Goal: Task Accomplishment & Management: Manage account settings

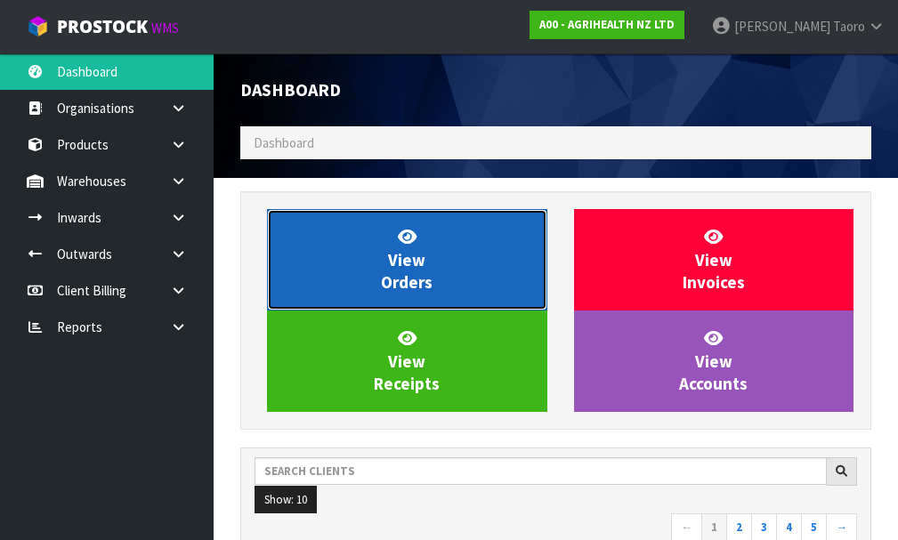
scroll to position [1413, 658]
click at [456, 234] on link "View Orders" at bounding box center [407, 259] width 280 height 101
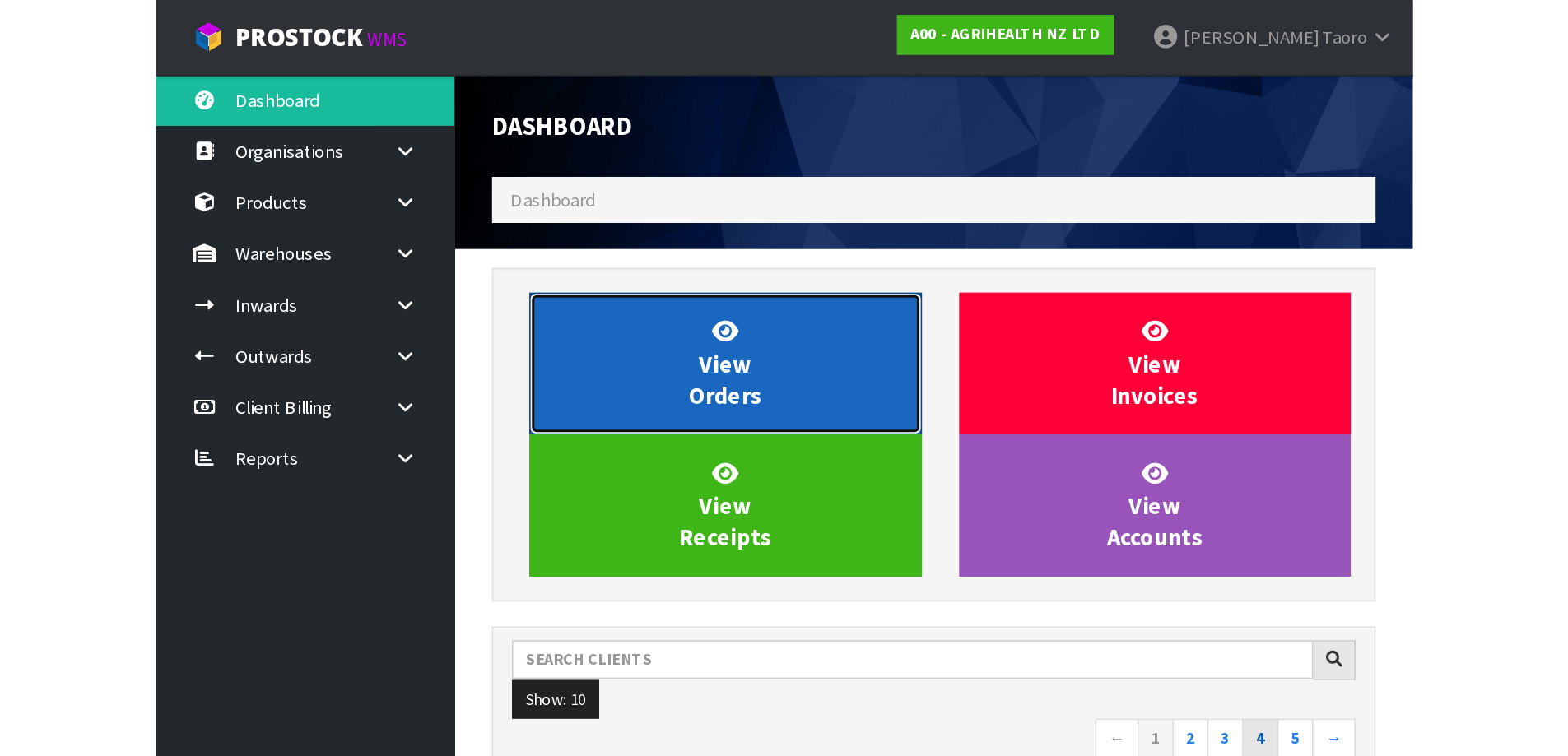
scroll to position [1246, 672]
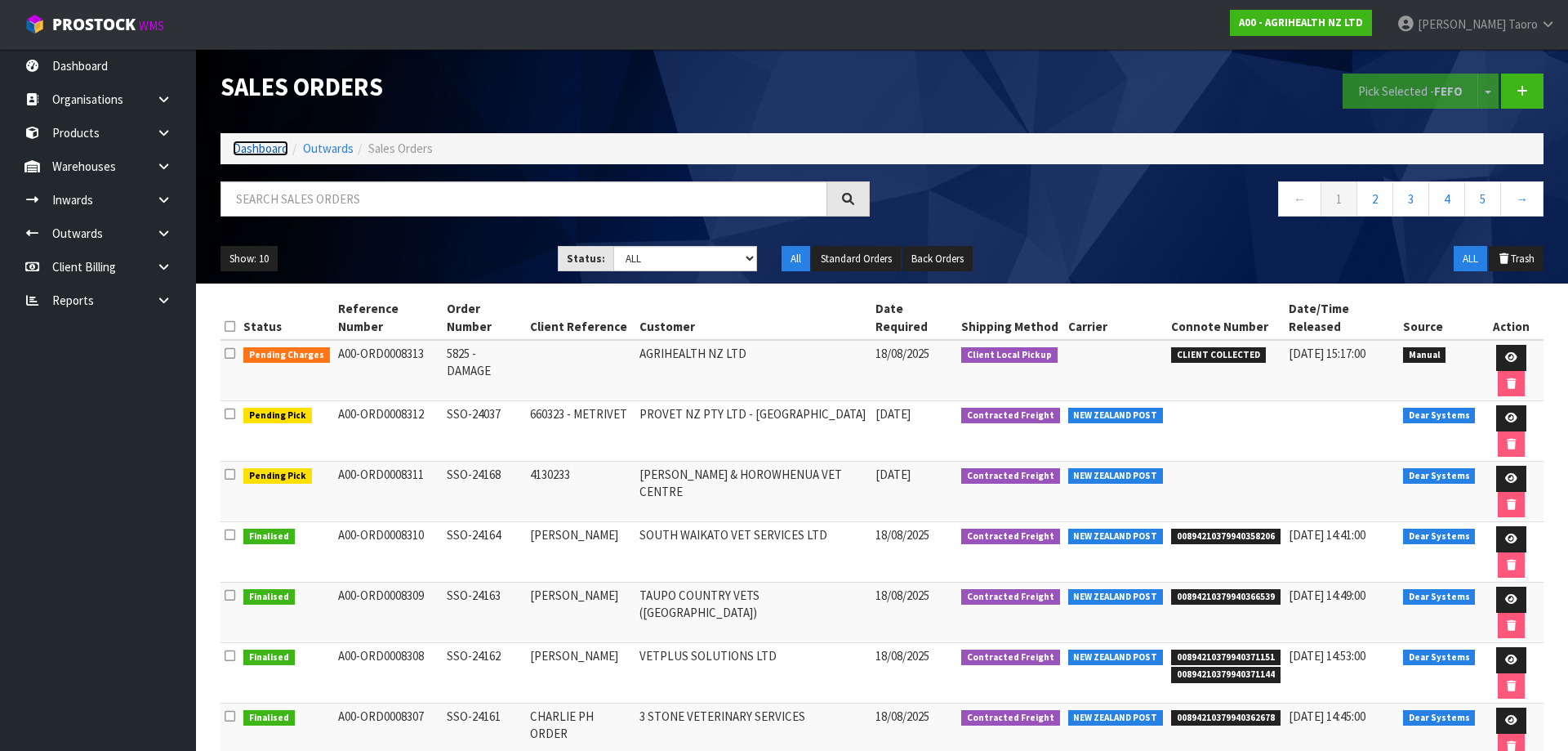
click at [261, 146] on link "Dashboard" at bounding box center [261, 148] width 56 height 16
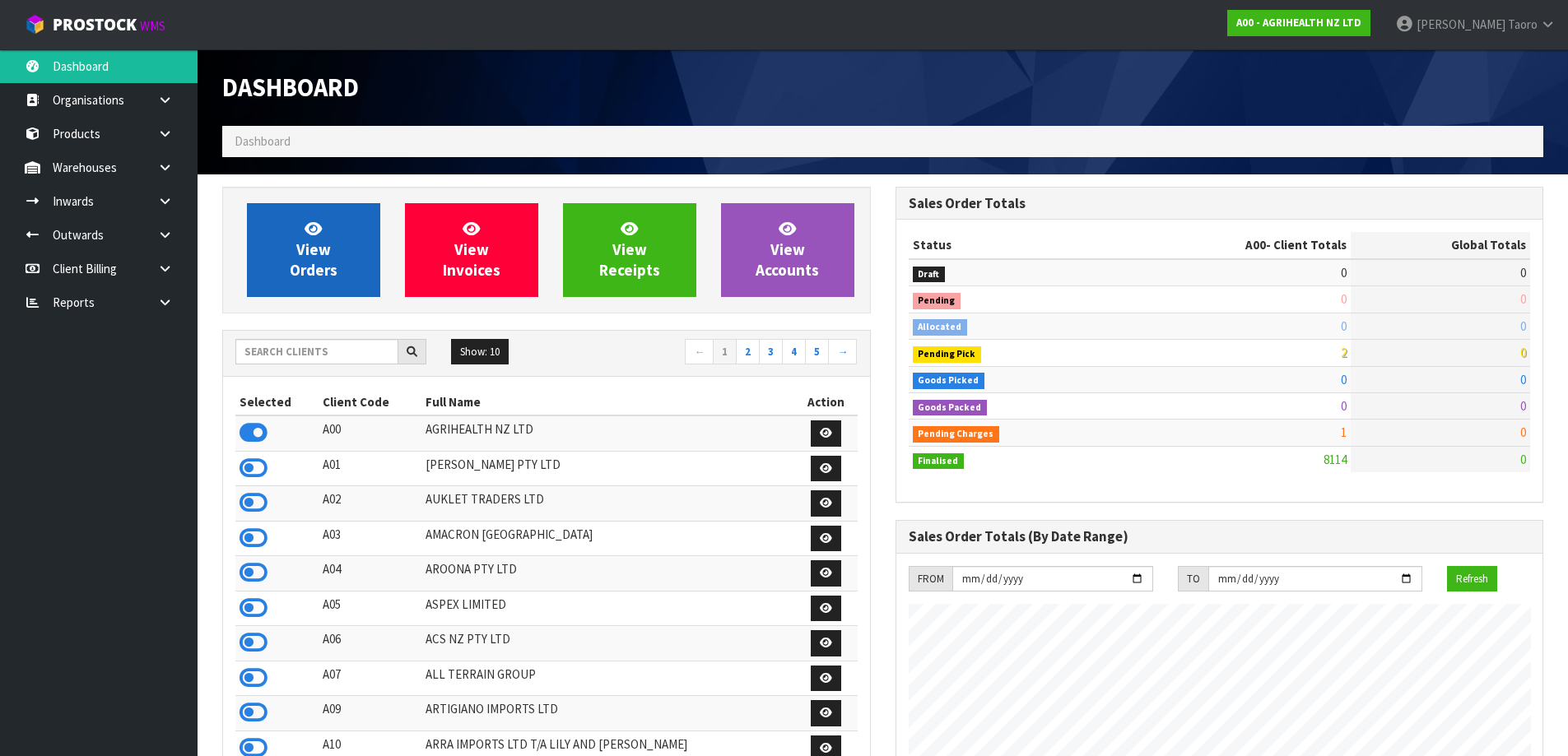
scroll to position [1246, 672]
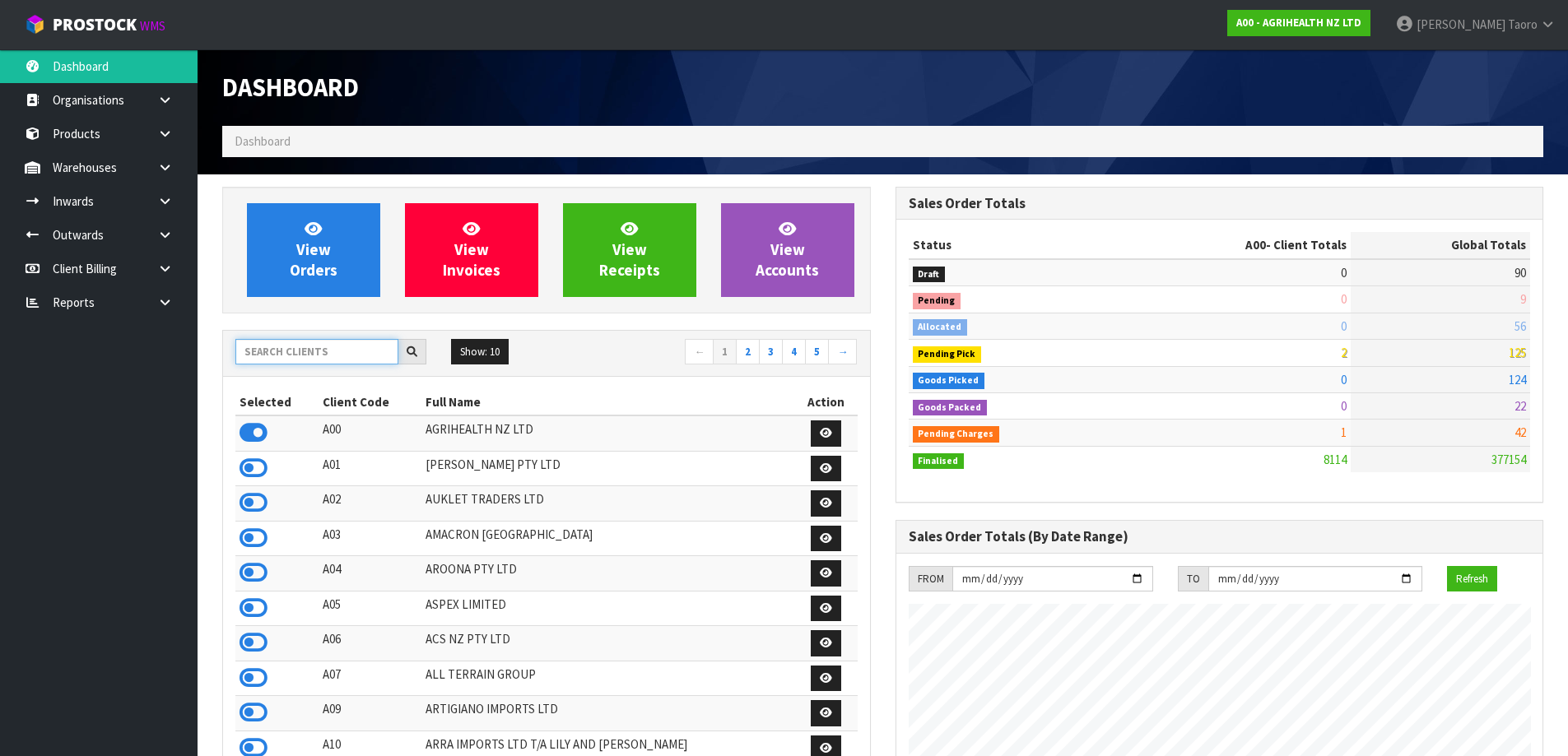
click at [310, 356] on input "text" at bounding box center [317, 352] width 163 height 26
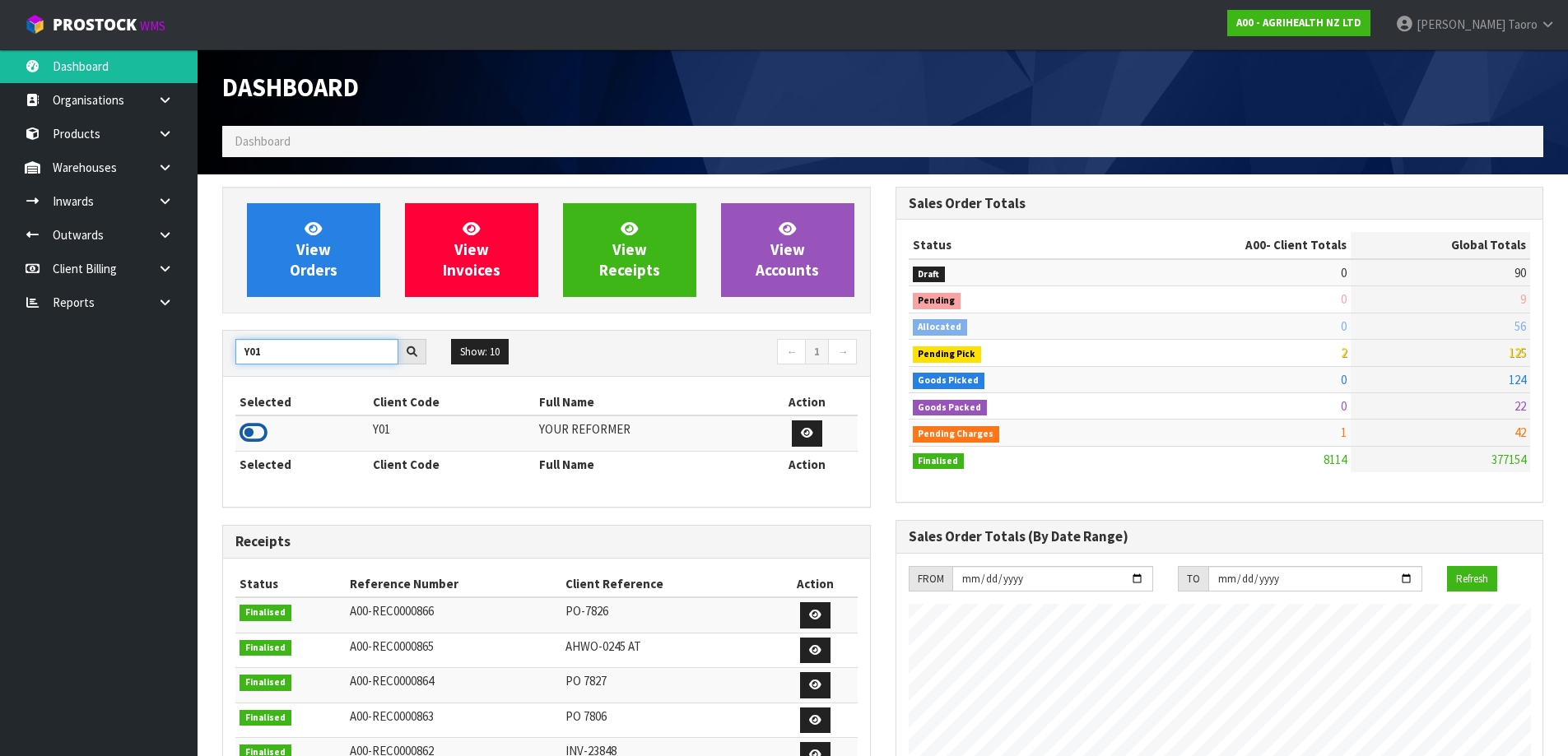
type input "Y01"
click at [256, 442] on icon at bounding box center [253, 433] width 28 height 25
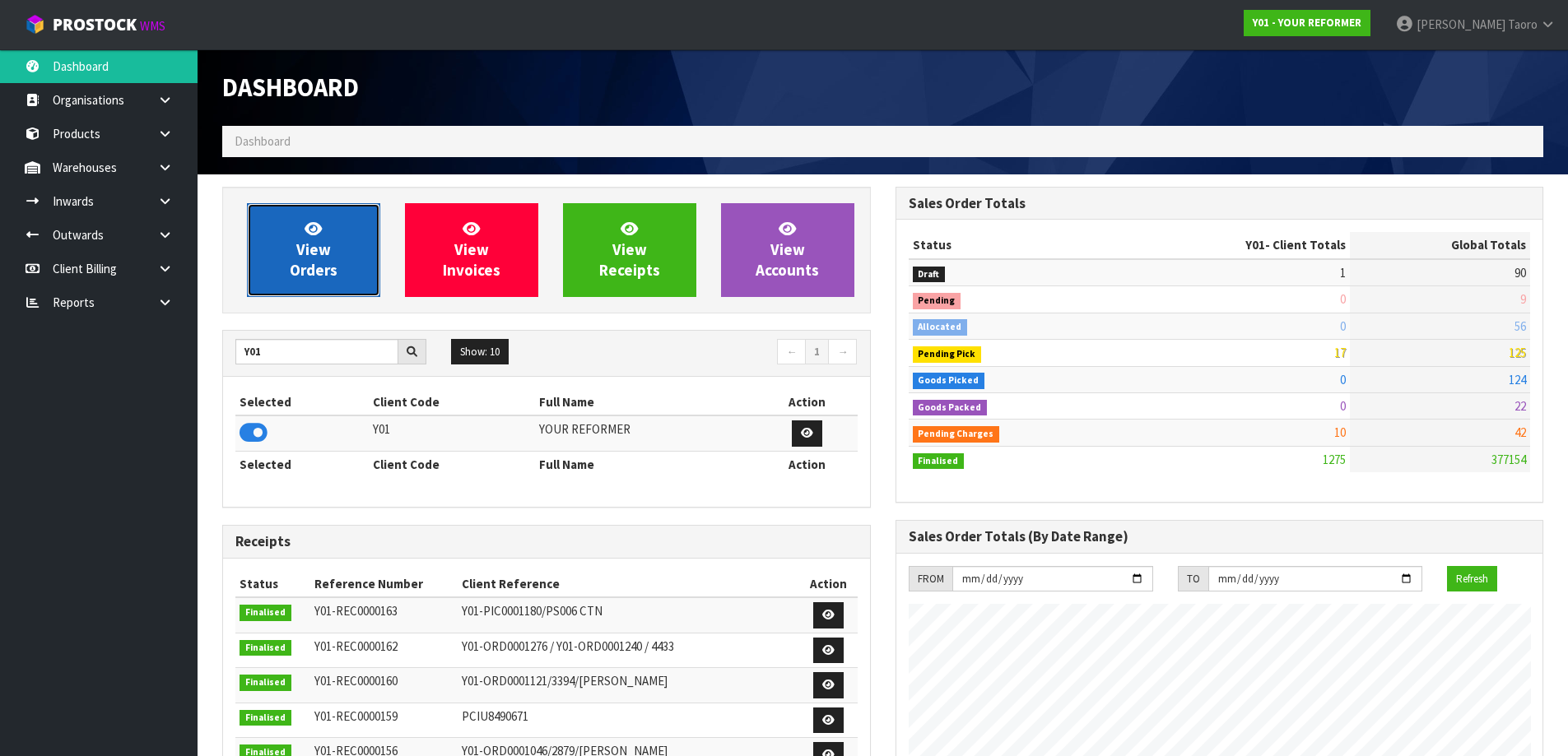
click at [303, 261] on span "View Orders" at bounding box center [313, 250] width 48 height 62
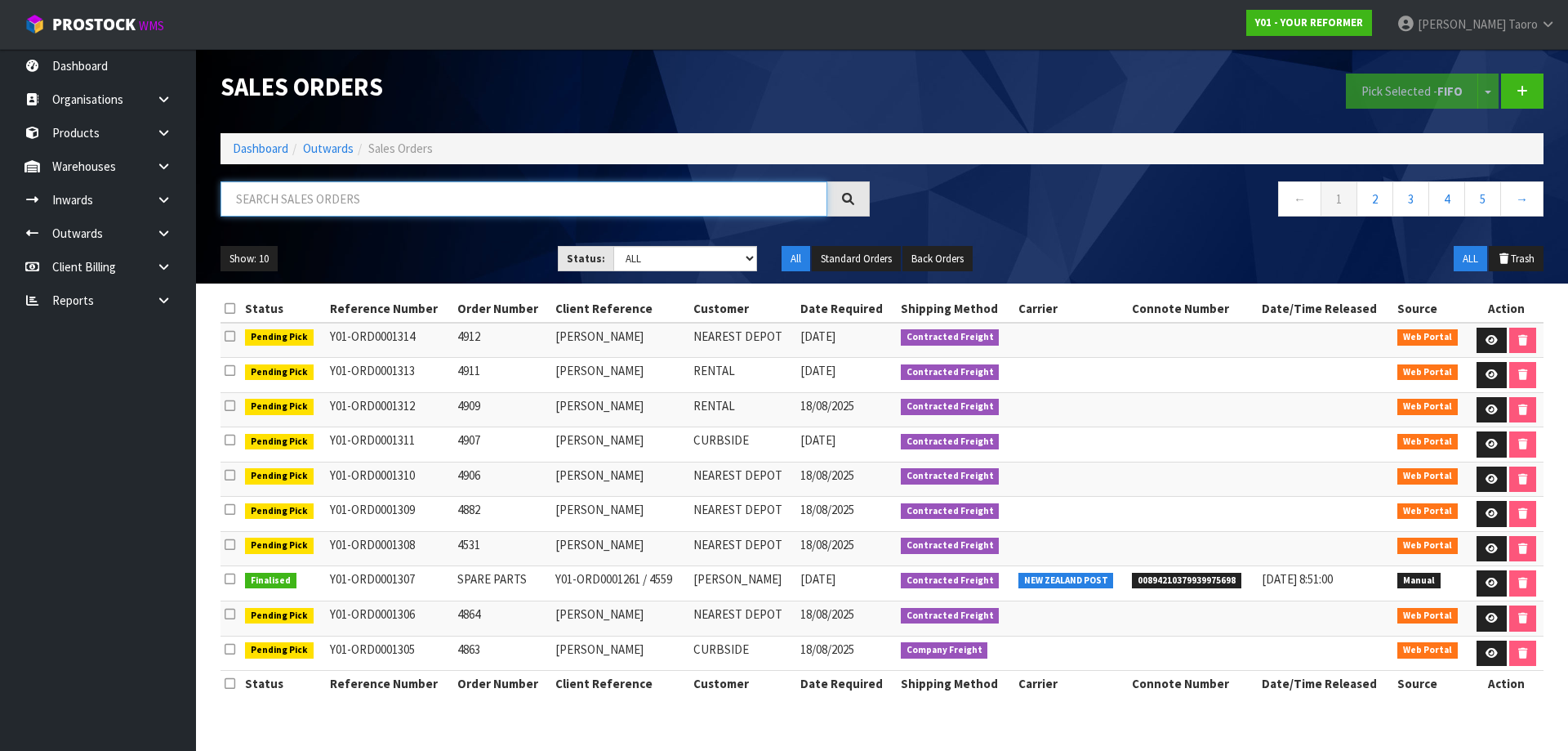
click at [364, 199] on input "text" at bounding box center [523, 199] width 606 height 35
type input "JOB-0408164"
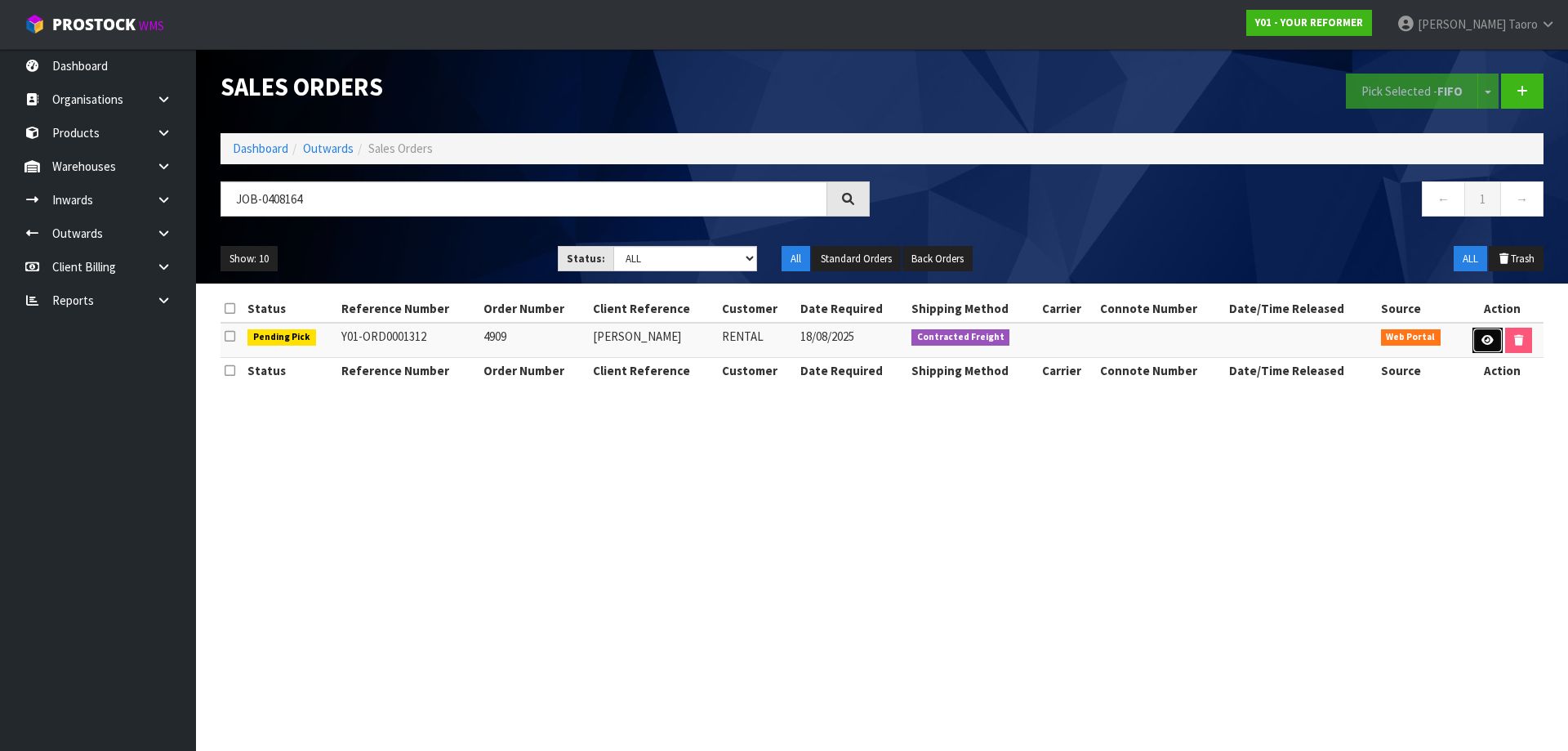
click at [1482, 337] on icon at bounding box center [1487, 341] width 12 height 11
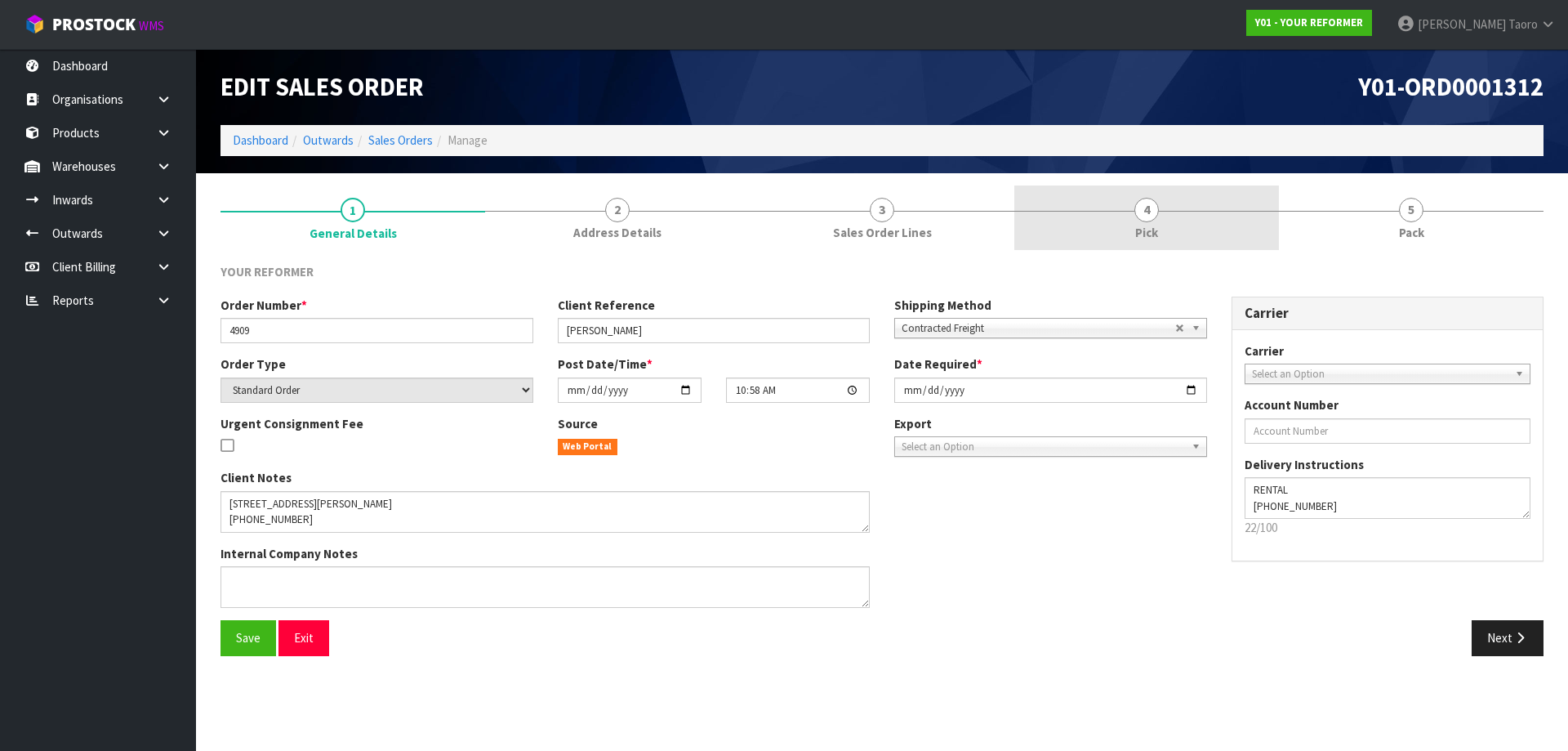
click at [1185, 229] on link "4 Pick" at bounding box center [1146, 218] width 264 height 64
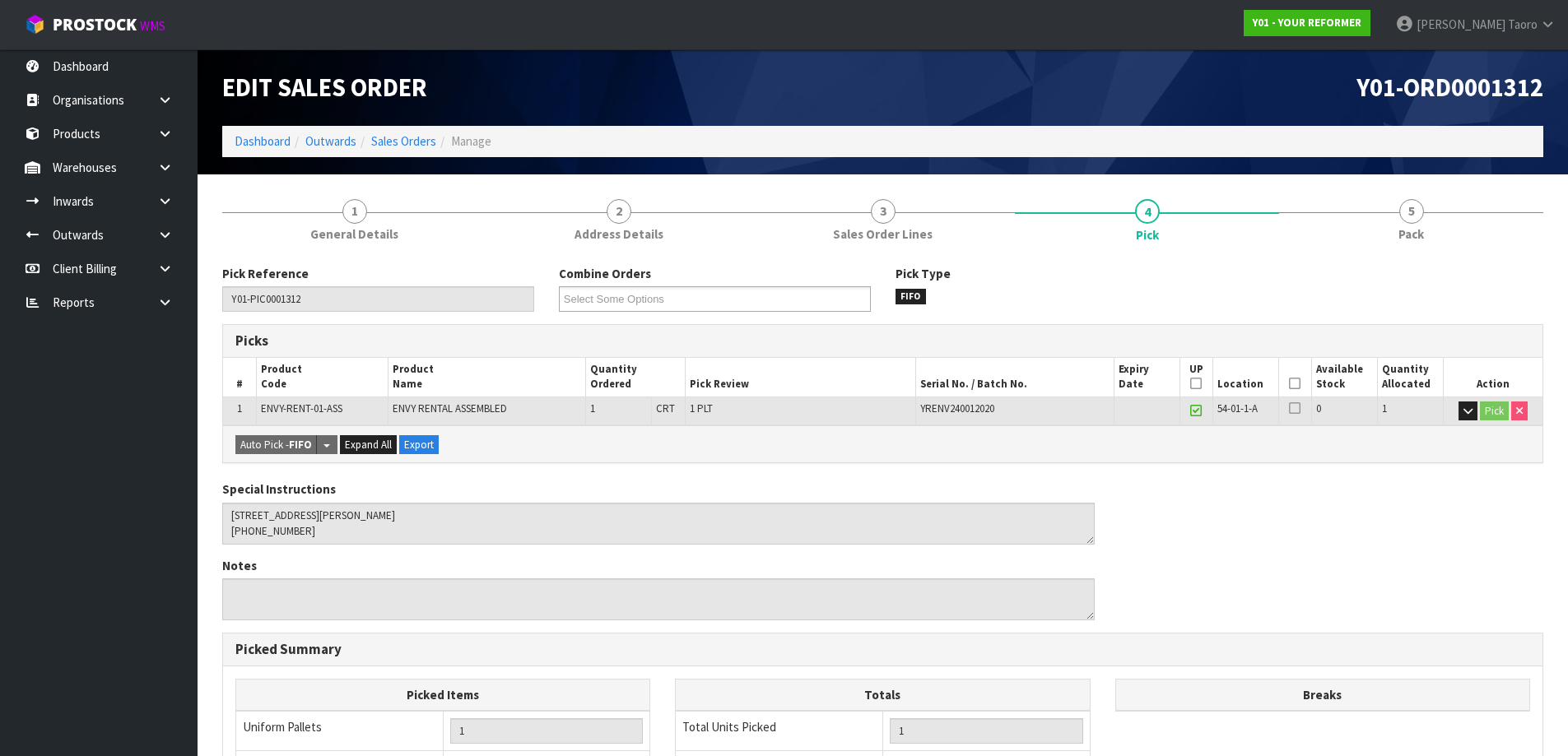
click at [300, 406] on span "ENVY-RENT-01-ASS" at bounding box center [301, 408] width 81 height 14
copy tr "ENVY-RENT-01-ASS"
click at [1303, 388] on th "Picked" at bounding box center [1294, 377] width 33 height 39
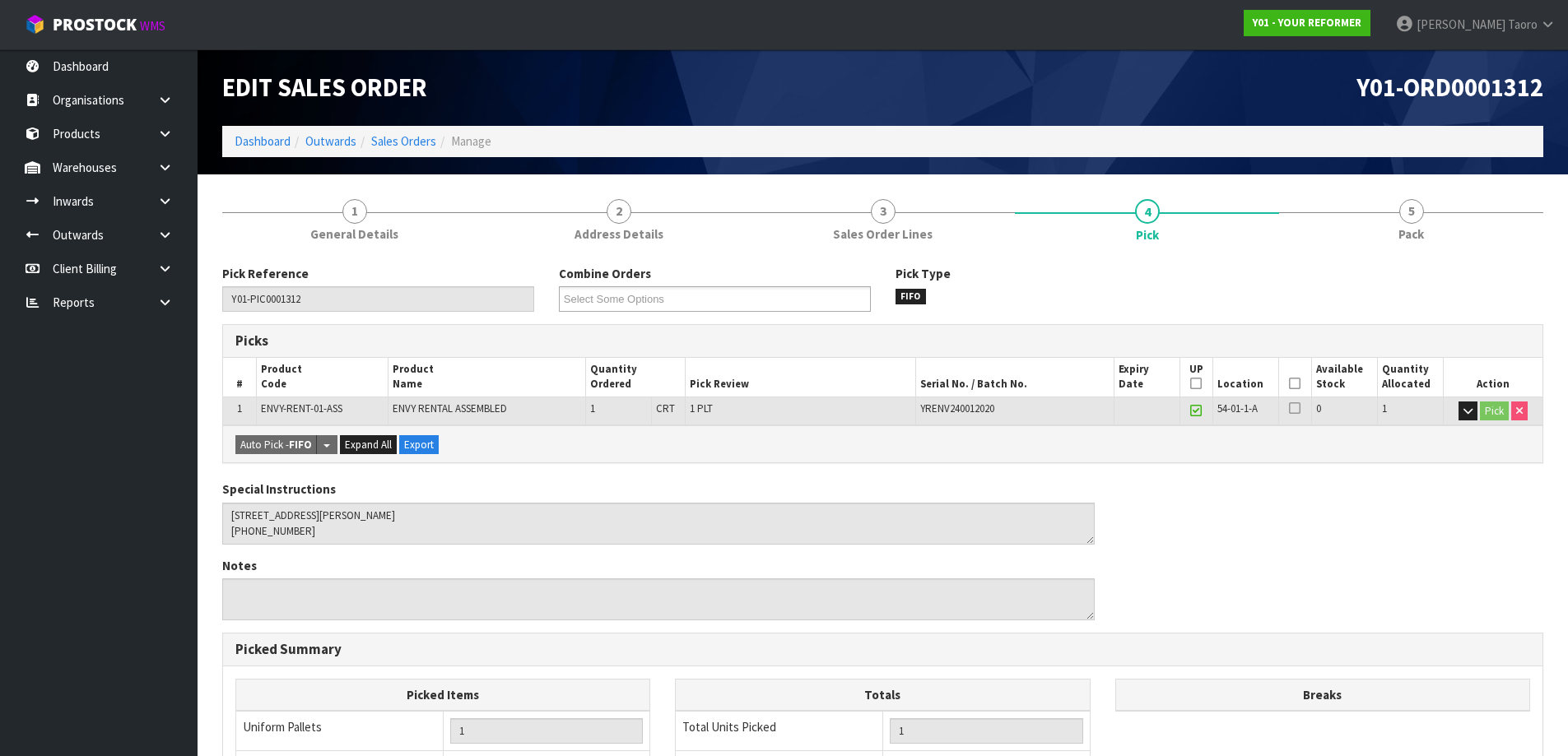
drag, startPoint x: 1293, startPoint y: 385, endPoint x: 1276, endPoint y: 386, distance: 17.0
click at [1292, 384] on icon at bounding box center [1294, 384] width 11 height 1
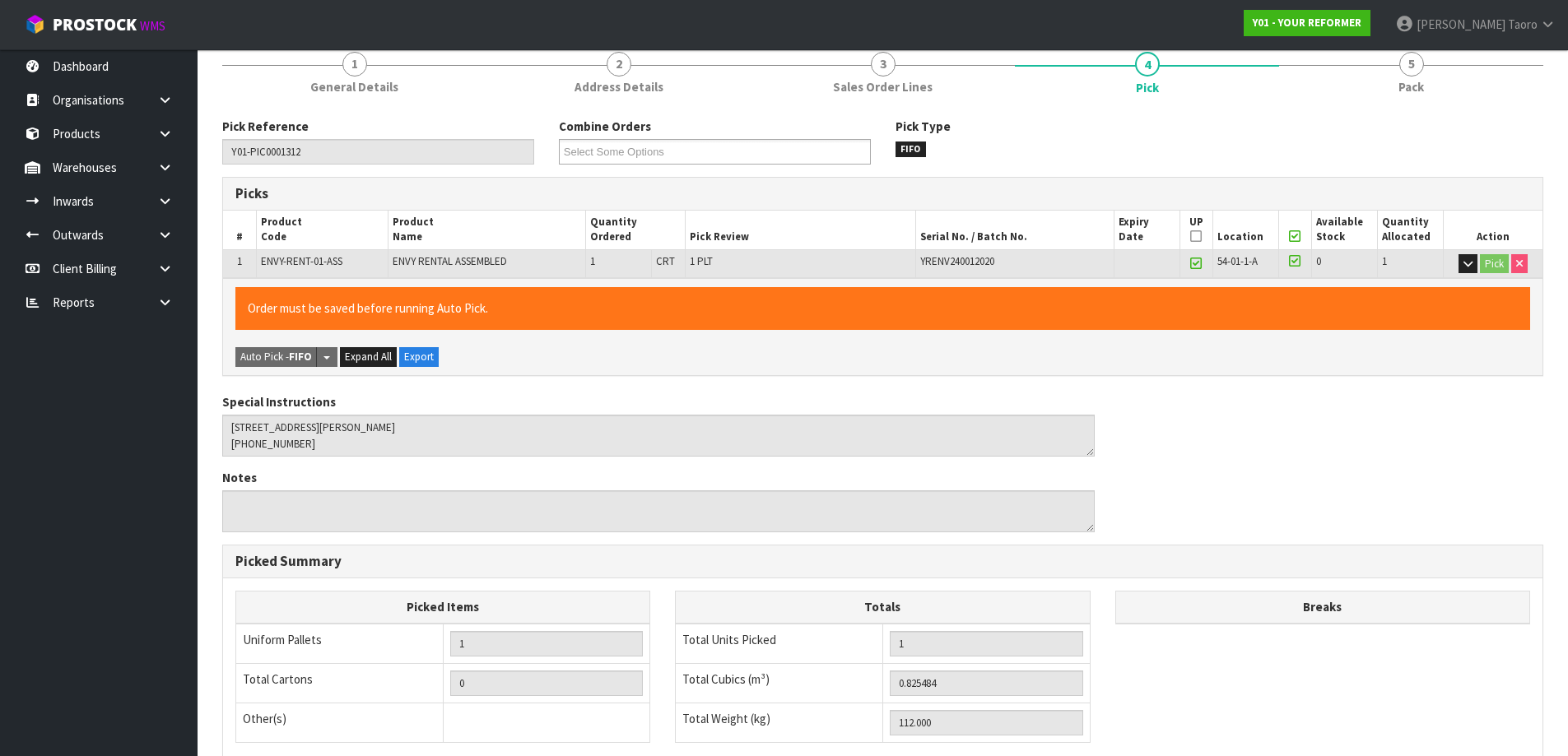
scroll to position [390, 0]
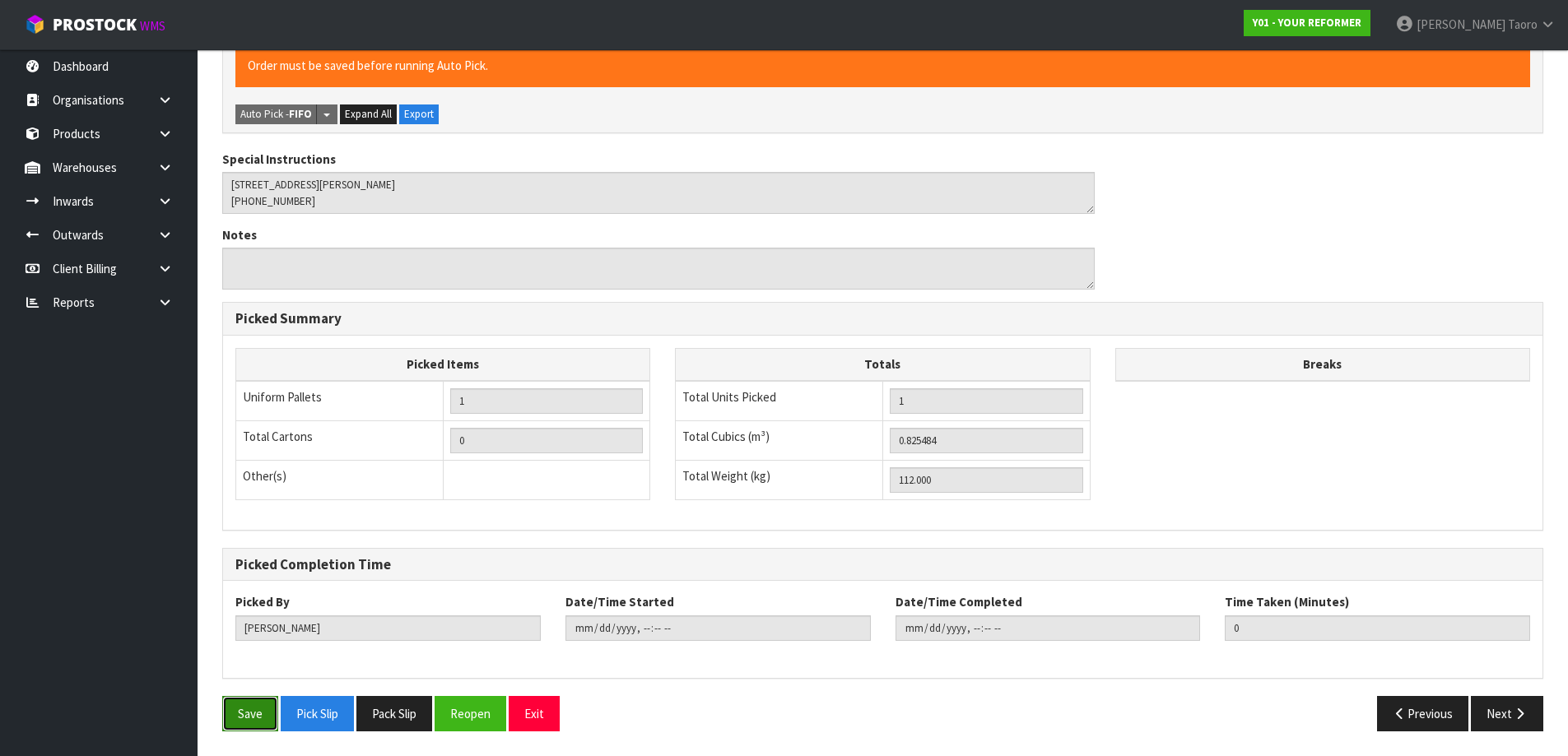
click at [252, 713] on button "Save" at bounding box center [250, 713] width 56 height 35
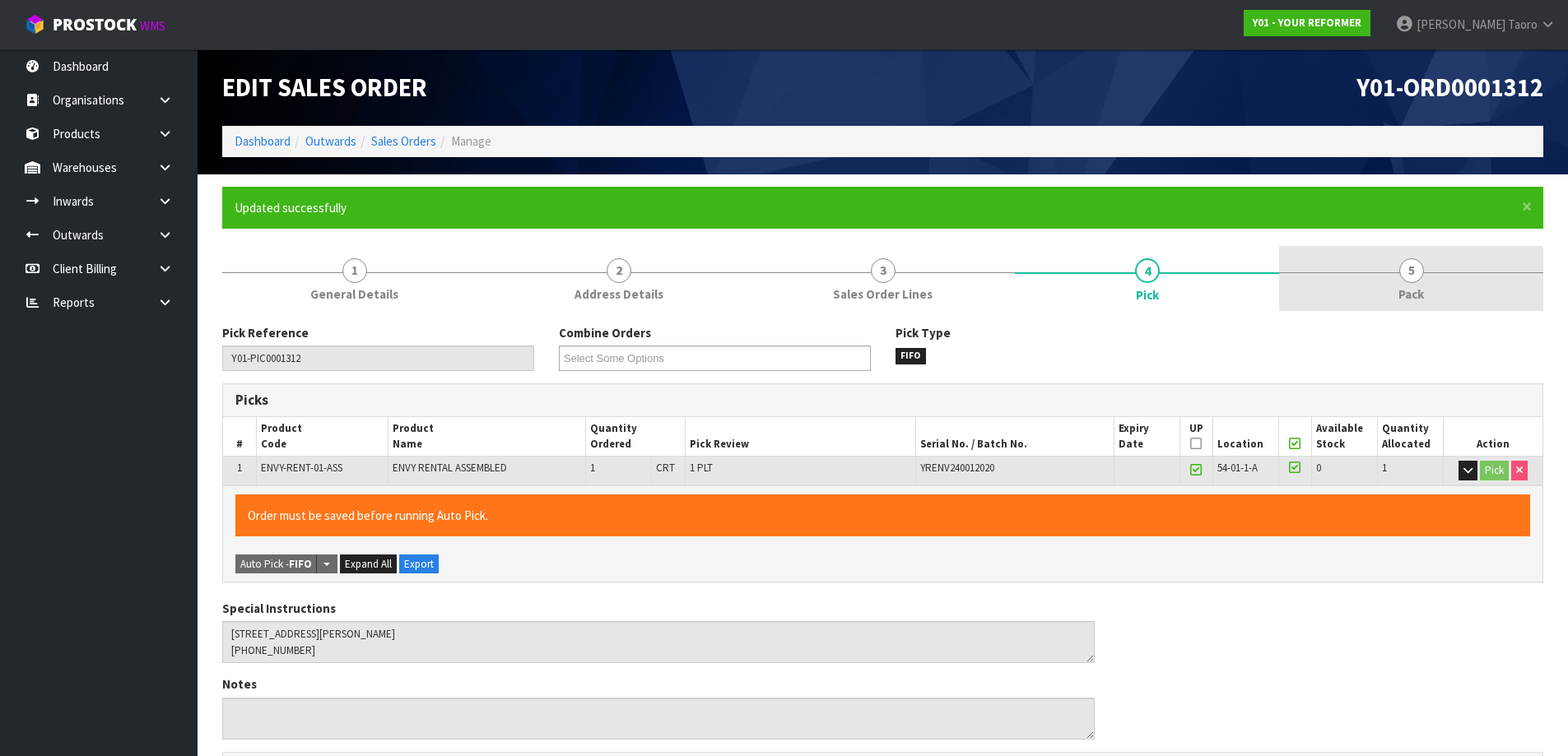
type input "[PERSON_NAME]"
type input "[DATE]T07:59:05"
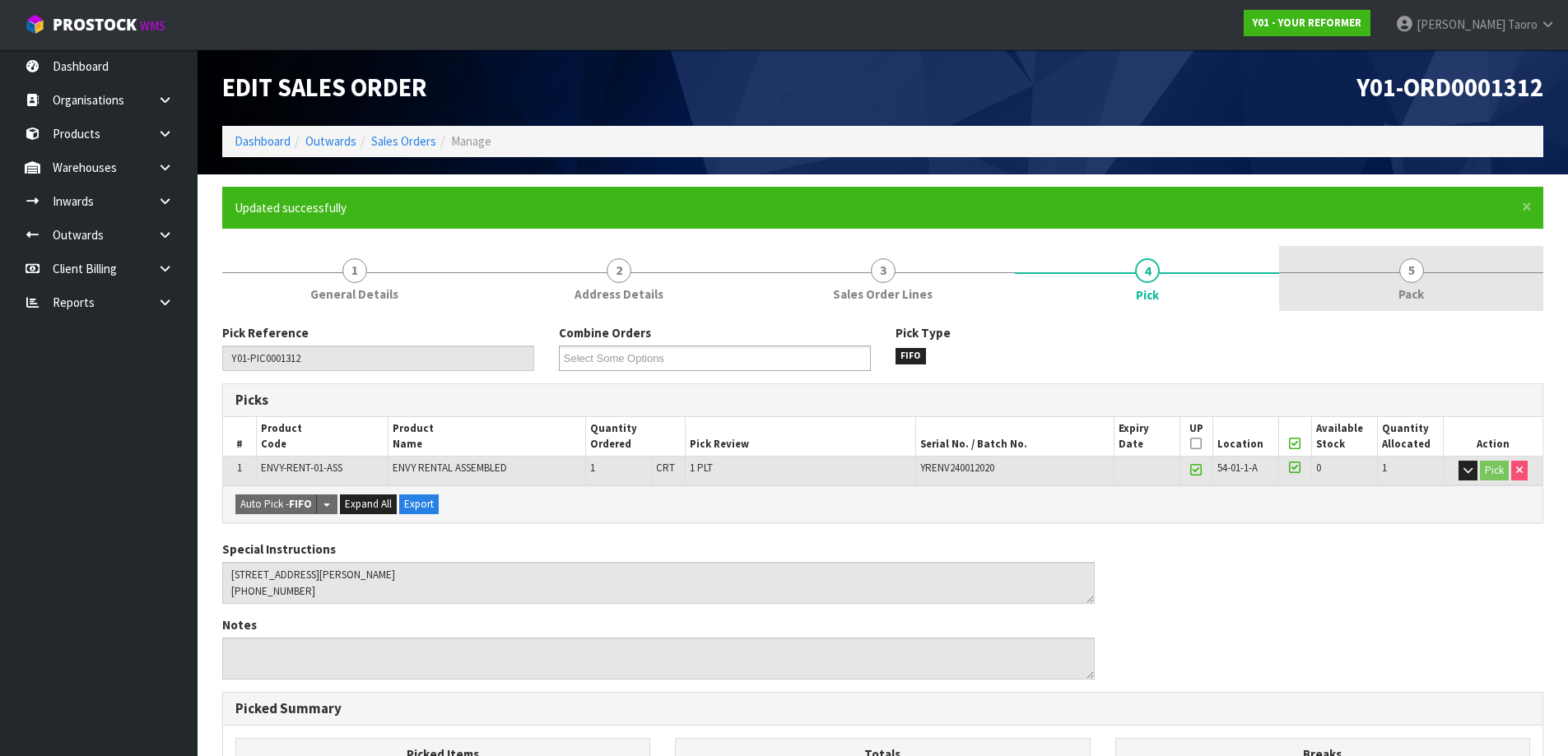
click at [1429, 276] on link "5 Pack" at bounding box center [1411, 278] width 264 height 65
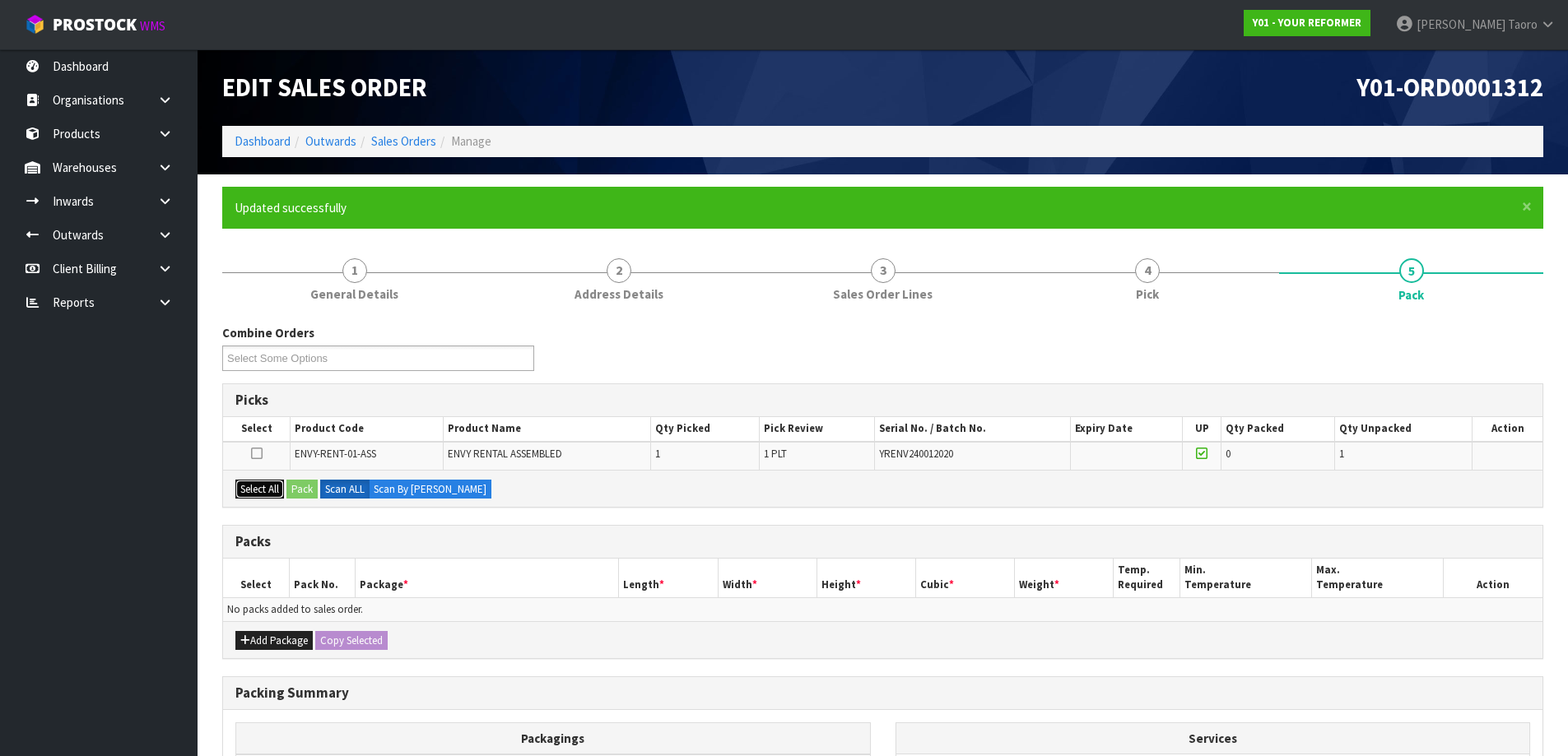
drag, startPoint x: 265, startPoint y: 491, endPoint x: 300, endPoint y: 492, distance: 35.0
click at [265, 491] on button "Select All" at bounding box center [260, 489] width 49 height 19
click at [307, 492] on button "Pack" at bounding box center [302, 489] width 31 height 19
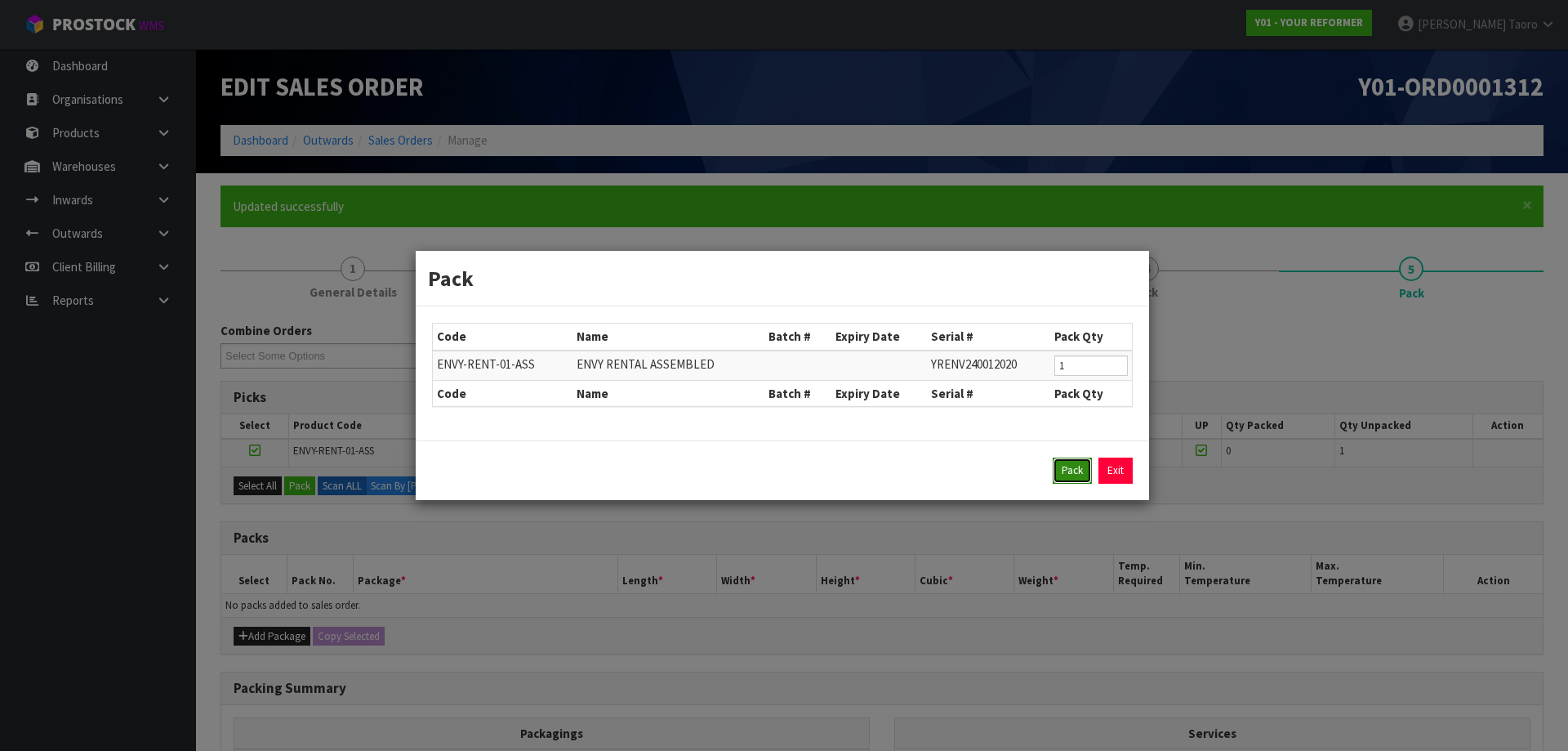
drag, startPoint x: 1072, startPoint y: 472, endPoint x: 1055, endPoint y: 472, distance: 17.0
click at [1071, 472] on button "Pack" at bounding box center [1072, 470] width 39 height 26
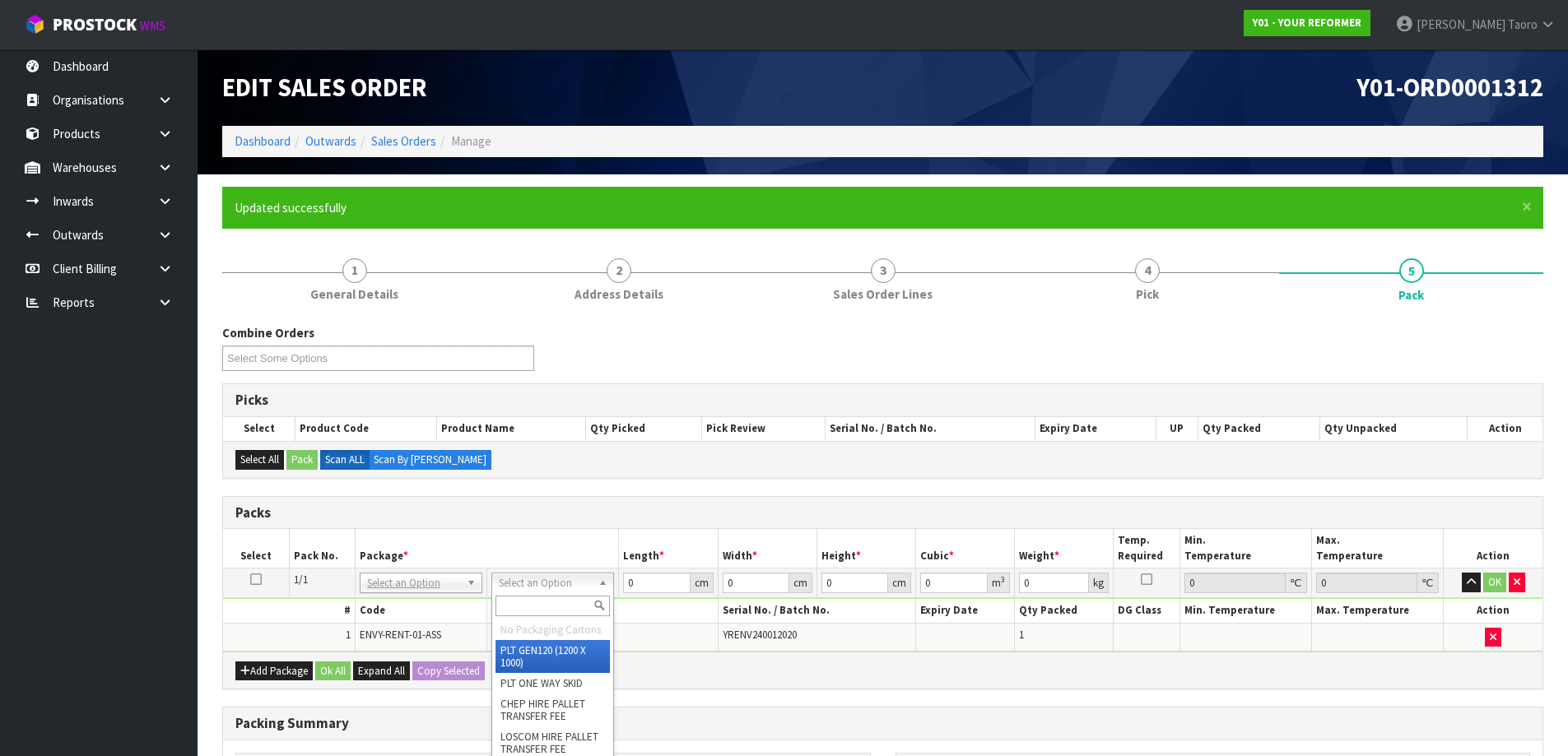
drag, startPoint x: 549, startPoint y: 579, endPoint x: 548, endPoint y: 604, distance: 25.0
click at [548, 604] on input "text" at bounding box center [553, 605] width 115 height 20
type input "U"
type input "112"
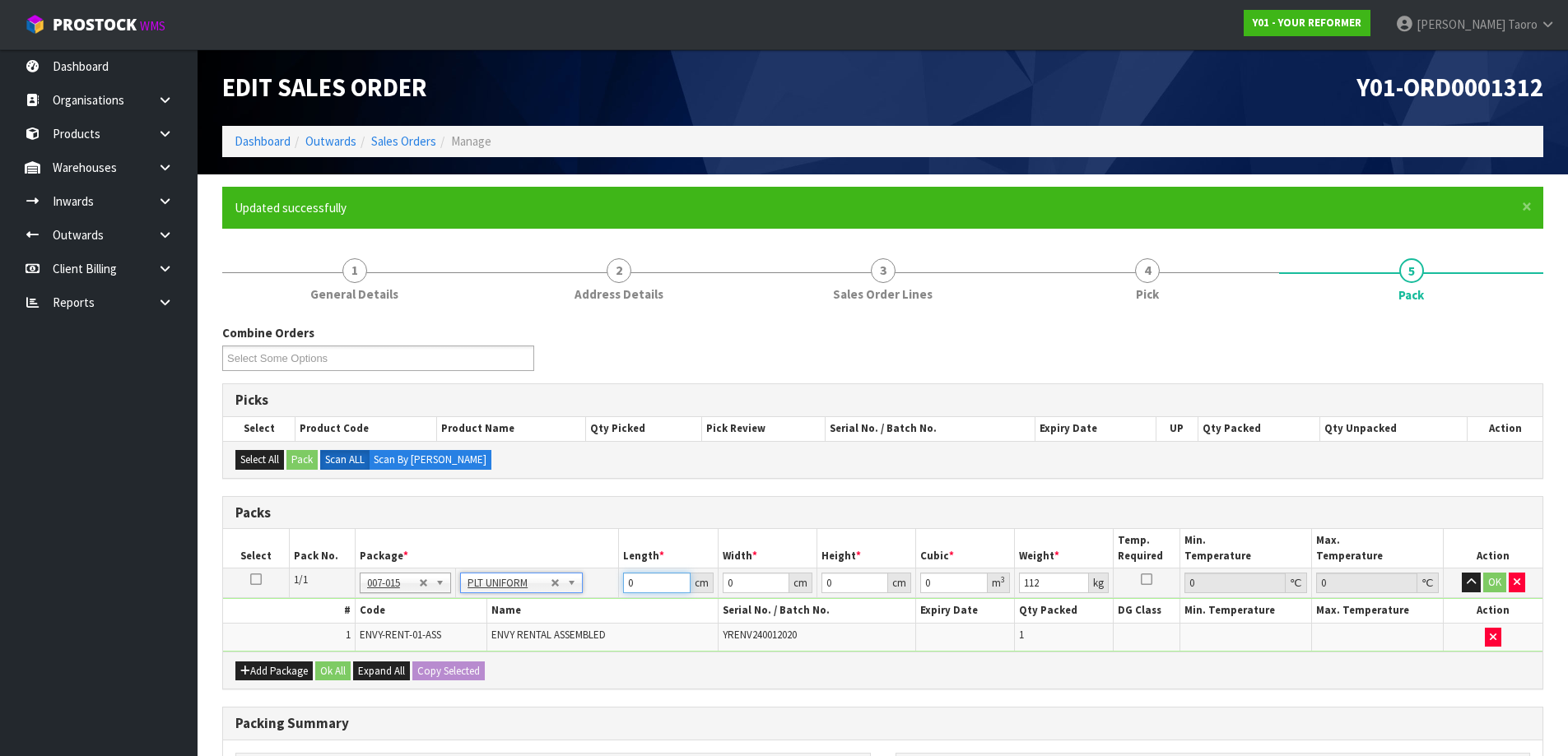
click at [641, 591] on input "0" at bounding box center [656, 583] width 67 height 20
type input "257"
type input "73"
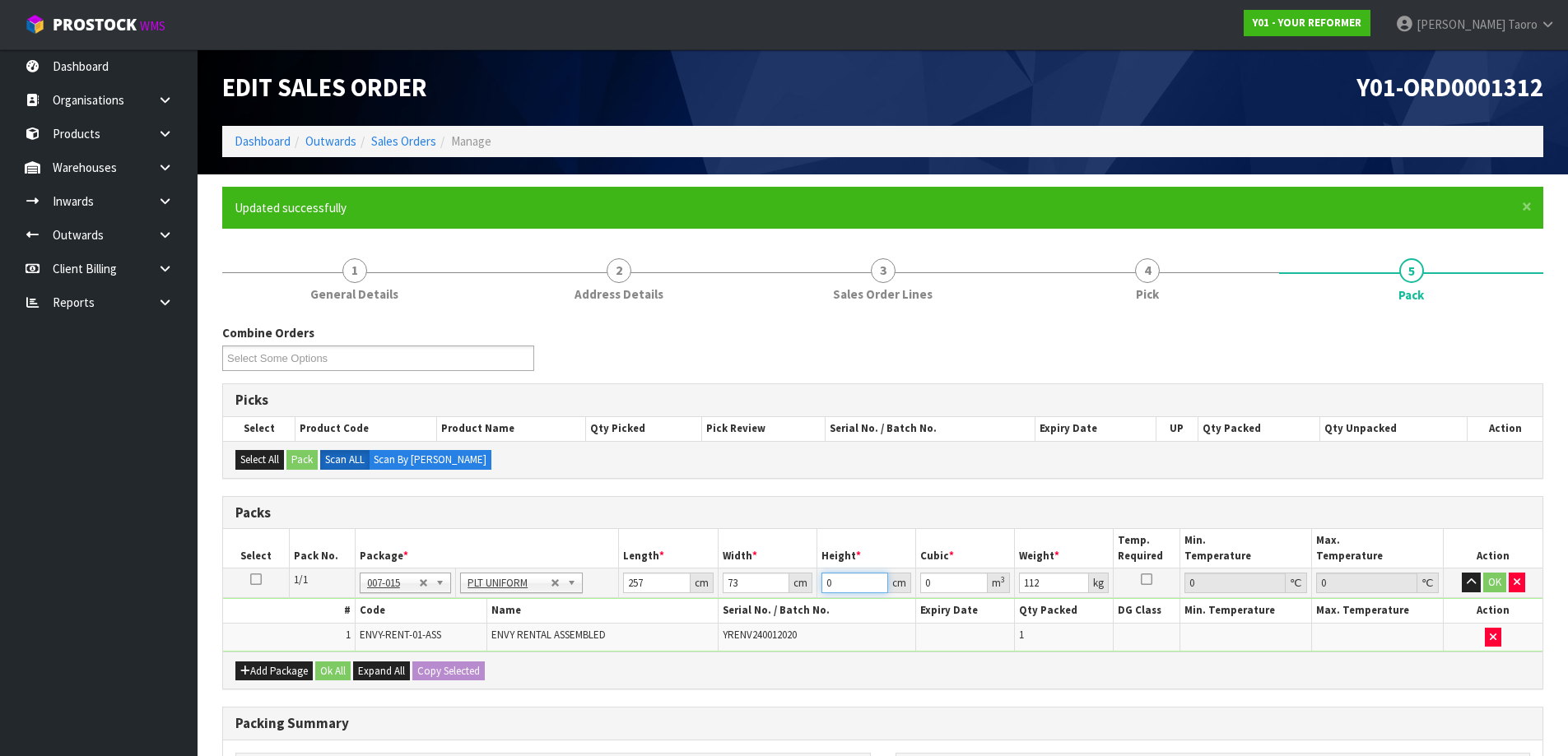
type input "4"
type input "0.075044"
type input "44"
type input "0.825484"
type input "44"
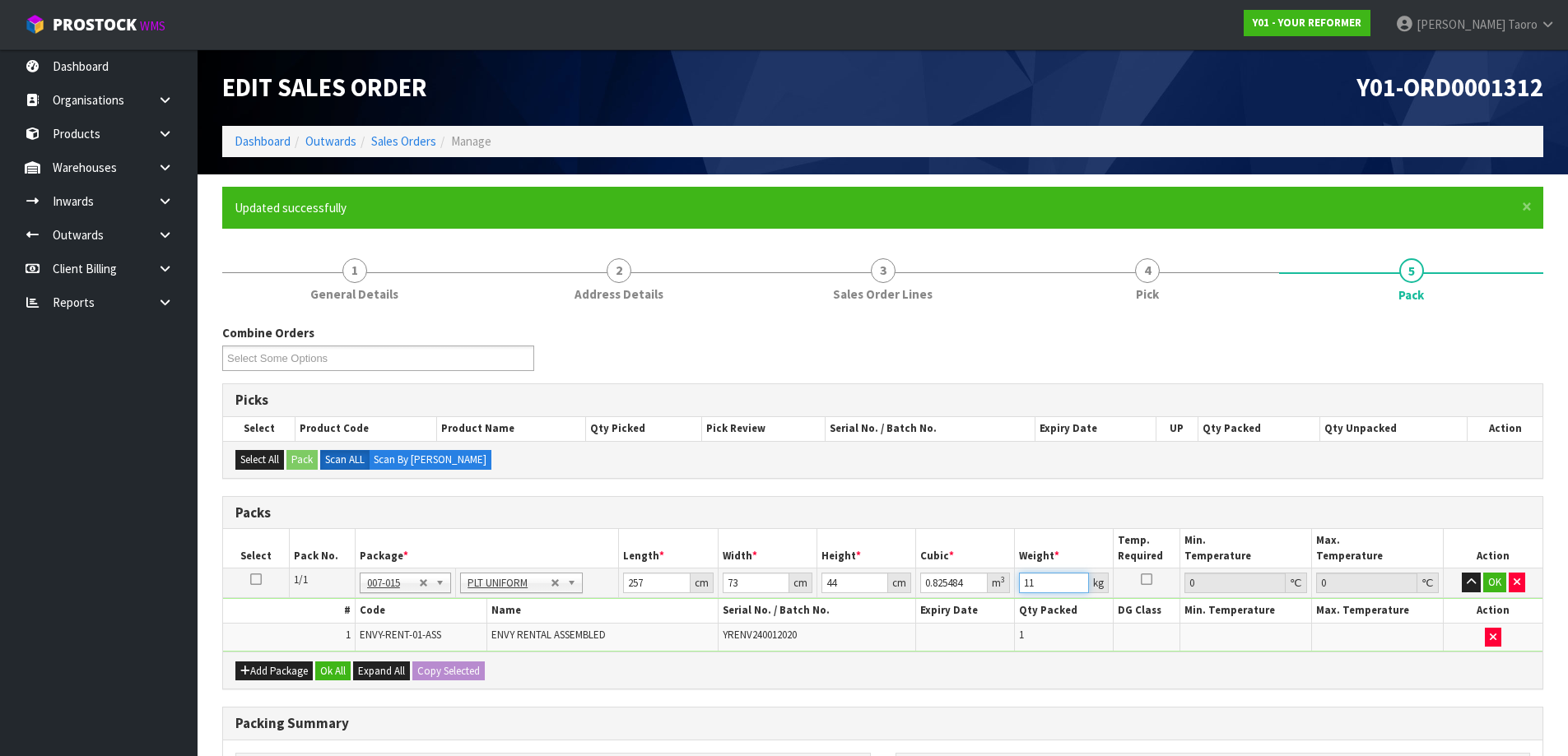
type input "112"
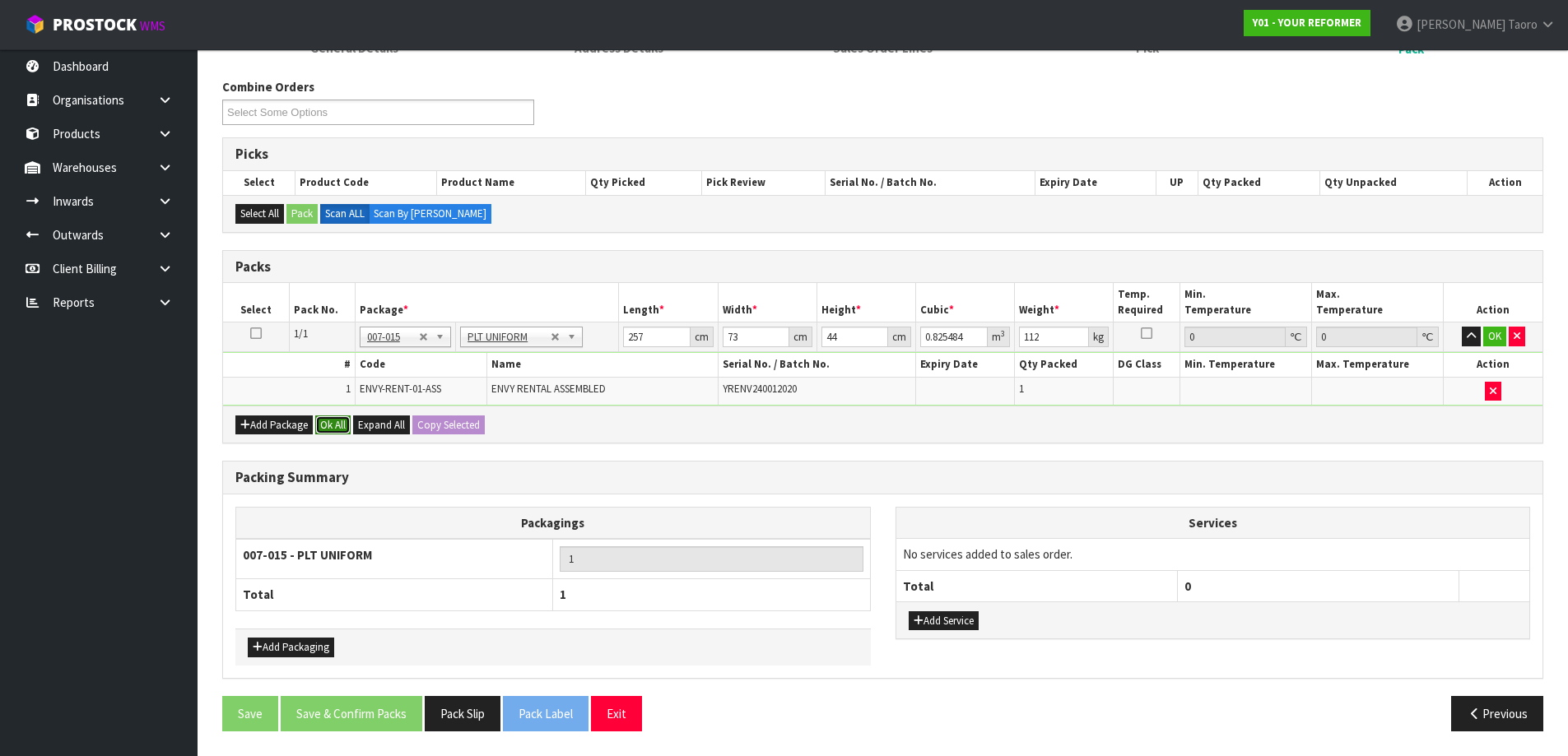
click at [343, 418] on button "Ok All" at bounding box center [333, 424] width 35 height 19
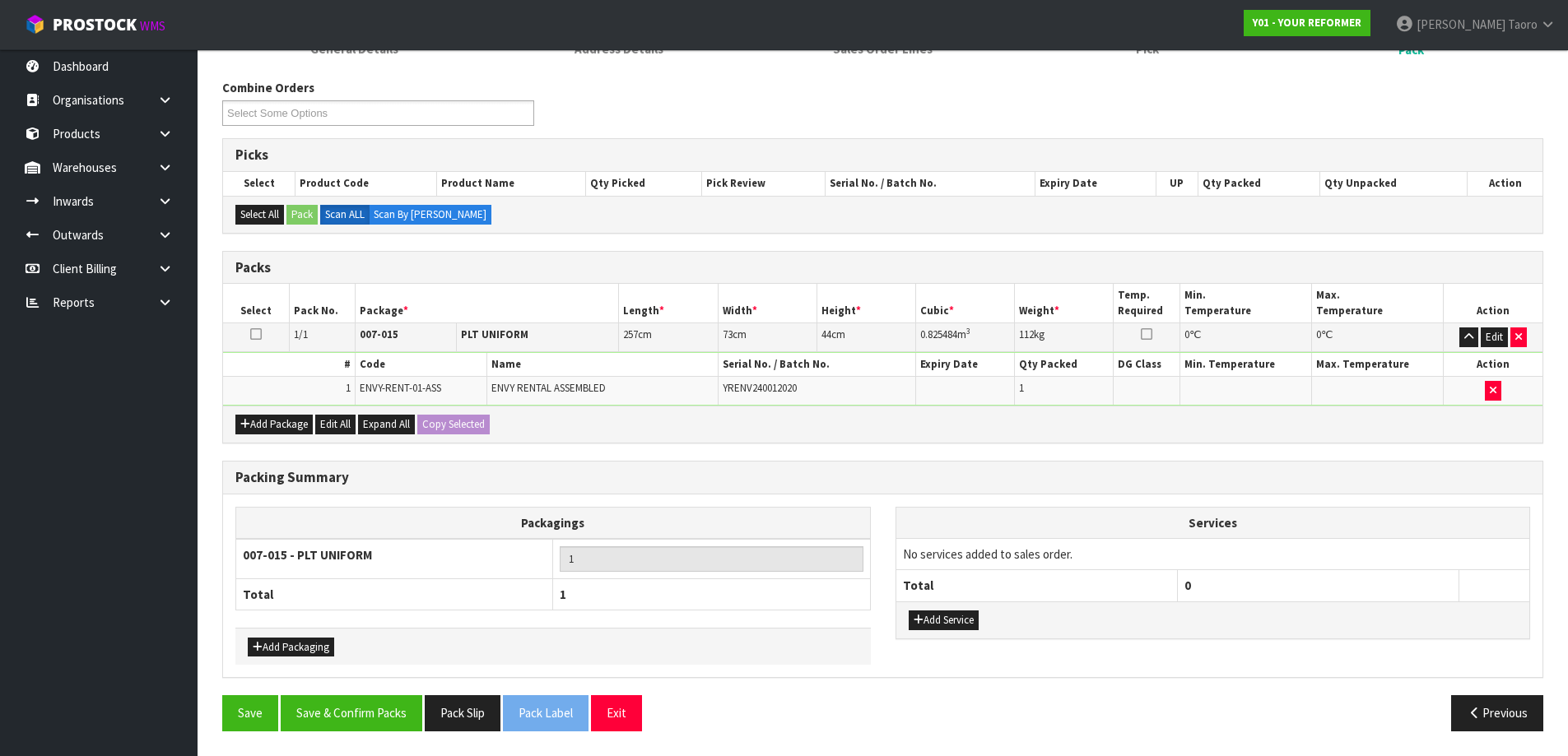
scroll to position [245, 0]
drag, startPoint x: 371, startPoint y: 717, endPoint x: 371, endPoint y: 706, distance: 11.0
click at [372, 717] on button "Save & Confirm Packs" at bounding box center [351, 713] width 141 height 35
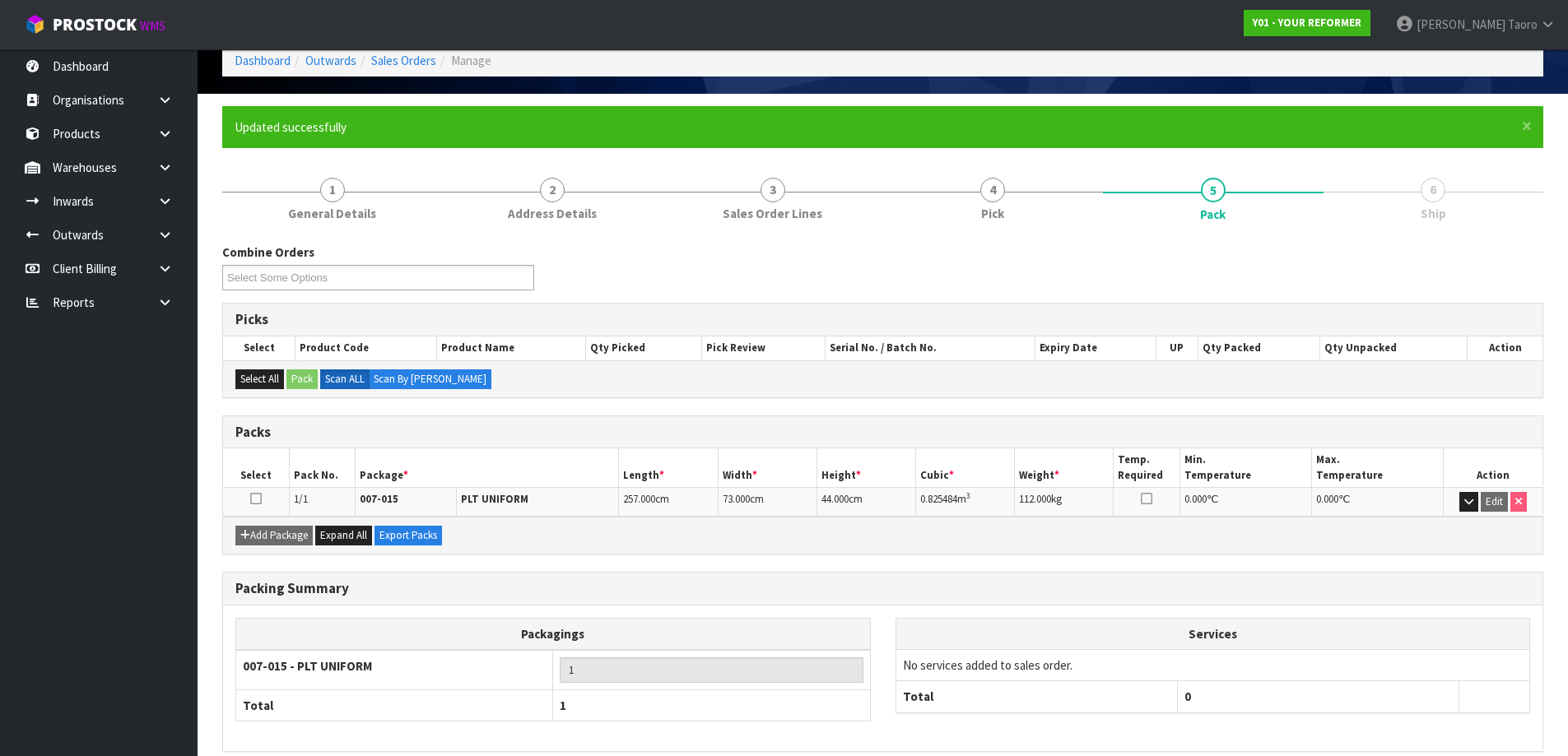
scroll to position [154, 0]
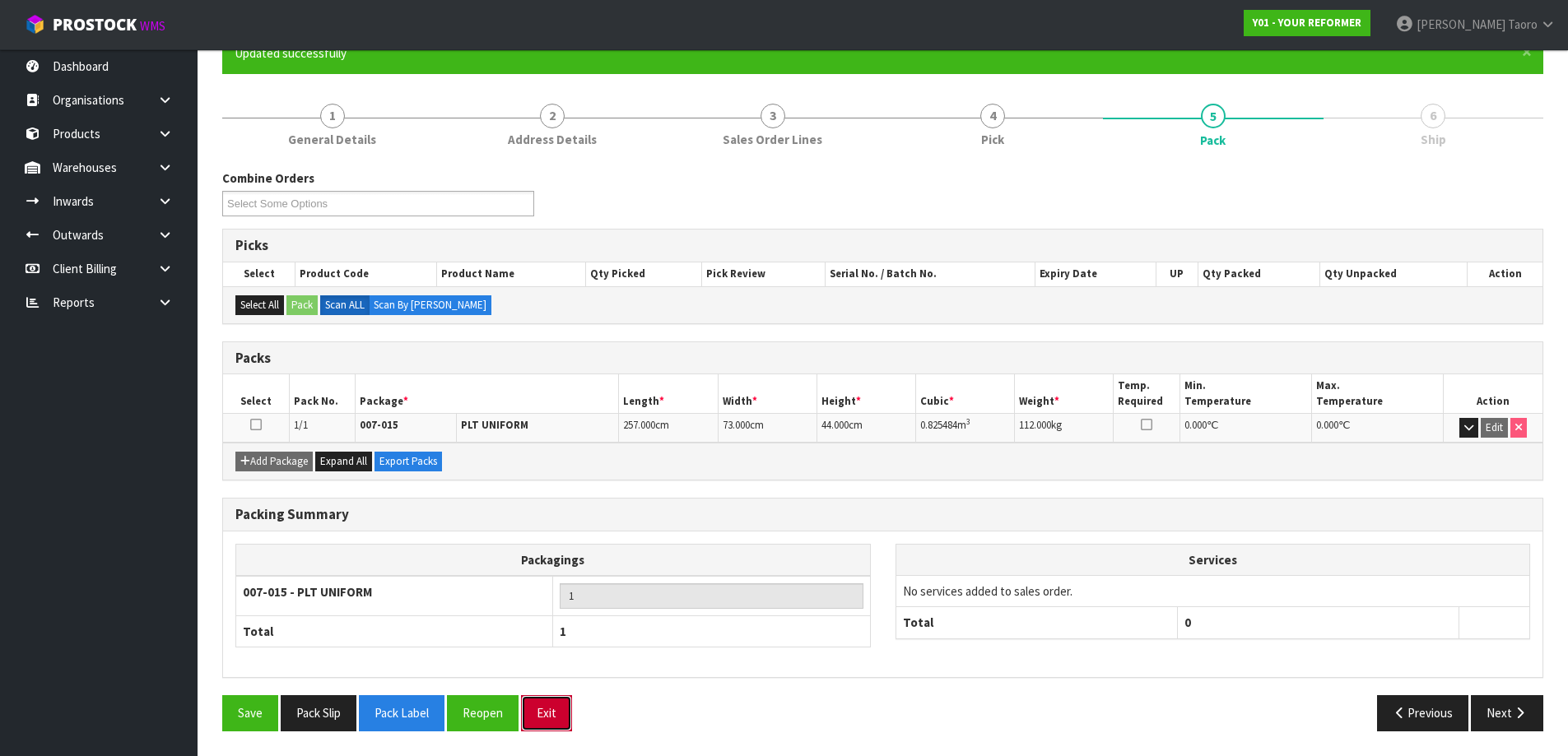
click at [561, 707] on button "Exit" at bounding box center [545, 713] width 51 height 35
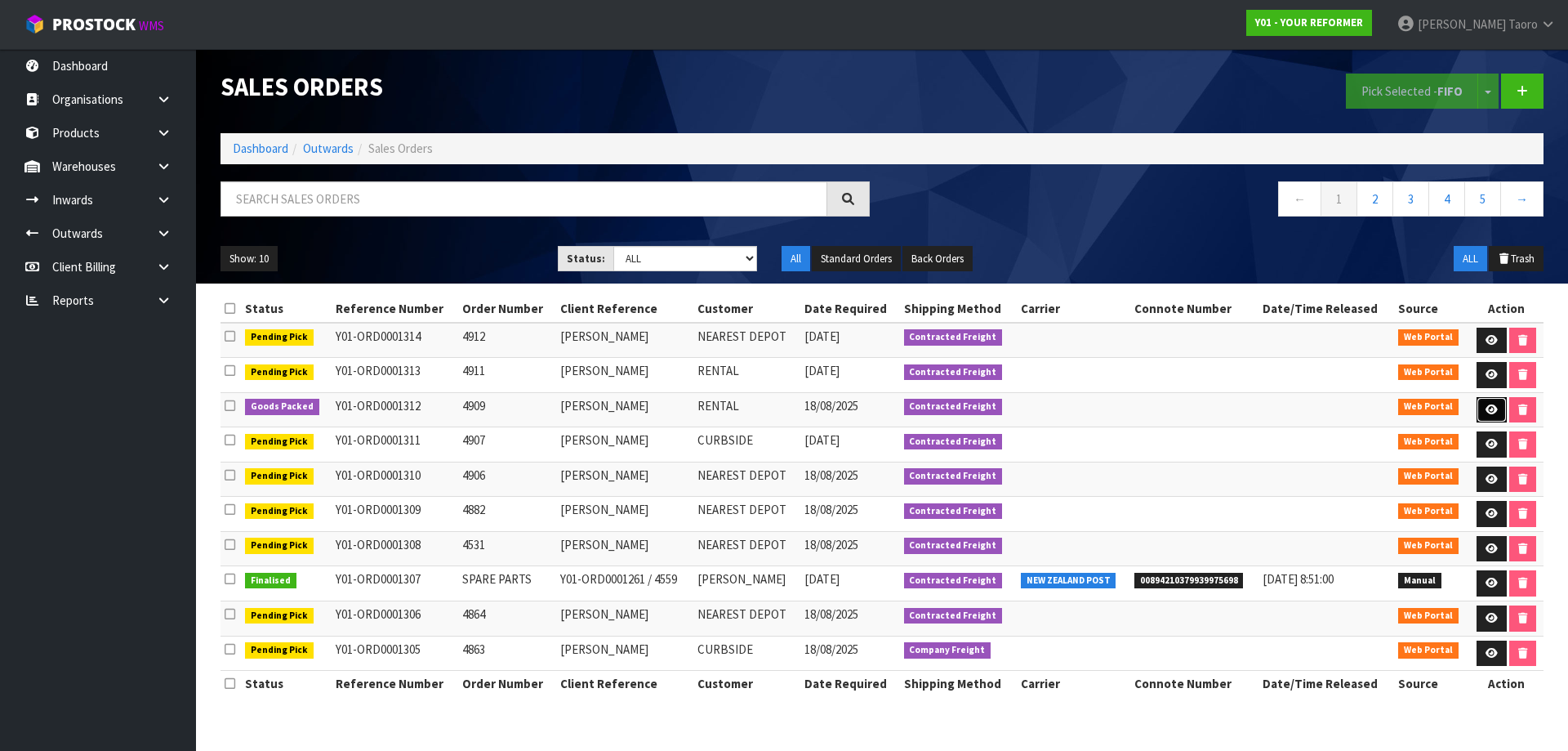
click at [1483, 411] on link at bounding box center [1491, 410] width 30 height 26
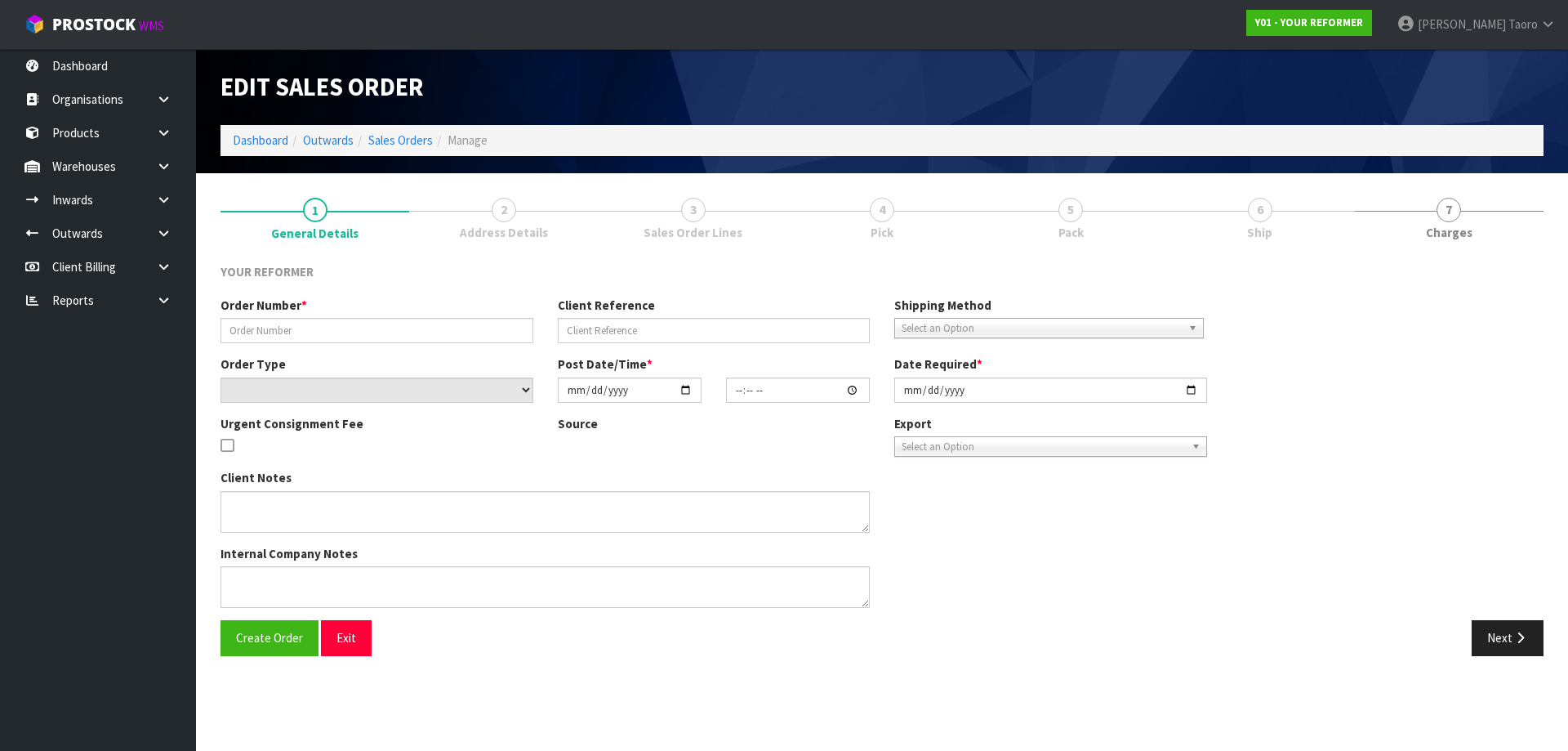
type input "4909"
type input "[PERSON_NAME]"
select select "number:0"
type input "[DATE]"
type input "10:58:00.000"
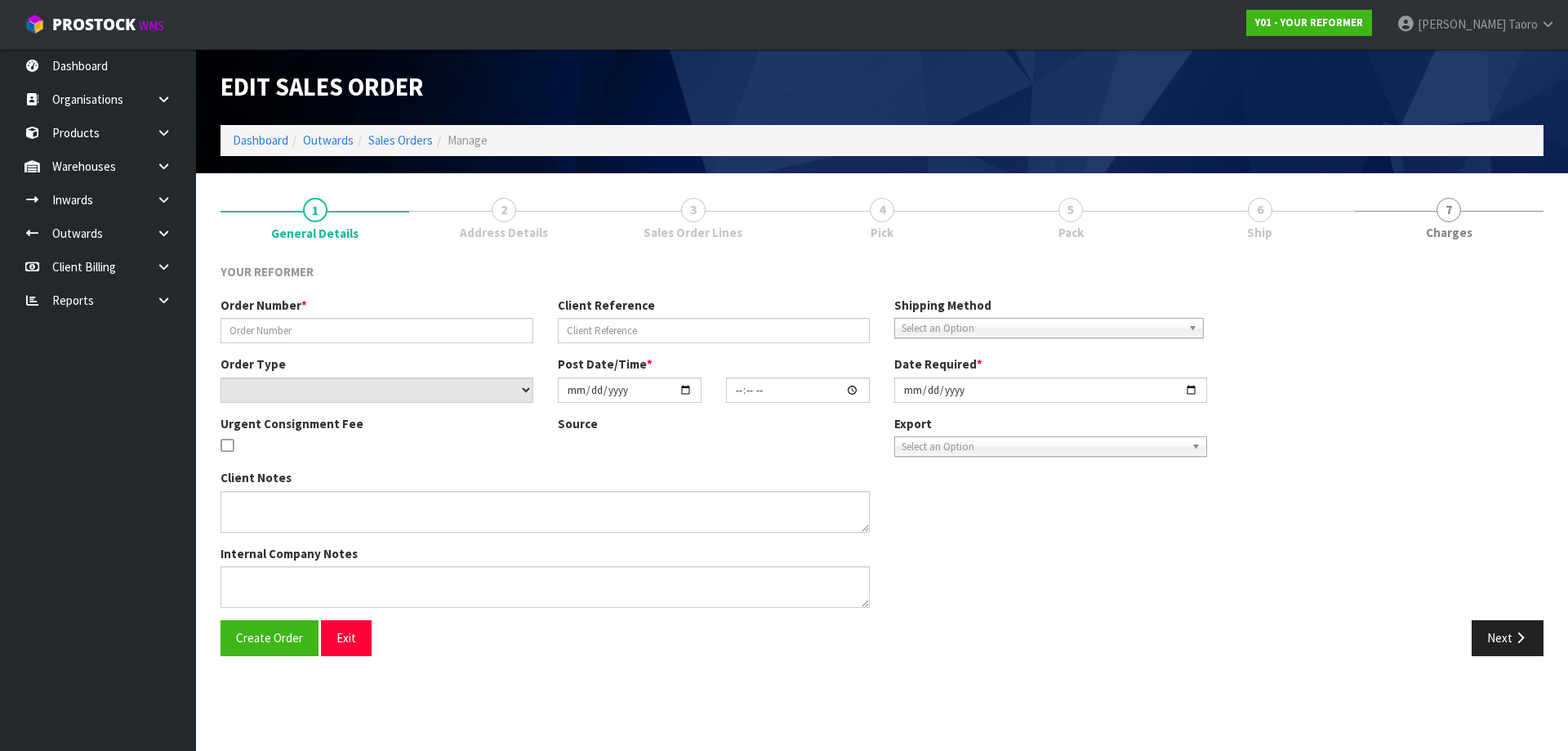
type input "[DATE]"
type textarea "[STREET_ADDRESS][PERSON_NAME] [PHONE_NUMBER]"
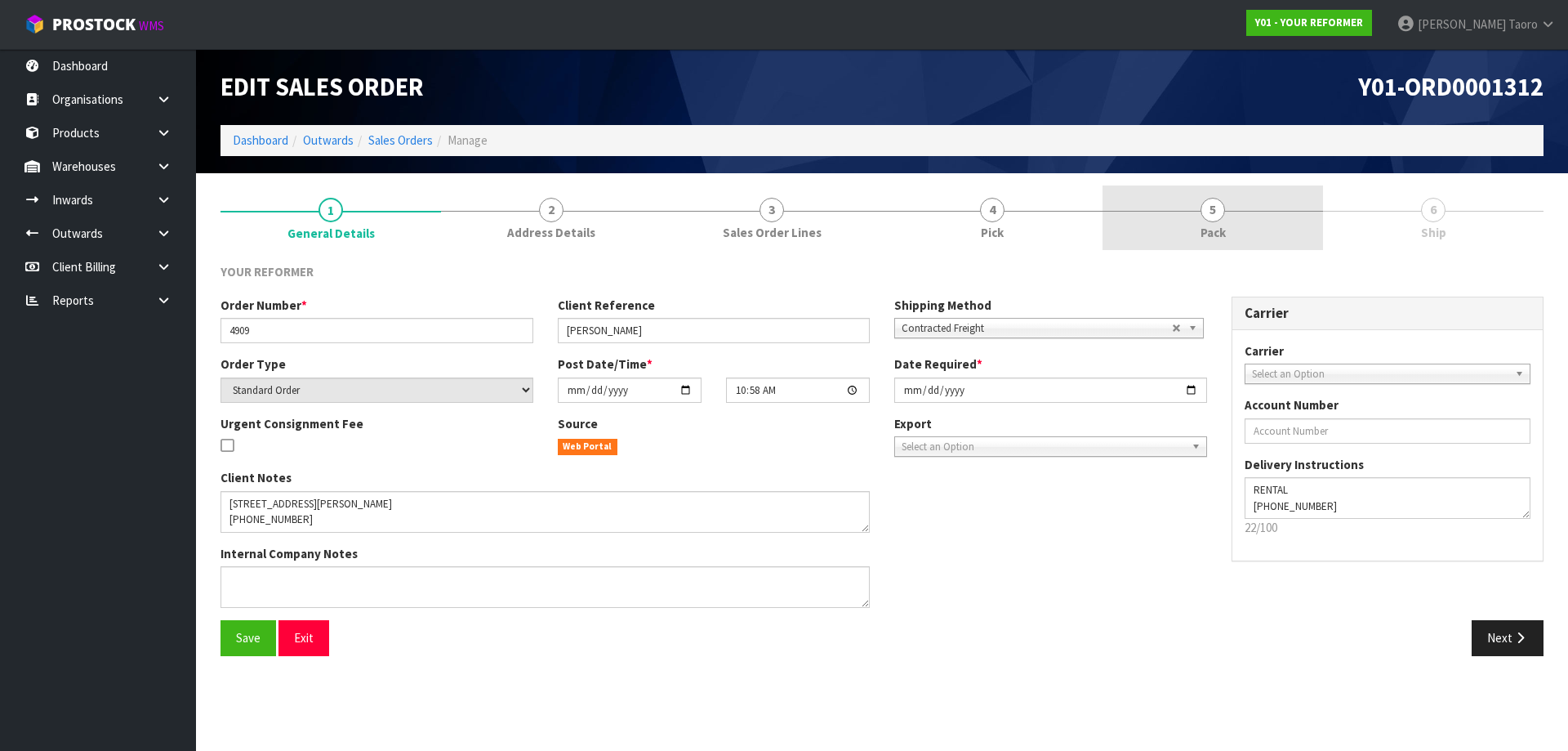
click at [1192, 237] on link "5 Pack" at bounding box center [1213, 218] width 220 height 64
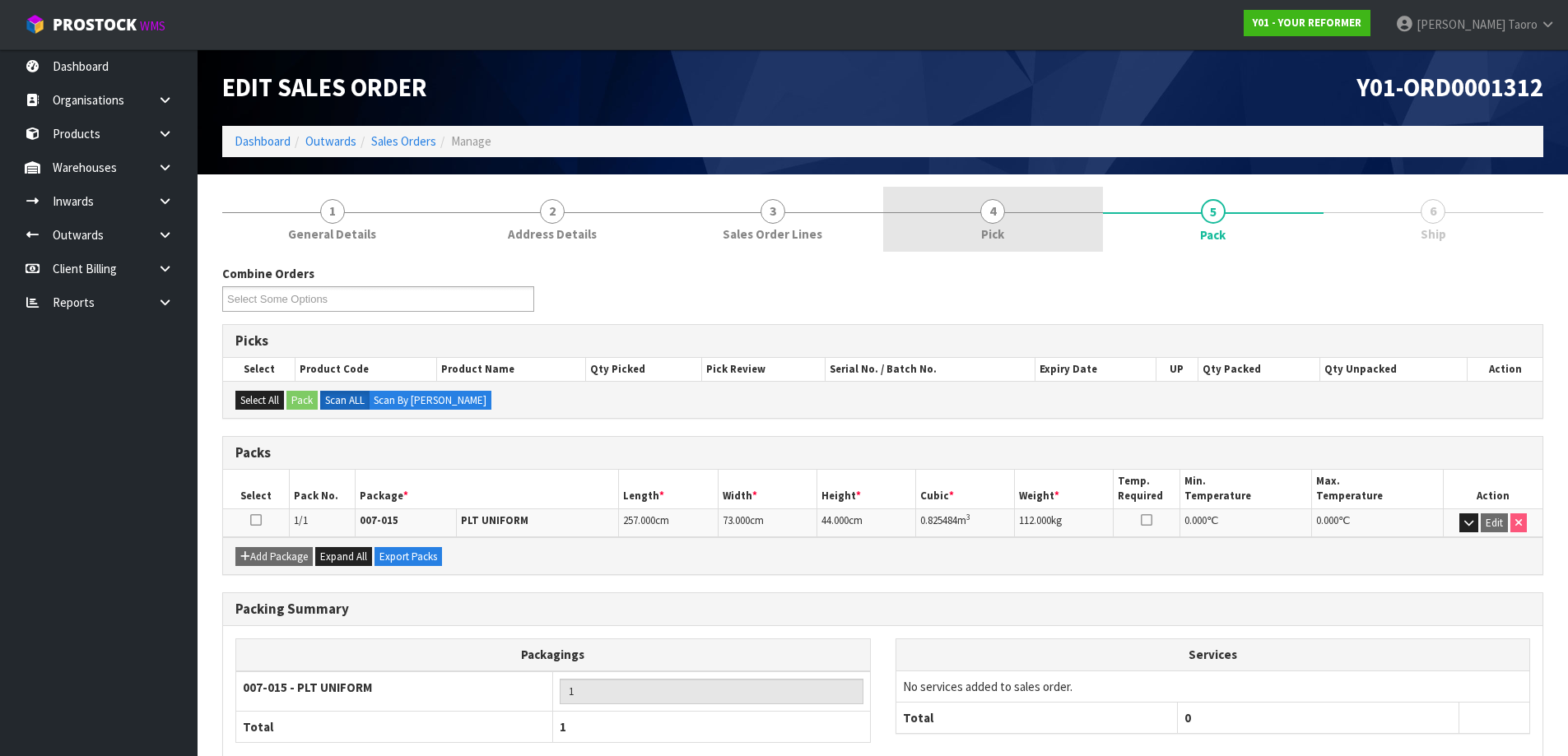
click at [990, 230] on span "Pick" at bounding box center [992, 234] width 23 height 18
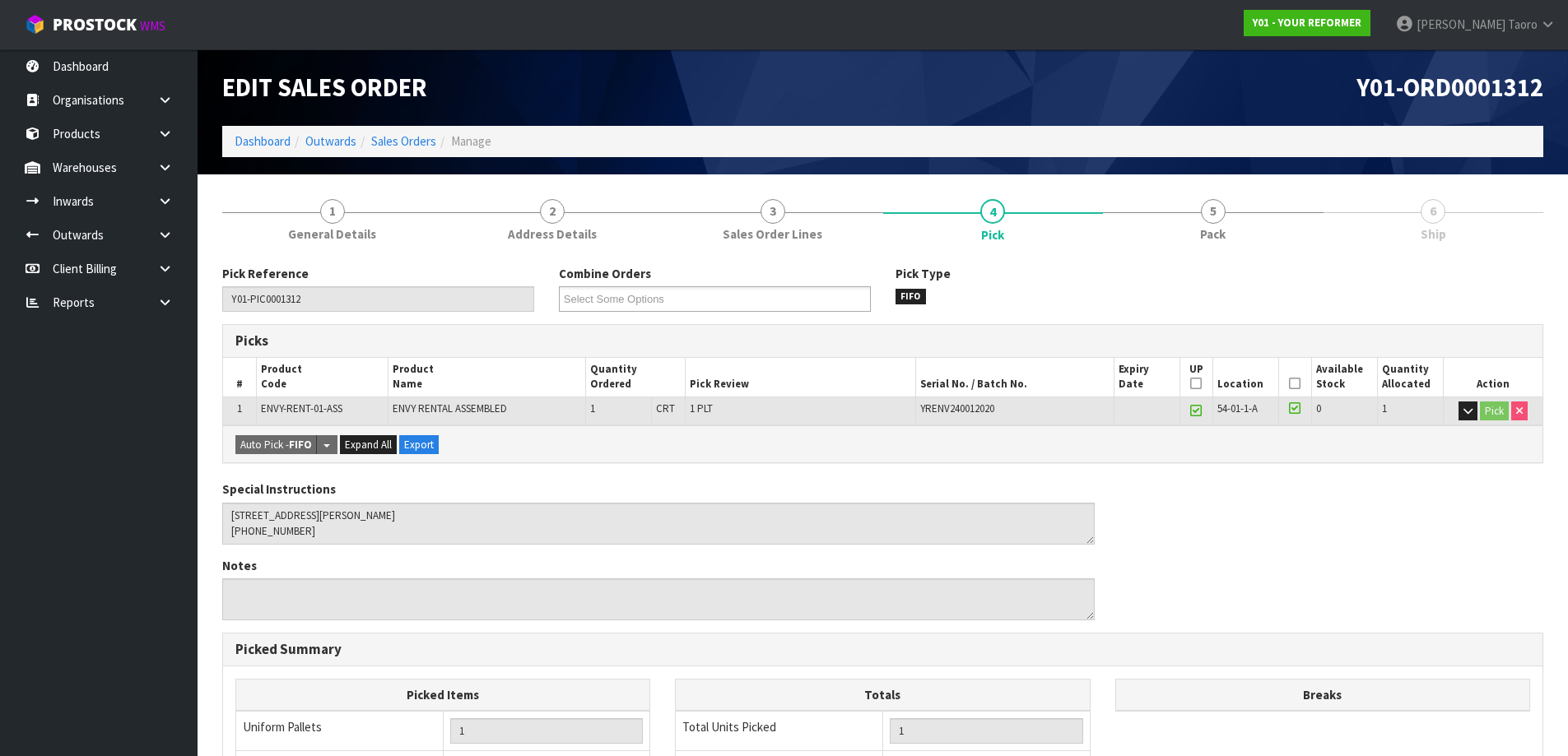
click at [1196, 255] on div "Pick Reference Y01-PIC0001312 Combine Orders Y01-ORD0001295 Y01-ORD0001296 Y01-…" at bounding box center [882, 663] width 1321 height 822
click at [1212, 210] on span "5" at bounding box center [1213, 211] width 25 height 25
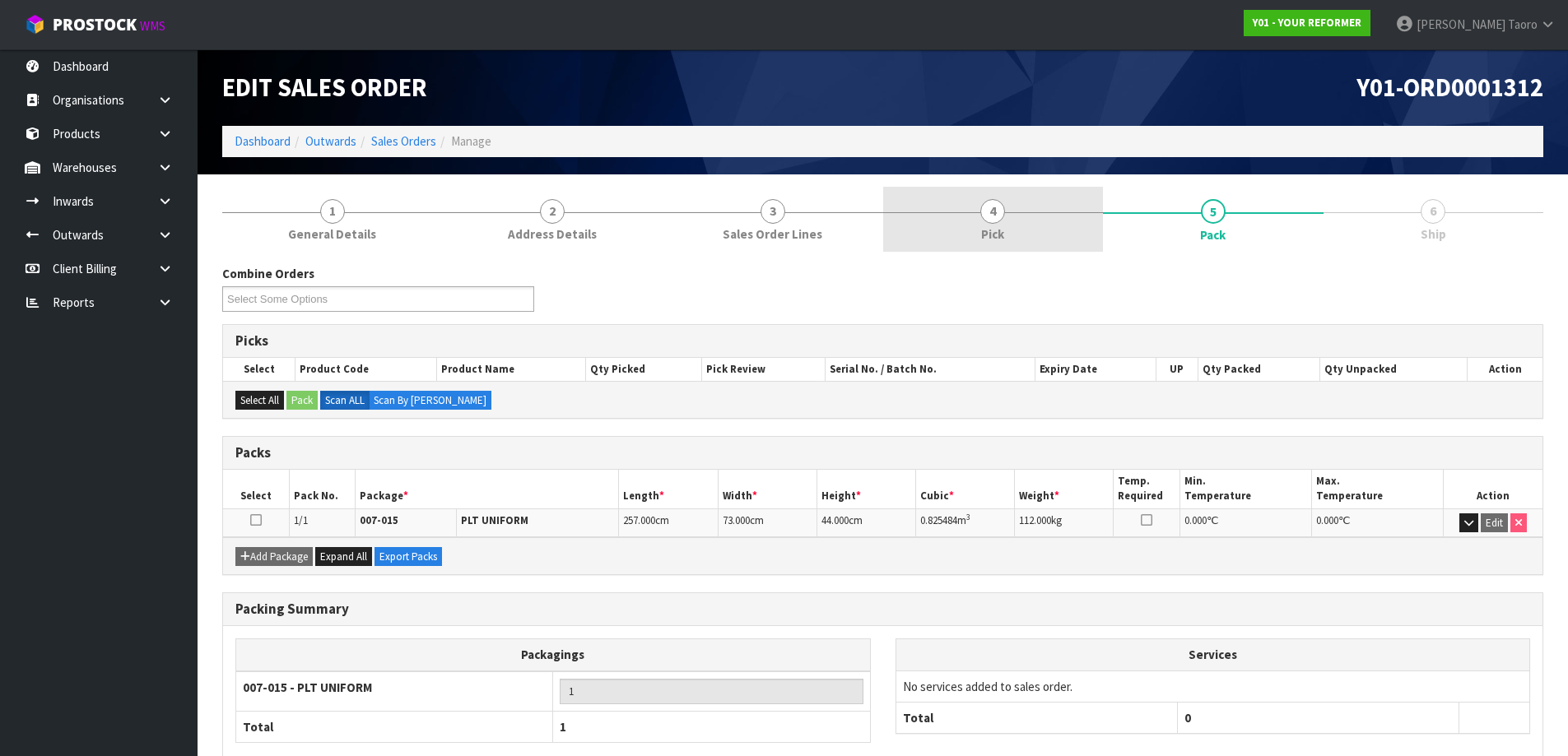
click at [1013, 221] on link "4 Pick" at bounding box center [993, 219] width 221 height 65
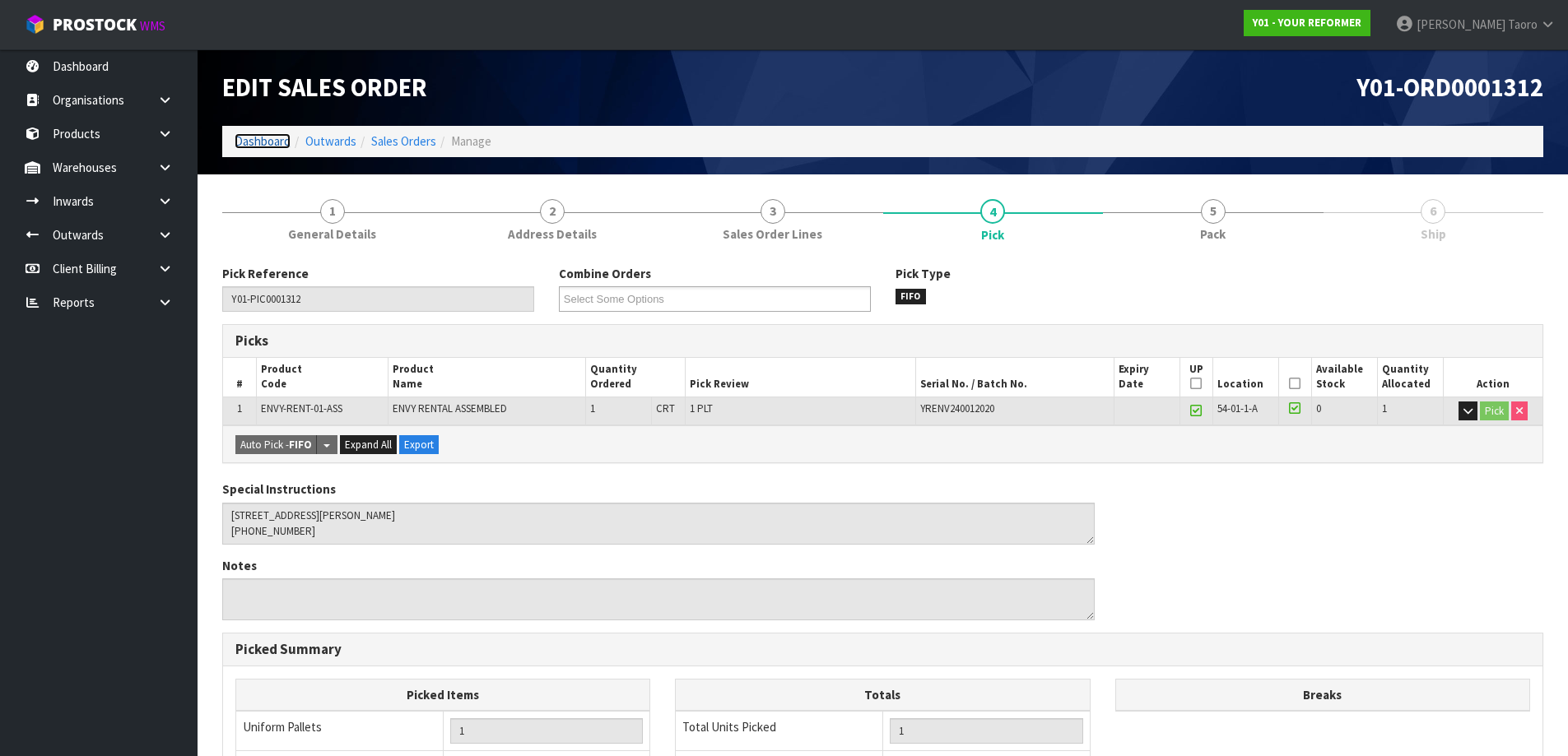
click at [274, 141] on link "Dashboard" at bounding box center [263, 140] width 56 height 16
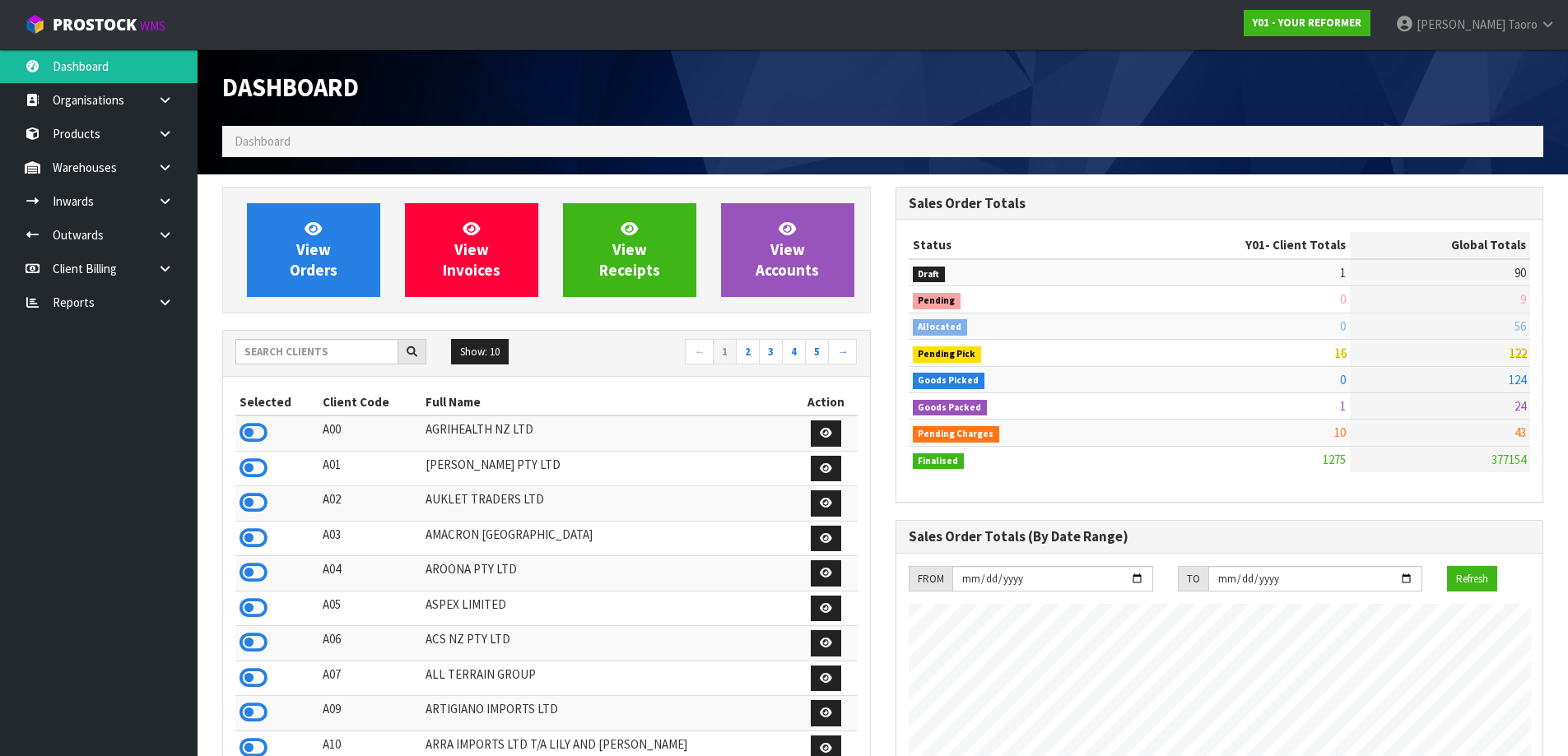
scroll to position [1246, 672]
click at [320, 251] on span "View Orders" at bounding box center [313, 250] width 48 height 62
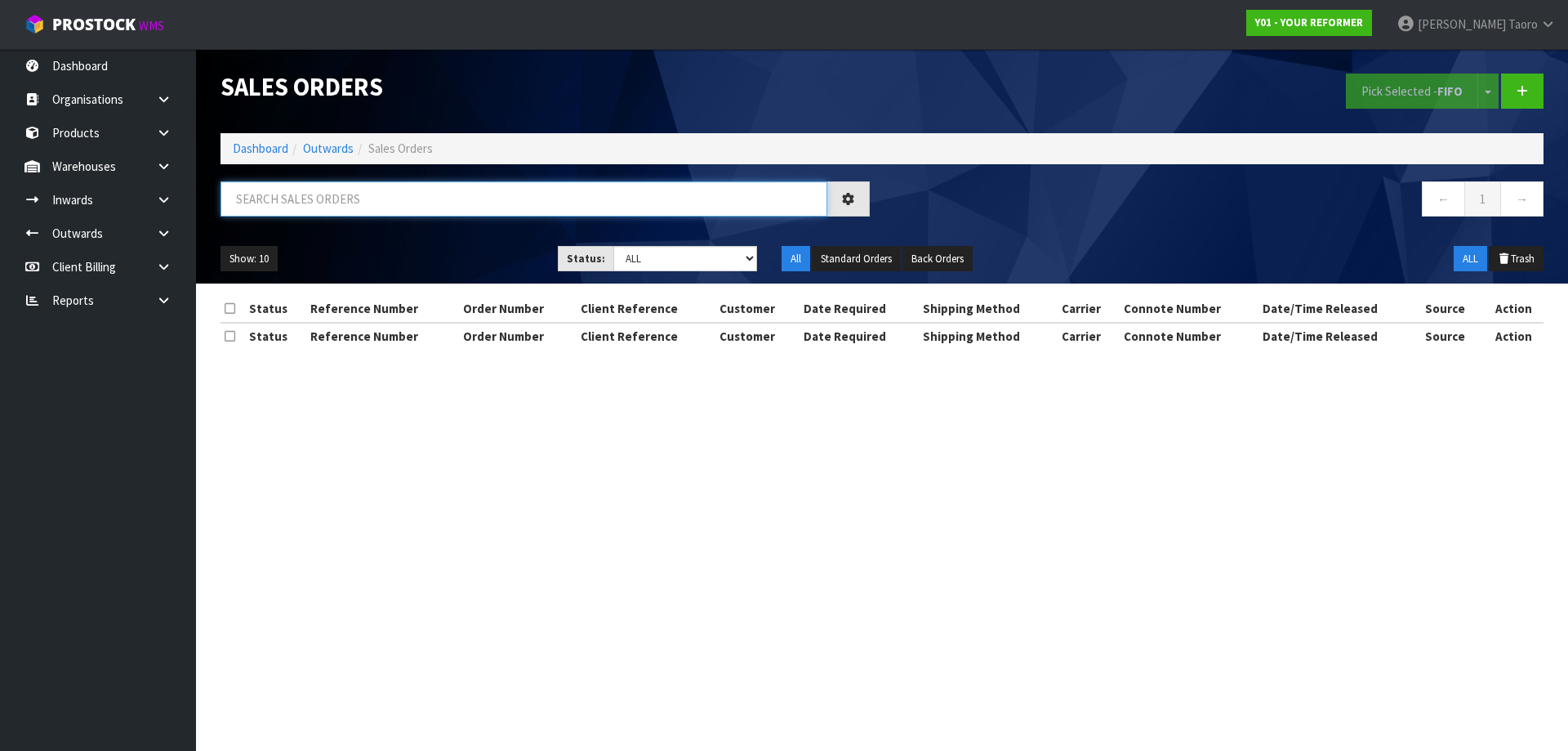
click at [403, 202] on input "text" at bounding box center [523, 199] width 606 height 35
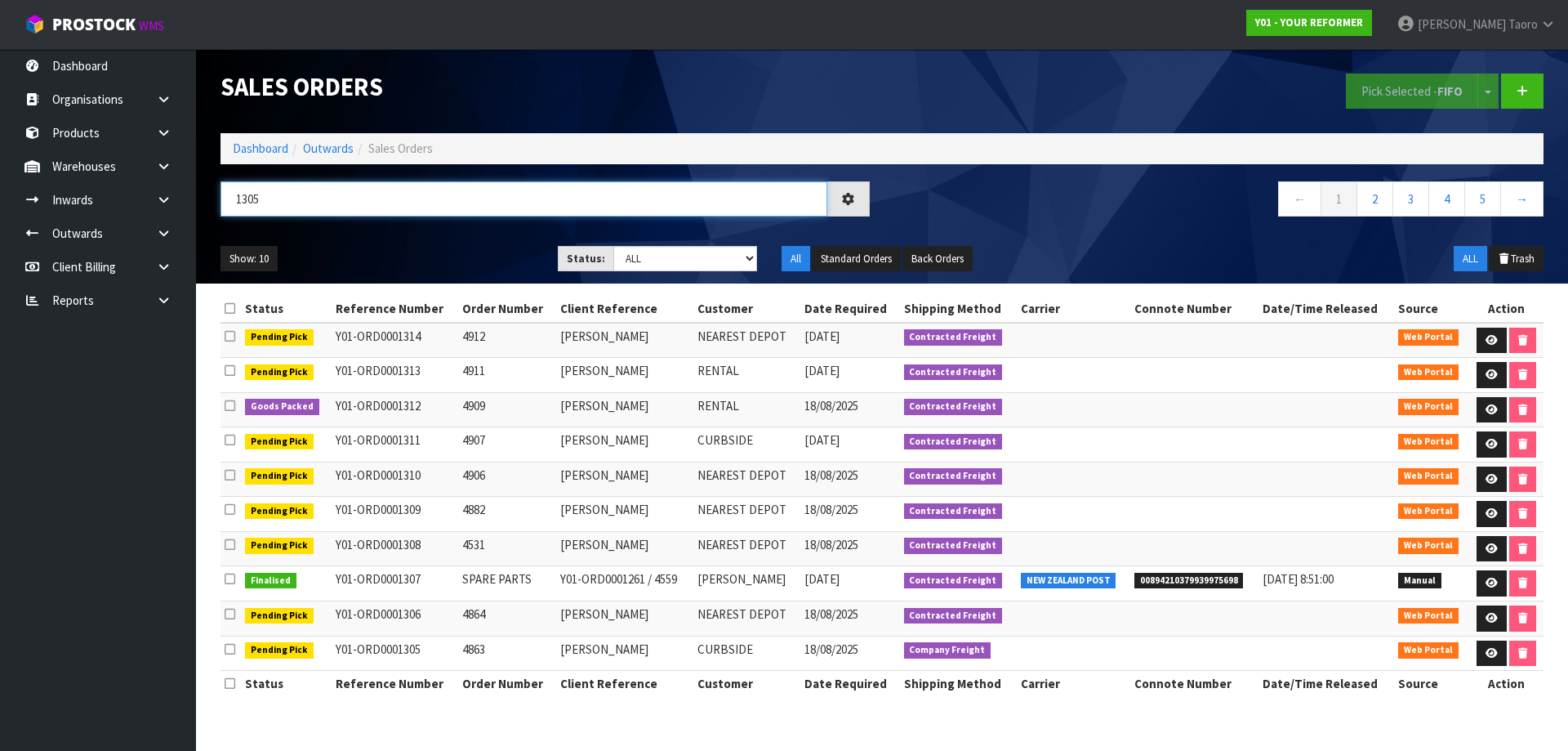
type input "1305"
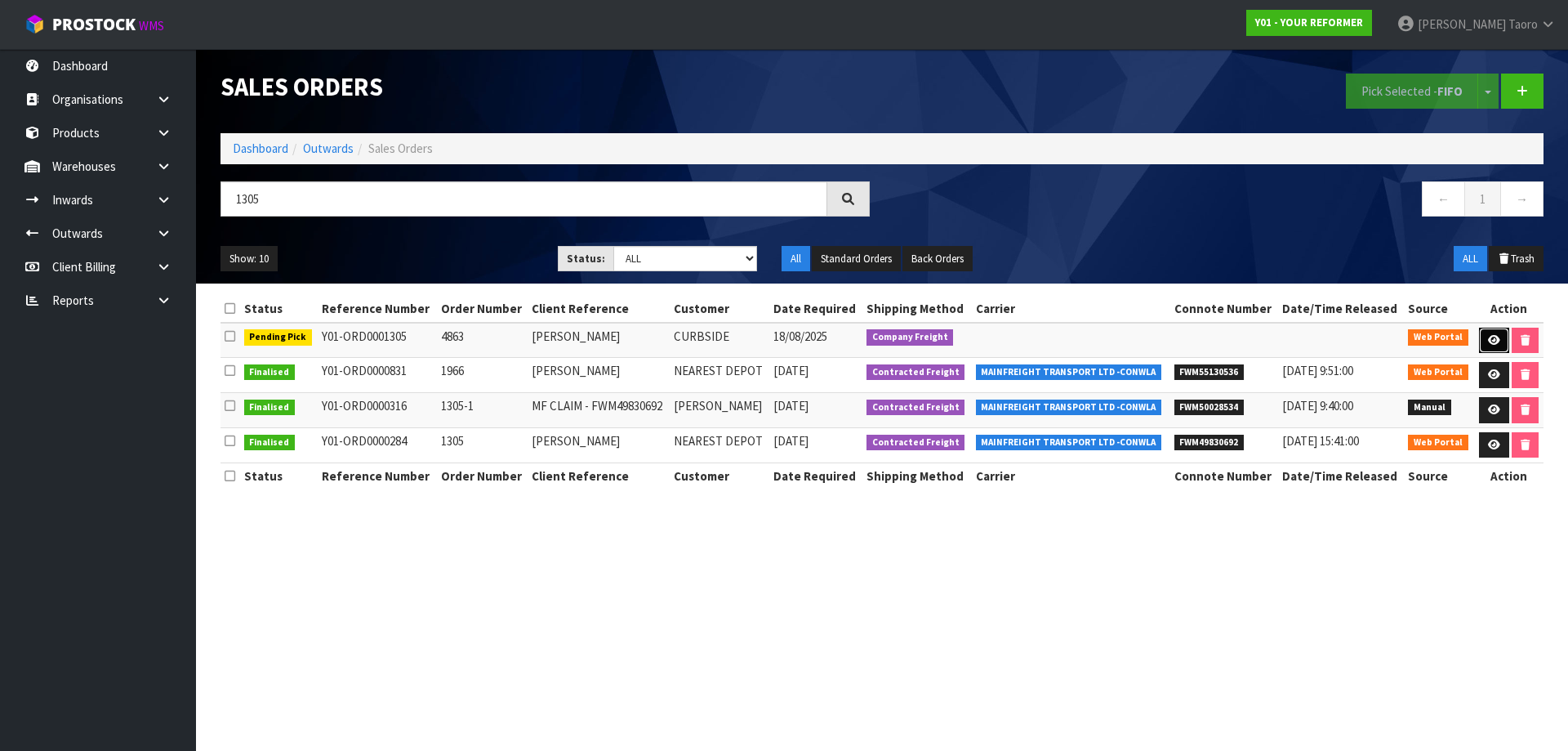
click at [1490, 342] on icon at bounding box center [1494, 341] width 12 height 11
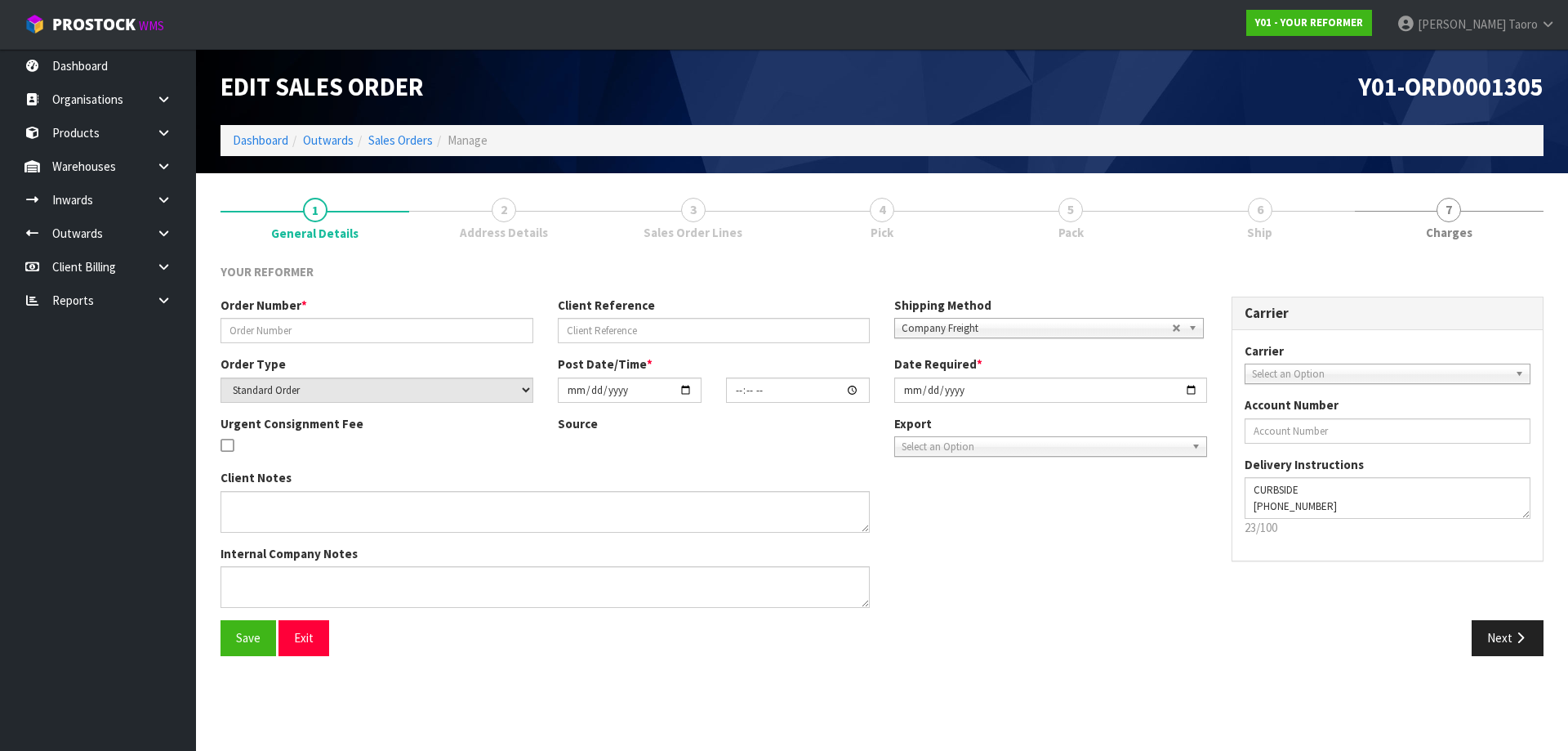
type input "4863"
type input "[PERSON_NAME]"
select select "number:0"
type input "[DATE]"
type input "15:51:00.000"
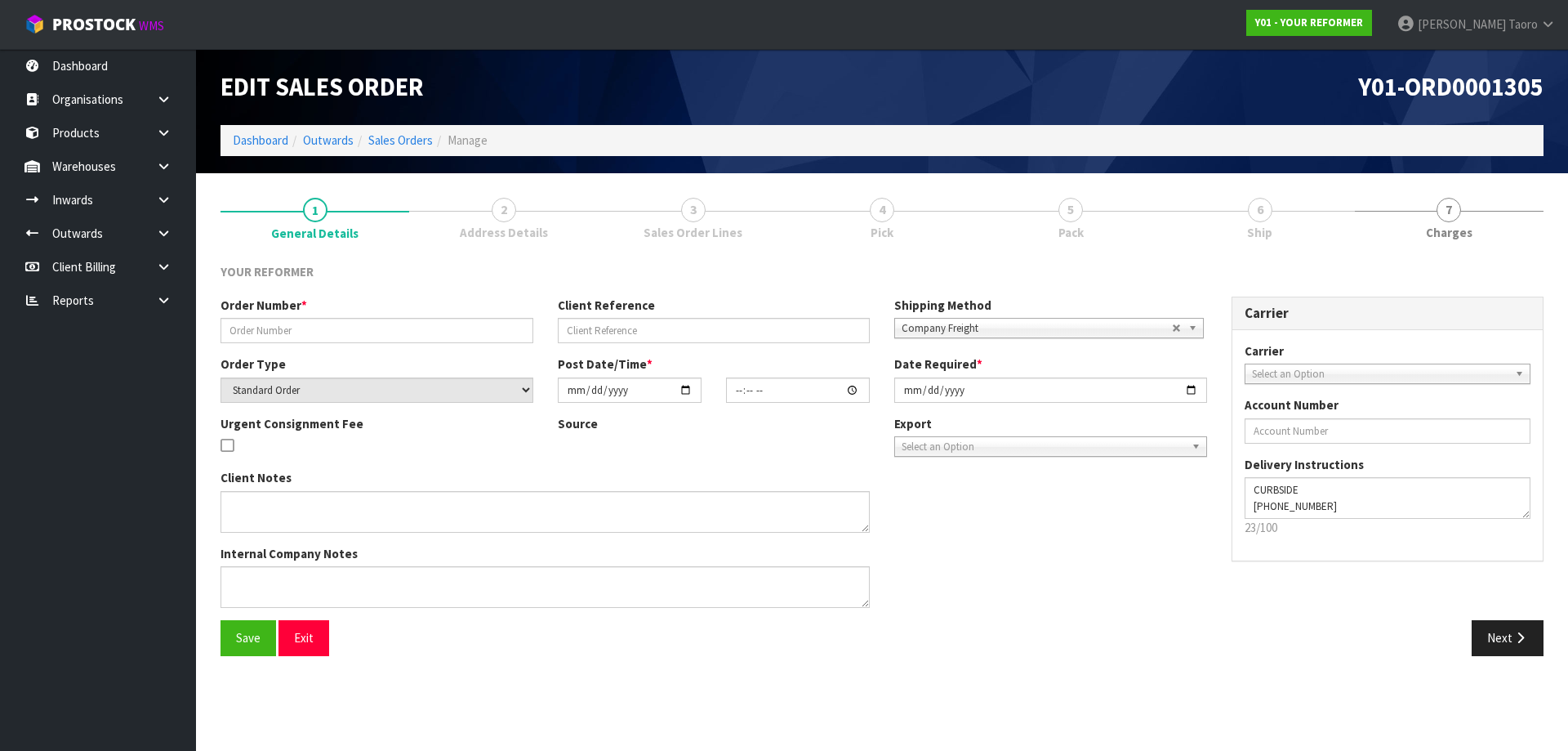
type input "[DATE]"
type textarea "[PERSON_NAME] [STREET_ADDRESS][PERSON_NAME] [PHONE_NUMBER]"
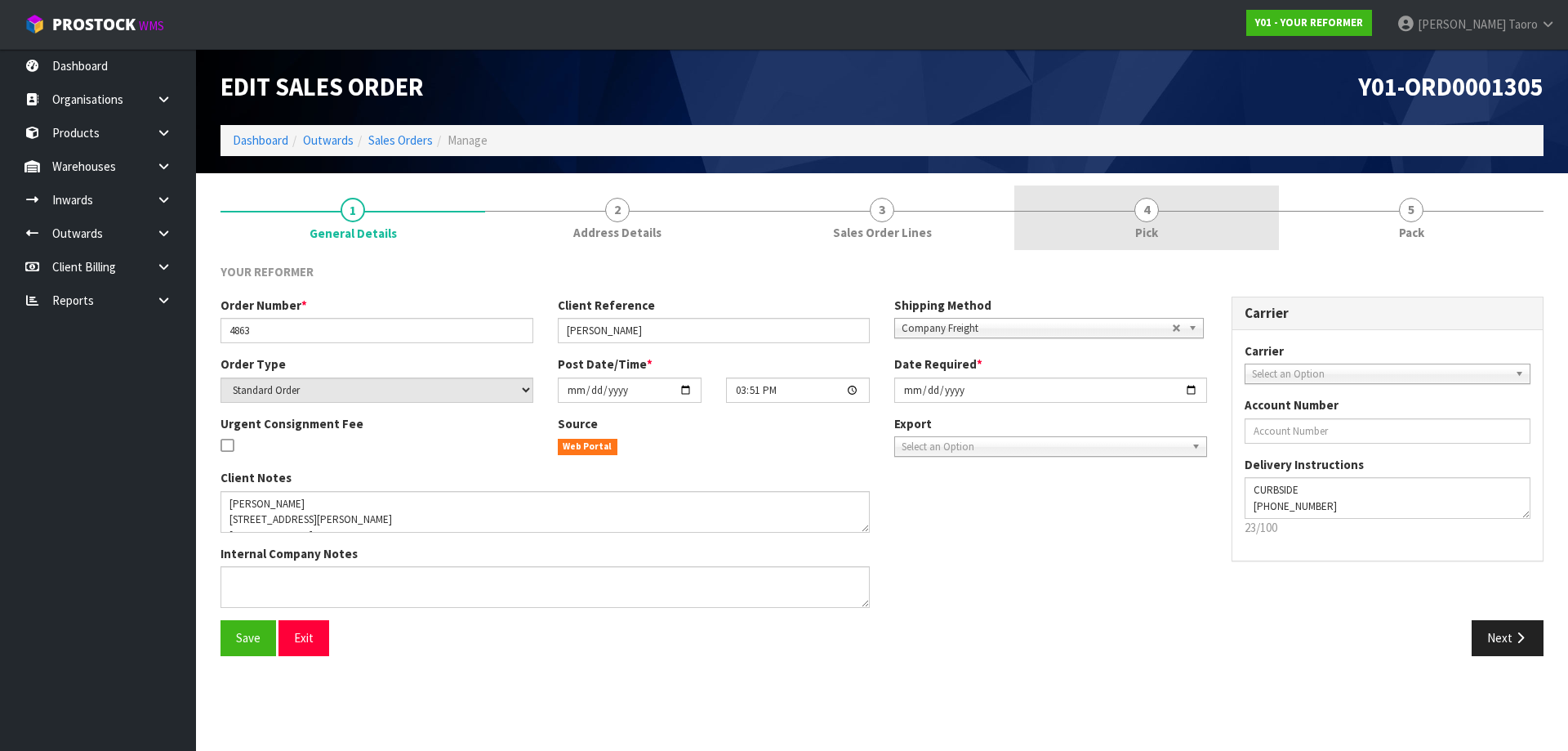
click at [1159, 232] on link "4 Pick" at bounding box center [1146, 218] width 264 height 64
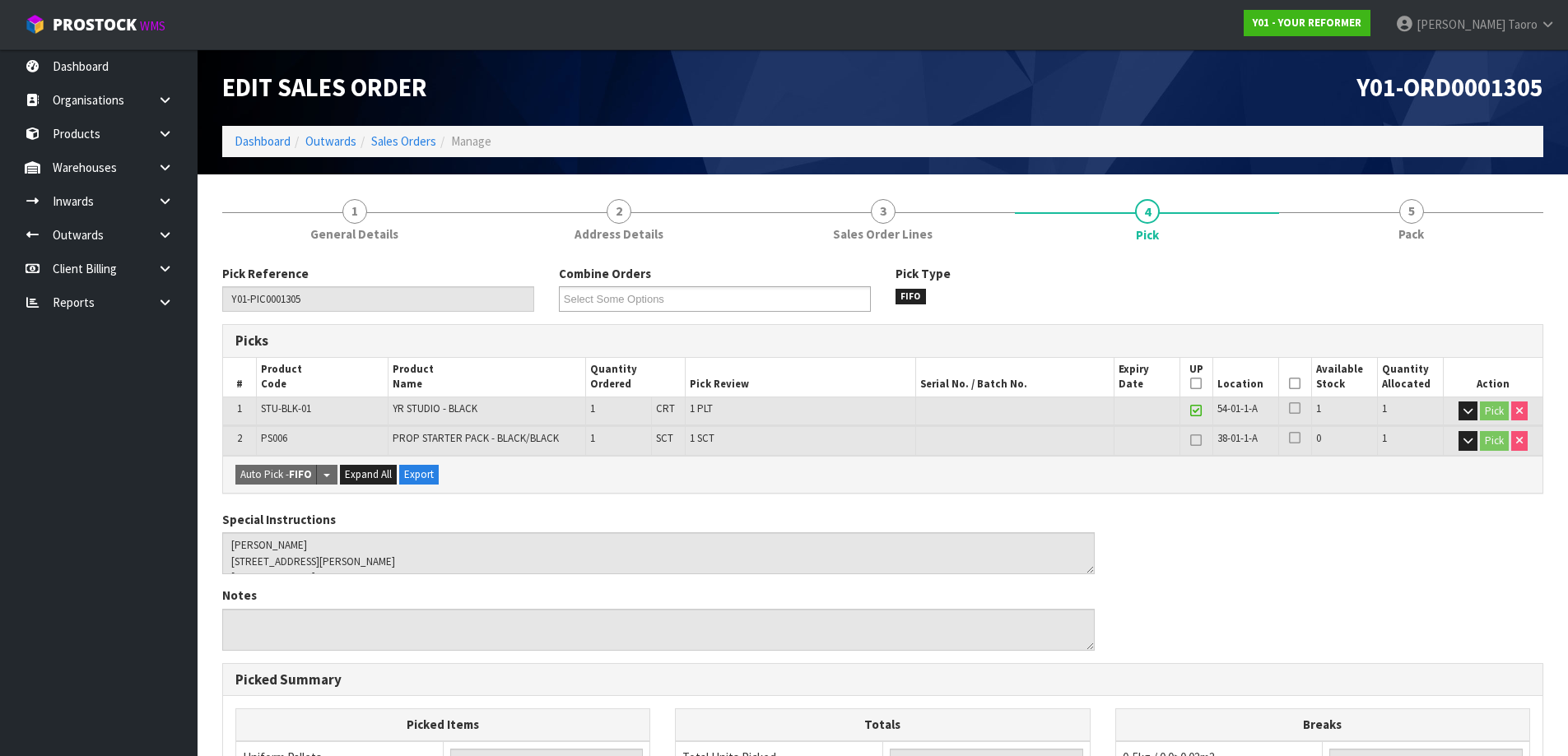
click at [274, 443] on span "PS006" at bounding box center [274, 437] width 26 height 14
copy tr "PS006"
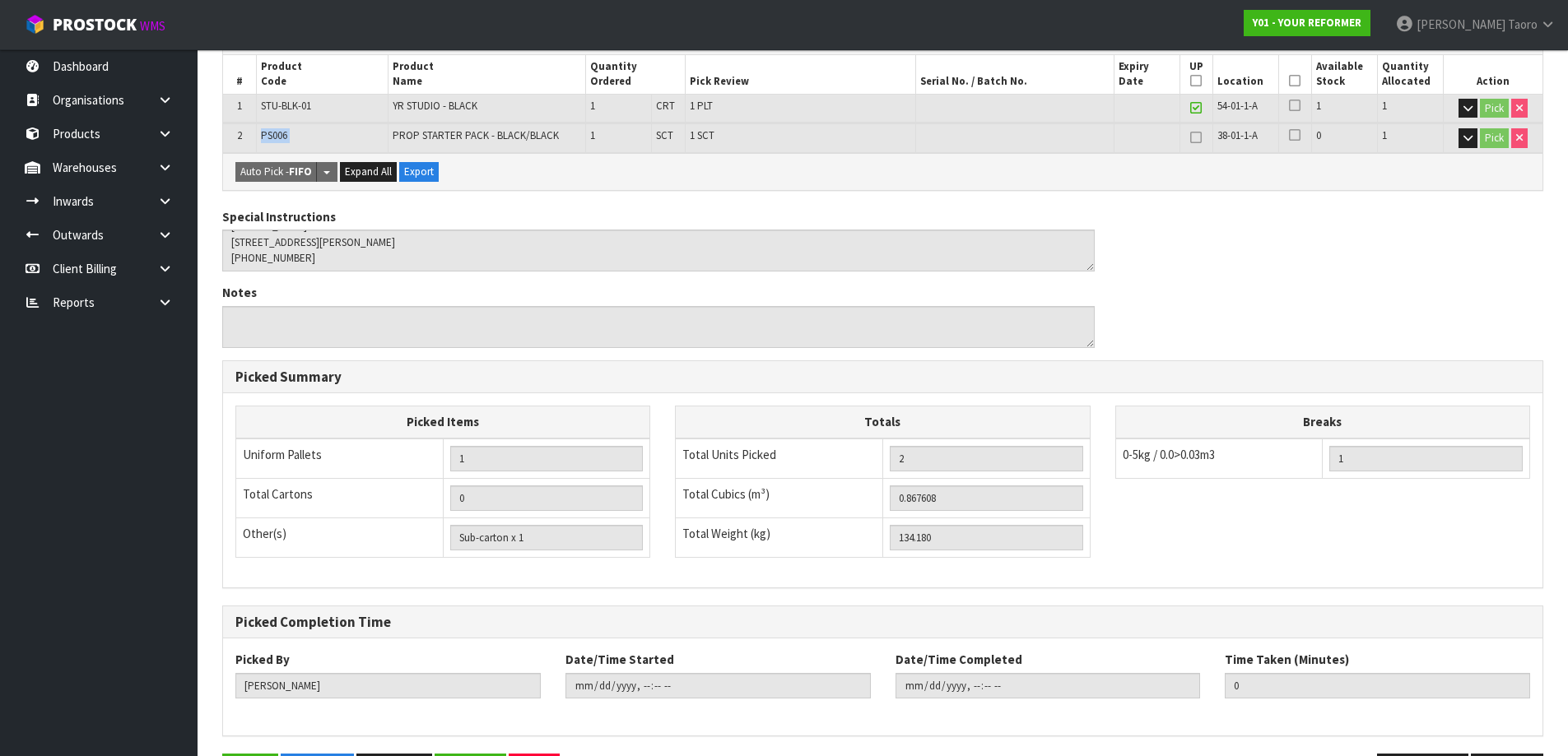
scroll to position [360, 0]
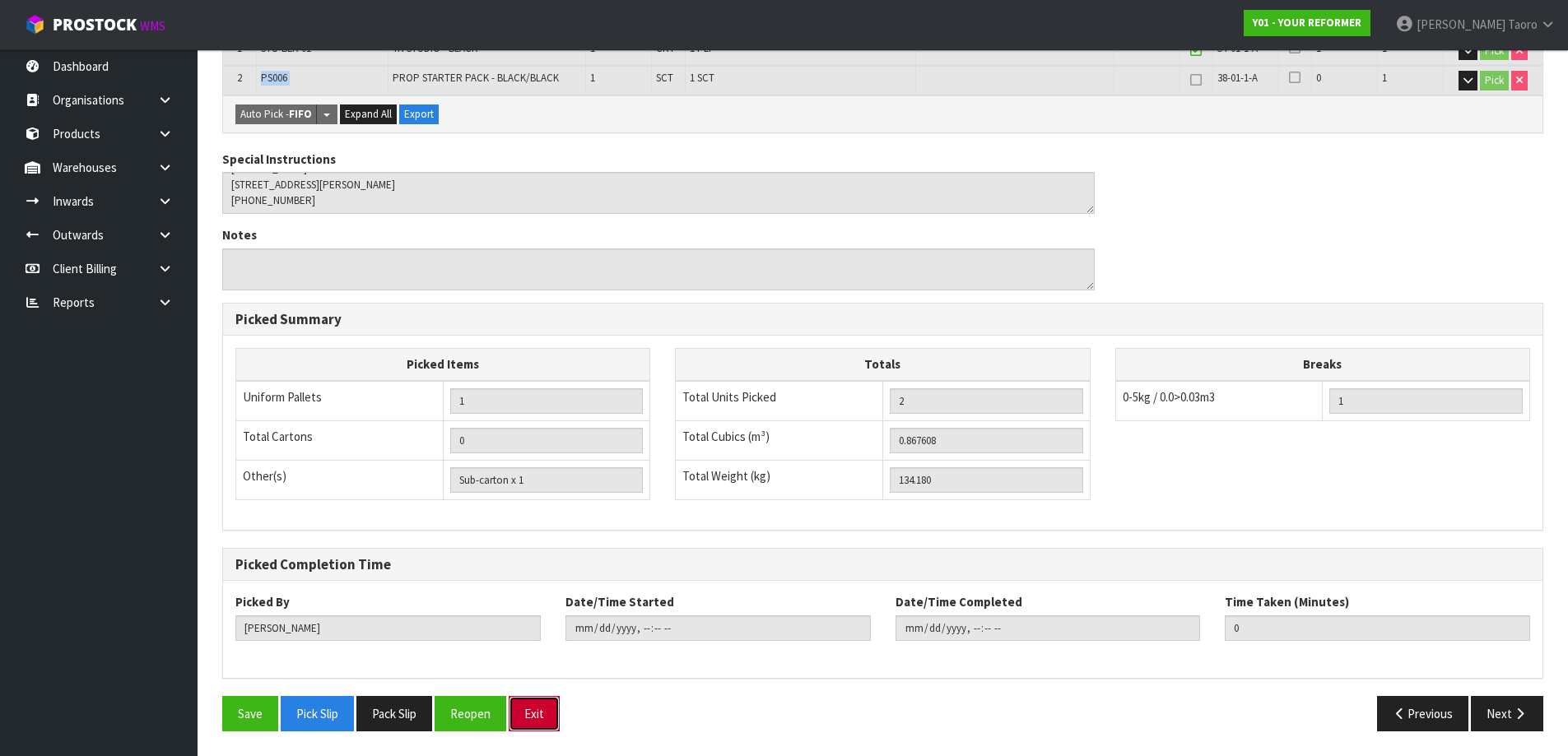
drag, startPoint x: 538, startPoint y: 719, endPoint x: 530, endPoint y: 702, distance: 18.8
click at [538, 718] on button "Exit" at bounding box center [533, 713] width 51 height 35
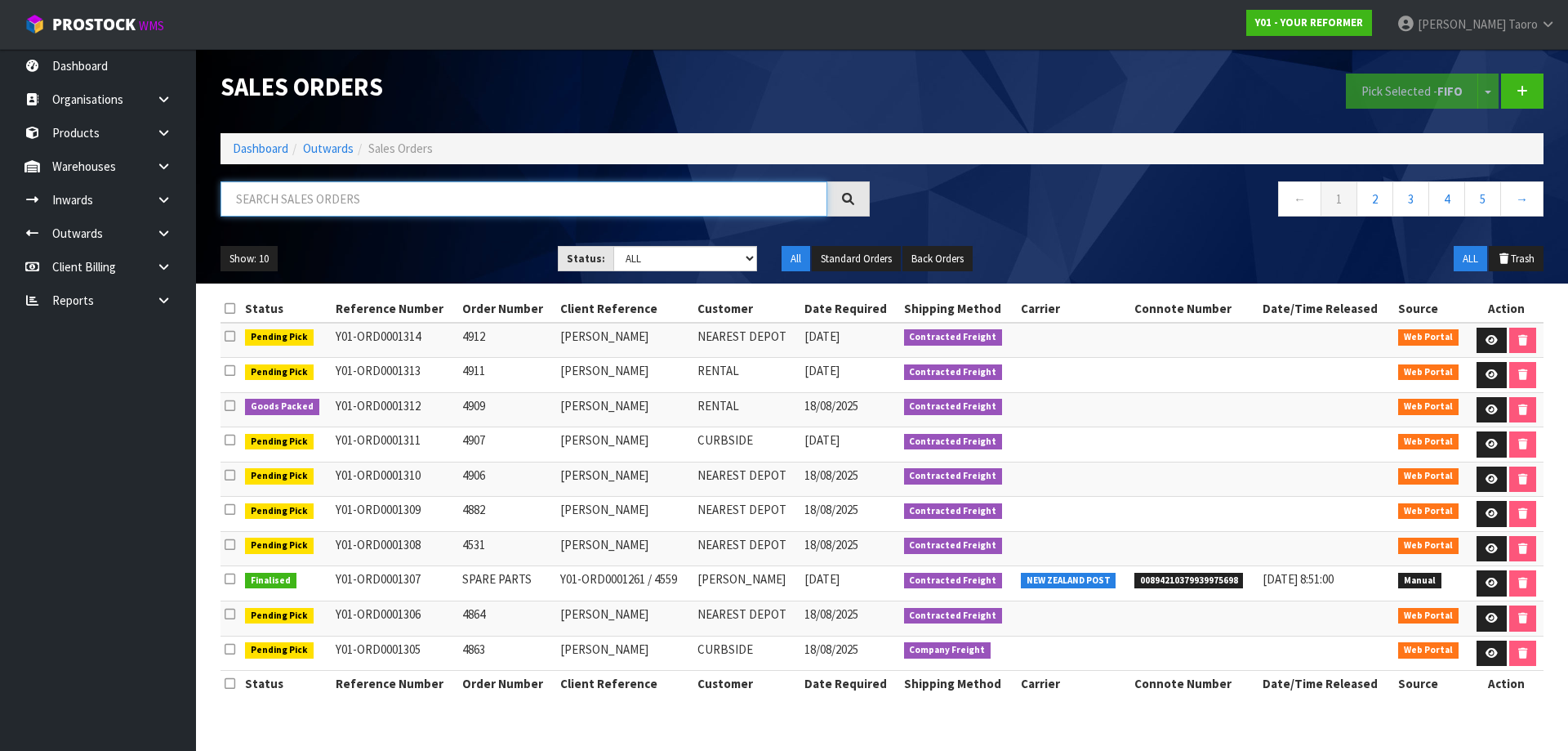
click at [497, 196] on input "text" at bounding box center [523, 199] width 606 height 35
paste input "PS006"
type input "PS006"
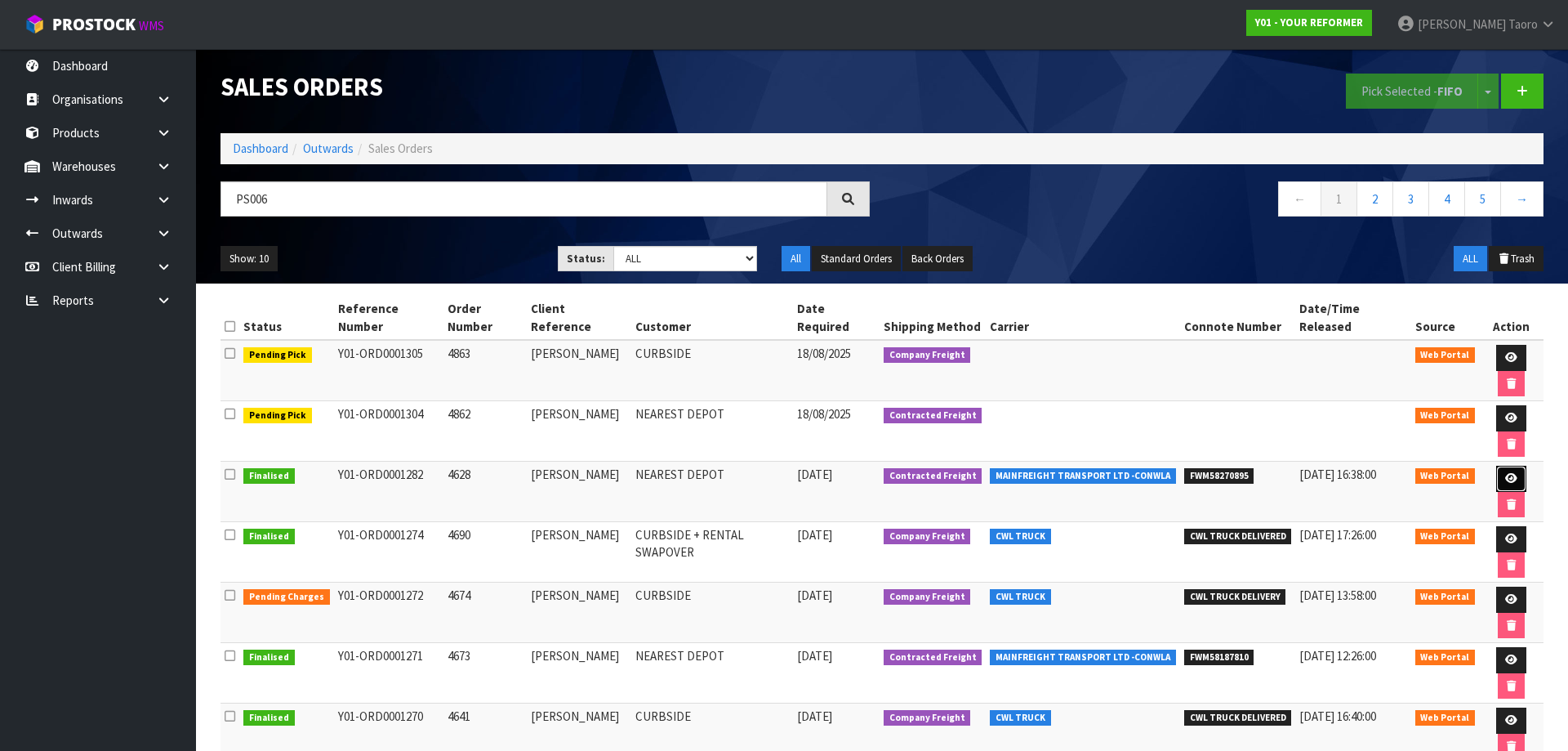
click at [1497, 465] on link at bounding box center [1511, 478] width 30 height 26
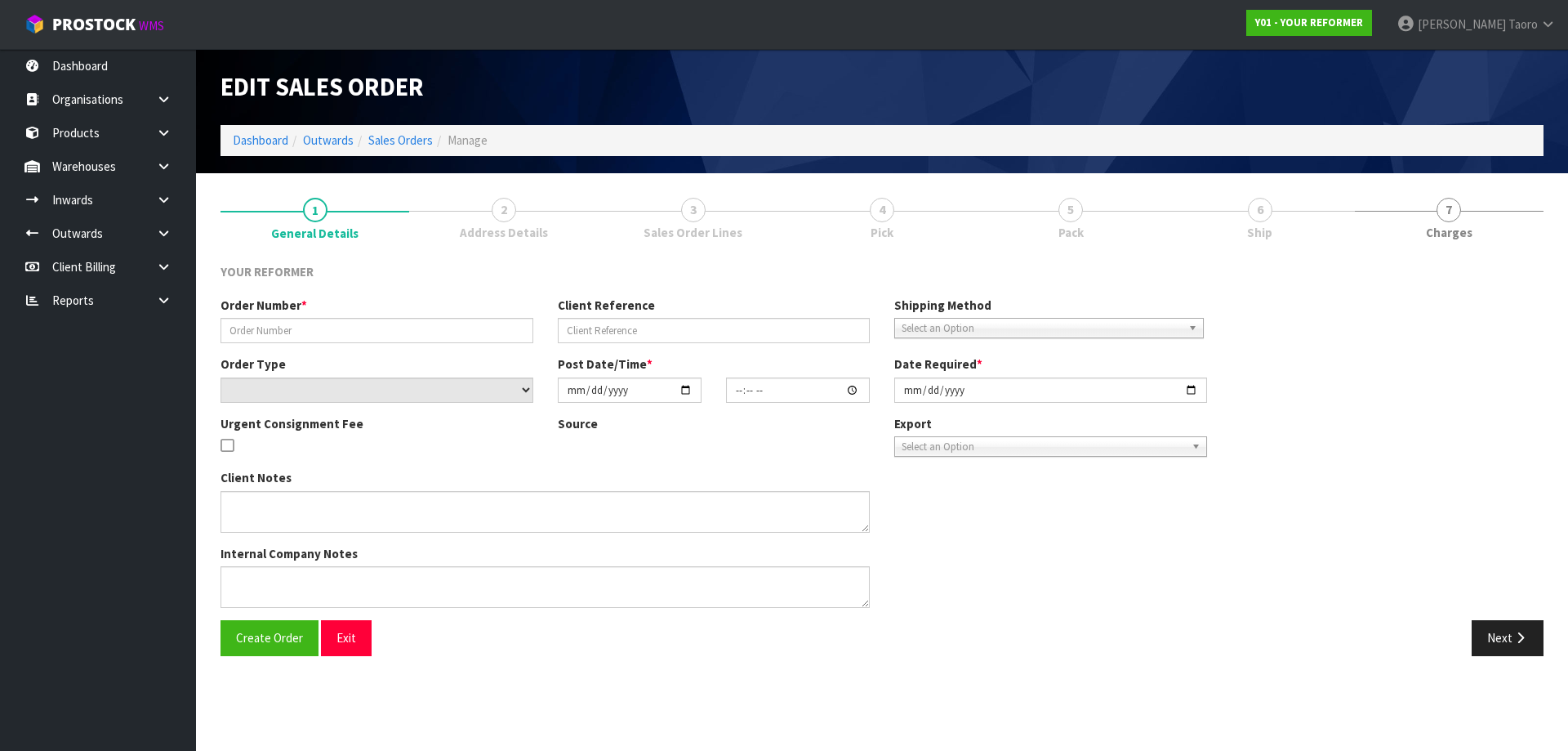
type input "4628"
type input "[PERSON_NAME]"
select select "number:0"
type input "[DATE]"
type input "15:18:00.000"
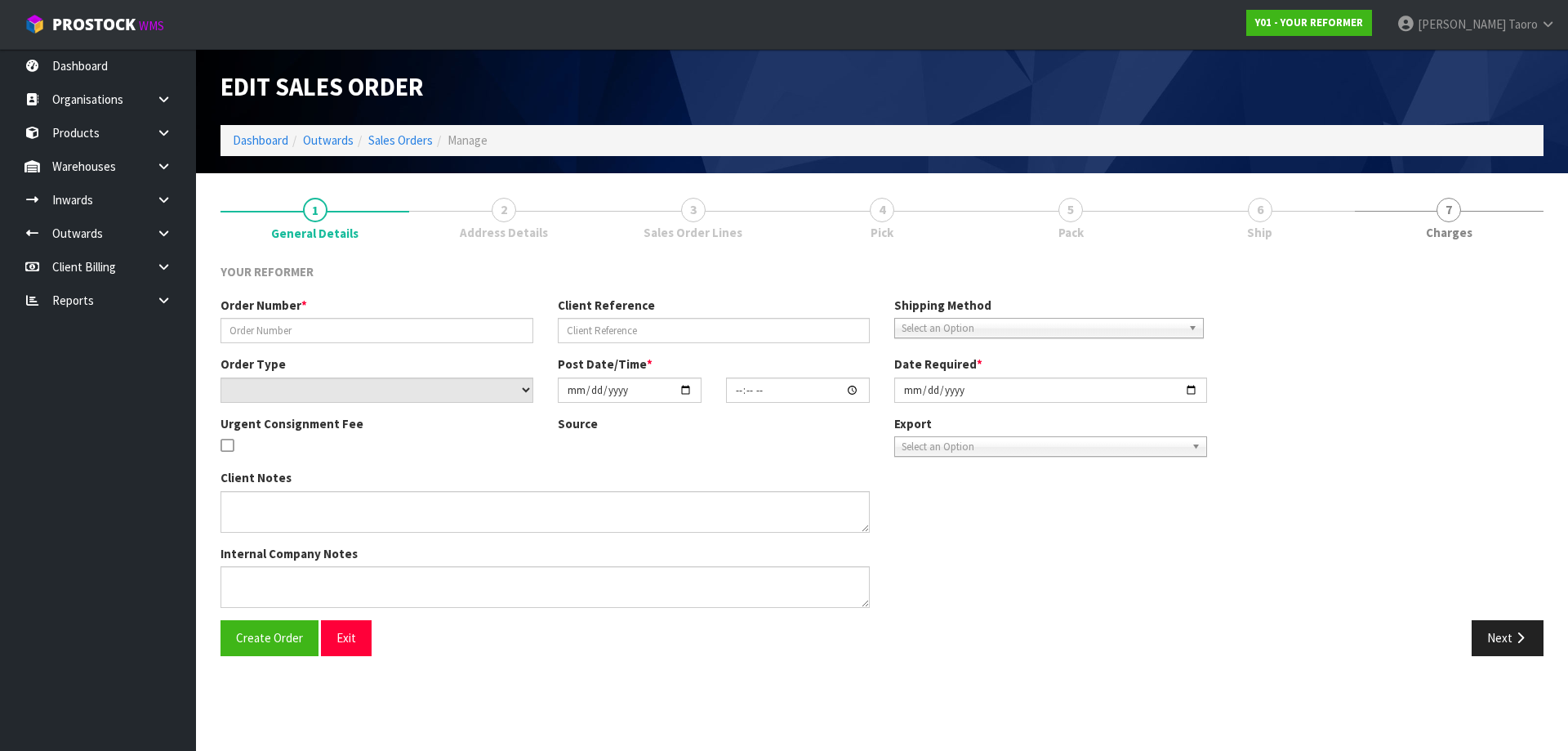
type input "[DATE]"
type textarea "NEAREST DEPOT [PERSON_NAME] [STREET_ADDRESS][PERSON_NAME] [PHONE_NUMBER]"
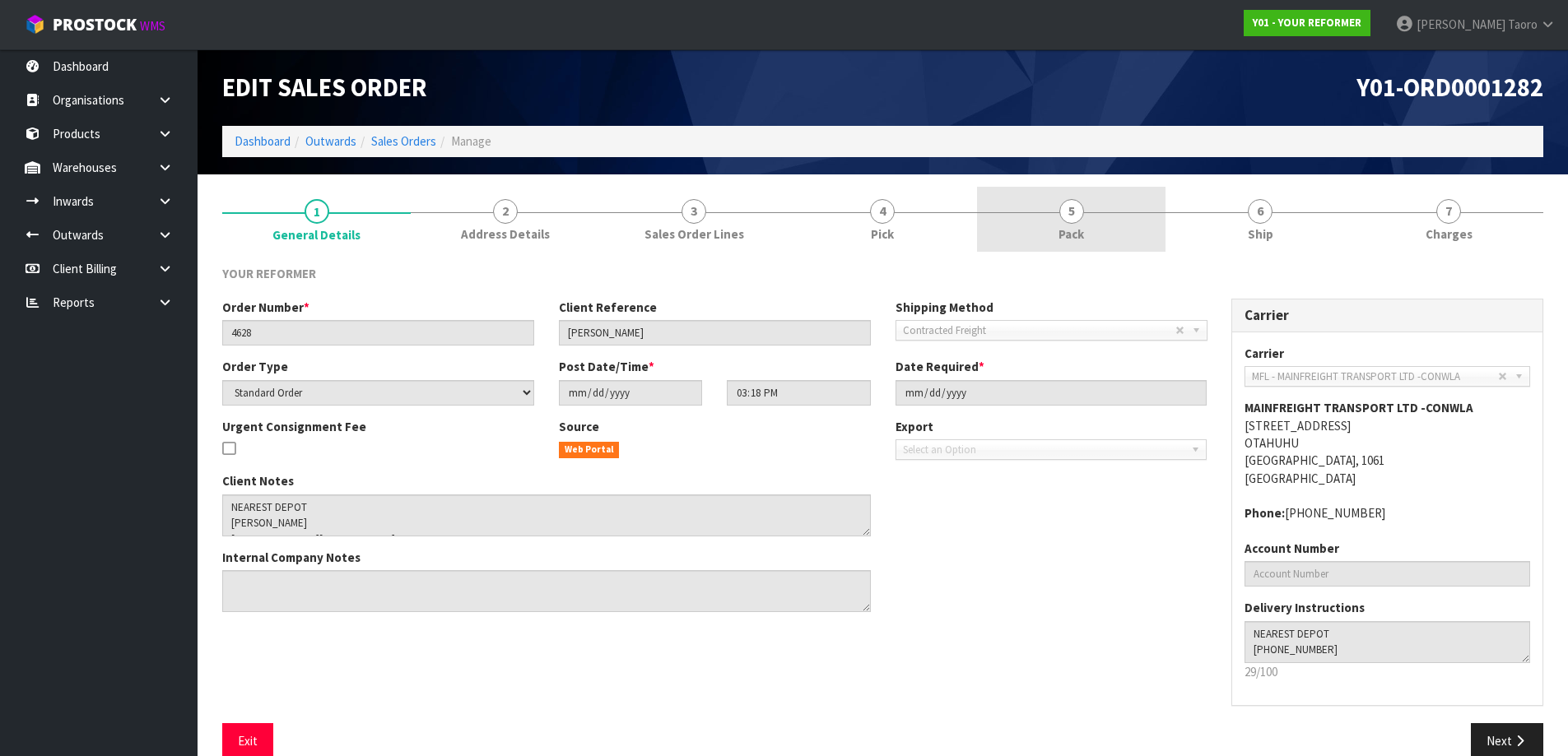
click at [1108, 228] on link "5 Pack" at bounding box center [1072, 219] width 189 height 65
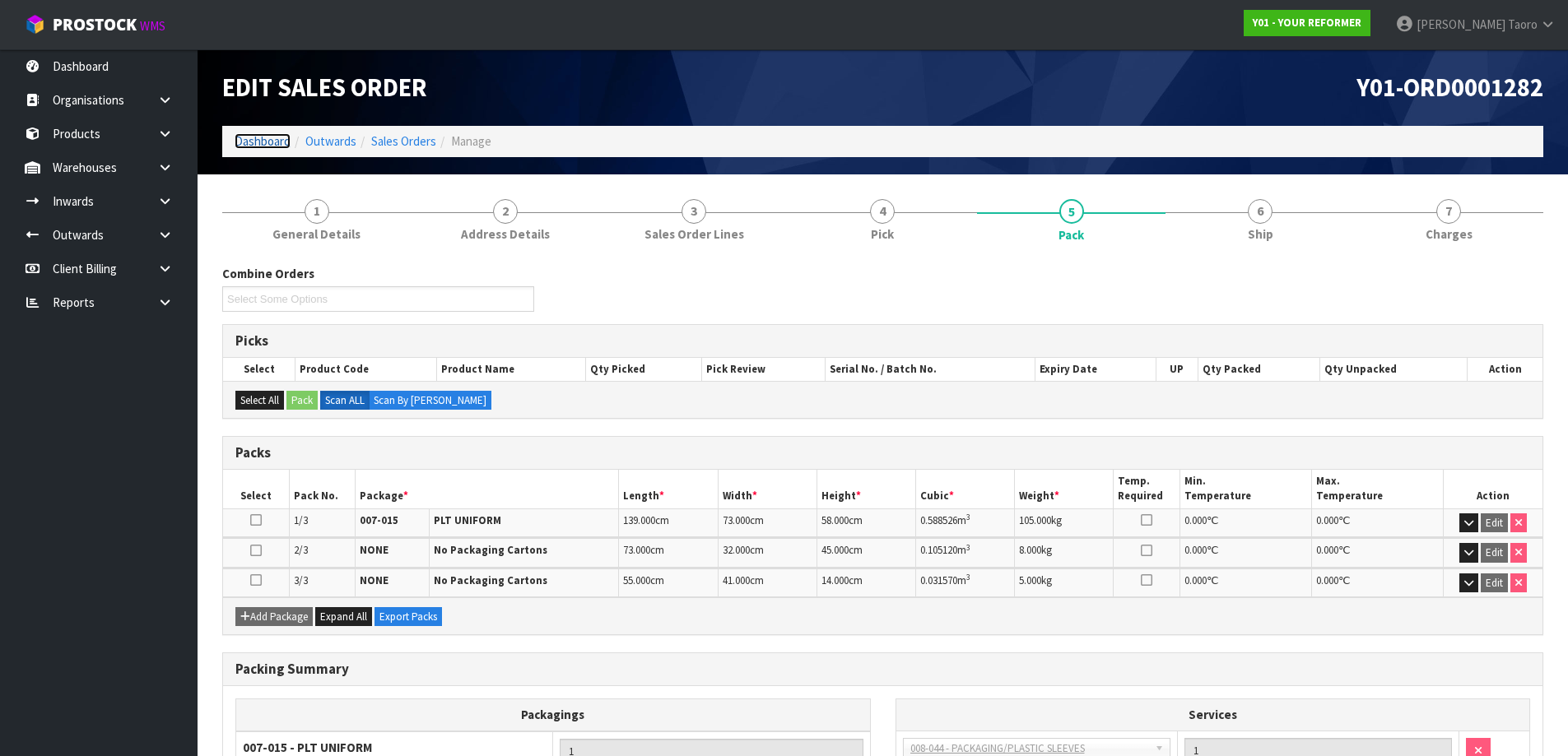
click at [278, 139] on link "Dashboard" at bounding box center [263, 140] width 56 height 16
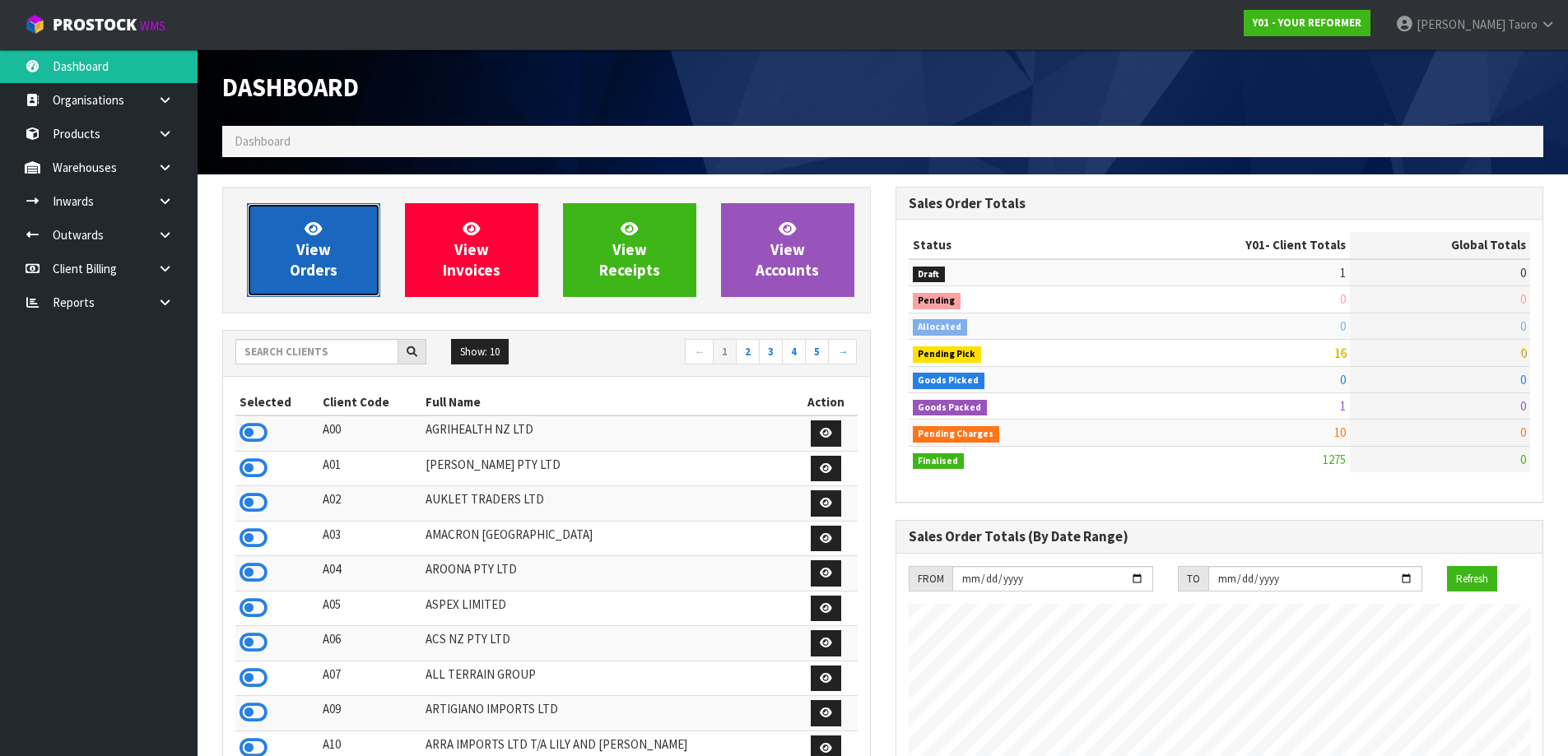
click at [326, 242] on span "View Orders" at bounding box center [313, 250] width 48 height 62
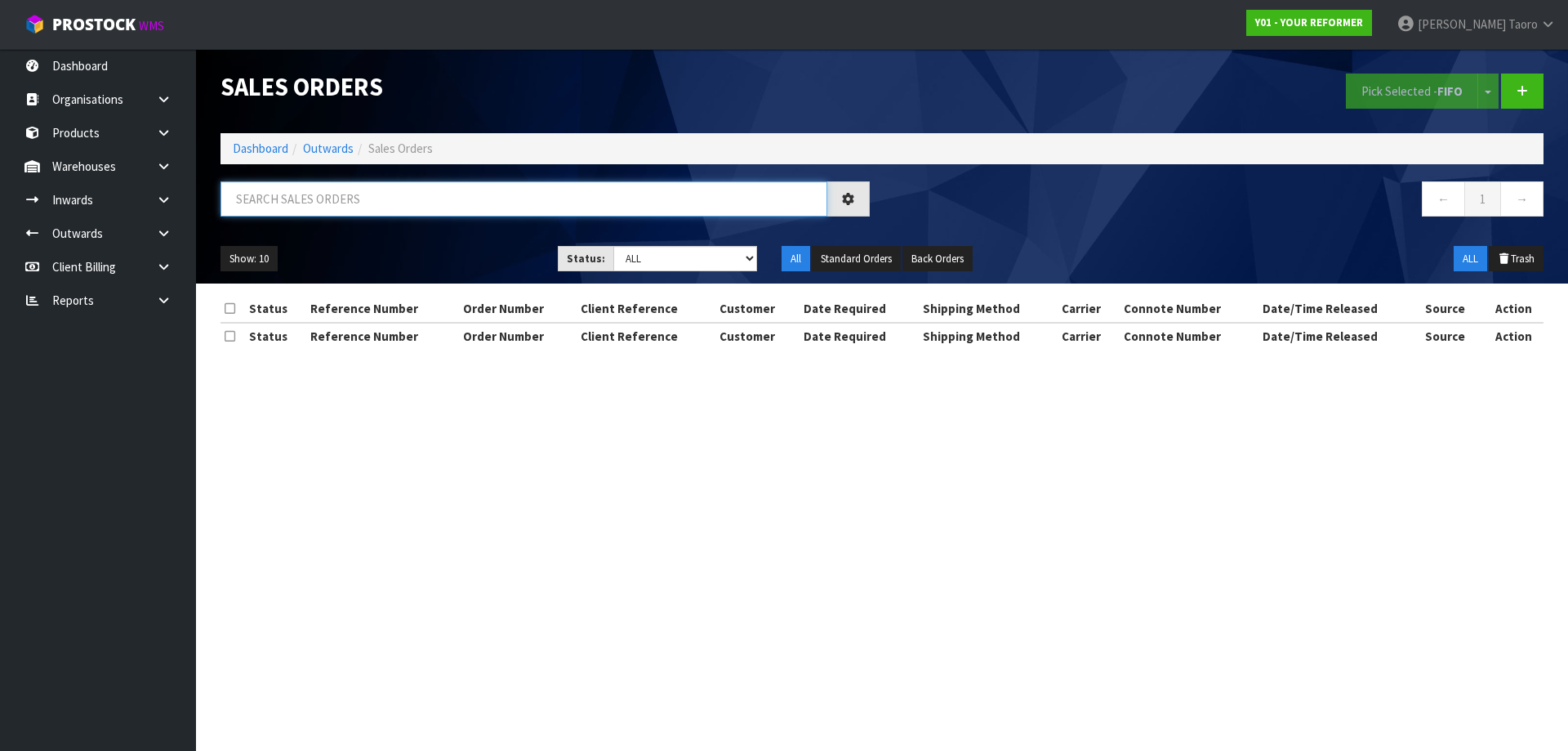
click at [375, 193] on input "text" at bounding box center [523, 199] width 606 height 35
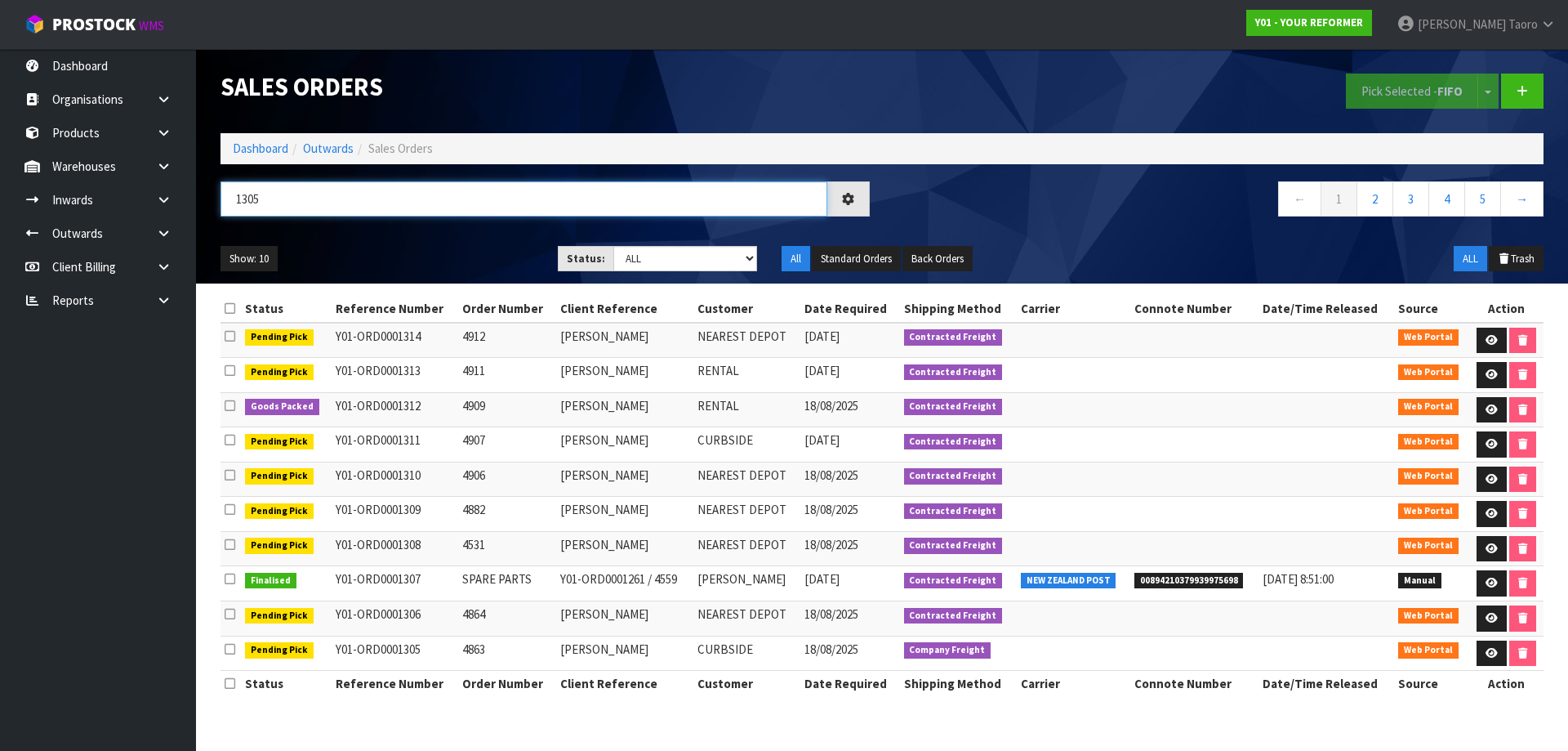
type input "1305"
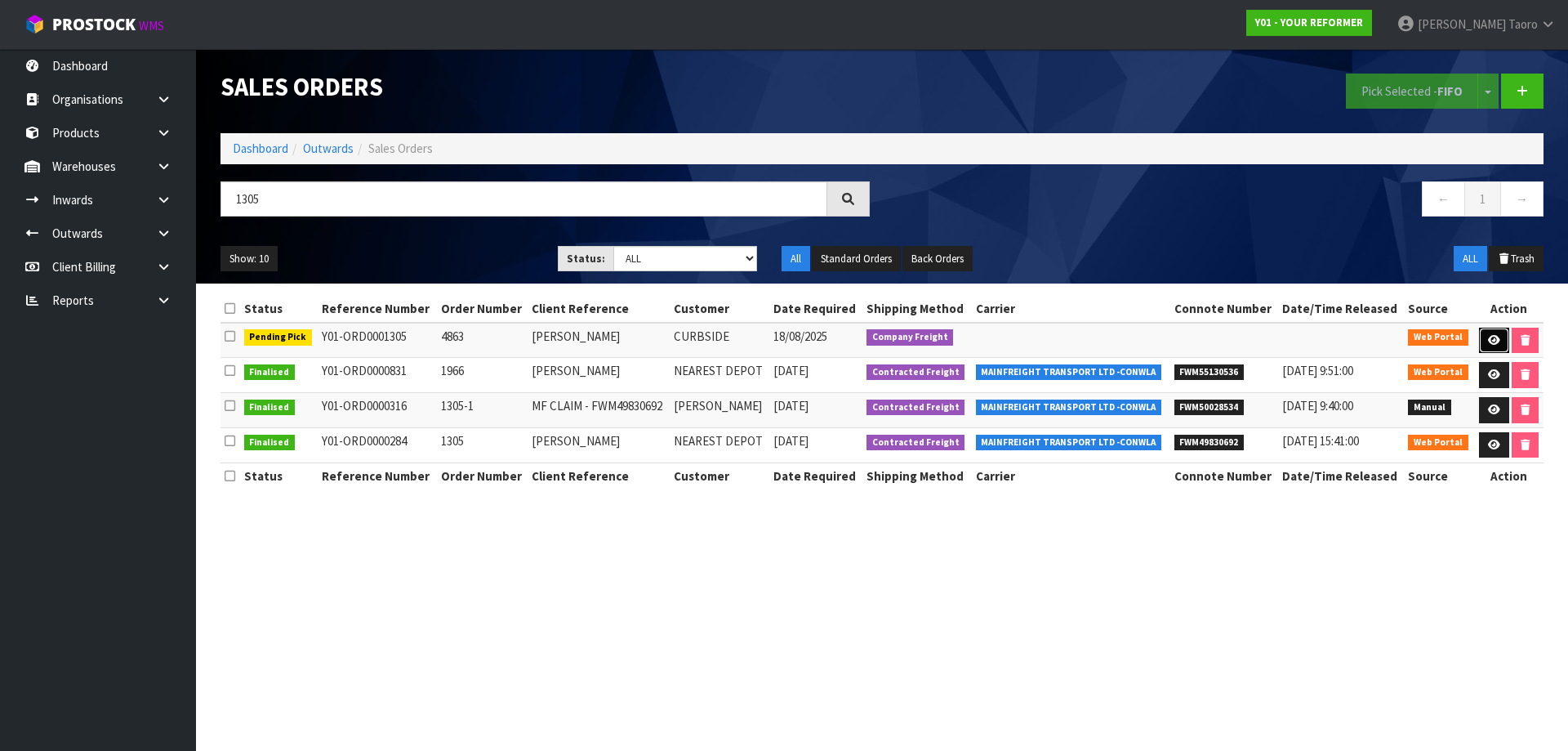
click at [1496, 337] on icon at bounding box center [1494, 341] width 12 height 11
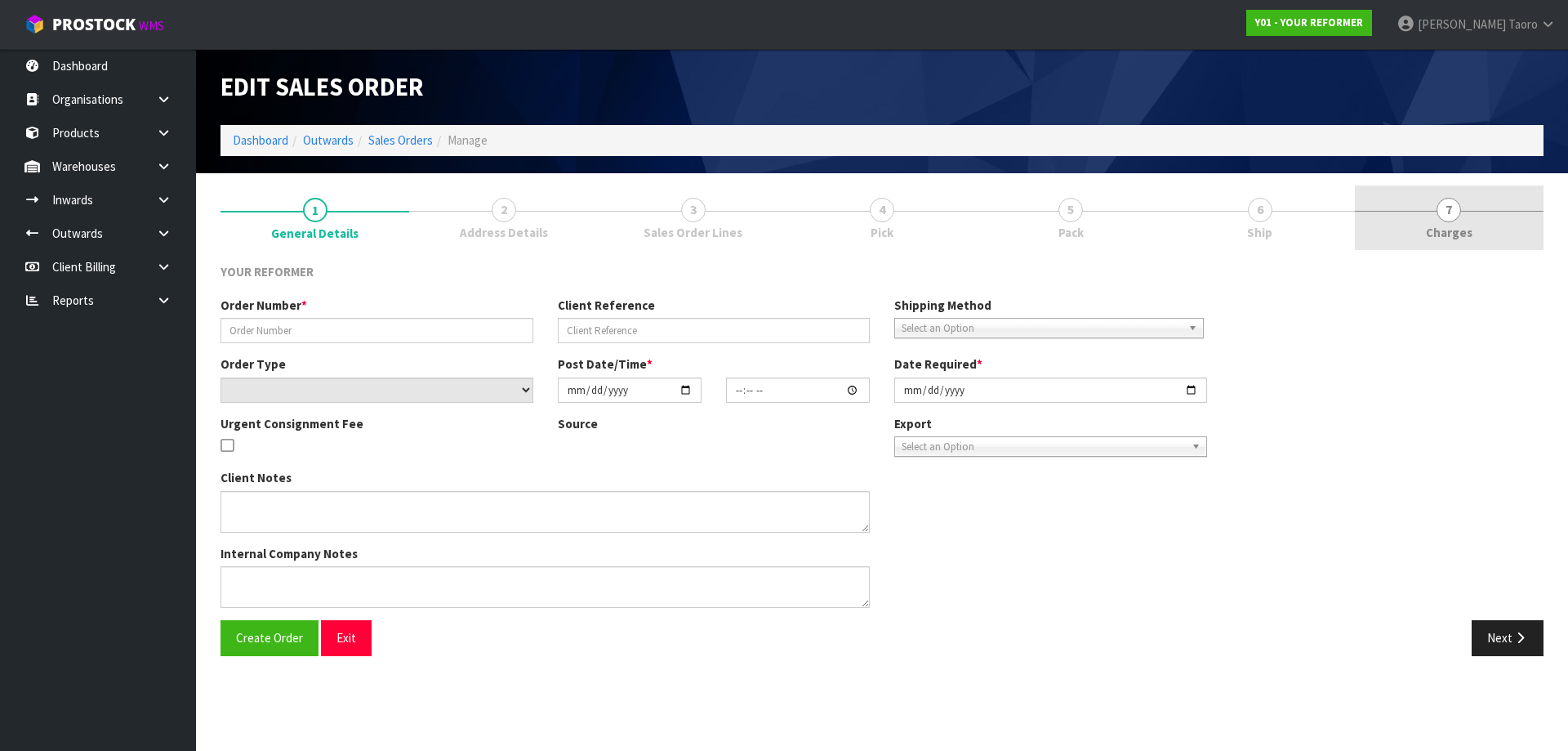
type input "4863"
type input "[PERSON_NAME]"
select select "number:0"
type input "[DATE]"
type input "15:51:00.000"
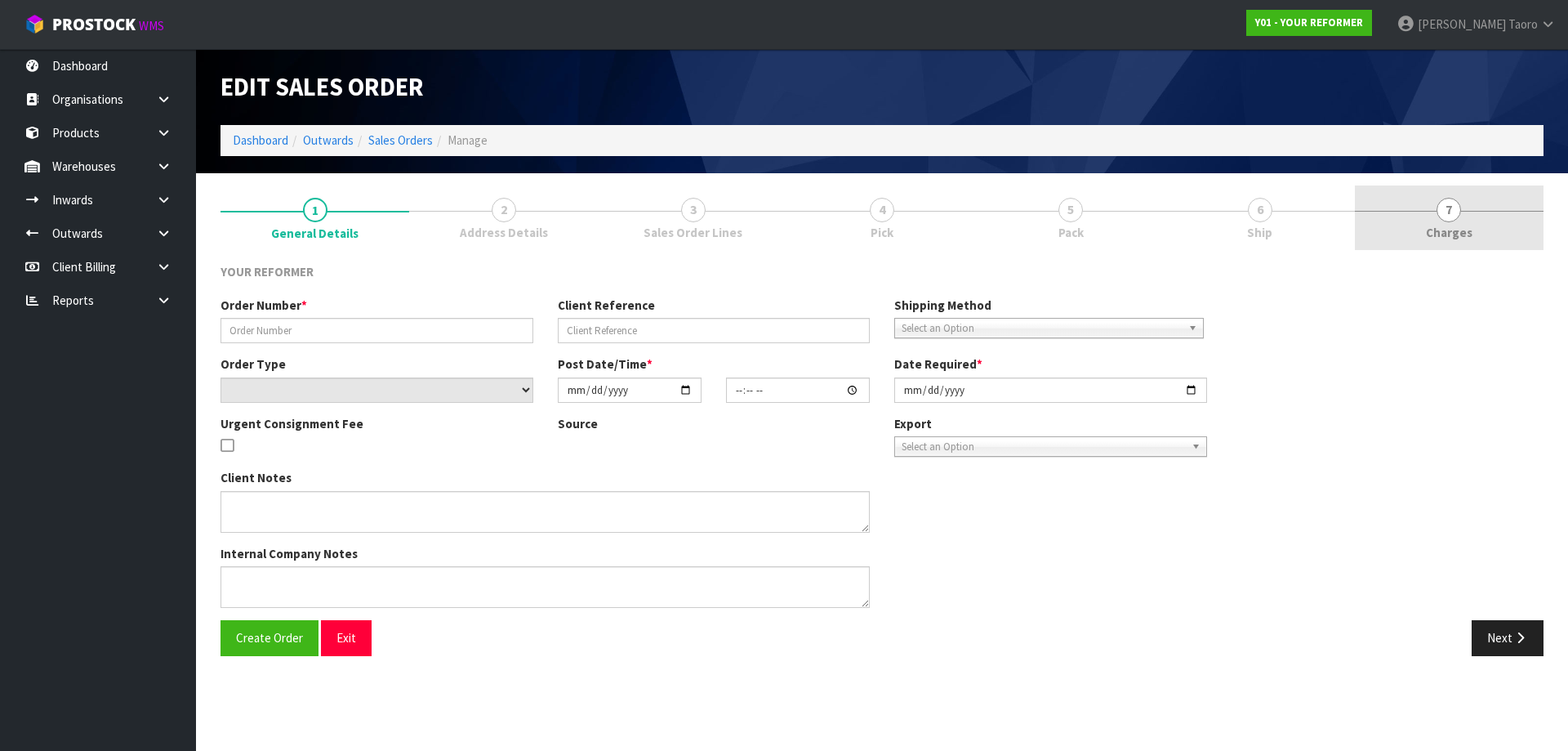
type input "[DATE]"
type textarea "[PERSON_NAME] [STREET_ADDRESS][PERSON_NAME] [PHONE_NUMBER]"
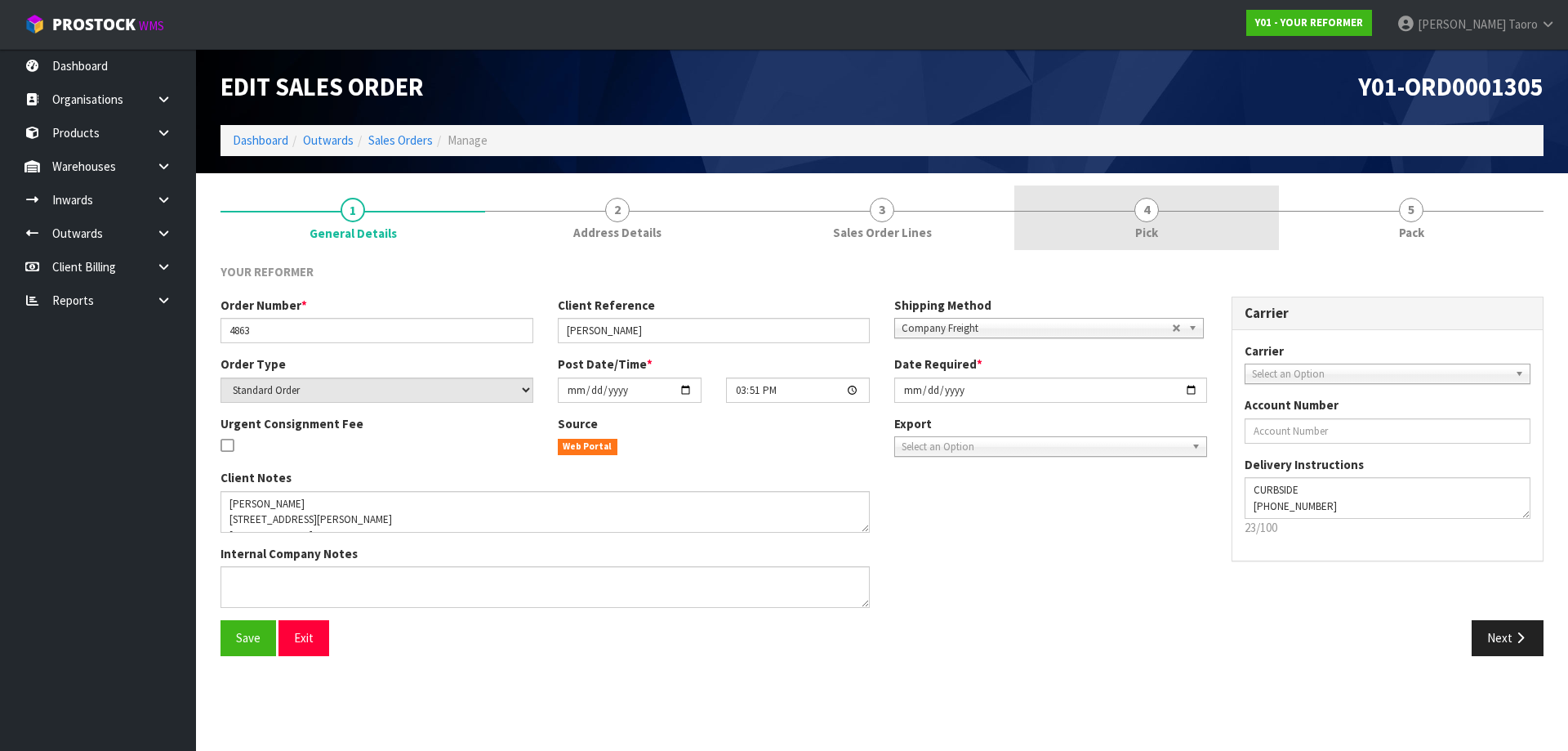
click at [1177, 227] on link "4 Pick" at bounding box center [1146, 218] width 264 height 64
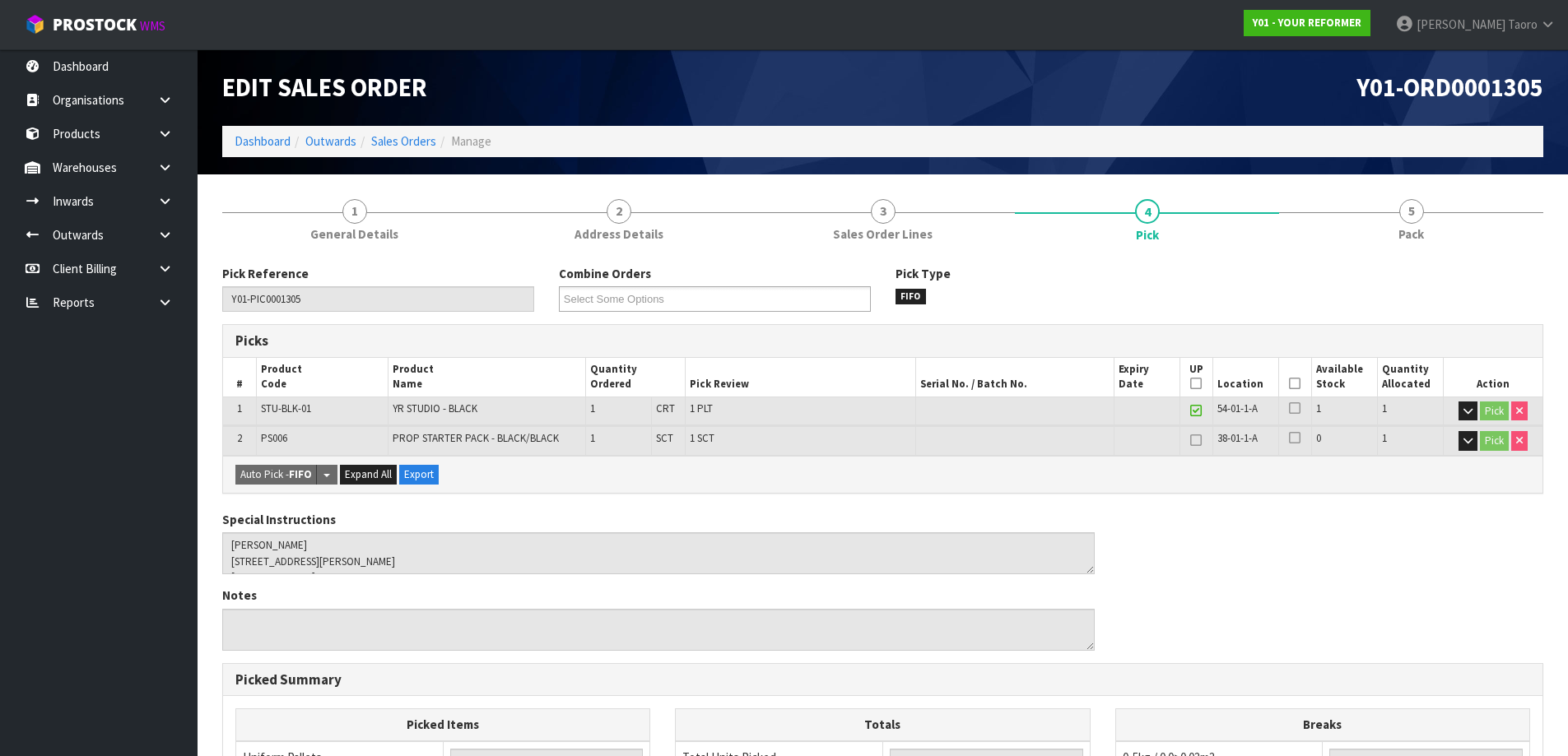
click at [1300, 383] on th "Picked" at bounding box center [1294, 377] width 33 height 39
drag, startPoint x: 1295, startPoint y: 386, endPoint x: 846, endPoint y: 455, distance: 454.3
click at [1293, 384] on icon at bounding box center [1294, 384] width 11 height 1
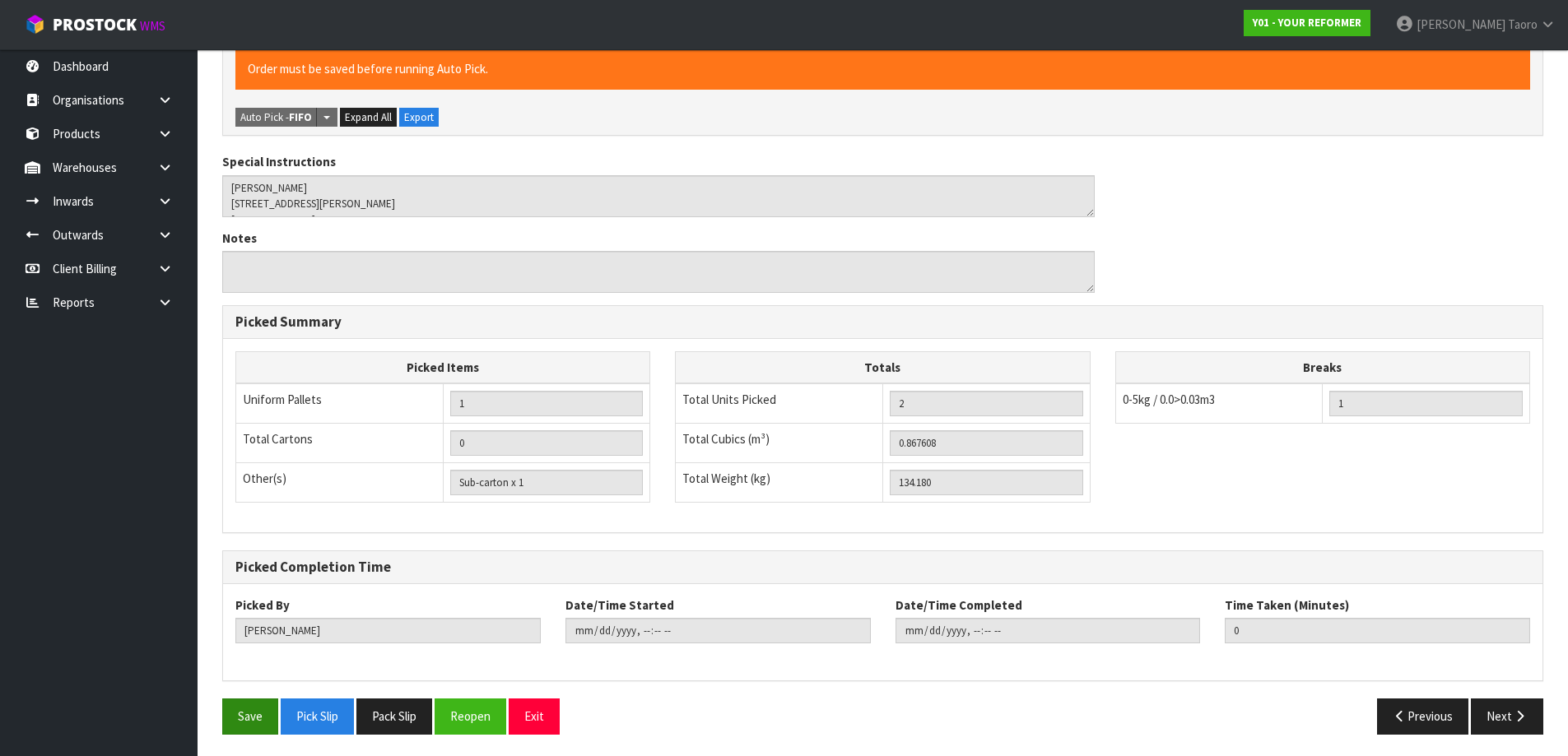
scroll to position [421, 0]
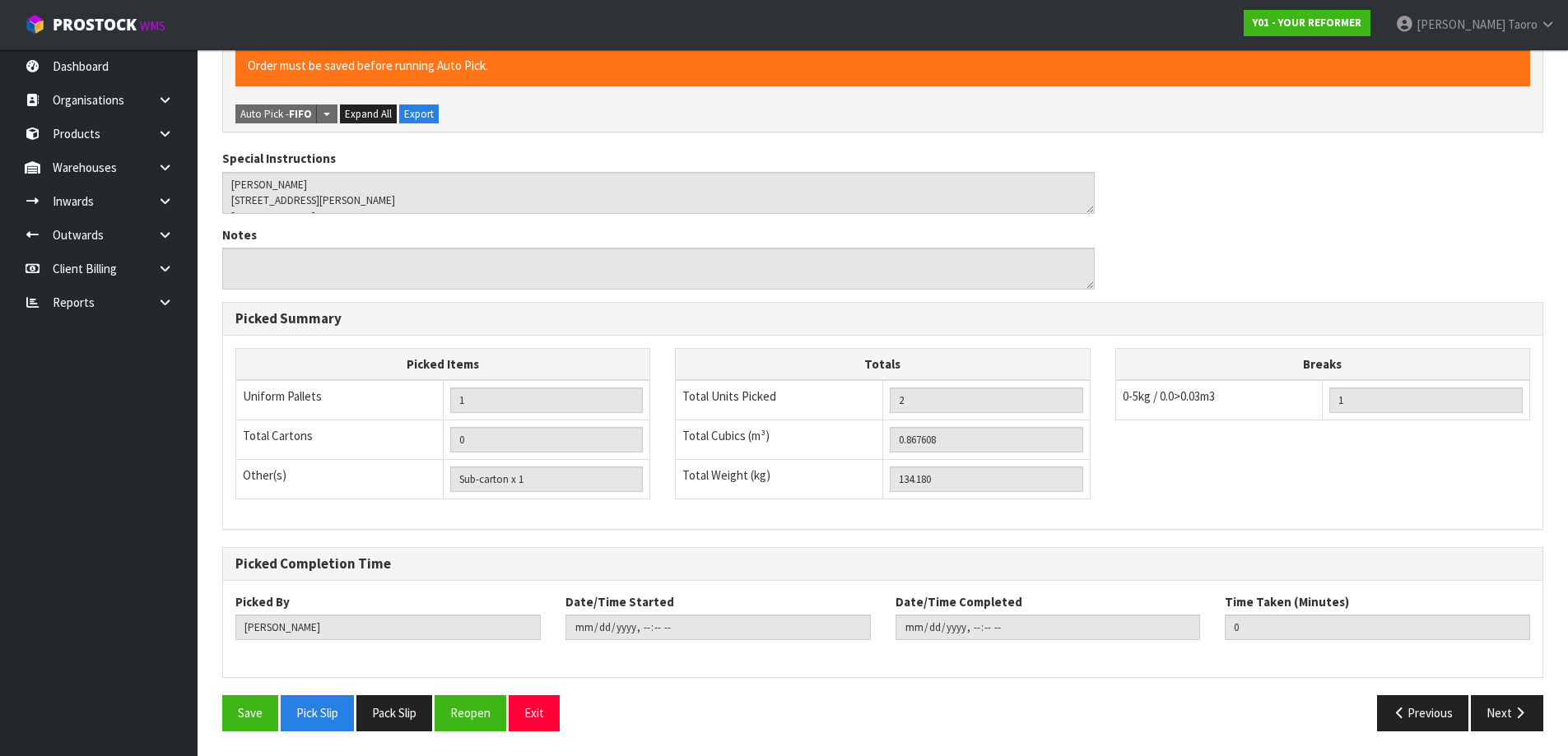
click at [263, 692] on div "Pick Reference Y01-PIC0001305 Combine Orders Y01-ORD0001295 Y01-ORD0001296 Y01-…" at bounding box center [882, 294] width 1321 height 899
click at [254, 707] on button "Save" at bounding box center [250, 713] width 56 height 35
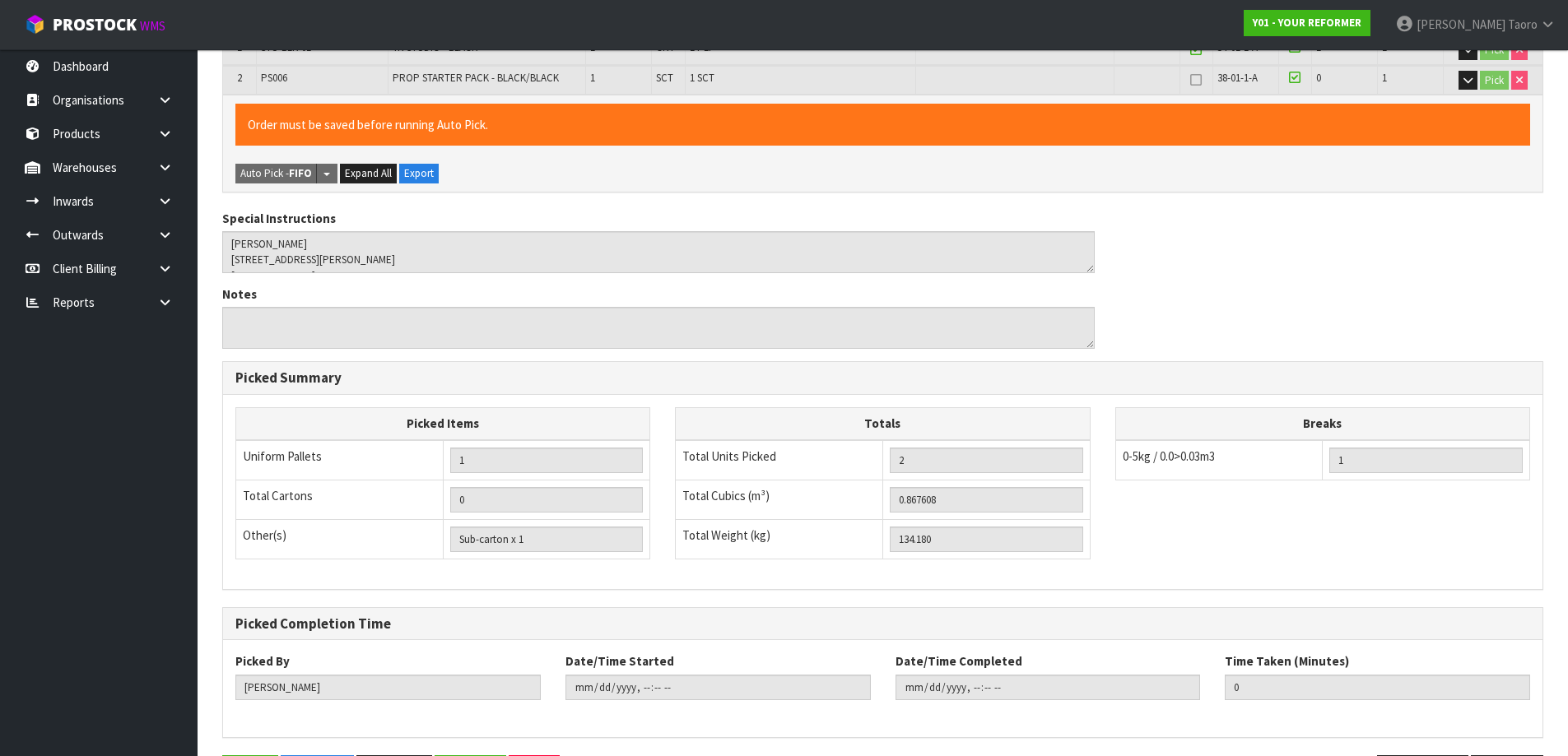
scroll to position [0, 0]
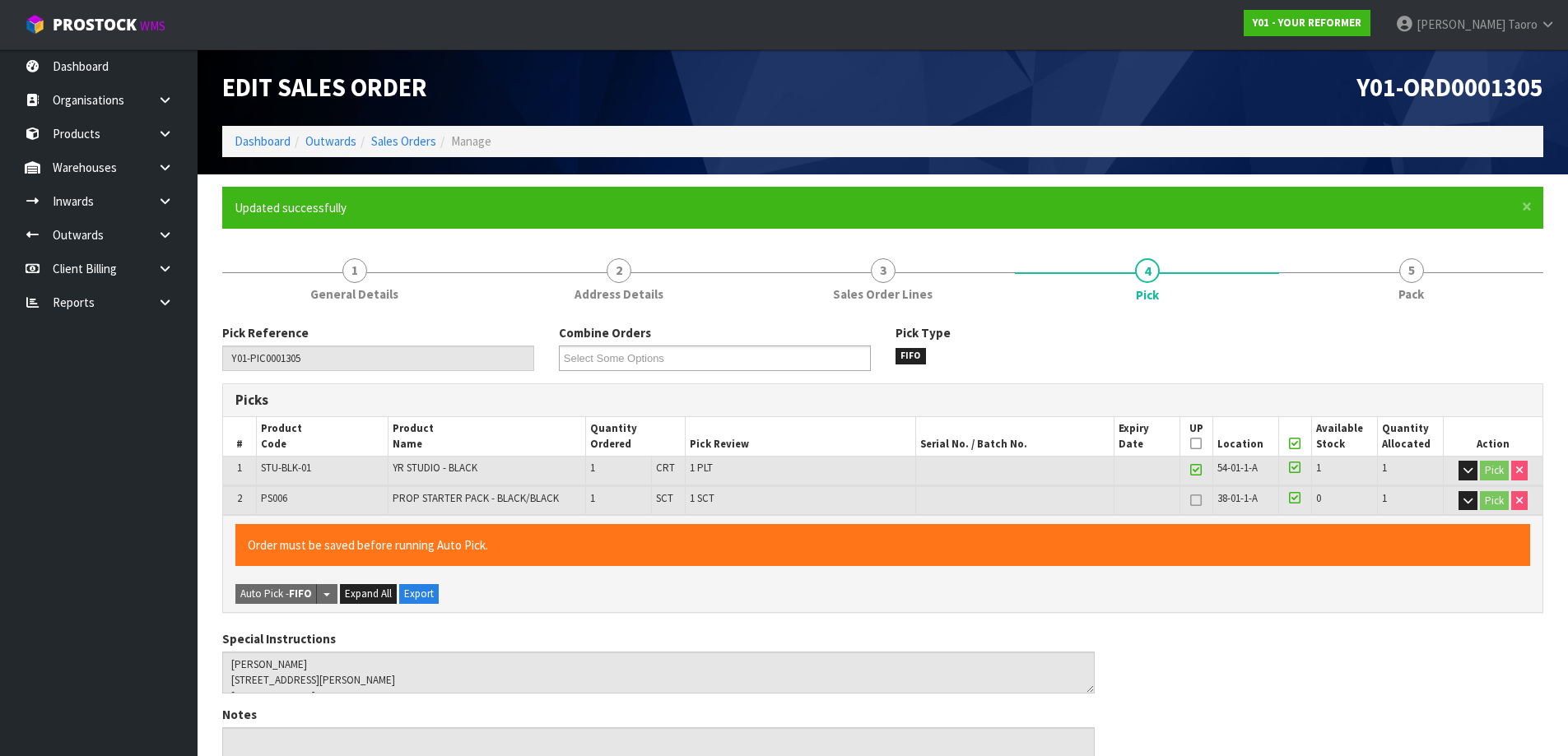
type input "[PERSON_NAME]"
type input "[DATE]T08:09:53"
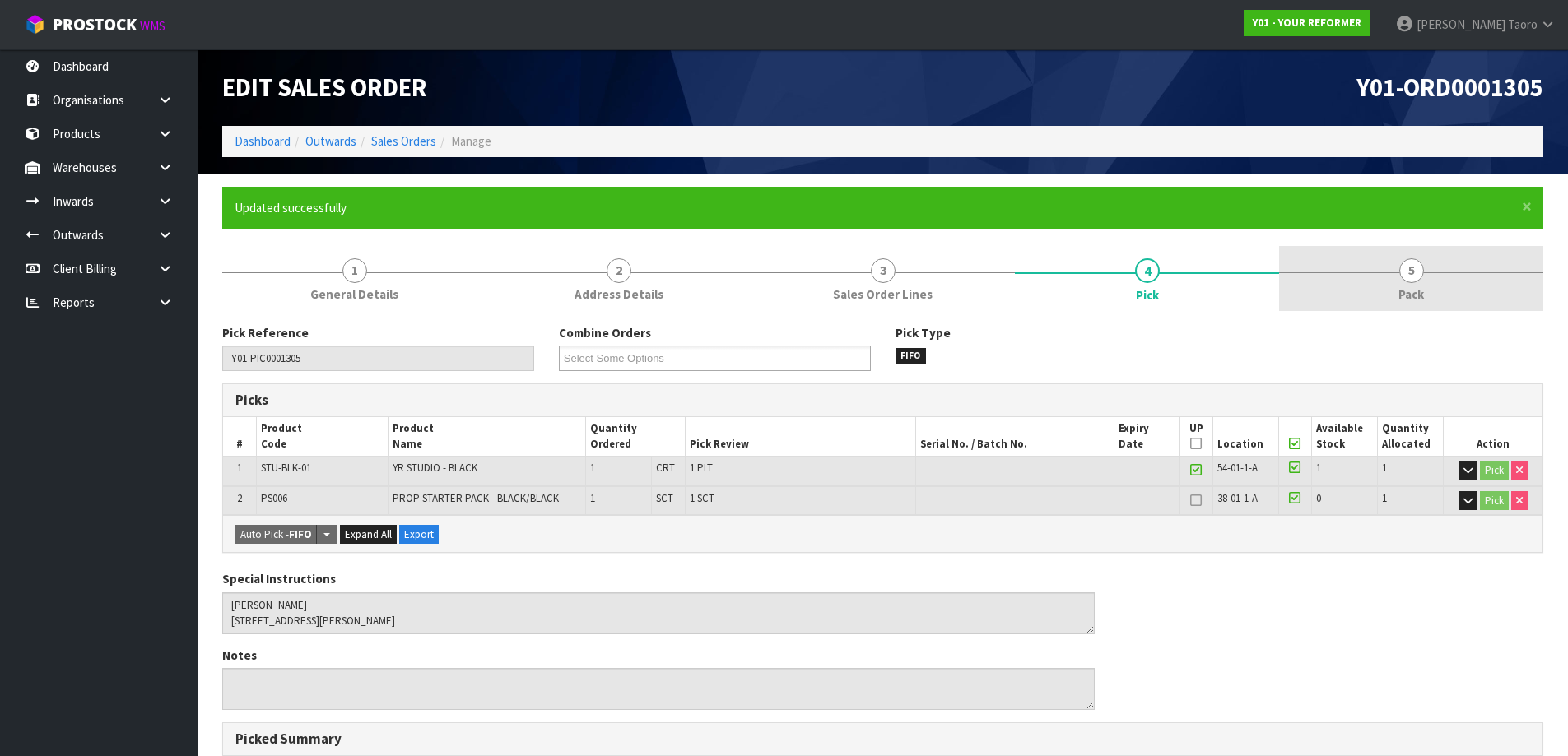
click at [1451, 281] on link "5 Pack" at bounding box center [1411, 278] width 264 height 65
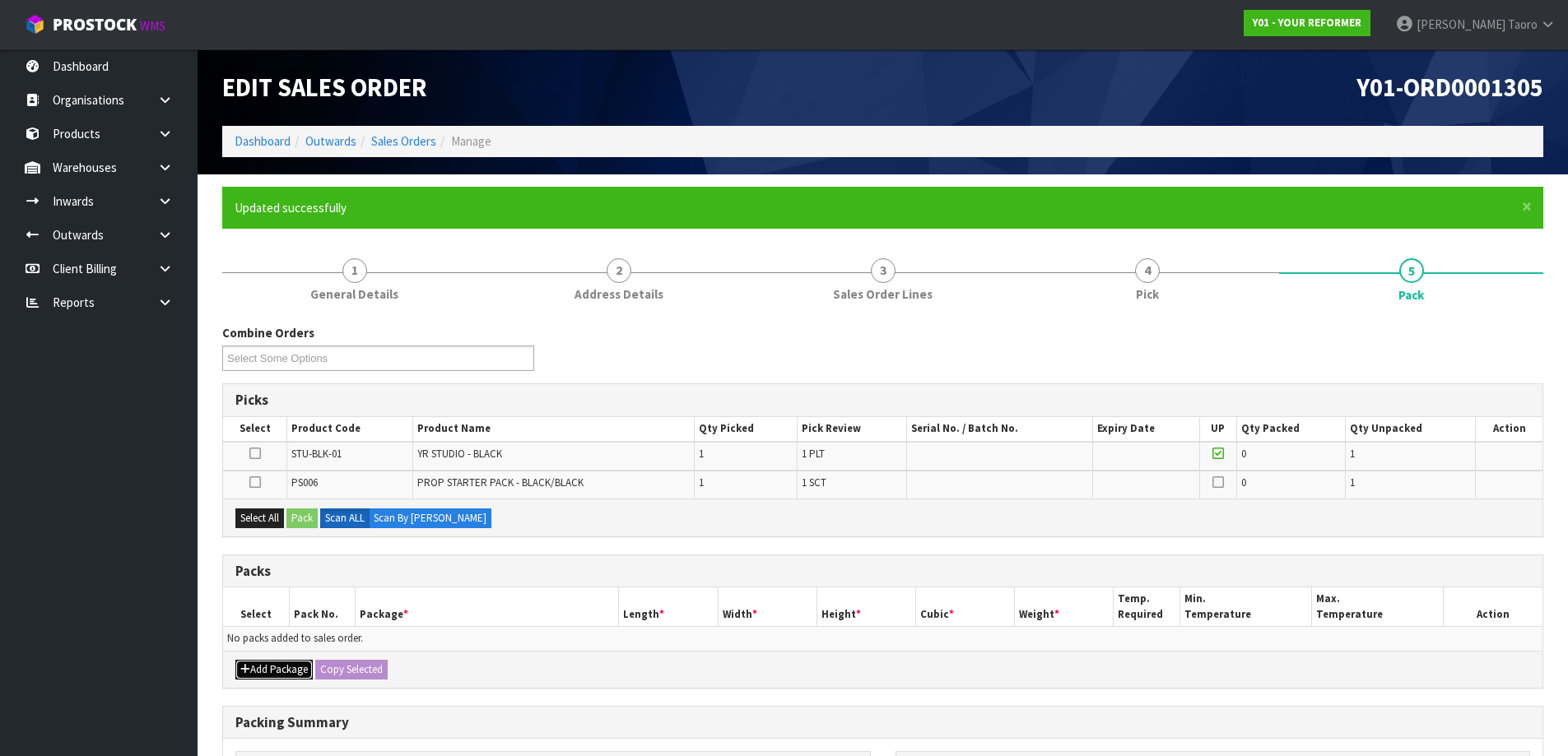
click at [288, 677] on button "Add Package" at bounding box center [275, 669] width 78 height 19
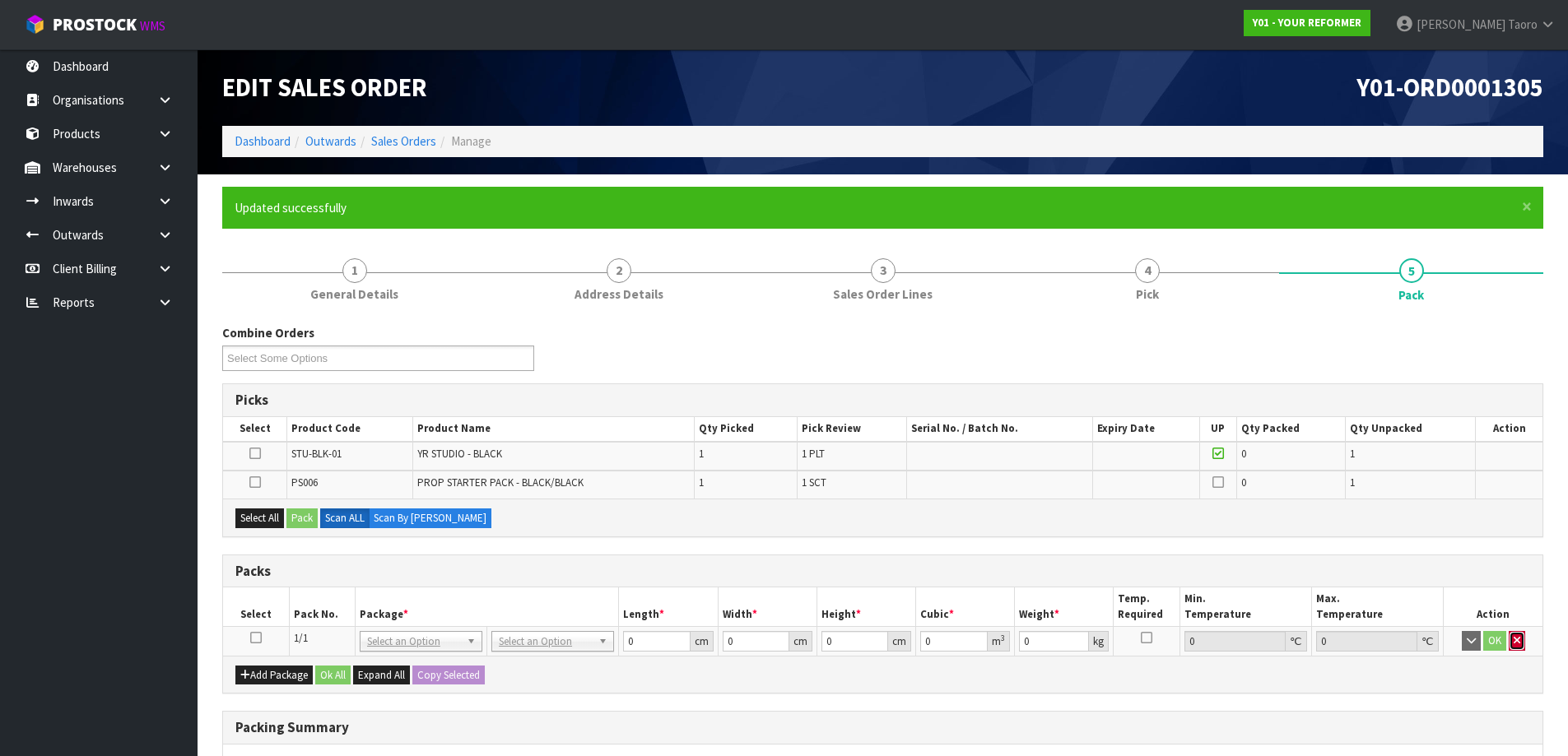
click at [1520, 646] on button "button" at bounding box center [1517, 640] width 17 height 19
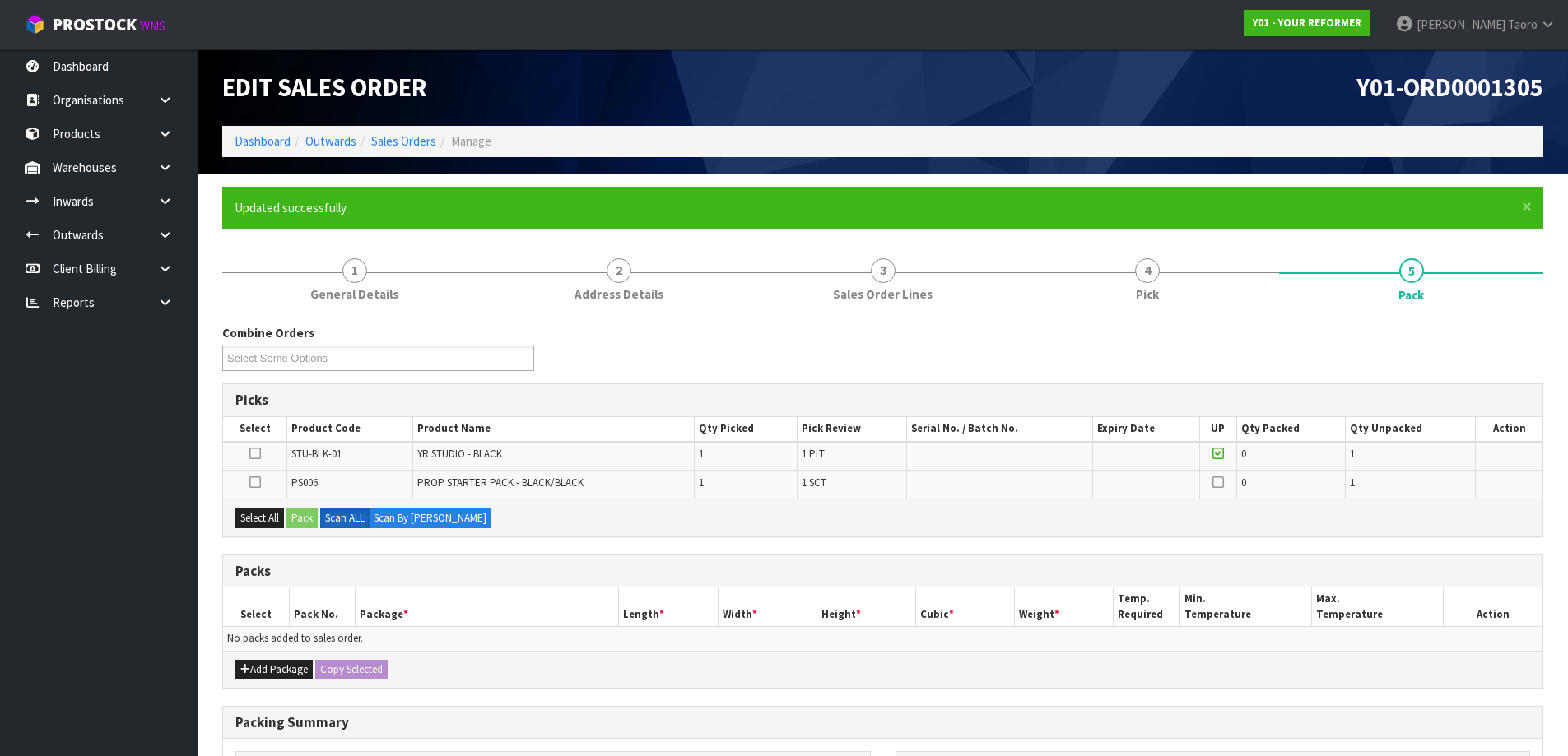
click at [273, 501] on div "Select All Pack Scan ALL Scan By [PERSON_NAME]" at bounding box center [882, 517] width 1319 height 37
click at [270, 514] on button "Select All" at bounding box center [260, 518] width 49 height 19
click at [296, 526] on button "Pack" at bounding box center [302, 518] width 31 height 19
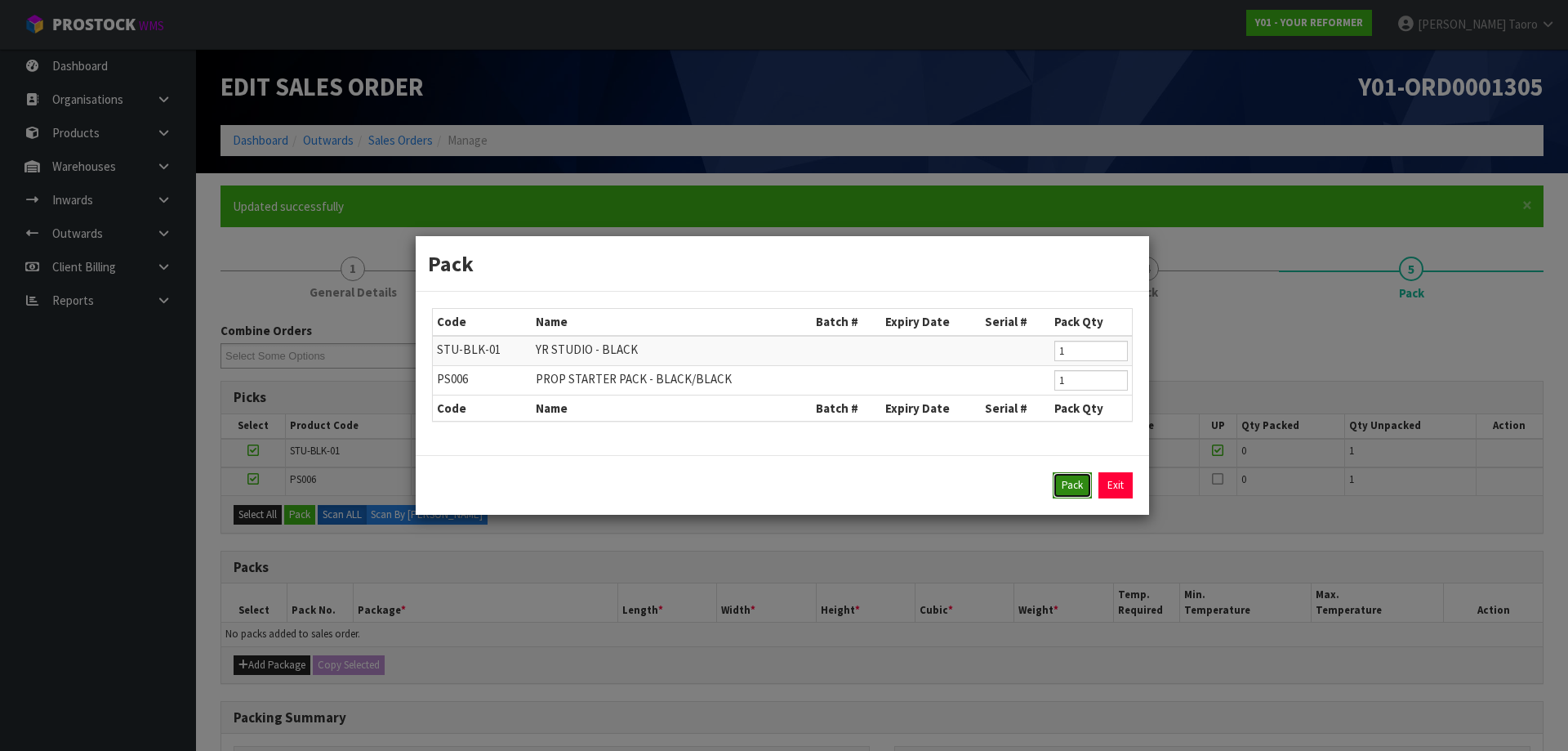
click at [1081, 477] on button "Pack" at bounding box center [1072, 485] width 39 height 26
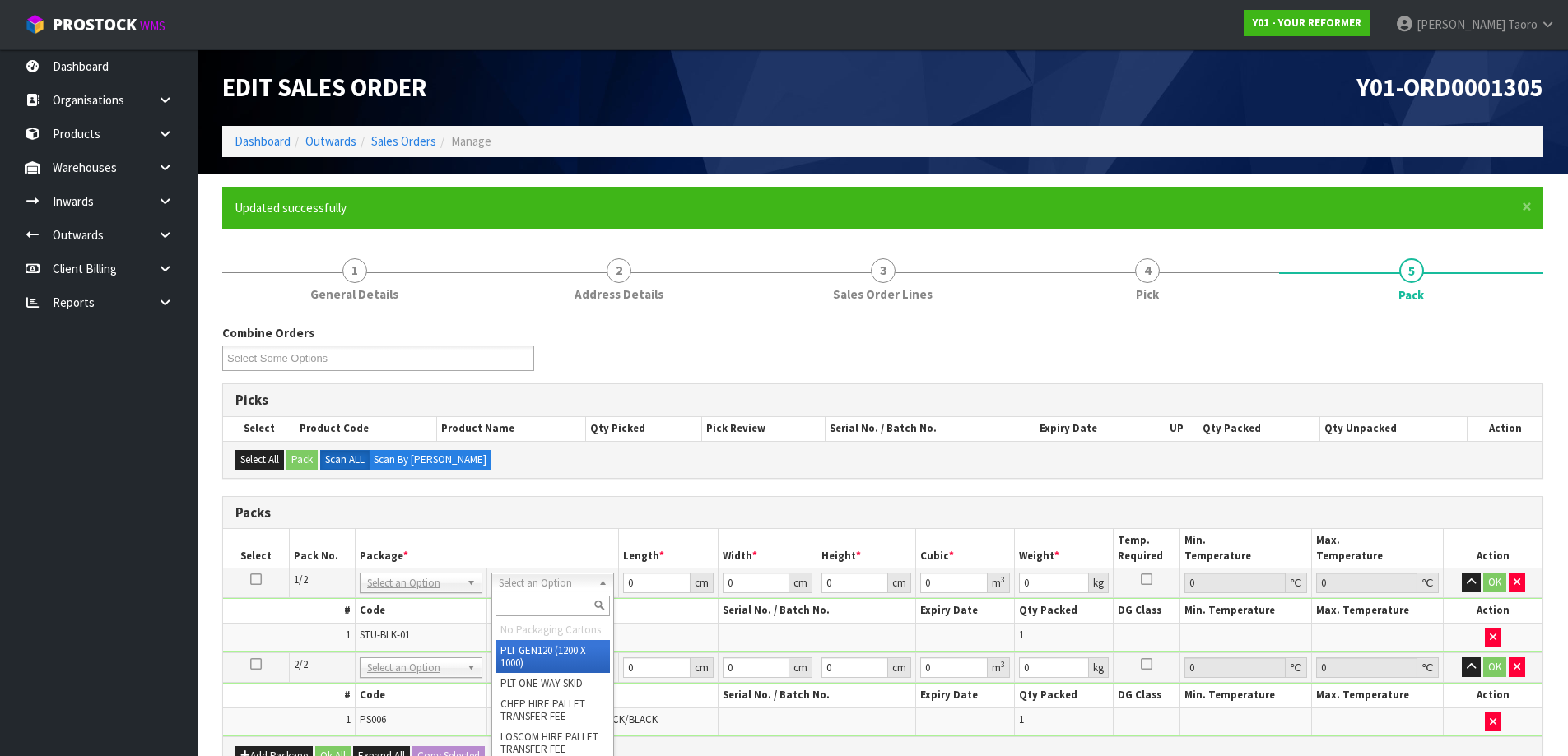
click at [571, 596] on input "text" at bounding box center [553, 605] width 115 height 20
type input "U"
type input "131"
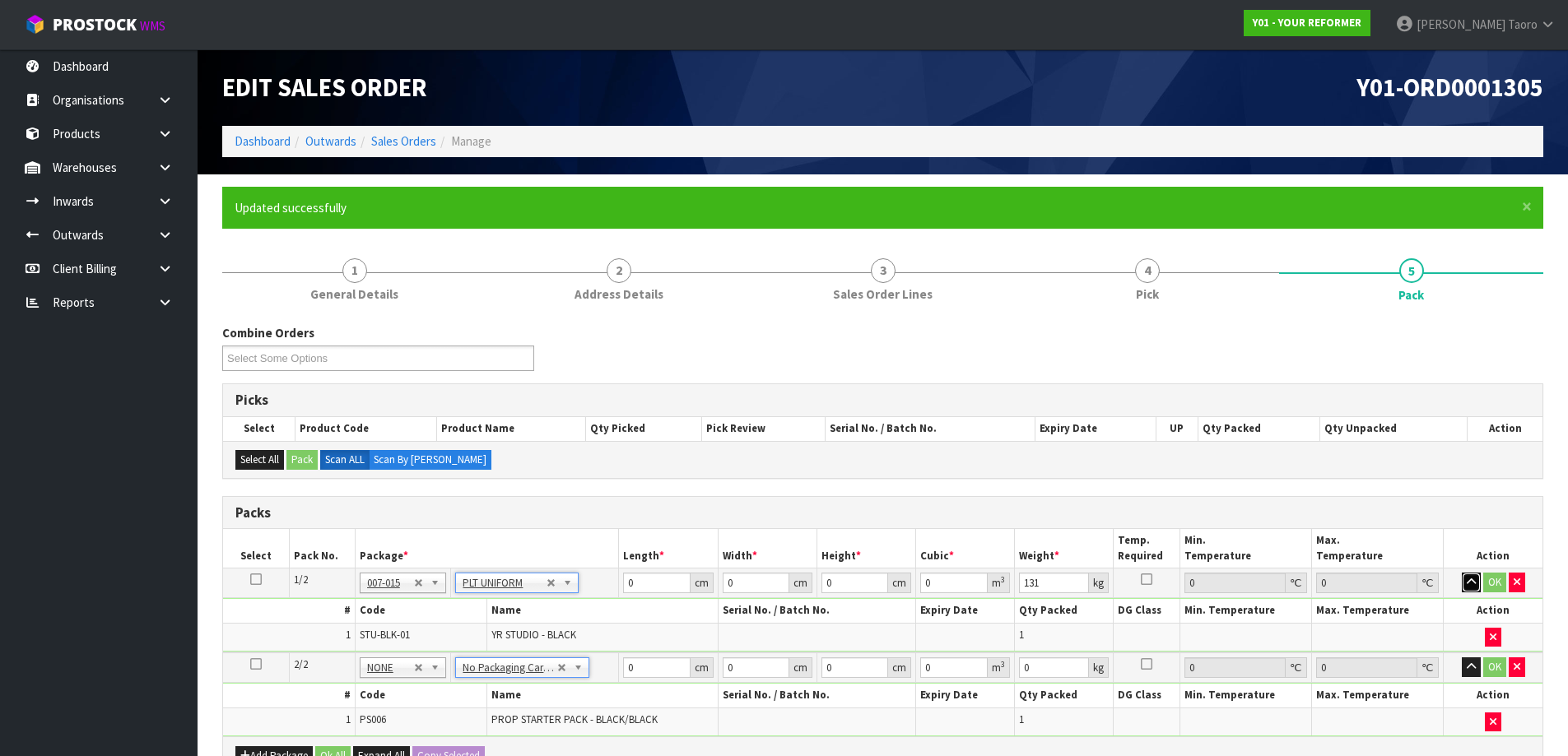
click at [1466, 580] on button "button" at bounding box center [1471, 582] width 18 height 19
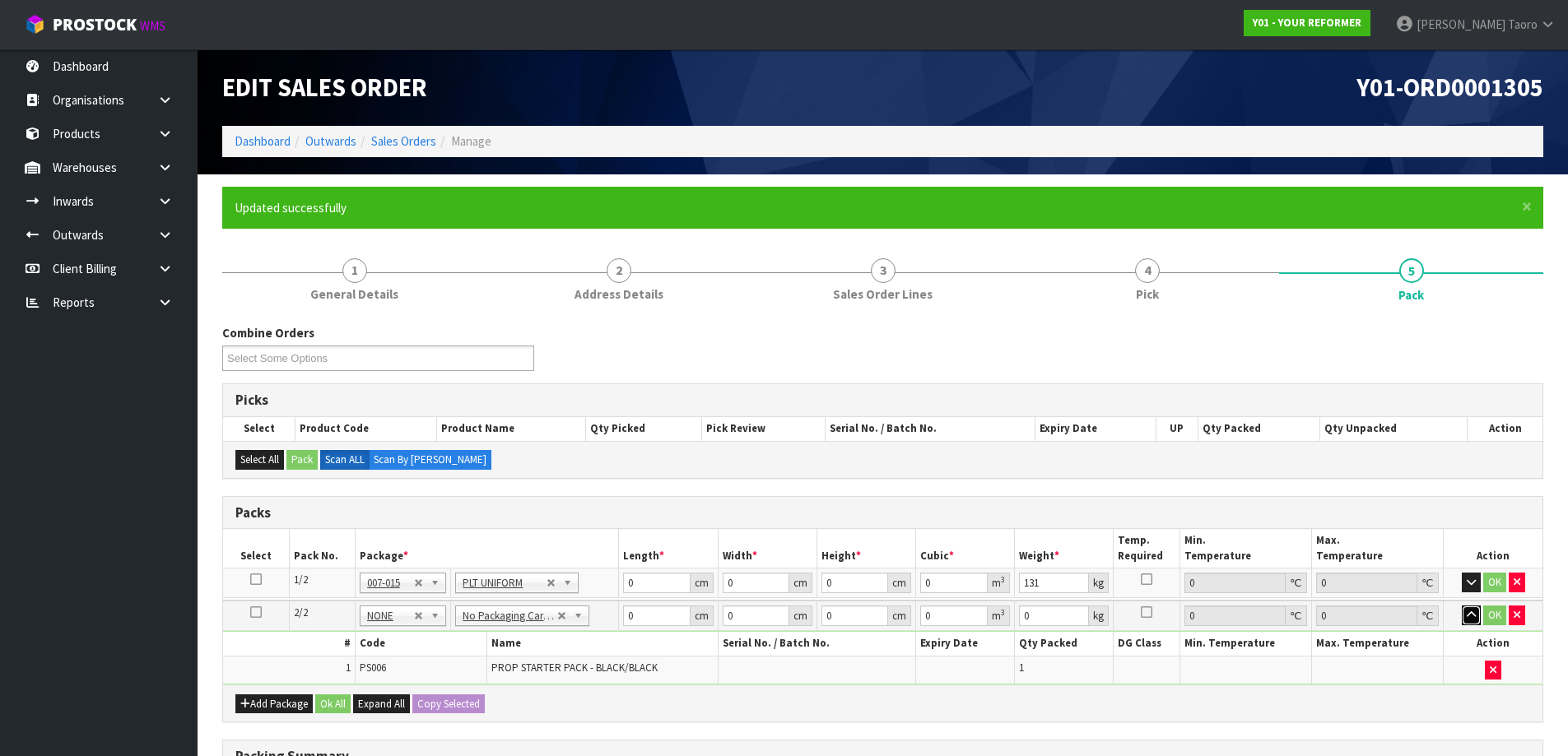
click at [1466, 615] on icon "button" at bounding box center [1471, 616] width 9 height 11
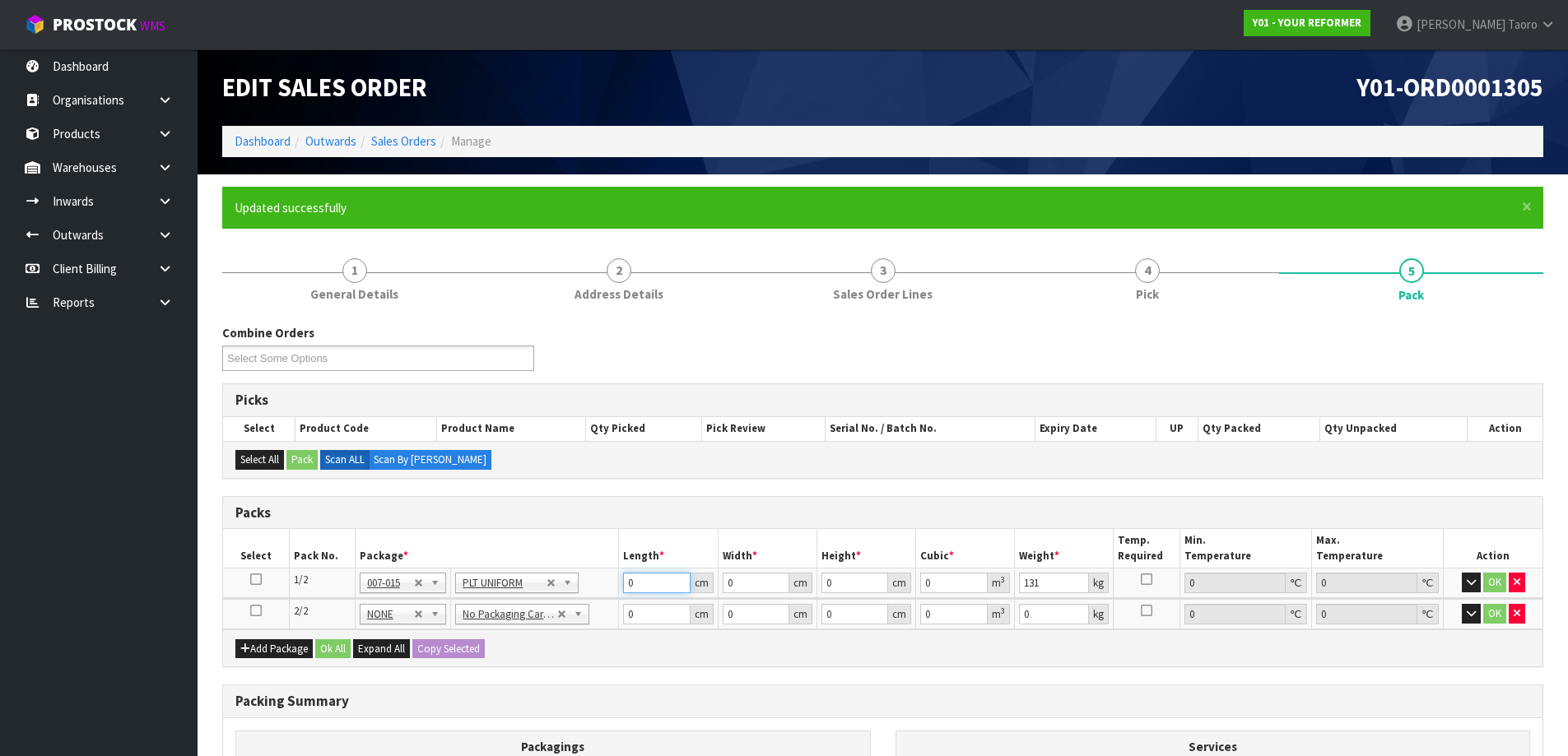
click at [654, 589] on input "0" at bounding box center [656, 583] width 67 height 20
type input "245"
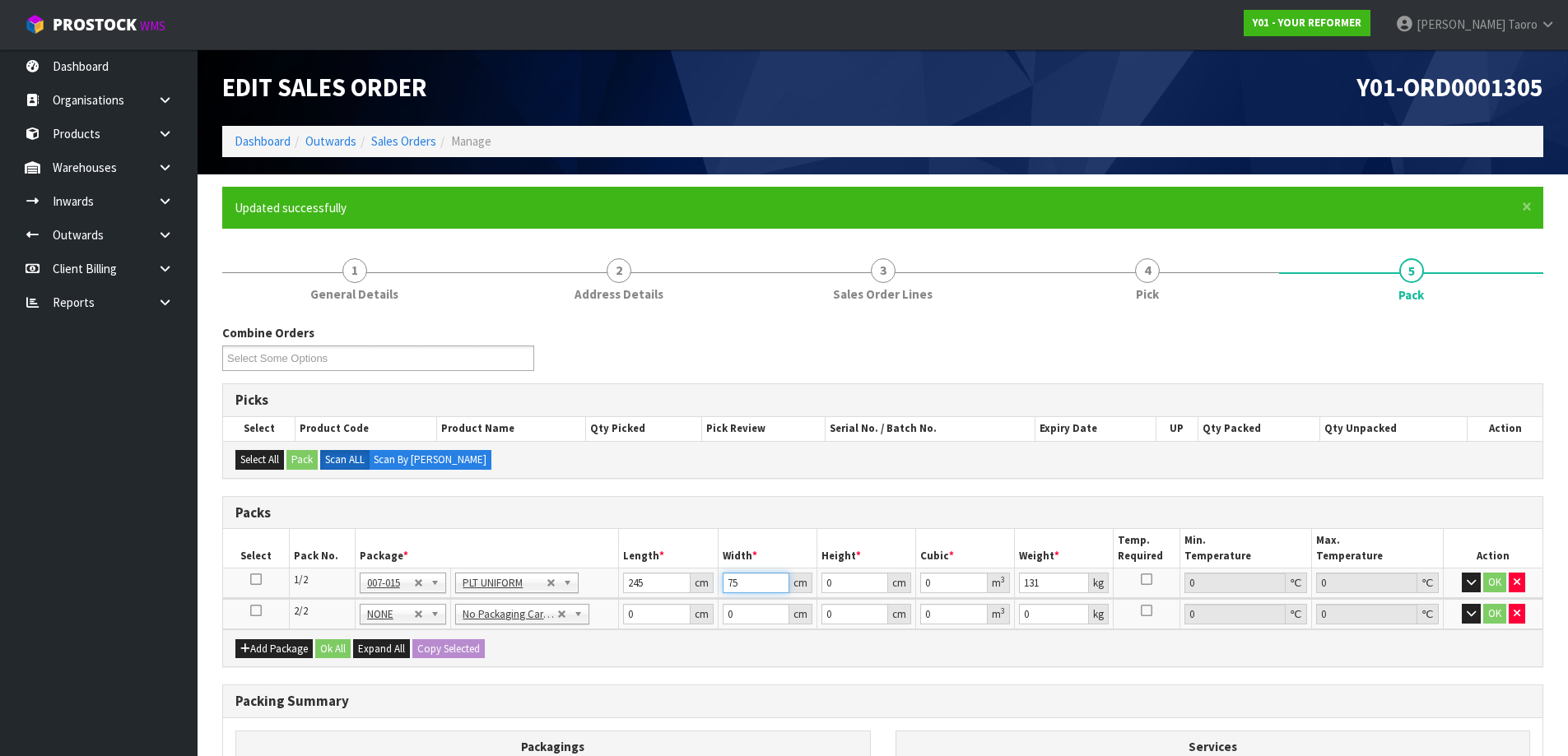
type input "75"
type input "4"
type input "0.0735"
type input "46"
type input "0.84525"
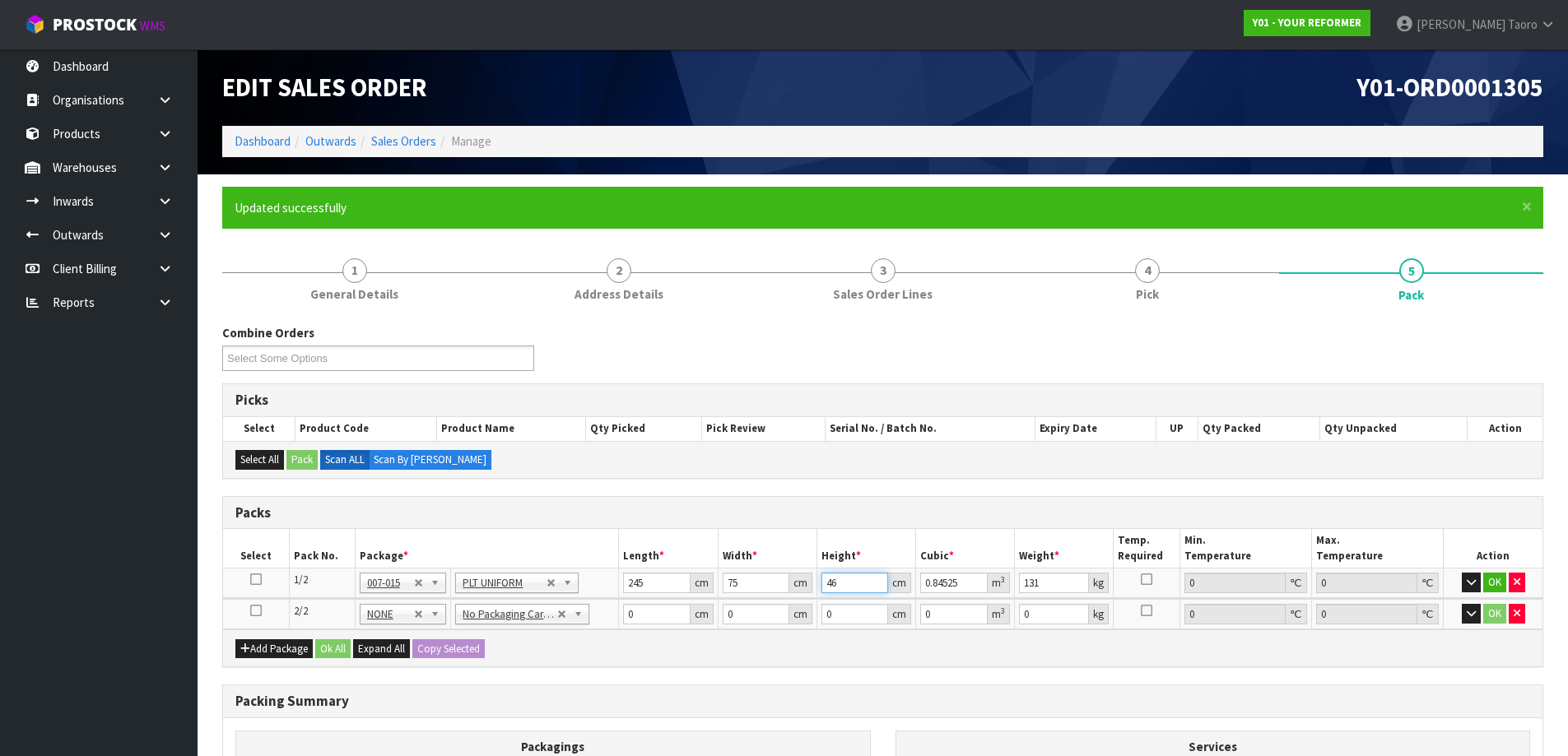
type input "46"
type input "133"
type input "55"
type input "41"
type input "1"
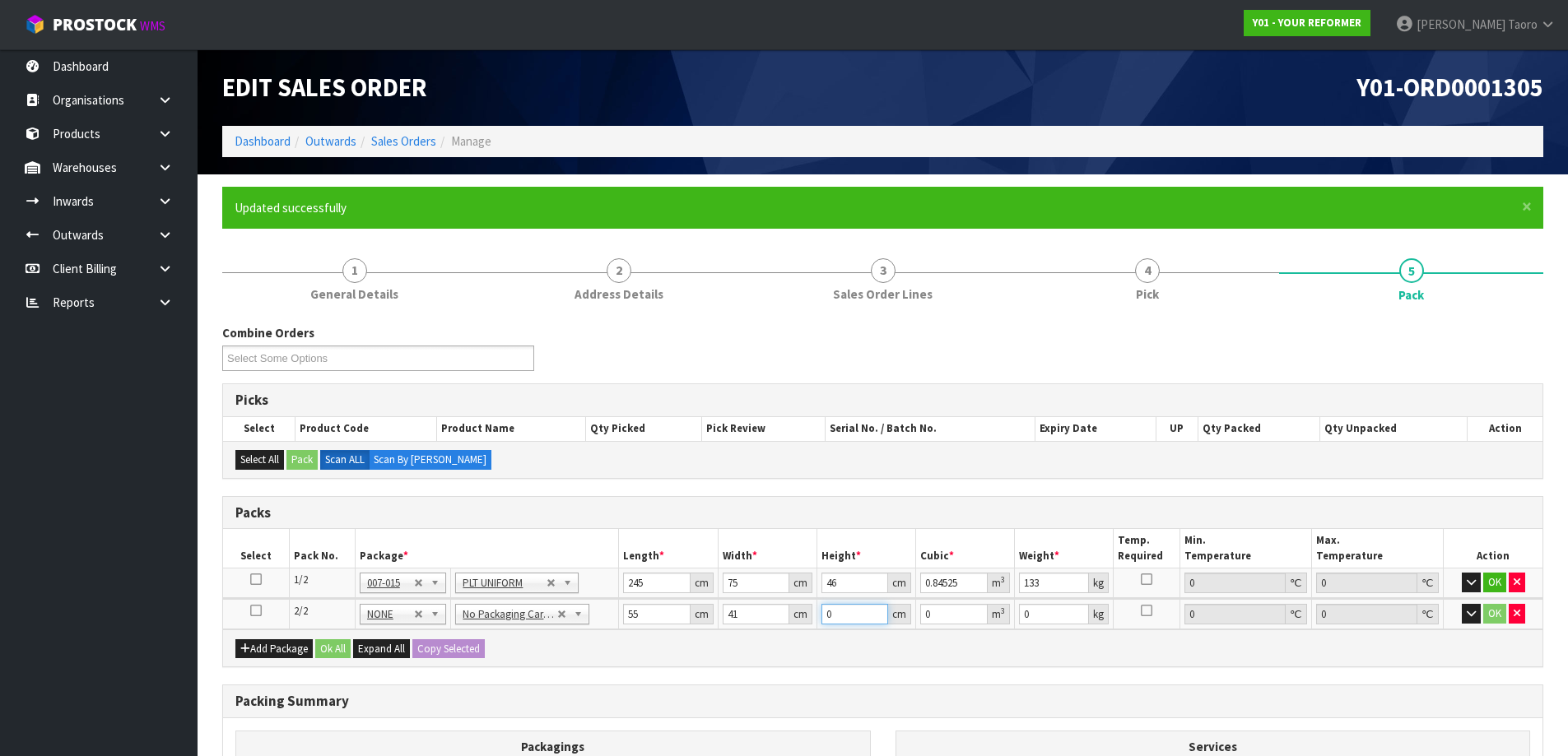
type input "0.002255"
type input "14"
type input "0.03157"
type input "14"
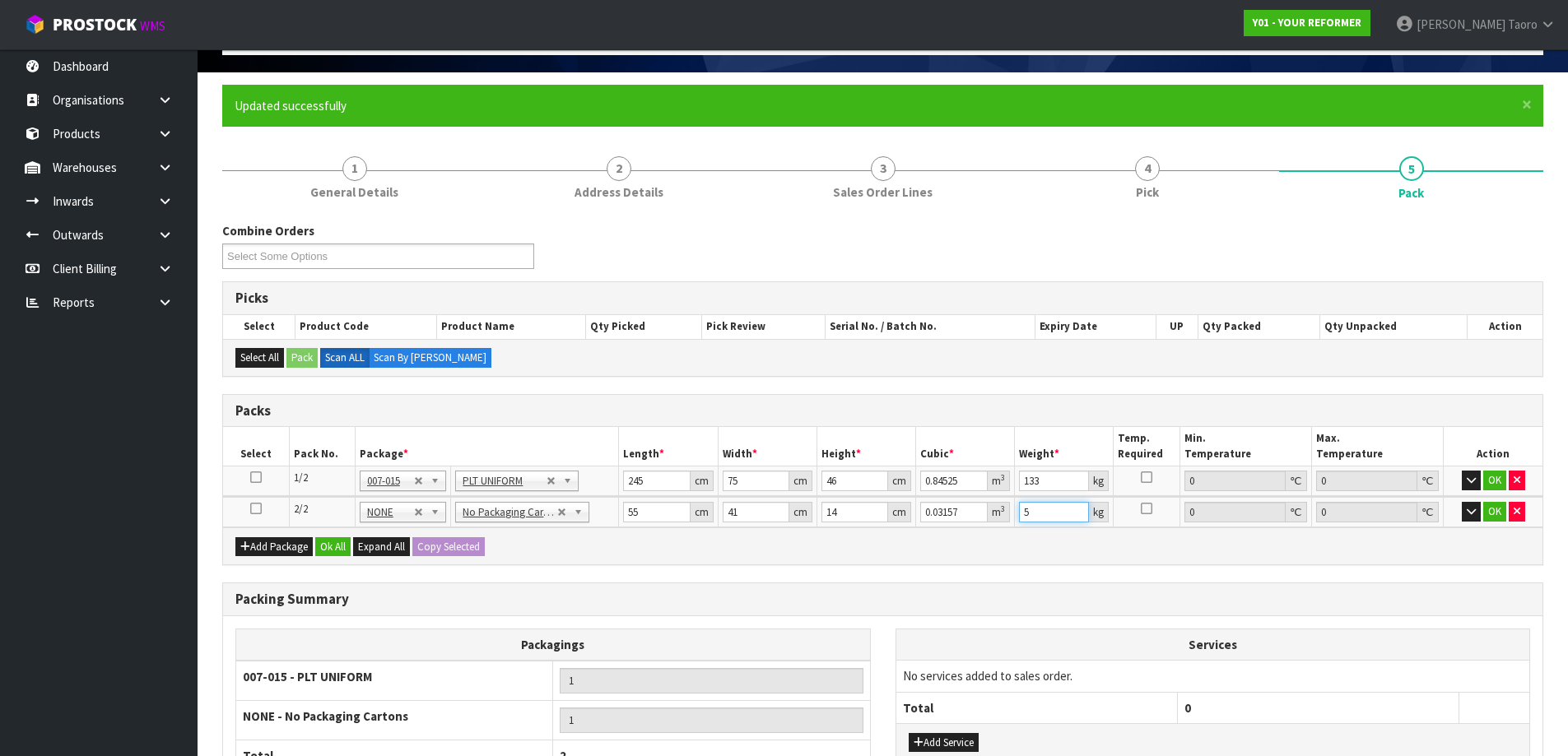
scroll to position [263, 0]
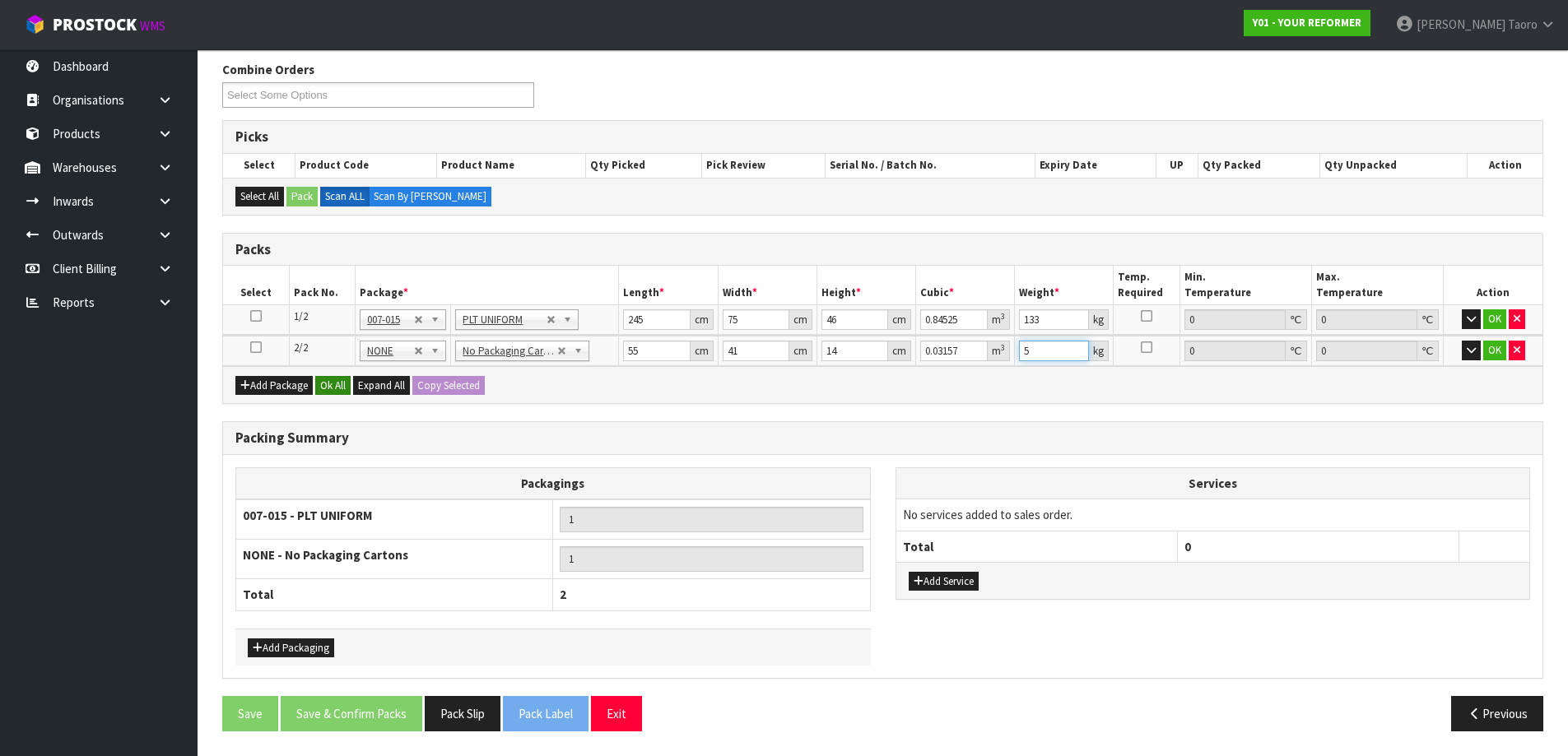
type input "5"
click at [344, 385] on button "Ok All" at bounding box center [333, 385] width 35 height 19
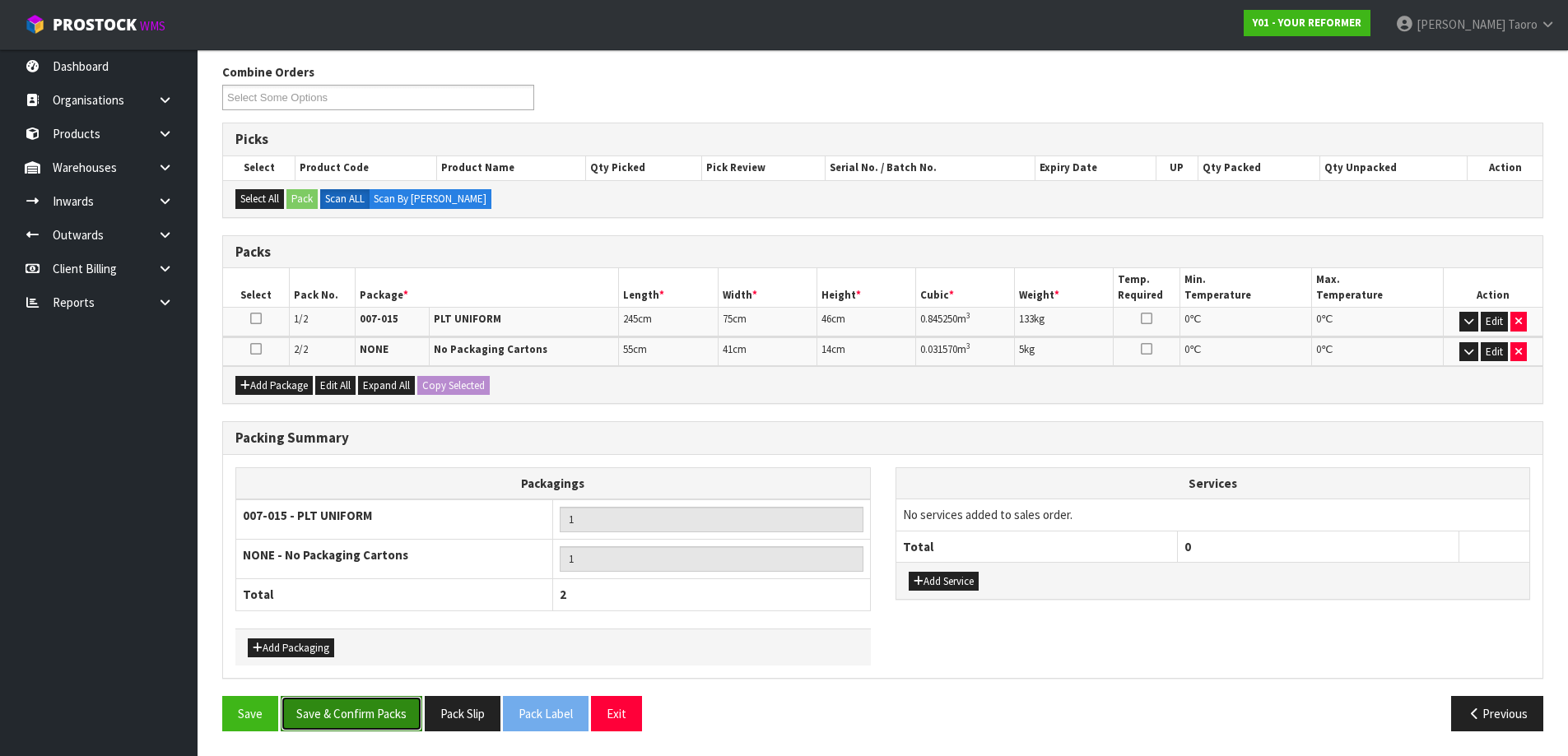
click at [366, 713] on button "Save & Confirm Packs" at bounding box center [351, 713] width 141 height 35
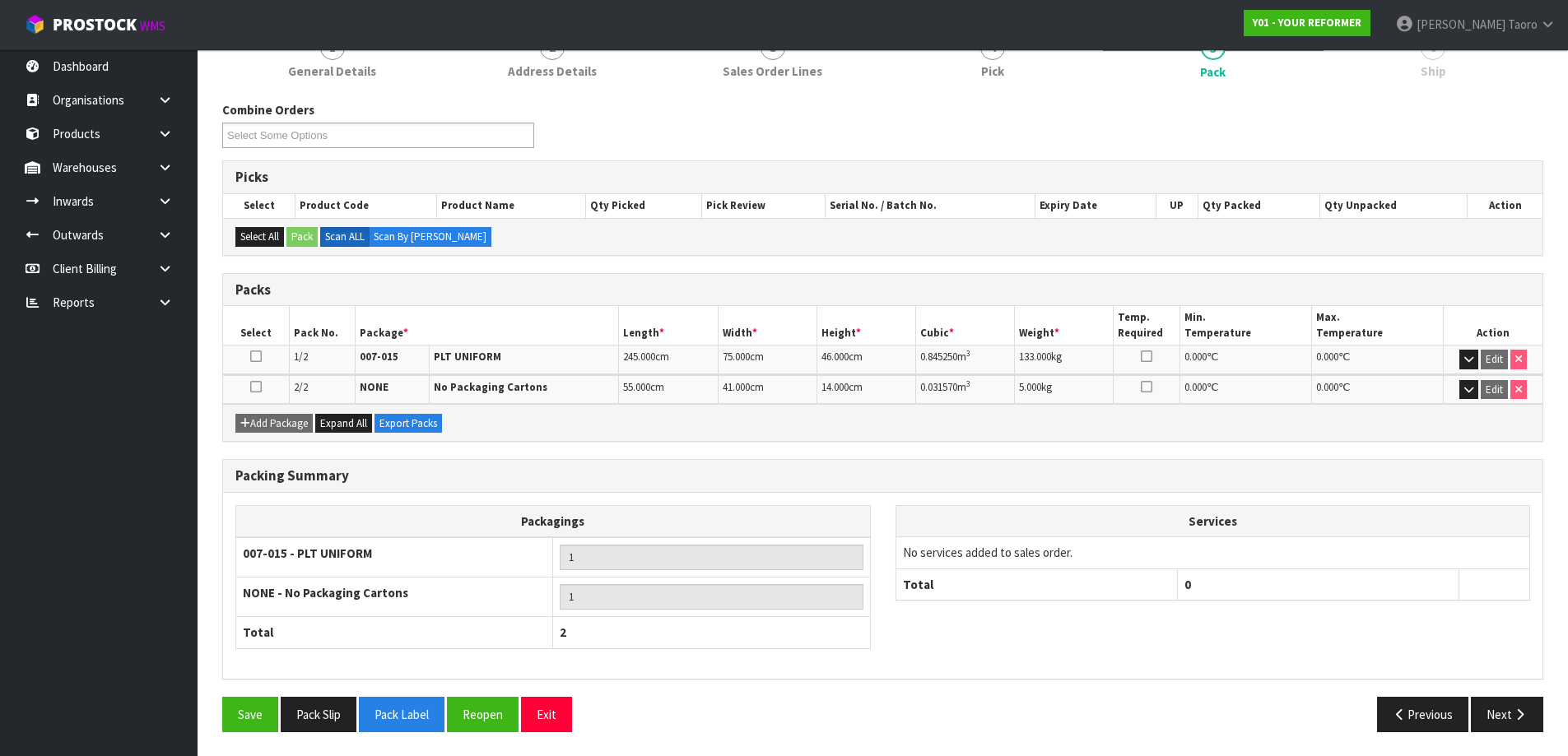
scroll to position [224, 0]
click at [550, 708] on button "Exit" at bounding box center [545, 713] width 51 height 35
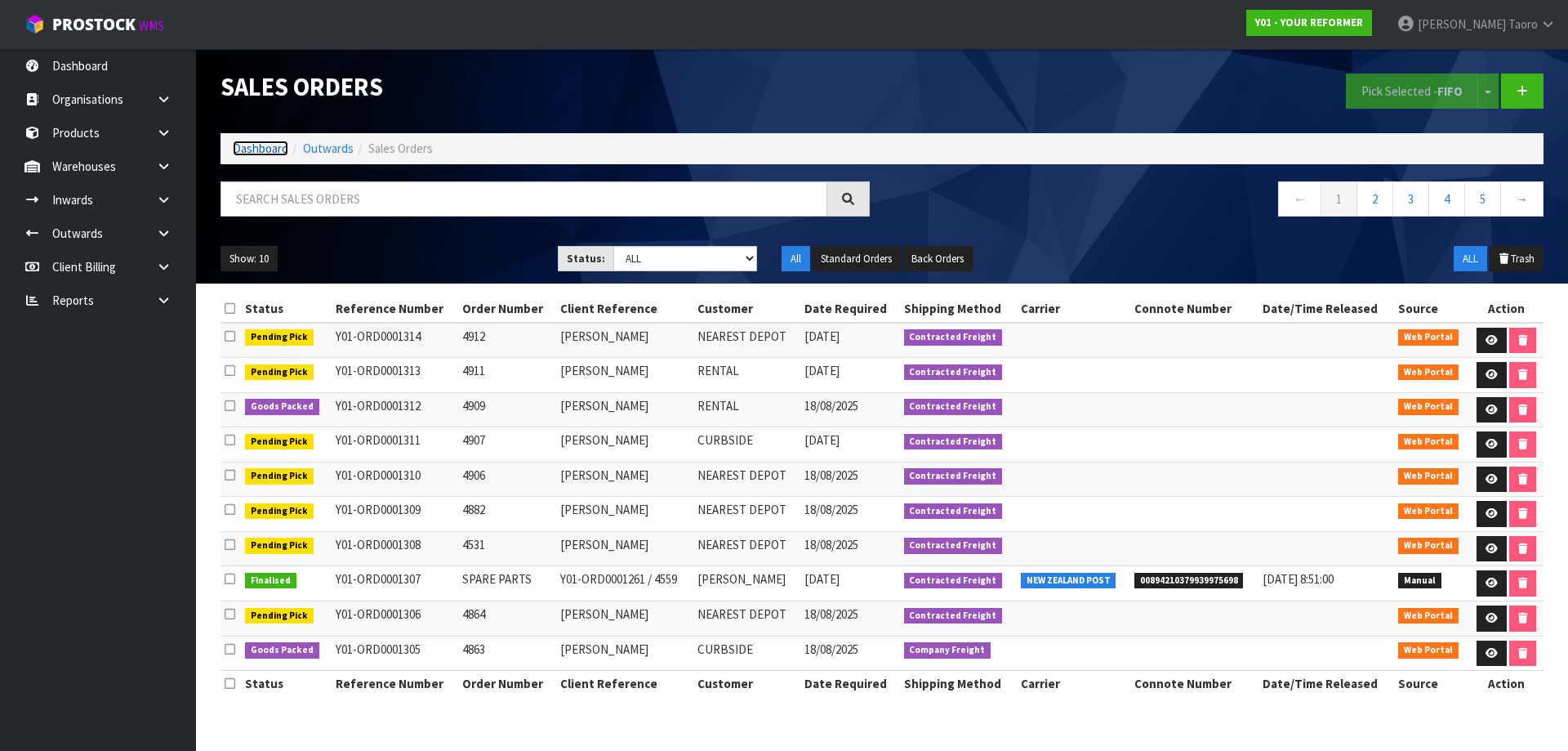
click at [275, 147] on link "Dashboard" at bounding box center [261, 148] width 56 height 16
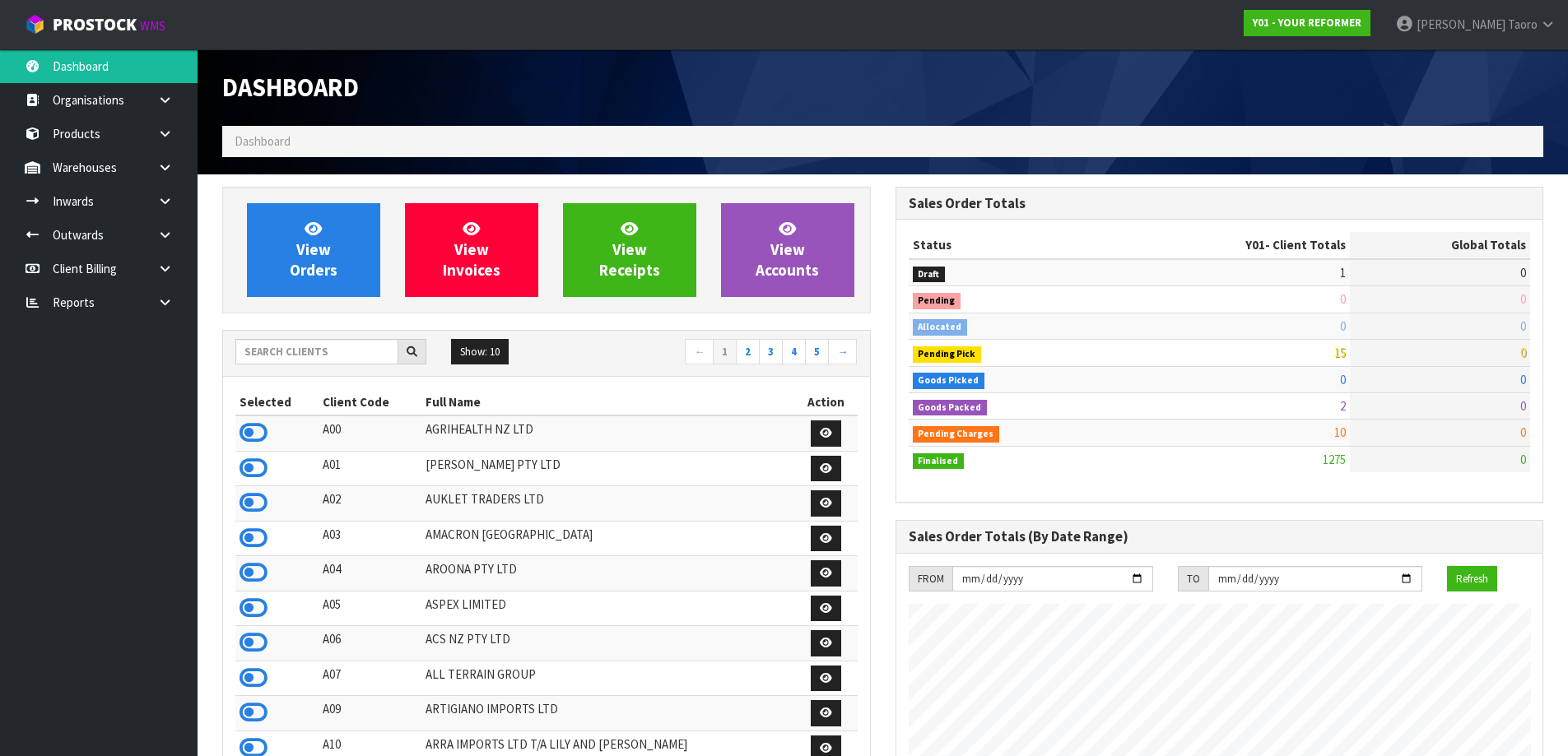
scroll to position [1246, 672]
click at [294, 224] on link "View Orders" at bounding box center [313, 250] width 133 height 93
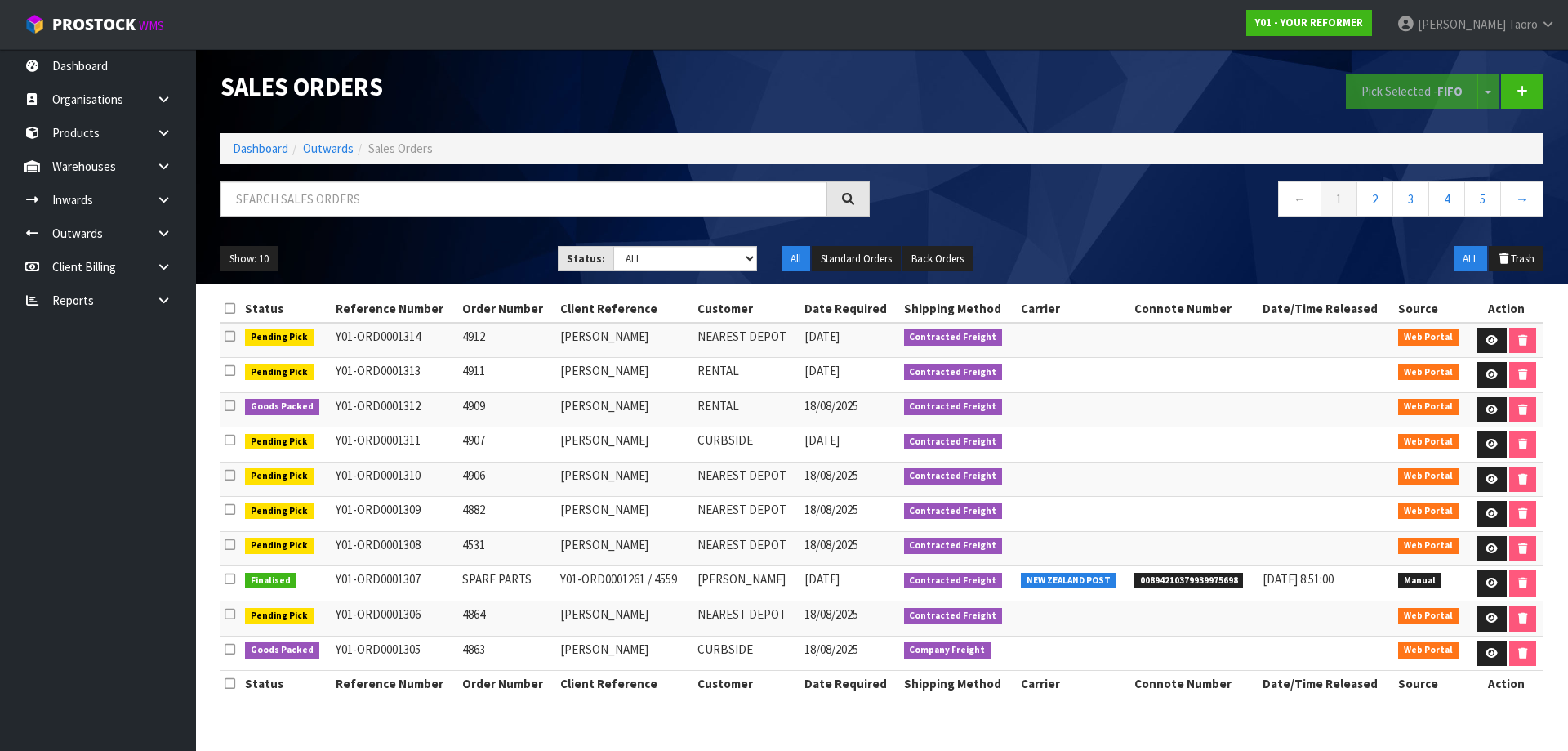
click at [784, 342] on td "NEAREST DEPOT" at bounding box center [747, 341] width 107 height 35
click at [674, 258] on select "Draft Pending Allocated Pending Pick Goods Picked Goods Packed Pending Charges …" at bounding box center [685, 259] width 145 height 26
select select "string:5"
click at [613, 246] on select "Draft Pending Allocated Pending Pick Goods Picked Goods Packed Pending Charges …" at bounding box center [685, 259] width 145 height 26
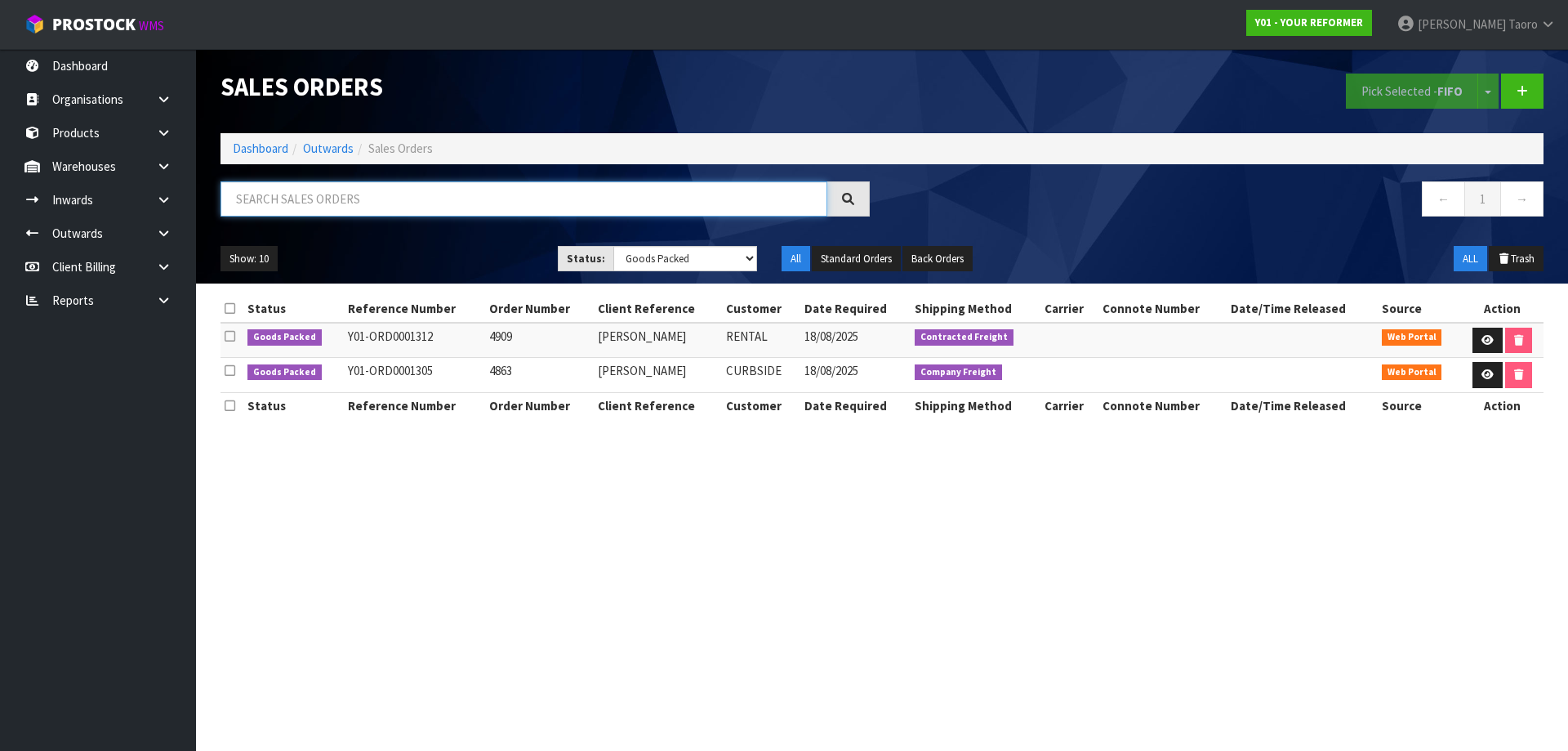
click at [279, 195] on input "text" at bounding box center [523, 199] width 606 height 35
type input "PS001"
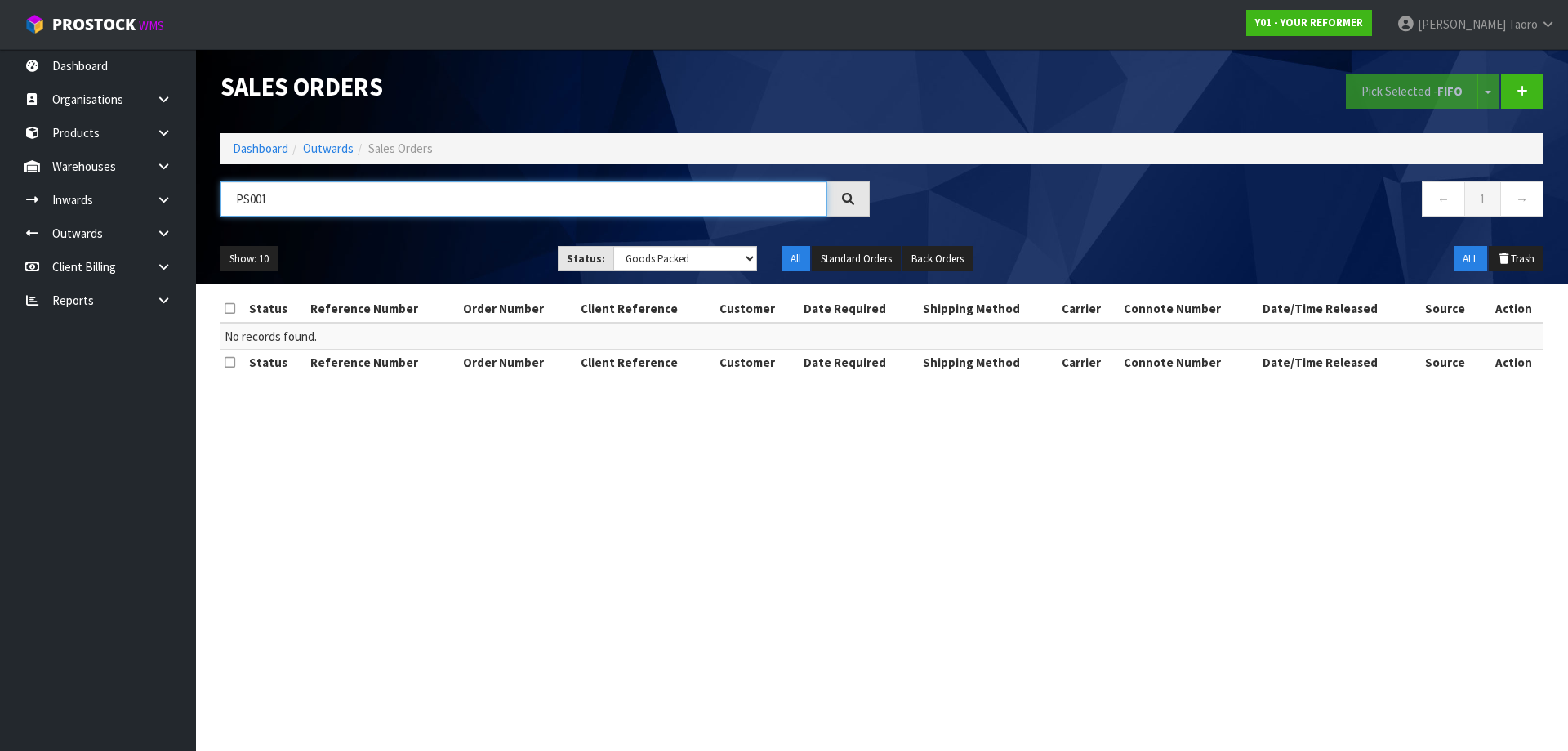
click at [292, 194] on input "PS001" at bounding box center [523, 199] width 606 height 35
click at [684, 252] on select "Draft Pending Allocated Pending Pick Goods Picked Goods Packed Pending Charges …" at bounding box center [685, 259] width 145 height 26
select select "string:ALL"
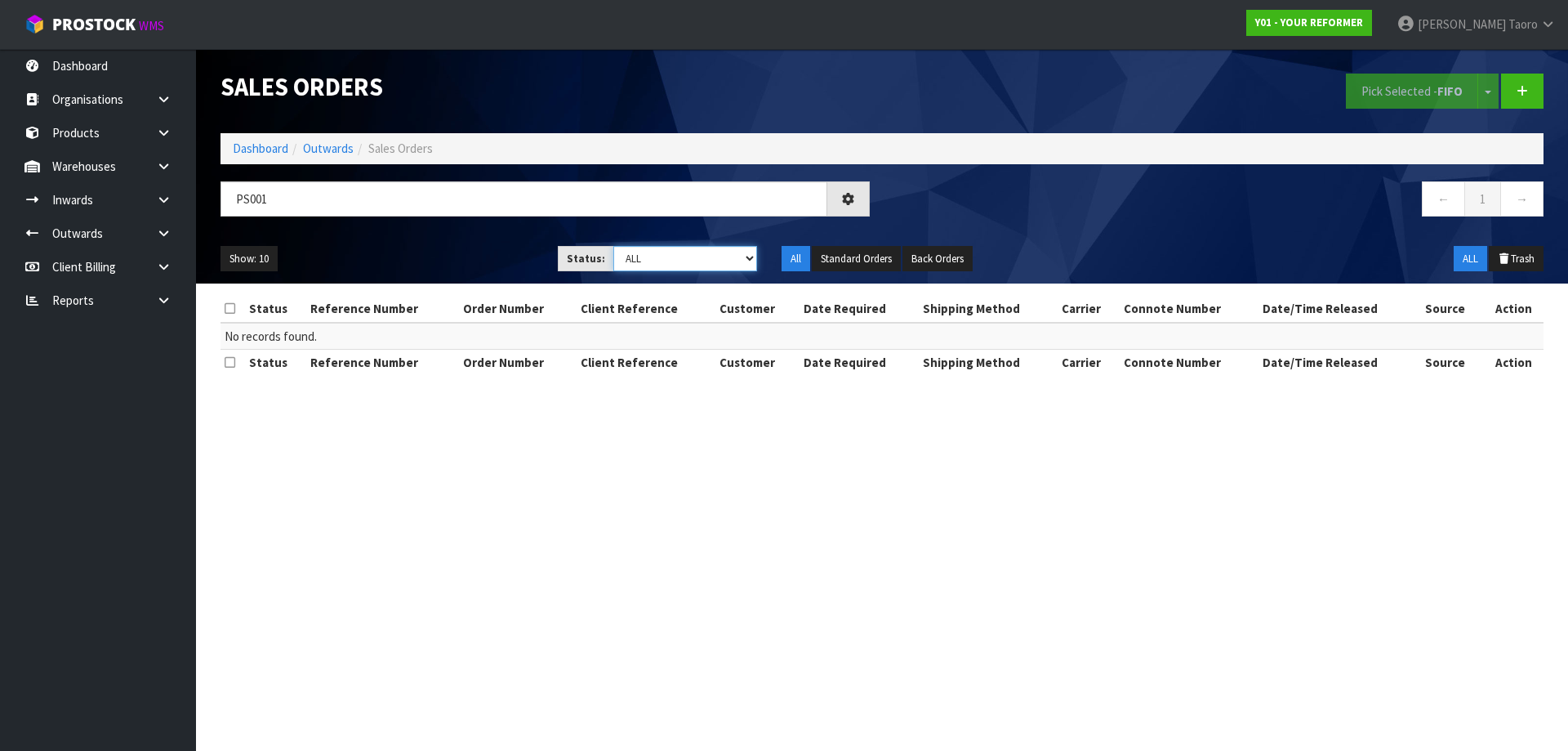
click at [613, 246] on select "Draft Pending Allocated Pending Pick Goods Picked Goods Packed Pending Charges …" at bounding box center [685, 259] width 145 height 26
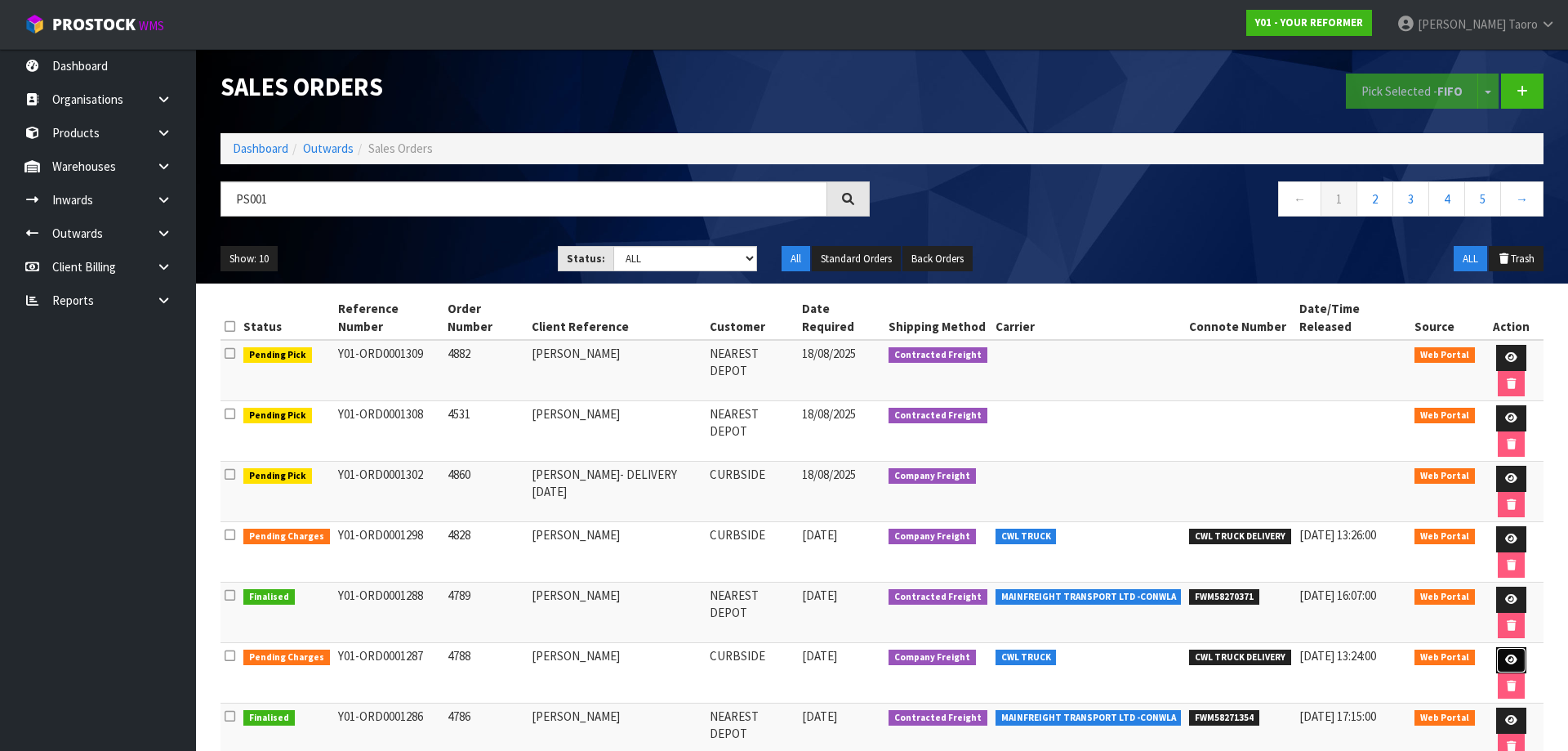
click at [1505, 655] on icon at bounding box center [1510, 660] width 12 height 11
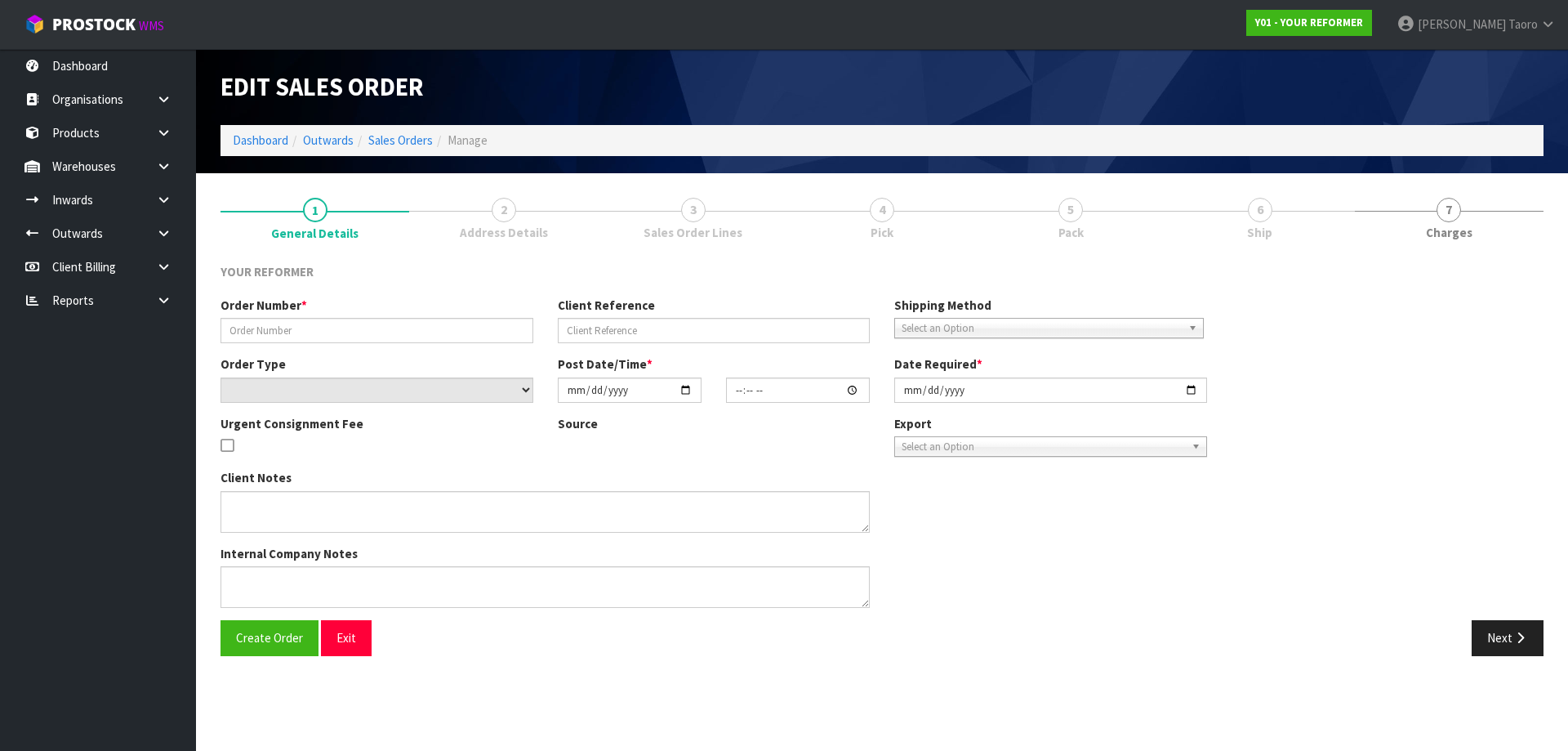
type input "4788"
type input "[PERSON_NAME]"
select select "number:0"
type input "[DATE]"
type input "13:31:00.000"
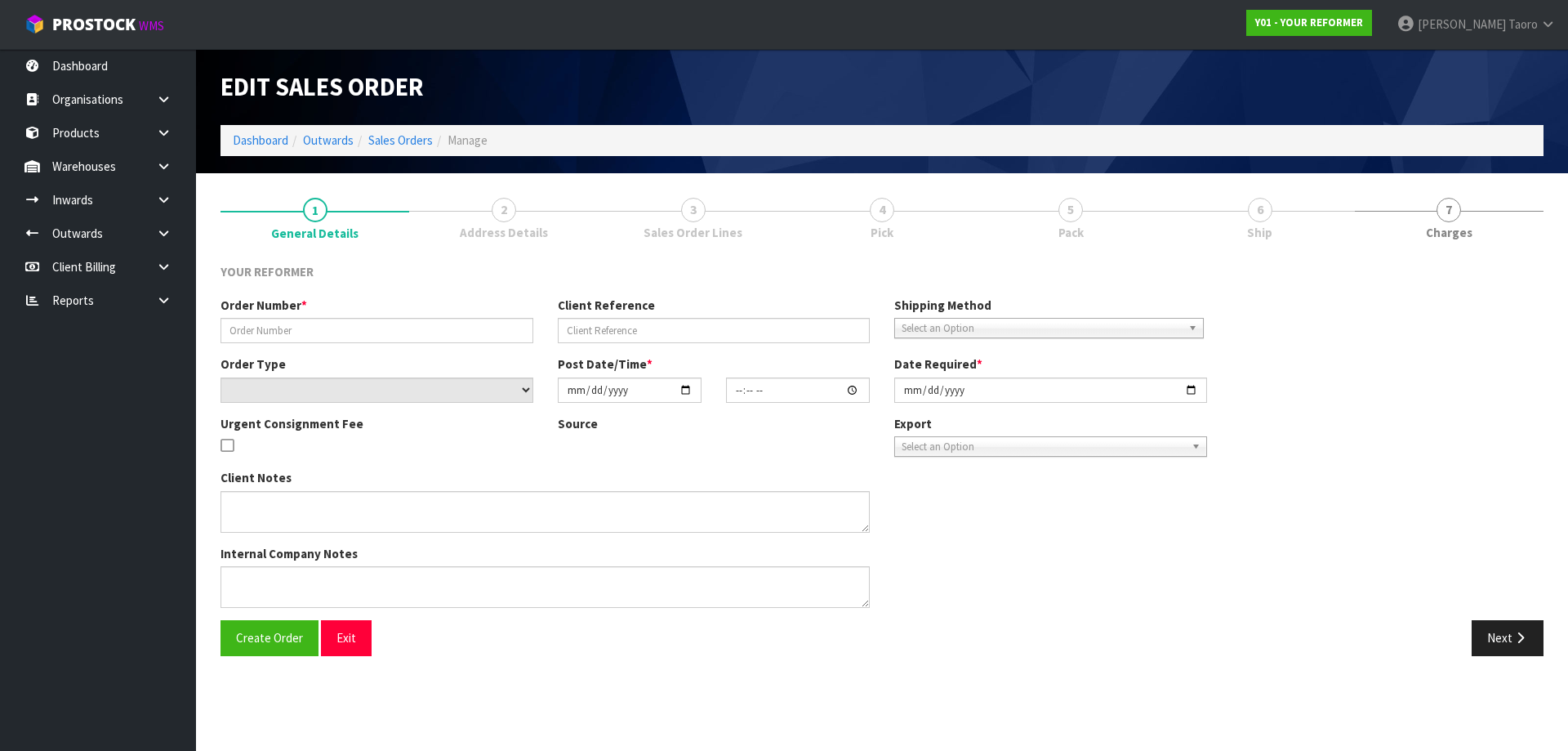
type input "[DATE]"
type textarea "[PERSON_NAME] [STREET_ADDRESS] [PHONE_NUMBER]"
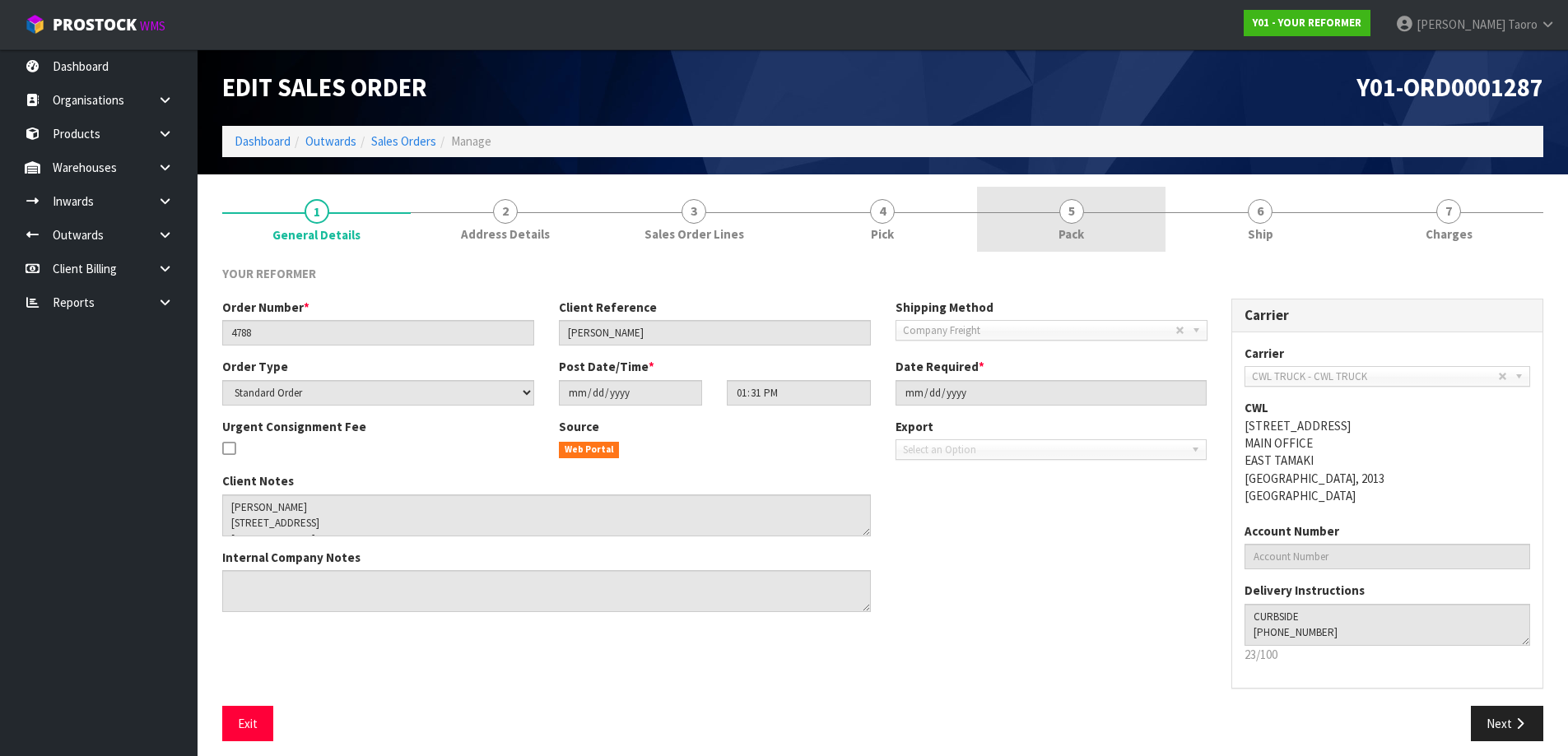
click at [1092, 225] on link "5 Pack" at bounding box center [1072, 219] width 189 height 65
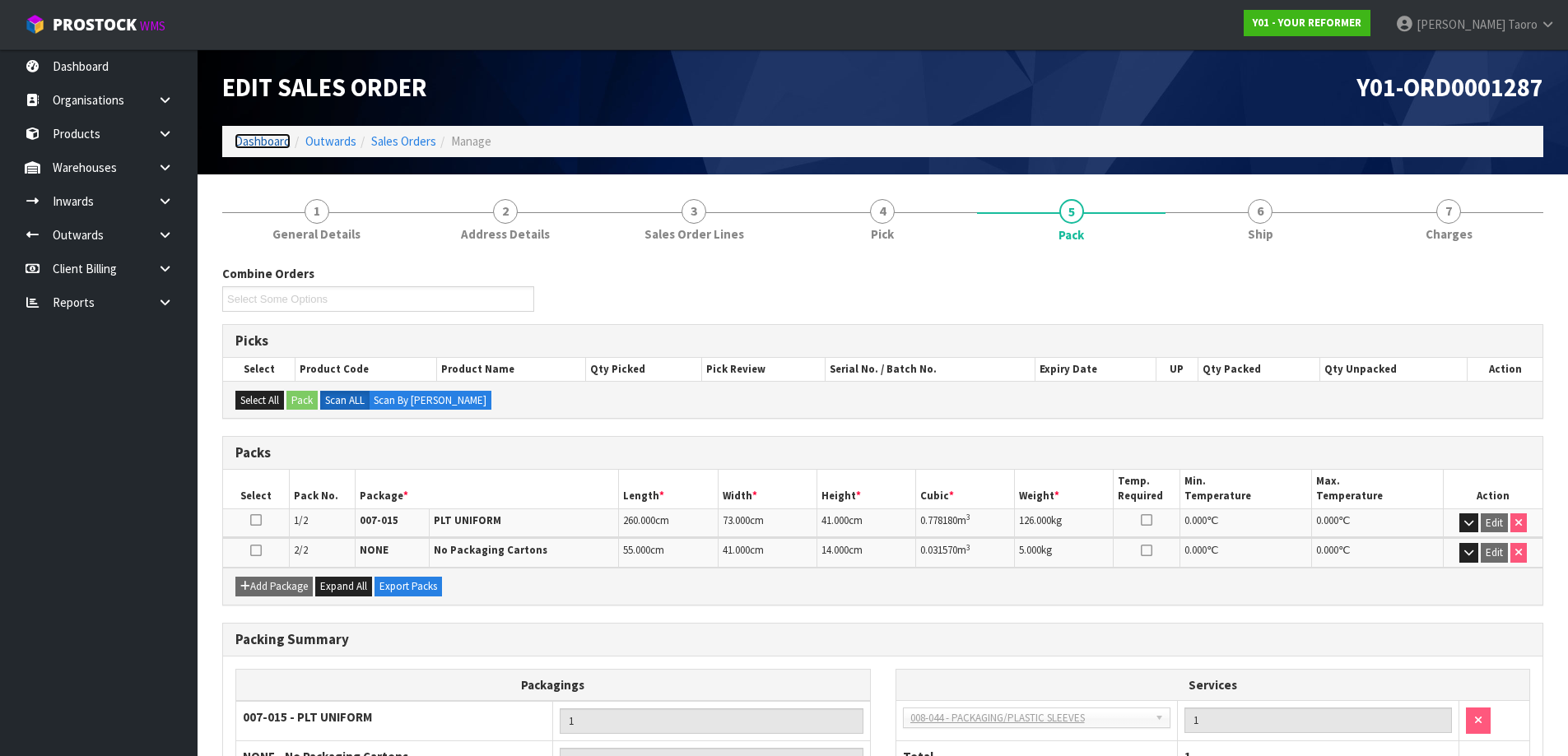
click at [272, 148] on link "Dashboard" at bounding box center [263, 140] width 56 height 16
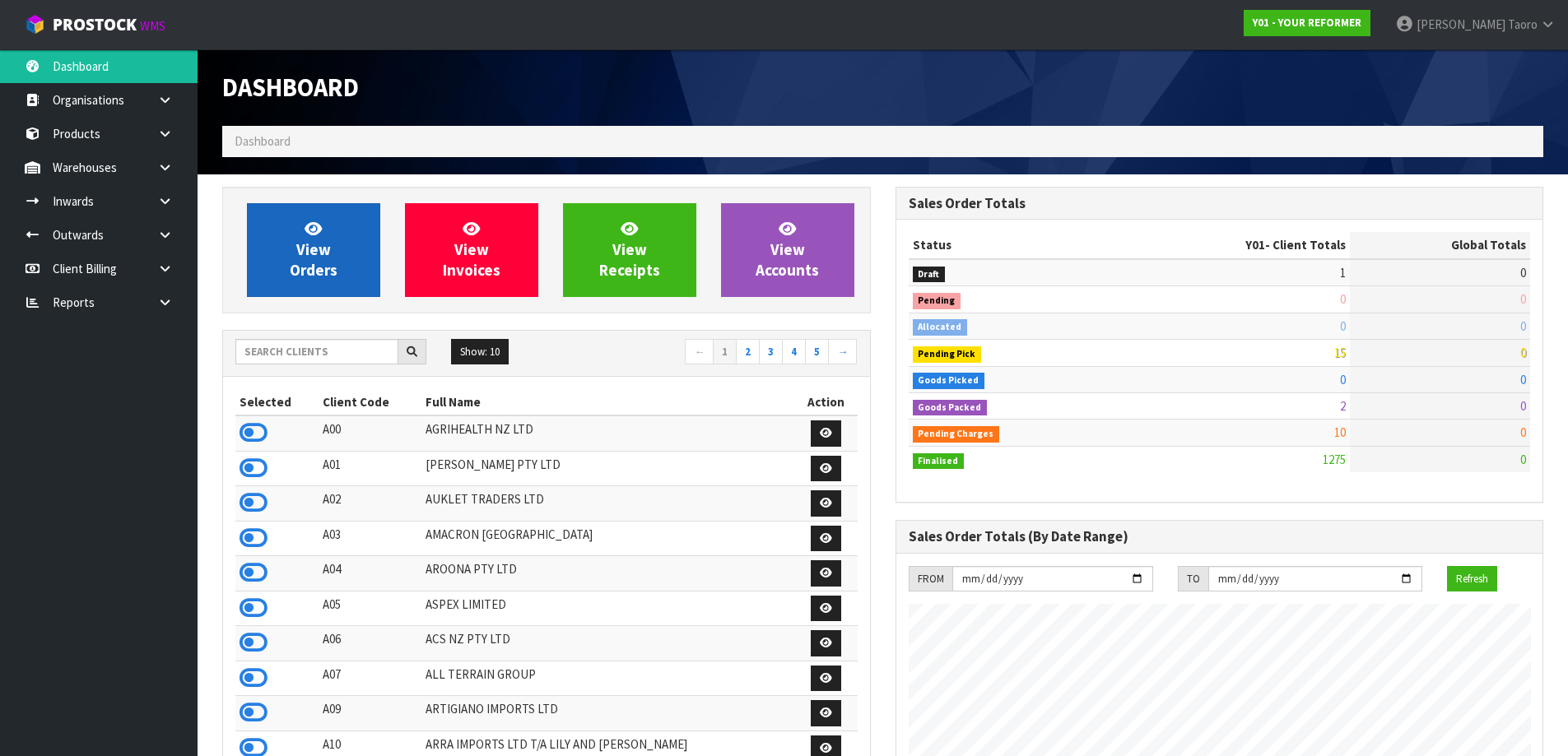
scroll to position [1246, 672]
click at [303, 252] on span "View Orders" at bounding box center [313, 250] width 48 height 62
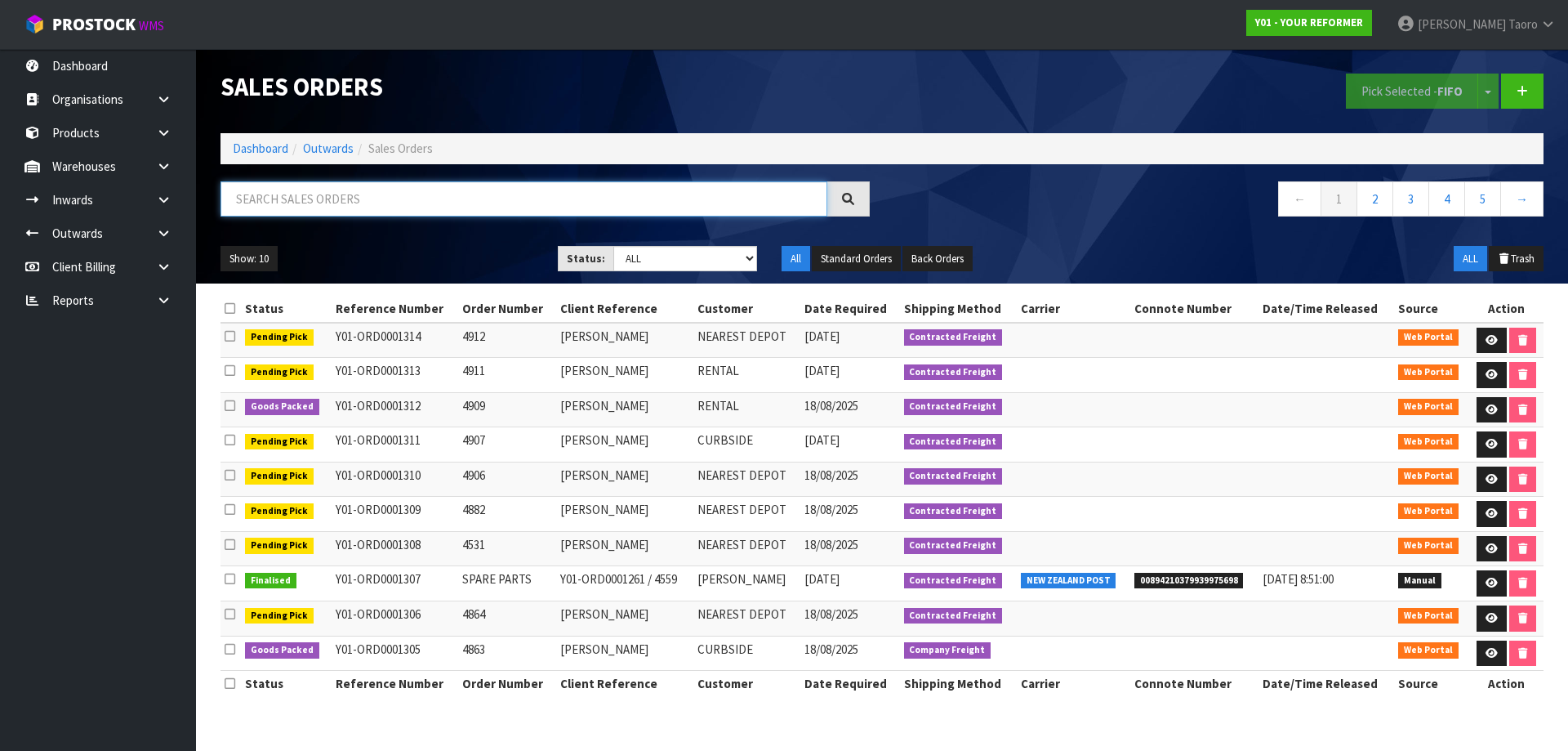
click at [517, 197] on input "text" at bounding box center [523, 199] width 606 height 35
paste input "PS001"
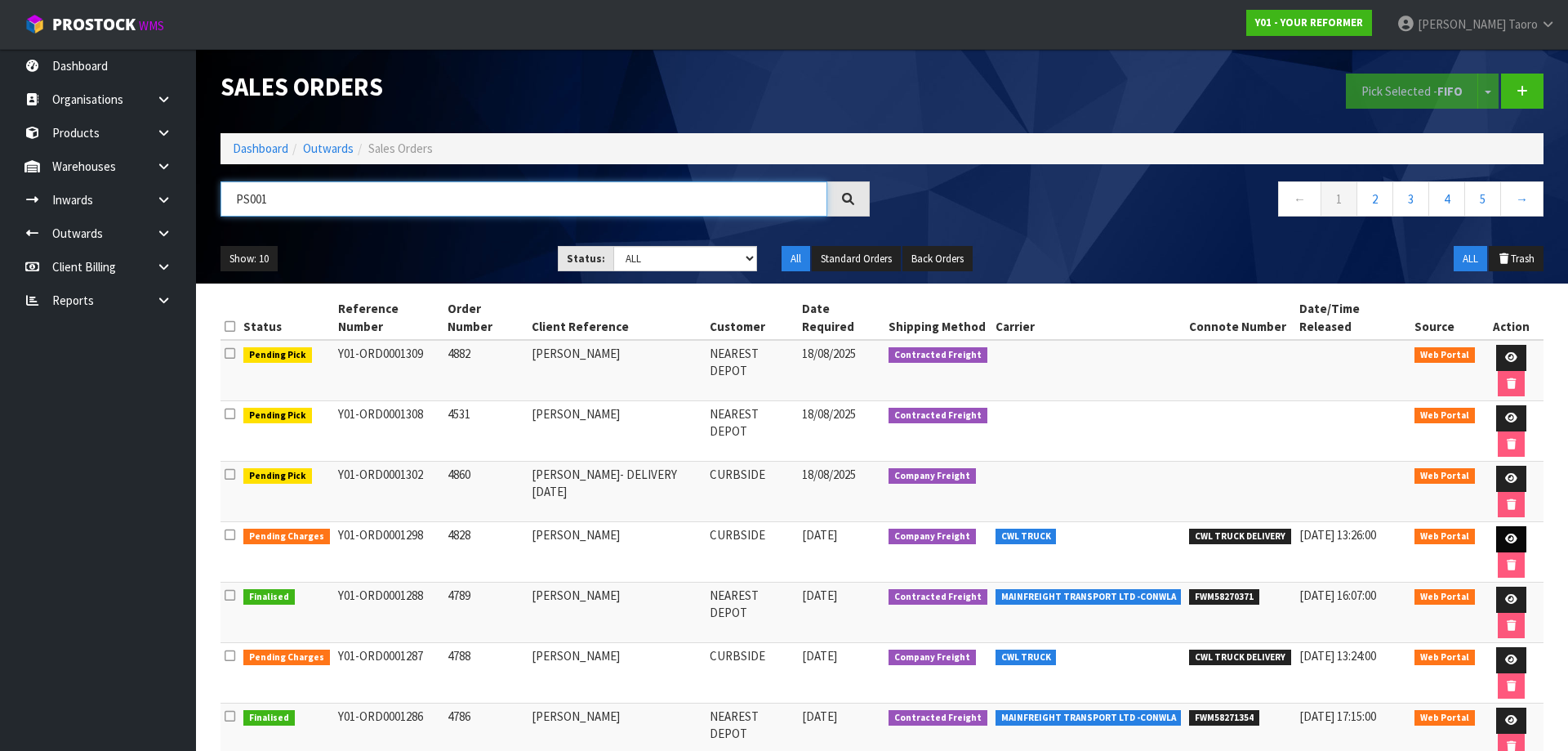
type input "PS001"
click at [1501, 526] on link at bounding box center [1511, 539] width 30 height 26
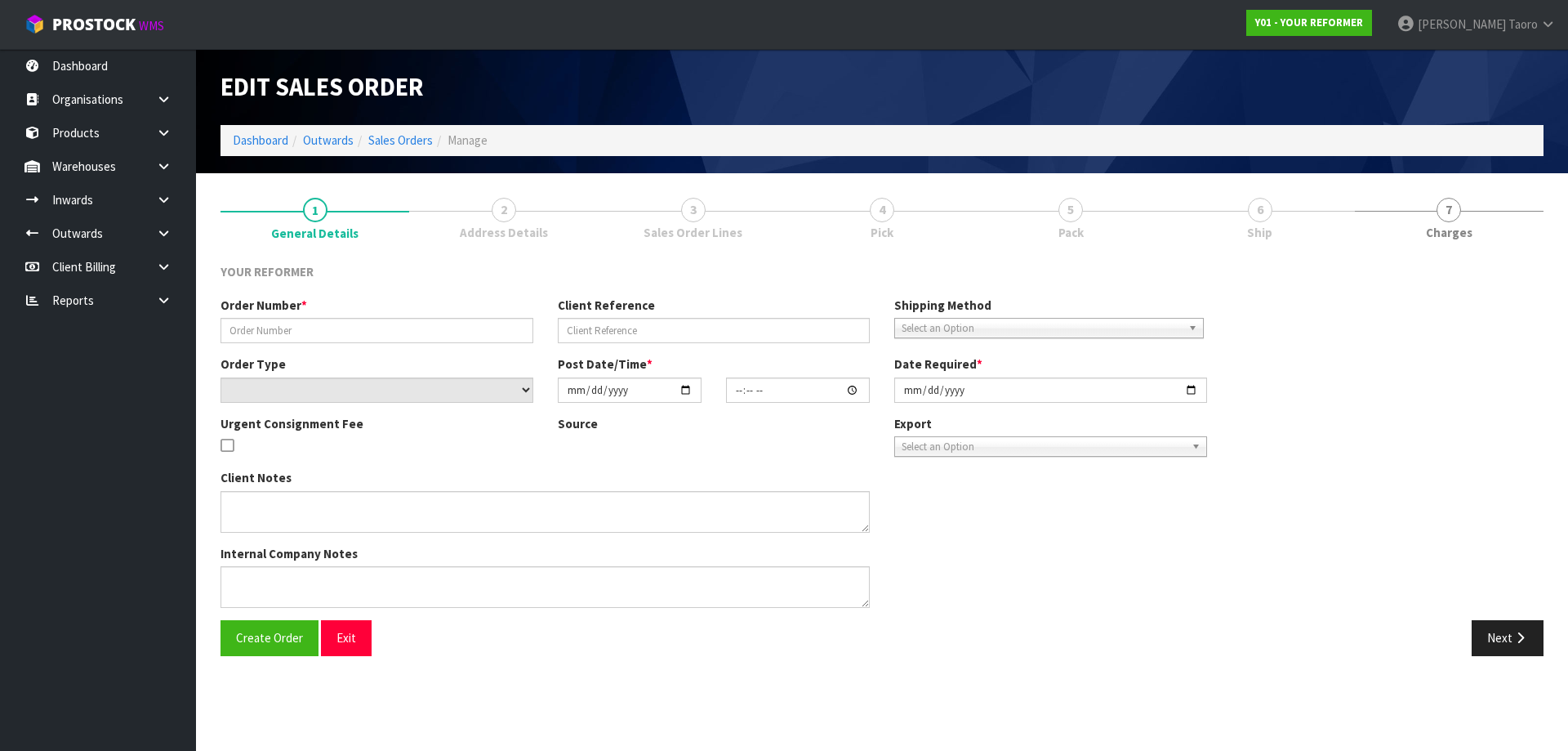
type input "4828"
type input "[PERSON_NAME]"
select select "number:0"
type input "[DATE]"
type input "13:38:00.000"
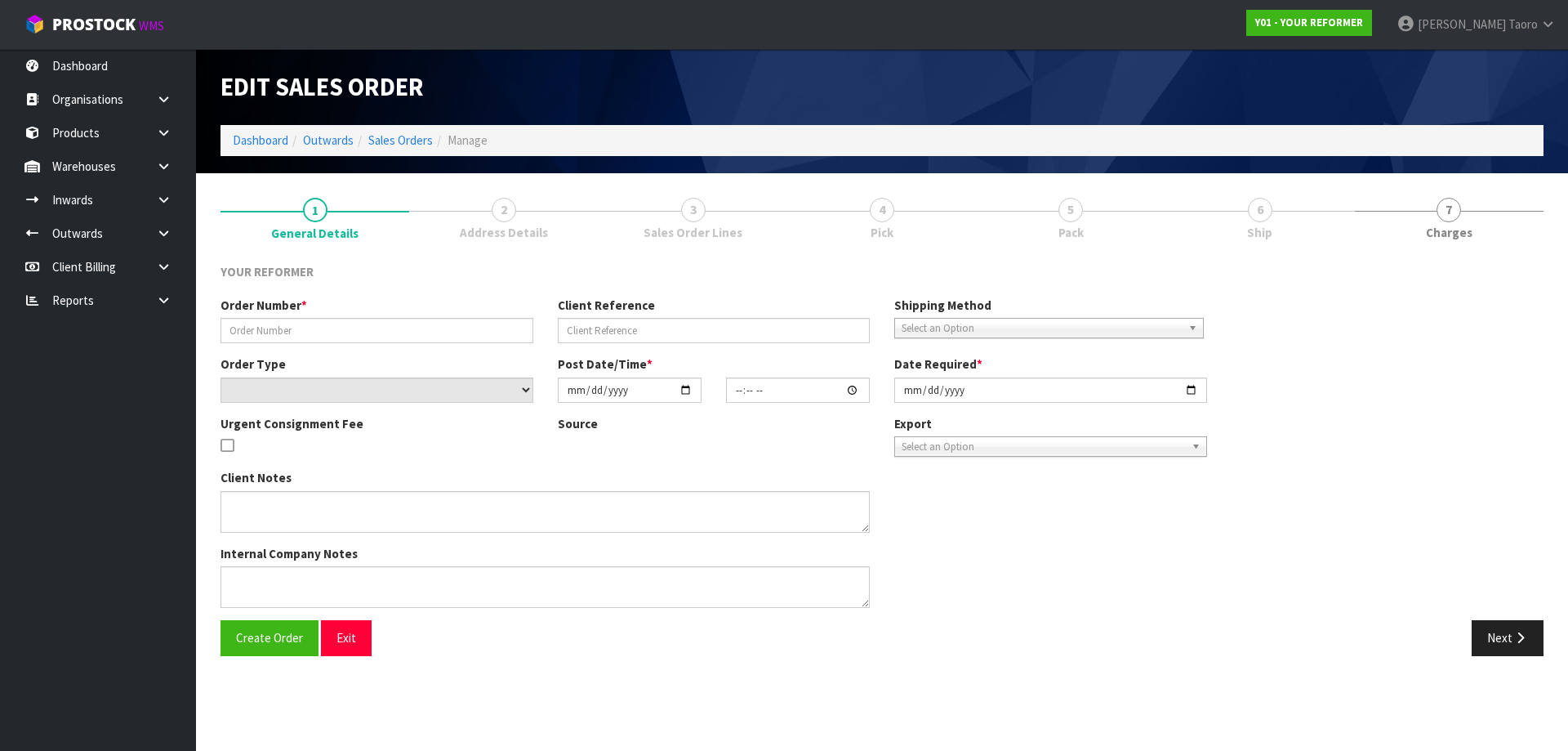
type input "[DATE]"
type textarea "[PERSON_NAME] [STREET_ADDRESS] [PHONE_NUMBER]"
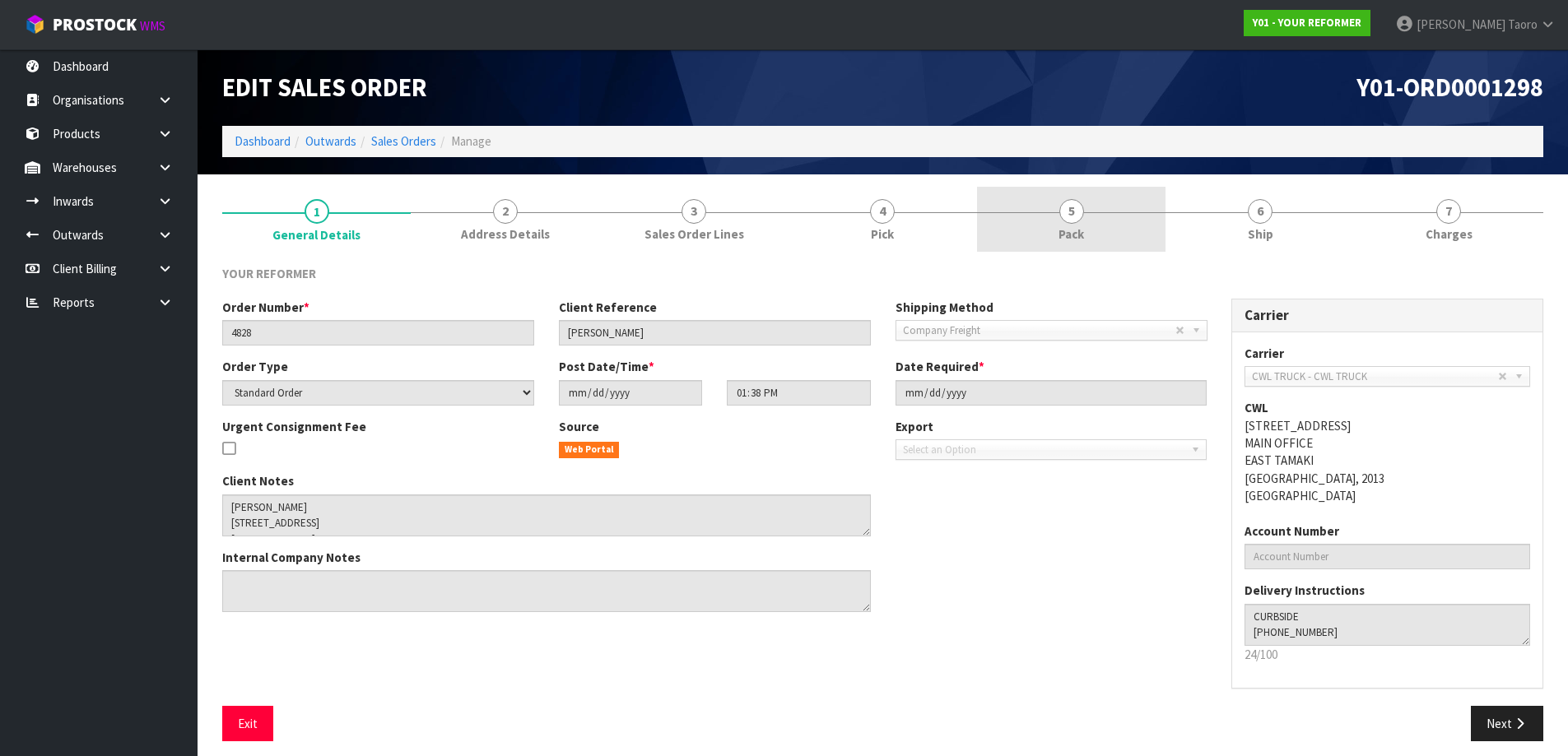
click at [1046, 223] on link "5 Pack" at bounding box center [1072, 219] width 189 height 65
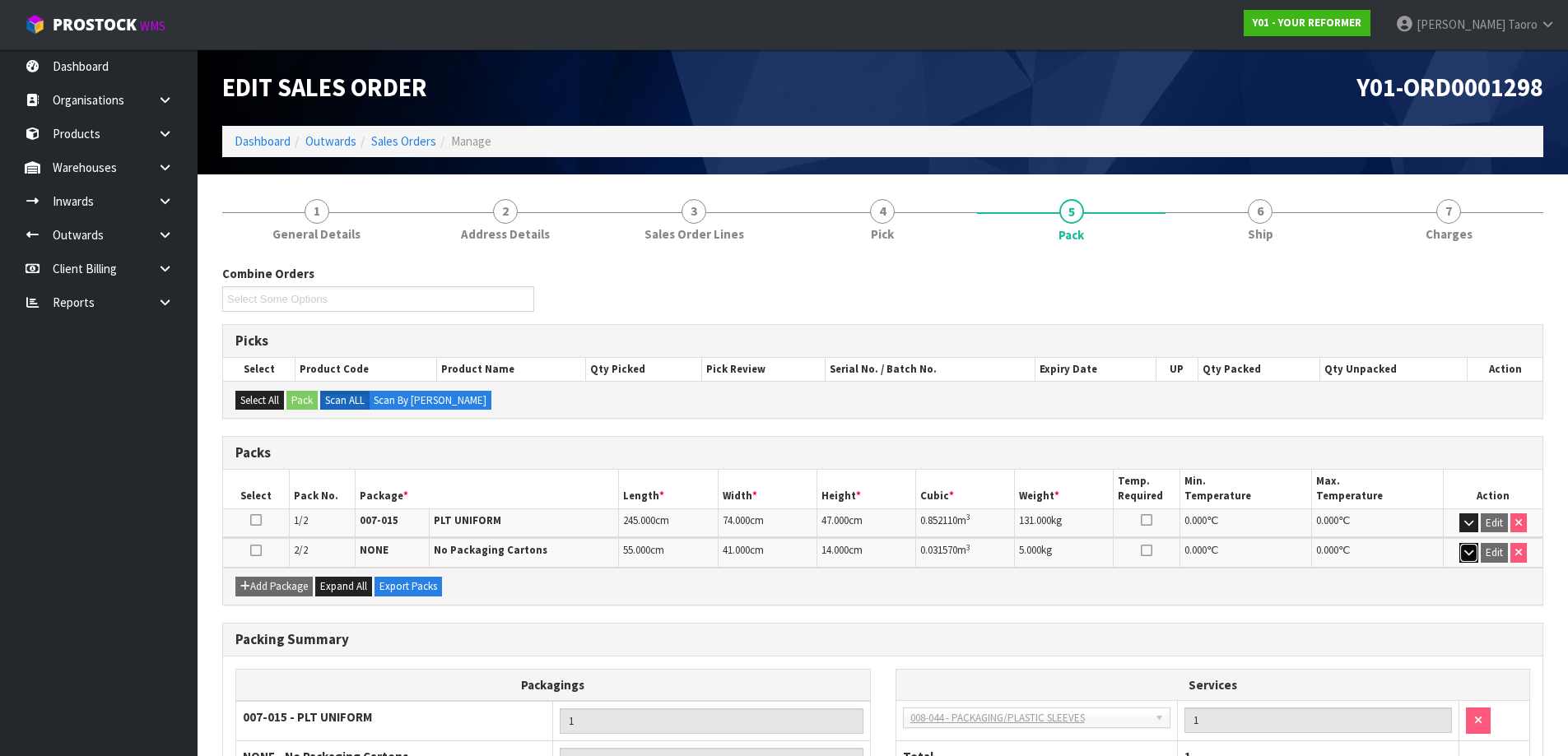
click at [1470, 550] on icon "button" at bounding box center [1468, 553] width 9 height 11
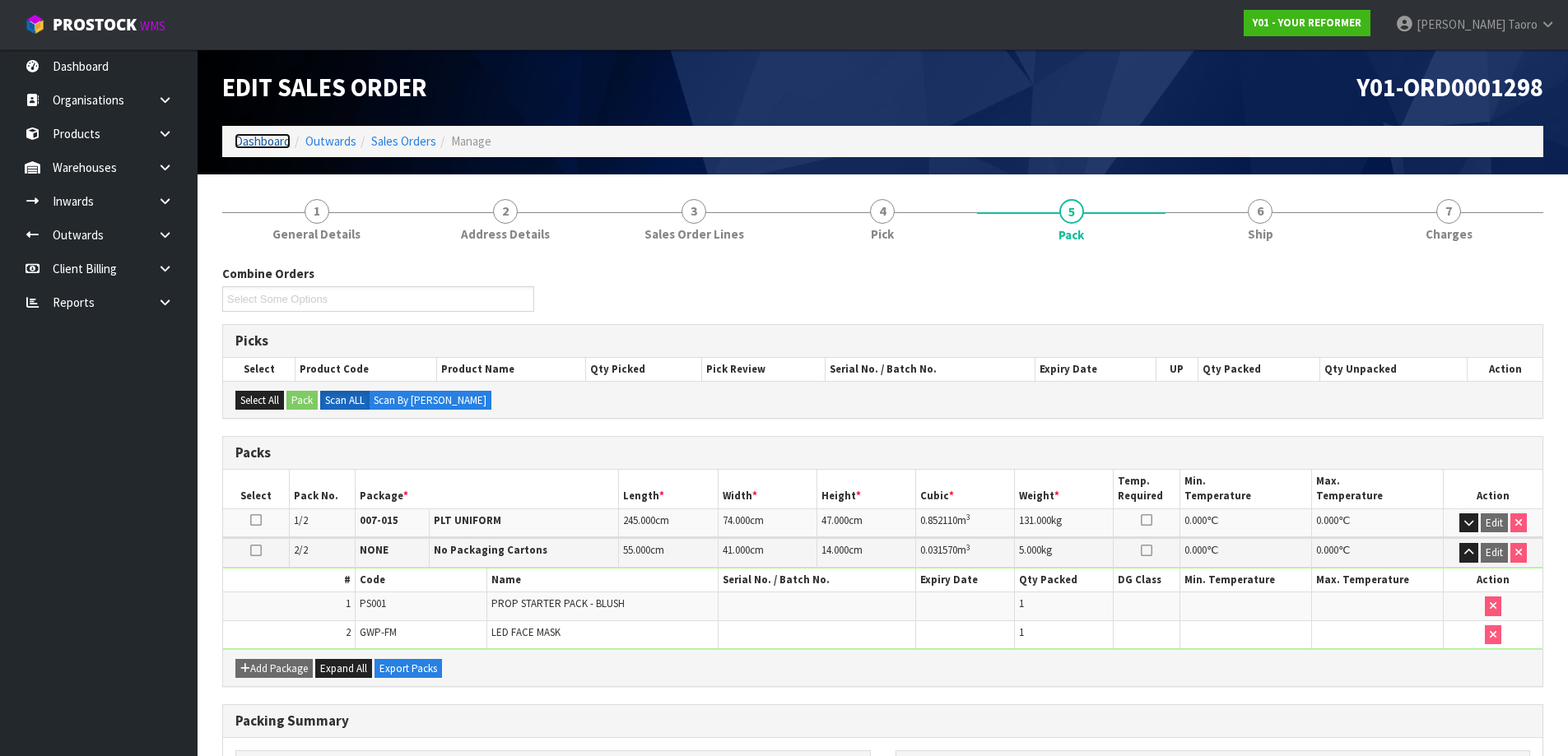
click at [274, 145] on link "Dashboard" at bounding box center [263, 140] width 56 height 16
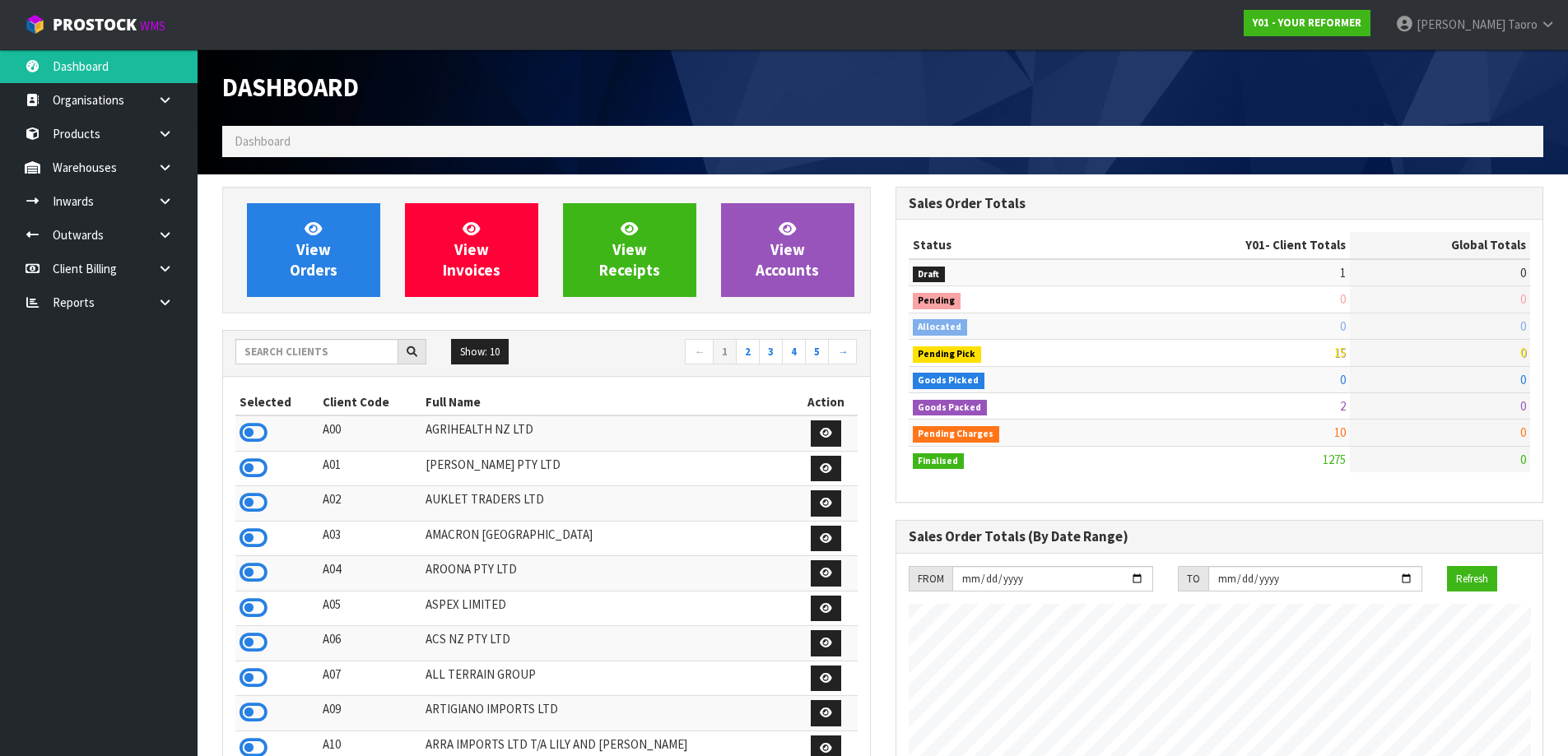
scroll to position [1246, 672]
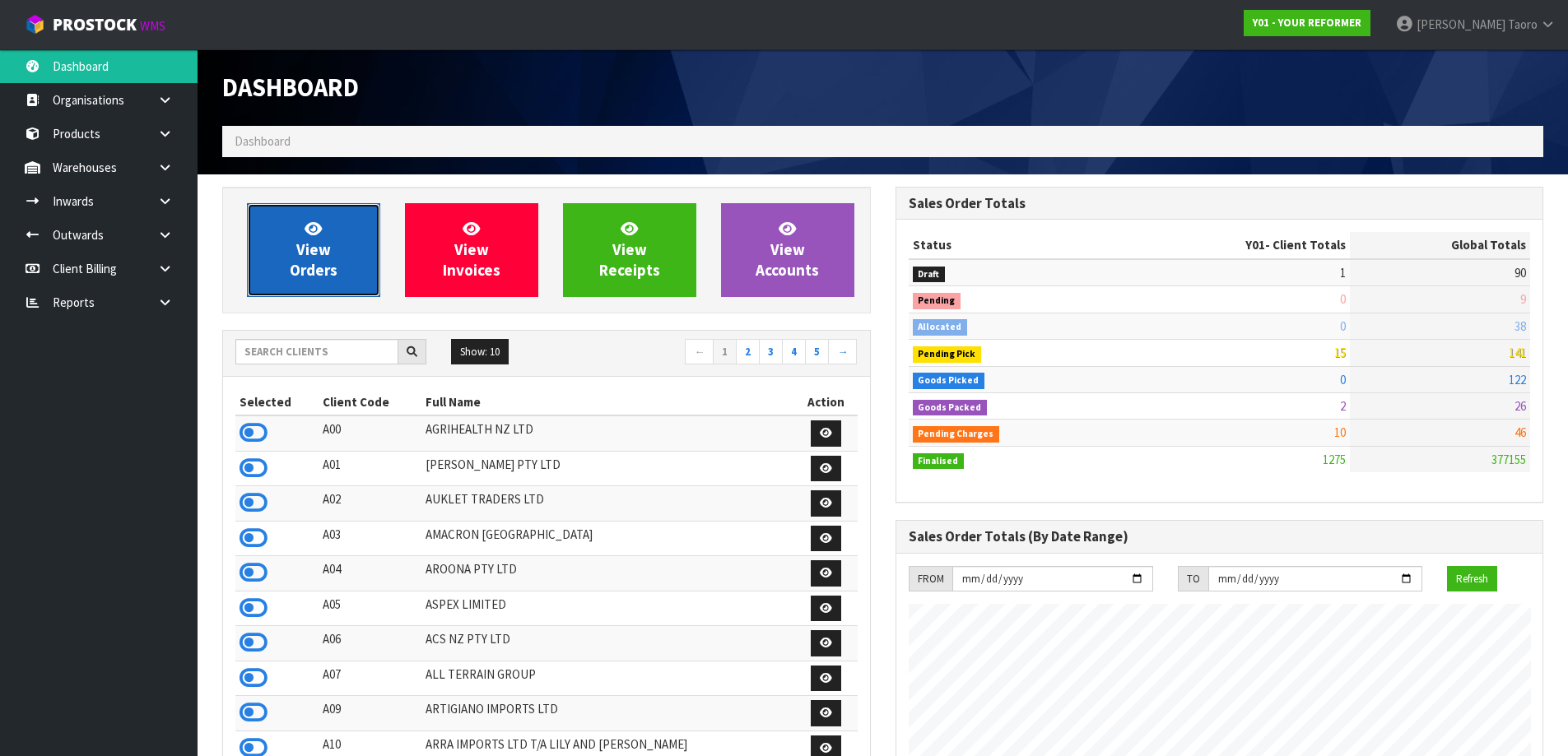
click at [307, 250] on span "View Orders" at bounding box center [313, 250] width 48 height 62
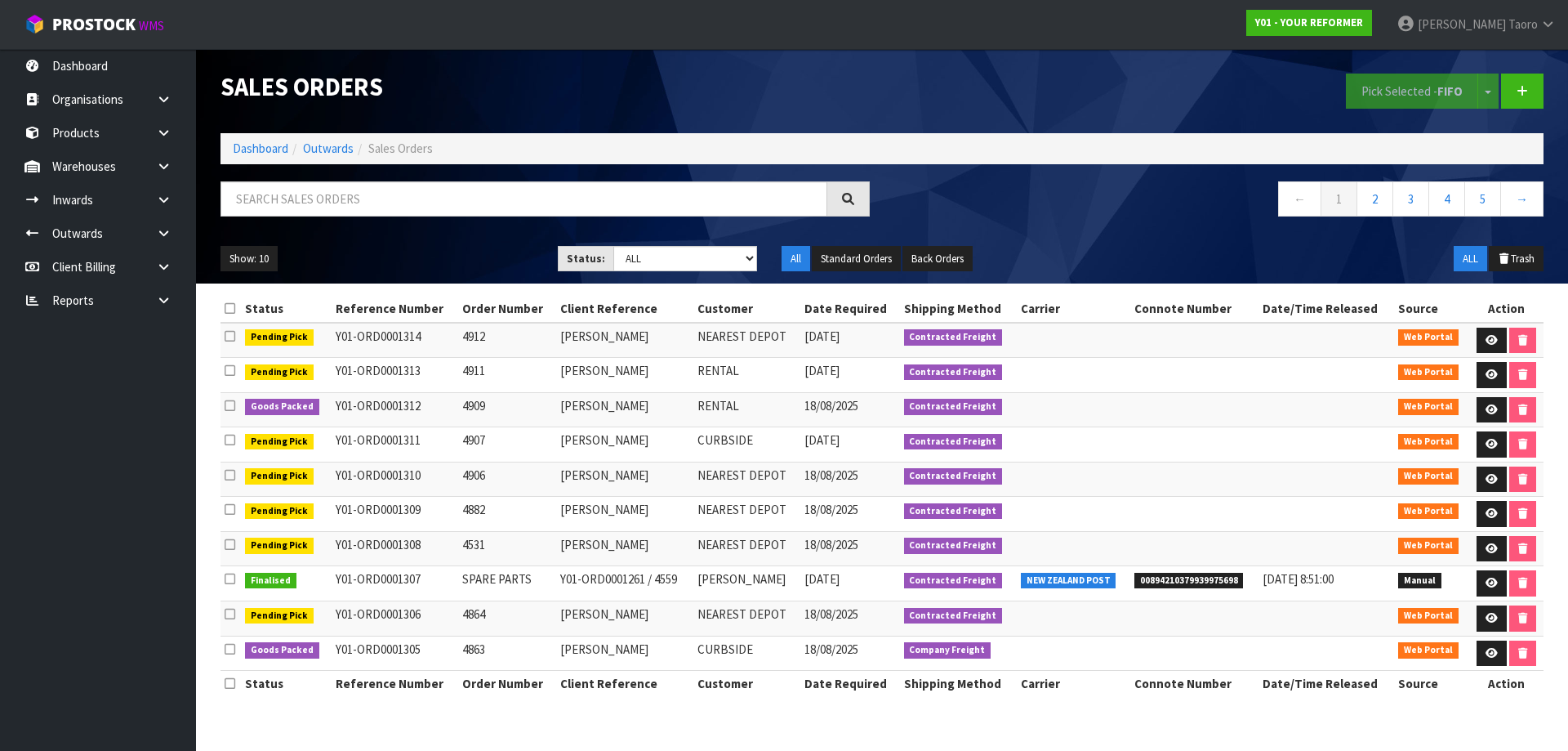
click at [324, 219] on div at bounding box center [545, 206] width 673 height 48
click at [339, 200] on input "text" at bounding box center [523, 199] width 606 height 35
type input "JOB-0408156"
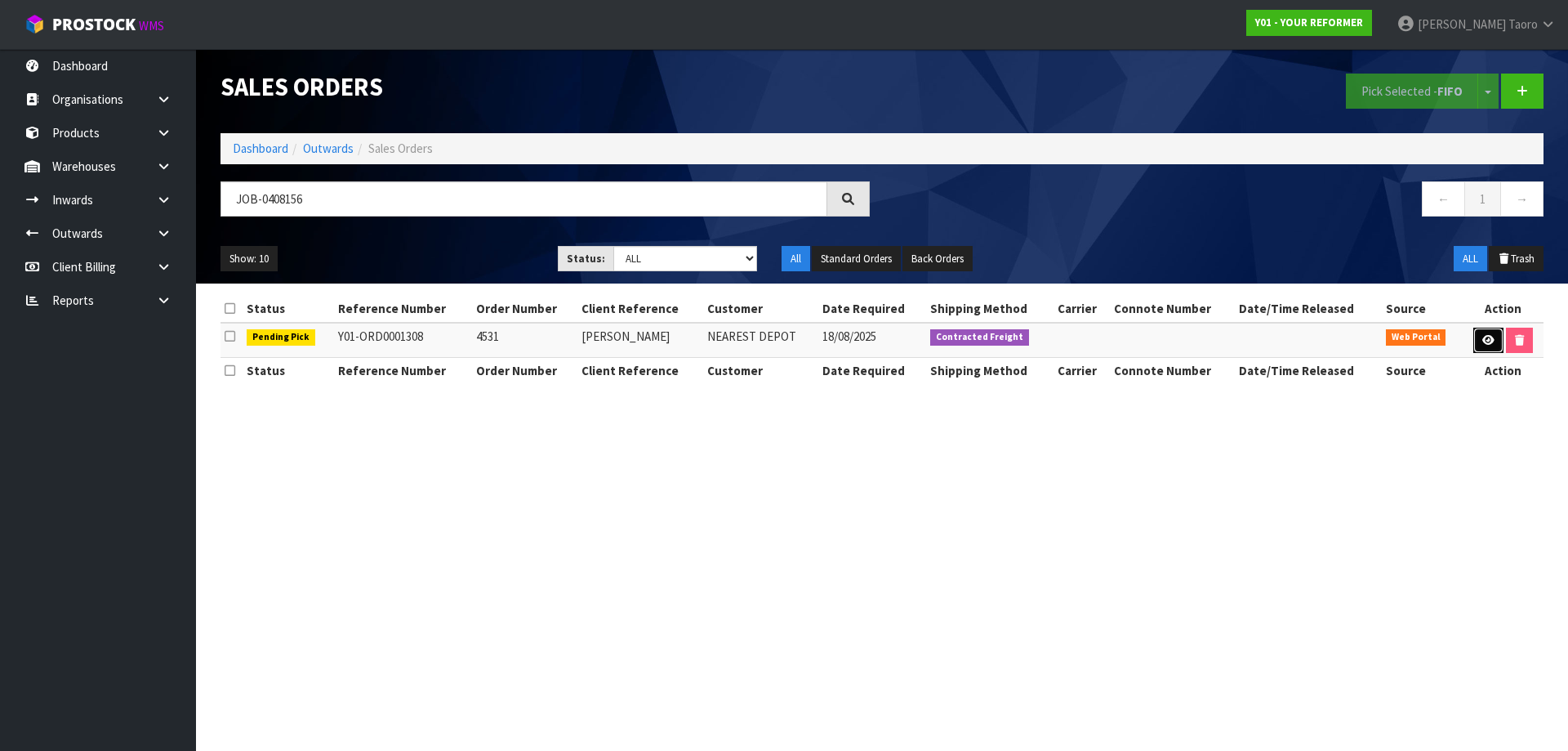
click at [1488, 342] on icon at bounding box center [1488, 341] width 12 height 11
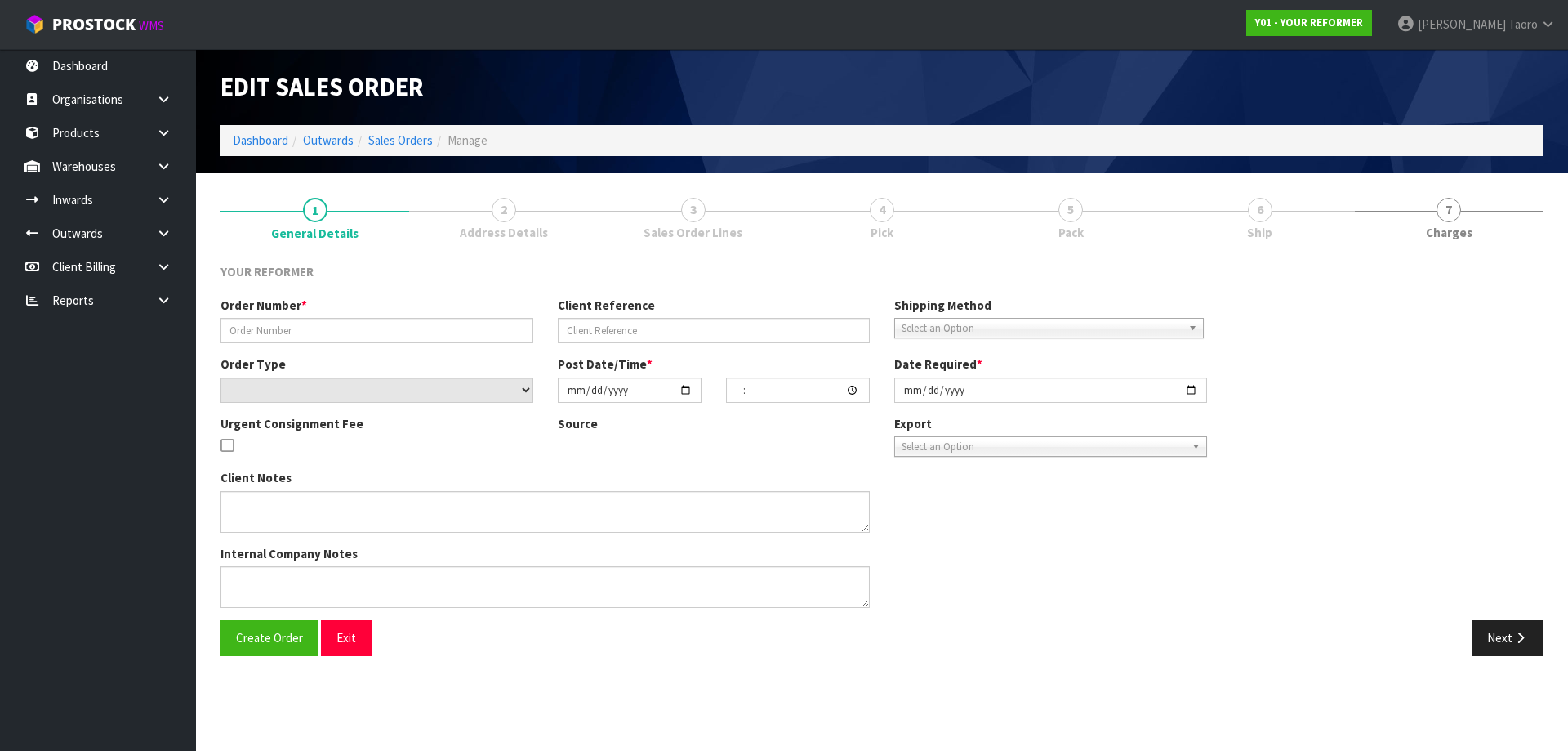
type input "4531"
type input "[PERSON_NAME]"
select select "number:0"
type input "[DATE]"
type input "10:45:00.000"
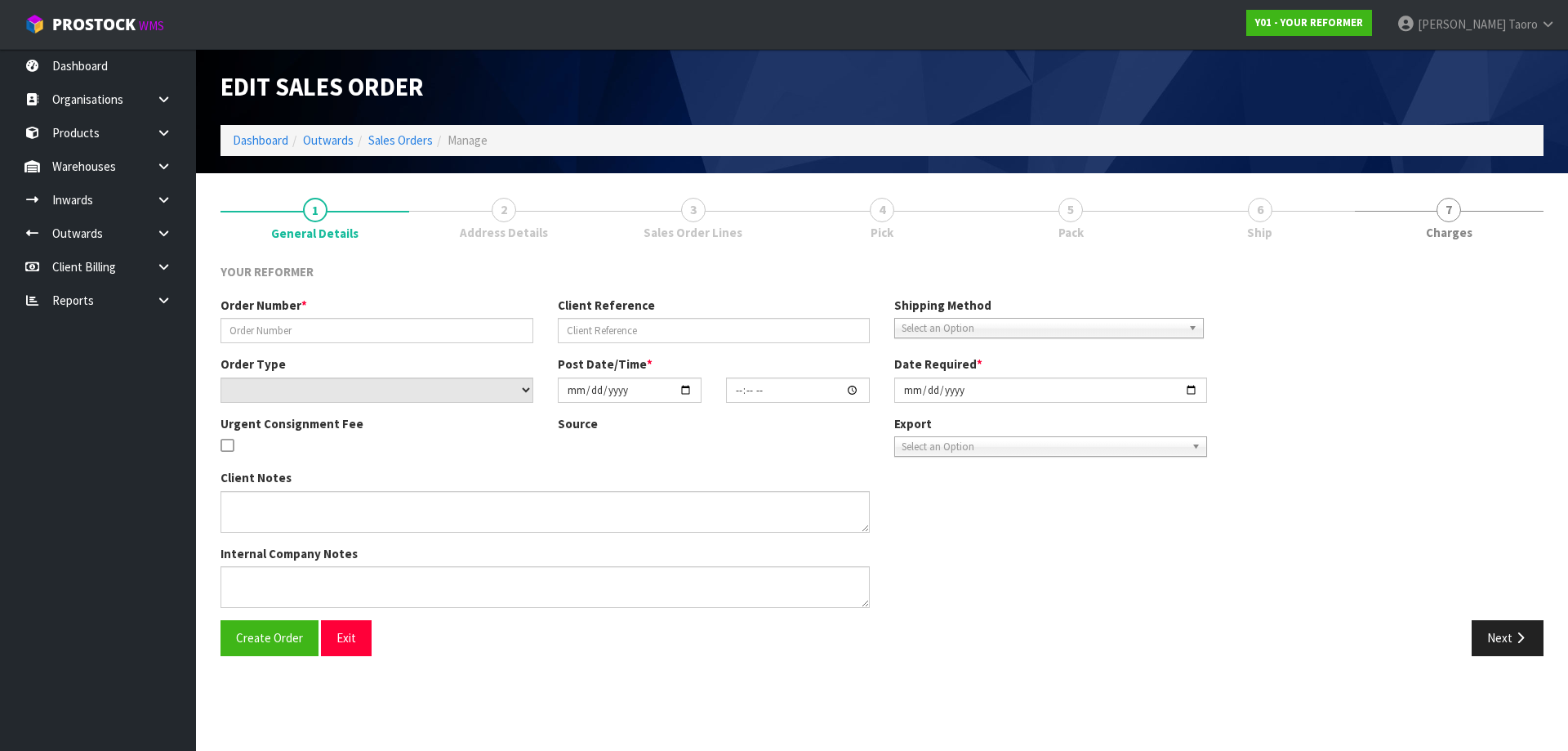
type input "[DATE]"
type textarea "[PERSON_NAME] [STREET_ADDRESS] [PHONE_NUMBER]"
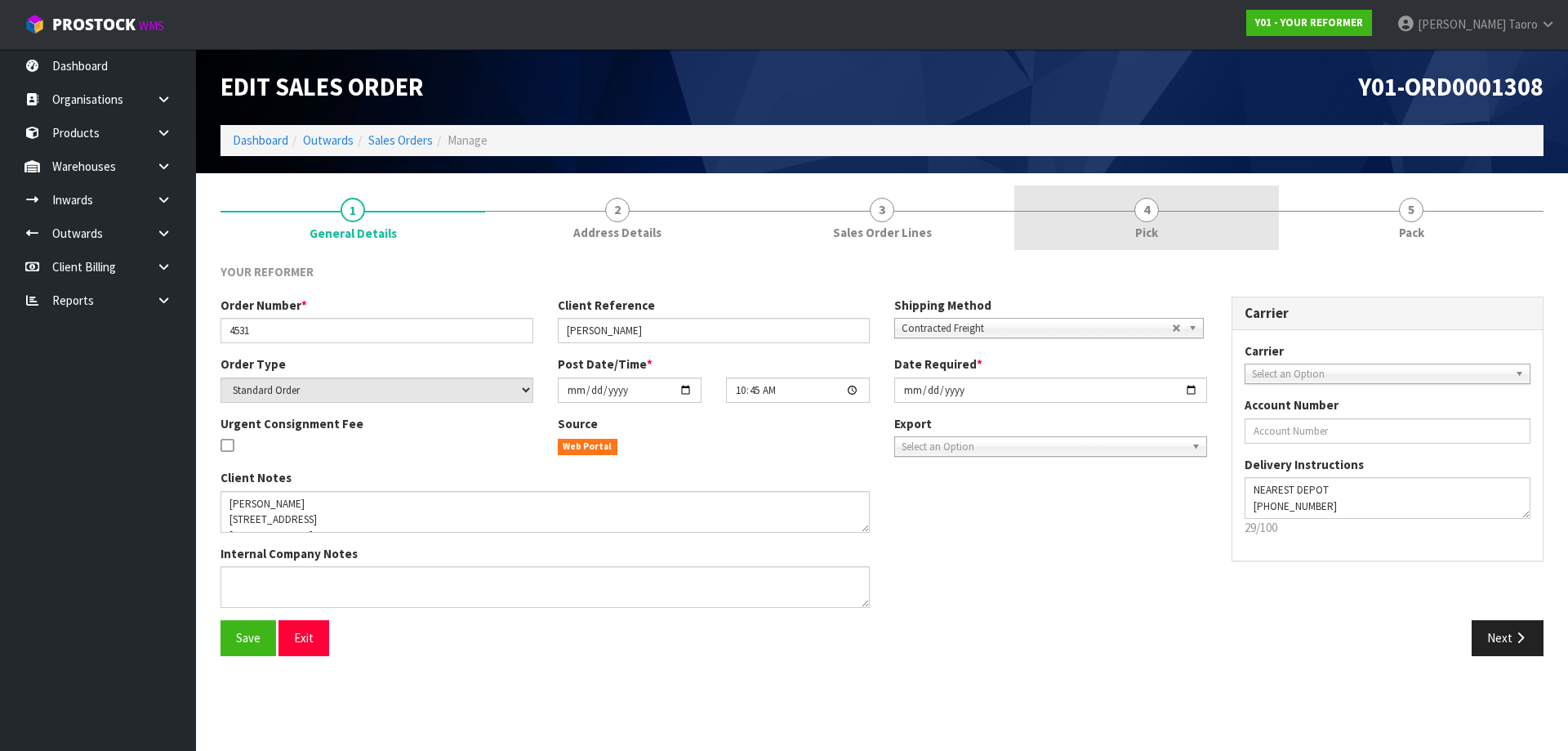
click at [1193, 223] on link "4 Pick" at bounding box center [1146, 218] width 264 height 64
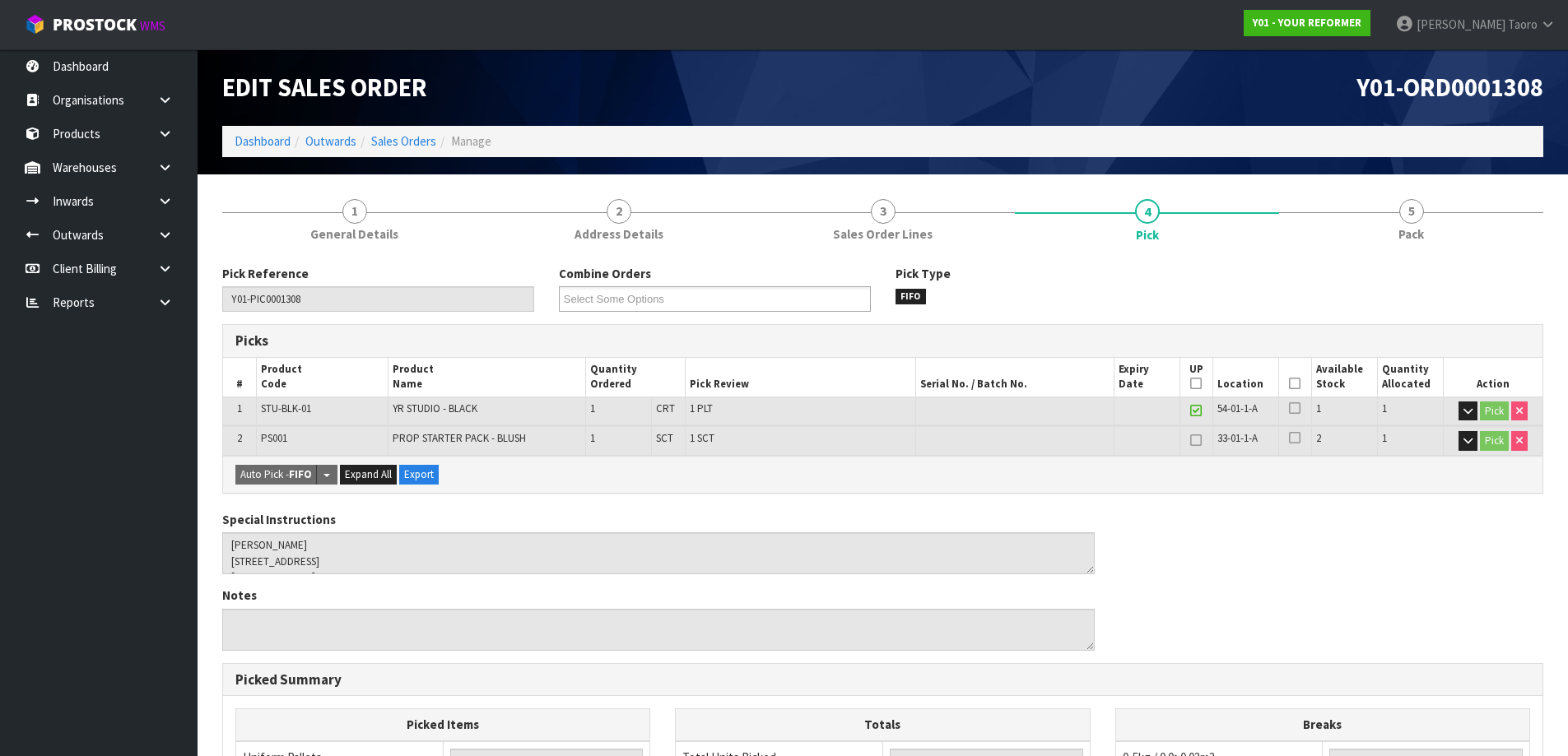
drag, startPoint x: 1294, startPoint y: 381, endPoint x: 1079, endPoint y: 444, distance: 224.0
click at [1293, 384] on icon at bounding box center [1294, 384] width 11 height 1
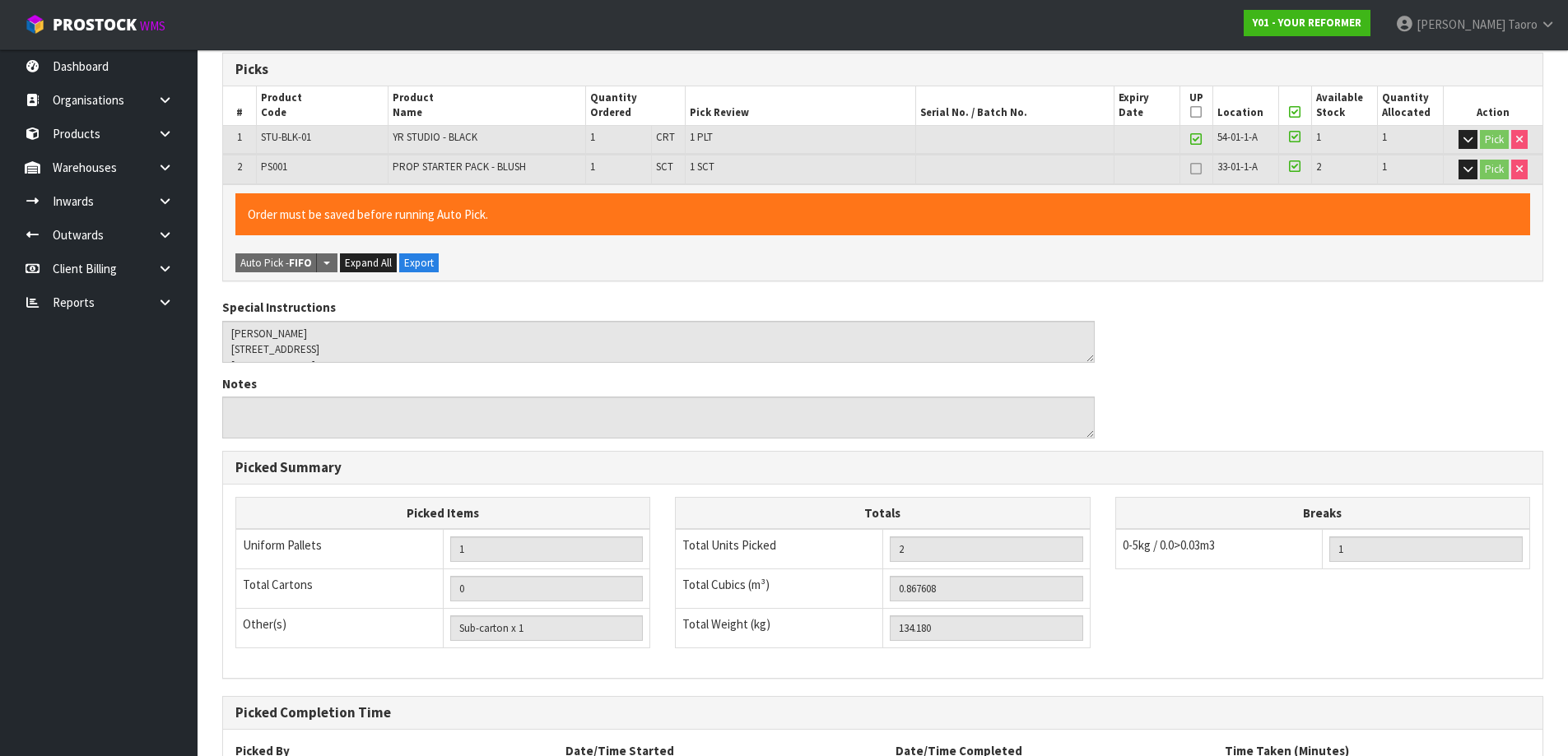
scroll to position [421, 0]
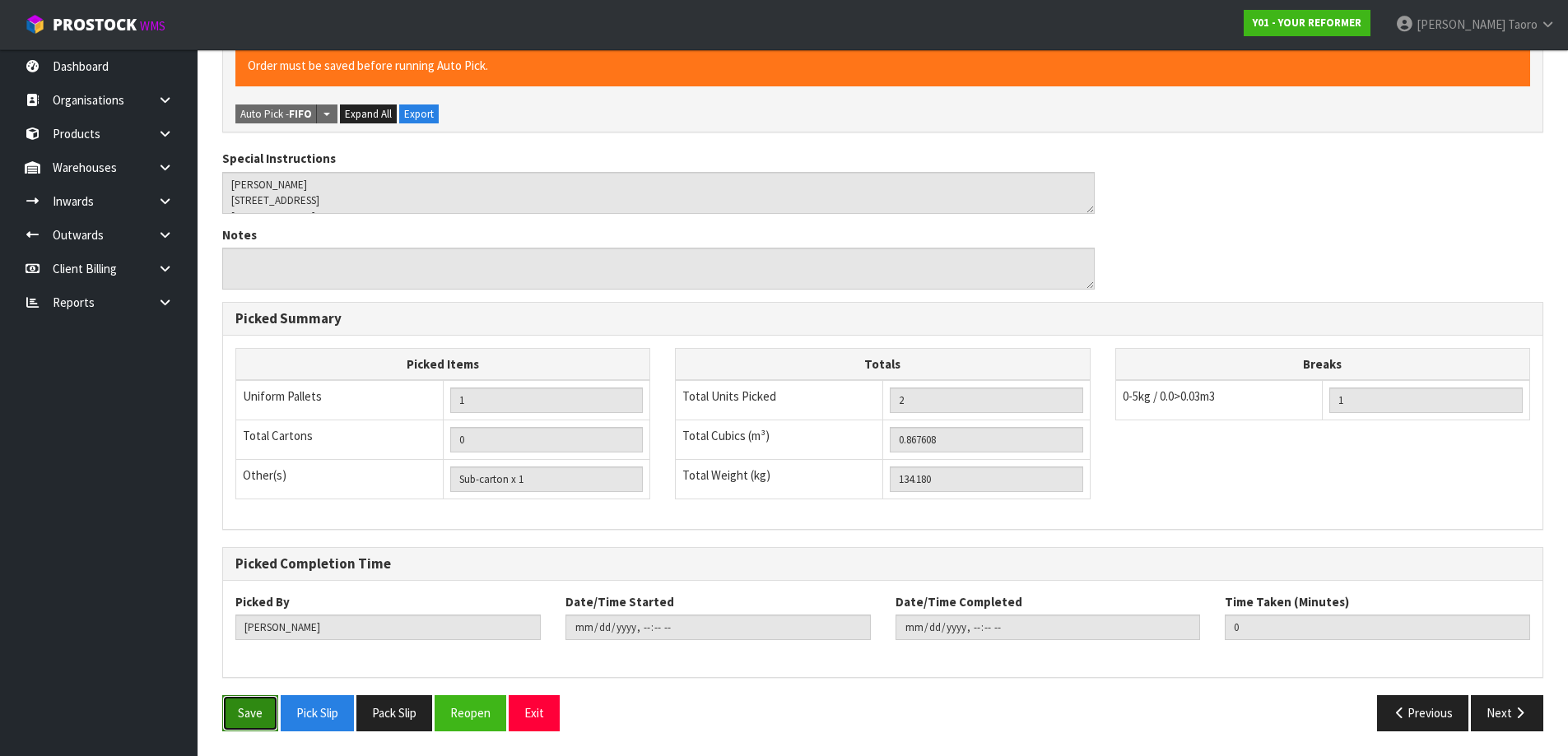
click at [250, 715] on button "Save" at bounding box center [250, 713] width 56 height 35
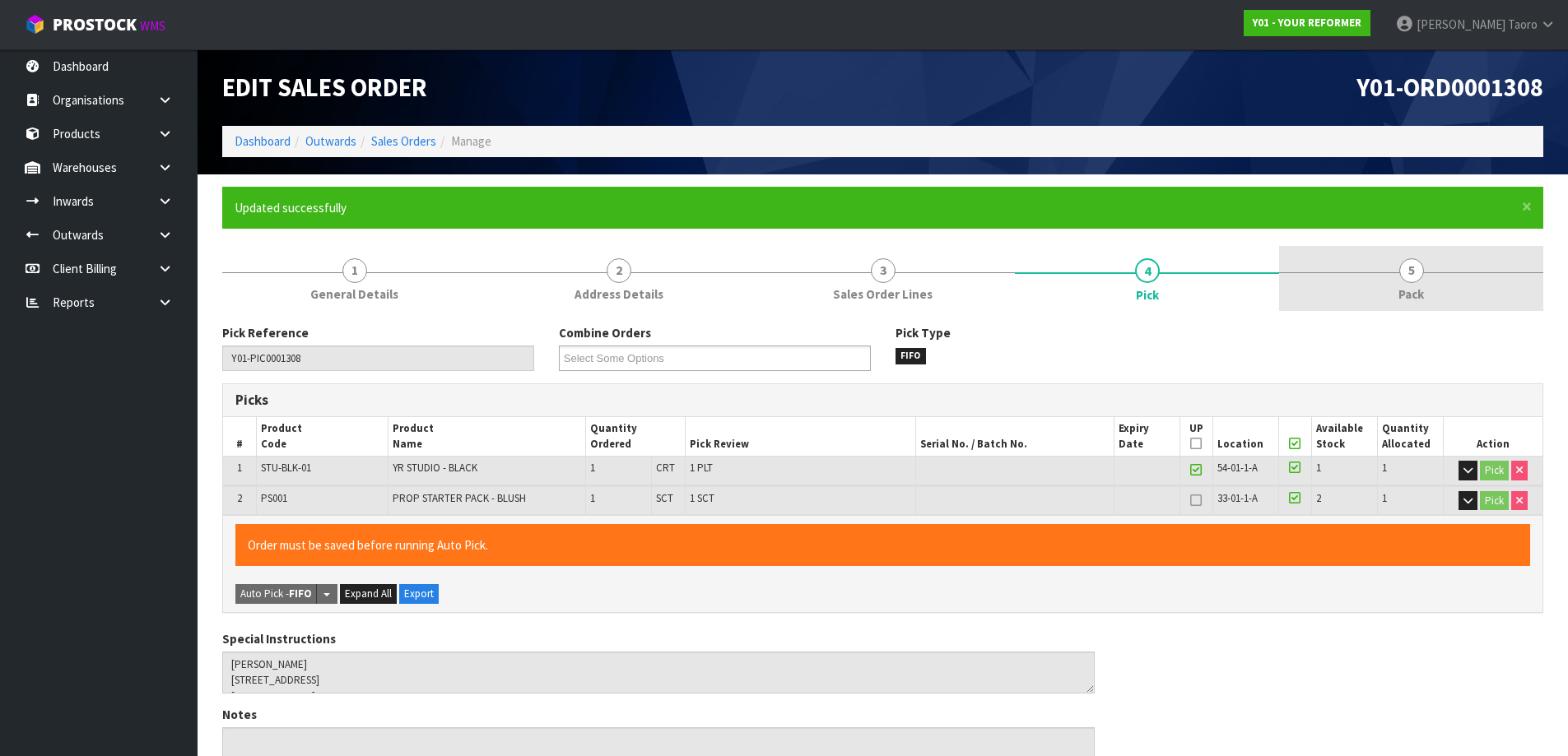
type input "[PERSON_NAME]"
type input "[DATE]T08:29:36"
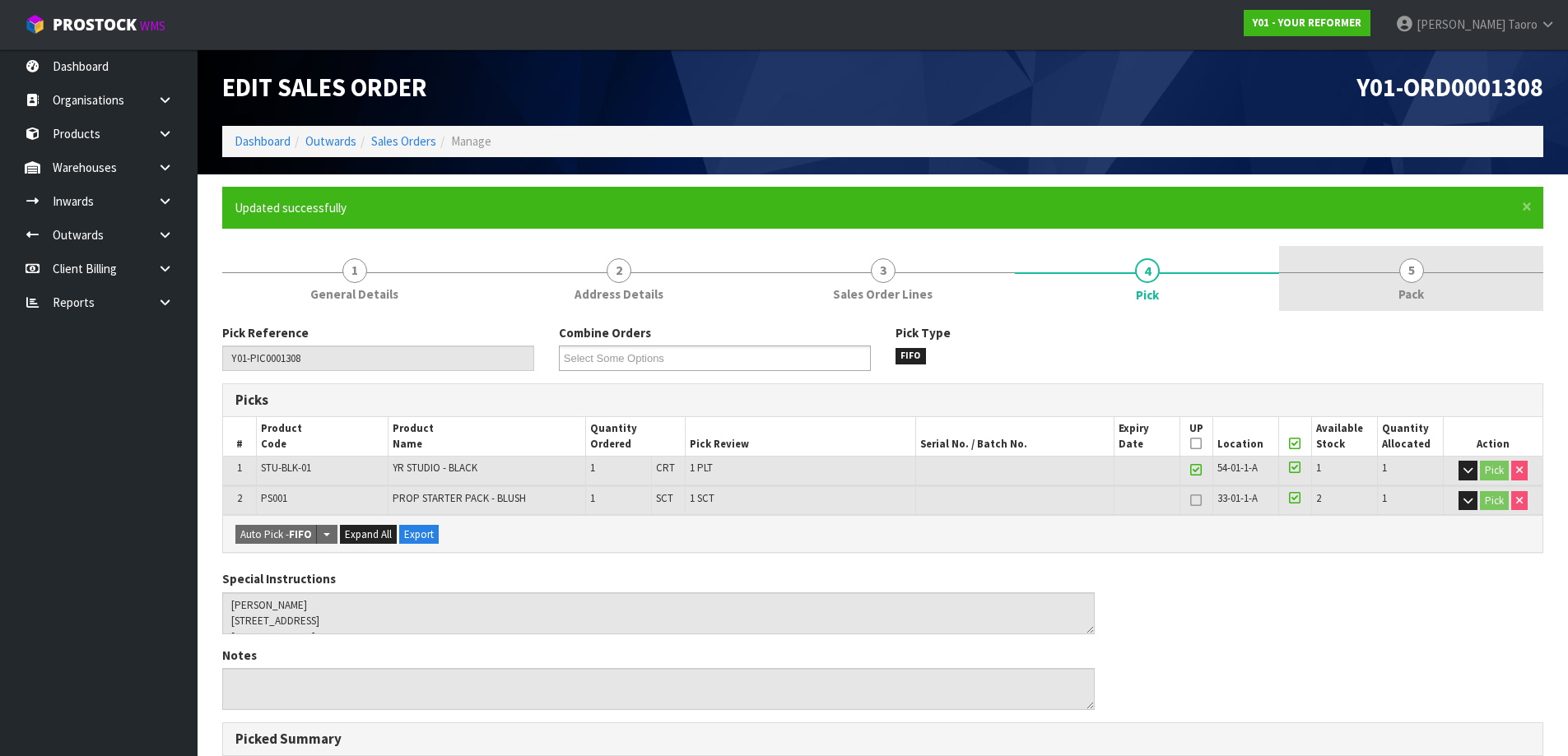
click at [1439, 251] on link "5 Pack" at bounding box center [1411, 278] width 264 height 65
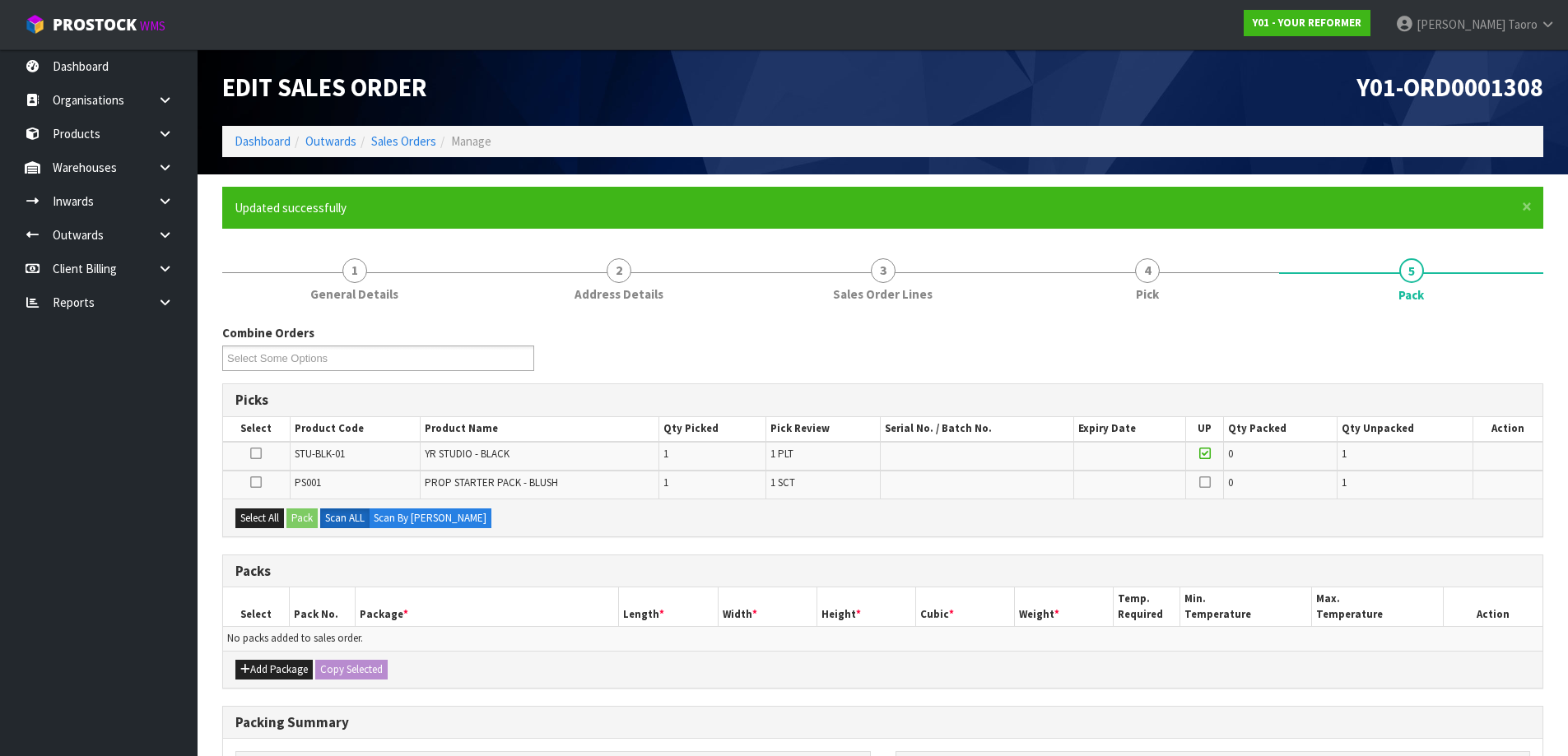
click at [287, 509] on div "Select All Pack Scan ALL Scan By [PERSON_NAME]" at bounding box center [882, 517] width 1319 height 37
click at [281, 514] on button "Select All" at bounding box center [260, 518] width 49 height 19
click at [301, 515] on button "Pack" at bounding box center [302, 518] width 31 height 19
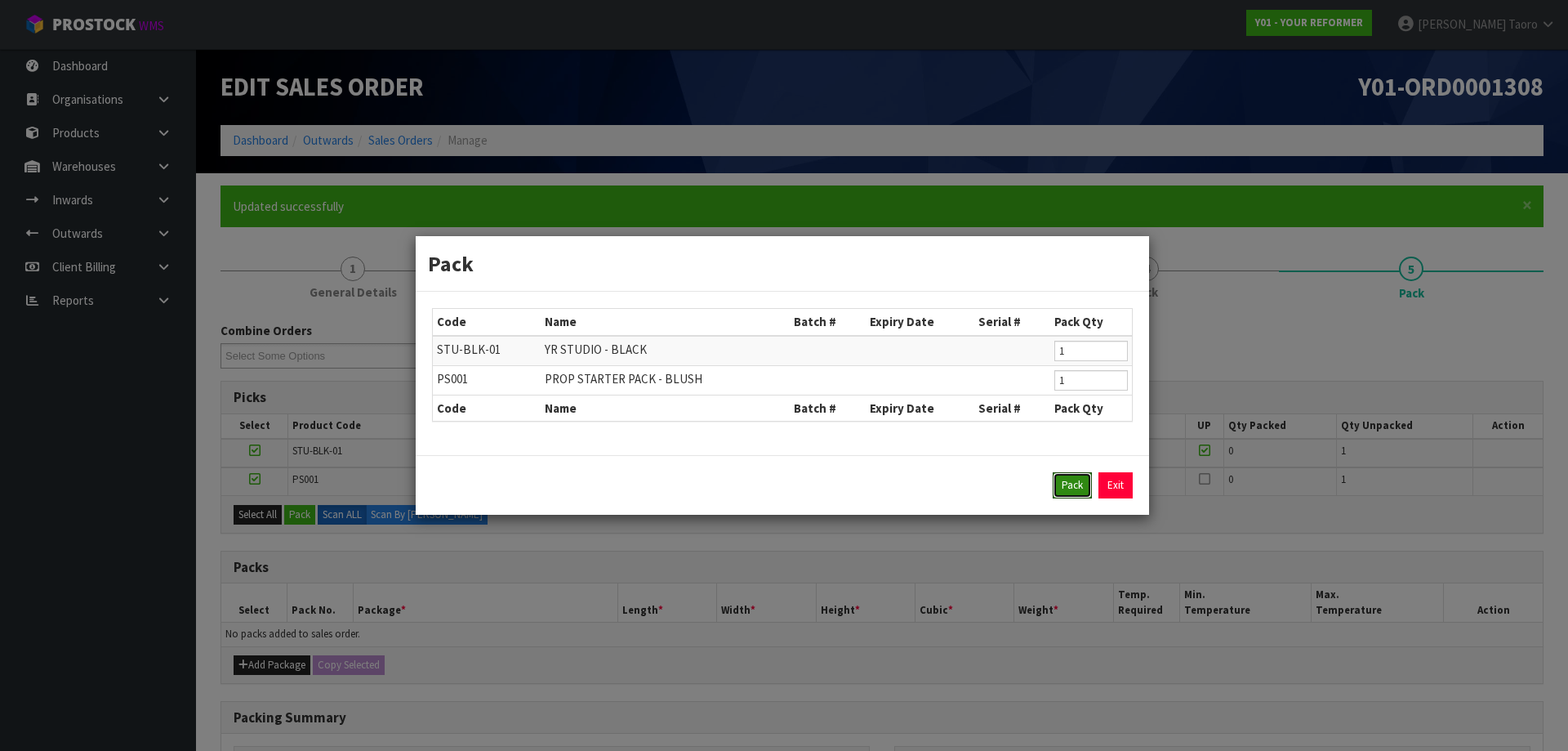
click at [1088, 487] on button "Pack" at bounding box center [1072, 485] width 39 height 26
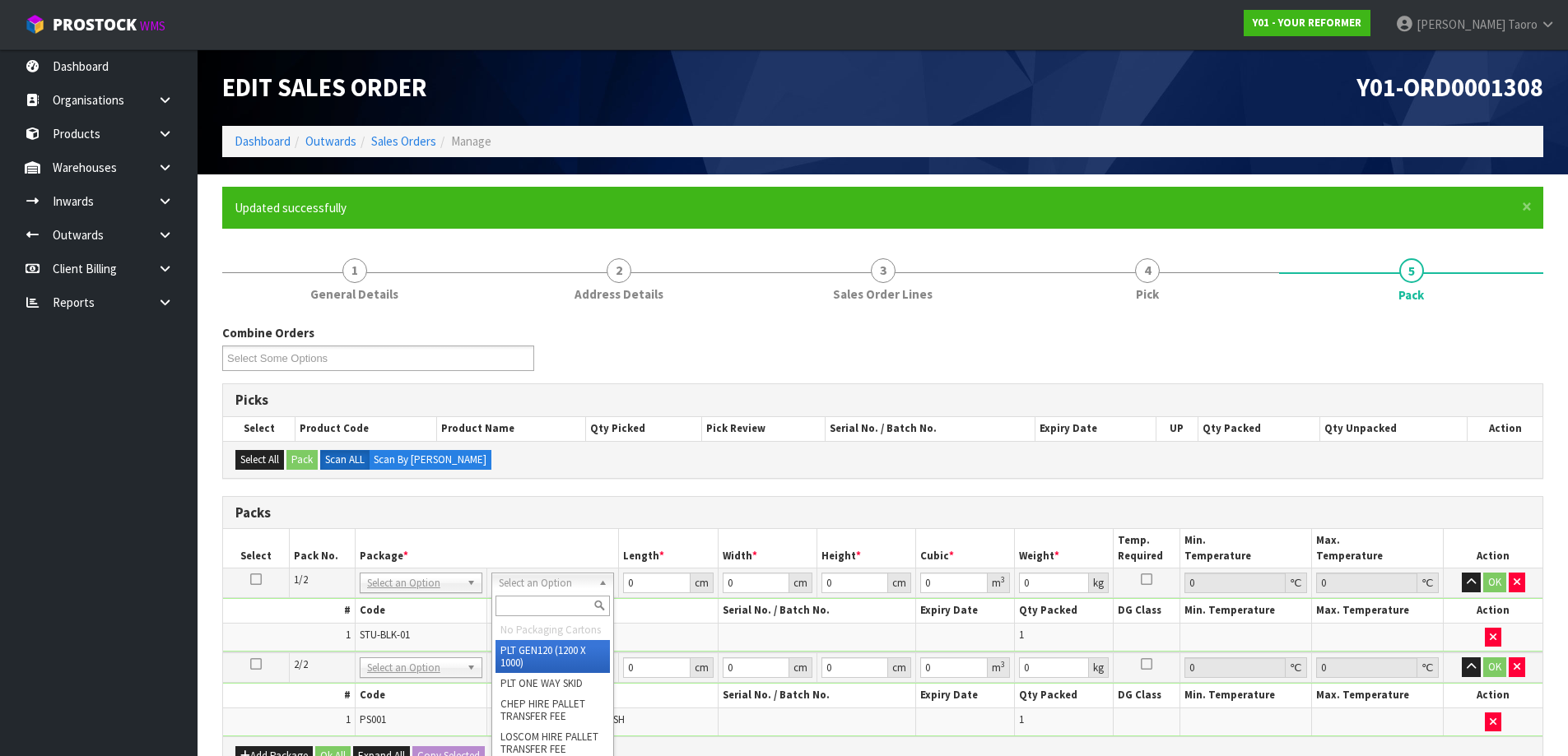
click at [560, 612] on input "text" at bounding box center [553, 605] width 115 height 20
type input "U"
type input "131"
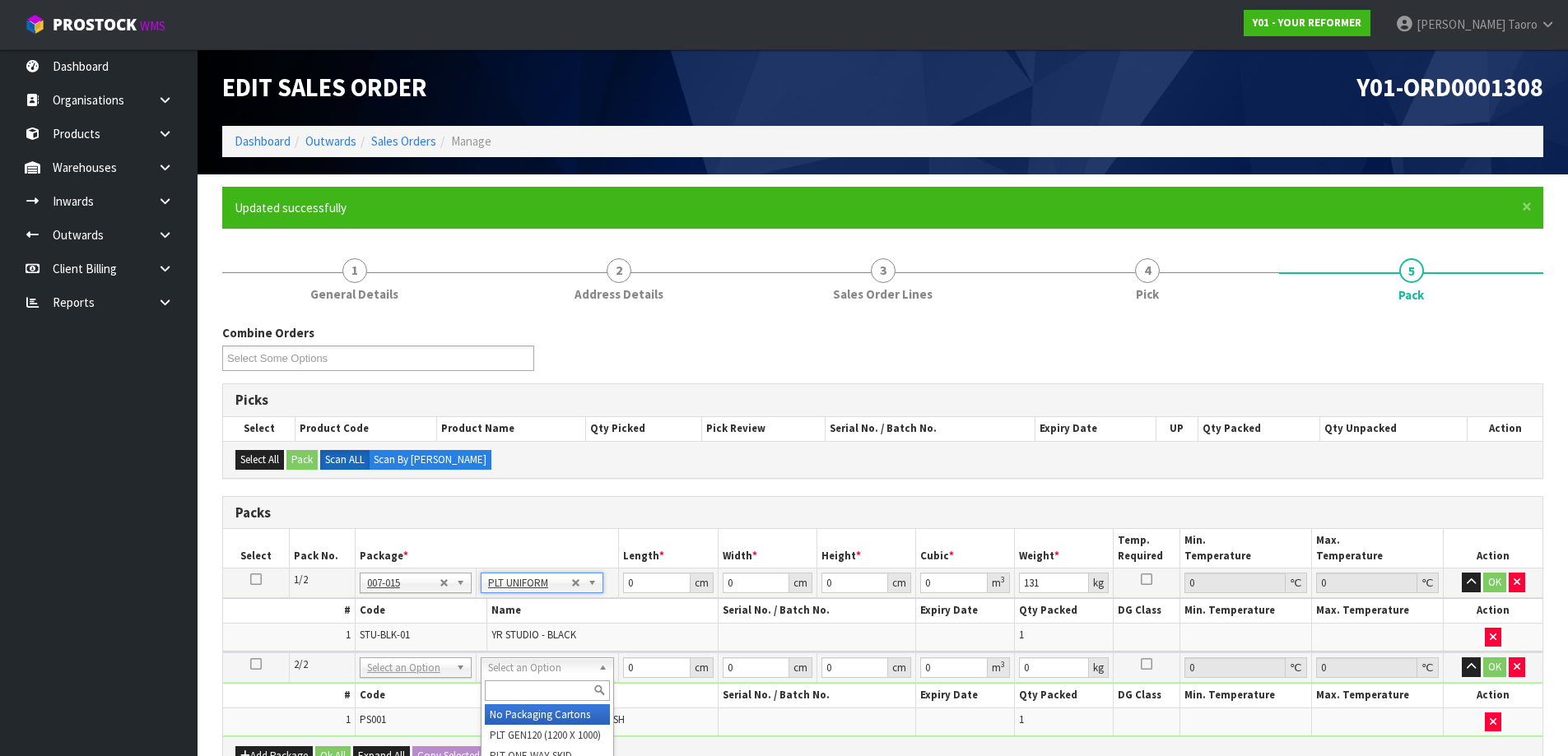
drag, startPoint x: 585, startPoint y: 711, endPoint x: 583, endPoint y: 697, distance: 14.1
drag, startPoint x: 1473, startPoint y: 579, endPoint x: 1478, endPoint y: 595, distance: 16.8
click at [1474, 578] on icon "button" at bounding box center [1471, 582] width 9 height 11
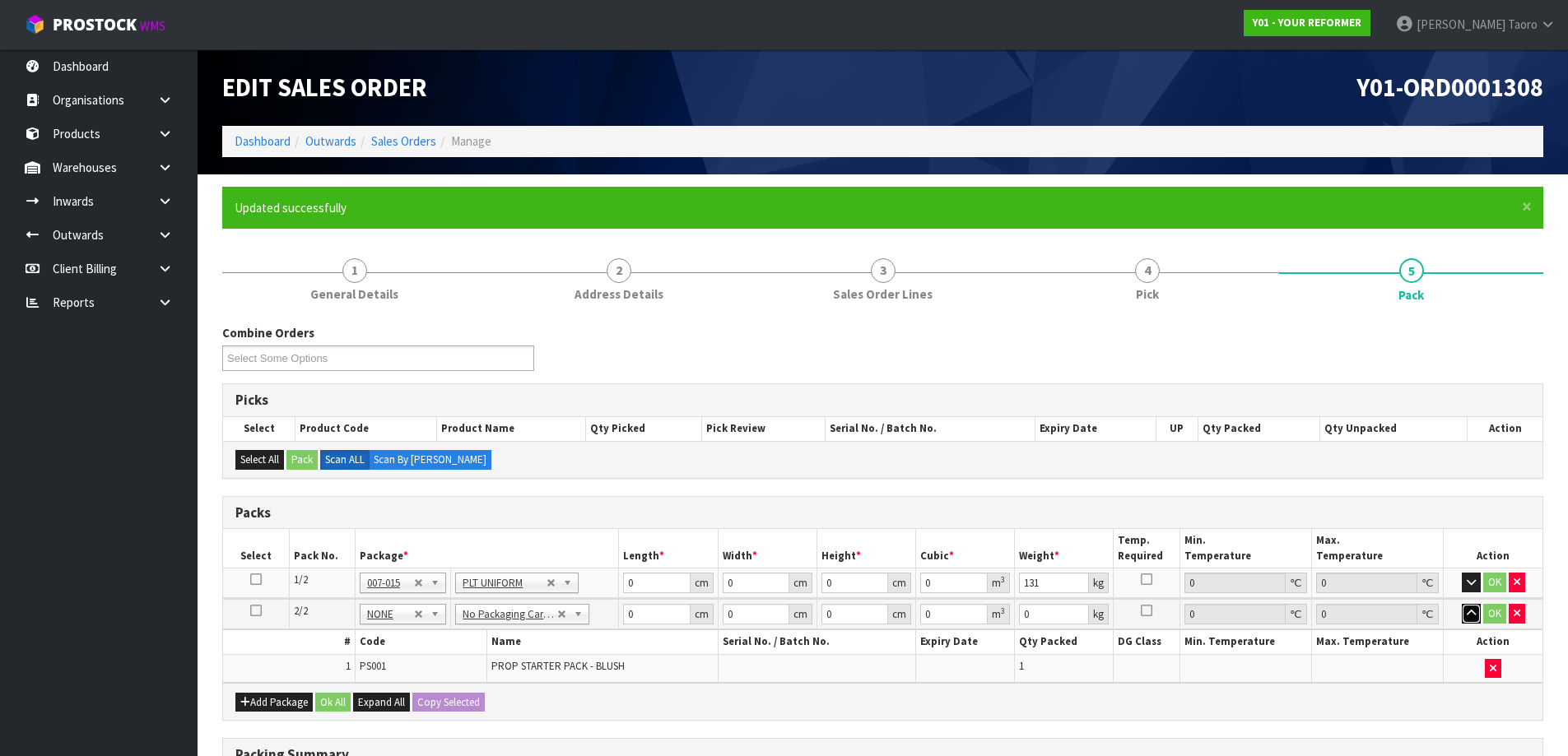
click at [1473, 608] on icon "button" at bounding box center [1471, 614] width 9 height 11
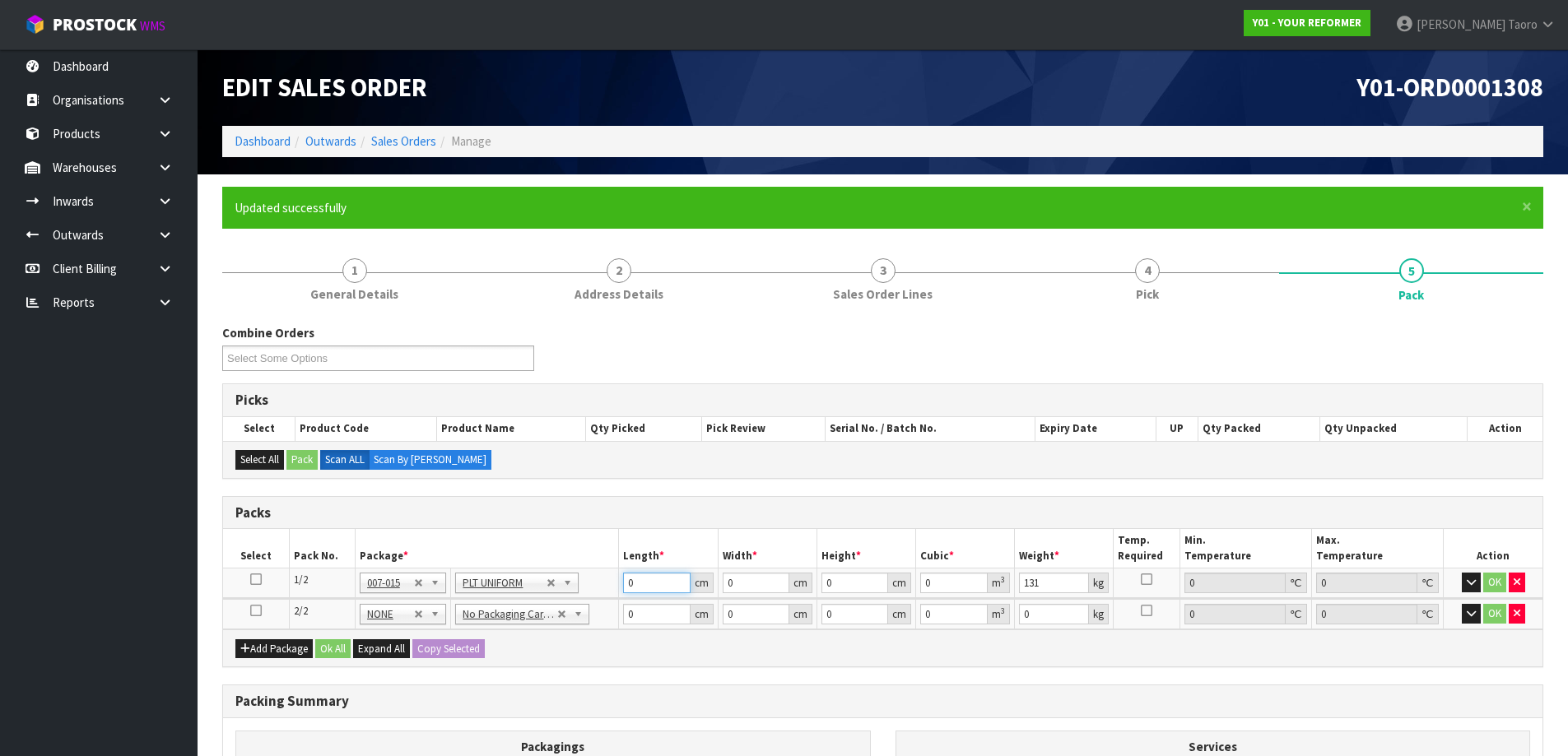
click at [661, 580] on input "0" at bounding box center [656, 583] width 67 height 20
type input "245"
type input "75"
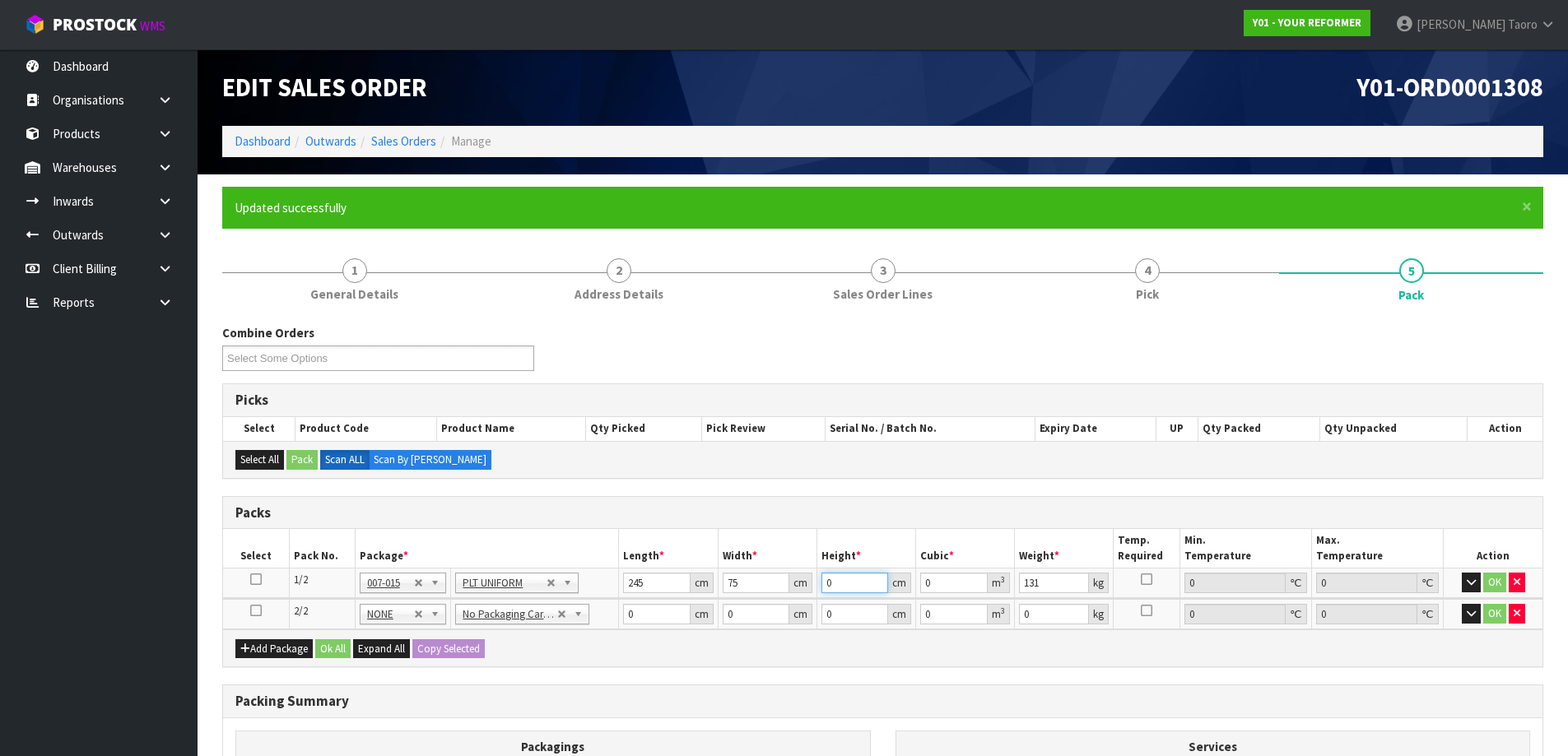
type input "4"
type input "0.0735"
type input "46"
type input "0.84525"
type input "46"
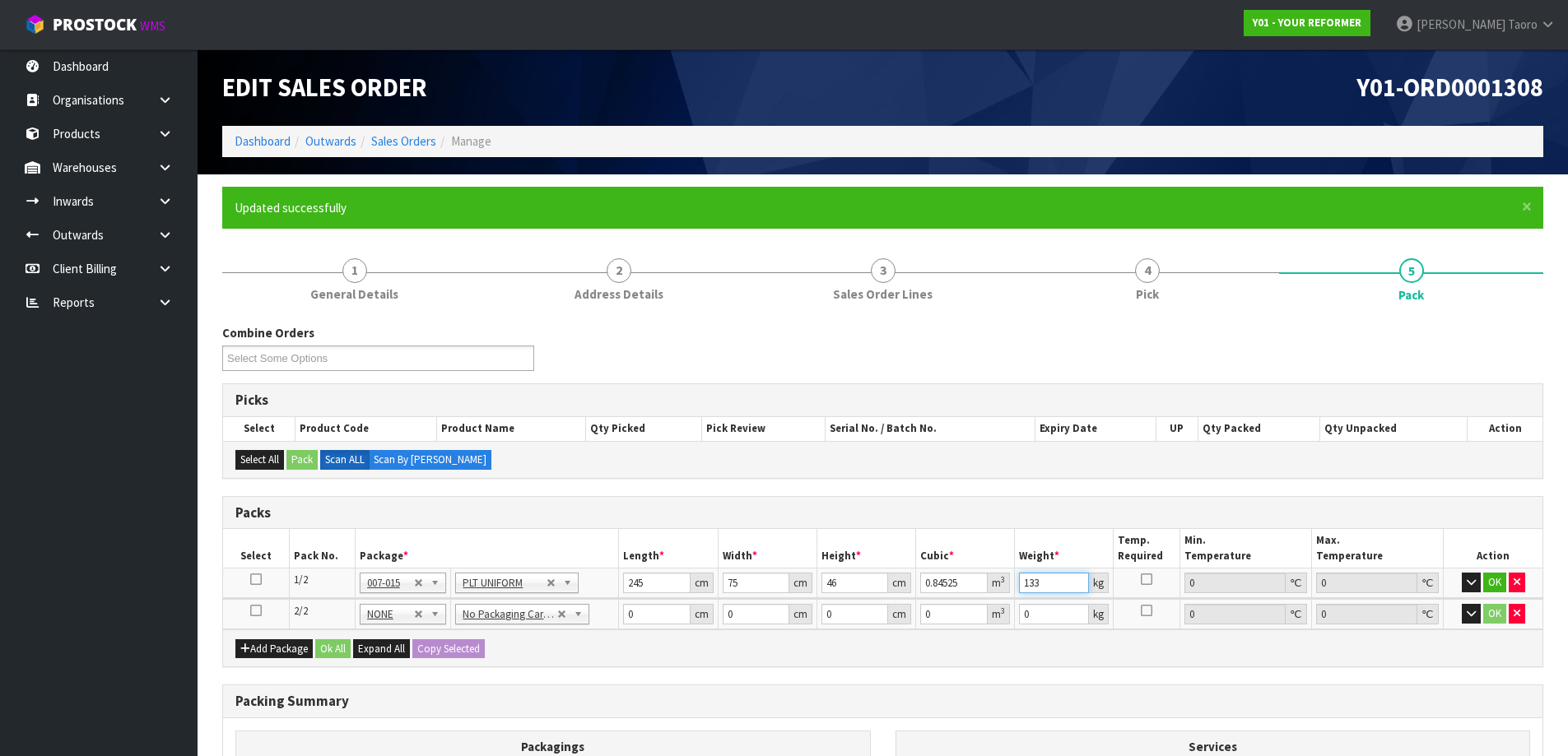
type input "133"
type input "55"
type input "41"
type input "8"
type input "0.01804"
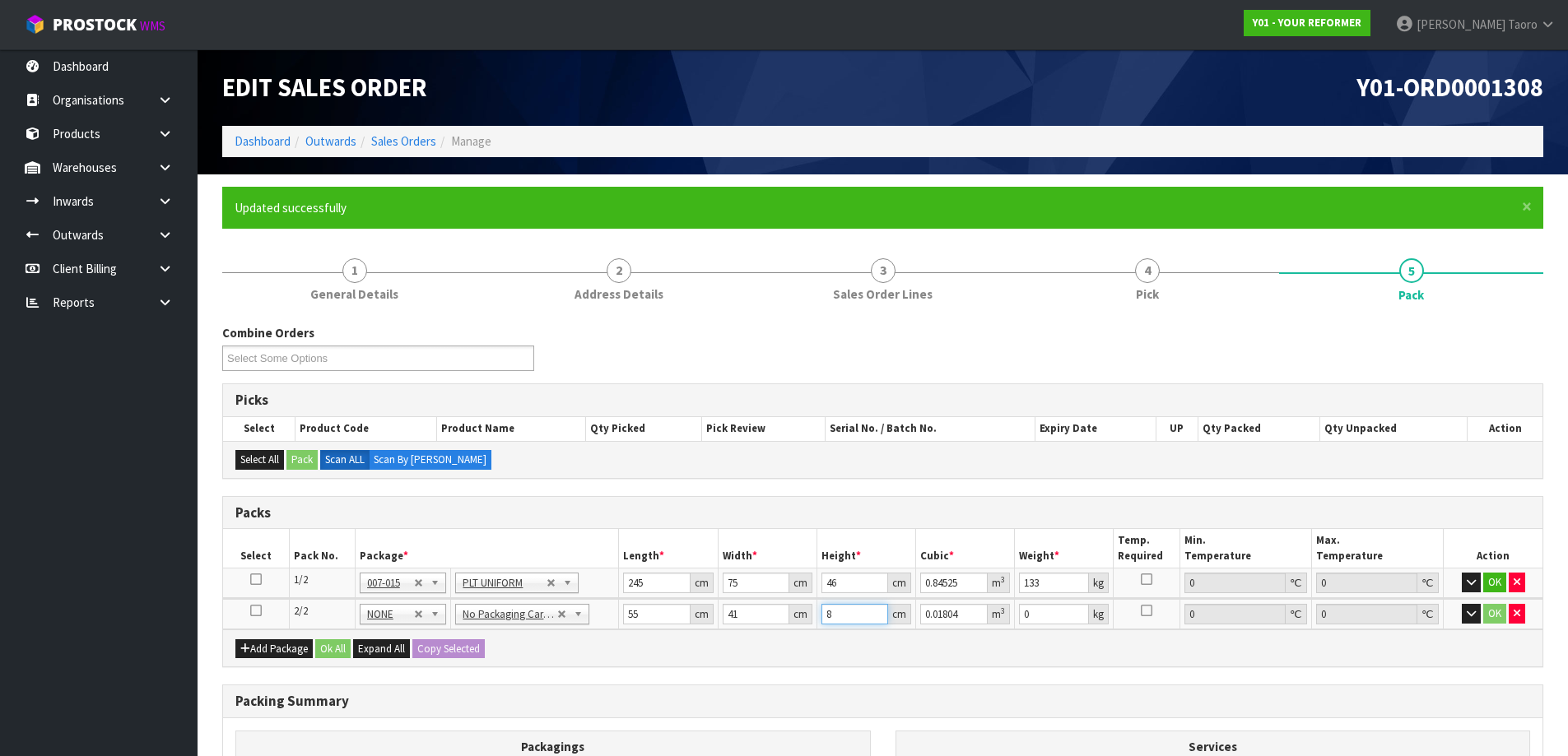
type input "8"
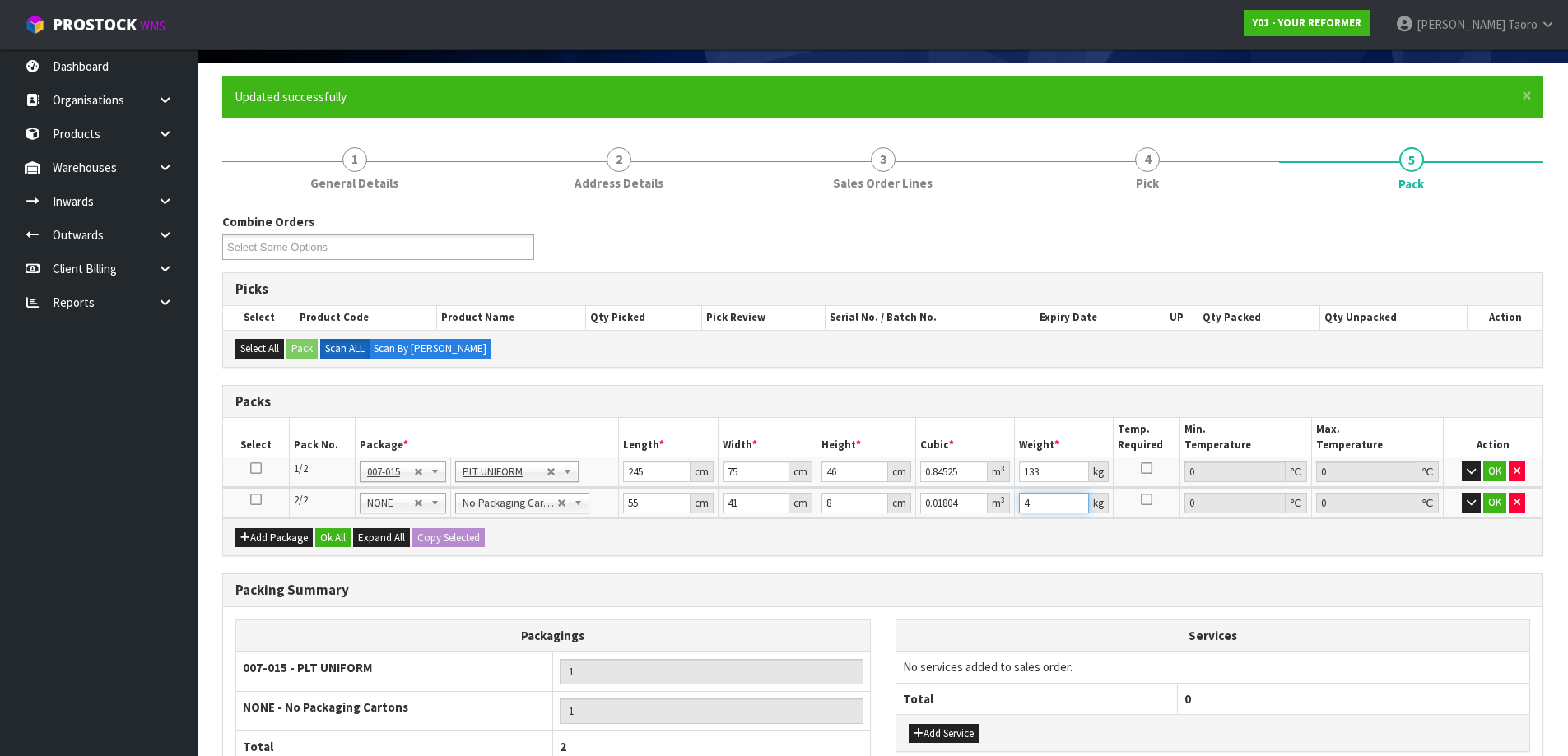
scroll to position [263, 0]
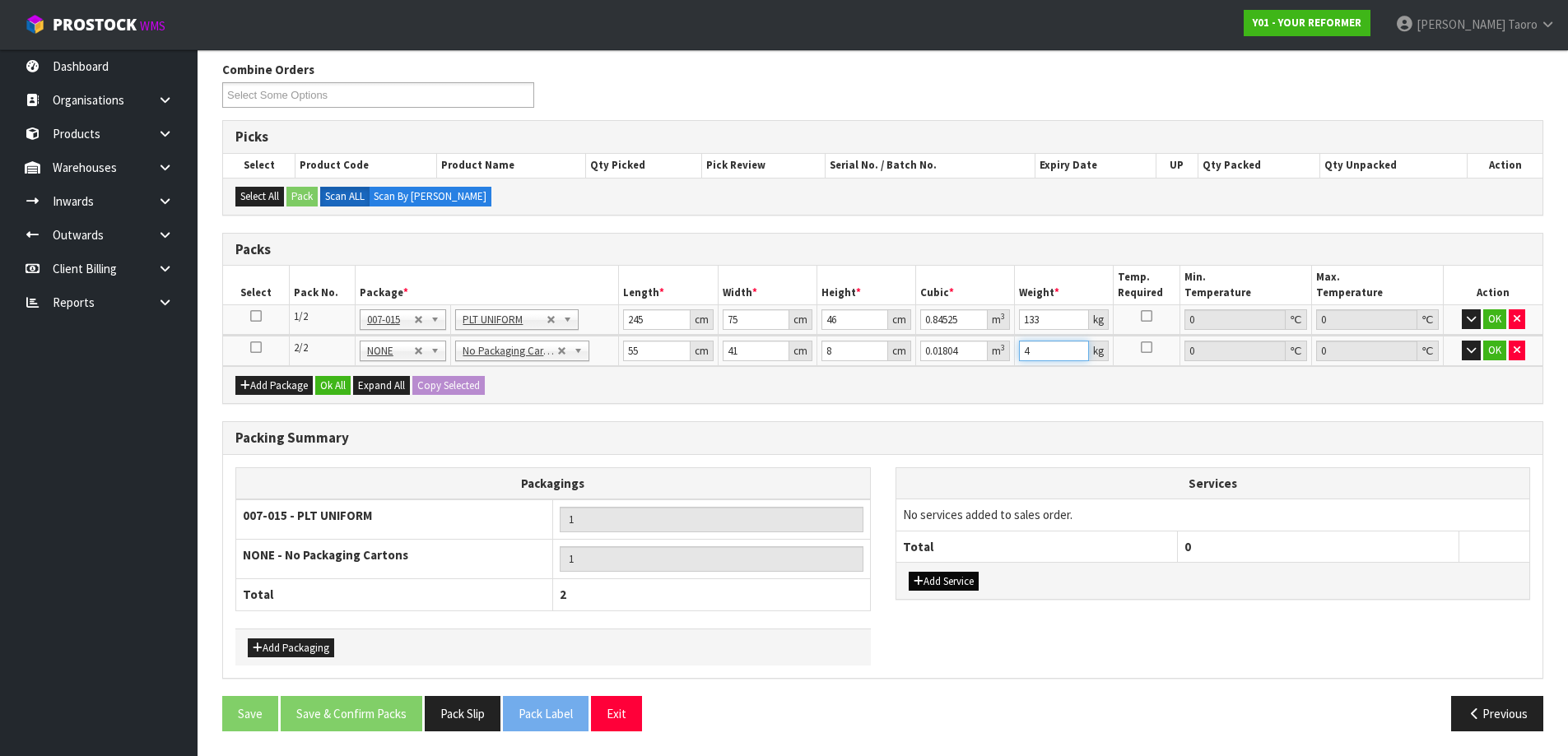
type input "4"
click at [947, 582] on button "Add Service" at bounding box center [944, 581] width 70 height 19
click at [969, 503] on td "003-036 - EXTERNAL PLANT HIRE 008-035 - OUTWARD HDLG+/HOIST LIFT ON/OFF 008-036…" at bounding box center [1036, 519] width 281 height 41
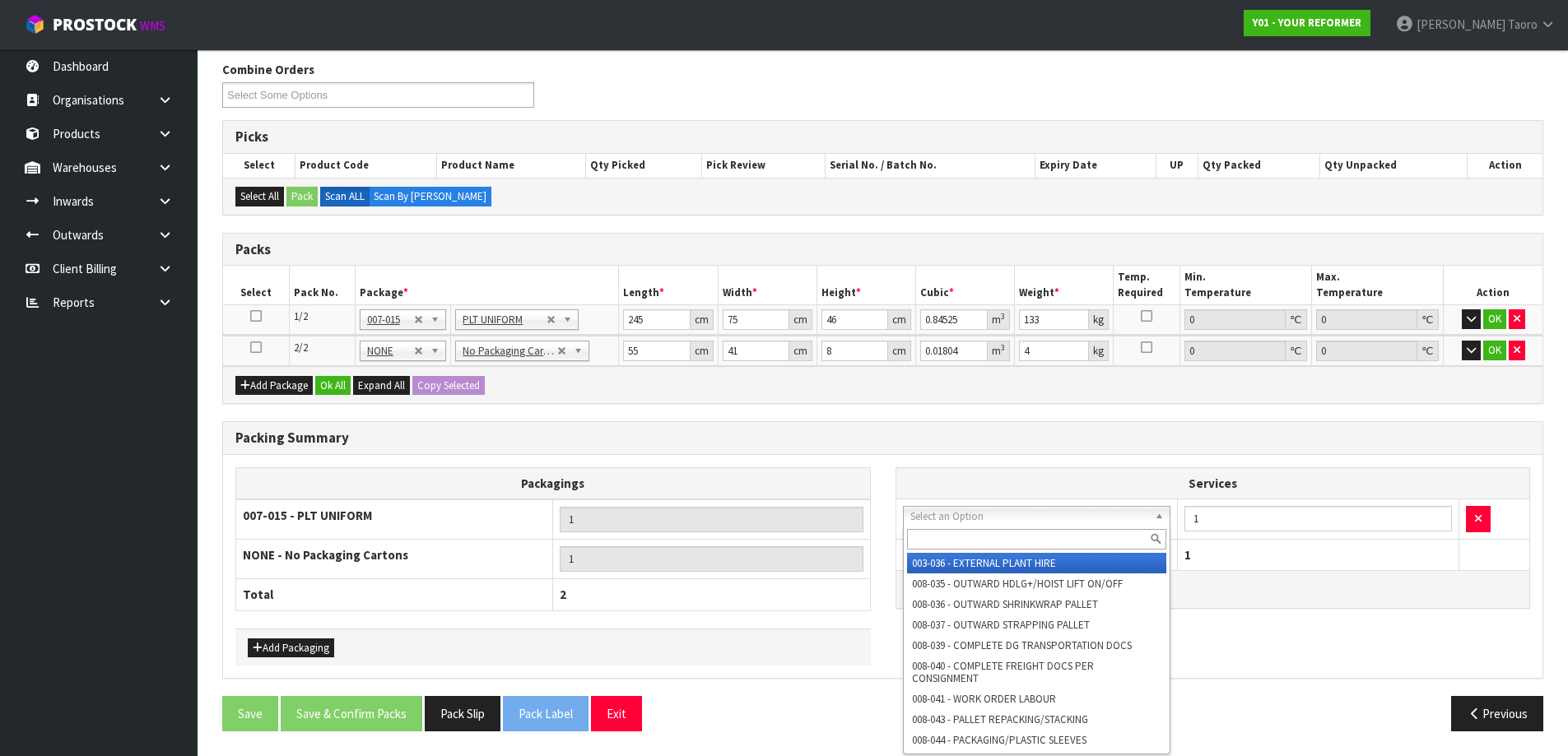
click at [986, 543] on input "text" at bounding box center [1036, 539] width 260 height 20
type input "PLAS"
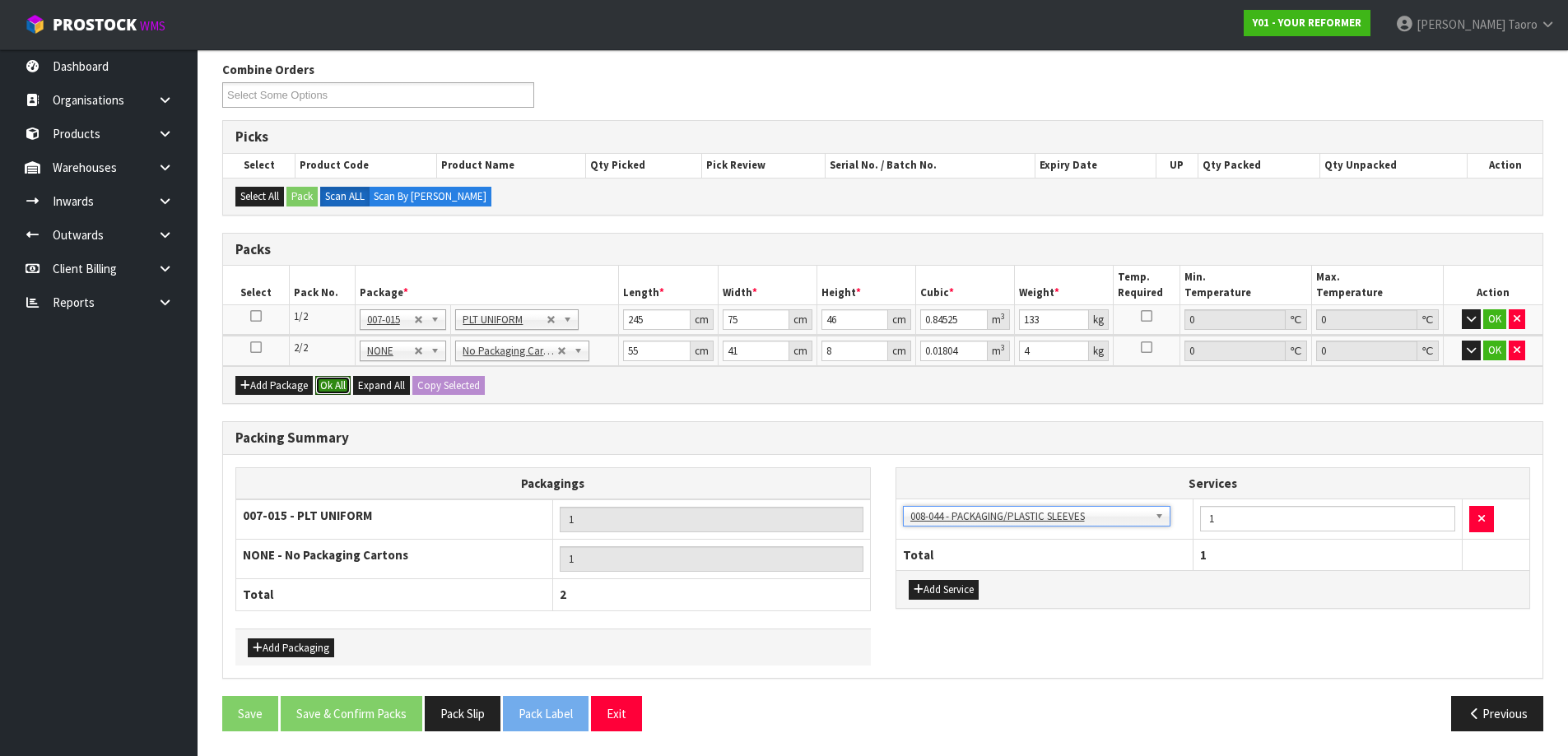
drag, startPoint x: 344, startPoint y: 378, endPoint x: 312, endPoint y: 535, distance: 160.2
click at [344, 378] on button "Ok All" at bounding box center [333, 385] width 35 height 19
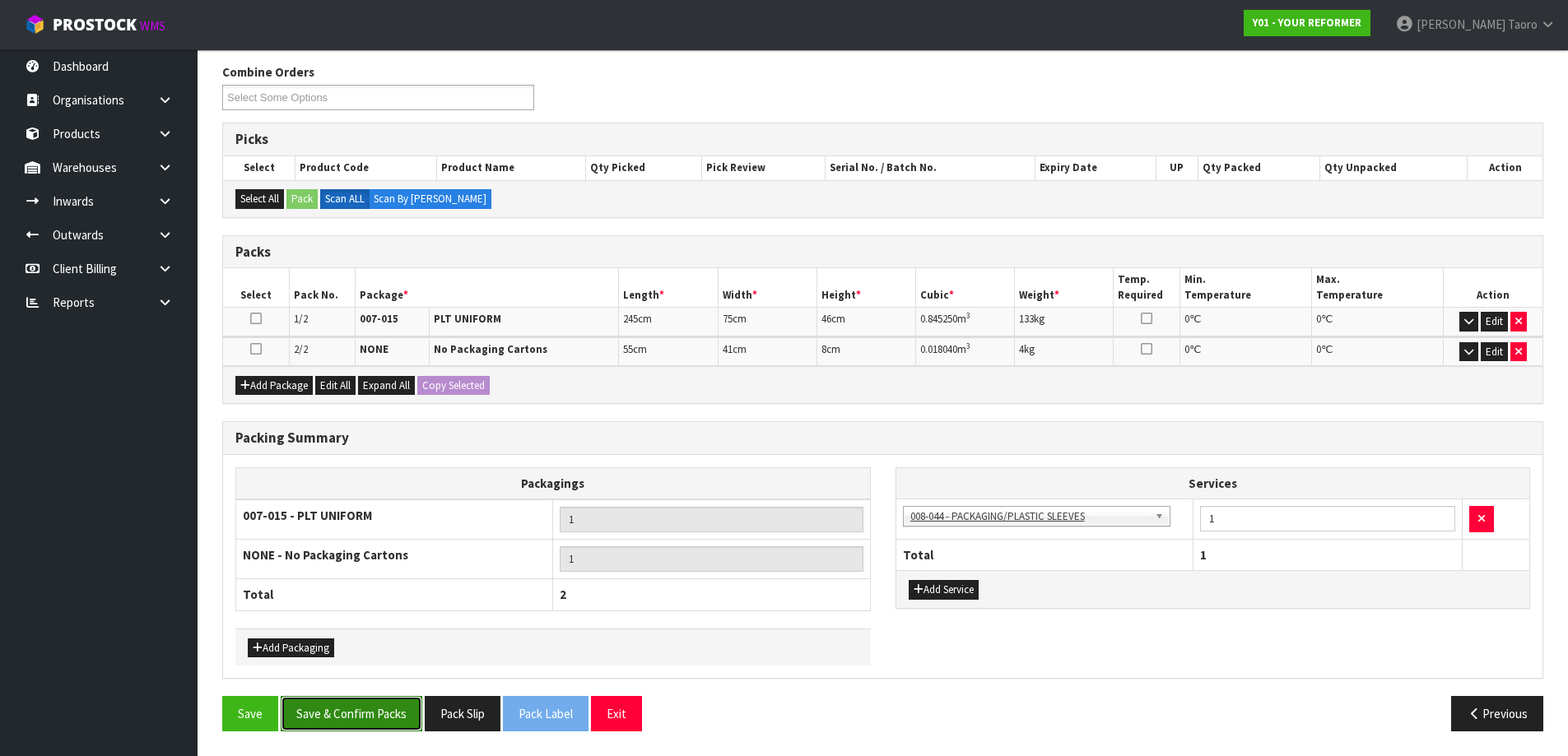
click at [387, 702] on button "Save & Confirm Packs" at bounding box center [351, 713] width 141 height 35
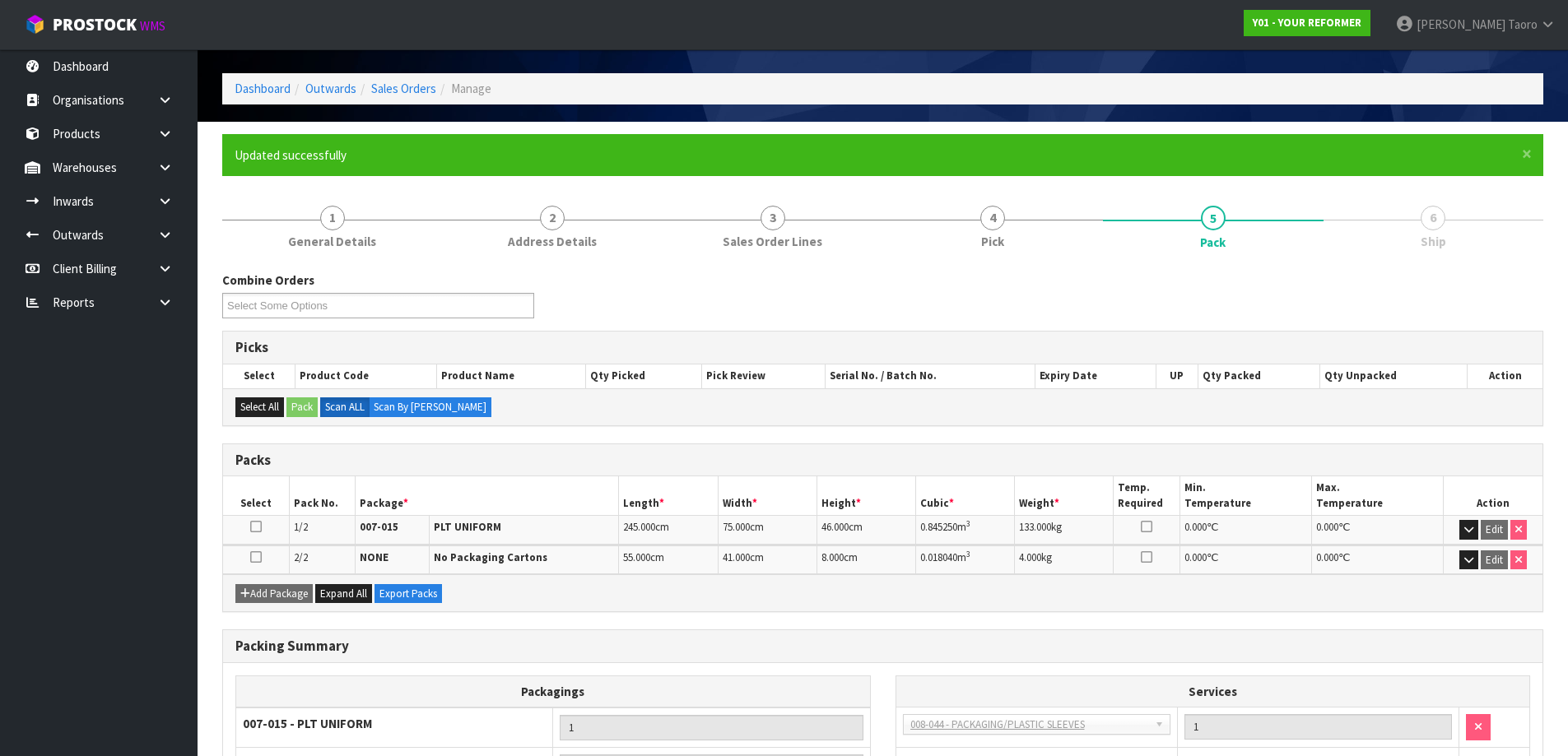
scroll to position [224, 0]
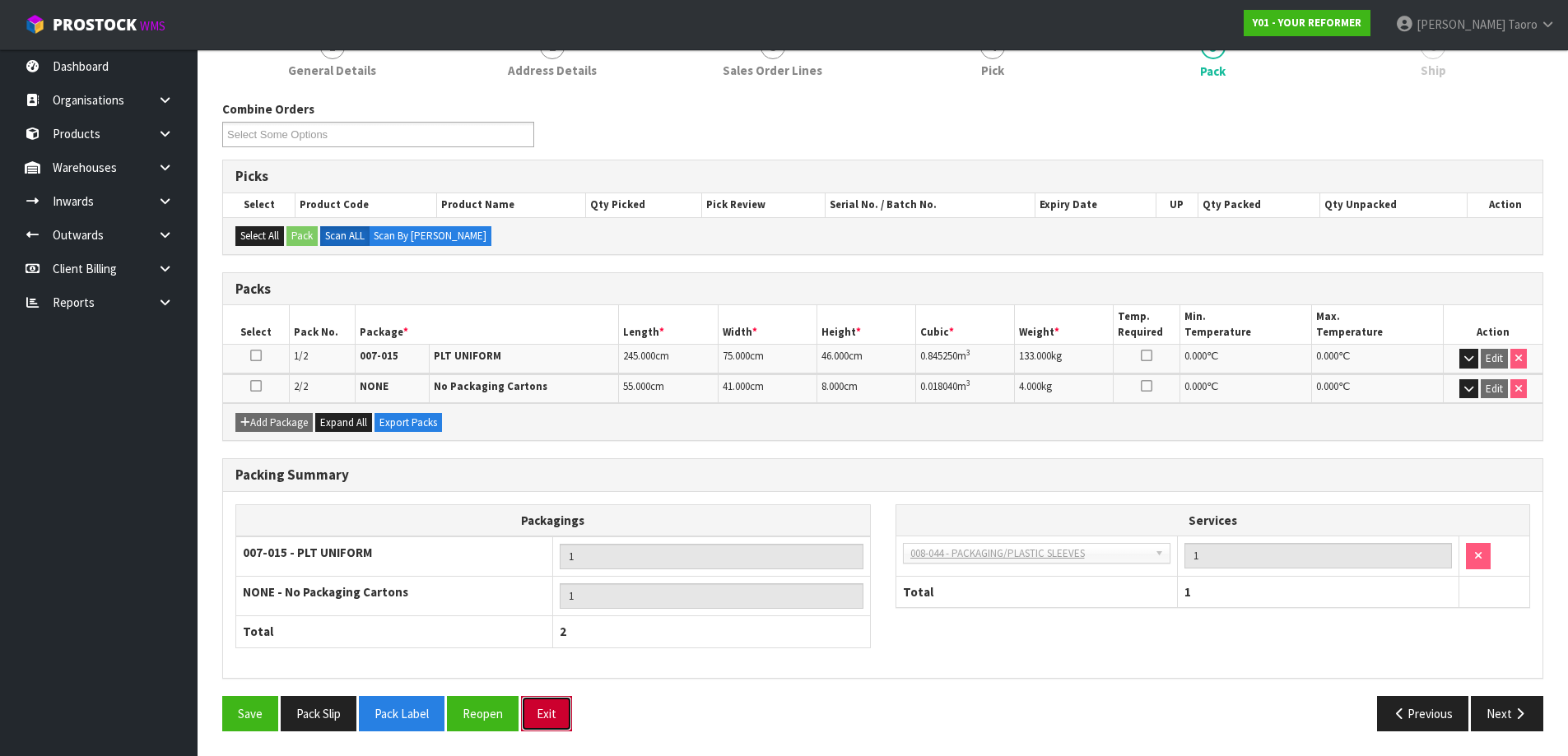
click at [558, 704] on button "Exit" at bounding box center [545, 713] width 51 height 35
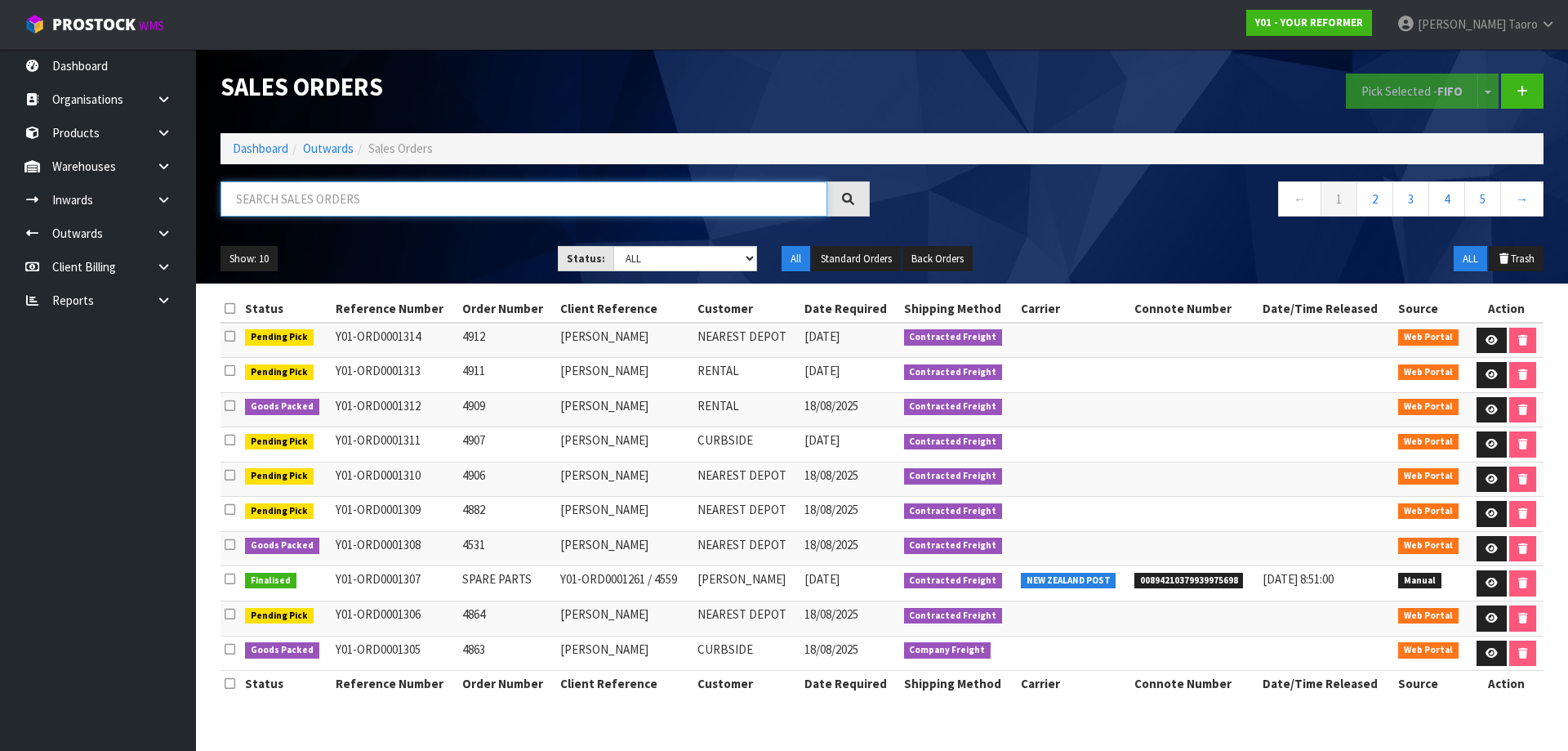
click at [448, 200] on input "text" at bounding box center [523, 199] width 606 height 35
type input "JOB-0408282"
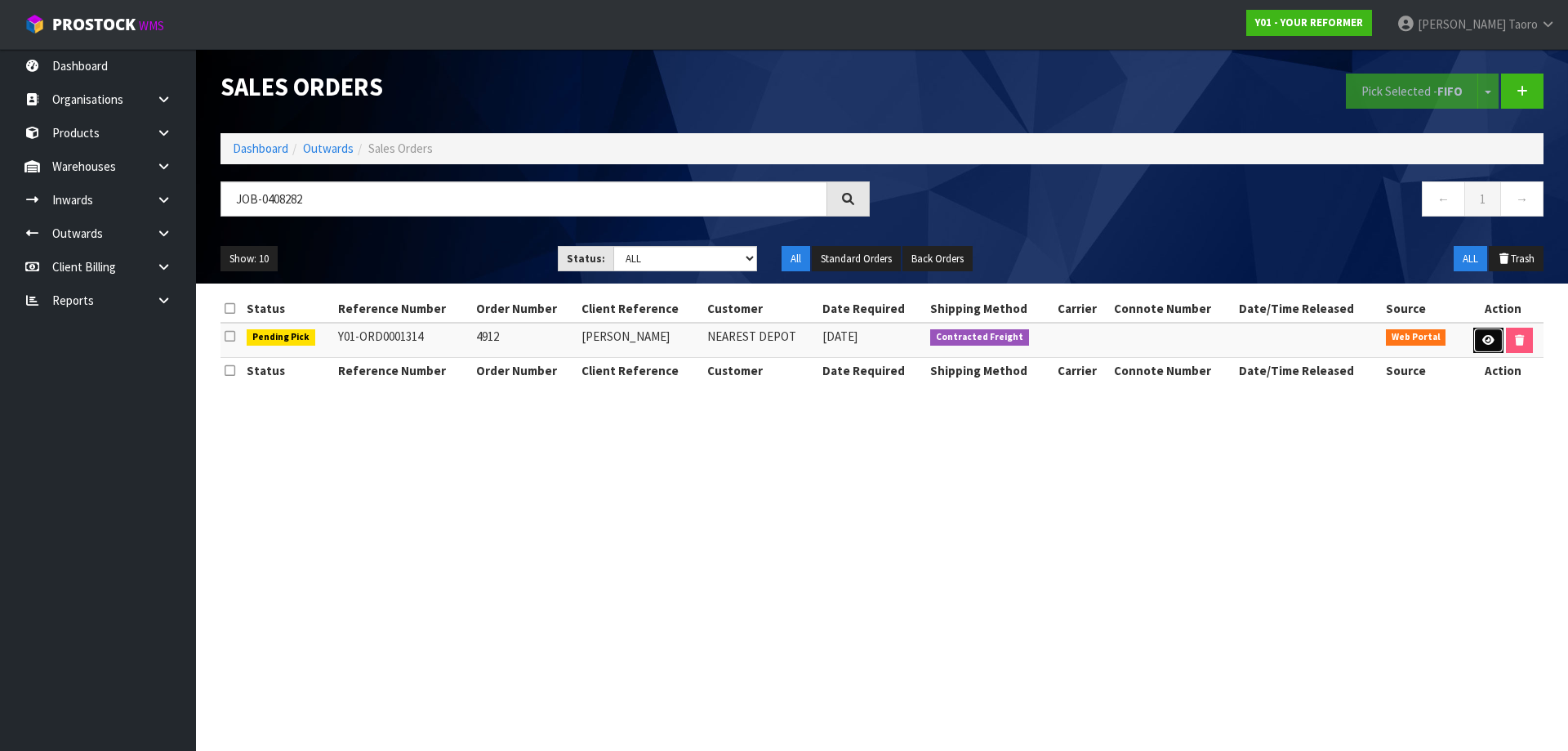
click at [1484, 331] on link at bounding box center [1488, 341] width 30 height 26
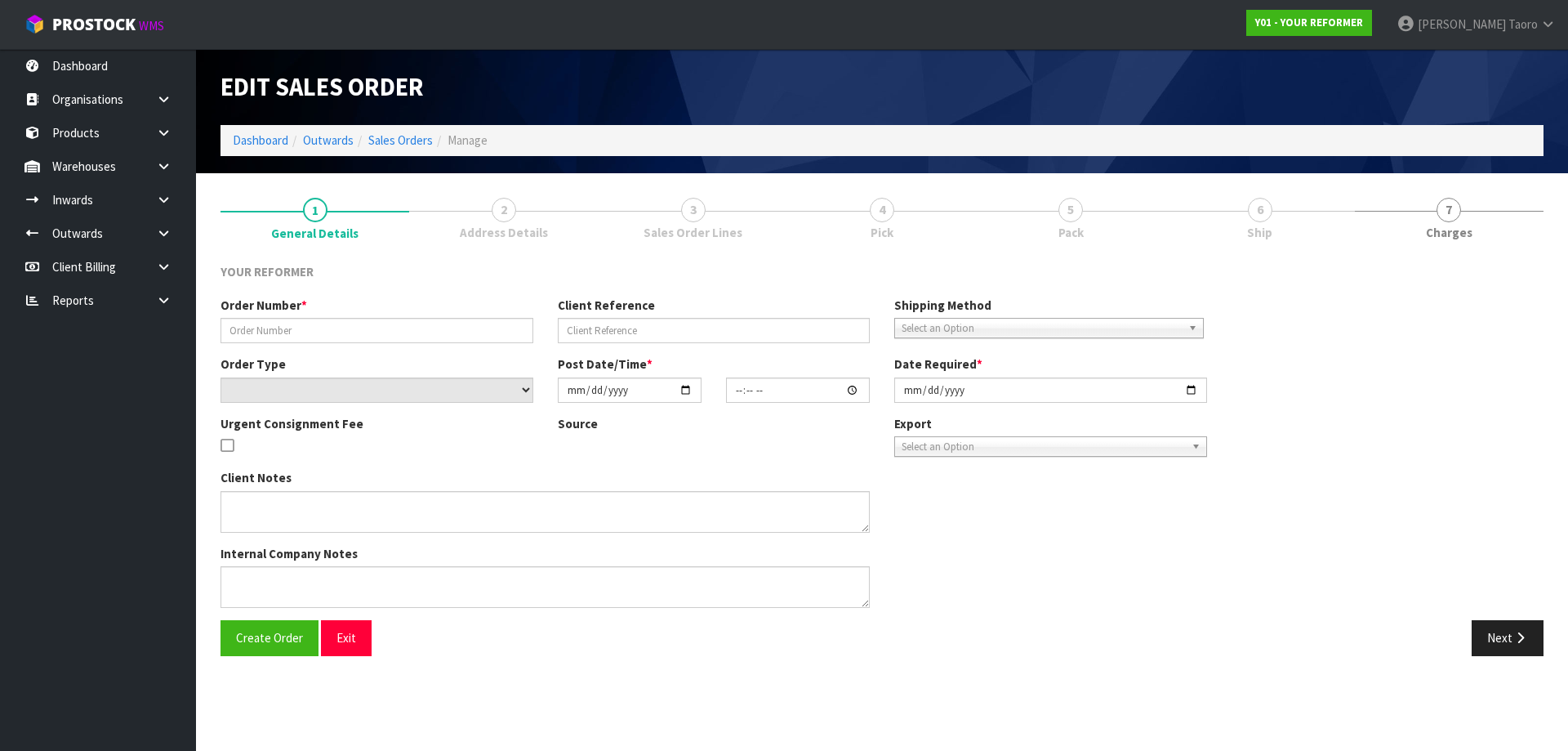
type input "4912"
type input "[PERSON_NAME]"
select select "number:0"
type input "[DATE]"
type input "14:54:00.000"
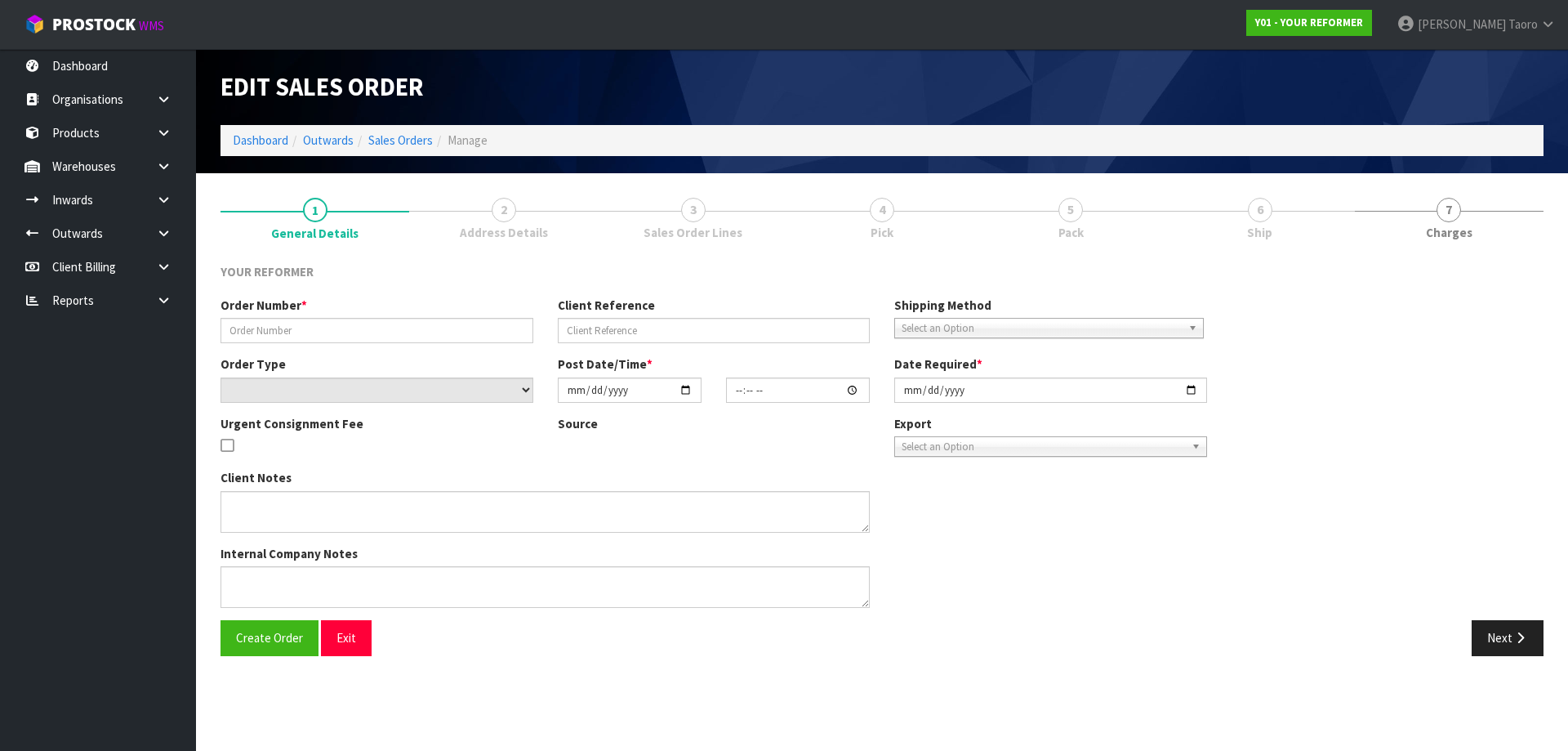
type input "[DATE]"
type textarea "[PERSON_NAME] [STREET_ADDRESS] [PHONE_NUMBER]"
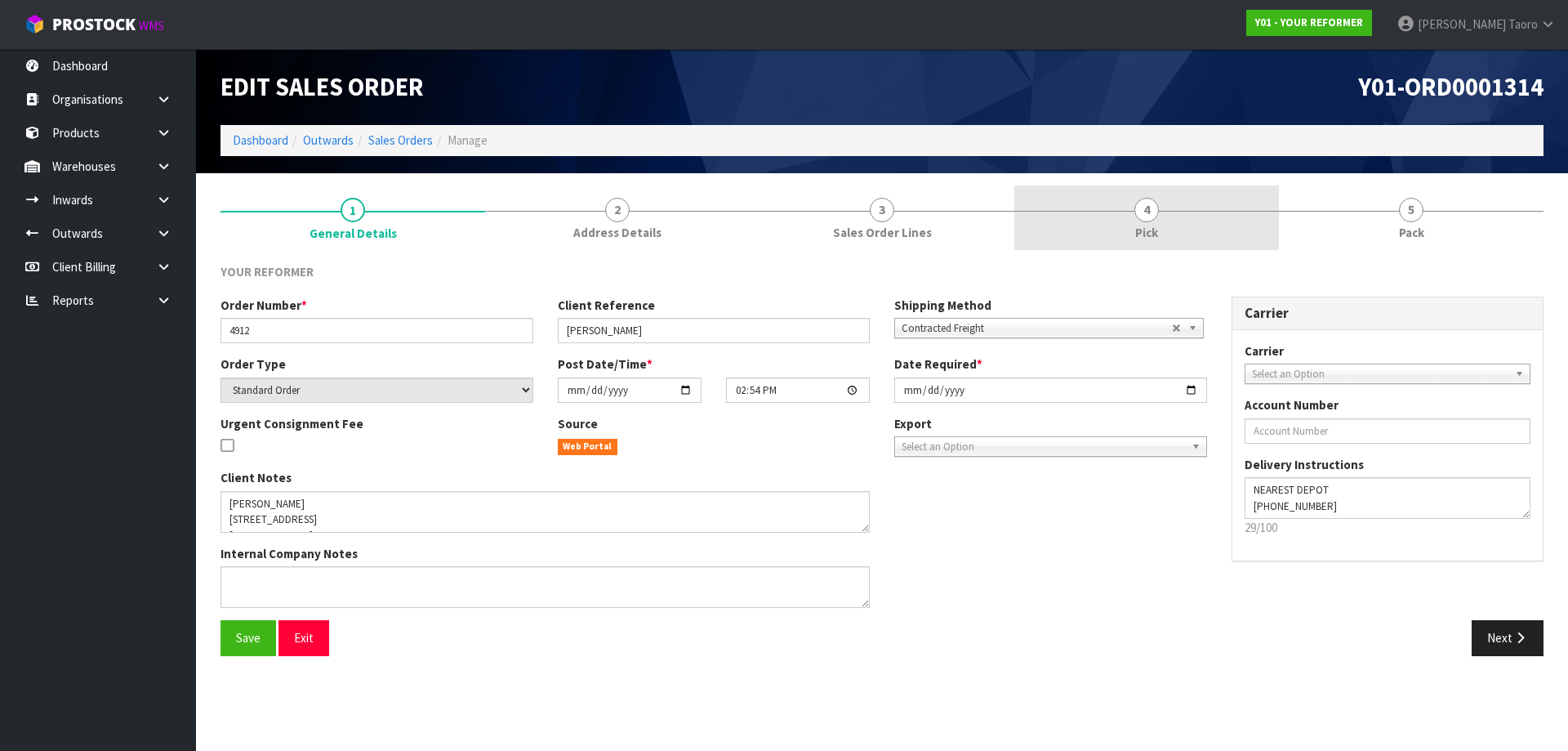
click at [1204, 228] on link "4 Pick" at bounding box center [1146, 218] width 264 height 64
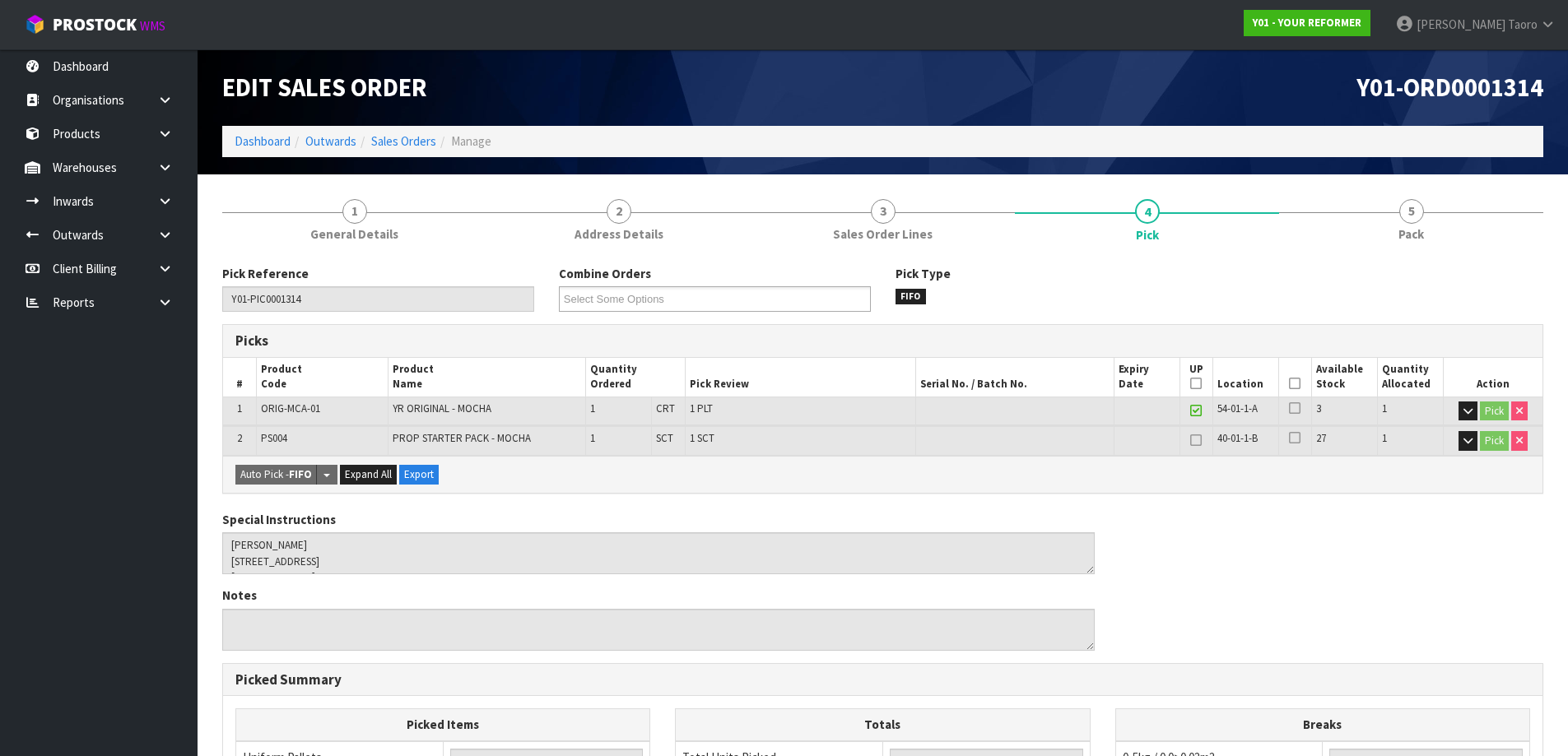
click at [1291, 384] on icon at bounding box center [1294, 384] width 11 height 1
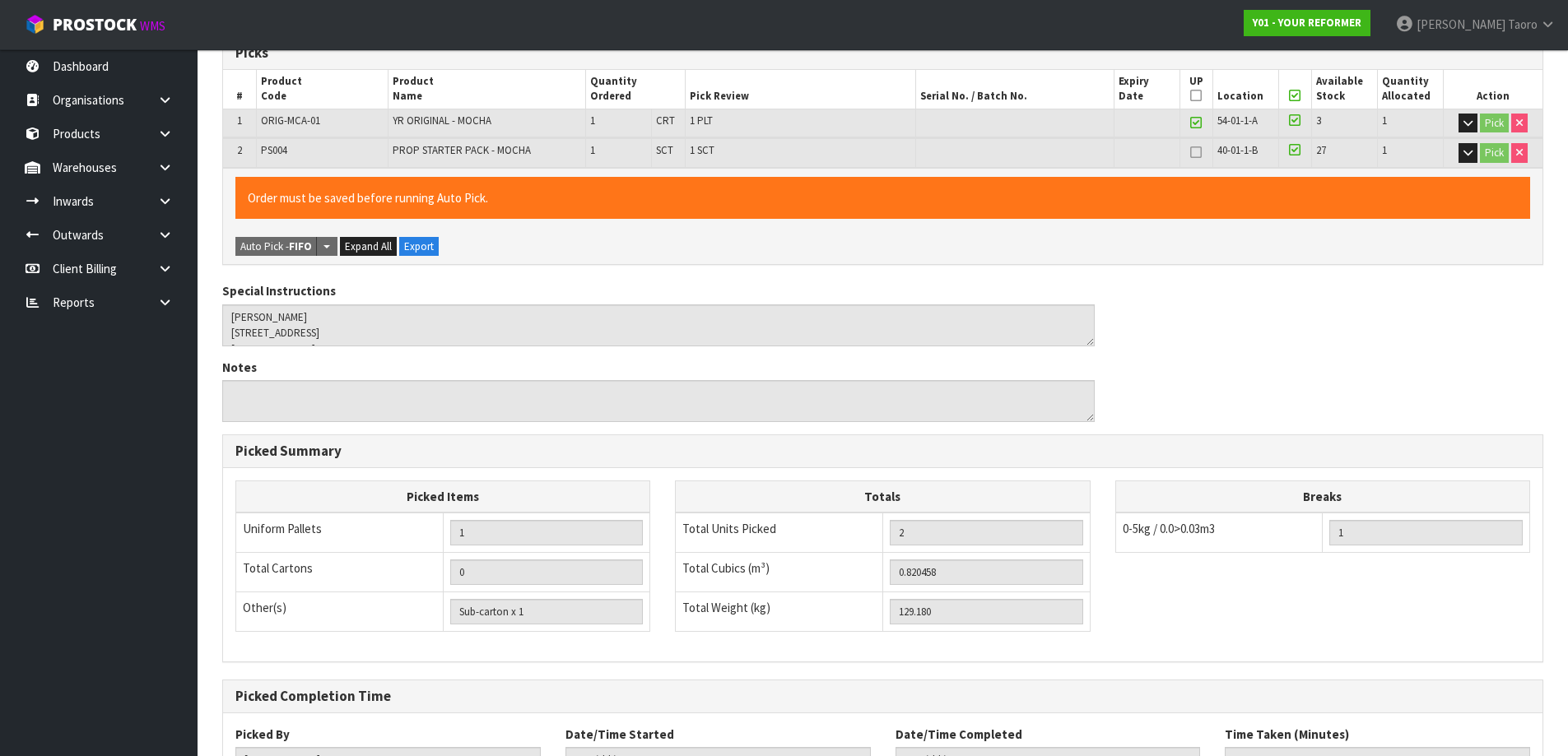
scroll to position [421, 0]
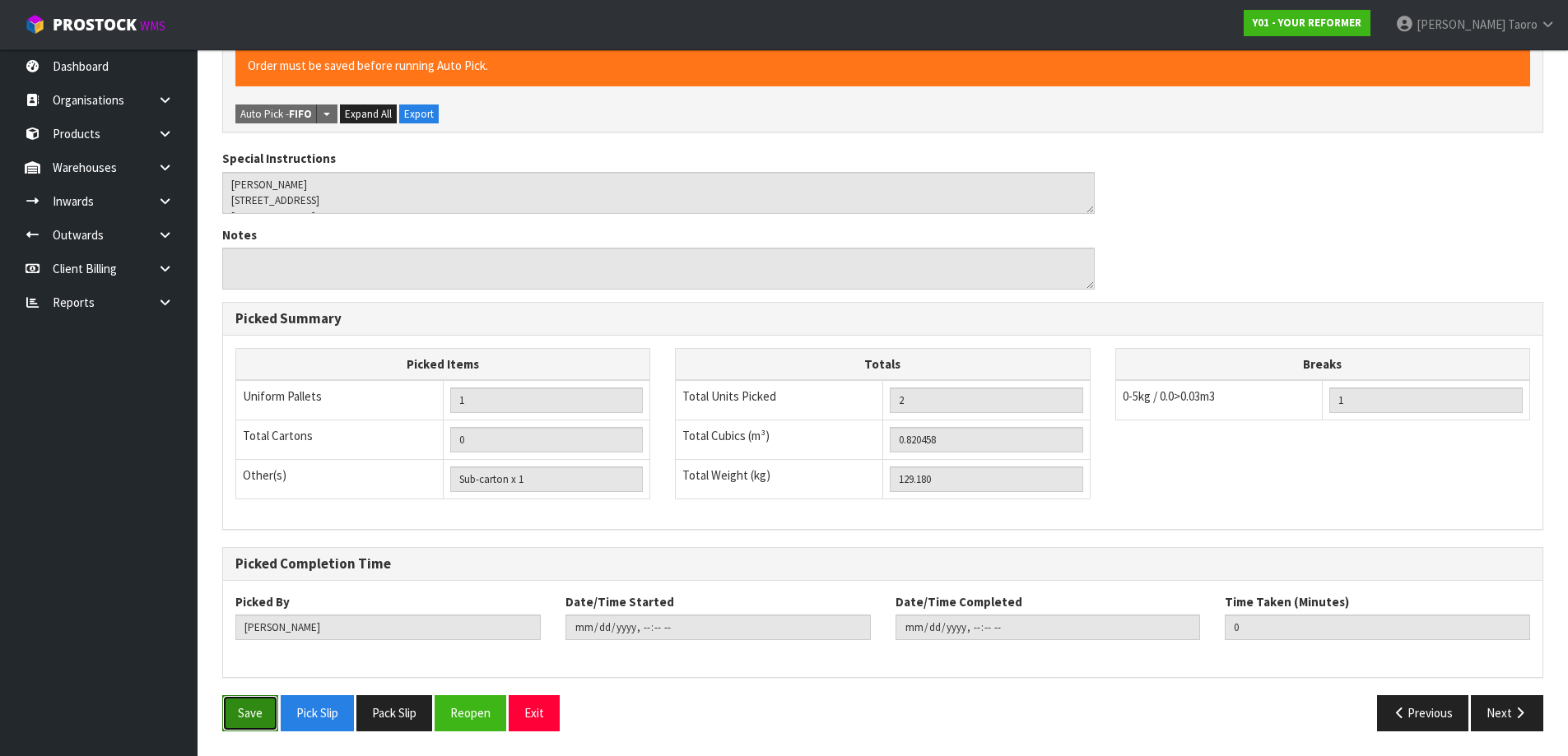
click at [243, 728] on button "Save" at bounding box center [250, 713] width 56 height 35
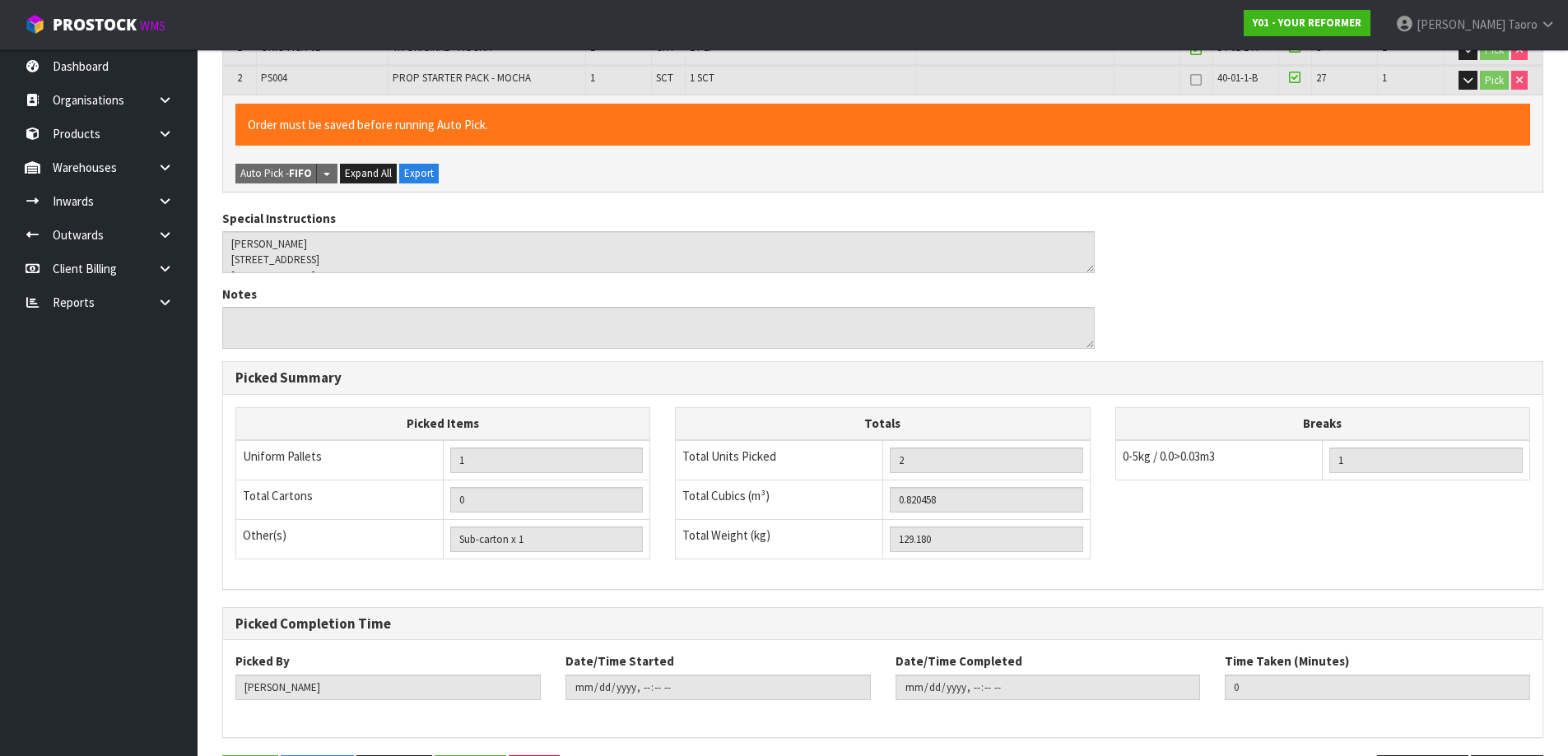
scroll to position [0, 0]
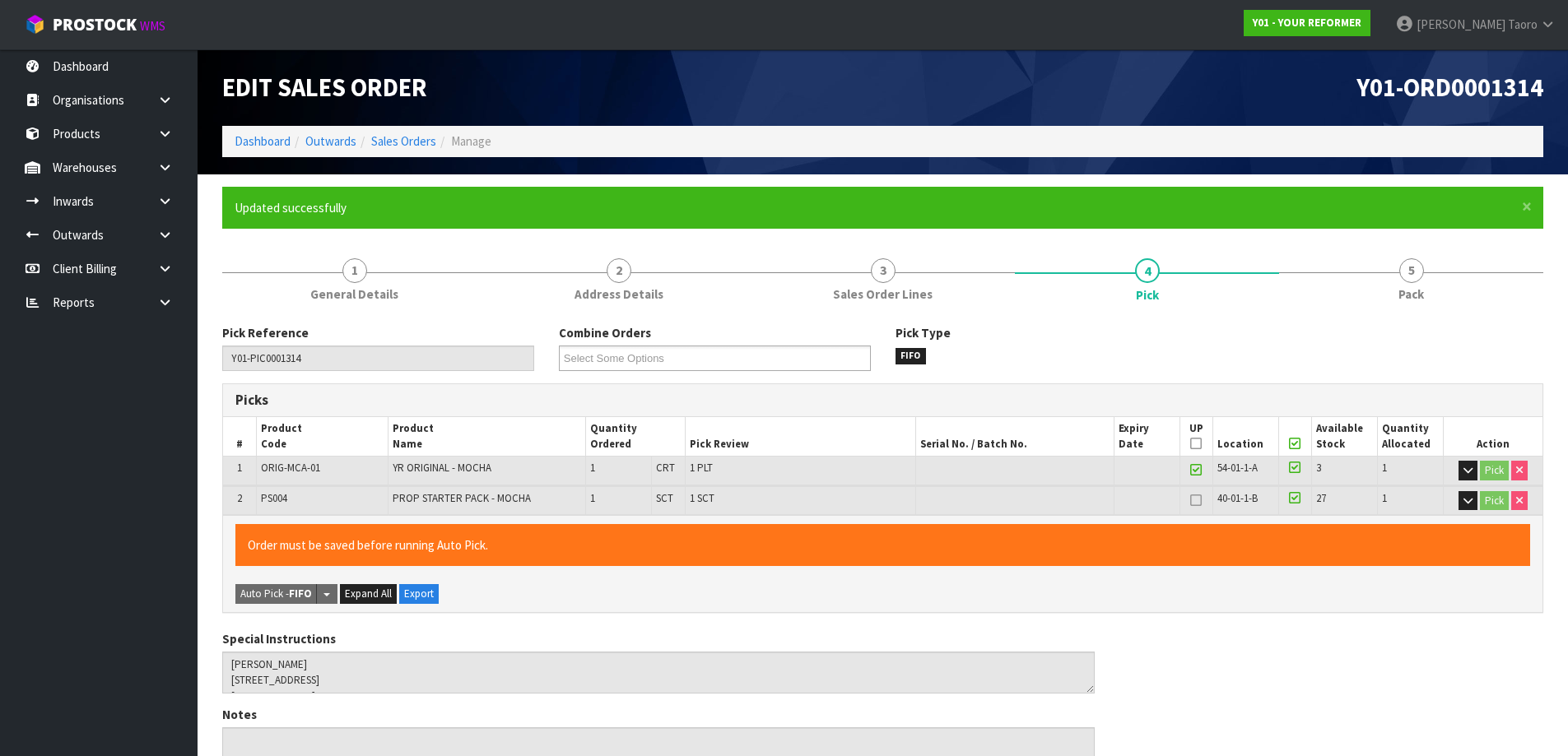
type input "[PERSON_NAME]"
type input "[DATE]T08:33:04"
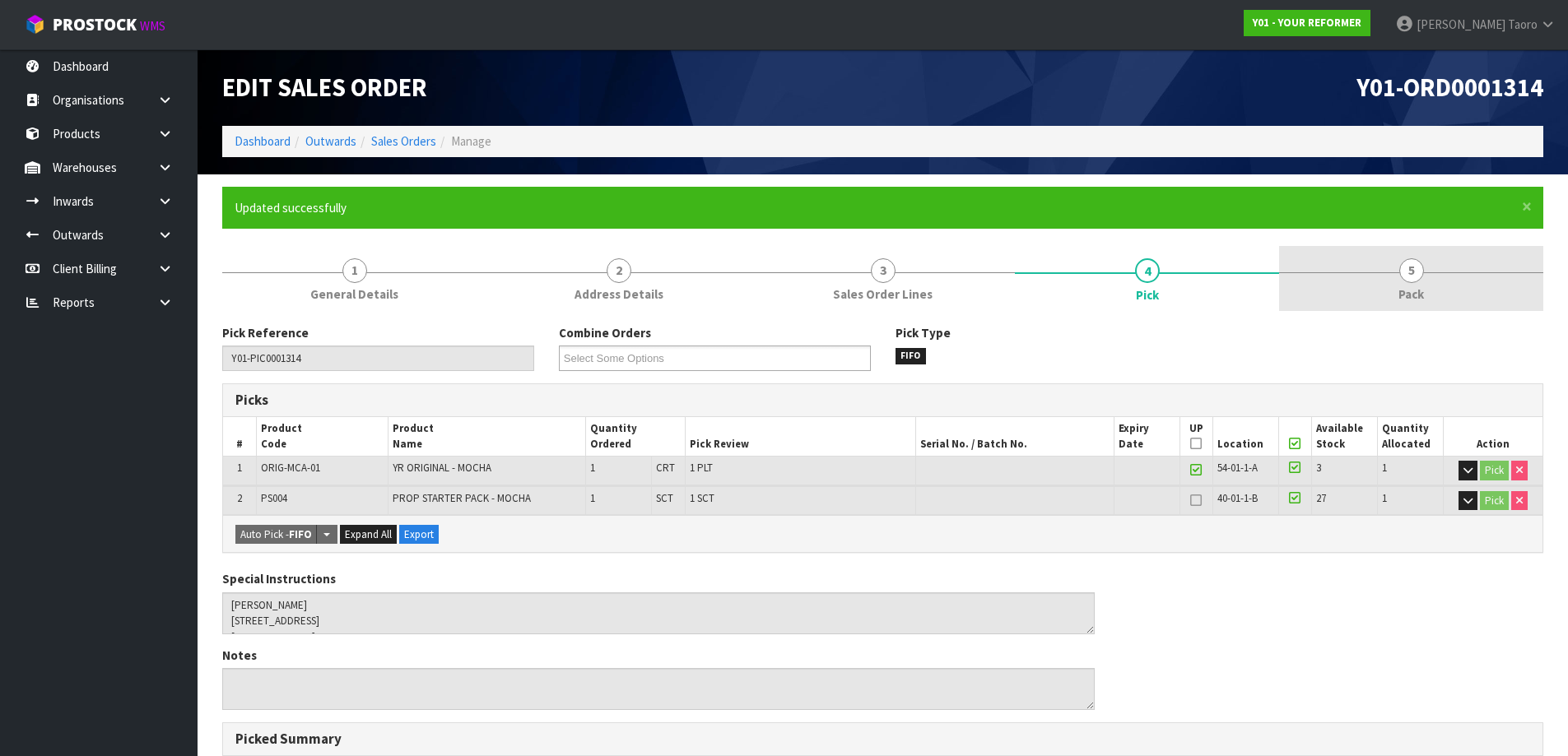
click at [1452, 271] on link "5 Pack" at bounding box center [1411, 278] width 264 height 65
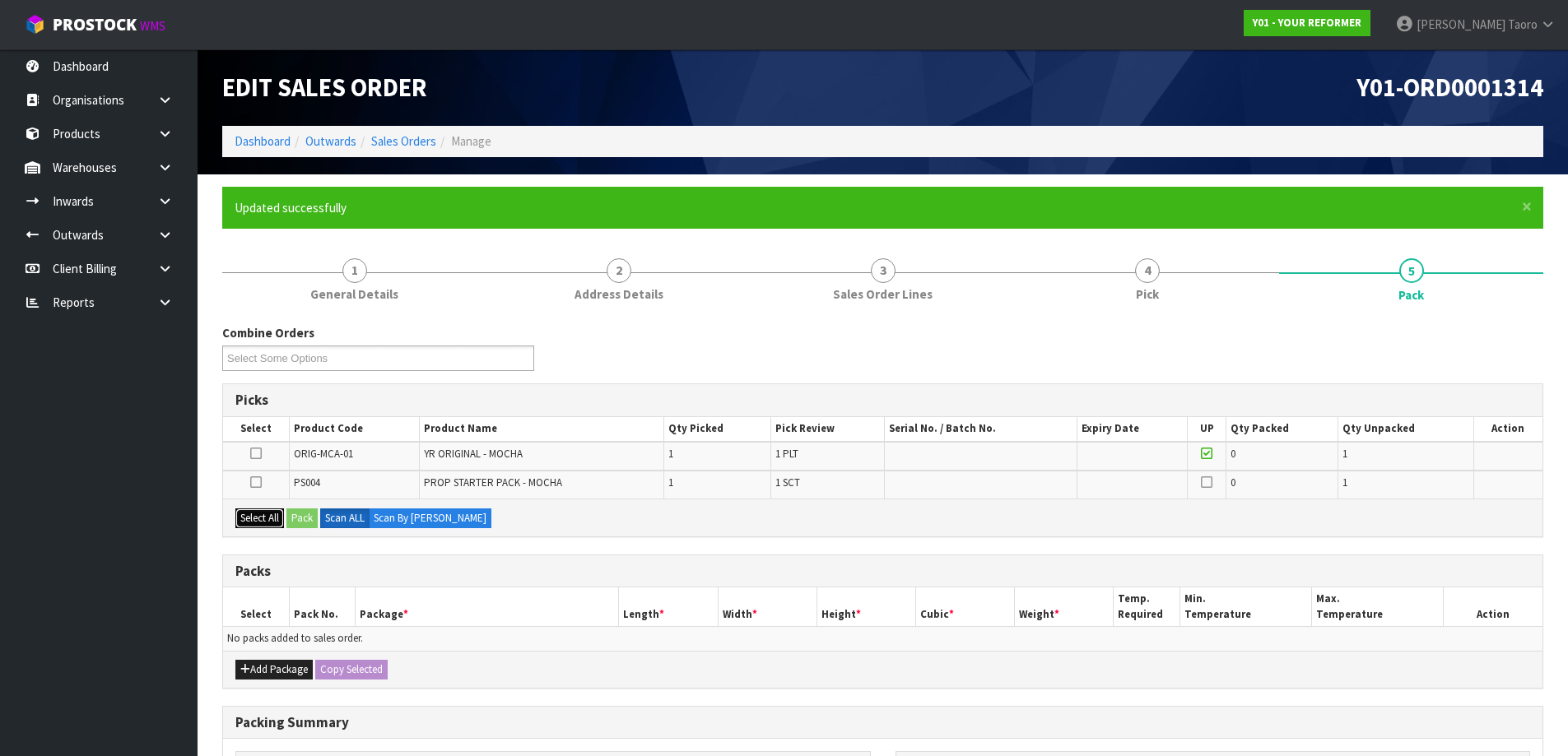
click at [268, 508] on button "Select All" at bounding box center [260, 518] width 49 height 19
click at [311, 520] on button "Pack" at bounding box center [302, 518] width 31 height 19
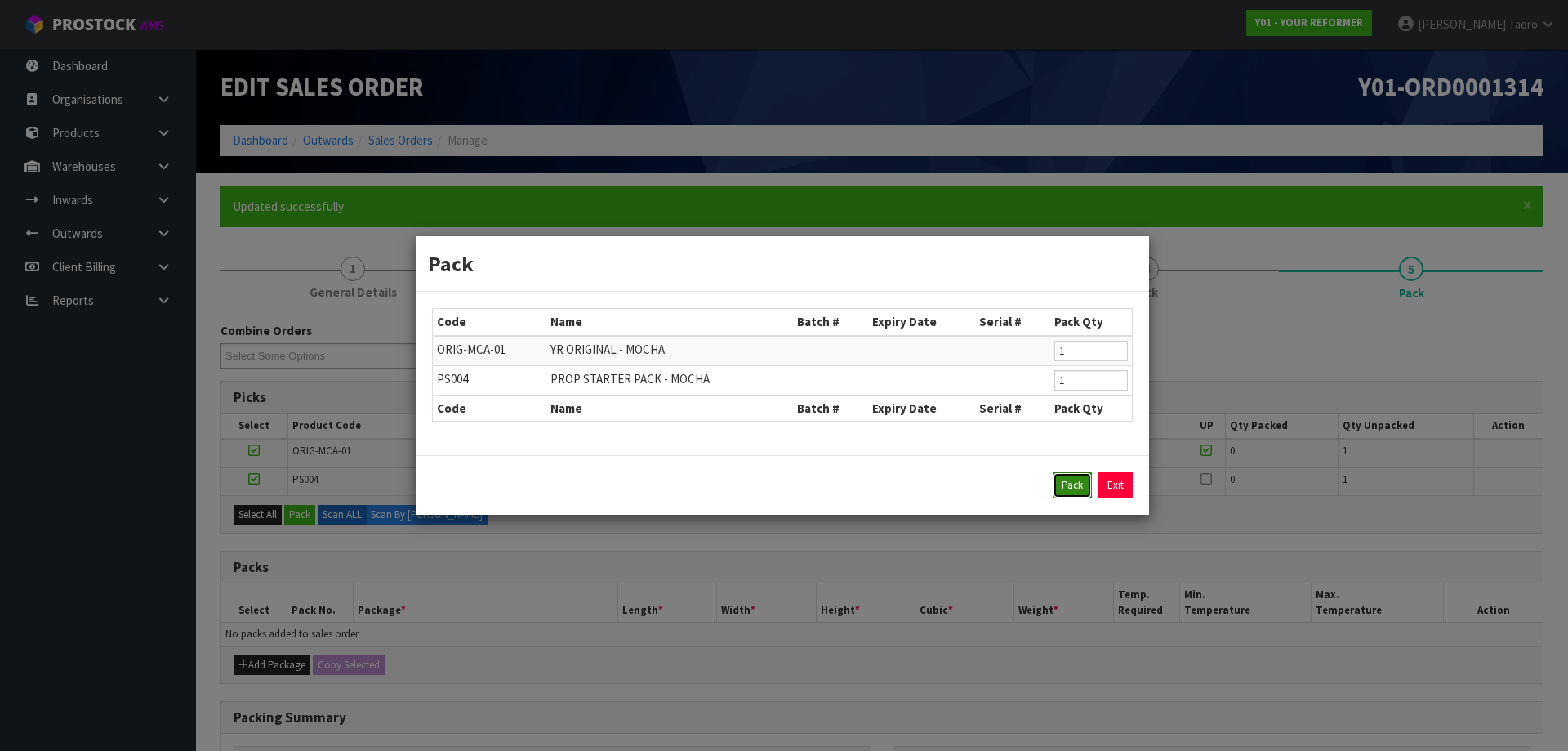
click at [1079, 491] on button "Pack" at bounding box center [1072, 485] width 39 height 26
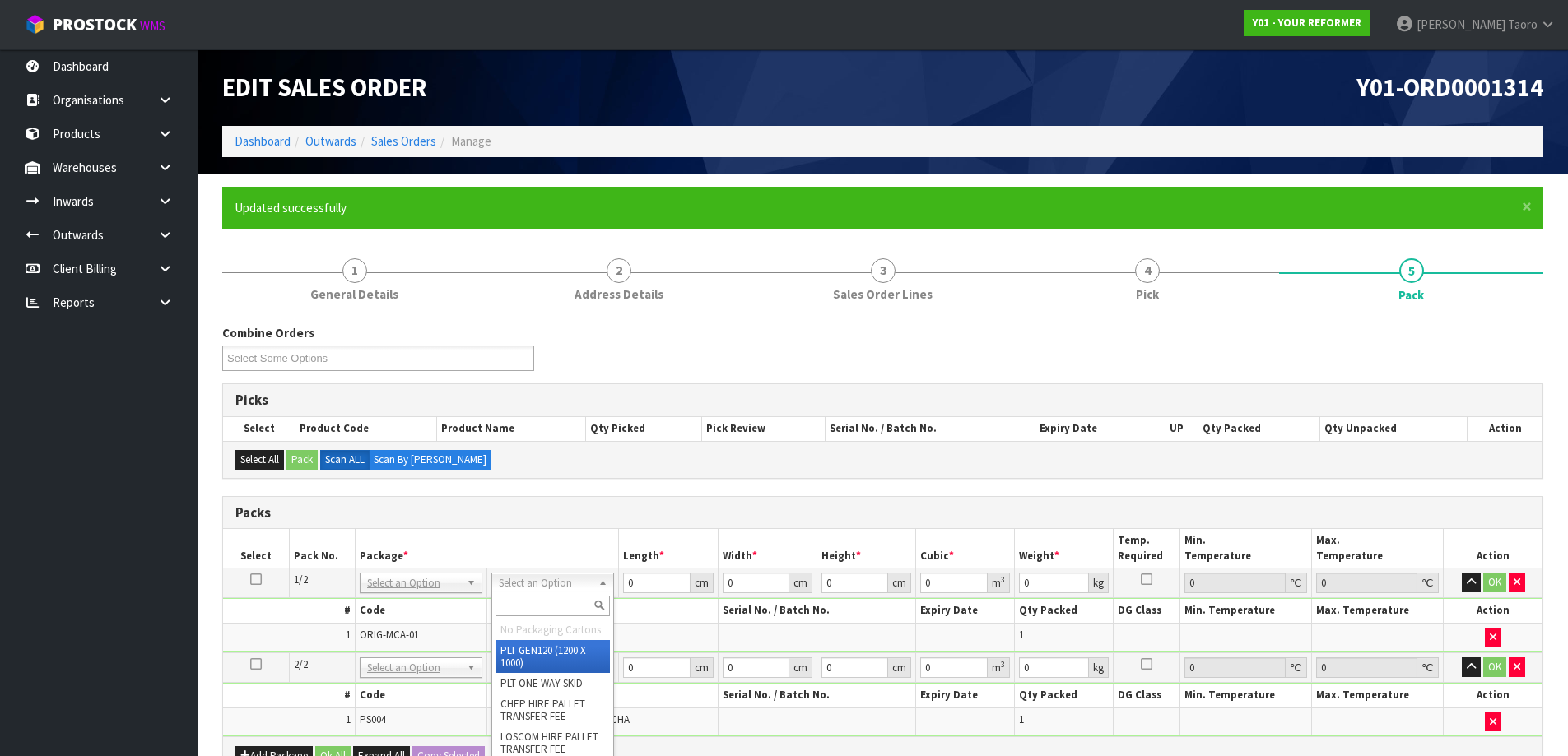
click at [560, 602] on input "text" at bounding box center [553, 605] width 115 height 20
type input "U"
type input "126"
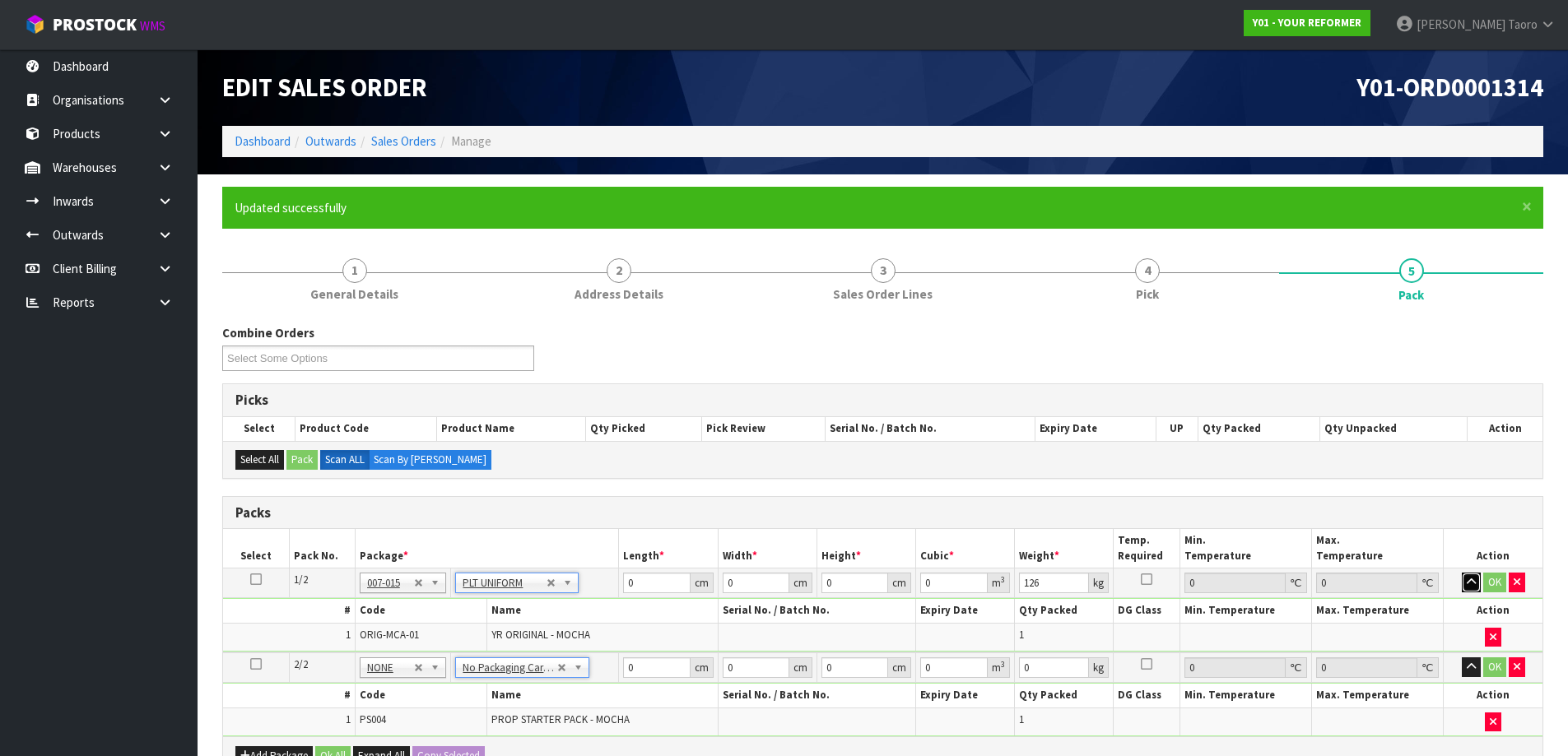
click at [1471, 580] on icon "button" at bounding box center [1471, 582] width 9 height 11
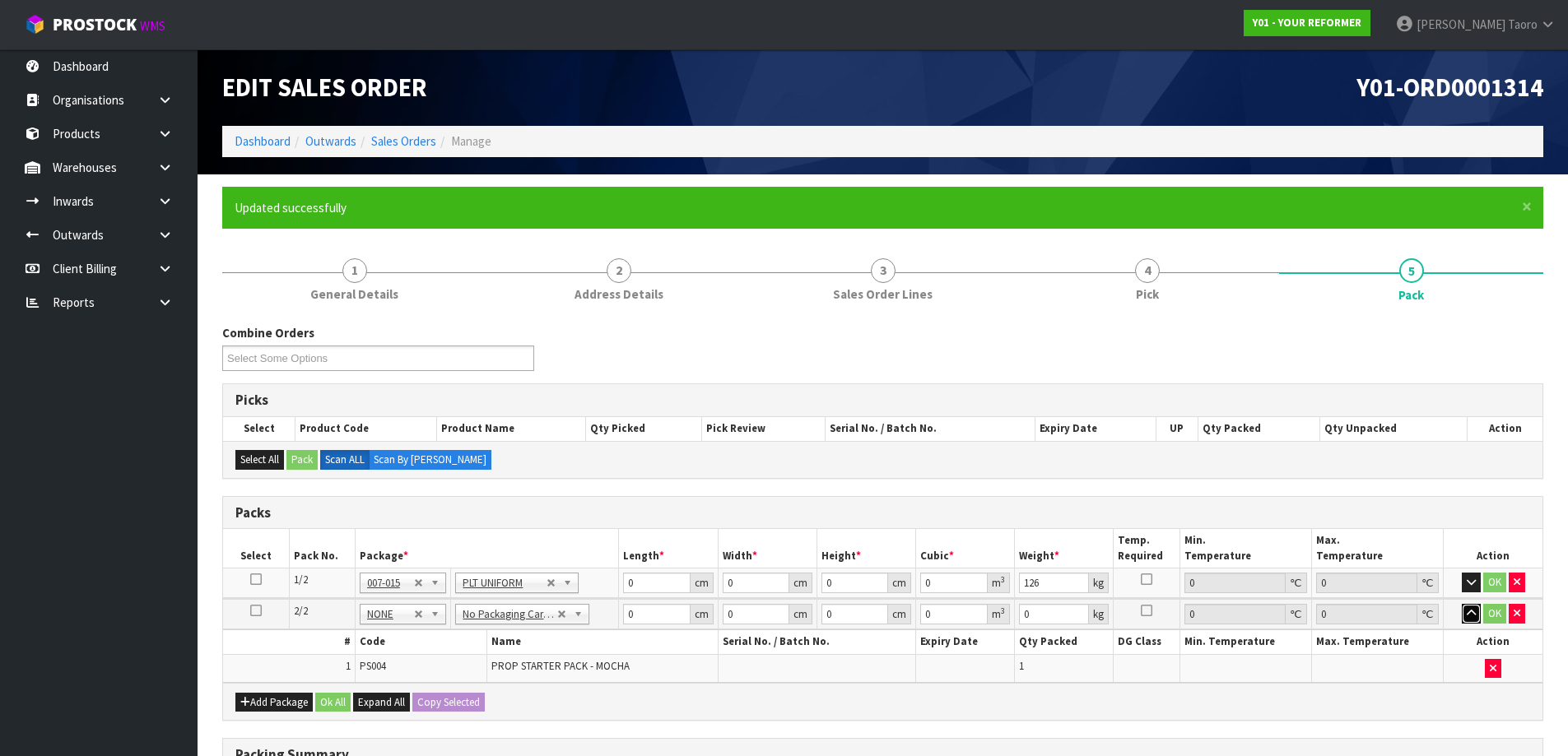
drag, startPoint x: 1470, startPoint y: 610, endPoint x: 1416, endPoint y: 609, distance: 54.0
click at [1469, 609] on icon "button" at bounding box center [1471, 614] width 9 height 11
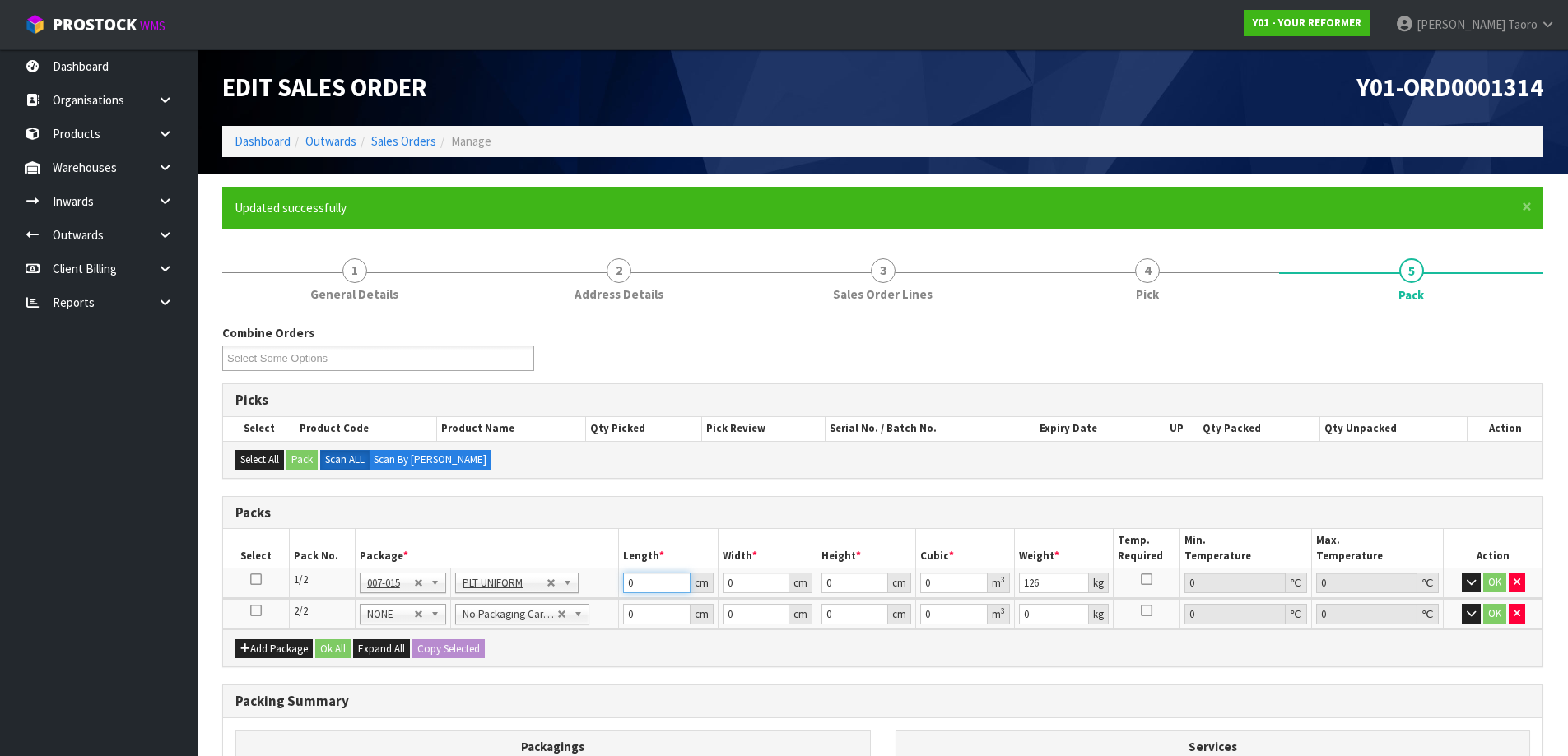
click at [653, 583] on input "0" at bounding box center [656, 583] width 67 height 20
type input "260"
click at [743, 586] on input "7" at bounding box center [755, 583] width 67 height 20
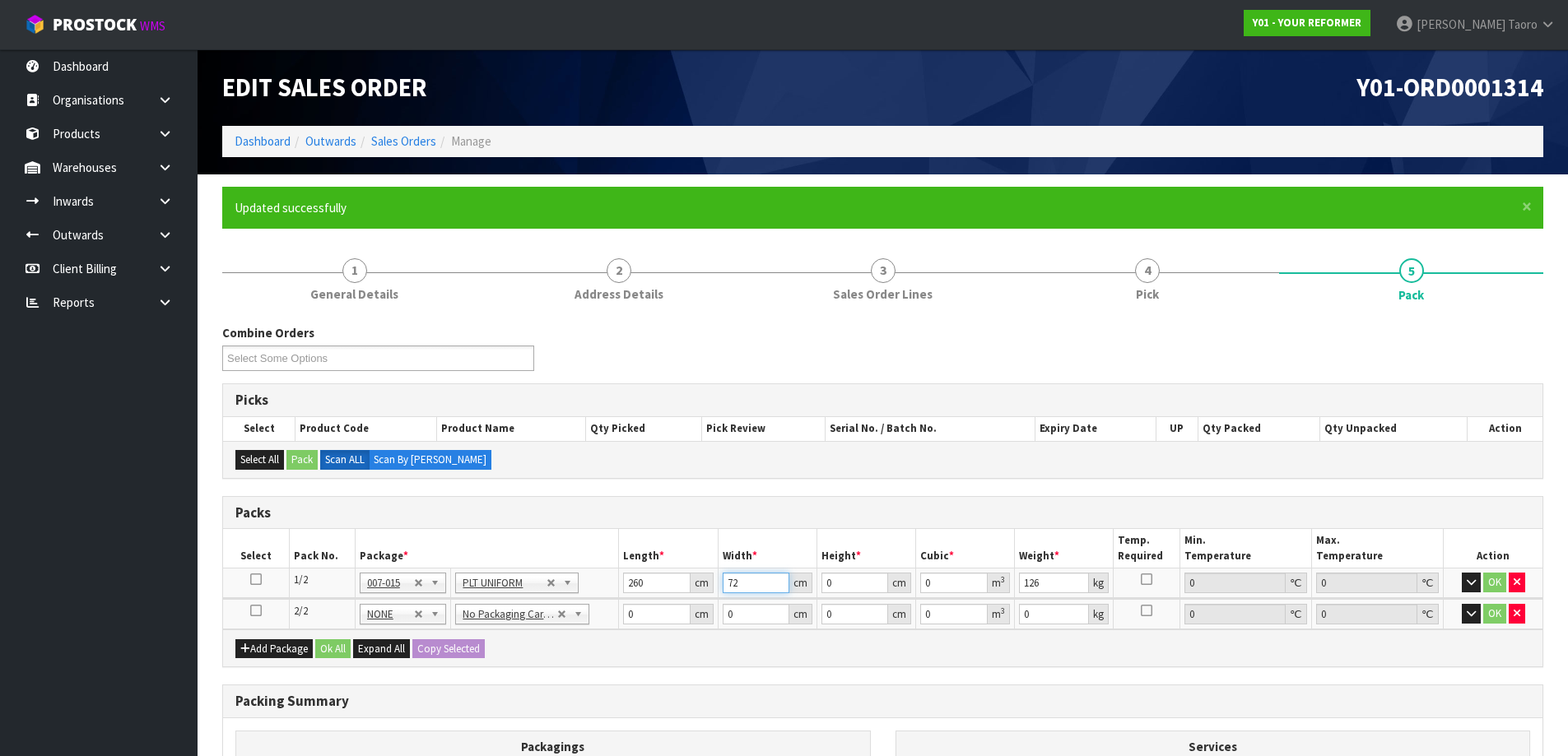
type input "72"
type input "4"
type input "0.07488"
type input "40"
type input "0.7488"
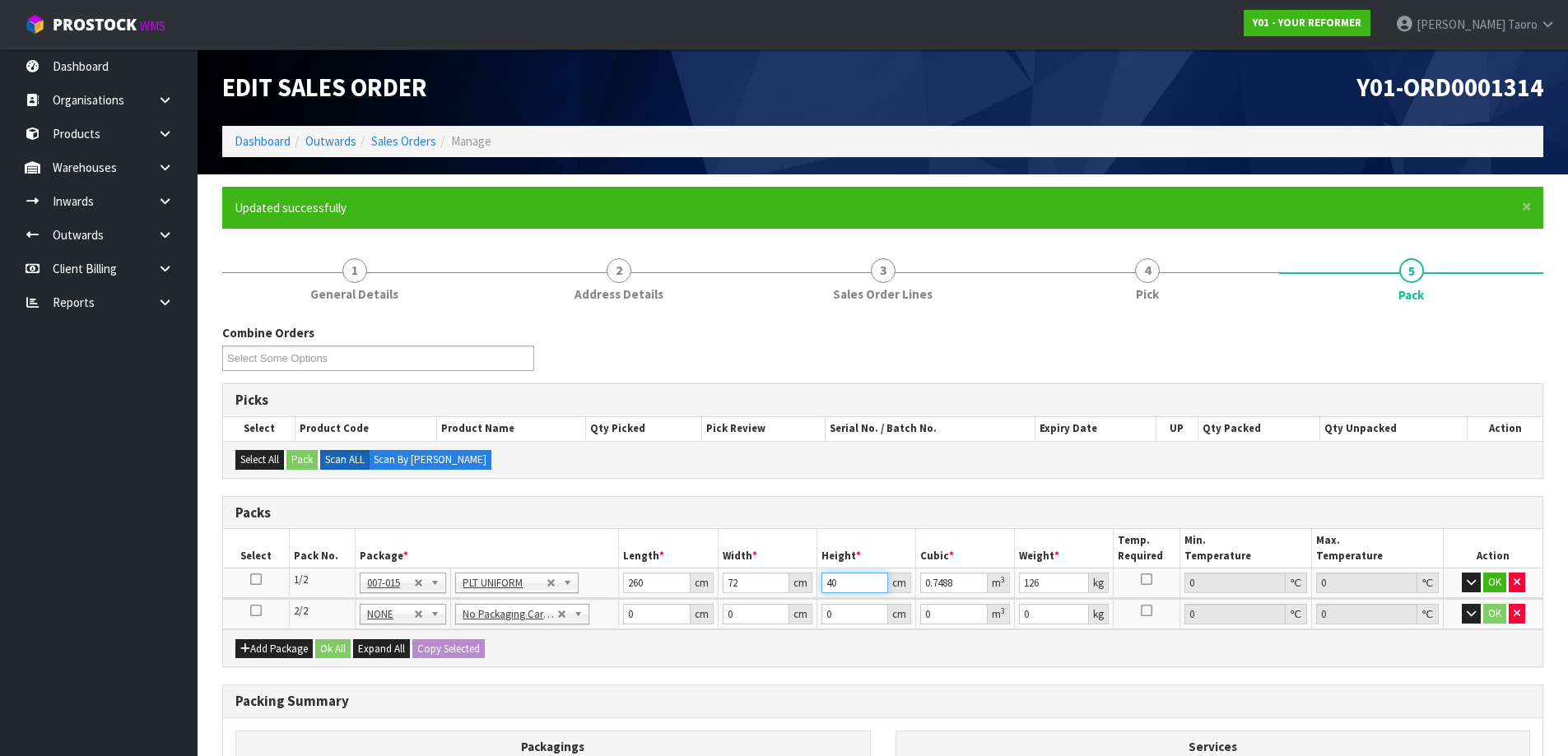
type input "40"
type input "126"
type input "55"
type input "41"
type input "8"
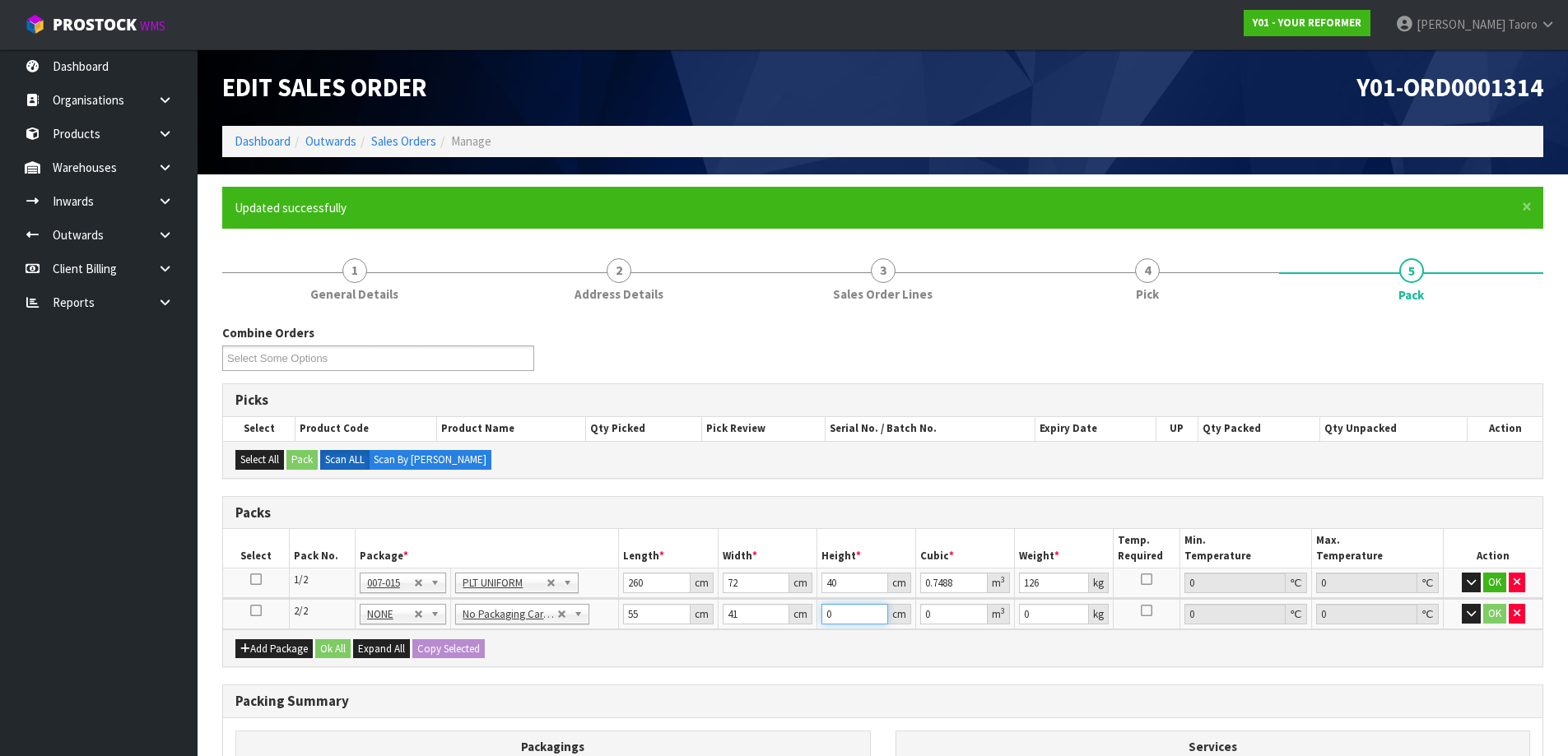
type input "0.01804"
type input "8"
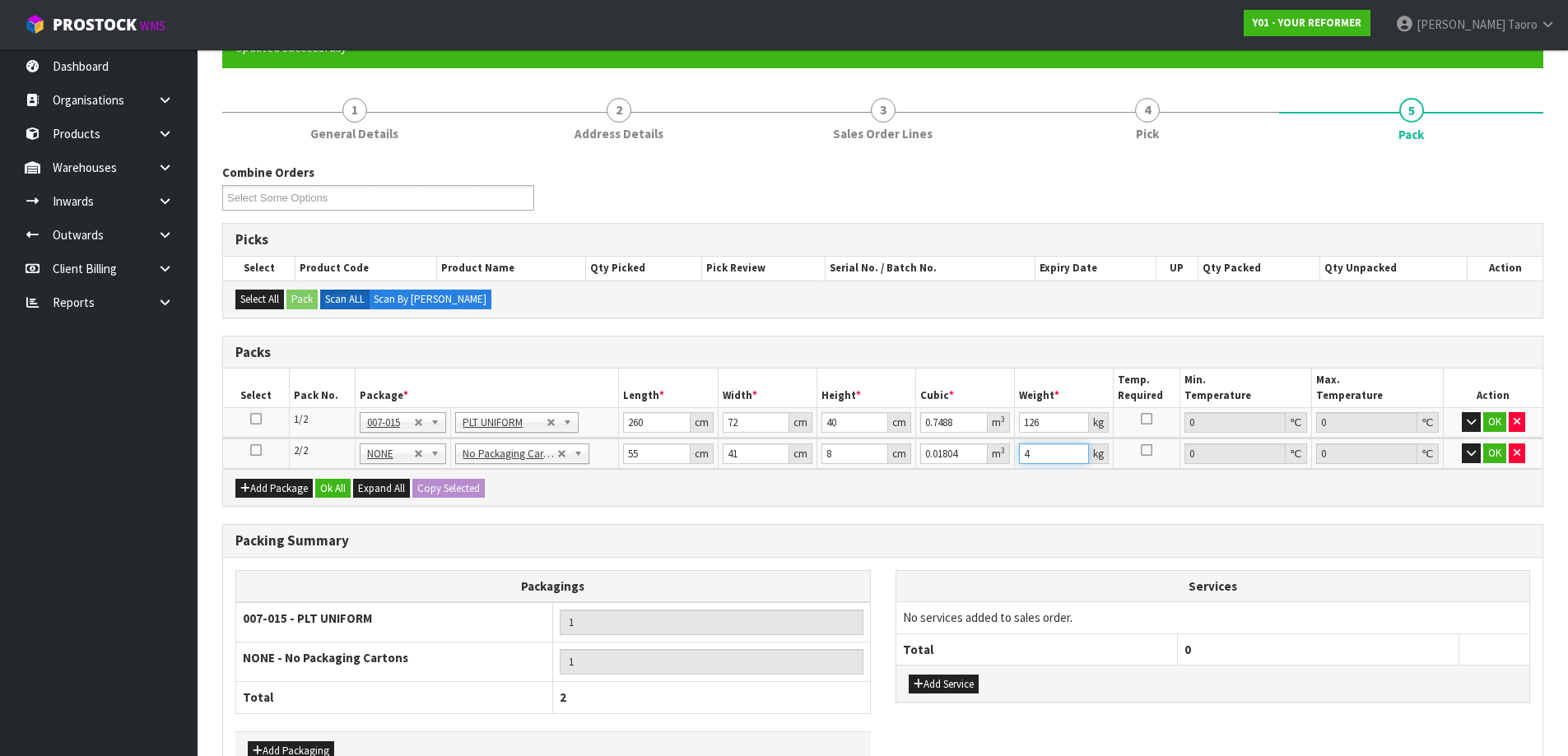
scroll to position [263, 0]
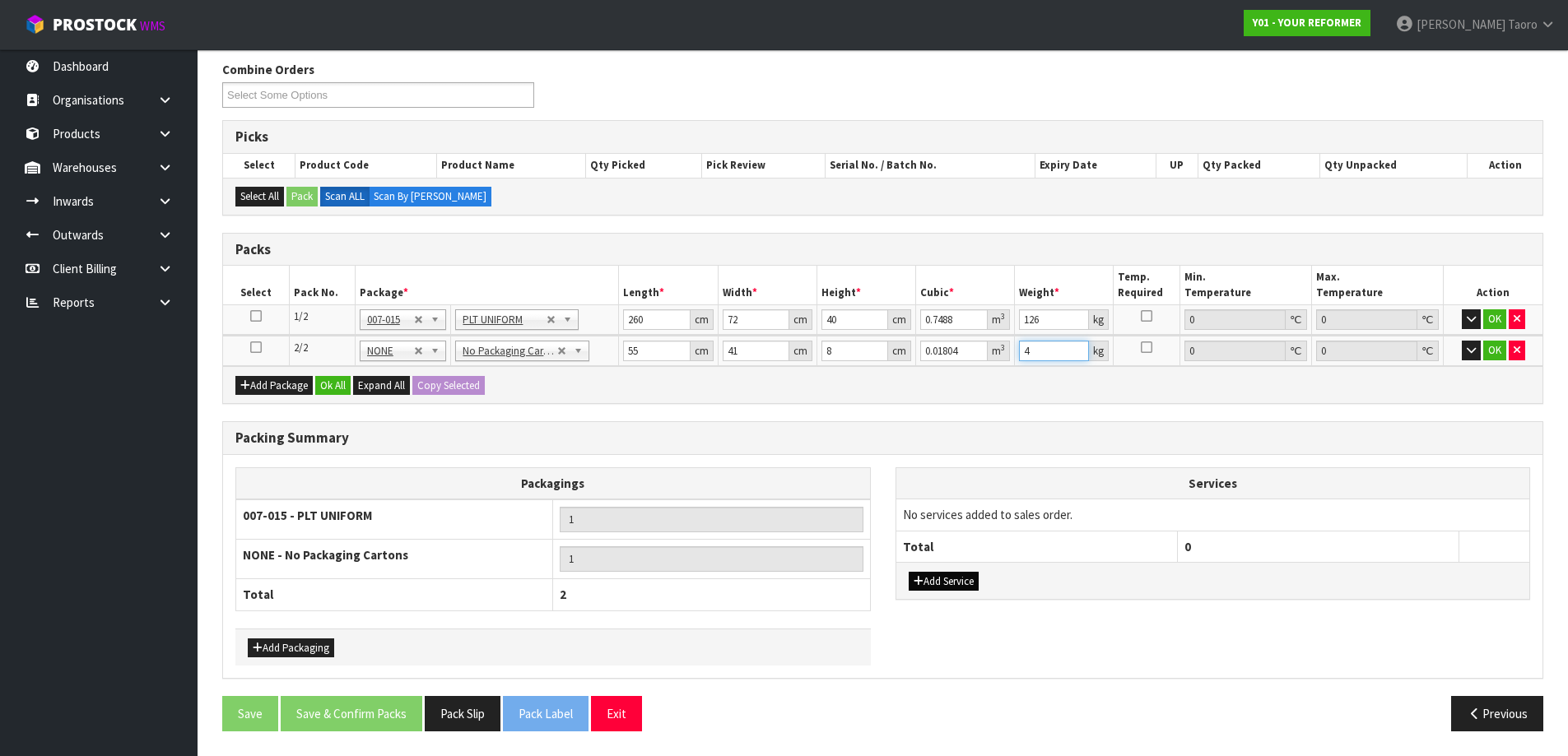
type input "4"
drag, startPoint x: 979, startPoint y: 584, endPoint x: 977, endPoint y: 573, distance: 11.2
click at [977, 584] on button "Add Service" at bounding box center [944, 581] width 70 height 19
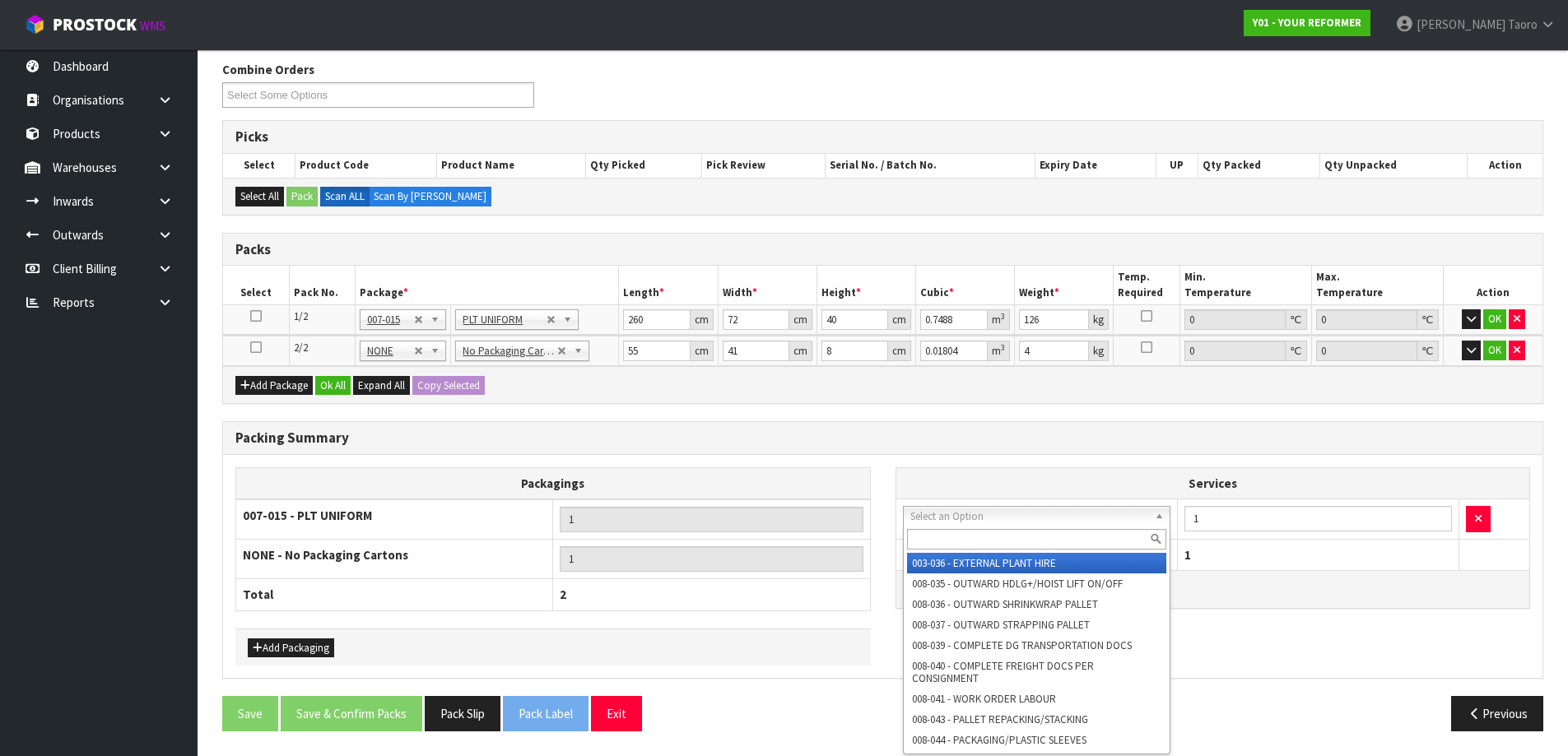
click at [982, 533] on input "text" at bounding box center [1036, 539] width 260 height 20
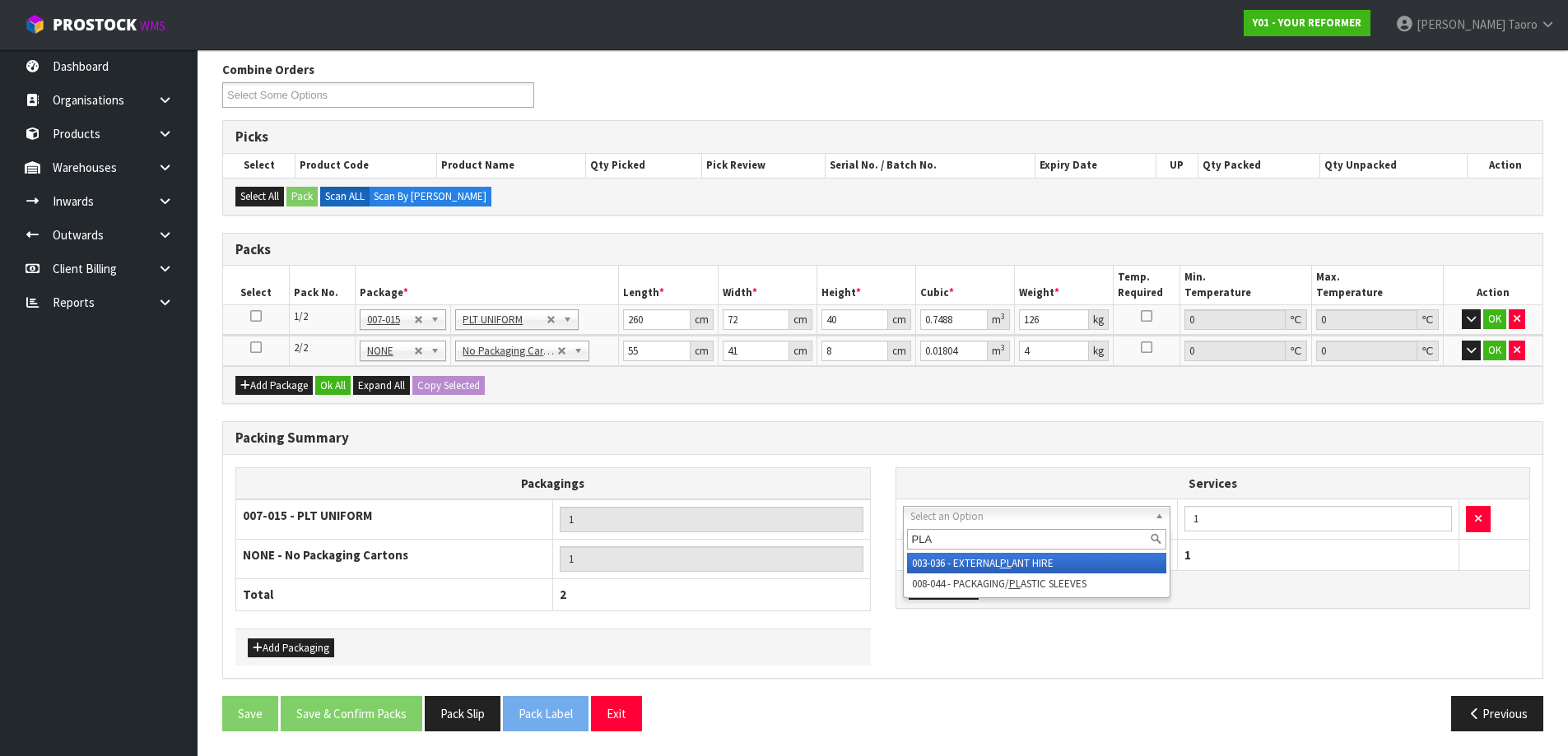
type input "PLAS"
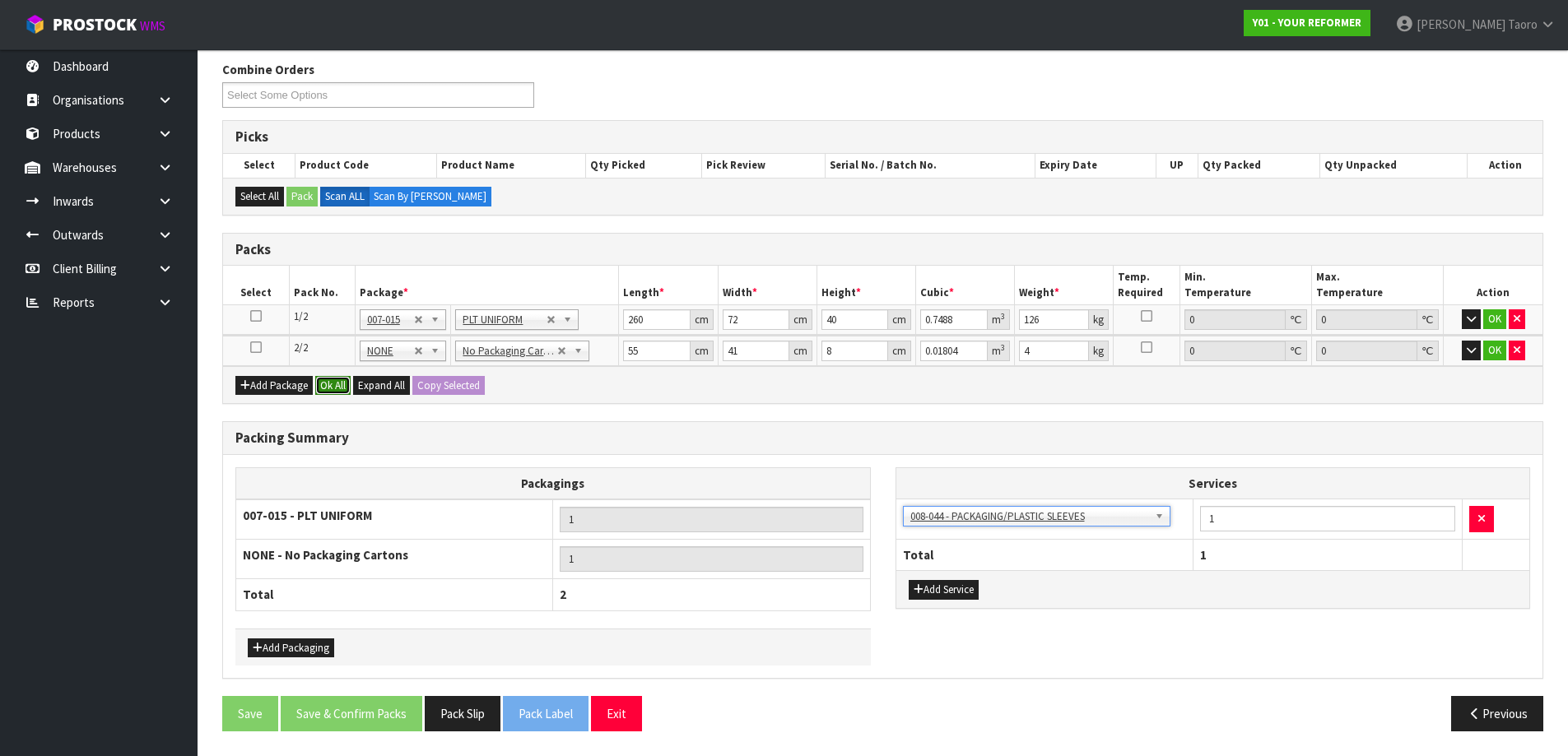
click at [319, 385] on button "Ok All" at bounding box center [333, 385] width 35 height 19
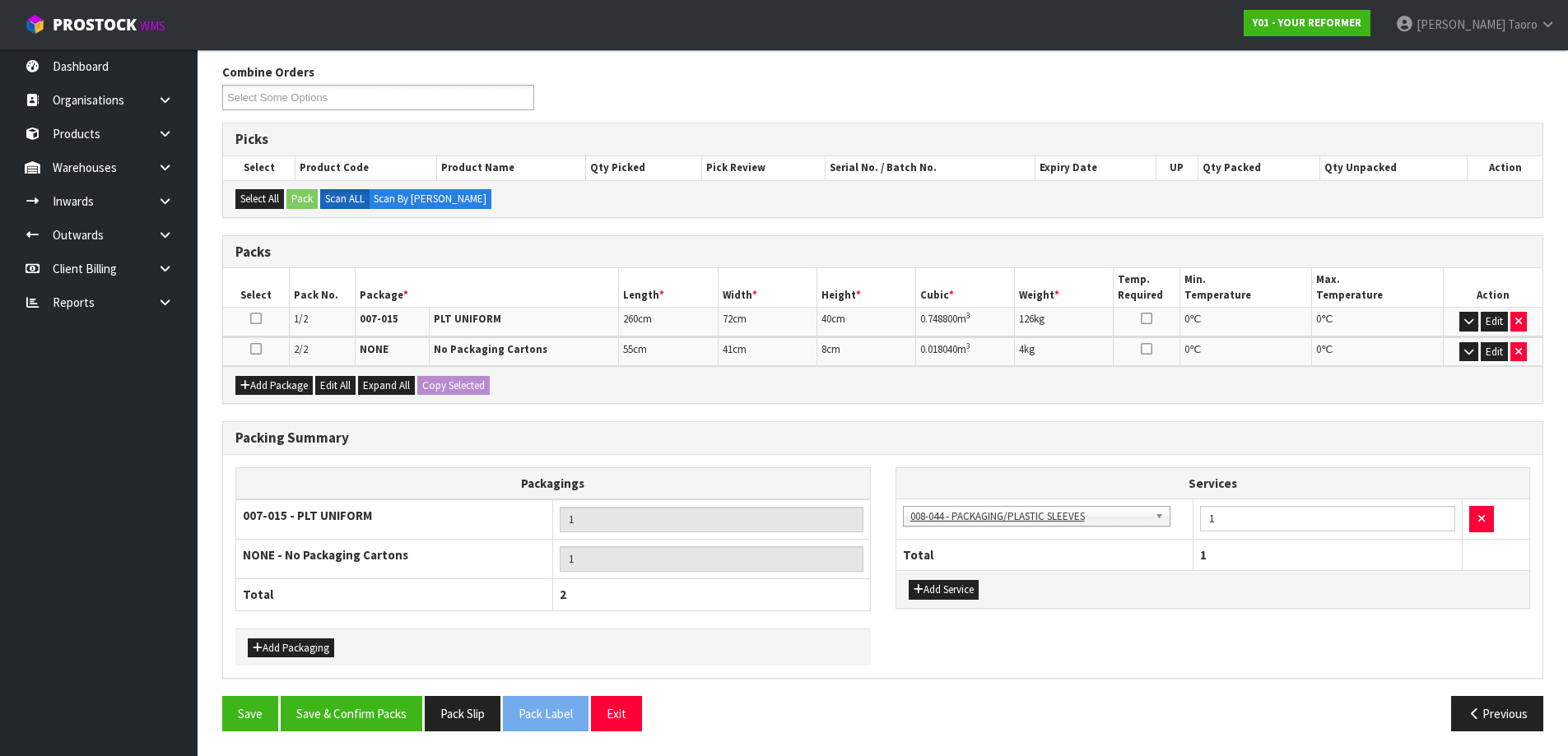
scroll to position [261, 0]
click at [389, 710] on button "Save & Confirm Packs" at bounding box center [351, 713] width 141 height 35
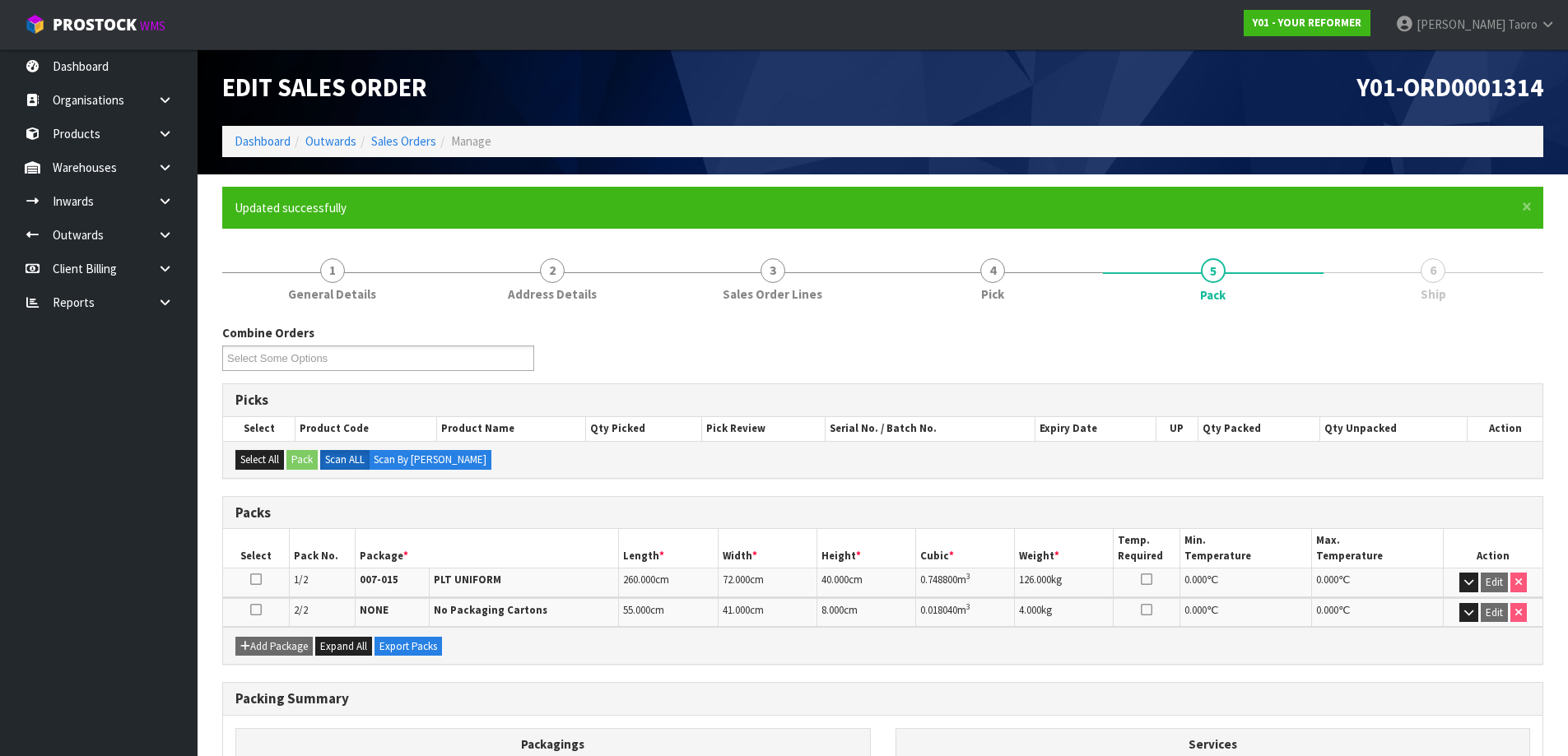
scroll to position [224, 0]
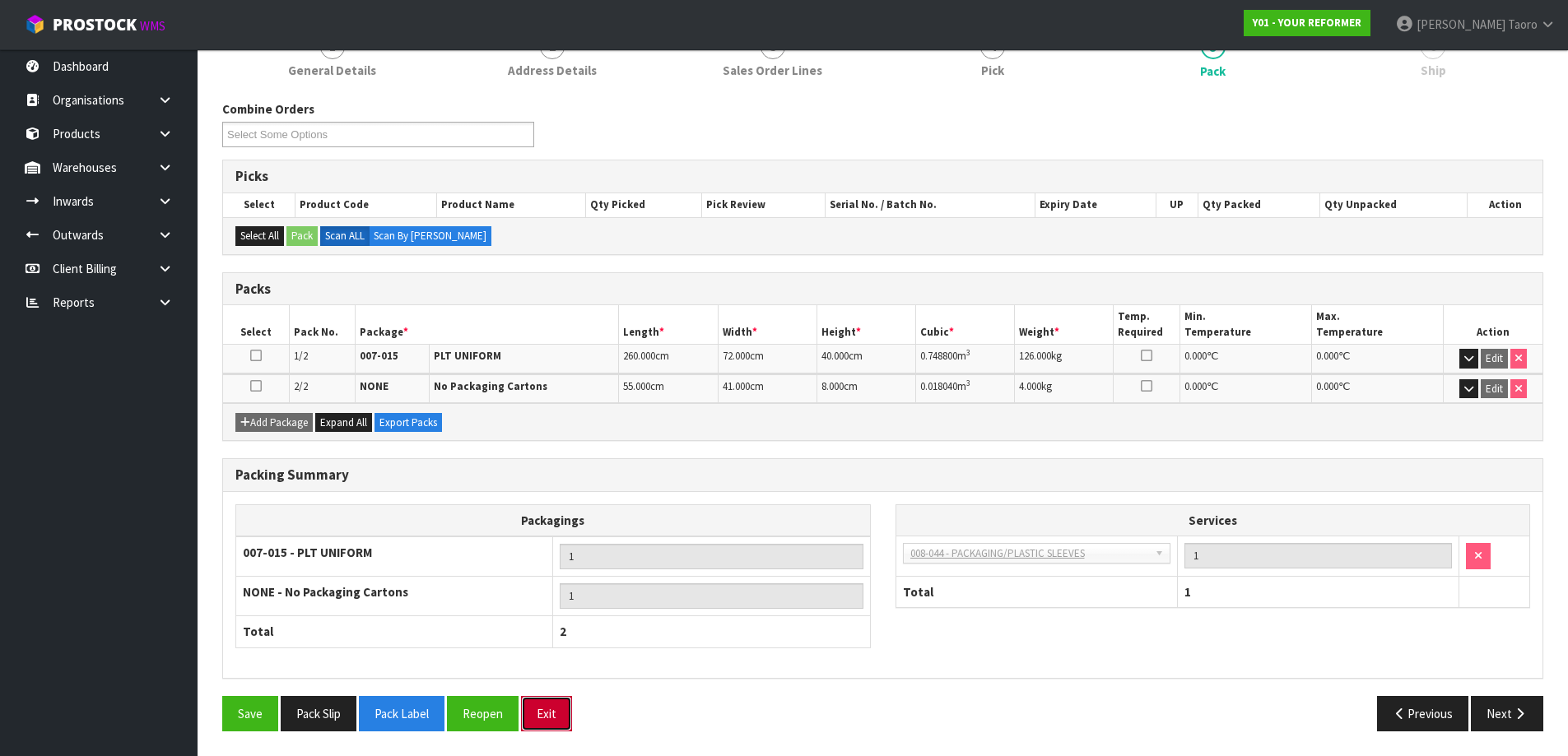
click at [540, 705] on button "Exit" at bounding box center [545, 713] width 51 height 35
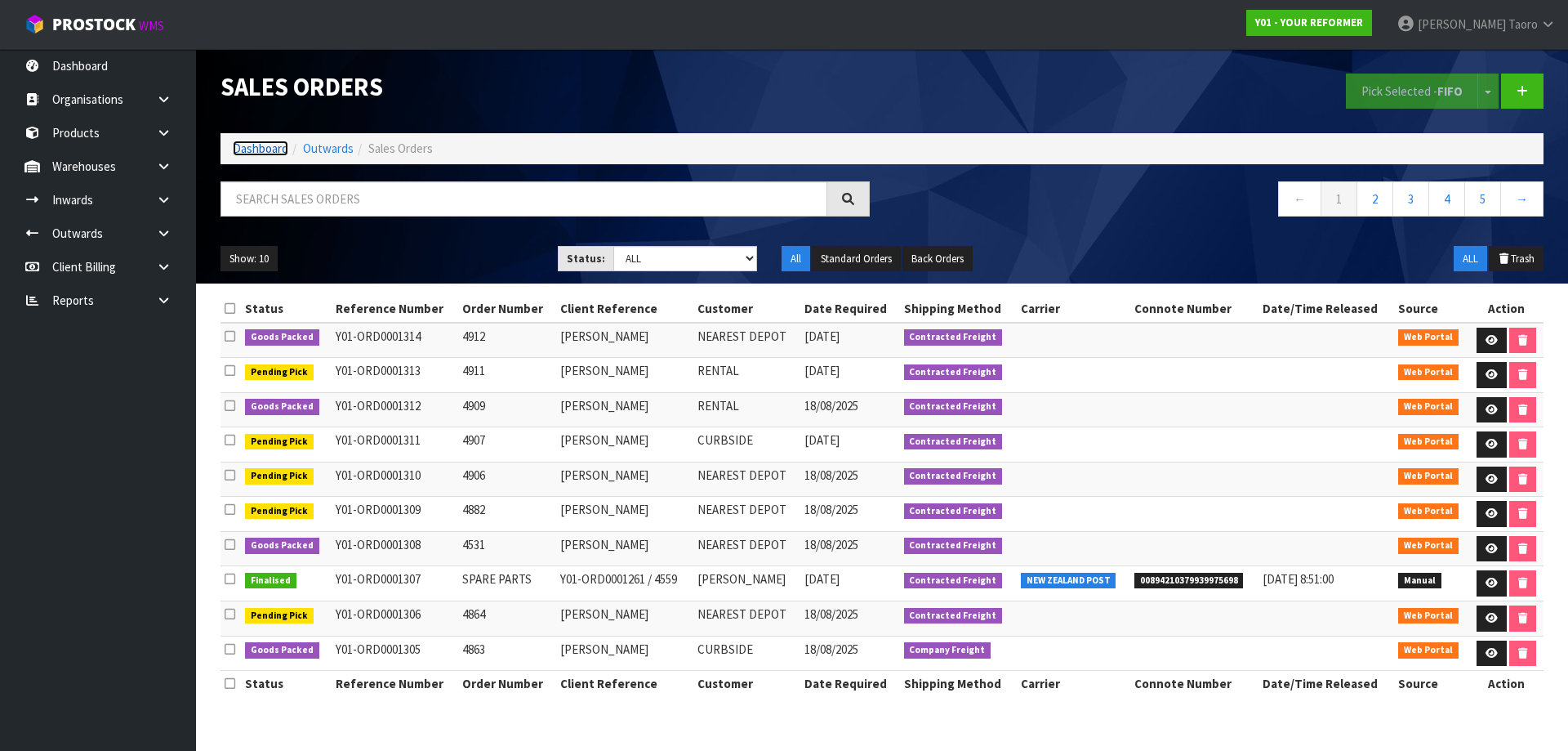
click at [279, 151] on link "Dashboard" at bounding box center [261, 148] width 56 height 16
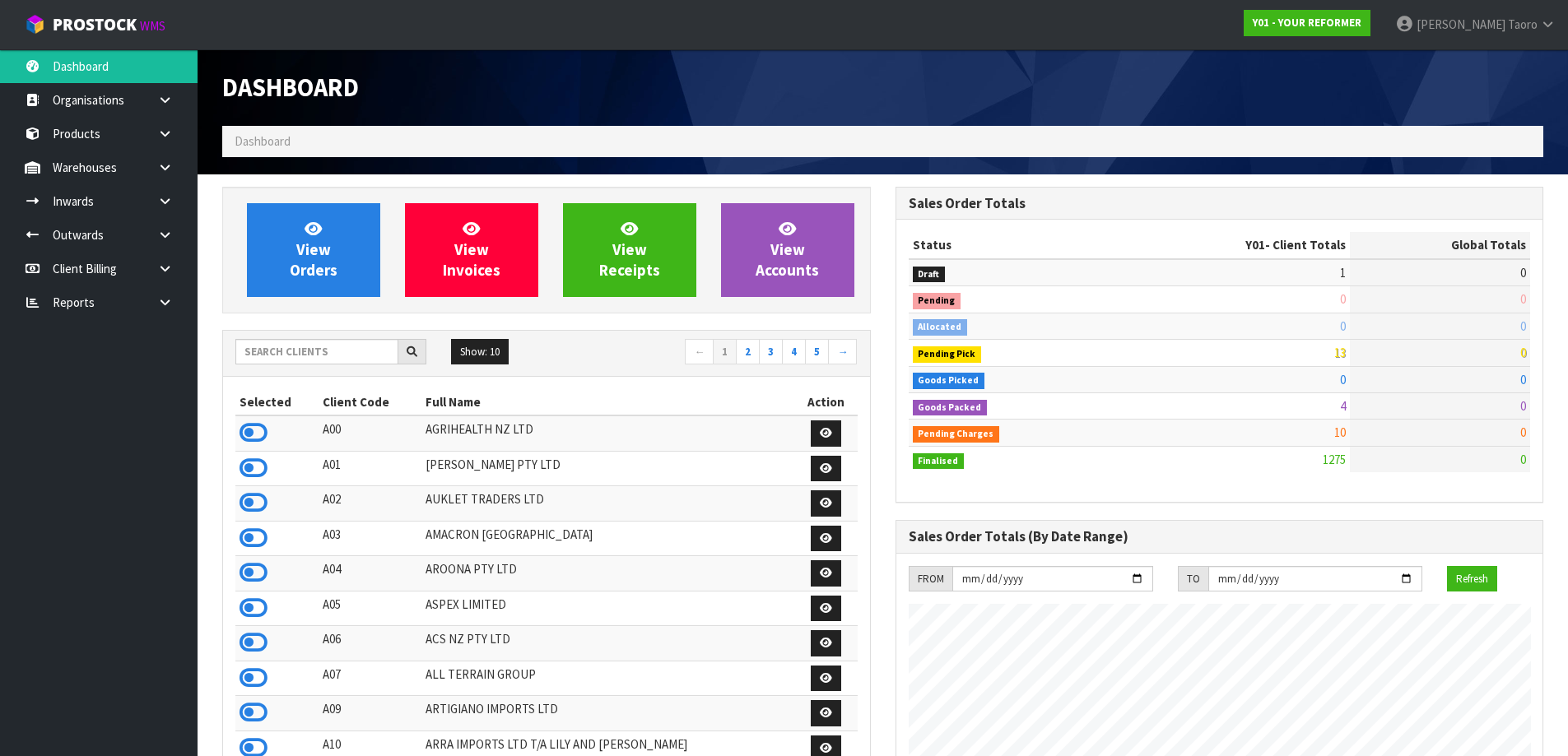
scroll to position [1246, 672]
click at [467, 106] on div "Dashboard" at bounding box center [546, 87] width 673 height 77
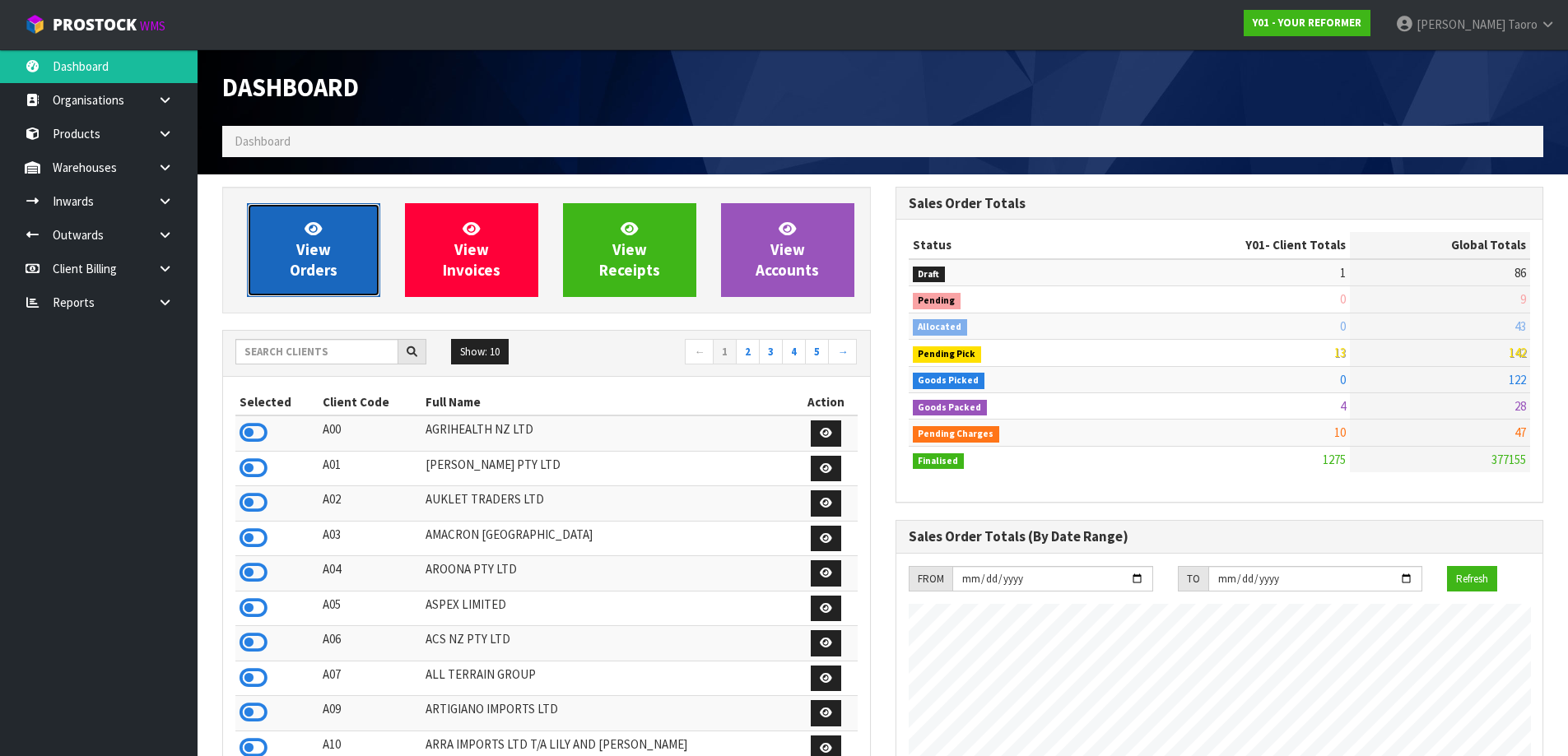
click at [291, 266] on span "View Orders" at bounding box center [313, 250] width 48 height 62
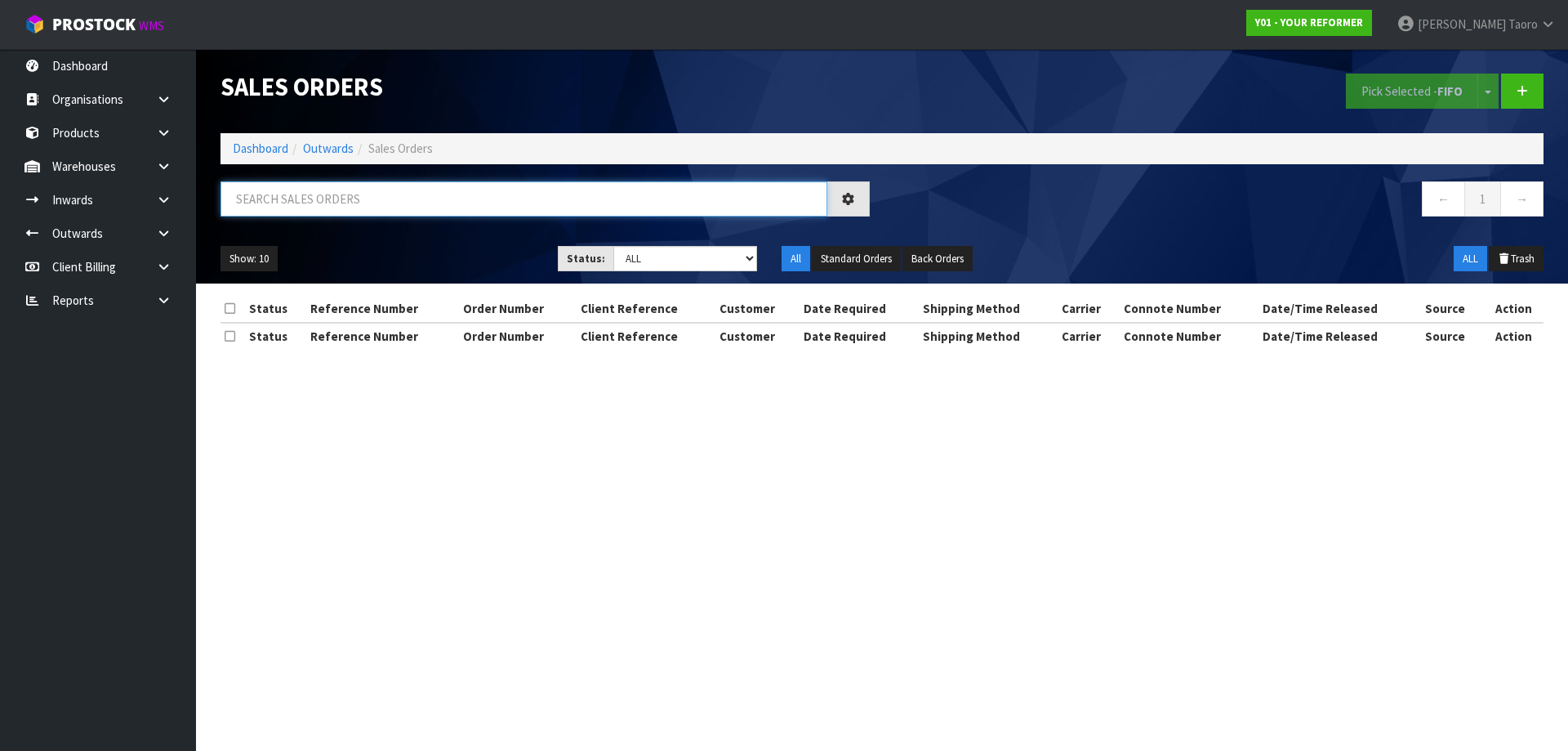
click at [350, 200] on input "text" at bounding box center [523, 199] width 606 height 35
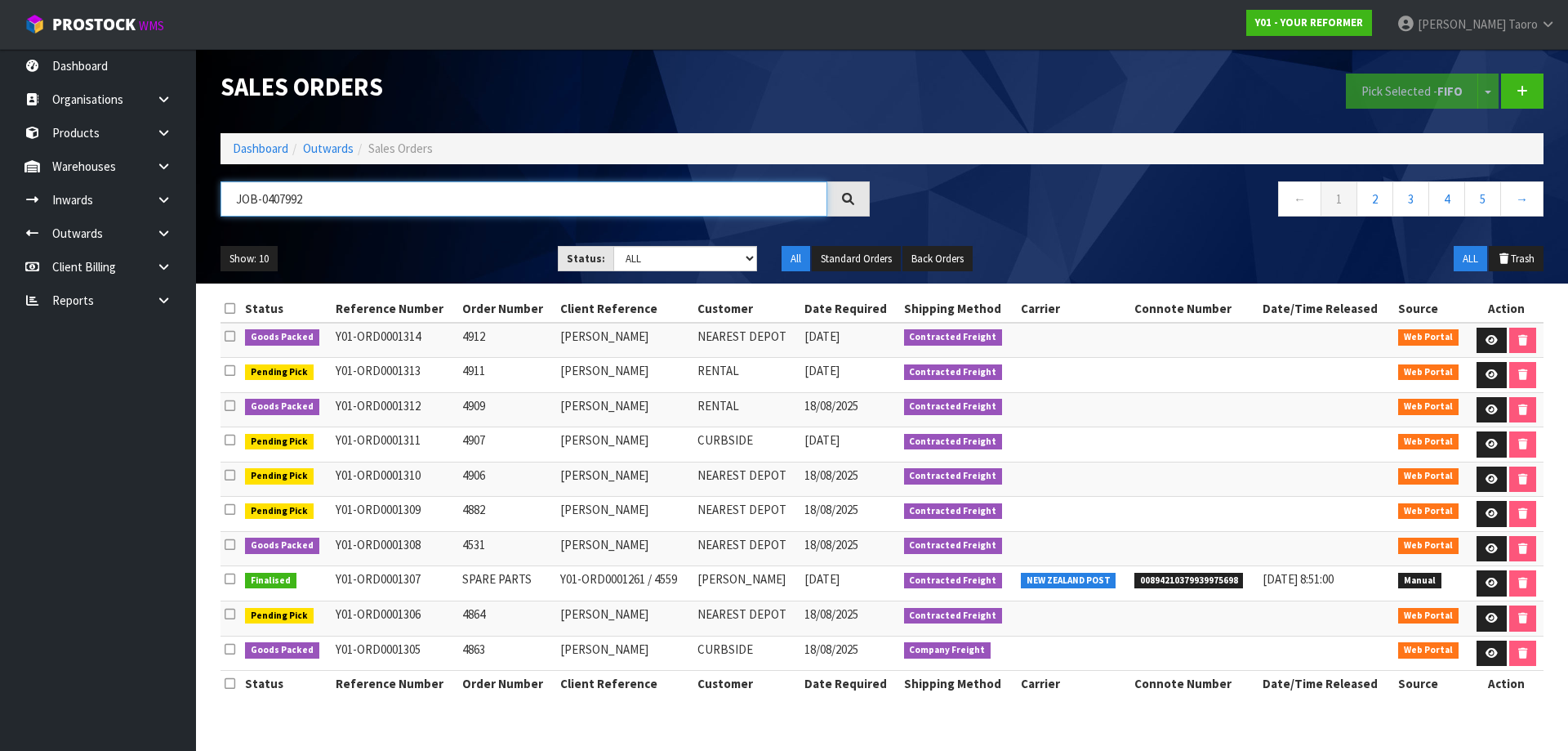
type input "JOB-0407992"
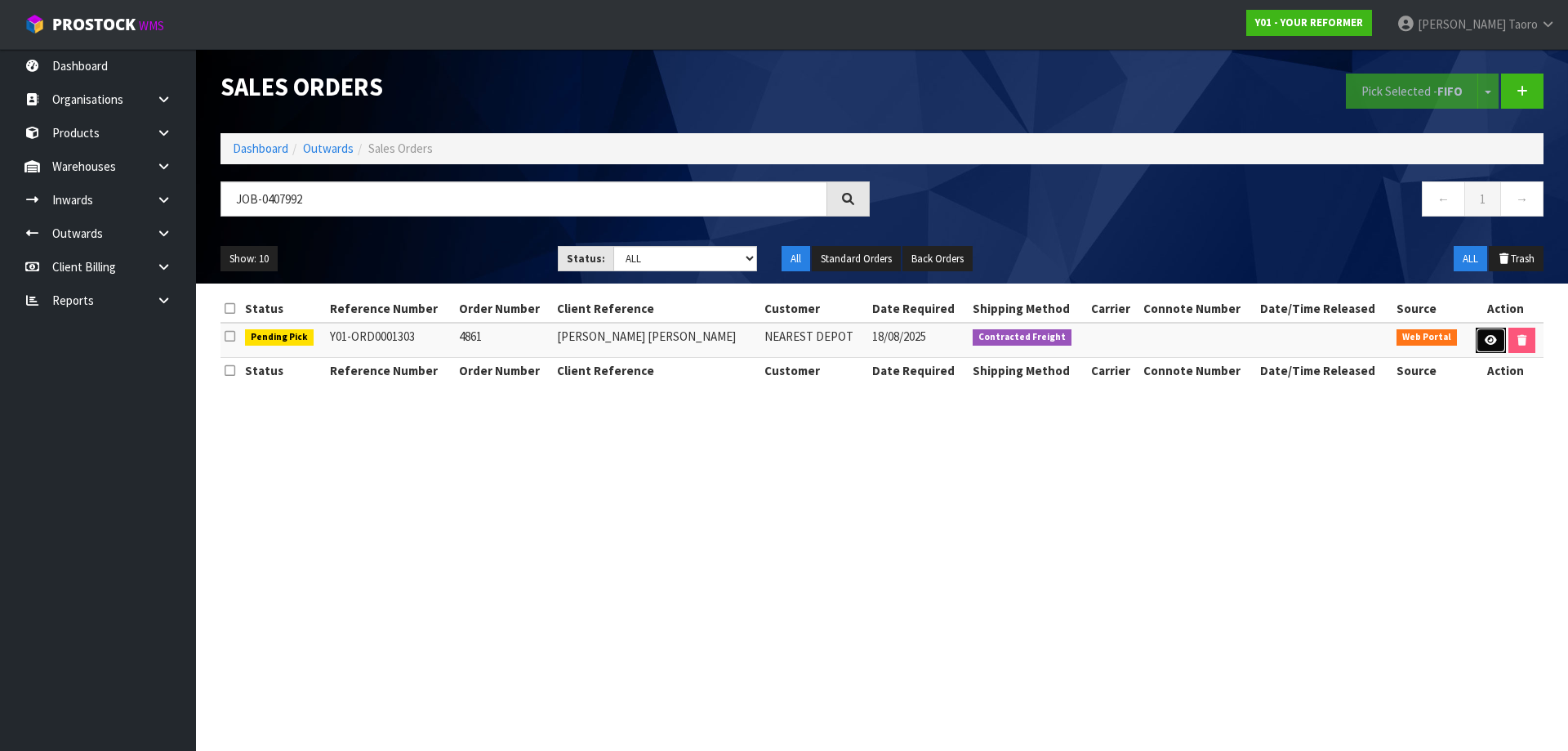
click at [1490, 344] on icon at bounding box center [1490, 341] width 12 height 11
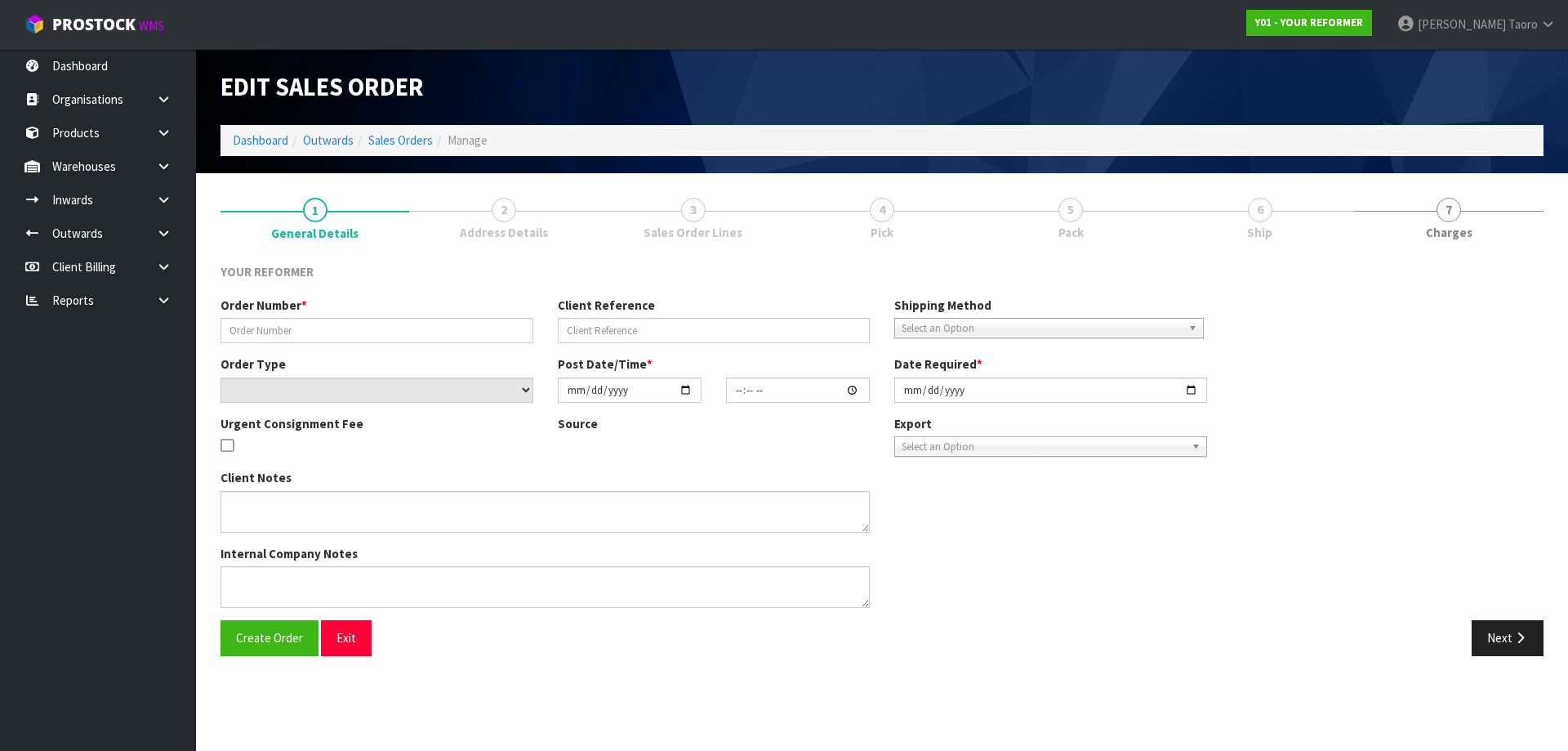
type input "4861"
type input "[PERSON_NAME] [PERSON_NAME]"
select select "number:0"
type input "[DATE]"
type input "15:47:00.000"
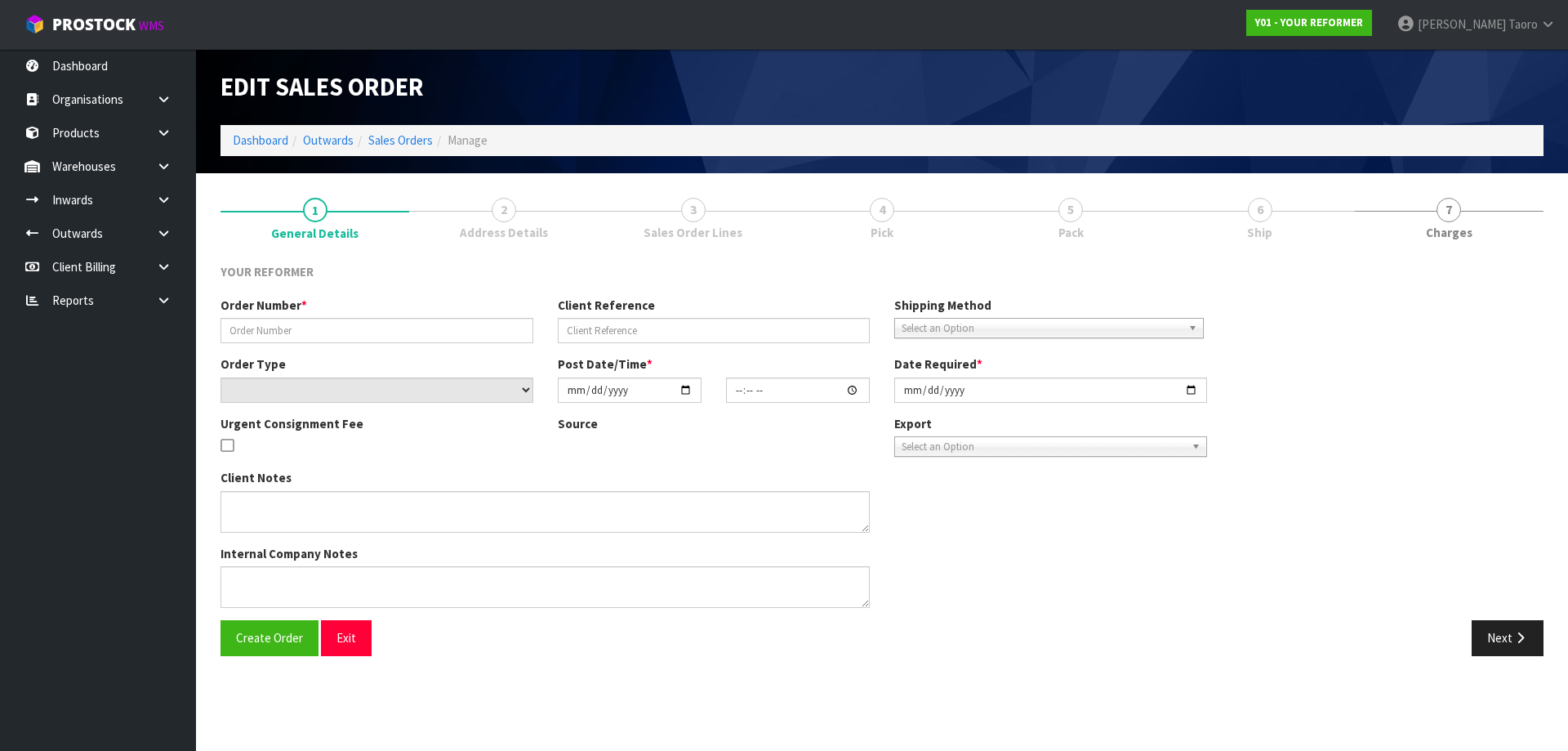
type input "[DATE]"
type textarea "[PERSON_NAME] [PERSON_NAME] [STREET_ADDRESS] [PHONE_NUMBER]"
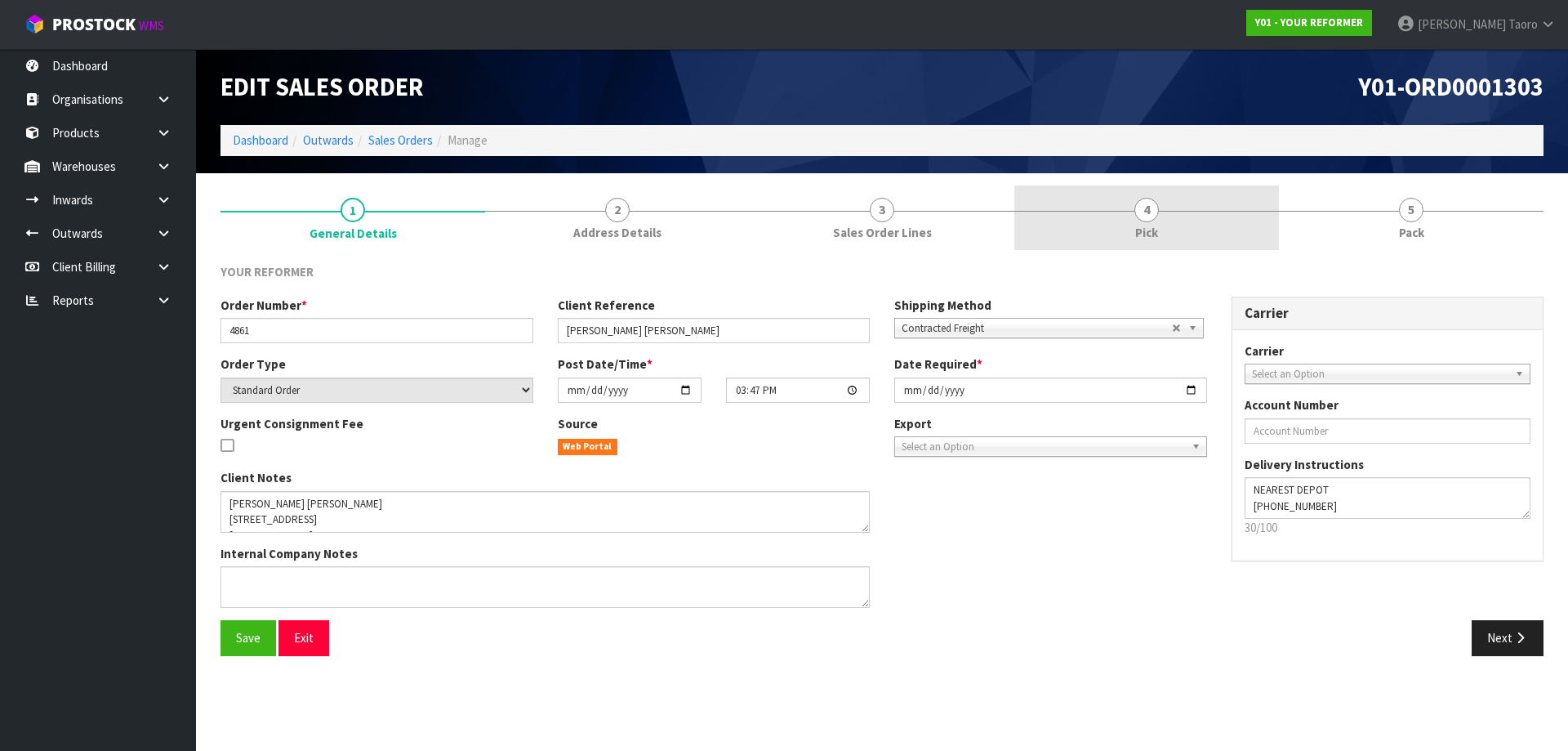
click at [1190, 237] on link "4 Pick" at bounding box center [1146, 218] width 264 height 64
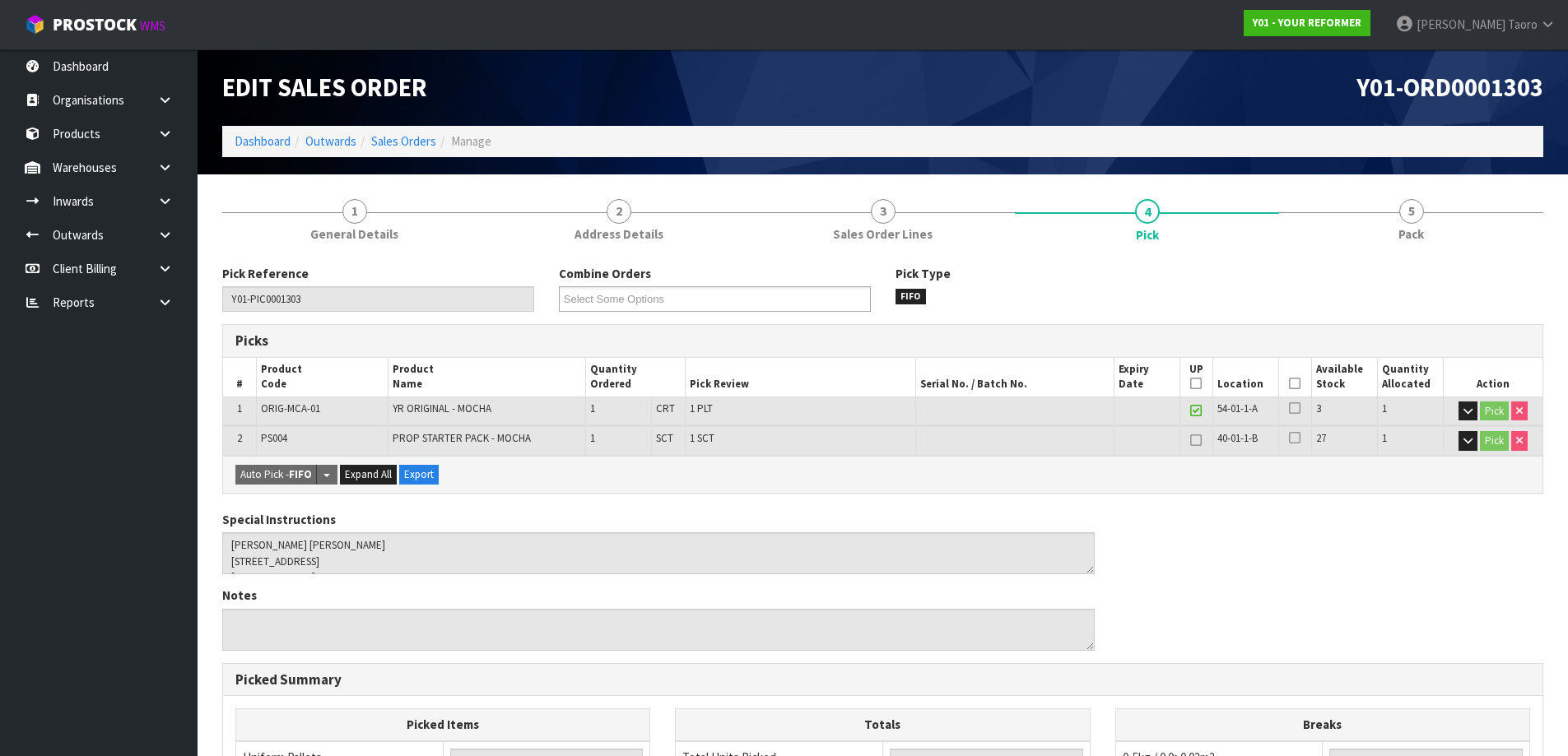
click at [1292, 384] on icon at bounding box center [1294, 384] width 11 height 1
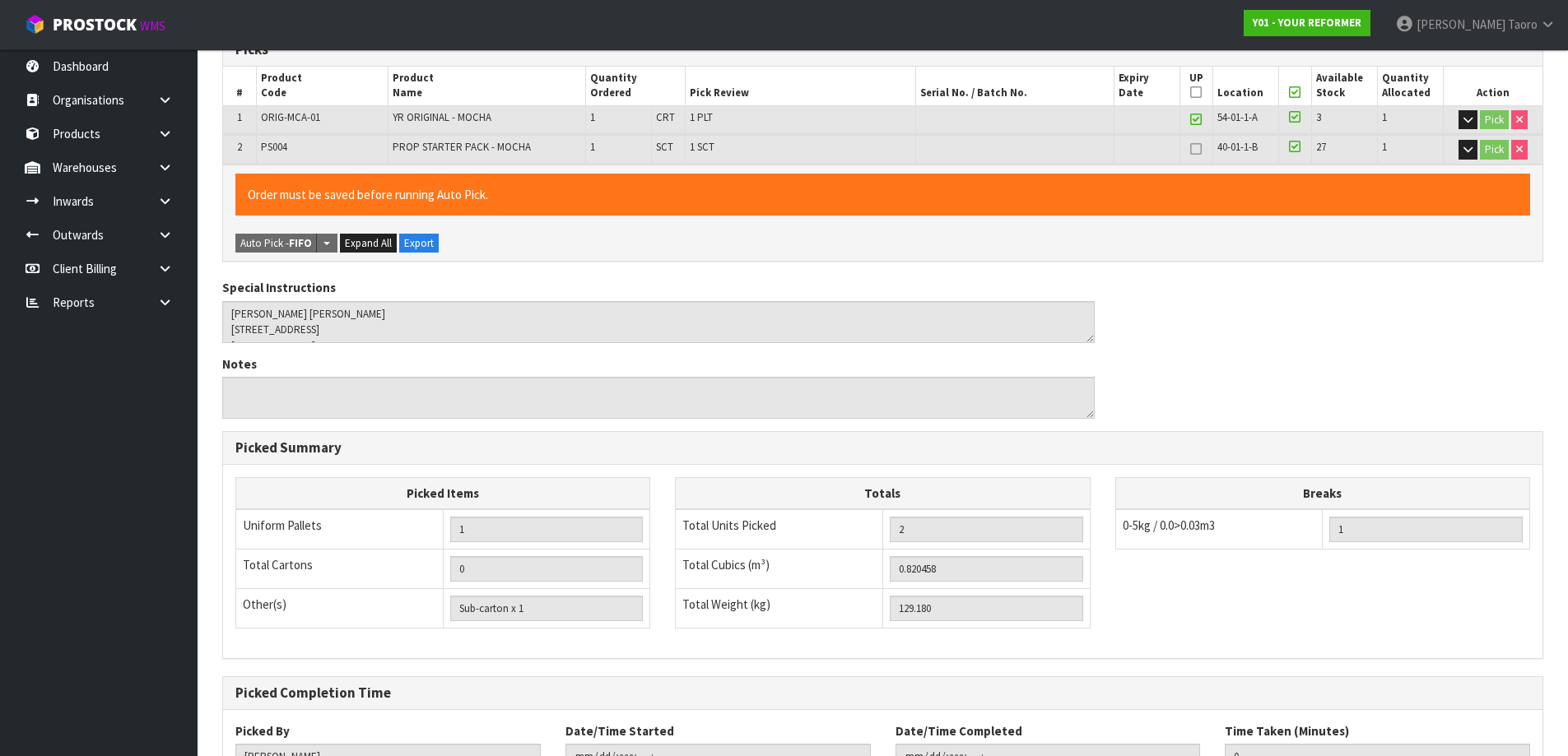
scroll to position [421, 0]
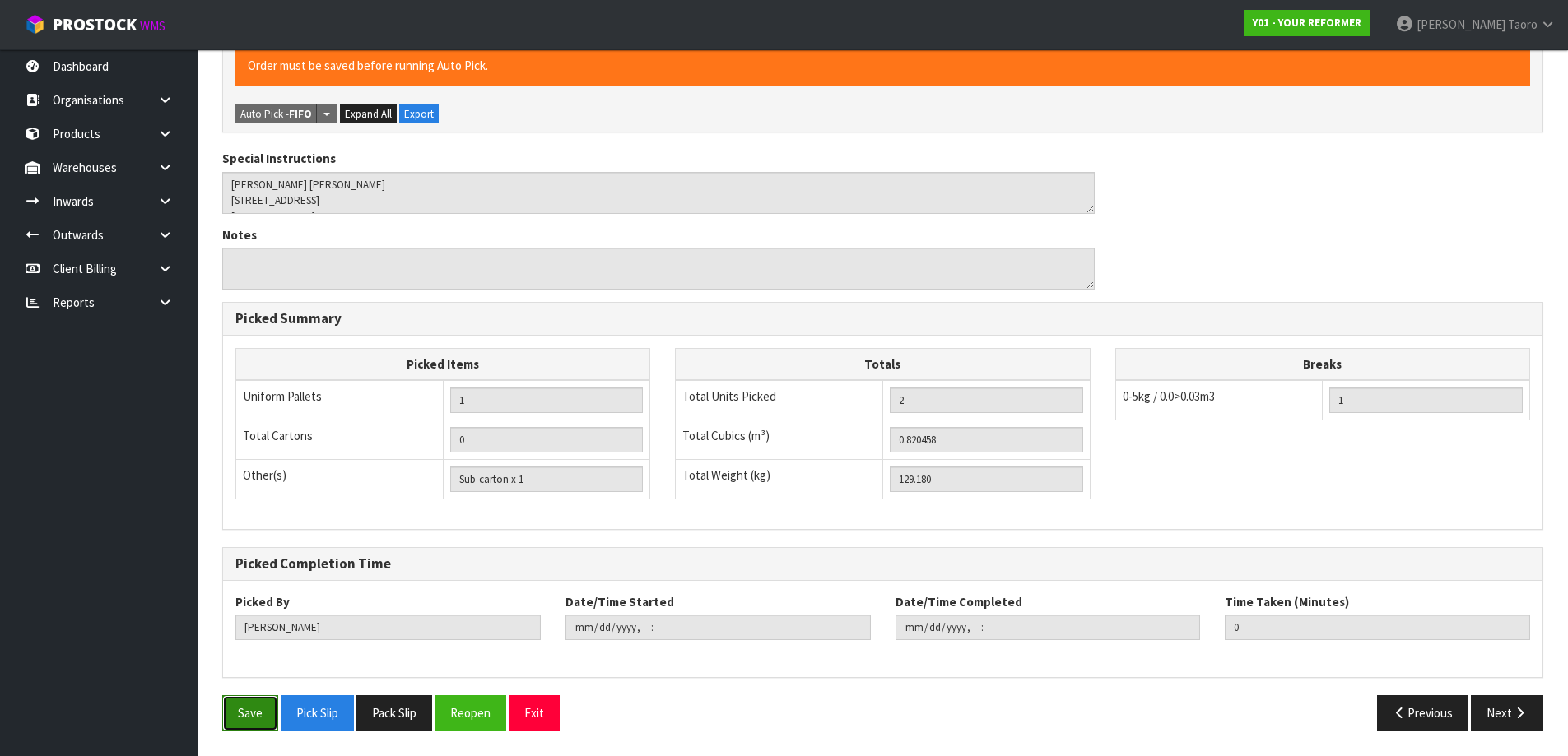
click at [263, 714] on button "Save" at bounding box center [250, 713] width 56 height 35
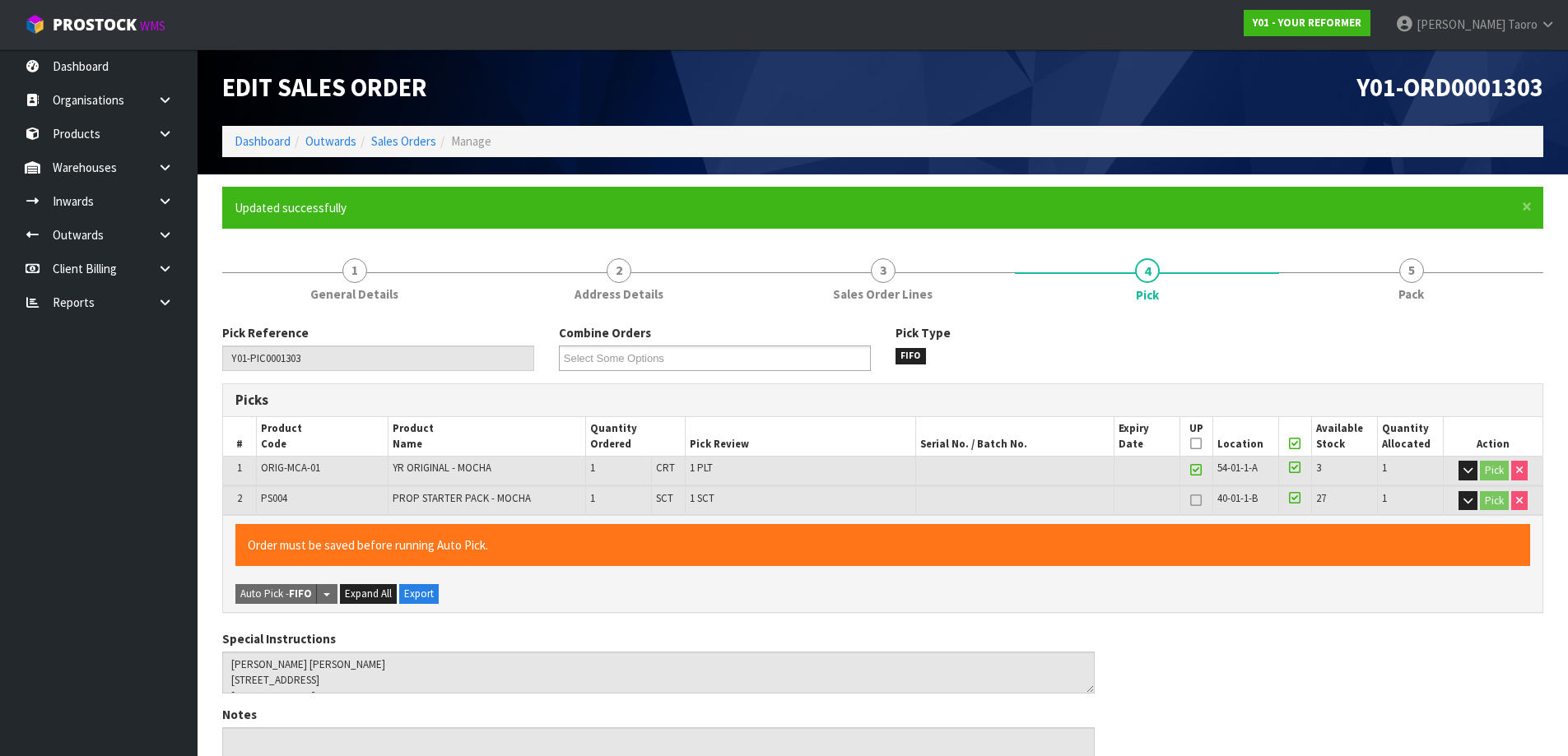
type input "[PERSON_NAME]"
type input "[DATE]T08:37:03"
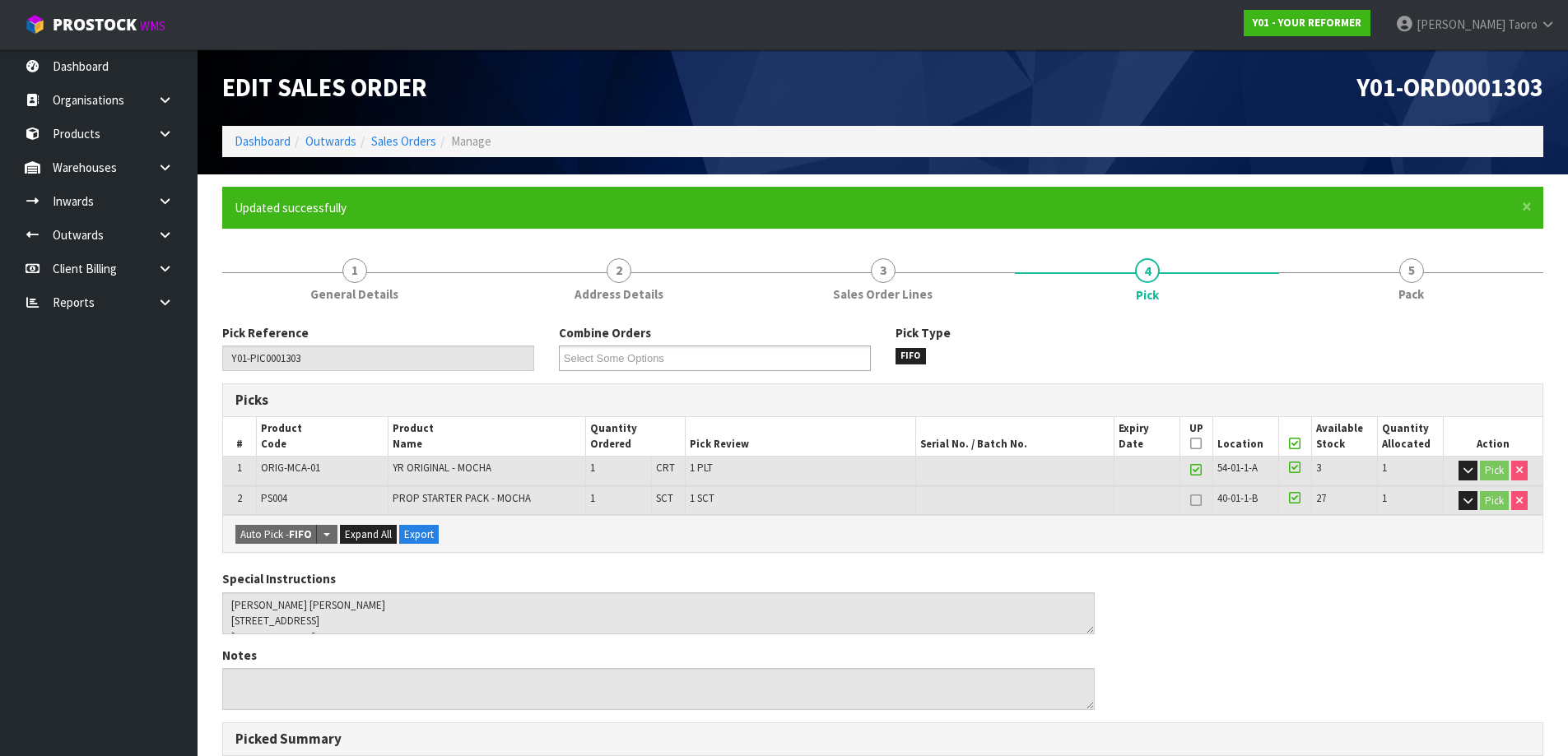
click at [1442, 250] on link "5 Pack" at bounding box center [1411, 278] width 264 height 65
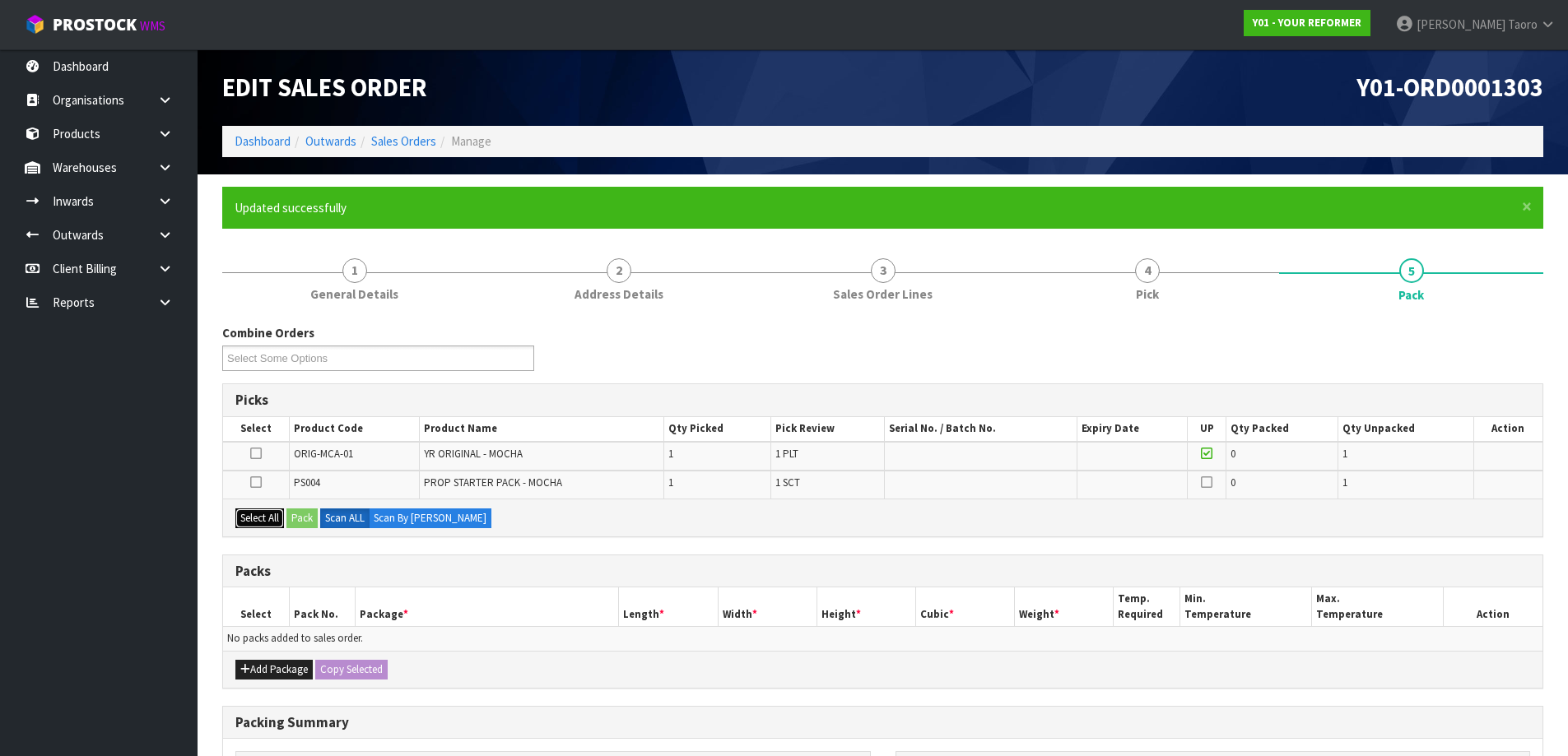
click at [276, 513] on button "Select All" at bounding box center [260, 518] width 49 height 19
click at [303, 517] on button "Pack" at bounding box center [302, 518] width 31 height 19
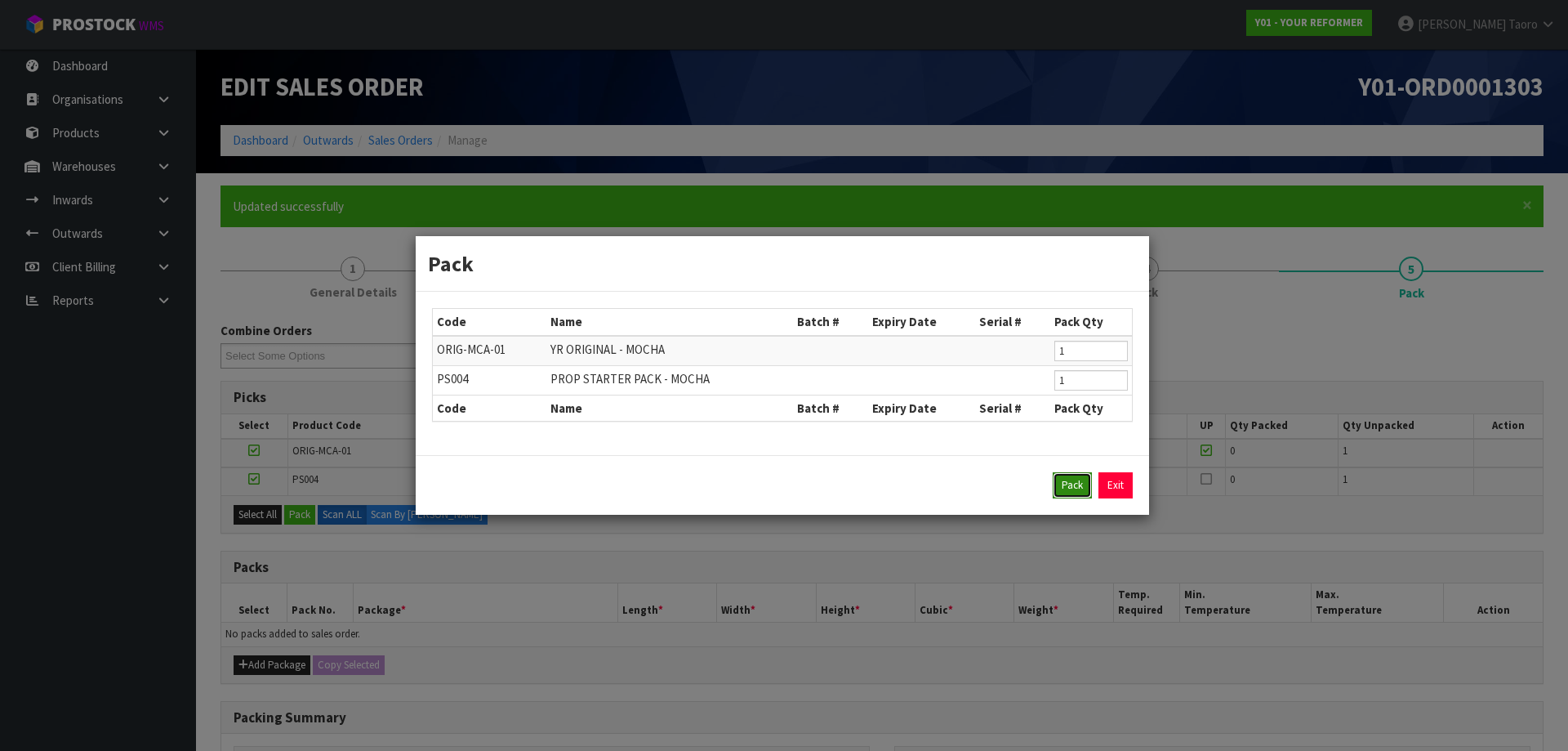
drag, startPoint x: 1076, startPoint y: 487, endPoint x: 1019, endPoint y: 495, distance: 57.6
click at [1075, 487] on button "Pack" at bounding box center [1072, 485] width 39 height 26
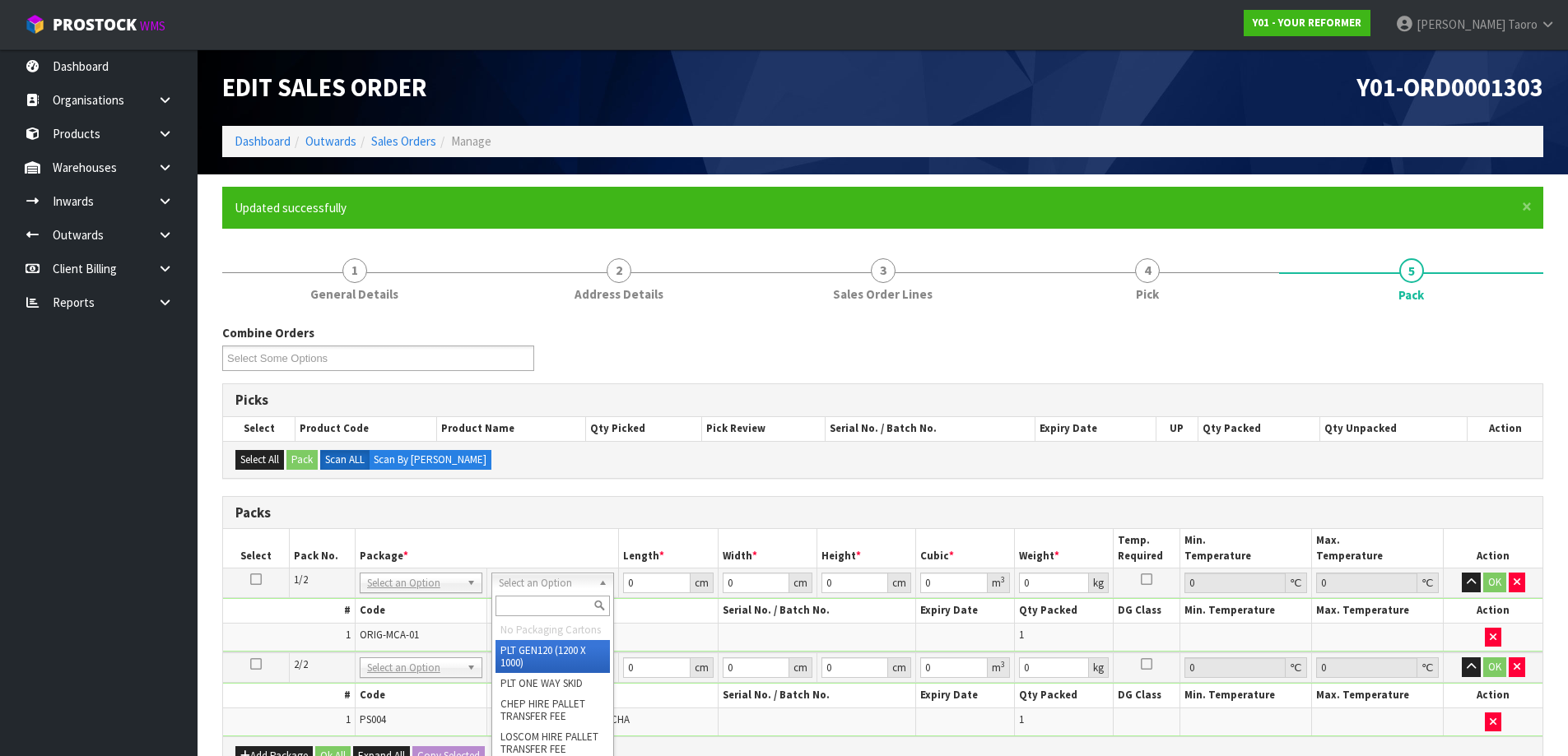
click at [545, 600] on input "text" at bounding box center [553, 605] width 115 height 20
type input "U"
type input "126"
drag, startPoint x: 567, startPoint y: 670, endPoint x: 589, endPoint y: 700, distance: 37.2
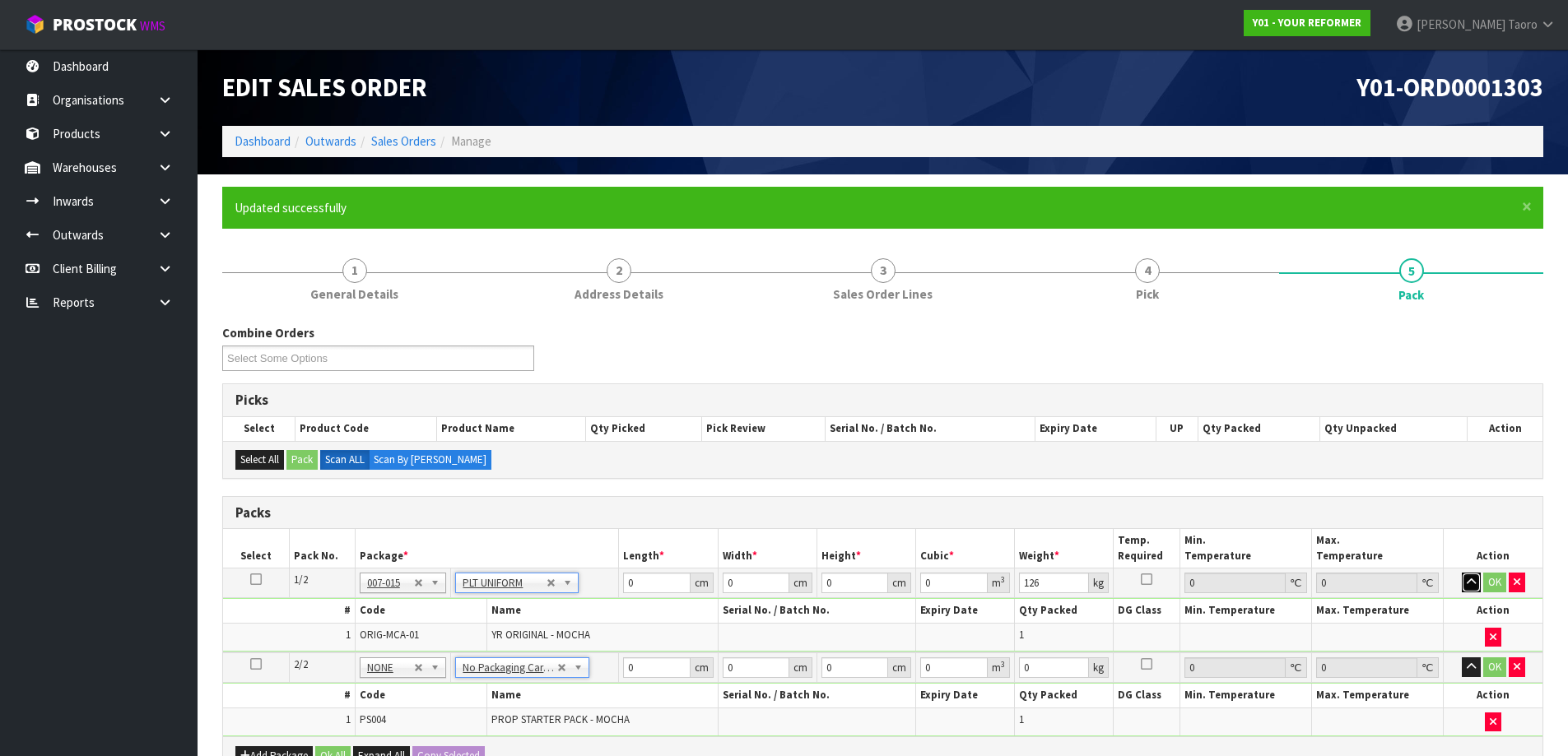
click at [1470, 574] on button "button" at bounding box center [1471, 582] width 18 height 19
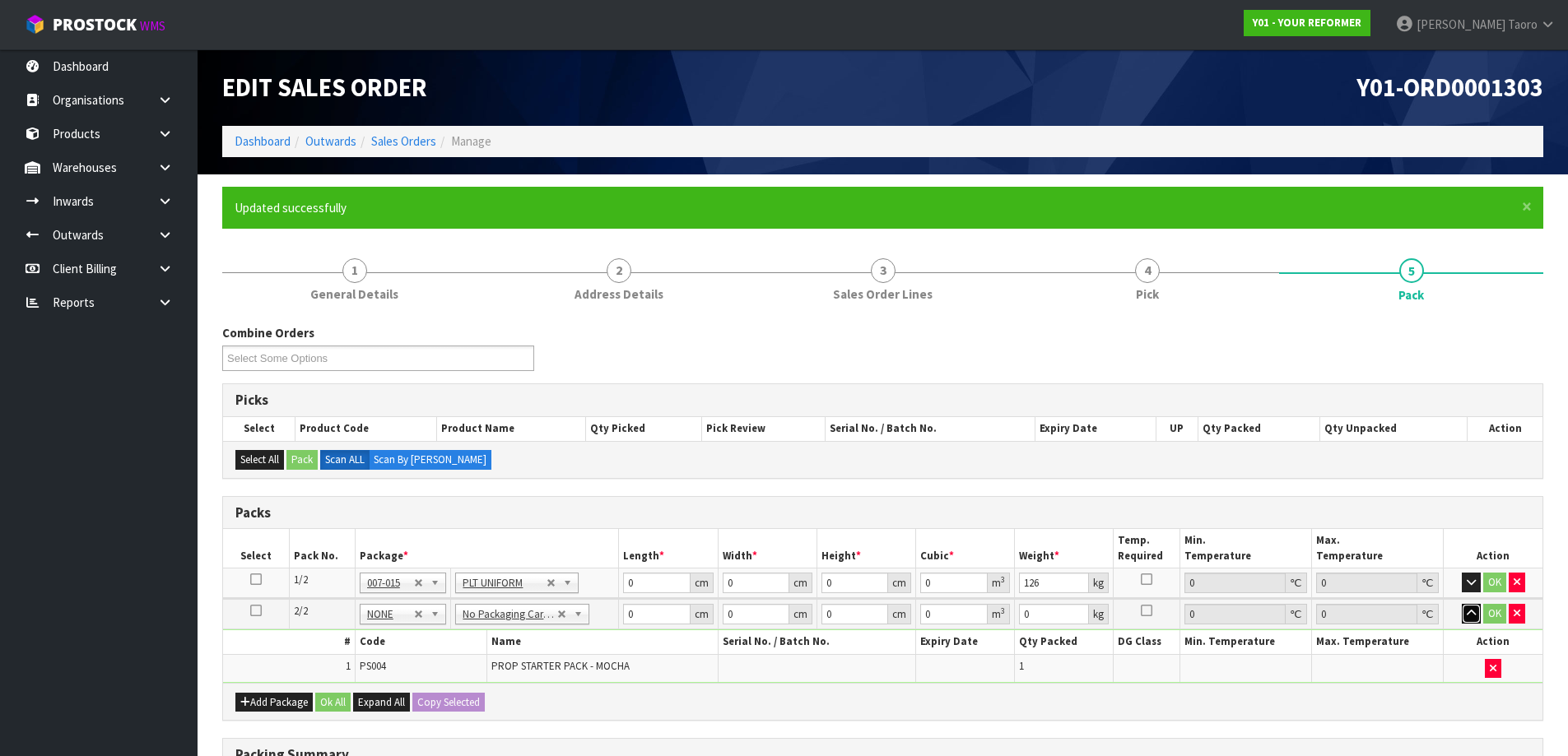
click at [1468, 607] on button "button" at bounding box center [1471, 613] width 18 height 19
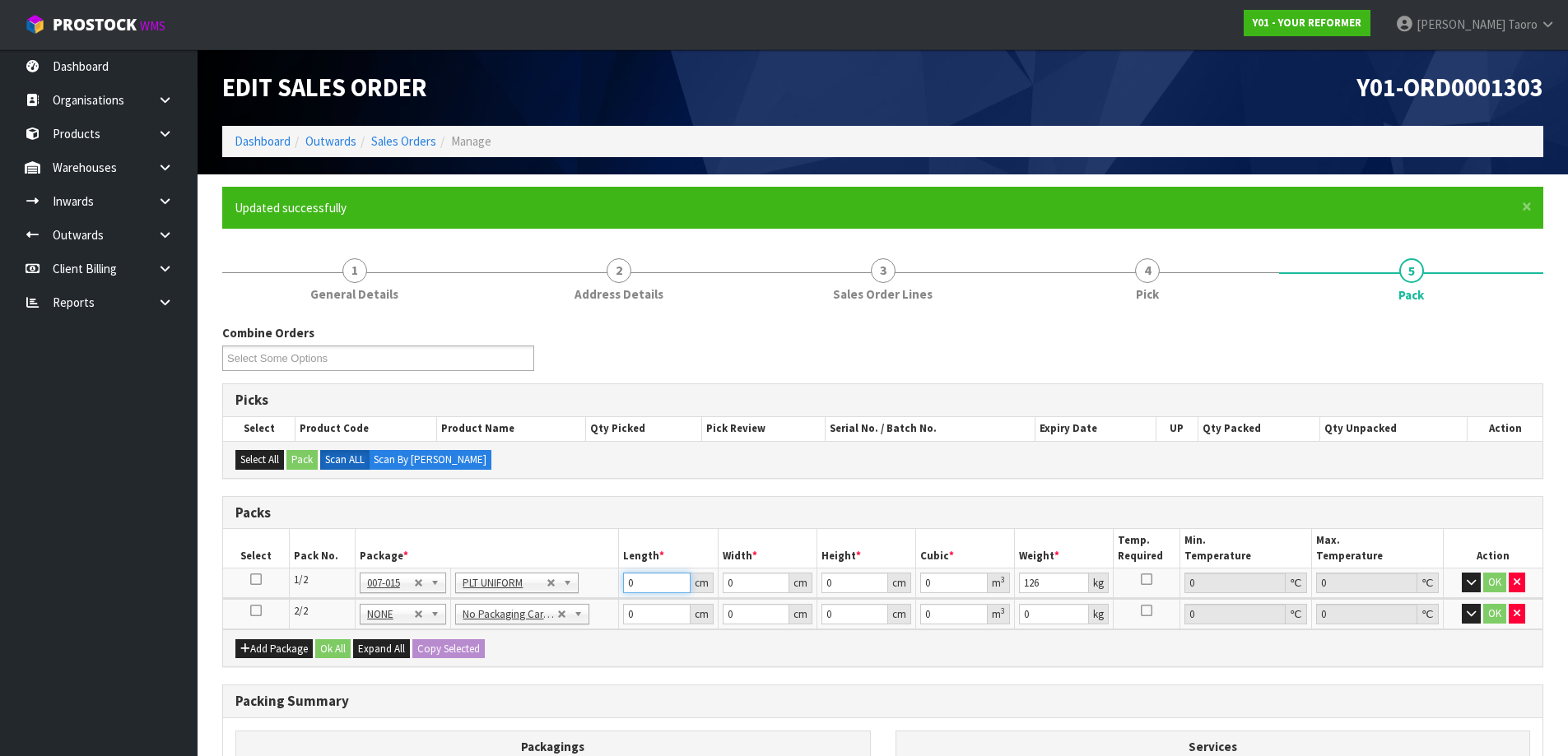
click at [640, 591] on input "0" at bounding box center [656, 583] width 67 height 20
click at [643, 591] on input "0" at bounding box center [656, 583] width 67 height 20
type input "260"
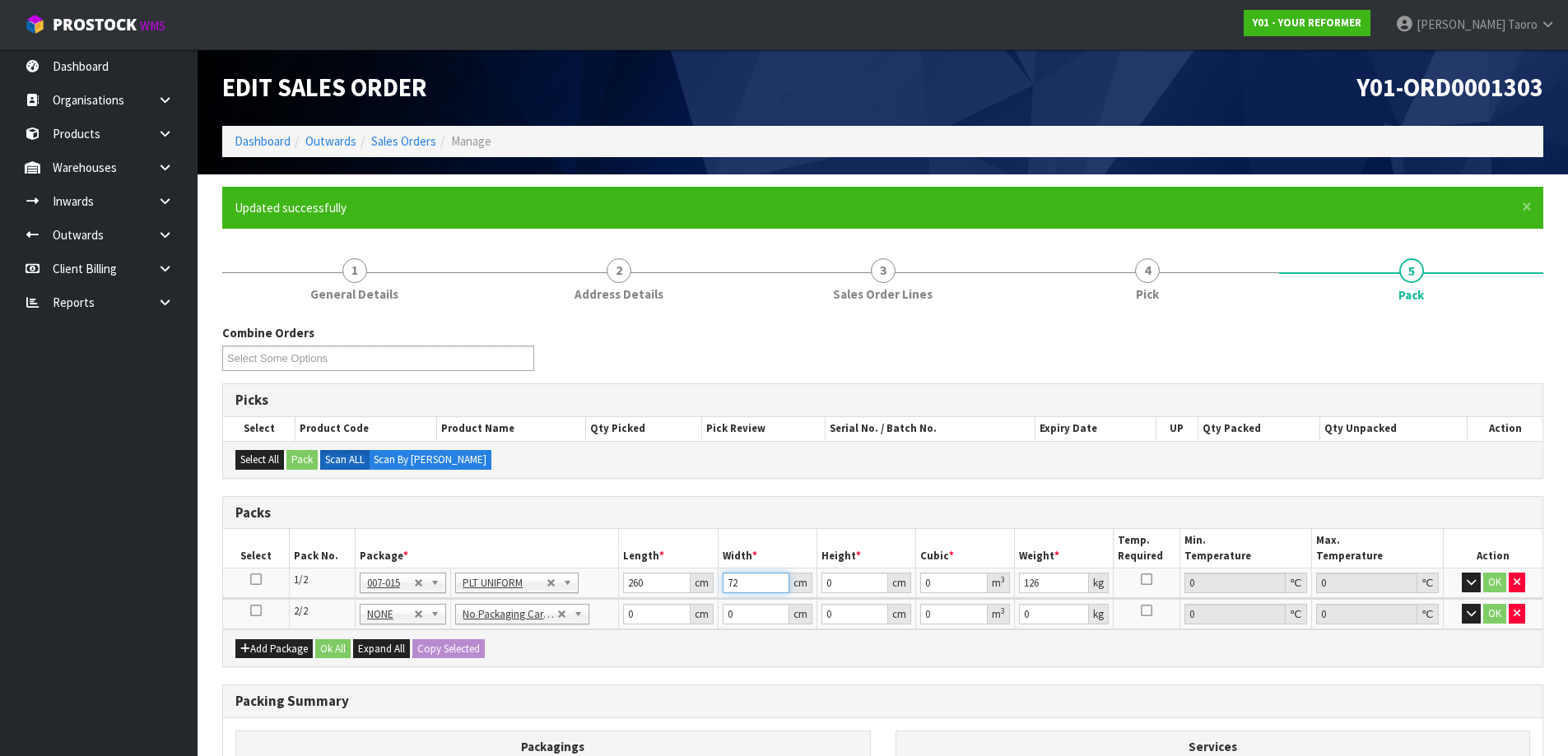
type input "72"
type input "4"
type input "0.07488"
type input "40"
type input "0.7488"
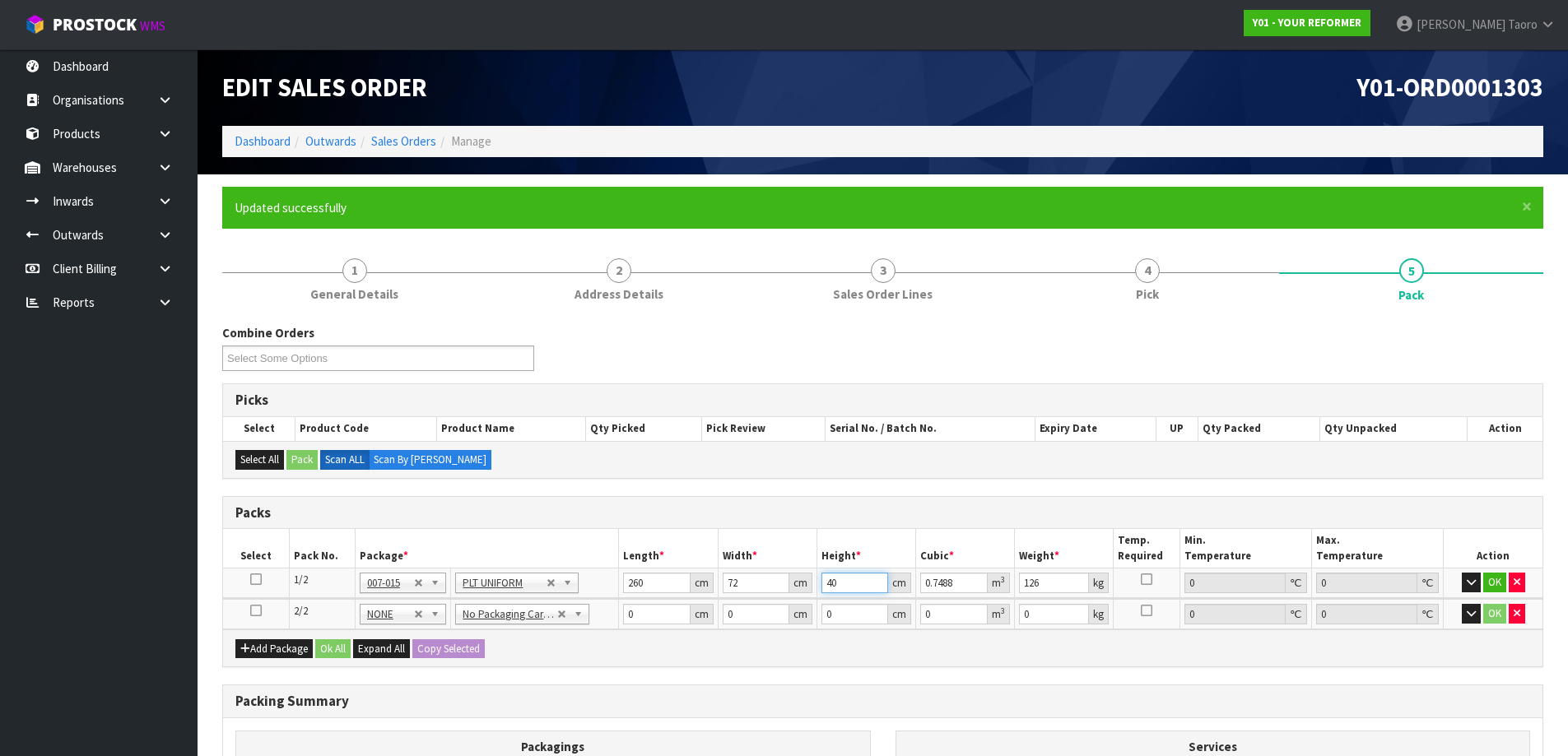
type input "40"
type input "55"
type input "41"
type input "8"
type input "0.01804"
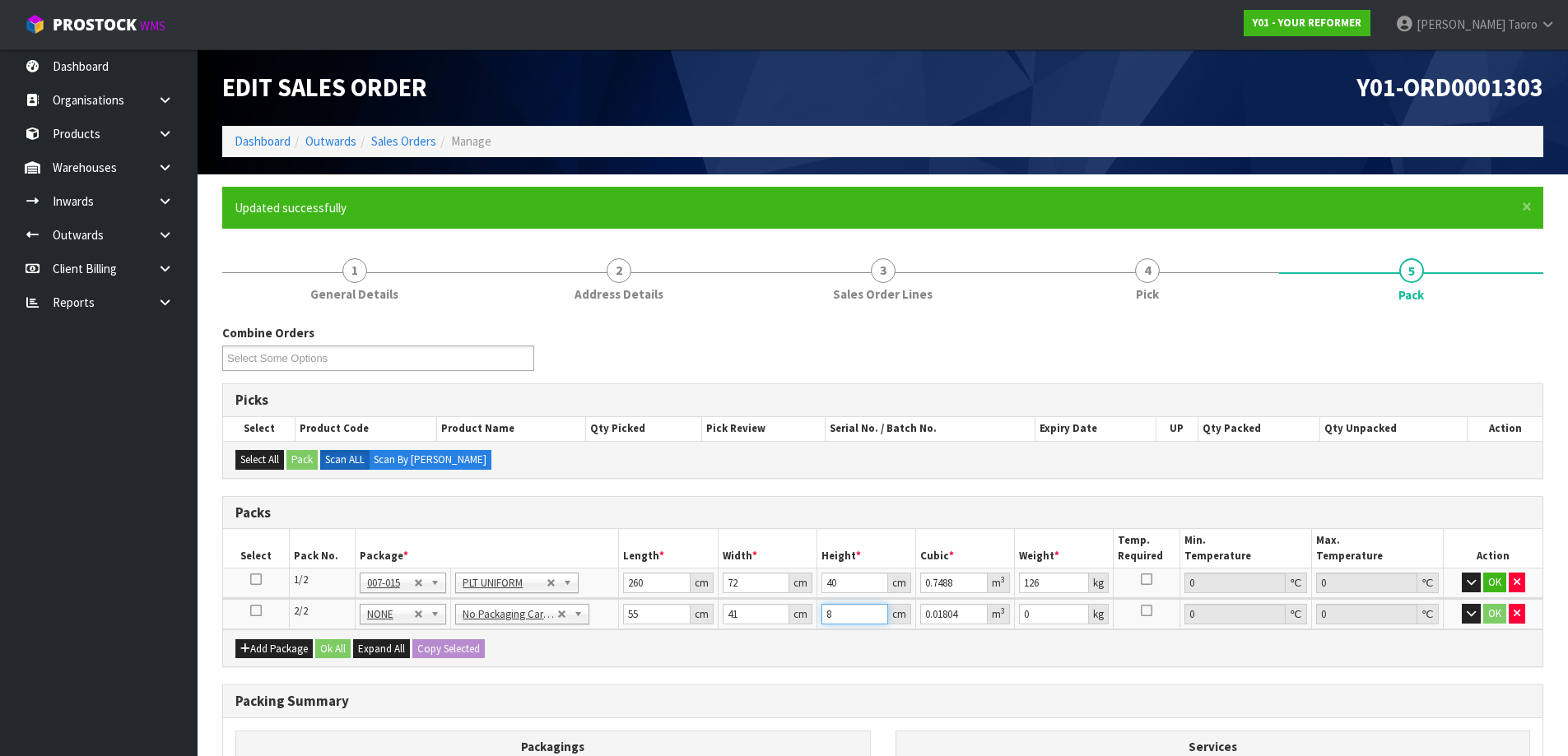
type input "8"
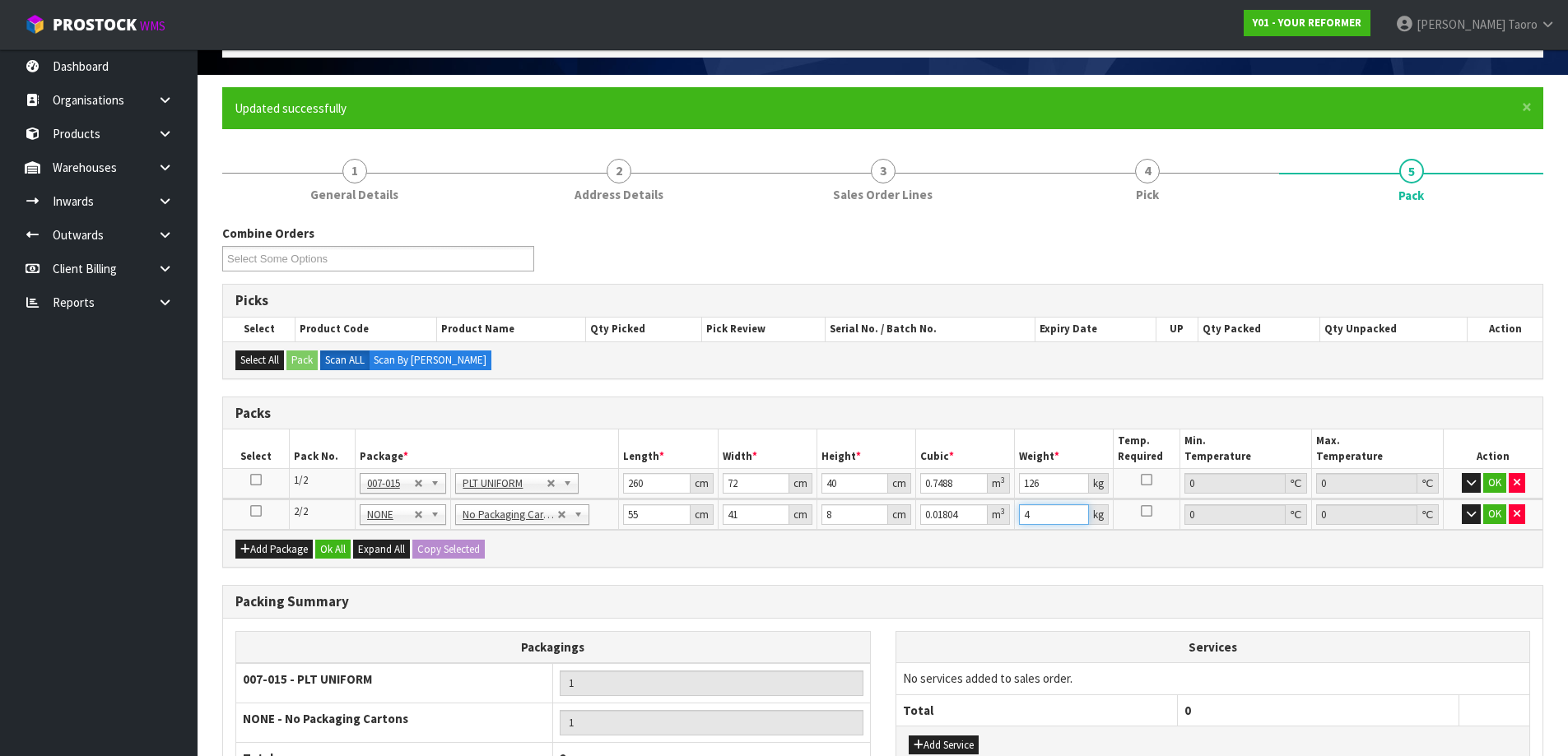
scroll to position [263, 0]
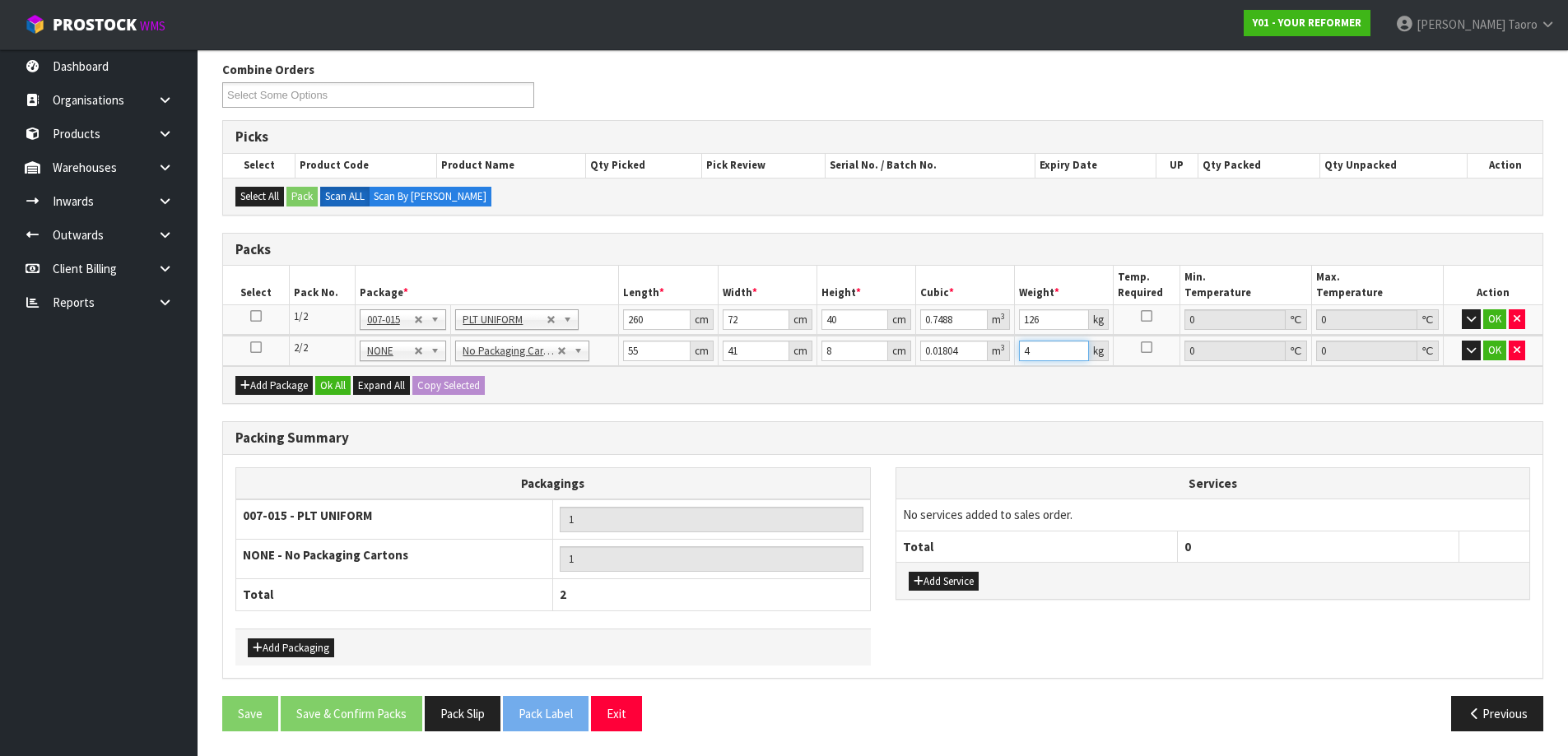
type input "4"
click at [915, 589] on button "Add Service" at bounding box center [944, 581] width 70 height 19
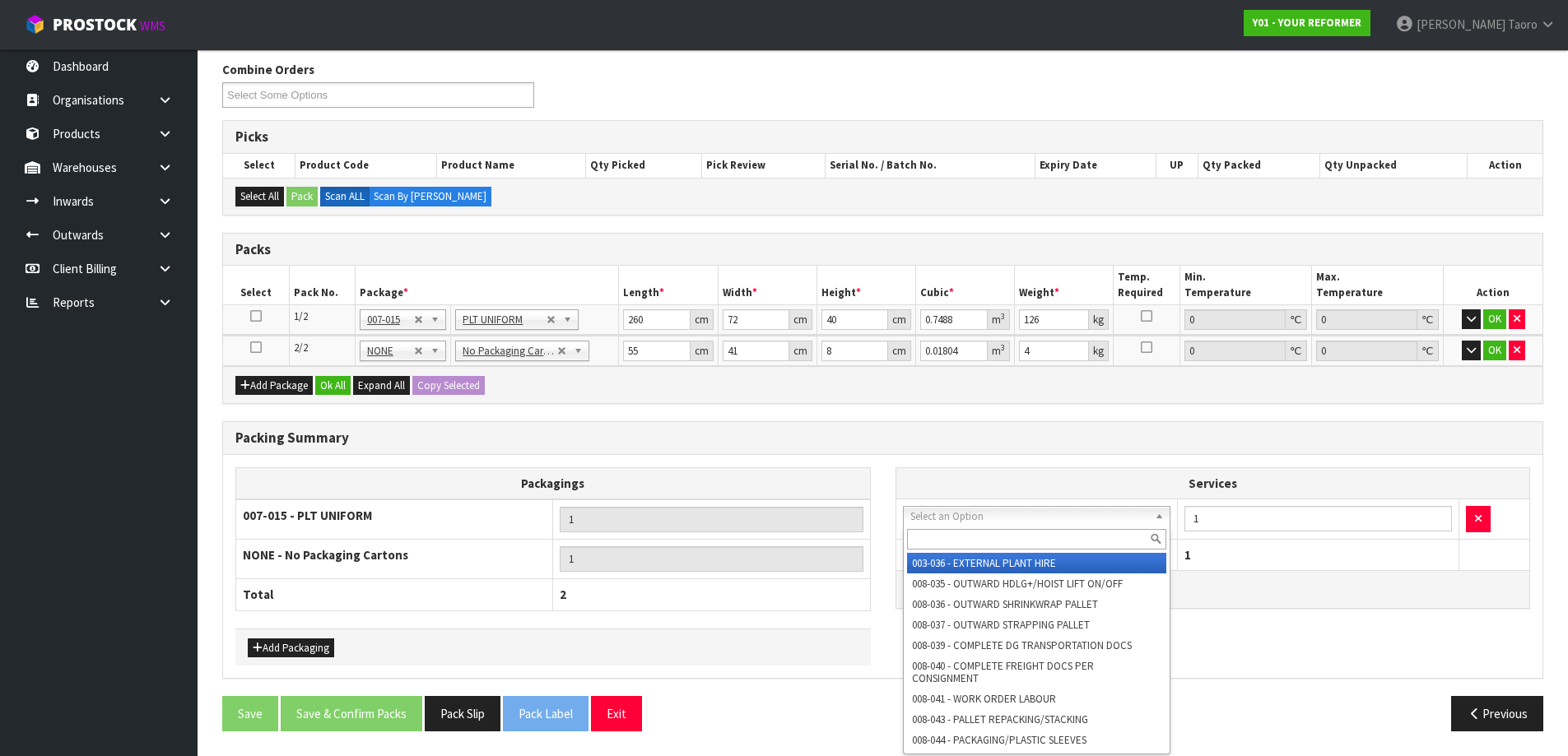
click at [956, 531] on input "text" at bounding box center [1036, 539] width 260 height 20
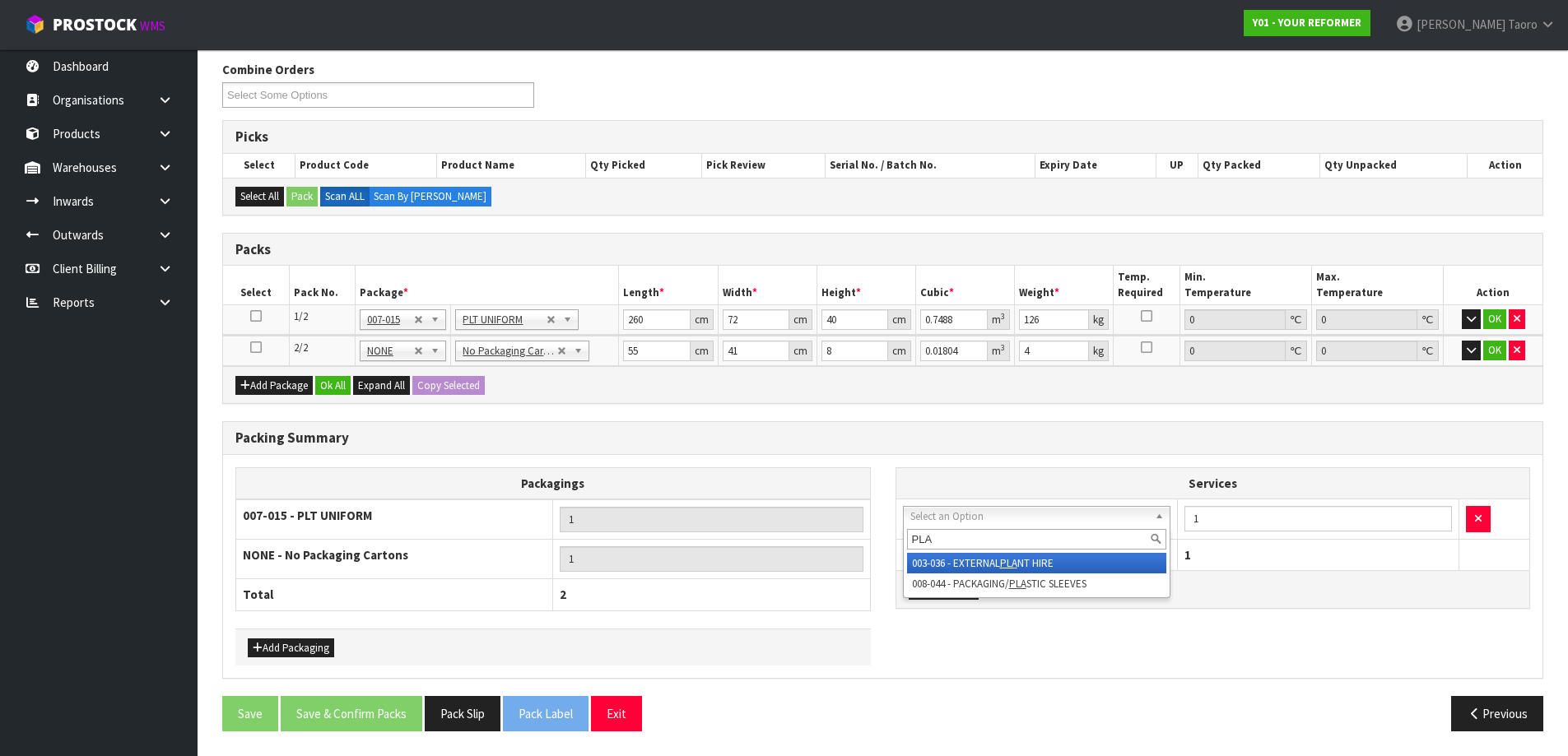
type input "PLAS"
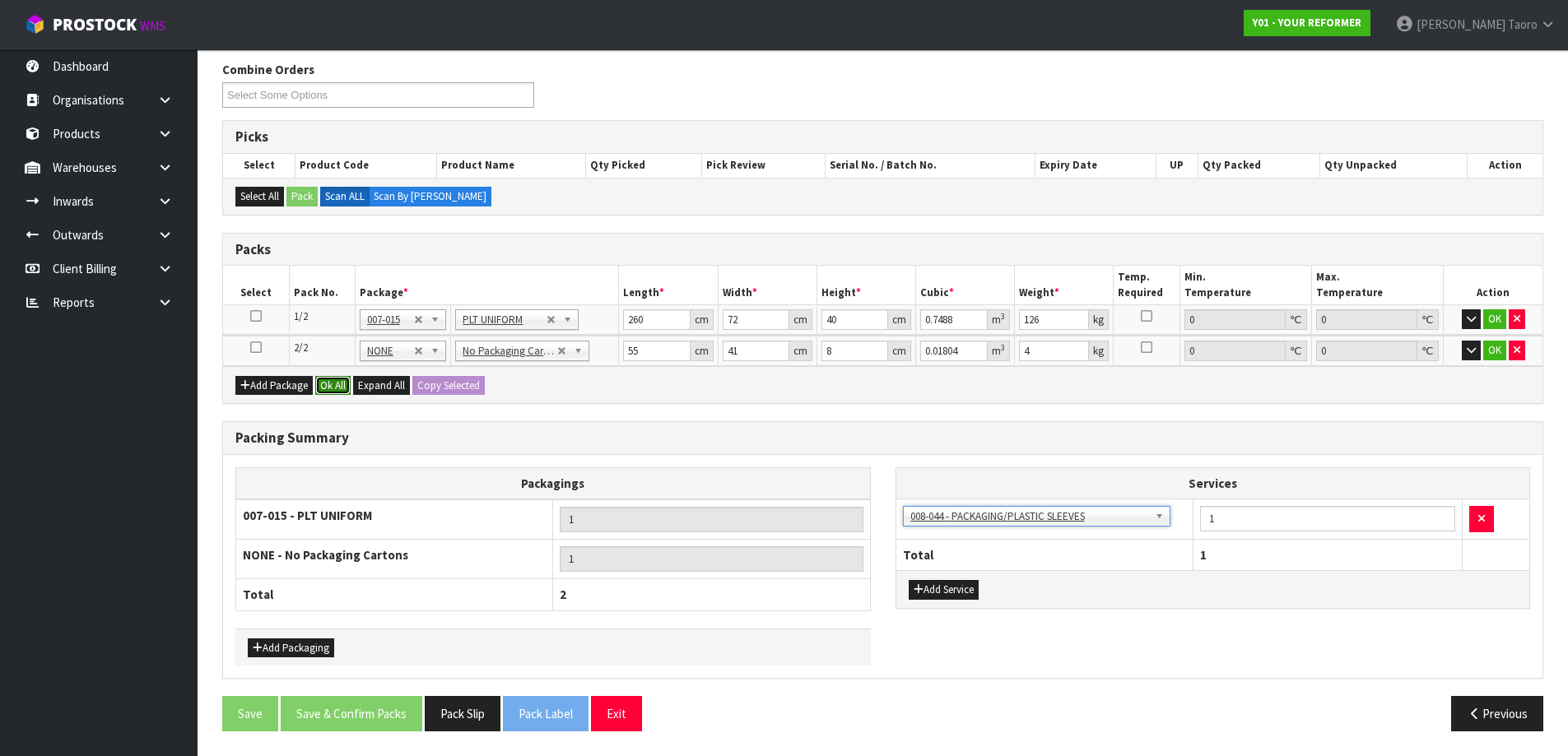
click at [340, 384] on button "Ok All" at bounding box center [333, 385] width 35 height 19
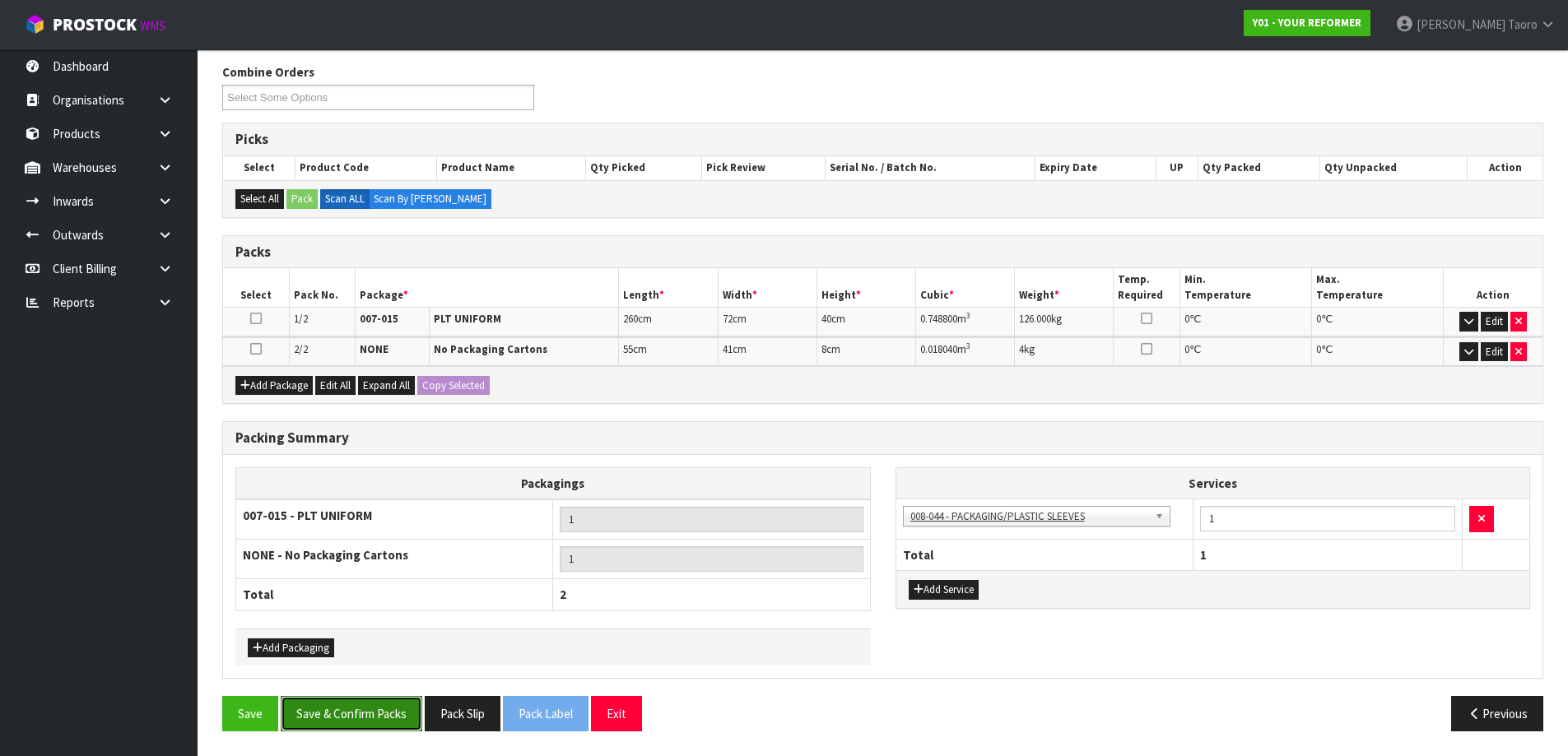
click at [384, 706] on button "Save & Confirm Packs" at bounding box center [351, 713] width 141 height 35
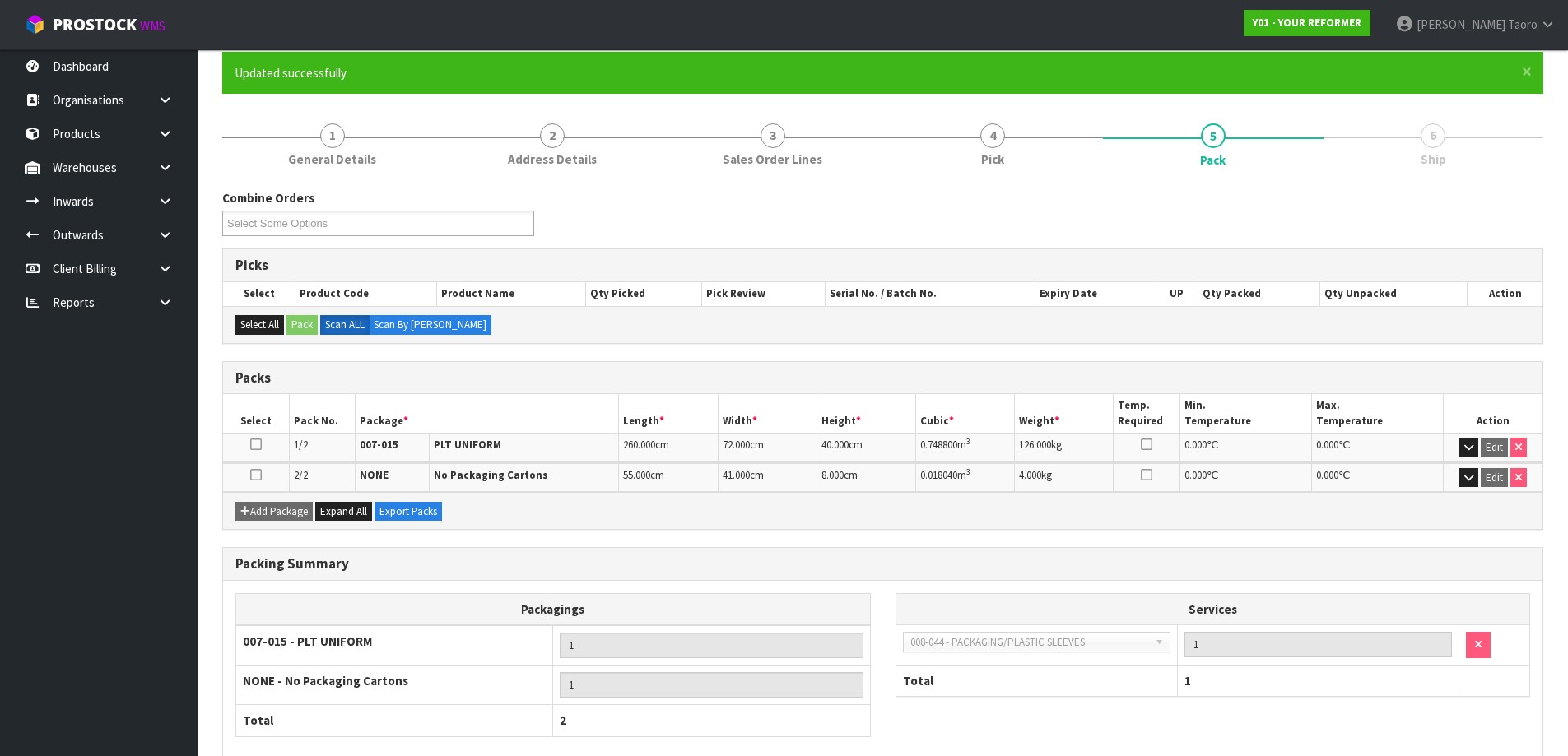
scroll to position [224, 0]
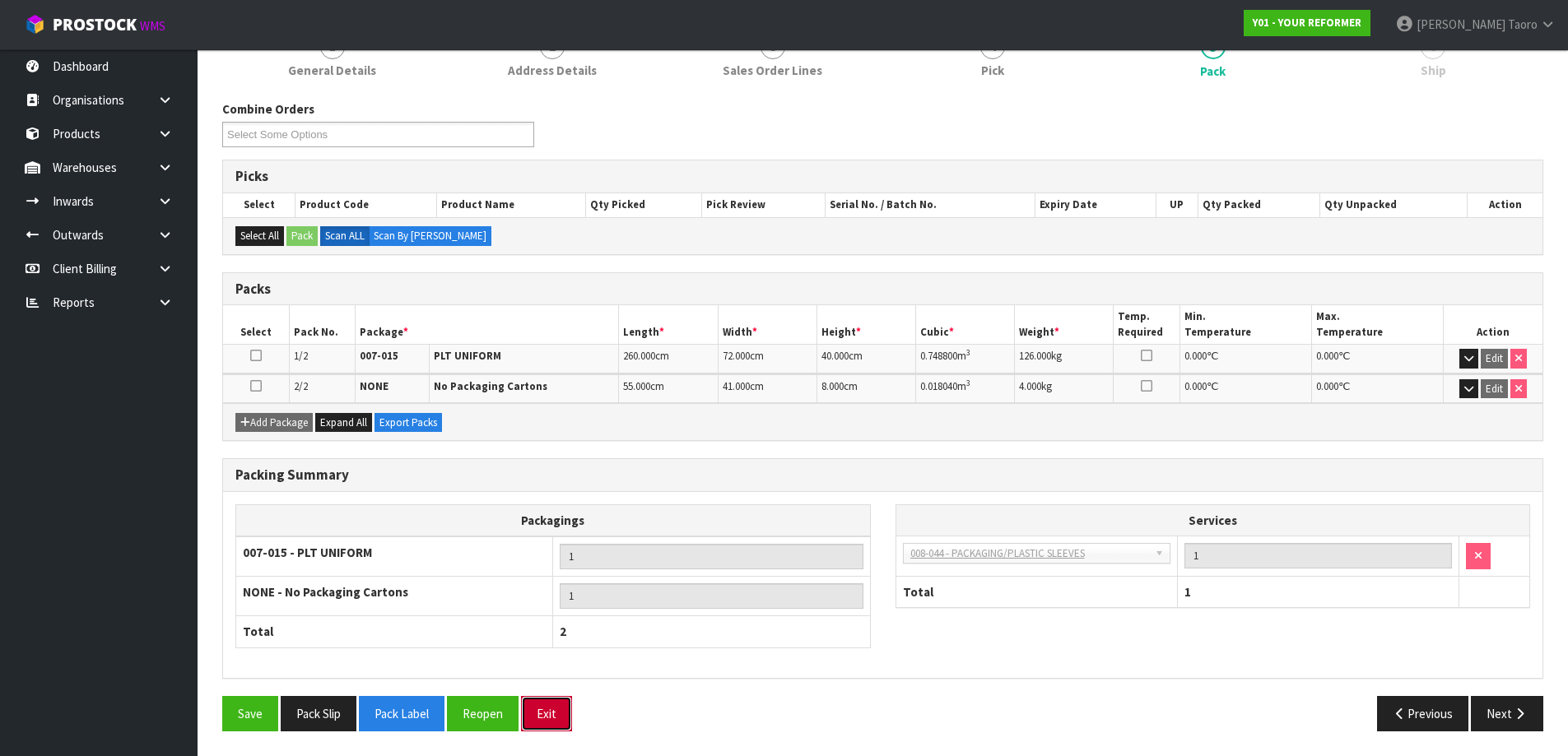
click at [556, 711] on button "Exit" at bounding box center [545, 713] width 51 height 35
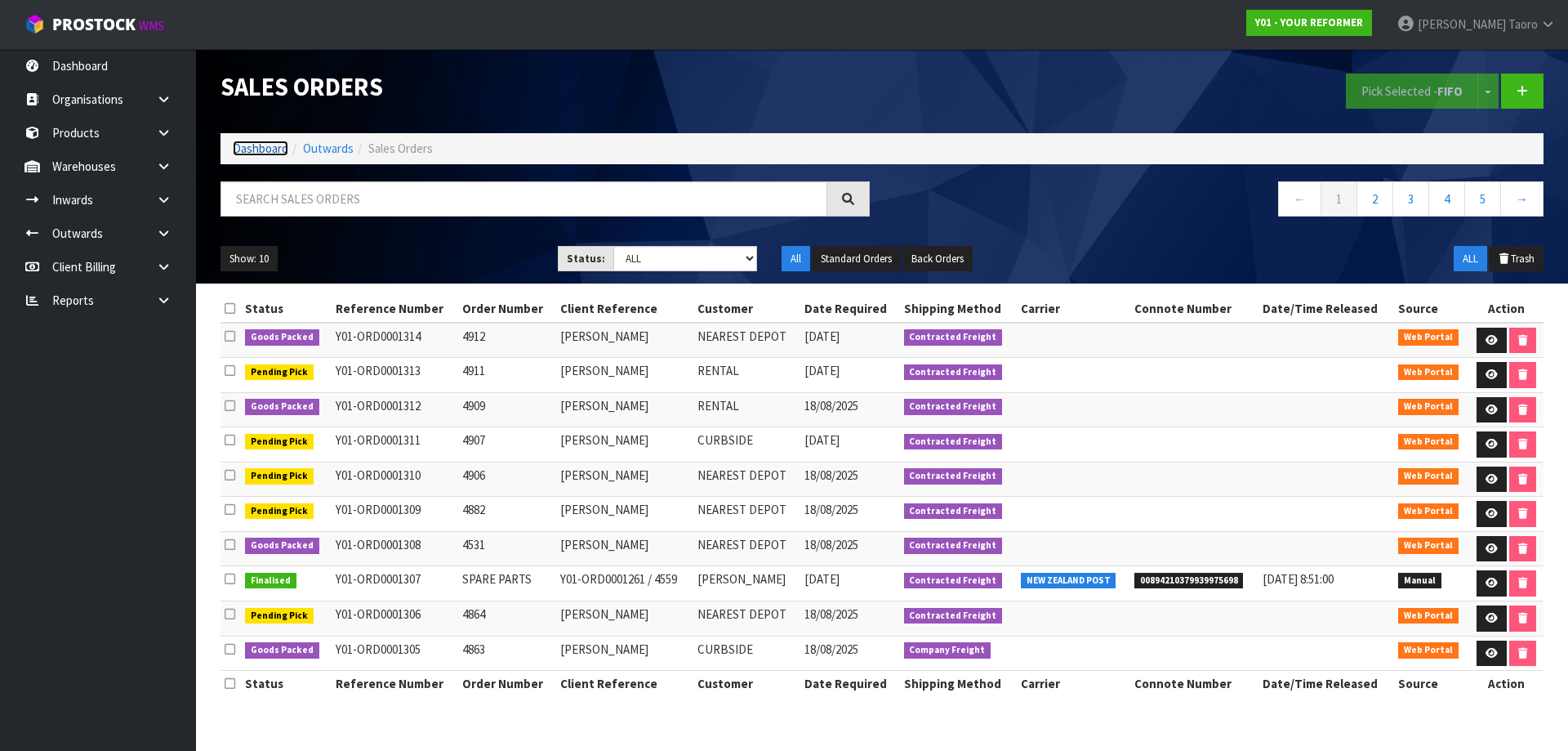
click at [269, 156] on link "Dashboard" at bounding box center [261, 148] width 56 height 16
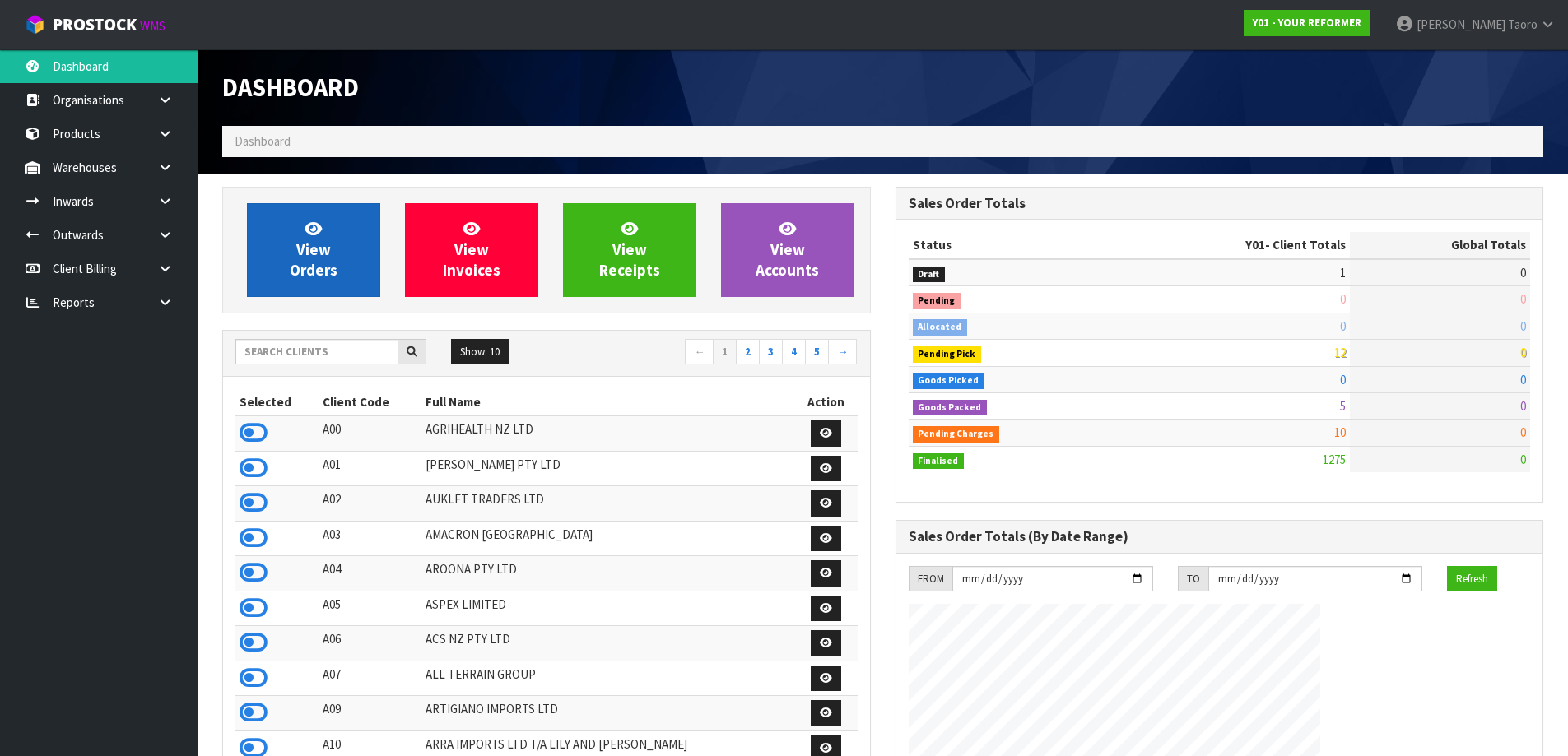
scroll to position [1246, 672]
click at [276, 253] on link "View Orders" at bounding box center [313, 250] width 133 height 93
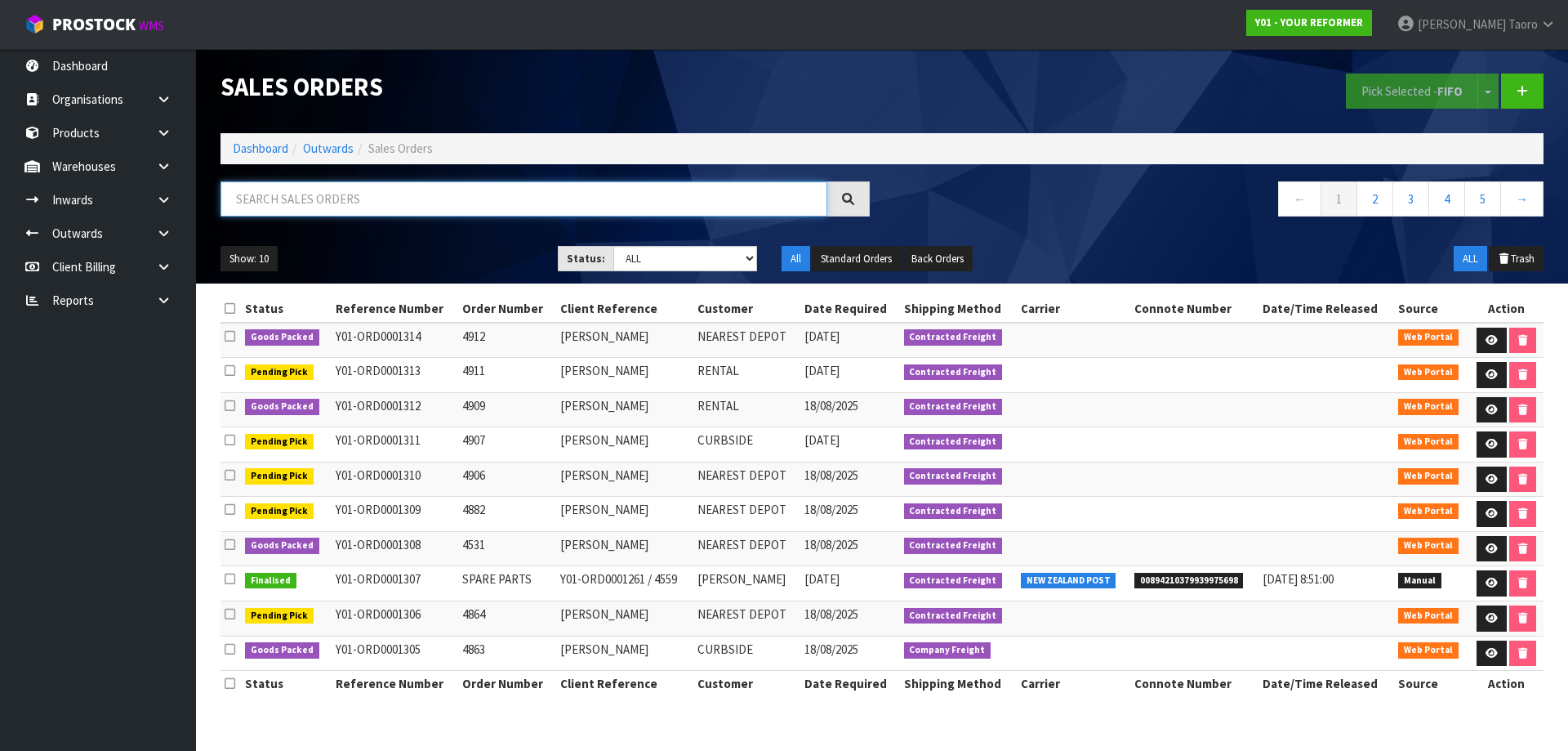
click at [321, 207] on input "text" at bounding box center [523, 199] width 606 height 35
type input "JOB-0408160"
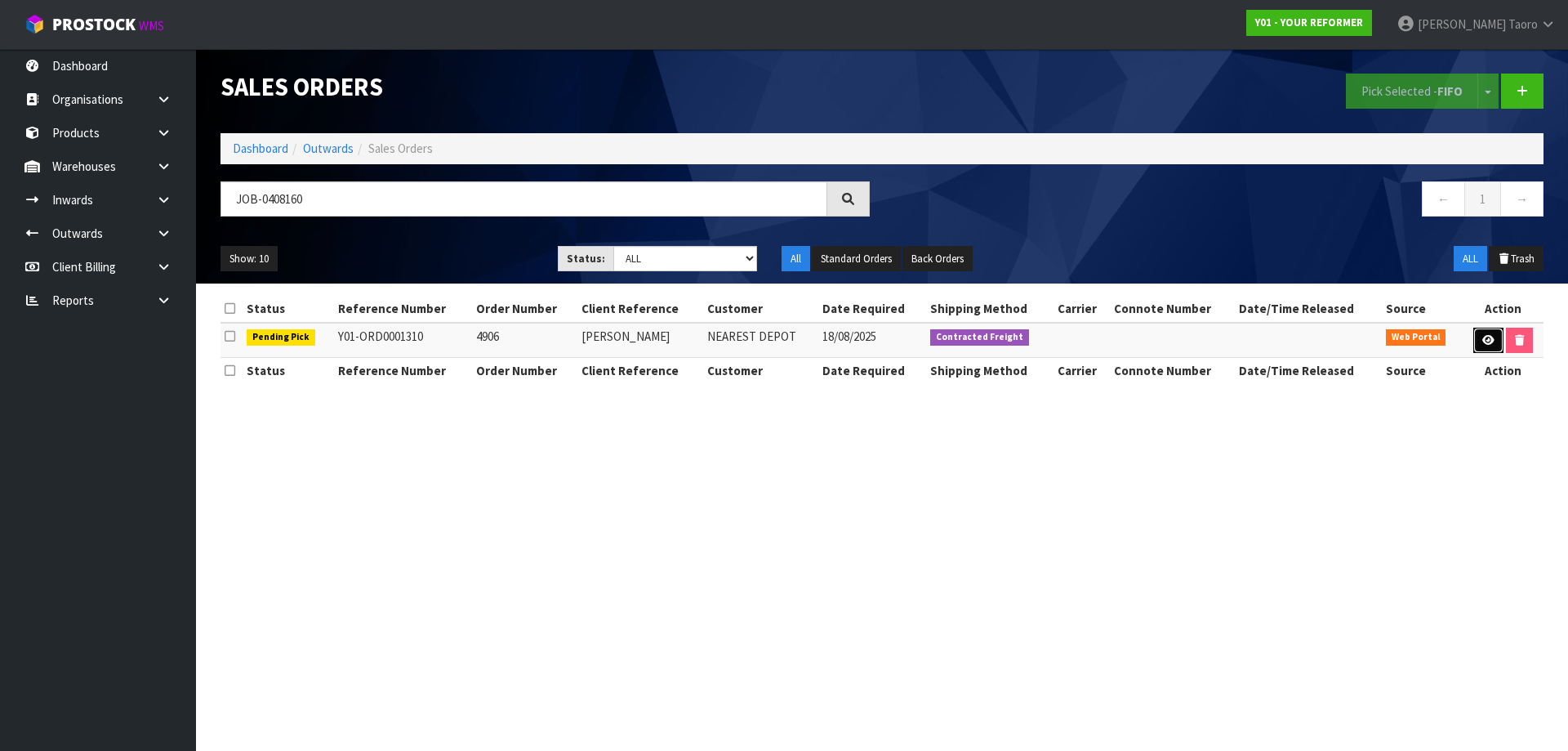
click at [1495, 351] on link at bounding box center [1488, 341] width 30 height 26
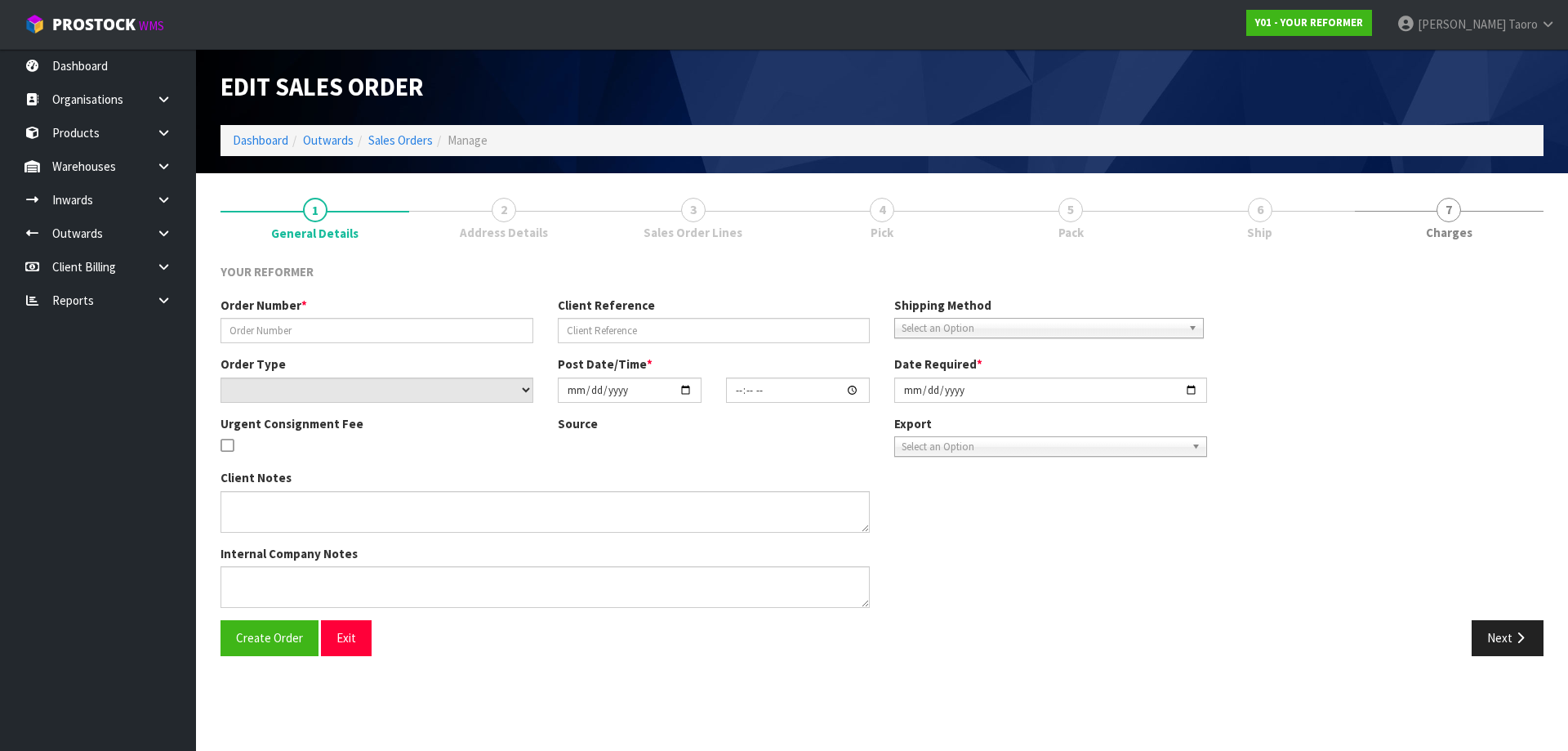
type input "4906"
type input "[PERSON_NAME]"
select select "number:0"
type input "[DATE]"
type input "10:51:00.000"
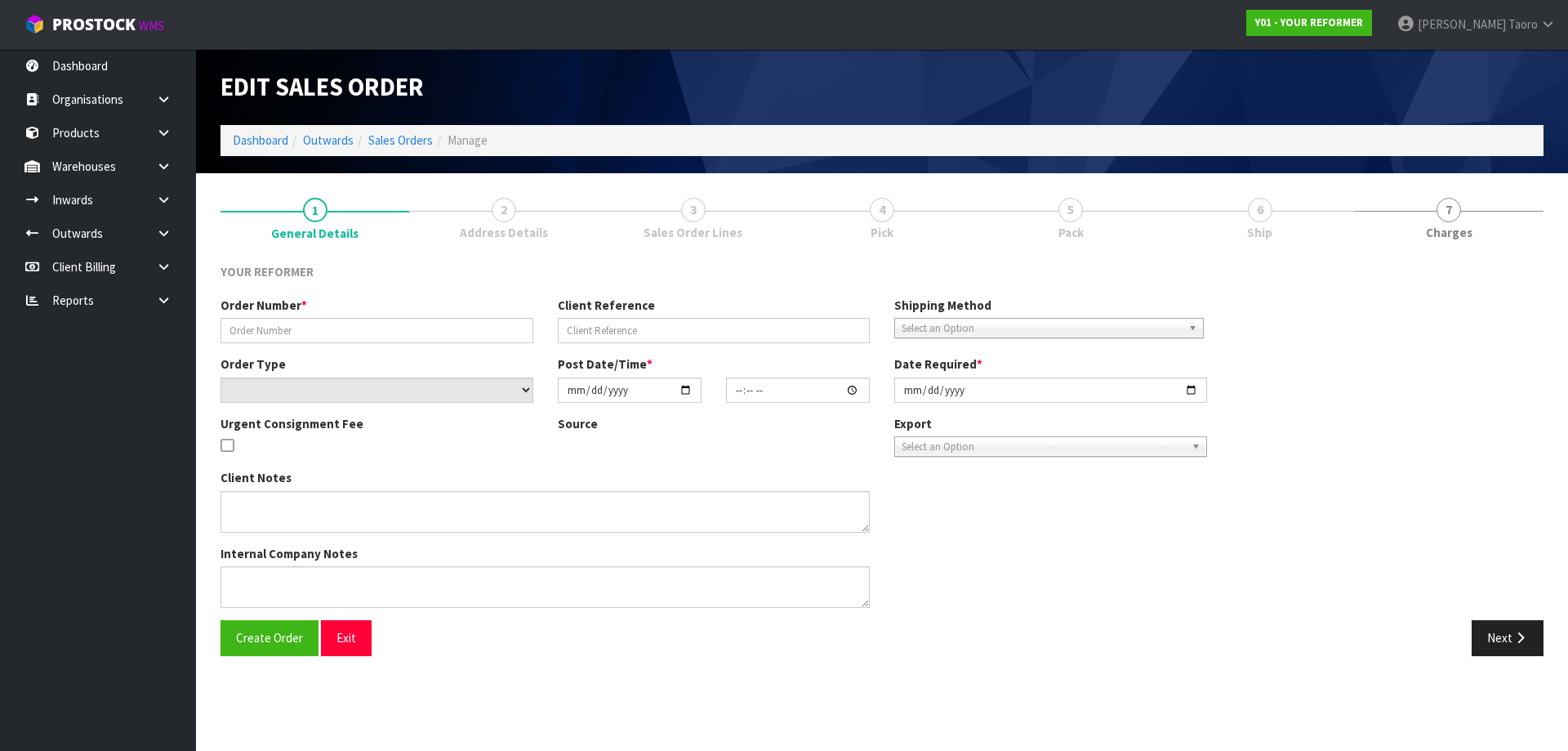
type input "[DATE]"
type textarea "200 [PERSON_NAME] DR OUTBACK TRADING LTD MWT [GEOGRAPHIC_DATA] [GEOGRAPHIC_DATA]"
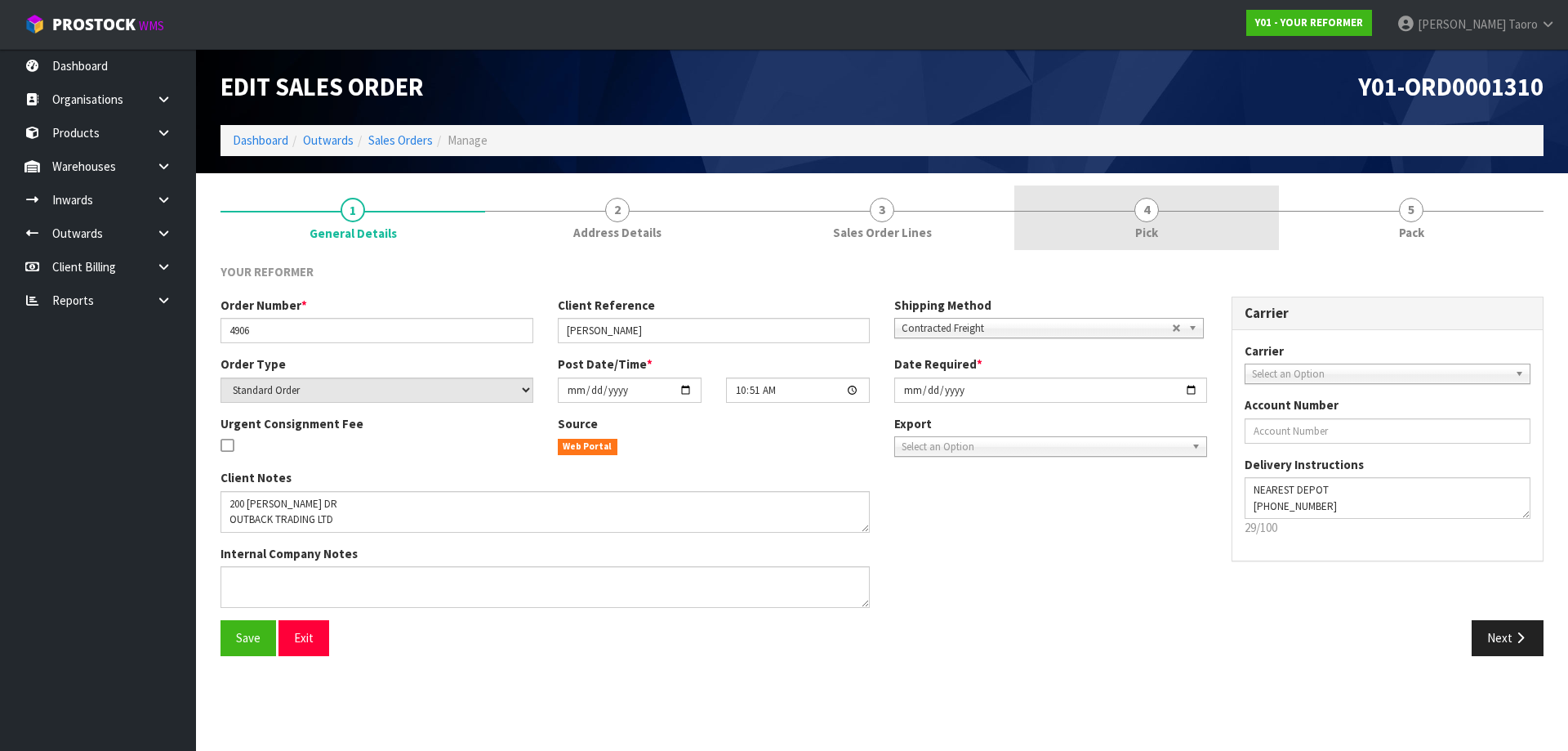
click at [1202, 227] on link "4 Pick" at bounding box center [1146, 218] width 264 height 64
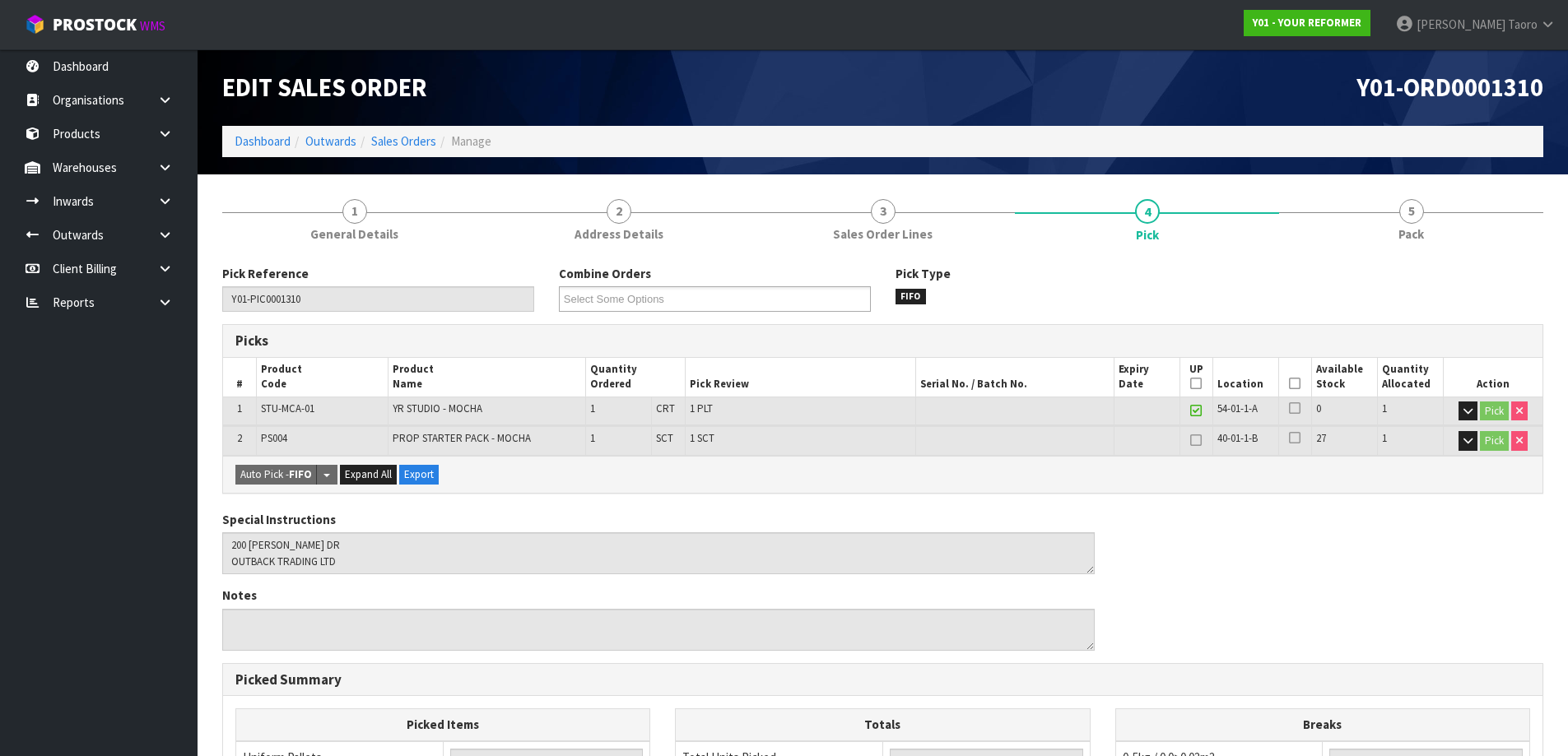
click at [1290, 384] on icon at bounding box center [1294, 384] width 11 height 1
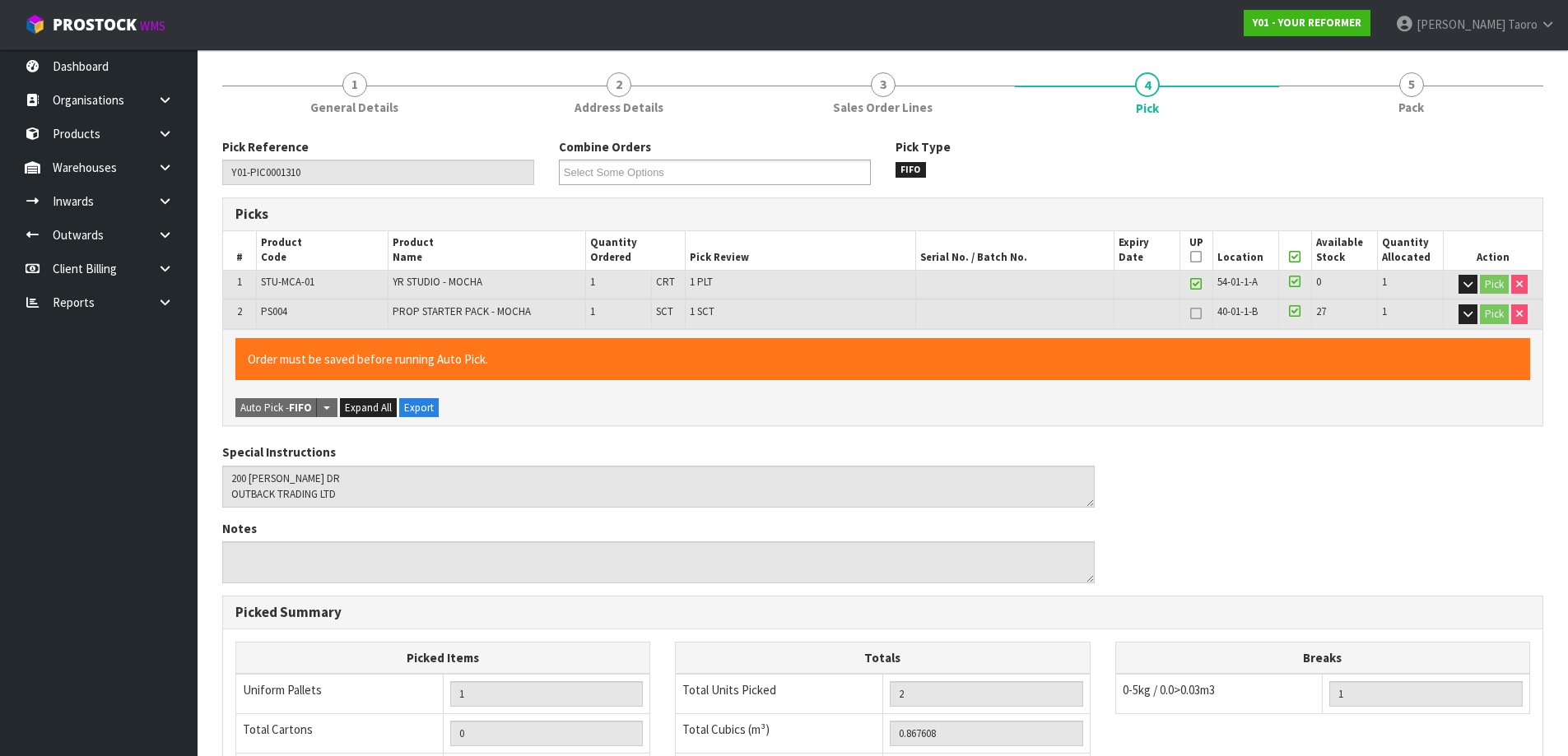
scroll to position [421, 0]
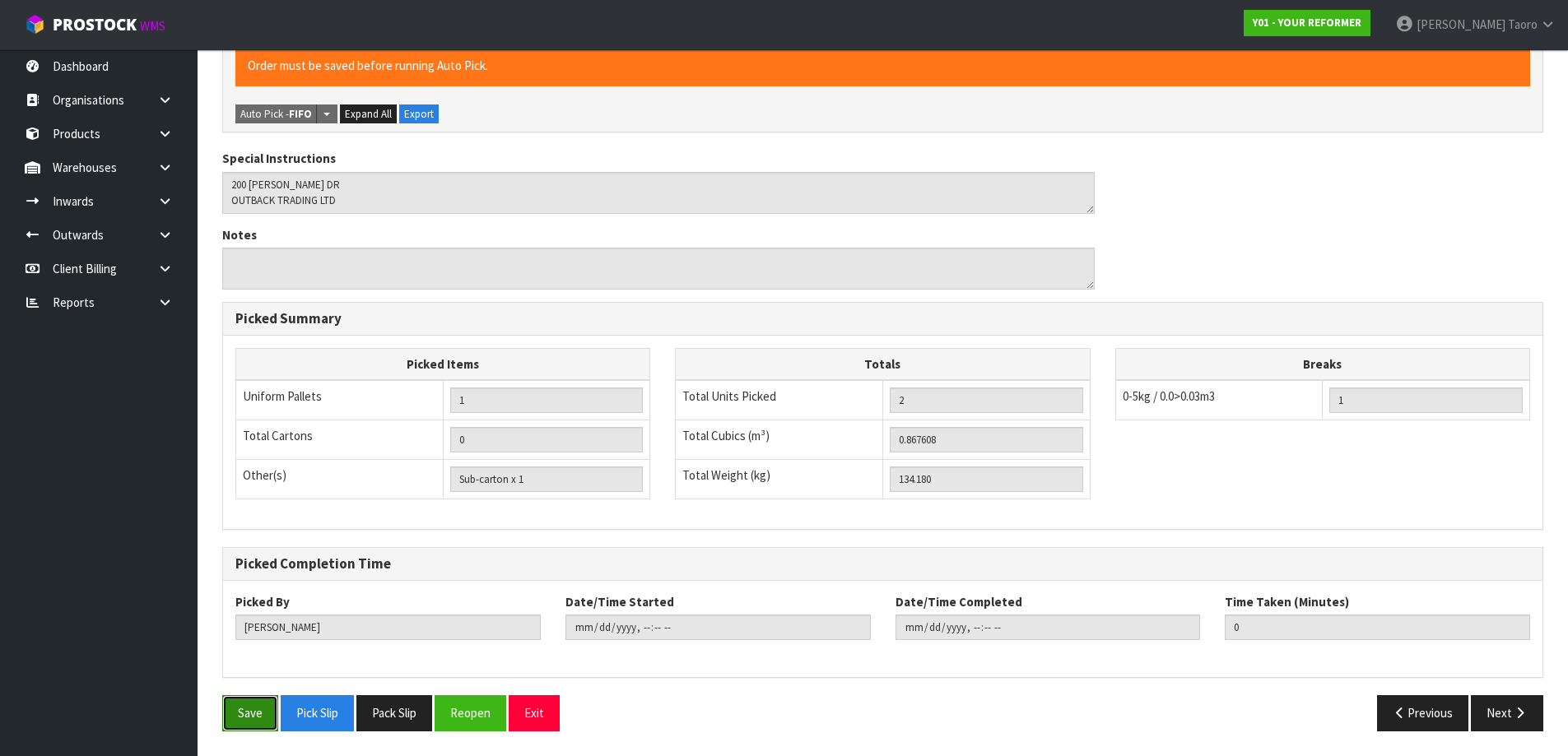
click at [265, 713] on button "Save" at bounding box center [250, 713] width 56 height 35
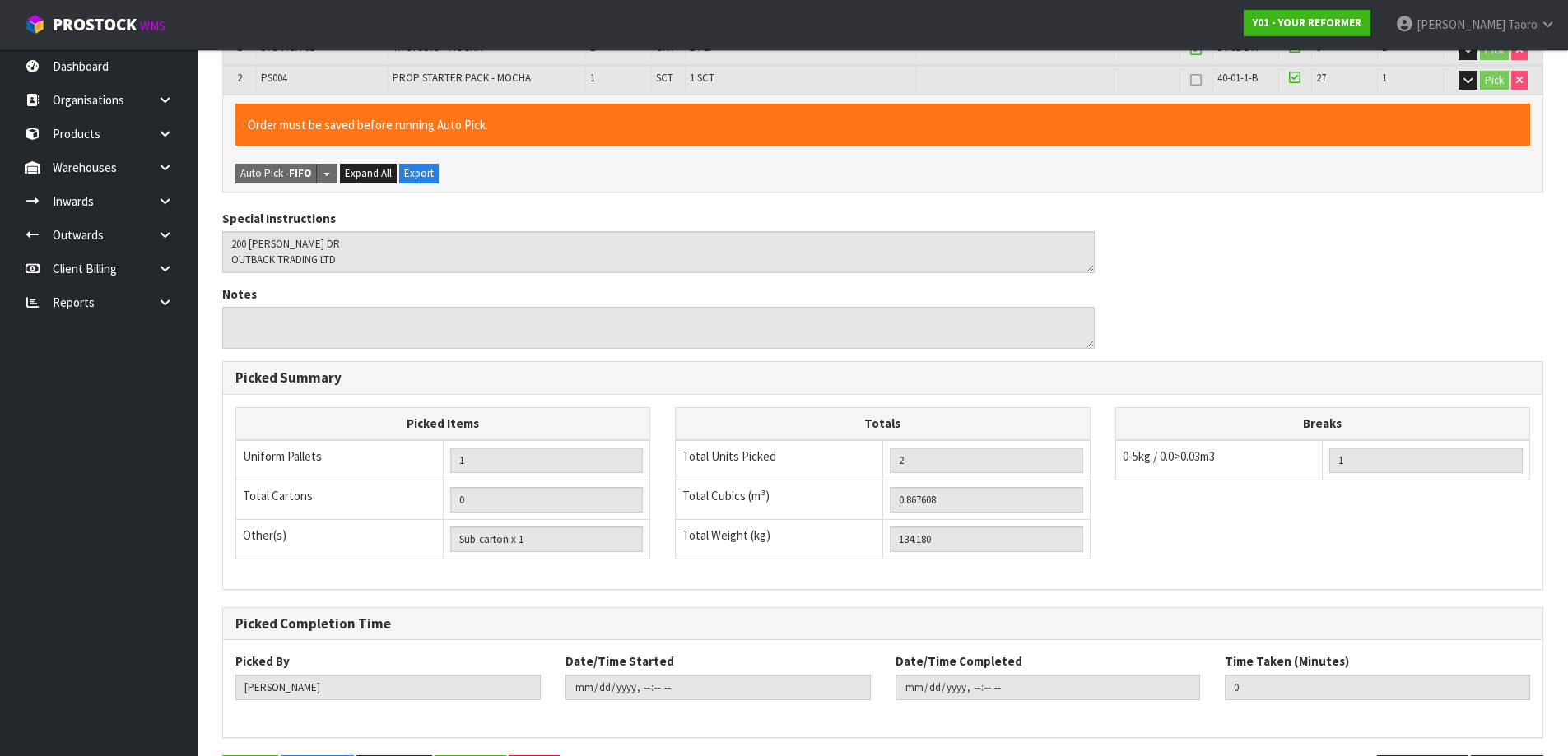
scroll to position [0, 0]
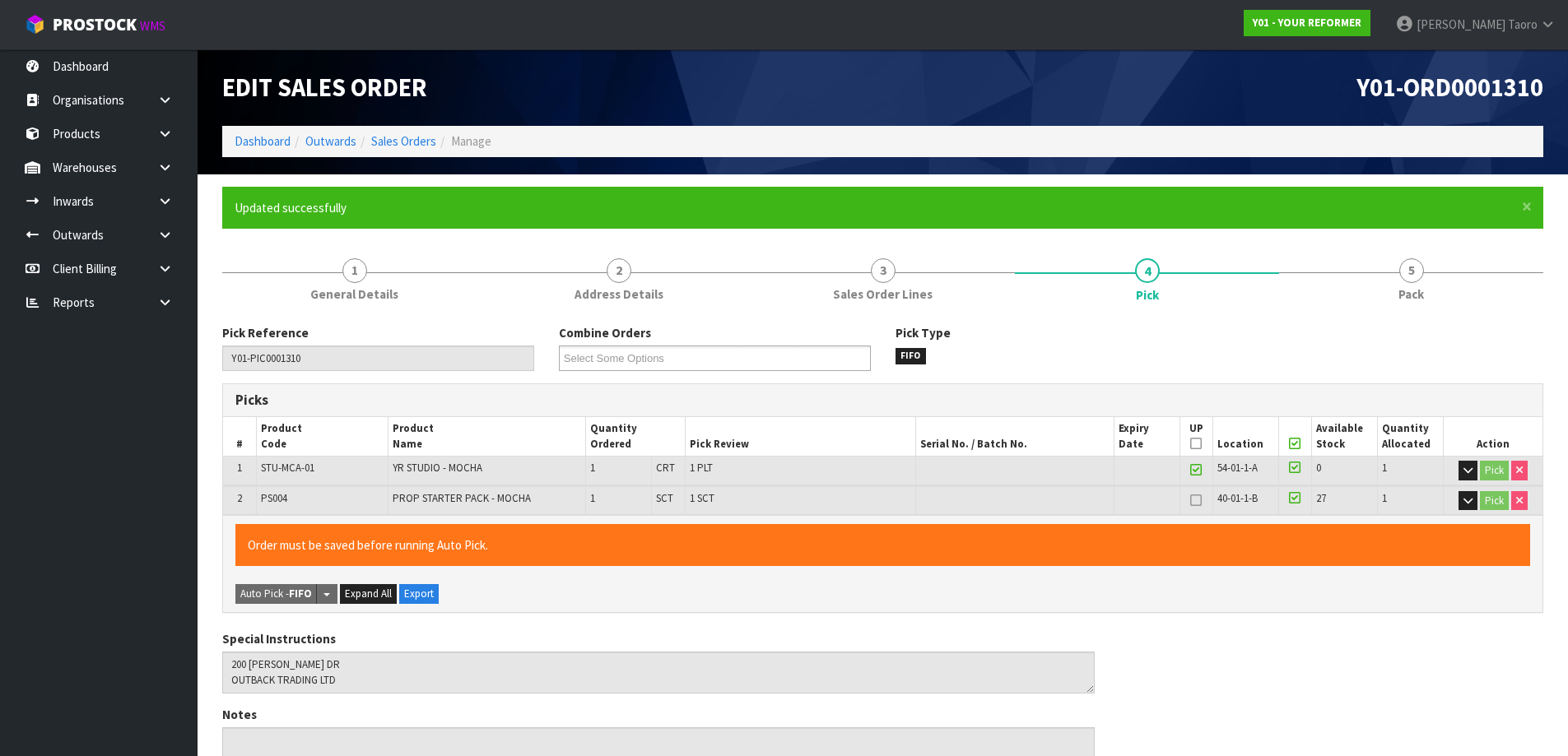
click at [1397, 236] on form "× Close Updated successfully 1 General Details 2 Address Details 3 Sales Order …" at bounding box center [882, 705] width 1321 height 1037
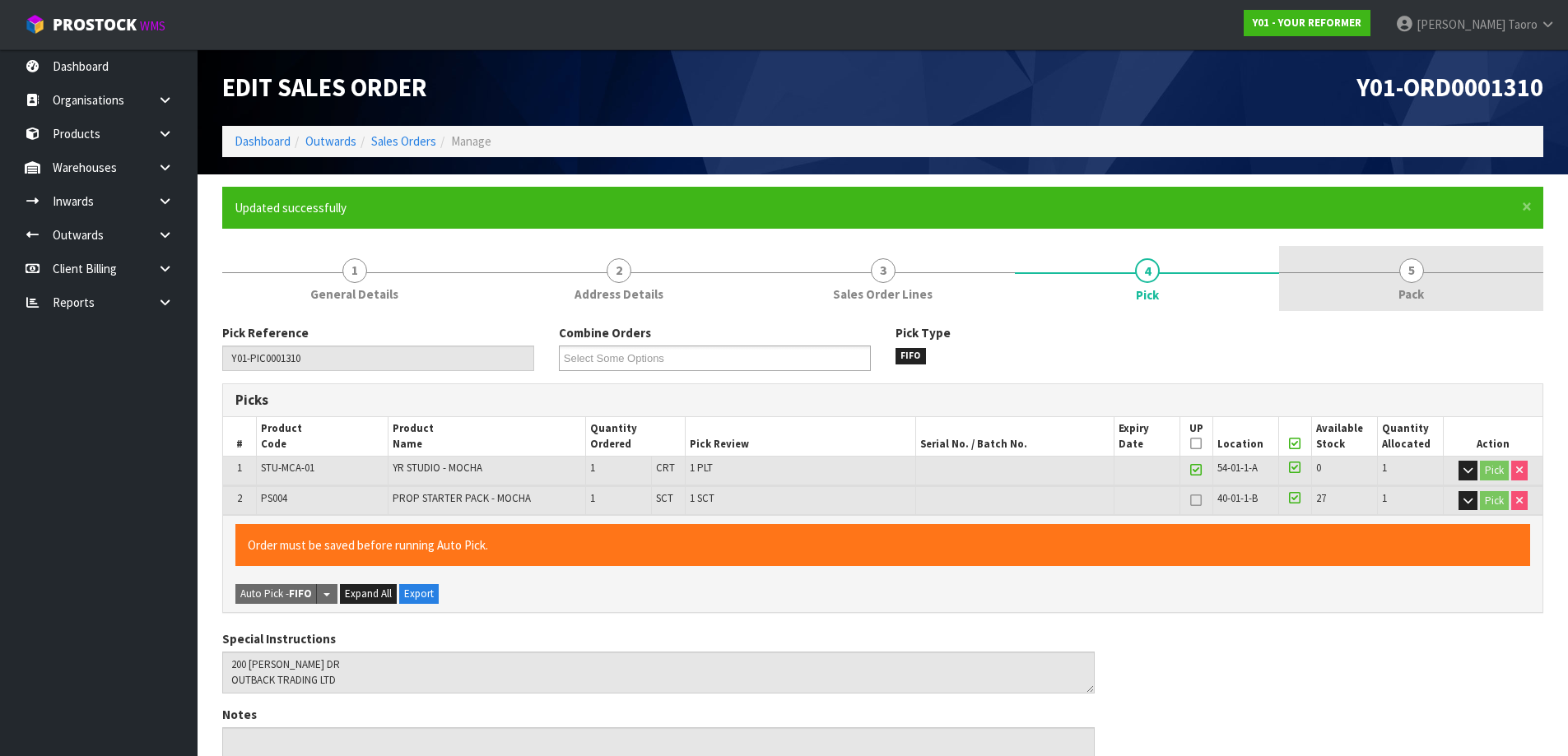
type input "[PERSON_NAME]"
type input "[DATE]T08:45:18"
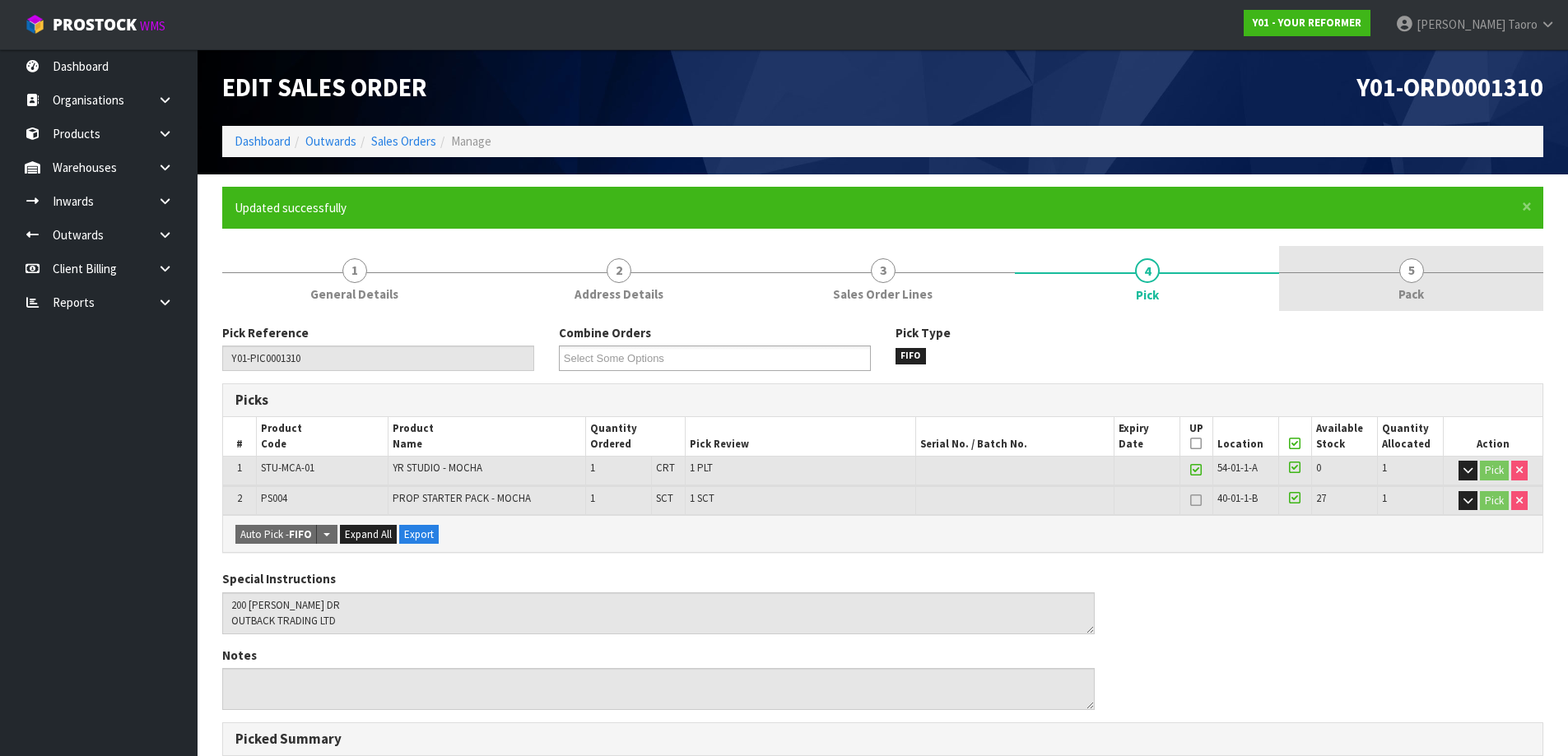
click at [1412, 269] on span "5" at bounding box center [1411, 270] width 25 height 25
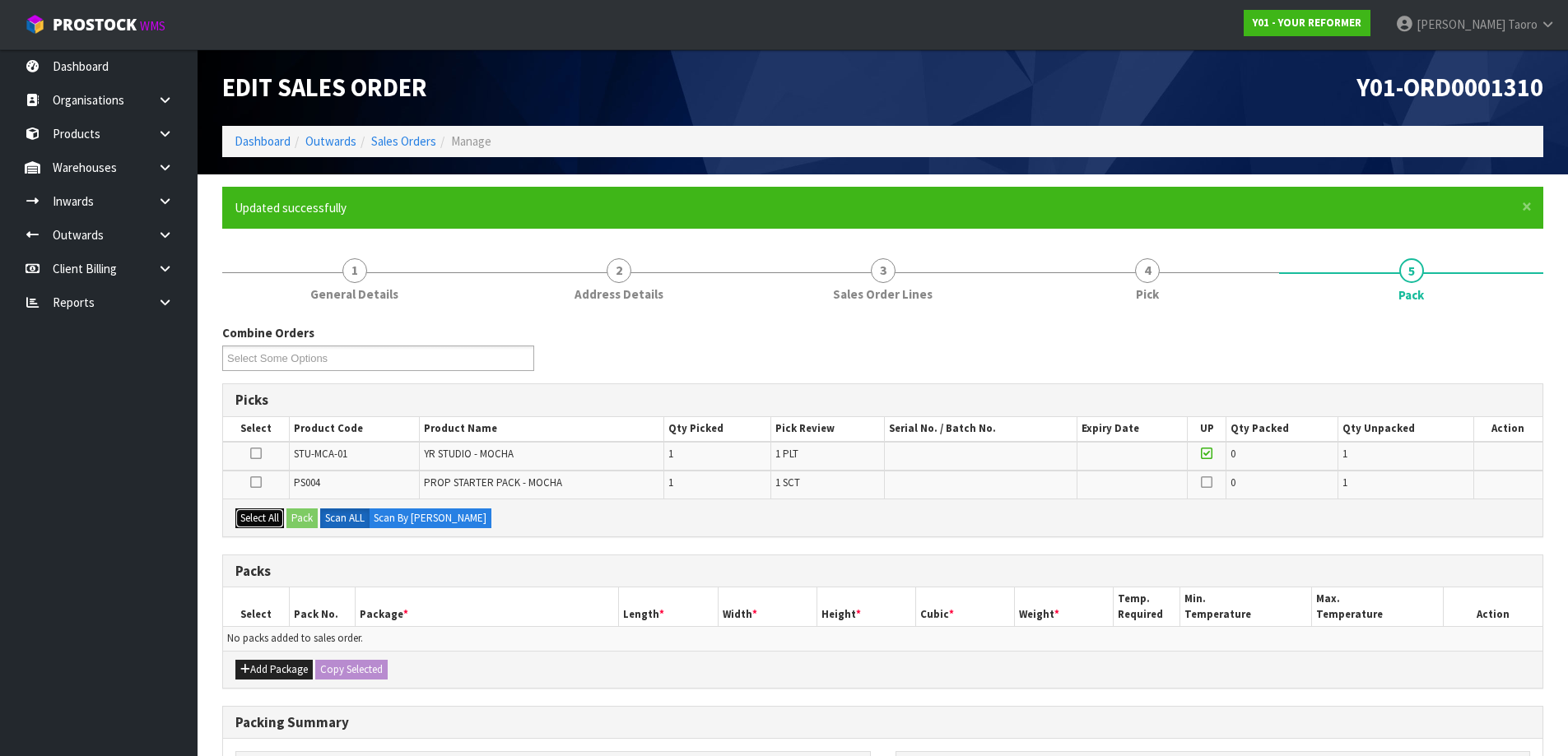
drag, startPoint x: 268, startPoint y: 515, endPoint x: 293, endPoint y: 518, distance: 25.2
click at [272, 516] on button "Select All" at bounding box center [260, 518] width 49 height 19
click at [303, 519] on button "Pack" at bounding box center [302, 518] width 31 height 19
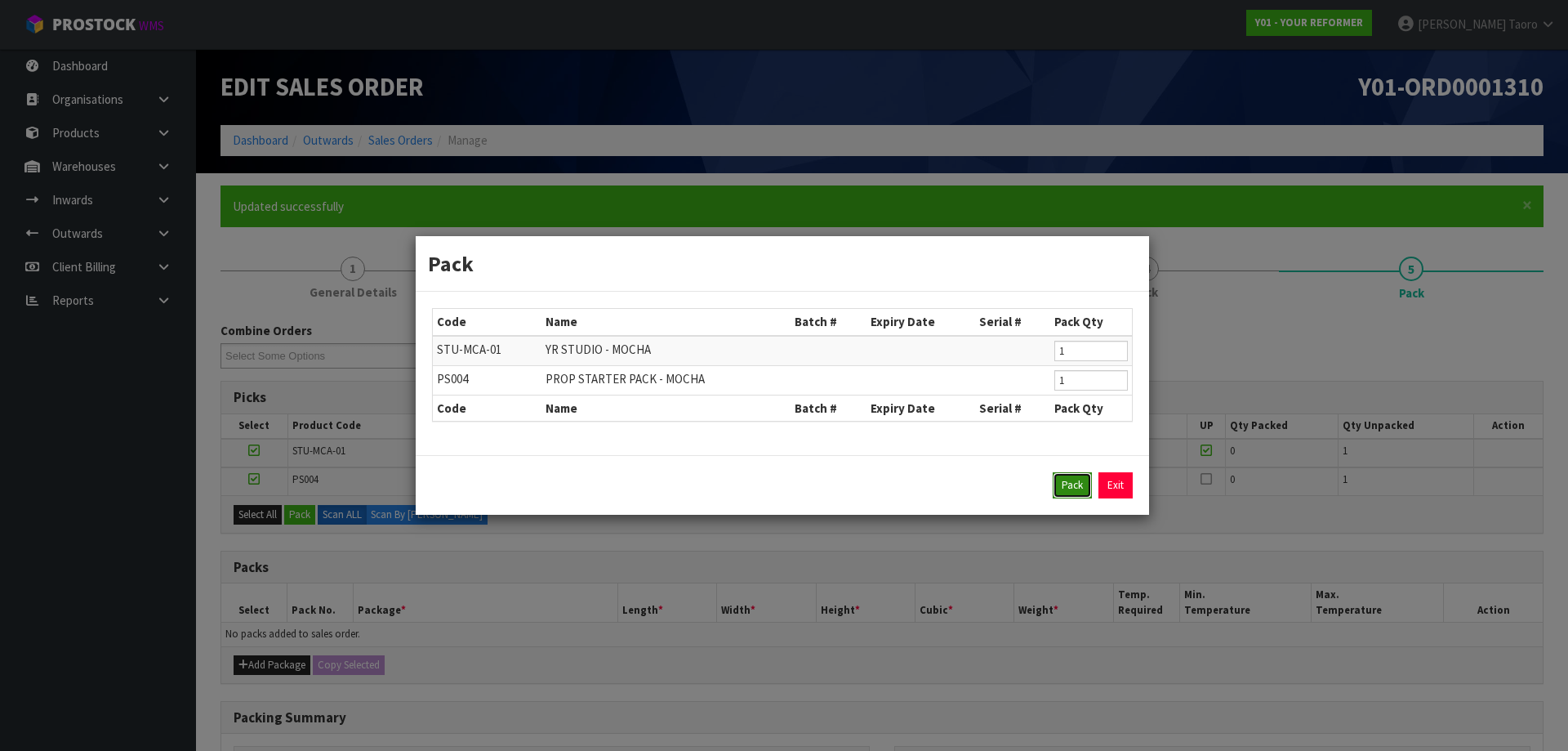
click at [1069, 489] on button "Pack" at bounding box center [1072, 485] width 39 height 26
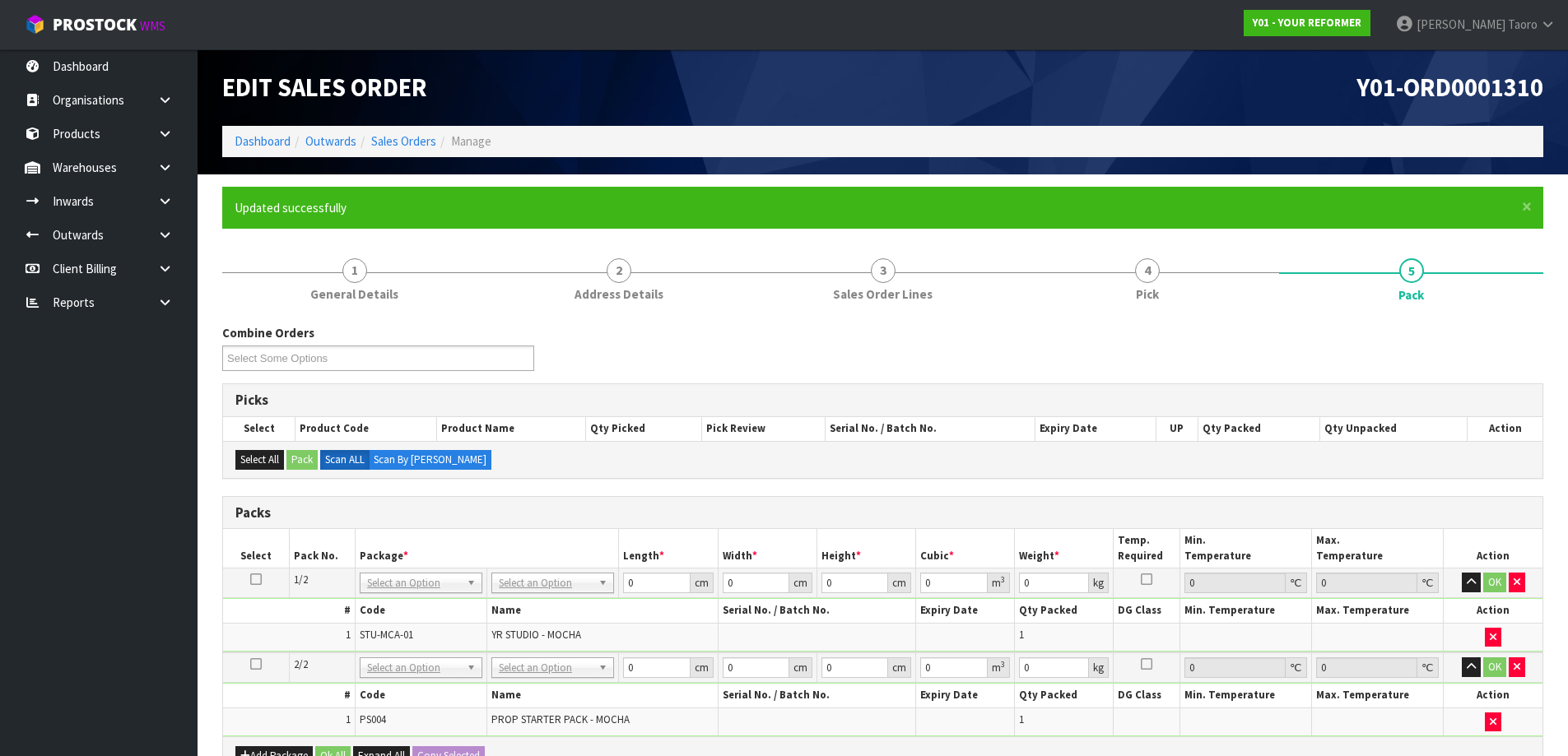
click at [564, 570] on td "No Packaging Cartons PLT GEN120 (1200 X 1000) PLT ONE WAY SKID CHEP HIRE PALLET…" at bounding box center [553, 583] width 131 height 30
click at [567, 596] on input "text" at bounding box center [553, 605] width 115 height 20
type input "U"
type input "131"
drag, startPoint x: 565, startPoint y: 663, endPoint x: 565, endPoint y: 671, distance: 8.0
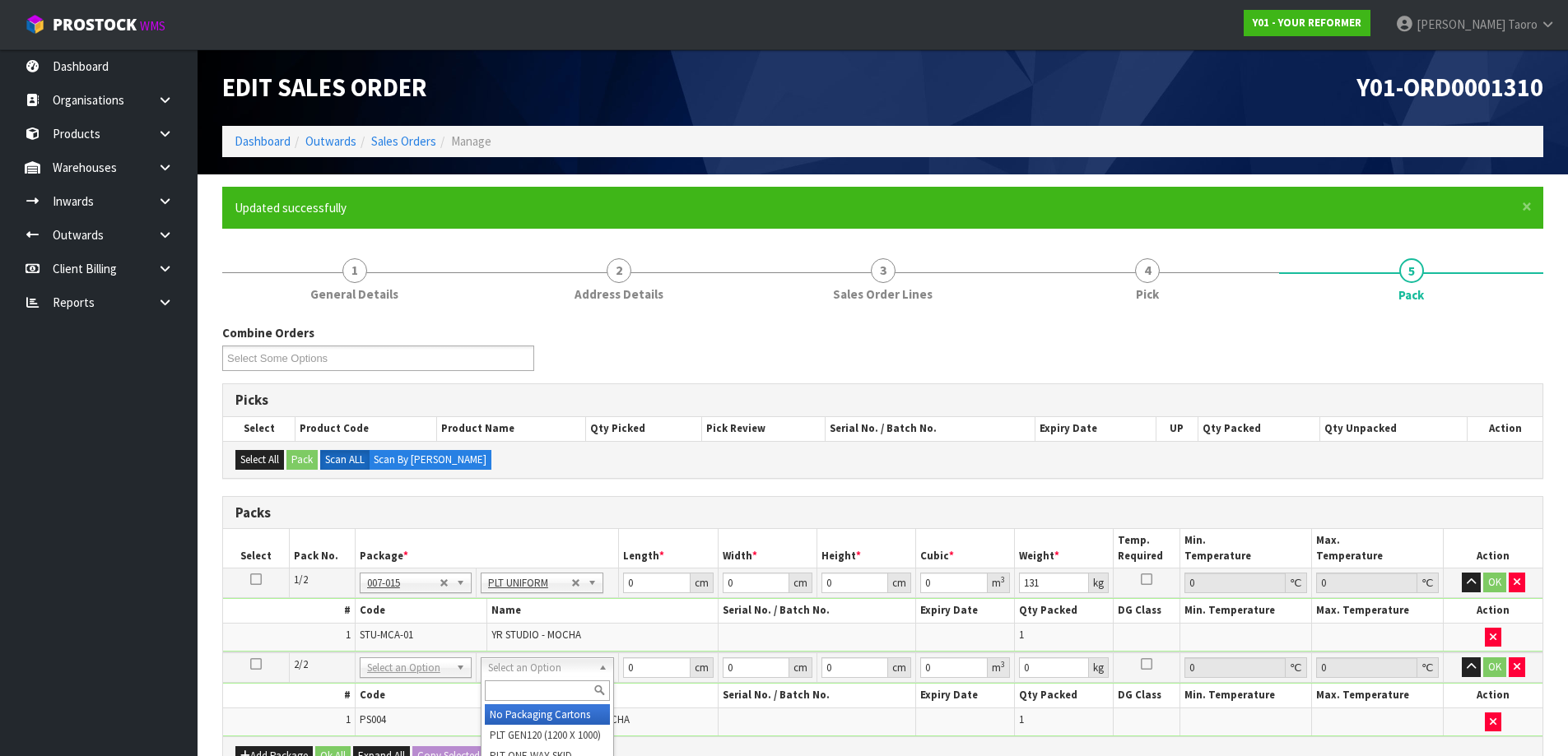
drag, startPoint x: 581, startPoint y: 720, endPoint x: 582, endPoint y: 708, distance: 12.0
click at [1477, 585] on button "button" at bounding box center [1471, 582] width 18 height 19
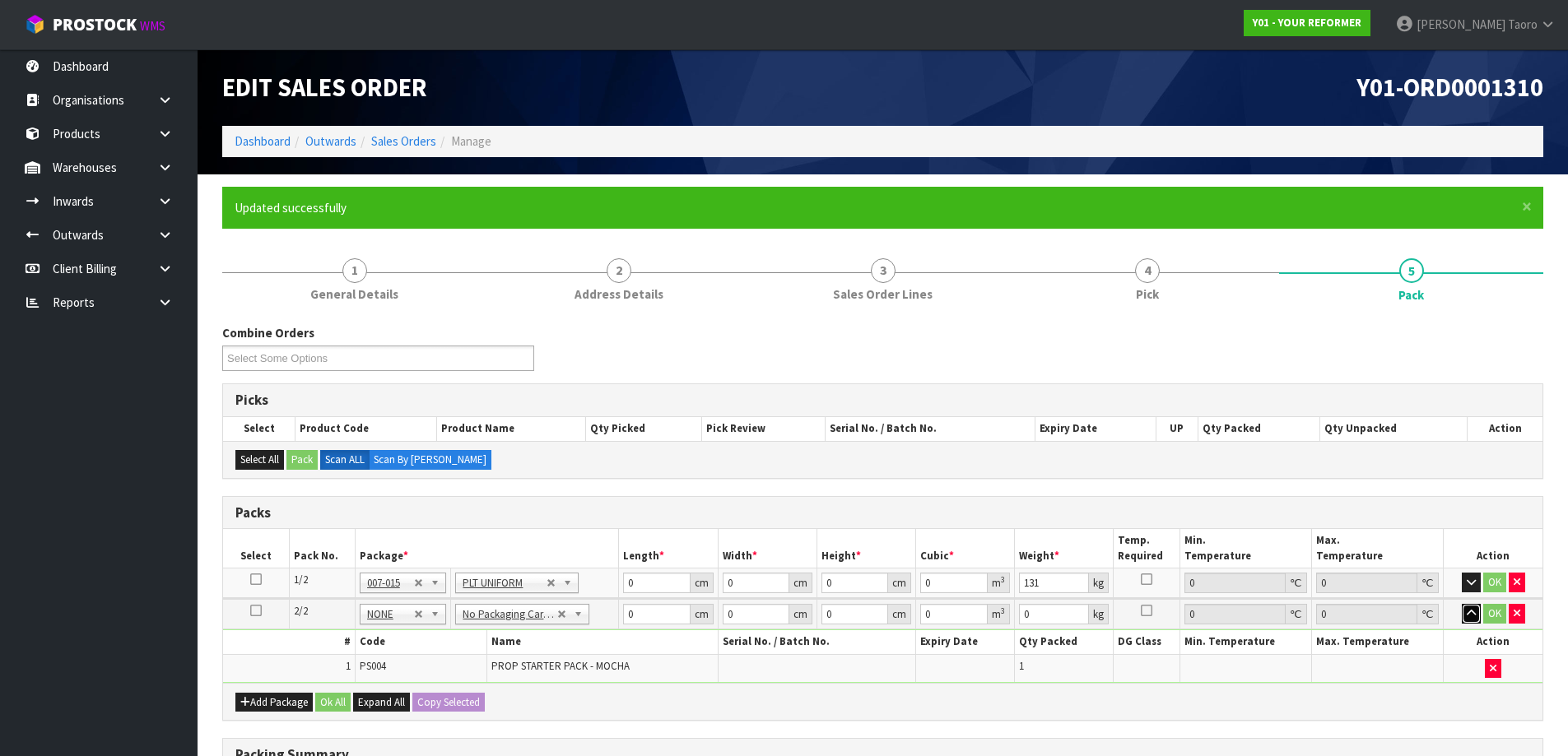
click at [1471, 619] on button "button" at bounding box center [1471, 613] width 18 height 19
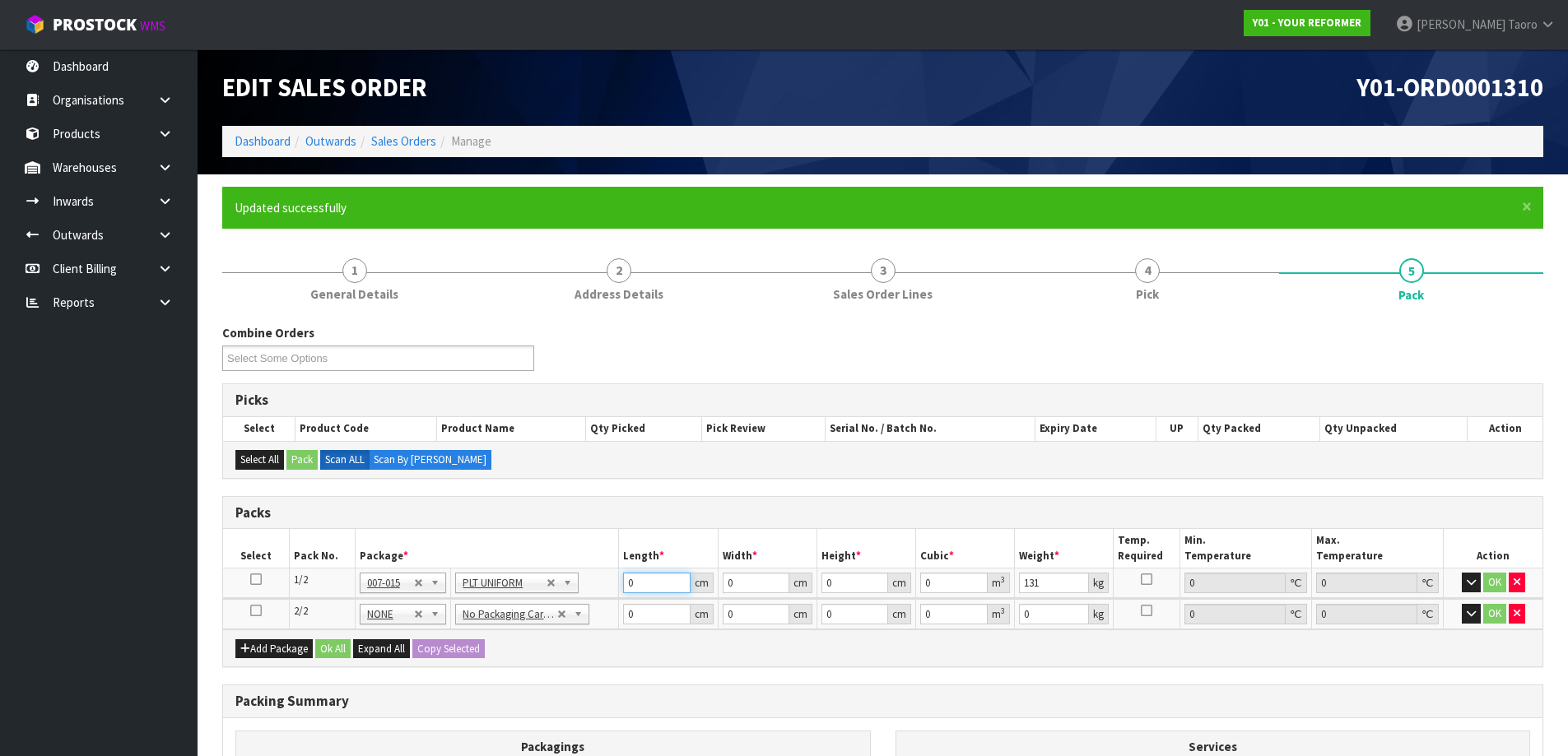
click at [640, 585] on input "0" at bounding box center [656, 583] width 67 height 20
type input "245"
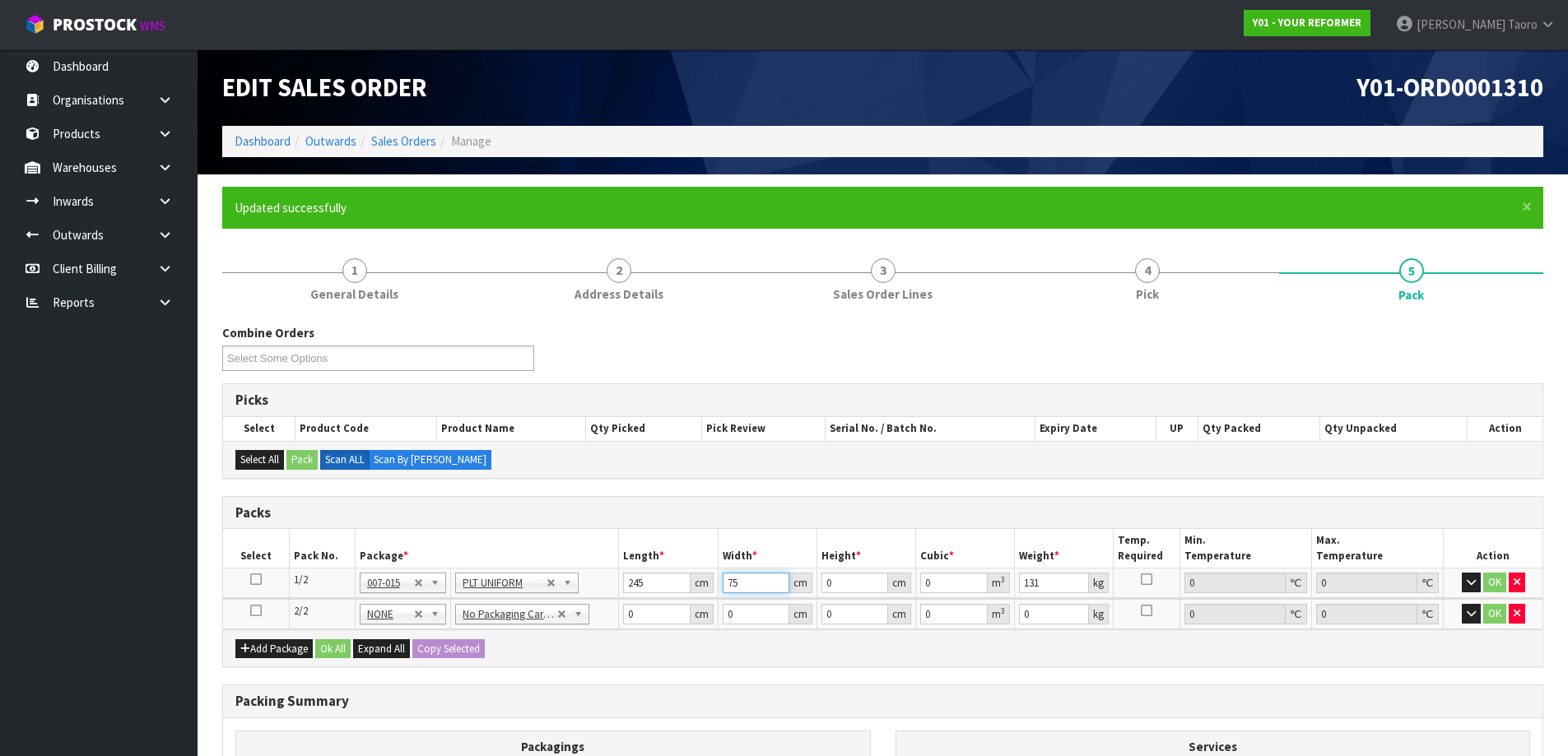
type input "75"
type input "4"
type input "0.0735"
type input "46"
type input "0.84525"
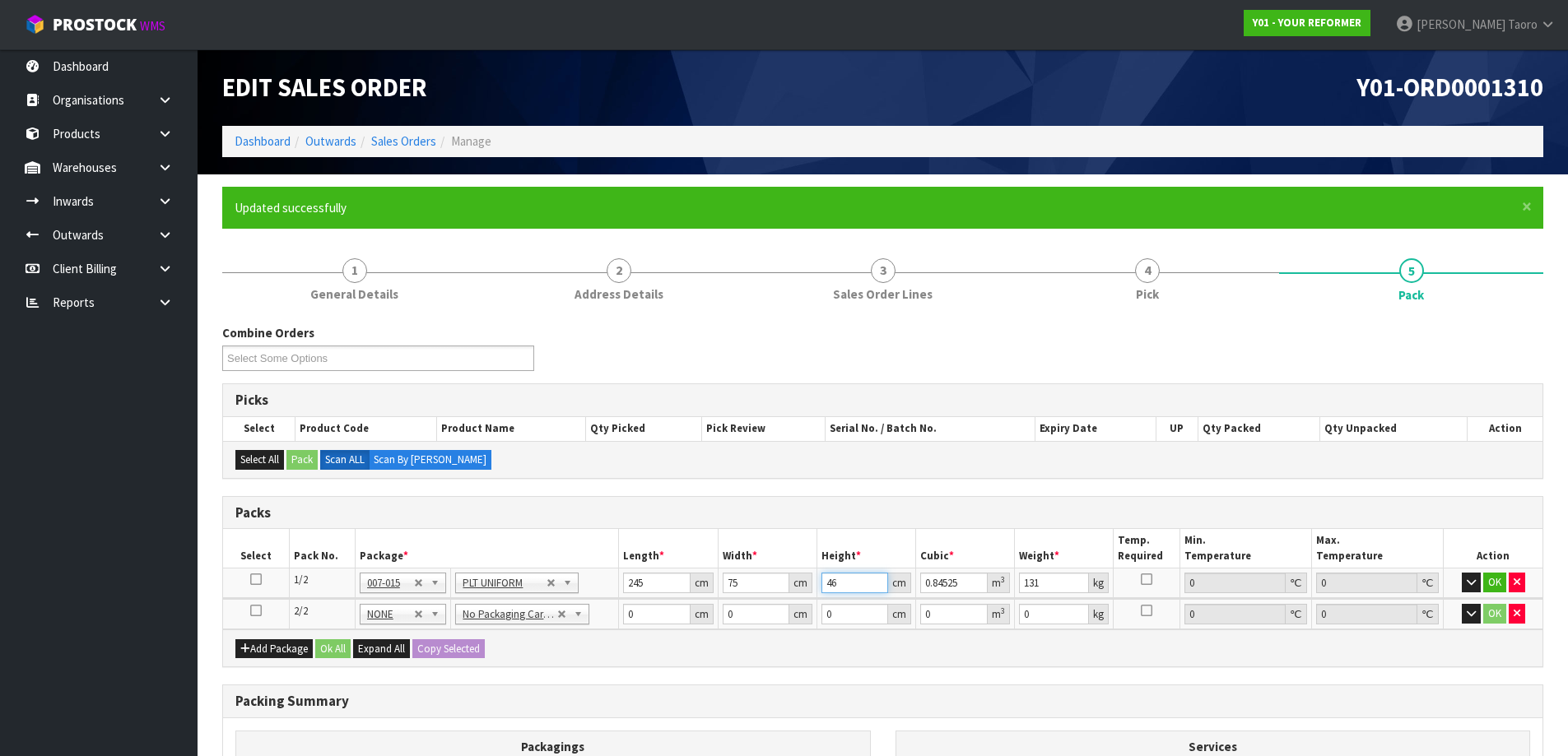
type input "46"
type input "133"
type input "55"
type input "41"
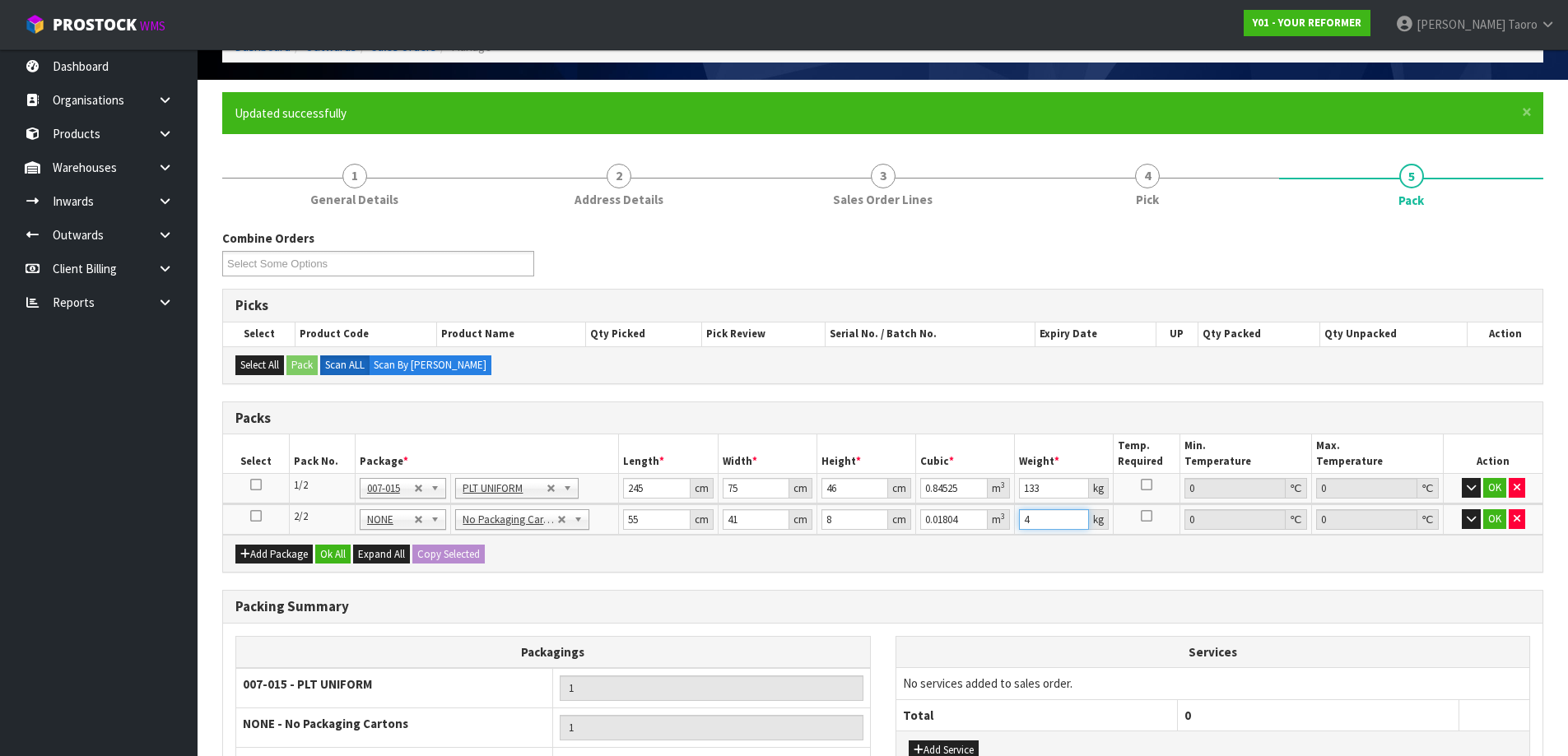
scroll to position [263, 0]
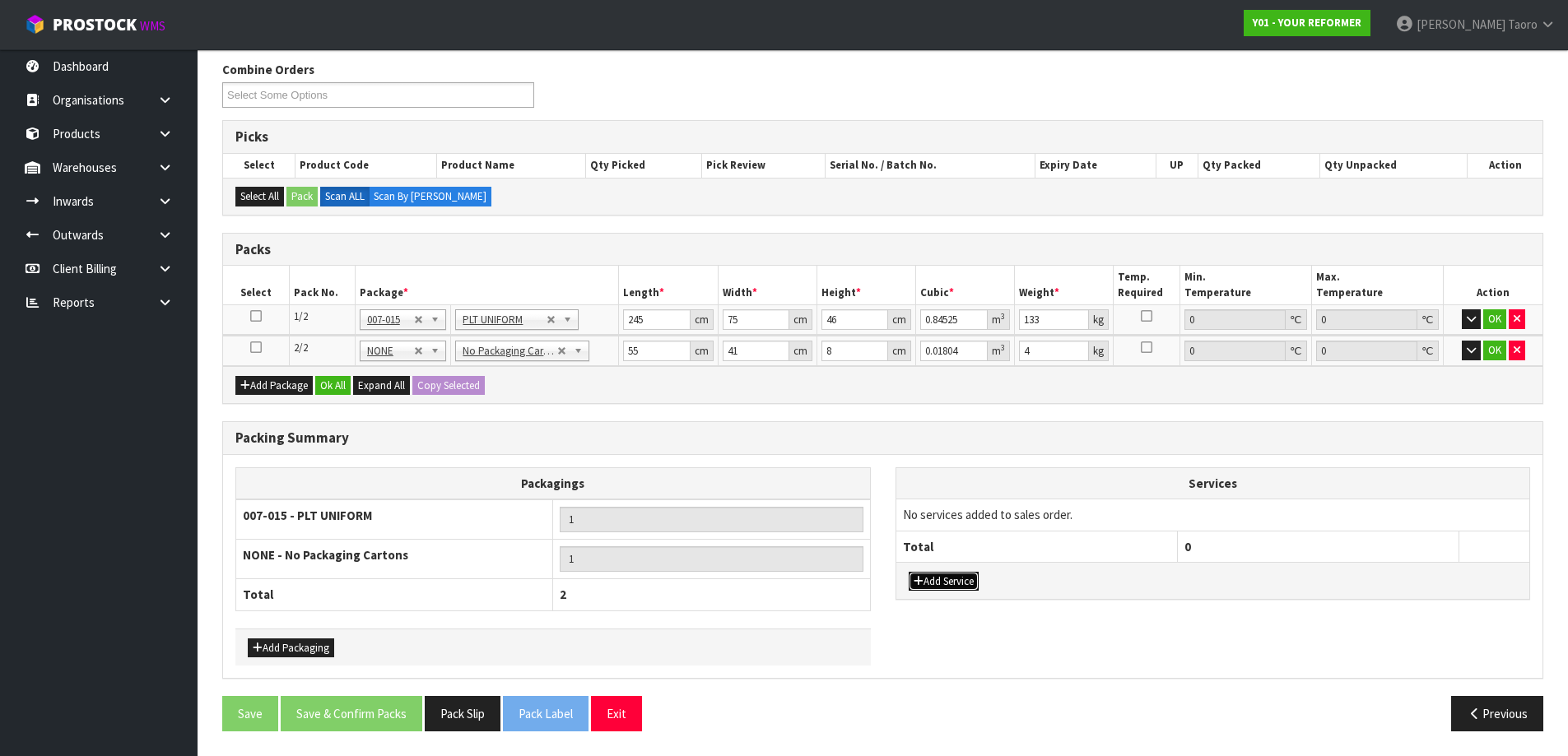
click at [962, 587] on button "Add Service" at bounding box center [944, 581] width 70 height 19
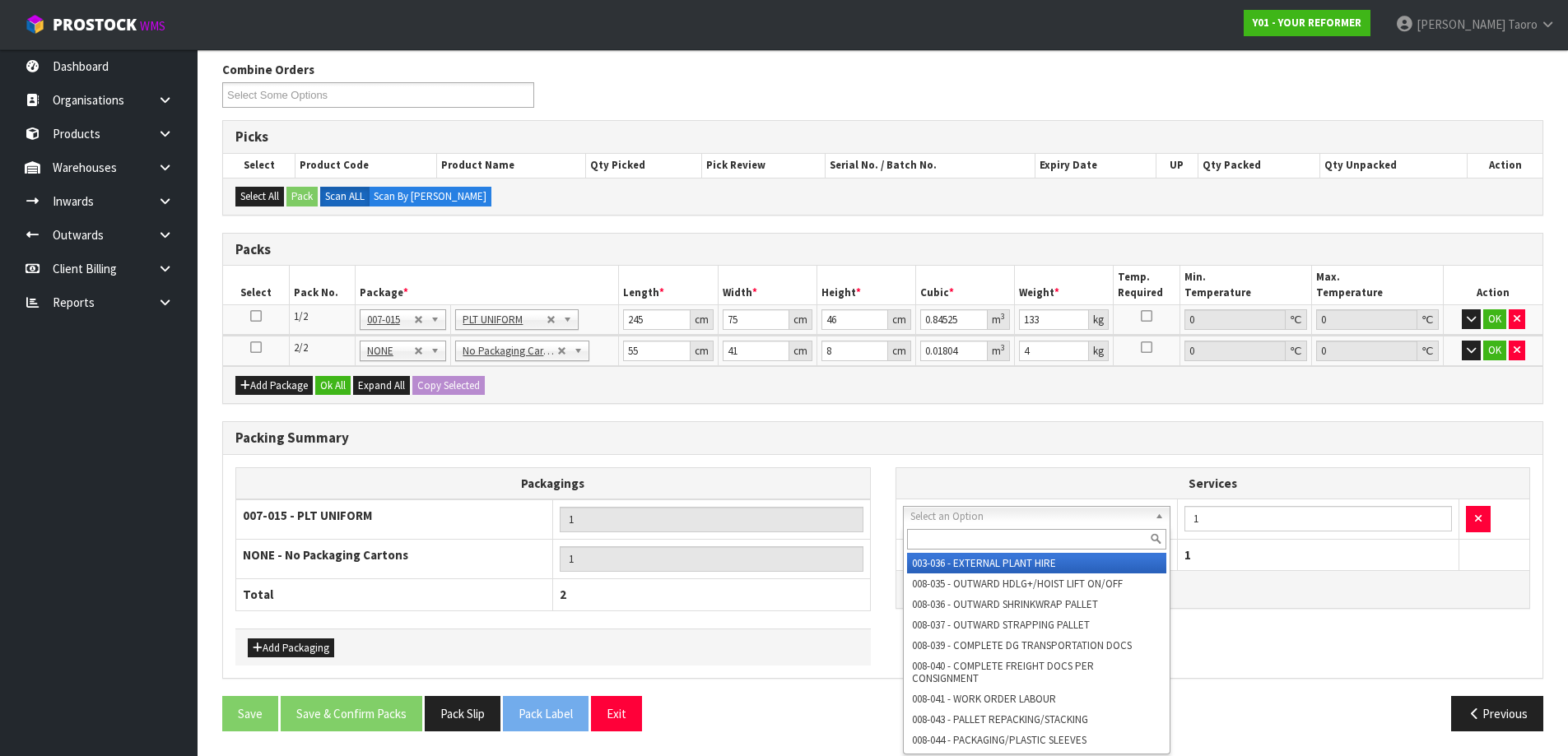
click at [1005, 532] on input "text" at bounding box center [1036, 539] width 260 height 20
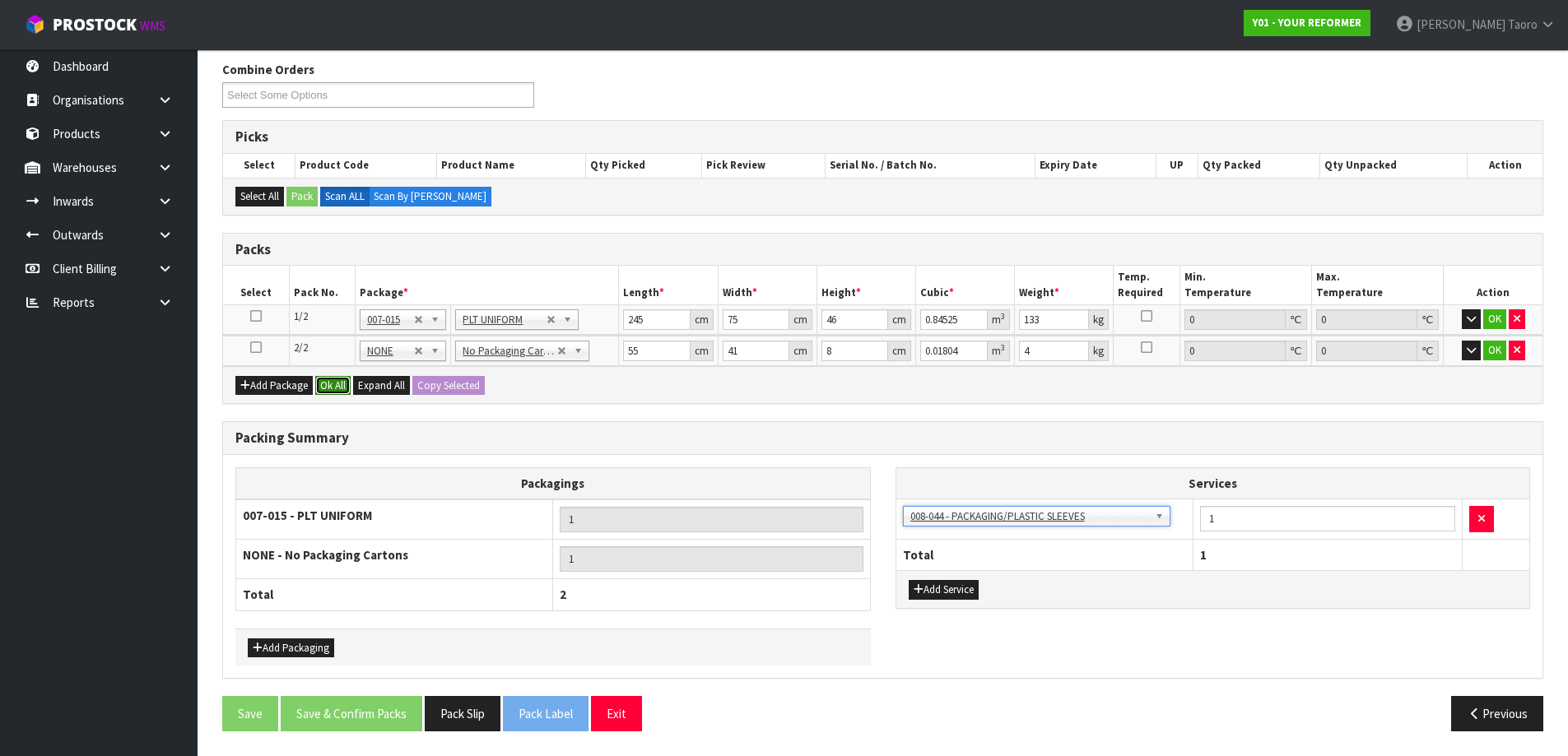
click at [340, 384] on button "Ok All" at bounding box center [333, 385] width 35 height 19
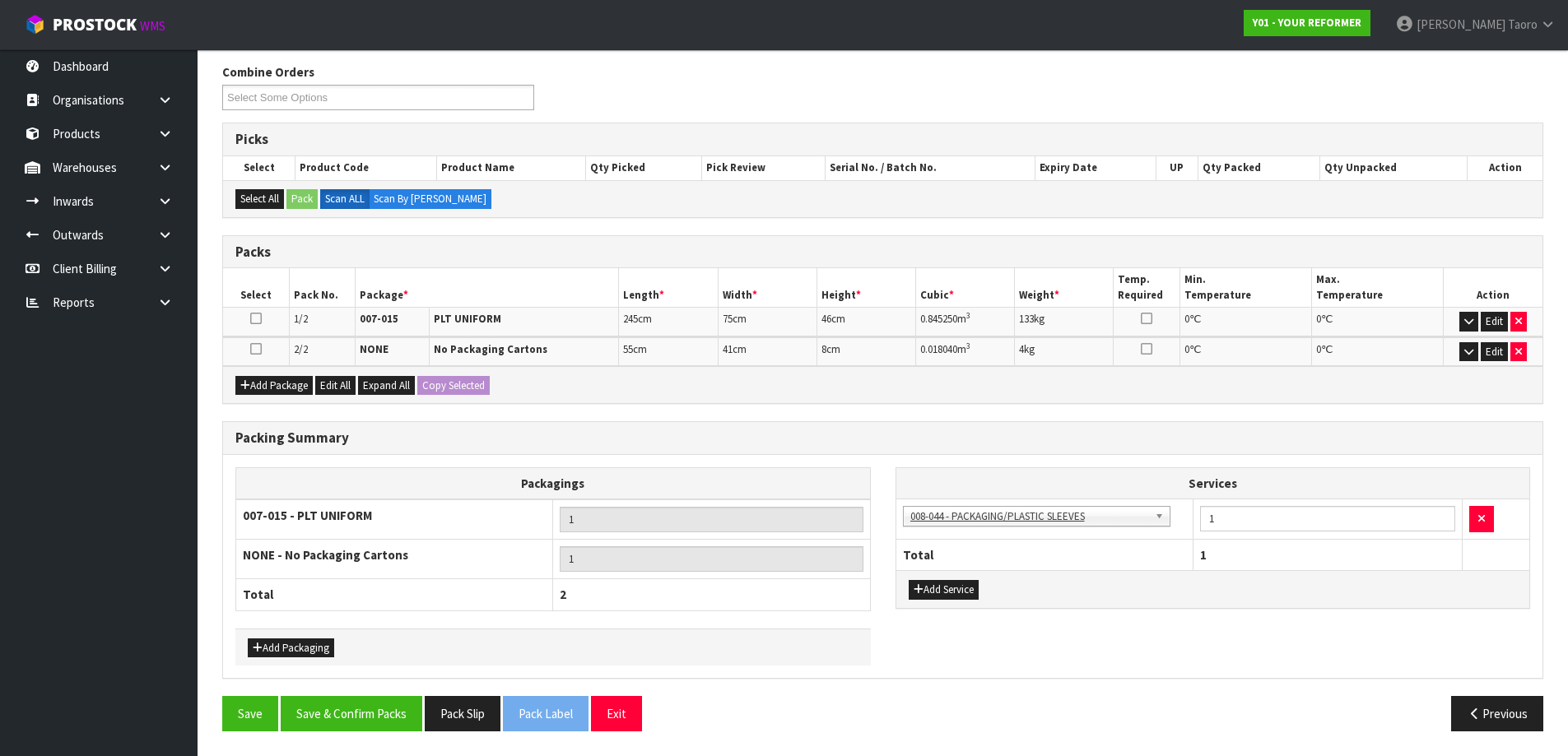
scroll to position [261, 0]
drag, startPoint x: 373, startPoint y: 713, endPoint x: 366, endPoint y: 701, distance: 13.9
click at [373, 711] on button "Save & Confirm Packs" at bounding box center [351, 713] width 141 height 35
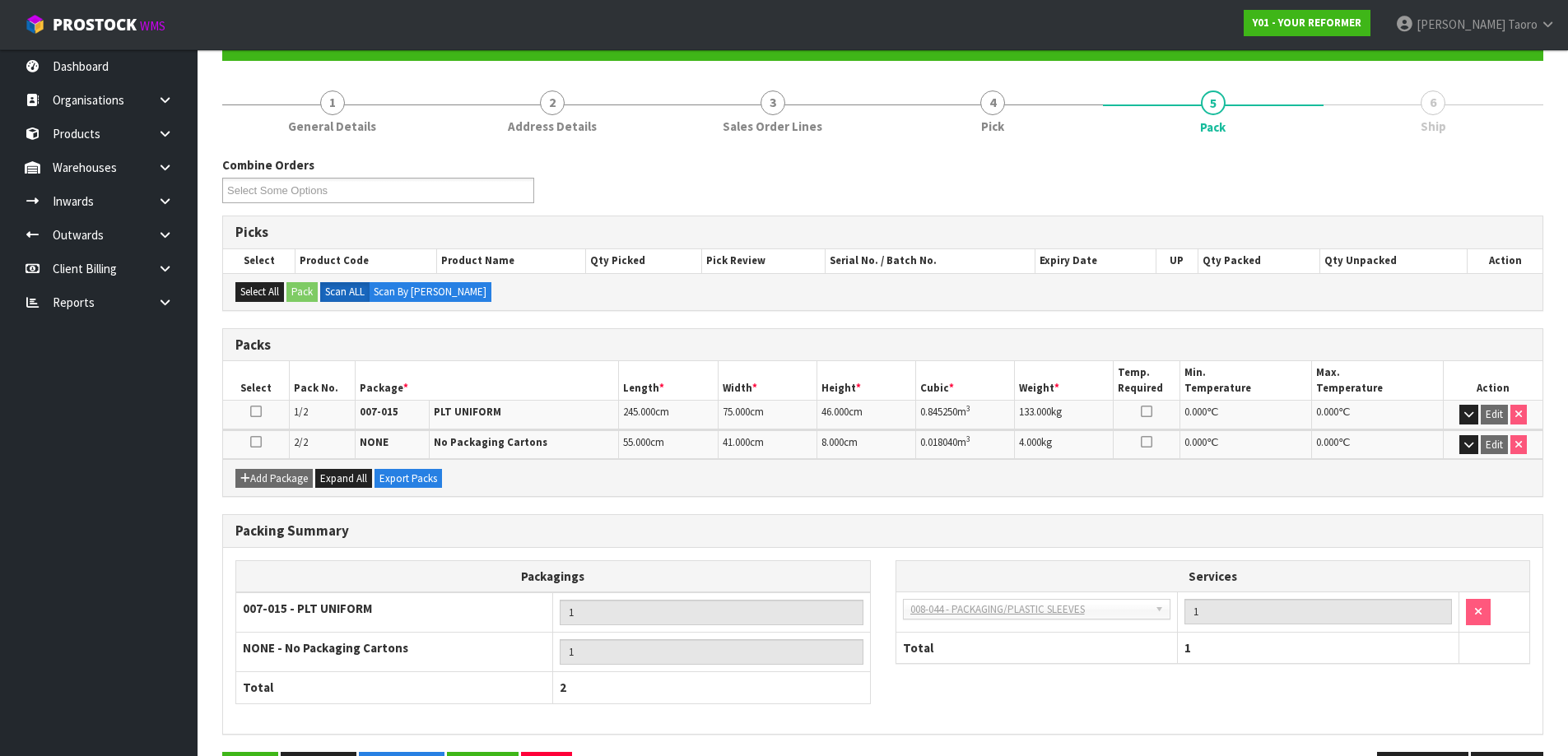
scroll to position [224, 0]
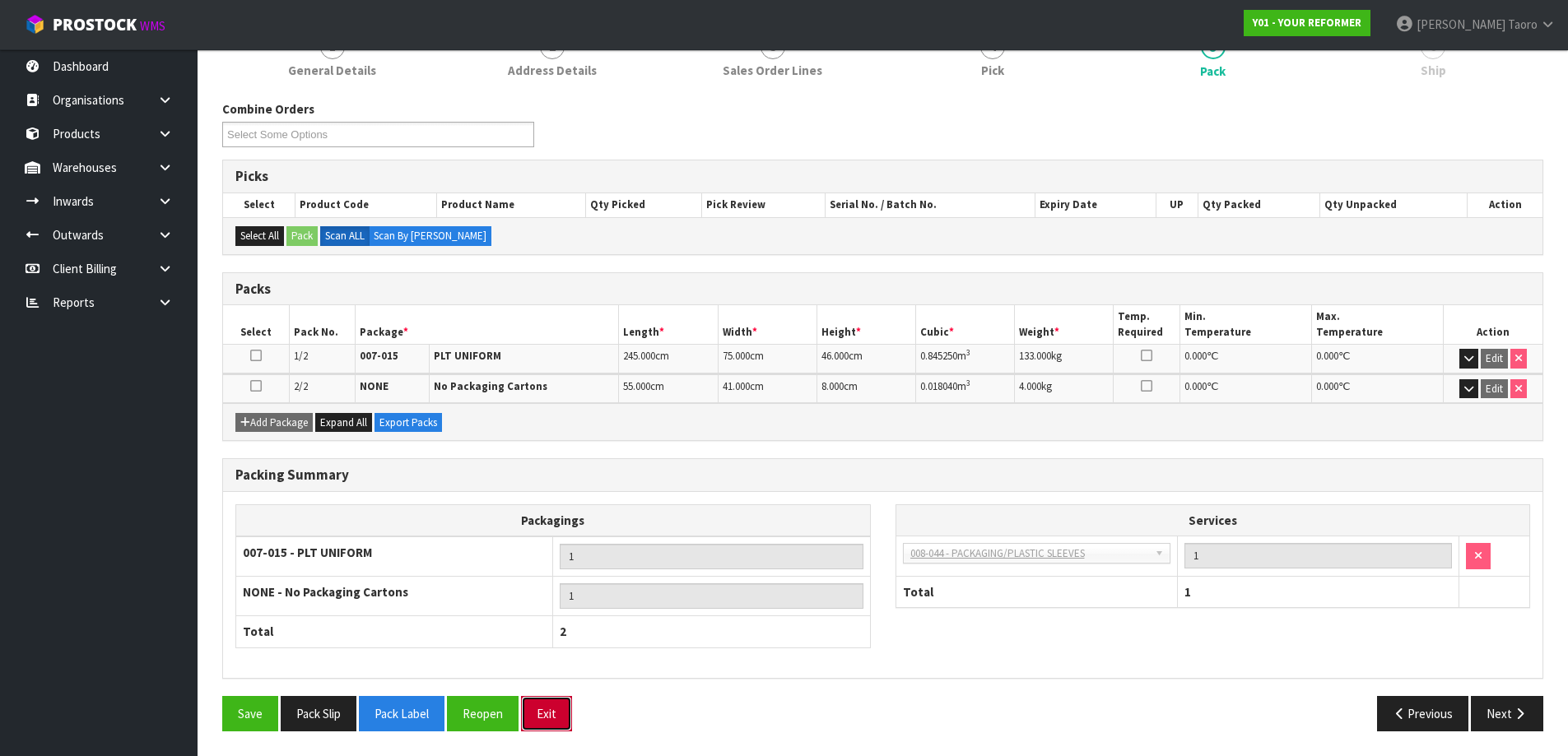
click at [572, 713] on button "Exit" at bounding box center [545, 713] width 51 height 35
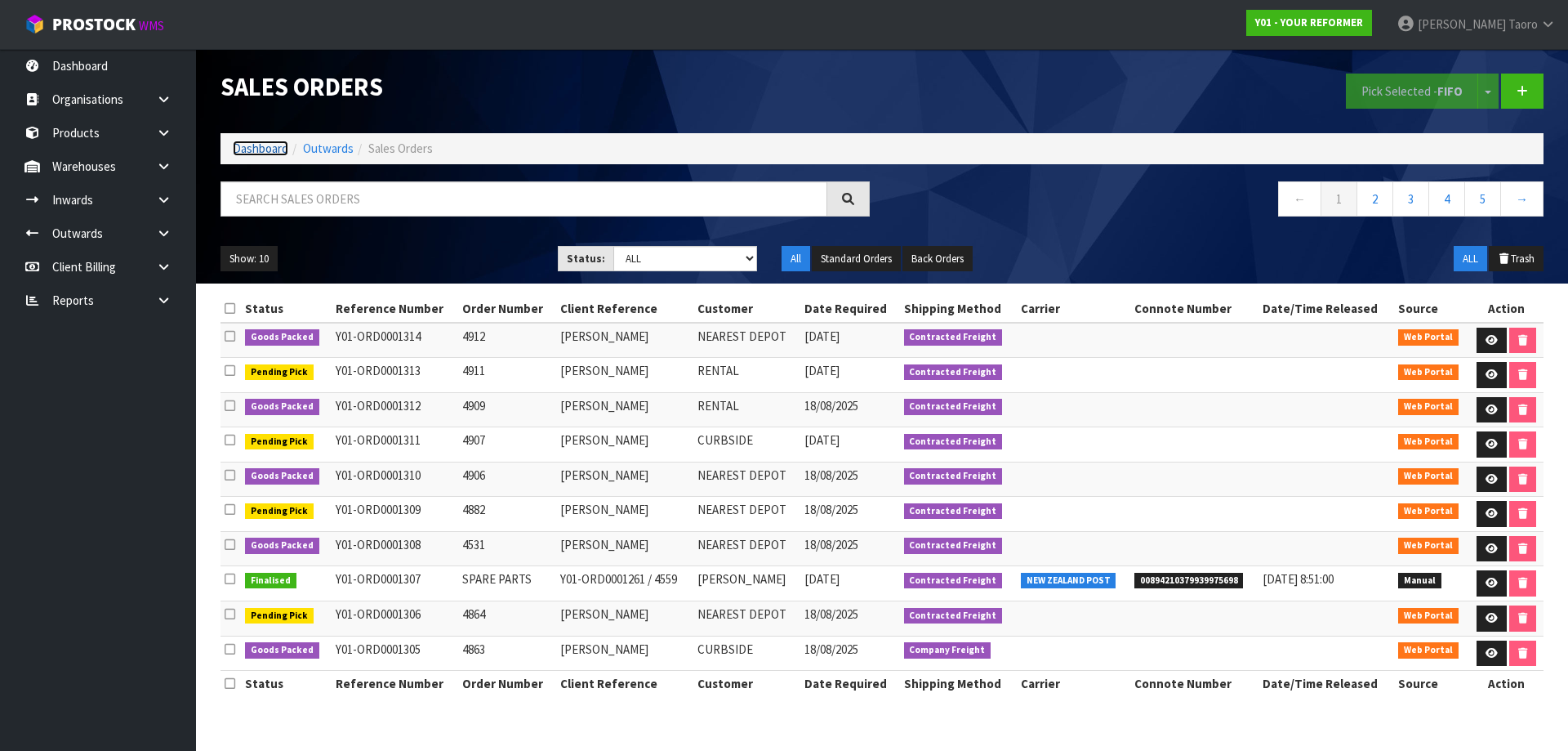
click at [284, 151] on link "Dashboard" at bounding box center [261, 148] width 56 height 16
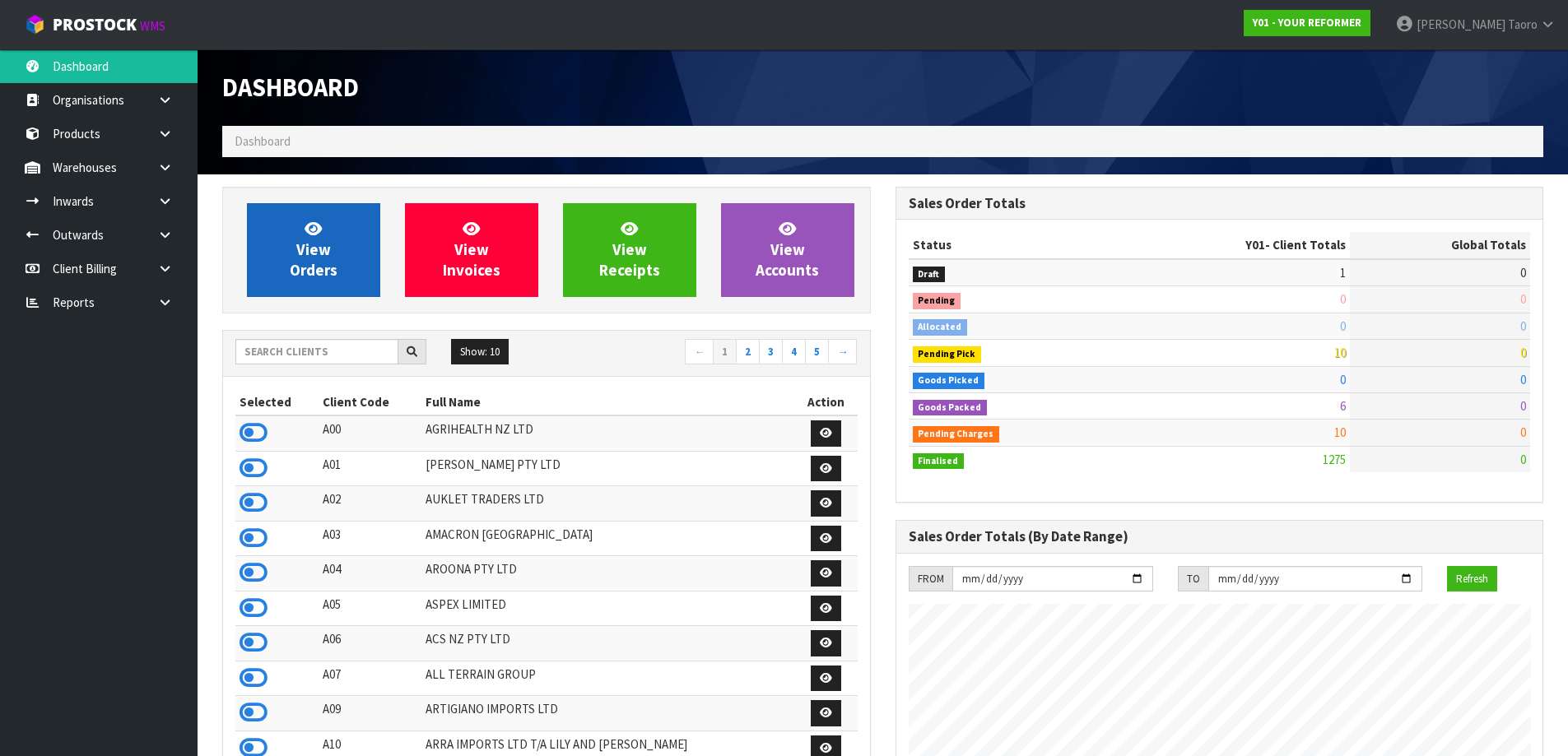
scroll to position [1246, 672]
click at [303, 237] on link "View Orders" at bounding box center [313, 250] width 133 height 93
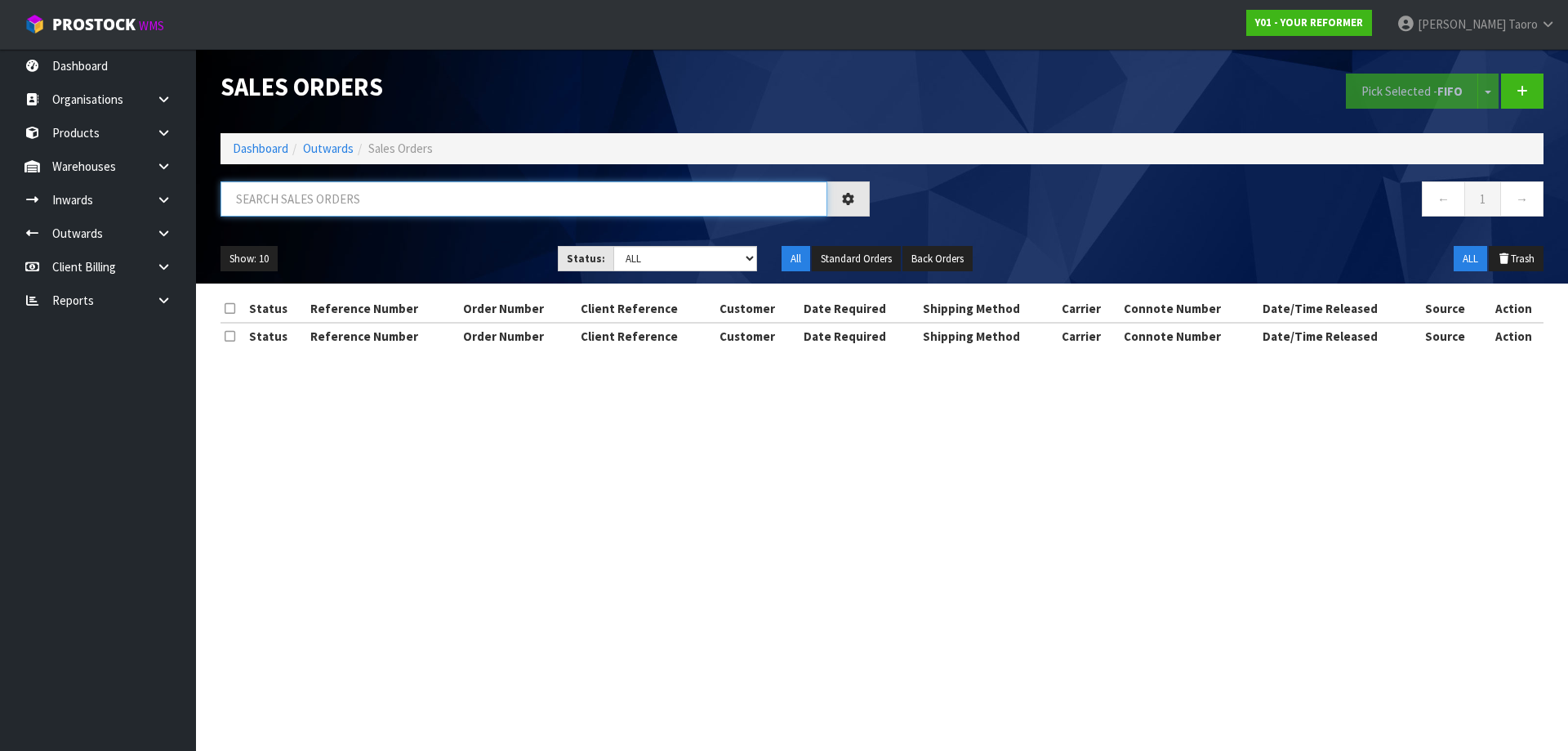
click at [328, 213] on input "text" at bounding box center [523, 199] width 606 height 35
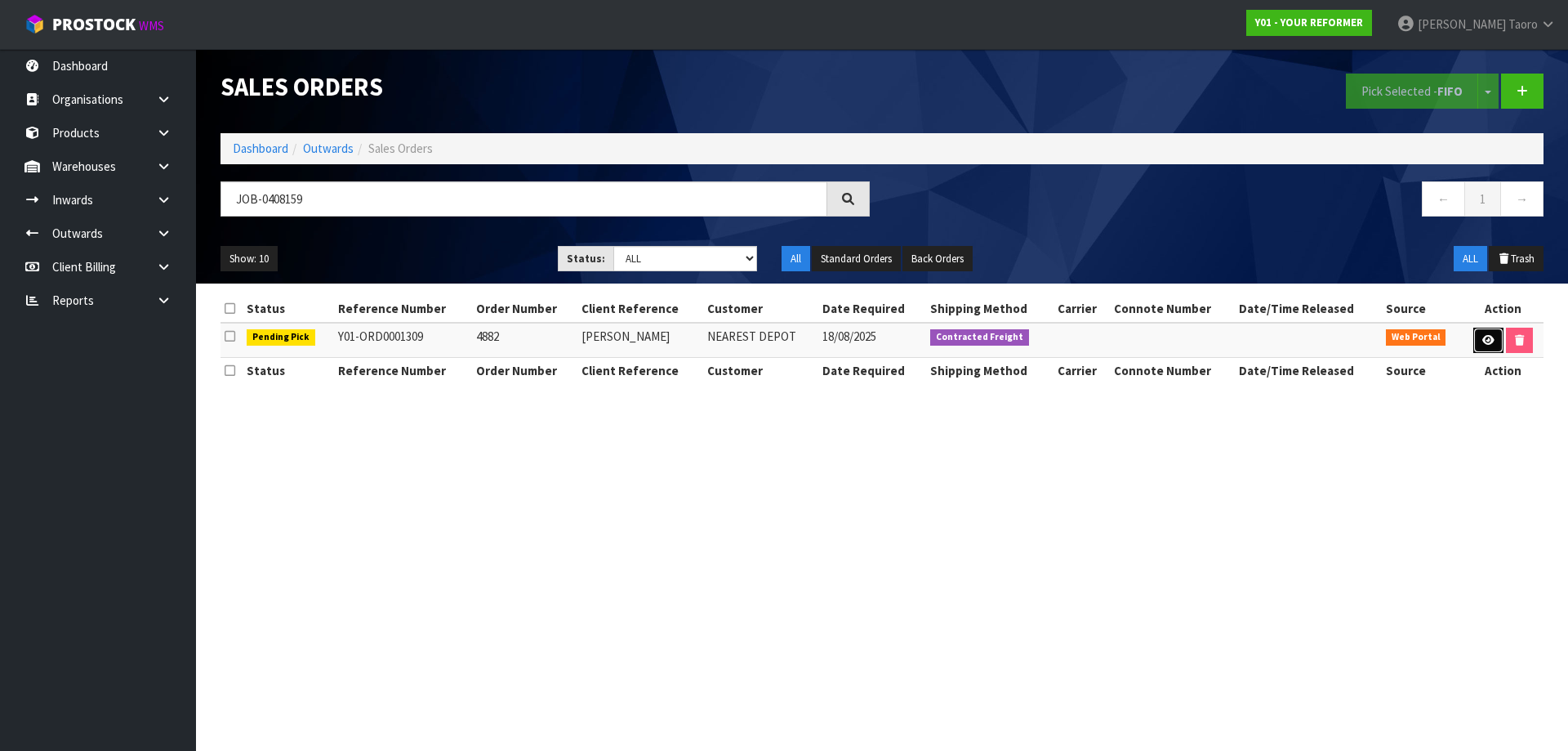
click at [1483, 346] on link at bounding box center [1488, 341] width 30 height 26
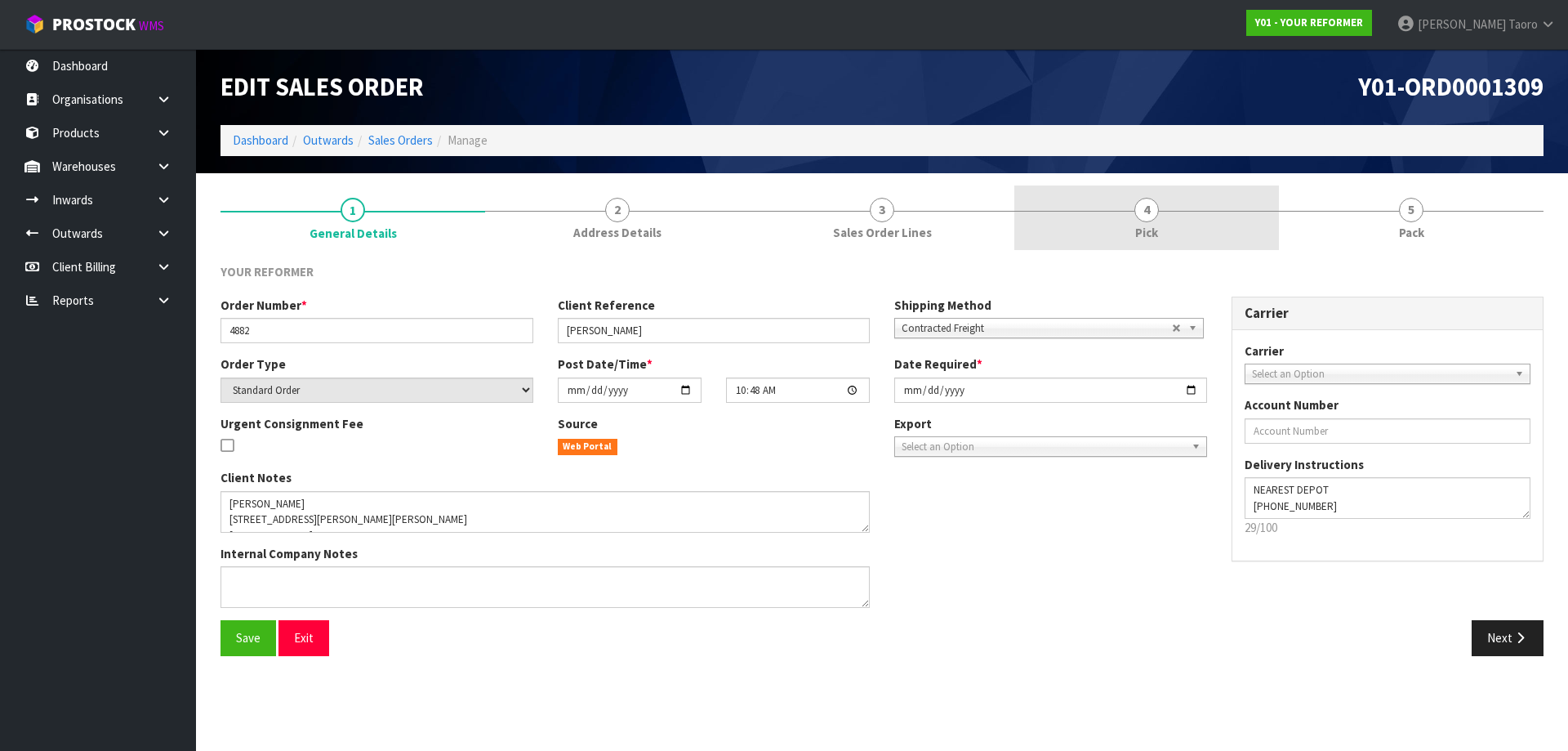
click at [1194, 187] on link "4 Pick" at bounding box center [1146, 218] width 264 height 64
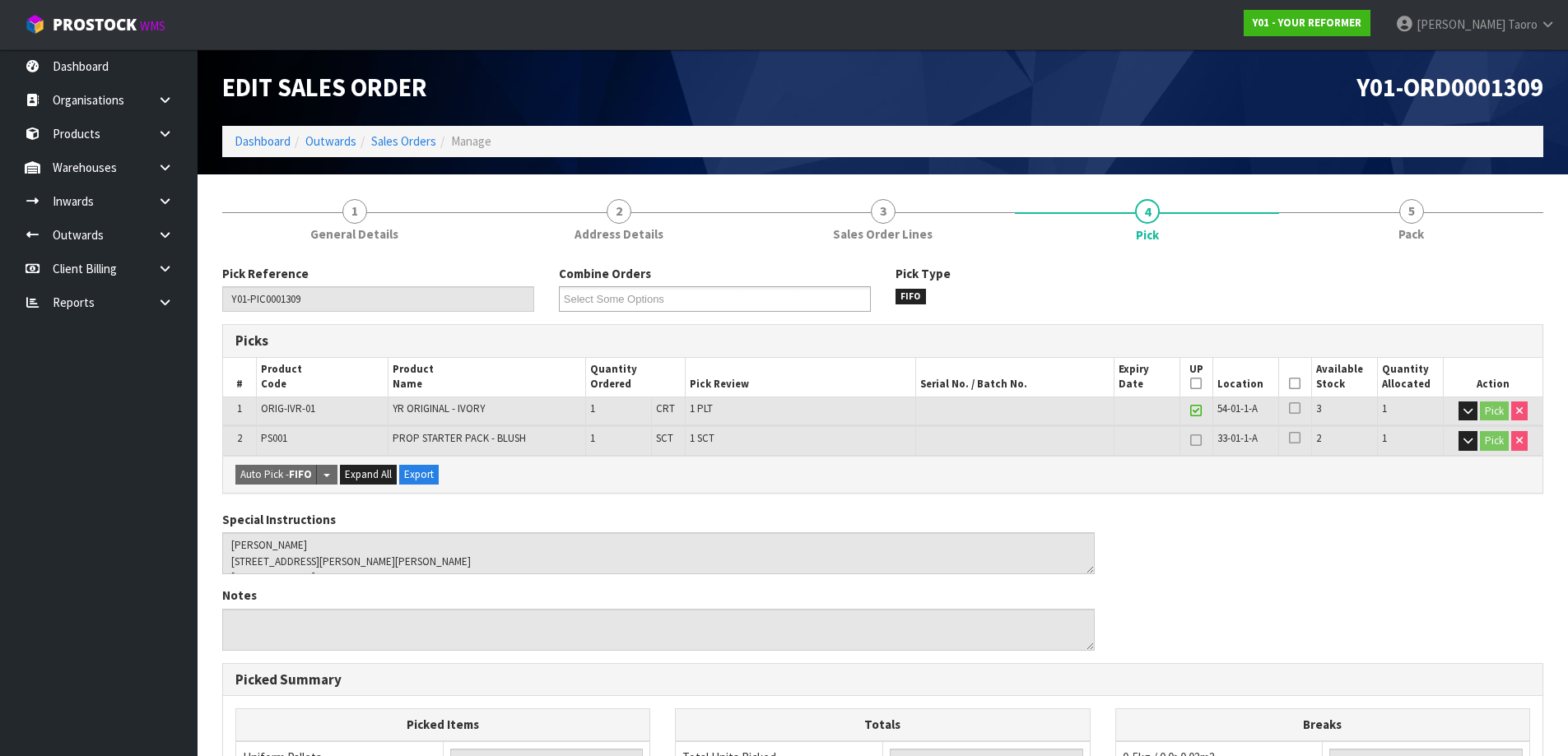
drag, startPoint x: 1291, startPoint y: 384, endPoint x: 1288, endPoint y: 371, distance: 13.3
click at [1291, 384] on icon at bounding box center [1294, 384] width 11 height 1
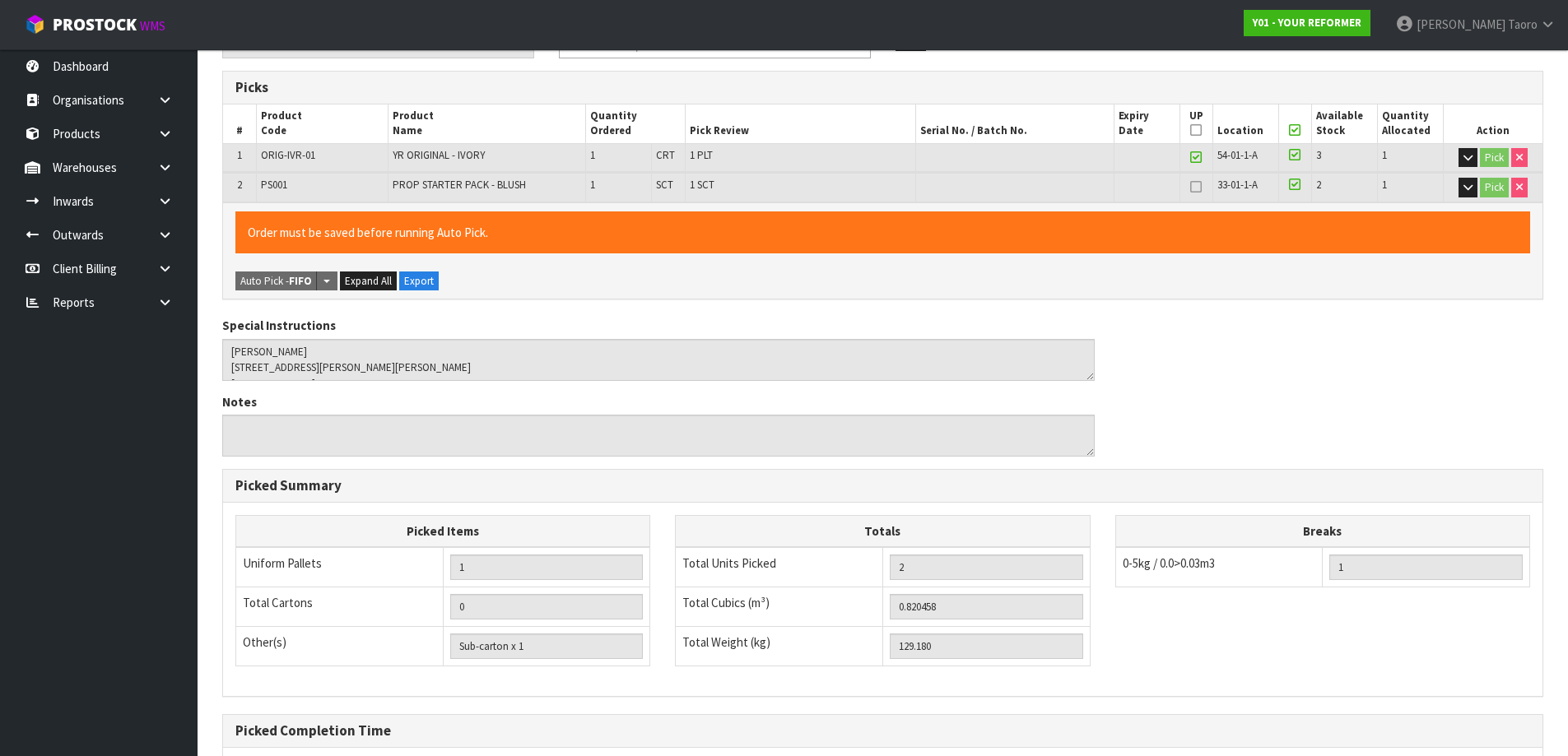
scroll to position [421, 0]
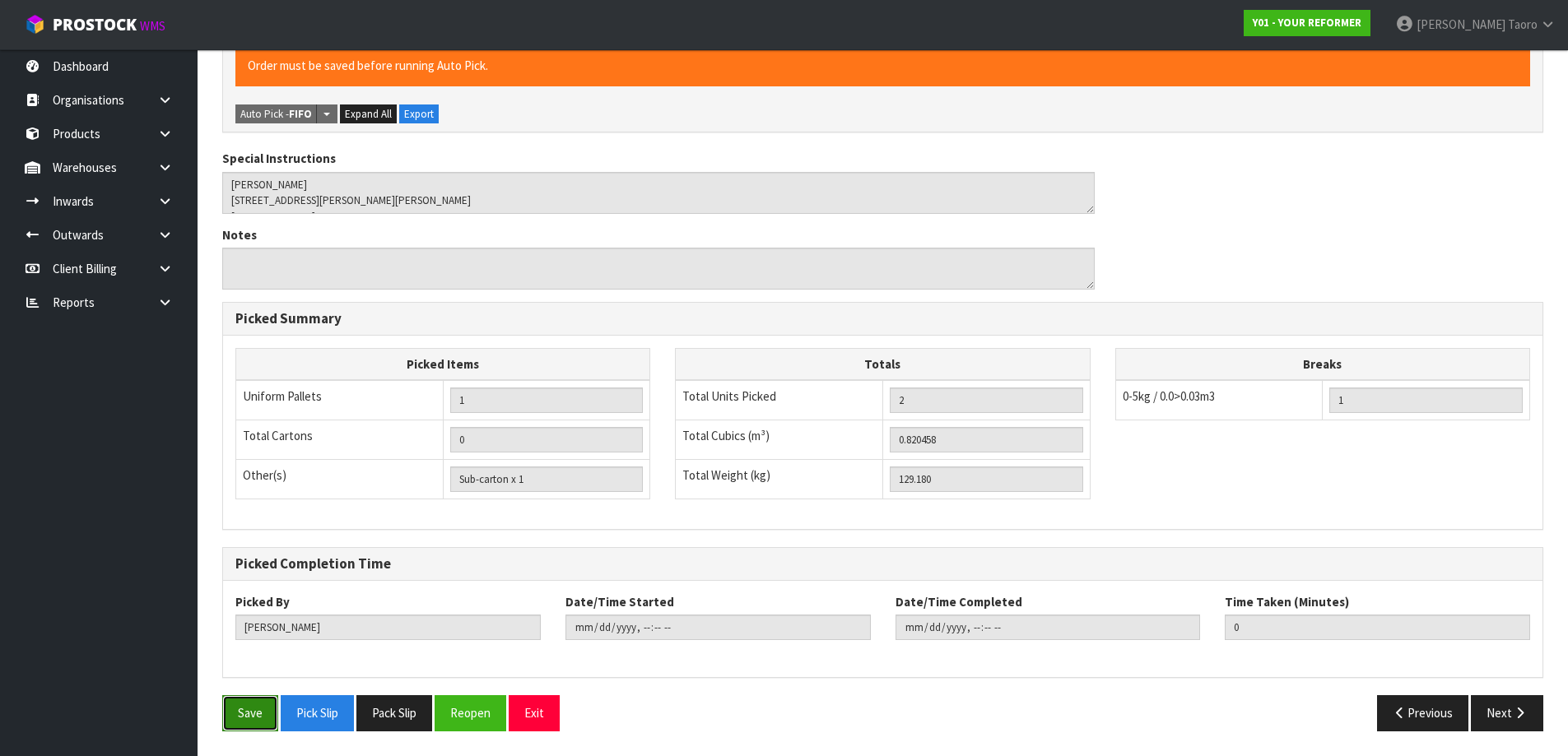
click at [261, 700] on button "Save" at bounding box center [250, 713] width 56 height 35
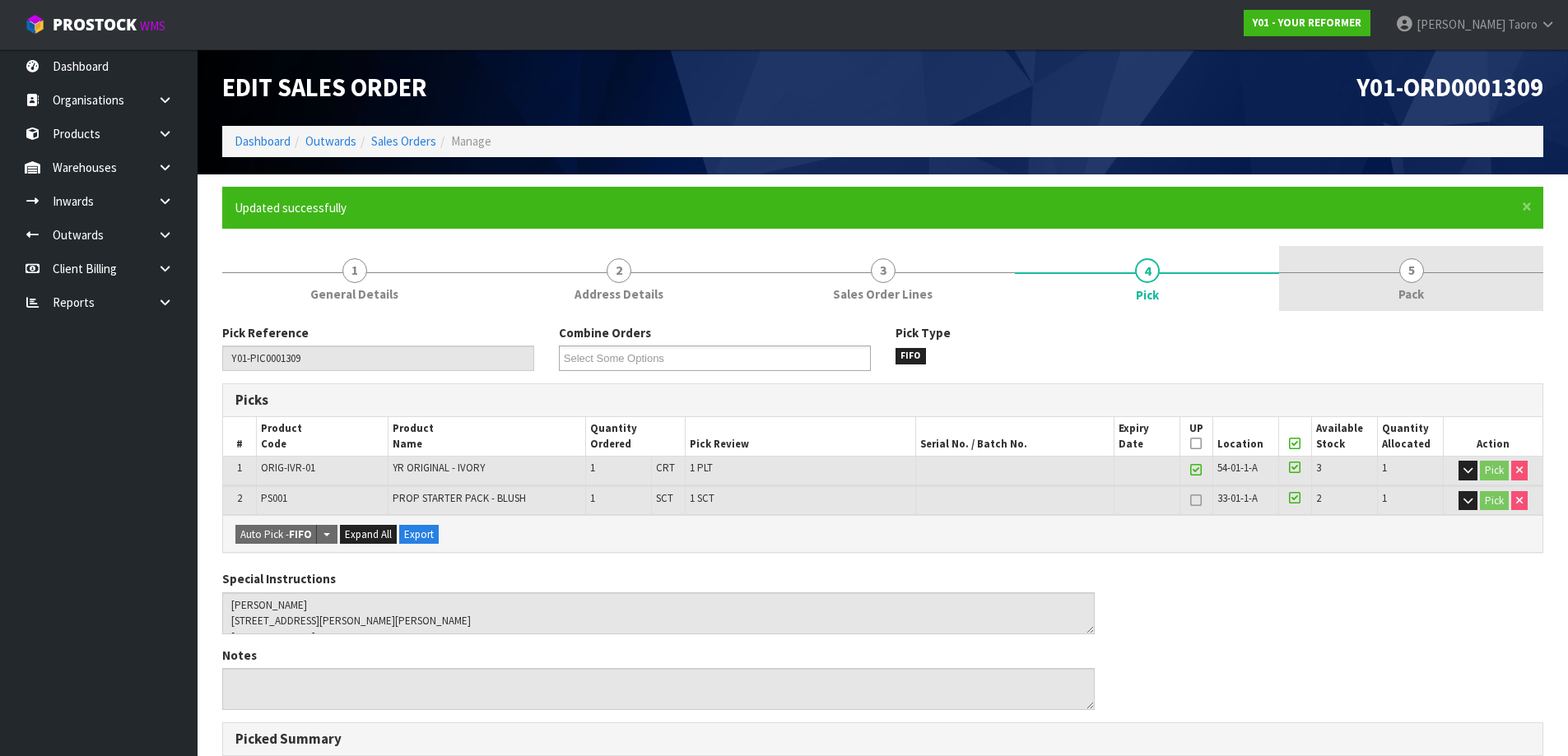
click at [1438, 274] on link "5 Pack" at bounding box center [1411, 278] width 264 height 65
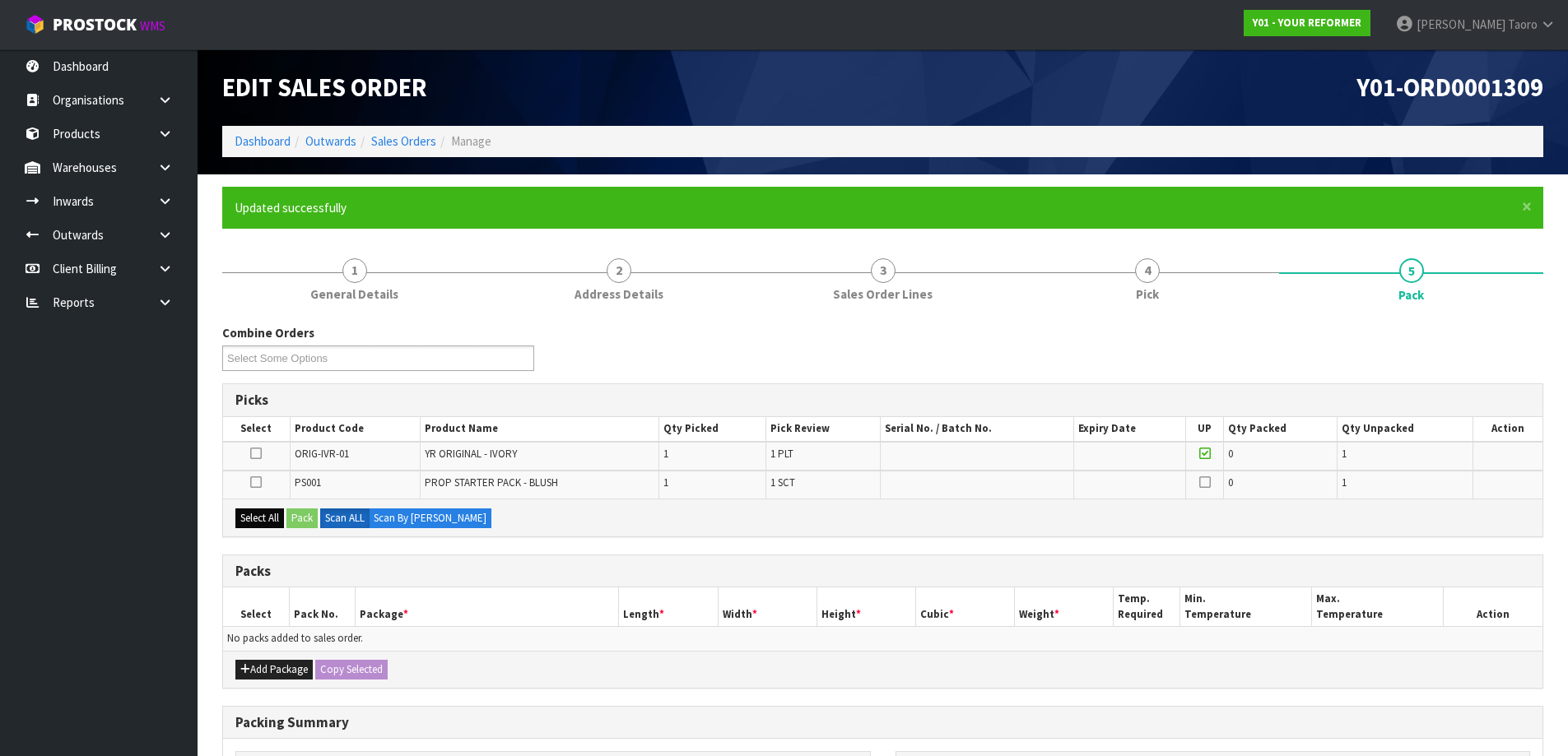
drag, startPoint x: 227, startPoint y: 518, endPoint x: 243, endPoint y: 518, distance: 16.0
click at [235, 518] on div "Select All Pack Scan ALL Scan By [PERSON_NAME]" at bounding box center [882, 517] width 1319 height 37
click at [275, 520] on button "Select All" at bounding box center [260, 518] width 49 height 19
click at [312, 525] on button "Pack" at bounding box center [302, 518] width 31 height 19
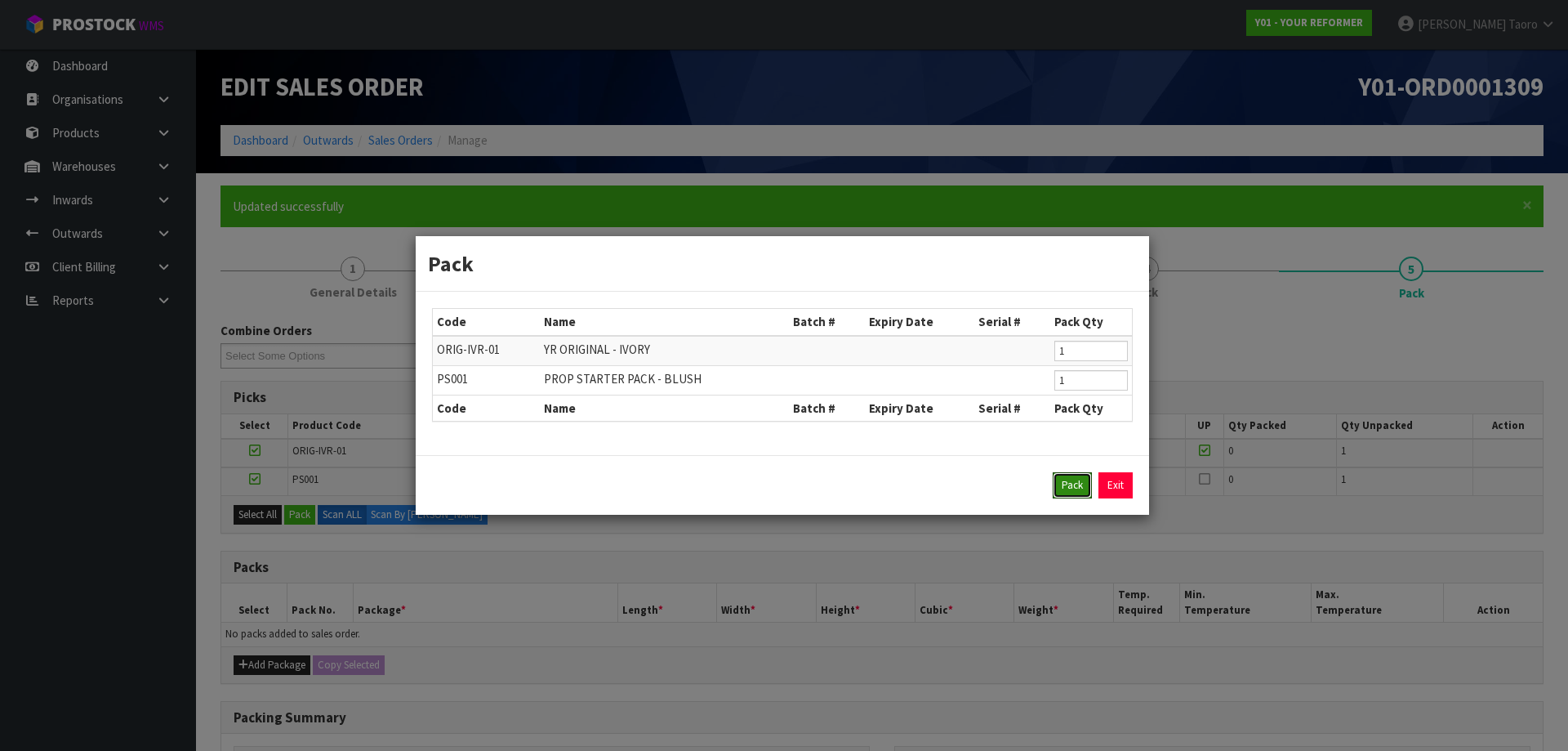
drag, startPoint x: 1075, startPoint y: 486, endPoint x: 886, endPoint y: 524, distance: 192.8
click at [1071, 486] on button "Pack" at bounding box center [1072, 485] width 39 height 26
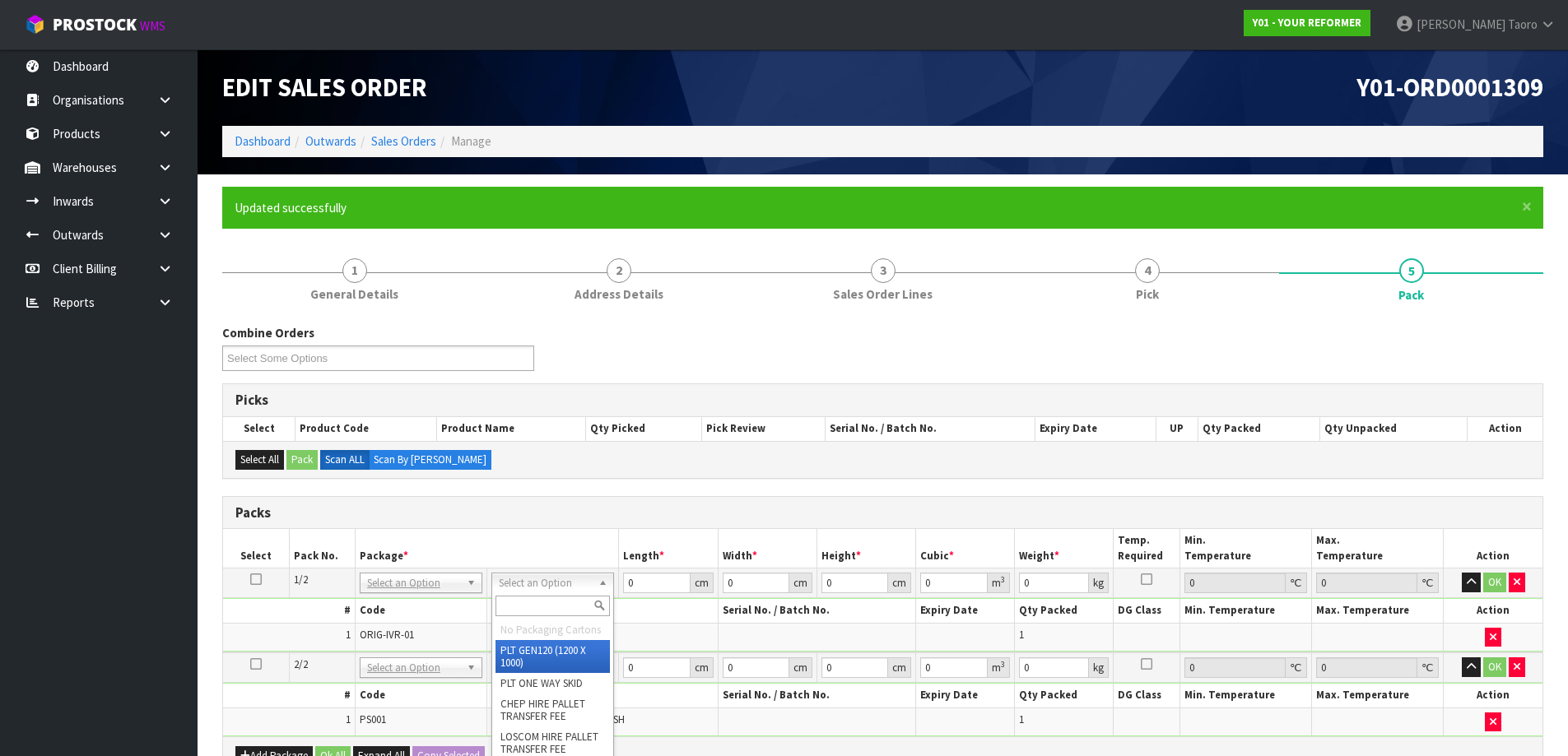
click at [572, 603] on input "text" at bounding box center [553, 605] width 115 height 20
click at [1475, 580] on icon "button" at bounding box center [1471, 582] width 9 height 11
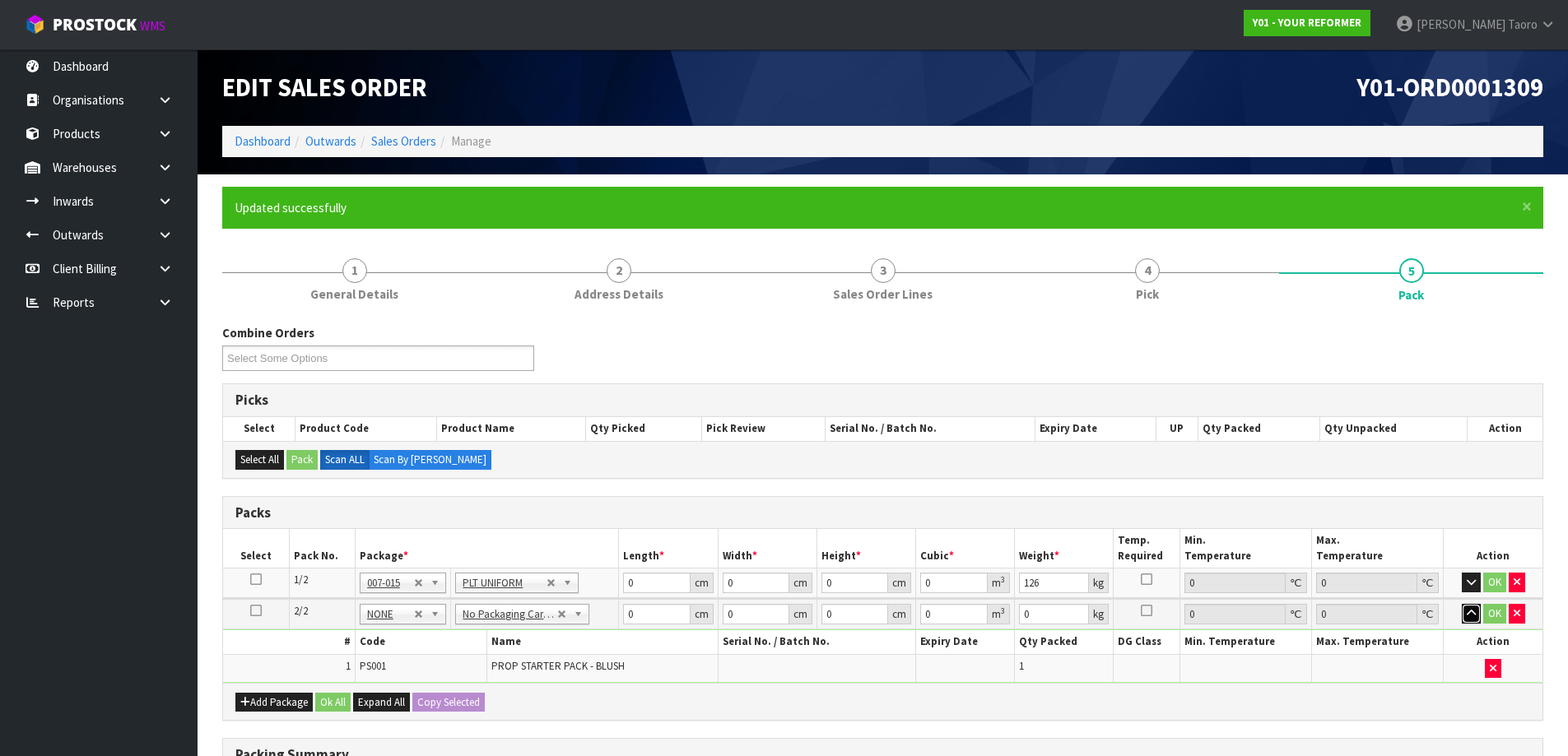
click at [1471, 622] on button "button" at bounding box center [1471, 613] width 18 height 19
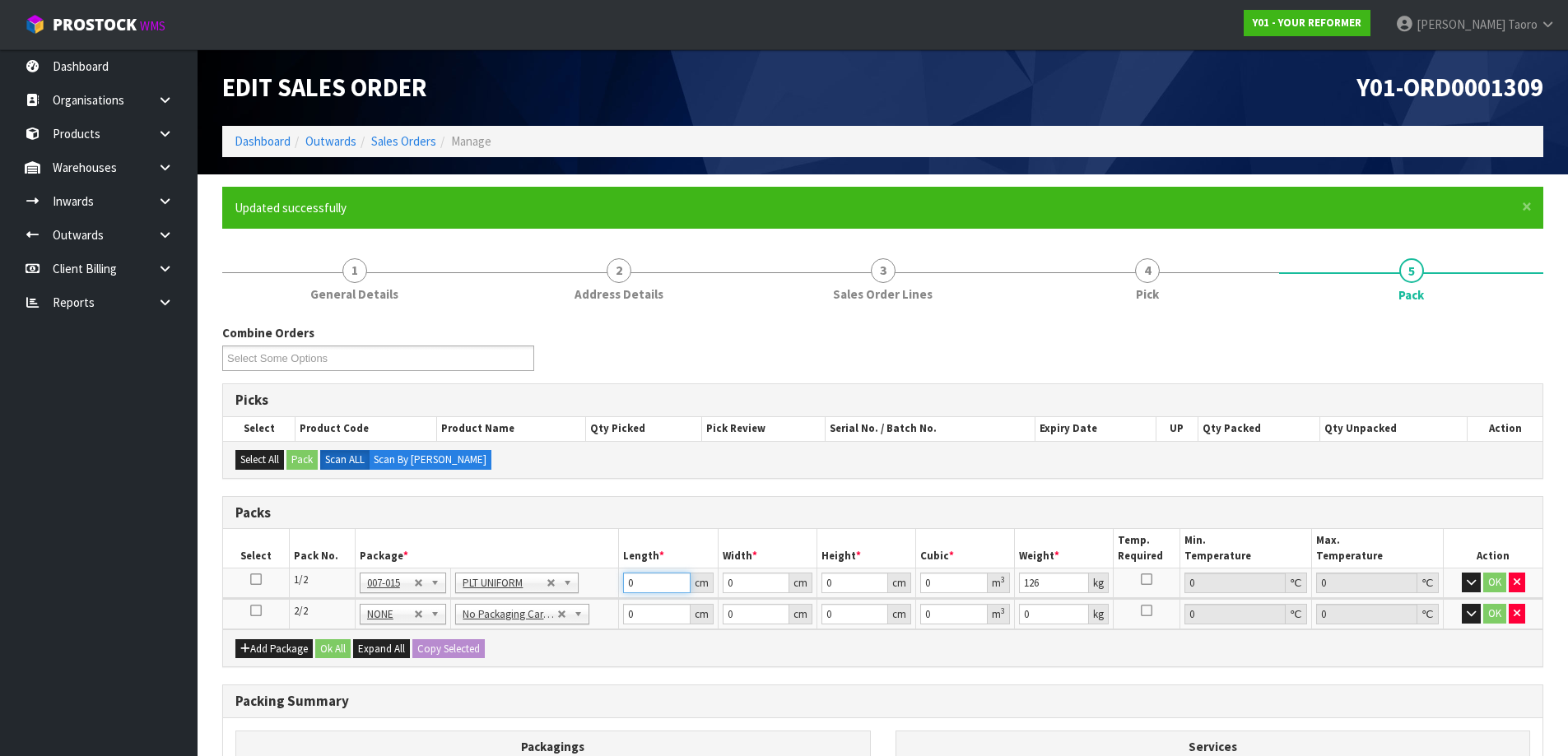
click at [650, 579] on input "0" at bounding box center [656, 583] width 67 height 20
click at [839, 609] on input "0" at bounding box center [854, 614] width 67 height 20
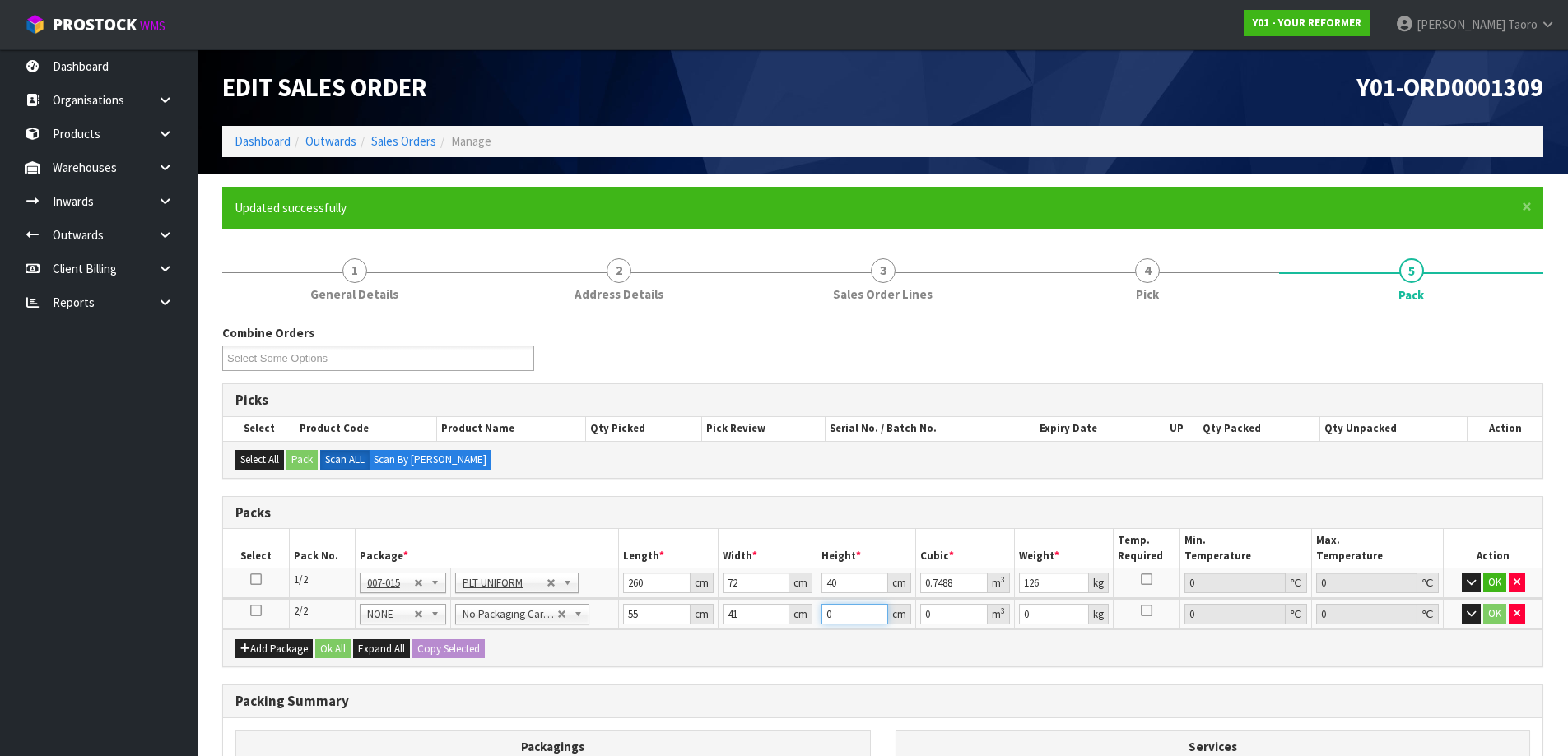
click at [839, 609] on input "0" at bounding box center [854, 614] width 67 height 20
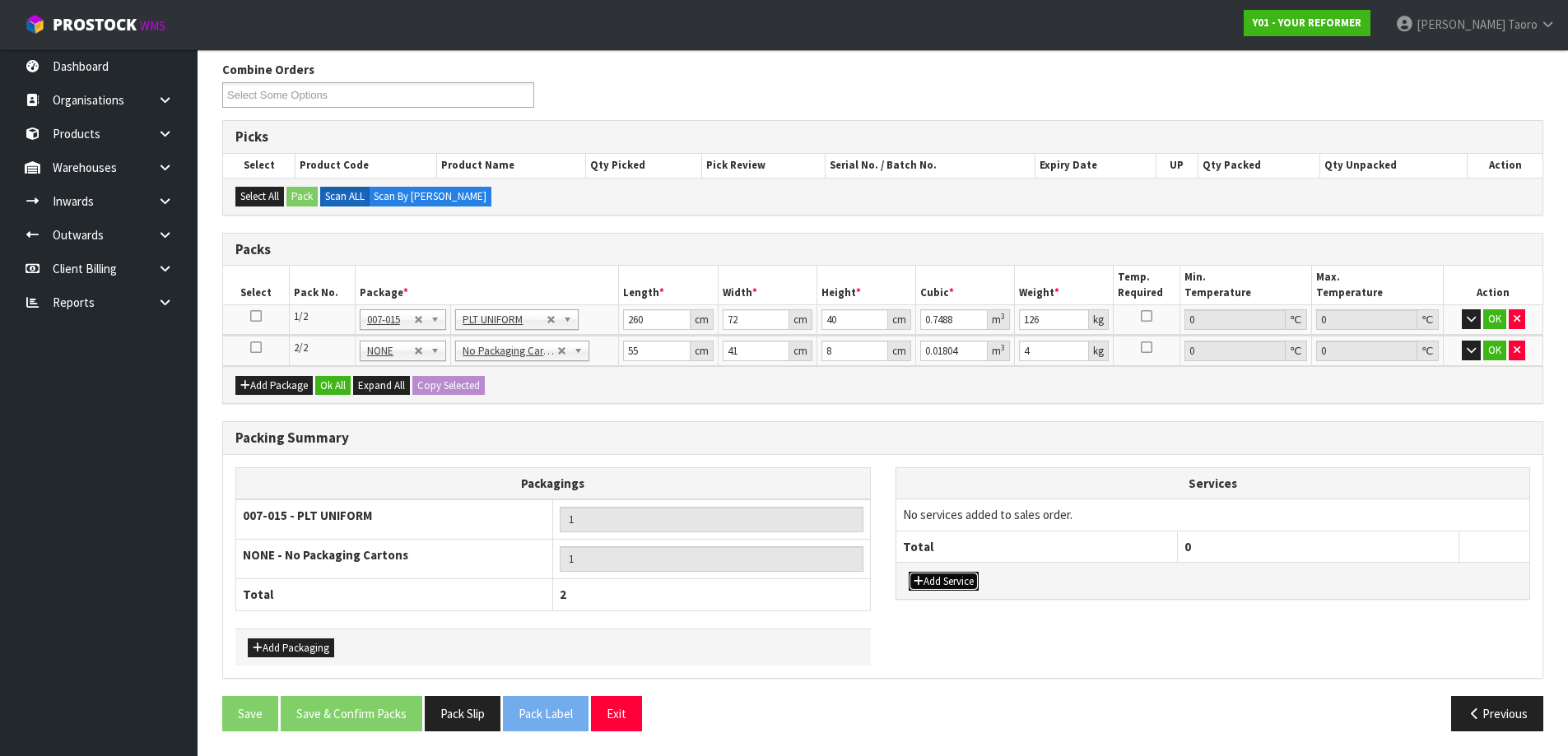
click at [959, 583] on button "Add Service" at bounding box center [944, 581] width 70 height 19
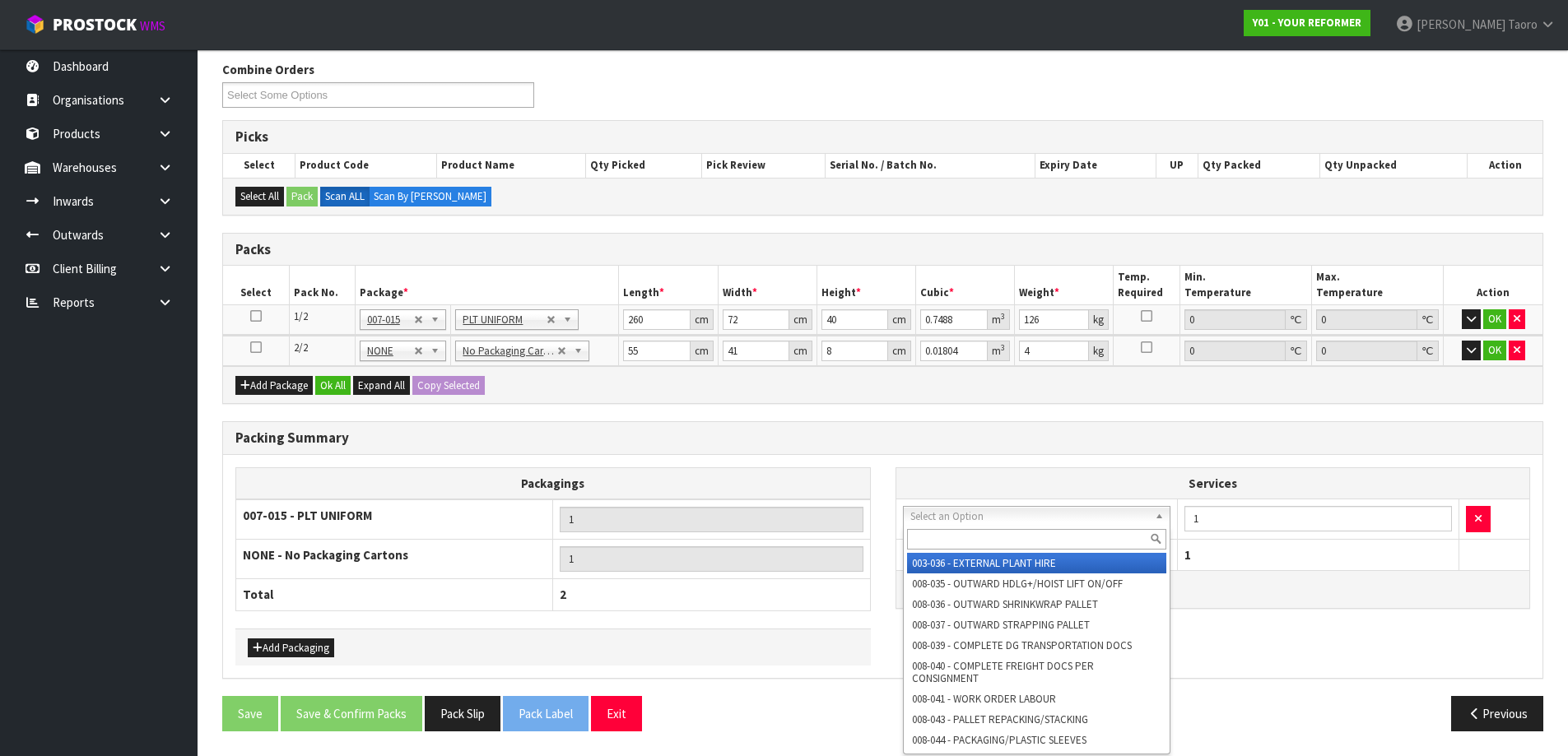
click at [985, 534] on input "text" at bounding box center [1036, 539] width 260 height 20
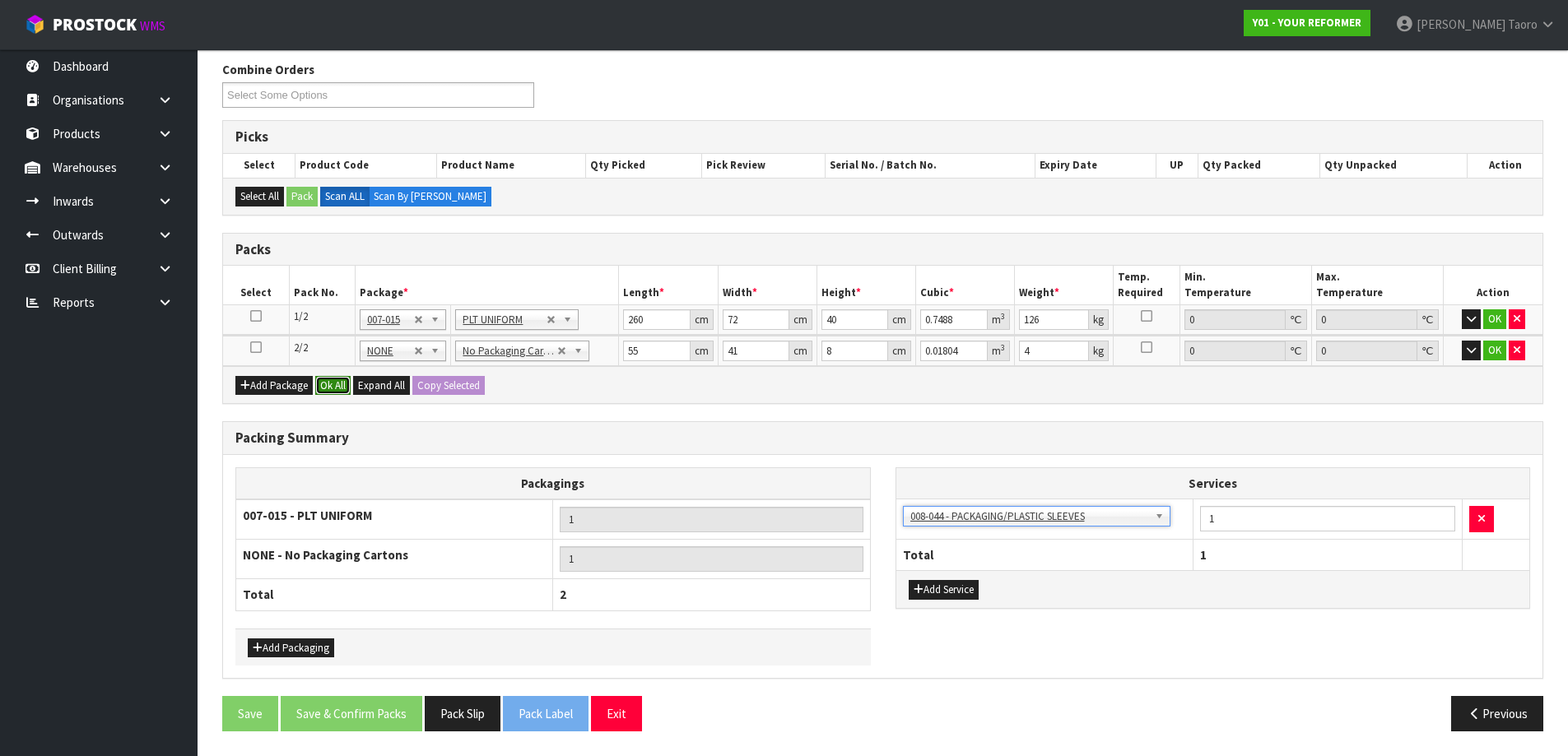
click at [326, 393] on button "Ok All" at bounding box center [333, 385] width 35 height 19
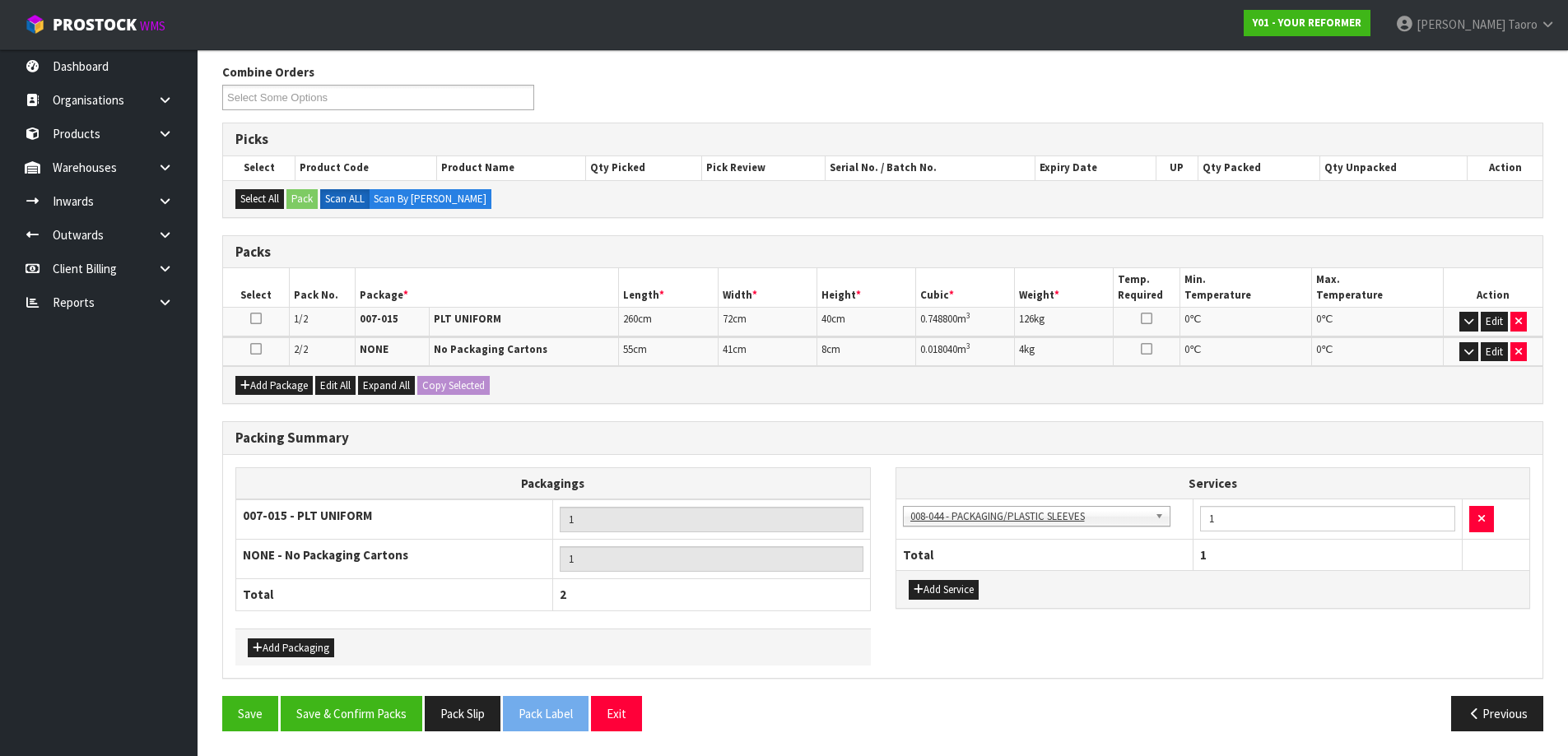
scroll to position [261, 0]
click at [360, 720] on button "Save & Confirm Packs" at bounding box center [351, 713] width 141 height 35
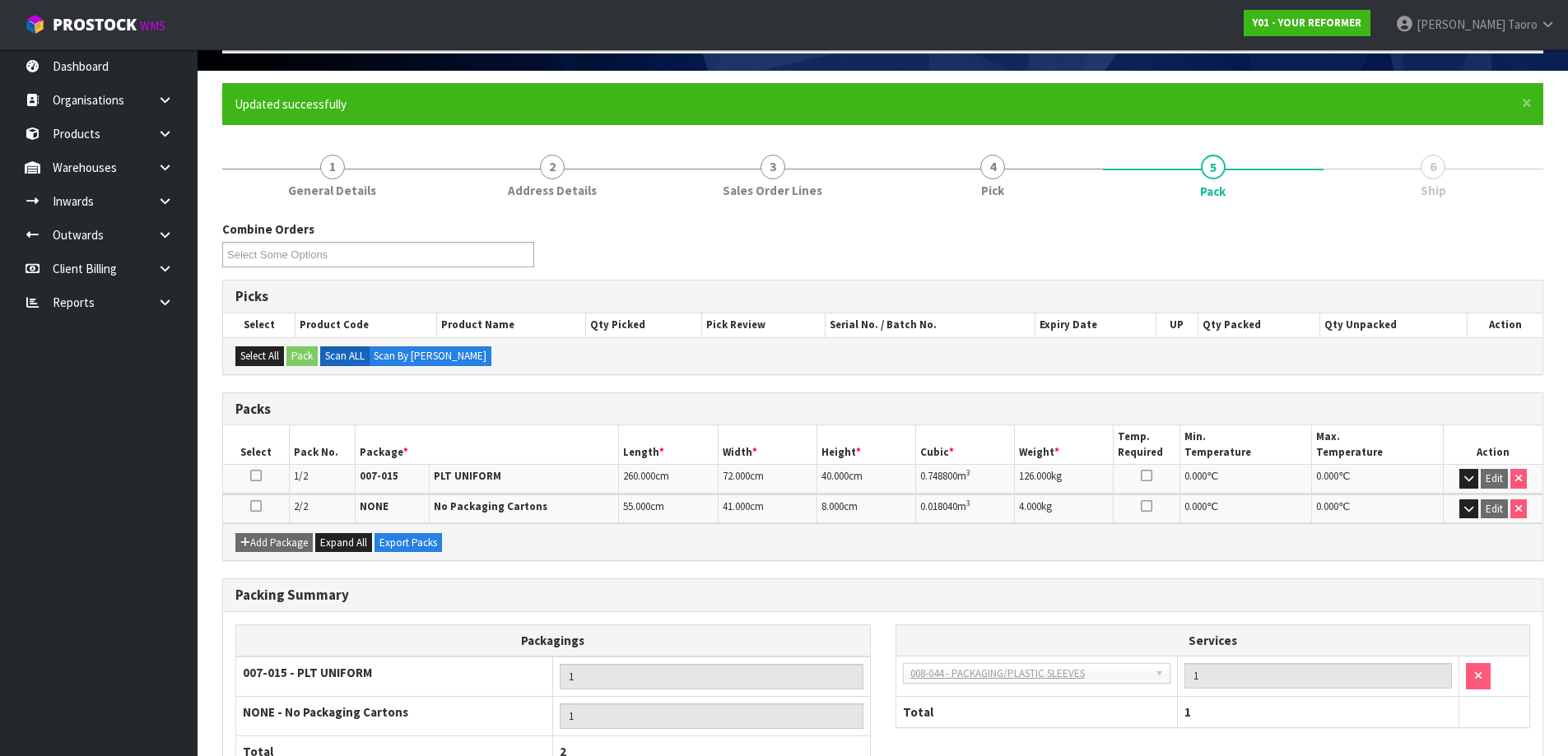
scroll to position [224, 0]
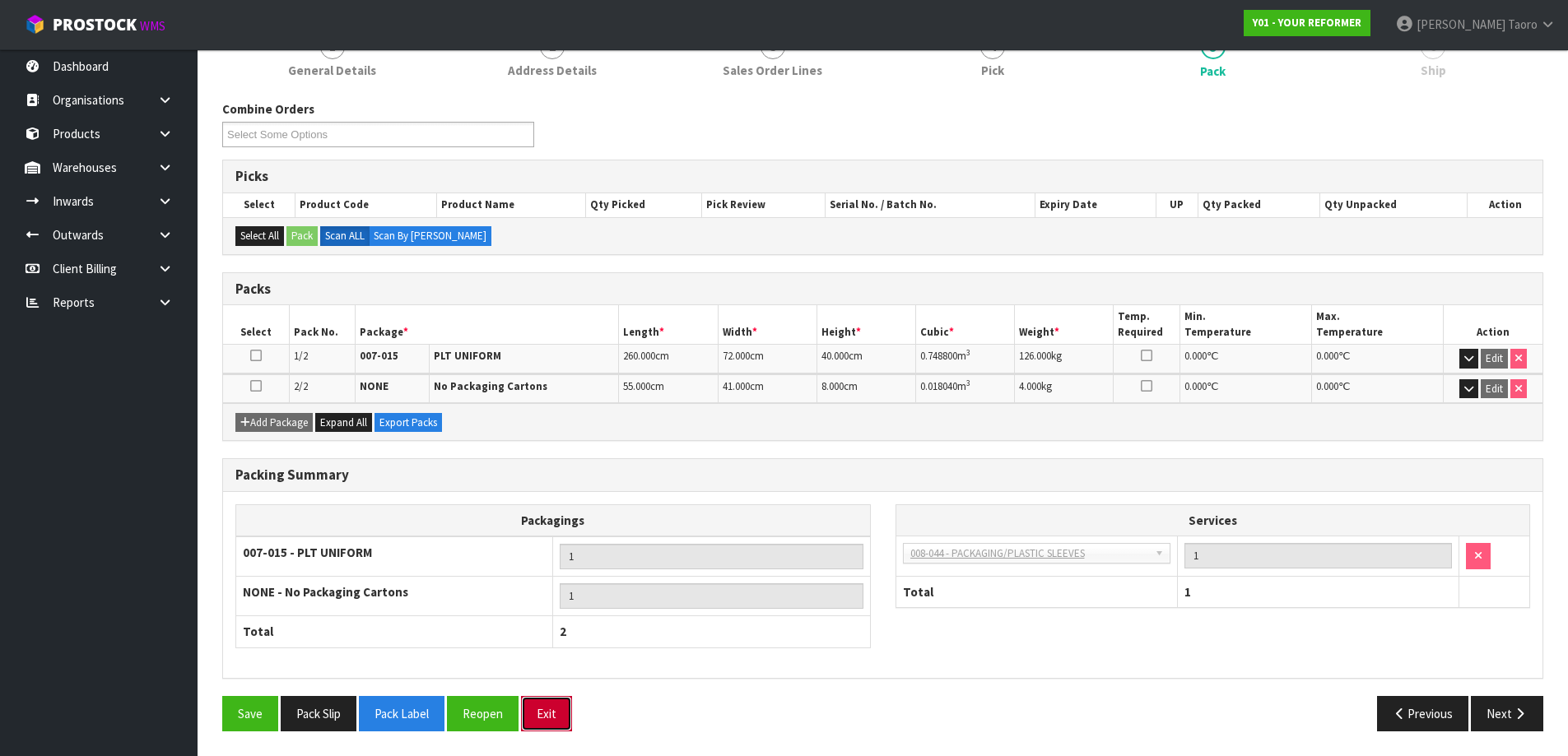
click at [565, 714] on button "Exit" at bounding box center [545, 713] width 51 height 35
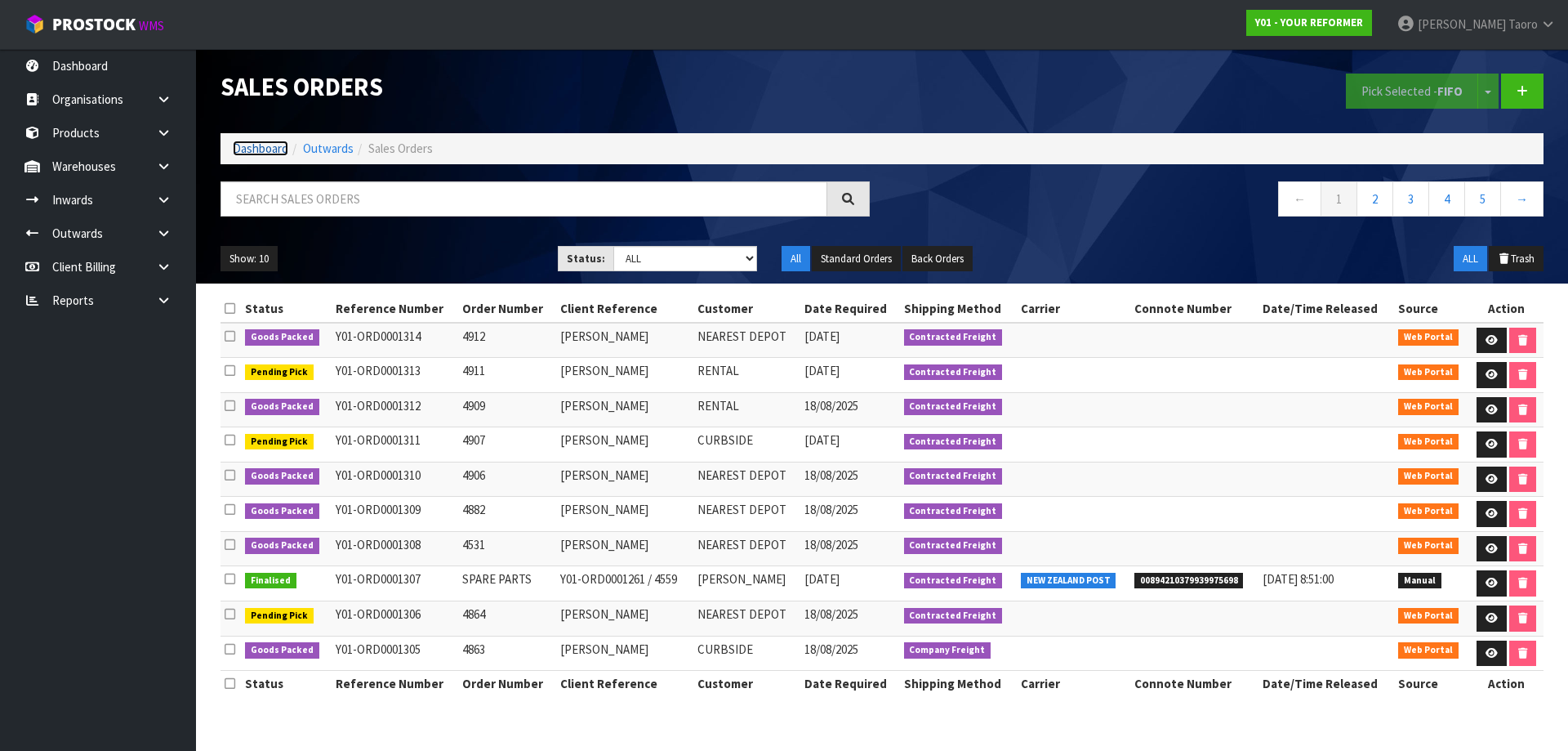
click at [283, 144] on link "Dashboard" at bounding box center [261, 148] width 56 height 16
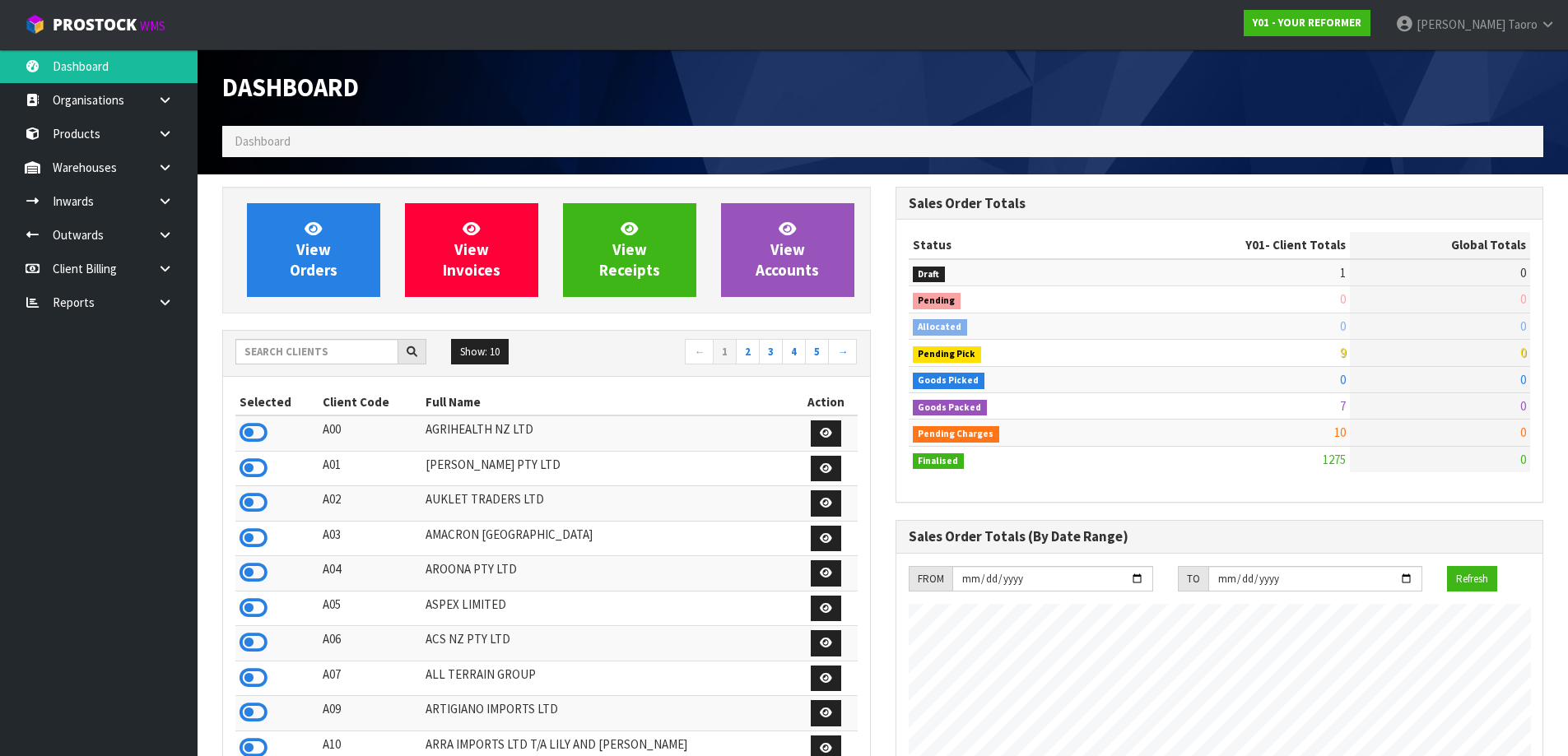
scroll to position [1246, 672]
click at [373, 359] on input "text" at bounding box center [317, 352] width 163 height 26
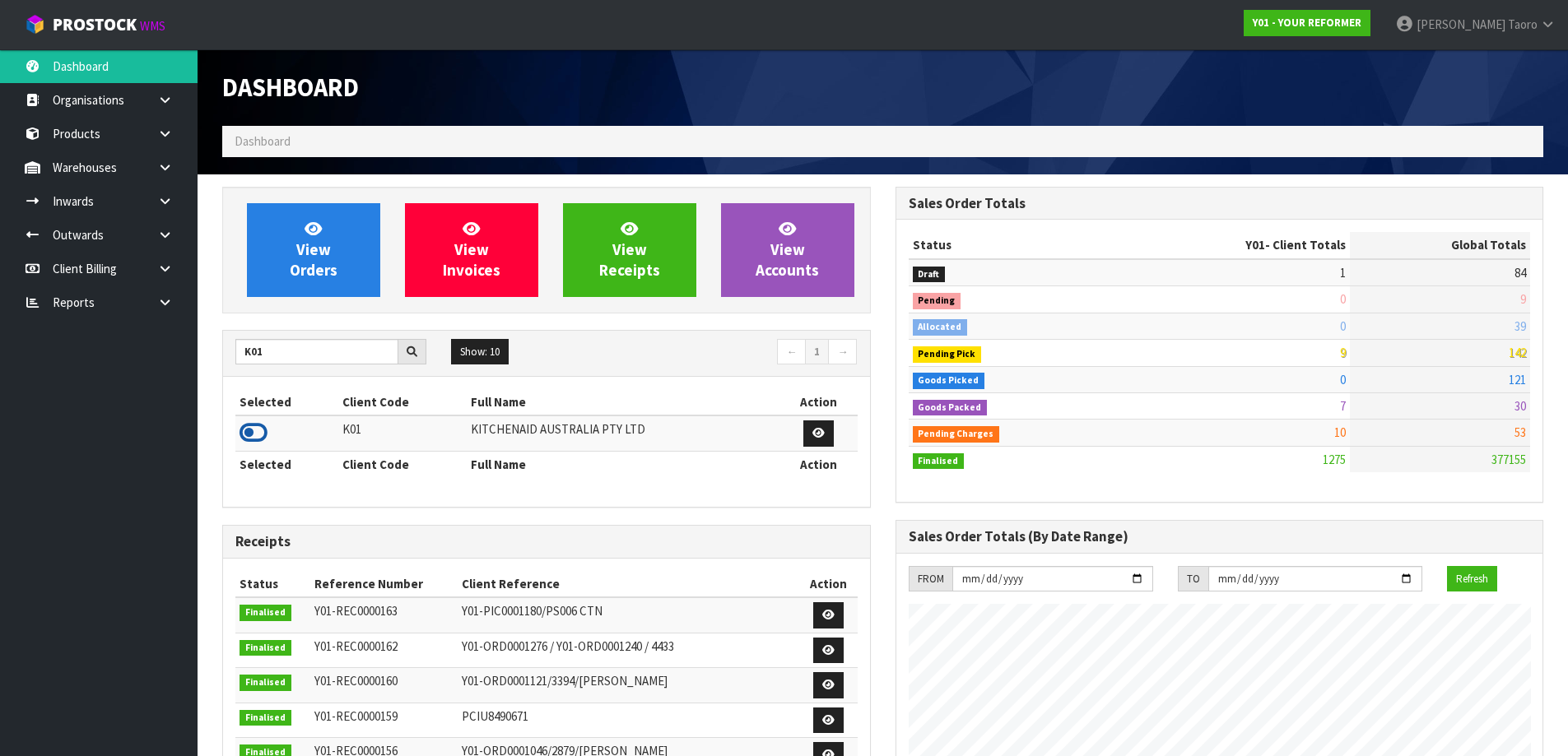
click at [261, 424] on icon at bounding box center [253, 433] width 28 height 25
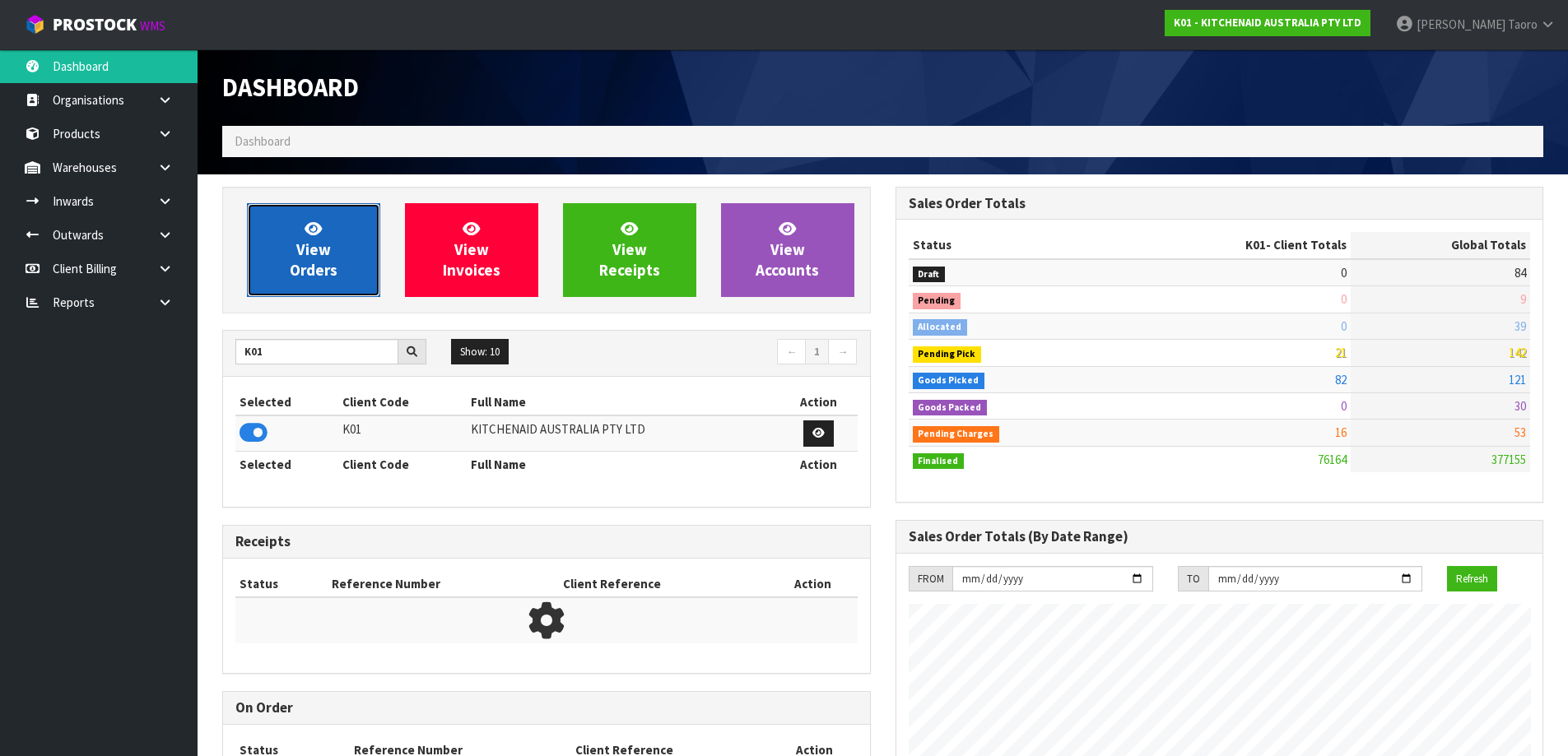
click at [349, 278] on link "View Orders" at bounding box center [313, 250] width 133 height 93
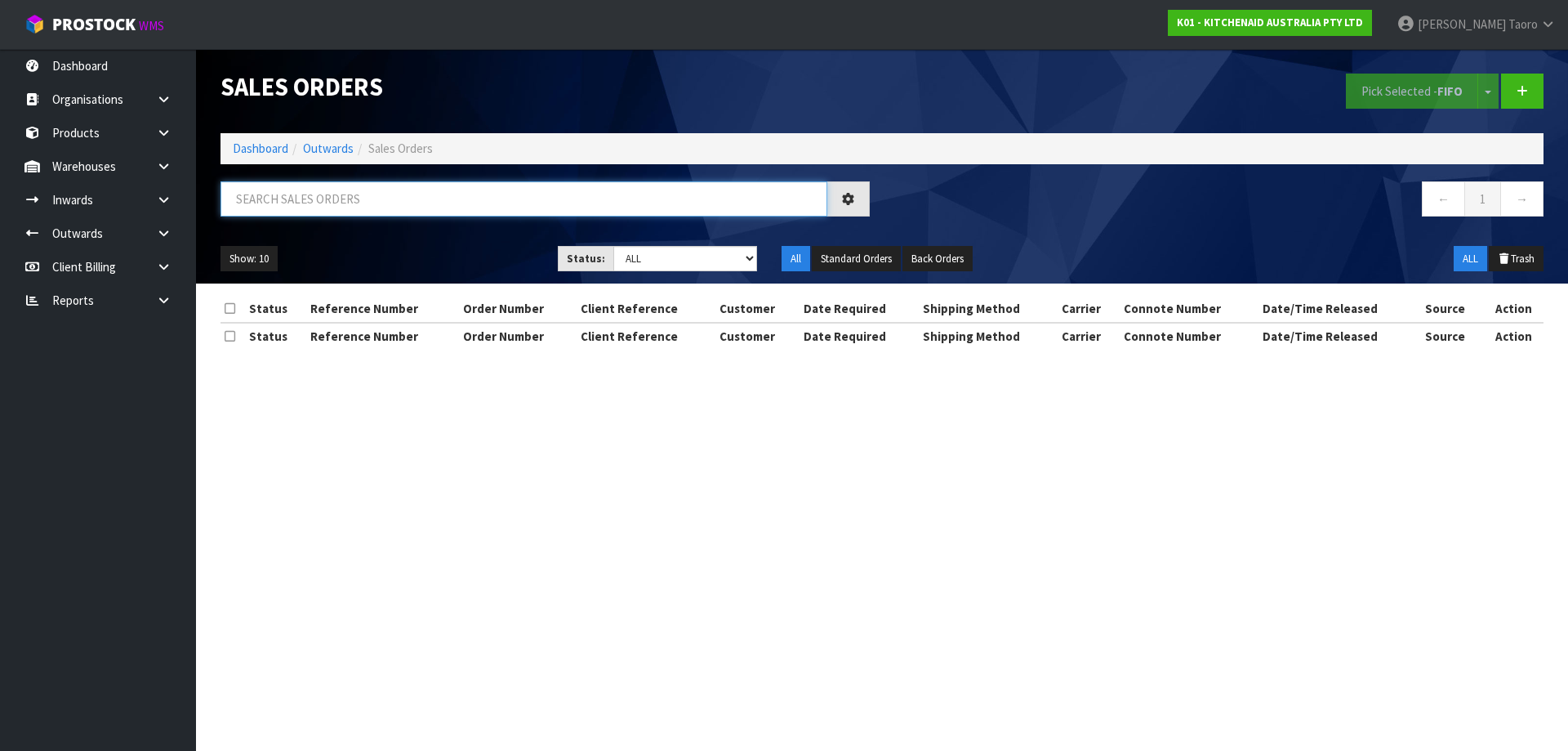
click at [369, 202] on input "text" at bounding box center [523, 199] width 606 height 35
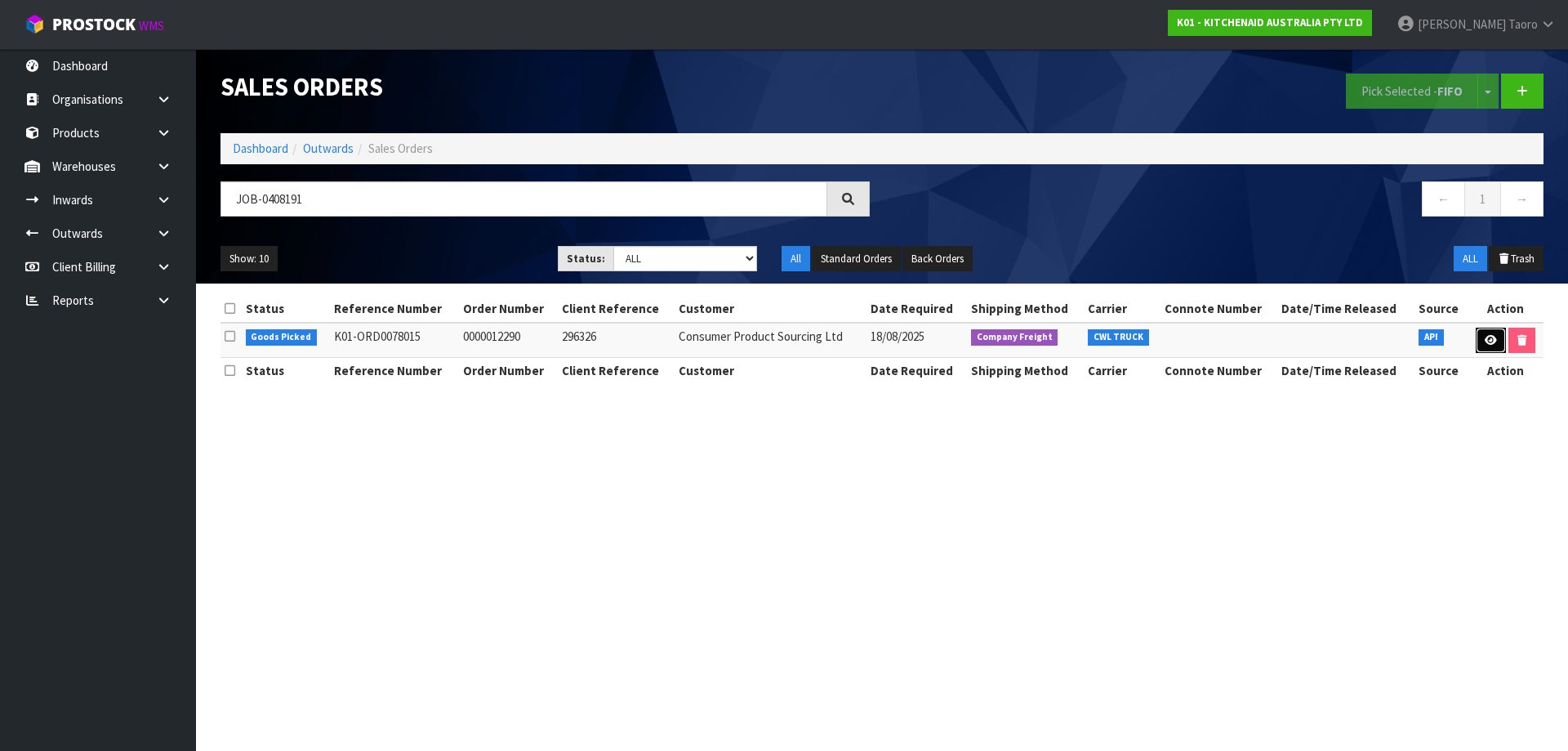
click at [1485, 339] on icon at bounding box center [1490, 341] width 12 height 11
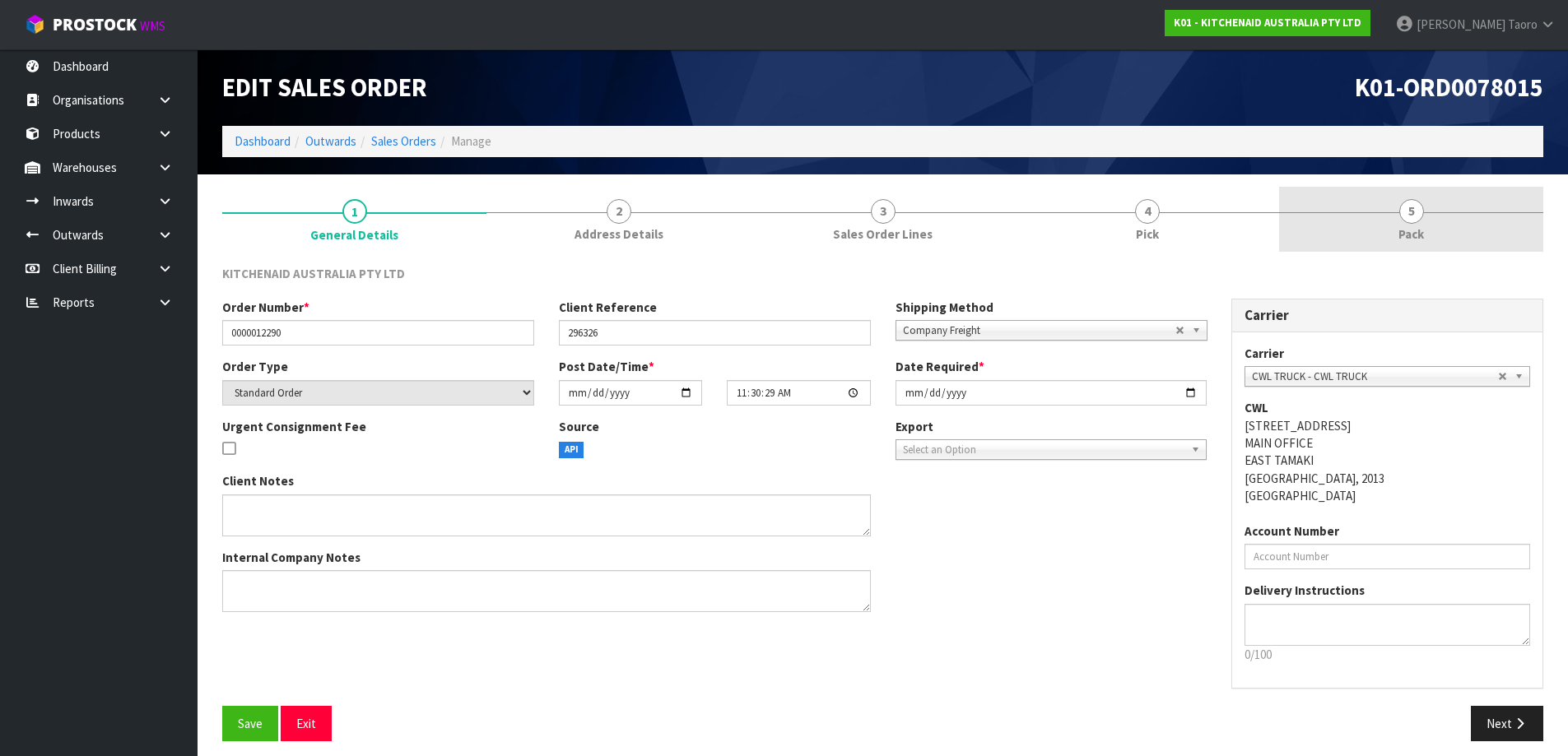
click at [1419, 236] on span "Pack" at bounding box center [1411, 234] width 26 height 18
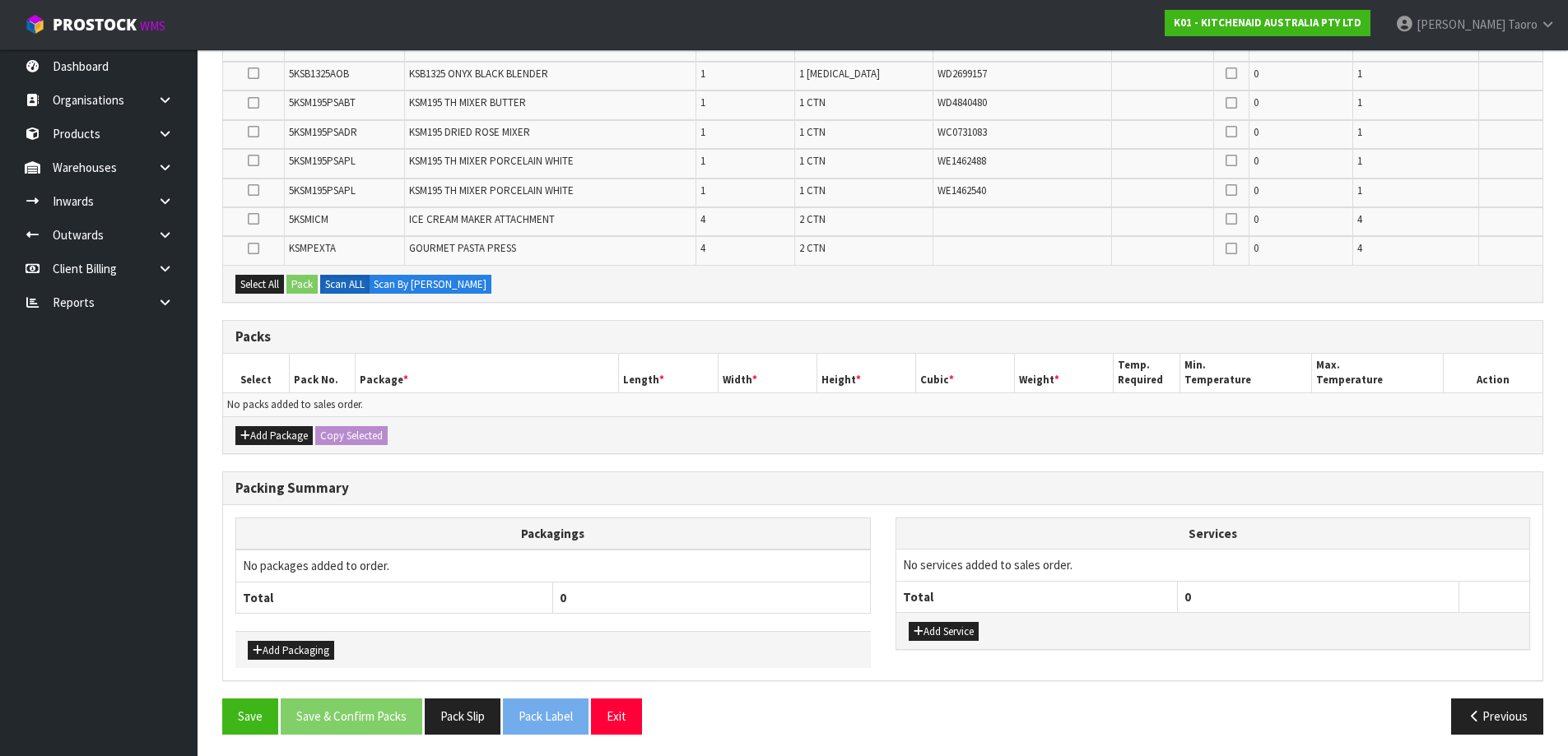
scroll to position [702, 0]
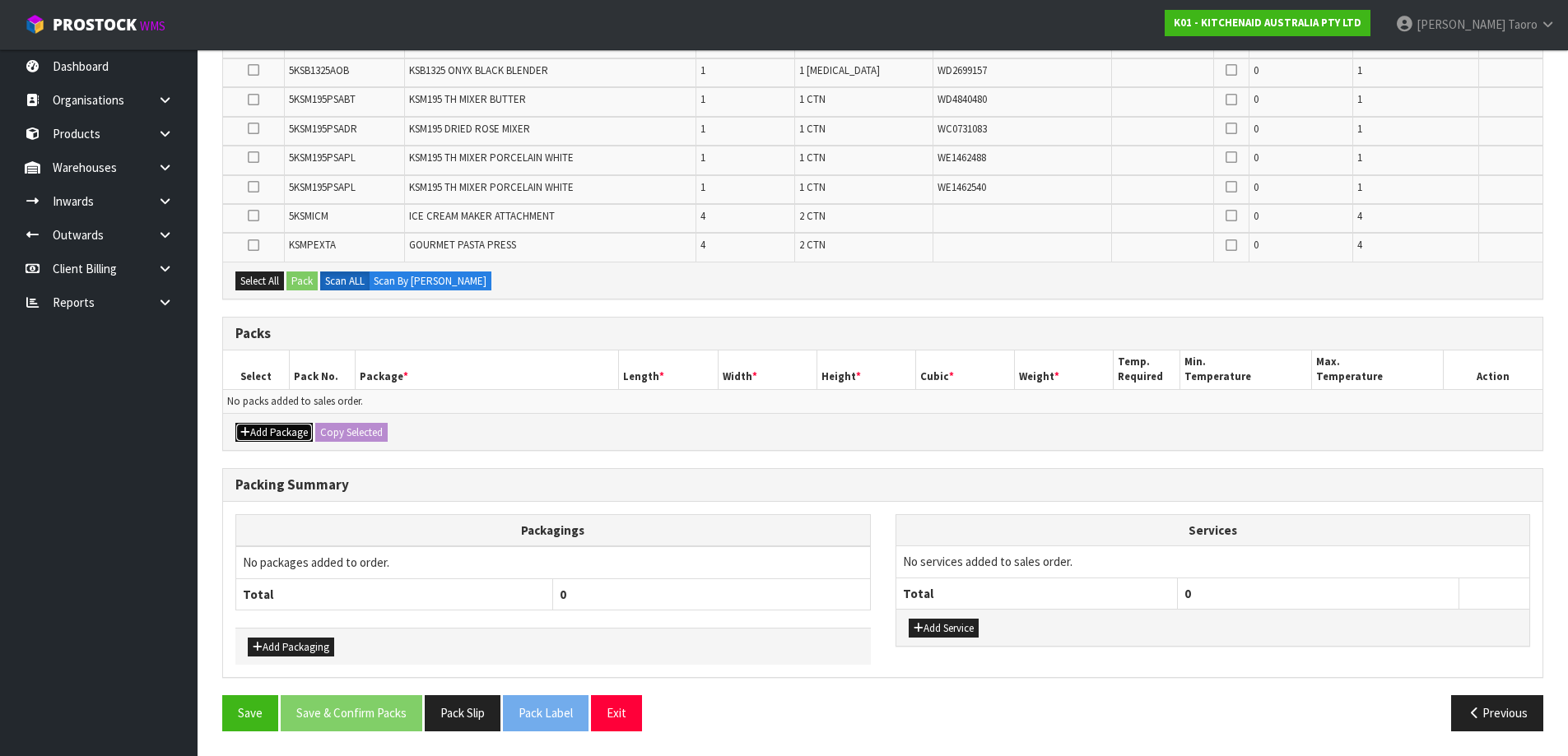
click at [276, 440] on button "Add Package" at bounding box center [275, 433] width 78 height 19
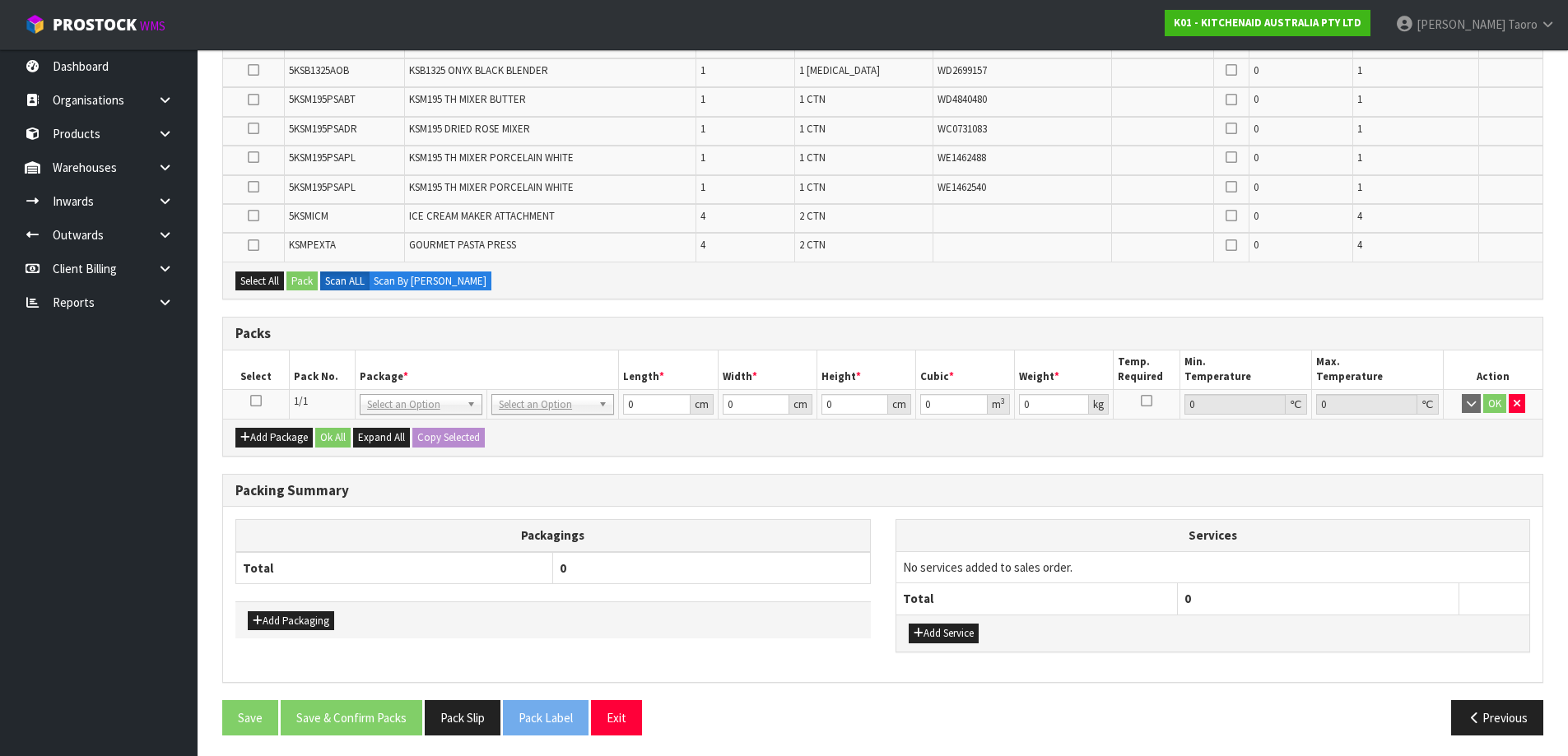
click at [256, 400] on icon at bounding box center [256, 400] width 11 height 1
click at [302, 393] on td "1/1" at bounding box center [321, 404] width 66 height 30
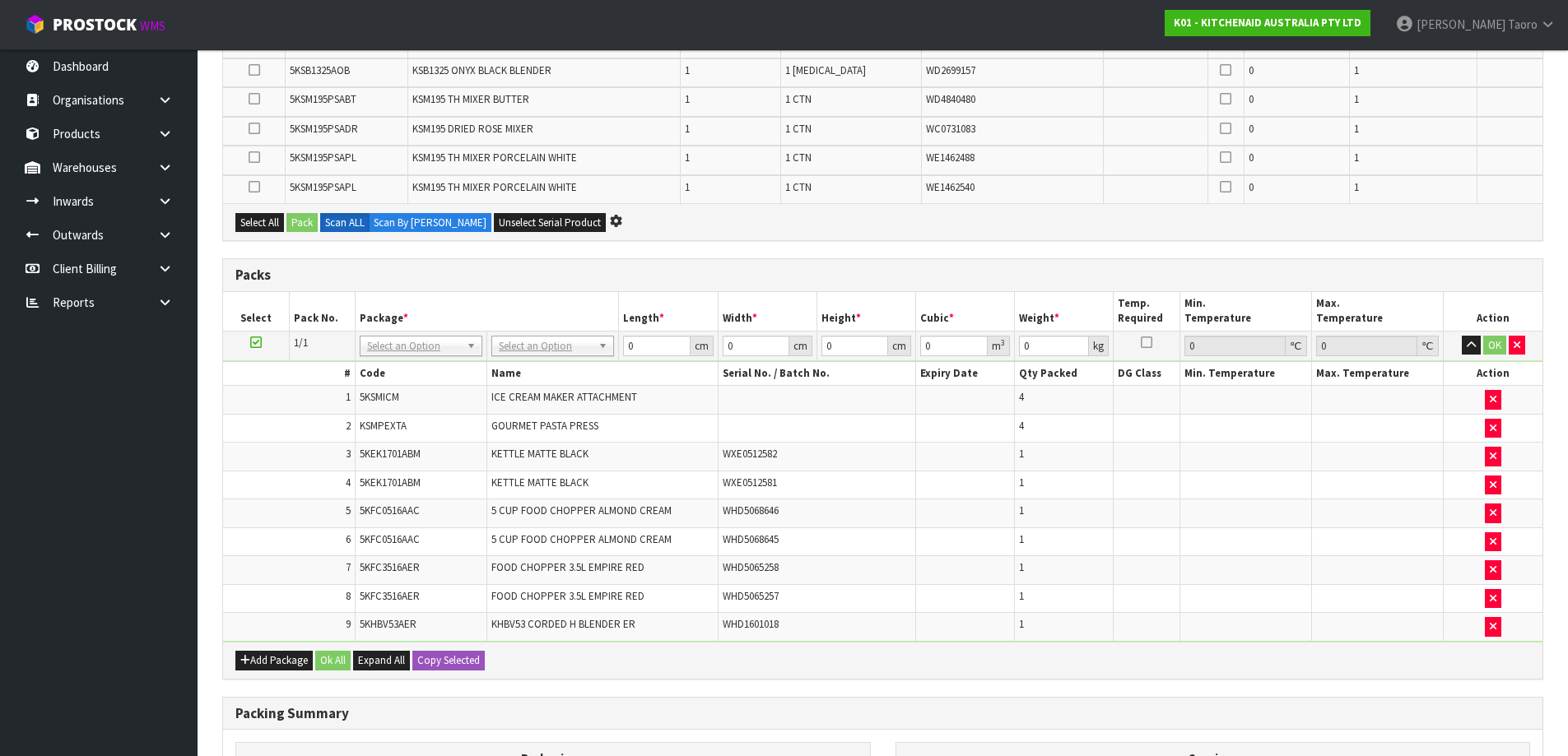
scroll to position [0, 0]
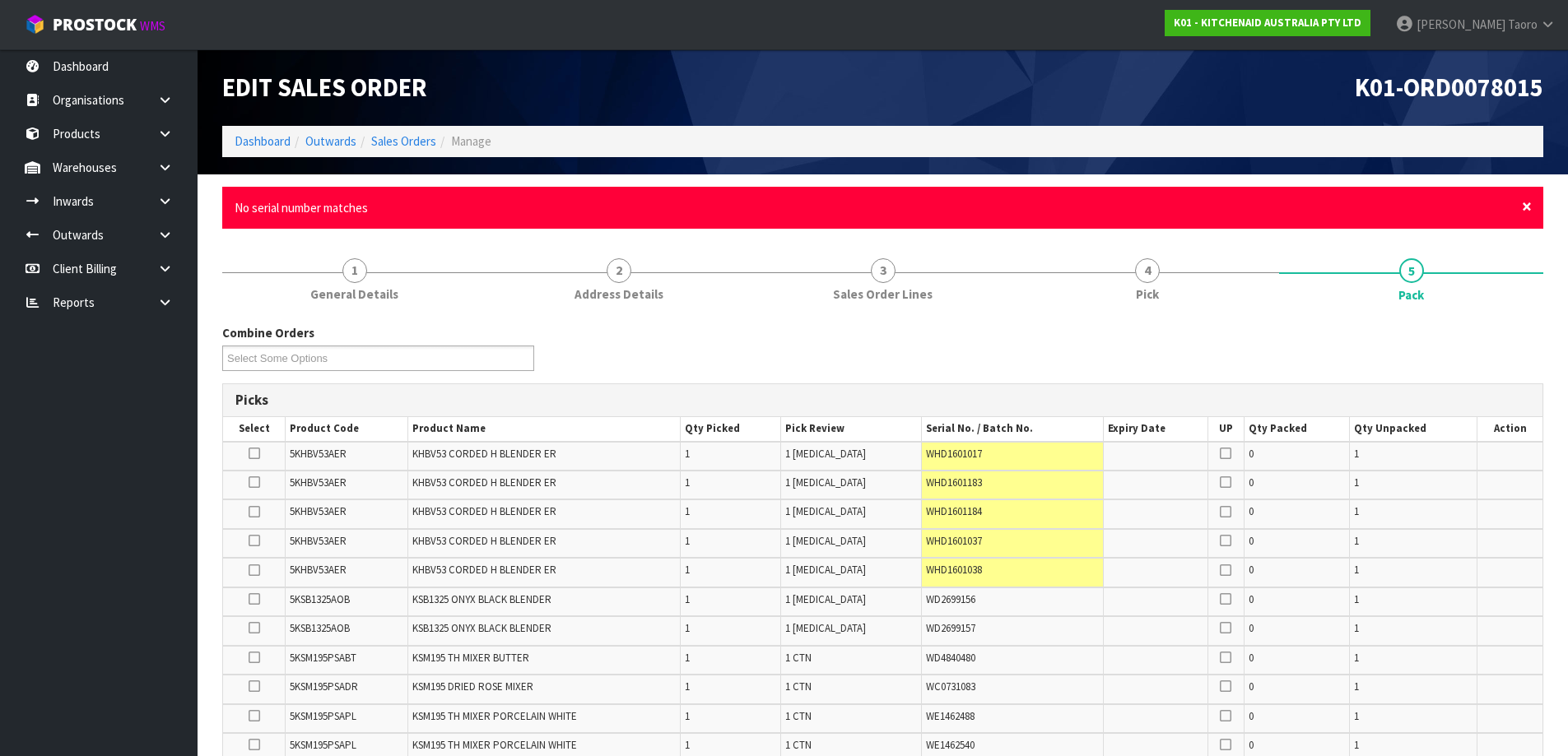
click at [1524, 211] on span "×" at bounding box center [1526, 206] width 10 height 23
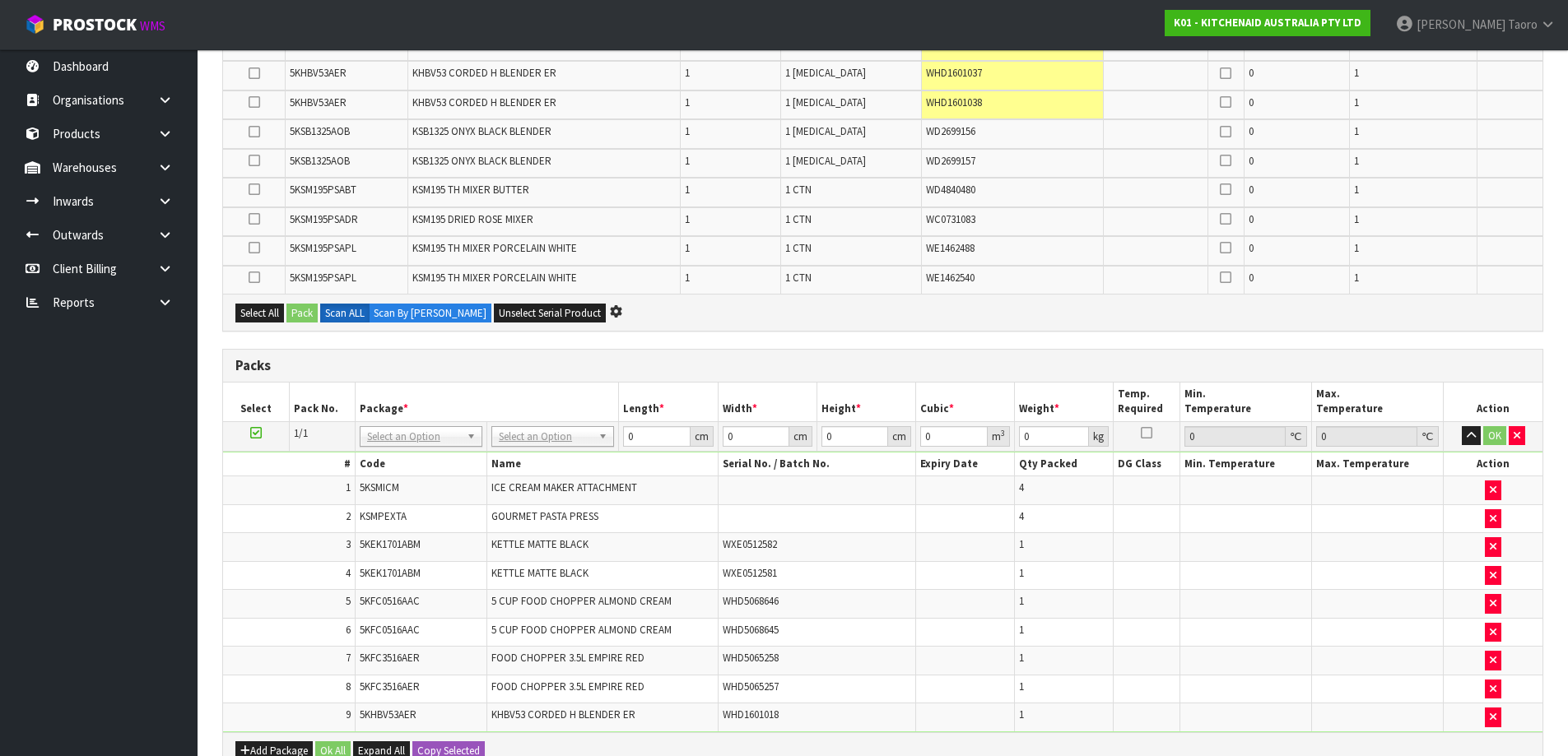
scroll to position [411, 0]
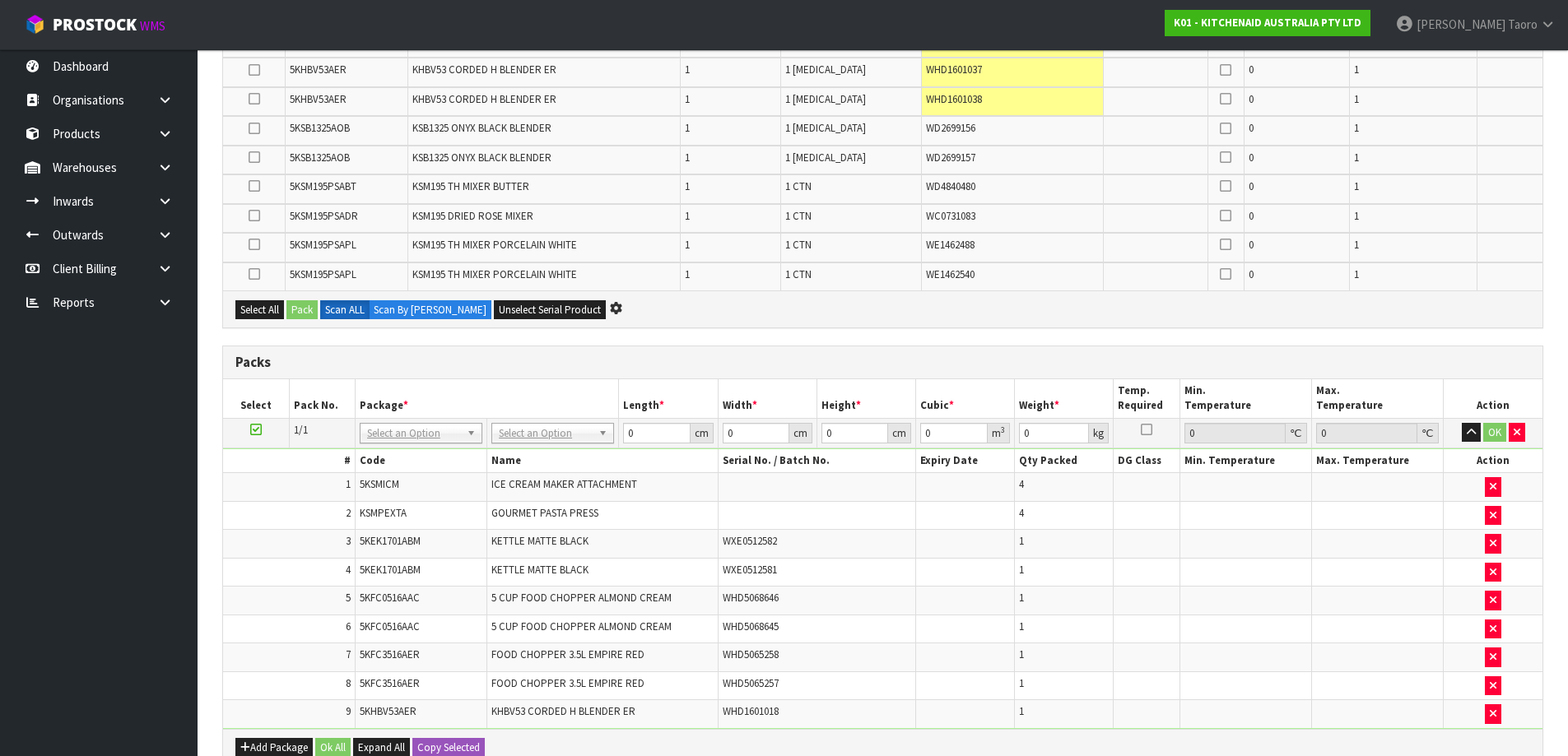
click at [1166, 399] on th "Temp. Required" at bounding box center [1145, 398] width 66 height 39
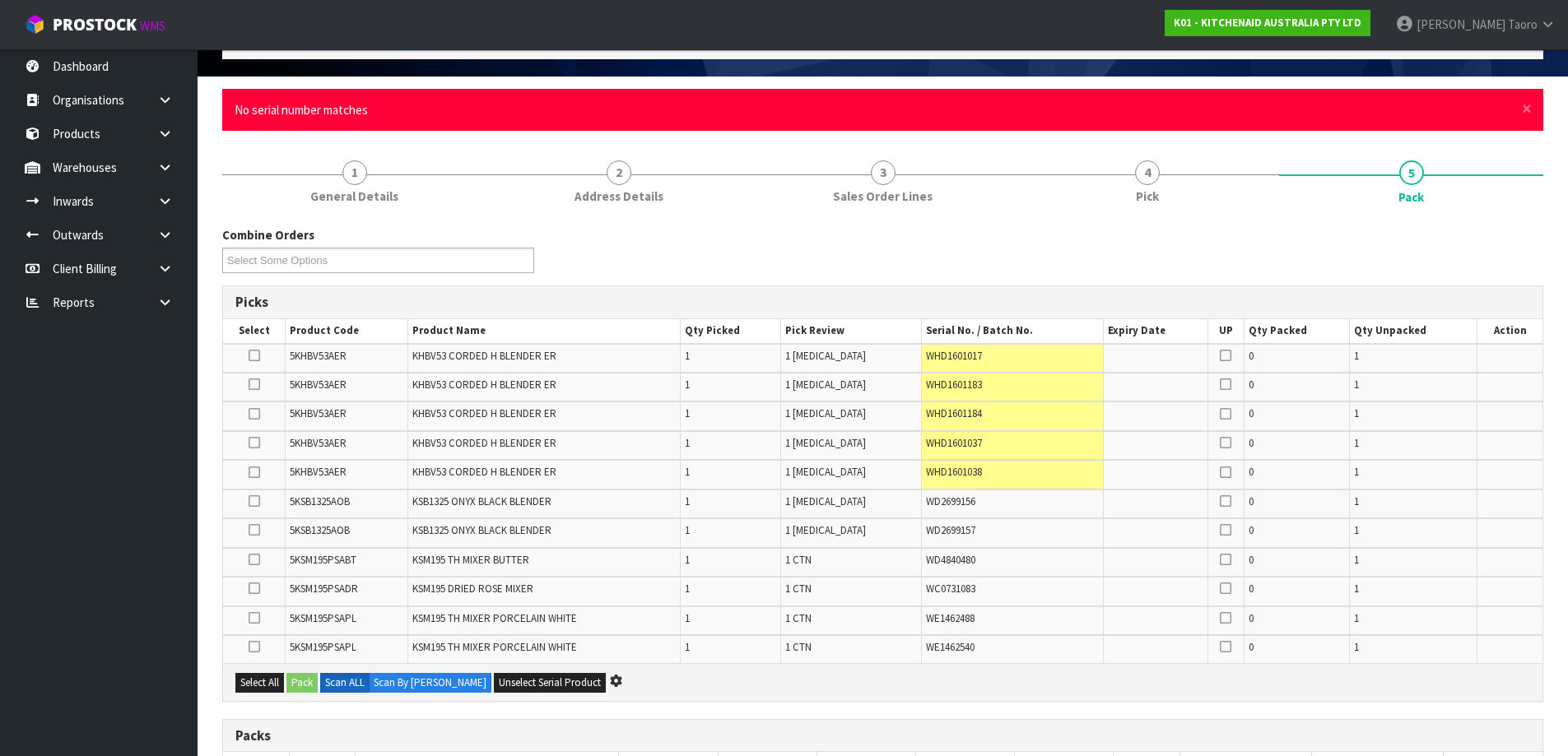
scroll to position [0, 0]
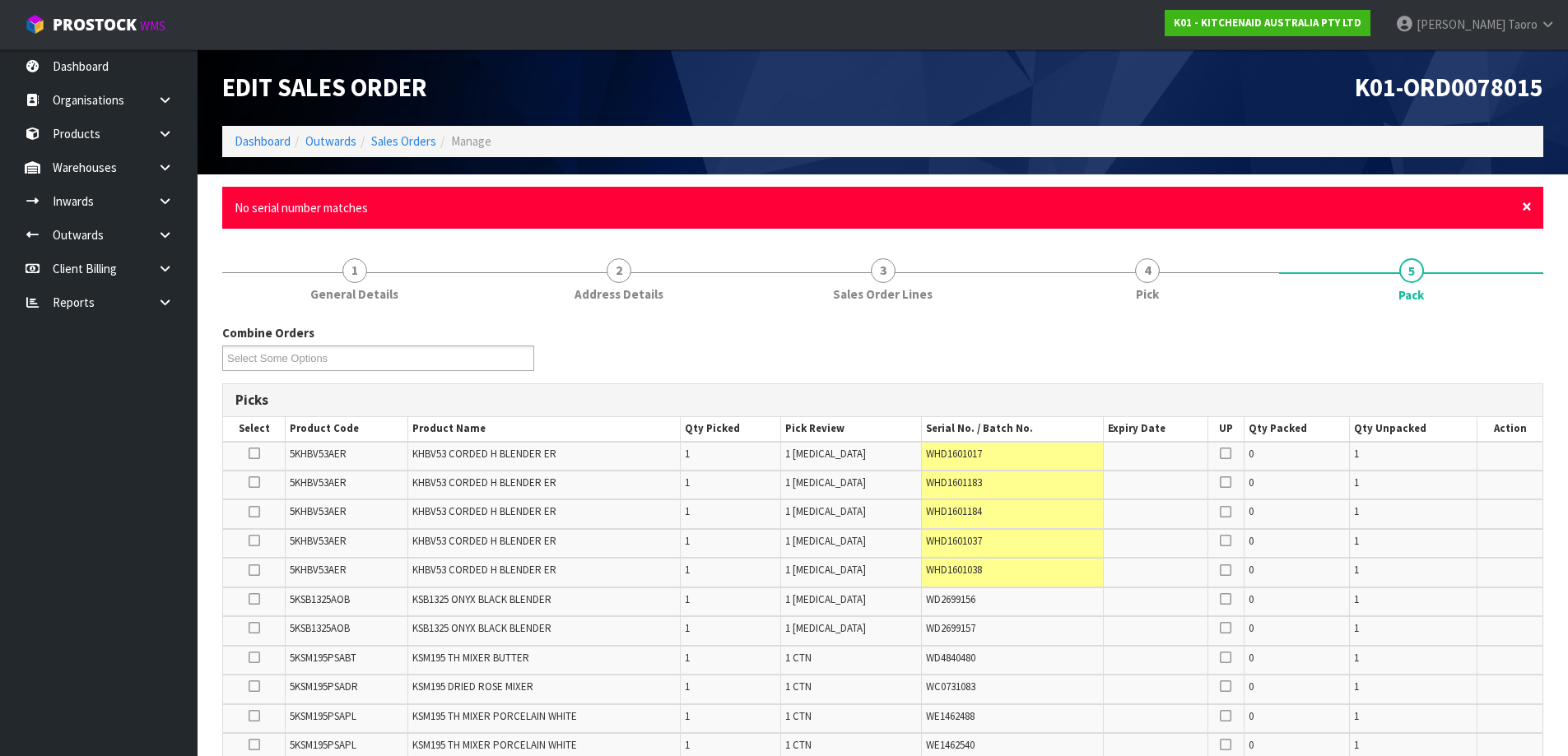
click at [1525, 203] on span "×" at bounding box center [1526, 206] width 10 height 23
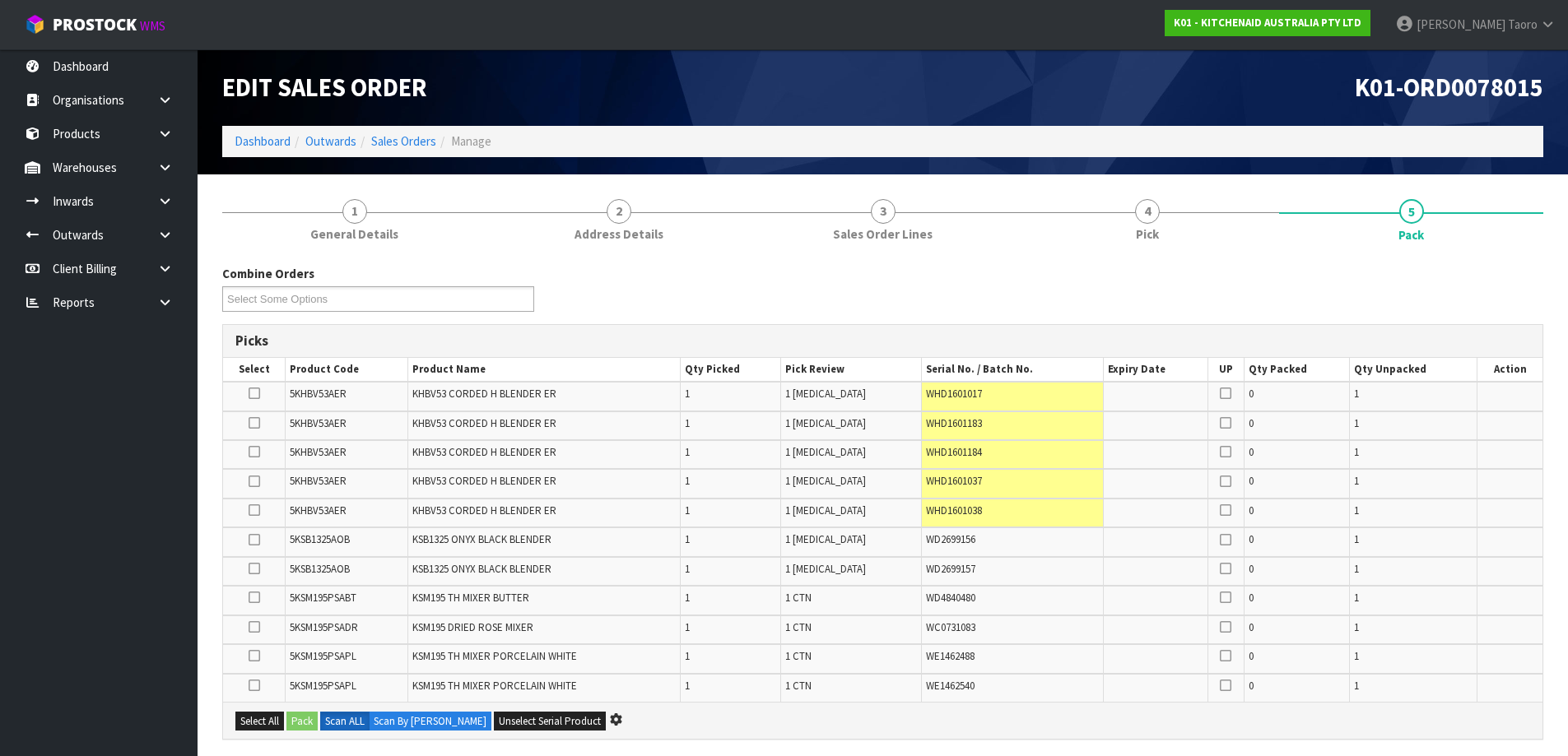
click at [1507, 265] on div "Combine Orders K01-ORD0077784 K01-ORD0077790 K01-ORD0077835 K01-ORD0077852 K01-…" at bounding box center [882, 295] width 1345 height 59
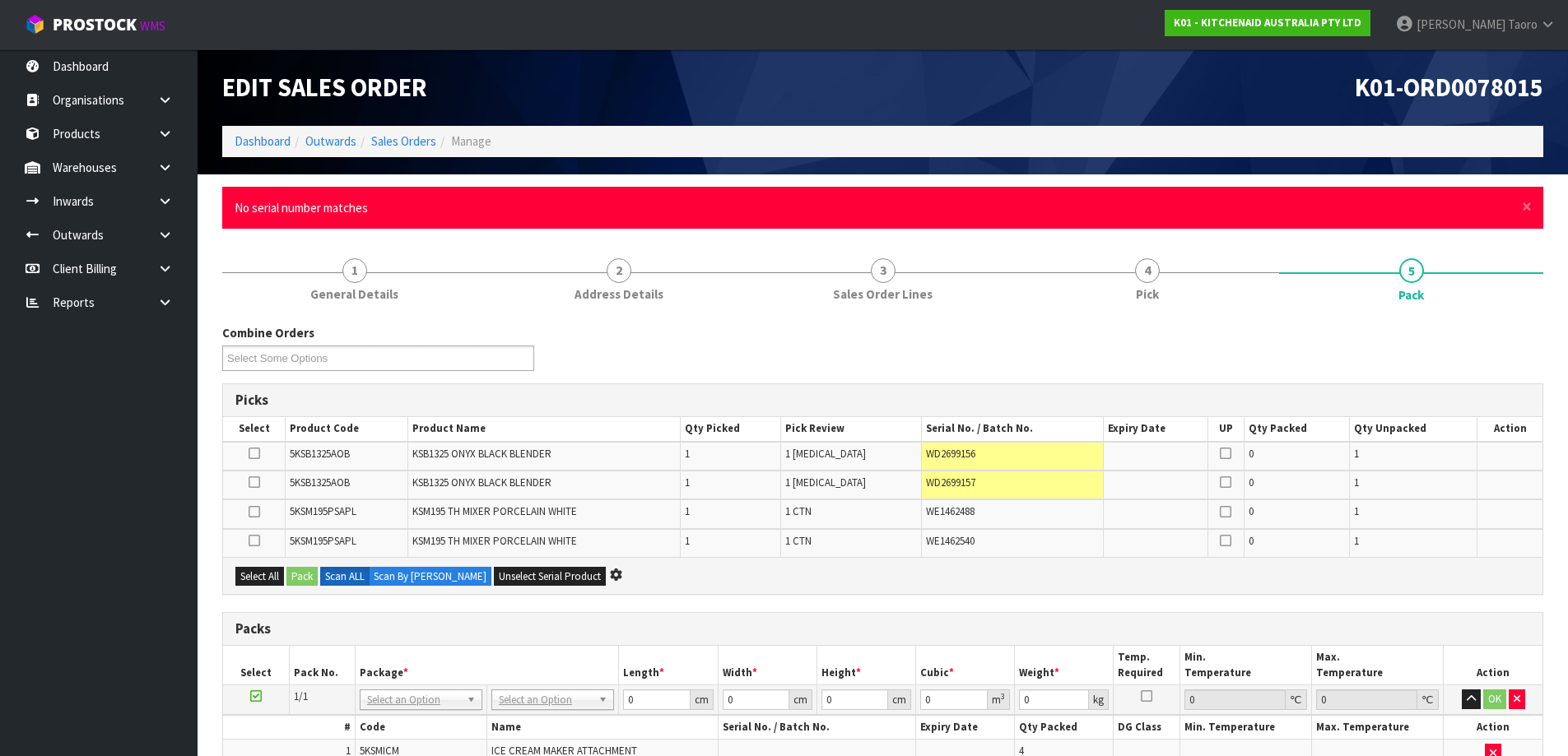
click at [1533, 208] on div "× Close No serial number matches" at bounding box center [882, 207] width 1321 height 42
click at [1528, 211] on span "×" at bounding box center [1526, 206] width 10 height 23
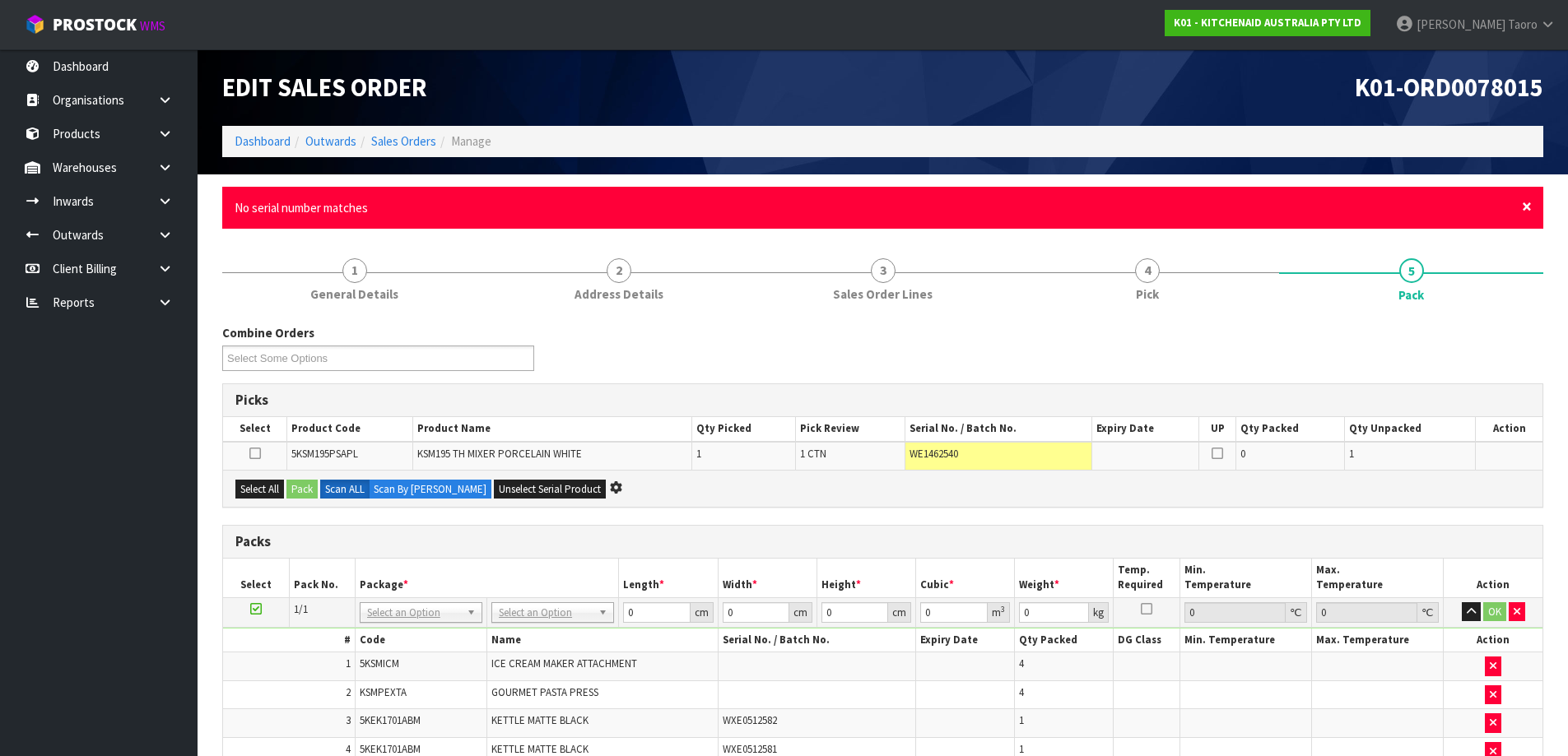
click at [1528, 201] on span "×" at bounding box center [1526, 206] width 10 height 23
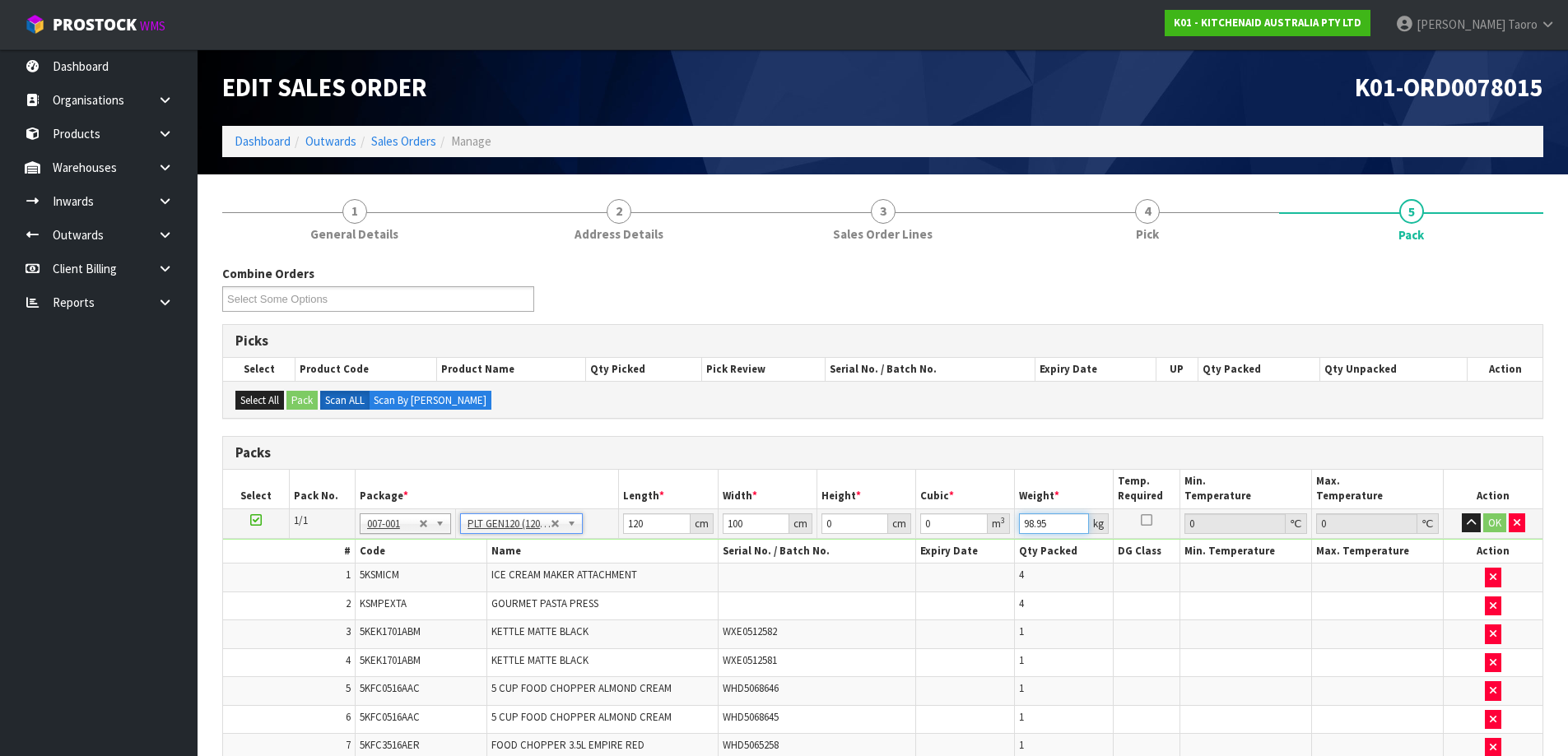
click at [1030, 527] on input "98.95" at bounding box center [1054, 523] width 70 height 20
click at [650, 520] on input "120" at bounding box center [656, 523] width 67 height 20
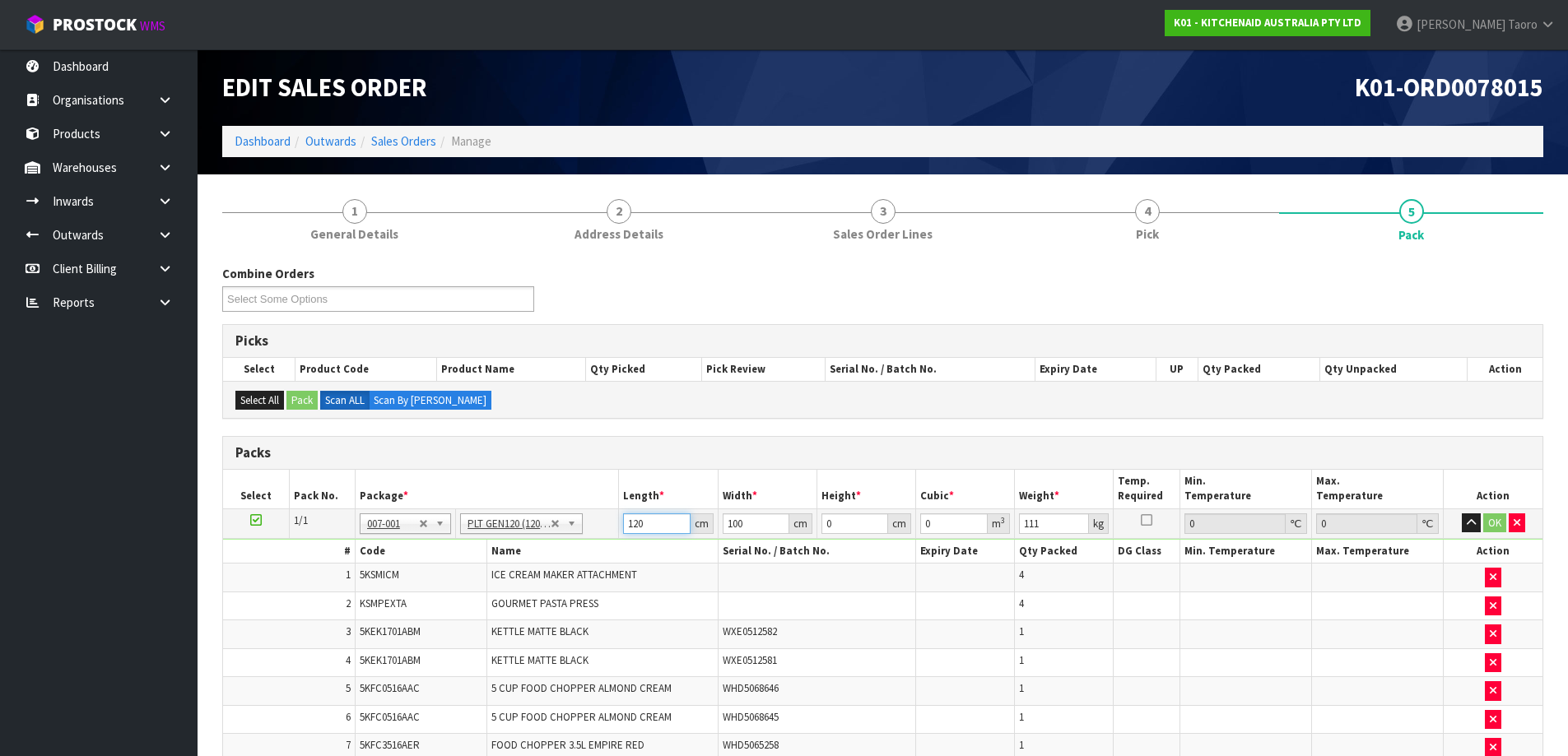
click at [650, 520] on input "120" at bounding box center [656, 523] width 67 height 20
click at [650, 520] on input "11" at bounding box center [656, 523] width 67 height 20
click at [1501, 525] on button "OK" at bounding box center [1494, 522] width 23 height 19
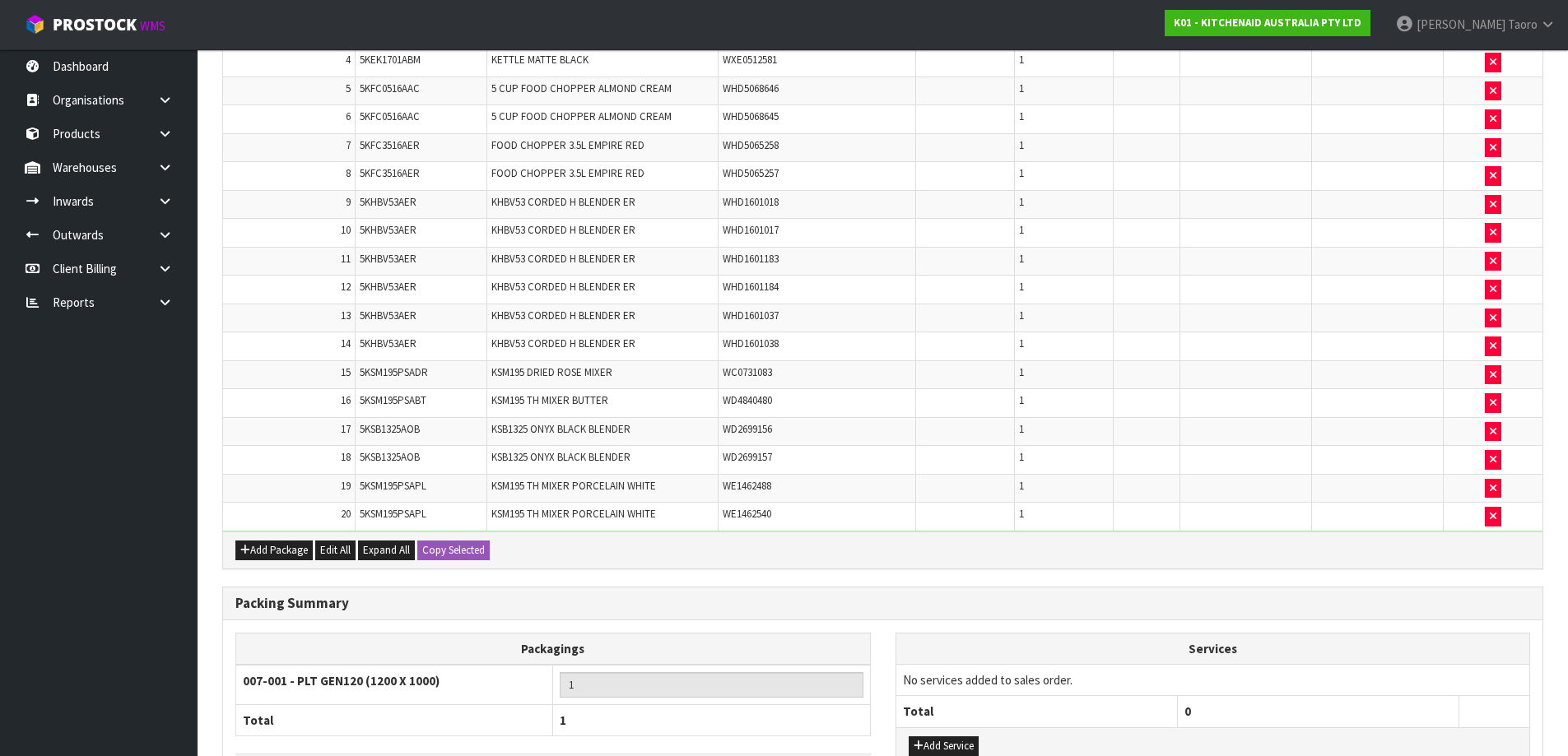
scroll to position [725, 0]
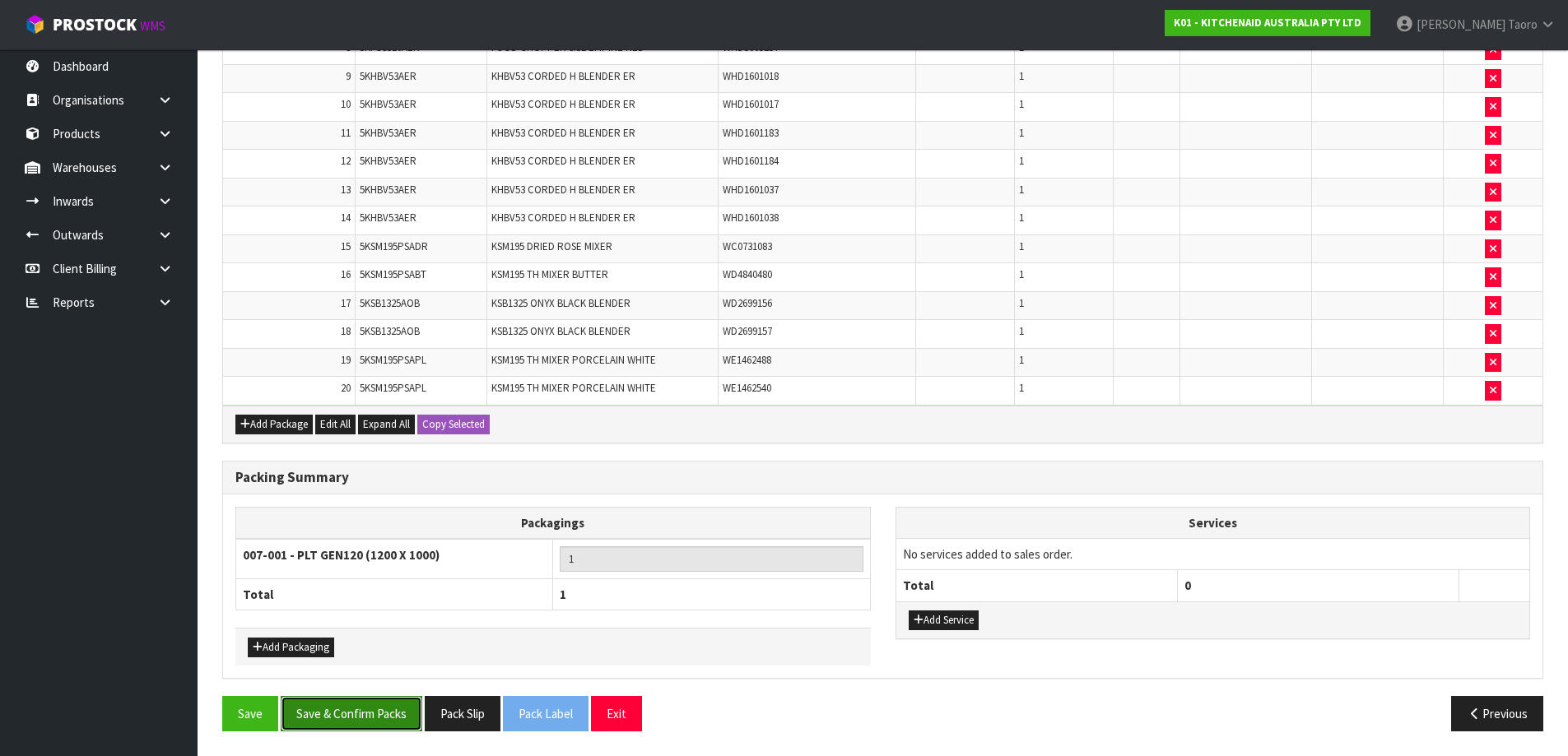
click at [349, 704] on button "Save & Confirm Packs" at bounding box center [351, 713] width 141 height 35
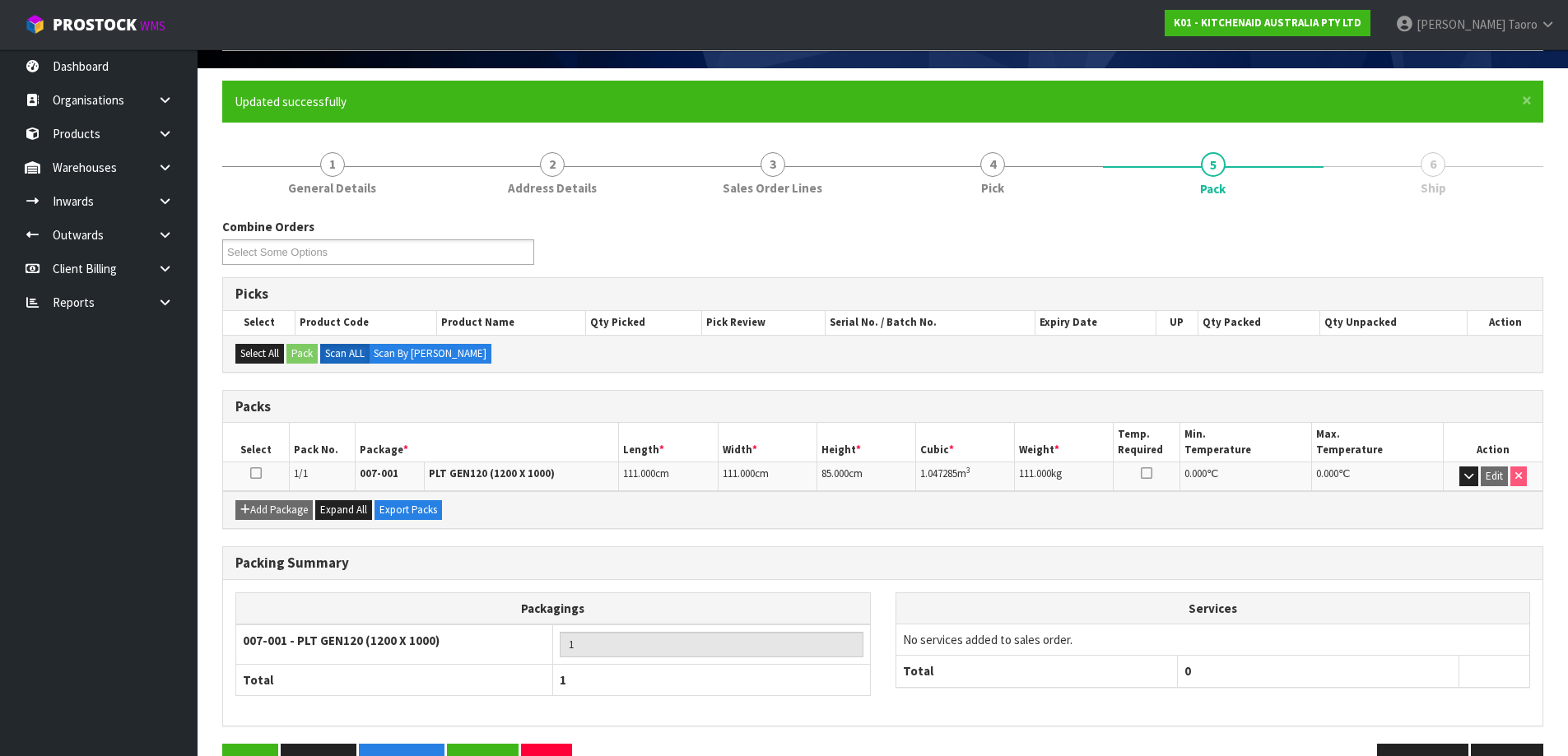
scroll to position [154, 0]
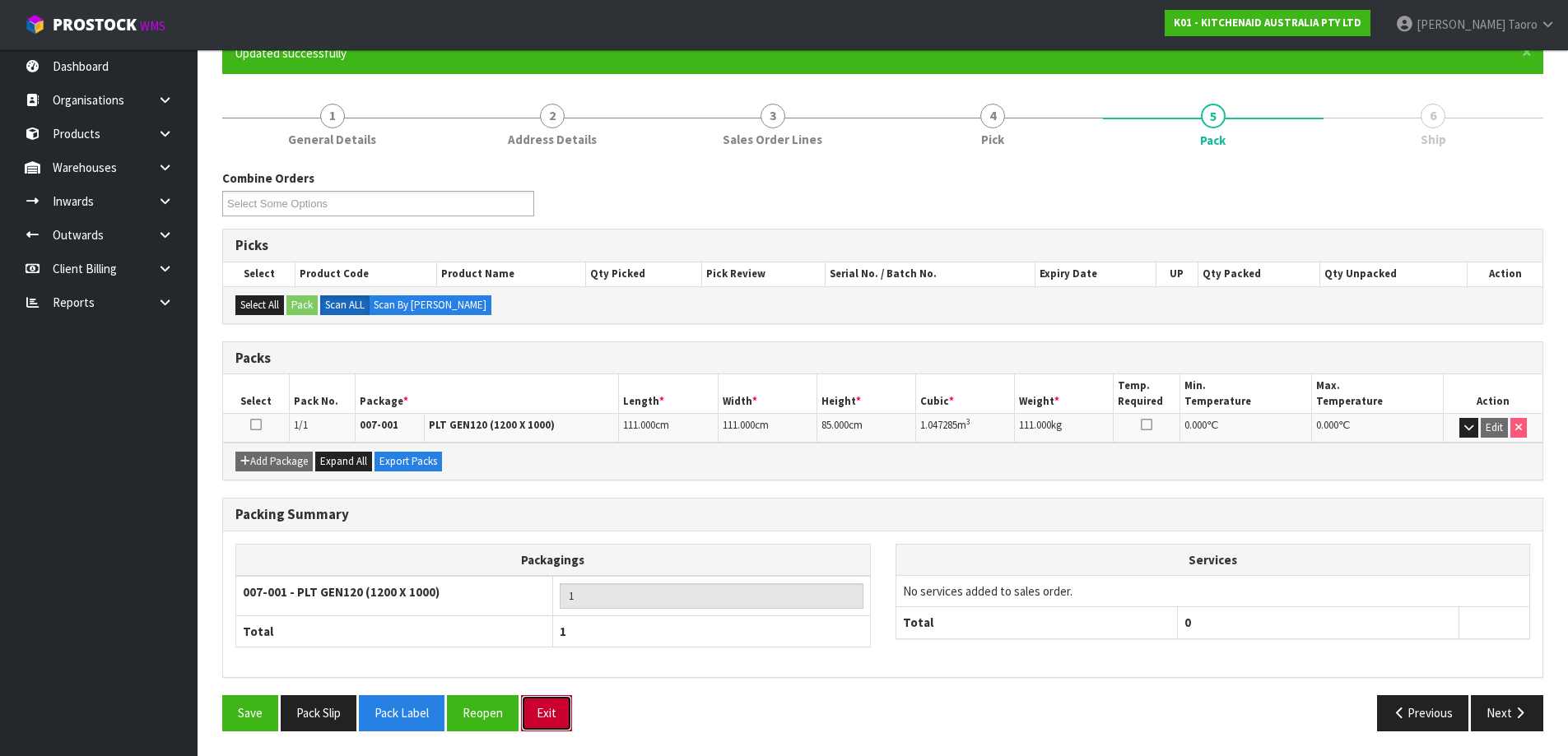
click at [553, 711] on button "Exit" at bounding box center [545, 713] width 51 height 35
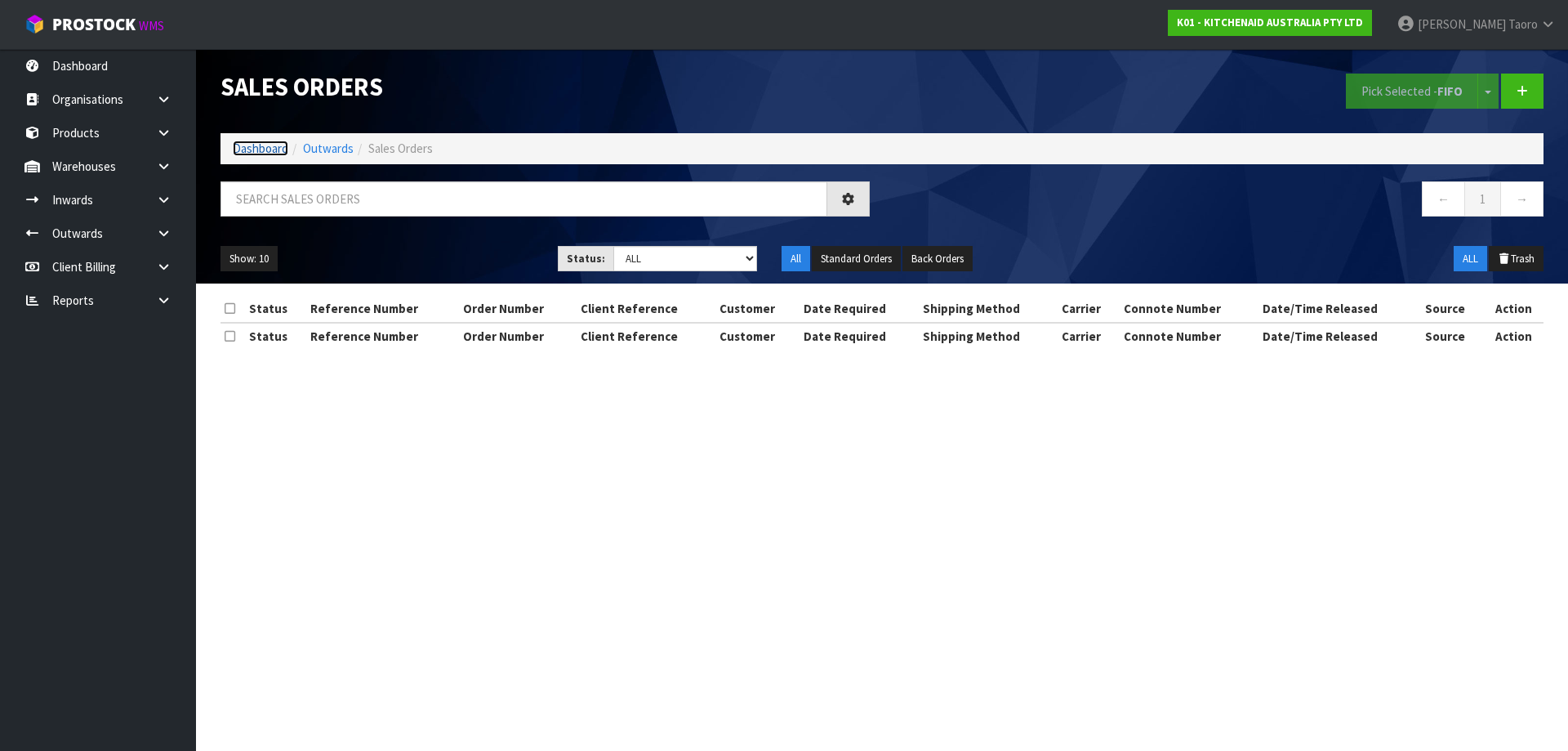
click at [268, 143] on link "Dashboard" at bounding box center [261, 148] width 56 height 16
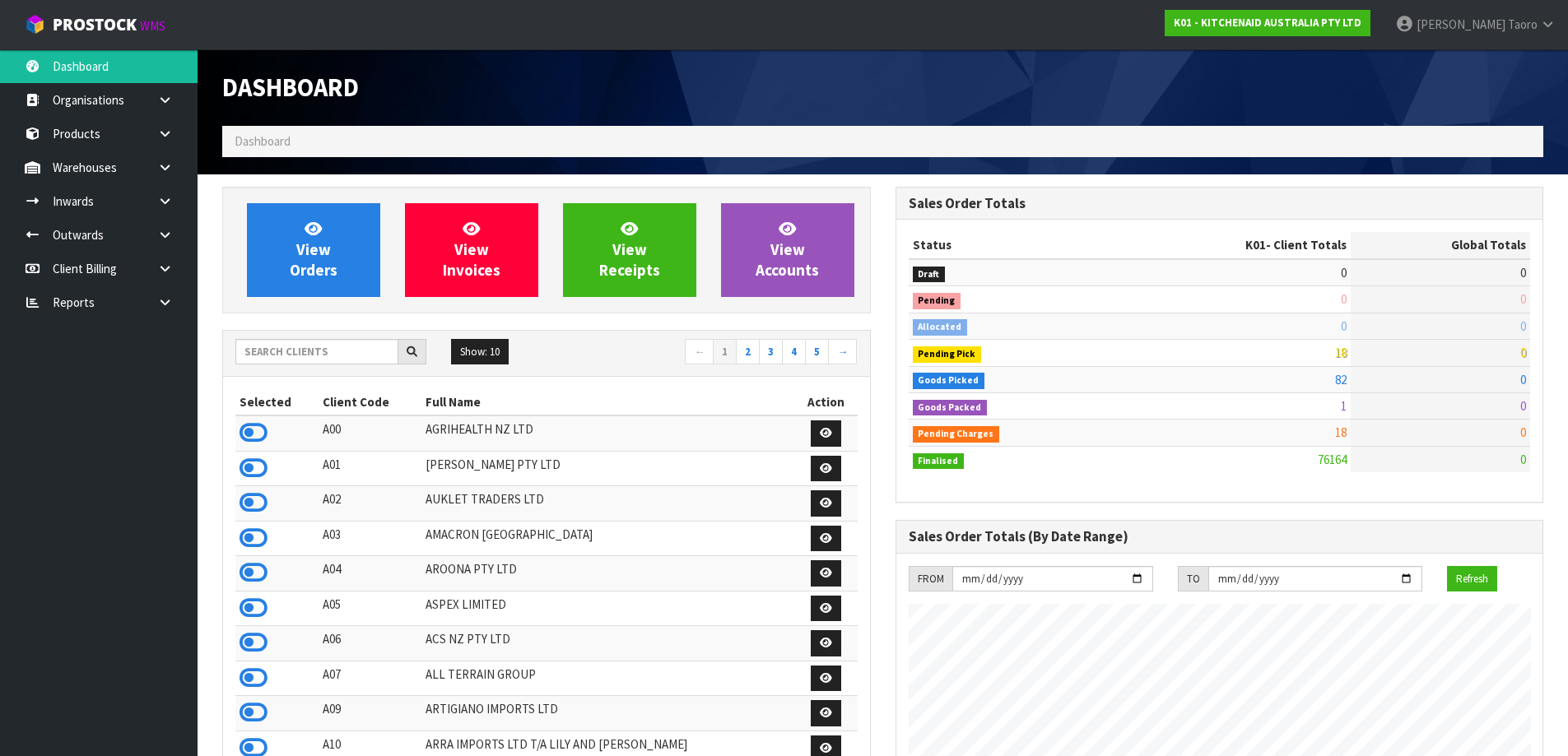
scroll to position [1246, 672]
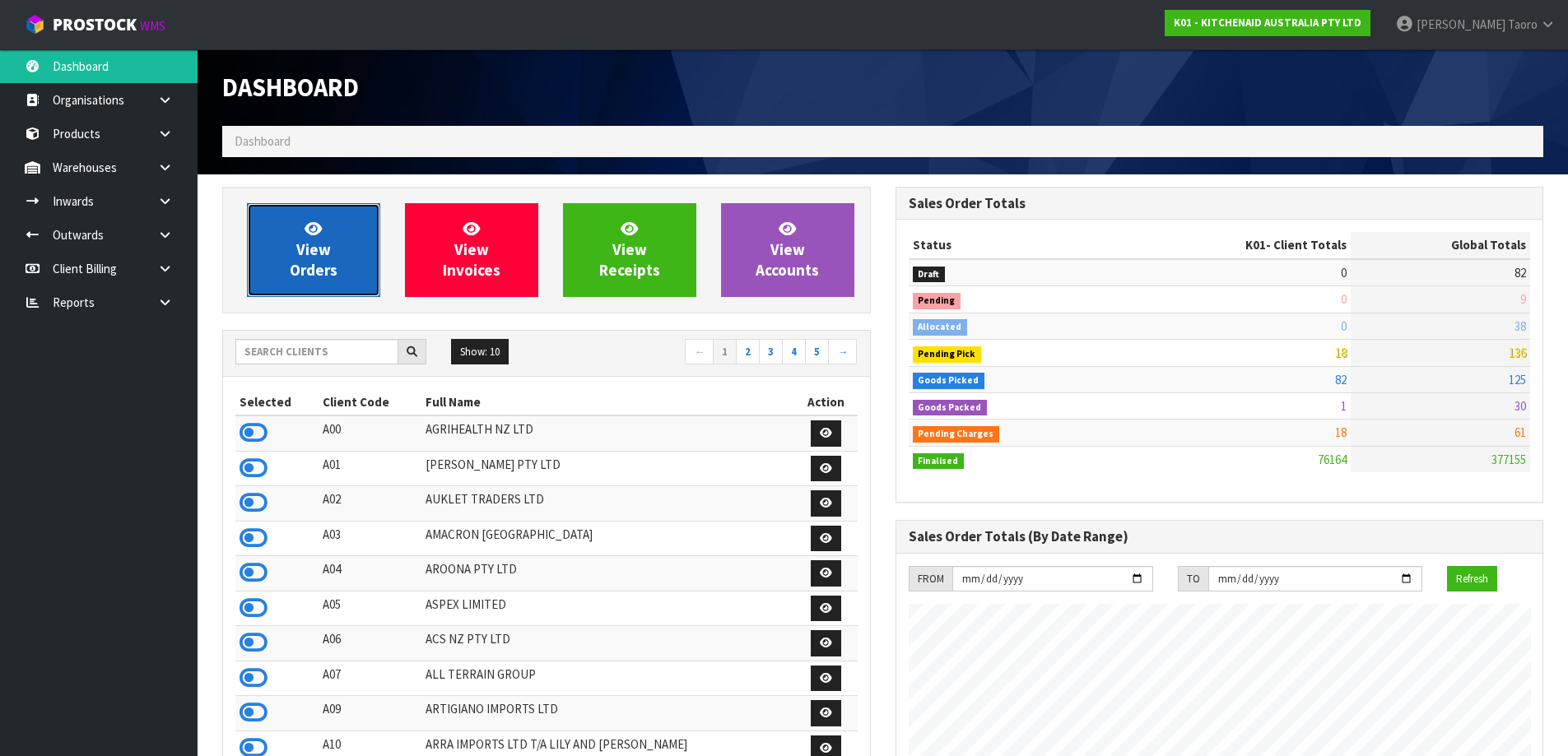
click at [338, 265] on link "View Orders" at bounding box center [313, 250] width 133 height 93
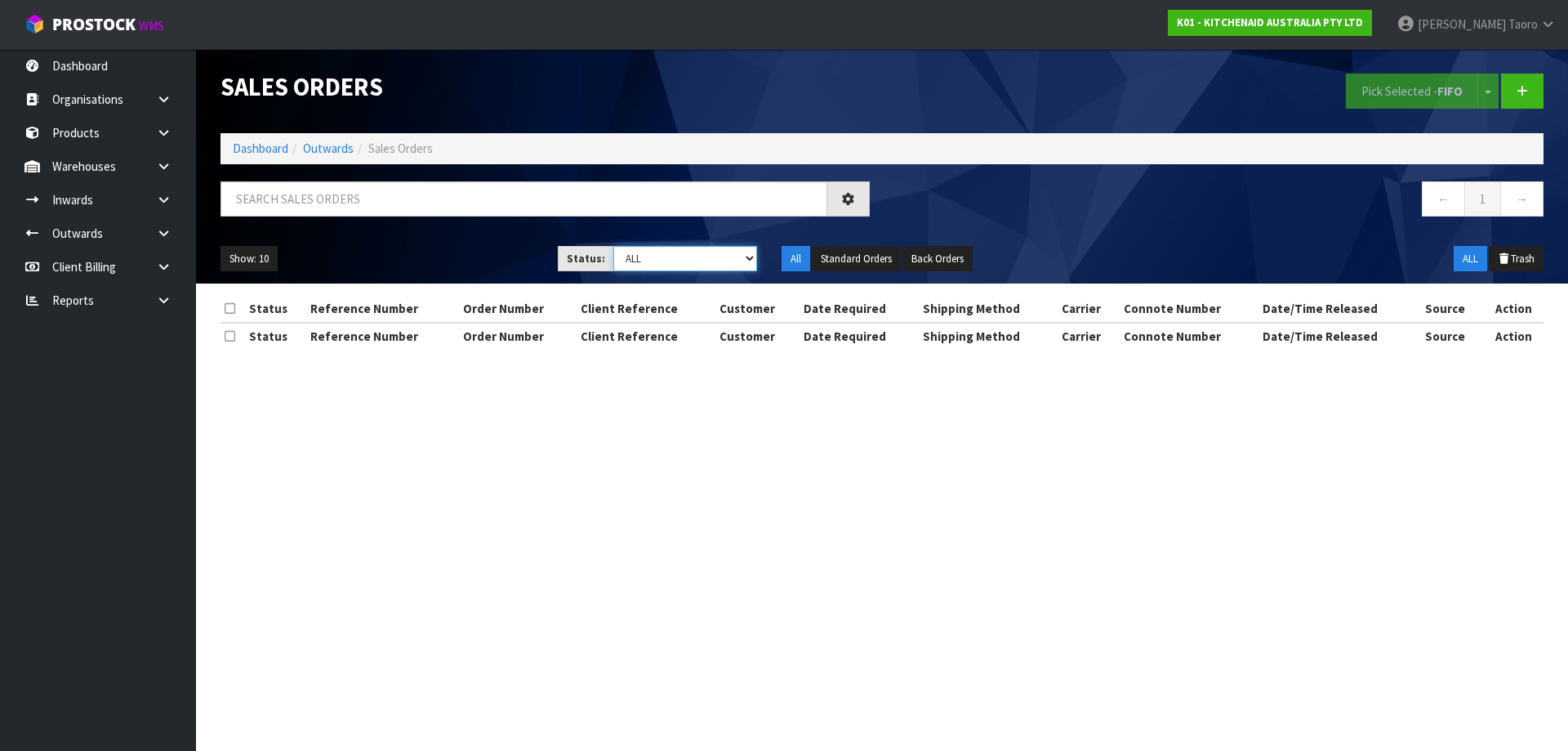
drag, startPoint x: 670, startPoint y: 252, endPoint x: 704, endPoint y: 267, distance: 37.2
click at [671, 252] on select "Draft Pending Allocated Pending Pick Goods Picked Goods Packed Pending Charges …" at bounding box center [685, 259] width 145 height 26
click at [613, 246] on select "Draft Pending Allocated Pending Pick Goods Picked Goods Packed Pending Charges …" at bounding box center [685, 259] width 145 height 26
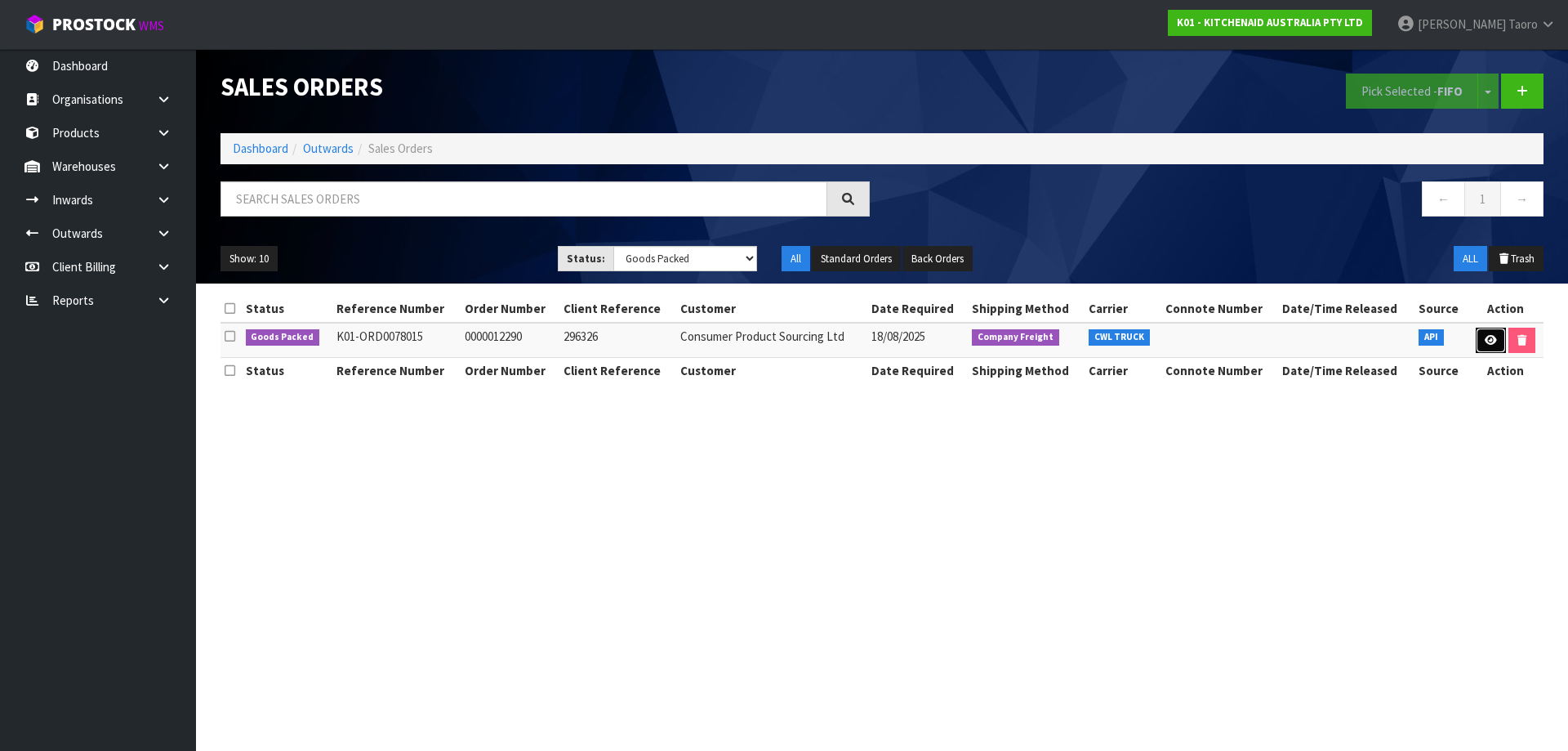
click at [1490, 339] on icon at bounding box center [1490, 341] width 12 height 11
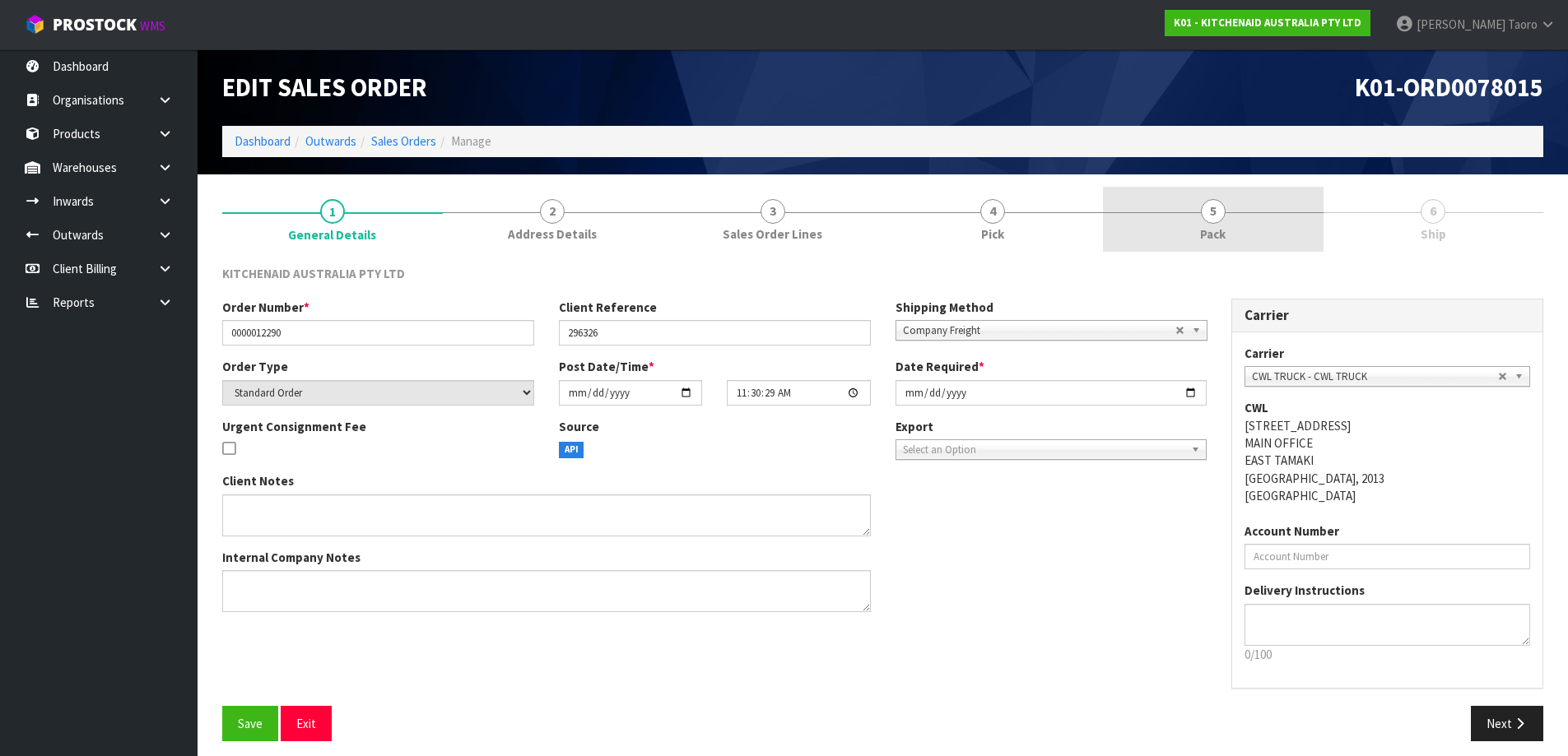
click at [1254, 221] on link "5 Pack" at bounding box center [1213, 219] width 221 height 65
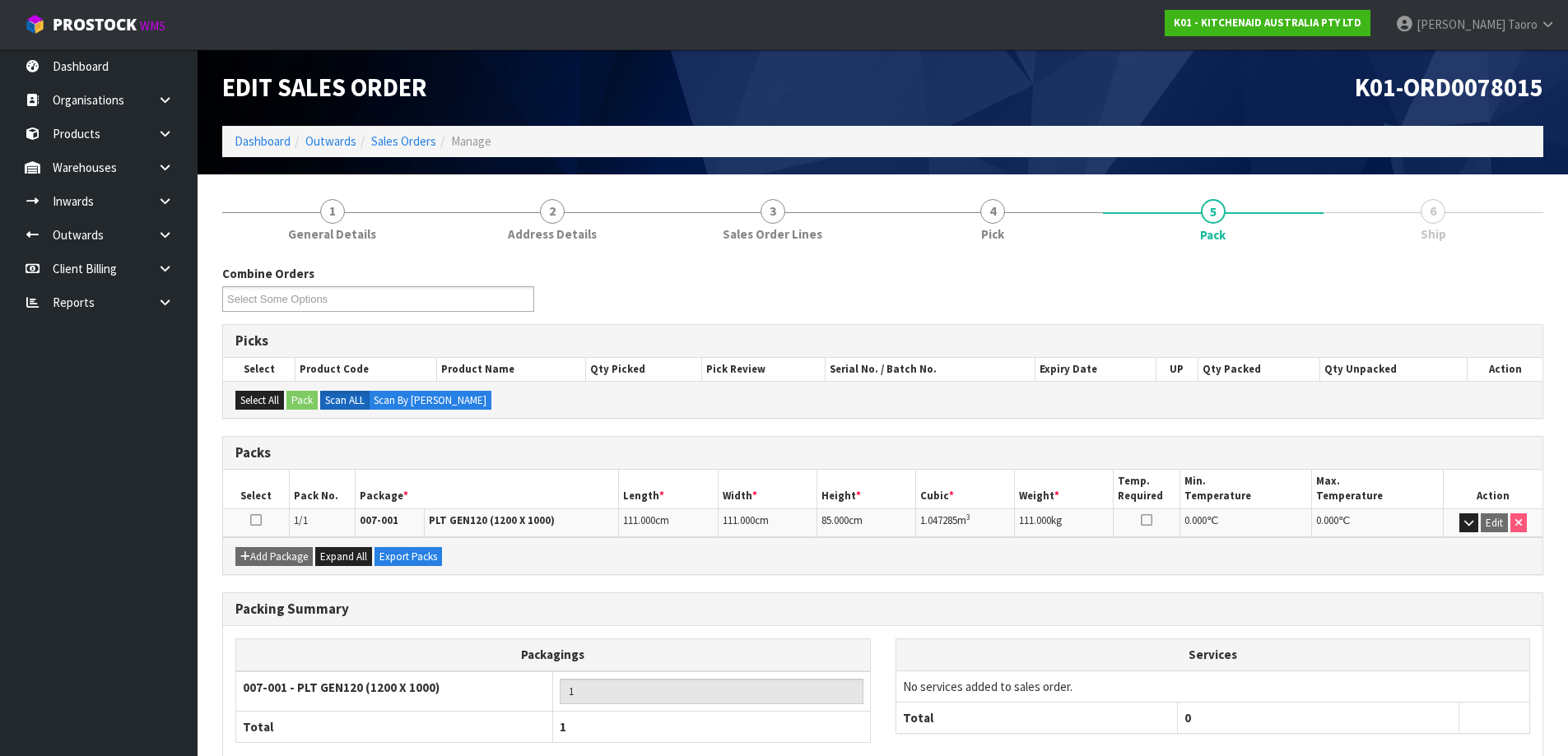
scroll to position [94, 0]
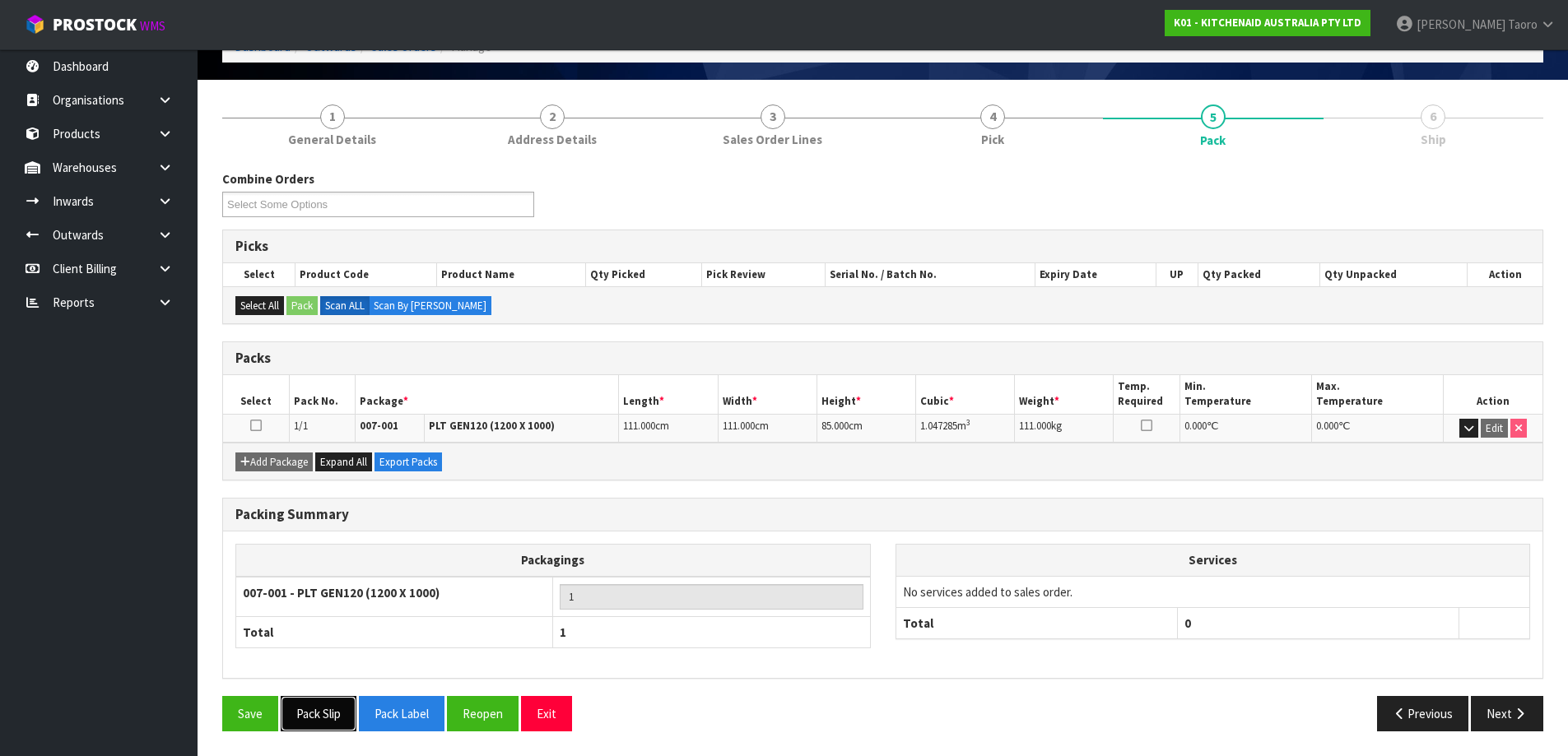
click at [312, 721] on button "Pack Slip" at bounding box center [319, 713] width 76 height 35
click at [566, 715] on button "Exit" at bounding box center [545, 713] width 51 height 35
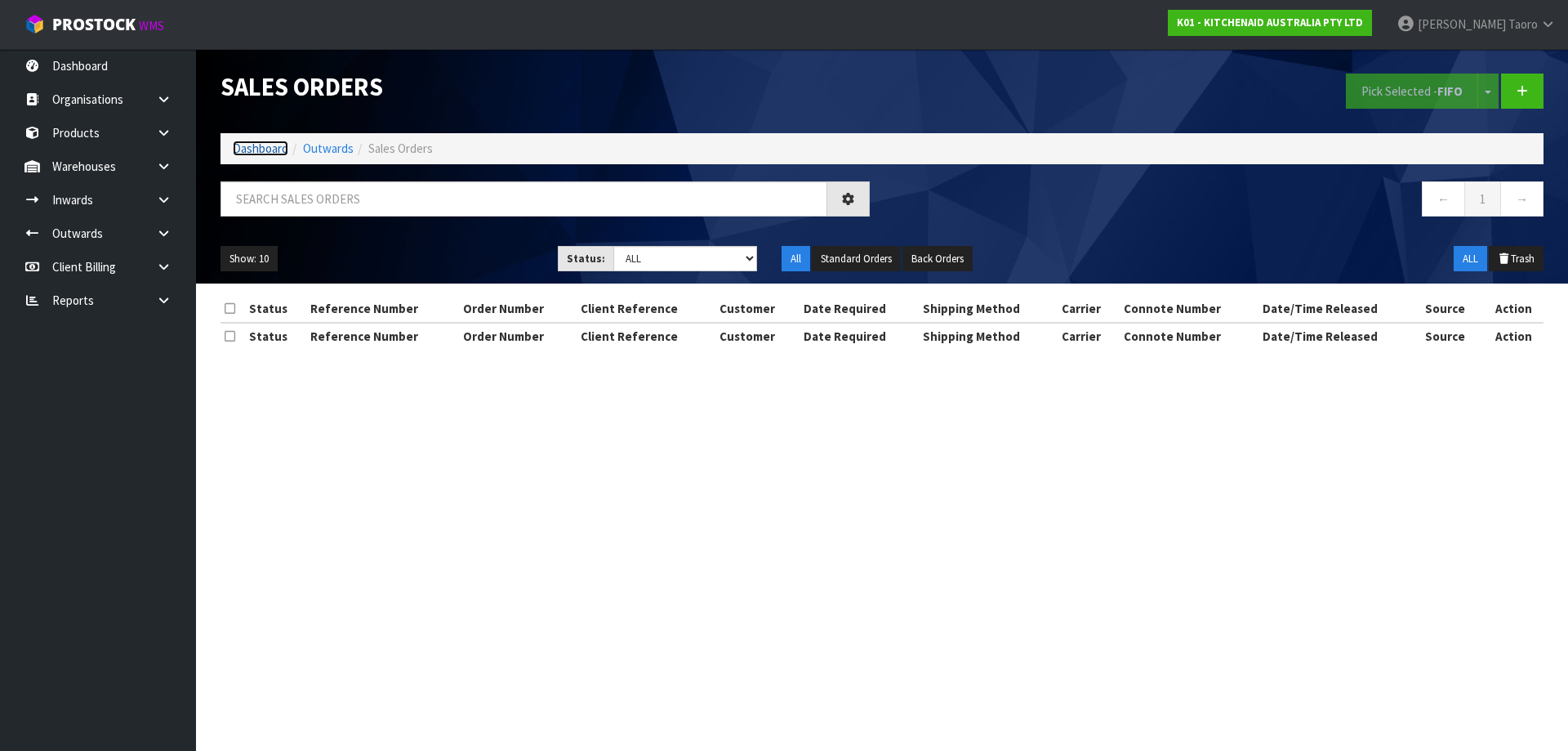
click at [281, 152] on link "Dashboard" at bounding box center [261, 148] width 56 height 16
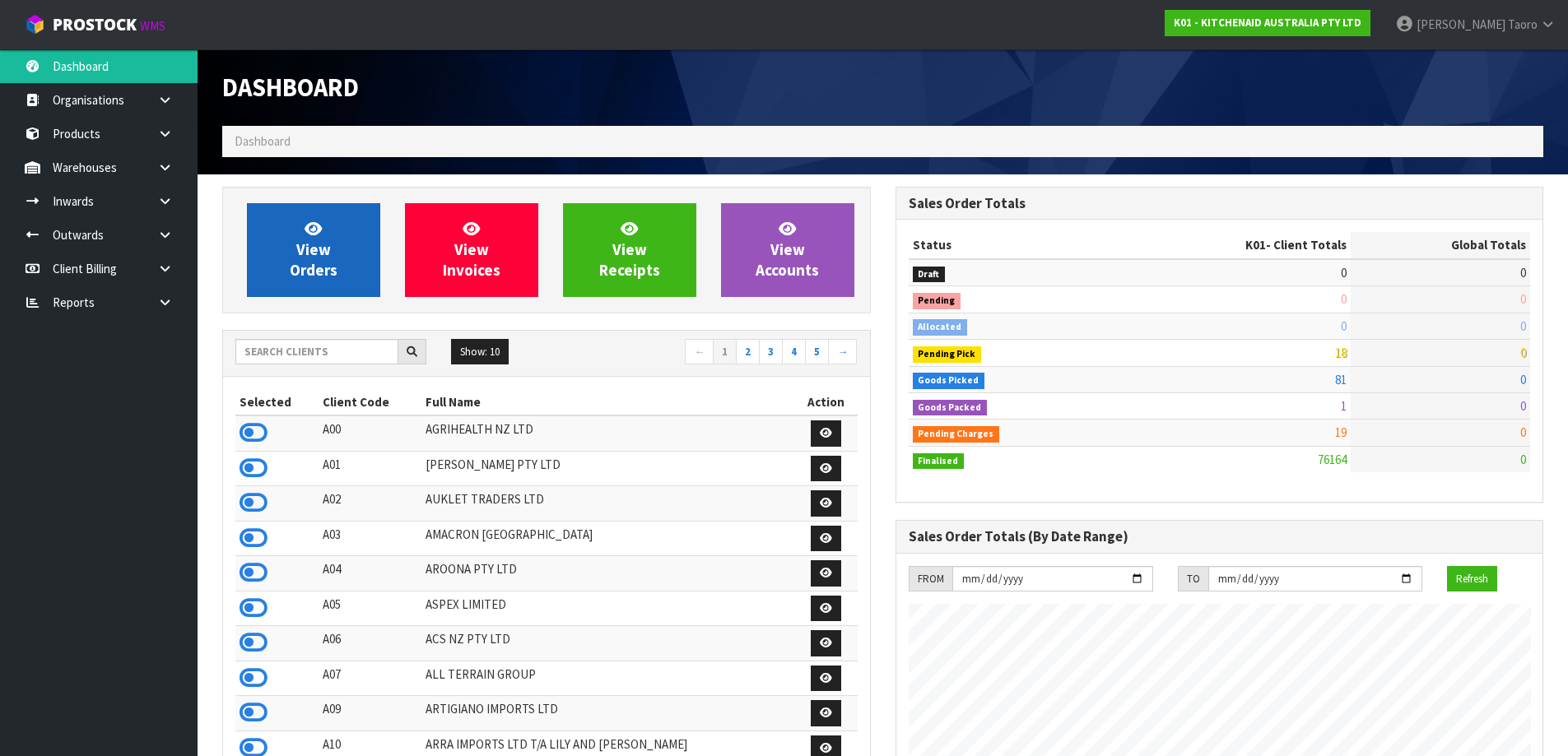
scroll to position [1246, 672]
click at [320, 225] on icon at bounding box center [312, 228] width 18 height 16
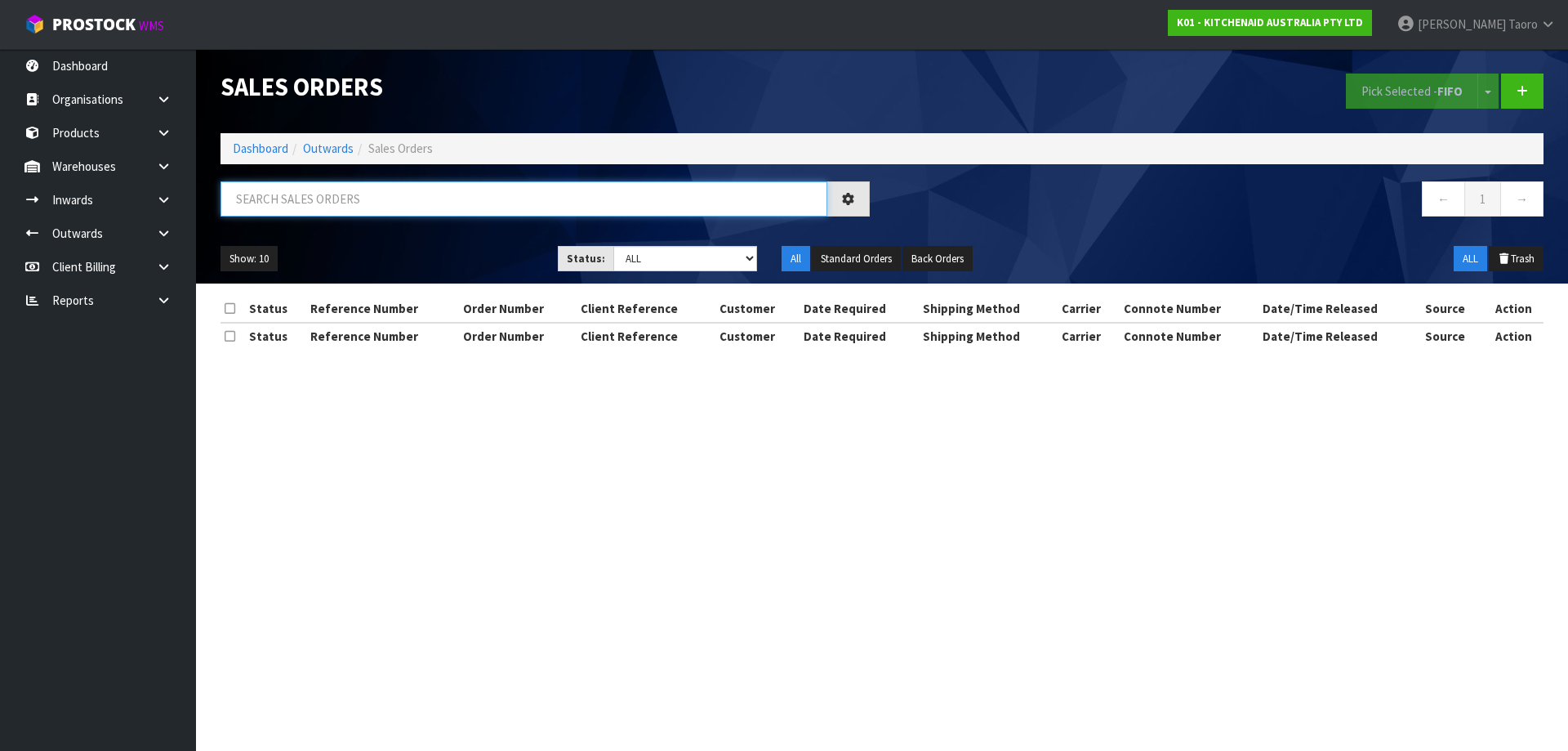
click at [338, 199] on input "text" at bounding box center [523, 199] width 606 height 35
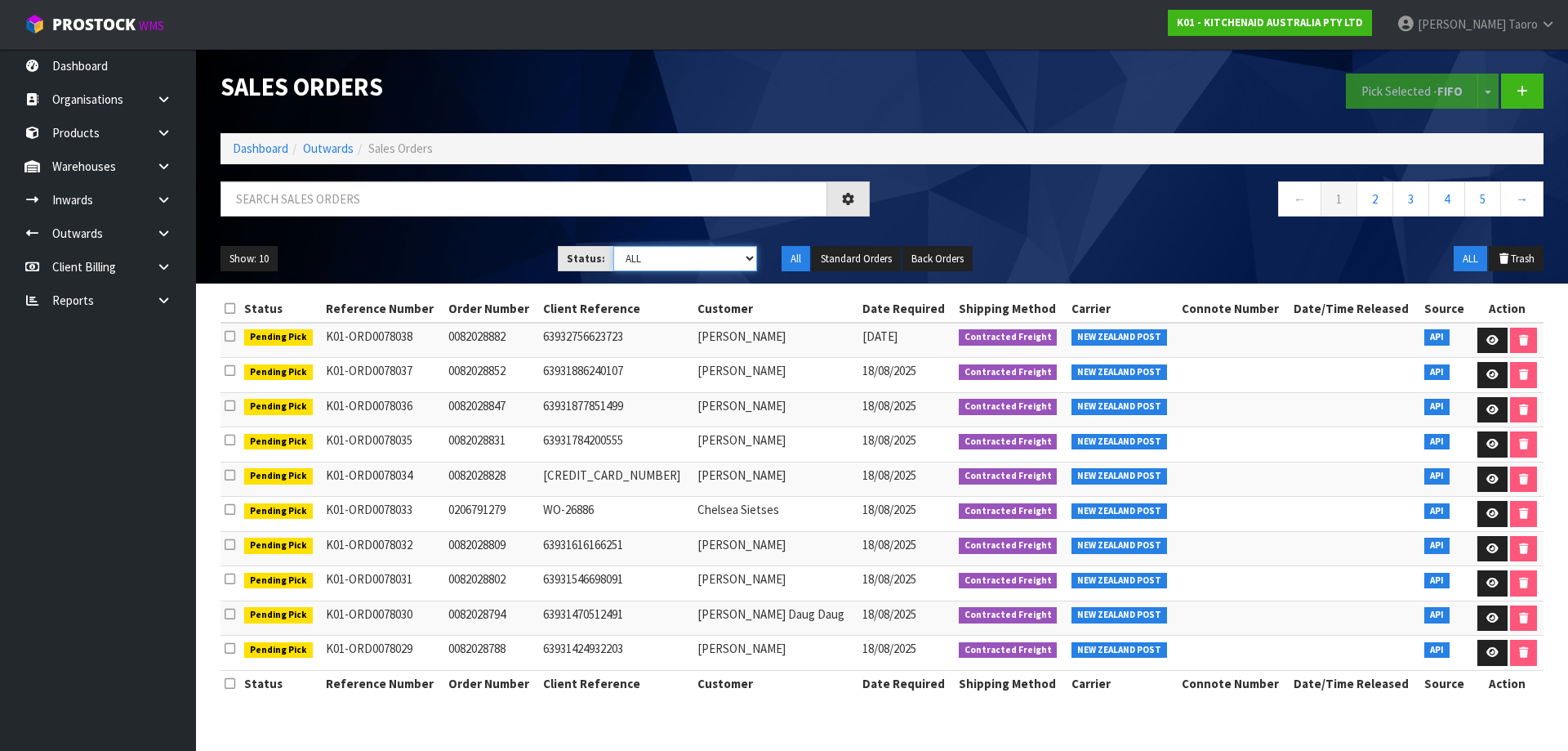
drag, startPoint x: 649, startPoint y: 263, endPoint x: 649, endPoint y: 249, distance: 14.0
click at [651, 262] on select "Draft Pending Allocated Pending Pick Goods Picked Goods Packed Pending Charges …" at bounding box center [685, 259] width 145 height 26
click at [613, 246] on select "Draft Pending Allocated Pending Pick Goods Picked Goods Packed Pending Charges …" at bounding box center [685, 259] width 145 height 26
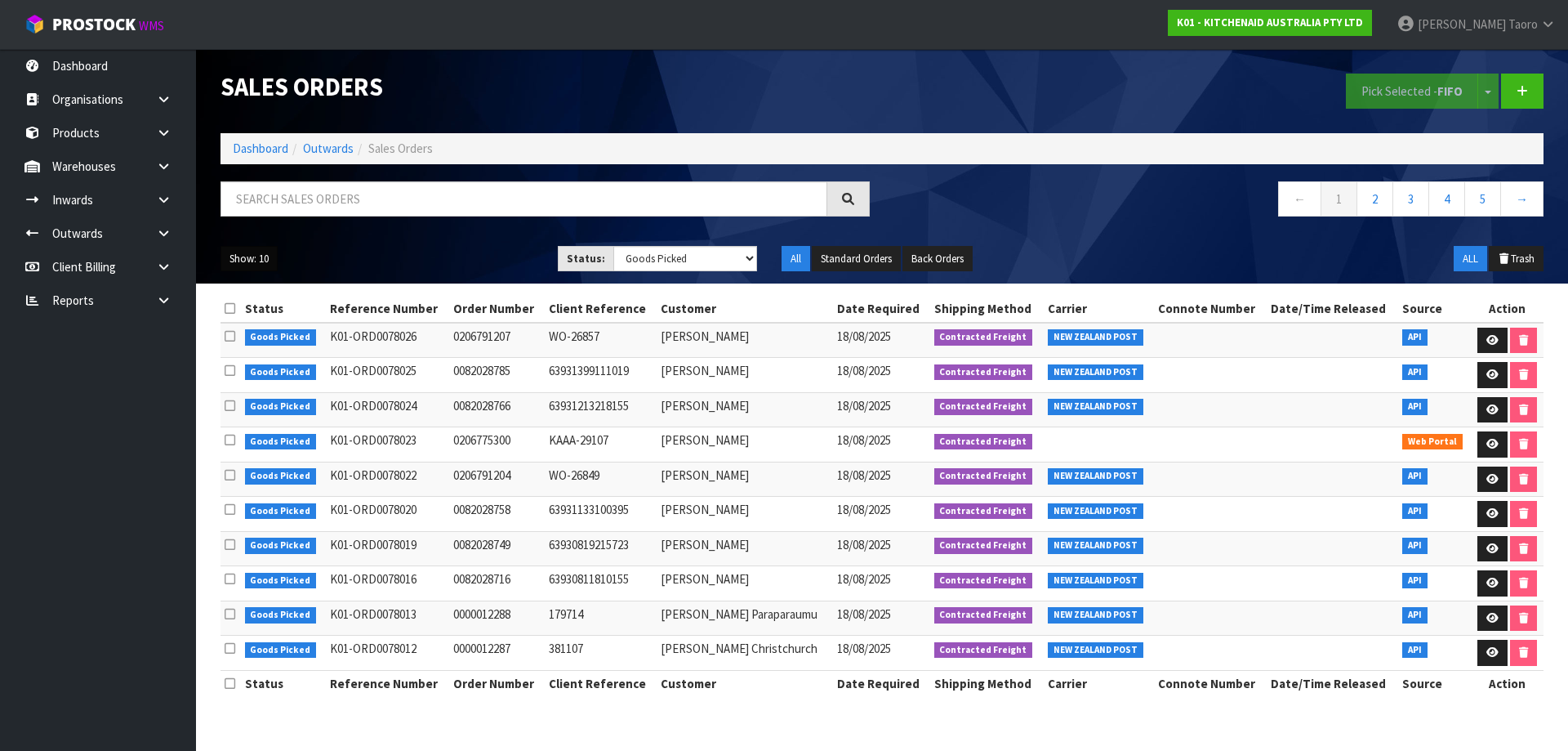
click at [272, 264] on button "Show: 10" at bounding box center [249, 259] width 57 height 26
click at [279, 362] on link "50" at bounding box center [285, 356] width 129 height 22
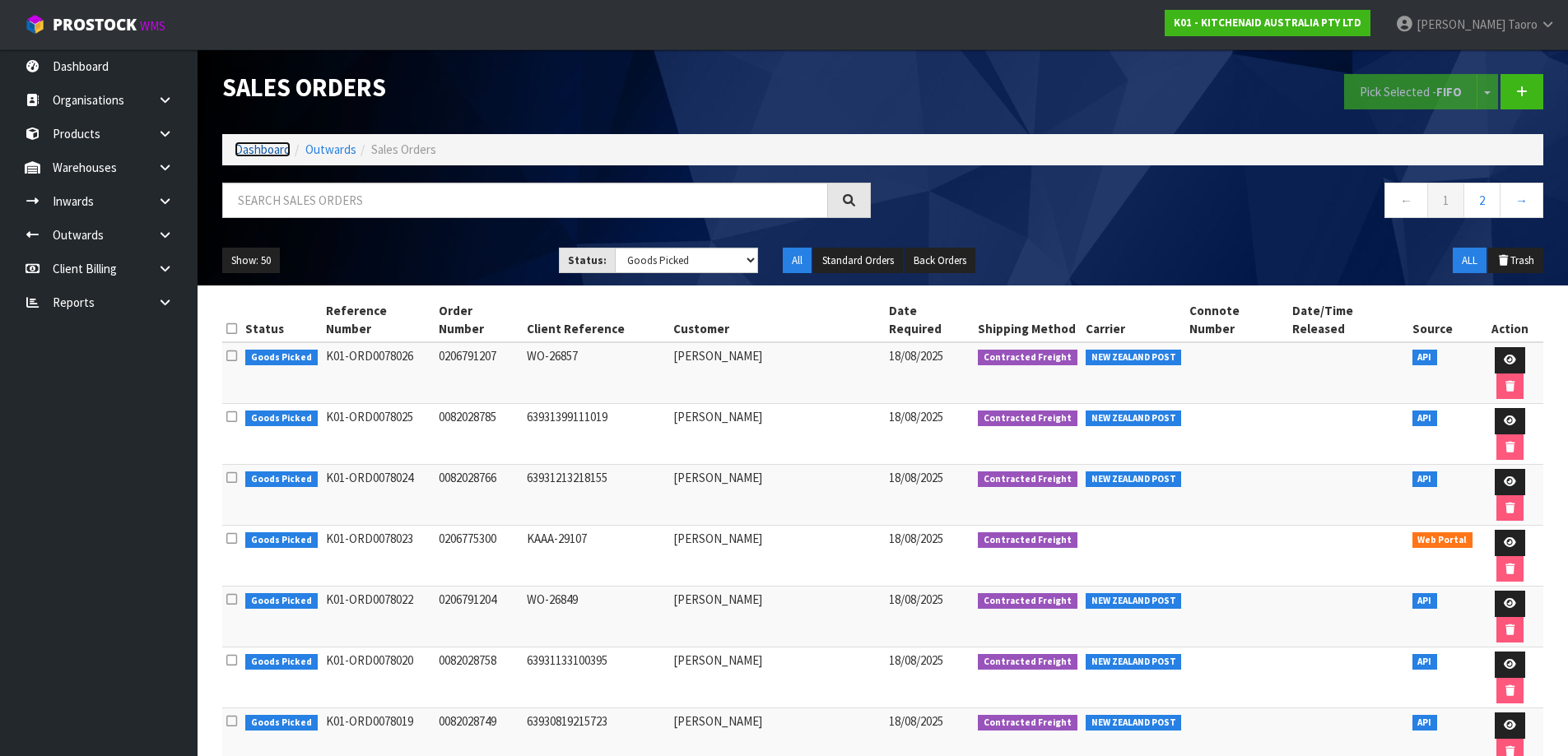
click at [276, 152] on link "Dashboard" at bounding box center [263, 149] width 56 height 16
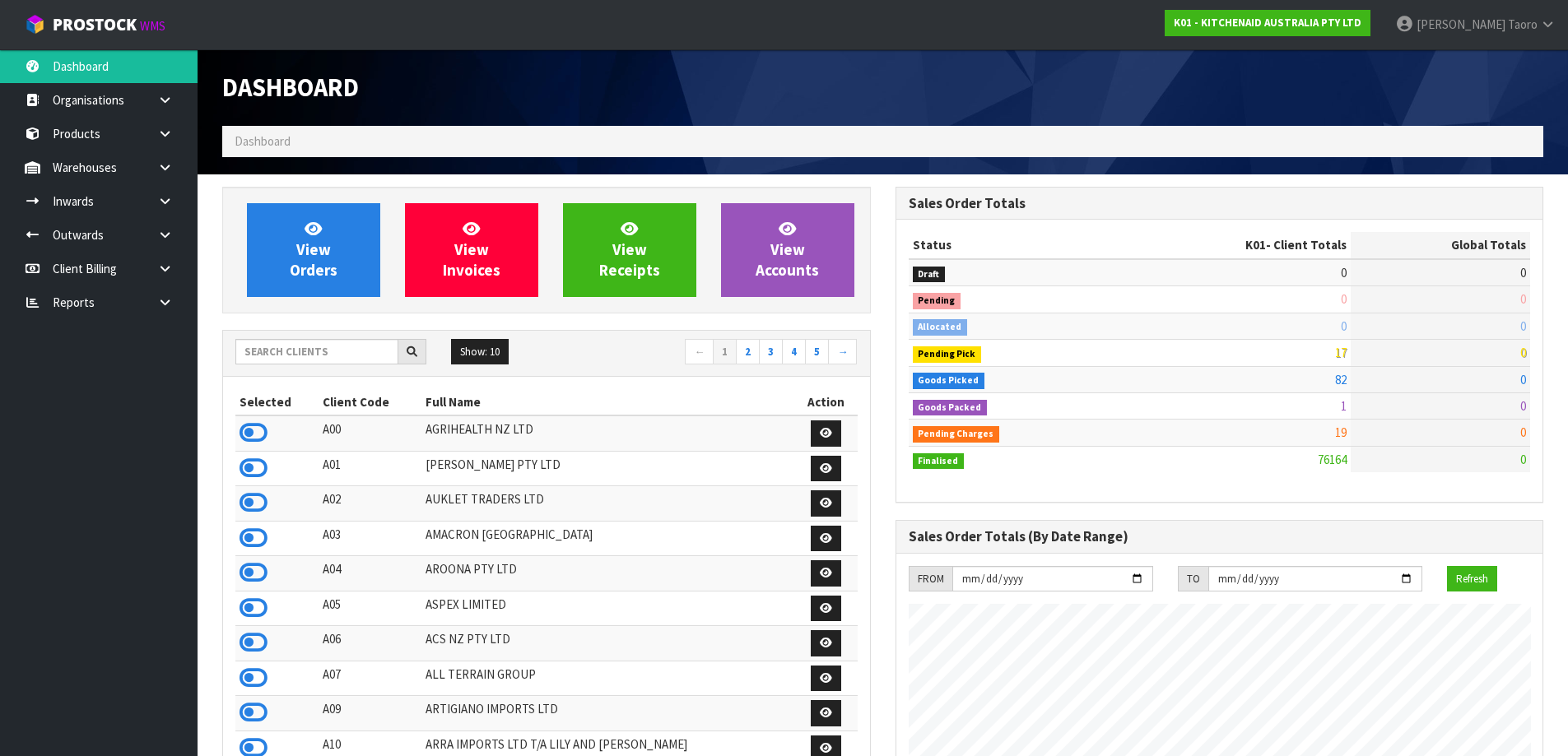
scroll to position [1246, 672]
click at [373, 351] on input "text" at bounding box center [317, 352] width 163 height 26
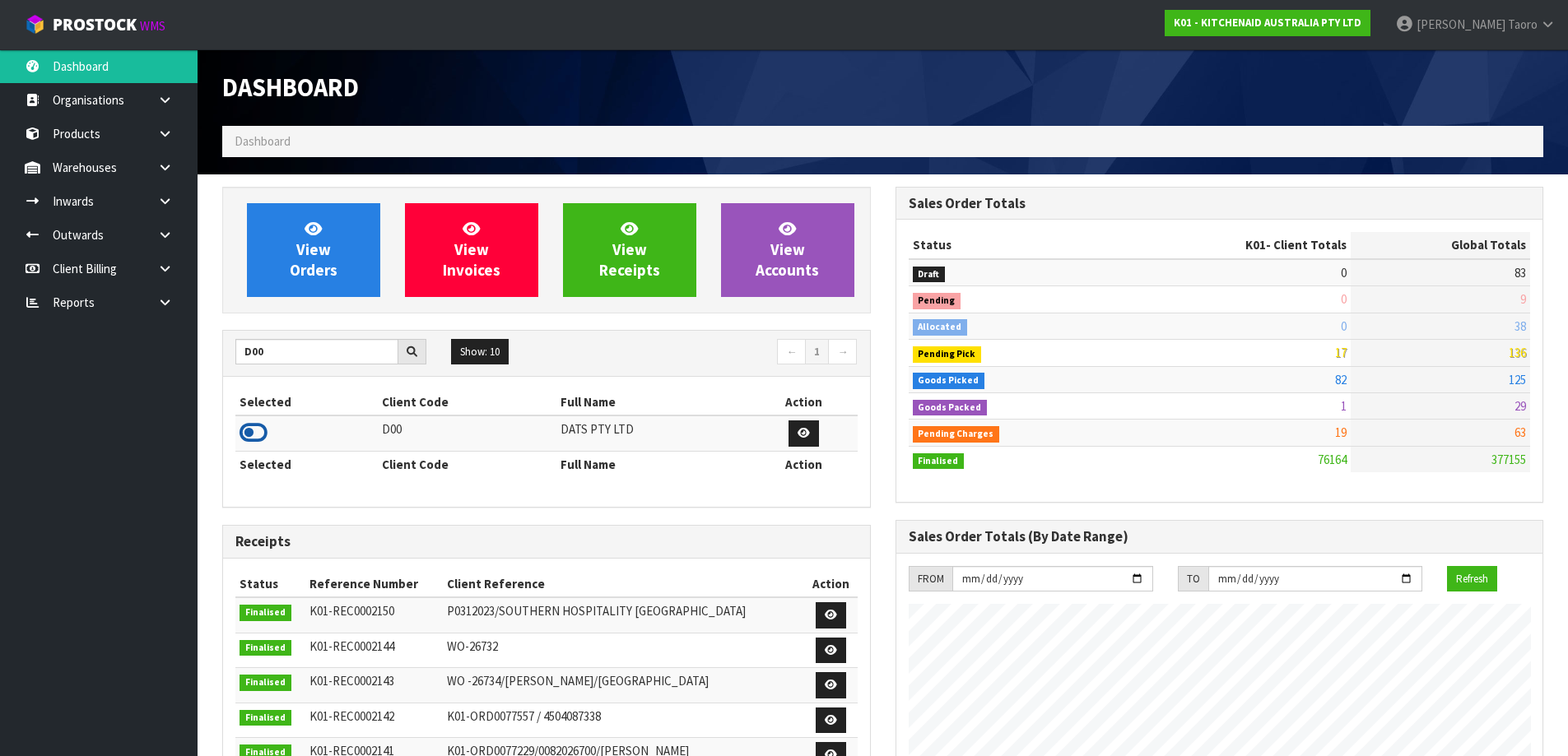
click at [258, 428] on icon at bounding box center [253, 433] width 28 height 25
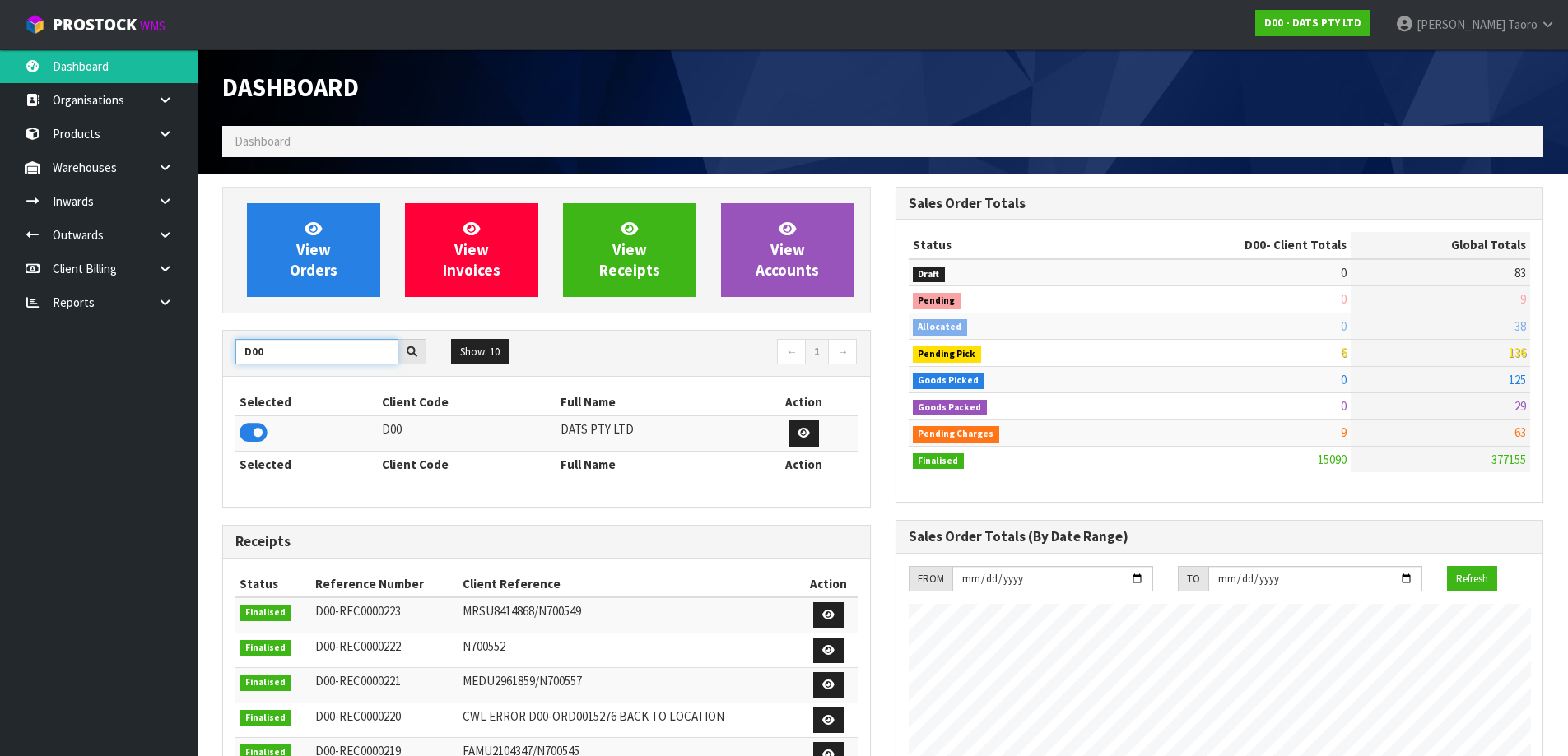
click at [305, 348] on input "D00" at bounding box center [317, 352] width 163 height 26
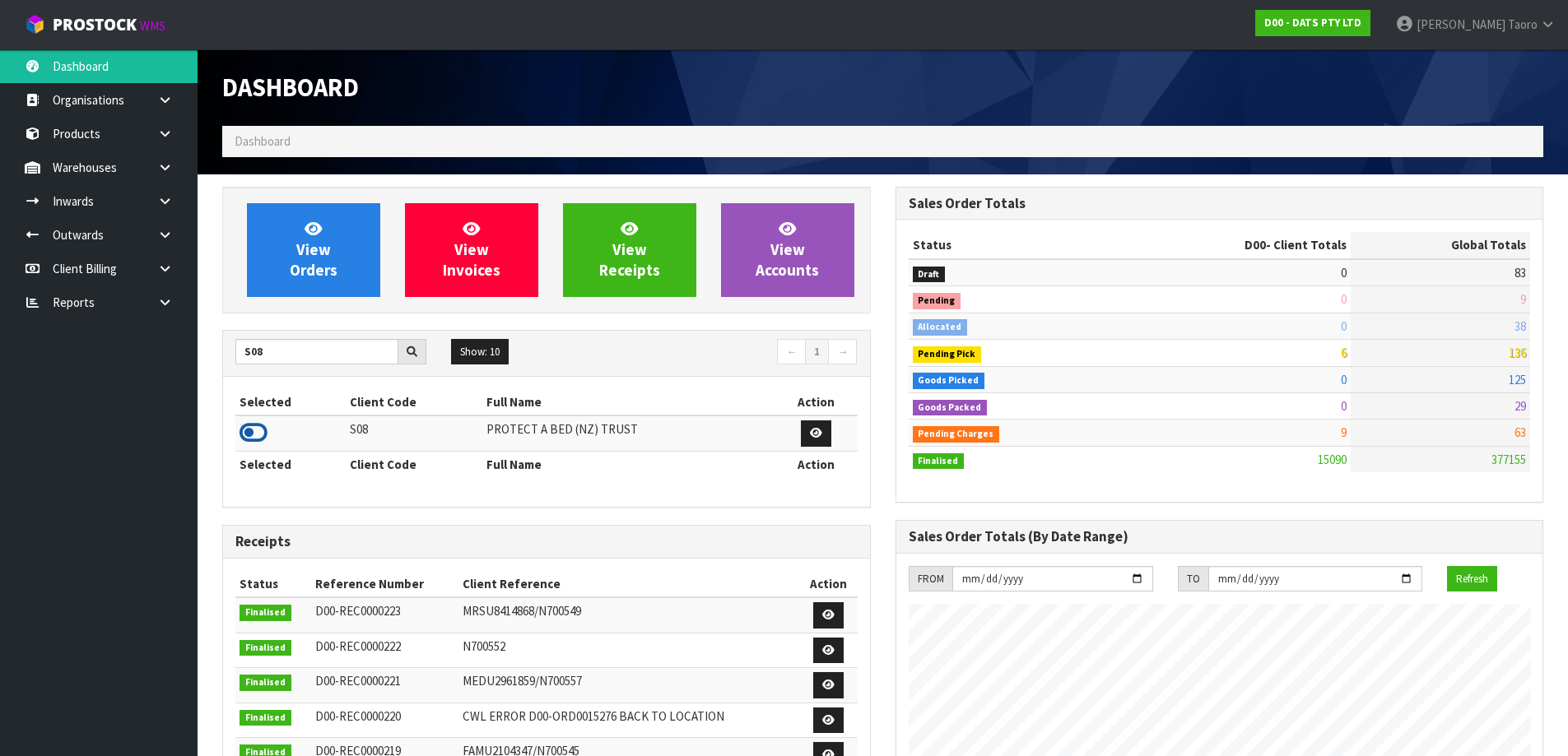
click at [258, 434] on icon at bounding box center [253, 433] width 28 height 25
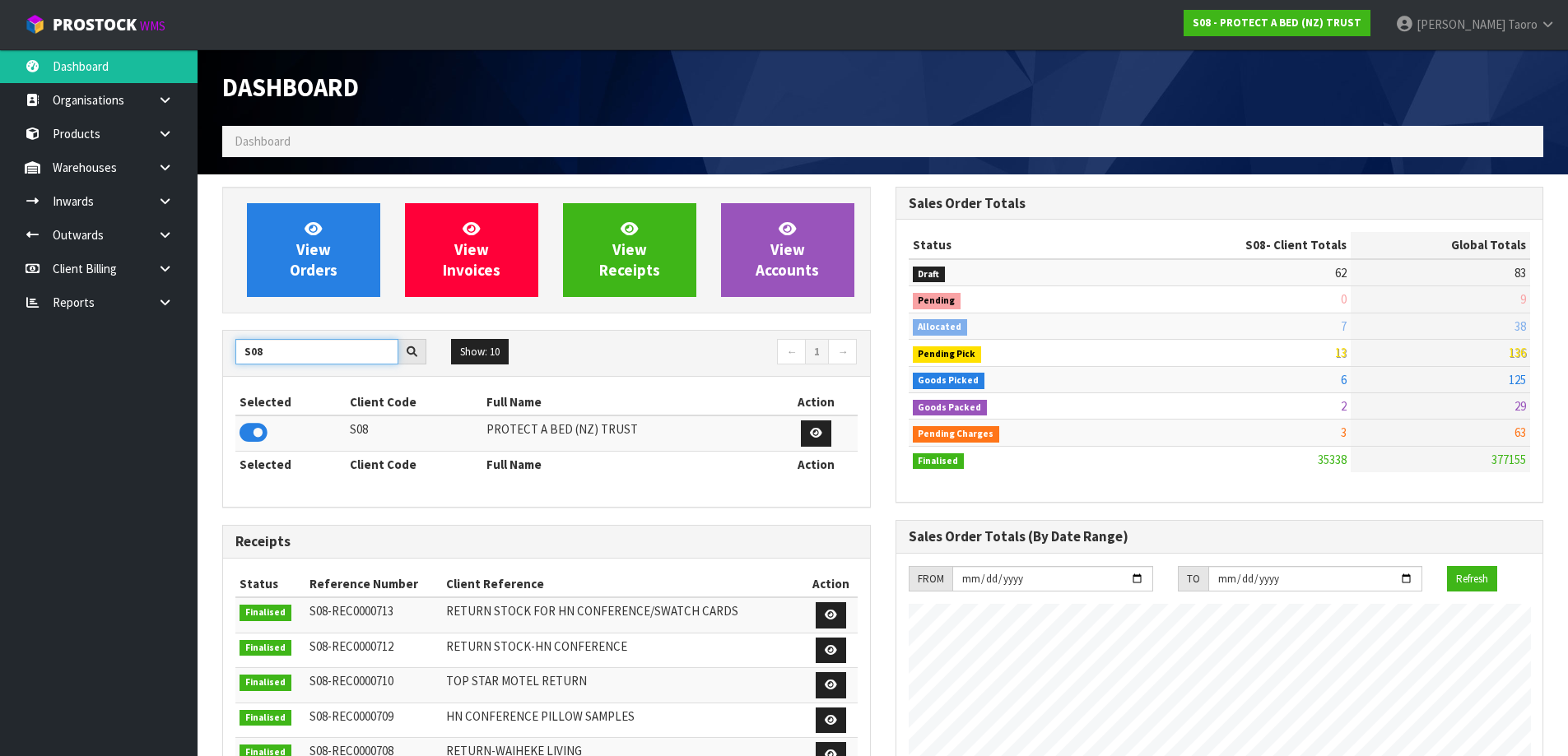
click at [342, 354] on input "S08" at bounding box center [317, 352] width 163 height 26
click at [247, 433] on icon at bounding box center [253, 433] width 28 height 25
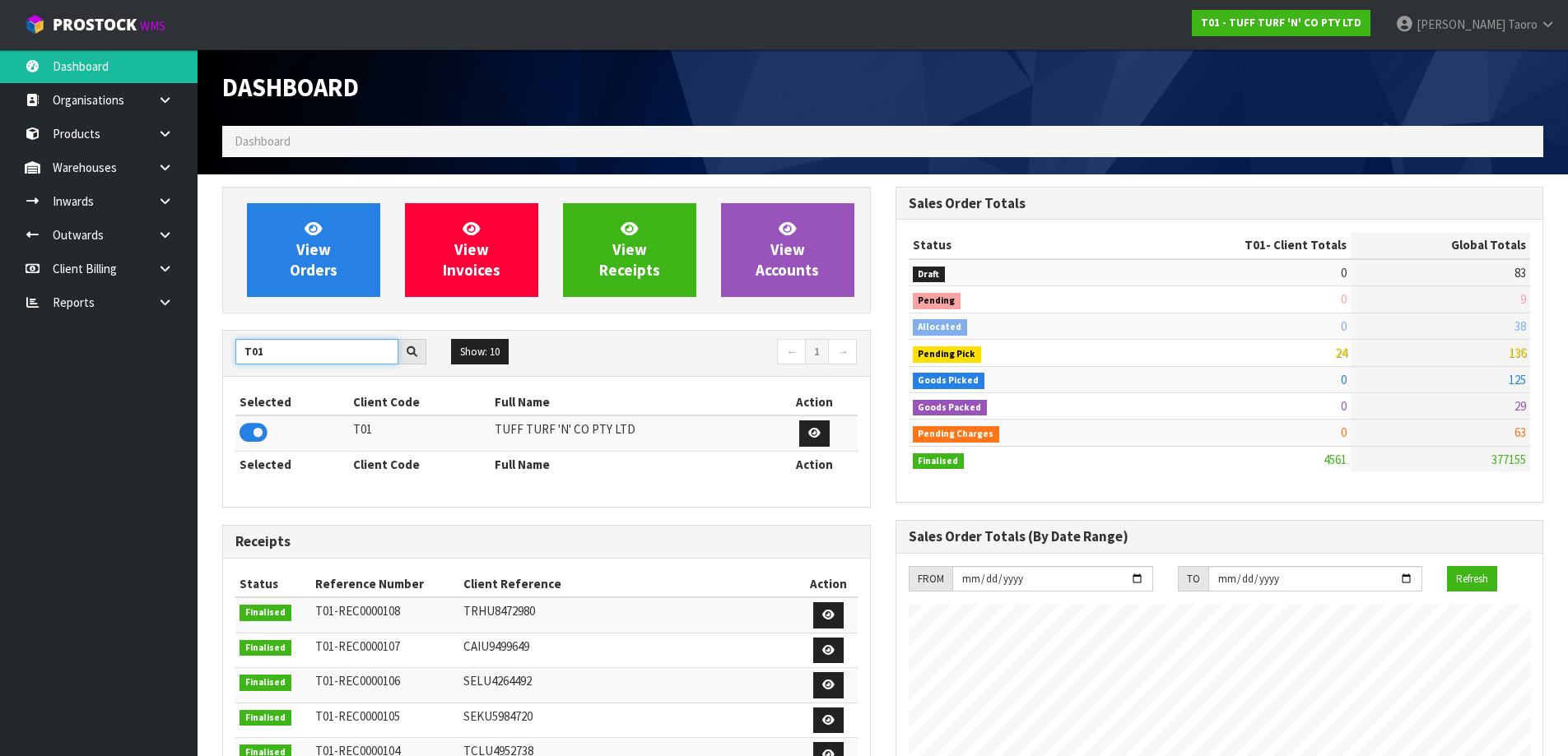
click at [303, 354] on input "T01" at bounding box center [317, 352] width 163 height 26
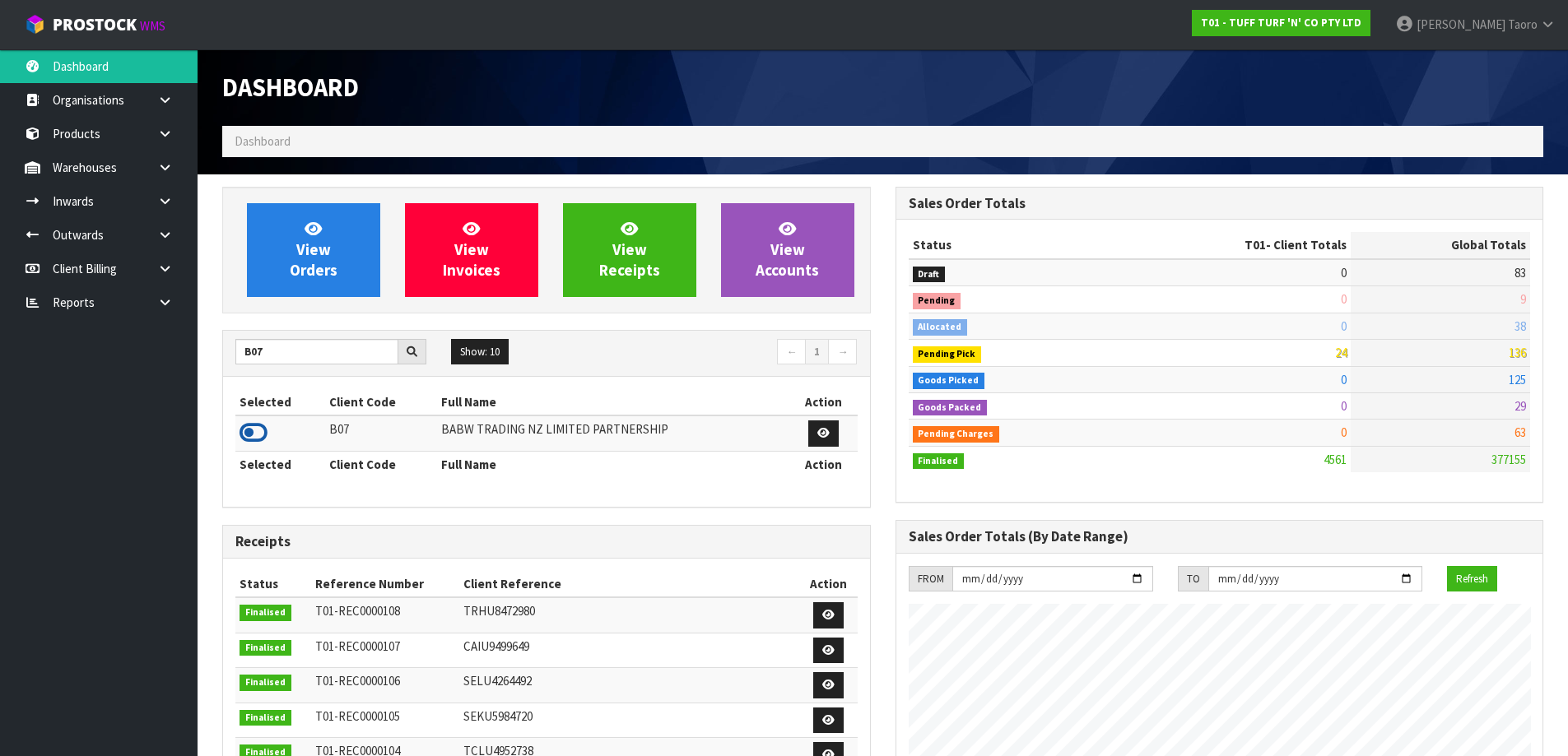
click at [265, 428] on icon at bounding box center [253, 433] width 28 height 25
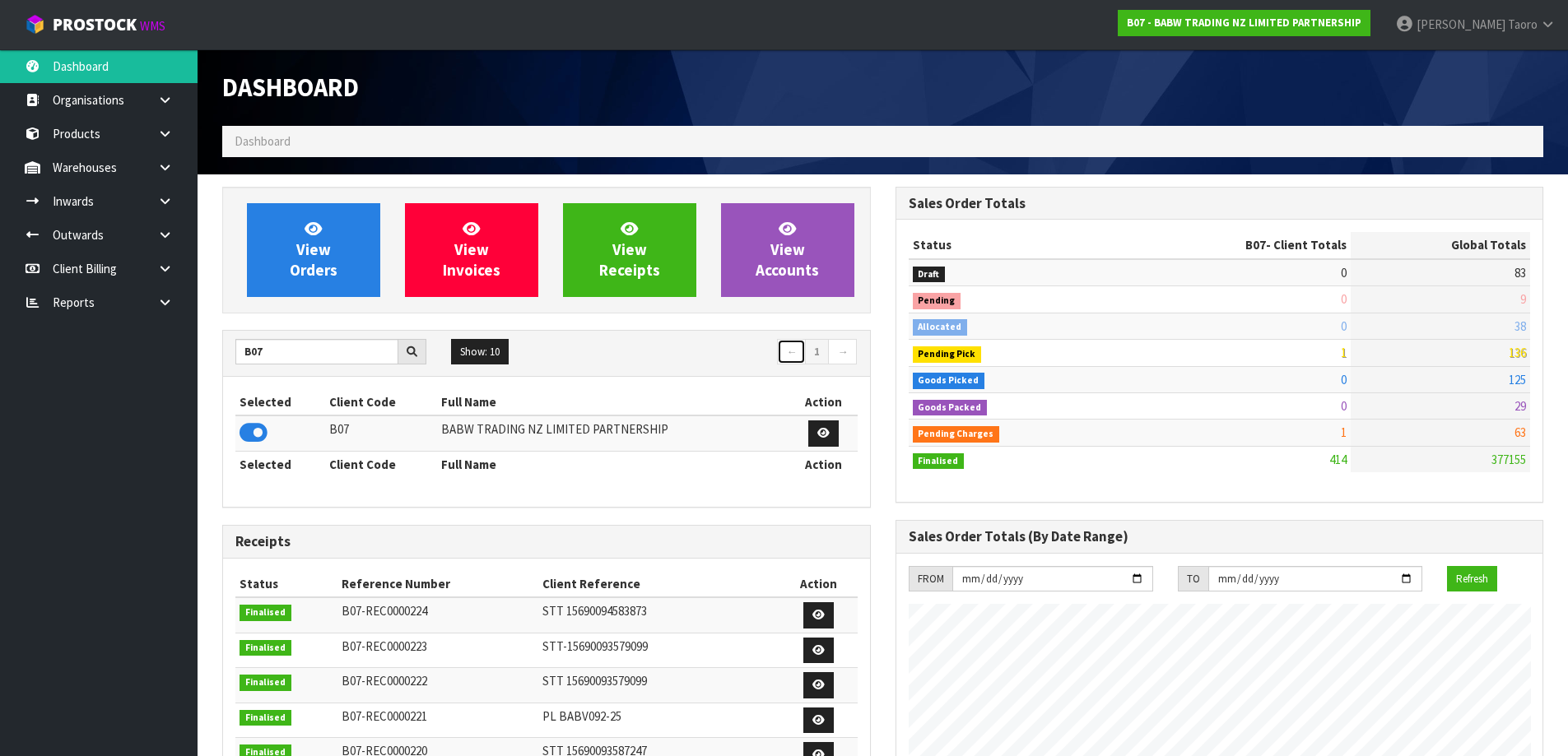
click at [790, 345] on link "←" at bounding box center [790, 352] width 29 height 26
click at [352, 353] on input "B07" at bounding box center [317, 352] width 163 height 26
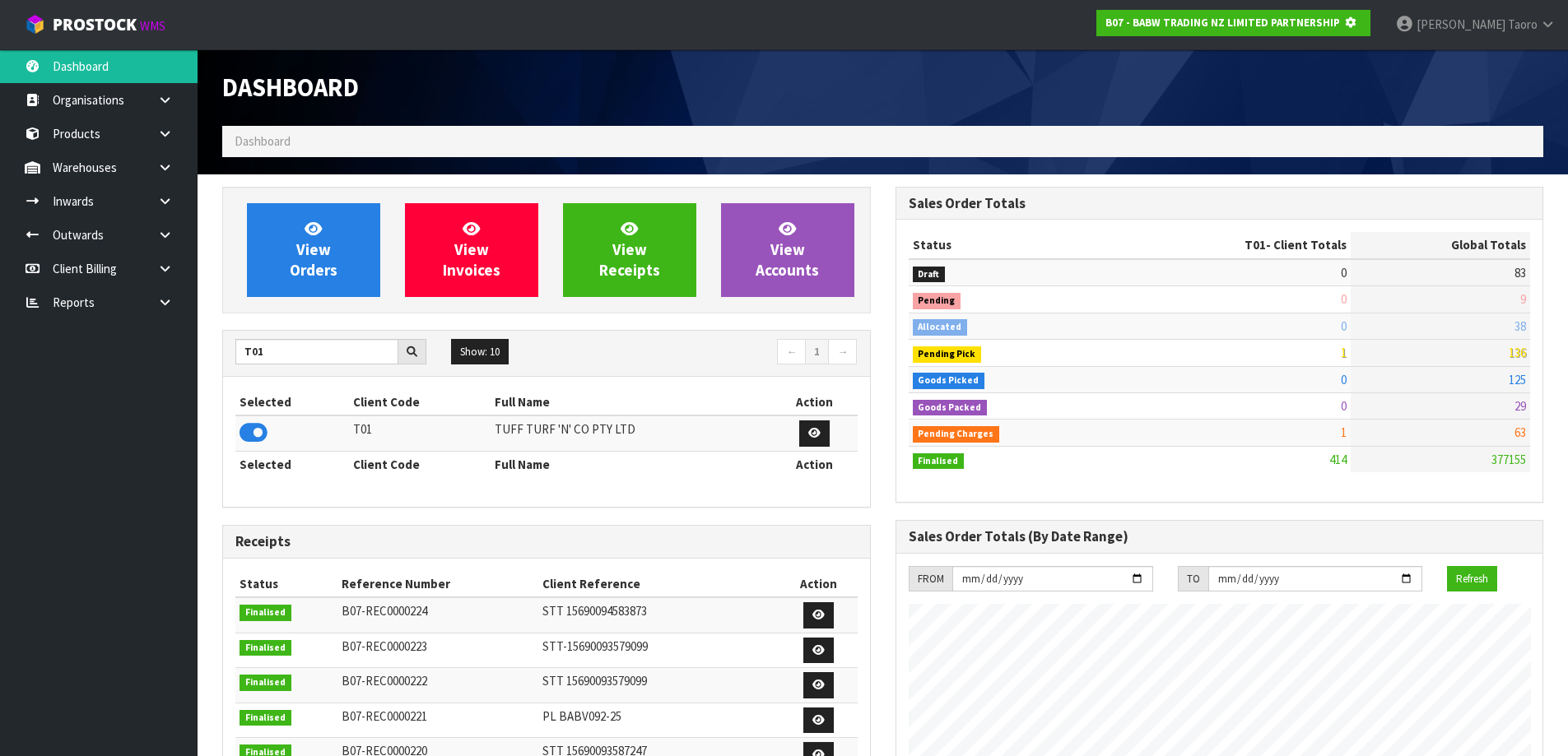
scroll to position [1026, 672]
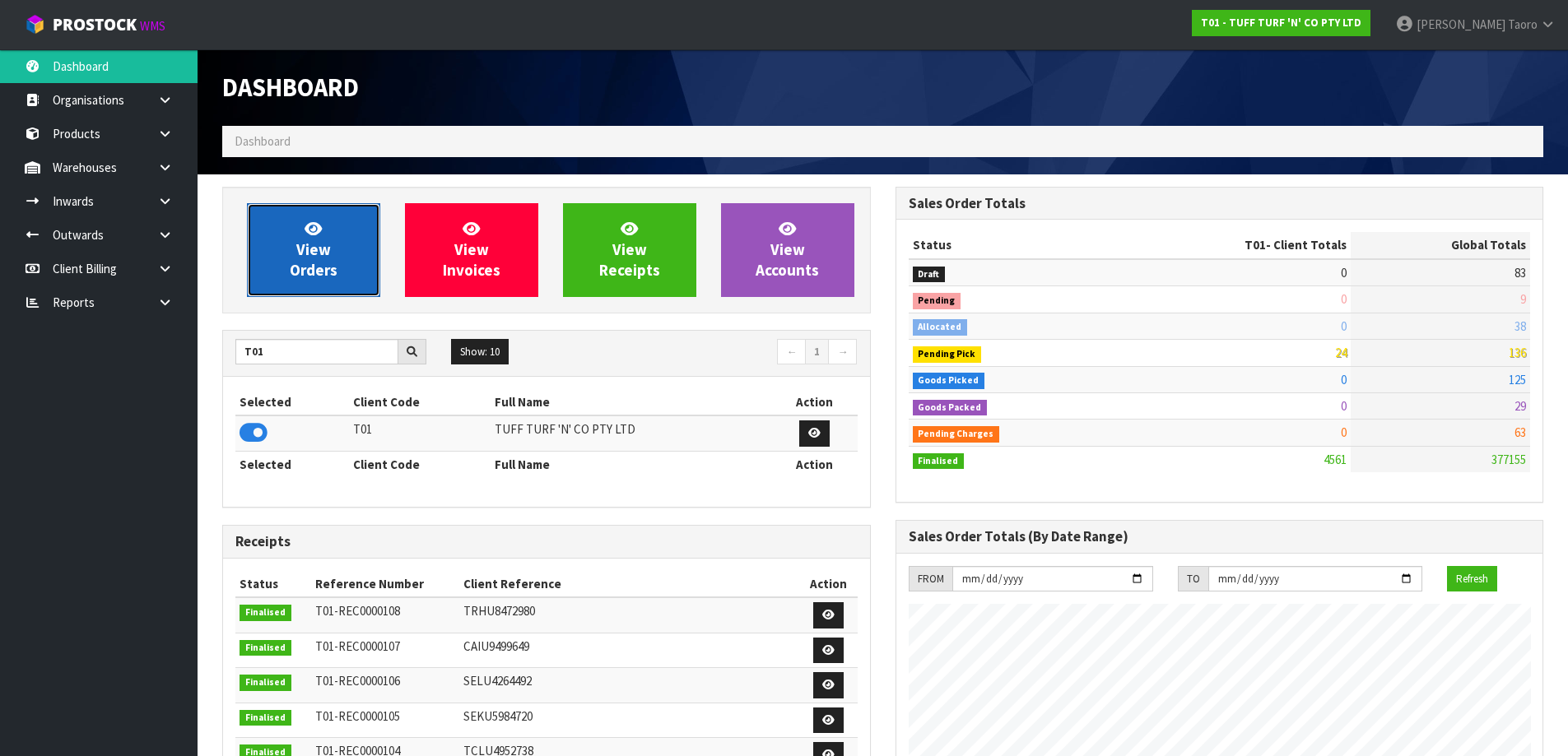
click at [280, 276] on link "View Orders" at bounding box center [313, 250] width 133 height 93
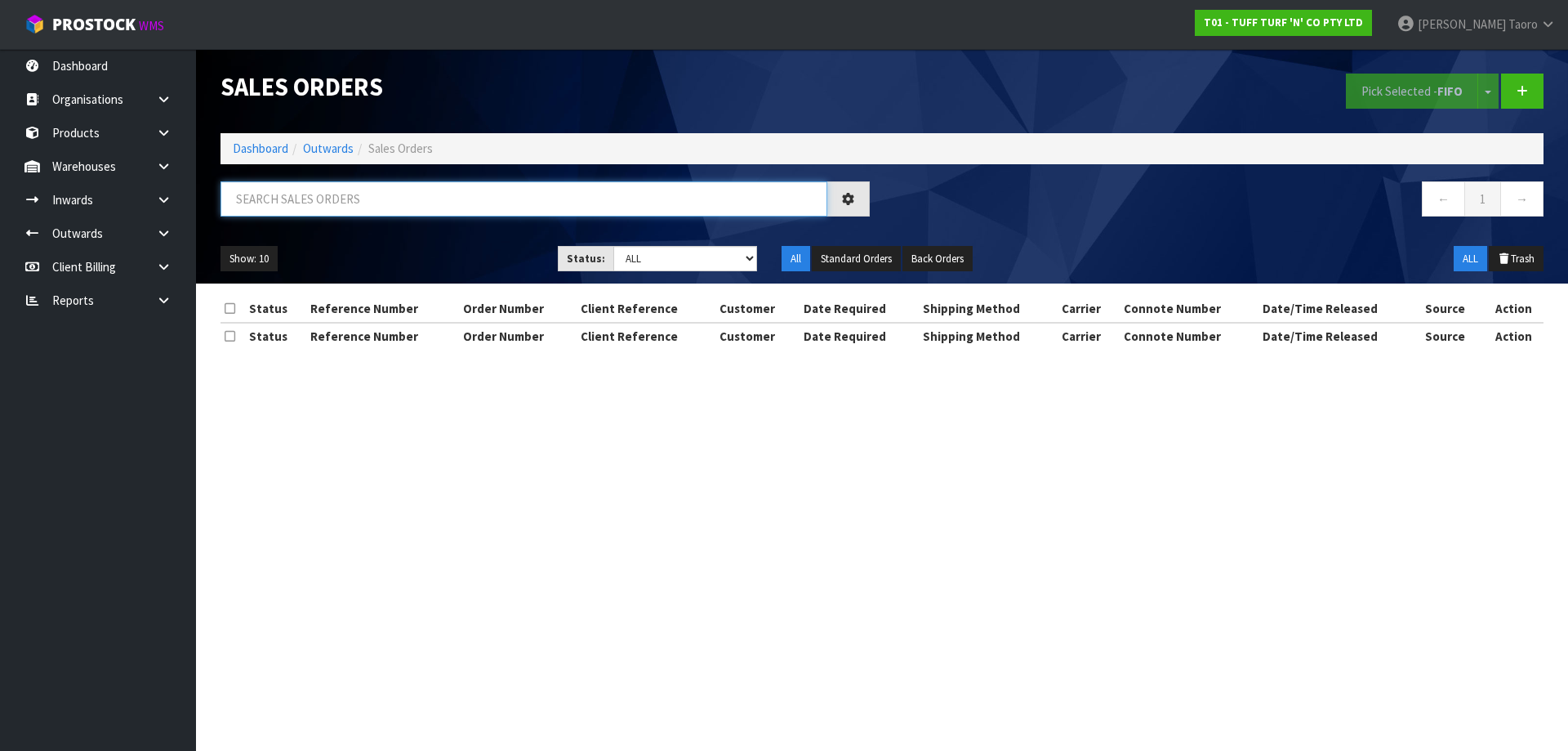
click at [310, 191] on input "text" at bounding box center [523, 199] width 606 height 35
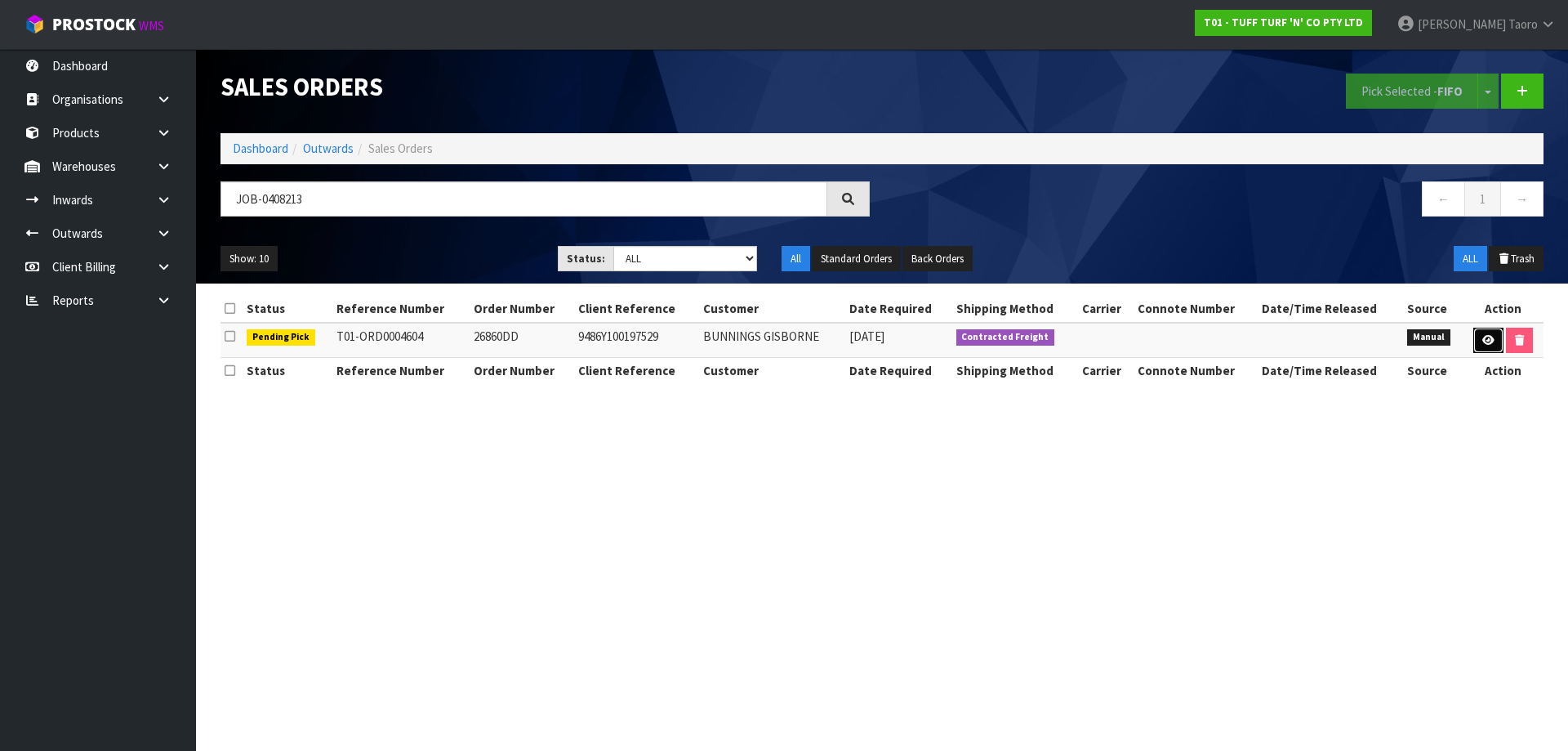
click at [1495, 341] on link at bounding box center [1488, 341] width 30 height 26
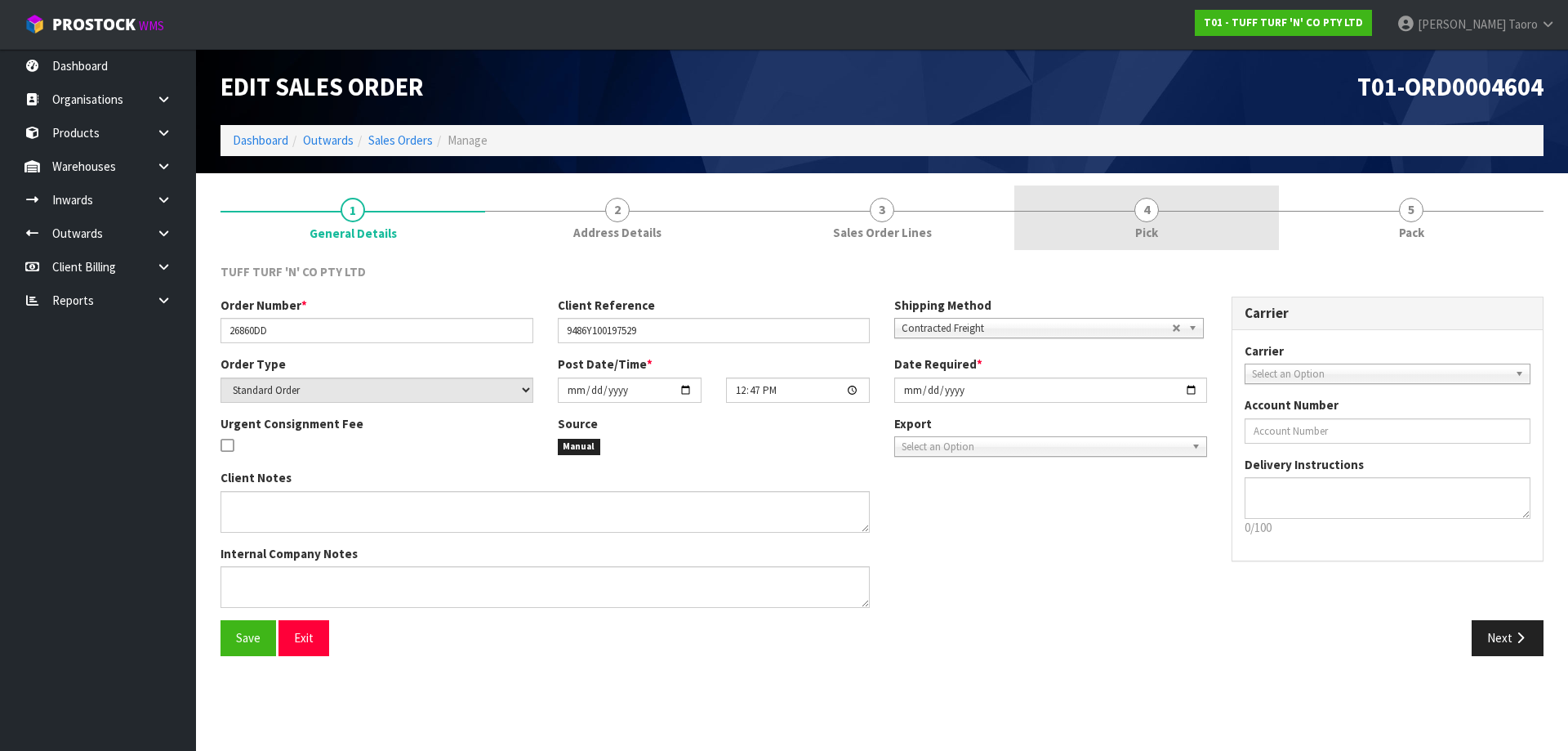
click at [1110, 227] on link "4 Pick" at bounding box center [1146, 218] width 264 height 64
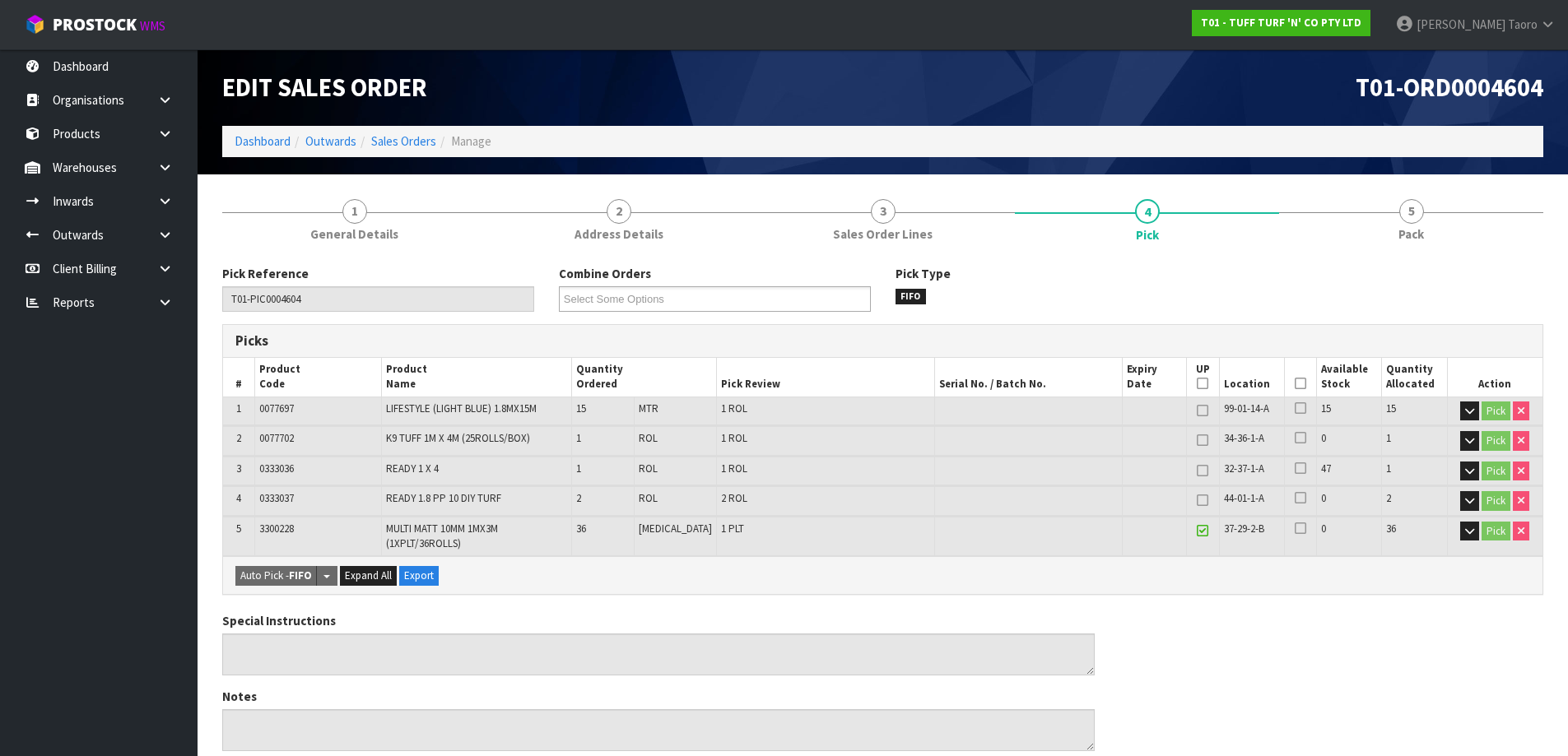
drag, startPoint x: 1291, startPoint y: 381, endPoint x: 1294, endPoint y: 371, distance: 10.4
click at [1294, 384] on icon at bounding box center [1300, 384] width 11 height 1
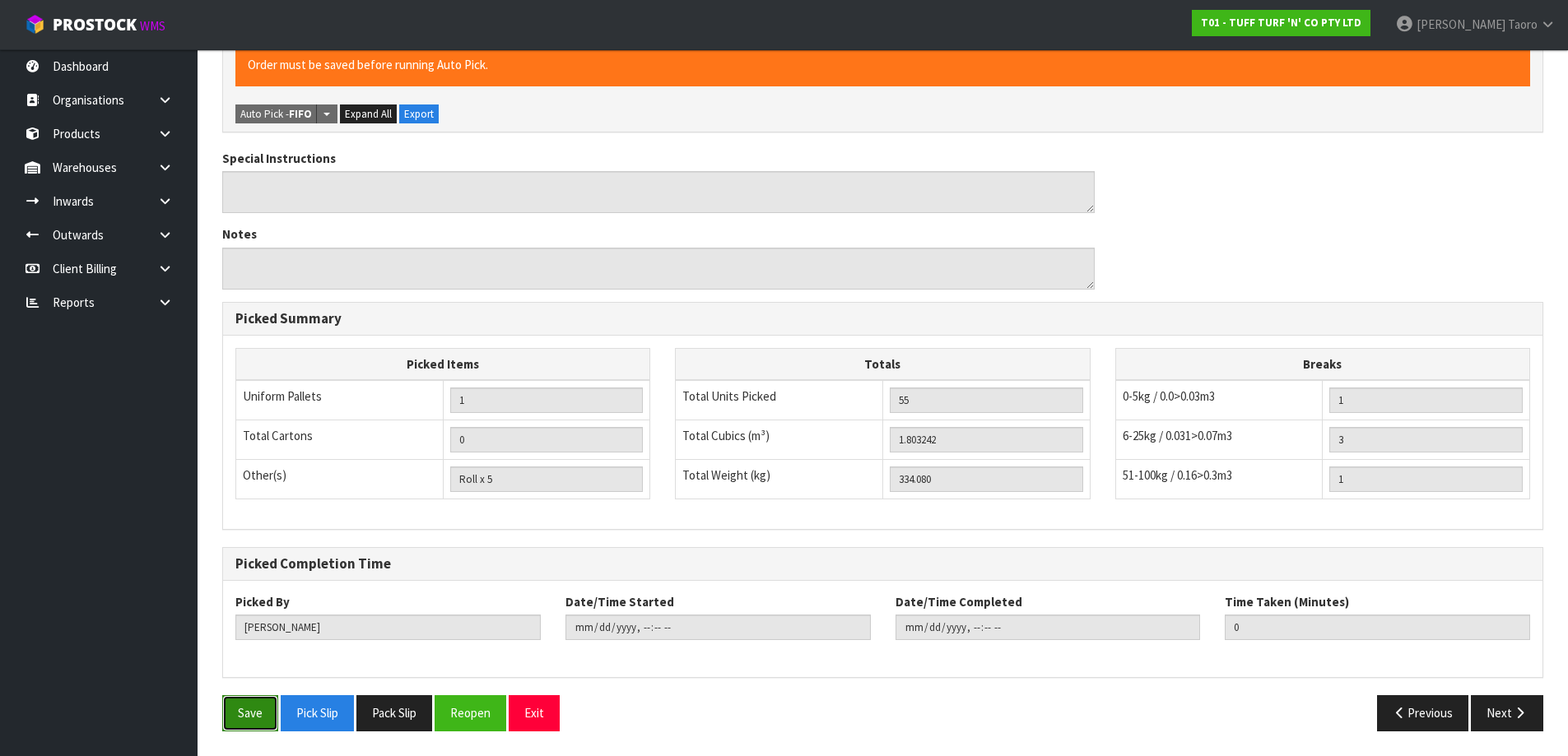
drag, startPoint x: 246, startPoint y: 706, endPoint x: 244, endPoint y: 696, distance: 10.2
click at [246, 705] on button "Save" at bounding box center [250, 713] width 56 height 35
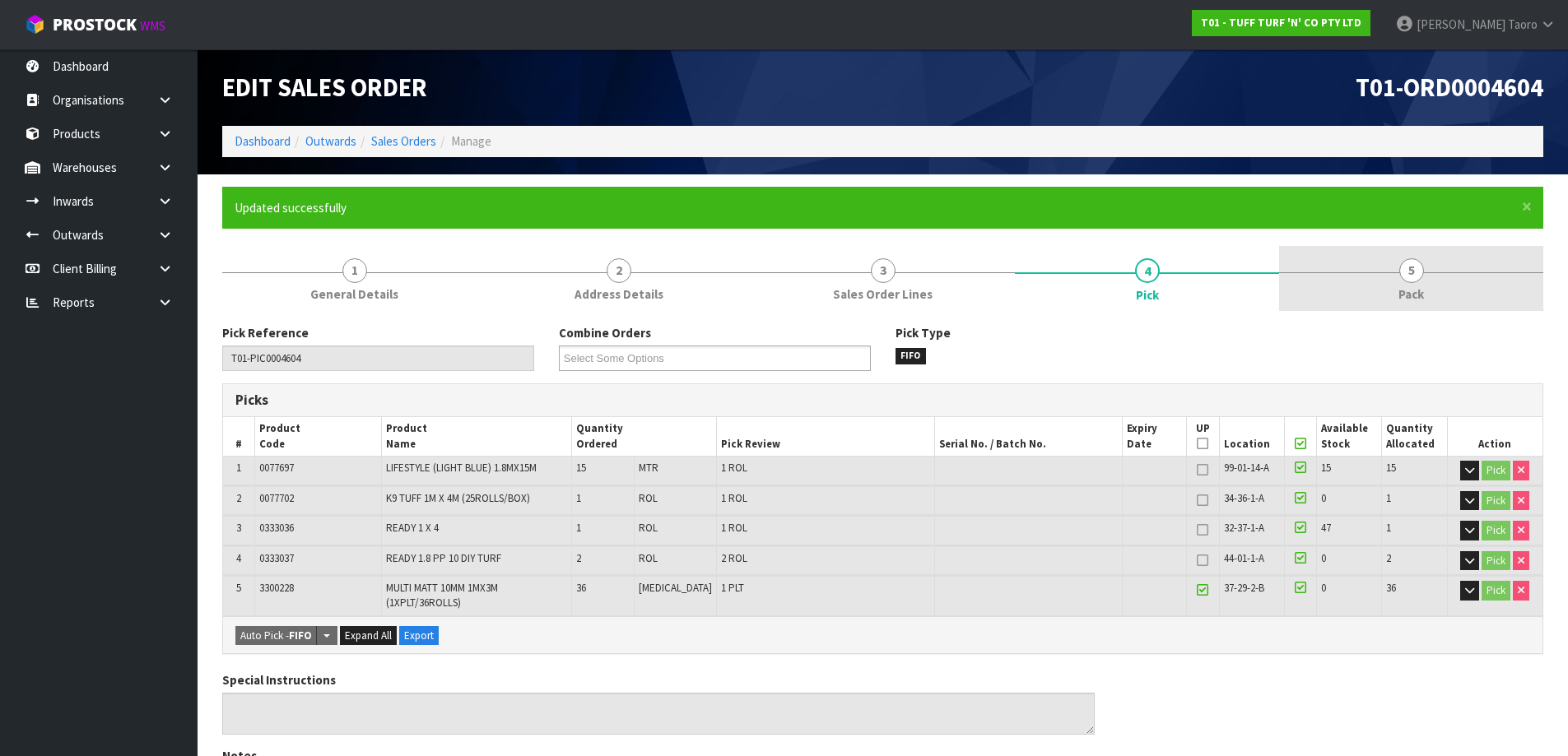
click at [1476, 268] on link "5 Pack" at bounding box center [1411, 278] width 264 height 65
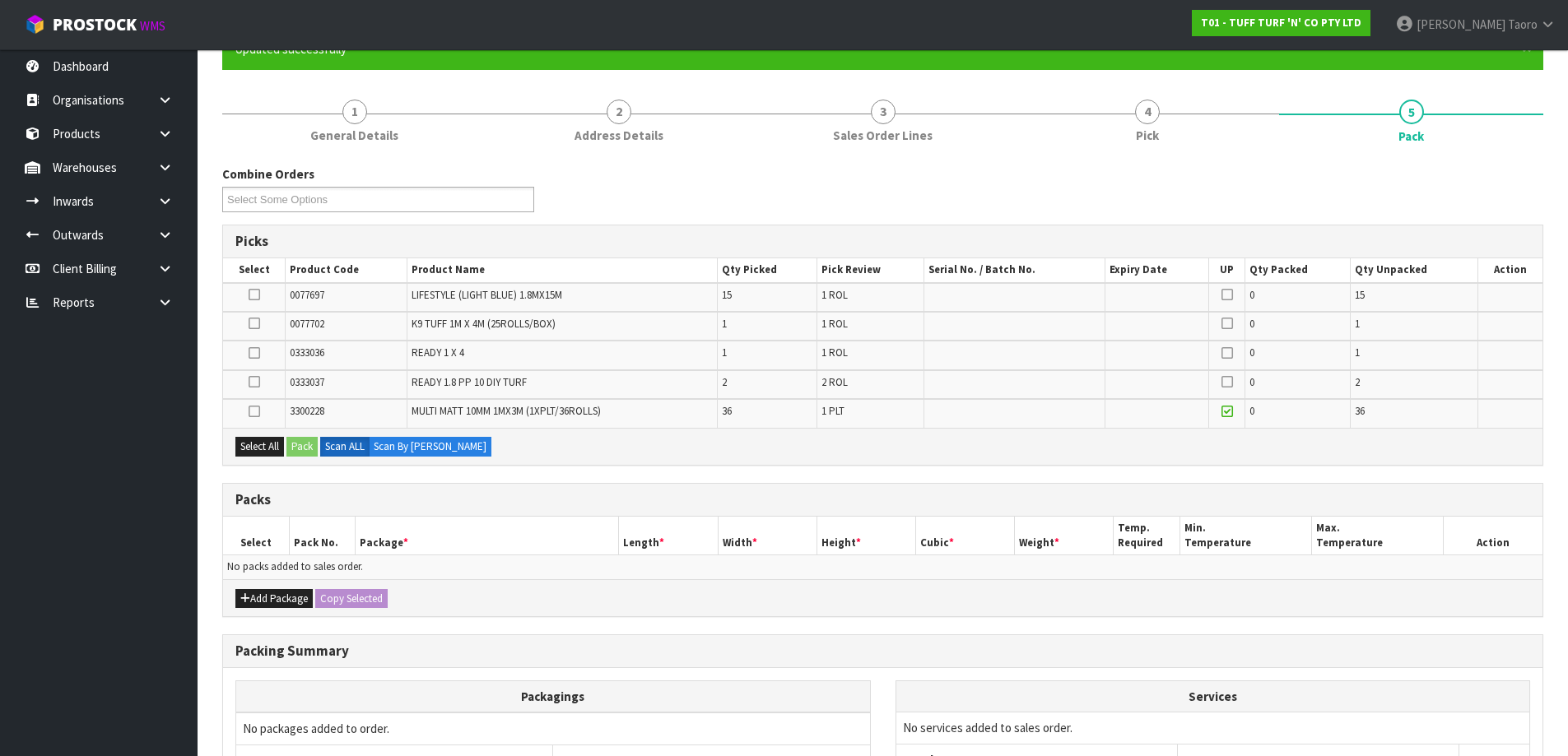
scroll to position [165, 0]
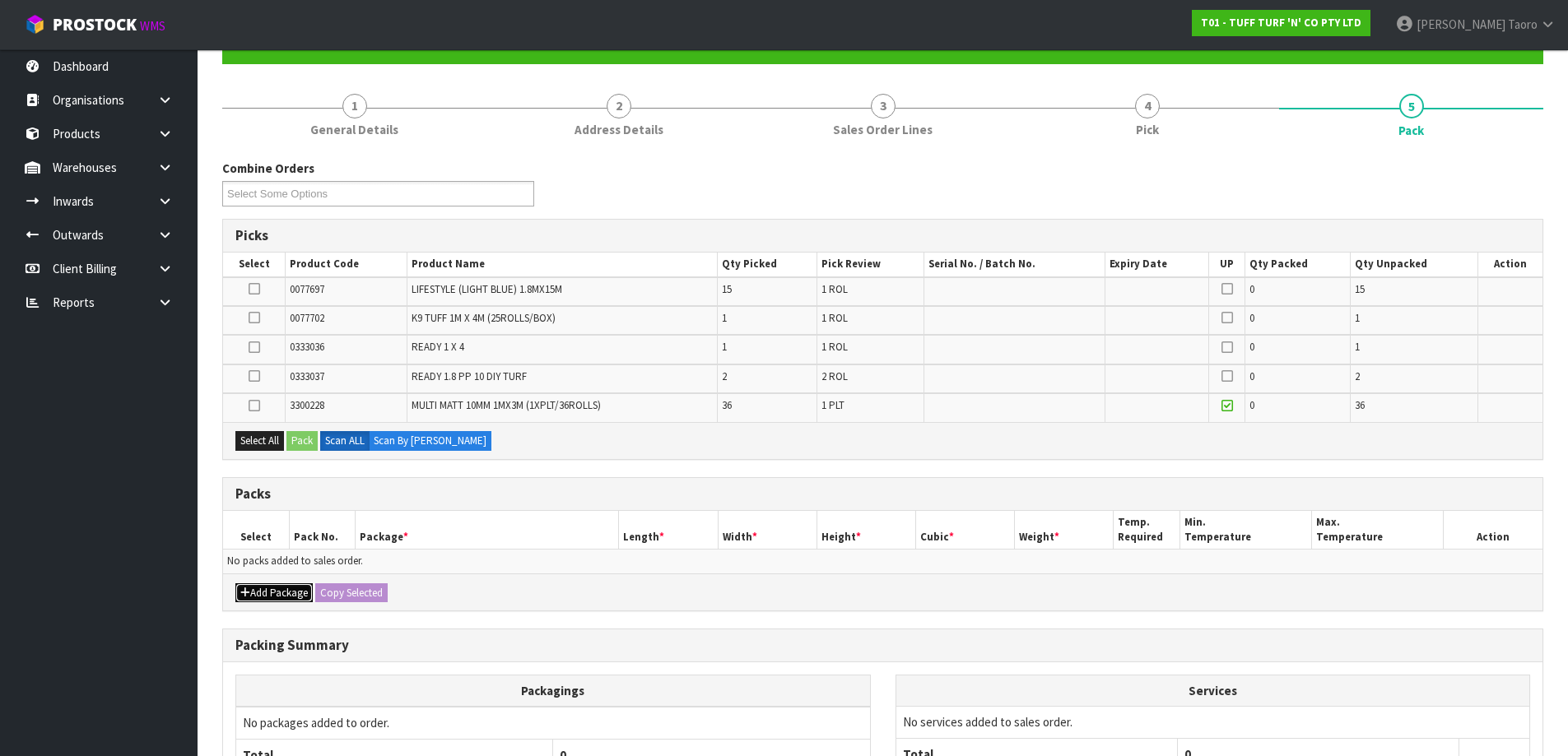
click at [263, 591] on button "Add Package" at bounding box center [275, 592] width 78 height 19
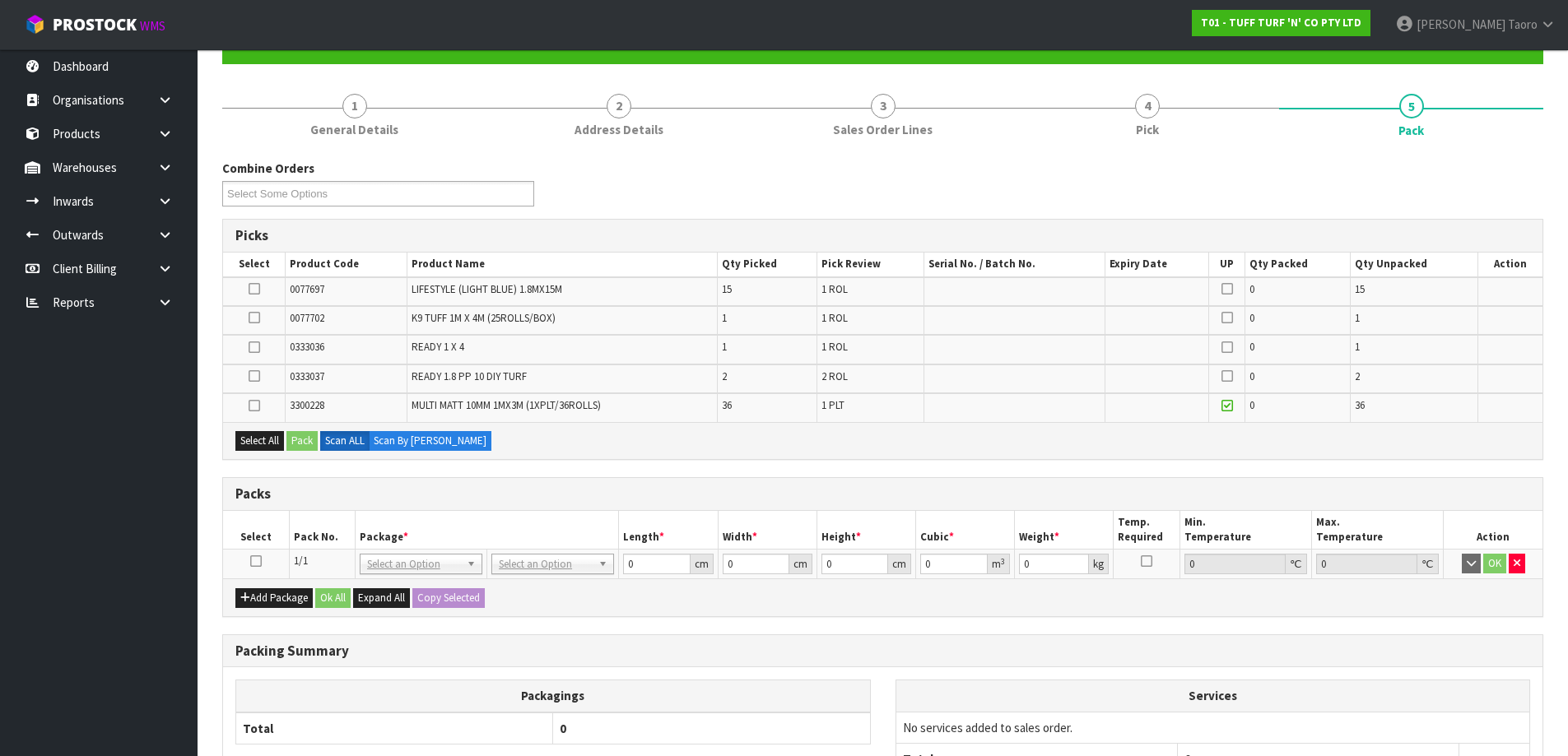
click at [257, 552] on td at bounding box center [255, 565] width 66 height 30
click at [257, 562] on icon at bounding box center [256, 561] width 11 height 1
click at [264, 595] on button "Add Package" at bounding box center [275, 597] width 78 height 19
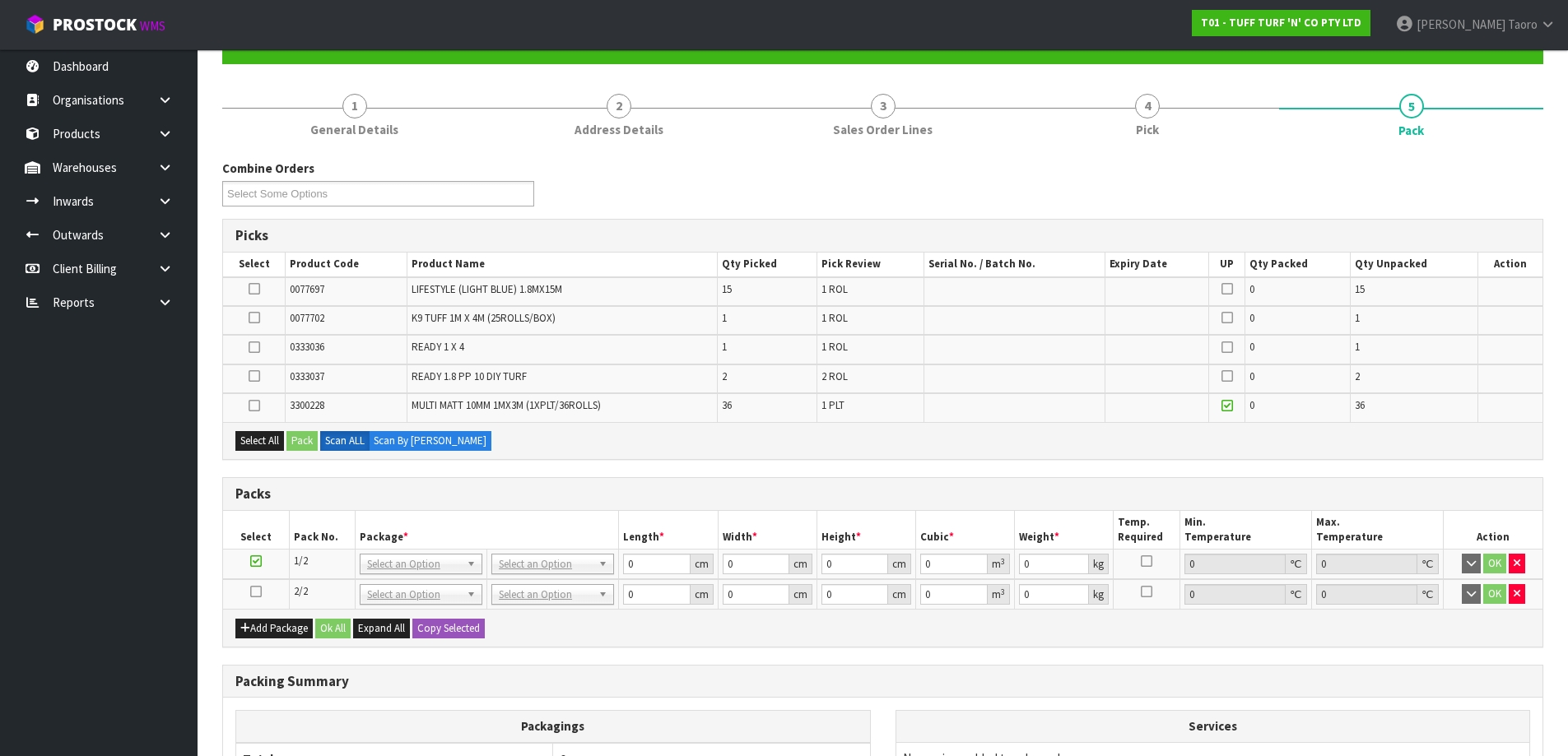
click at [258, 591] on icon at bounding box center [256, 591] width 11 height 1
drag, startPoint x: 246, startPoint y: 409, endPoint x: 254, endPoint y: 414, distance: 9.4
click at [246, 410] on td at bounding box center [254, 407] width 63 height 28
click at [258, 407] on icon at bounding box center [254, 406] width 11 height 1
click at [0, 0] on input "checkbox" at bounding box center [0, 0] width 0 height 0
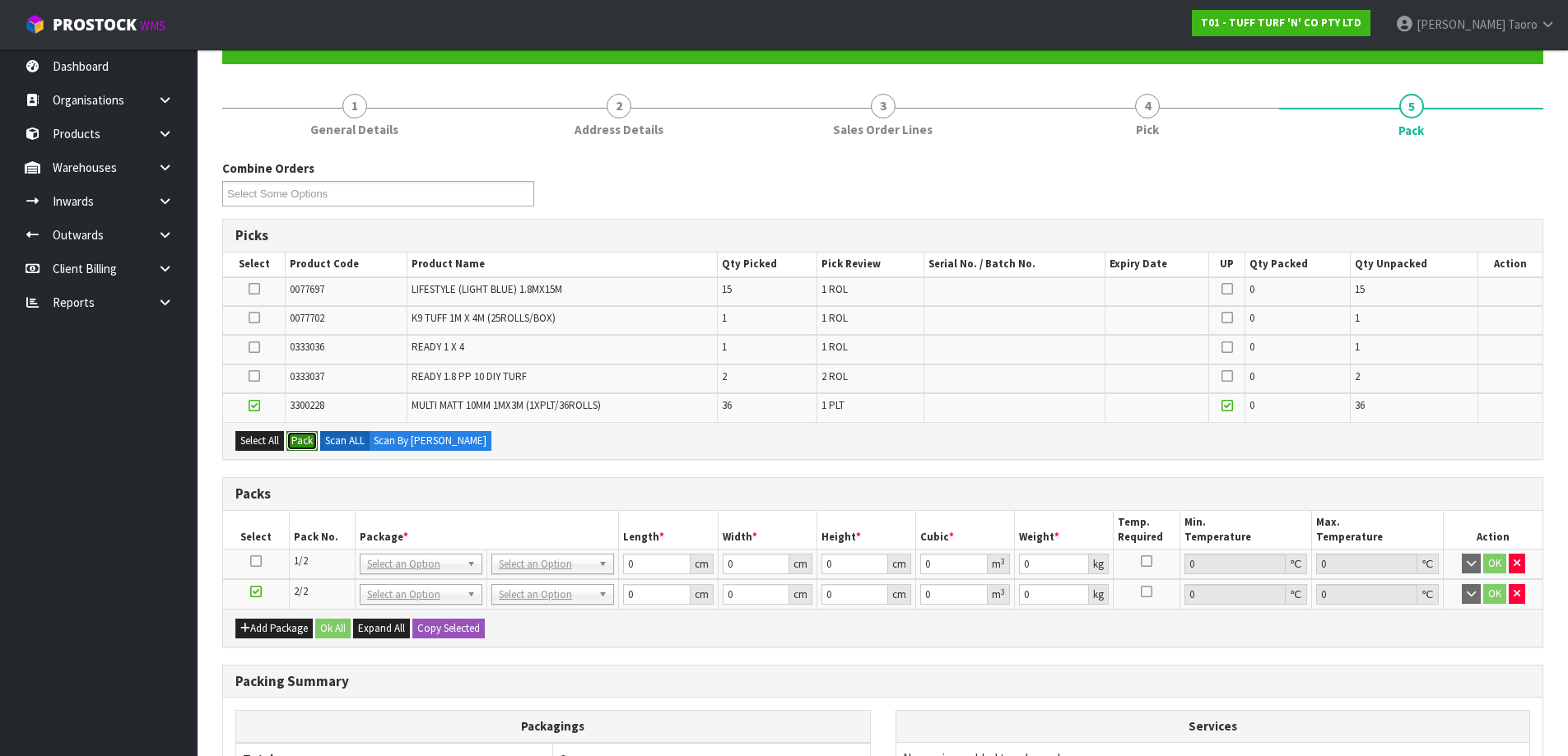
click at [310, 445] on button "Pack" at bounding box center [302, 440] width 31 height 19
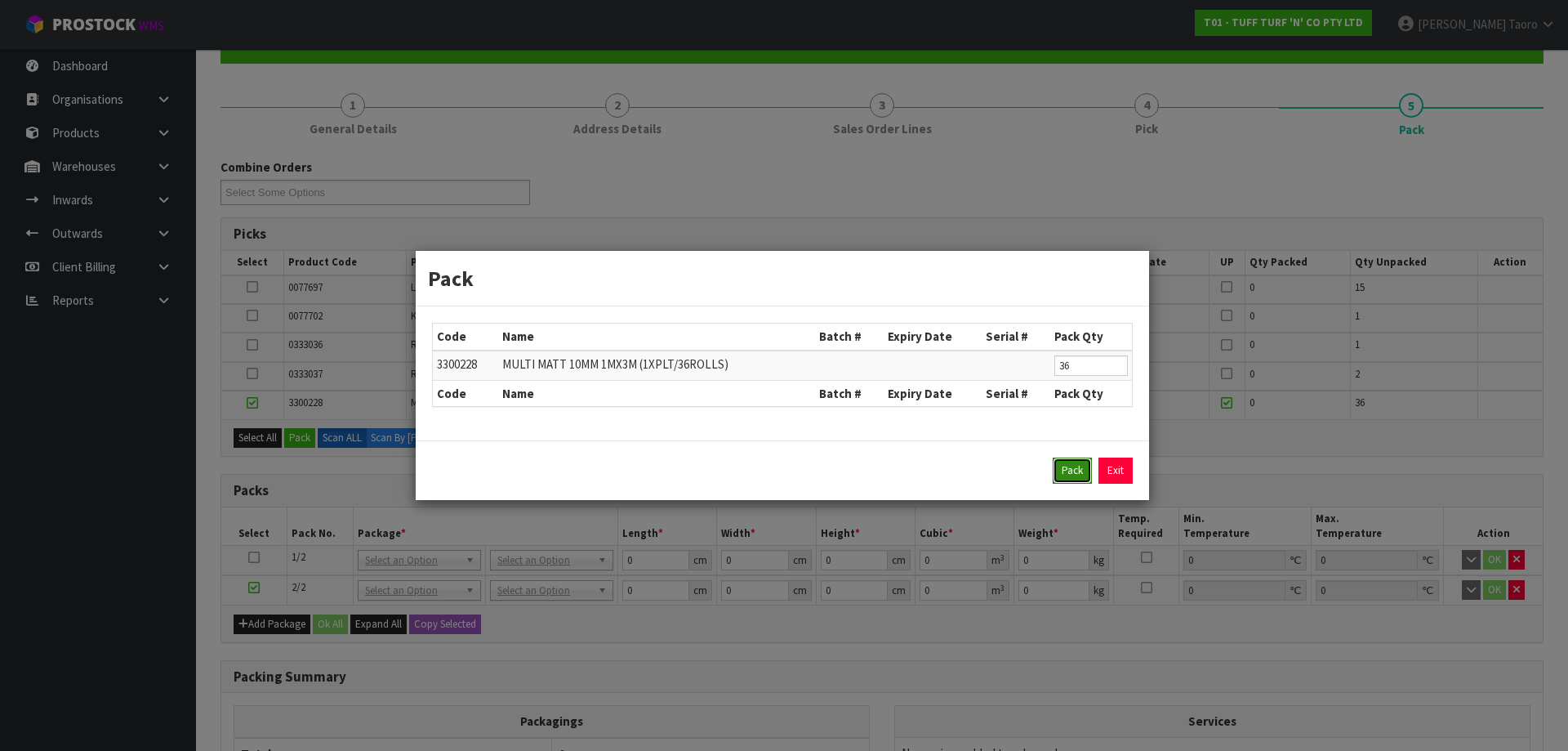
click at [1063, 473] on button "Pack" at bounding box center [1072, 470] width 39 height 26
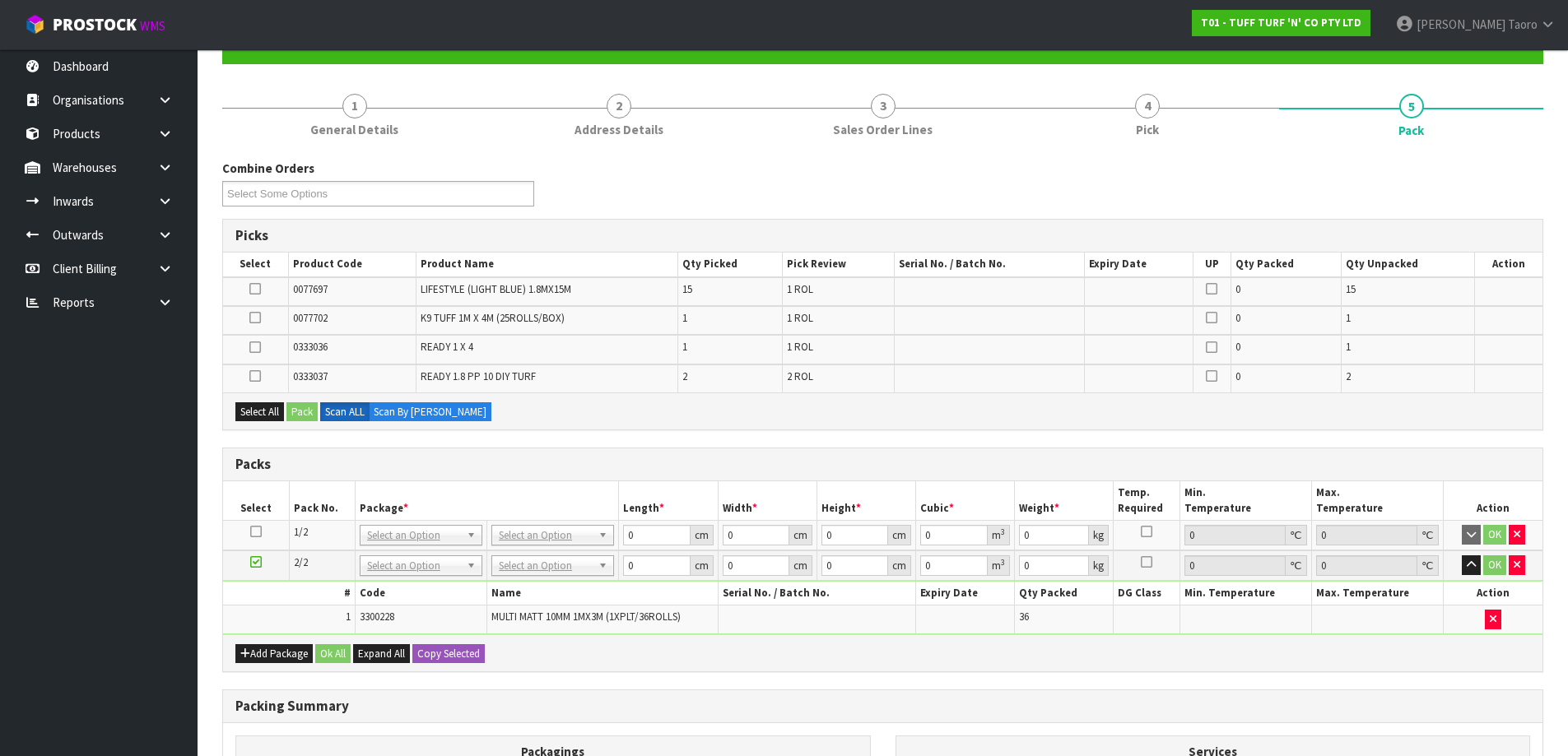
click at [259, 531] on icon at bounding box center [256, 531] width 11 height 1
drag, startPoint x: 274, startPoint y: 399, endPoint x: 274, endPoint y: 408, distance: 9.0
click at [276, 400] on div "Select All Pack Scan ALL Scan By [PERSON_NAME]" at bounding box center [882, 411] width 1319 height 37
click at [278, 415] on button "Select All" at bounding box center [260, 411] width 49 height 19
click at [304, 408] on button "Pack" at bounding box center [302, 411] width 31 height 19
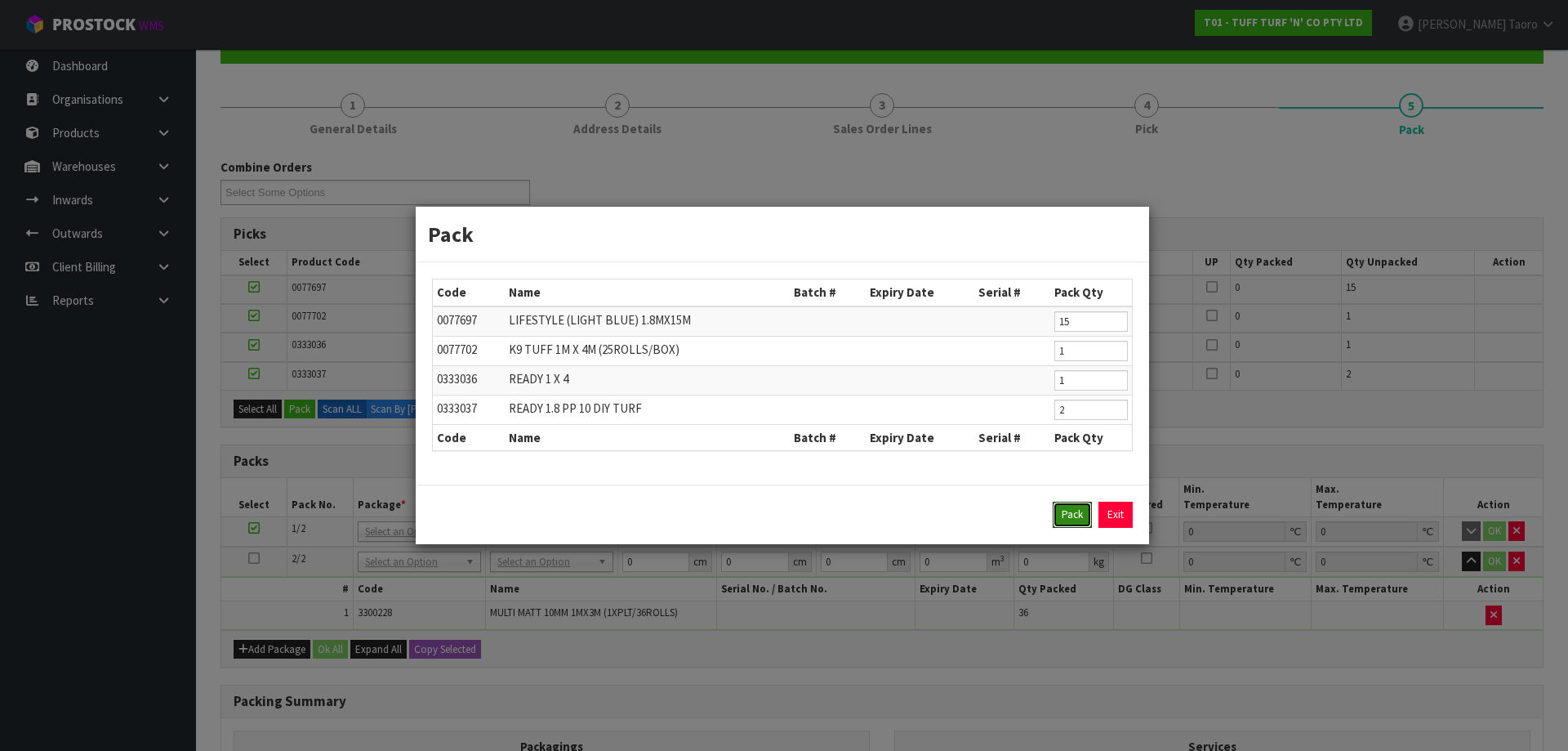
click at [1060, 508] on button "Pack" at bounding box center [1072, 515] width 39 height 26
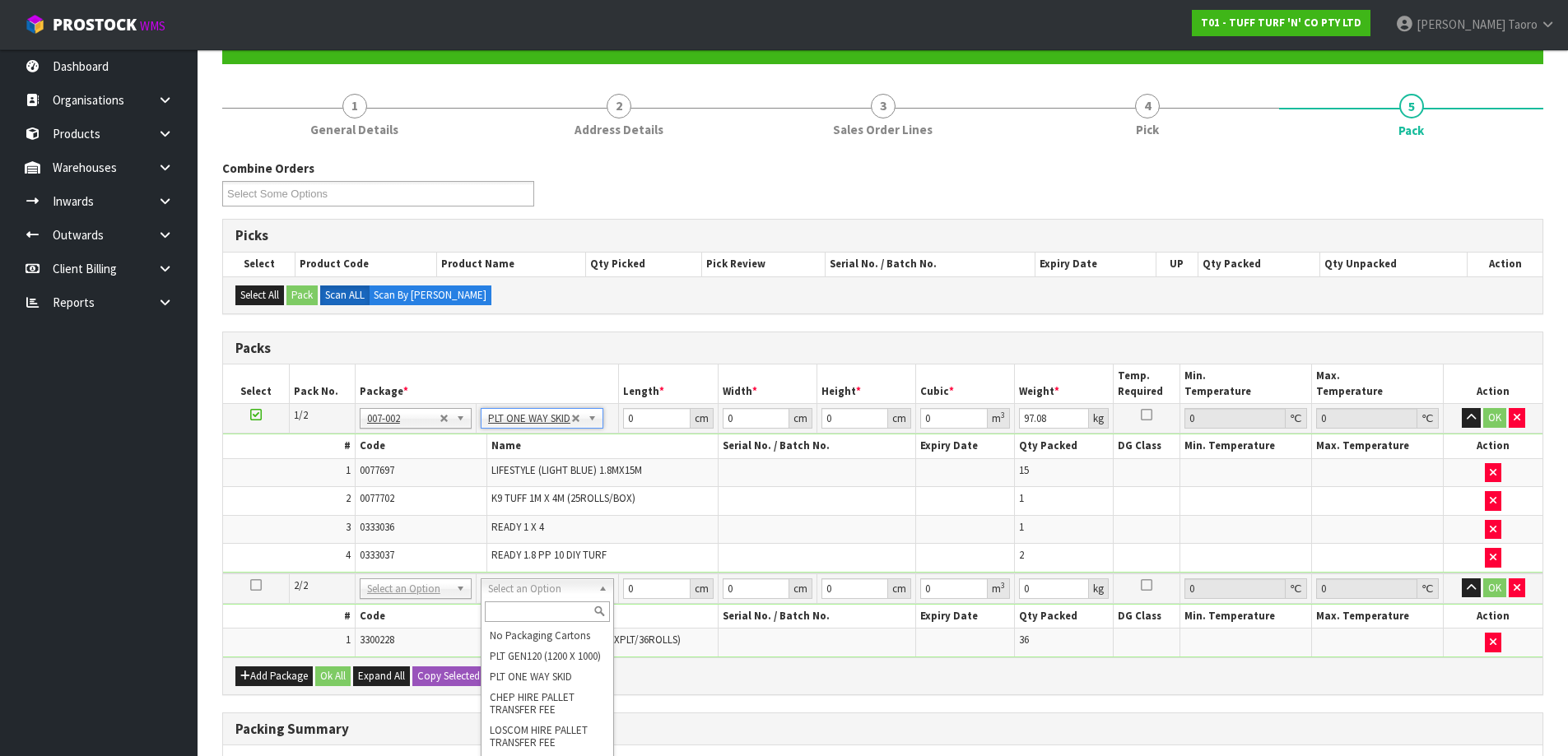
click at [574, 612] on input "text" at bounding box center [546, 612] width 125 height 20
click at [649, 420] on input "0" at bounding box center [656, 418] width 67 height 20
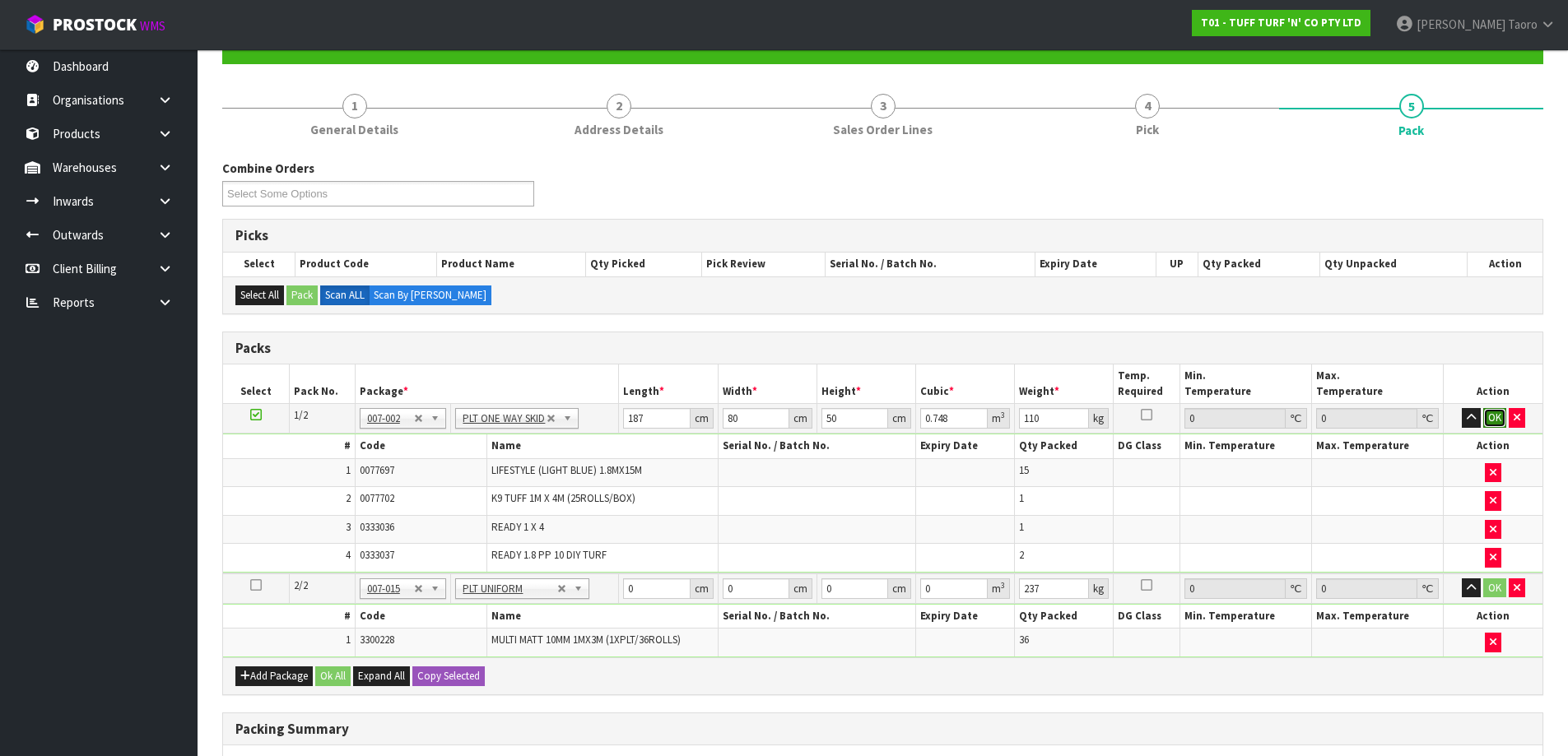
click at [1485, 415] on button "OK" at bounding box center [1494, 417] width 23 height 19
click at [1469, 415] on icon "button" at bounding box center [1468, 418] width 9 height 11
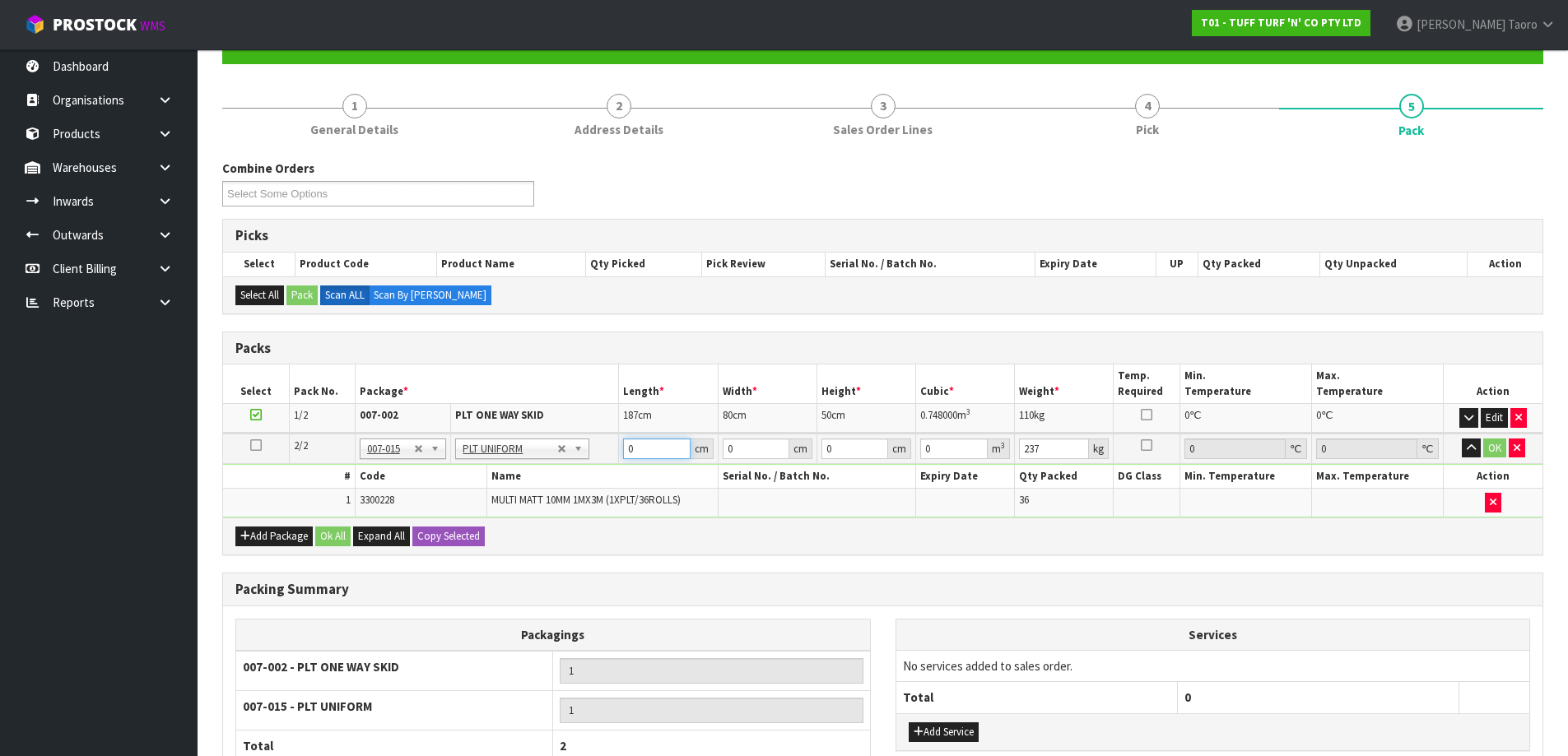
click at [639, 445] on input "0" at bounding box center [656, 448] width 67 height 20
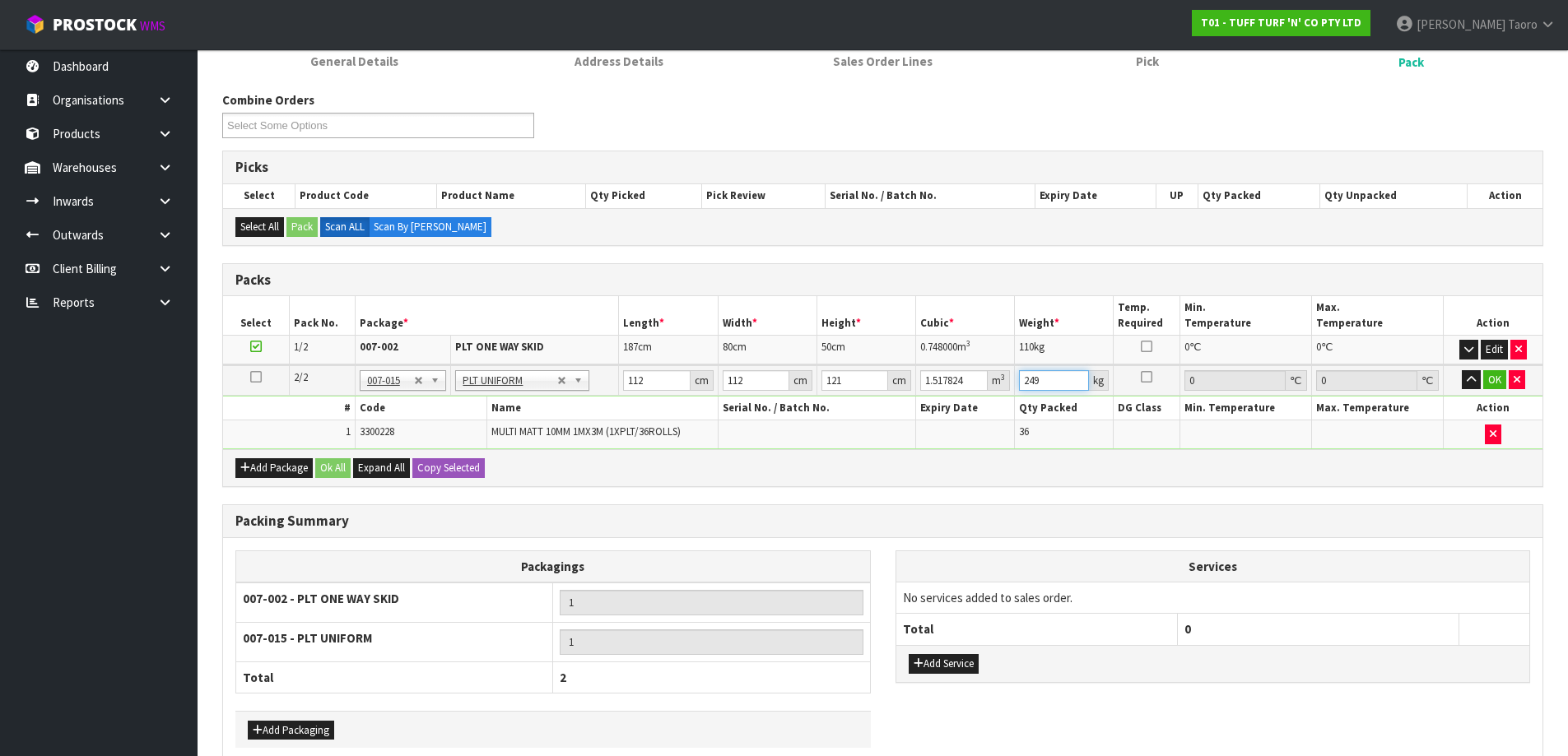
scroll to position [316, 0]
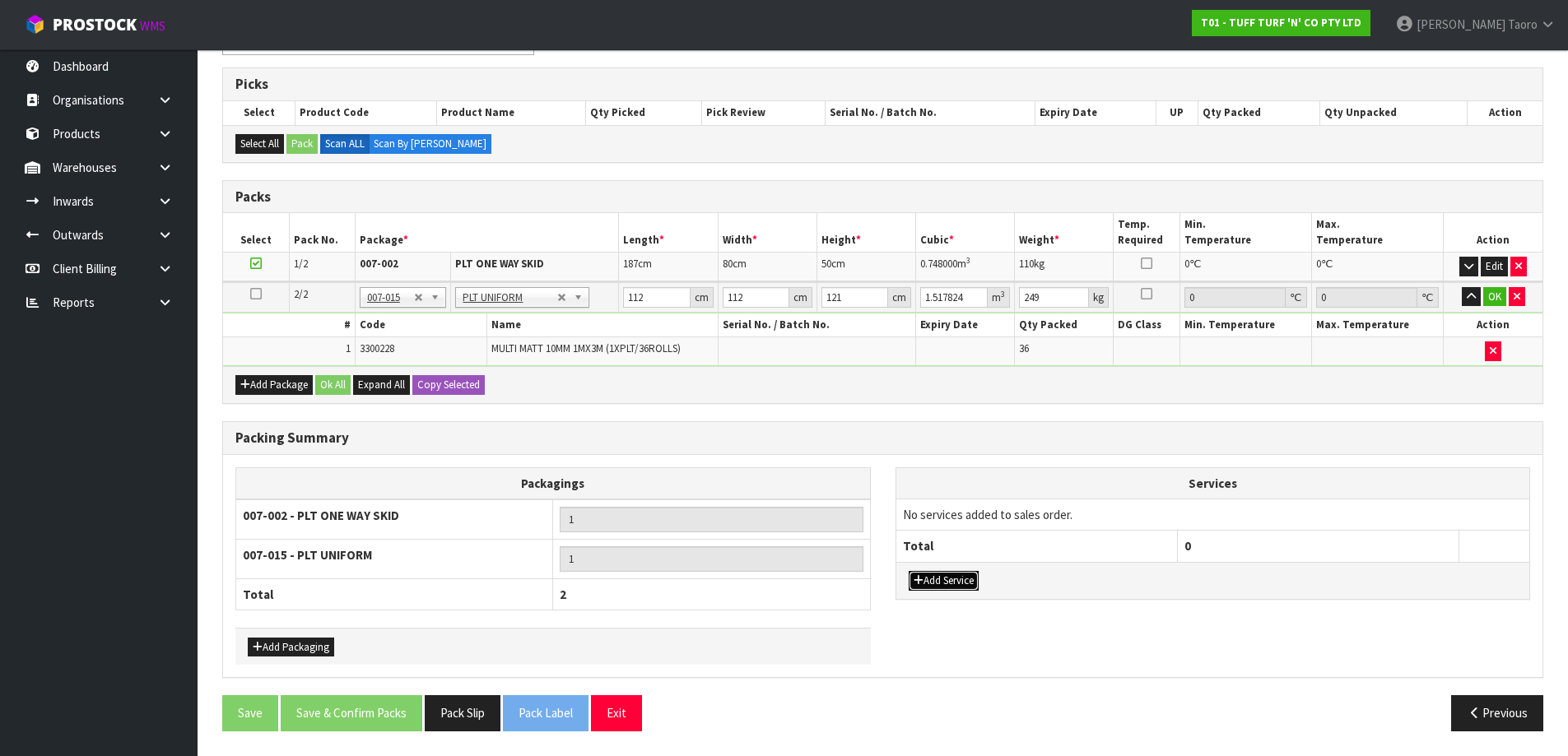
click at [950, 588] on button "Add Service" at bounding box center [944, 580] width 70 height 19
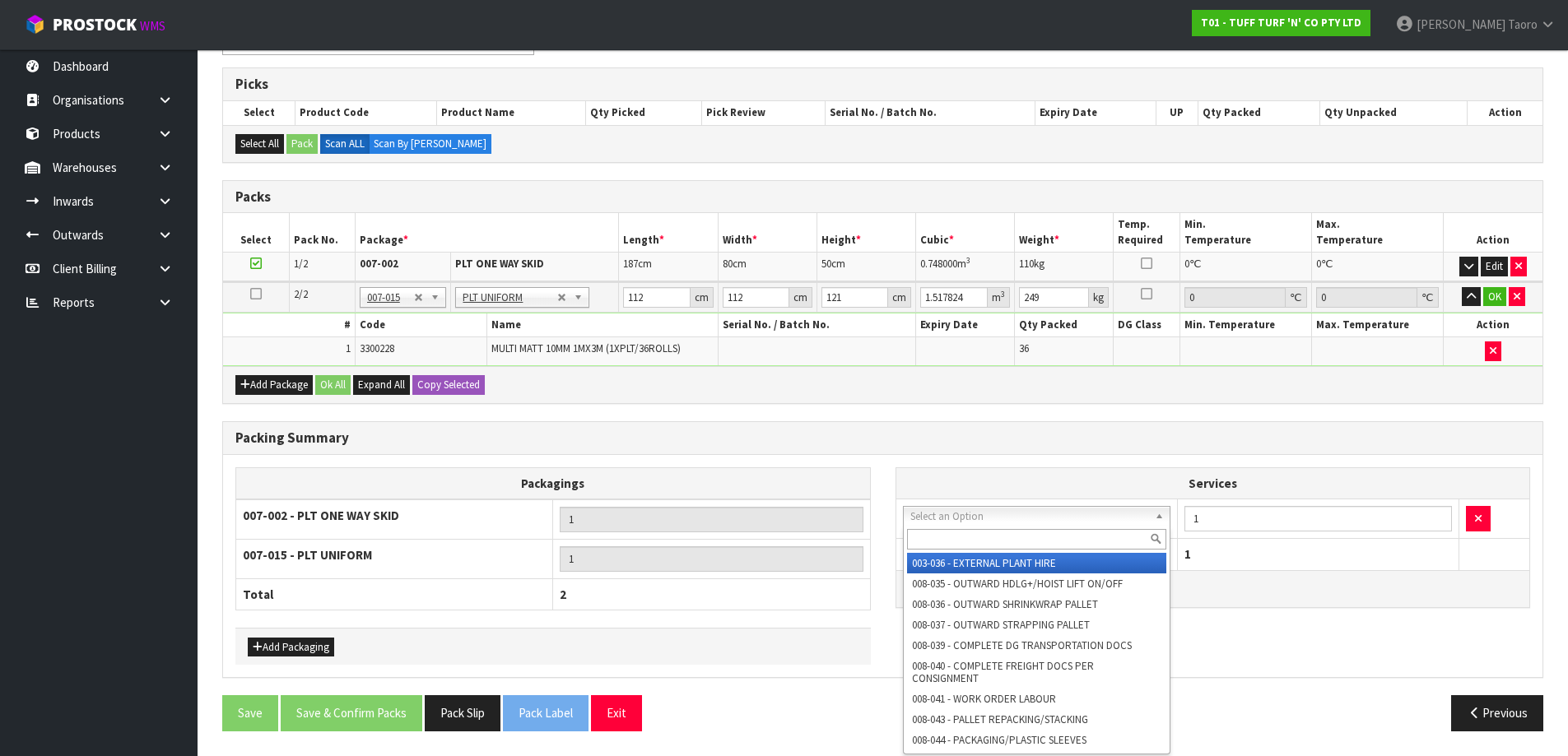
click at [981, 530] on input "text" at bounding box center [1036, 539] width 260 height 20
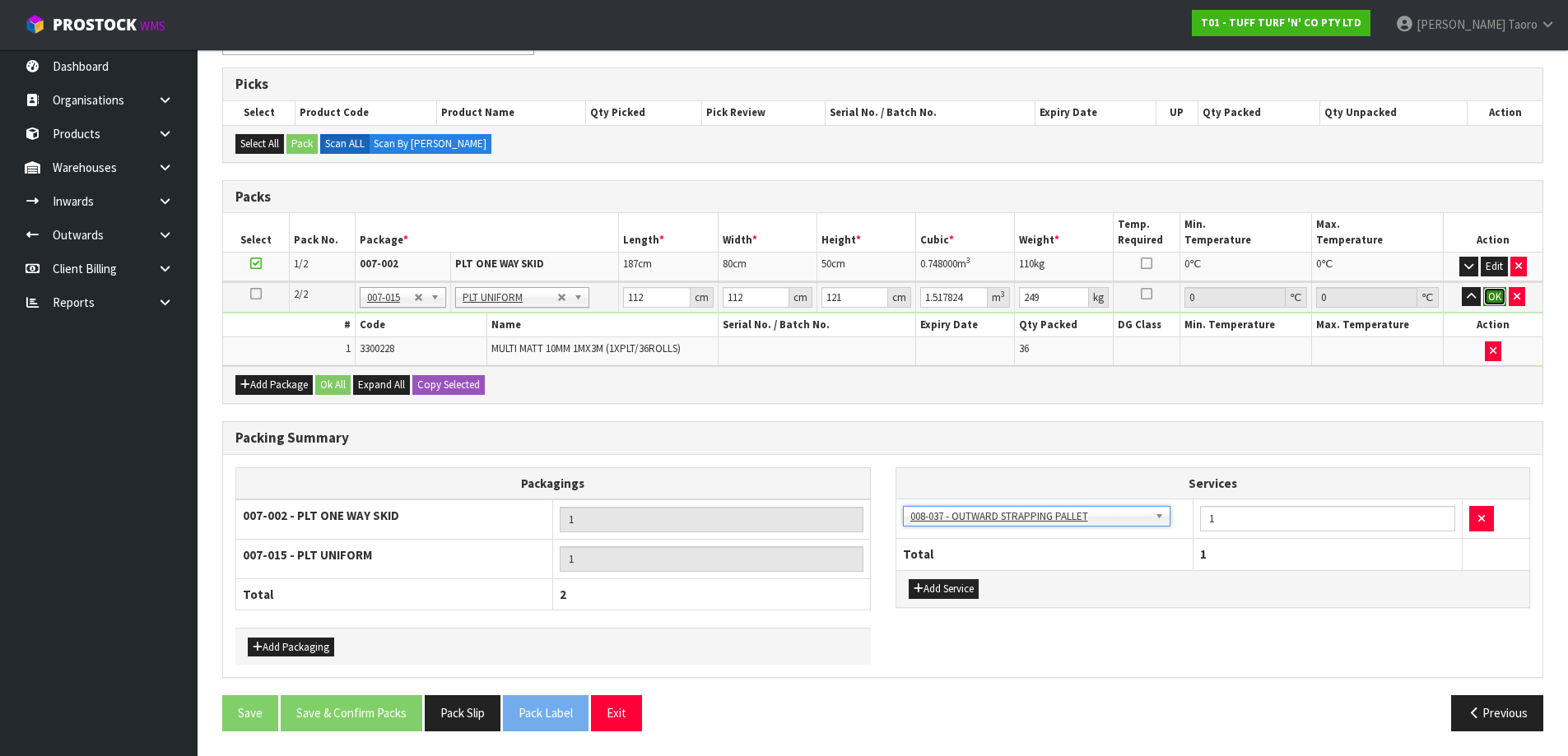
click at [1495, 297] on button "OK" at bounding box center [1494, 297] width 23 height 19
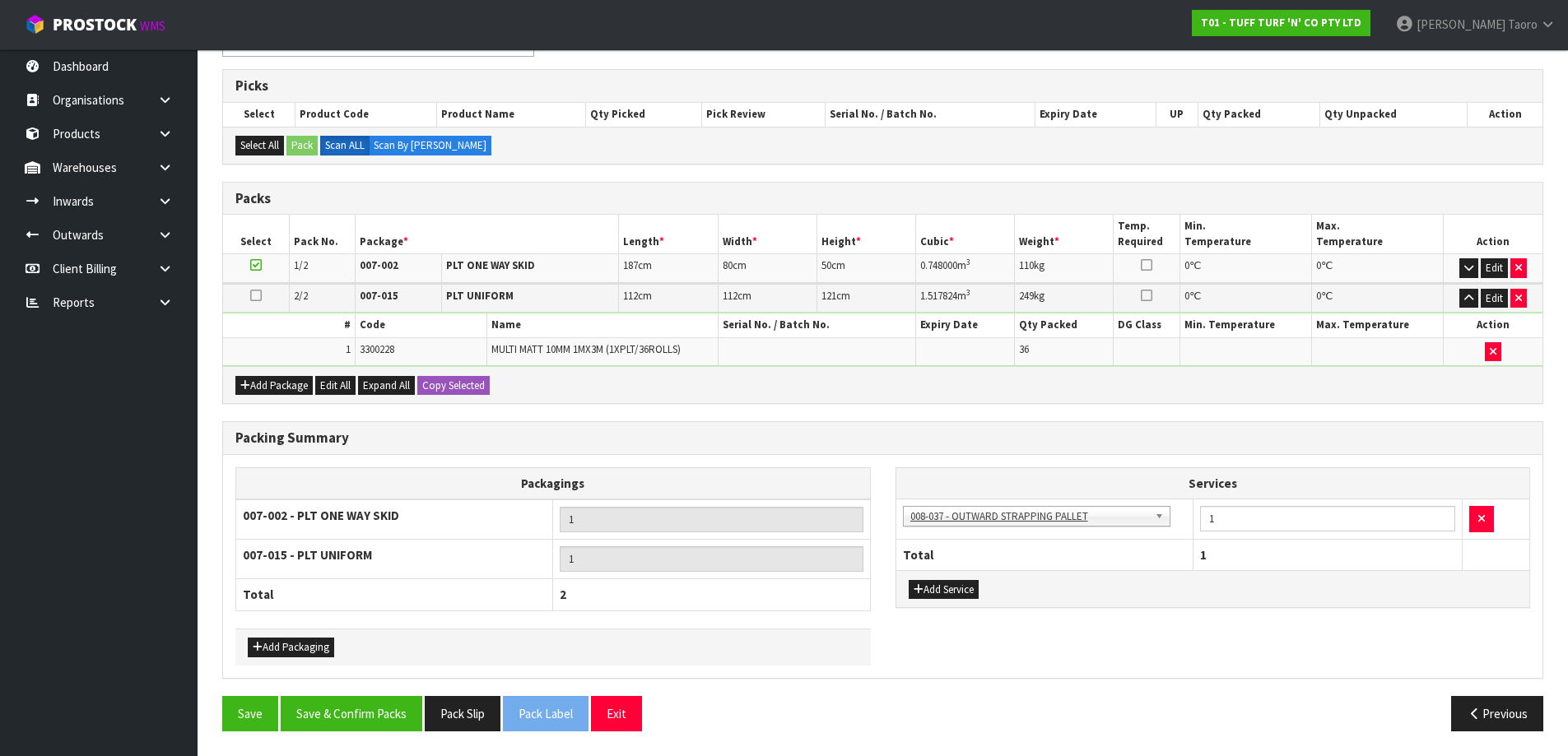
scroll to position [314, 0]
click at [380, 714] on button "Save & Confirm Packs" at bounding box center [351, 713] width 141 height 35
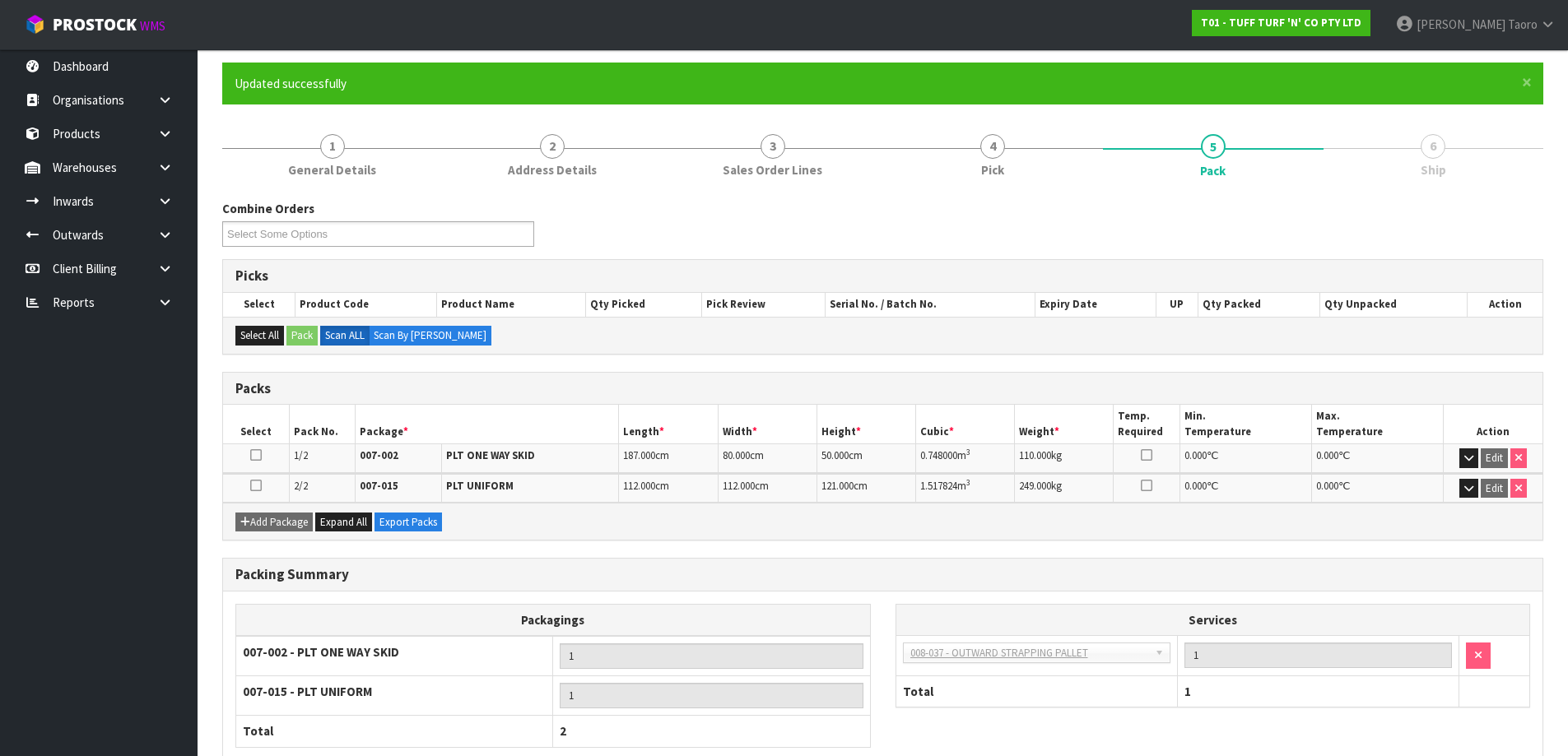
scroll to position [224, 0]
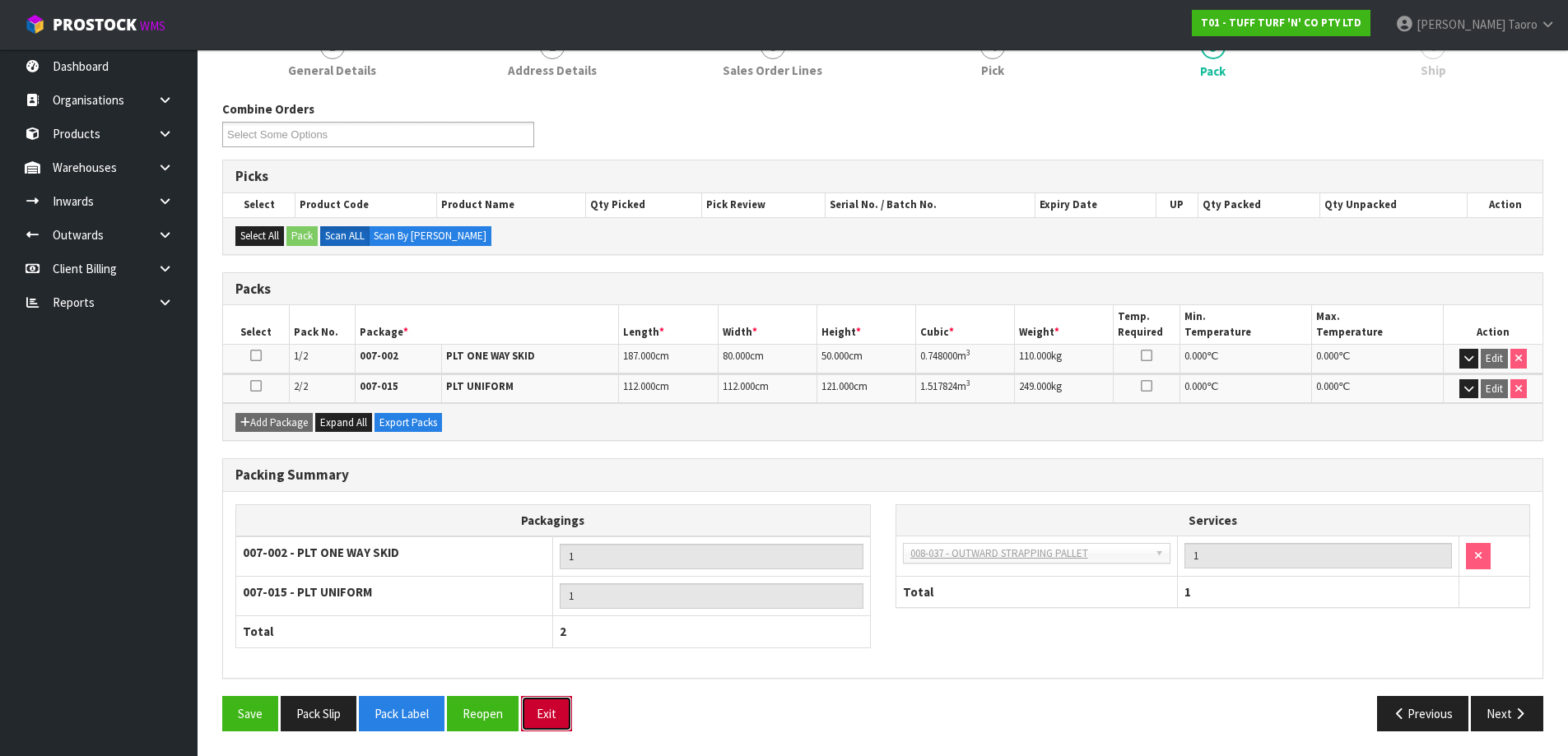
click at [554, 719] on button "Exit" at bounding box center [545, 713] width 51 height 35
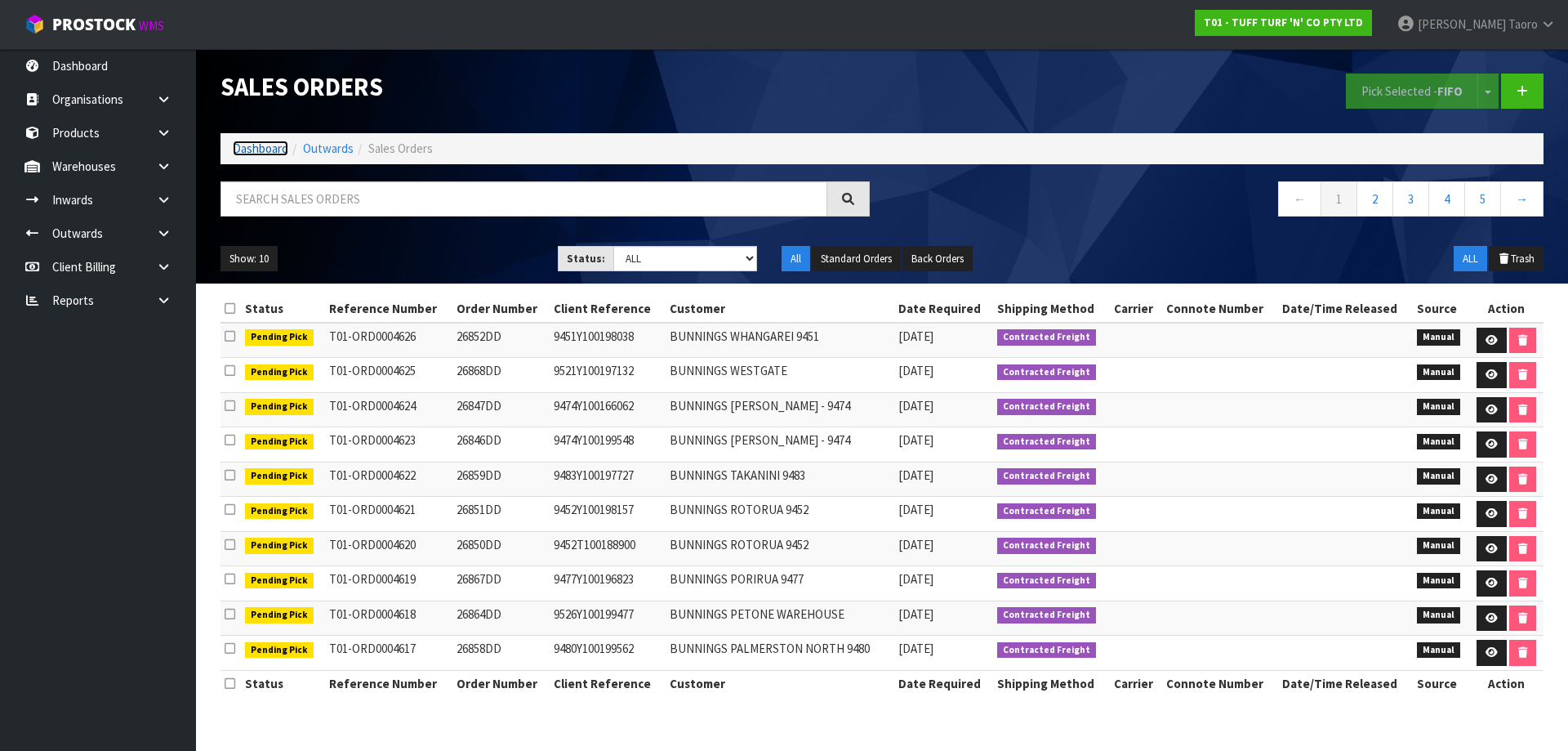
click at [270, 149] on link "Dashboard" at bounding box center [261, 148] width 56 height 16
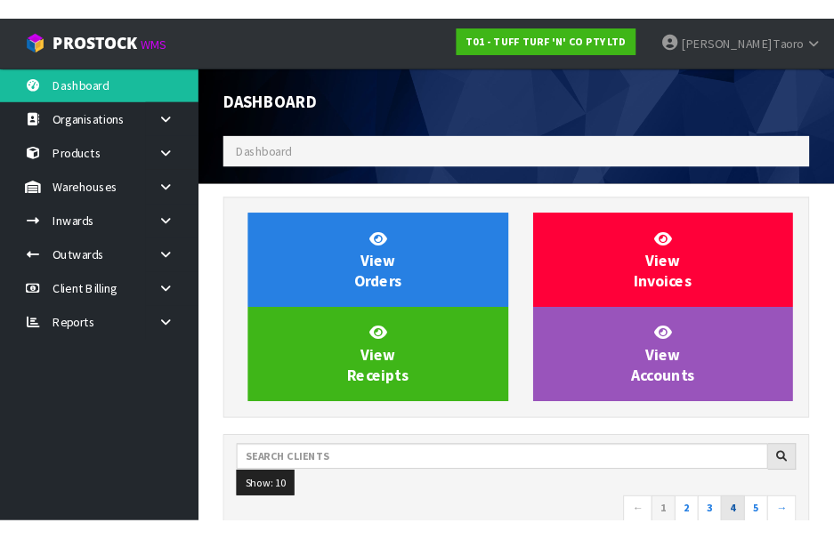
scroll to position [1348, 727]
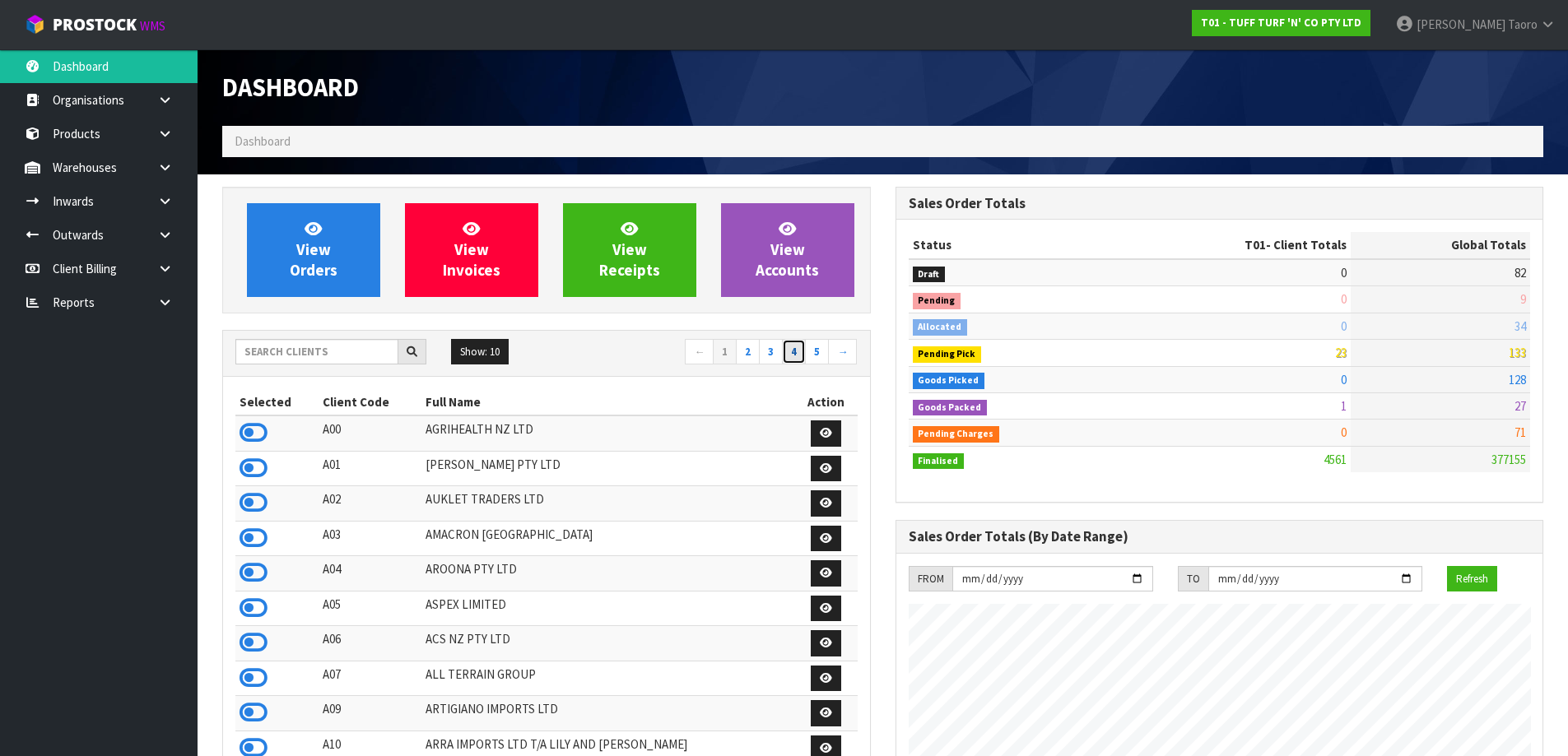
click at [790, 345] on link "4" at bounding box center [794, 352] width 24 height 26
click at [790, 345] on link "5" at bounding box center [794, 352] width 24 height 26
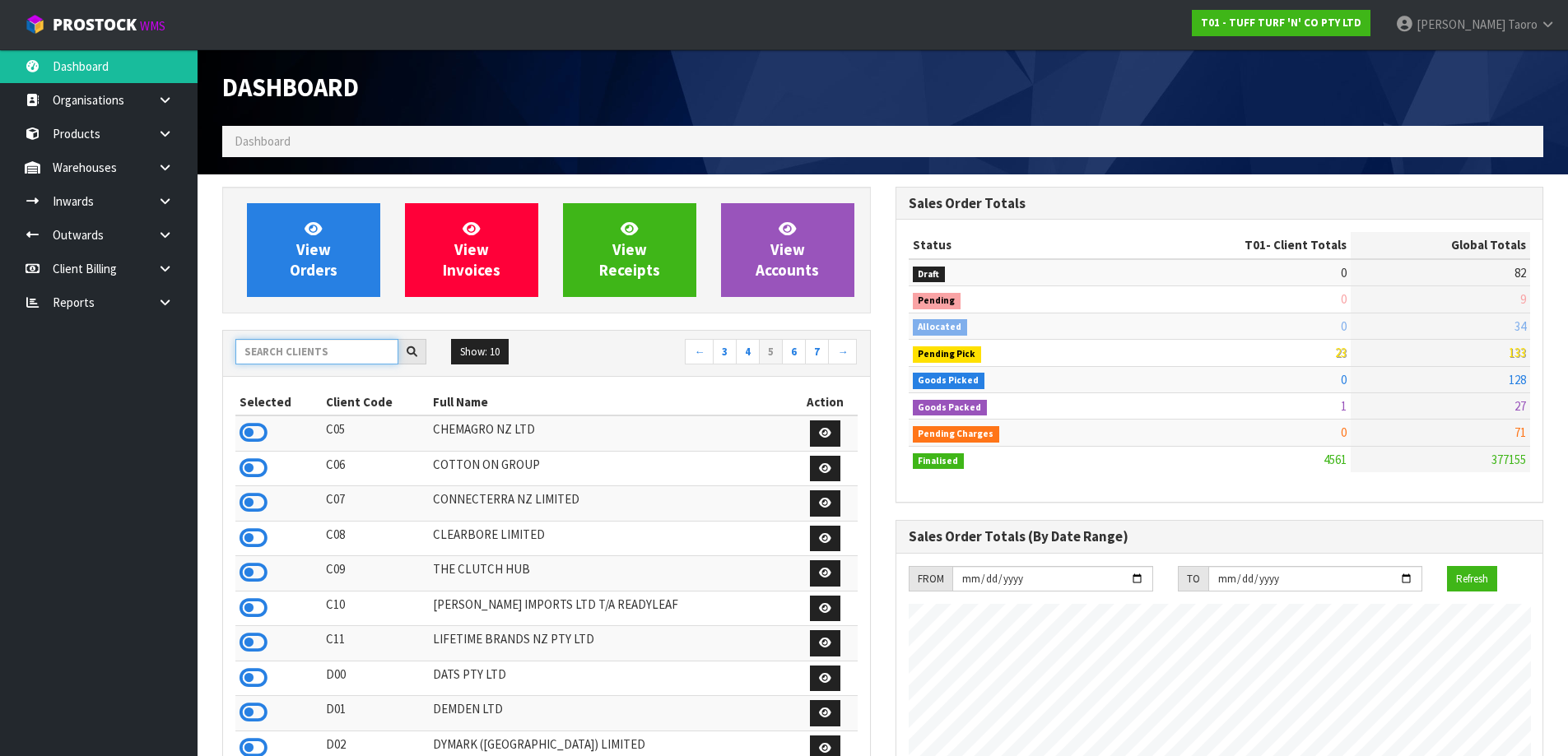
click at [360, 356] on input "text" at bounding box center [317, 352] width 163 height 26
click at [712, 257] on div "View Accounts" at bounding box center [787, 250] width 158 height 93
click at [573, 66] on div "Dashboard" at bounding box center [546, 87] width 673 height 77
click at [799, 344] on link "6" at bounding box center [794, 352] width 24 height 26
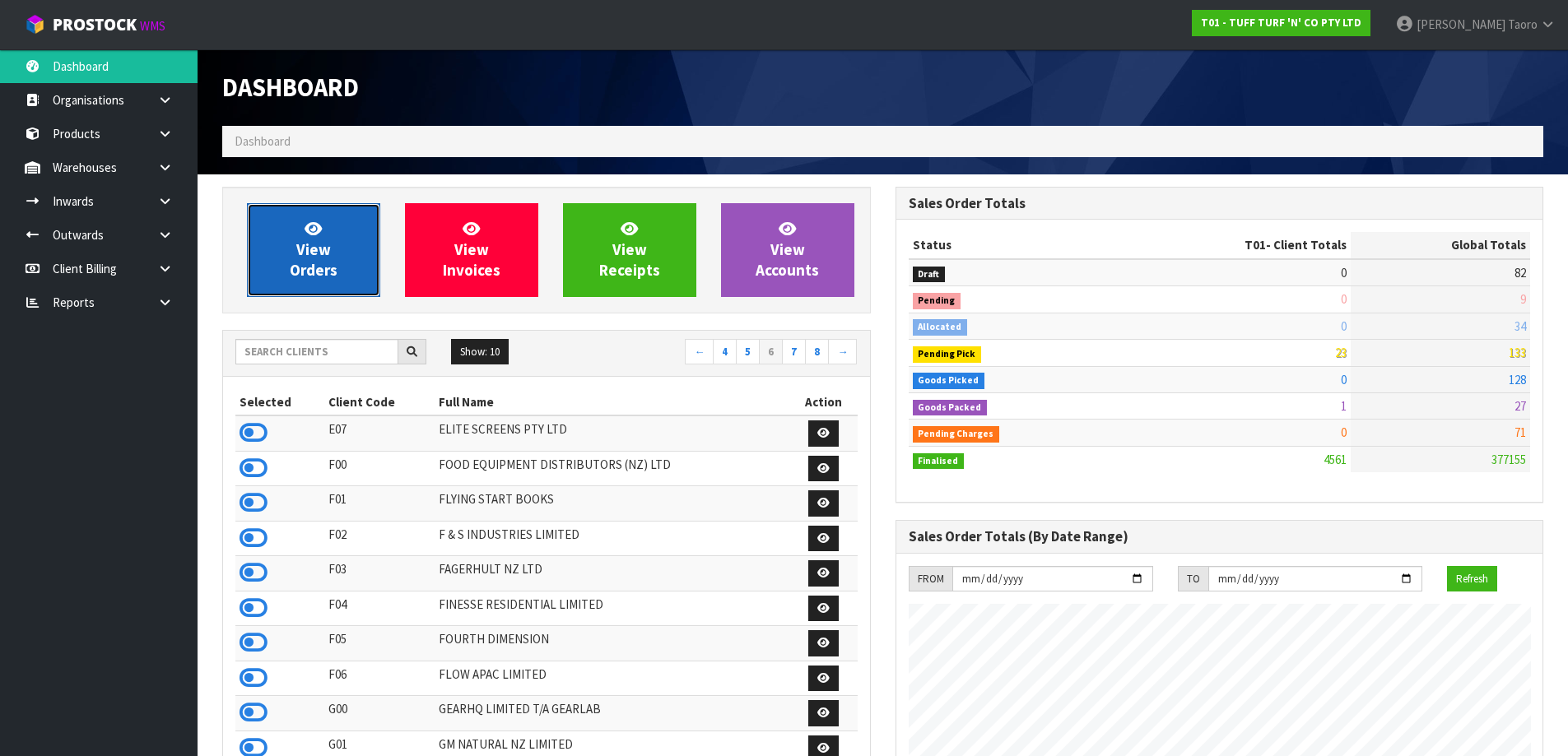
click at [338, 256] on link "View Orders" at bounding box center [313, 250] width 133 height 93
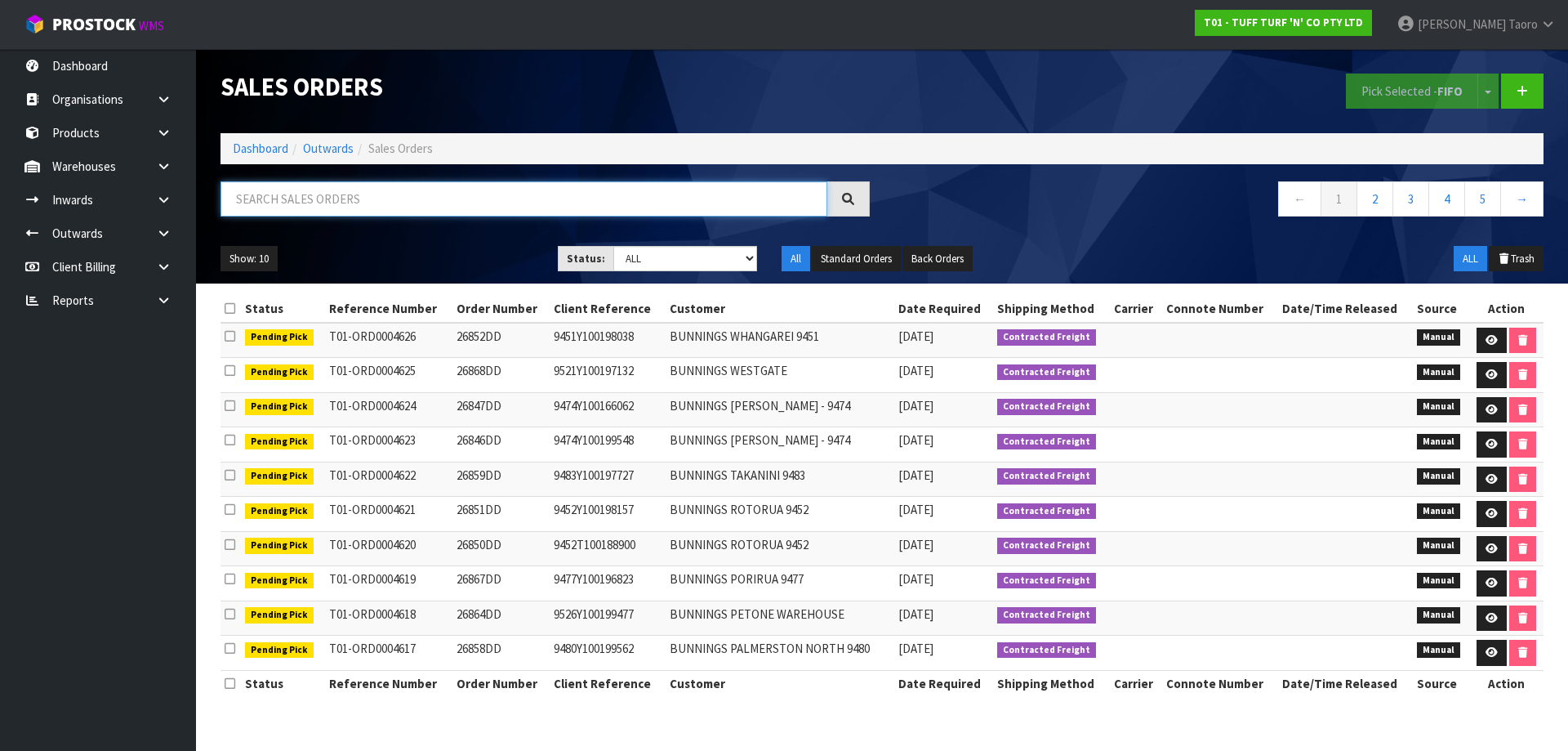
click at [405, 203] on input "text" at bounding box center [523, 199] width 606 height 35
click at [259, 150] on link "Dashboard" at bounding box center [261, 148] width 56 height 16
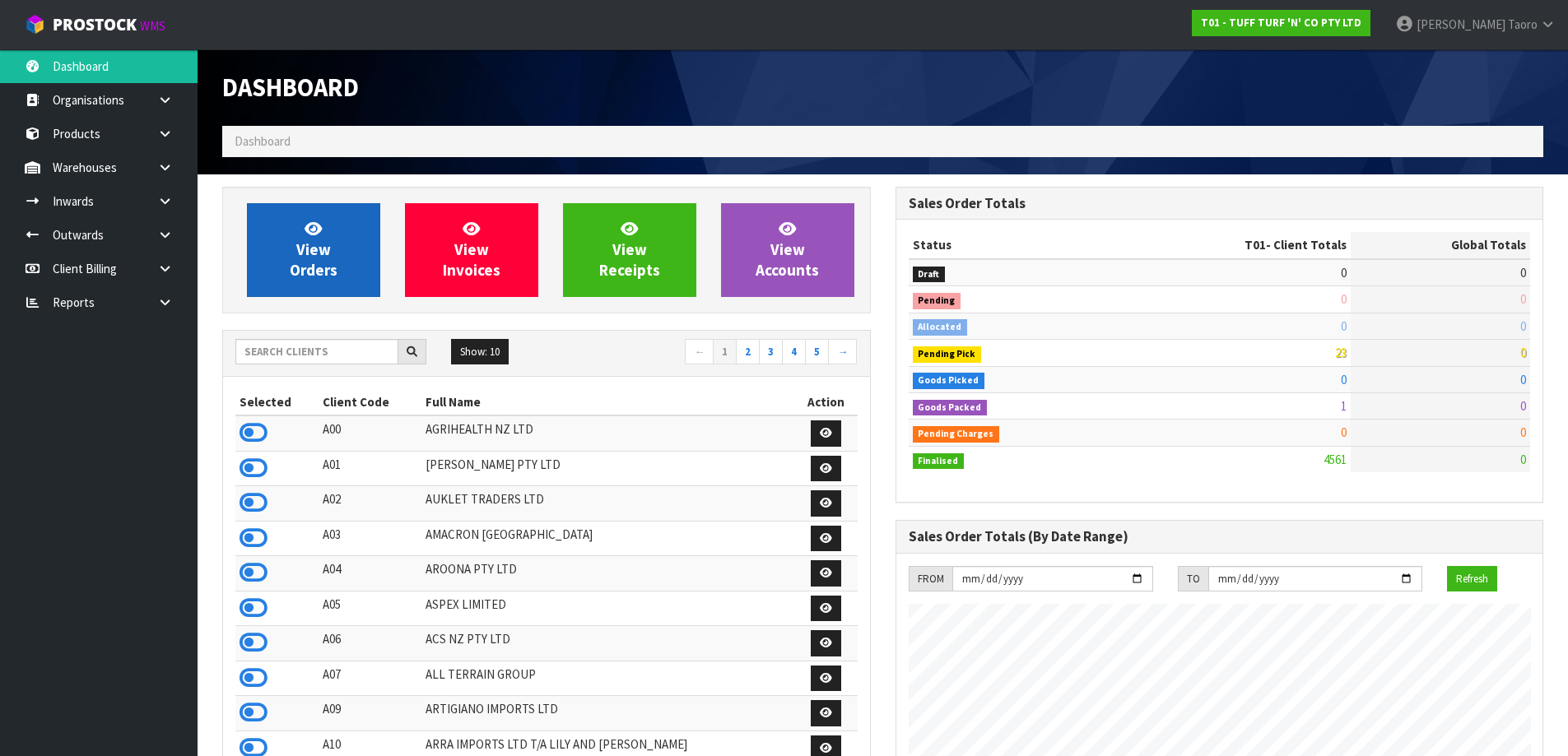
scroll to position [1246, 672]
click at [320, 250] on span "View Orders" at bounding box center [313, 250] width 48 height 62
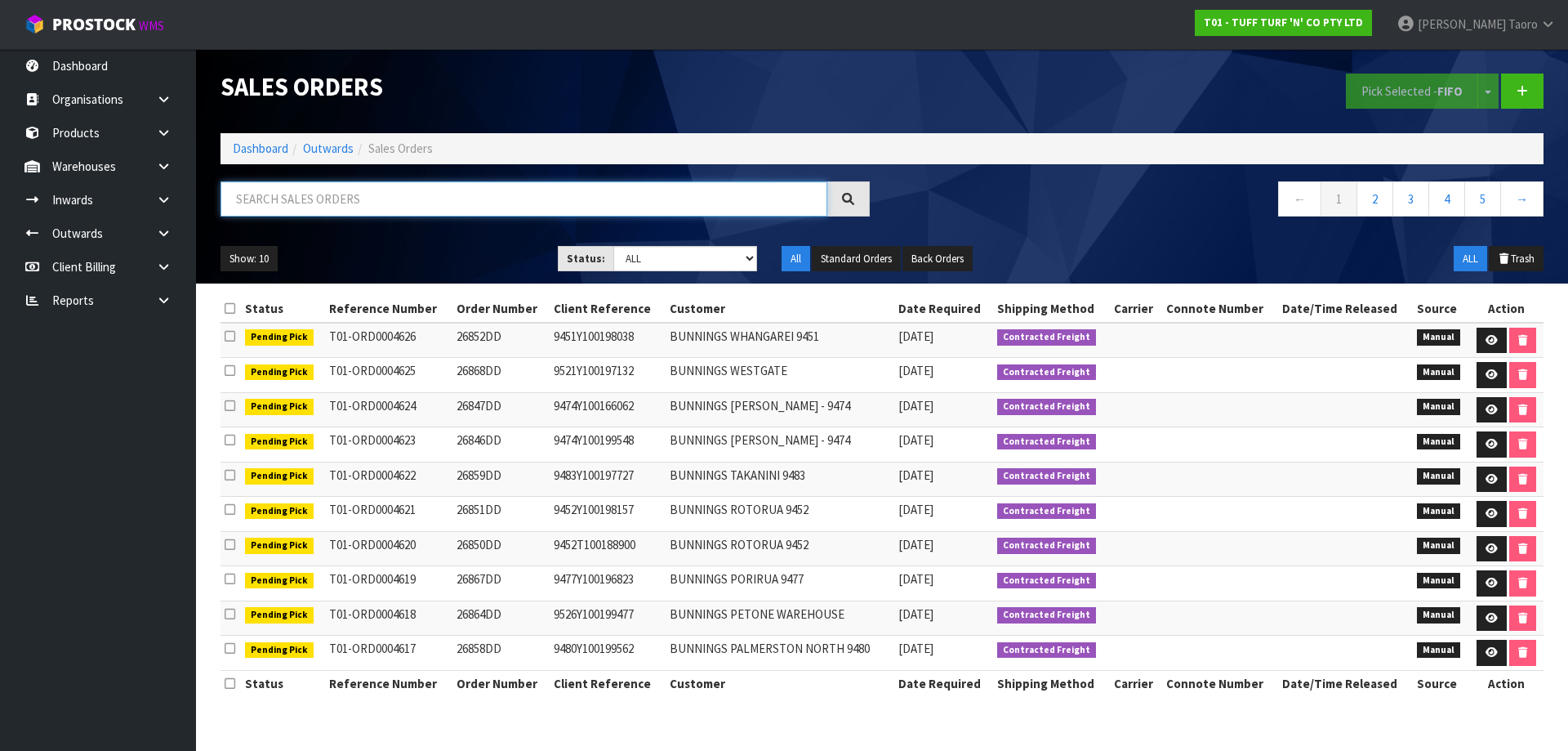
click at [343, 202] on input "text" at bounding box center [523, 199] width 606 height 35
click at [916, 54] on div "Pick Selected - FIFO Split button! FIFO - First In First Out FEFO - First Expir…" at bounding box center [1218, 91] width 673 height 84
click at [259, 145] on link "Dashboard" at bounding box center [261, 148] width 56 height 16
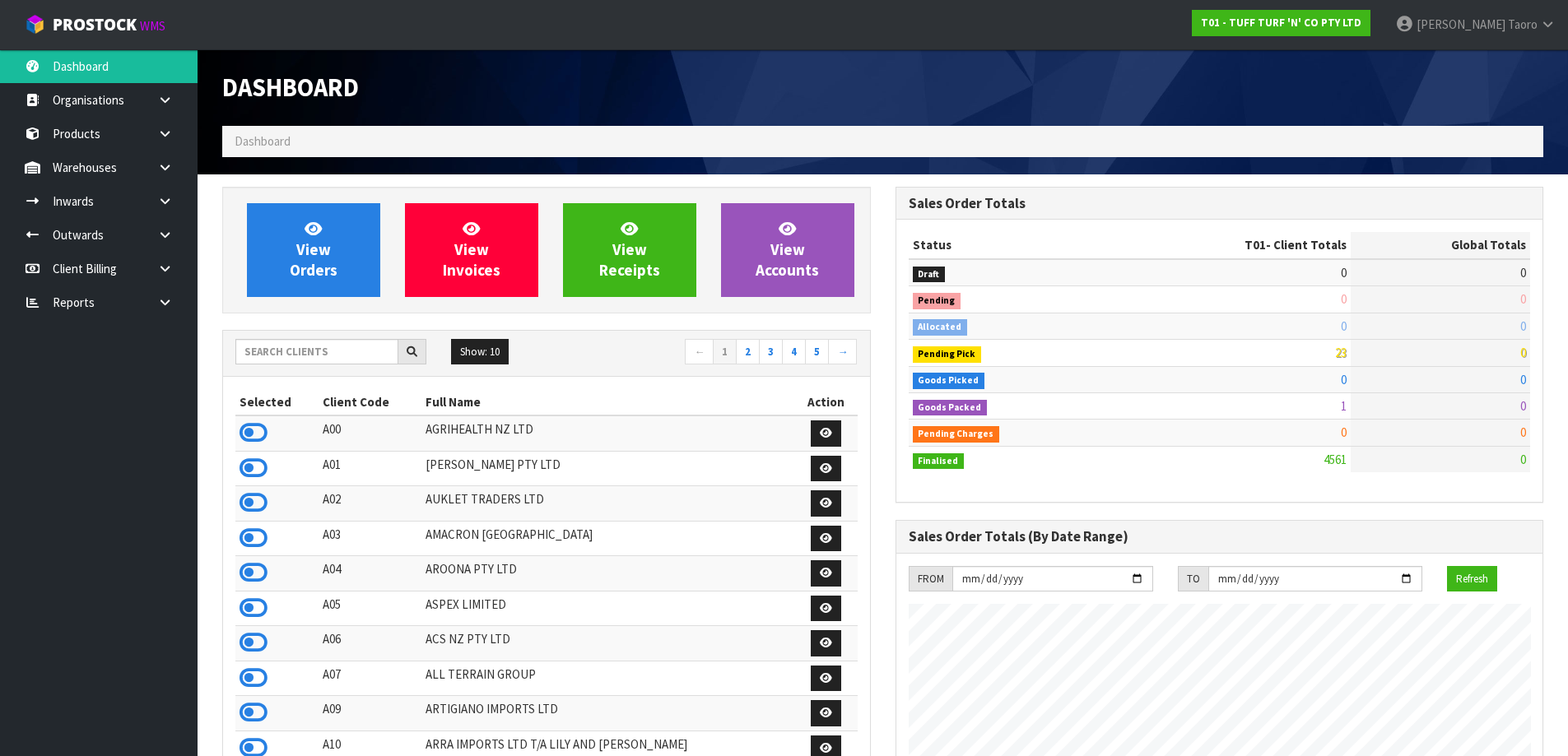
scroll to position [1246, 672]
click at [223, 135] on ol "Dashboard" at bounding box center [882, 140] width 1321 height 30
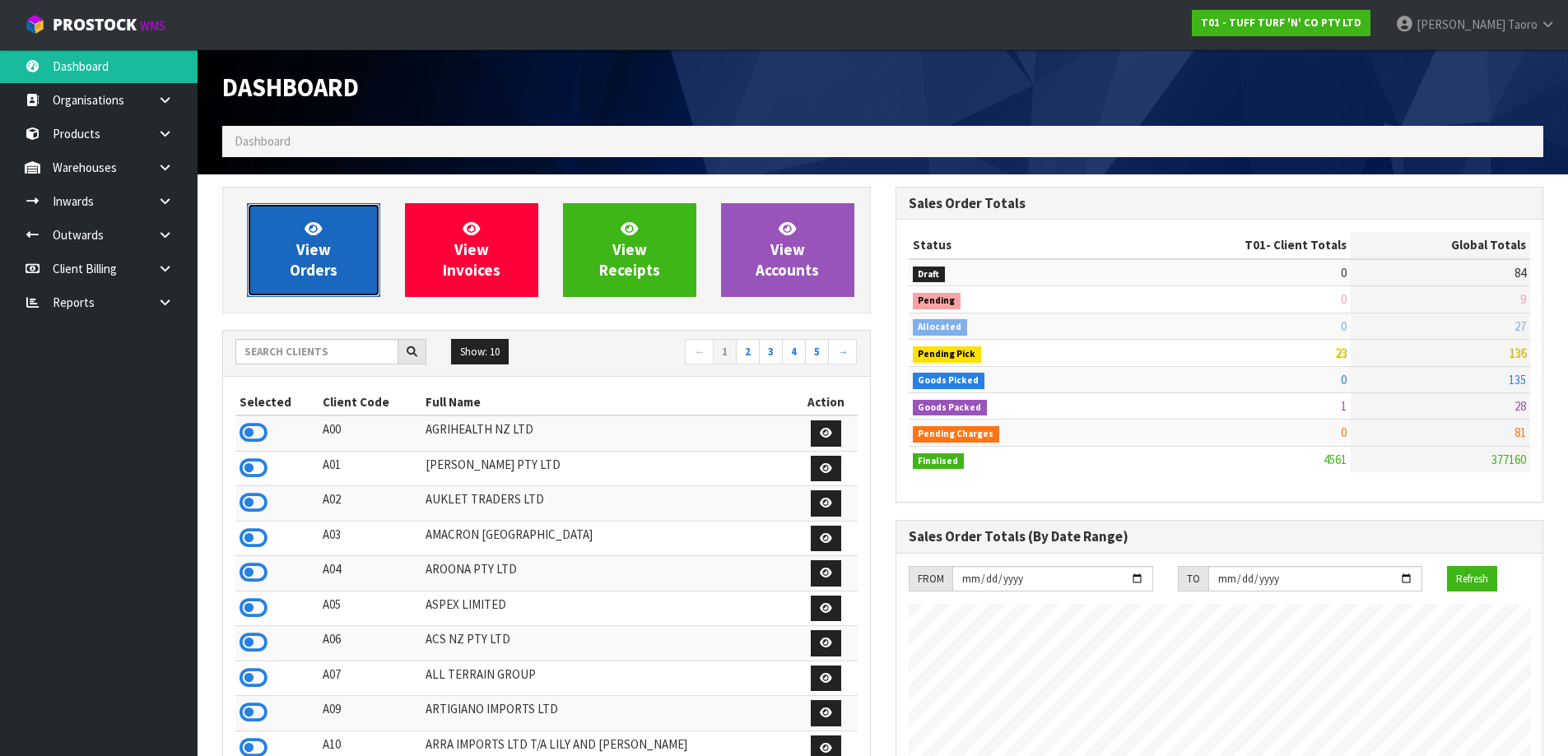
click at [300, 242] on span "View Orders" at bounding box center [313, 250] width 48 height 62
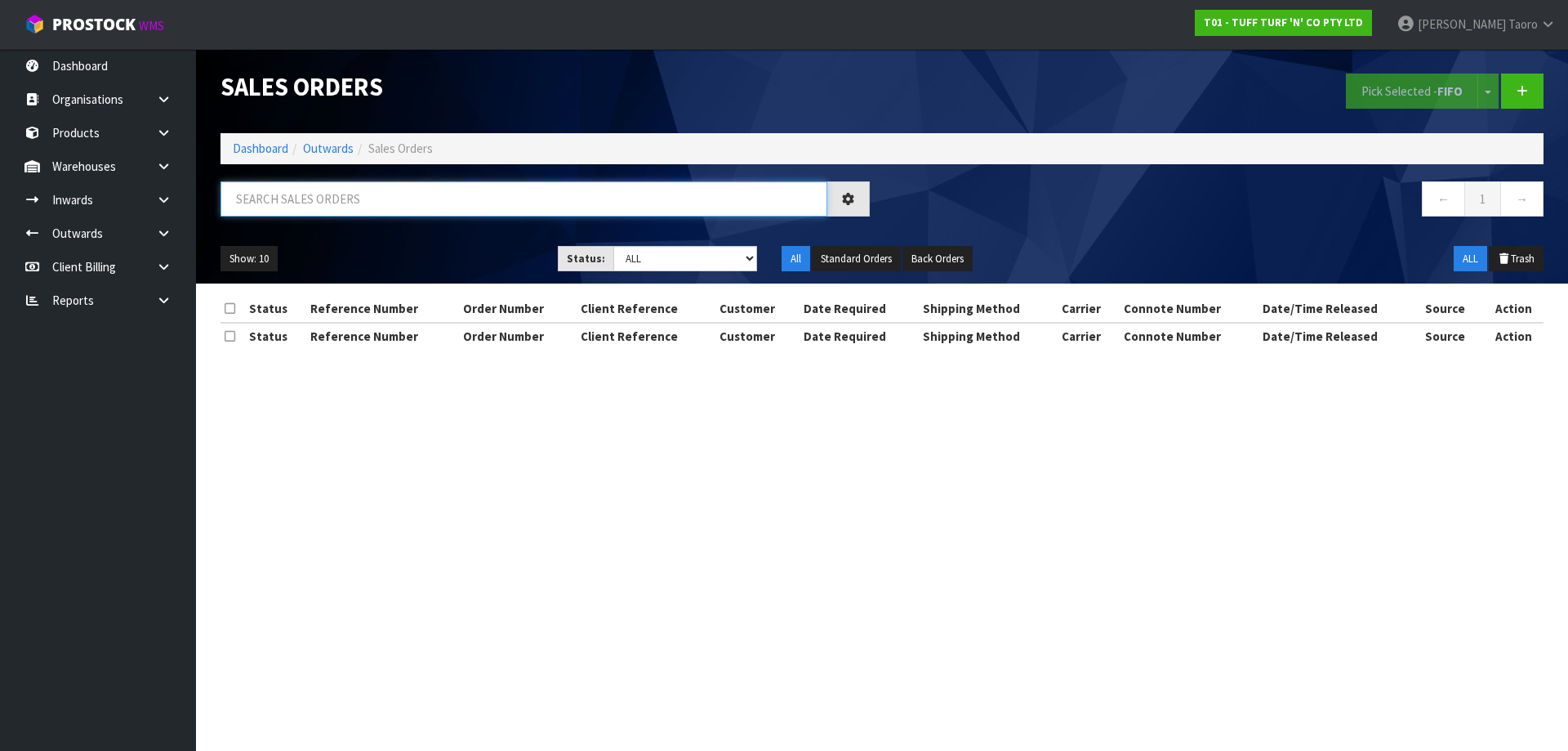
click at [306, 201] on input "text" at bounding box center [523, 199] width 606 height 35
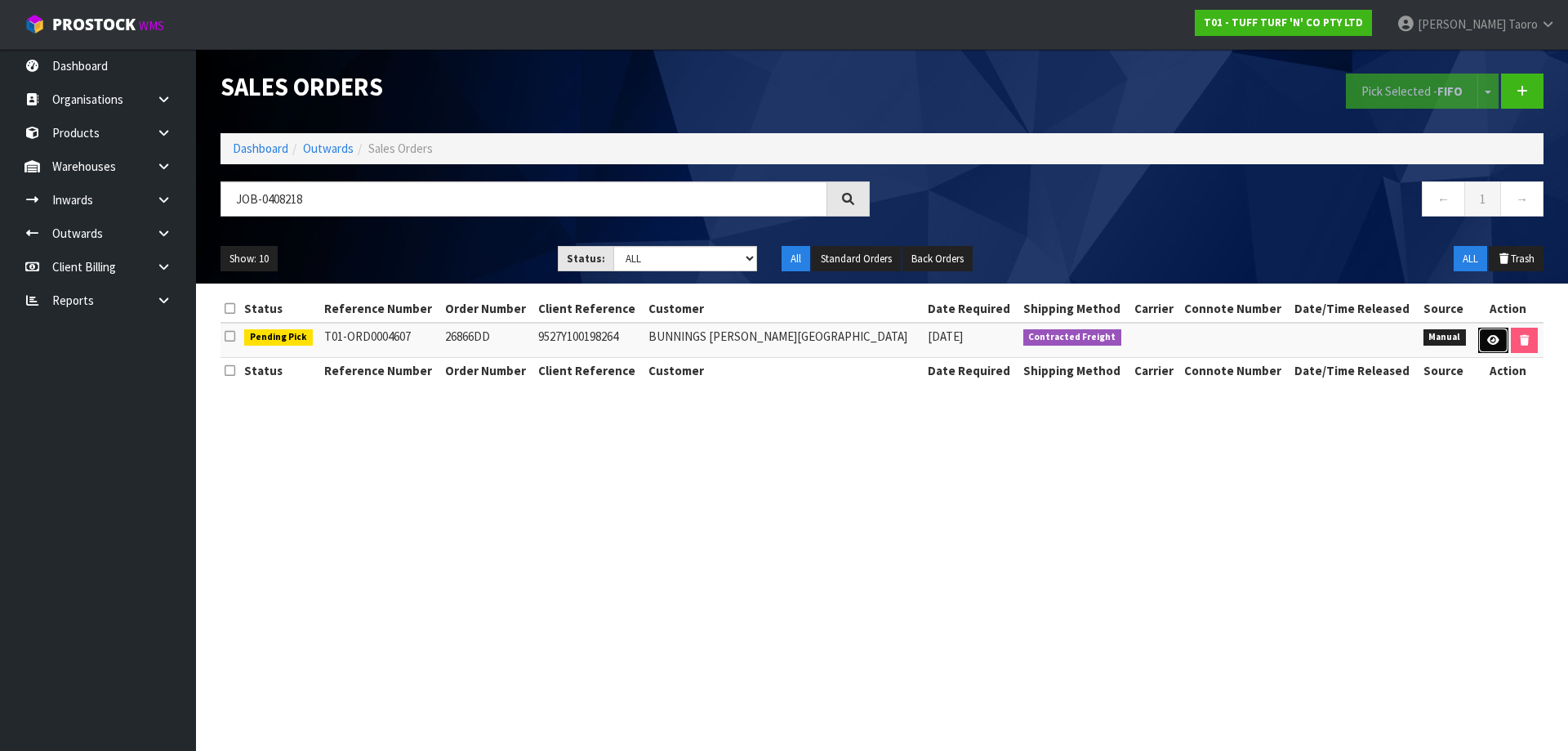
click at [1478, 338] on link at bounding box center [1493, 341] width 30 height 26
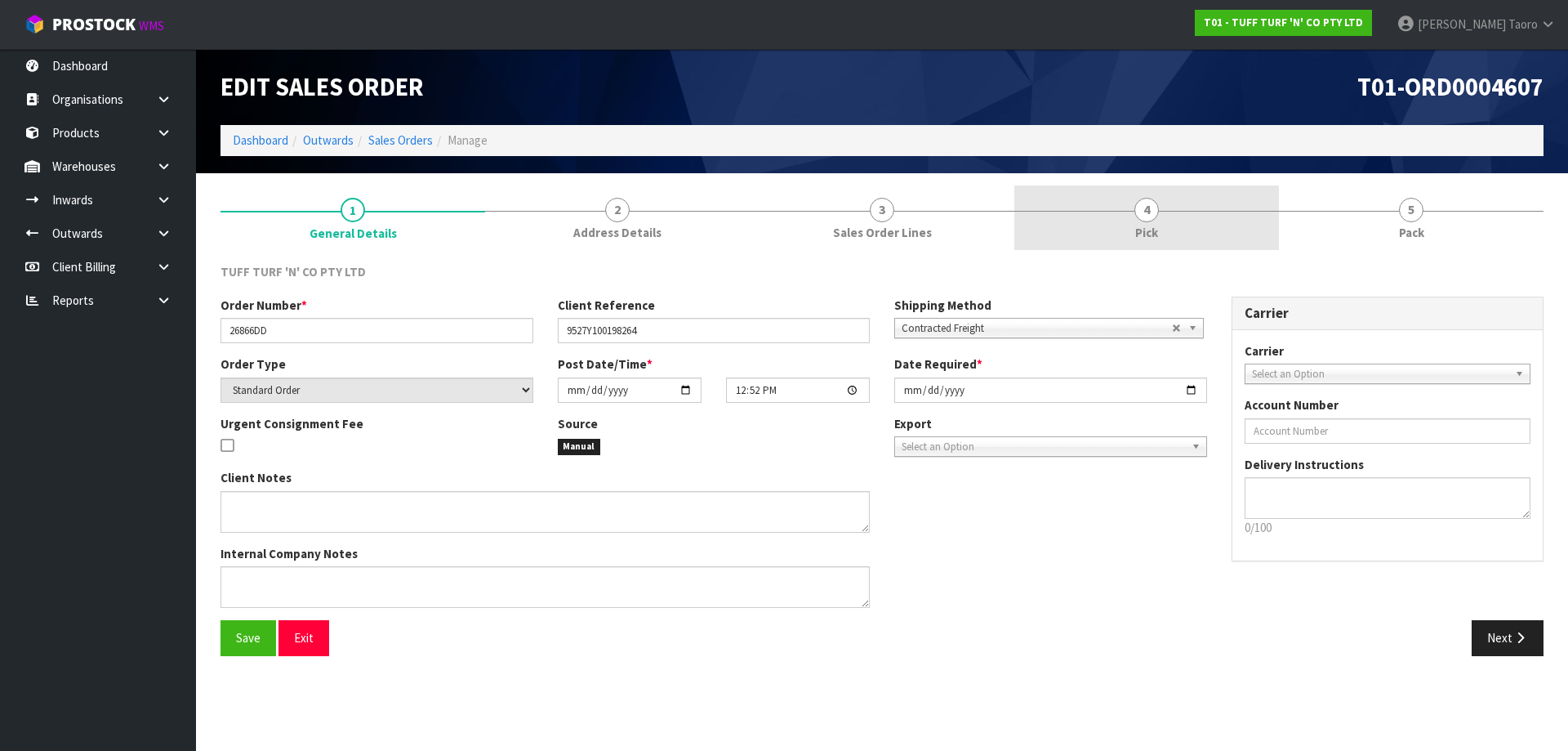
click at [1208, 234] on link "4 Pick" at bounding box center [1146, 218] width 264 height 64
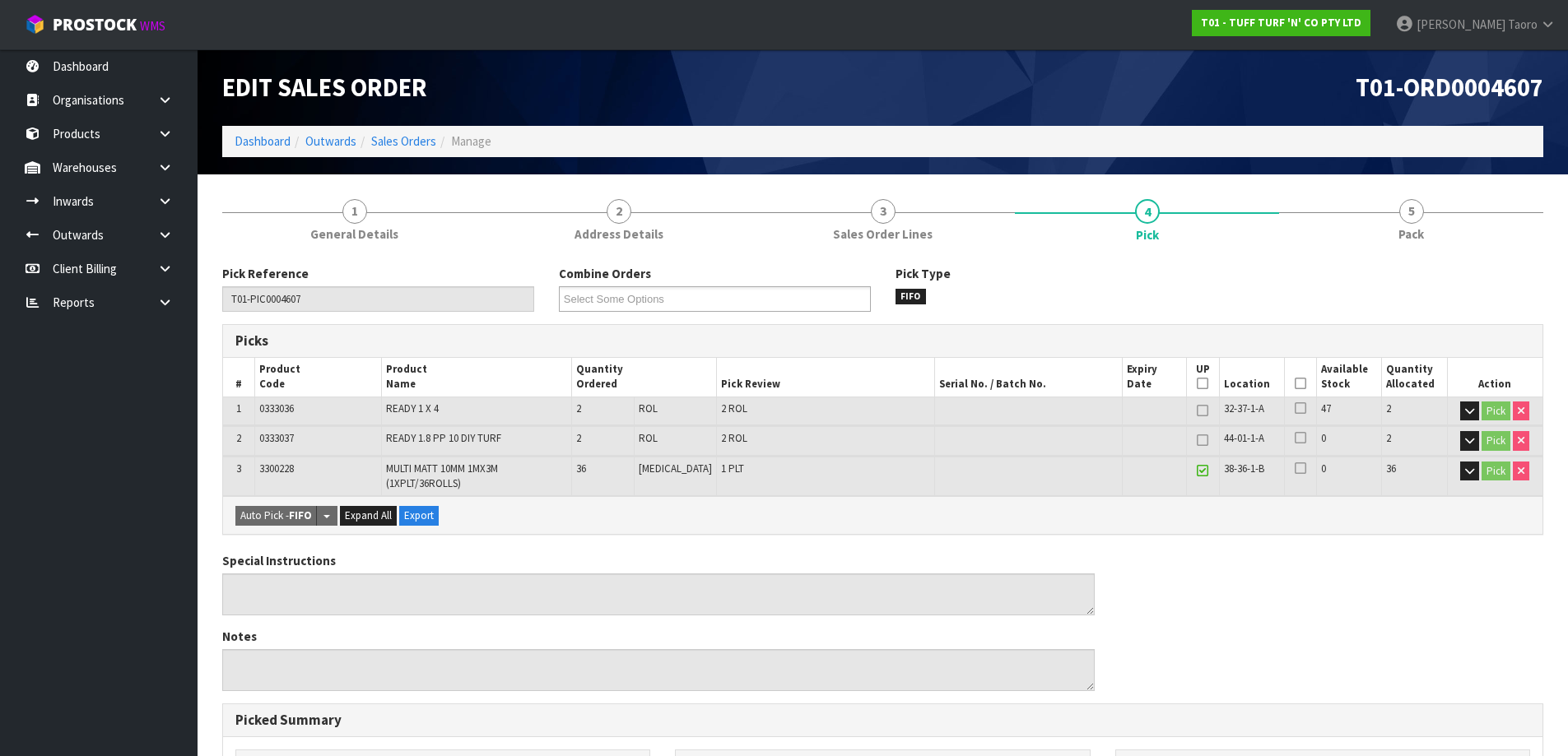
click at [1300, 382] on th "Picked" at bounding box center [1300, 377] width 32 height 39
click at [1295, 384] on icon at bounding box center [1300, 384] width 11 height 1
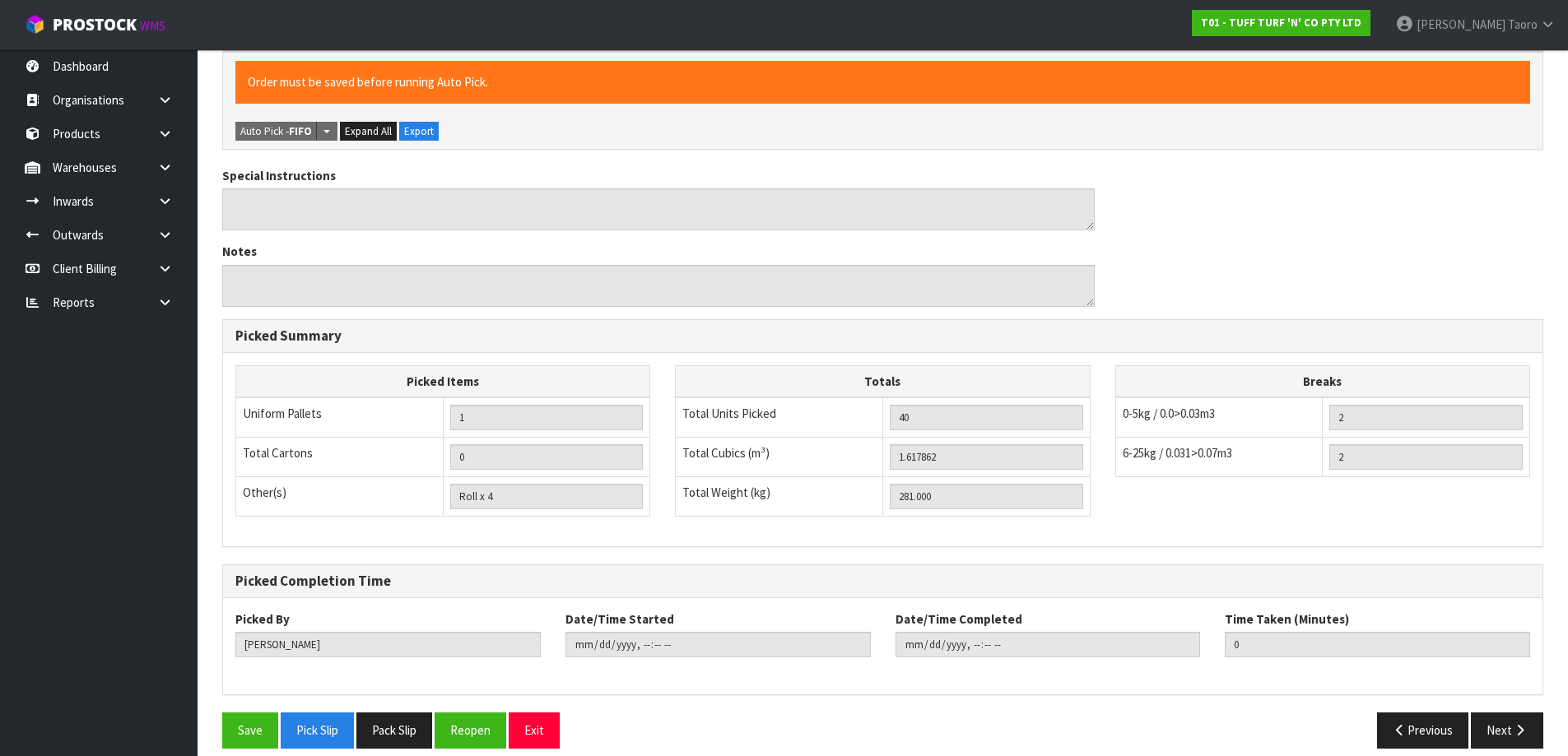
scroll to position [461, 0]
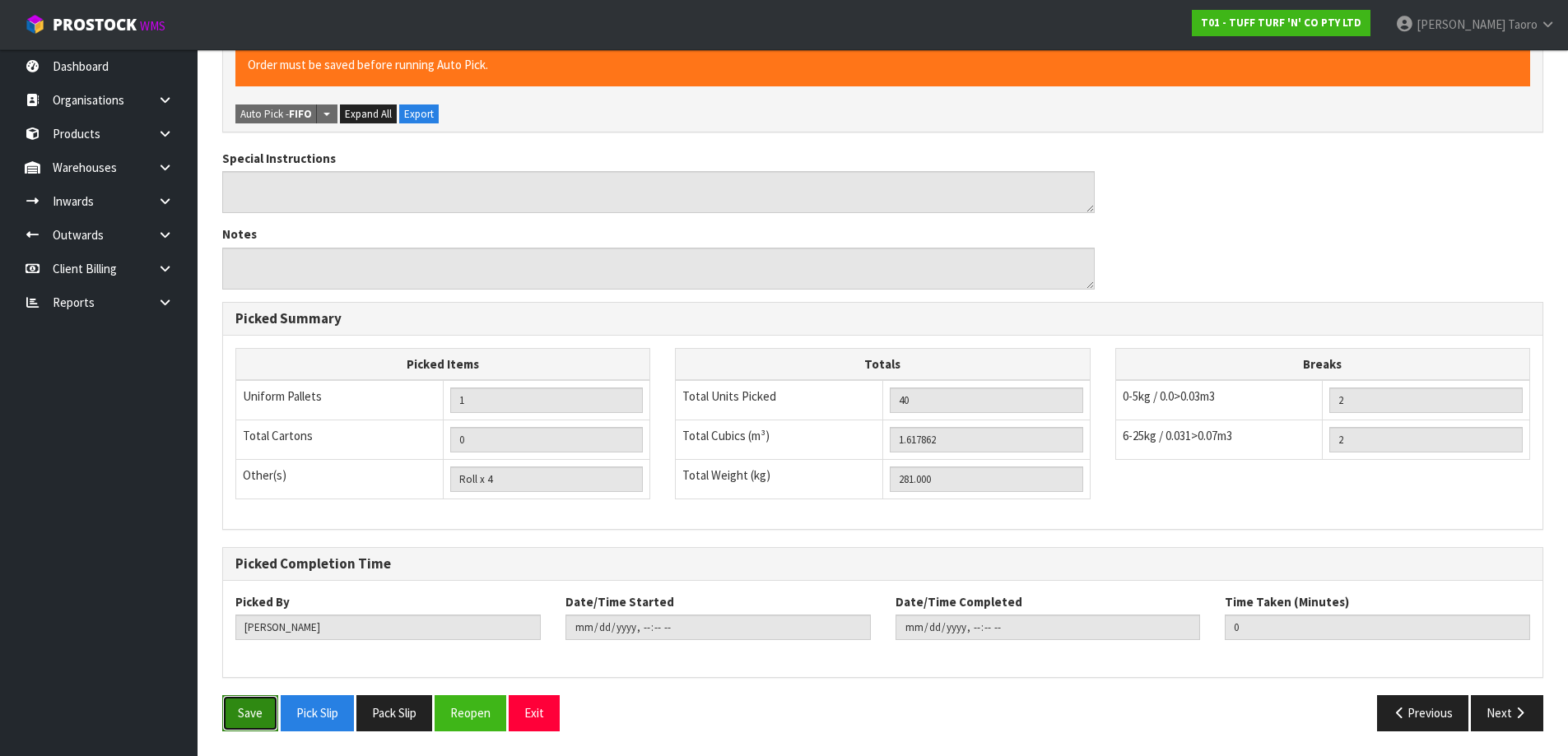
click at [248, 708] on button "Save" at bounding box center [250, 713] width 56 height 35
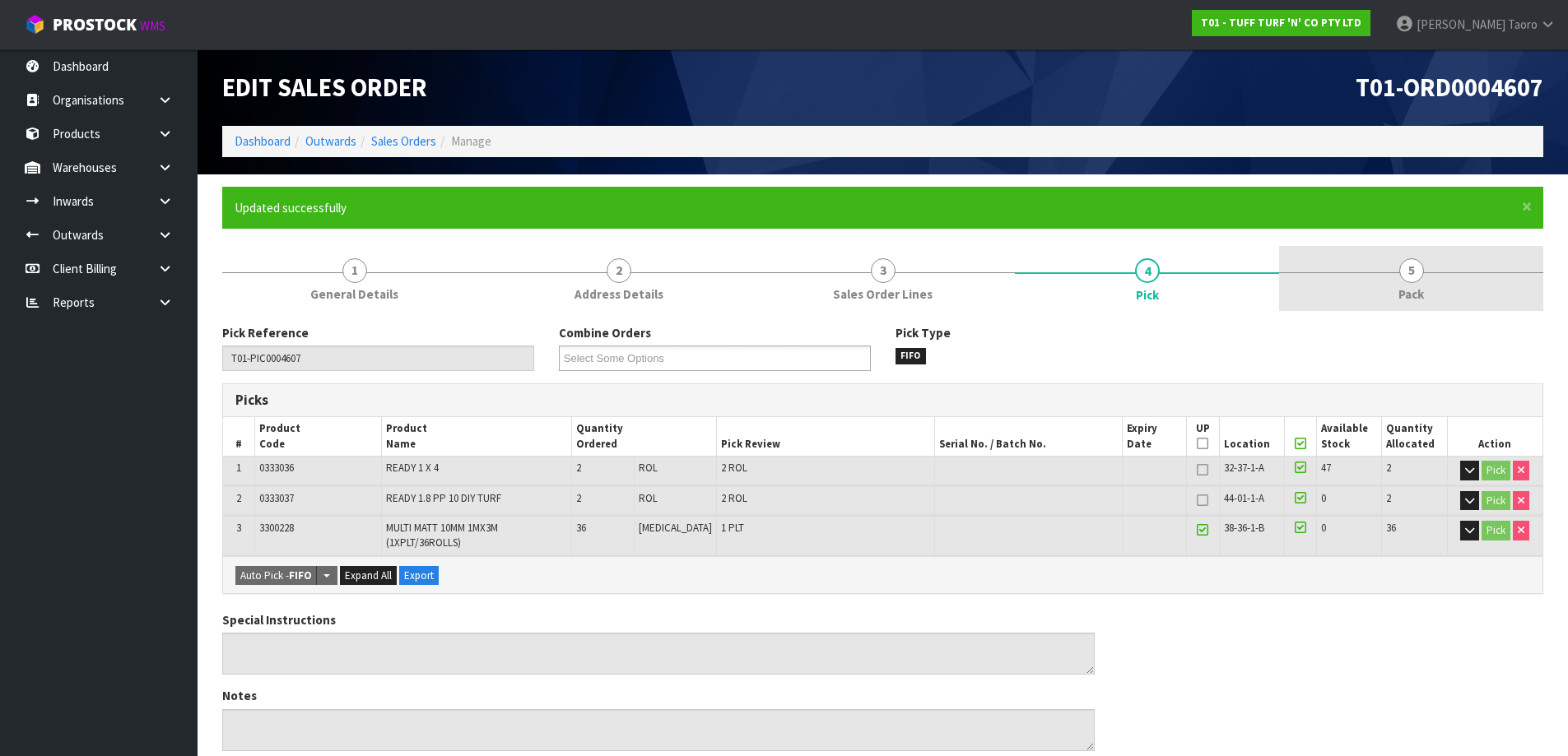
click at [1419, 265] on span "5" at bounding box center [1411, 270] width 25 height 25
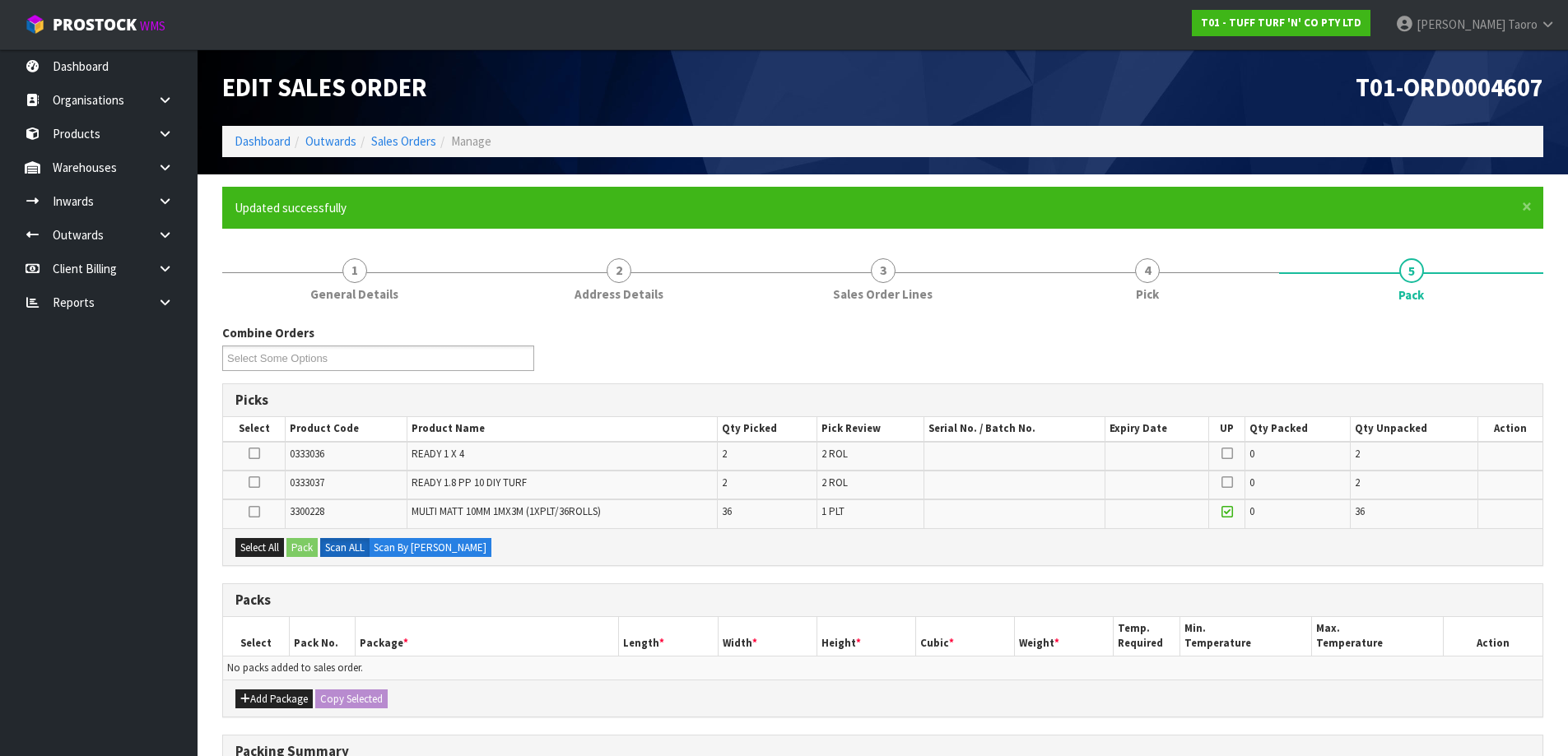
click at [249, 512] on icon at bounding box center [254, 512] width 11 height 1
click at [0, 0] on input "checkbox" at bounding box center [0, 0] width 0 height 0
click at [311, 540] on button "Pack" at bounding box center [302, 547] width 31 height 19
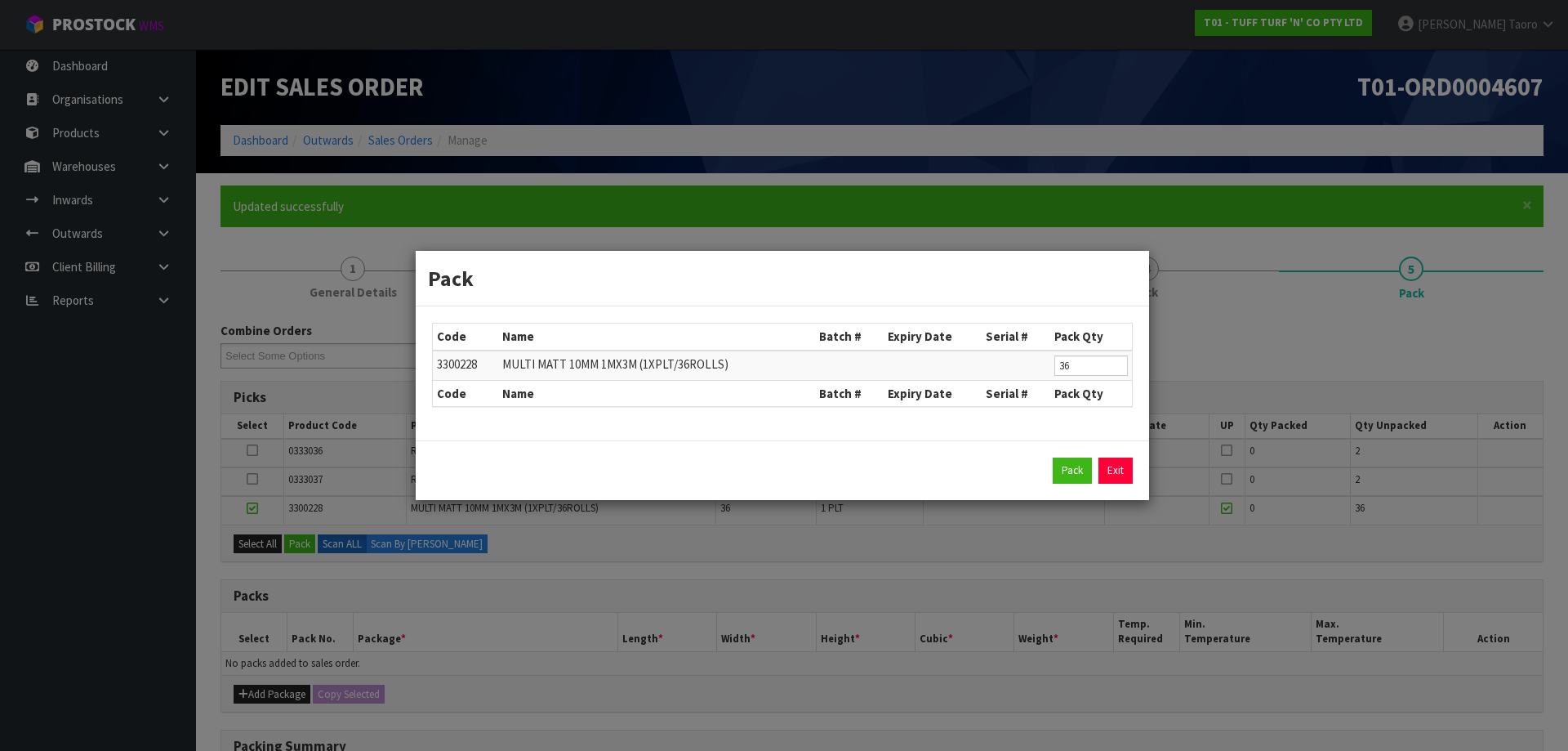
click at [1046, 470] on div "Pack Exit" at bounding box center [783, 470] width 701 height 26
drag, startPoint x: 1069, startPoint y: 473, endPoint x: 651, endPoint y: 577, distance: 430.7
click at [1060, 476] on button "Pack" at bounding box center [1072, 470] width 39 height 26
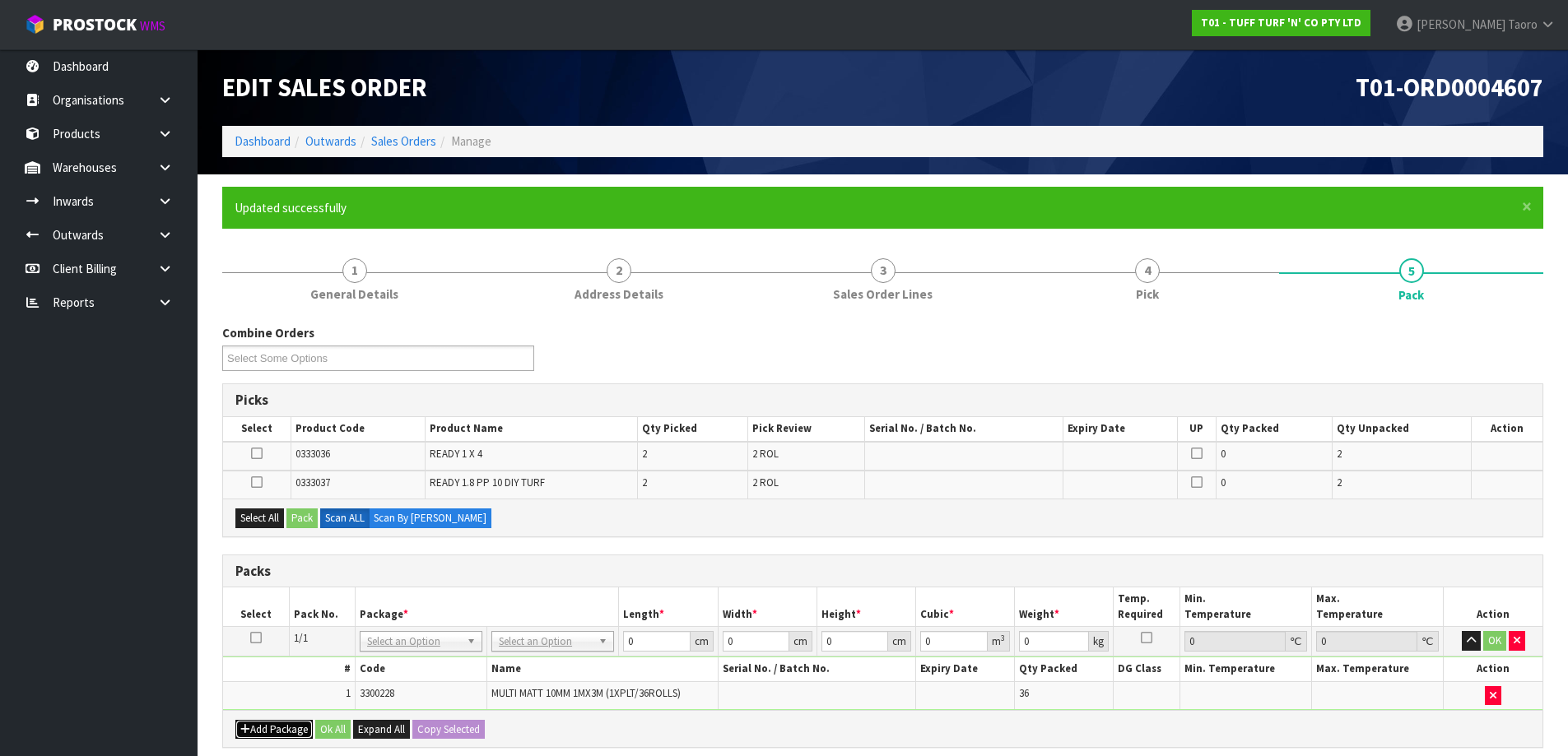
click at [299, 728] on button "Add Package" at bounding box center [275, 729] width 78 height 19
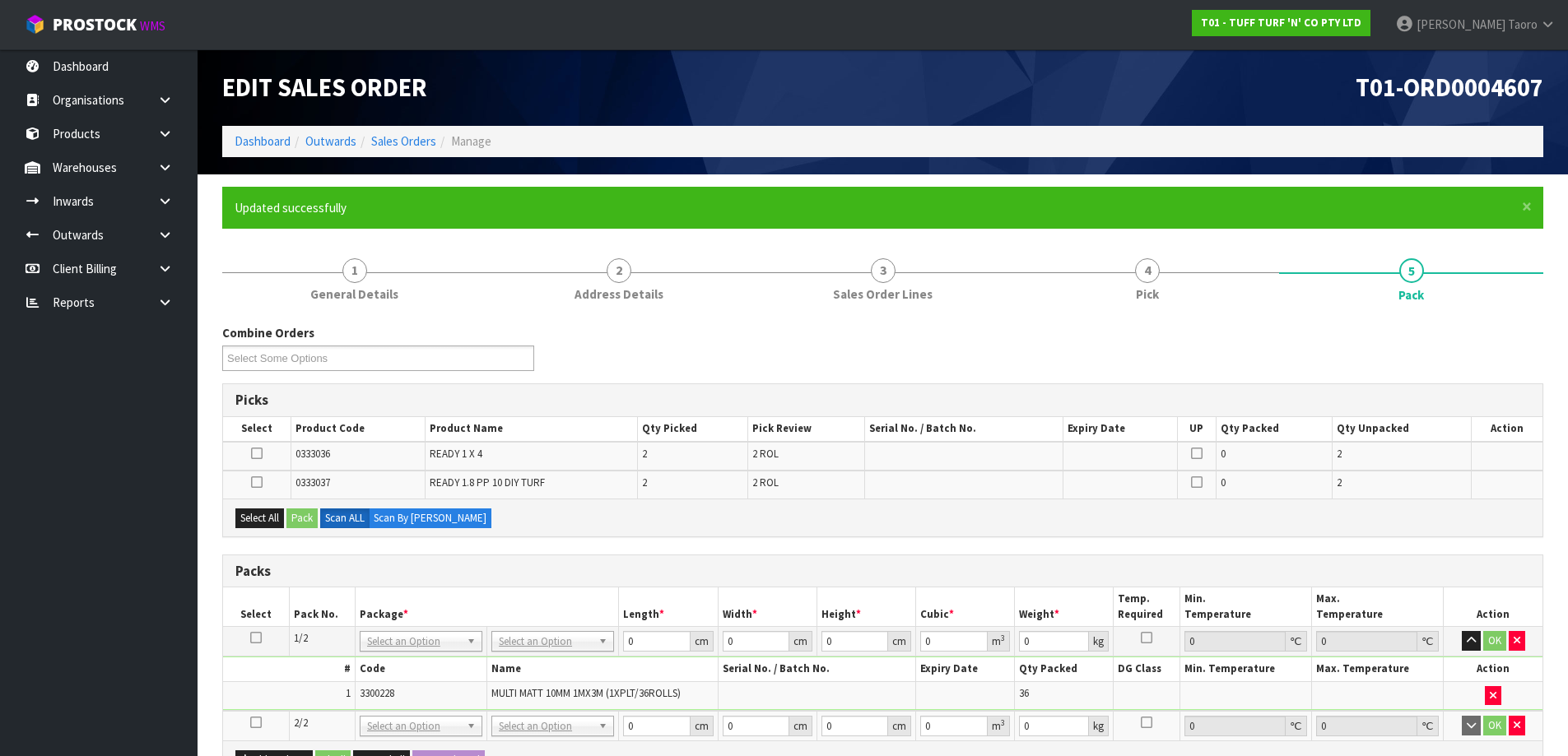
click at [257, 722] on icon at bounding box center [256, 722] width 11 height 1
drag, startPoint x: 258, startPoint y: 521, endPoint x: 295, endPoint y: 527, distance: 37.5
click at [261, 523] on button "Select All" at bounding box center [260, 518] width 49 height 19
click at [309, 513] on button "Pack" at bounding box center [302, 518] width 31 height 19
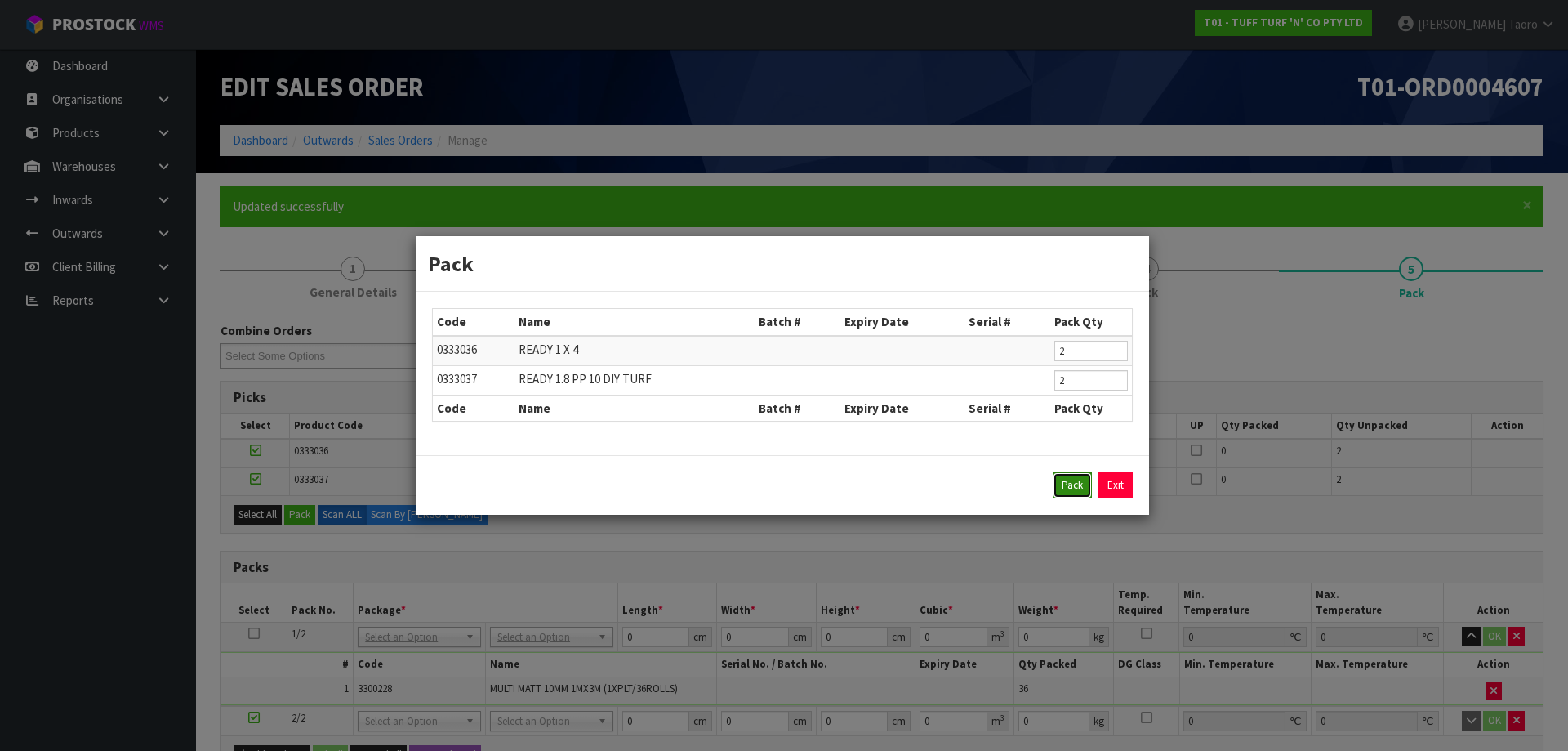
click at [1084, 485] on button "Pack" at bounding box center [1072, 485] width 39 height 26
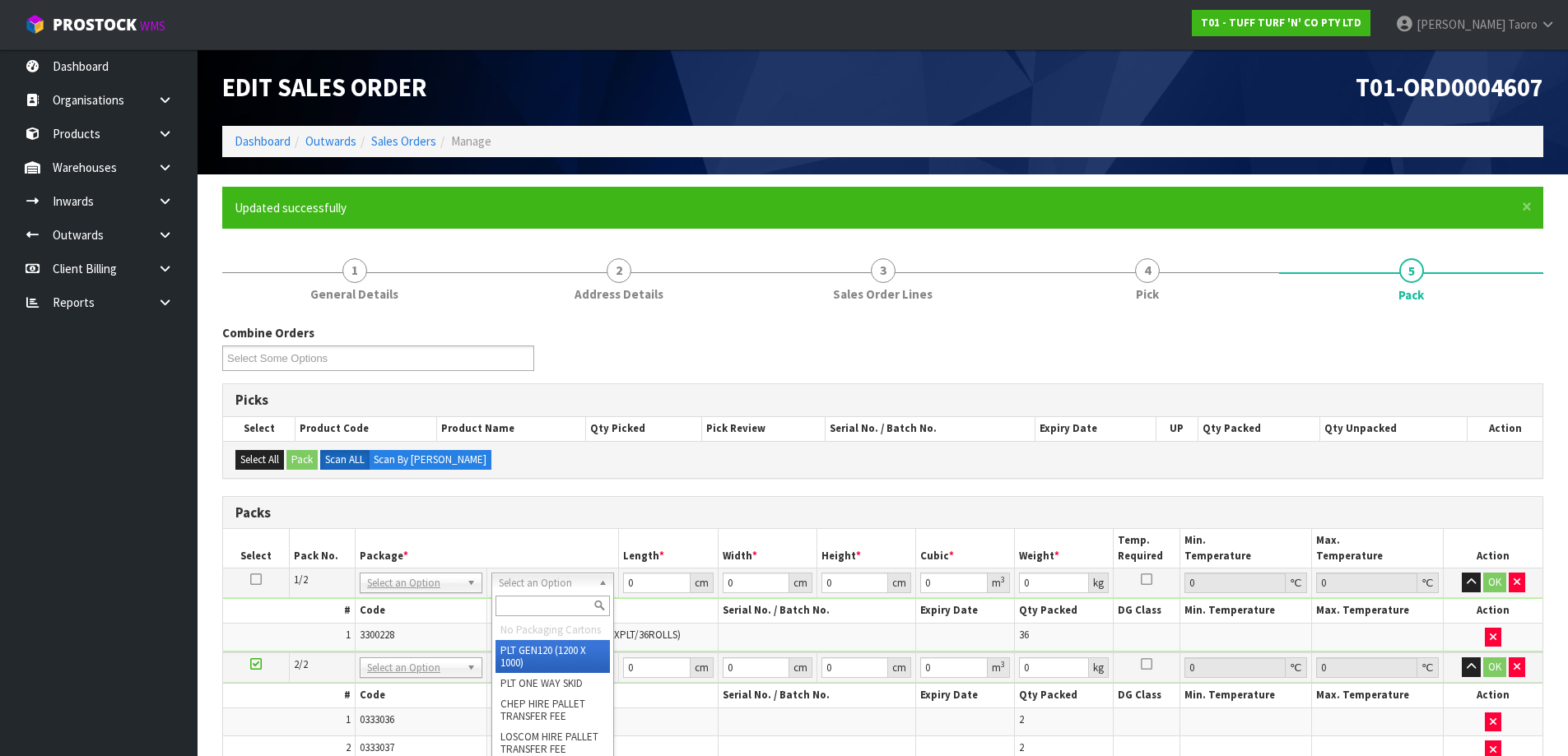
click at [567, 600] on input "text" at bounding box center [553, 605] width 115 height 20
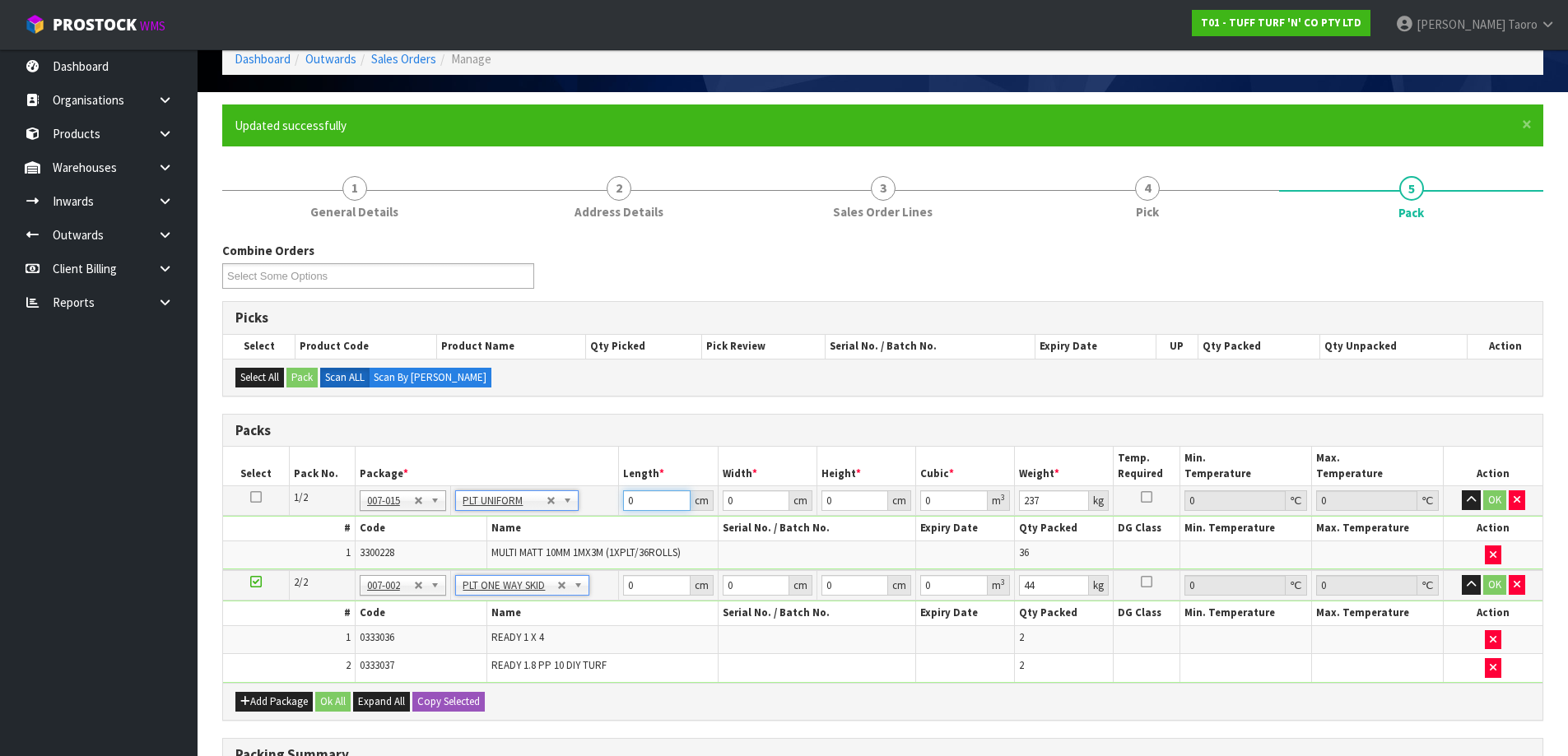
click at [658, 496] on input "0" at bounding box center [656, 500] width 67 height 20
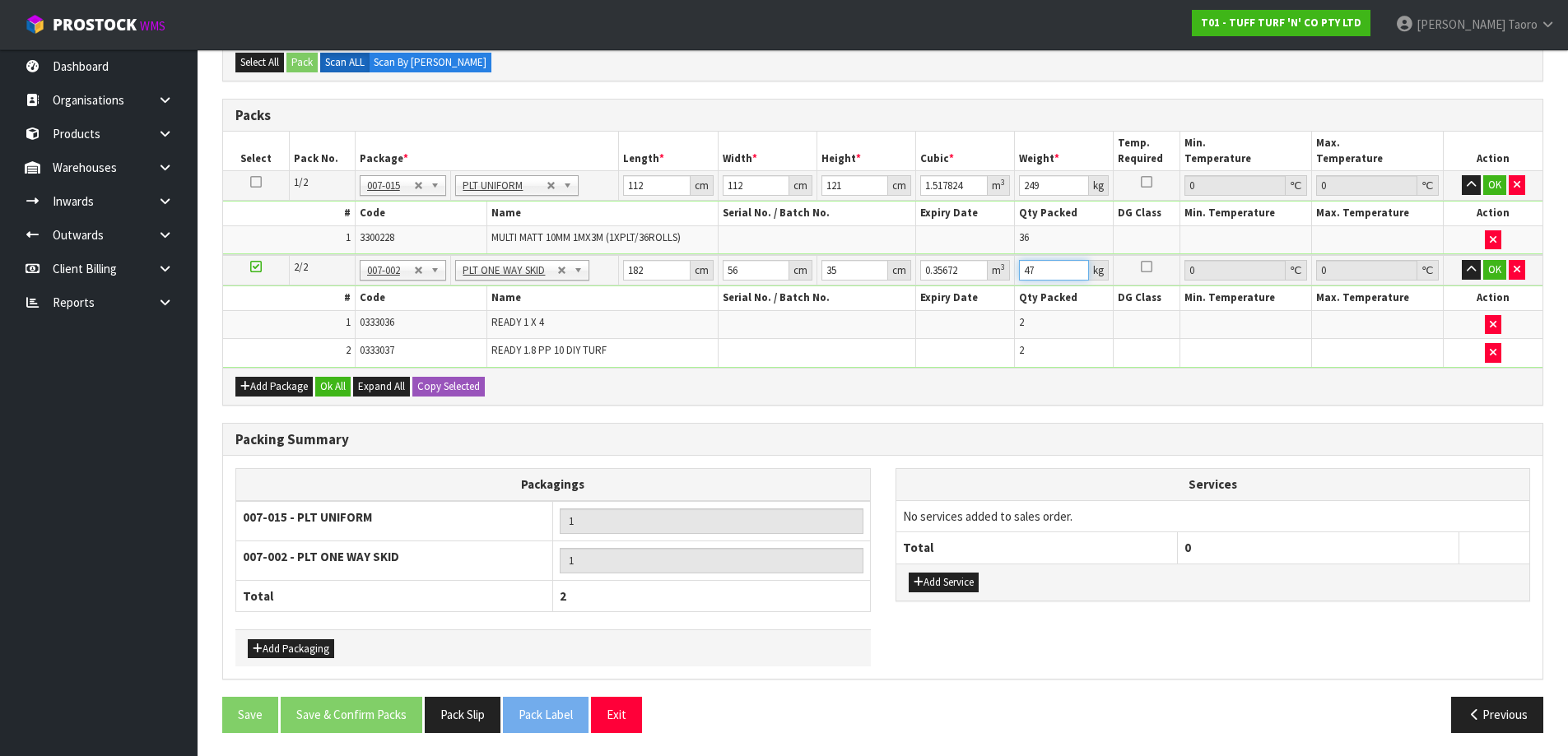
scroll to position [399, 0]
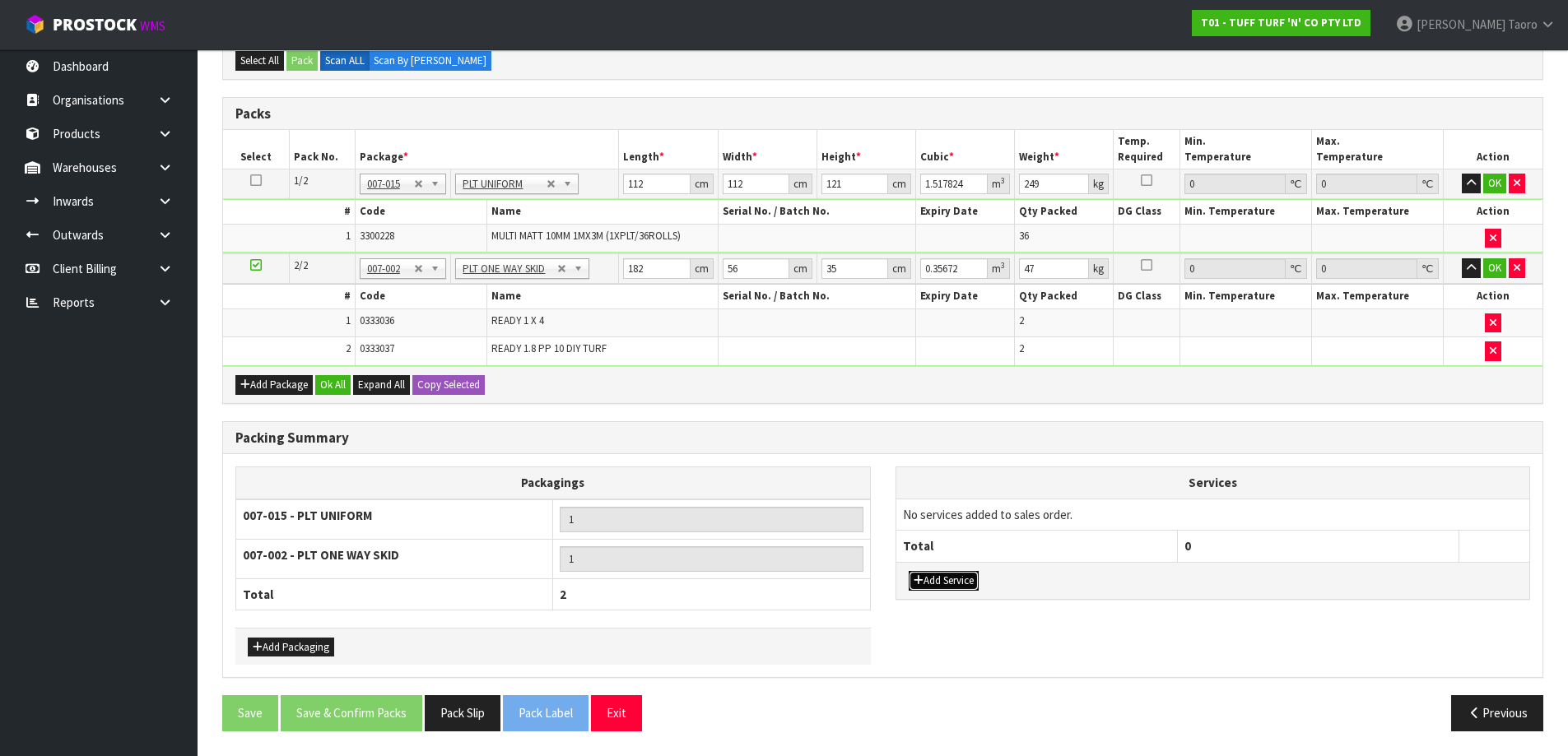
click at [950, 578] on button "Add Service" at bounding box center [944, 580] width 70 height 19
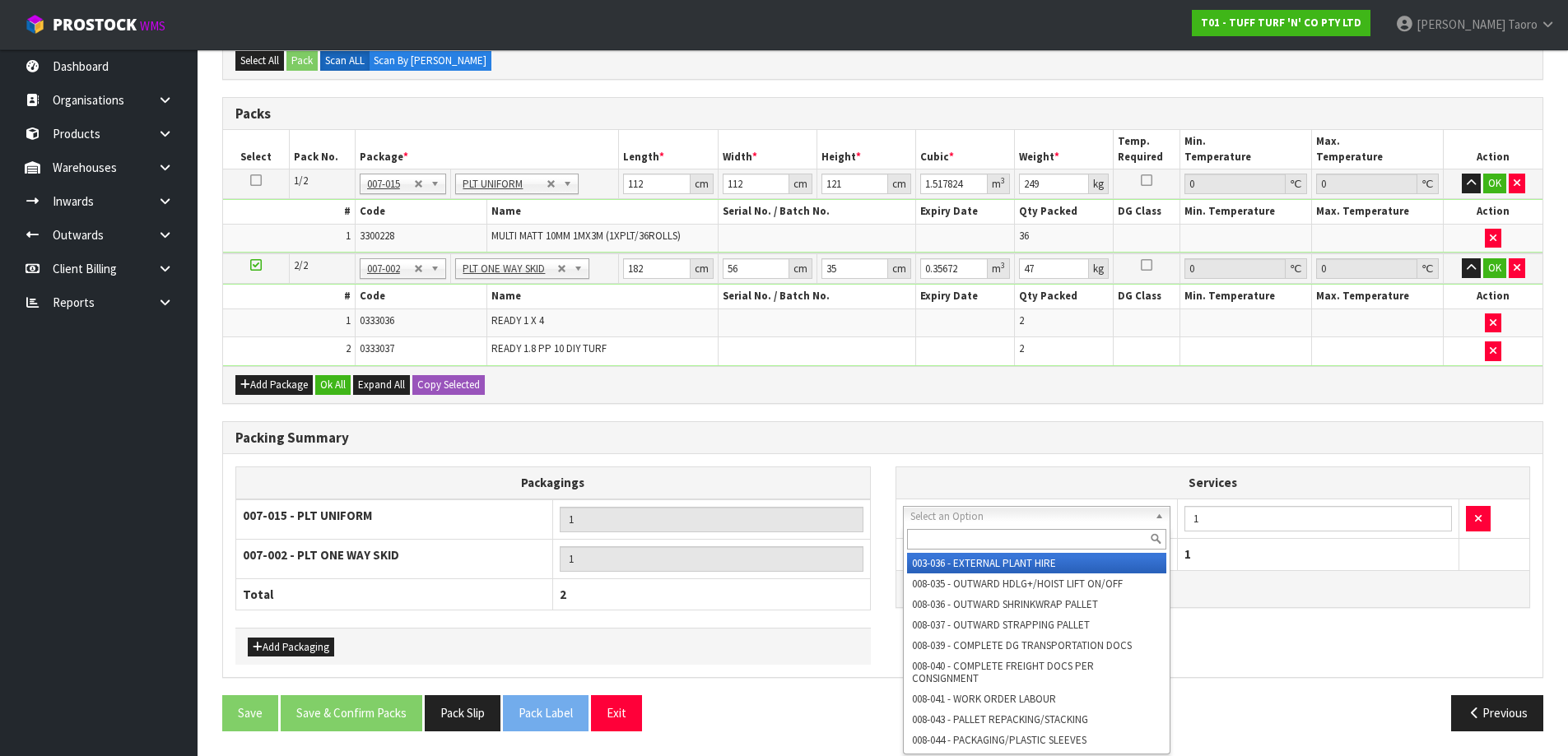
click at [992, 530] on input "text" at bounding box center [1036, 539] width 260 height 20
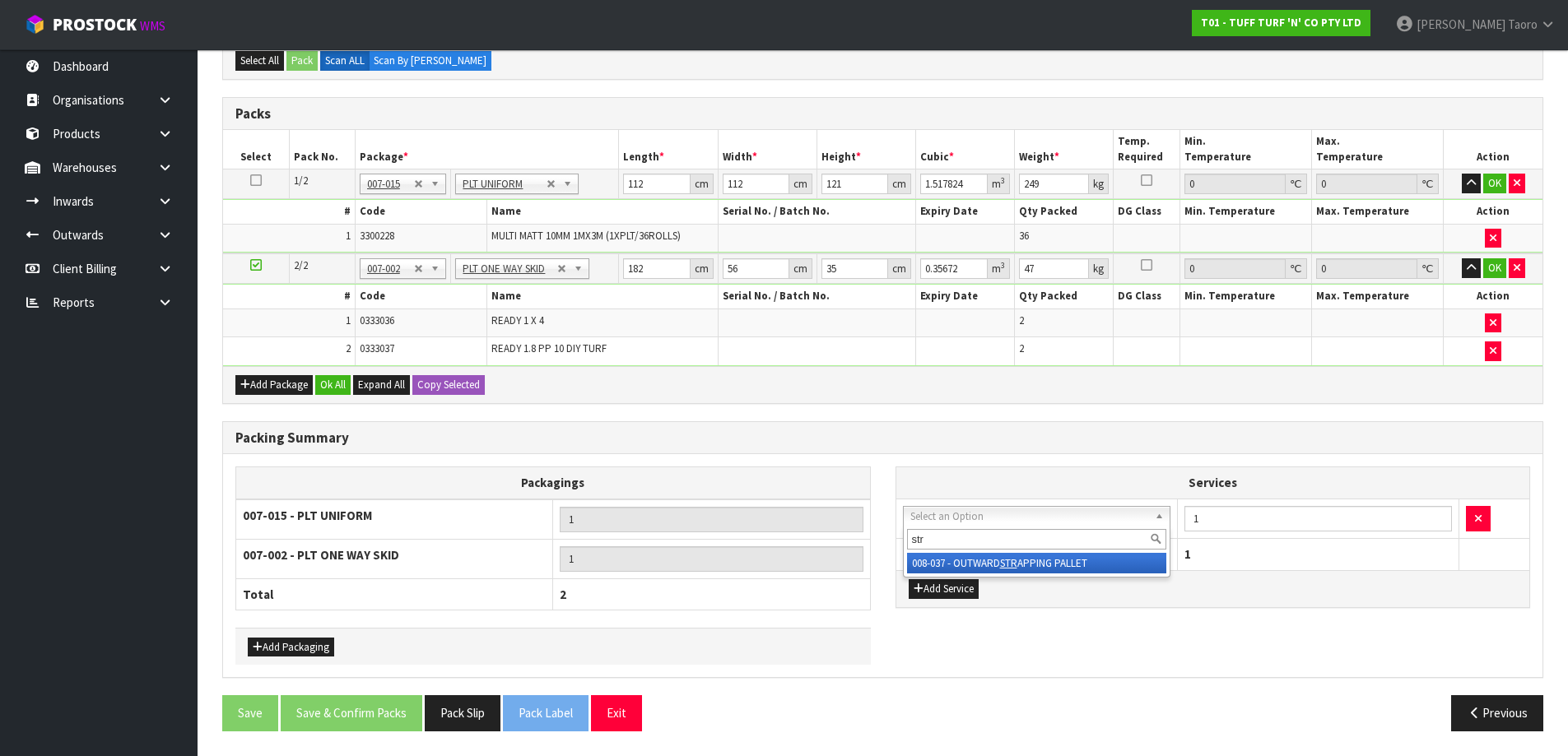
drag, startPoint x: 1054, startPoint y: 566, endPoint x: 1060, endPoint y: 550, distance: 17.1
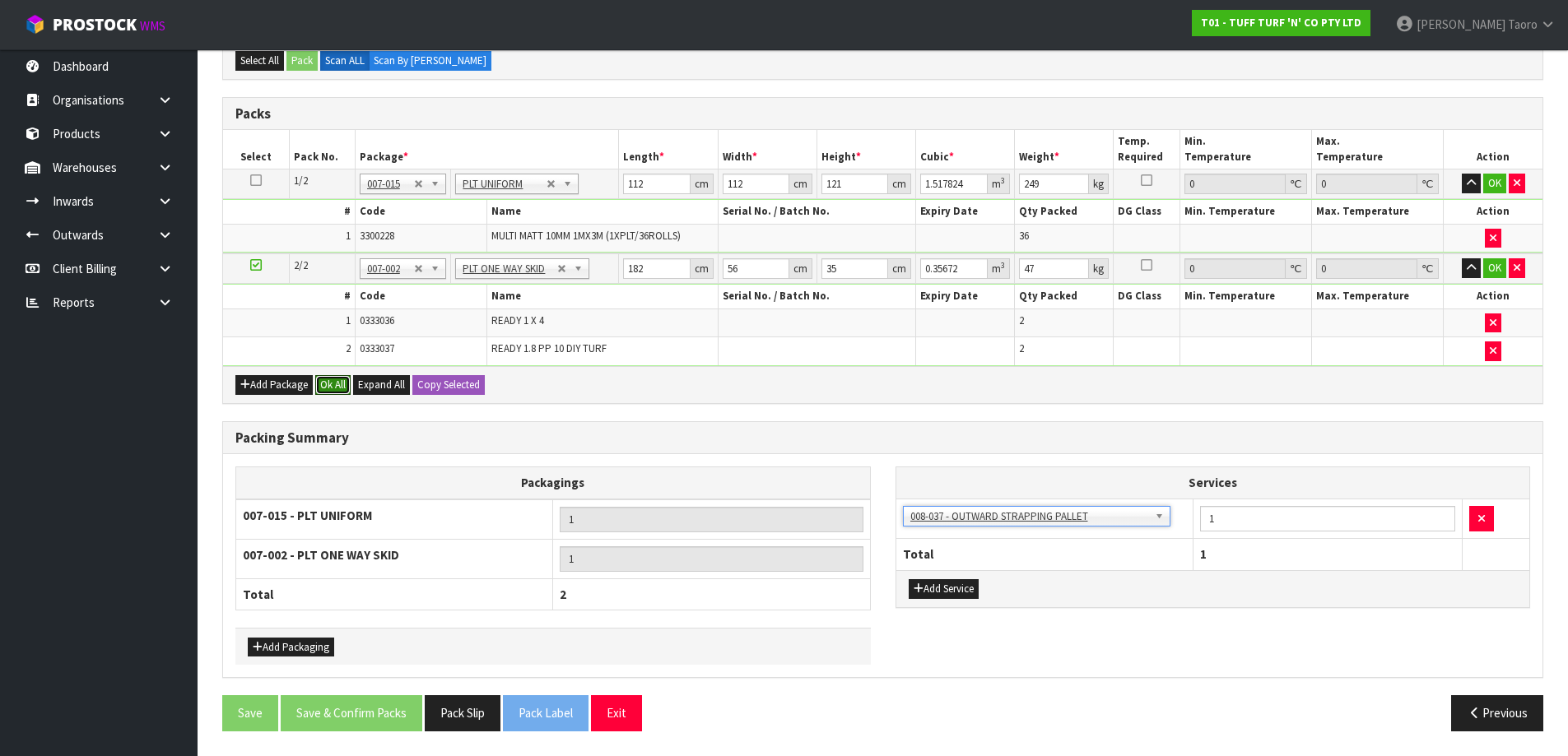
drag, startPoint x: 337, startPoint y: 380, endPoint x: 356, endPoint y: 372, distance: 20.6
click at [341, 381] on button "Ok All" at bounding box center [333, 384] width 35 height 19
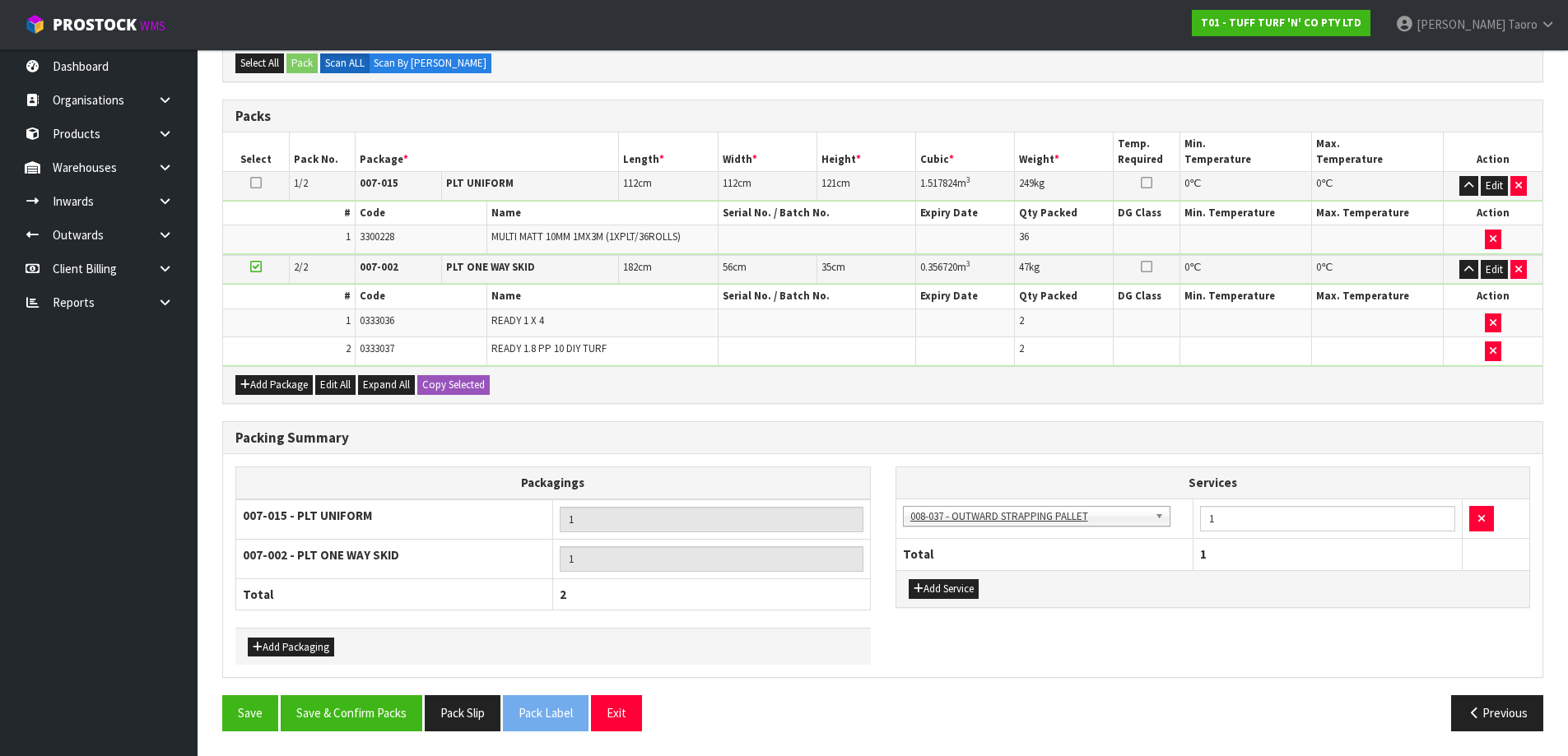
scroll to position [396, 0]
click at [401, 707] on button "Save & Confirm Packs" at bounding box center [351, 713] width 141 height 35
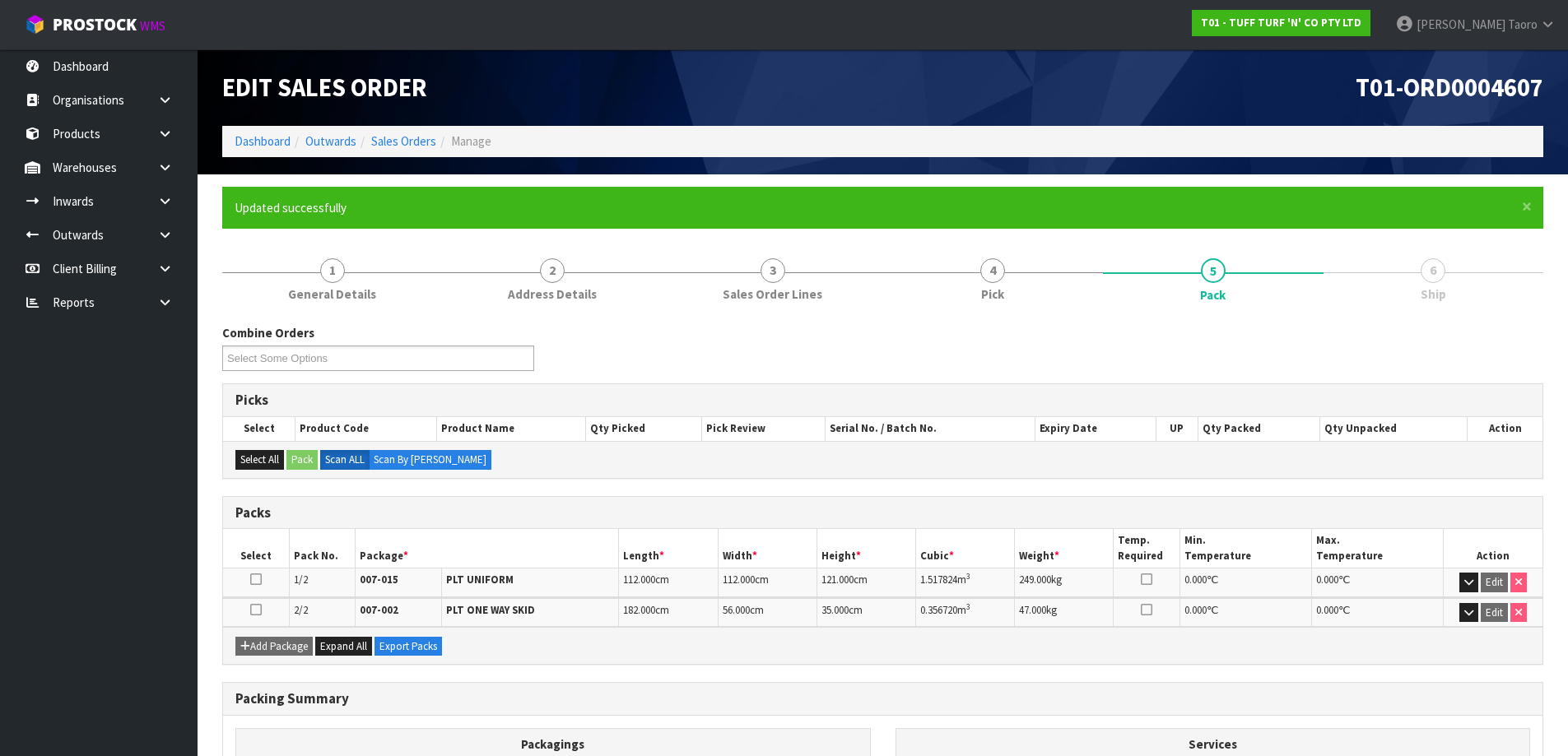
scroll to position [224, 0]
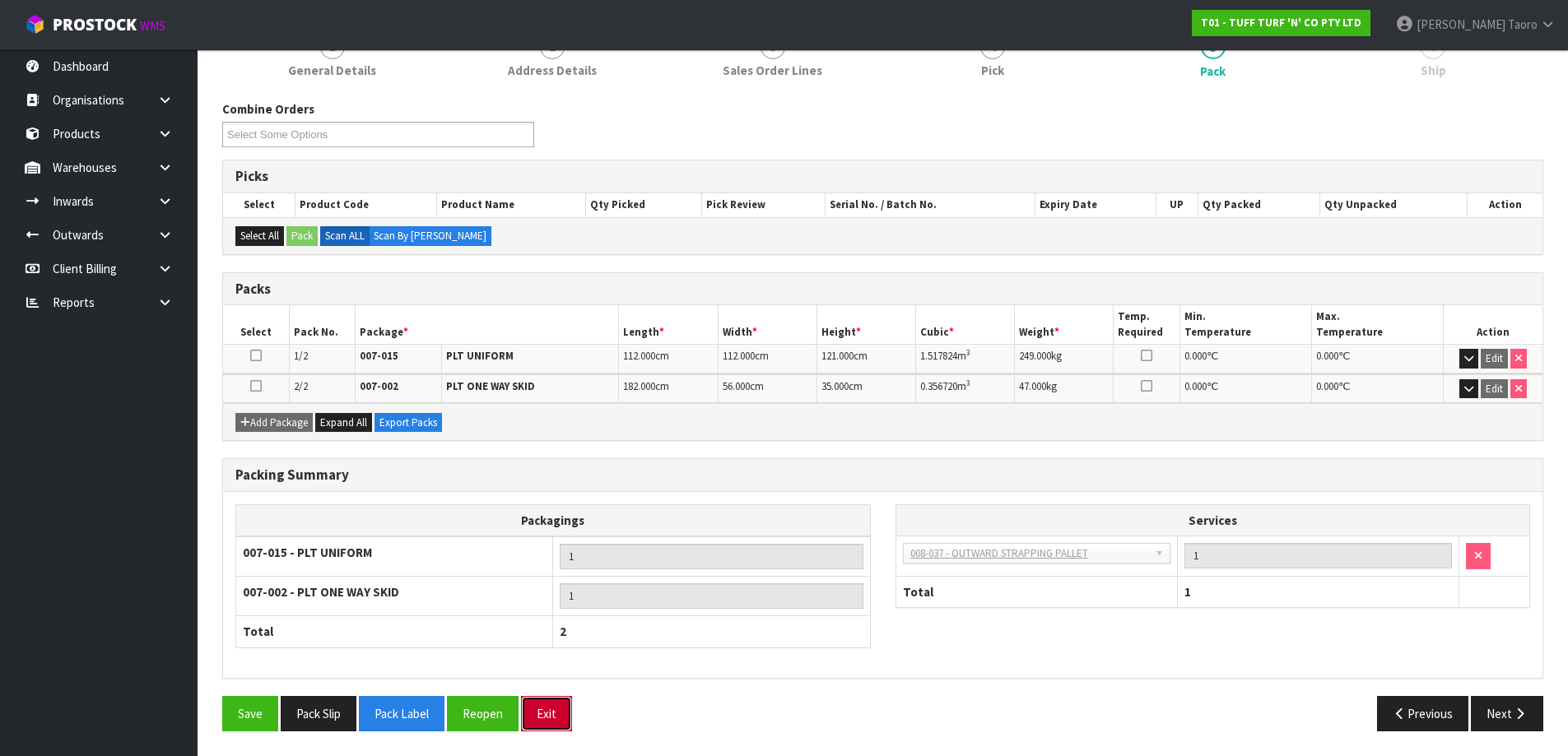
drag, startPoint x: 557, startPoint y: 707, endPoint x: 561, endPoint y: 696, distance: 11.7
click at [557, 706] on button "Exit" at bounding box center [545, 713] width 51 height 35
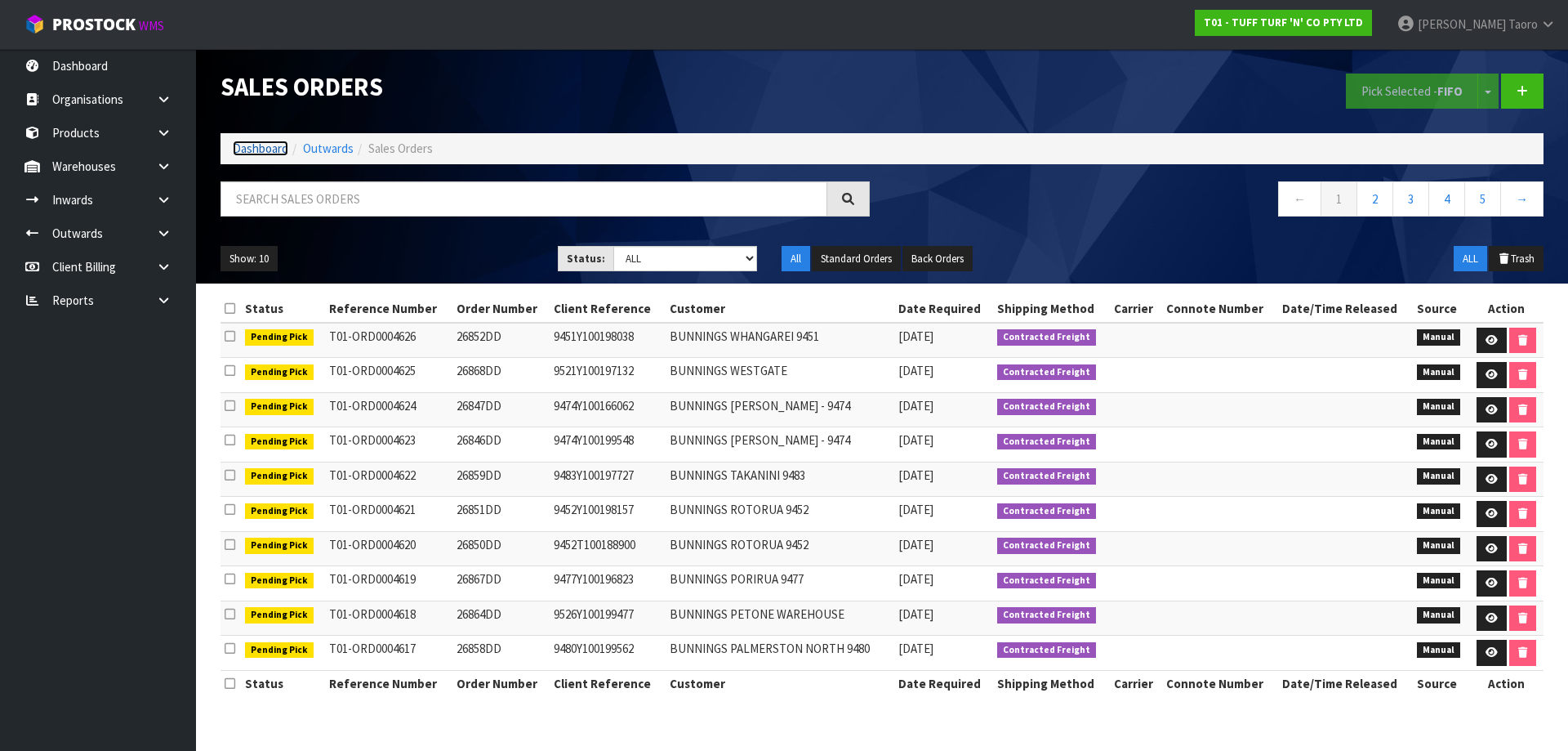
click at [278, 143] on link "Dashboard" at bounding box center [261, 148] width 56 height 16
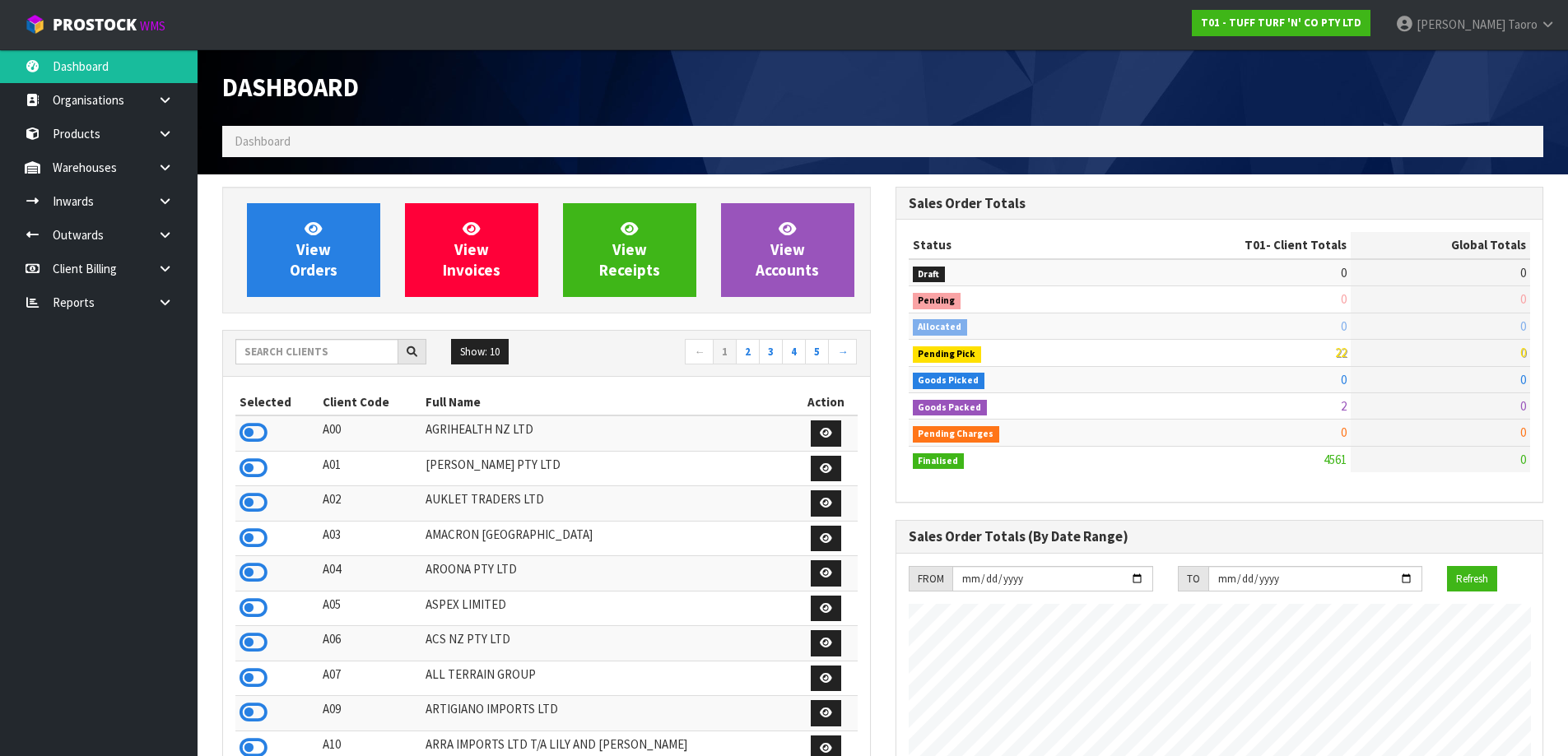
scroll to position [1246, 672]
click at [627, 82] on h1 "Dashboard" at bounding box center [545, 87] width 648 height 27
click at [380, 348] on input "text" at bounding box center [317, 352] width 163 height 26
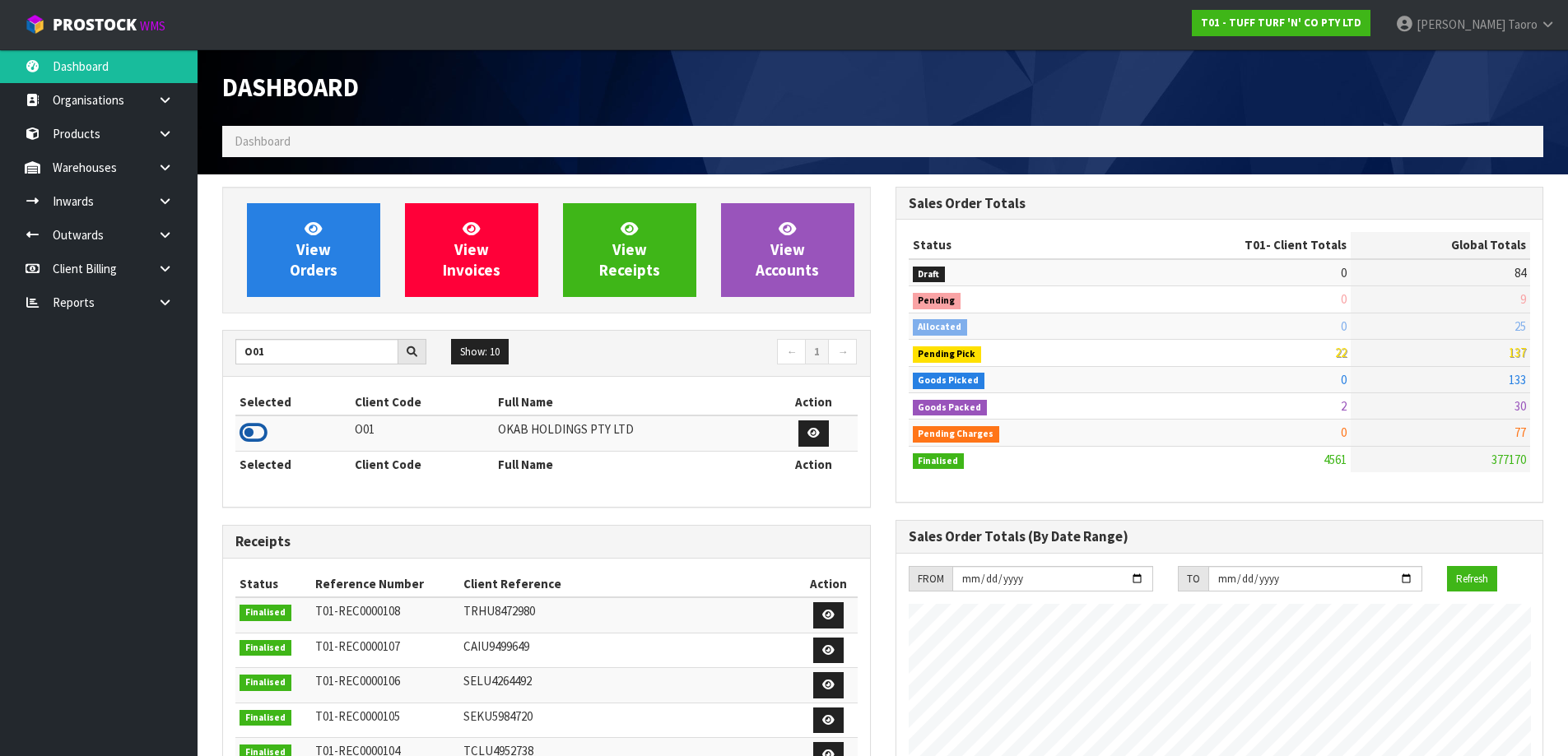
click at [264, 431] on icon at bounding box center [253, 433] width 28 height 25
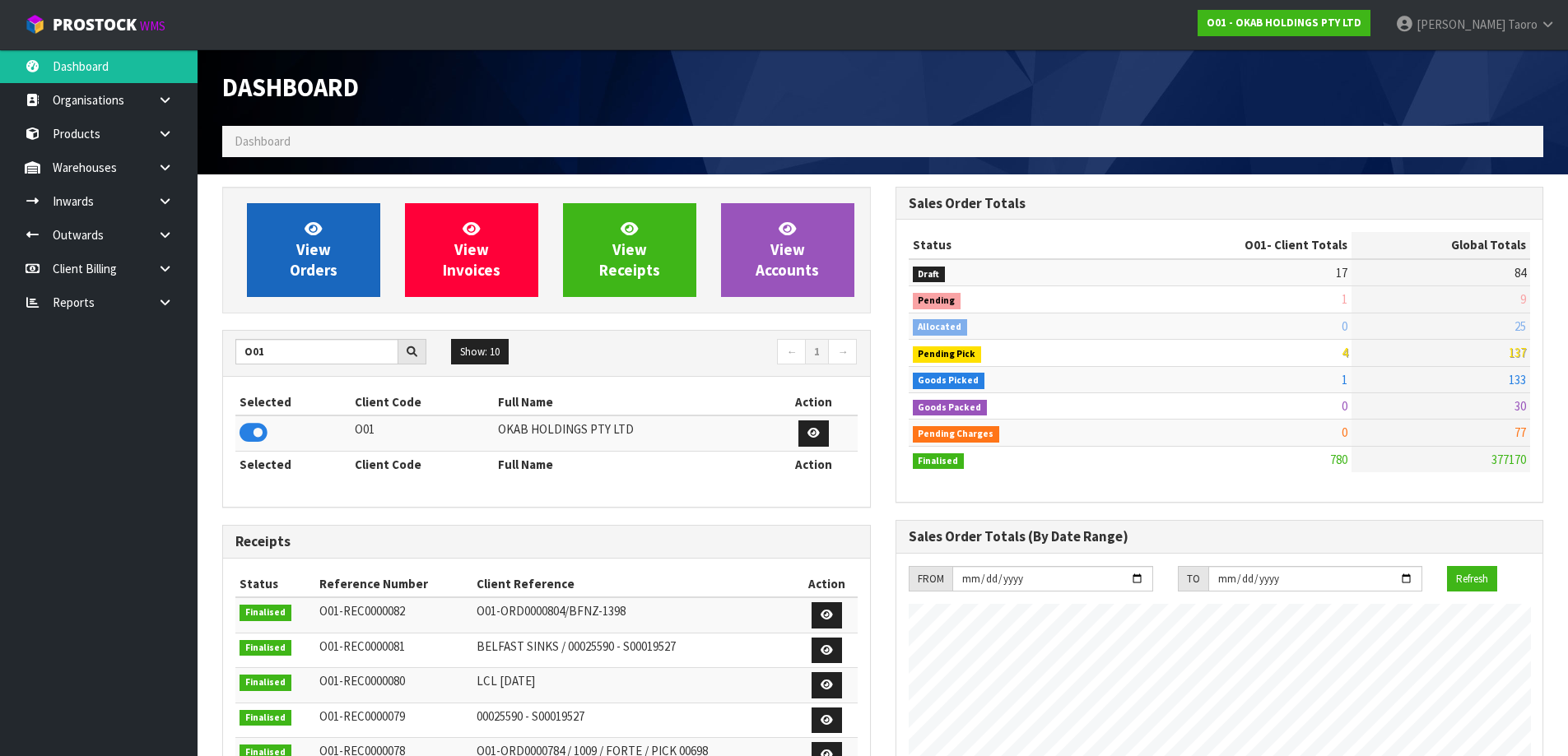
scroll to position [1059, 672]
click at [310, 238] on span "View Orders" at bounding box center [313, 250] width 48 height 62
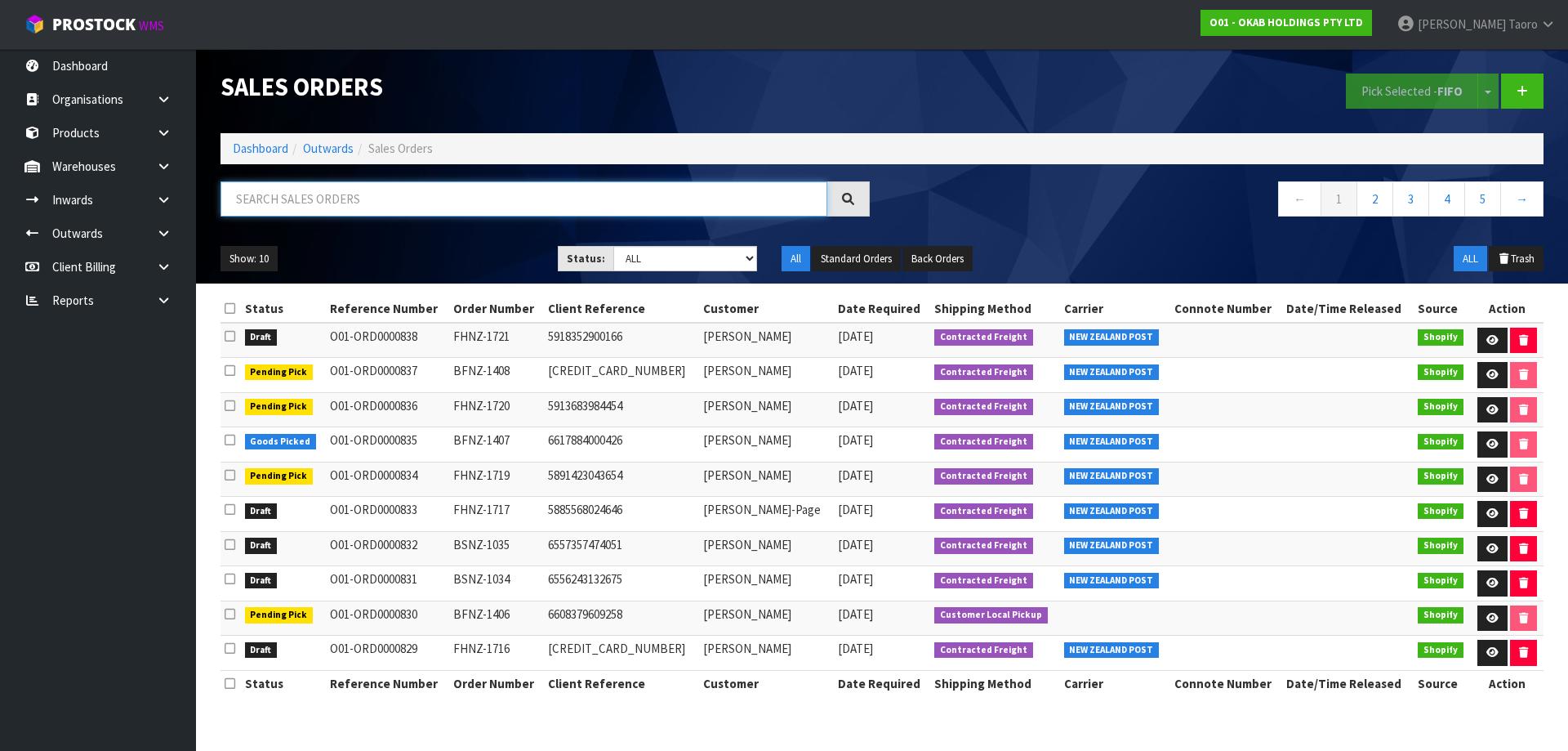
click at [424, 207] on input "text" at bounding box center [523, 199] width 606 height 35
click at [272, 148] on link "Dashboard" at bounding box center [261, 148] width 56 height 16
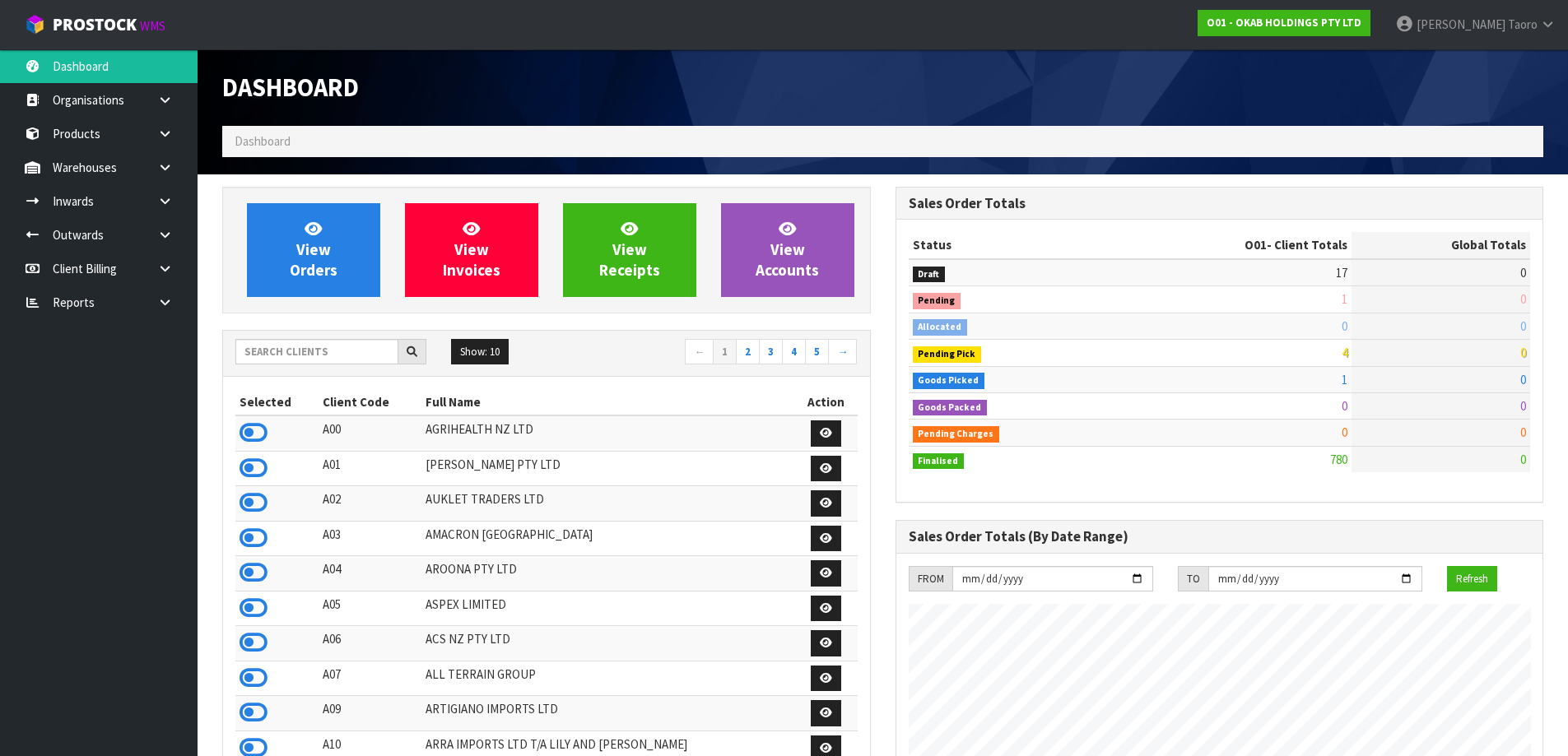
scroll to position [1059, 672]
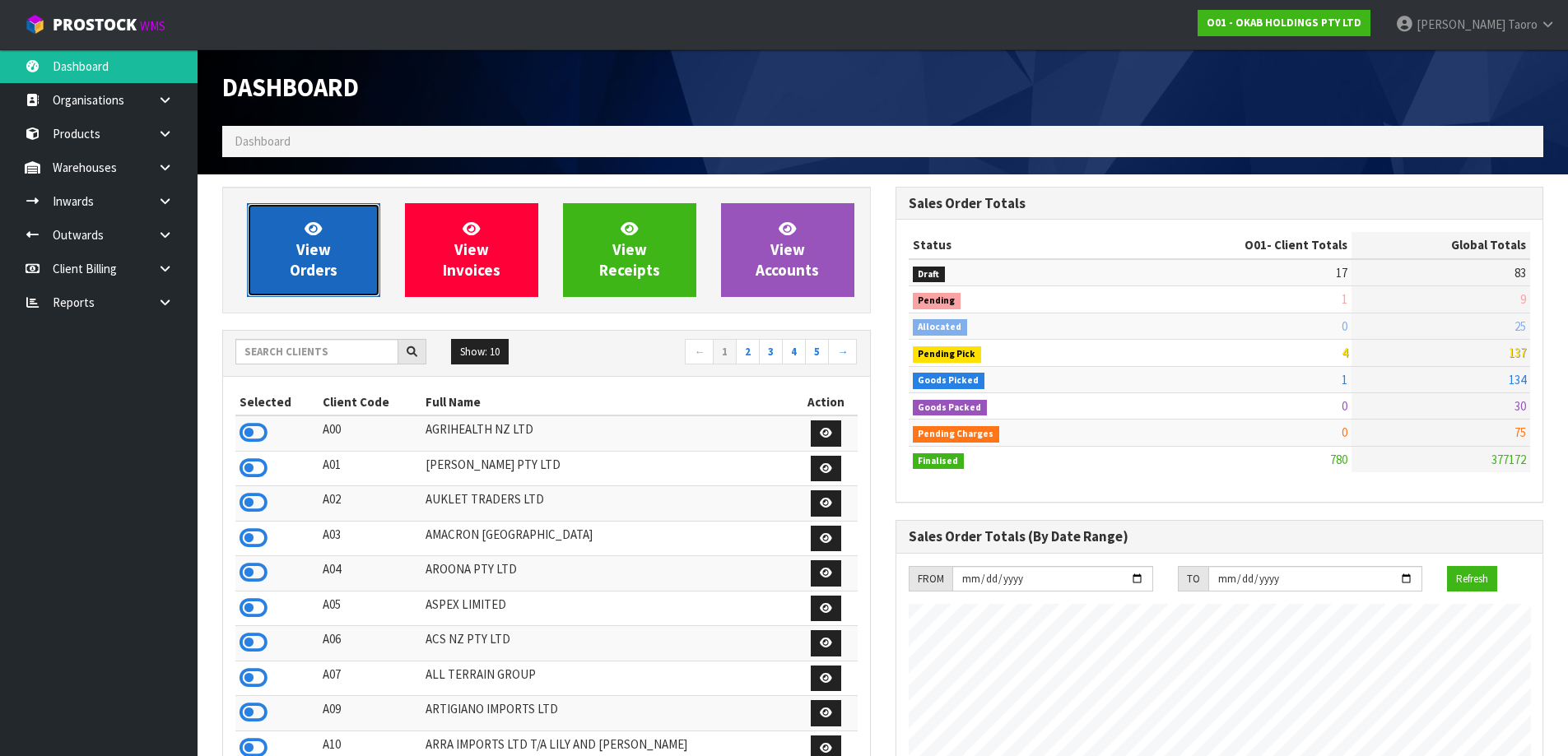
click at [334, 226] on link "View Orders" at bounding box center [313, 250] width 133 height 93
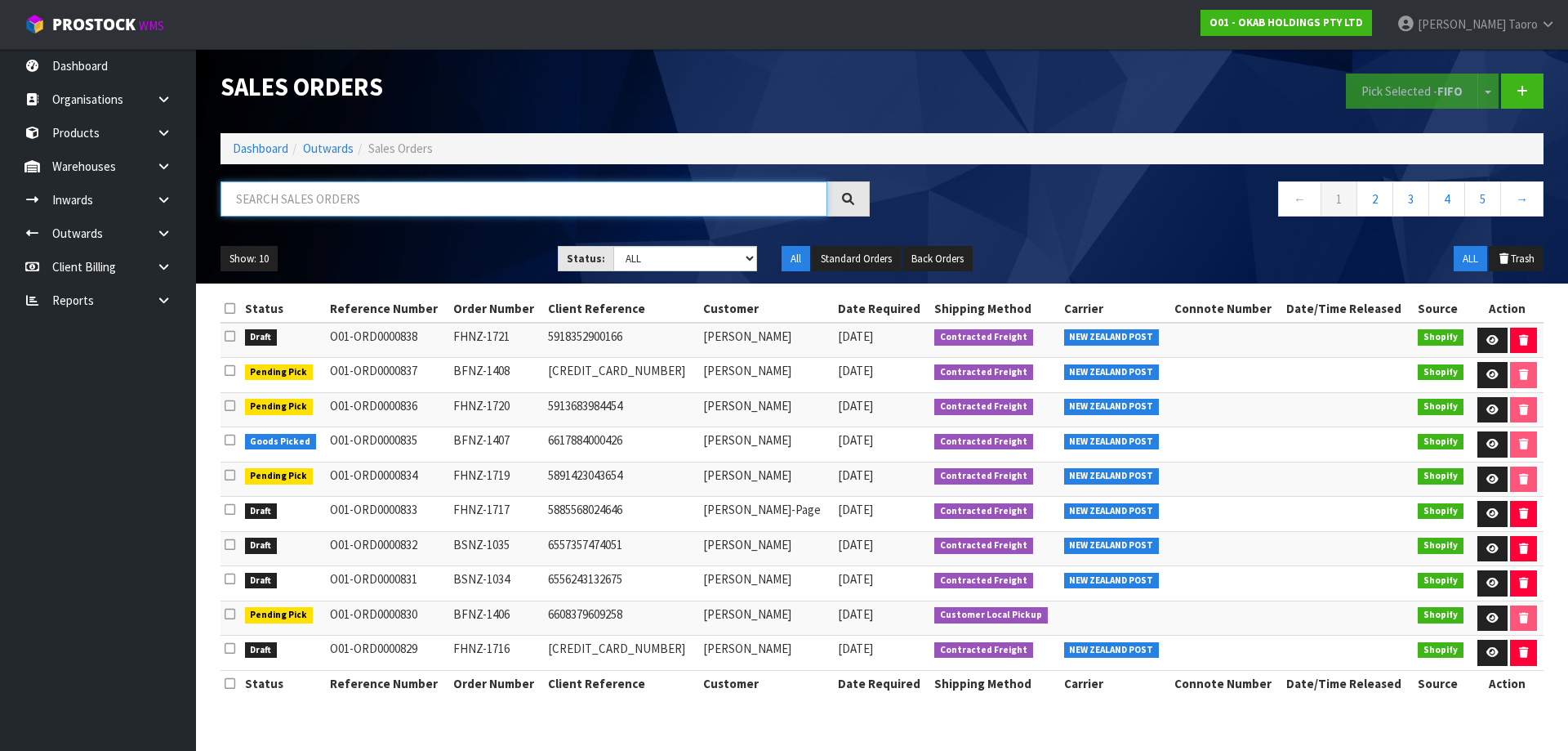
click at [395, 197] on input "text" at bounding box center [523, 199] width 606 height 35
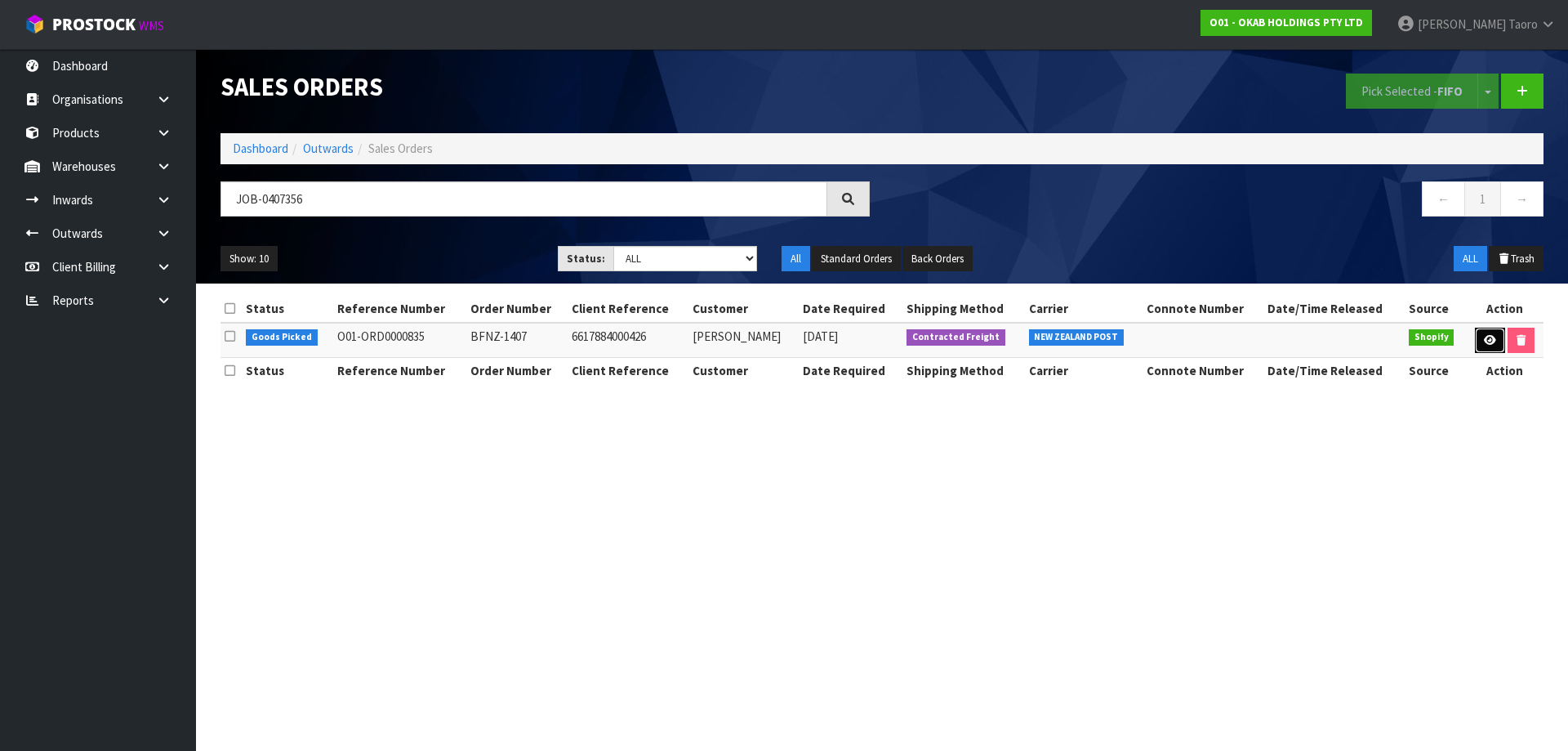
click at [1490, 345] on icon at bounding box center [1489, 341] width 12 height 11
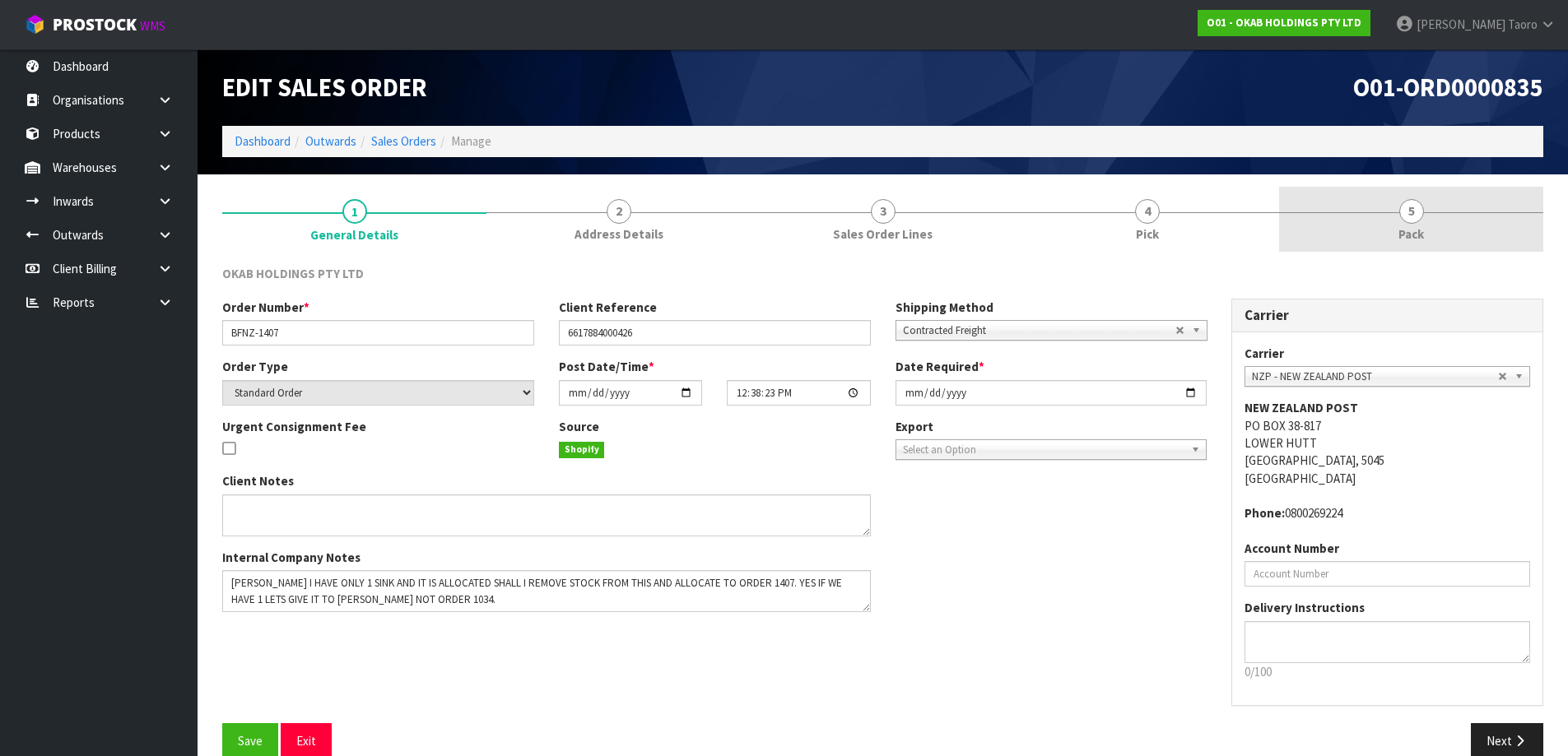
click at [1406, 214] on span "5" at bounding box center [1411, 211] width 25 height 25
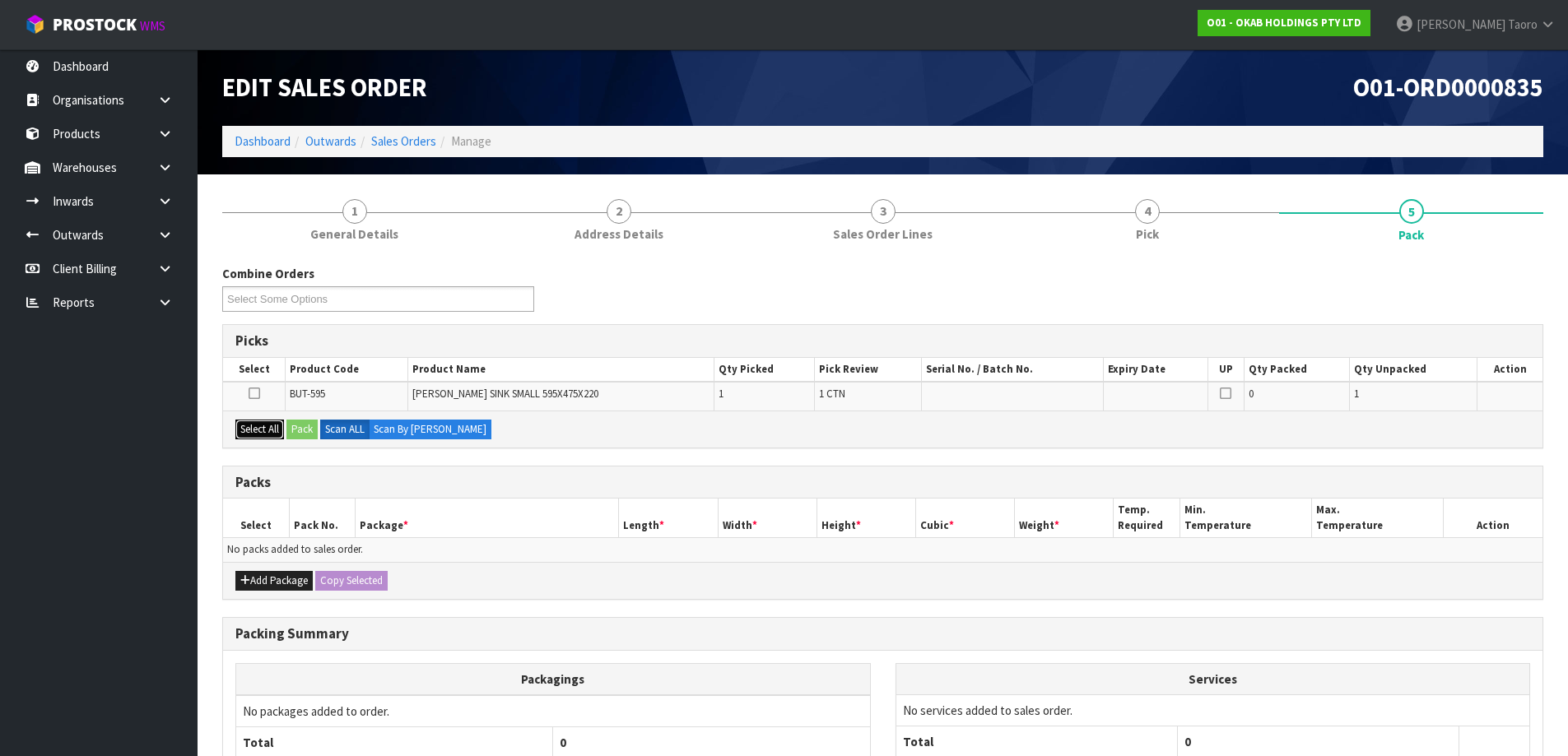
drag, startPoint x: 276, startPoint y: 428, endPoint x: 324, endPoint y: 440, distance: 49.5
click at [281, 430] on button "Select All" at bounding box center [260, 429] width 49 height 19
click at [305, 429] on button "Pack" at bounding box center [302, 429] width 31 height 19
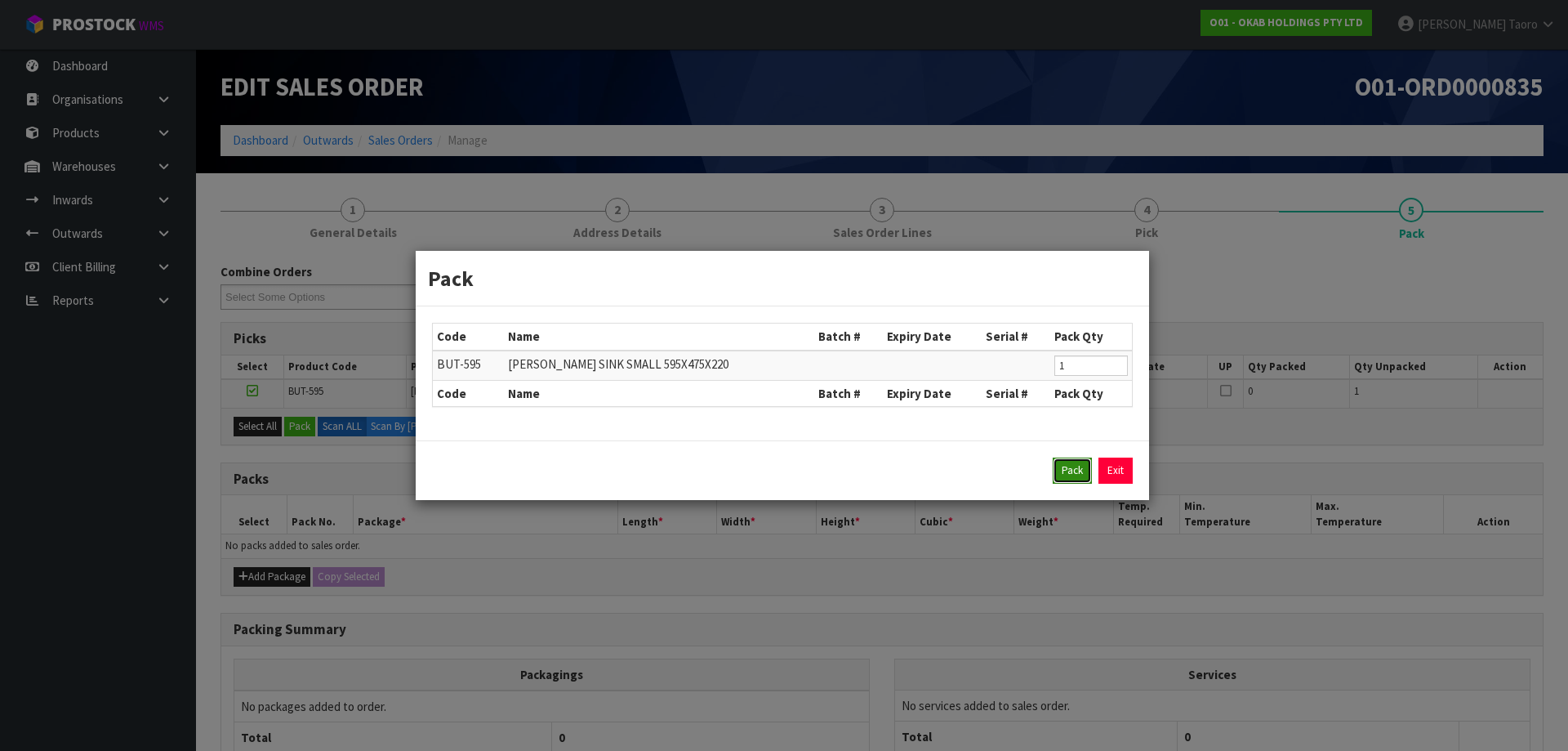
click at [1076, 468] on button "Pack" at bounding box center [1072, 470] width 39 height 26
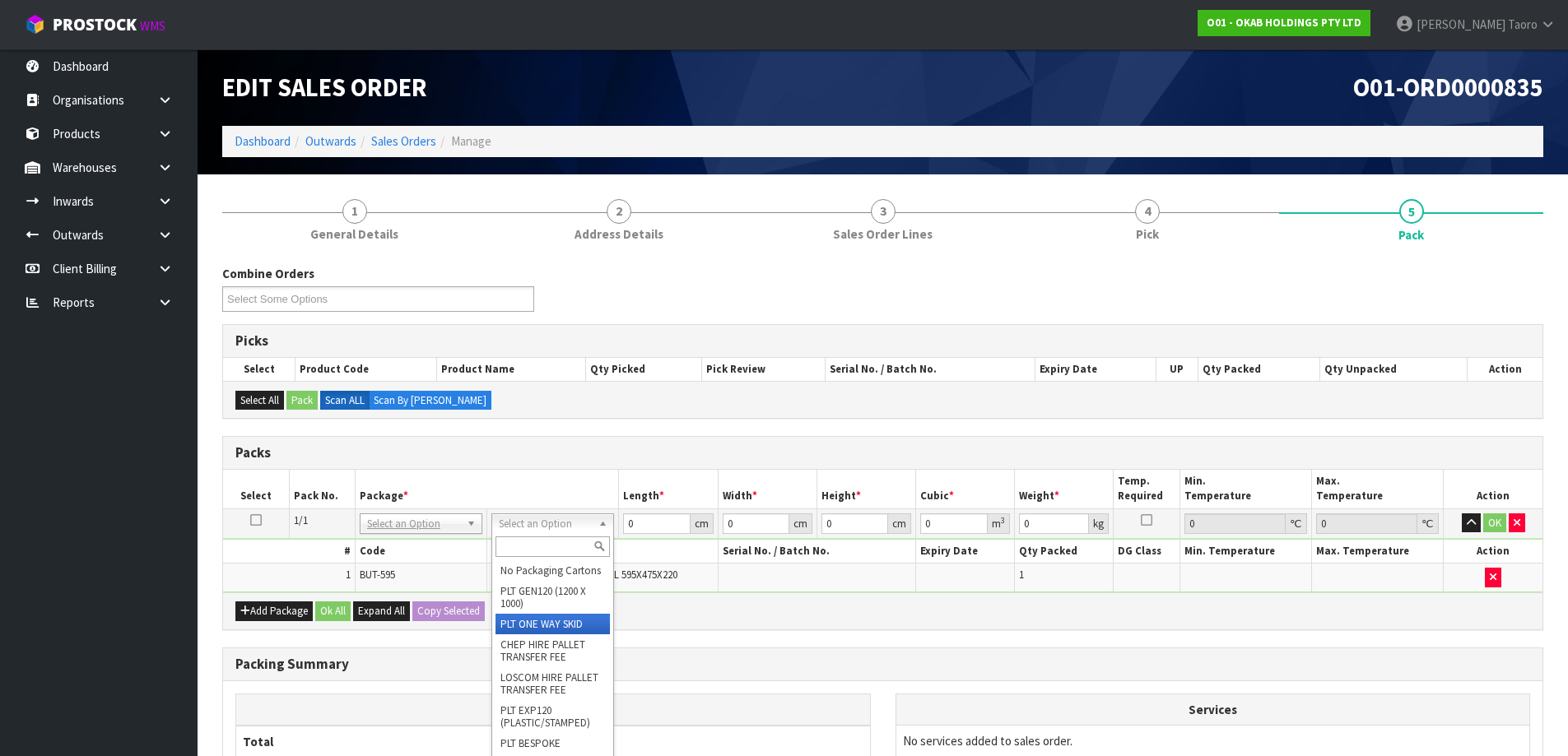
drag, startPoint x: 574, startPoint y: 632, endPoint x: 580, endPoint y: 621, distance: 12.5
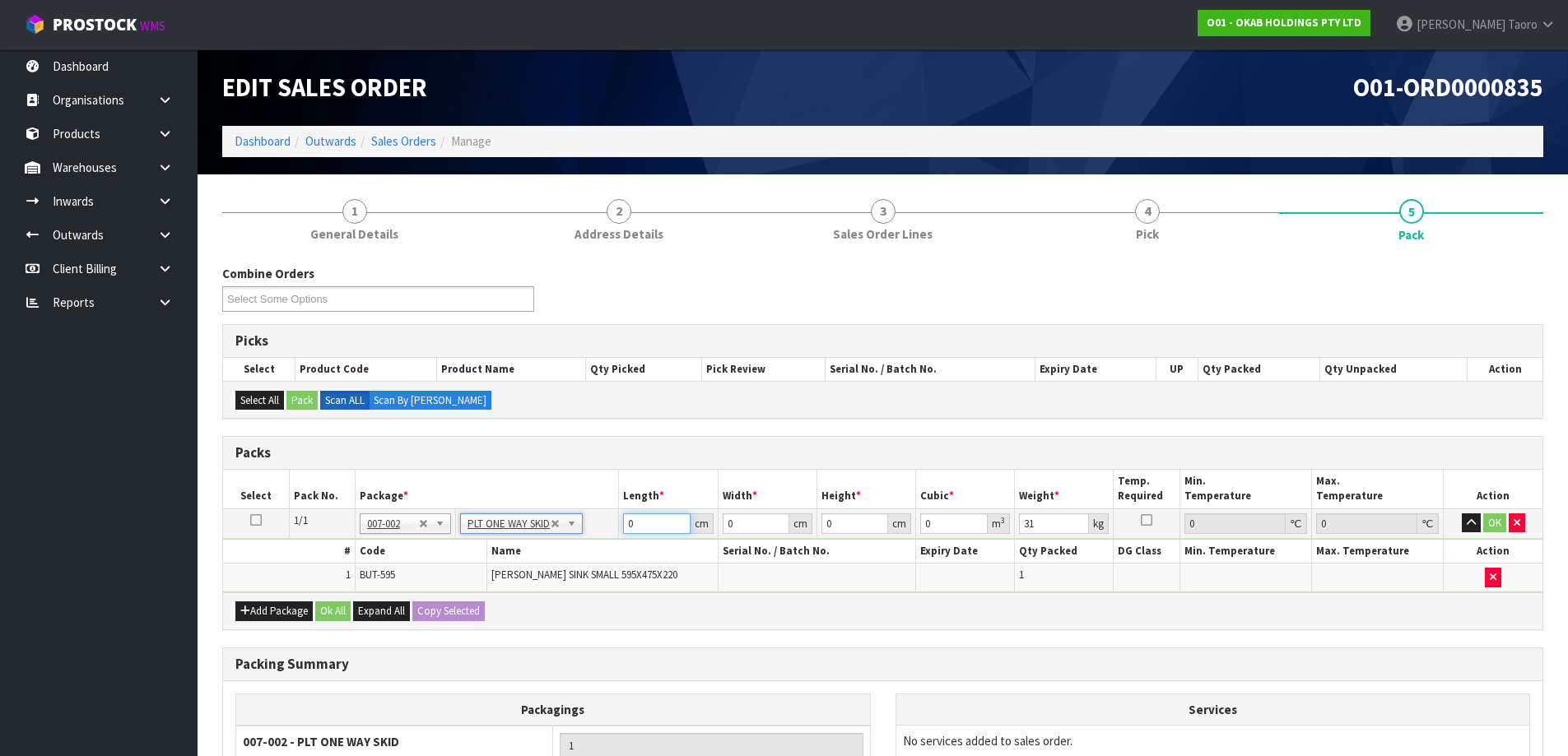
click at [647, 520] on input "0" at bounding box center [656, 523] width 67 height 20
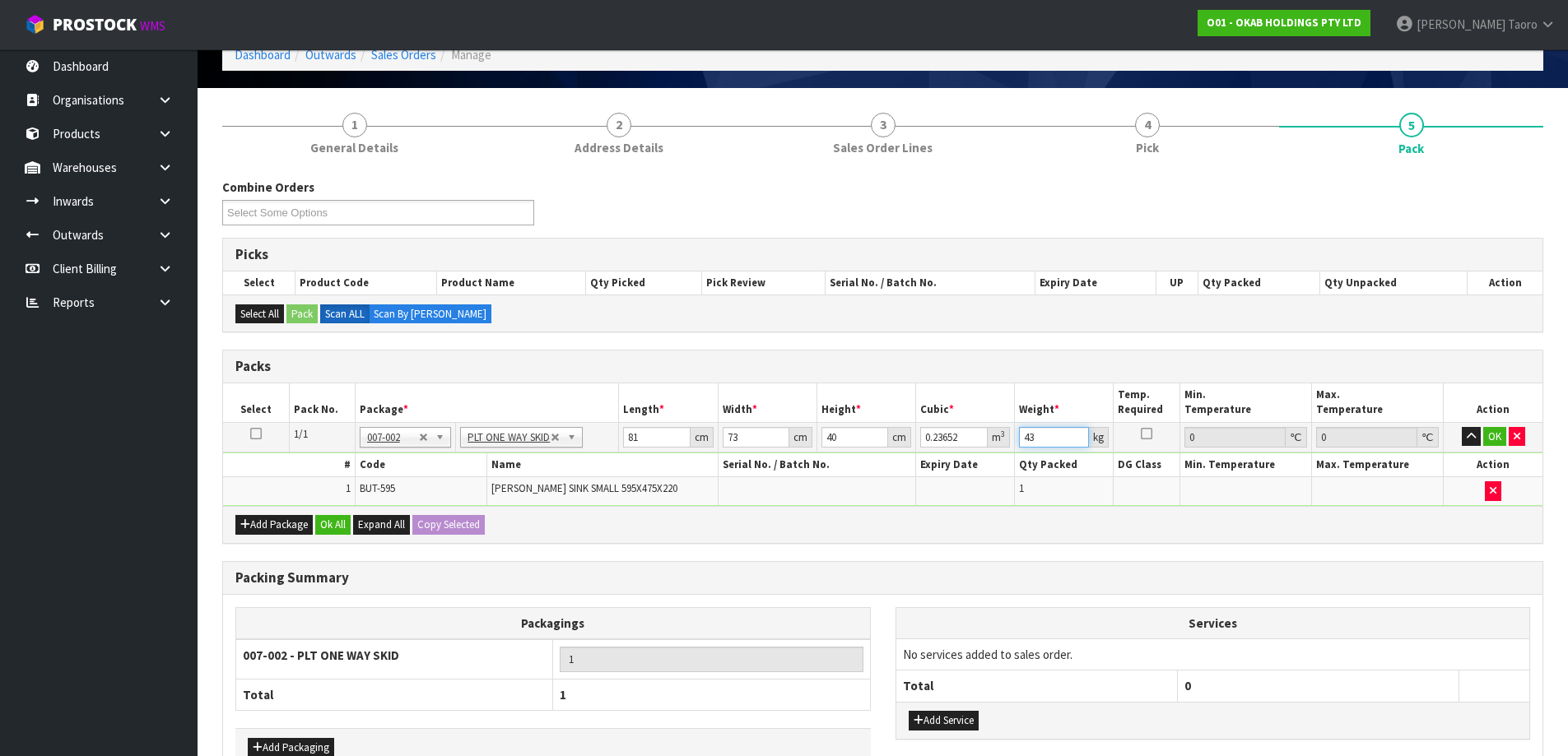
scroll to position [187, 0]
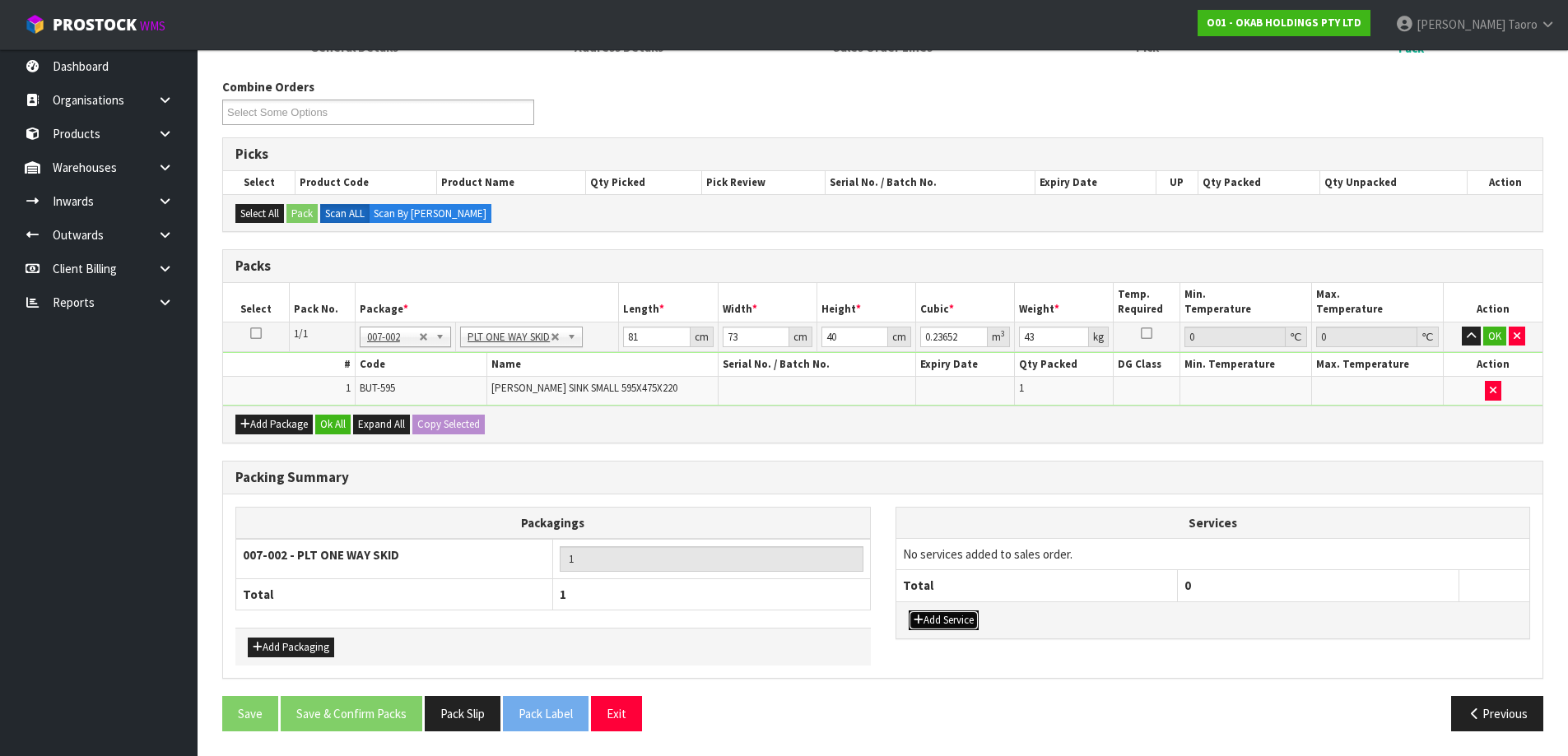
click at [964, 623] on button "Add Service" at bounding box center [944, 619] width 70 height 19
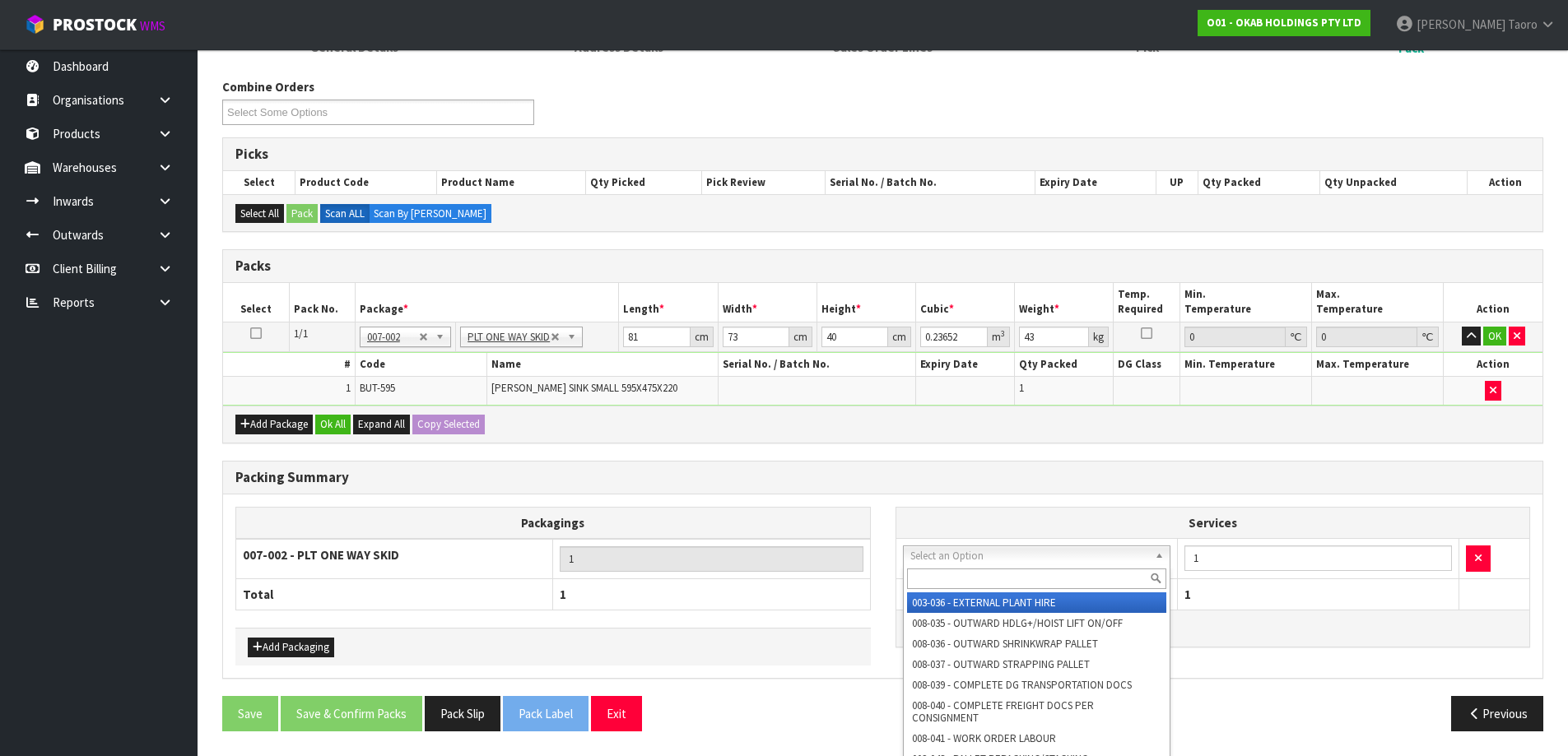
click at [982, 577] on input "text" at bounding box center [1036, 579] width 260 height 20
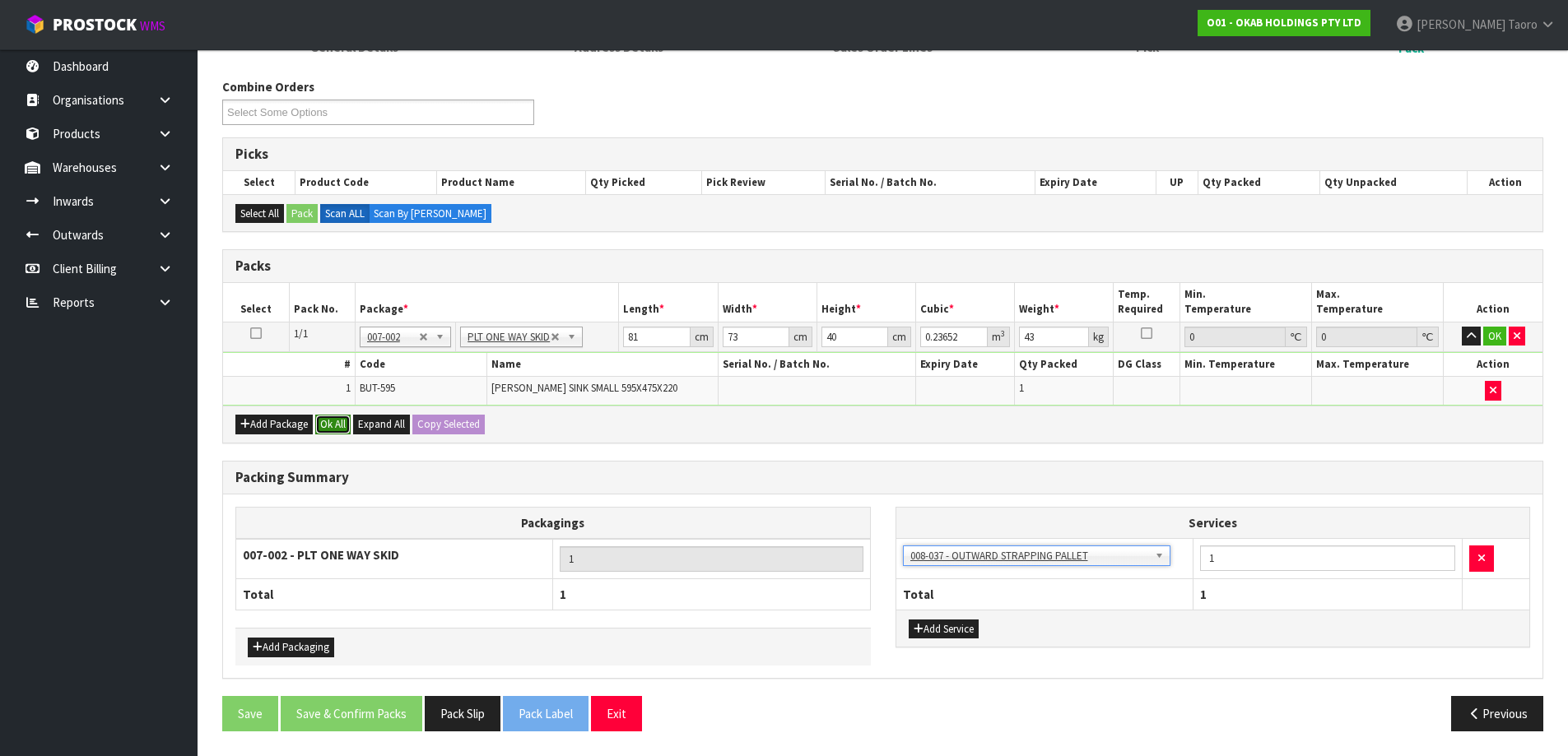
click at [333, 431] on button "Ok All" at bounding box center [333, 424] width 35 height 19
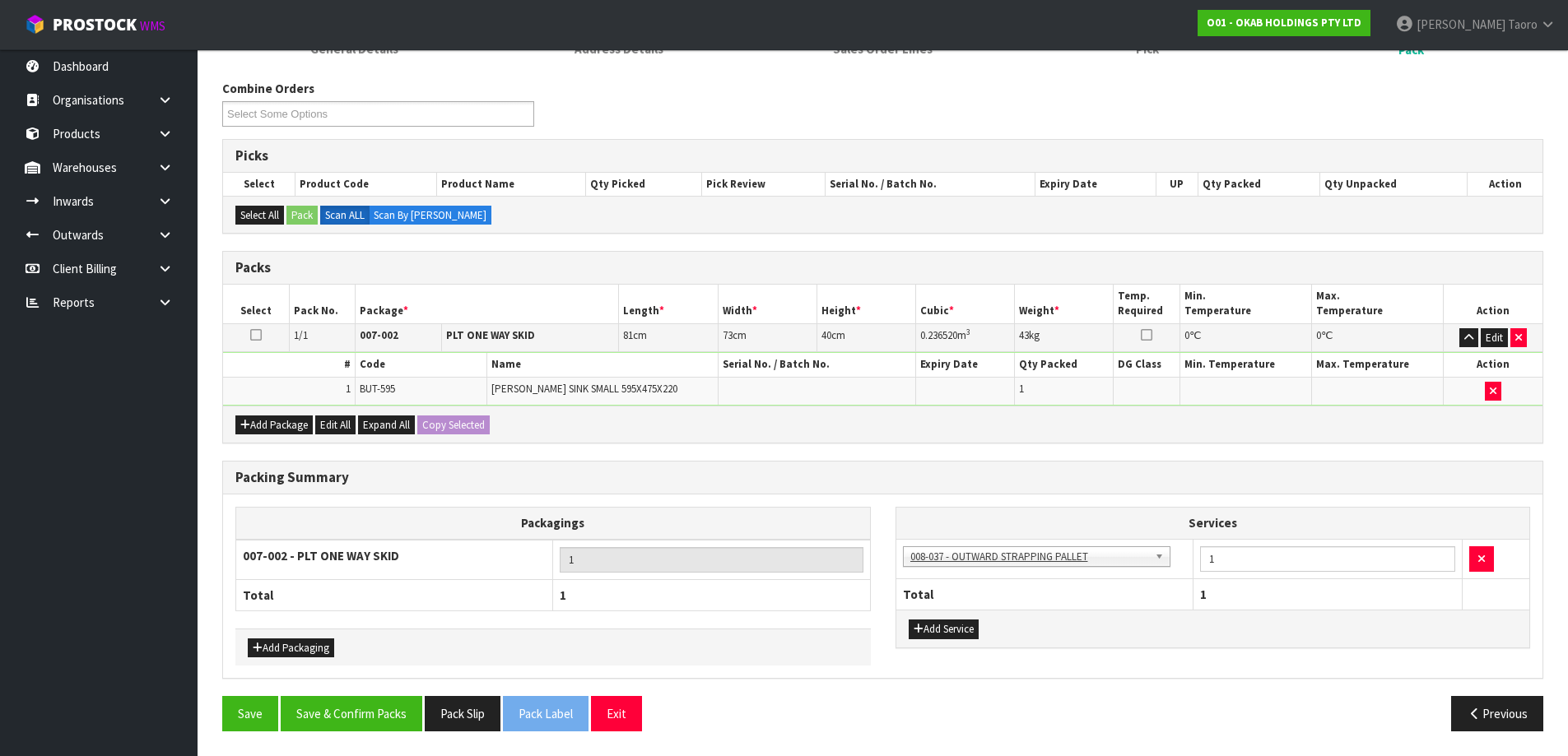
scroll to position [185, 0]
drag, startPoint x: 370, startPoint y: 704, endPoint x: 372, endPoint y: 693, distance: 11.2
click at [371, 700] on button "Save & Confirm Packs" at bounding box center [351, 713] width 141 height 35
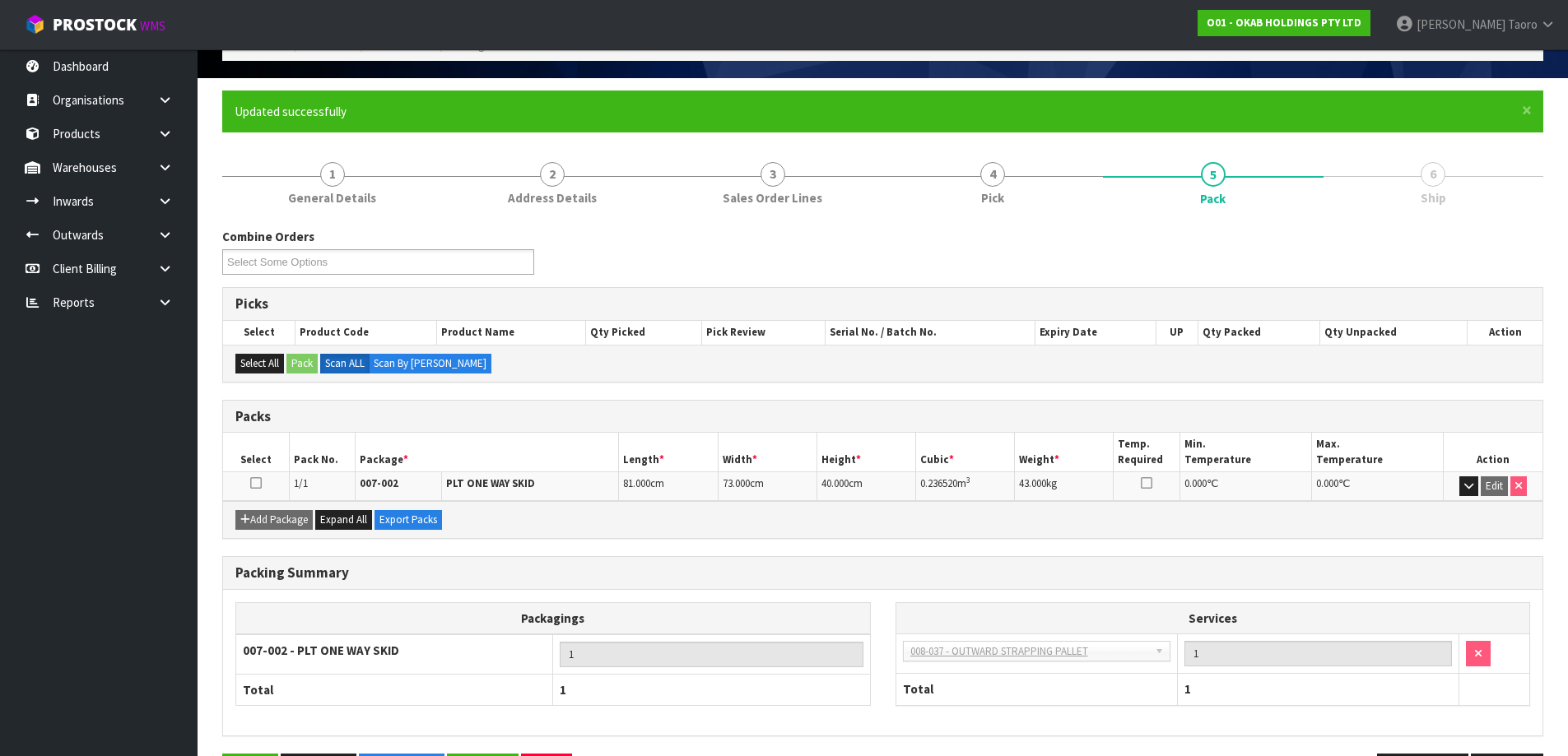
scroll to position [154, 0]
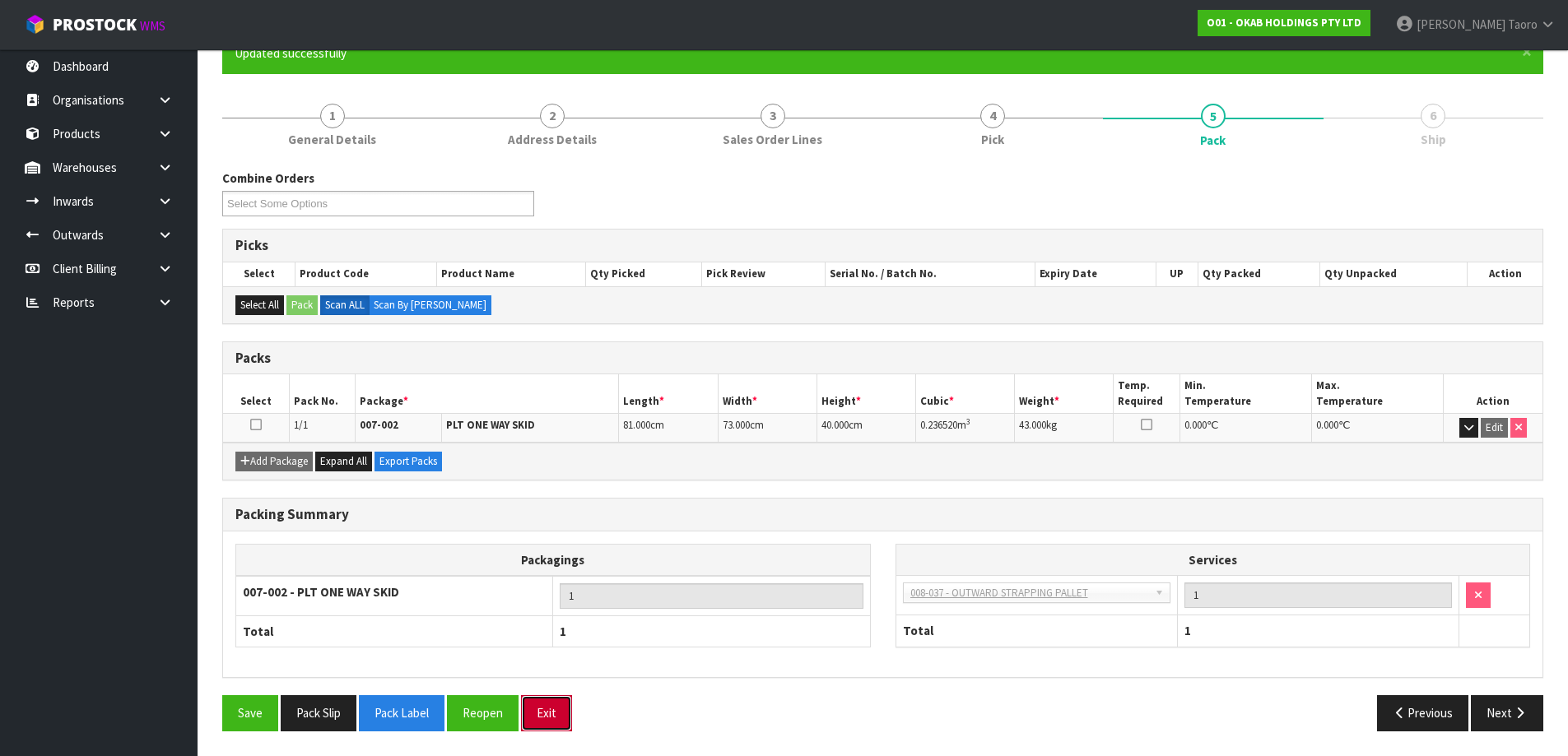
click at [550, 714] on button "Exit" at bounding box center [545, 713] width 51 height 35
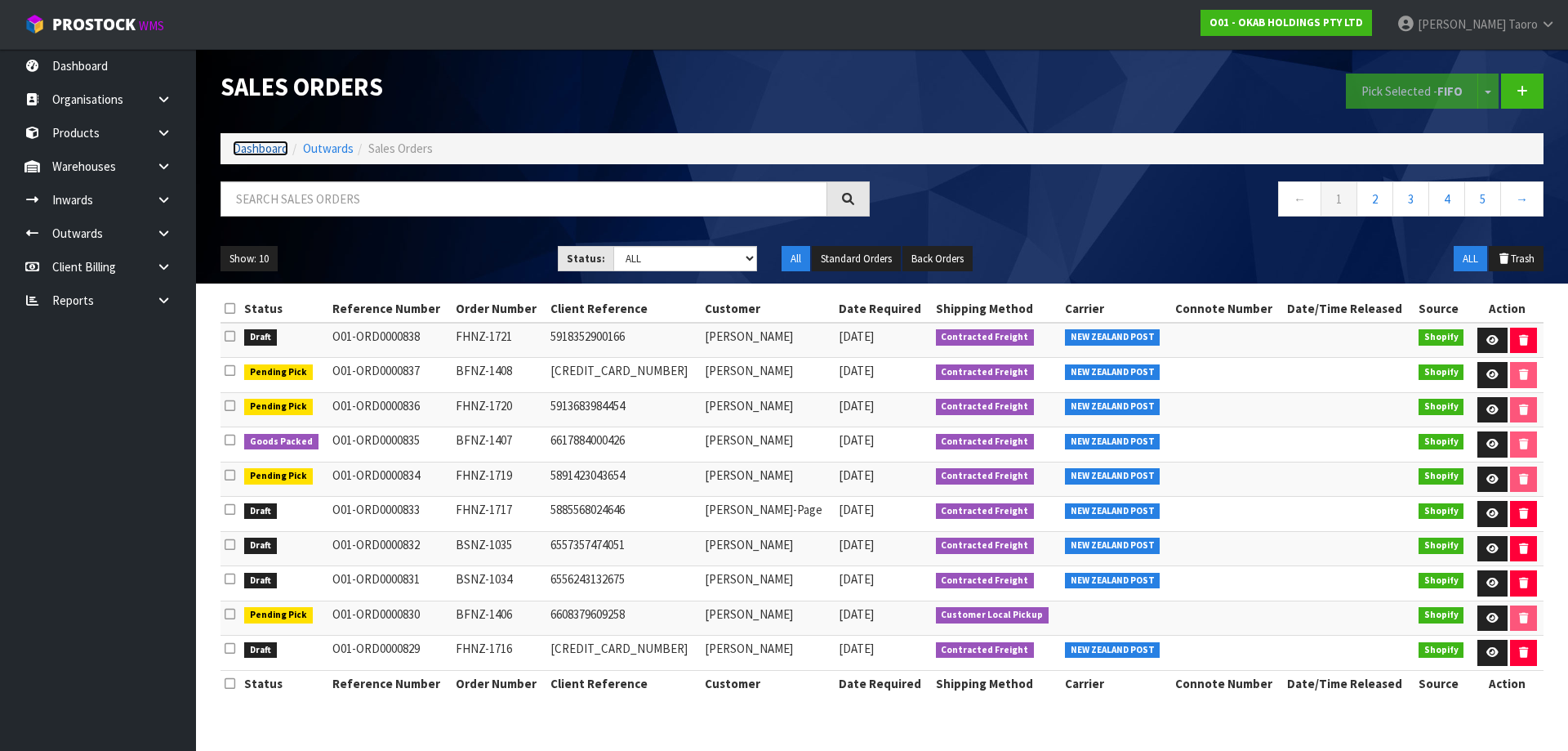
click at [275, 155] on link "Dashboard" at bounding box center [261, 148] width 56 height 16
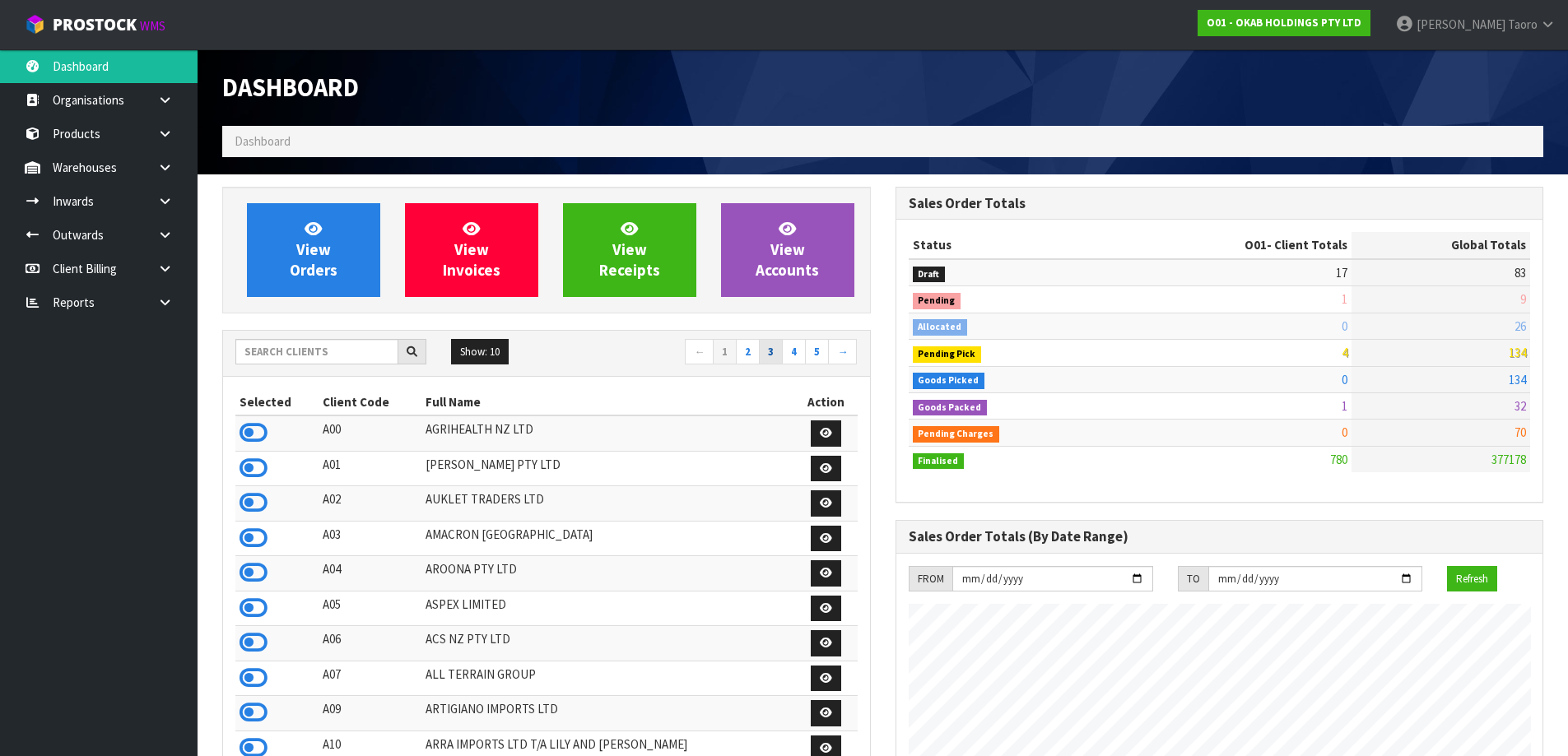
scroll to position [1059, 672]
click at [369, 348] on input "text" at bounding box center [317, 352] width 163 height 26
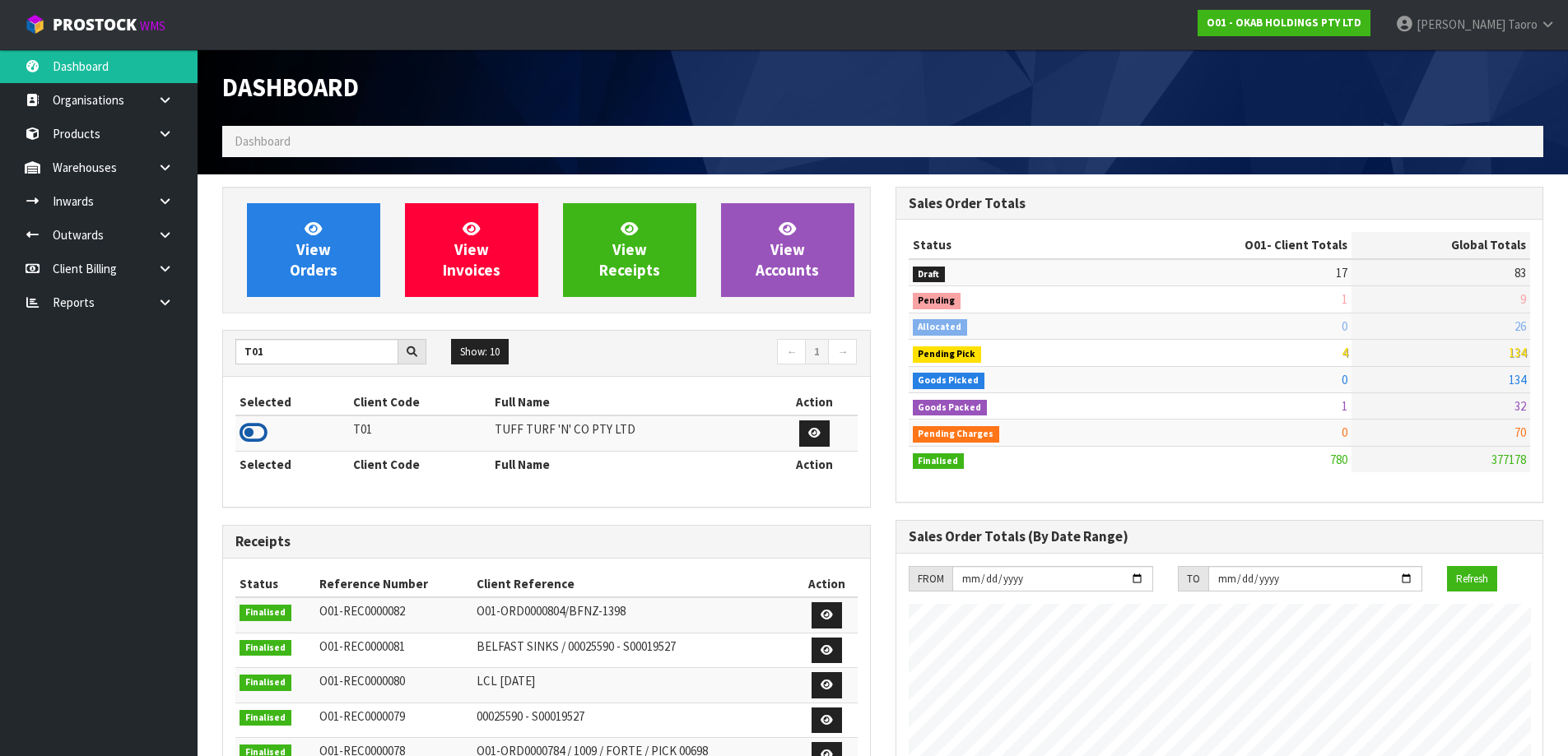
click at [254, 429] on icon at bounding box center [253, 433] width 28 height 25
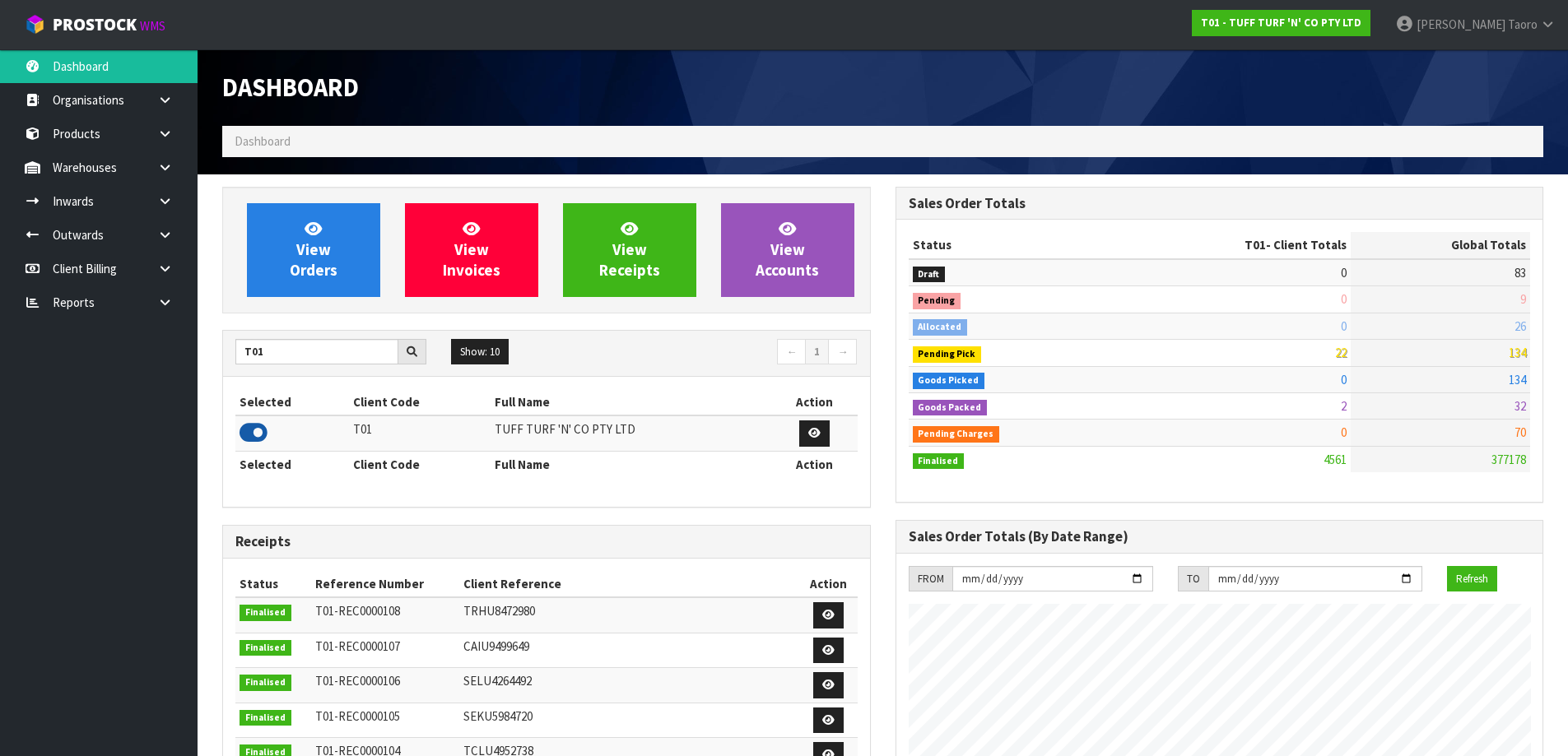
scroll to position [1246, 672]
click at [311, 223] on icon at bounding box center [312, 228] width 18 height 16
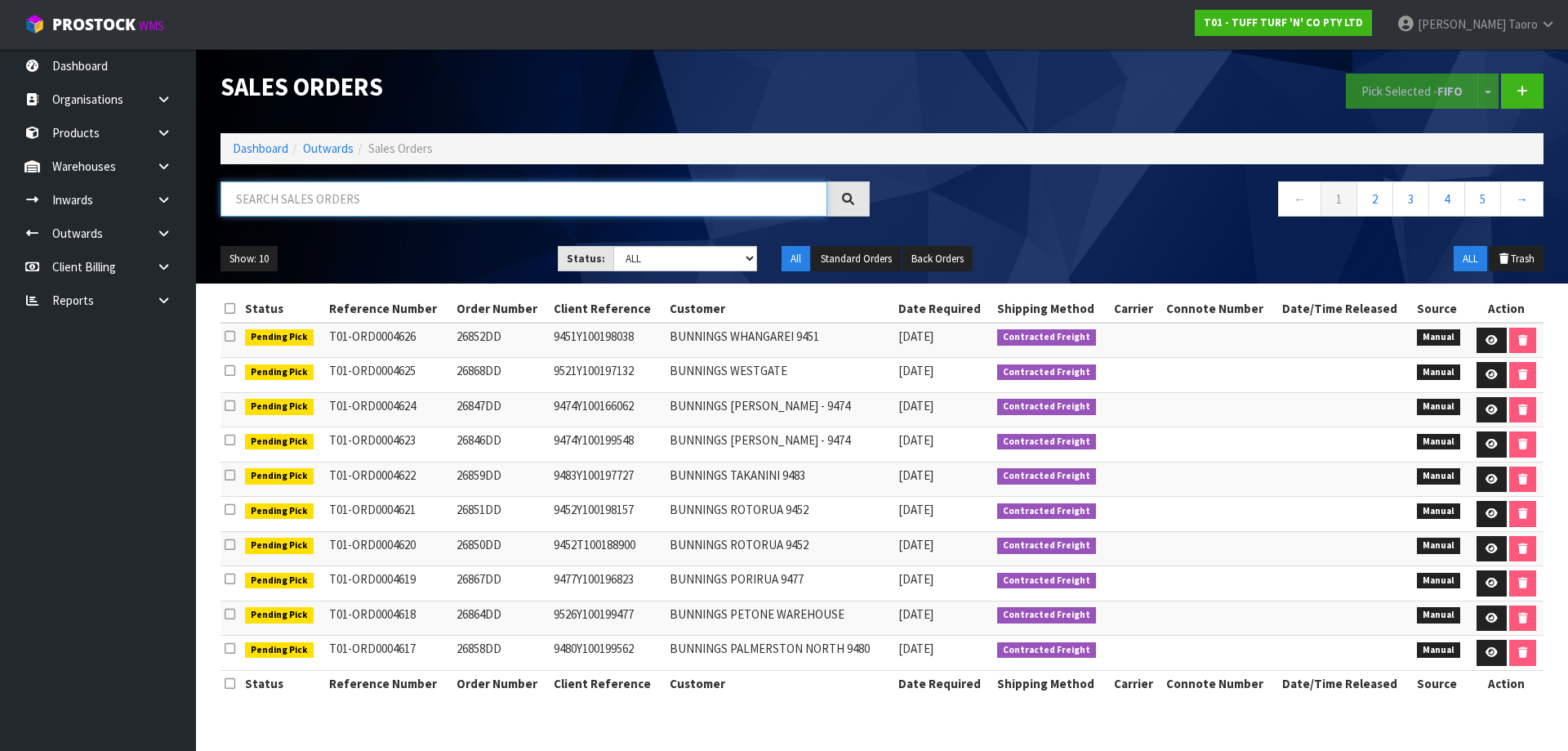
click at [317, 203] on input "text" at bounding box center [523, 199] width 606 height 35
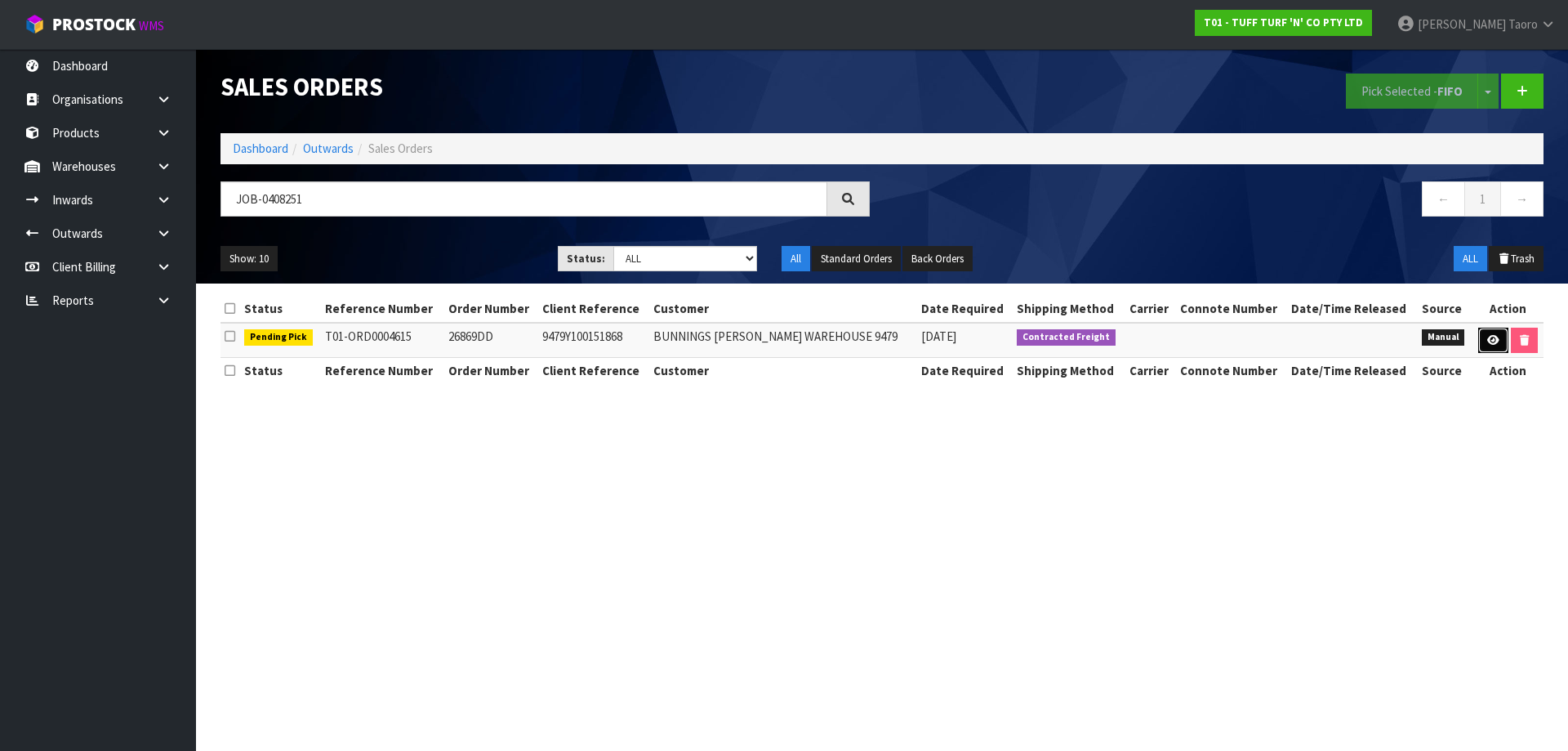
click at [1496, 343] on icon at bounding box center [1493, 341] width 12 height 11
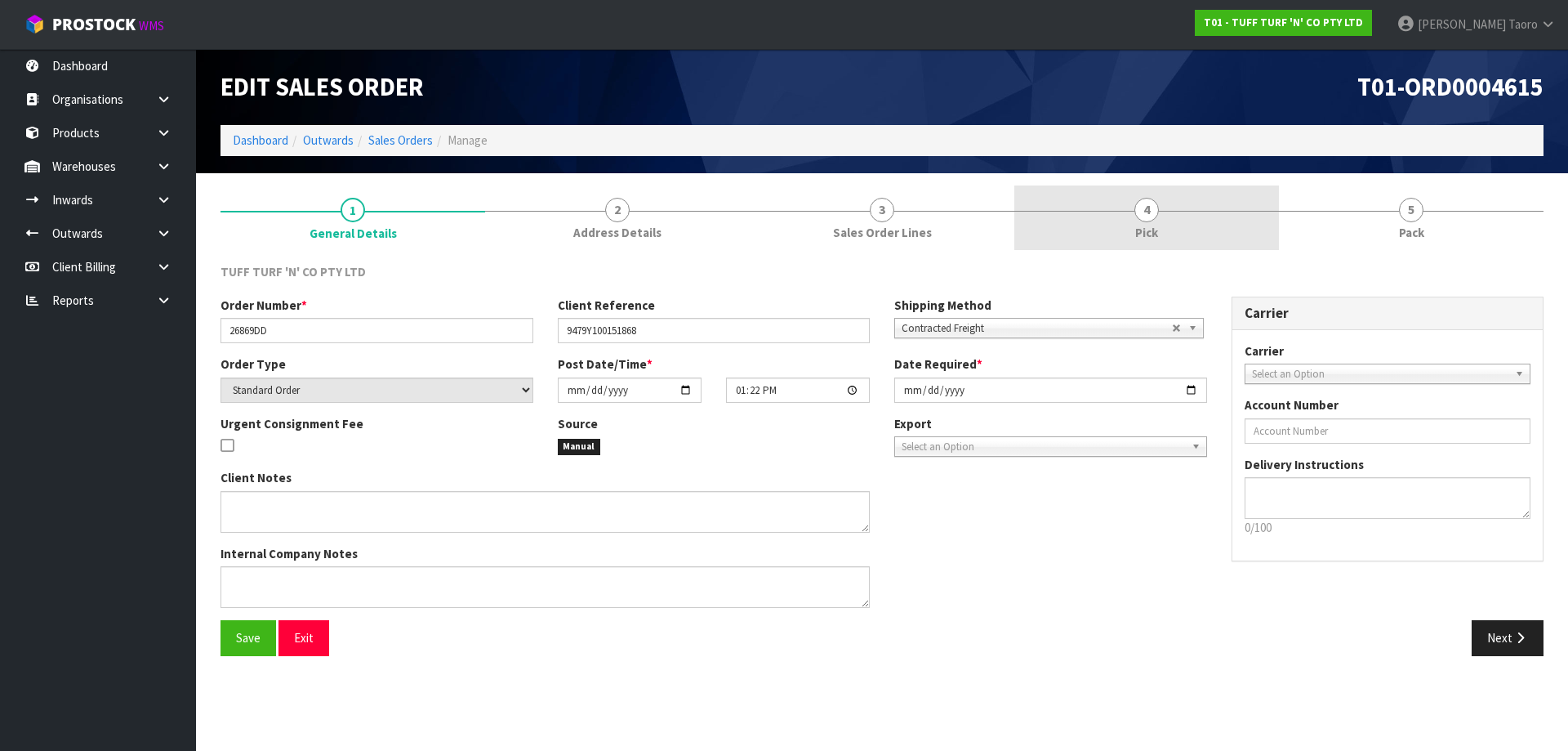
click at [1165, 225] on link "4 Pick" at bounding box center [1146, 218] width 264 height 64
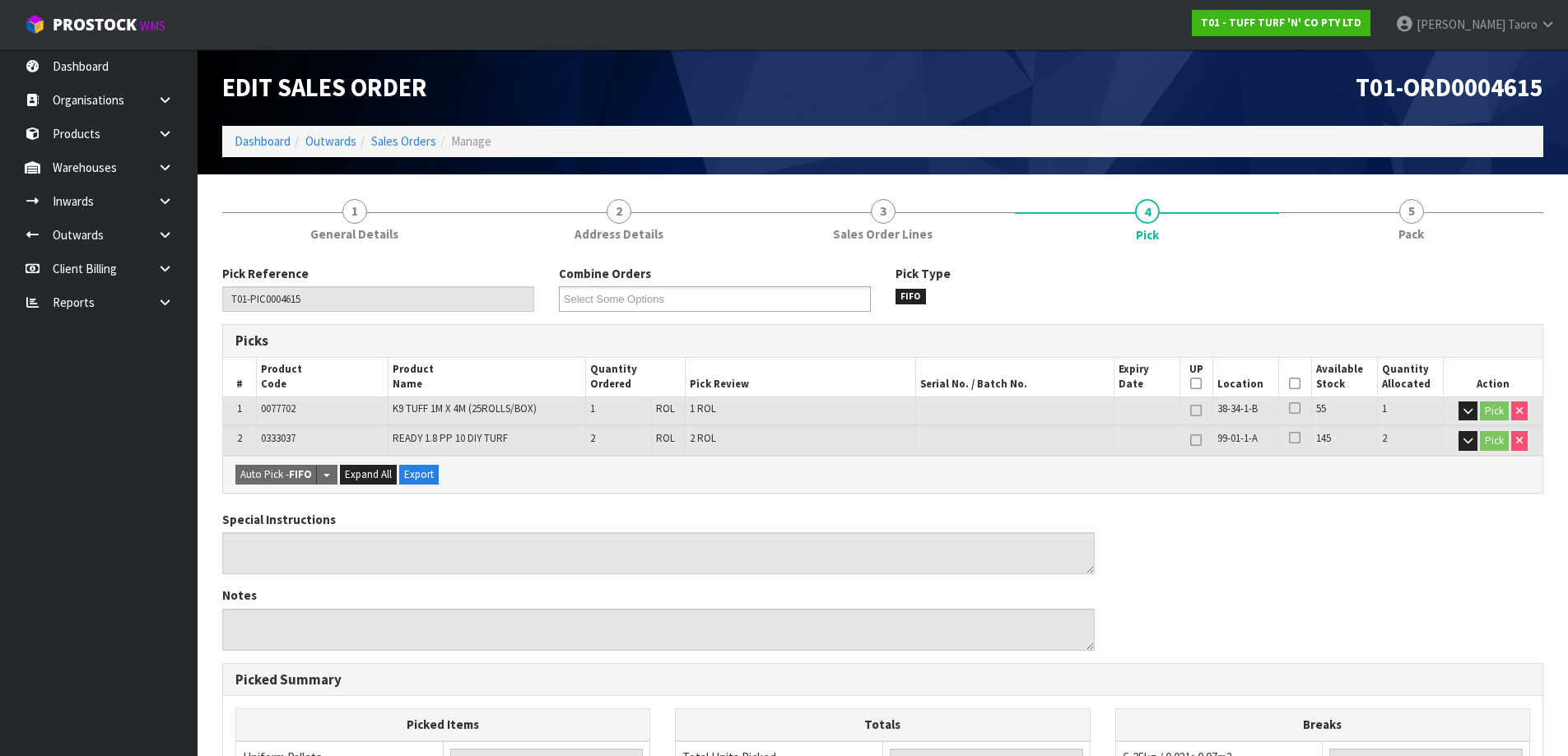
click at [1300, 384] on icon at bounding box center [1294, 384] width 11 height 1
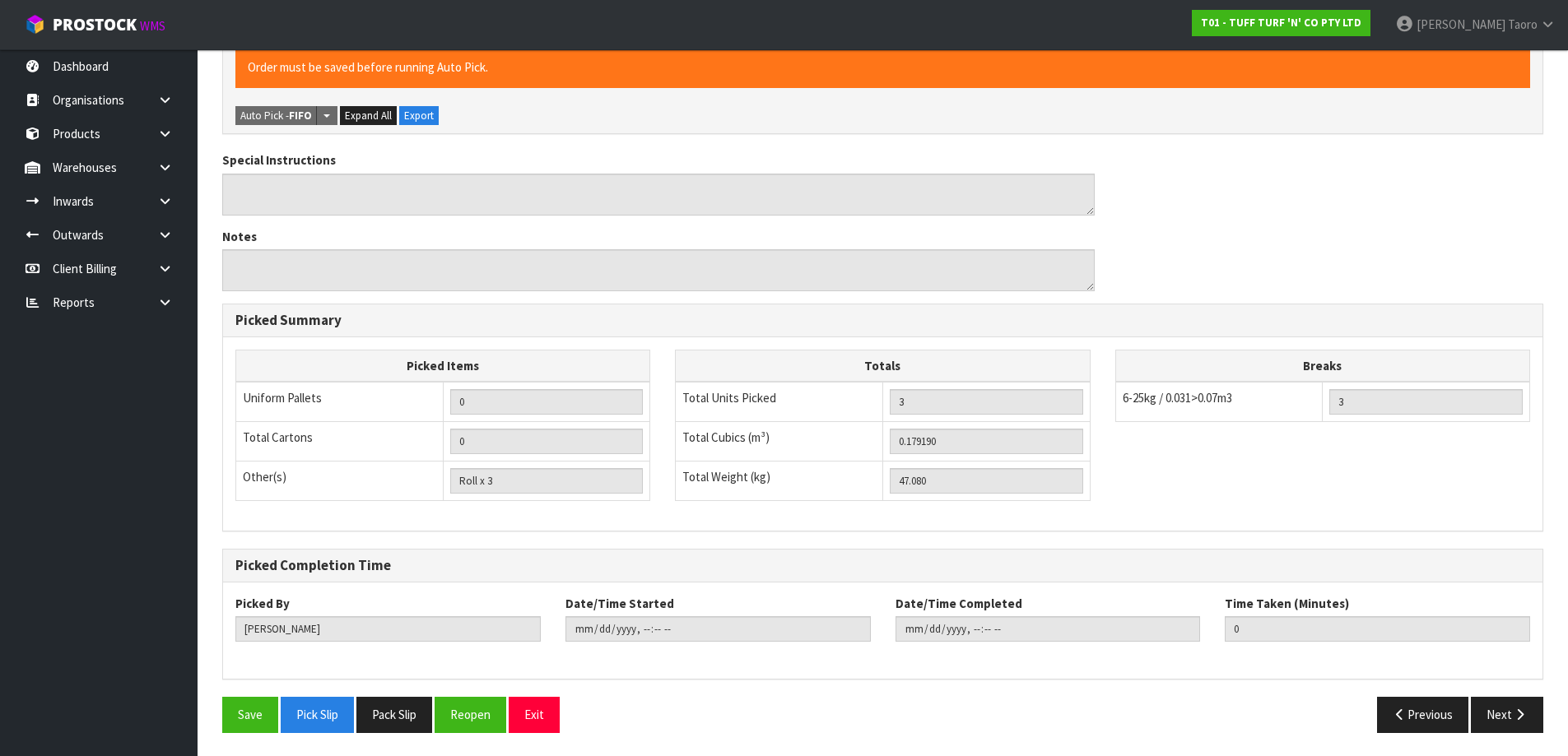
scroll to position [421, 0]
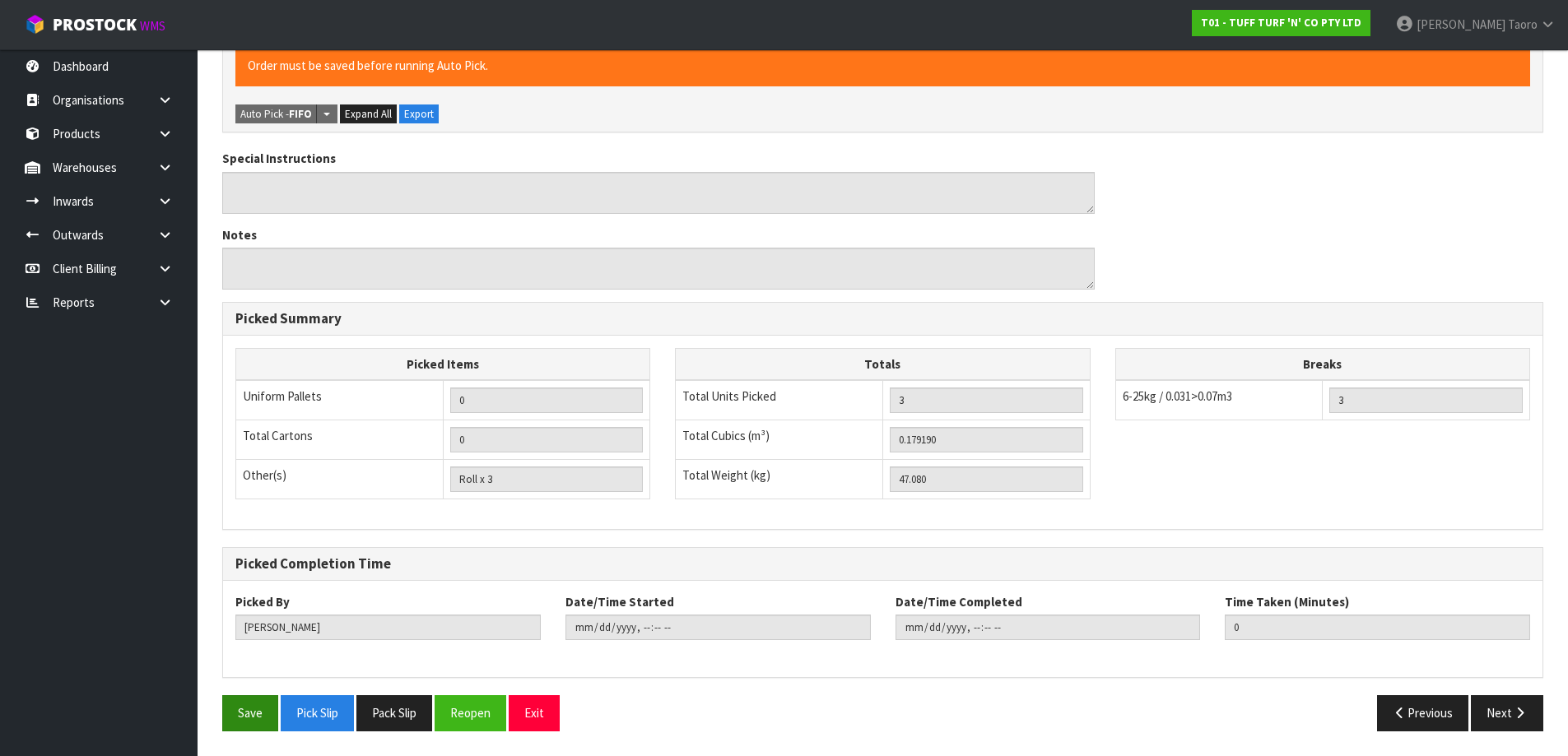
click at [220, 729] on div "Save Pick Slip Pack Slip Reopen Exit" at bounding box center [546, 713] width 673 height 35
click at [251, 723] on button "Save" at bounding box center [250, 713] width 56 height 35
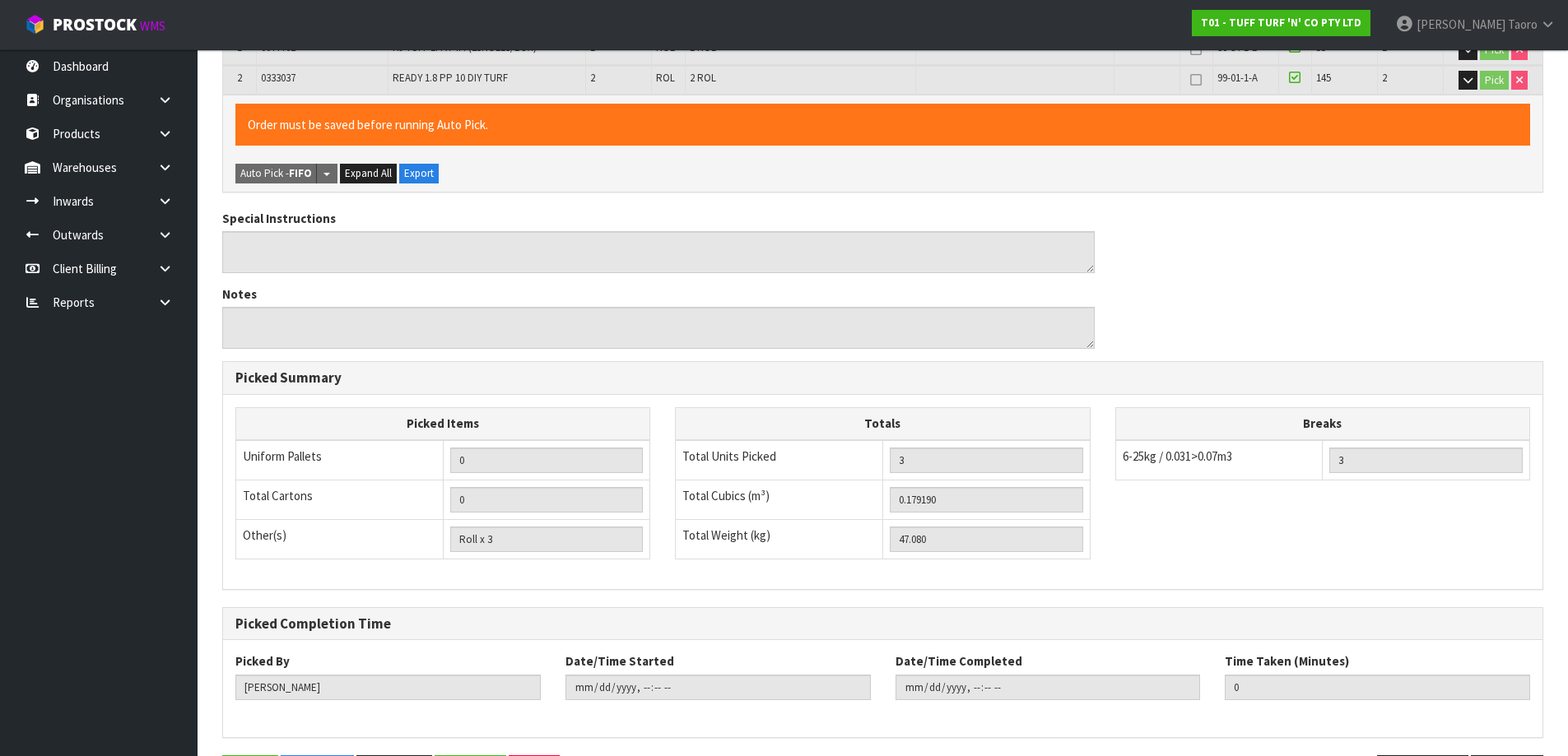
scroll to position [0, 0]
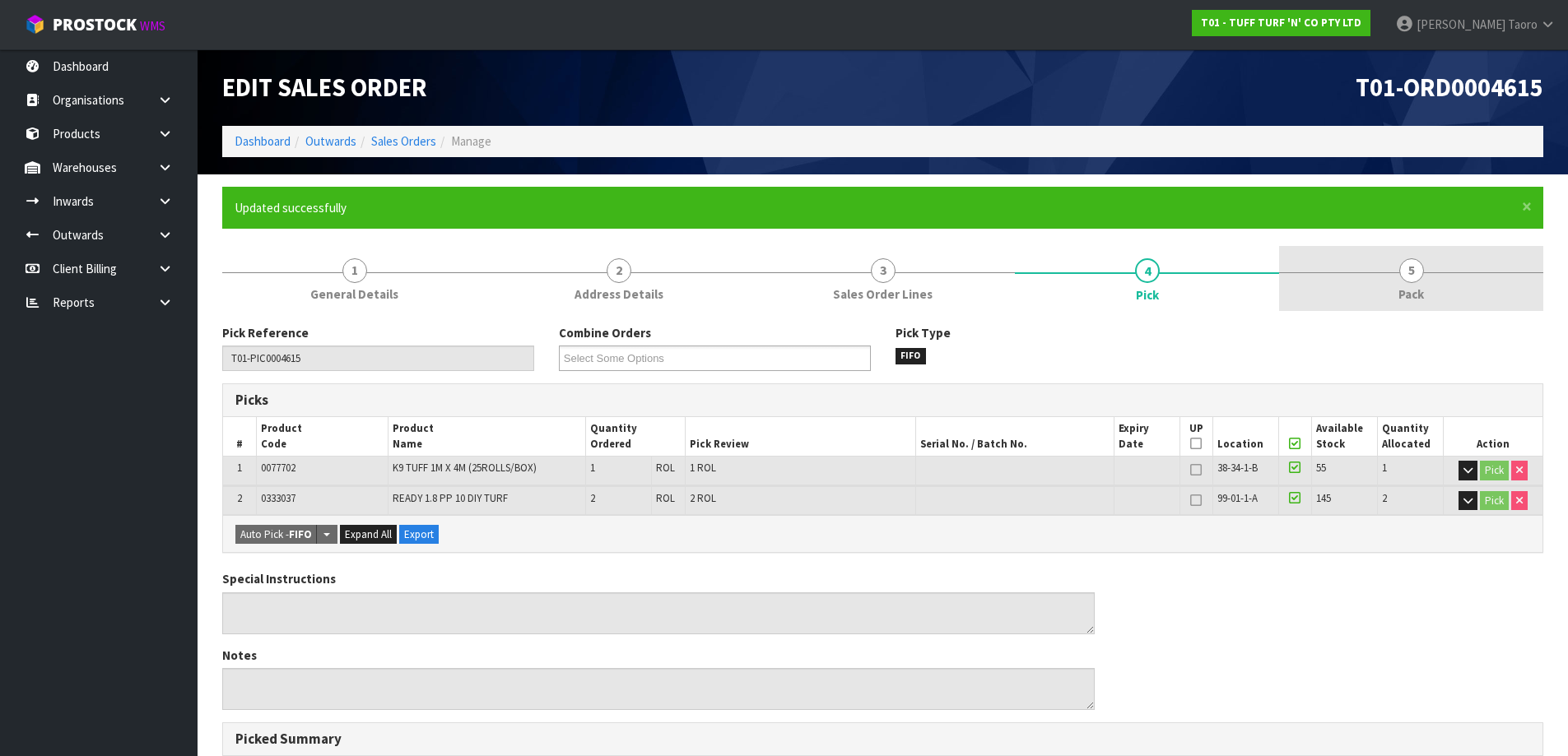
click at [1428, 295] on link "5 Pack" at bounding box center [1411, 278] width 264 height 65
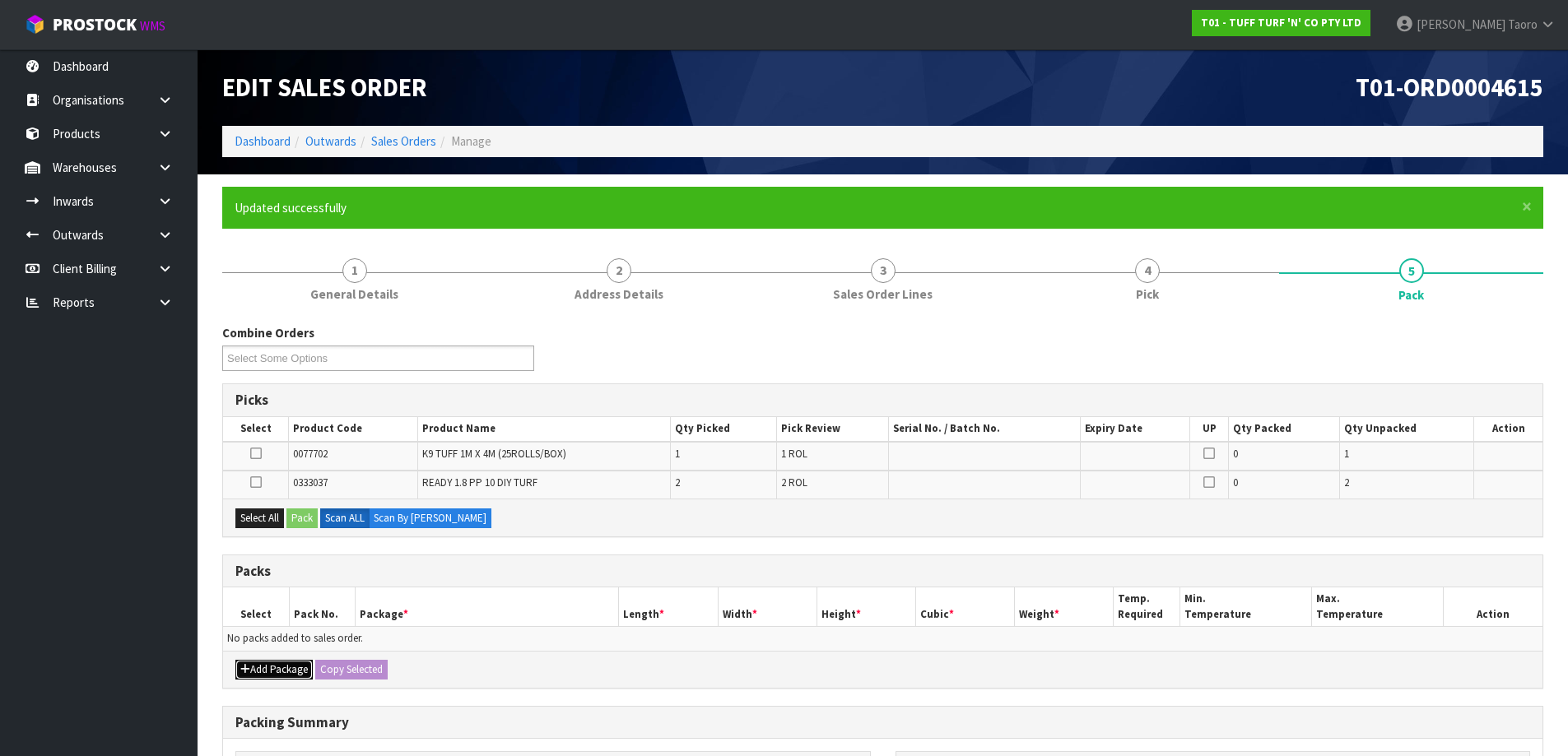
drag, startPoint x: 278, startPoint y: 674, endPoint x: 263, endPoint y: 661, distance: 19.8
click at [276, 671] on button "Add Package" at bounding box center [275, 669] width 78 height 19
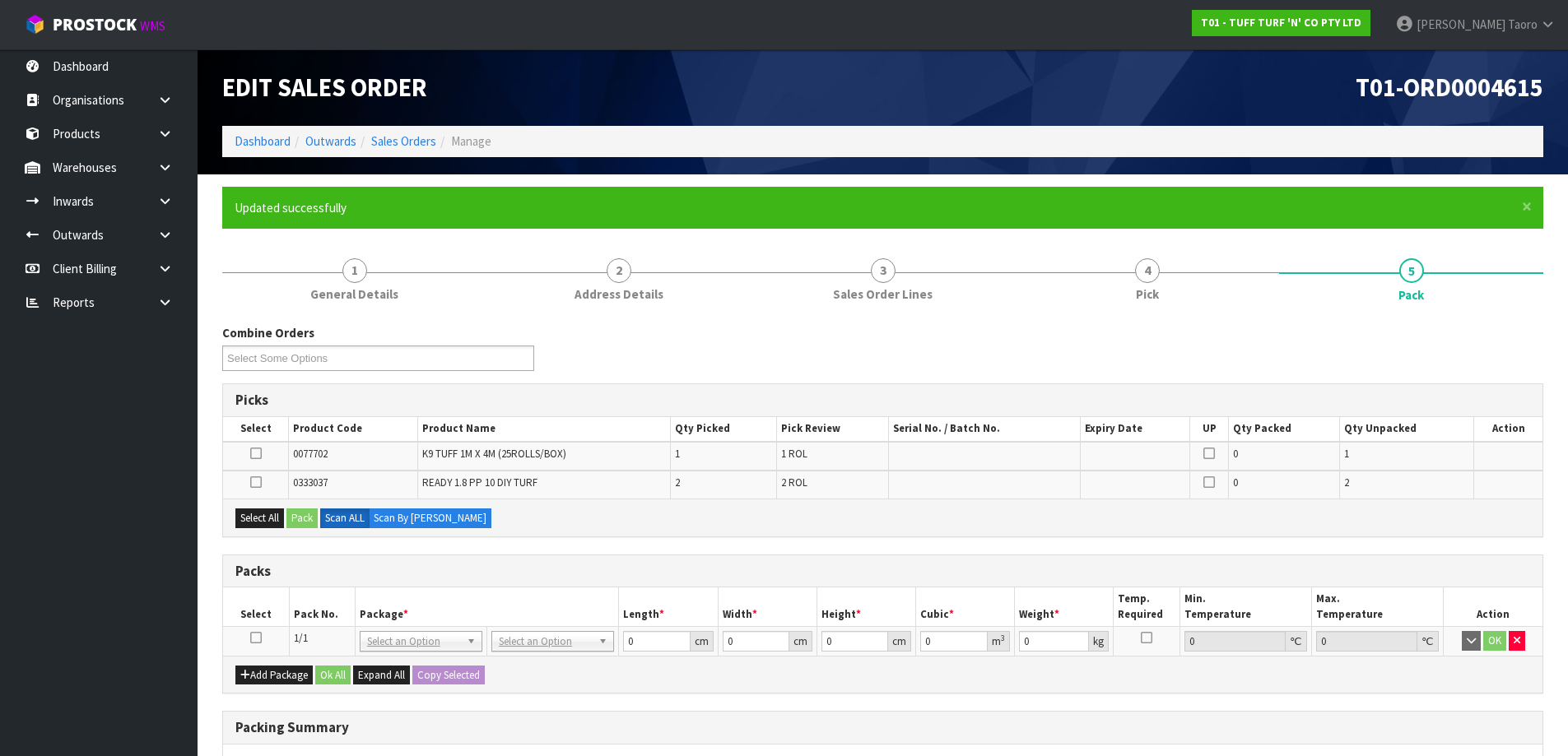
click at [251, 639] on icon at bounding box center [256, 638] width 11 height 1
click at [258, 521] on button "Select All" at bounding box center [260, 518] width 49 height 19
click at [303, 527] on button "Pack" at bounding box center [302, 518] width 31 height 19
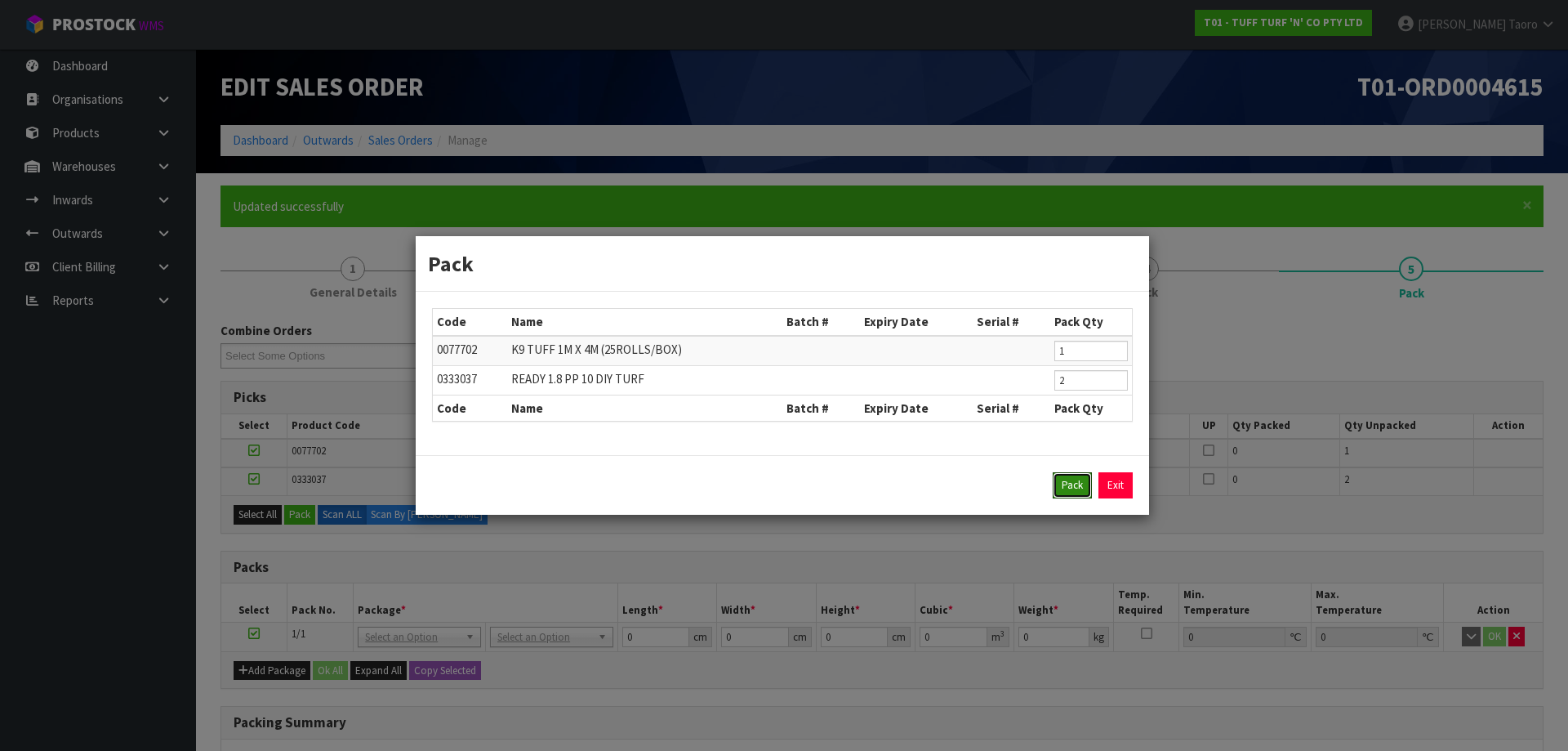
drag, startPoint x: 1076, startPoint y: 479, endPoint x: 1078, endPoint y: 468, distance: 11.2
click at [1076, 474] on button "Pack" at bounding box center [1072, 485] width 39 height 26
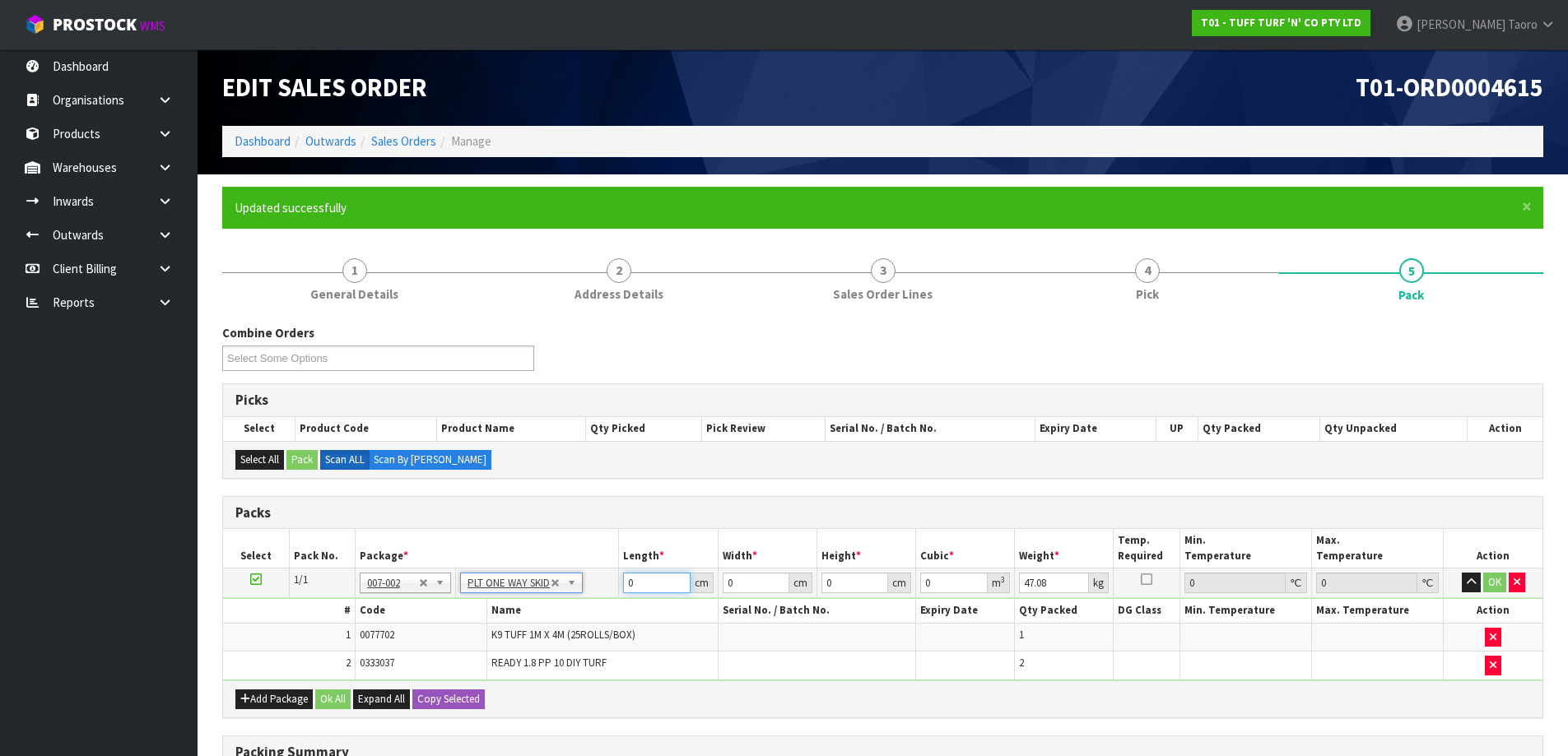
click at [651, 589] on input "0" at bounding box center [656, 583] width 67 height 20
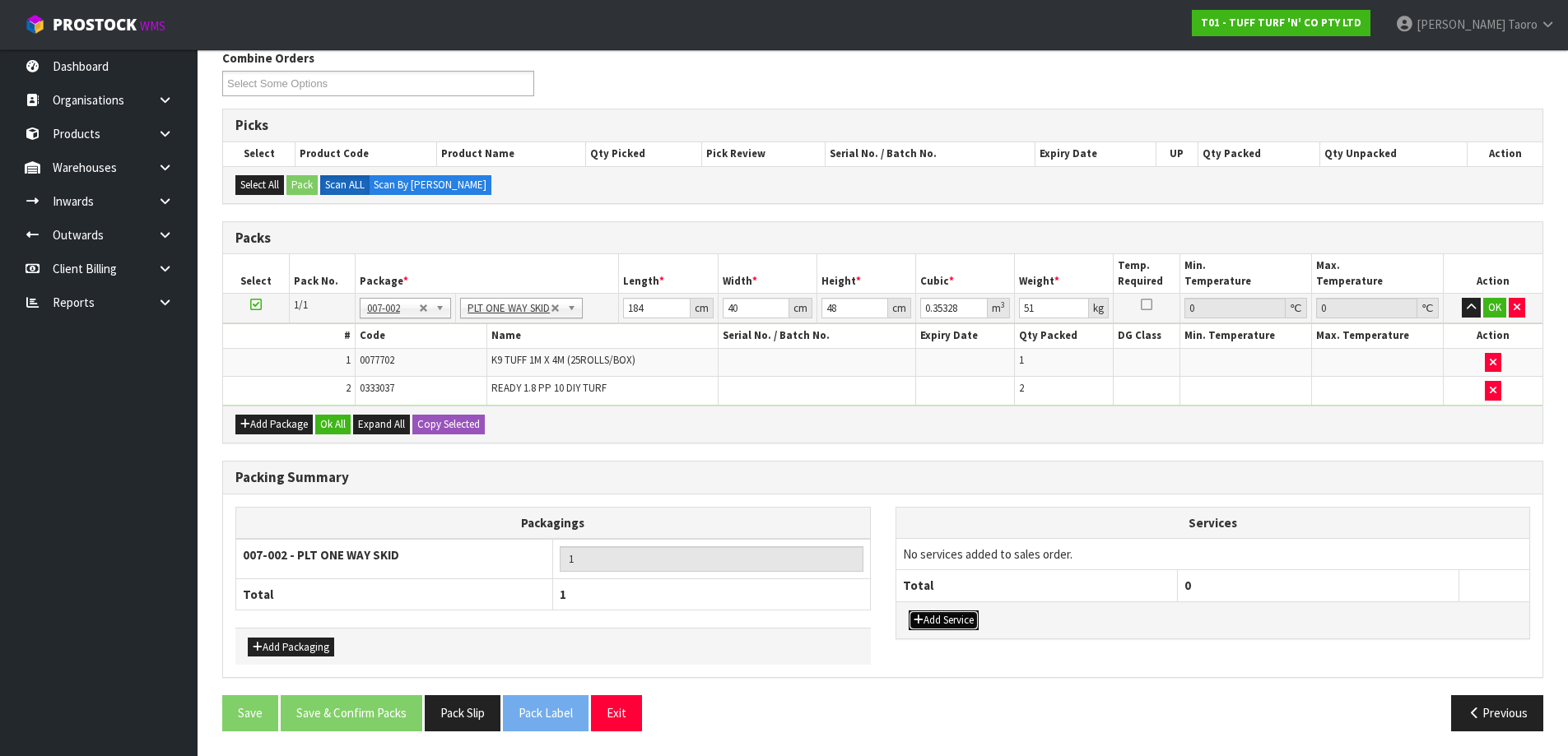
click at [962, 614] on button "Add Service" at bounding box center [944, 619] width 70 height 19
click at [970, 568] on td "003-036 - EXTERNAL PLANT HIRE 008-035 - OUTWARD HDLG+/HOIST LIFT ON/OFF 008-036…" at bounding box center [1036, 558] width 281 height 41
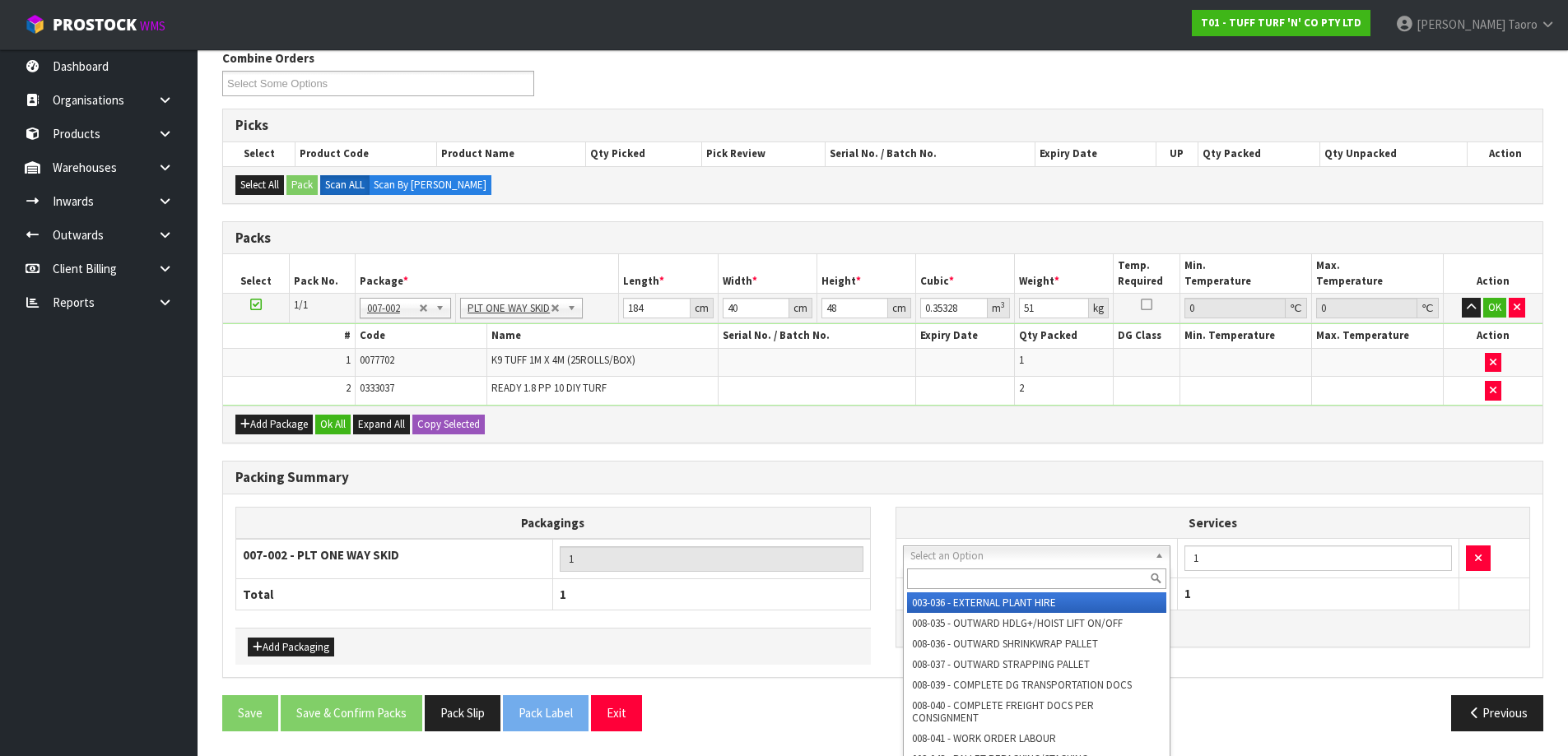
click at [986, 578] on input "text" at bounding box center [1036, 579] width 260 height 20
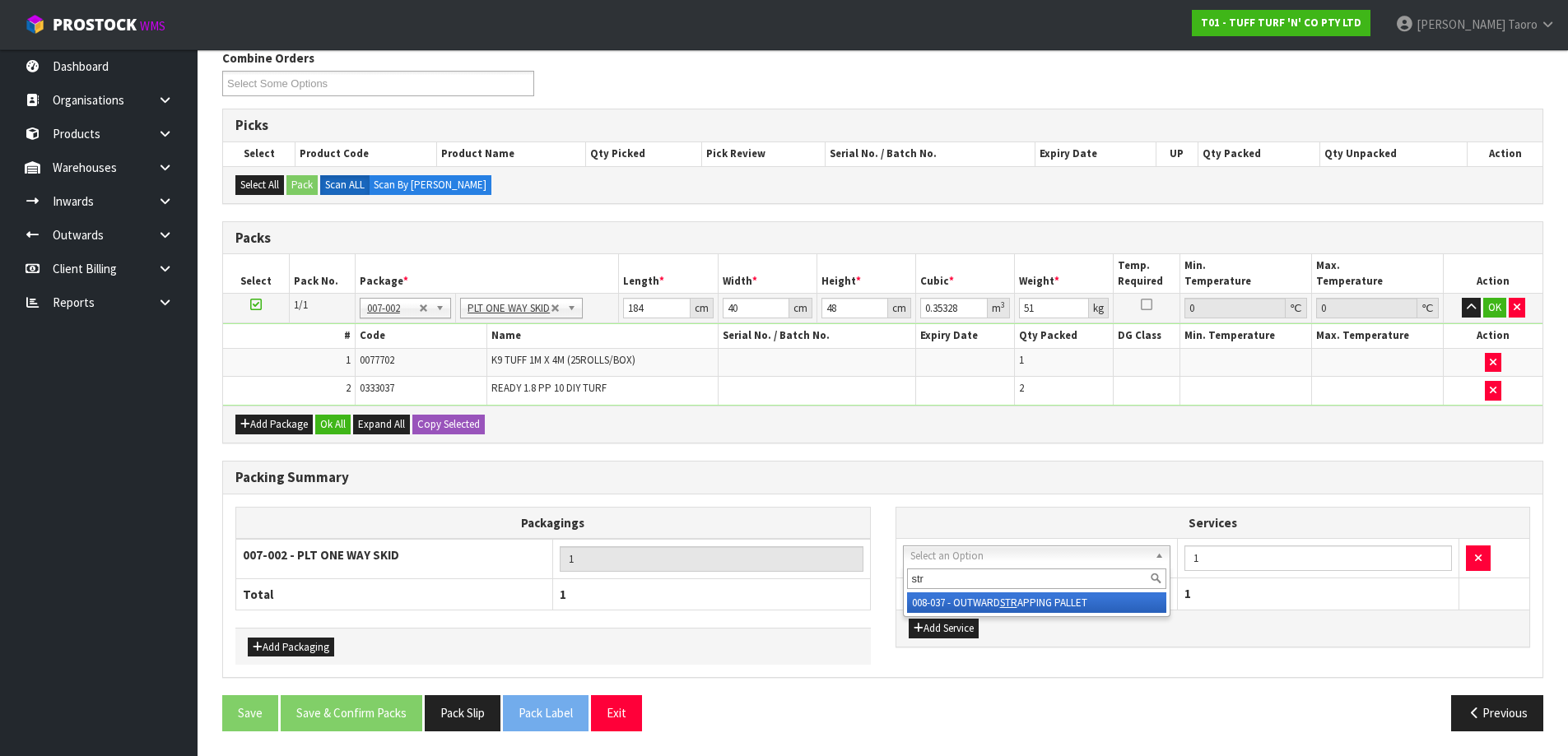
drag, startPoint x: 1030, startPoint y: 608, endPoint x: 1002, endPoint y: 591, distance: 32.8
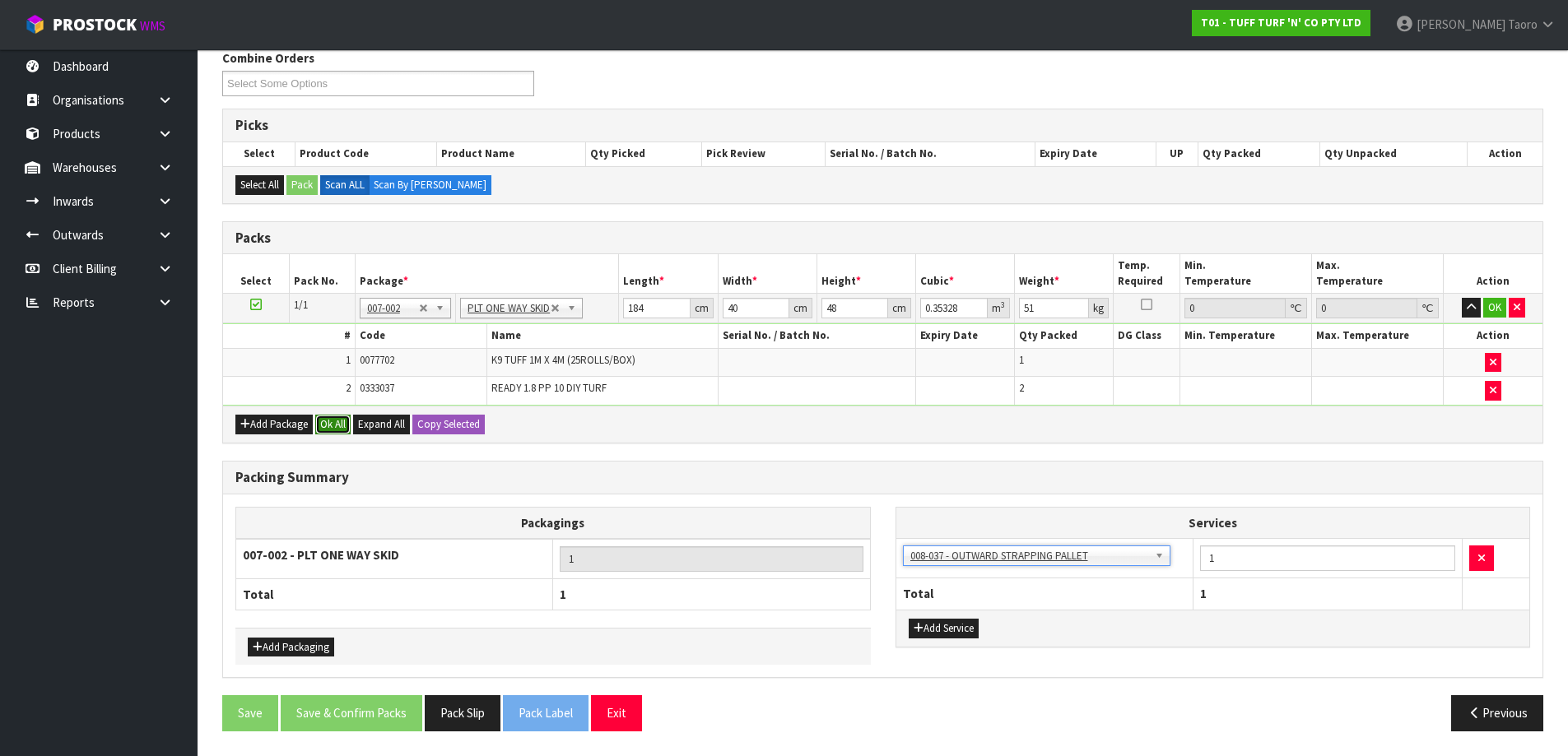
click at [339, 415] on button "Ok All" at bounding box center [333, 424] width 35 height 19
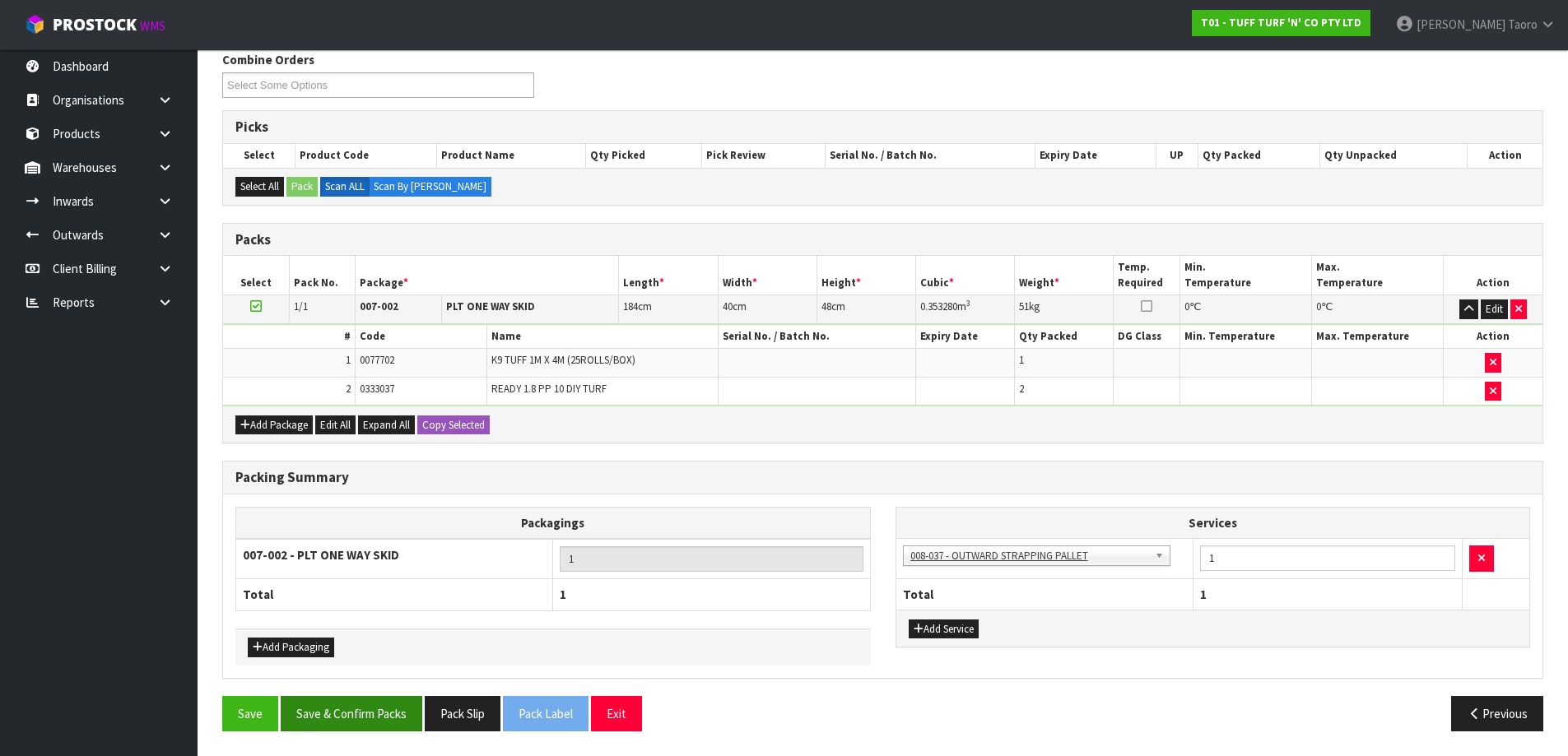
scroll to position [274, 0]
click at [382, 726] on button "Save & Confirm Packs" at bounding box center [351, 713] width 141 height 35
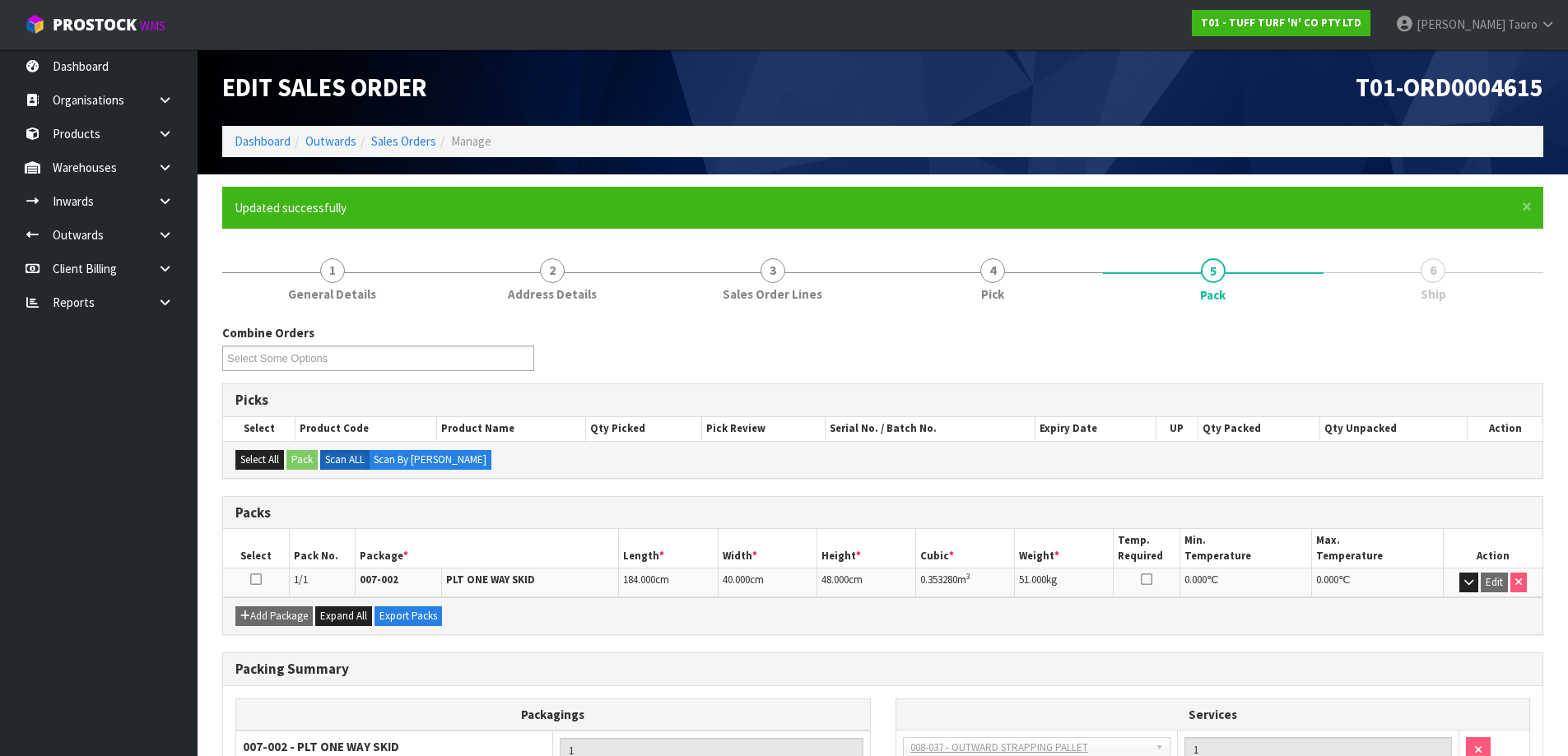
scroll to position [154, 0]
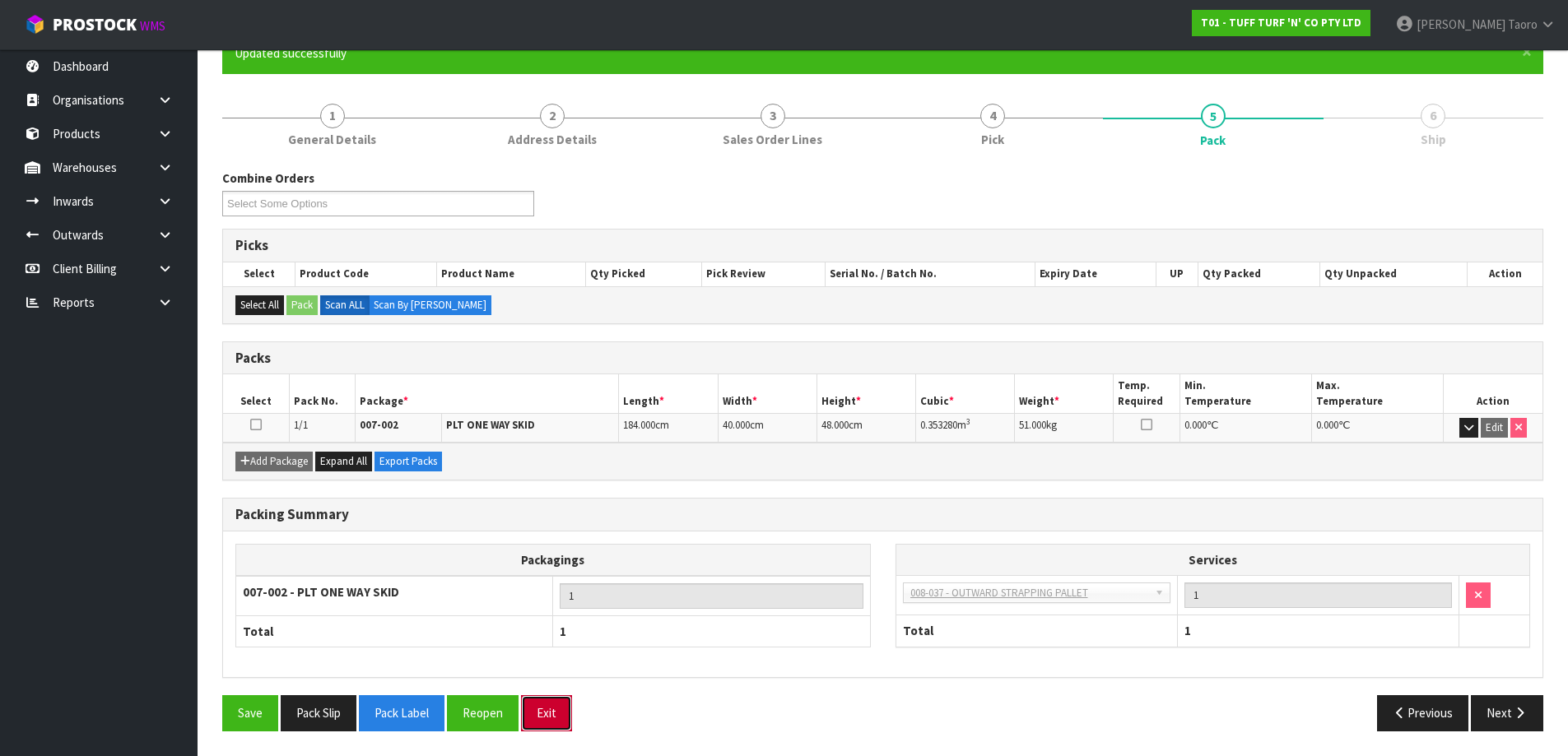
click at [550, 706] on button "Exit" at bounding box center [545, 713] width 51 height 35
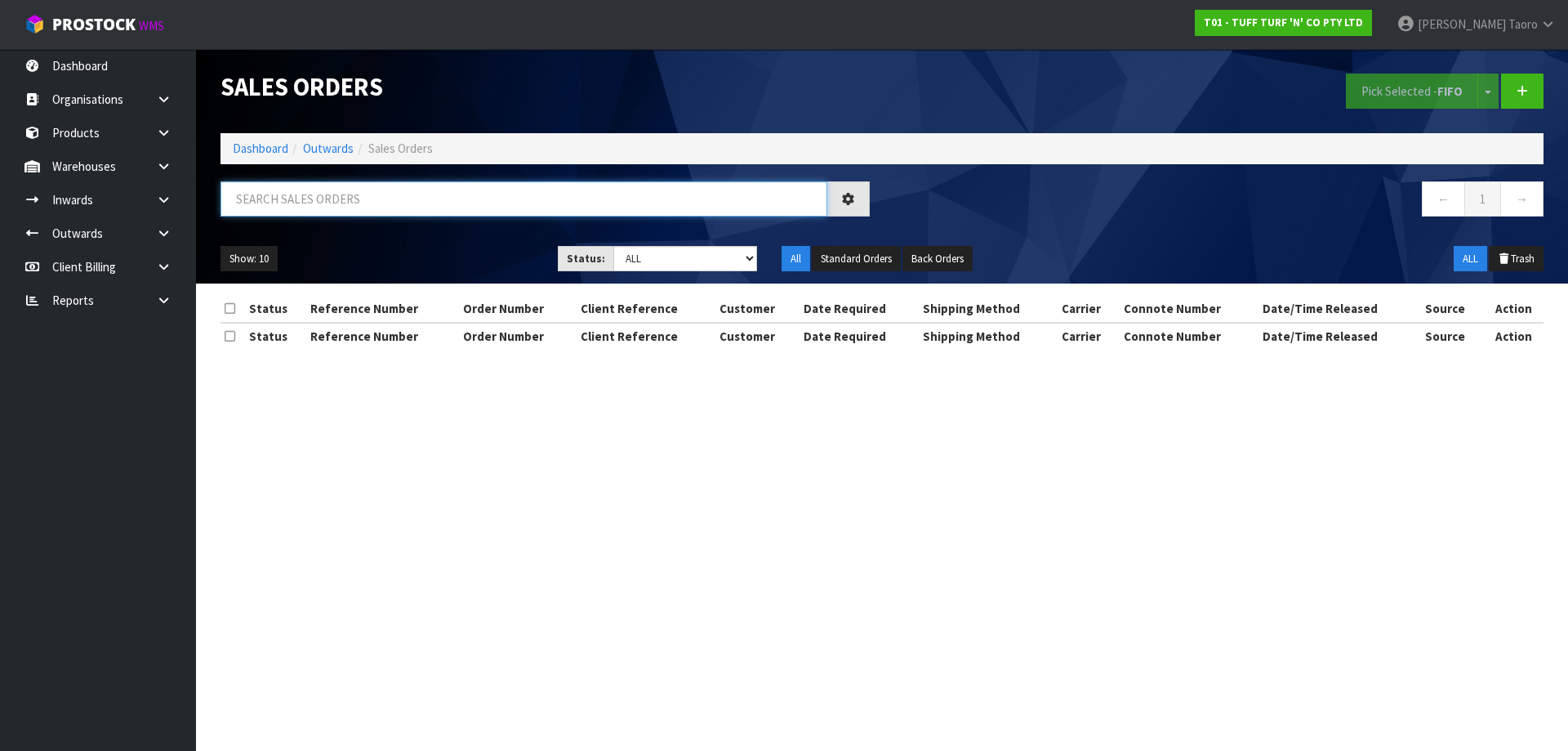
click at [265, 195] on input "text" at bounding box center [523, 199] width 606 height 35
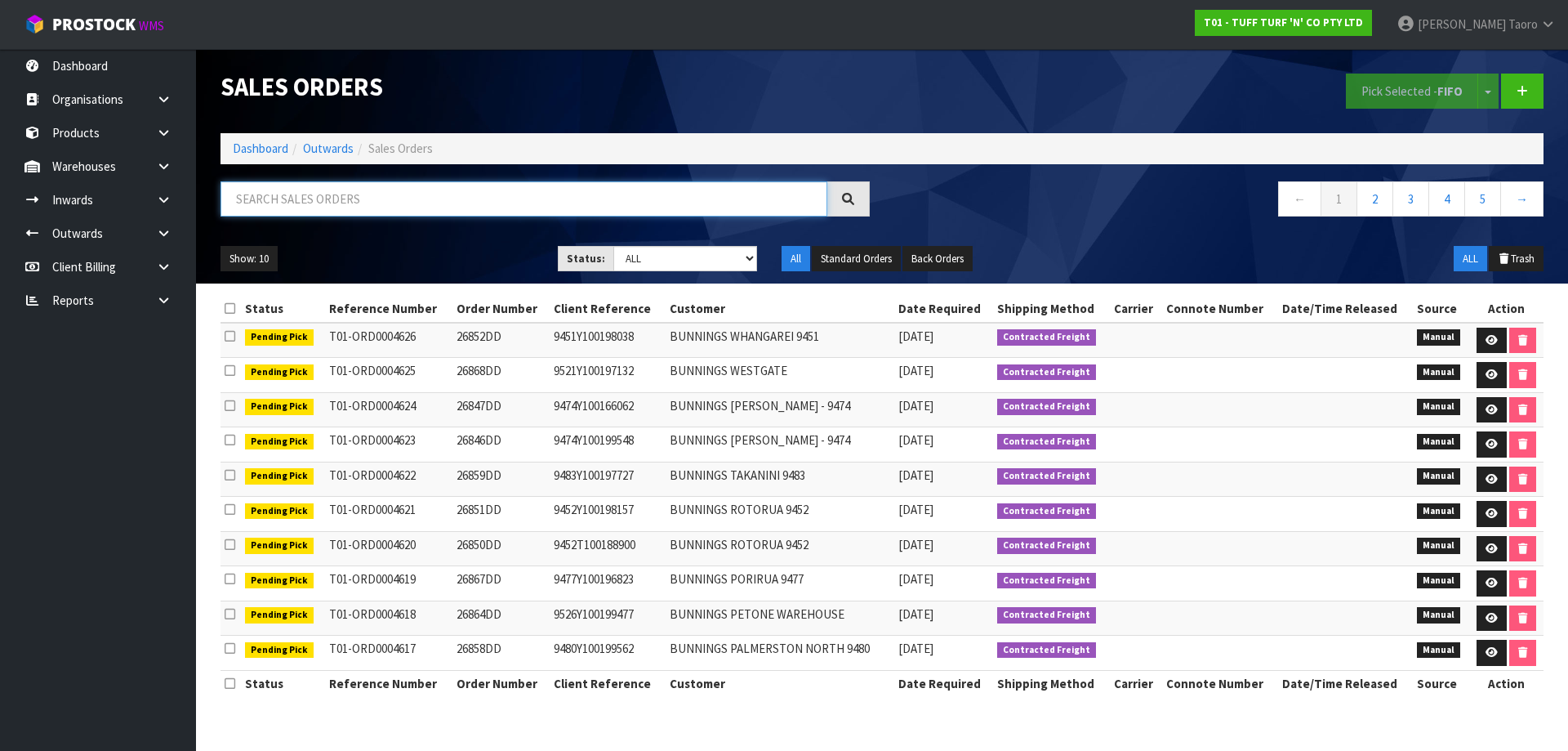
click at [265, 195] on input "text" at bounding box center [523, 199] width 606 height 35
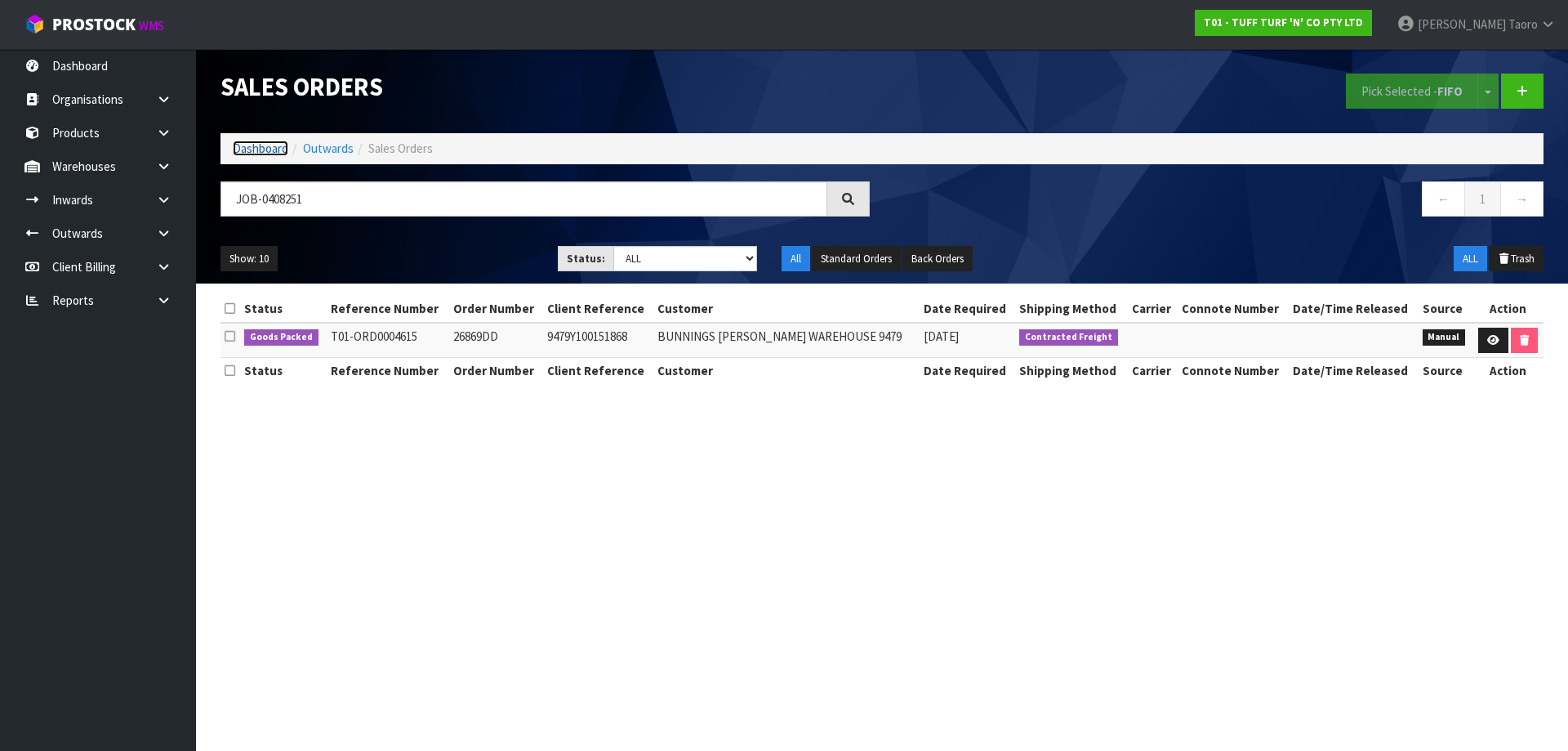
click at [283, 150] on link "Dashboard" at bounding box center [261, 148] width 56 height 16
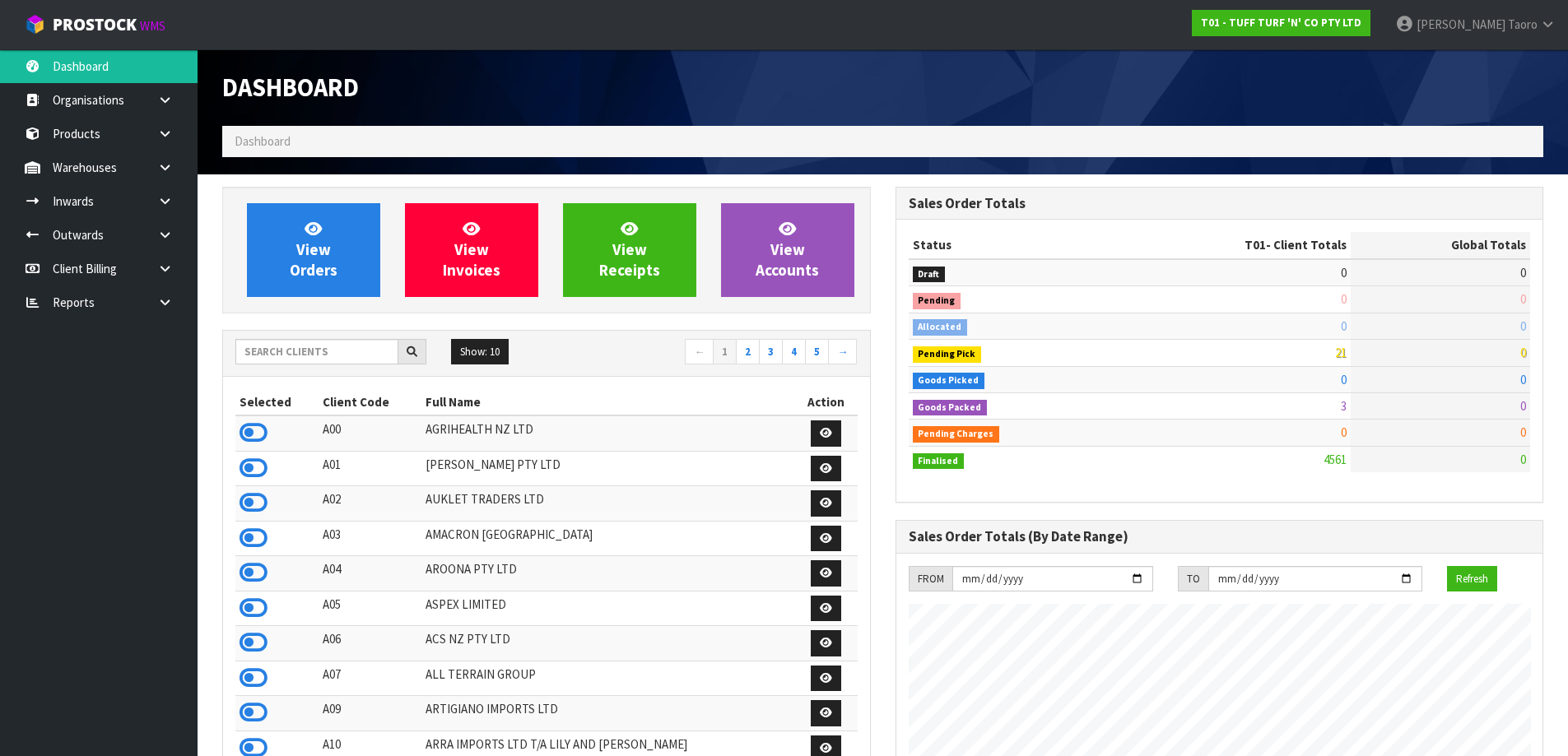
scroll to position [1246, 672]
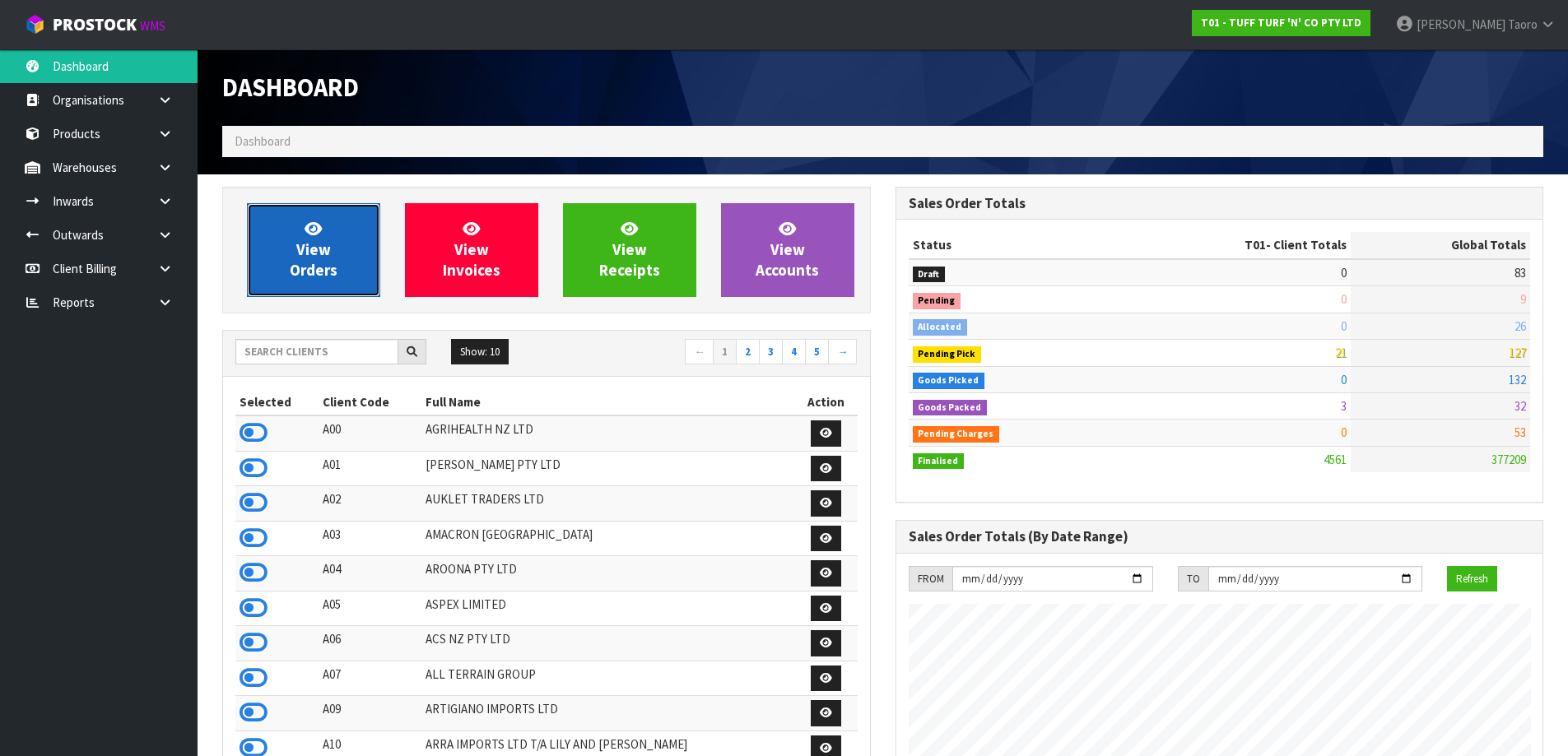
click at [343, 256] on link "View Orders" at bounding box center [313, 250] width 133 height 93
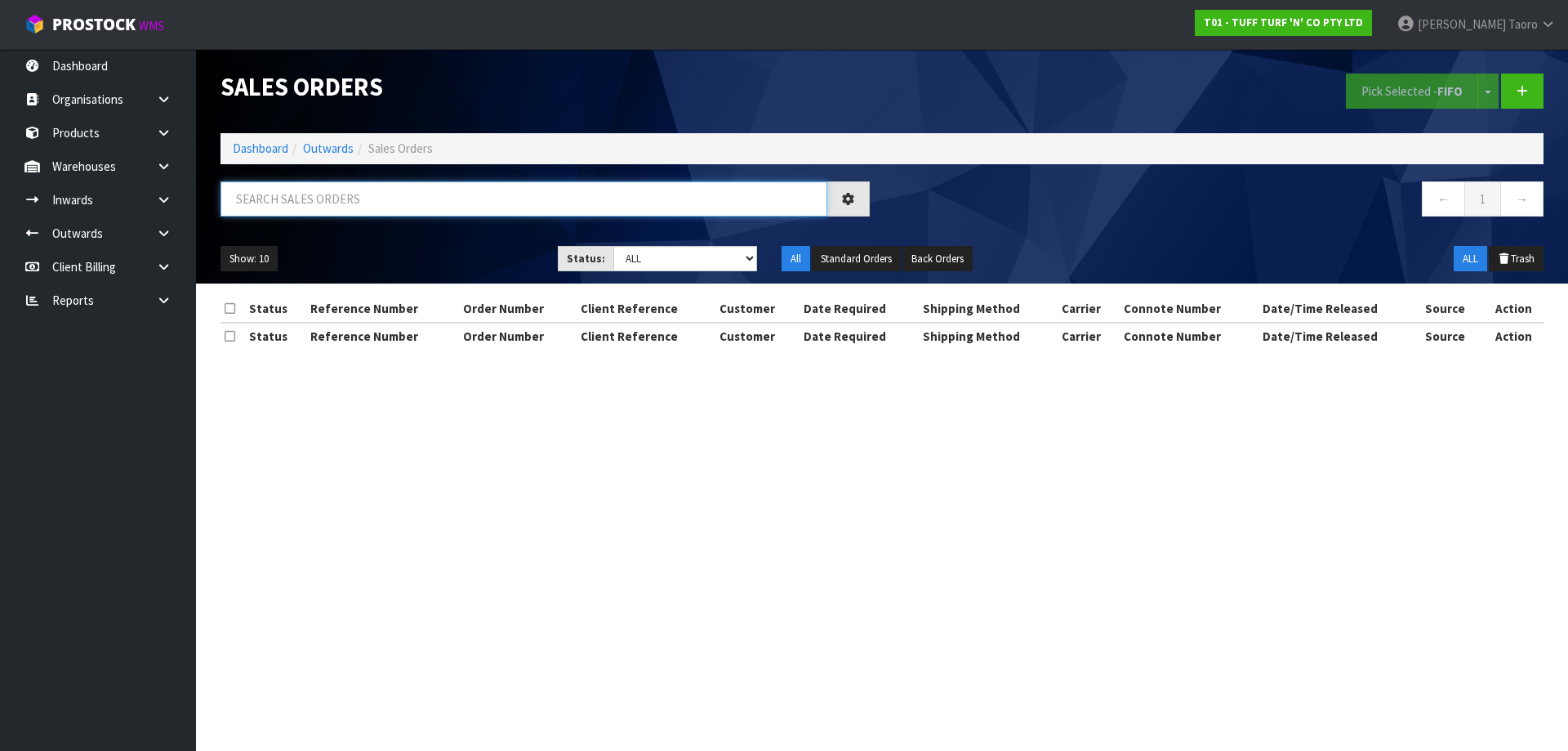
click at [357, 205] on input "text" at bounding box center [523, 199] width 606 height 35
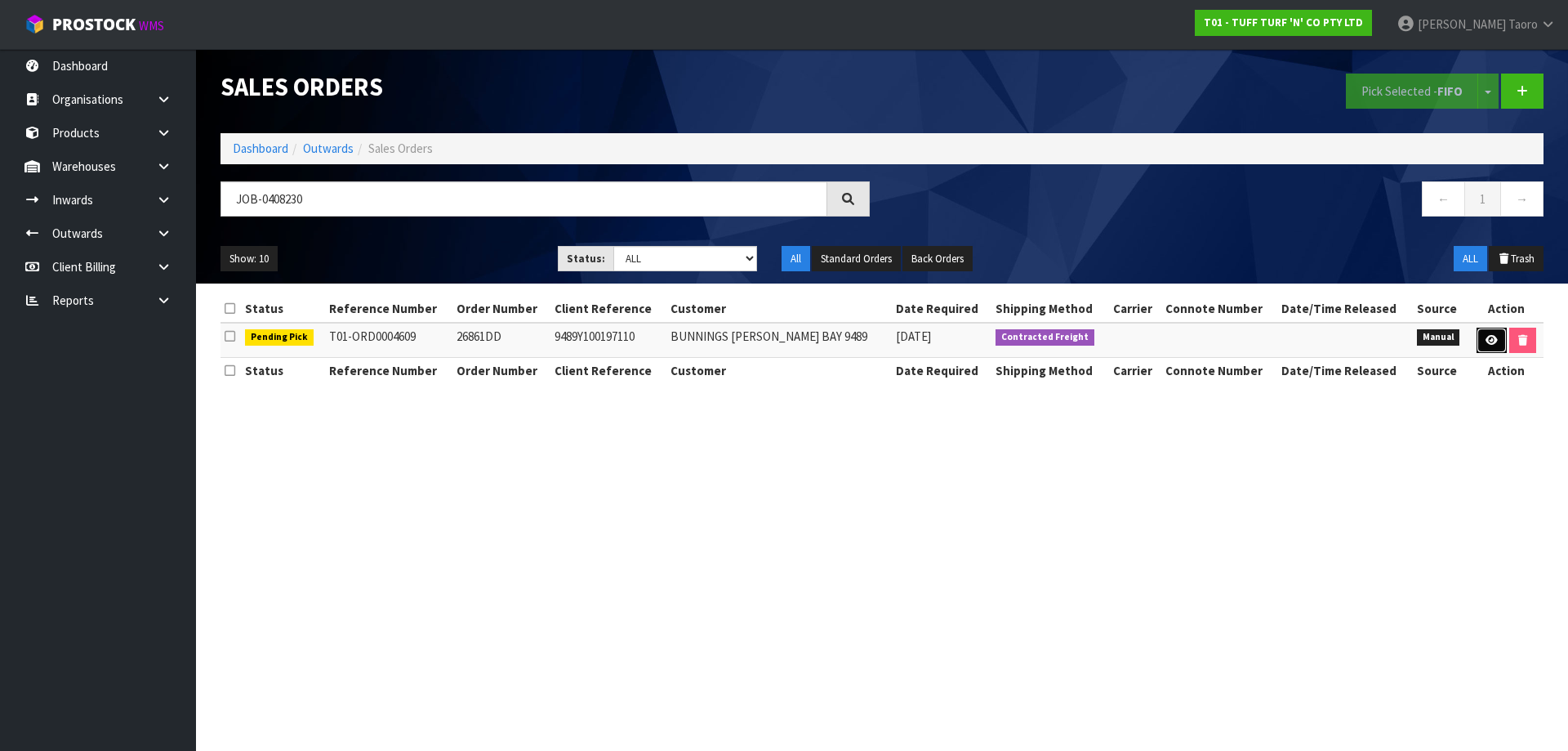
click at [1485, 339] on icon at bounding box center [1491, 341] width 12 height 11
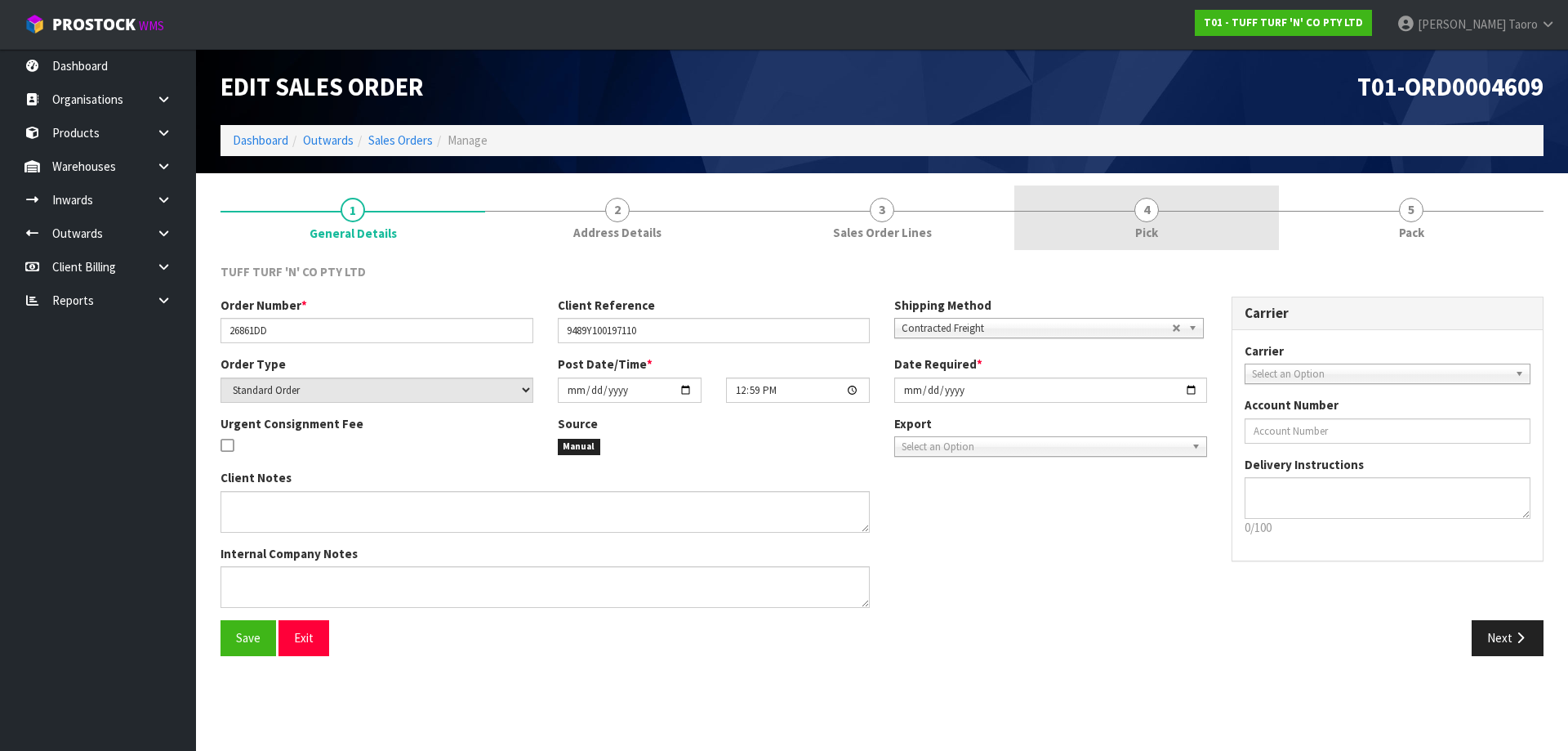
click at [1140, 194] on link "4 Pick" at bounding box center [1146, 218] width 264 height 64
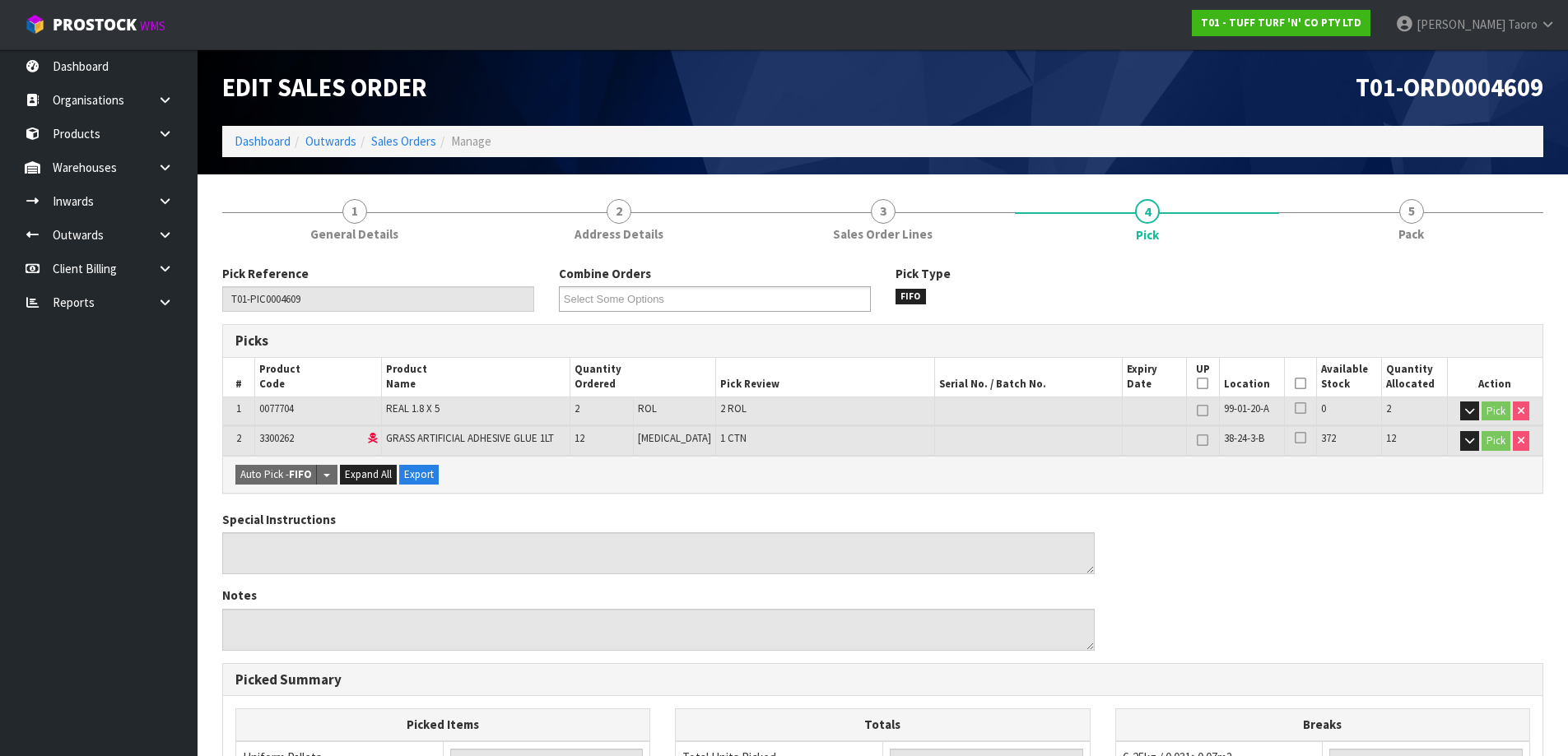
click at [1299, 384] on icon at bounding box center [1300, 384] width 11 height 1
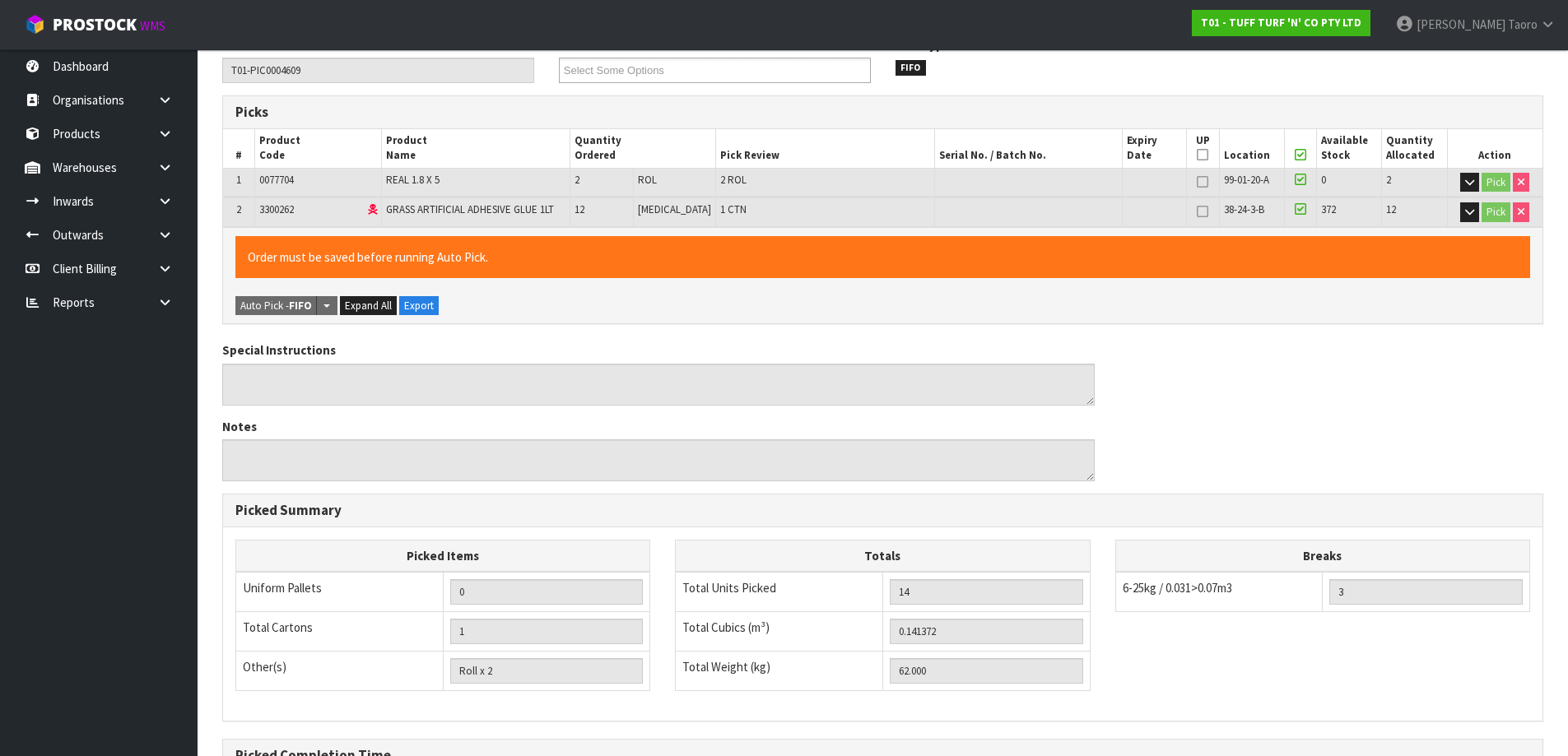
scroll to position [421, 0]
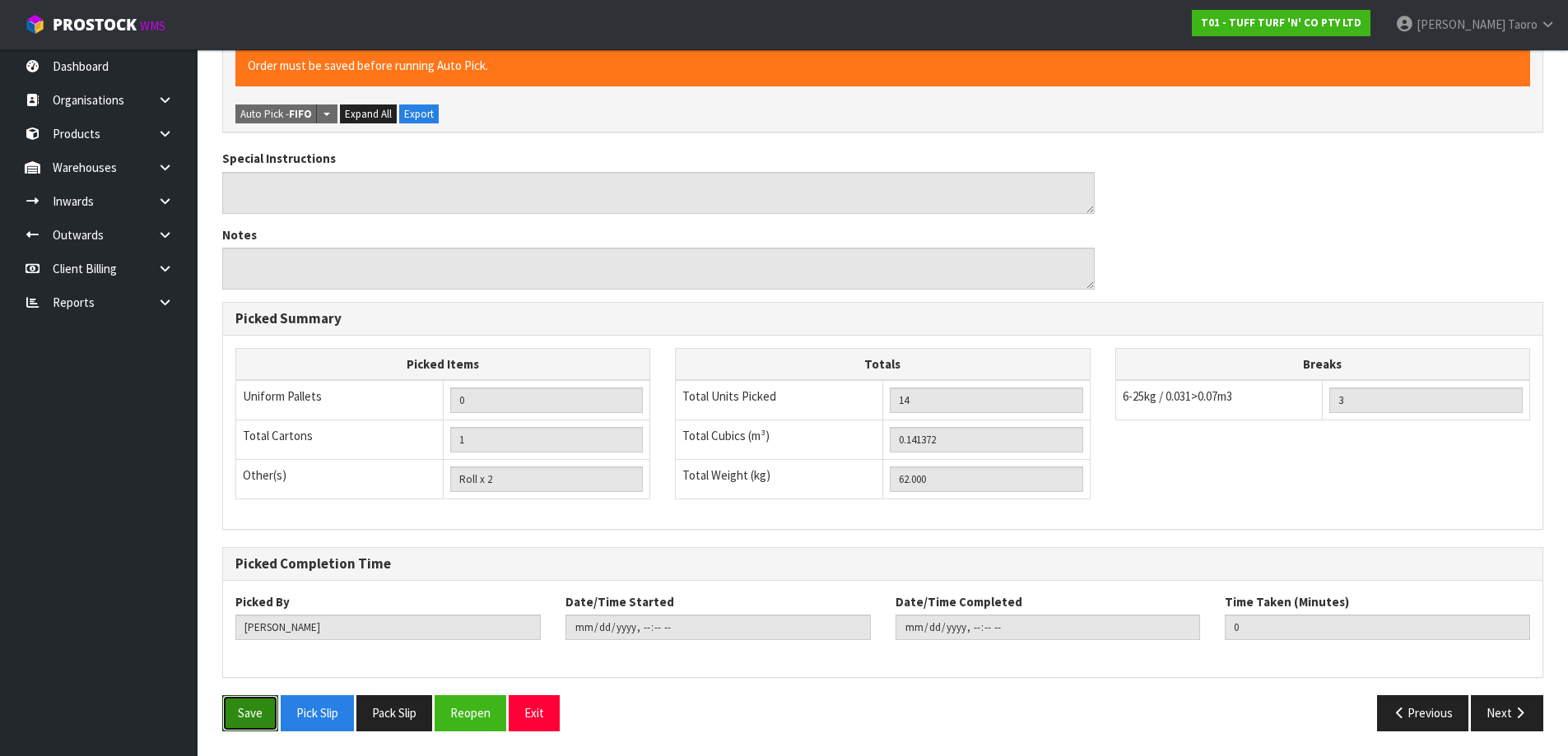
drag, startPoint x: 258, startPoint y: 701, endPoint x: 258, endPoint y: 686, distance: 15.0
click at [258, 699] on button "Save" at bounding box center [250, 713] width 56 height 35
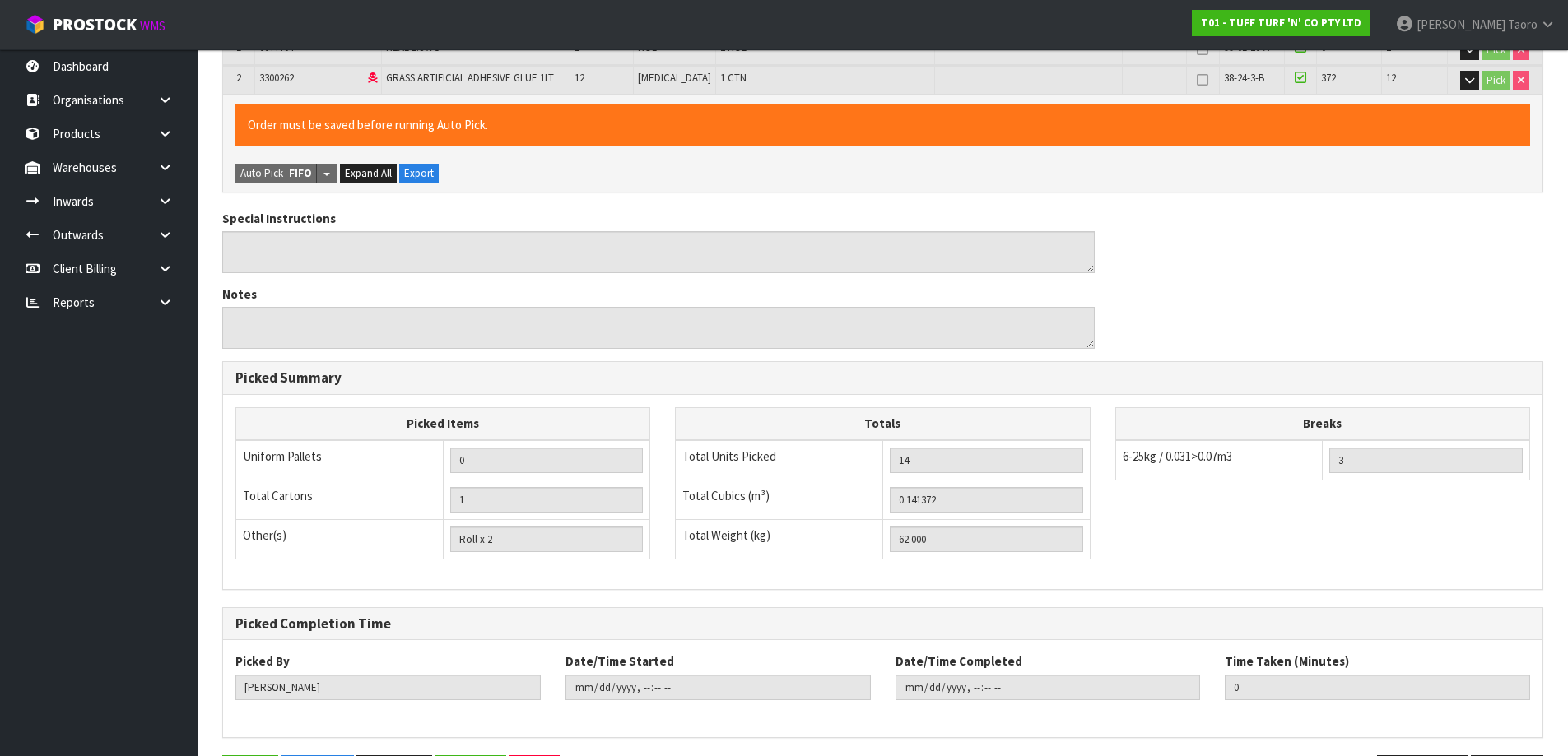
scroll to position [0, 0]
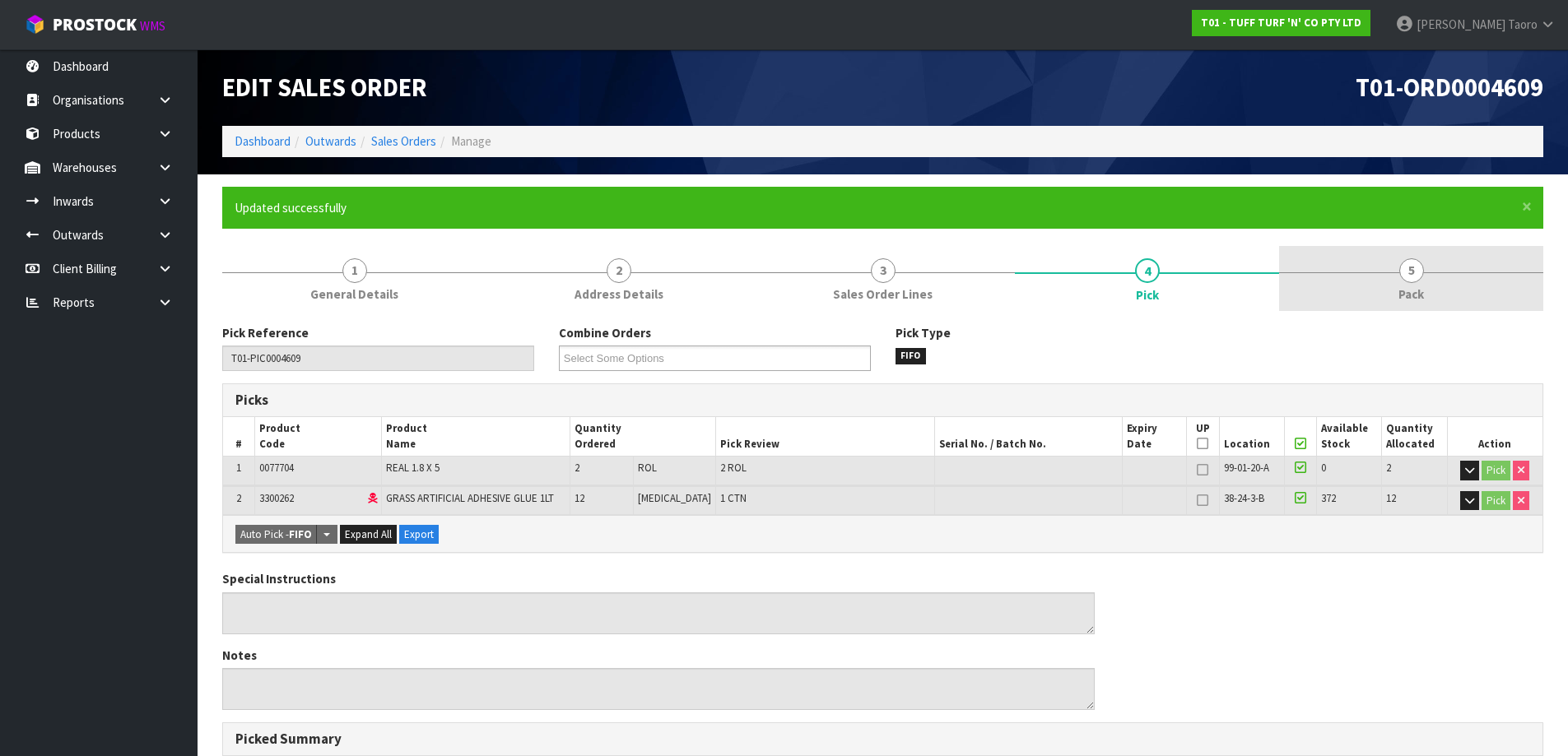
click at [1378, 289] on link "5 Pack" at bounding box center [1411, 278] width 264 height 65
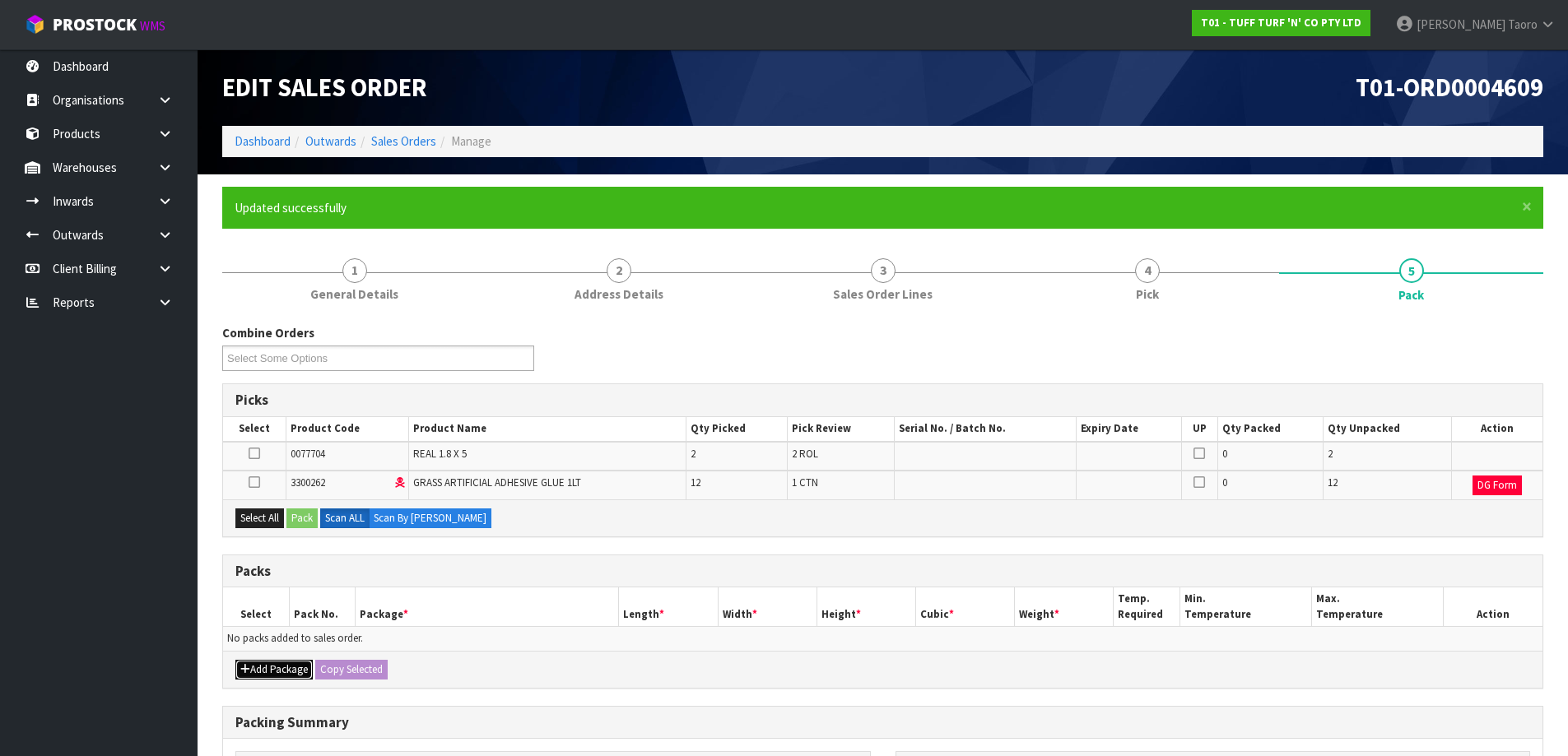
drag, startPoint x: 246, startPoint y: 666, endPoint x: 253, endPoint y: 624, distance: 42.6
click at [246, 664] on icon "button" at bounding box center [245, 669] width 10 height 11
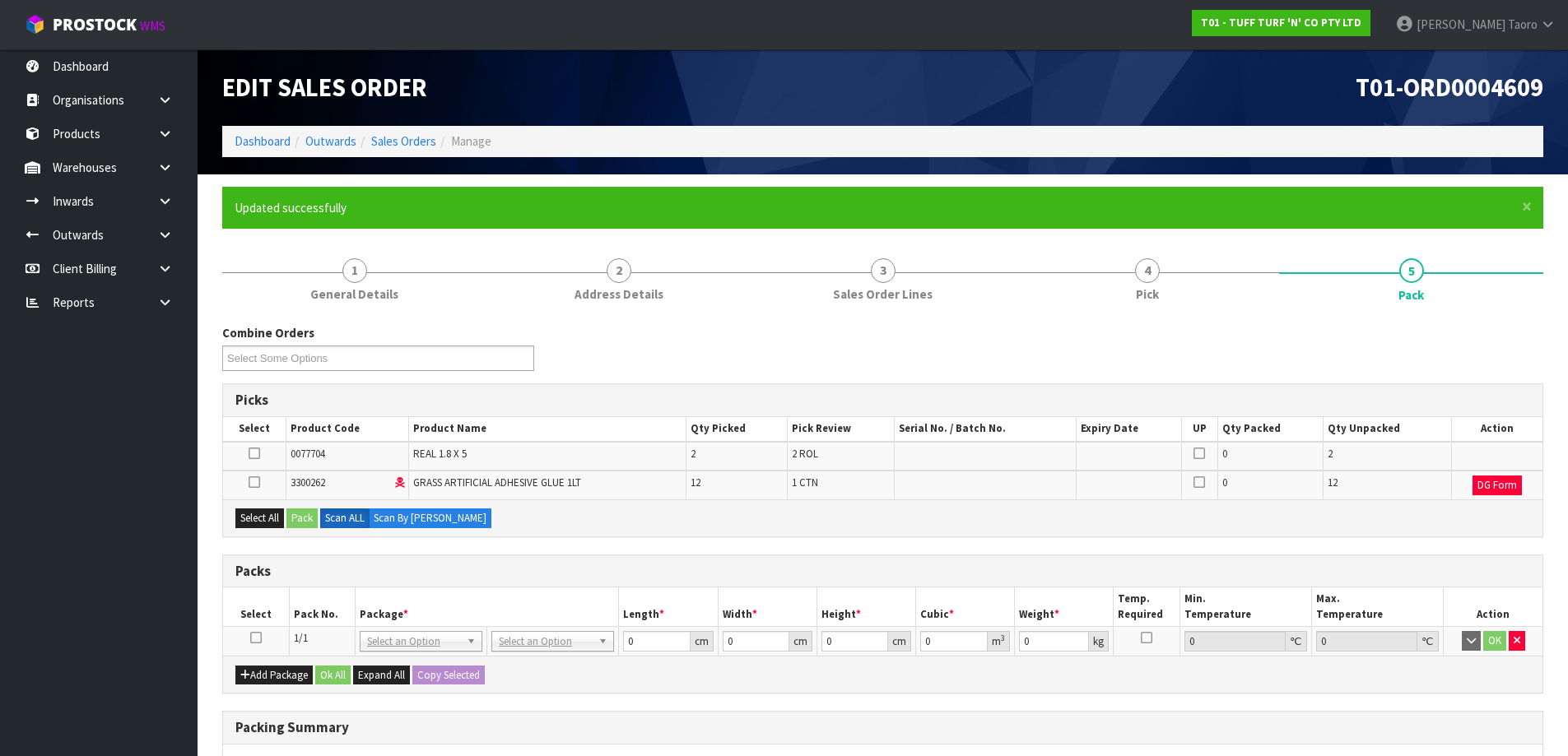
click at [257, 638] on icon at bounding box center [256, 638] width 11 height 1
drag, startPoint x: 262, startPoint y: 506, endPoint x: 301, endPoint y: 523, distance: 42.5
click at [266, 508] on div "Select All Pack Scan ALL Scan By [PERSON_NAME]" at bounding box center [882, 518] width 1319 height 37
drag, startPoint x: 274, startPoint y: 518, endPoint x: 304, endPoint y: 520, distance: 30.1
click at [276, 518] on button "Select All" at bounding box center [260, 518] width 49 height 19
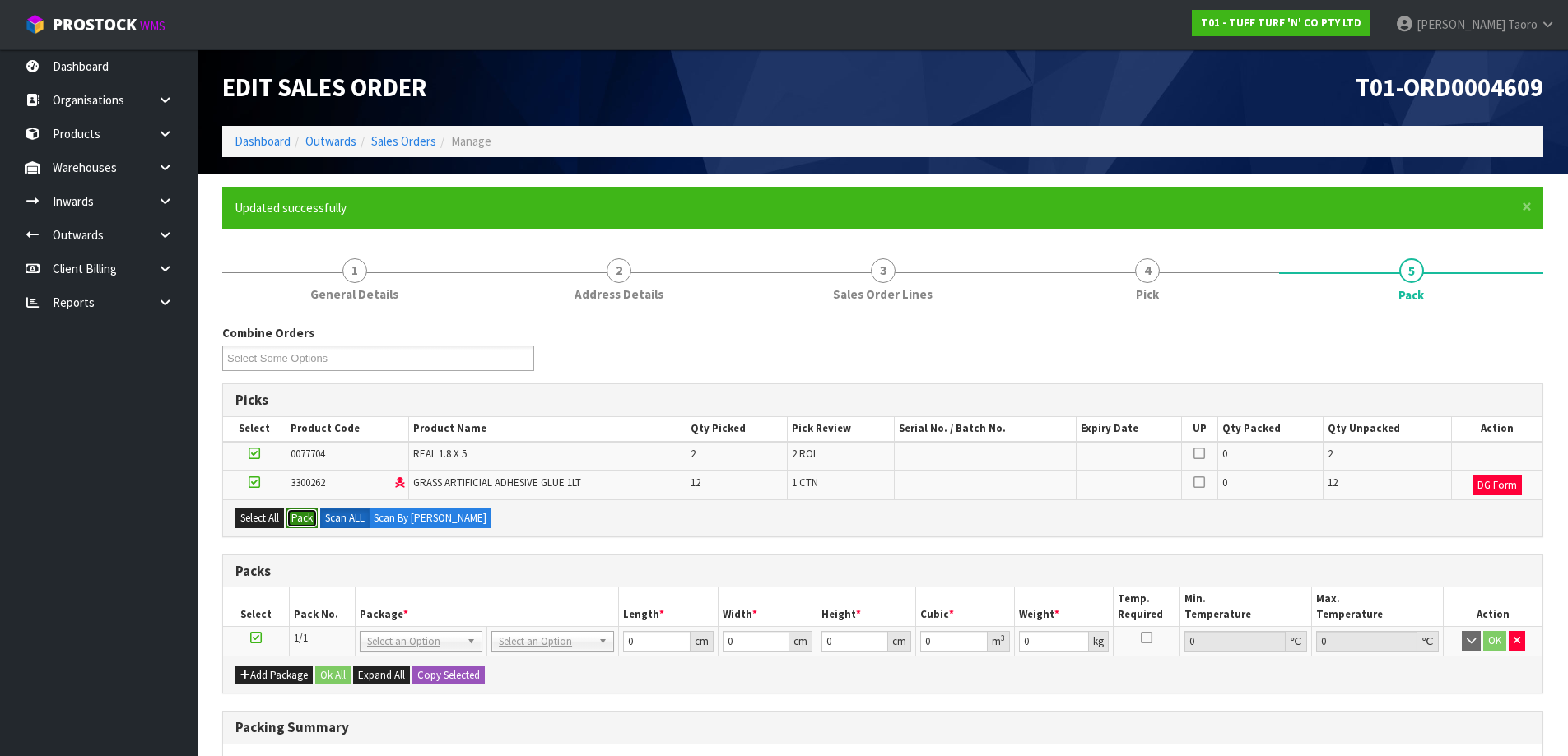
click at [311, 518] on button "Pack" at bounding box center [302, 518] width 31 height 19
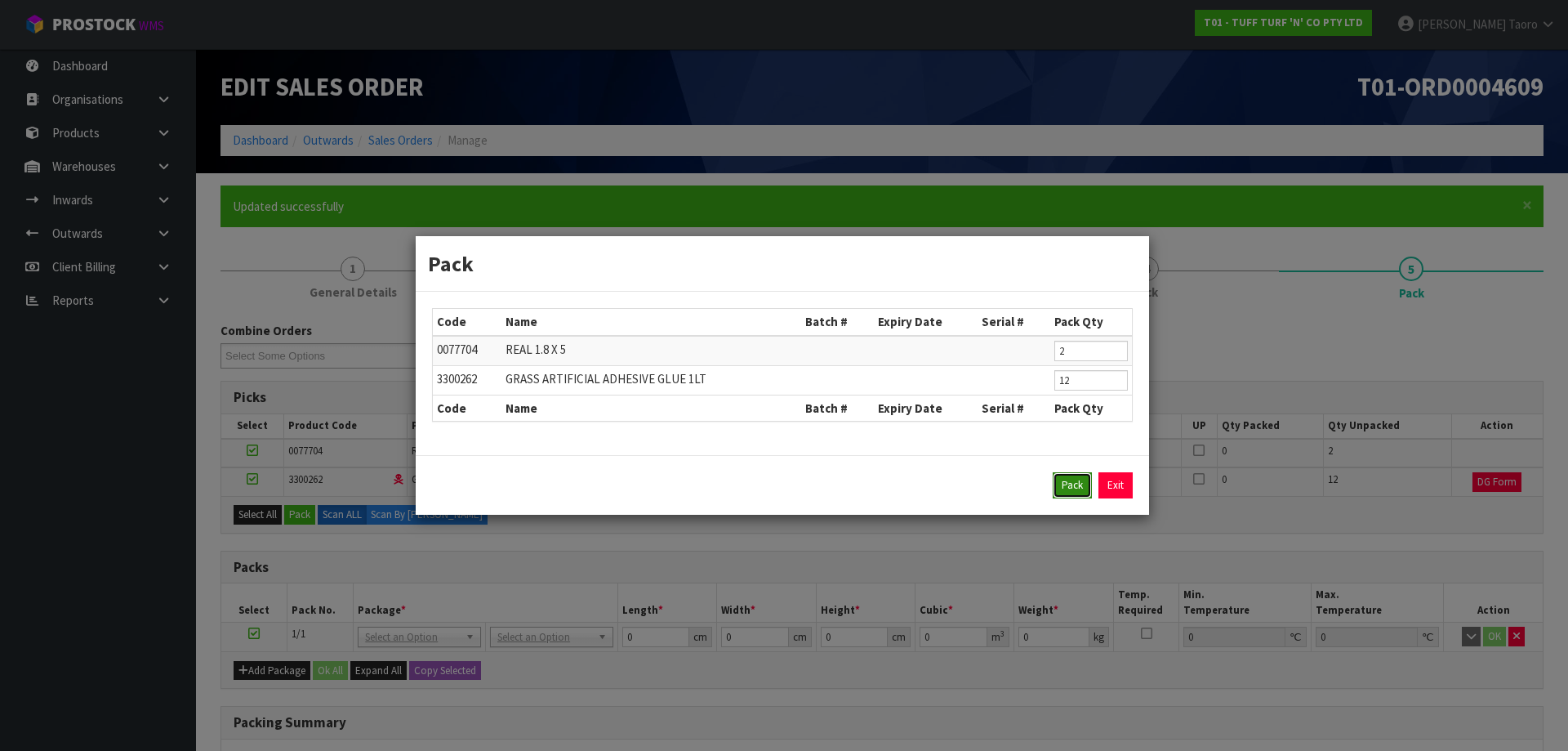
click at [1072, 485] on button "Pack" at bounding box center [1072, 485] width 39 height 26
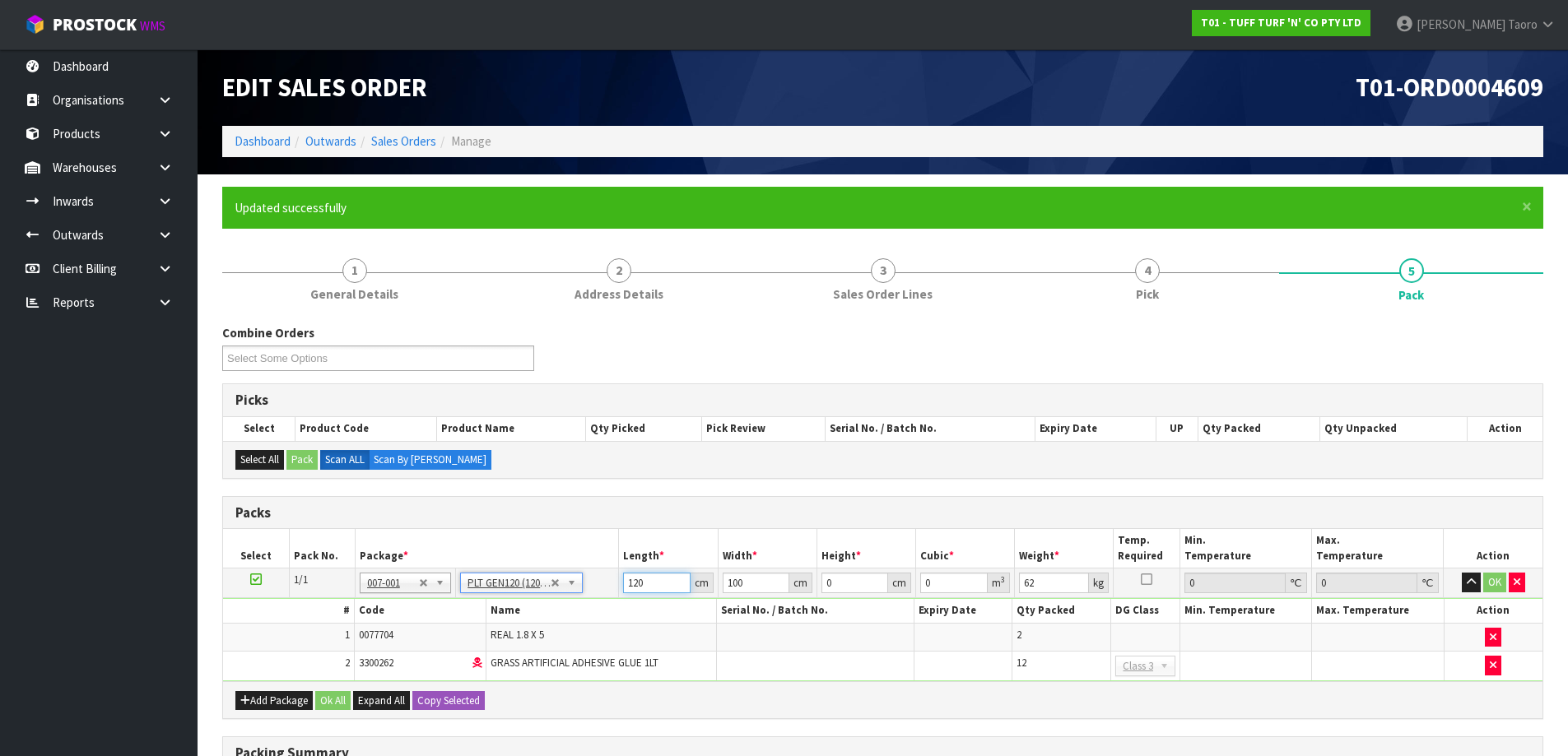
click at [655, 582] on input "120" at bounding box center [656, 583] width 67 height 20
click at [646, 582] on input "0" at bounding box center [656, 583] width 67 height 20
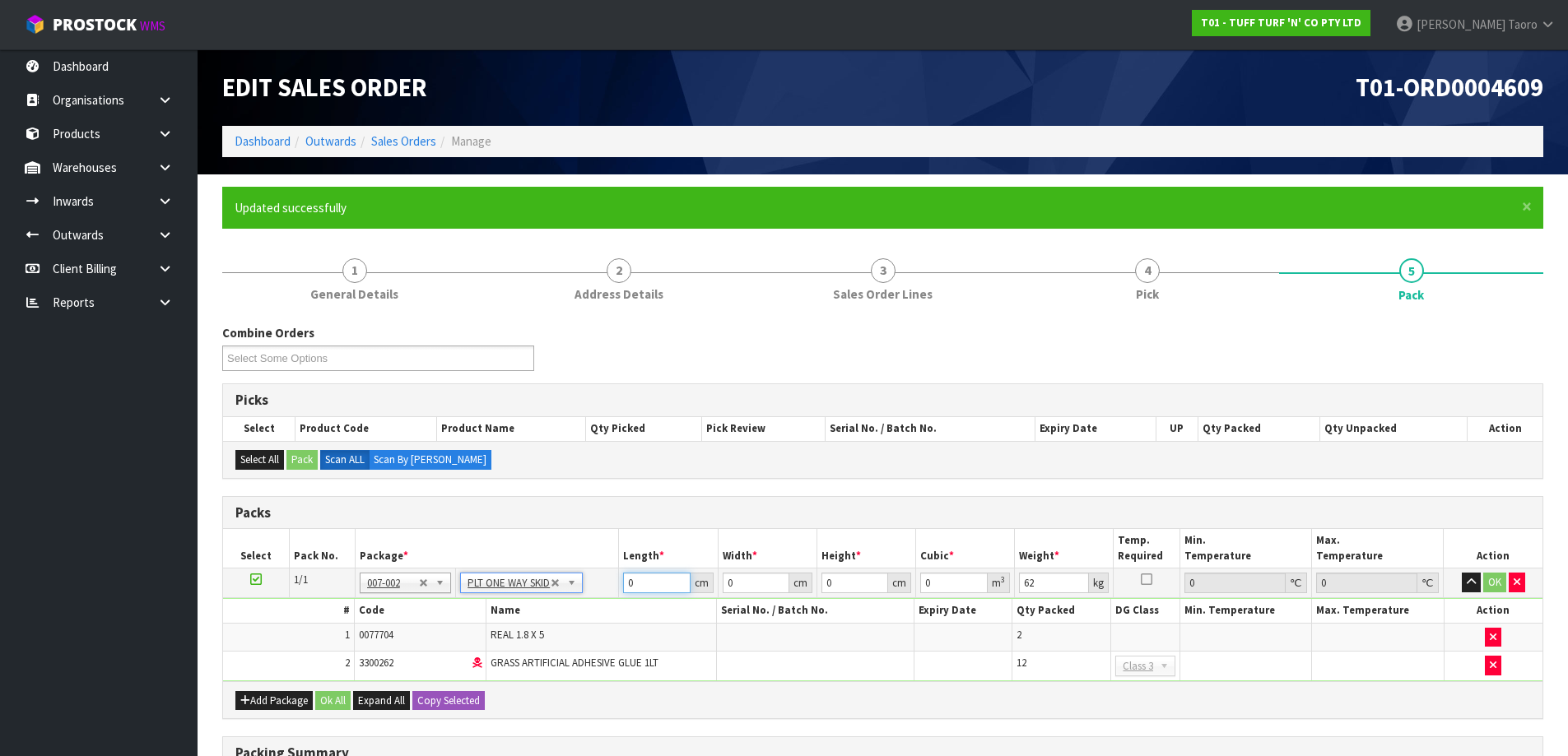
click at [646, 582] on input "0" at bounding box center [656, 583] width 67 height 20
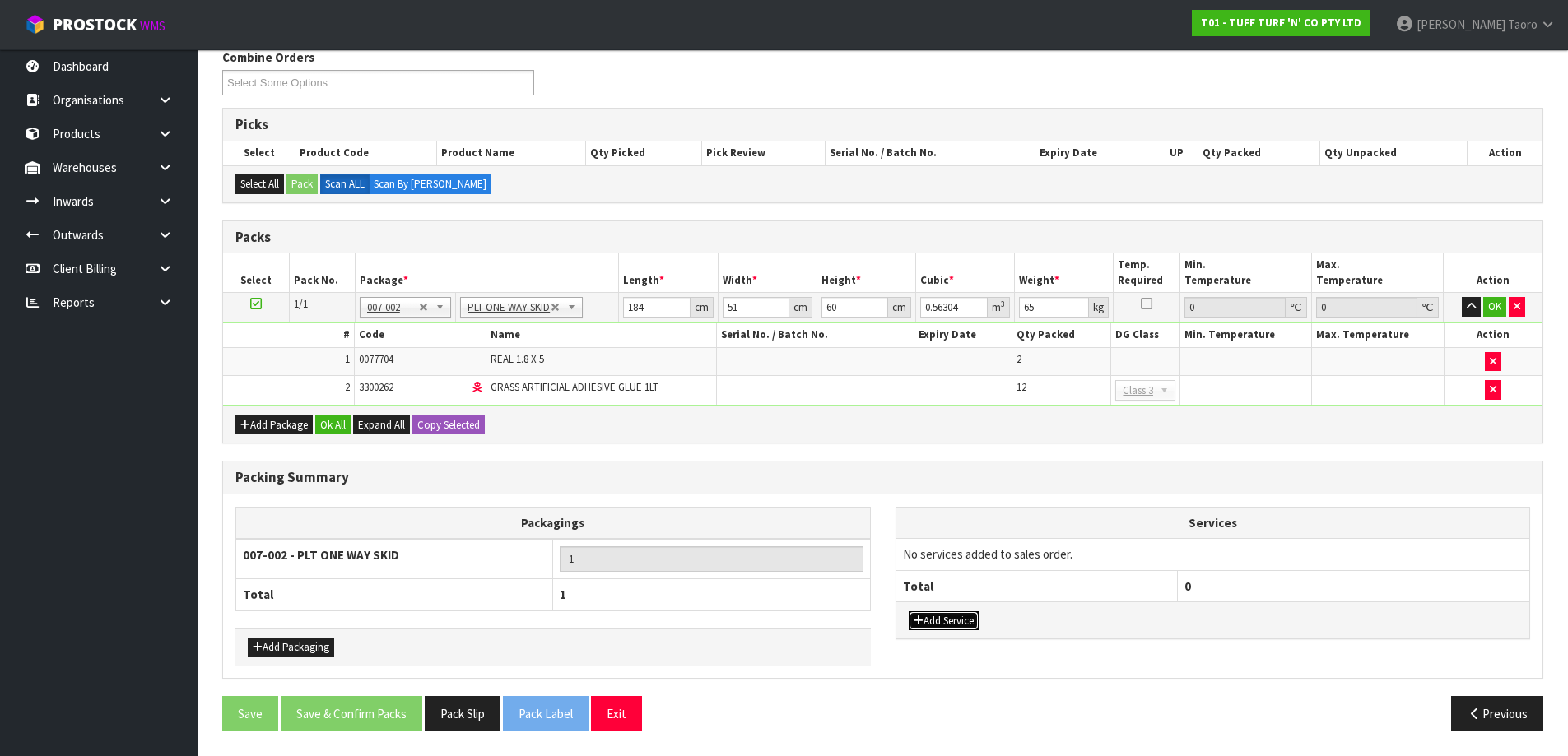
click at [956, 620] on button "Add Service" at bounding box center [944, 620] width 70 height 19
click at [963, 635] on button "Add Service" at bounding box center [944, 628] width 70 height 19
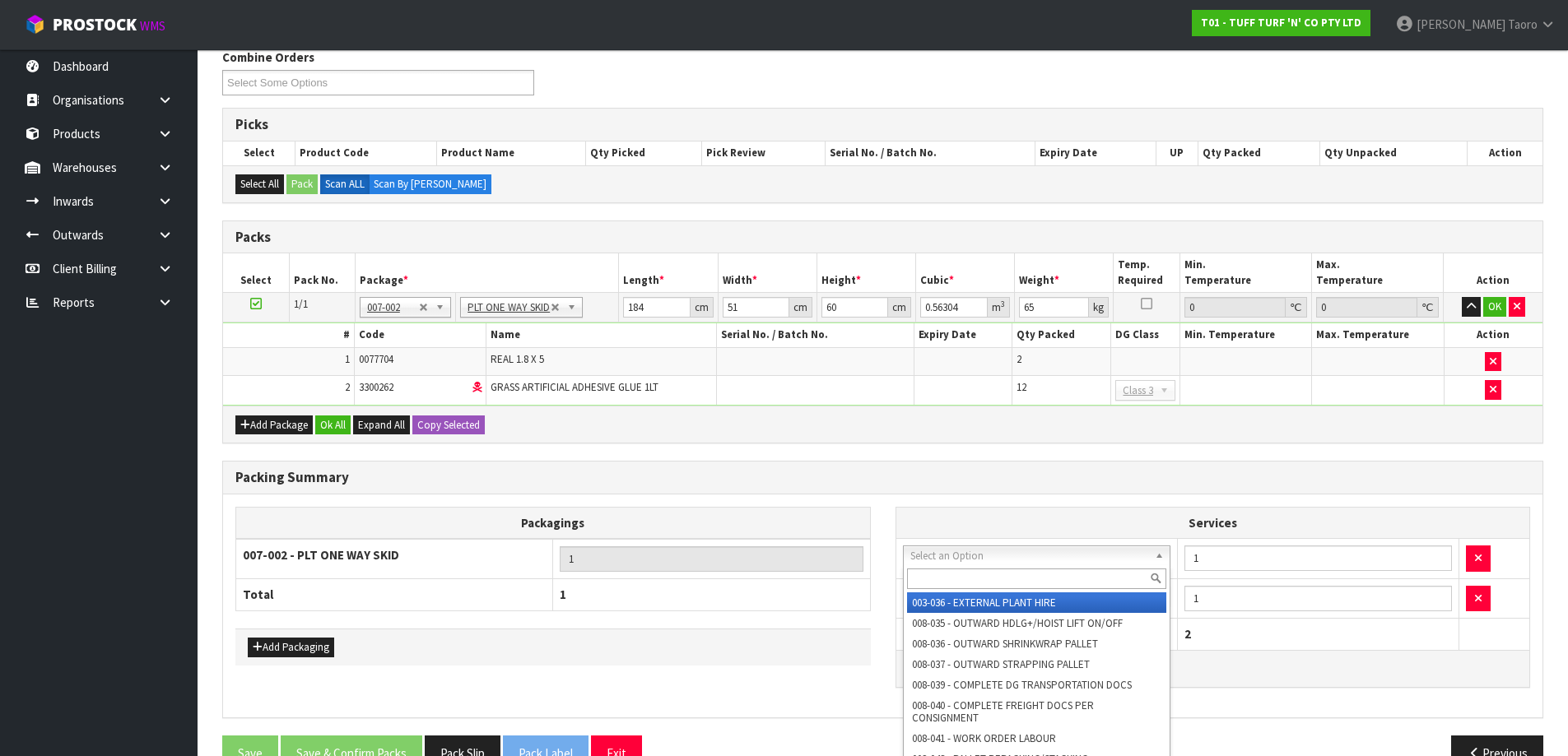
click at [992, 577] on input "text" at bounding box center [1036, 579] width 260 height 20
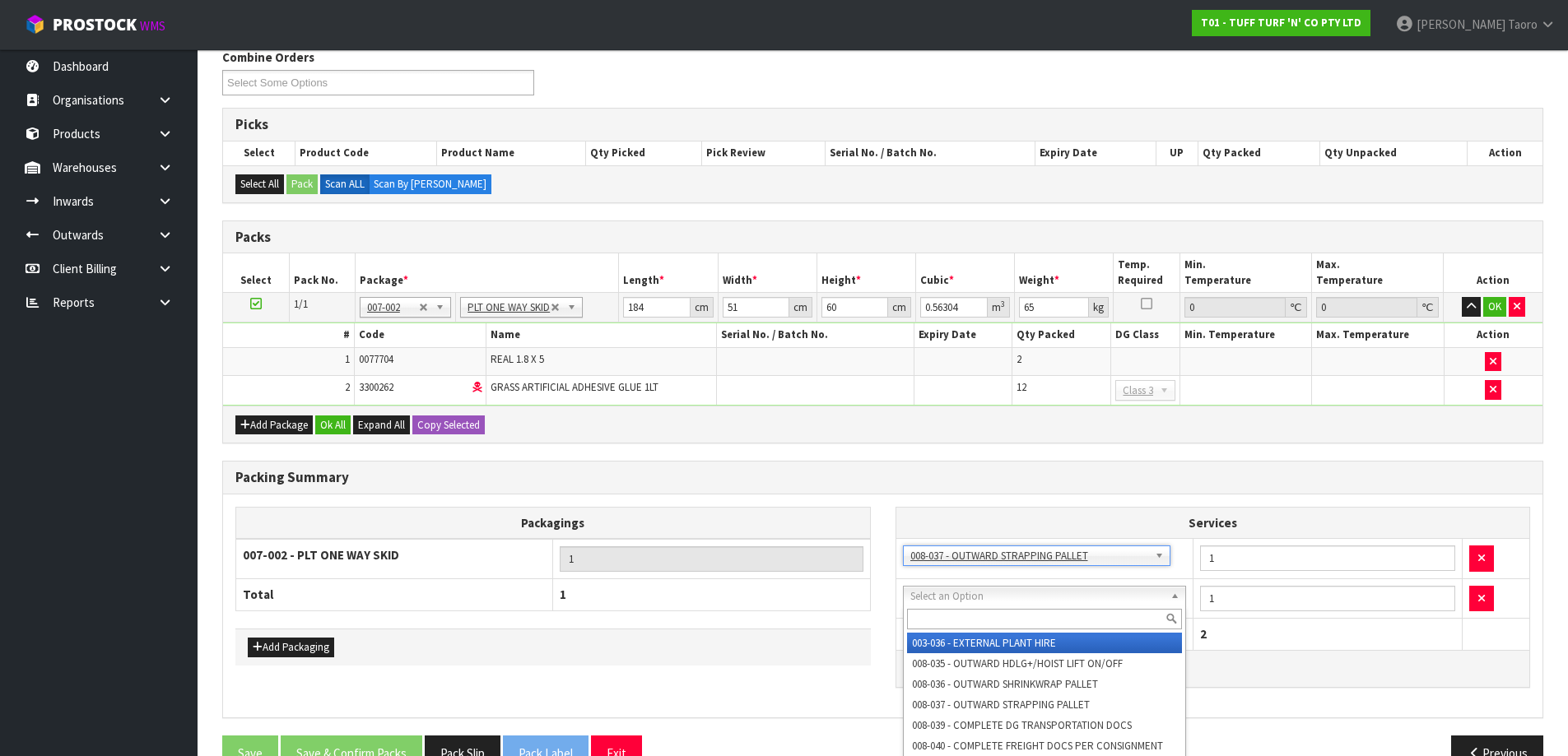
click at [999, 622] on input "text" at bounding box center [1045, 619] width 276 height 20
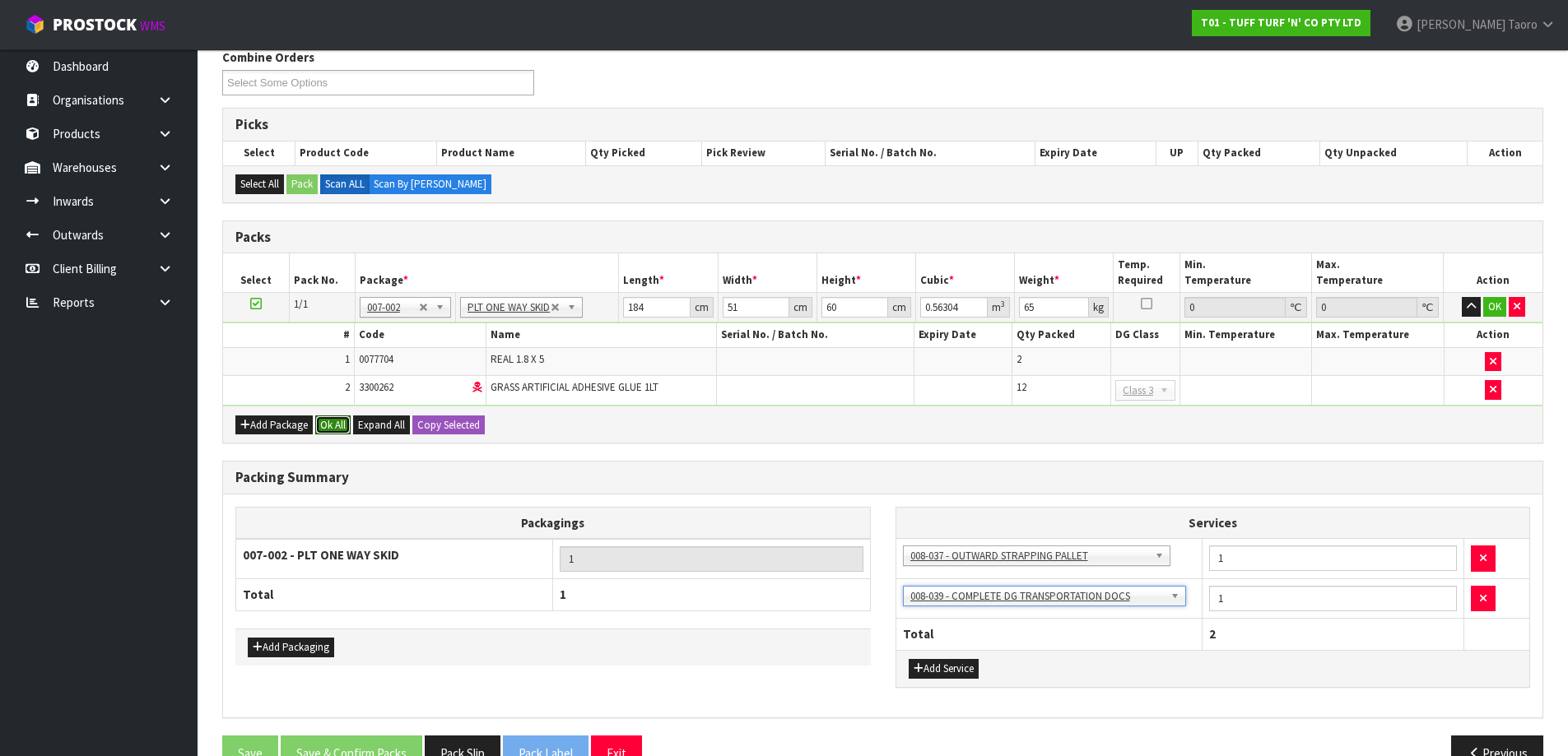
drag, startPoint x: 345, startPoint y: 422, endPoint x: 337, endPoint y: 479, distance: 57.6
click at [345, 426] on button "Ok All" at bounding box center [333, 424] width 35 height 19
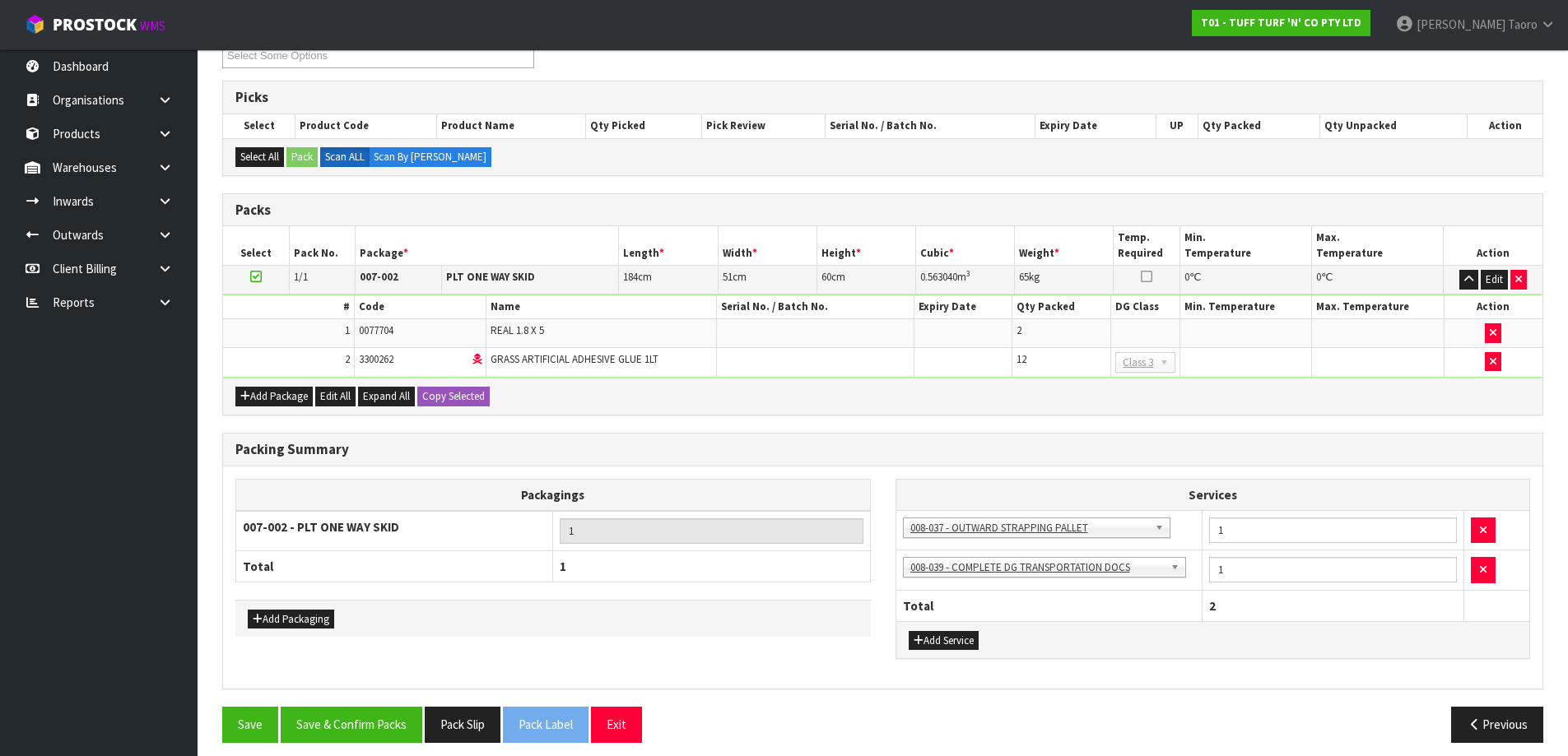
scroll to position [314, 0]
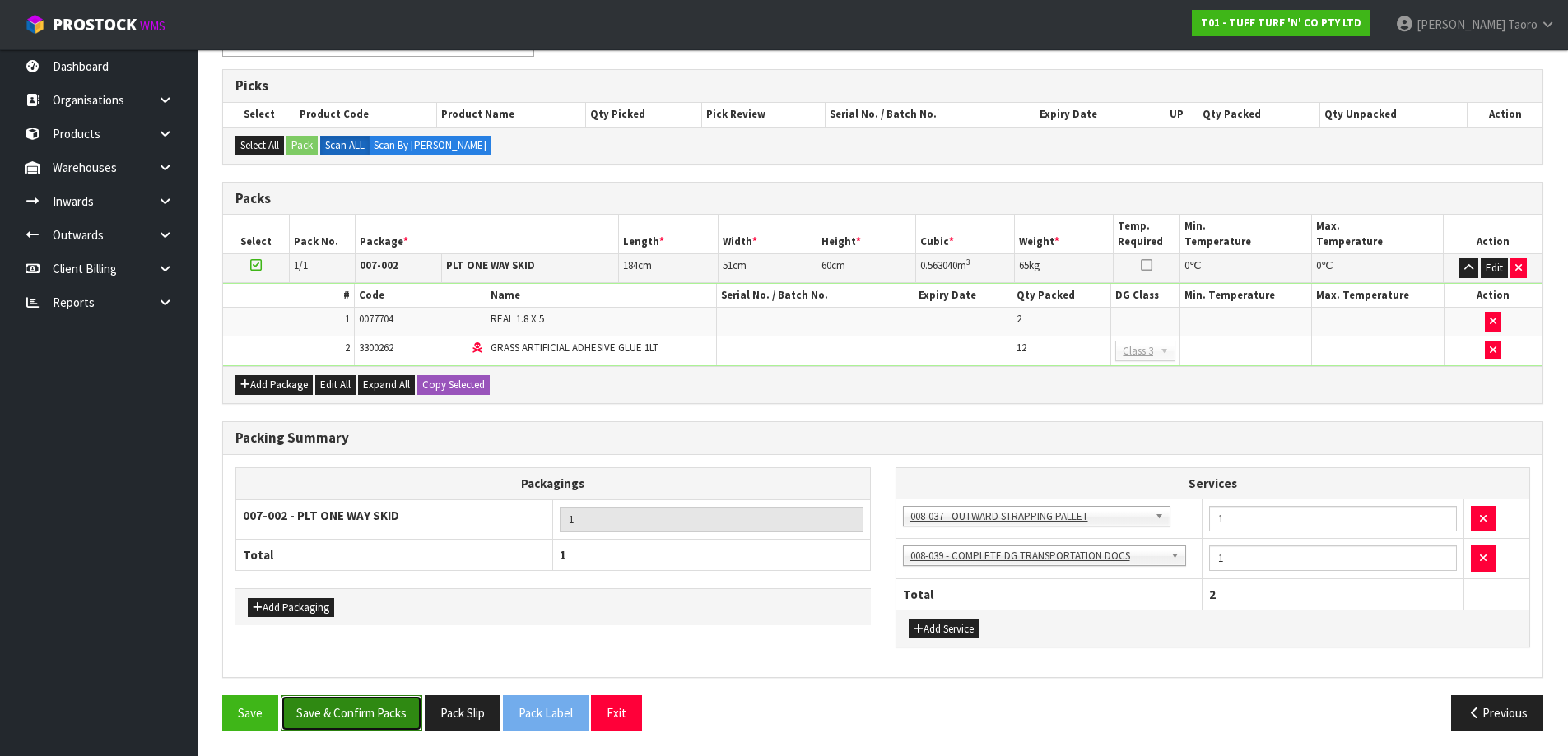
click at [412, 701] on button "Save & Confirm Packs" at bounding box center [351, 713] width 141 height 35
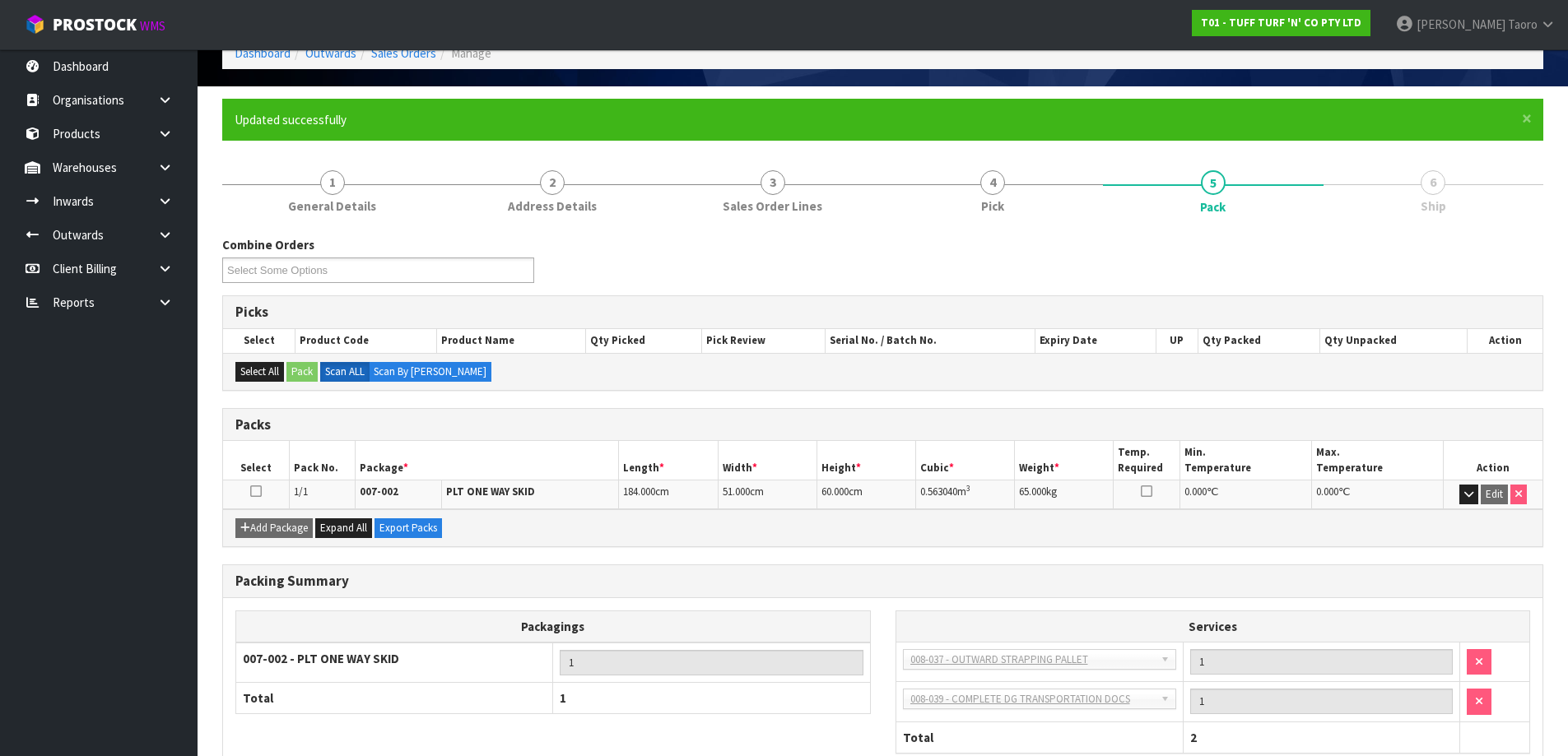
scroll to position [194, 0]
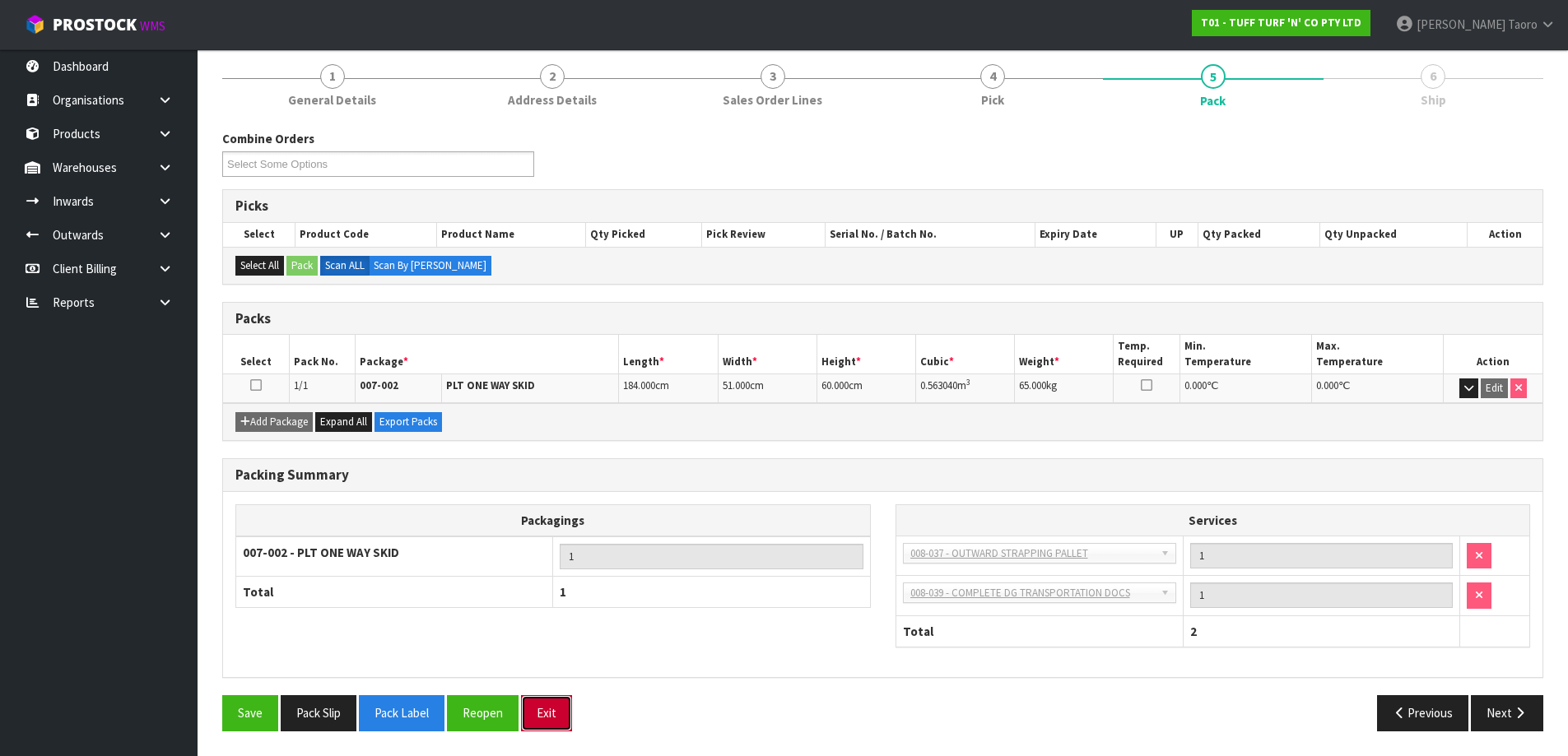
click at [550, 700] on button "Exit" at bounding box center [545, 713] width 51 height 35
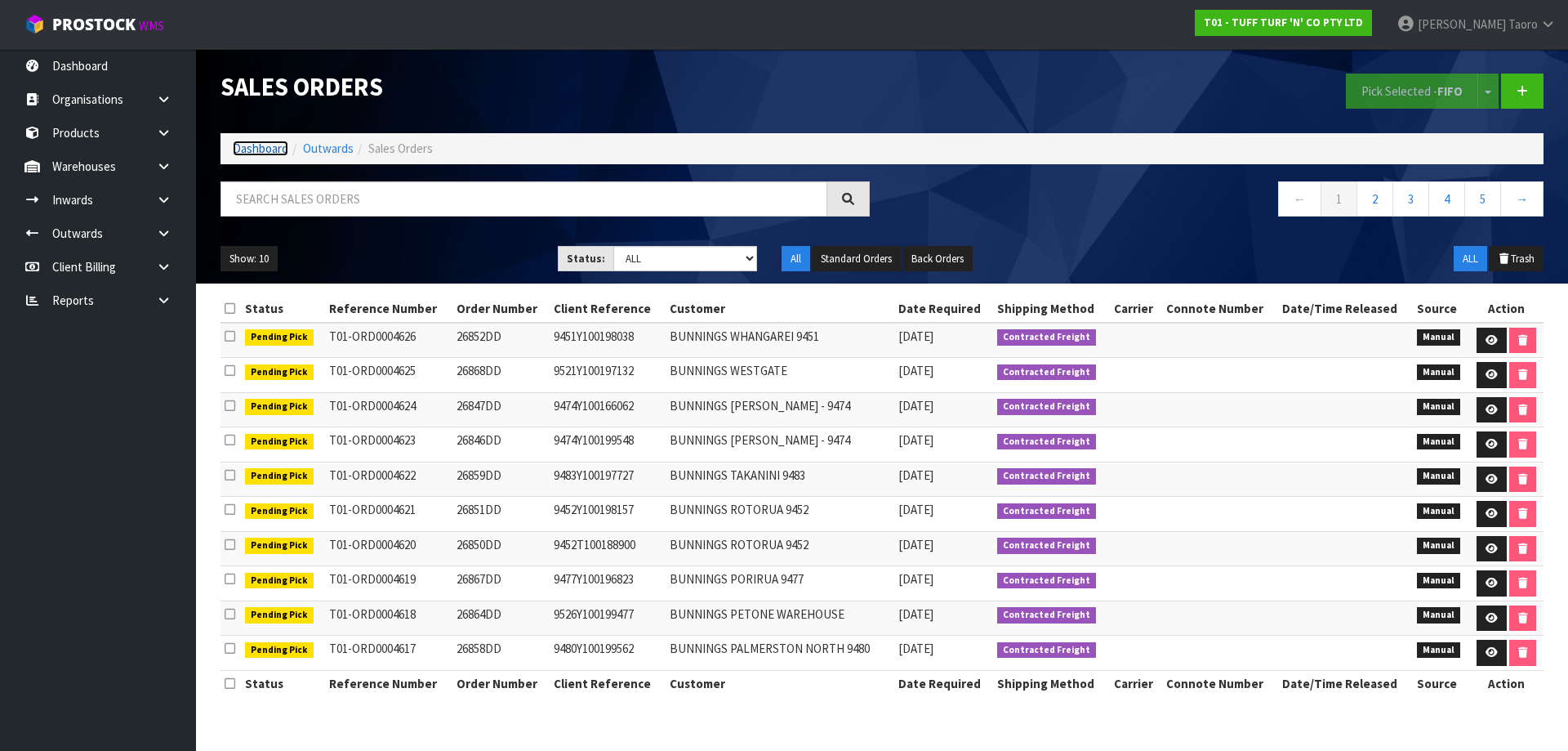
click at [273, 148] on link "Dashboard" at bounding box center [261, 148] width 56 height 16
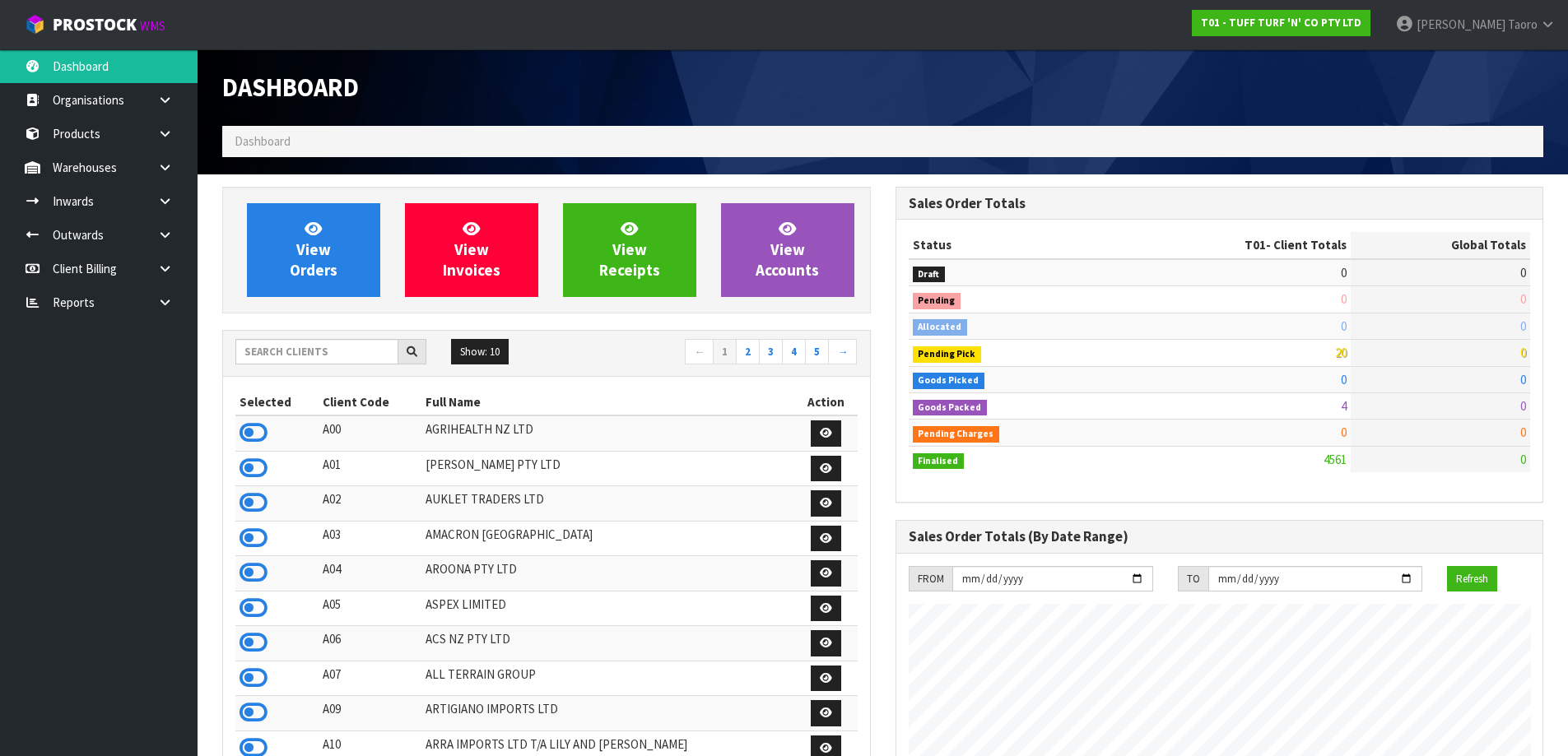
scroll to position [1246, 672]
click at [371, 356] on input "text" at bounding box center [317, 352] width 163 height 26
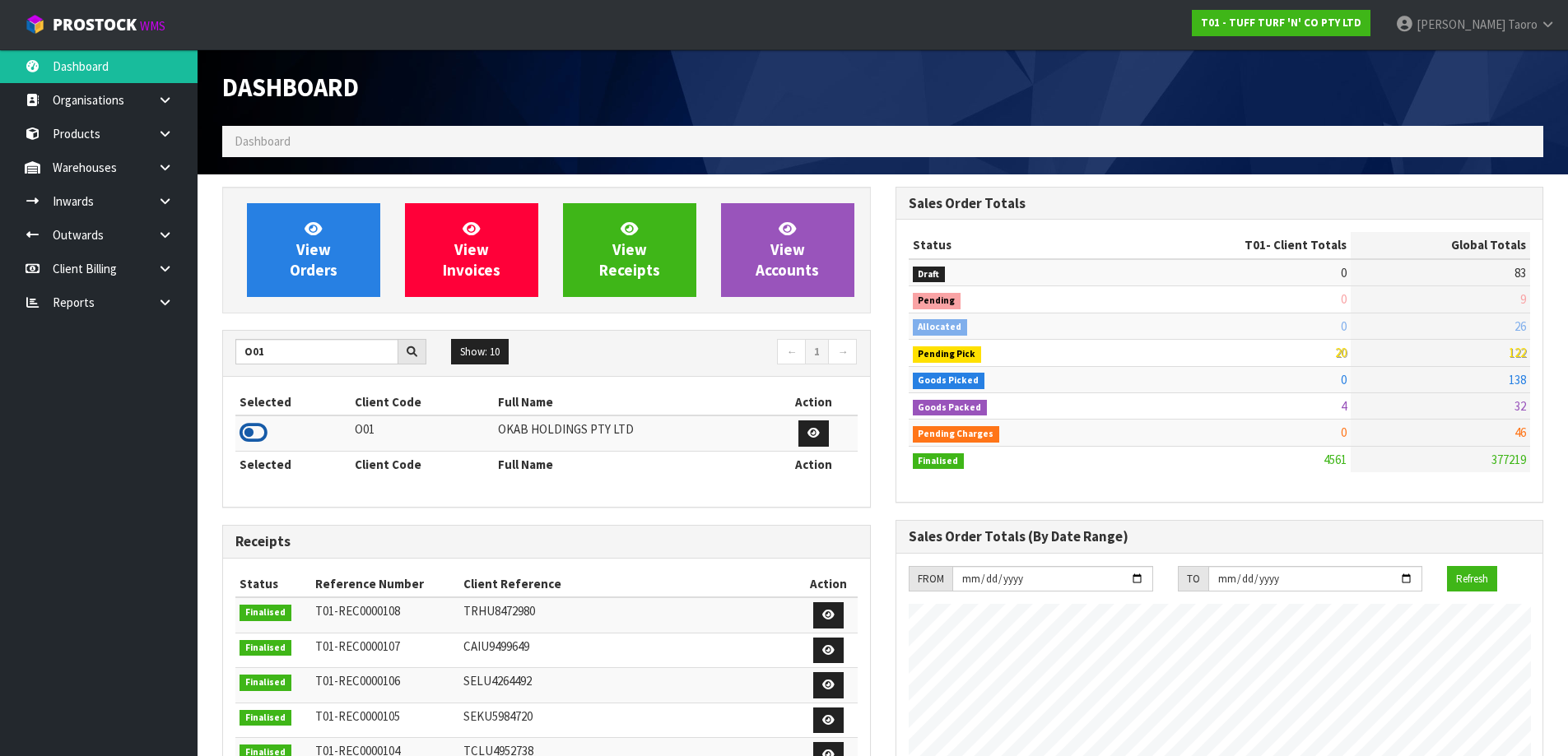
click at [263, 434] on icon at bounding box center [253, 433] width 28 height 25
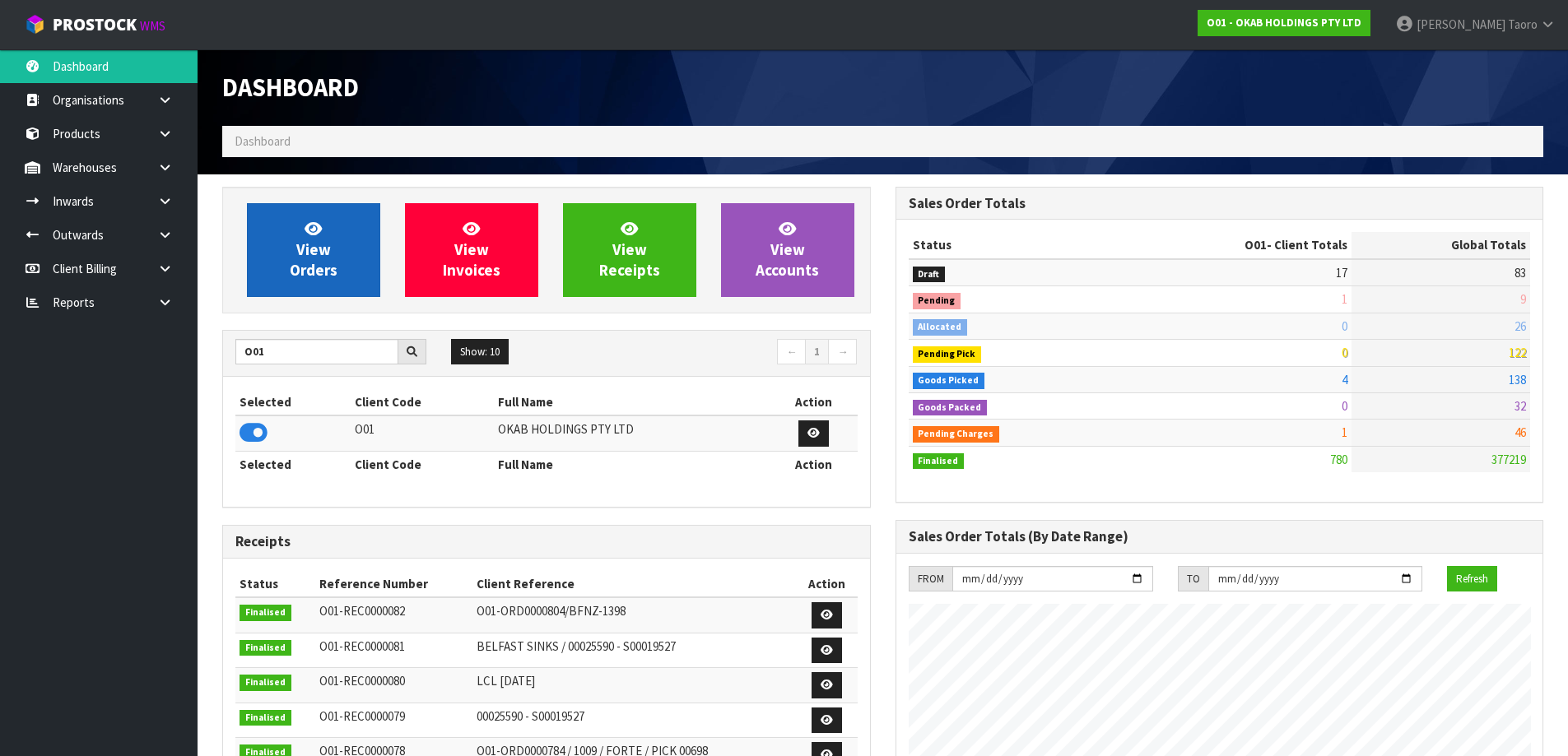
scroll to position [1059, 672]
click at [311, 246] on span "View Orders" at bounding box center [313, 250] width 48 height 62
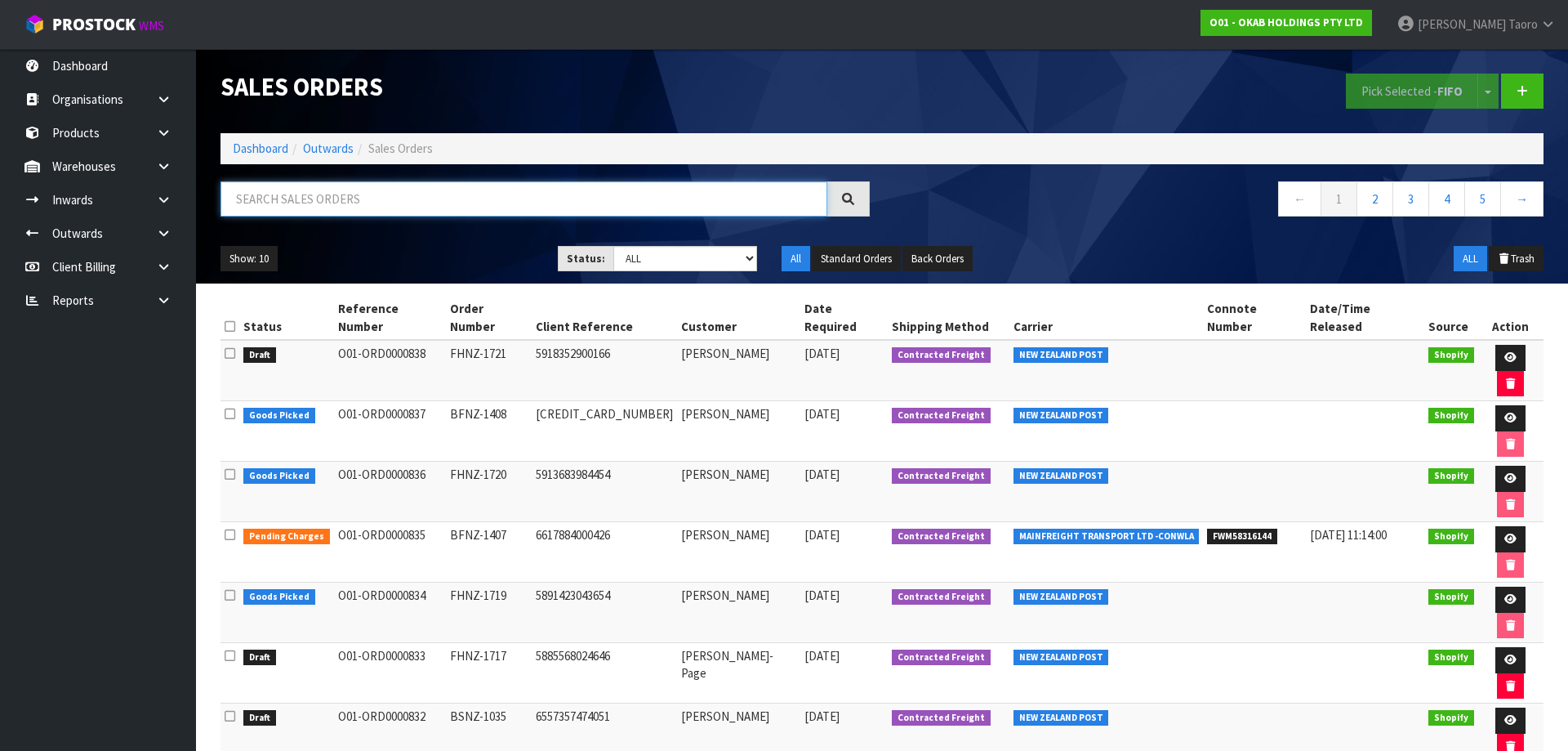
click at [344, 205] on input "text" at bounding box center [523, 199] width 606 height 35
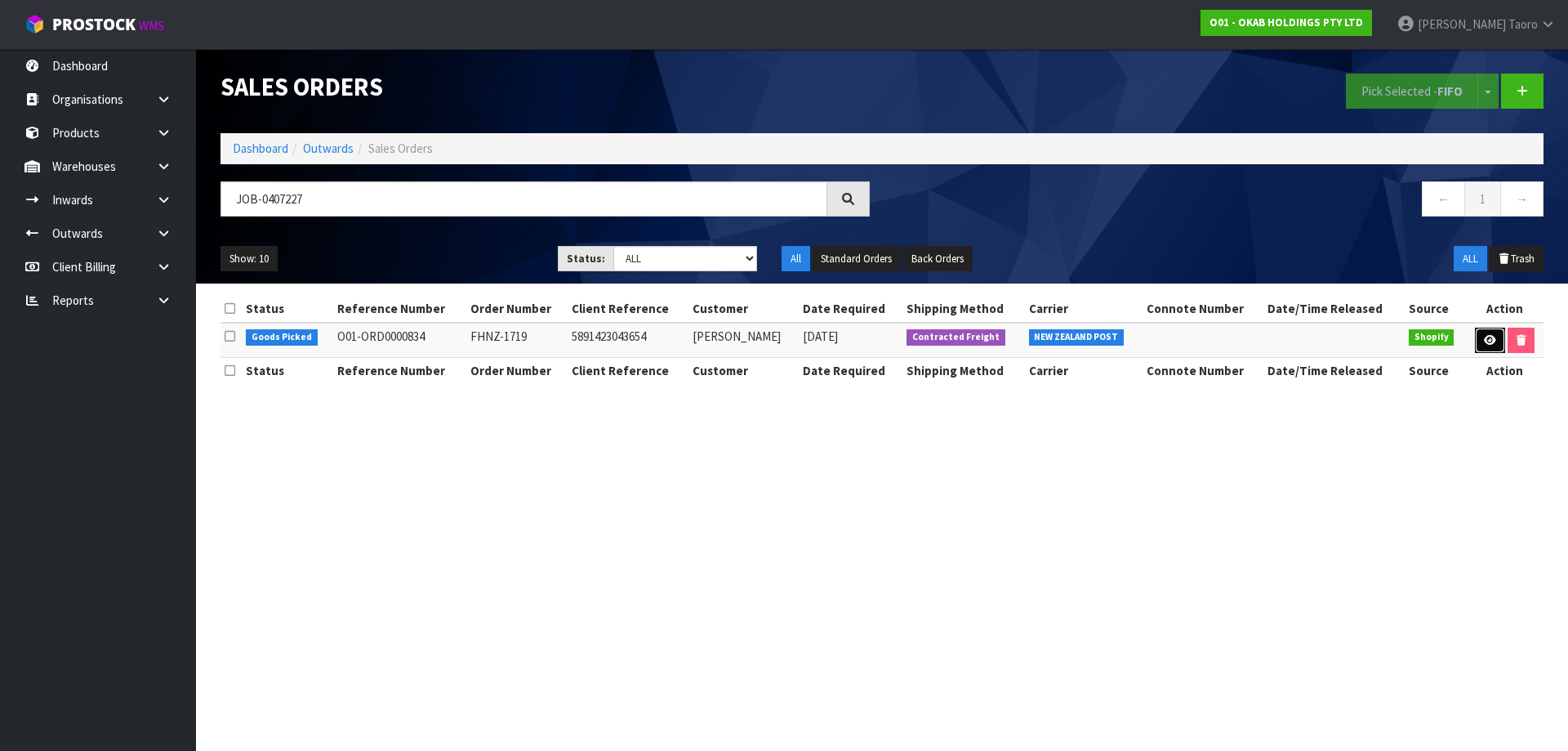
click at [1488, 346] on link at bounding box center [1489, 341] width 30 height 26
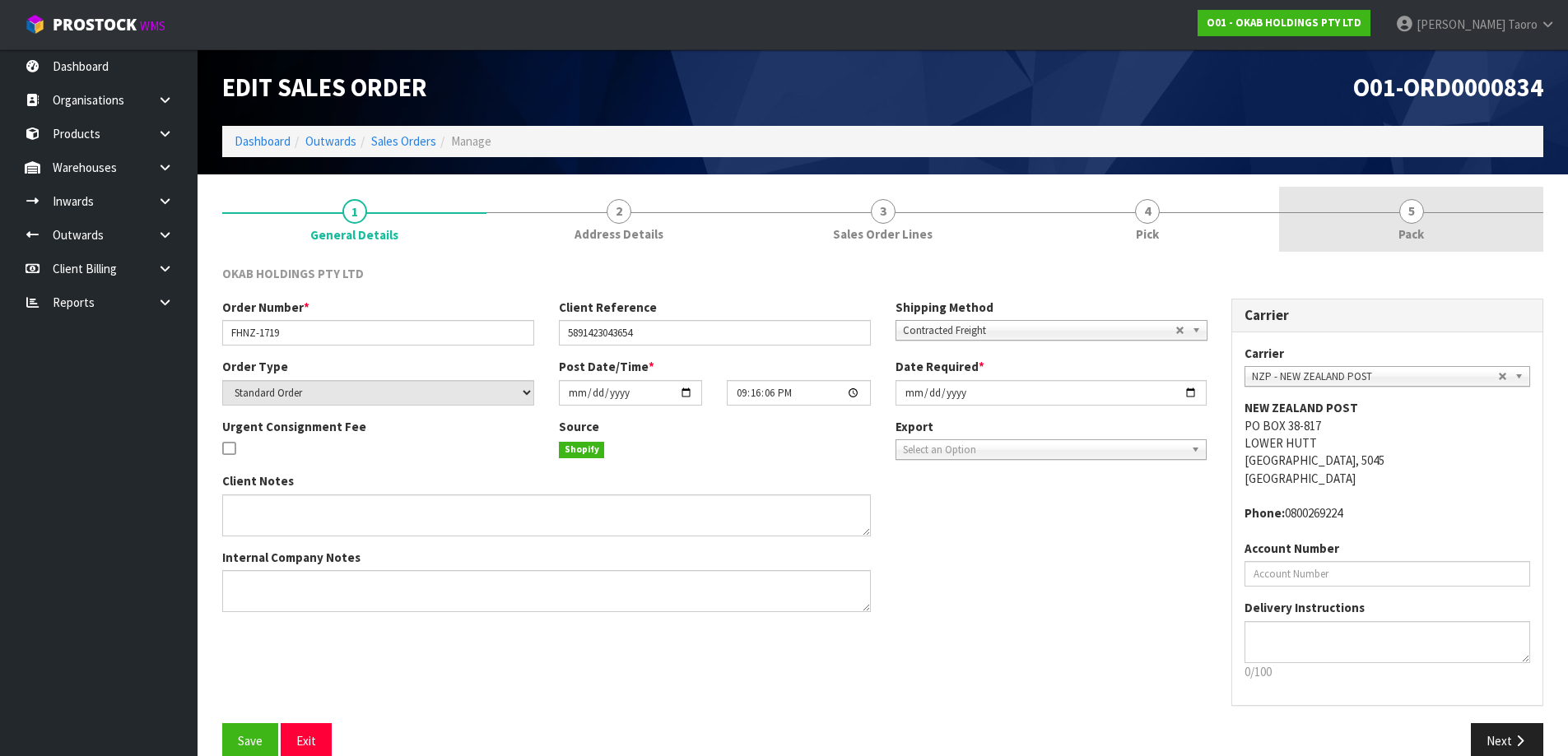
drag, startPoint x: 1445, startPoint y: 226, endPoint x: 1433, endPoint y: 225, distance: 12.0
click at [1441, 226] on link "5 Pack" at bounding box center [1411, 219] width 264 height 65
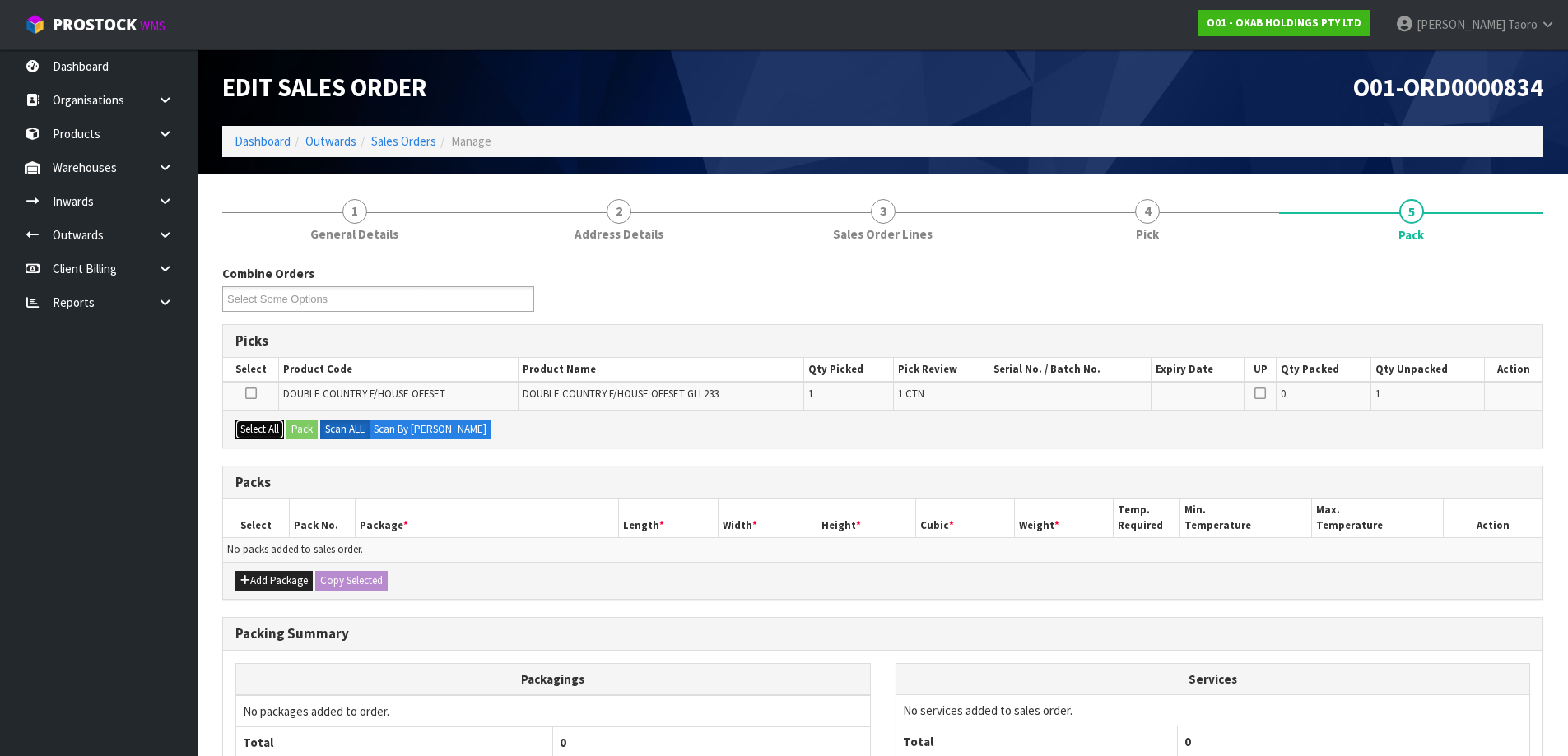
click at [266, 432] on button "Select All" at bounding box center [260, 429] width 49 height 19
click at [313, 436] on button "Pack" at bounding box center [302, 429] width 31 height 19
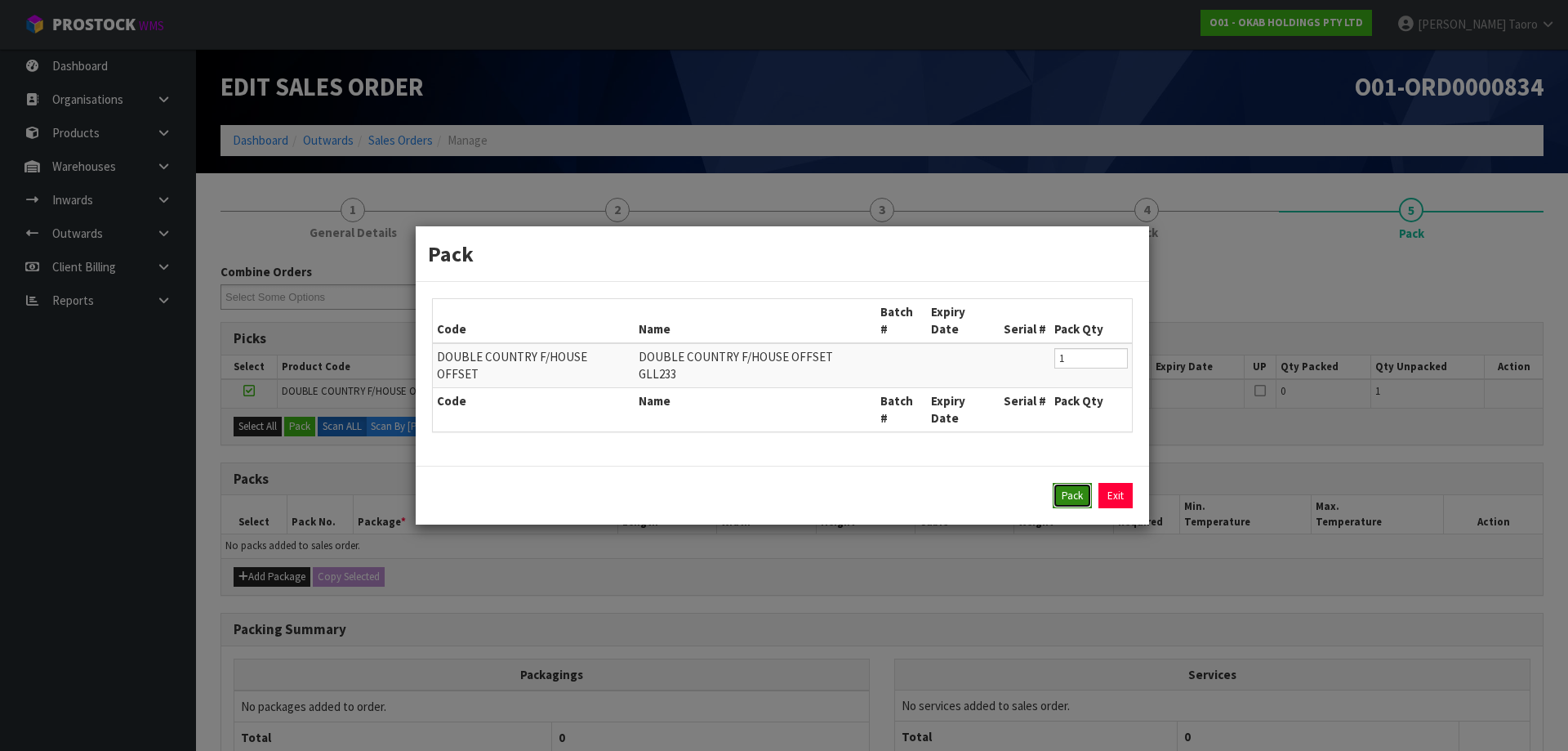
click at [1079, 483] on button "Pack" at bounding box center [1072, 496] width 39 height 26
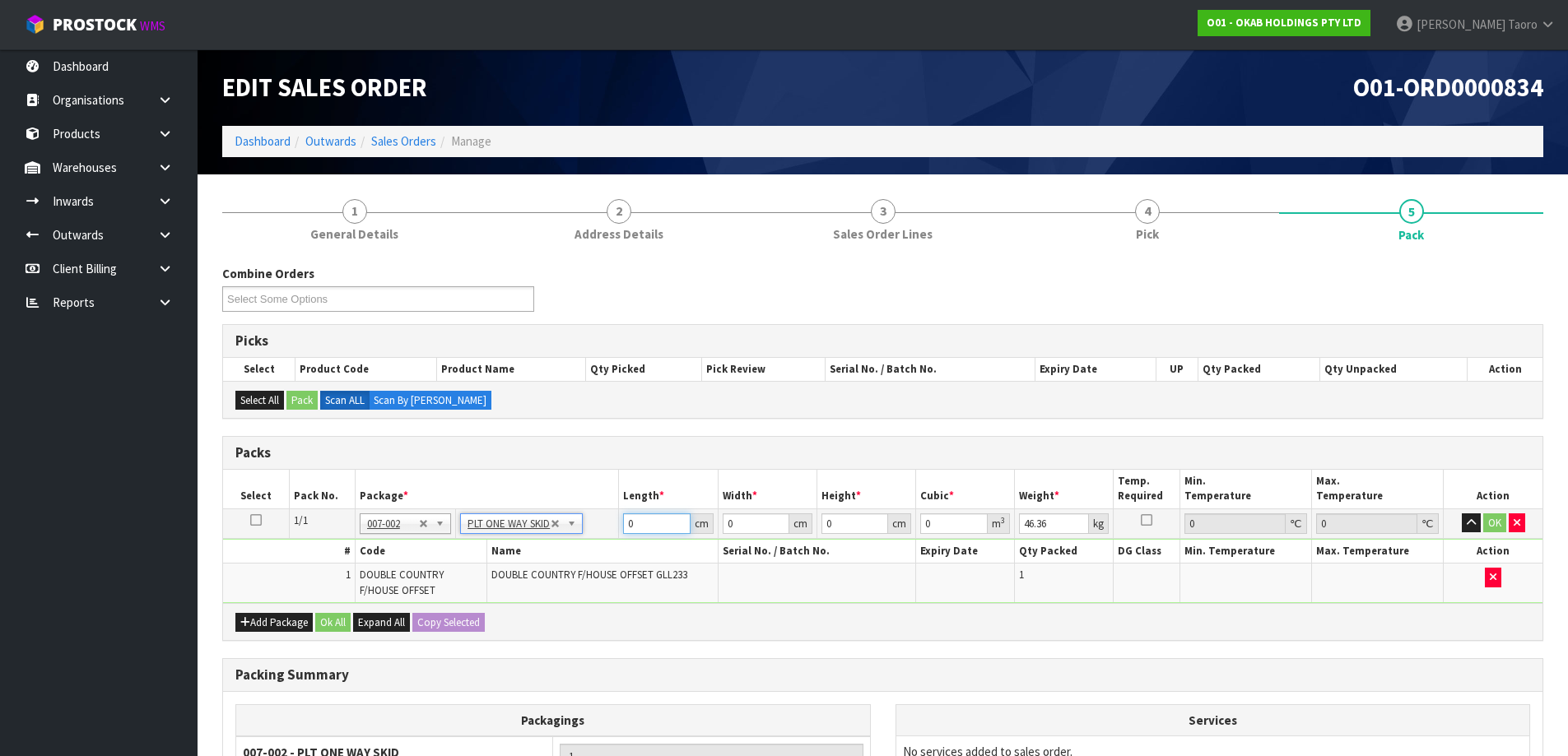
click at [665, 520] on input "0" at bounding box center [656, 523] width 67 height 20
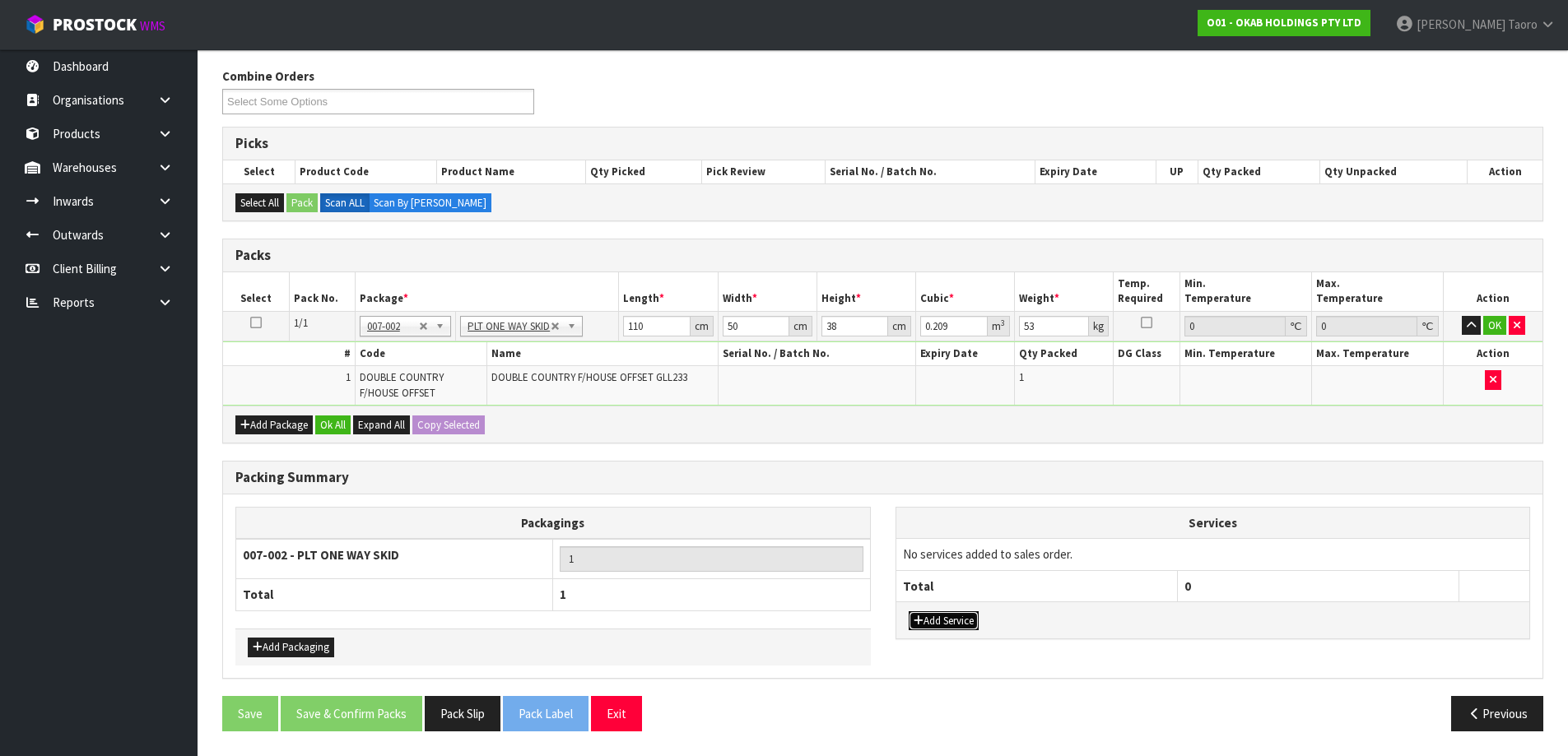
click at [932, 621] on button "Add Service" at bounding box center [944, 620] width 70 height 19
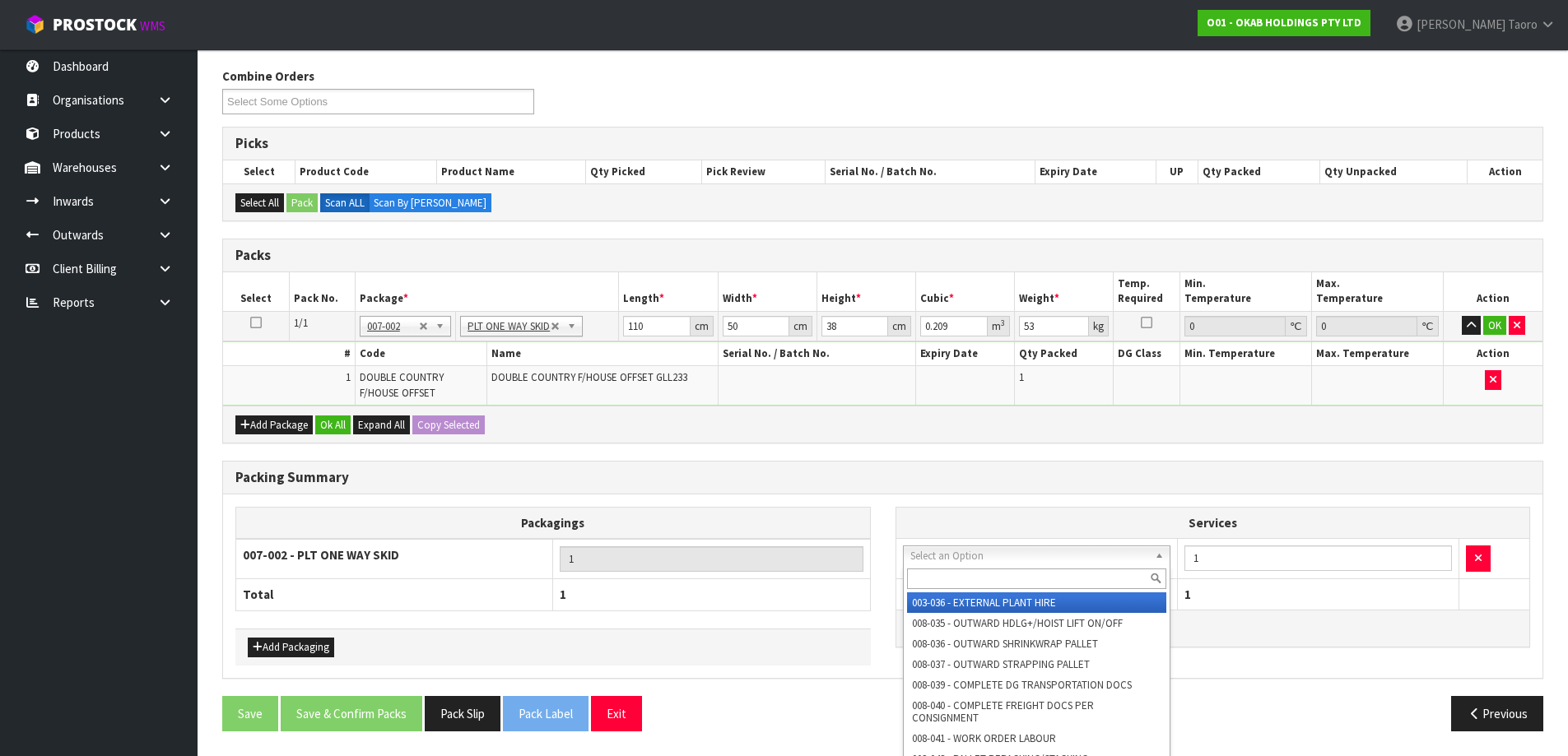
click at [985, 570] on input "text" at bounding box center [1036, 579] width 260 height 20
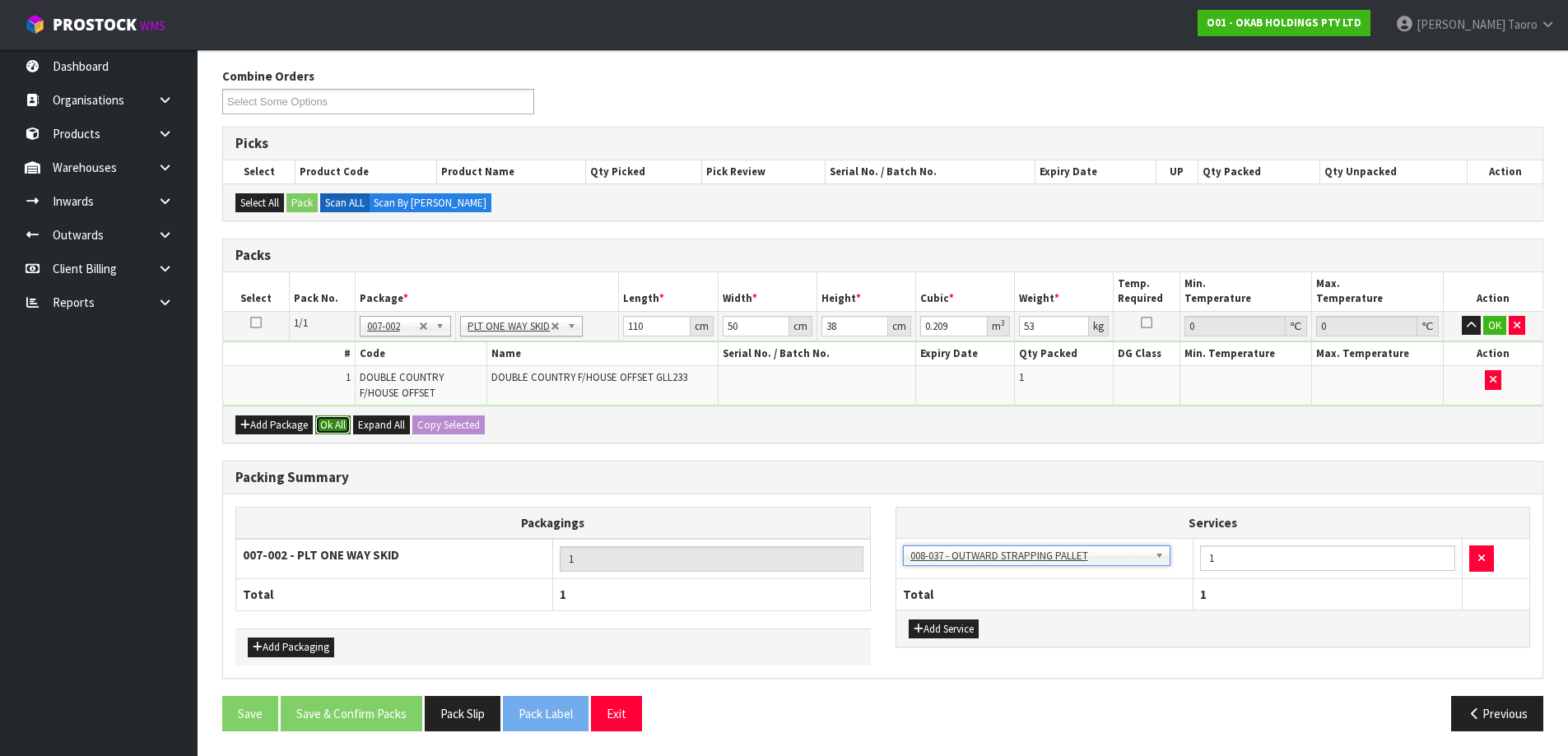
click at [333, 428] on button "Ok All" at bounding box center [333, 424] width 35 height 19
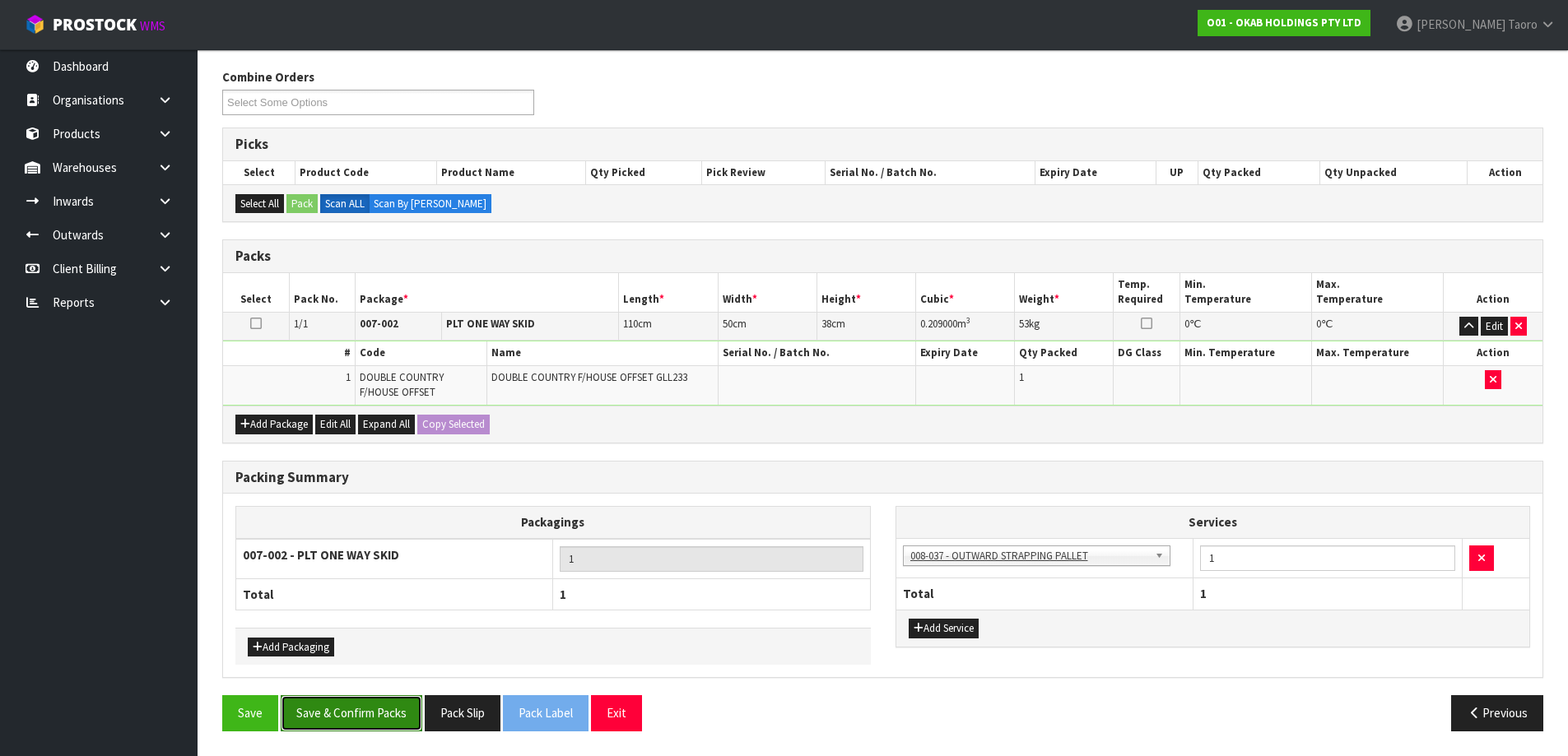
click at [375, 716] on button "Save & Confirm Packs" at bounding box center [351, 713] width 141 height 35
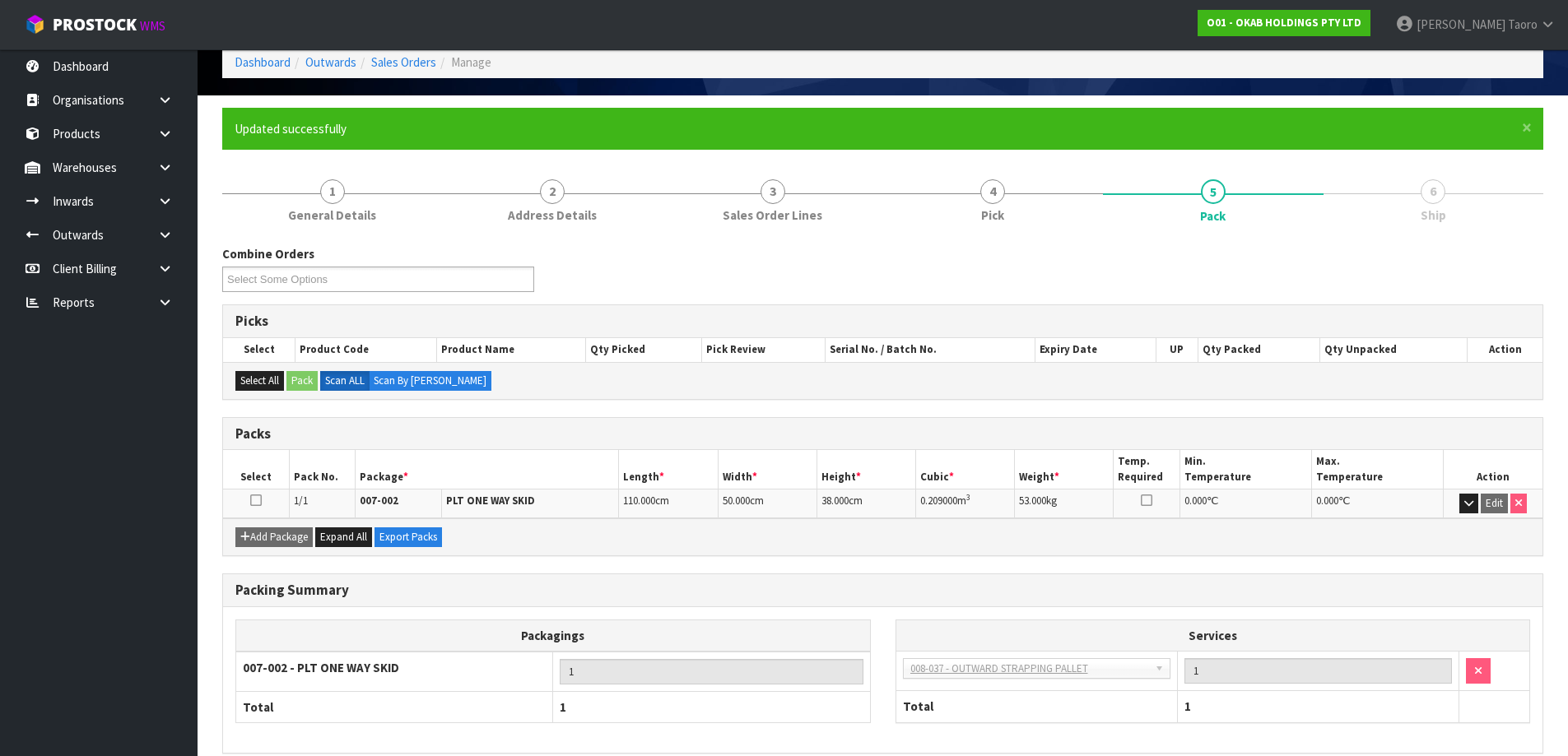
scroll to position [154, 0]
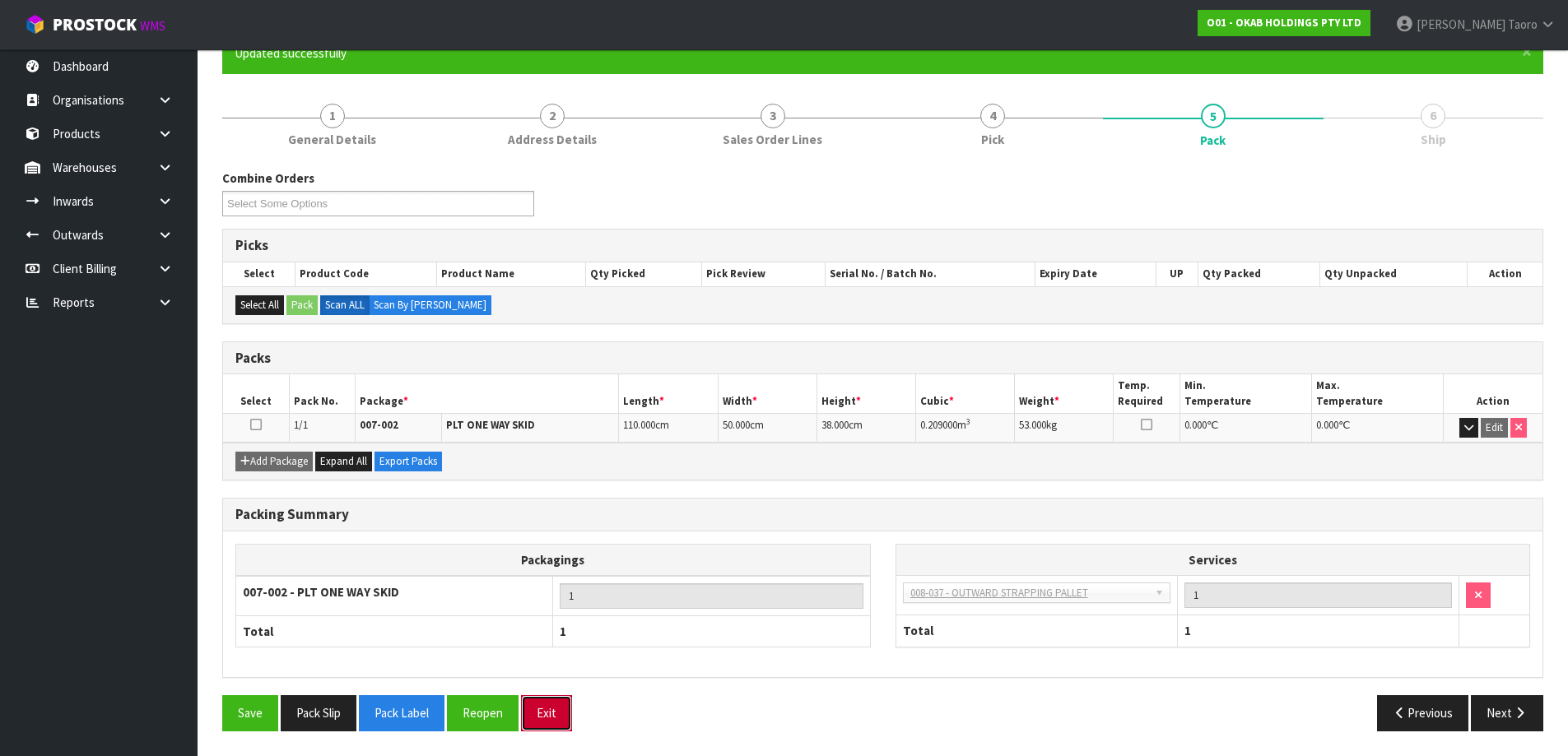
click at [557, 722] on button "Exit" at bounding box center [545, 713] width 51 height 35
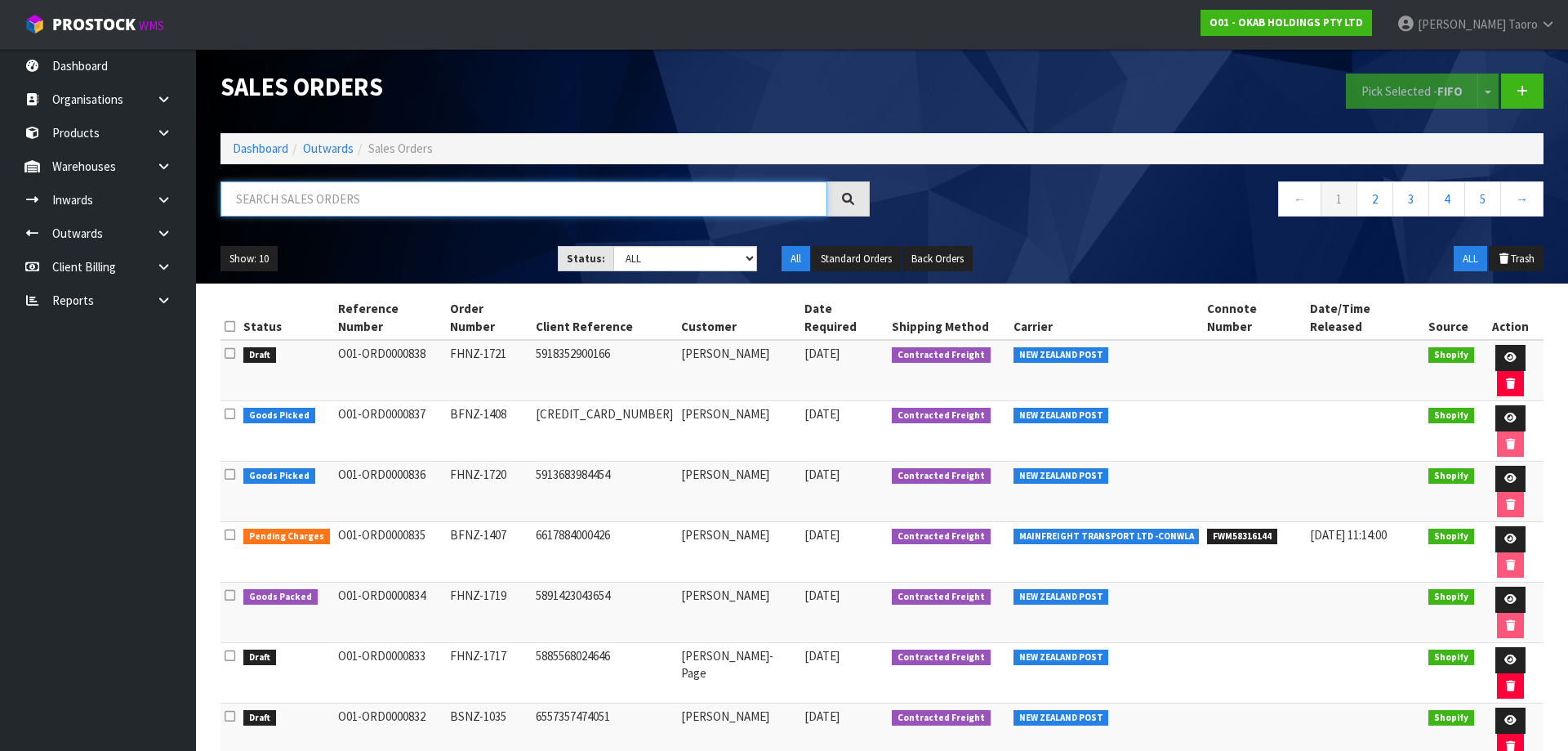
click at [331, 199] on input "text" at bounding box center [523, 199] width 606 height 35
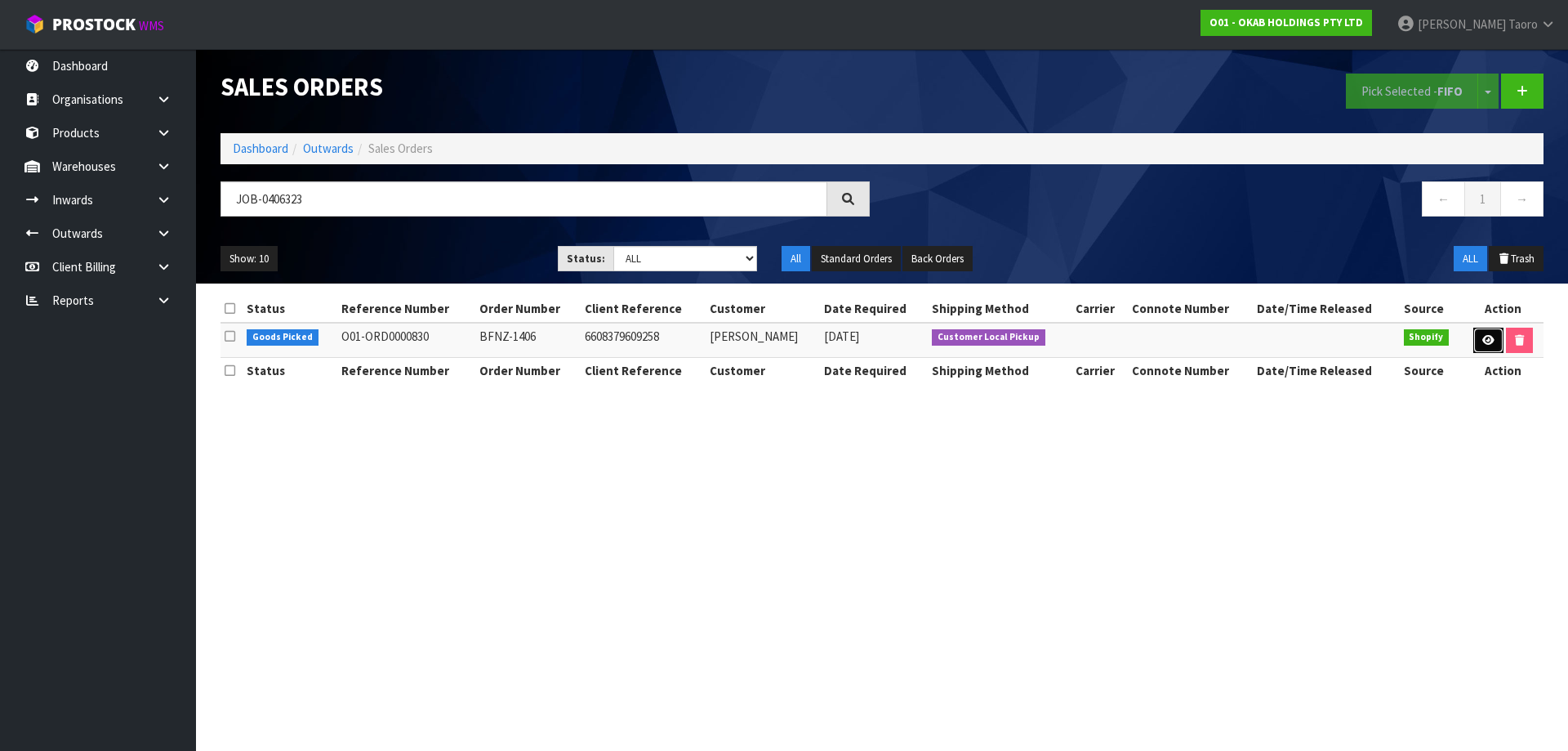
click at [1485, 341] on icon at bounding box center [1488, 341] width 12 height 11
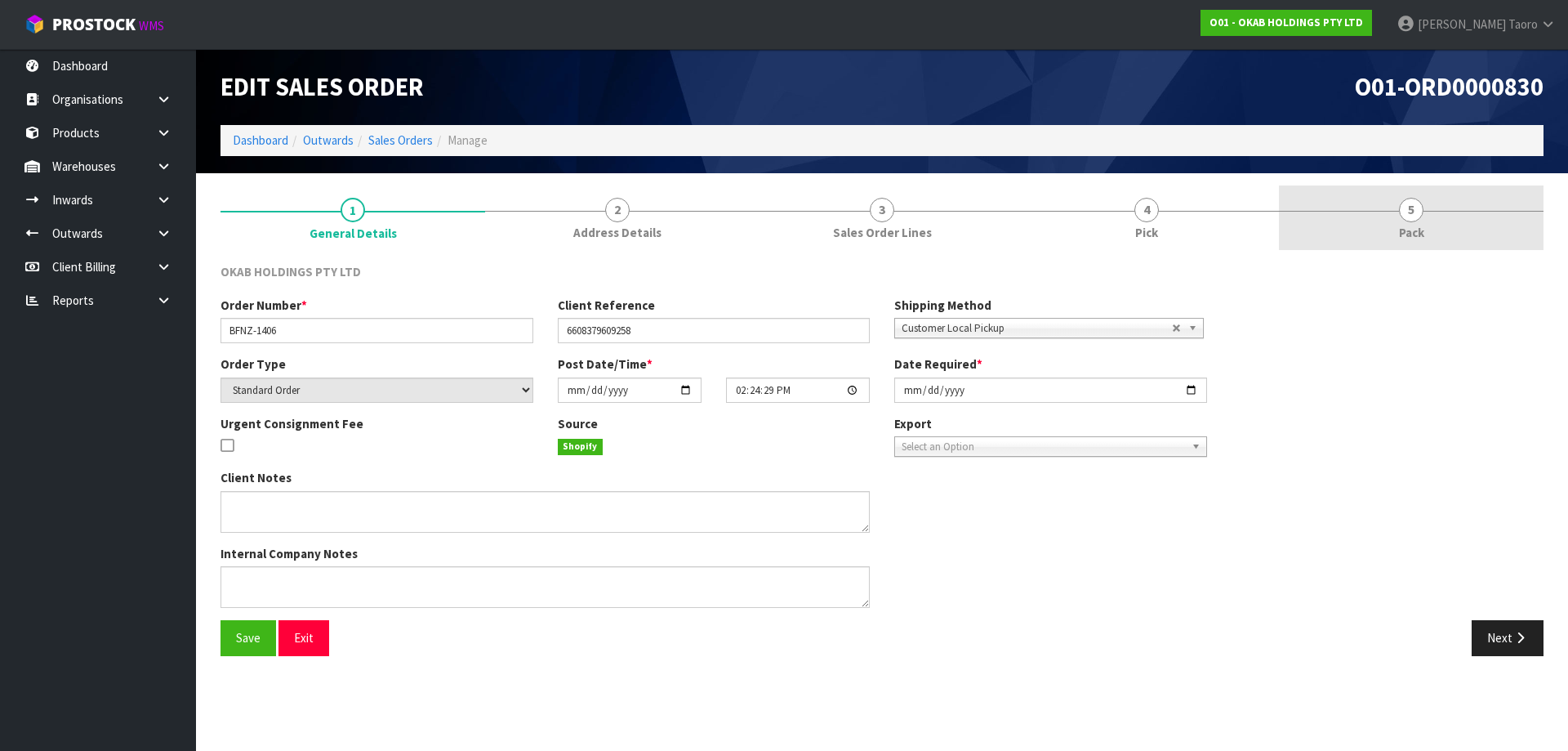
click at [1444, 226] on link "5 Pack" at bounding box center [1411, 218] width 264 height 64
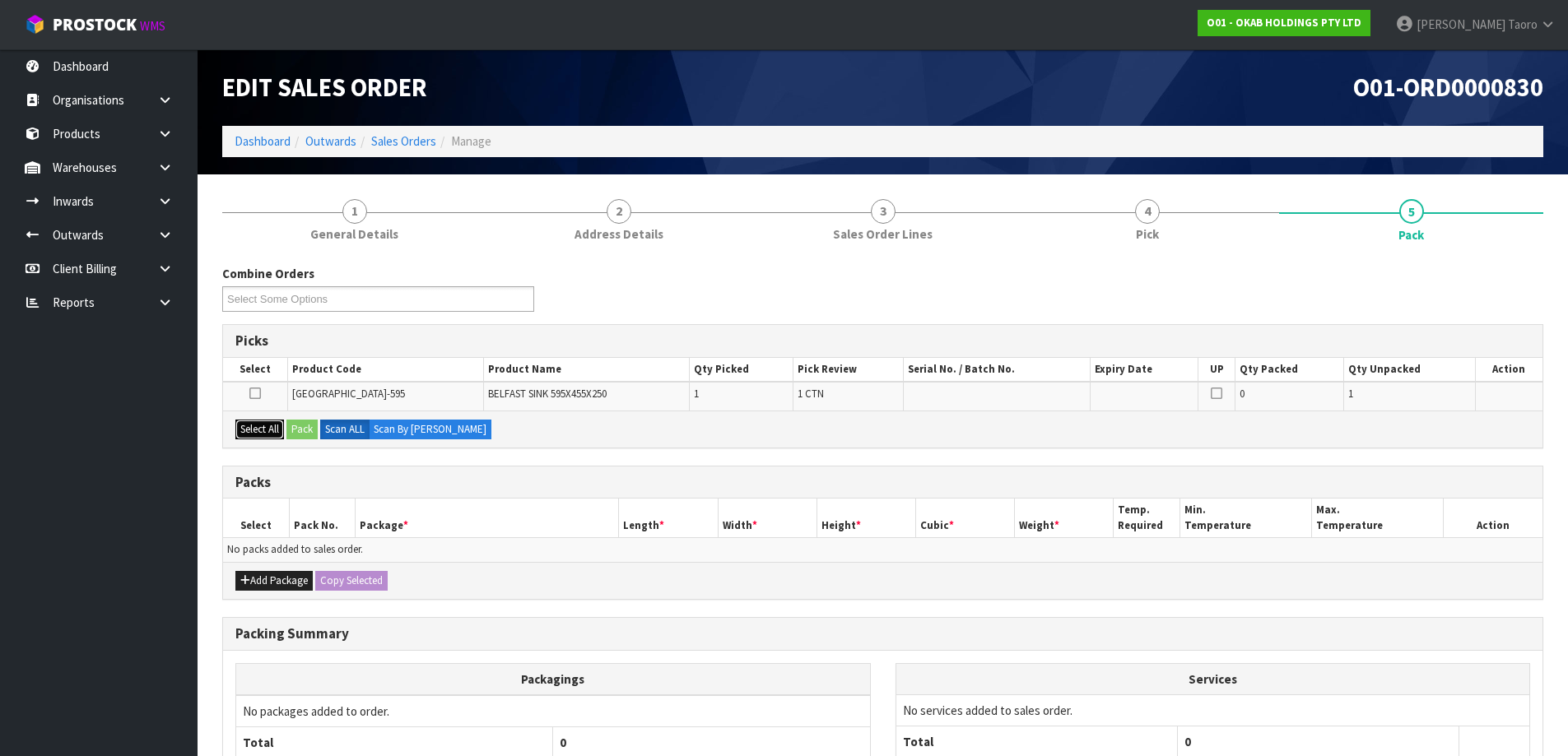
drag, startPoint x: 258, startPoint y: 423, endPoint x: 303, endPoint y: 435, distance: 46.6
click at [265, 423] on button "Select All" at bounding box center [260, 429] width 49 height 19
click at [310, 436] on button "Pack" at bounding box center [302, 429] width 31 height 19
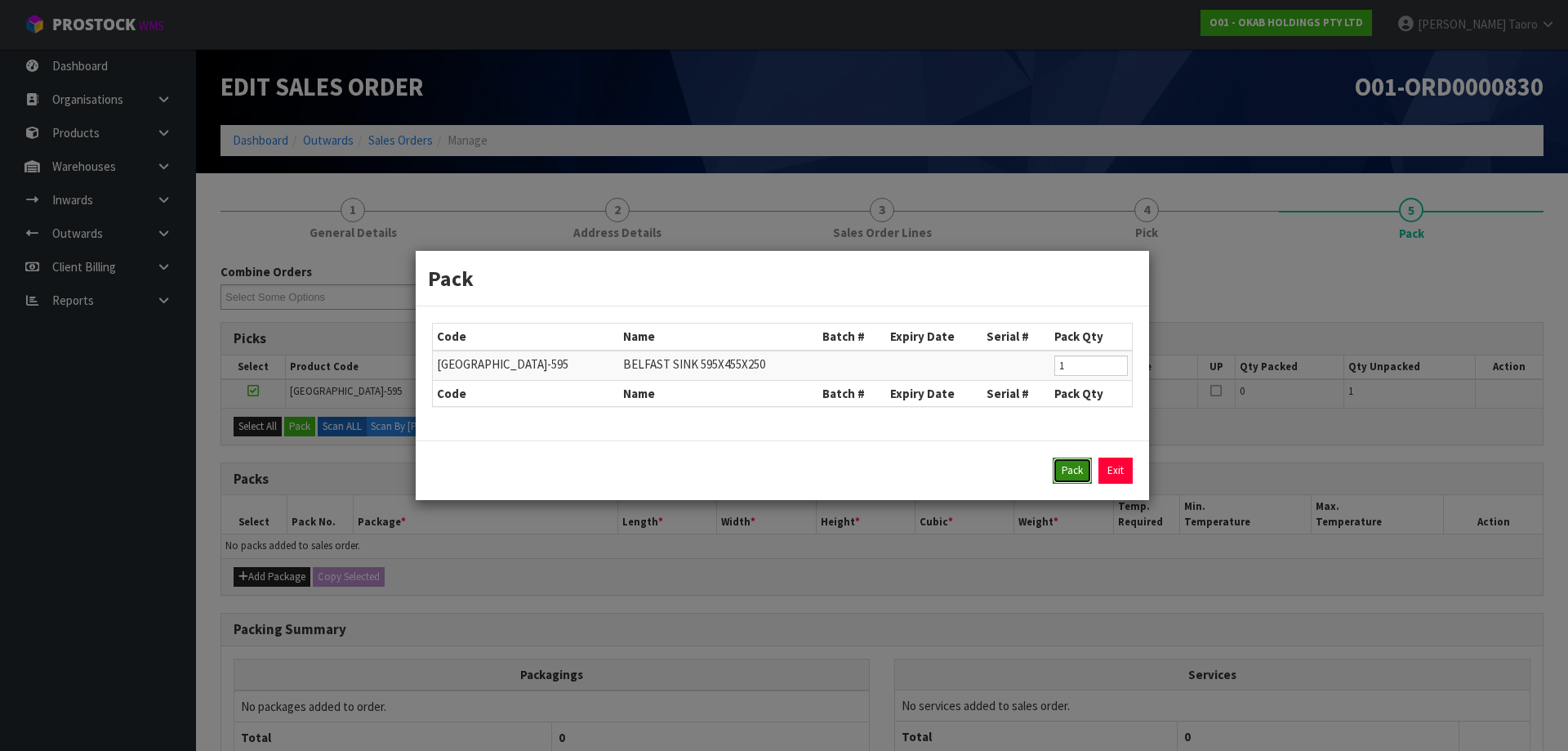
click at [1079, 463] on button "Pack" at bounding box center [1072, 470] width 39 height 26
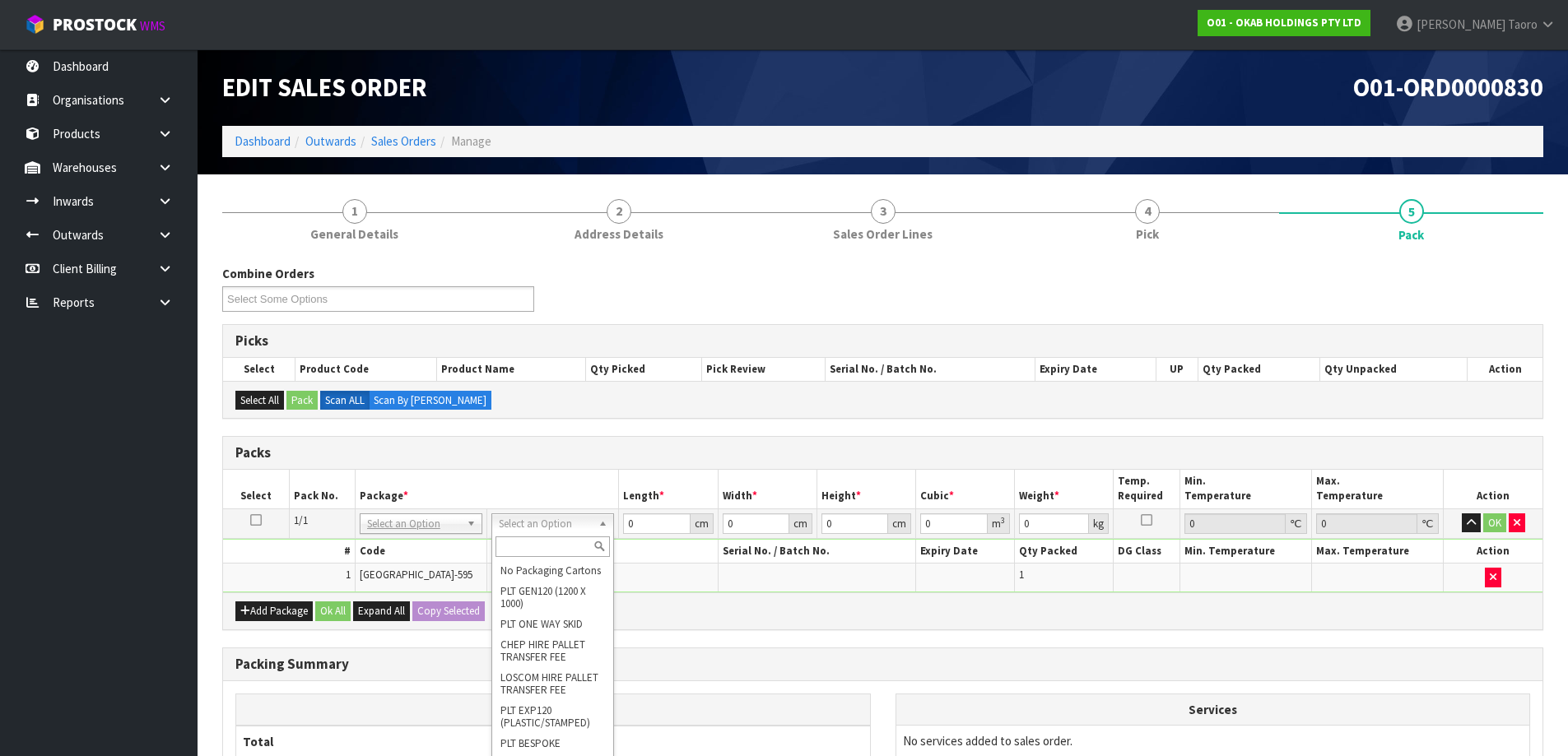
click at [559, 548] on input "text" at bounding box center [553, 546] width 115 height 20
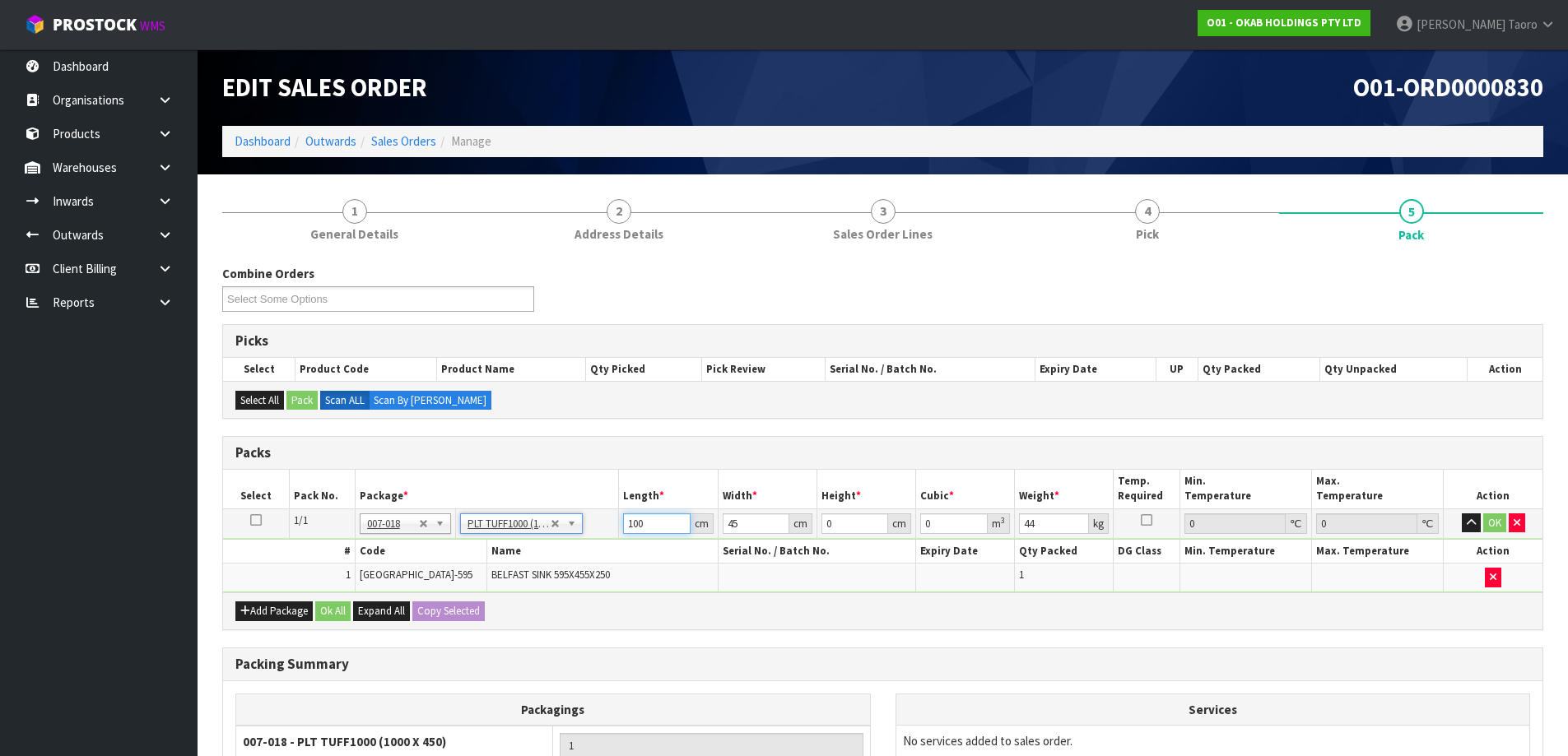
click at [661, 517] on input "100" at bounding box center [656, 523] width 67 height 20
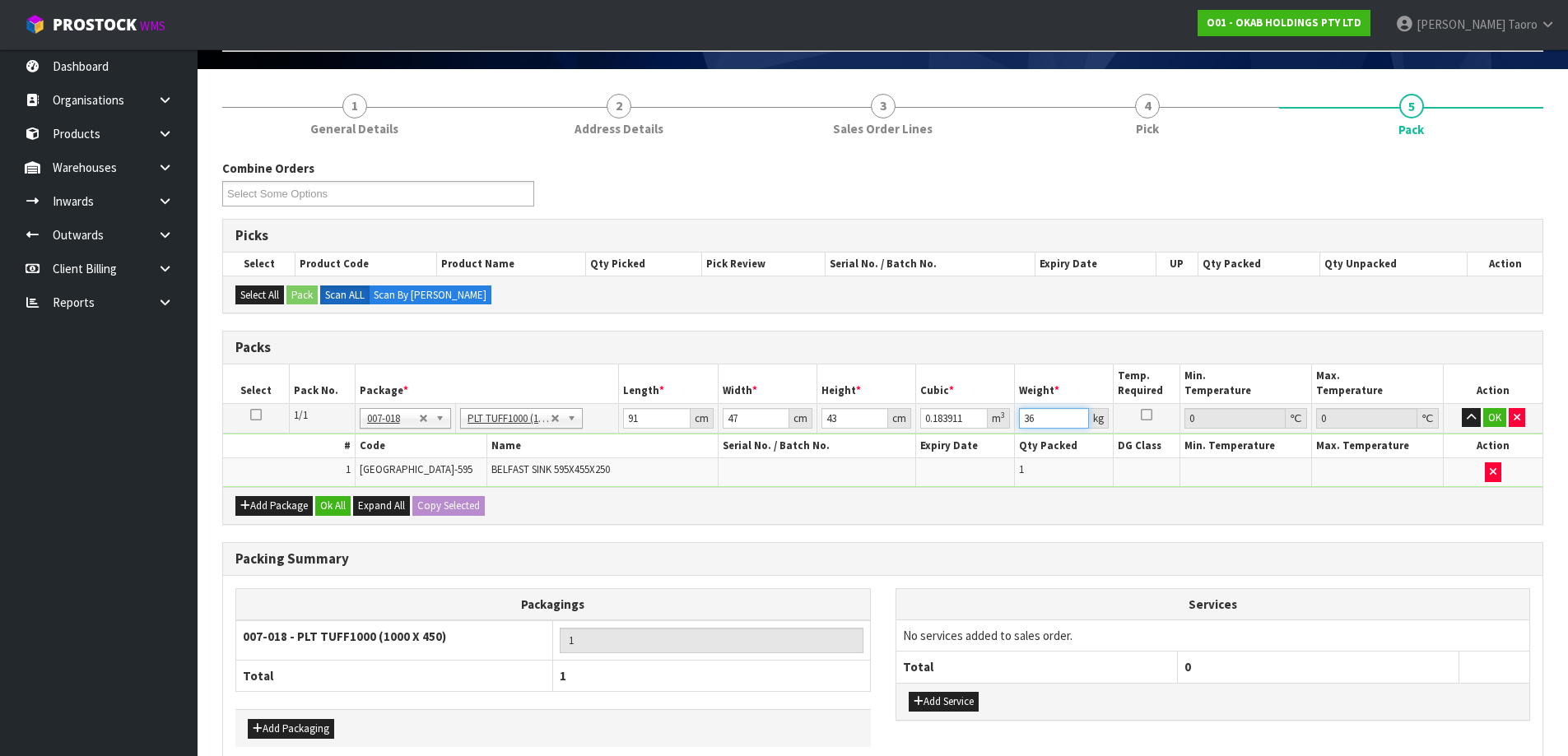
scroll to position [187, 0]
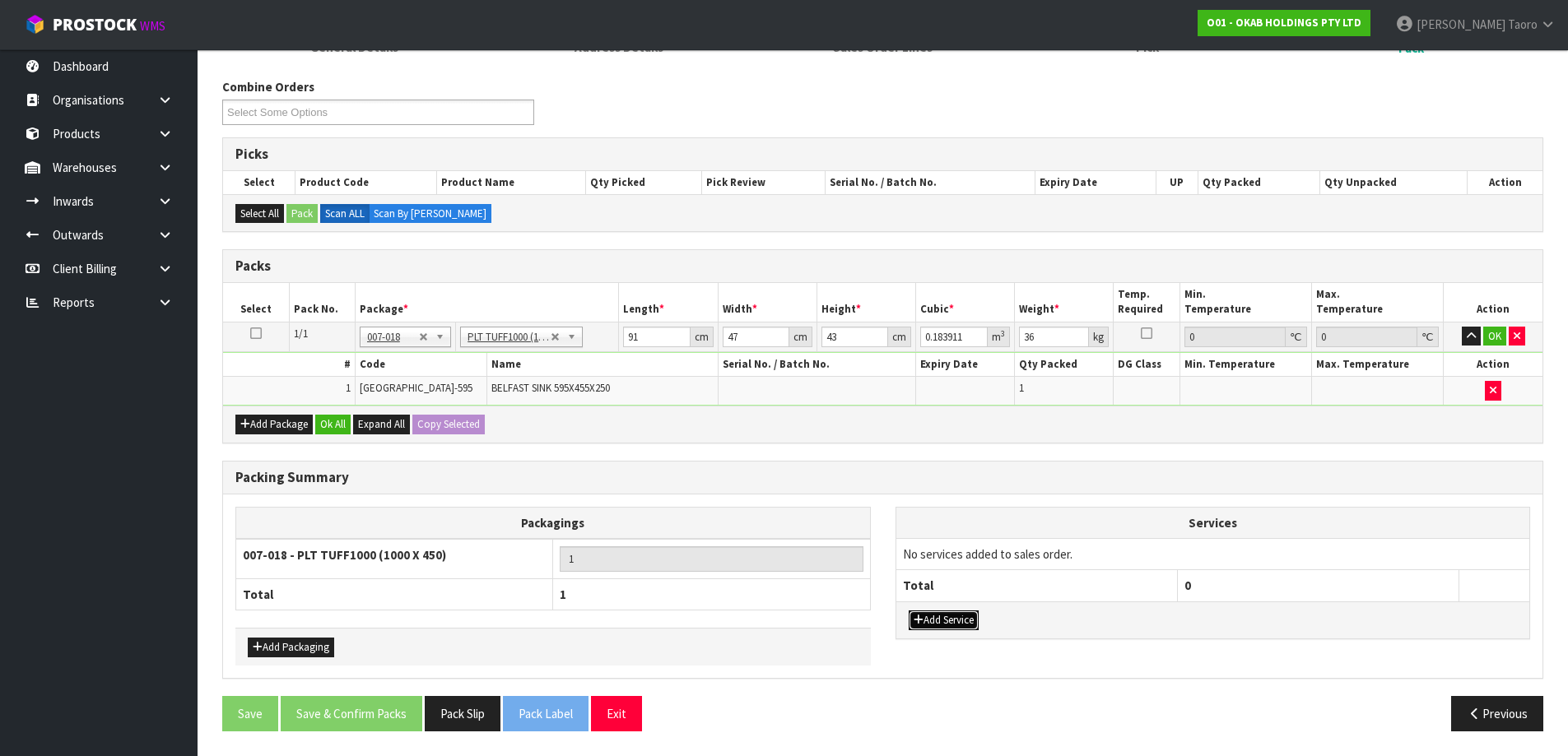
click at [933, 621] on button "Add Service" at bounding box center [944, 619] width 70 height 19
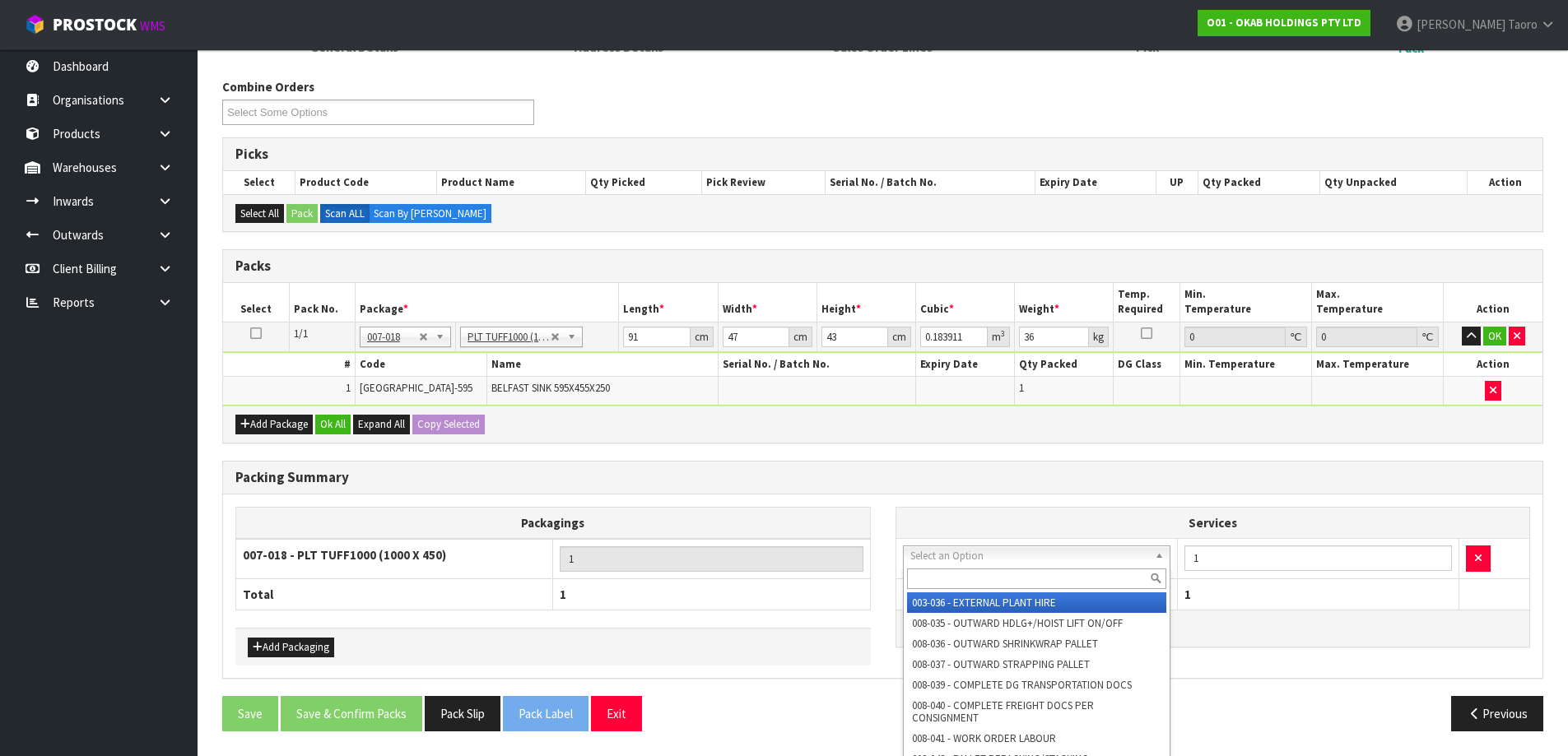
click at [943, 576] on input "text" at bounding box center [1036, 579] width 260 height 20
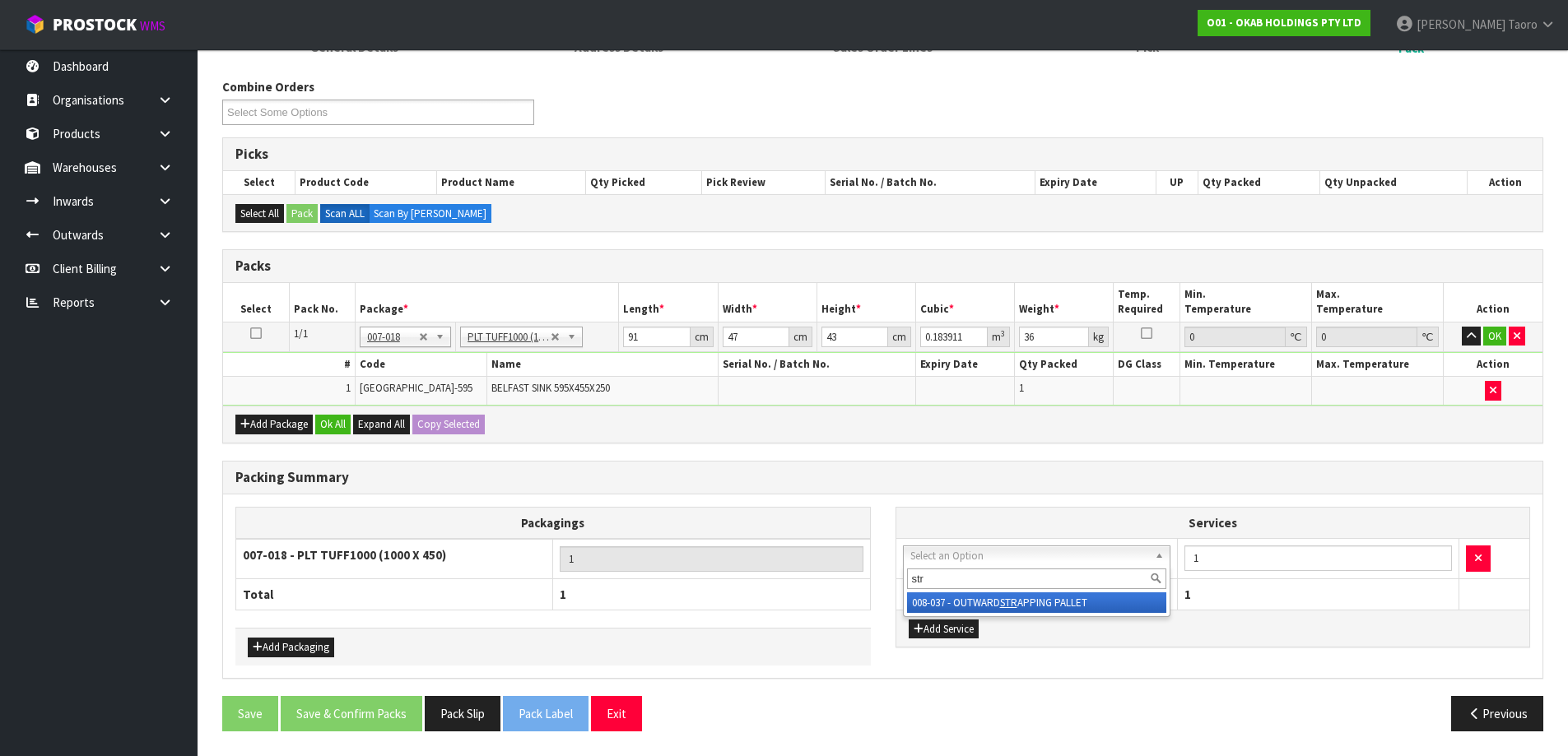
drag, startPoint x: 954, startPoint y: 591, endPoint x: 917, endPoint y: 584, distance: 37.7
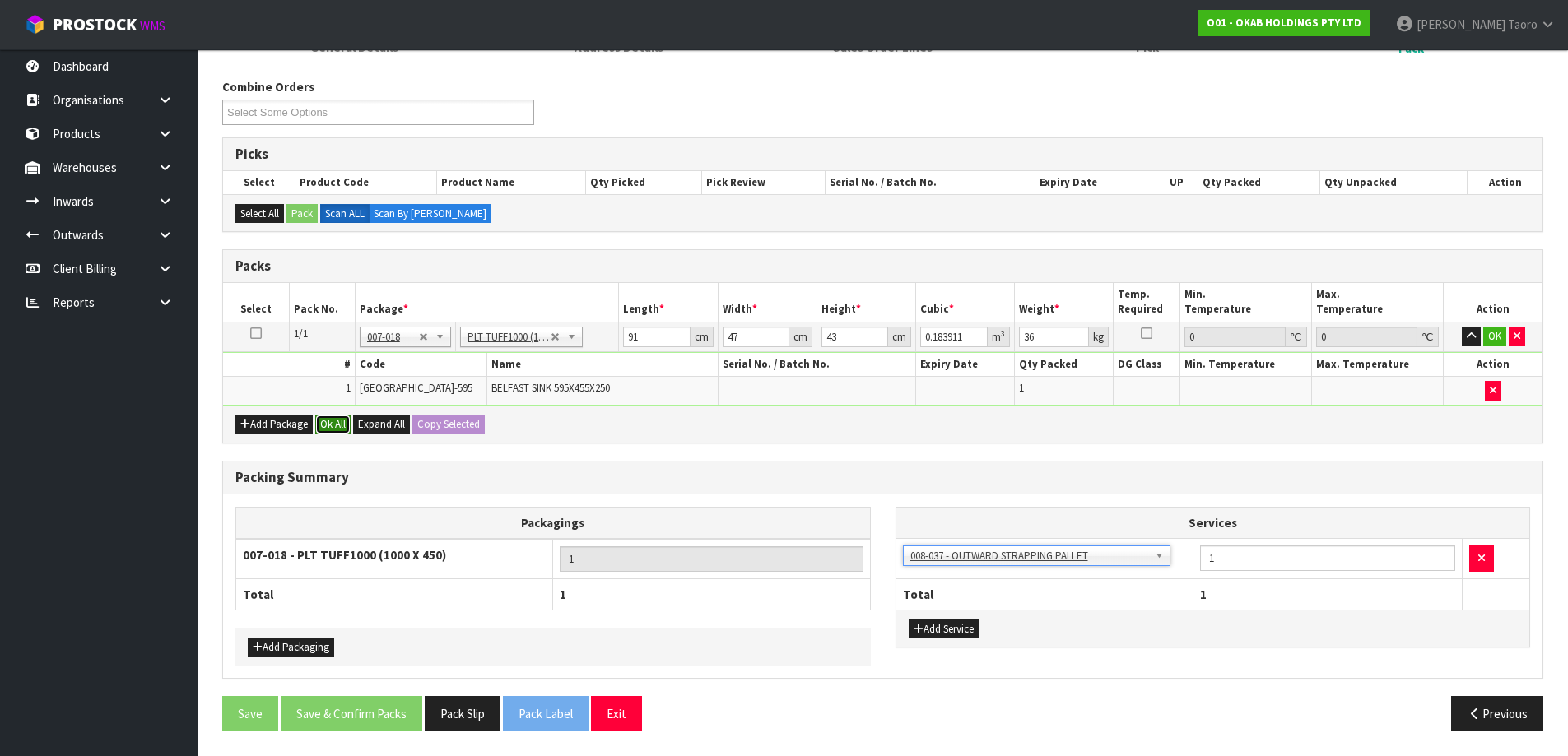
click at [344, 421] on button "Ok All" at bounding box center [333, 424] width 35 height 19
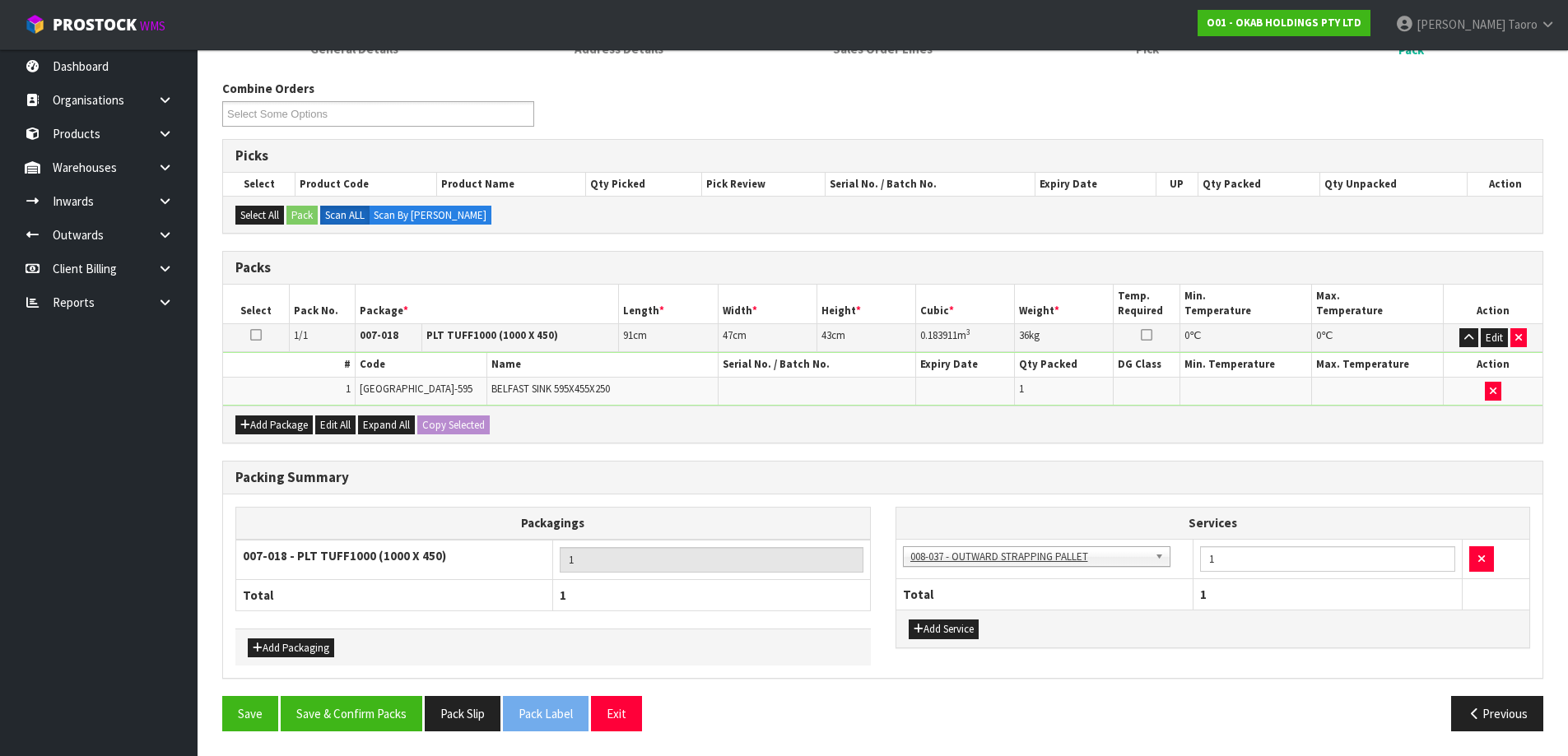
scroll to position [185, 0]
click at [397, 711] on button "Save & Confirm Packs" at bounding box center [351, 713] width 141 height 35
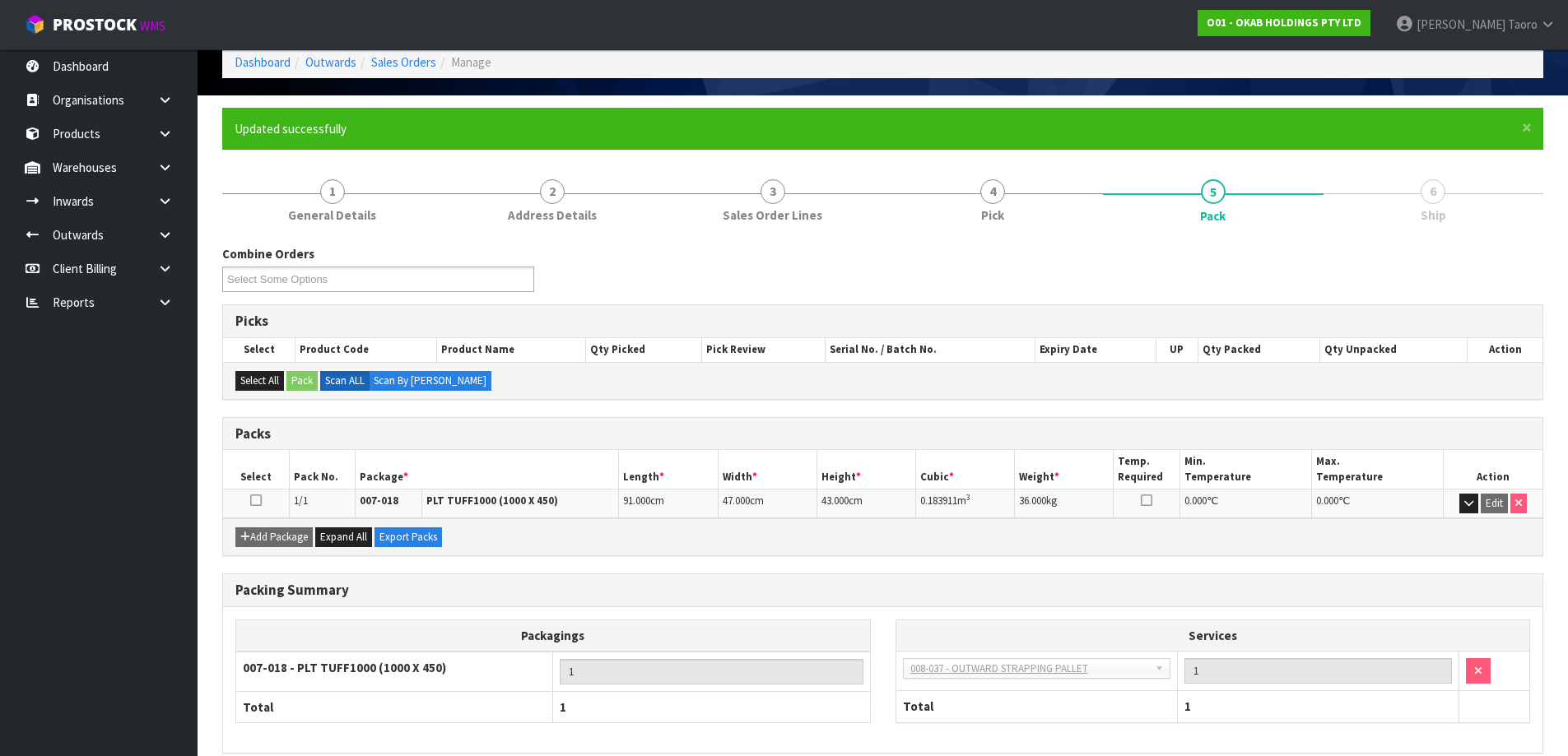
scroll to position [154, 0]
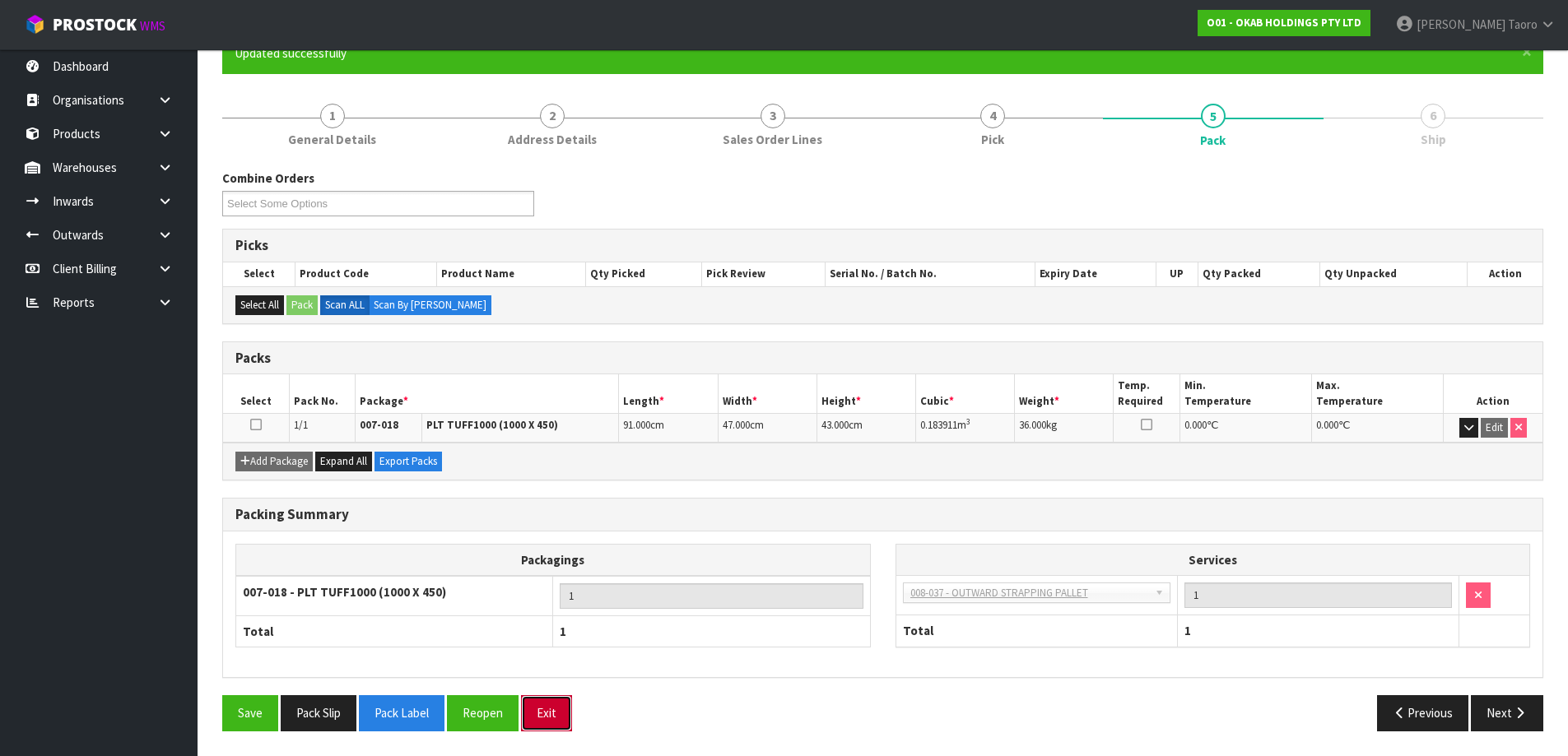
click at [557, 712] on button "Exit" at bounding box center [545, 713] width 51 height 35
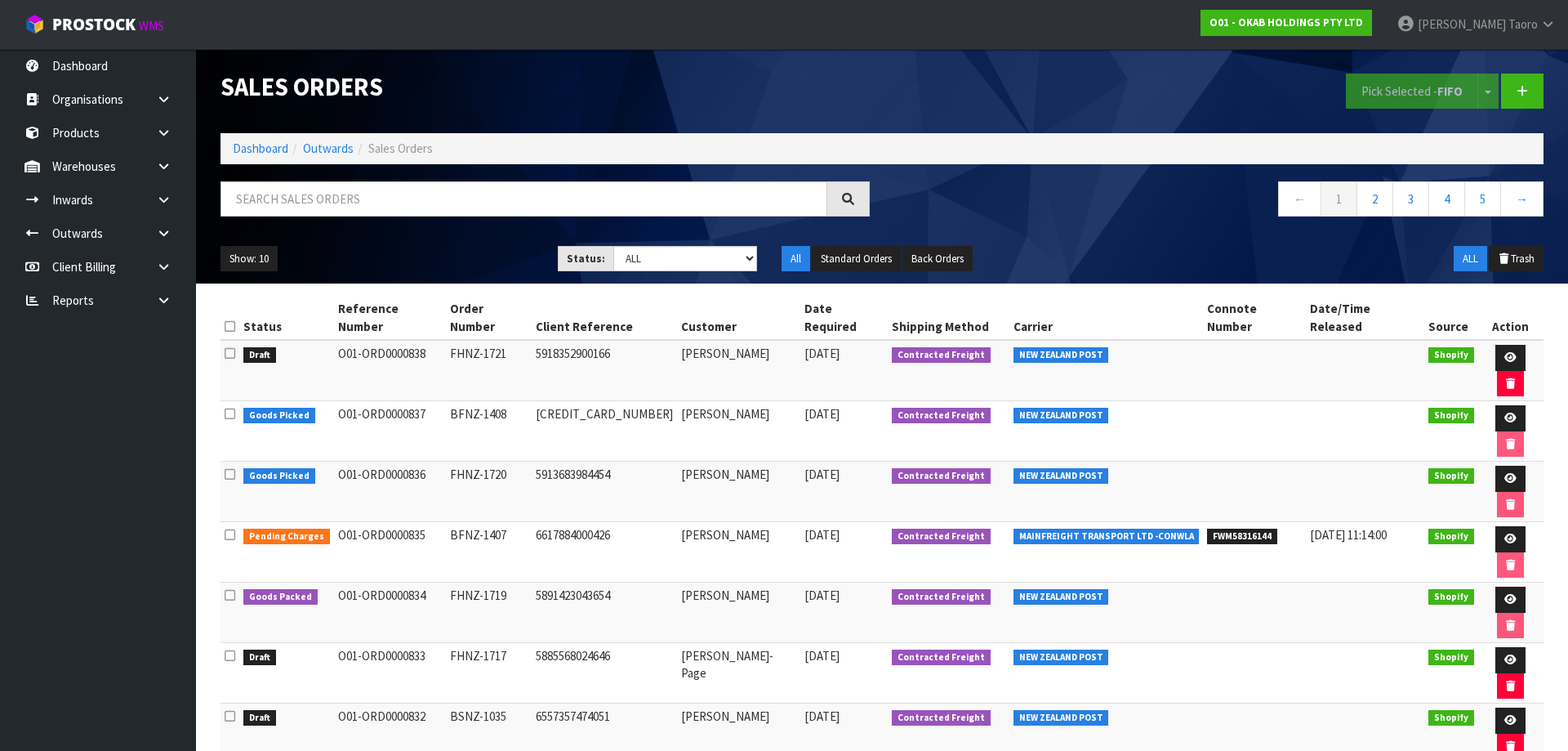
click at [275, 157] on li "Dashboard" at bounding box center [261, 148] width 56 height 17
click at [265, 147] on link "Dashboard" at bounding box center [261, 148] width 56 height 16
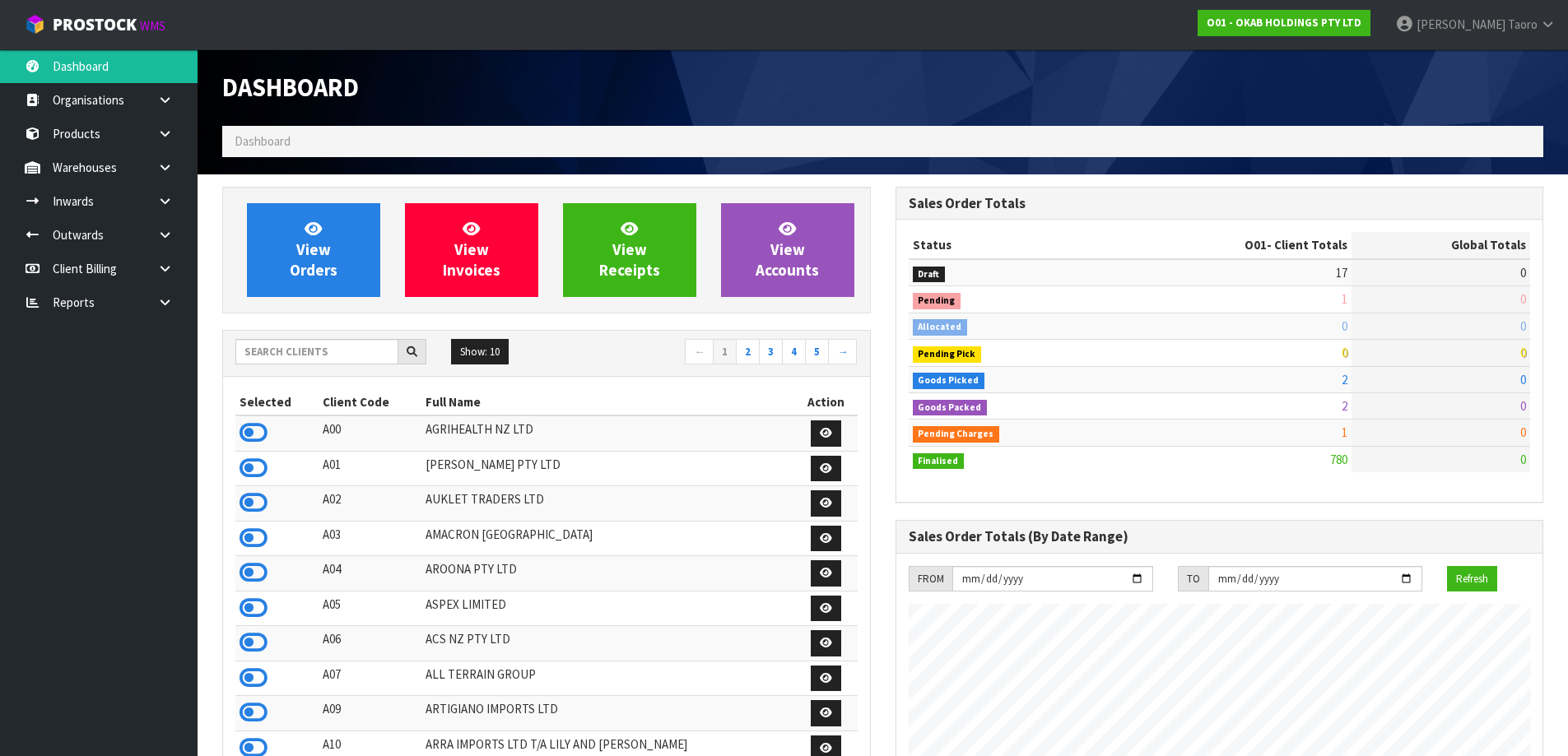
scroll to position [1059, 672]
click at [331, 347] on input "text" at bounding box center [317, 352] width 163 height 26
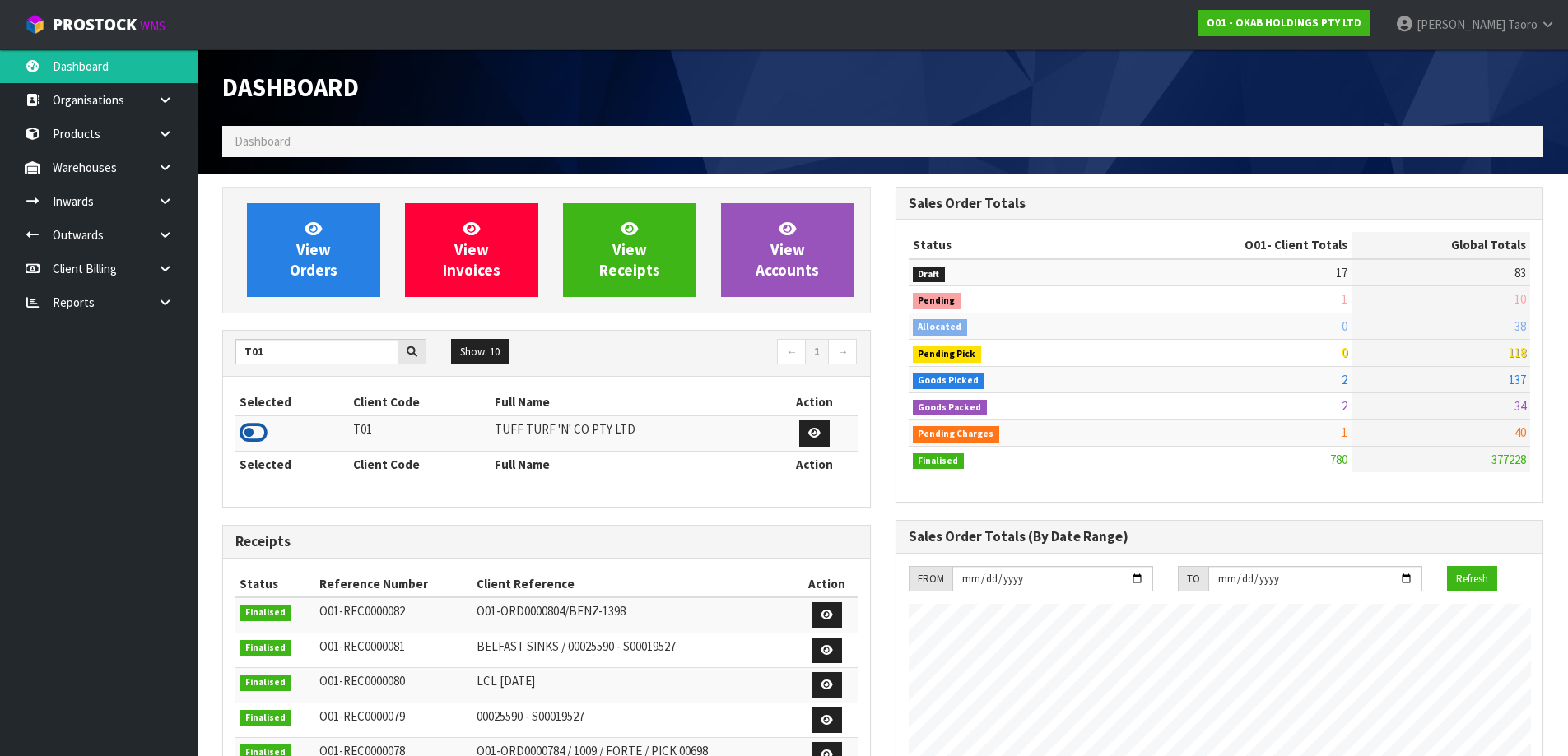
click at [266, 437] on icon at bounding box center [253, 433] width 28 height 25
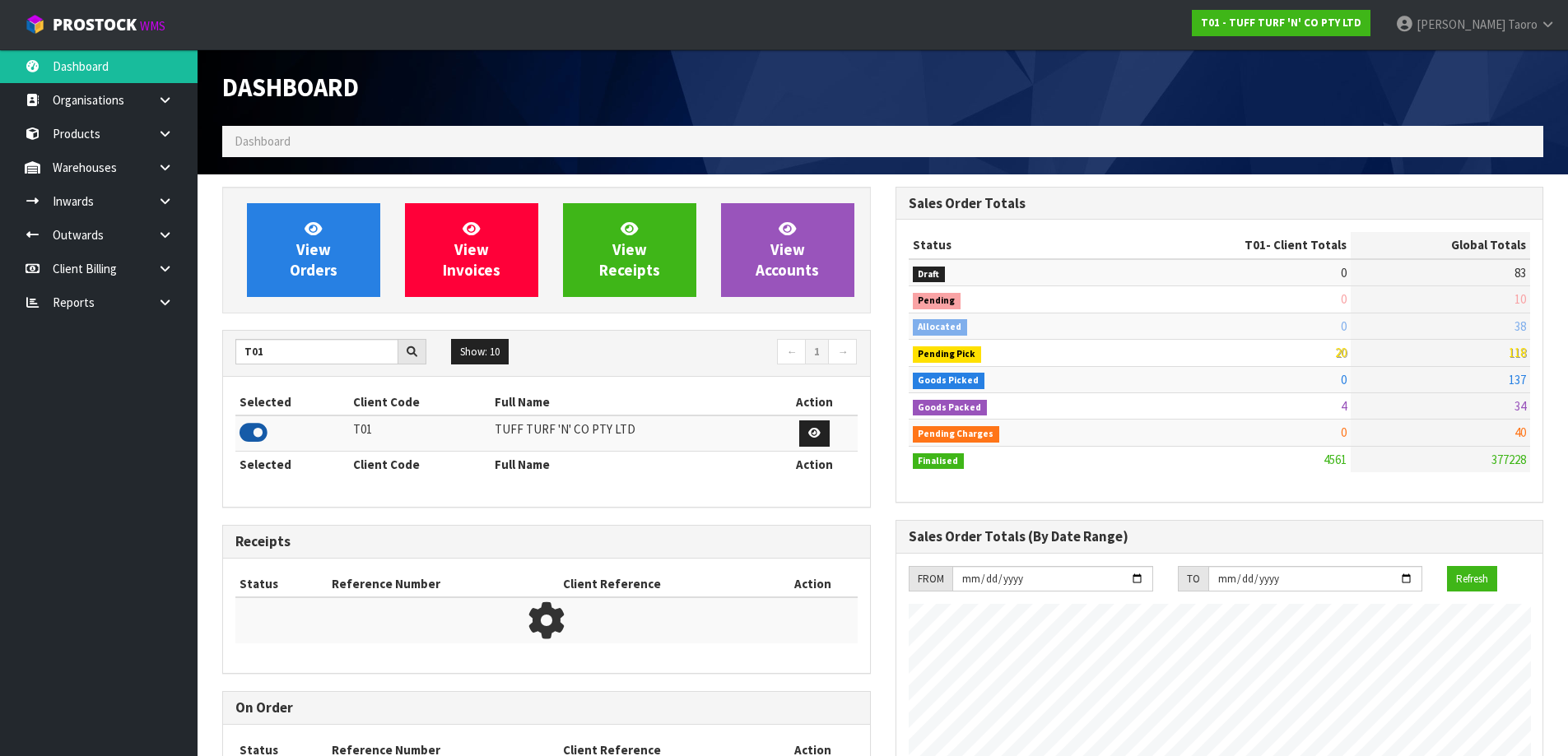
scroll to position [1246, 672]
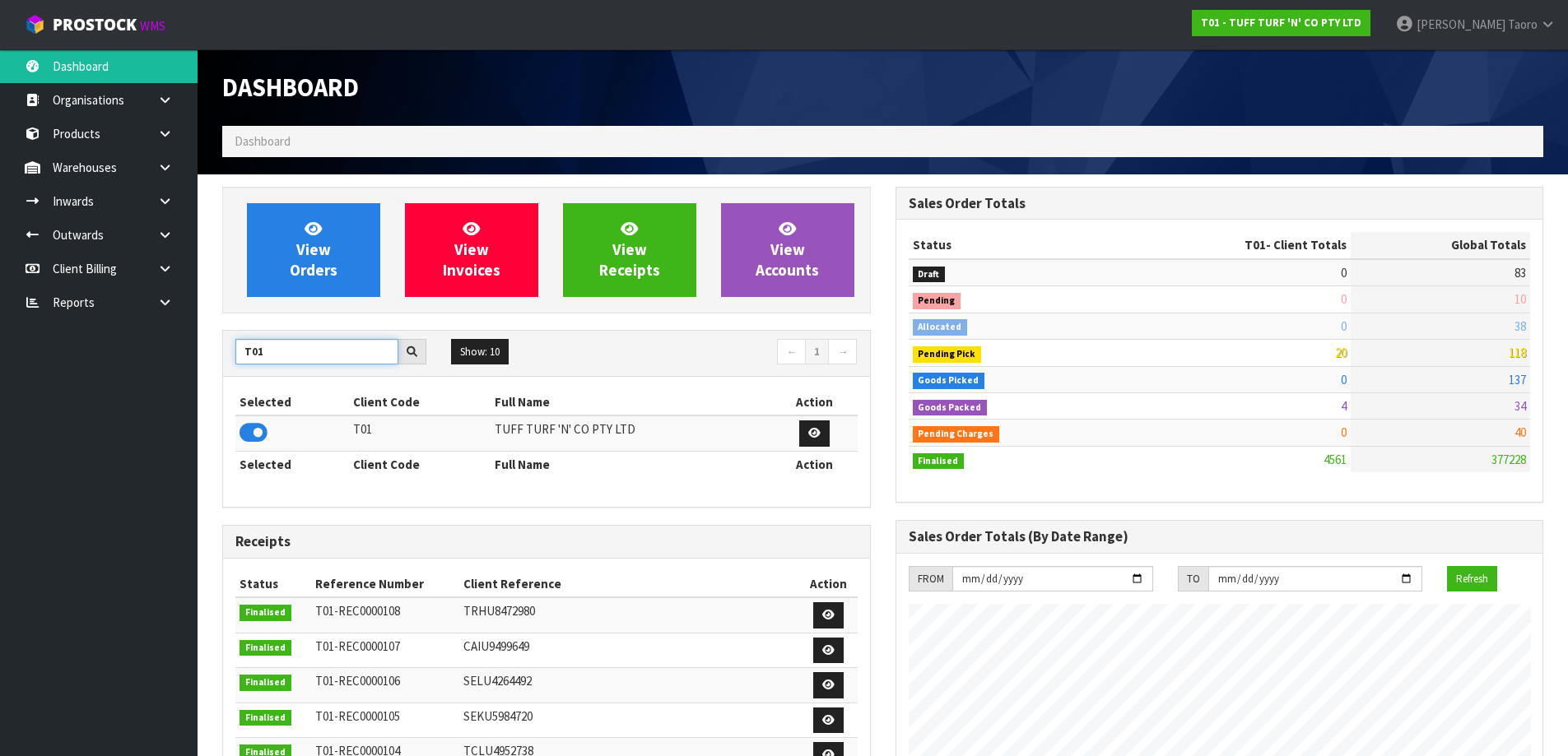
click at [313, 346] on input "T01" at bounding box center [317, 352] width 163 height 26
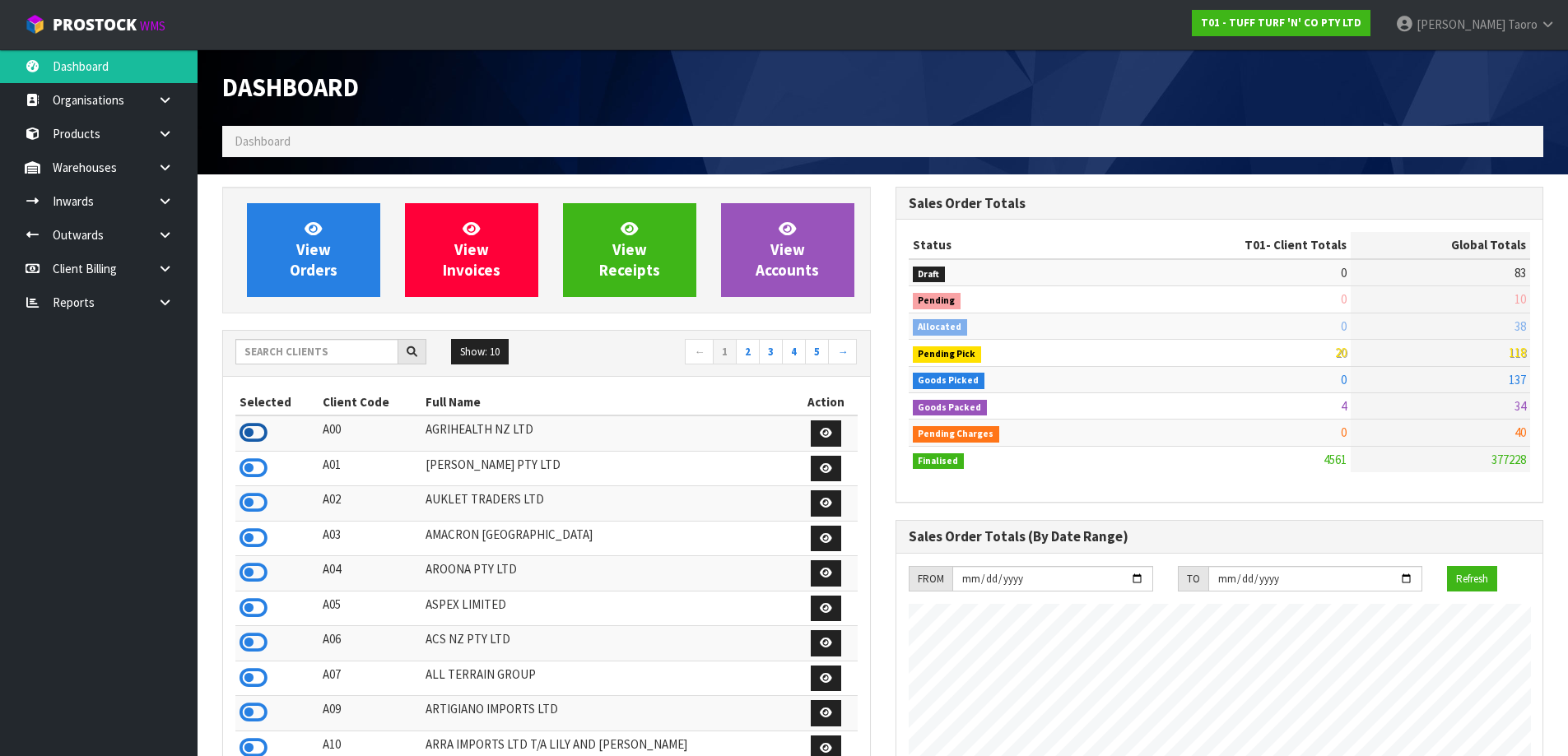
click at [259, 426] on icon at bounding box center [253, 433] width 28 height 25
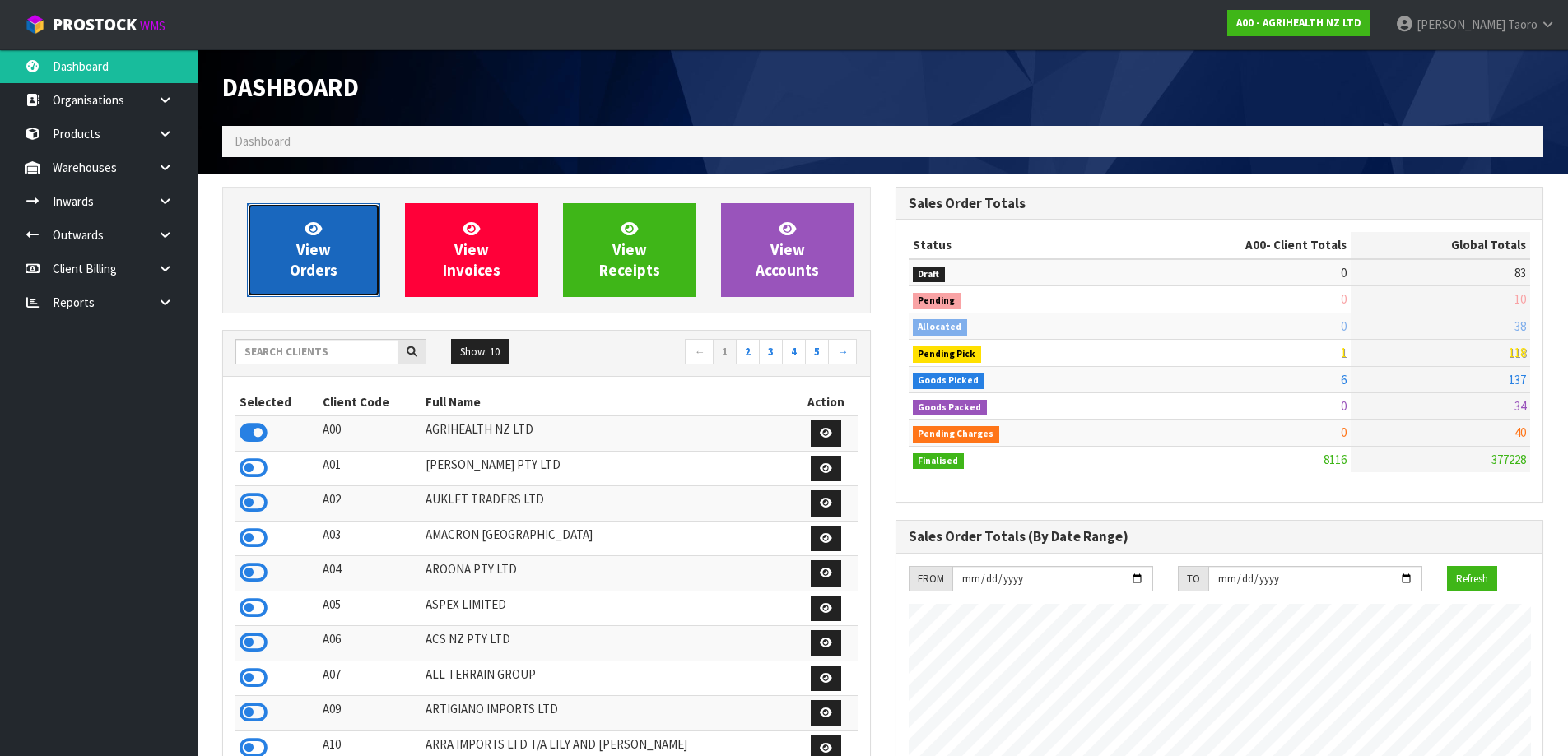
click at [325, 289] on link "View Orders" at bounding box center [313, 250] width 133 height 93
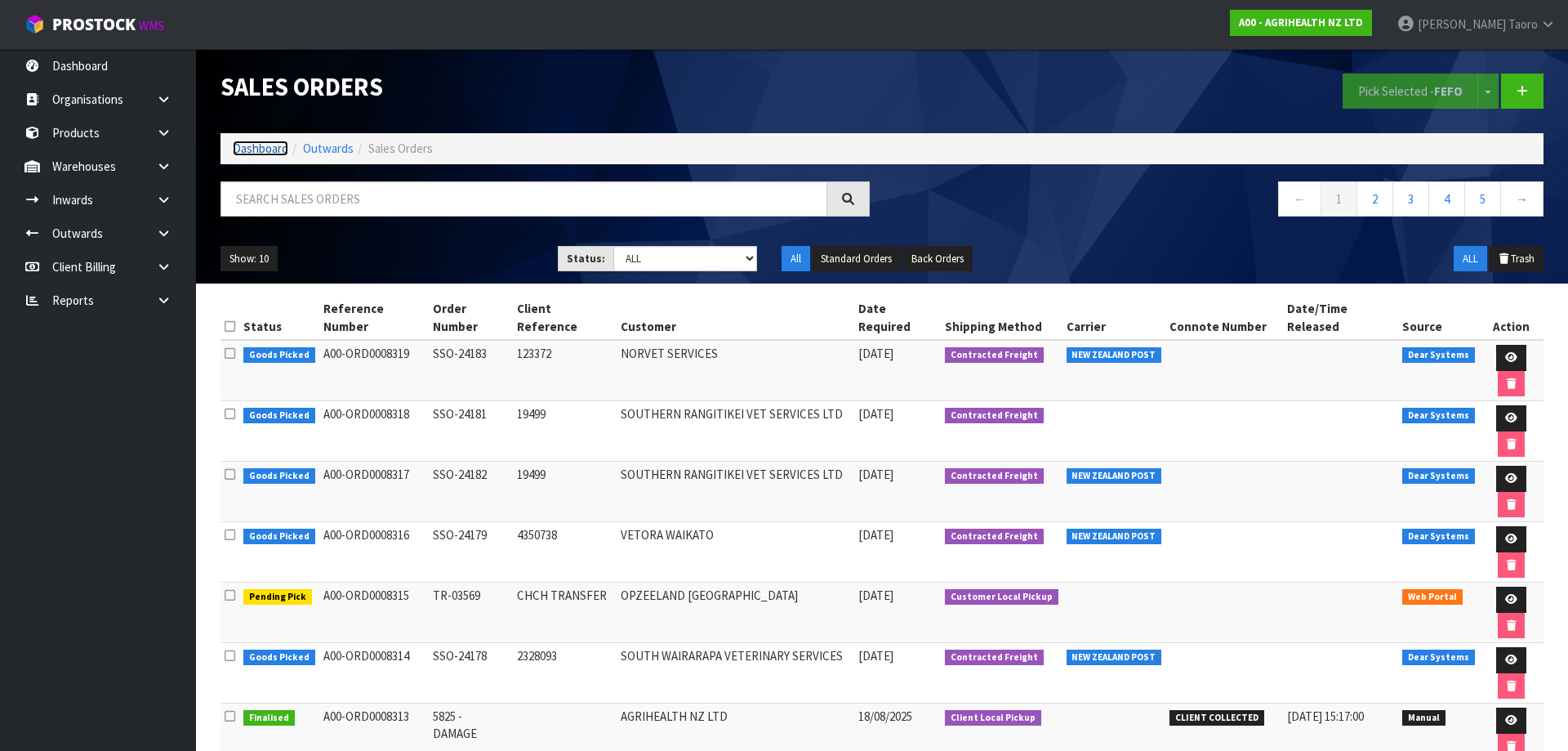
click at [273, 145] on link "Dashboard" at bounding box center [261, 148] width 56 height 16
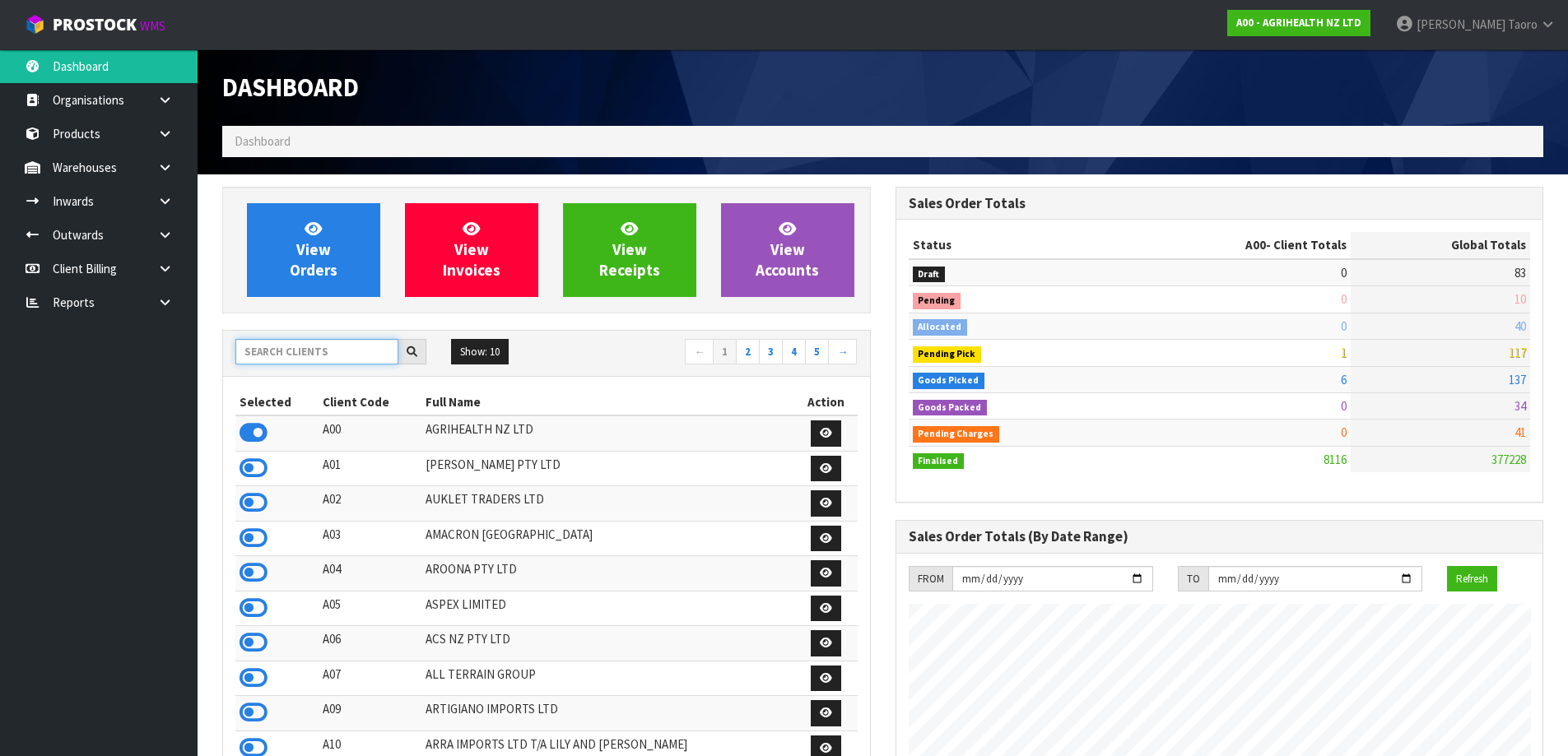
click at [315, 358] on input "text" at bounding box center [317, 352] width 163 height 26
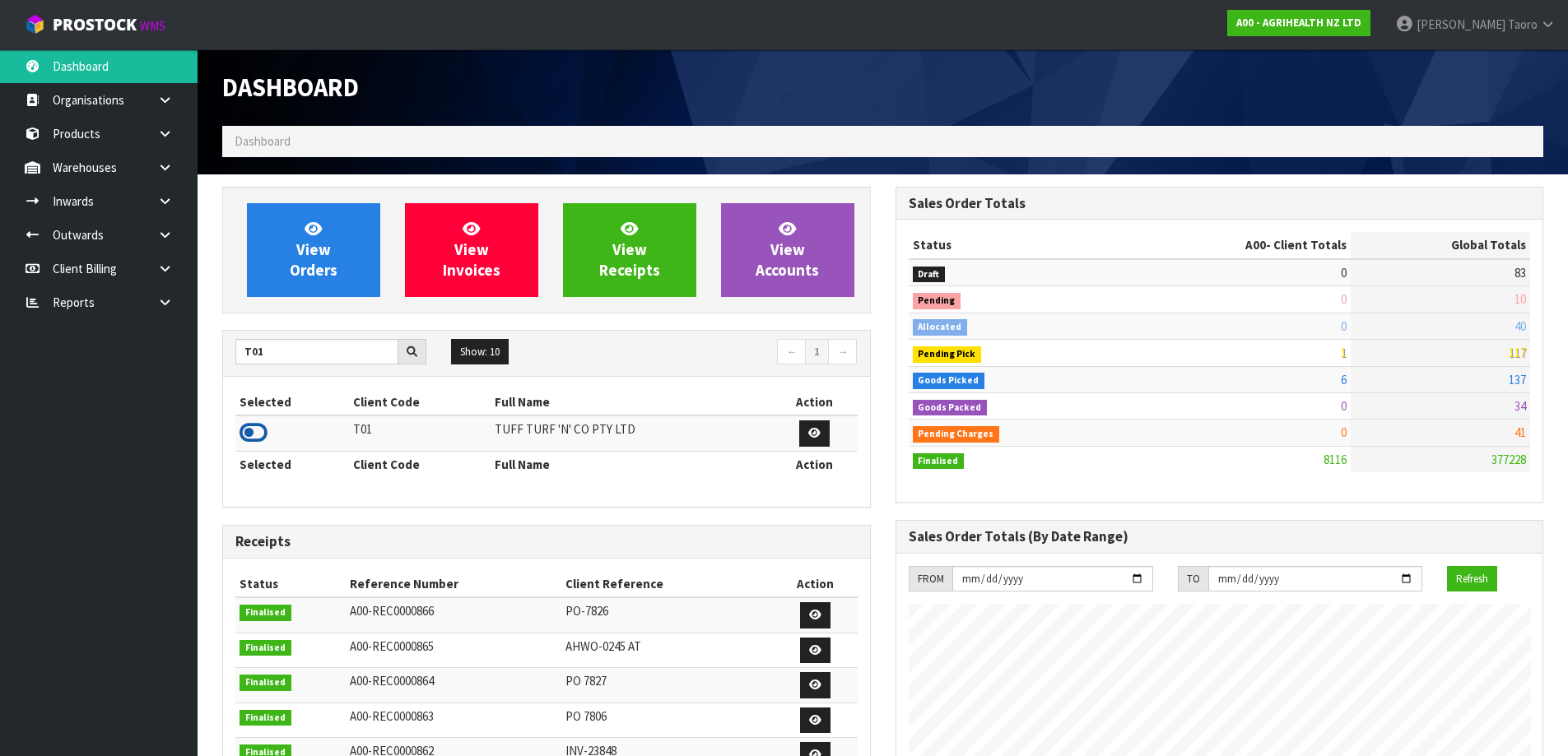
click at [262, 437] on icon at bounding box center [253, 433] width 28 height 25
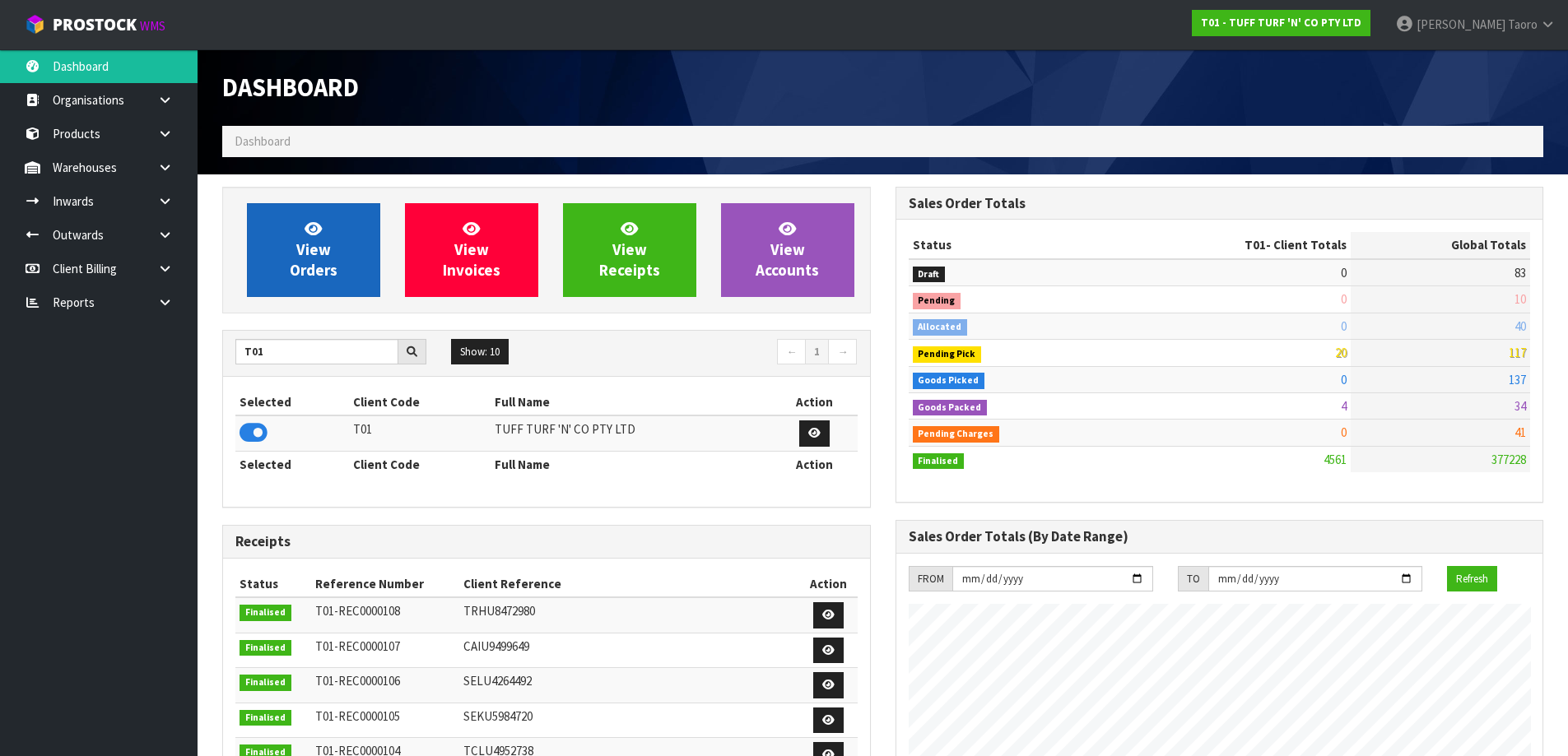
scroll to position [1246, 672]
click at [336, 270] on span "View Orders" at bounding box center [313, 250] width 48 height 62
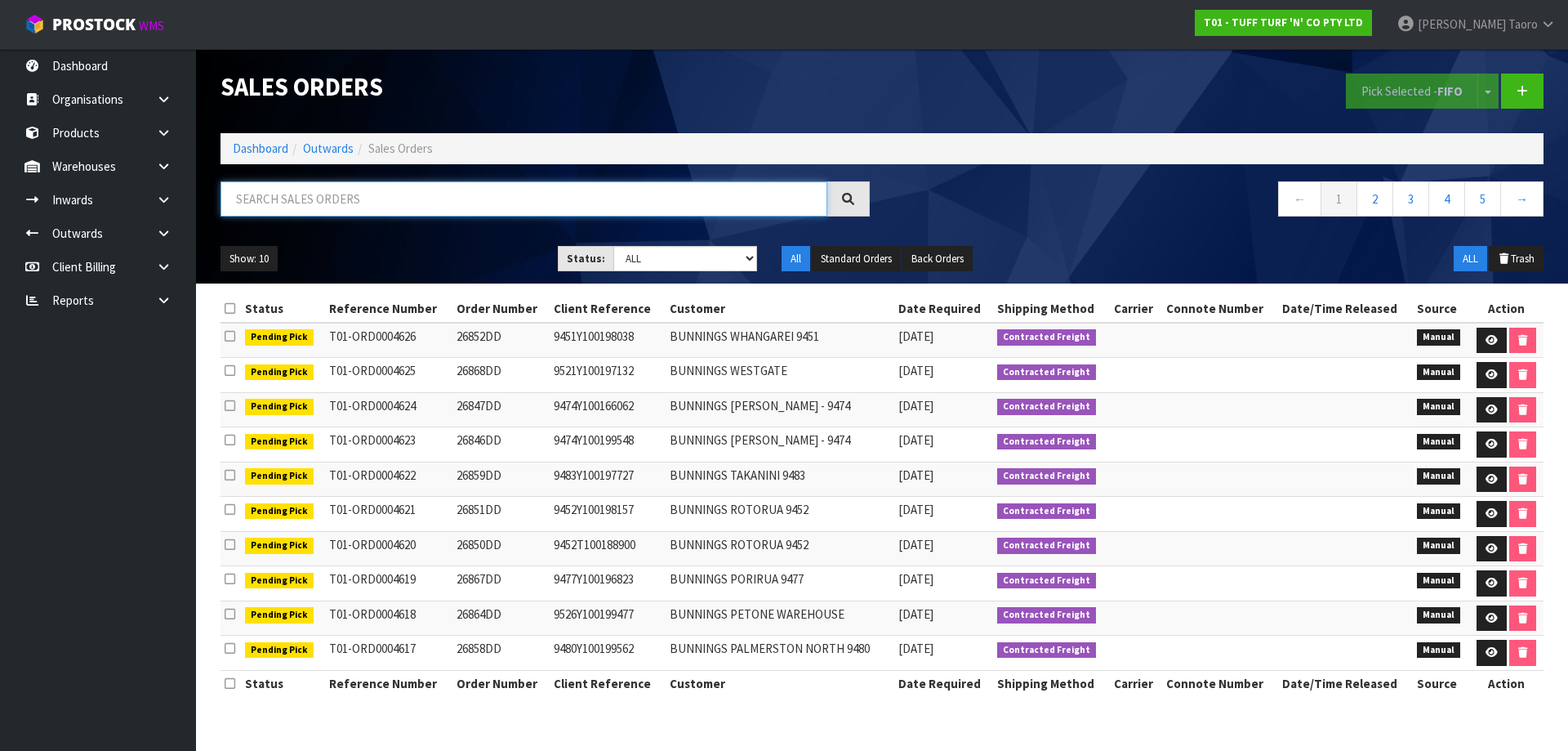
click at [375, 202] on input "text" at bounding box center [523, 199] width 606 height 35
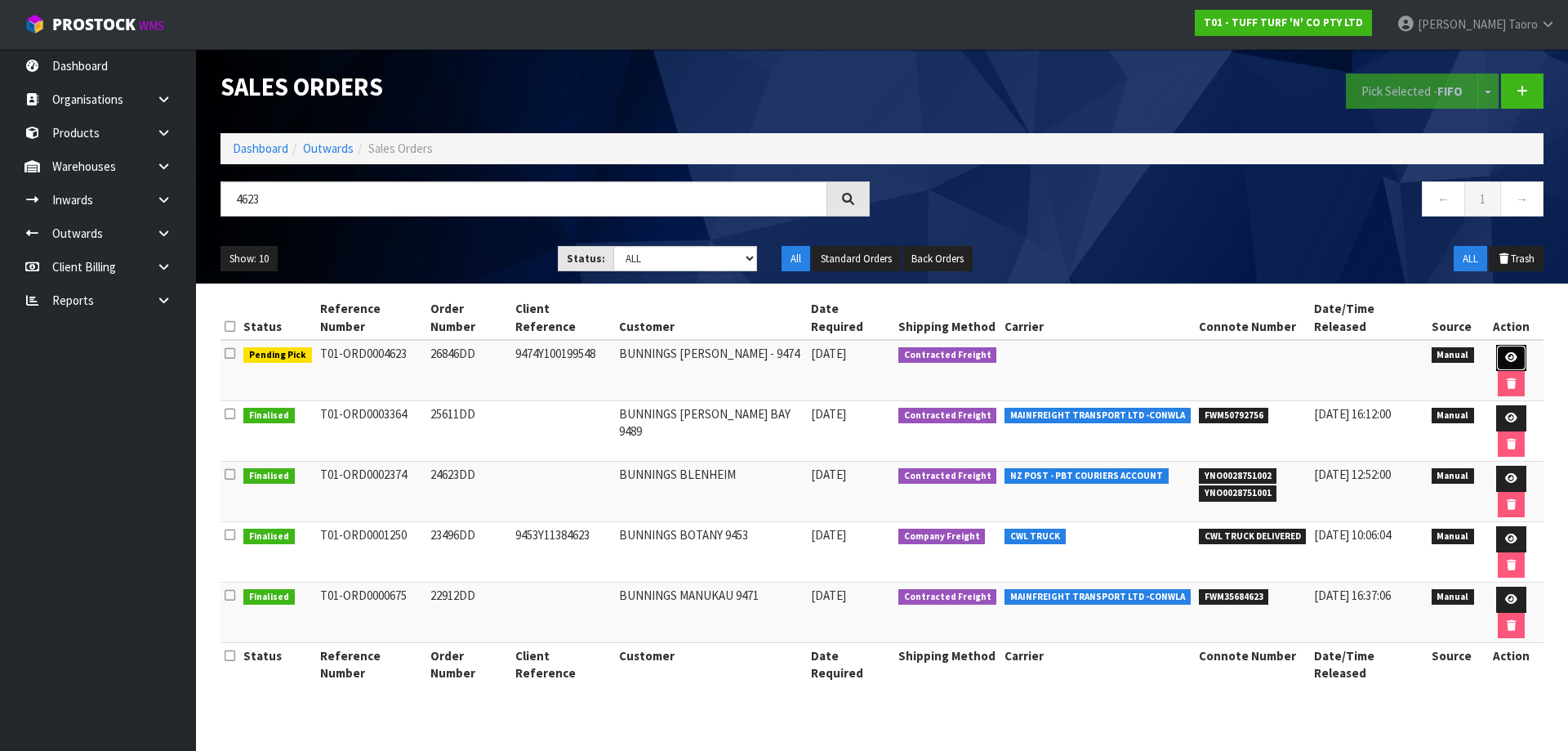
click at [1496, 345] on link at bounding box center [1511, 358] width 30 height 26
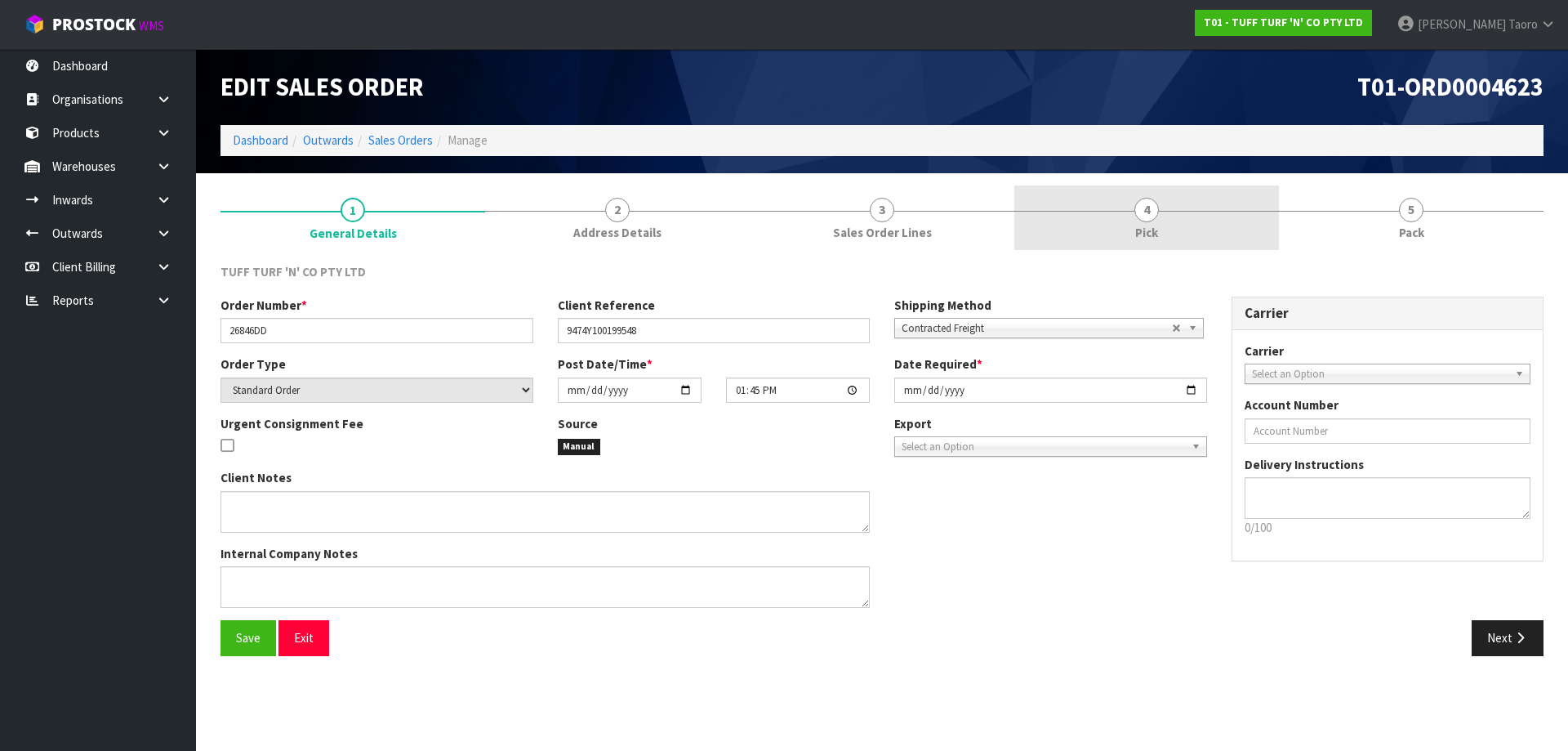
click at [1190, 215] on link "4 Pick" at bounding box center [1146, 218] width 264 height 64
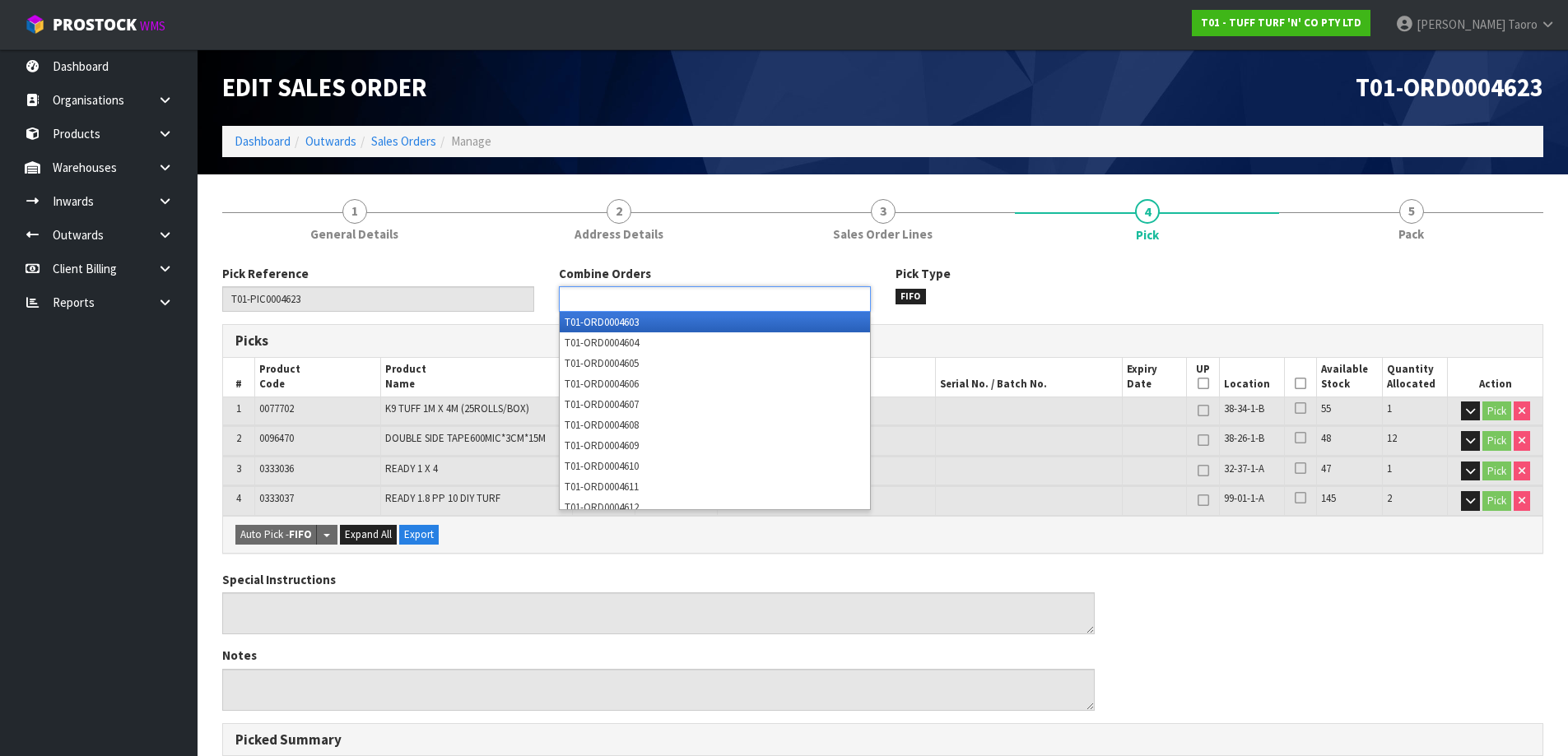
click at [806, 293] on ul at bounding box center [714, 299] width 312 height 26
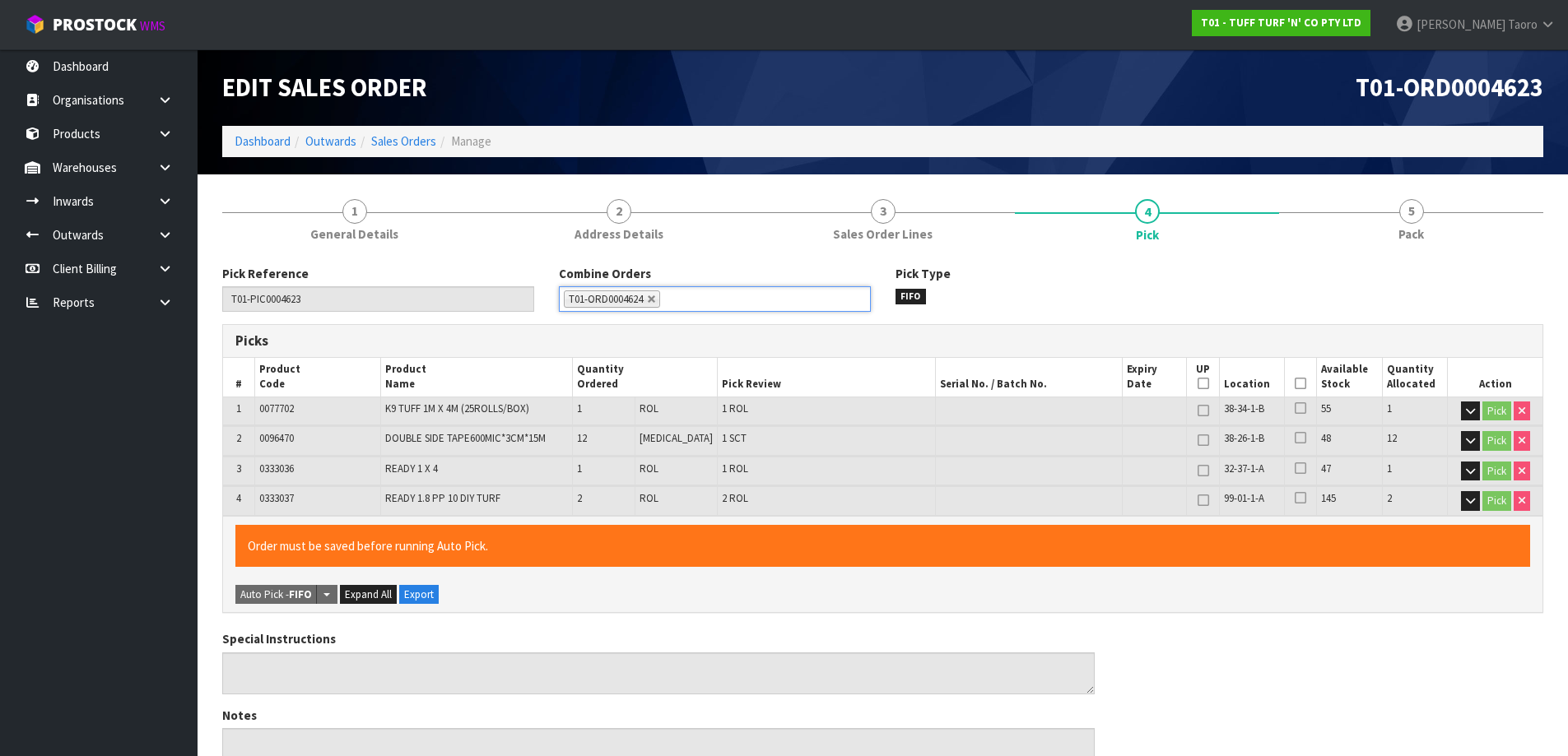
click at [1297, 384] on icon at bounding box center [1300, 384] width 11 height 1
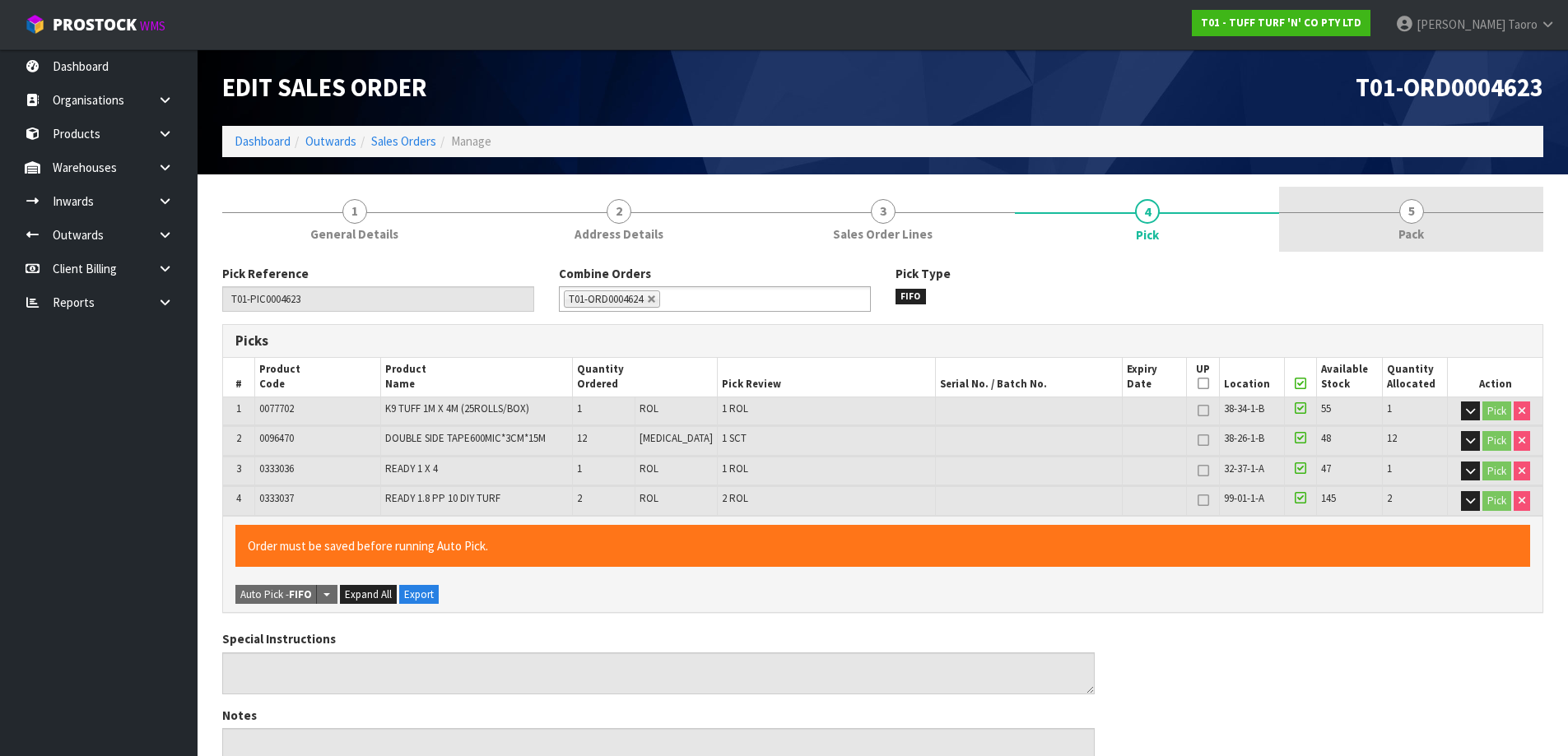
click at [1418, 211] on span "5" at bounding box center [1411, 211] width 25 height 25
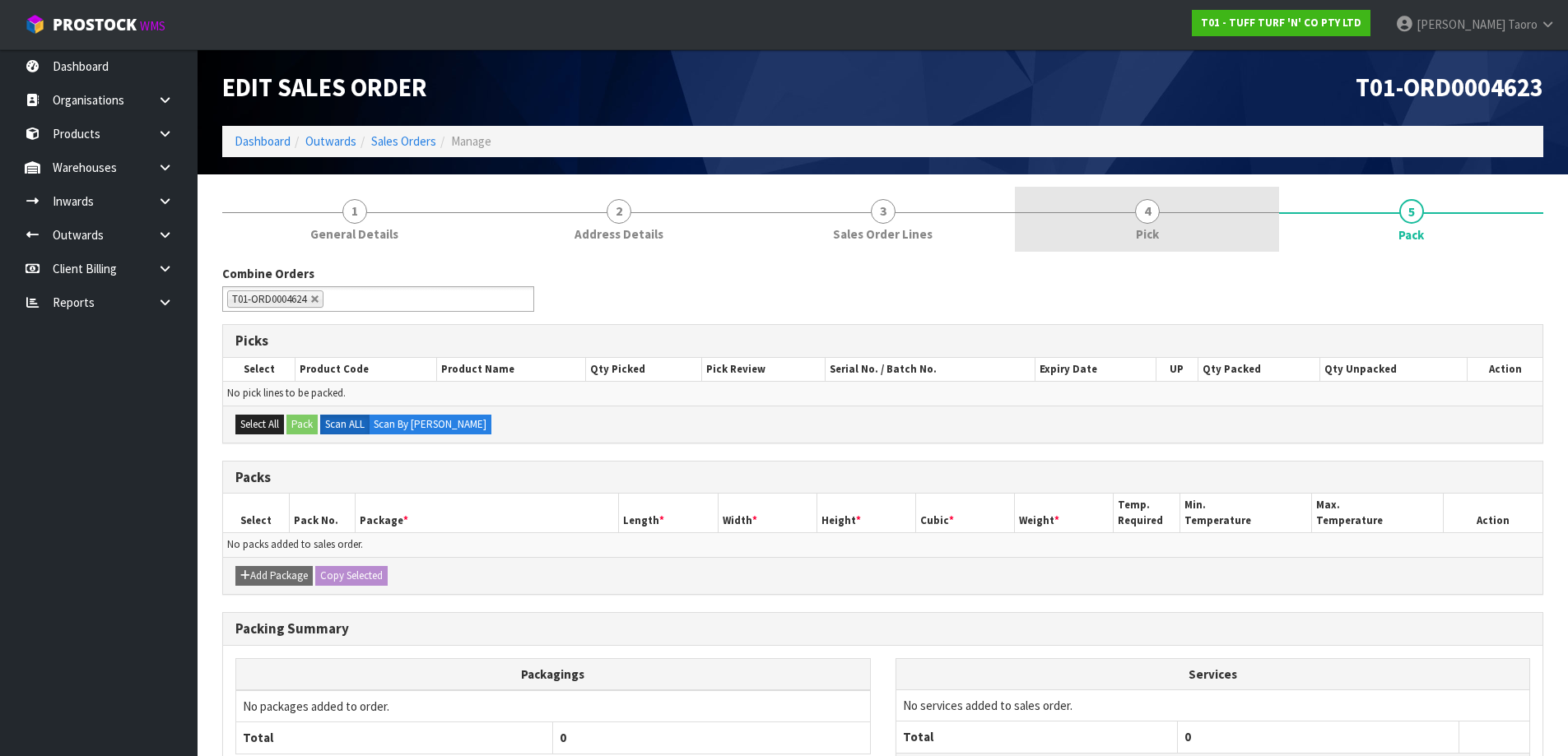
drag, startPoint x: 1131, startPoint y: 179, endPoint x: 1133, endPoint y: 192, distance: 13.2
click at [1131, 178] on section "1 General Details 2 Address Details 3 Sales Order Lines 4 Pick 5 Pack Combine O…" at bounding box center [883, 537] width 1370 height 726
click at [1174, 222] on link "4 Pick" at bounding box center [1146, 219] width 264 height 65
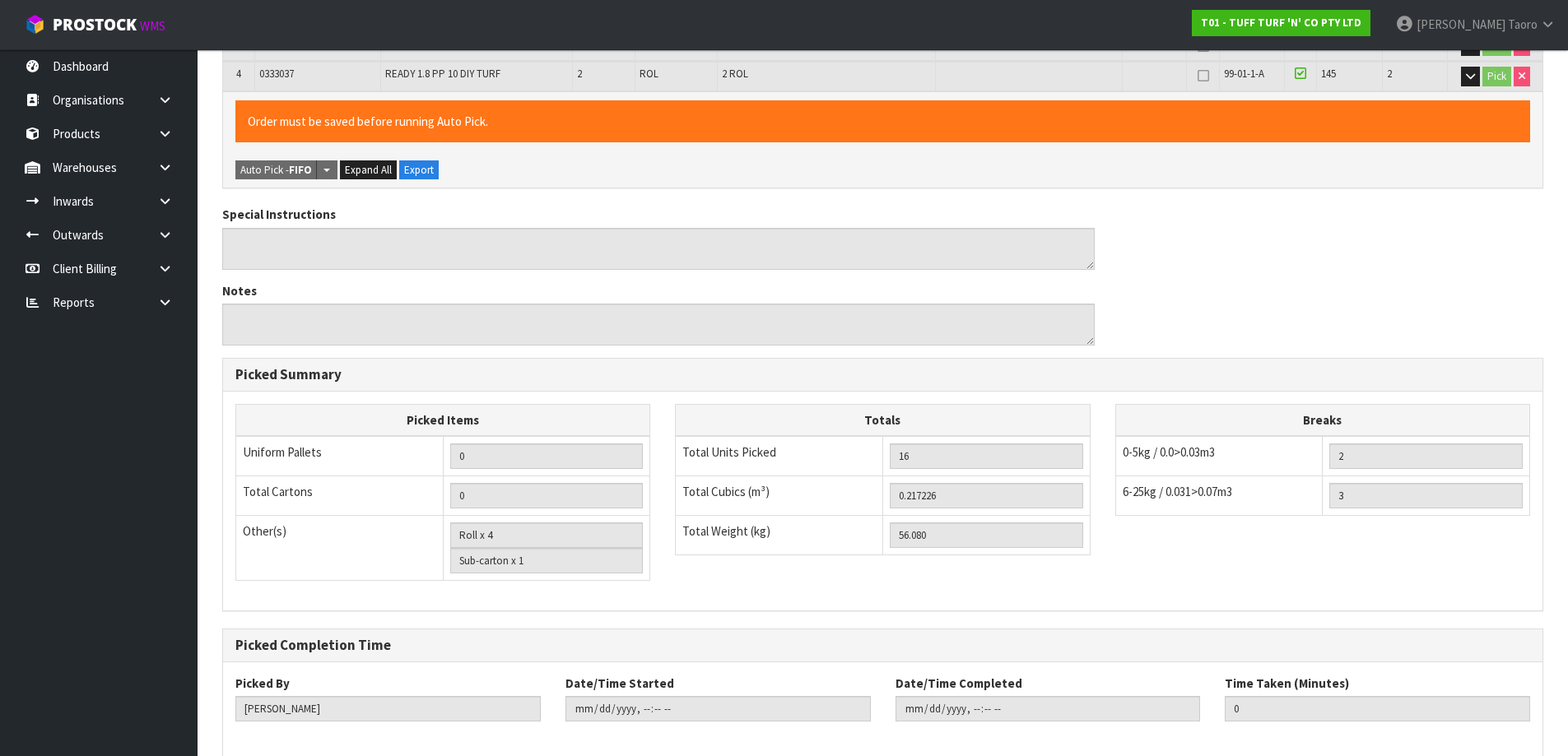
scroll to position [506, 0]
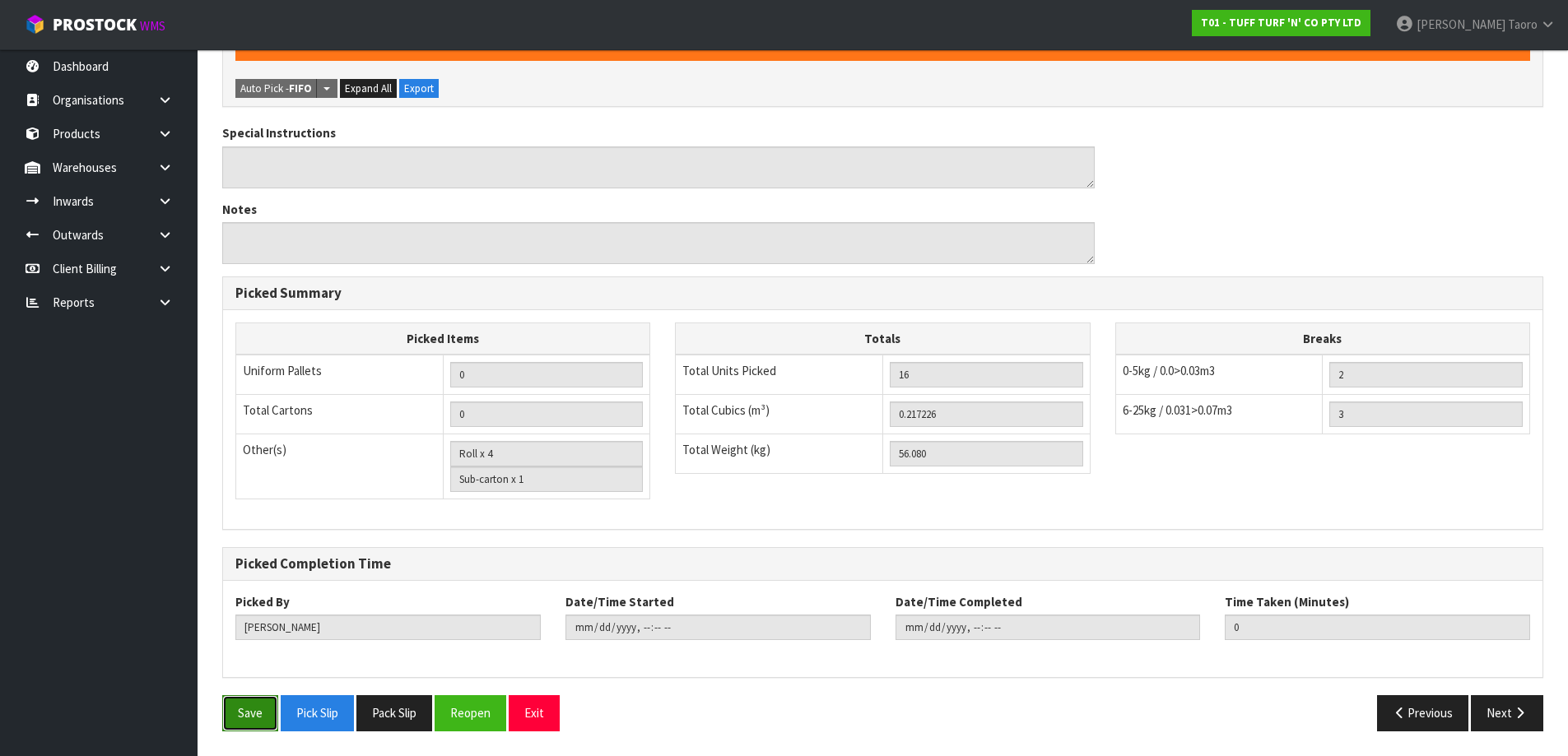
click at [258, 709] on button "Save" at bounding box center [250, 713] width 56 height 35
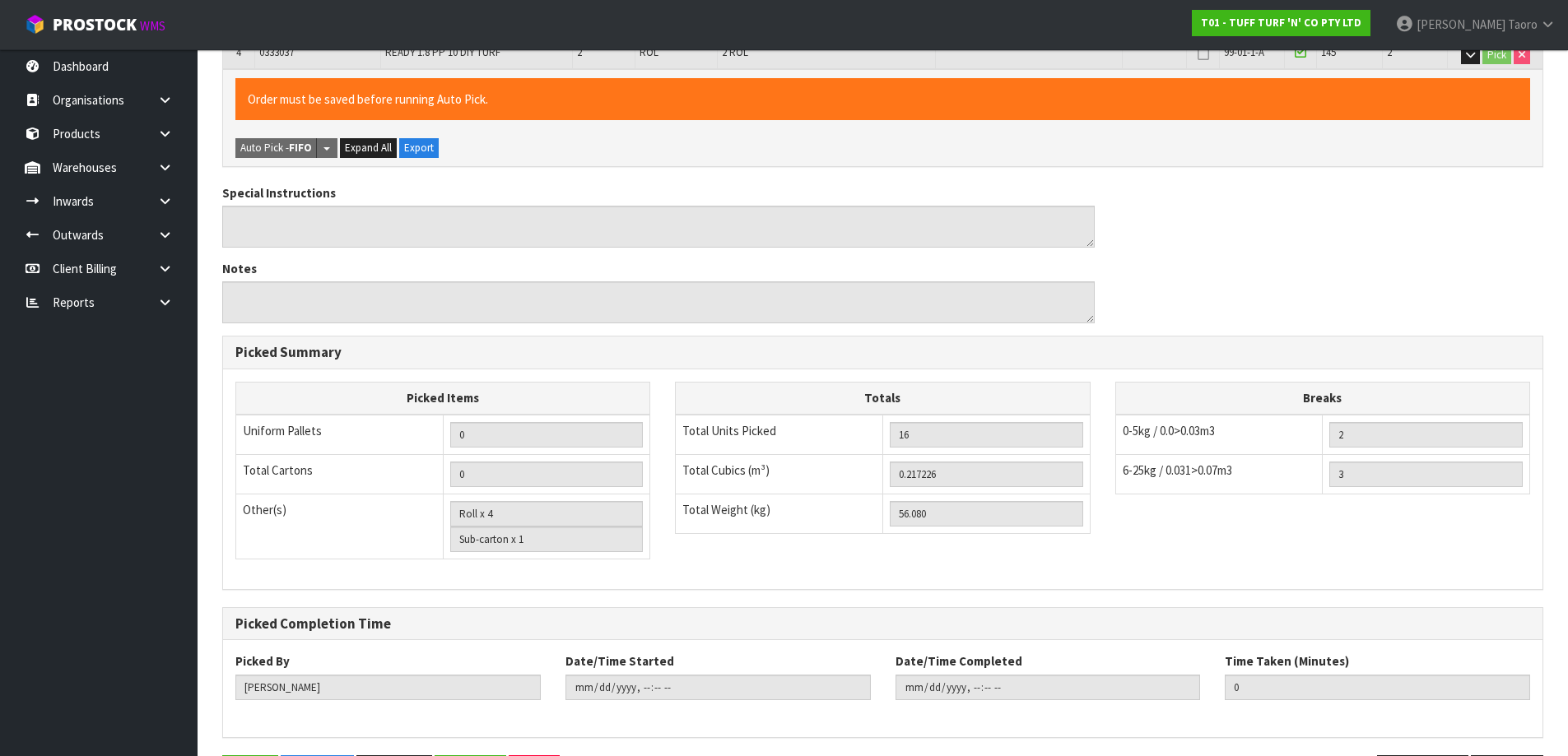
scroll to position [0, 0]
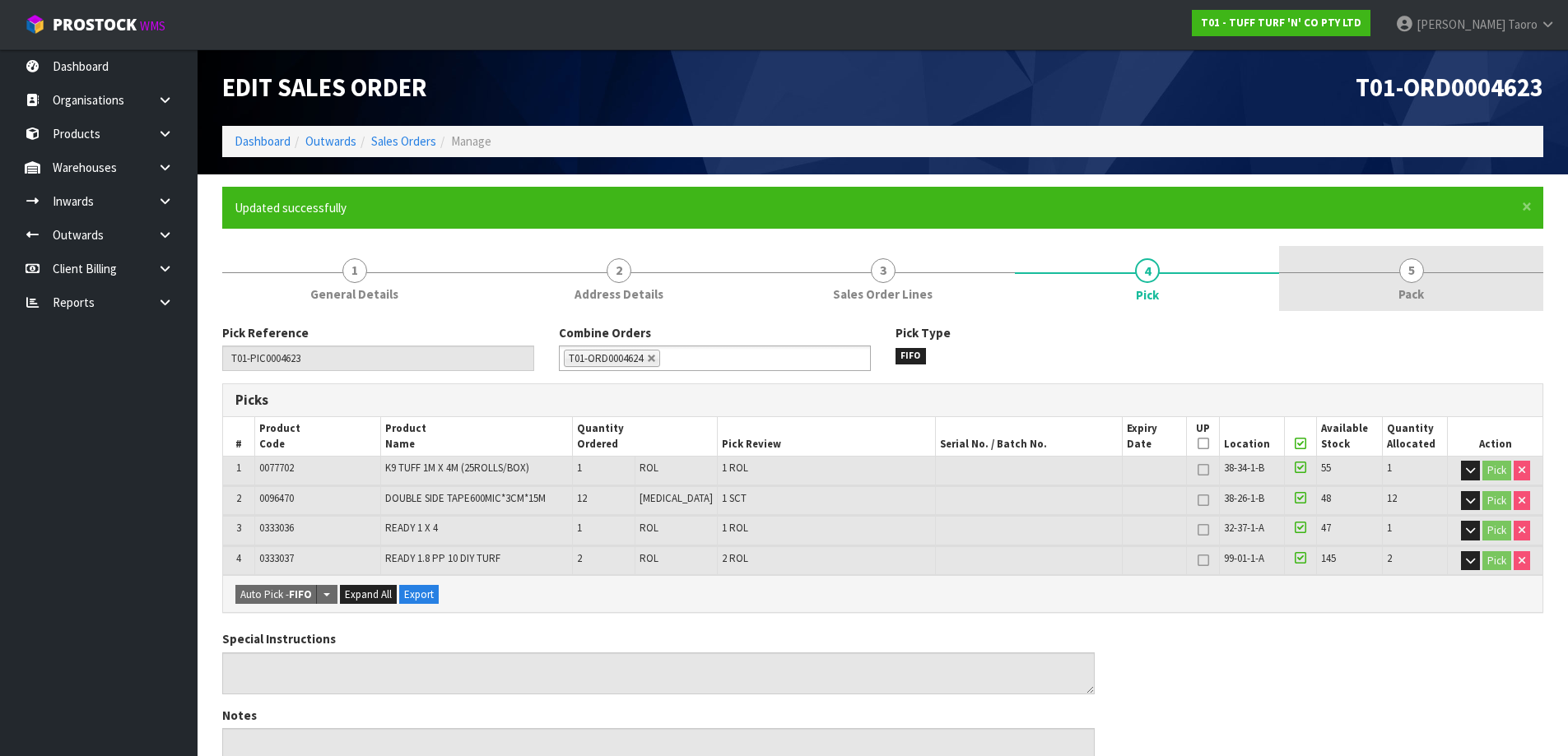
click at [1478, 261] on link "5 Pack" at bounding box center [1411, 278] width 264 height 65
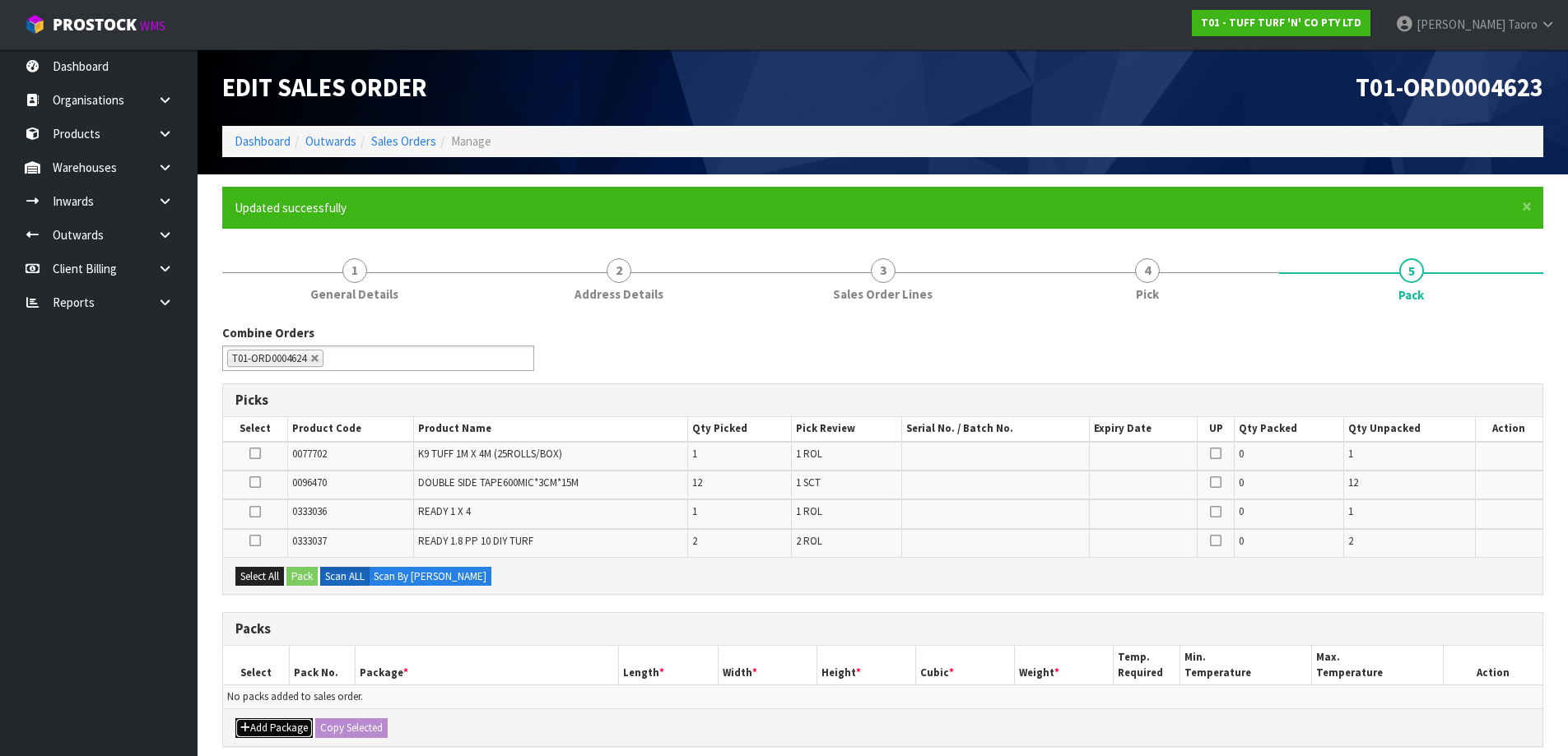
drag, startPoint x: 279, startPoint y: 726, endPoint x: 260, endPoint y: 717, distance: 21.0
click at [279, 725] on button "Add Package" at bounding box center [275, 727] width 78 height 19
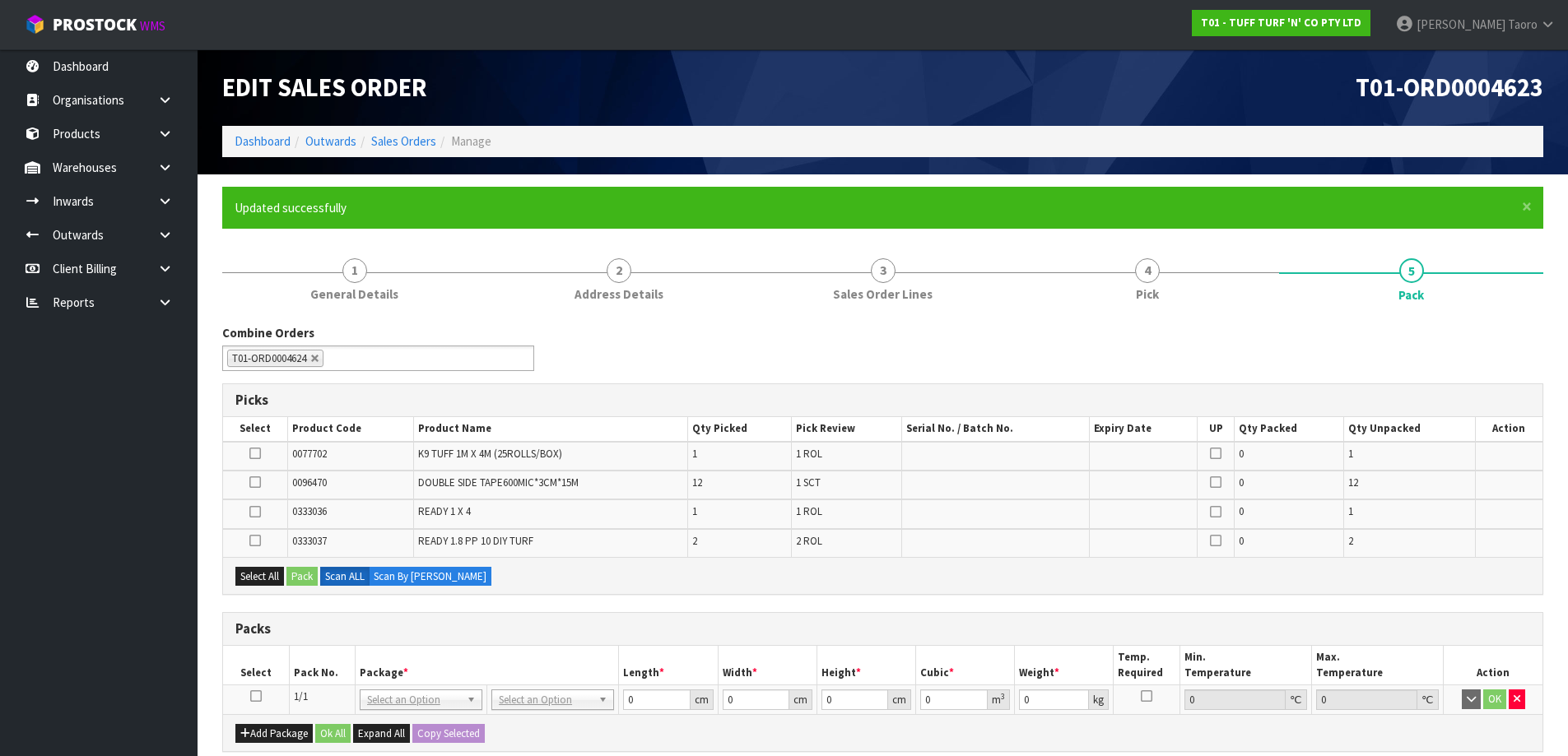
click at [257, 697] on icon at bounding box center [256, 696] width 11 height 1
click at [274, 580] on button "Select All" at bounding box center [260, 576] width 49 height 19
click at [299, 578] on button "Pack" at bounding box center [302, 576] width 31 height 19
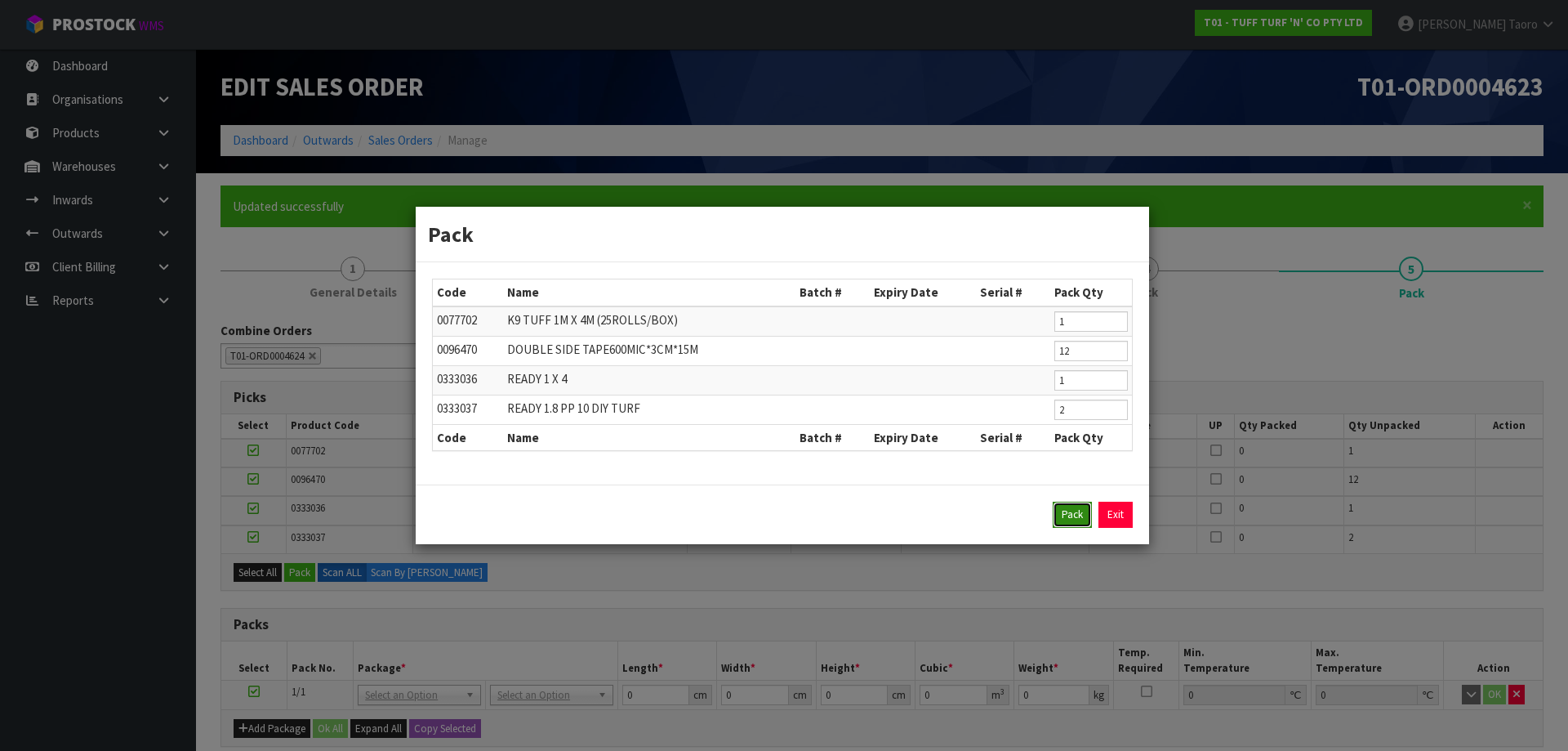
click at [1074, 510] on button "Pack" at bounding box center [1072, 515] width 39 height 26
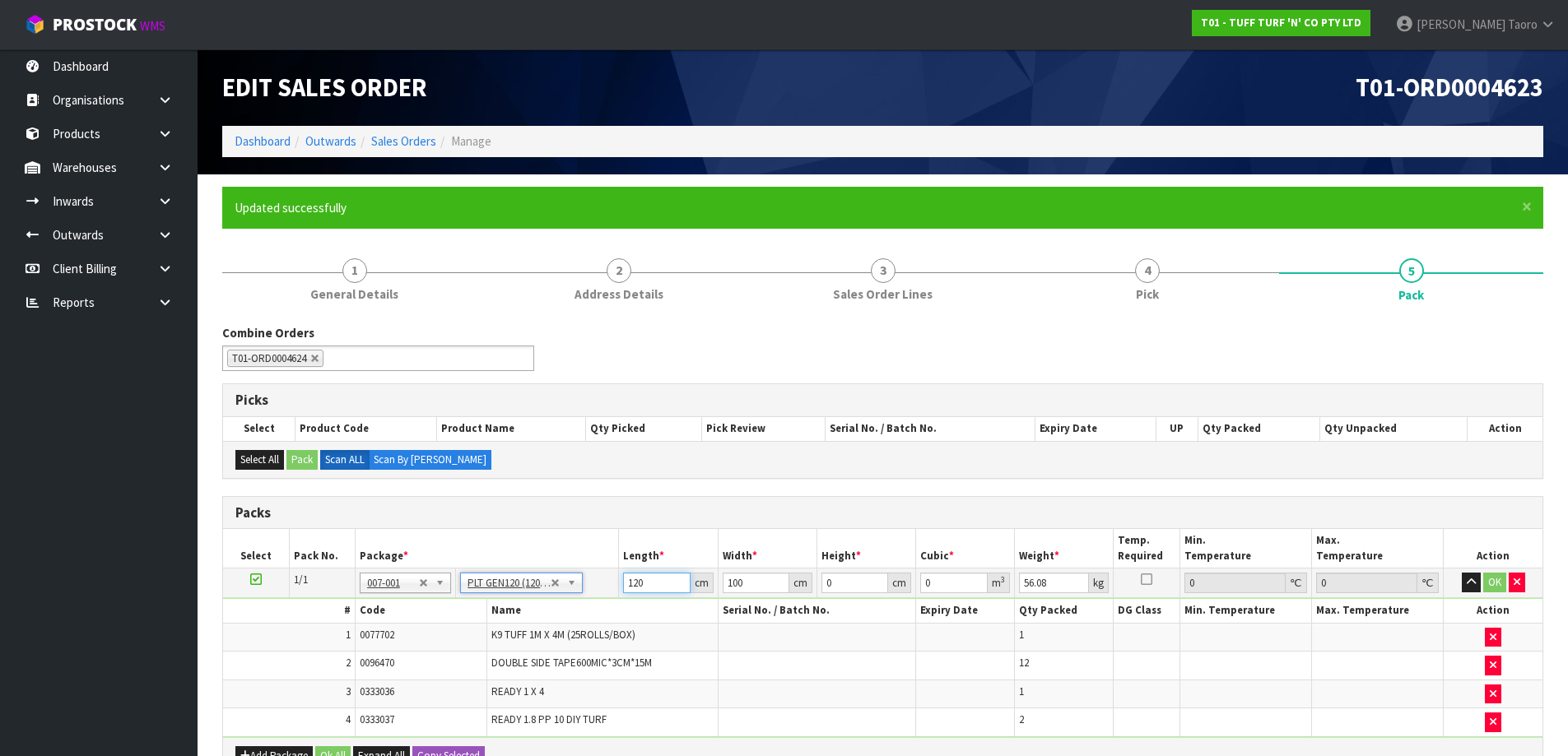
click at [656, 588] on input "120" at bounding box center [656, 583] width 67 height 20
click at [656, 591] on input "120" at bounding box center [656, 583] width 67 height 20
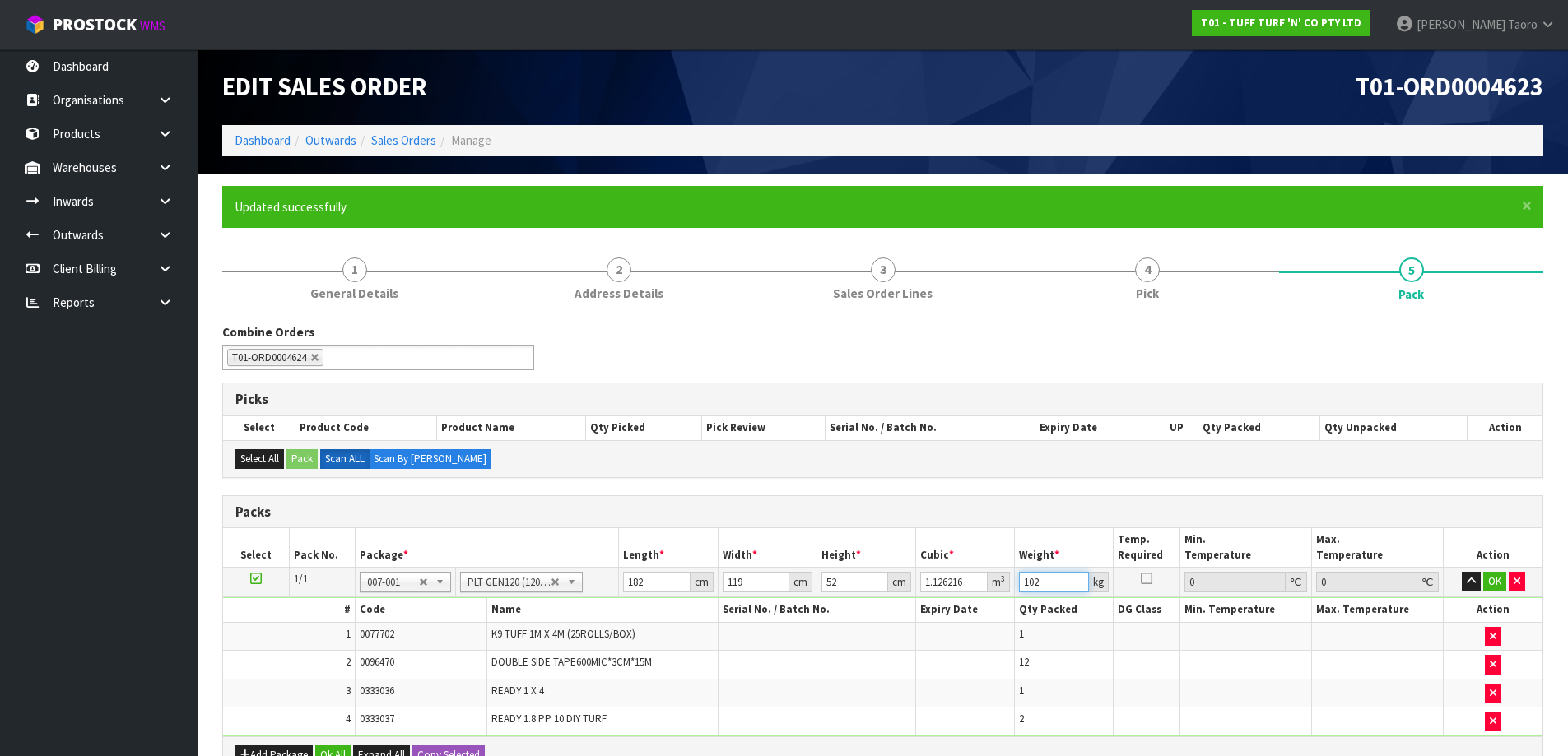
scroll to position [332, 0]
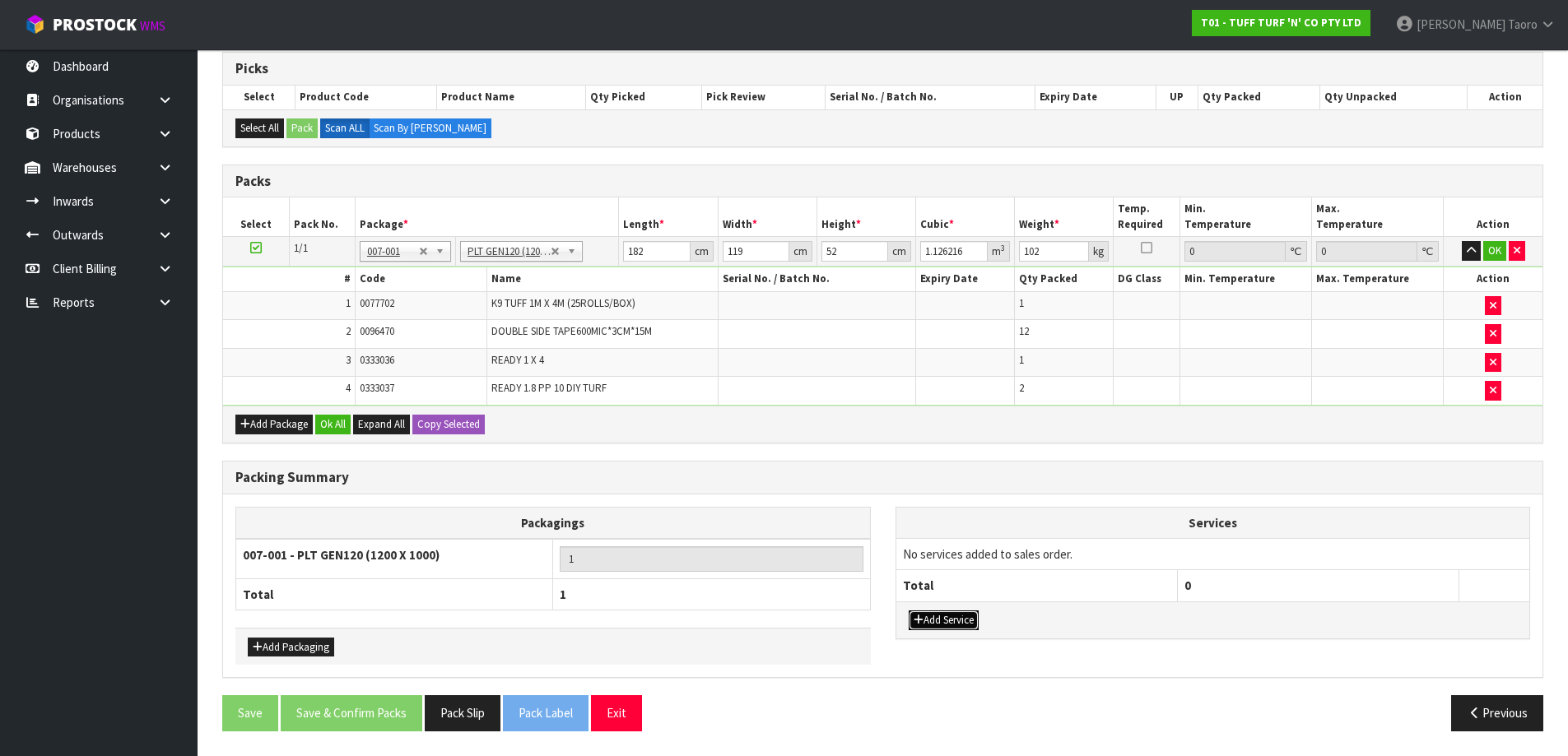
drag, startPoint x: 948, startPoint y: 625, endPoint x: 959, endPoint y: 585, distance: 41.5
click at [948, 625] on button "Add Service" at bounding box center [944, 619] width 70 height 19
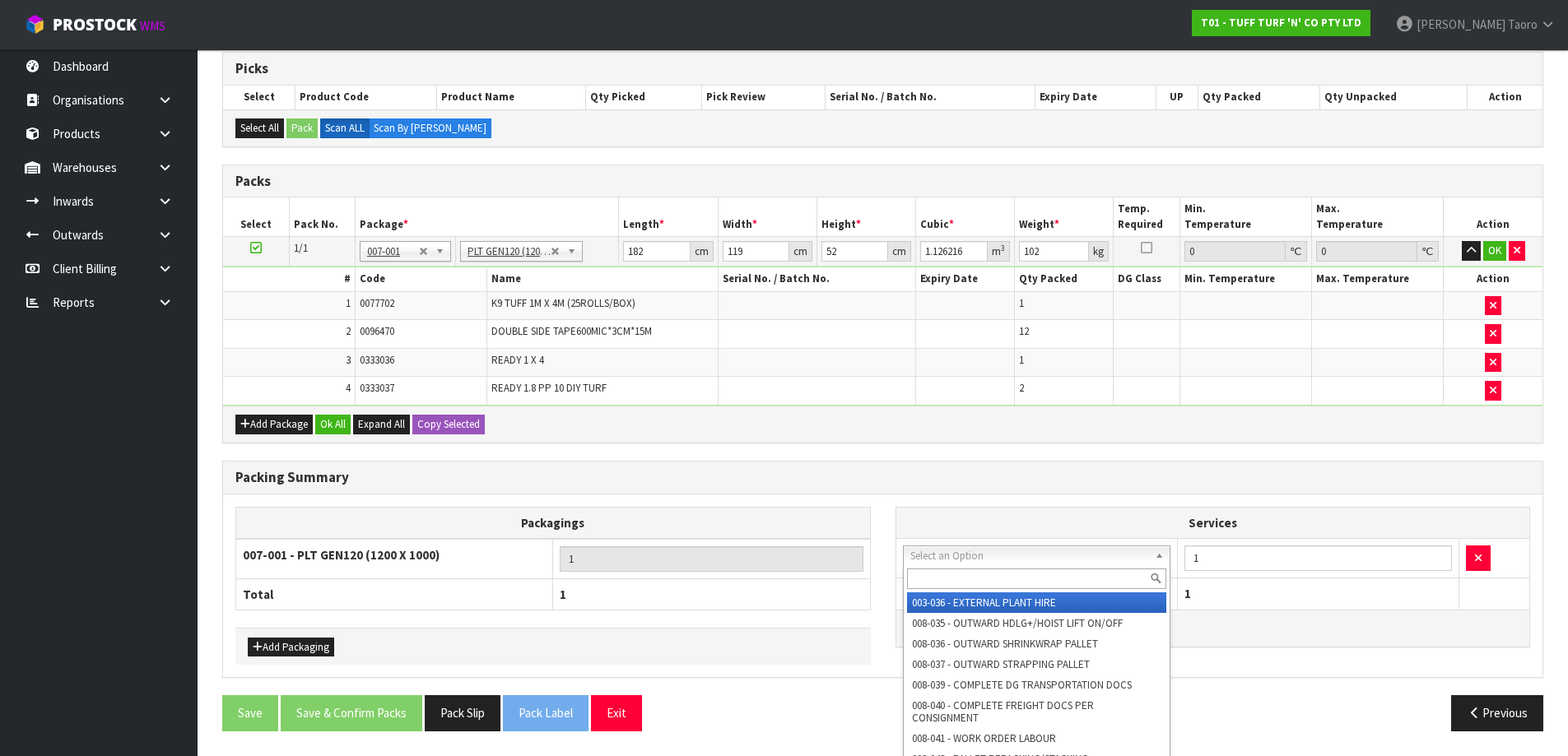
click at [977, 579] on input "text" at bounding box center [1036, 579] width 260 height 20
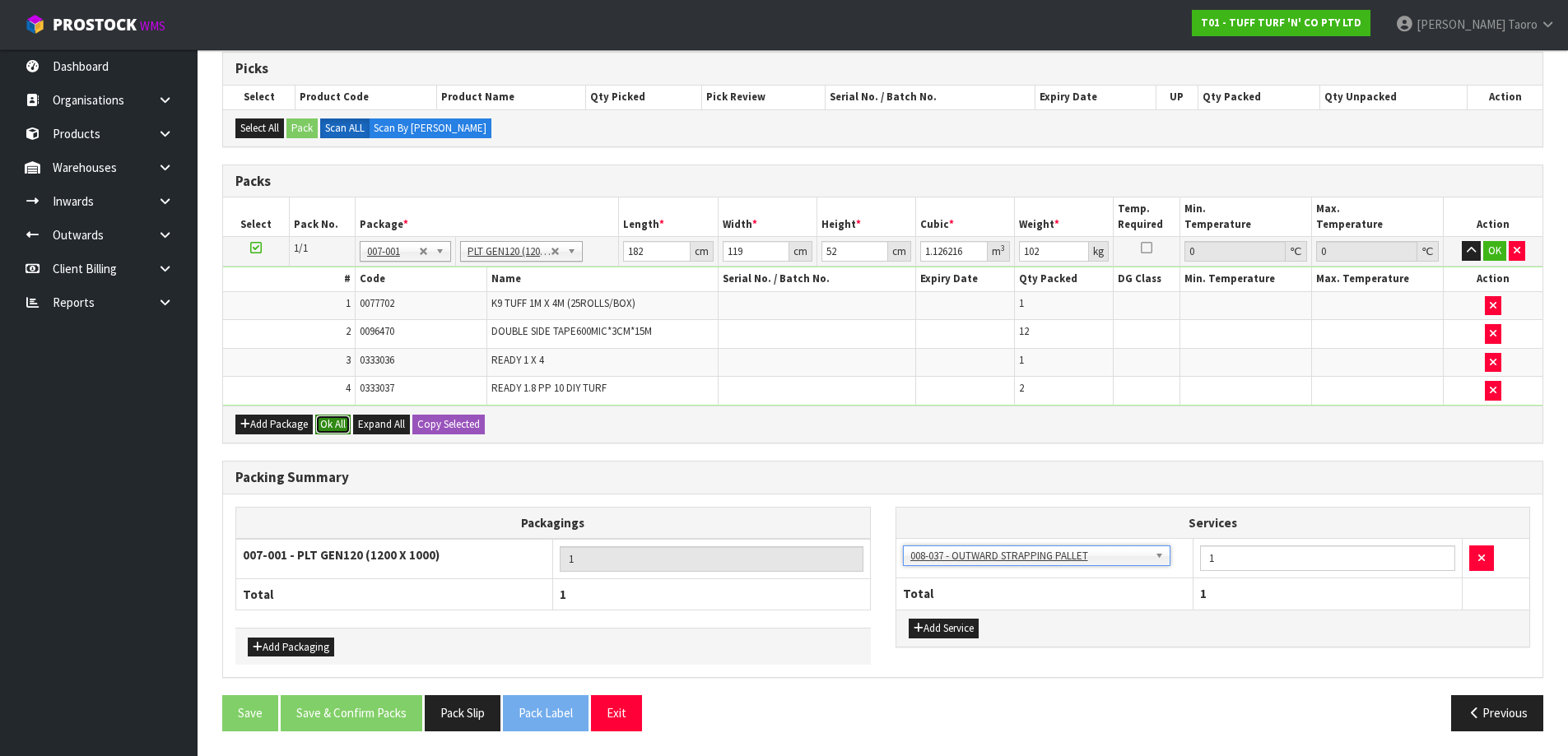
click at [324, 421] on button "Ok All" at bounding box center [333, 424] width 35 height 19
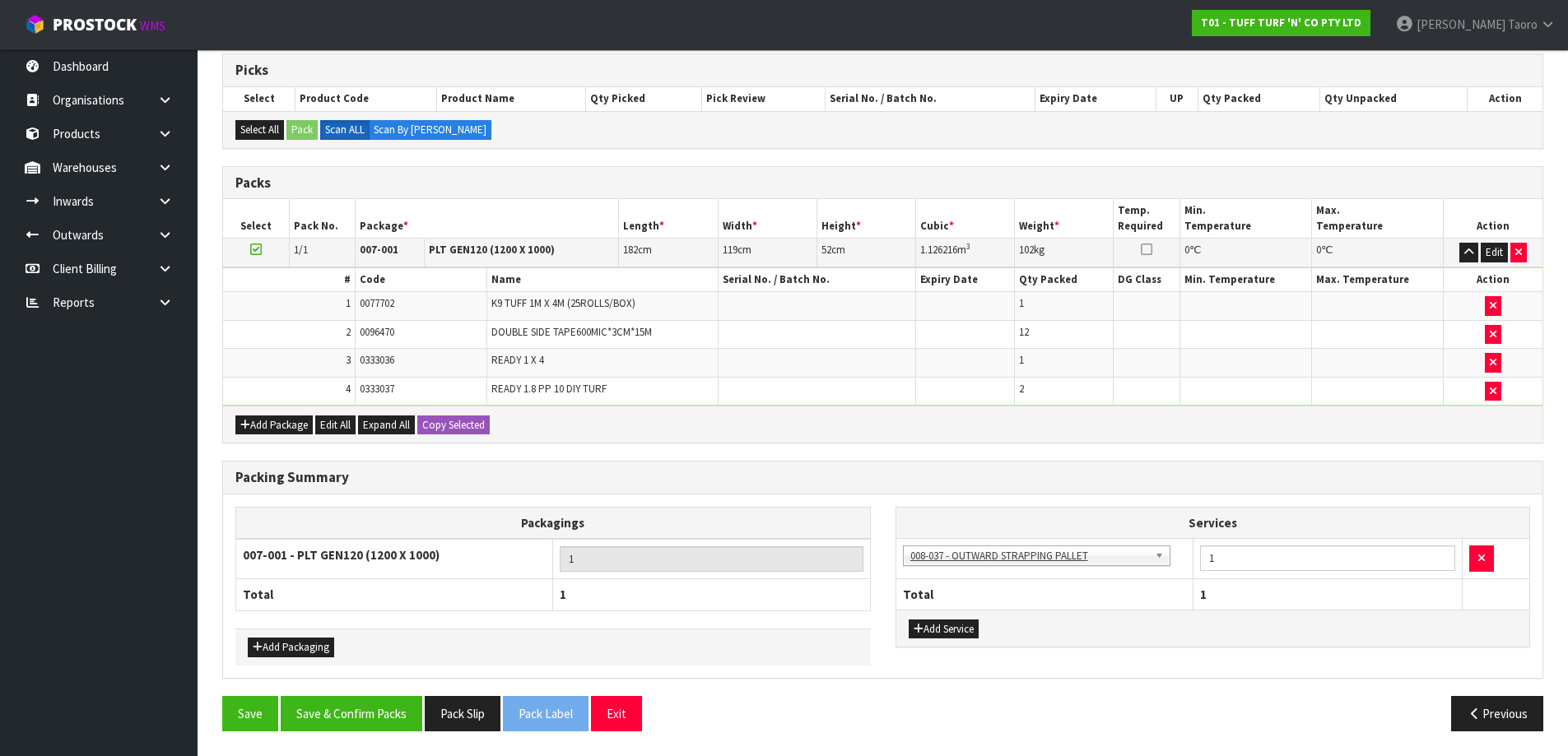
scroll to position [330, 0]
click at [389, 712] on button "Save & Confirm Packs" at bounding box center [351, 713] width 141 height 35
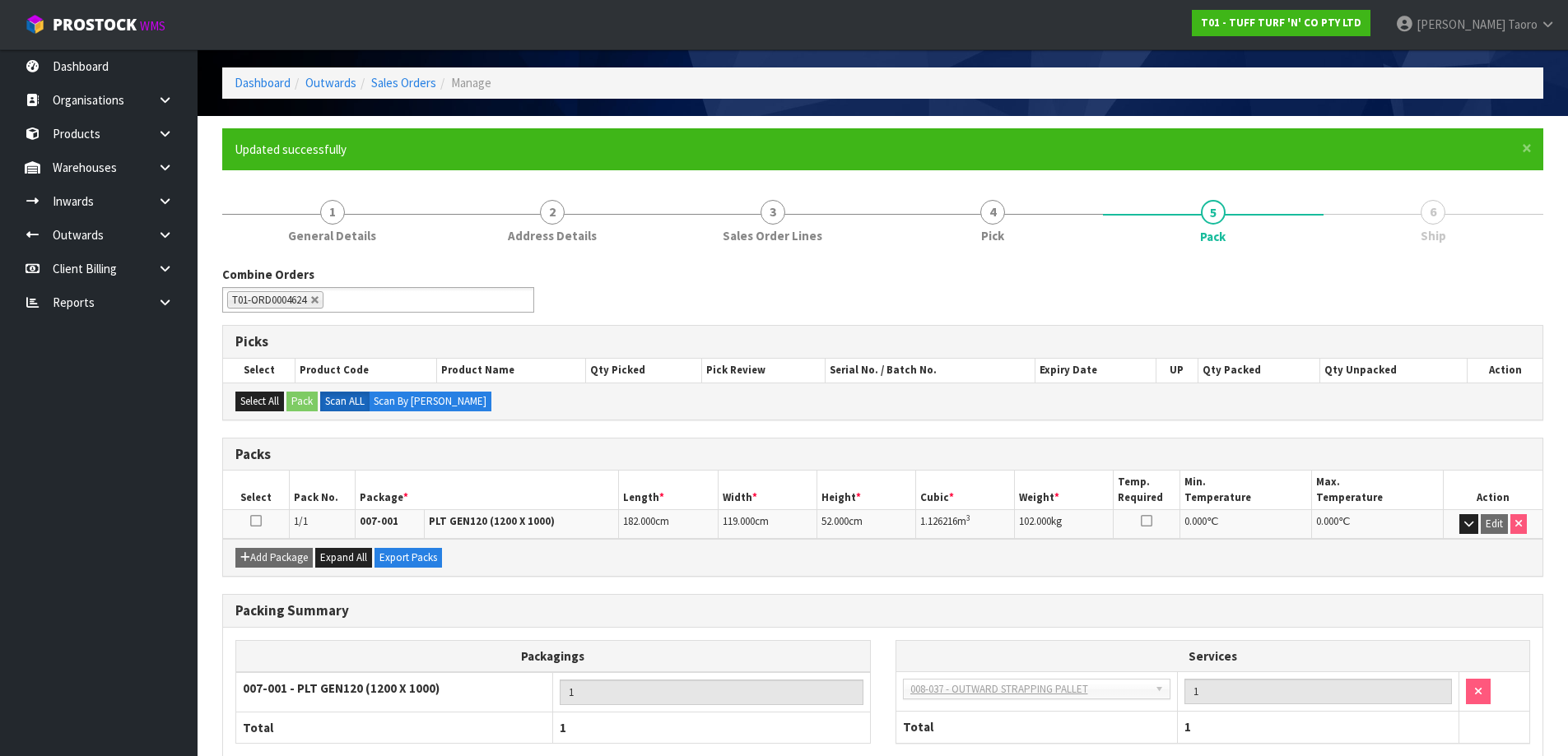
scroll to position [154, 0]
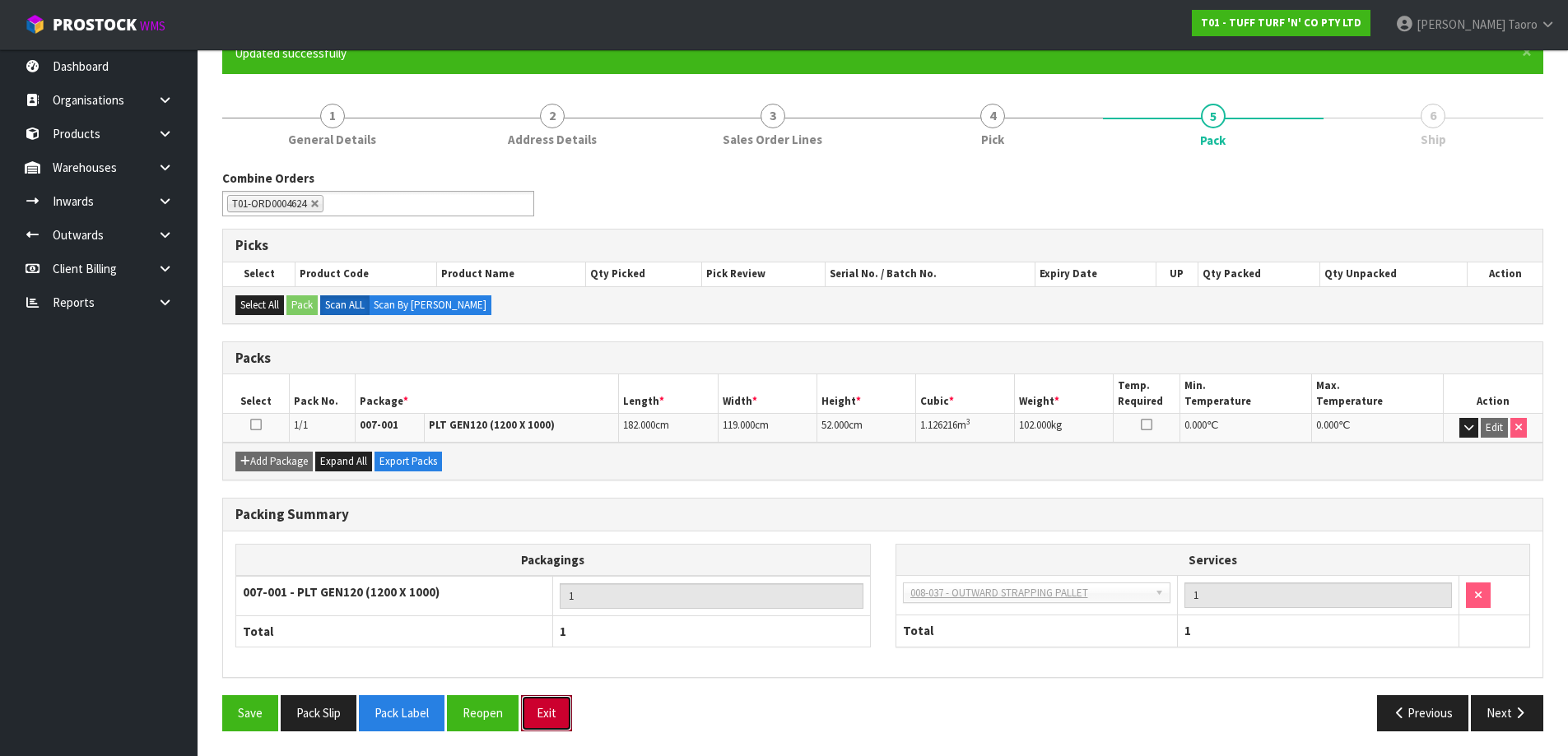
drag, startPoint x: 550, startPoint y: 704, endPoint x: 533, endPoint y: 663, distance: 44.4
click at [554, 701] on button "Exit" at bounding box center [545, 713] width 51 height 35
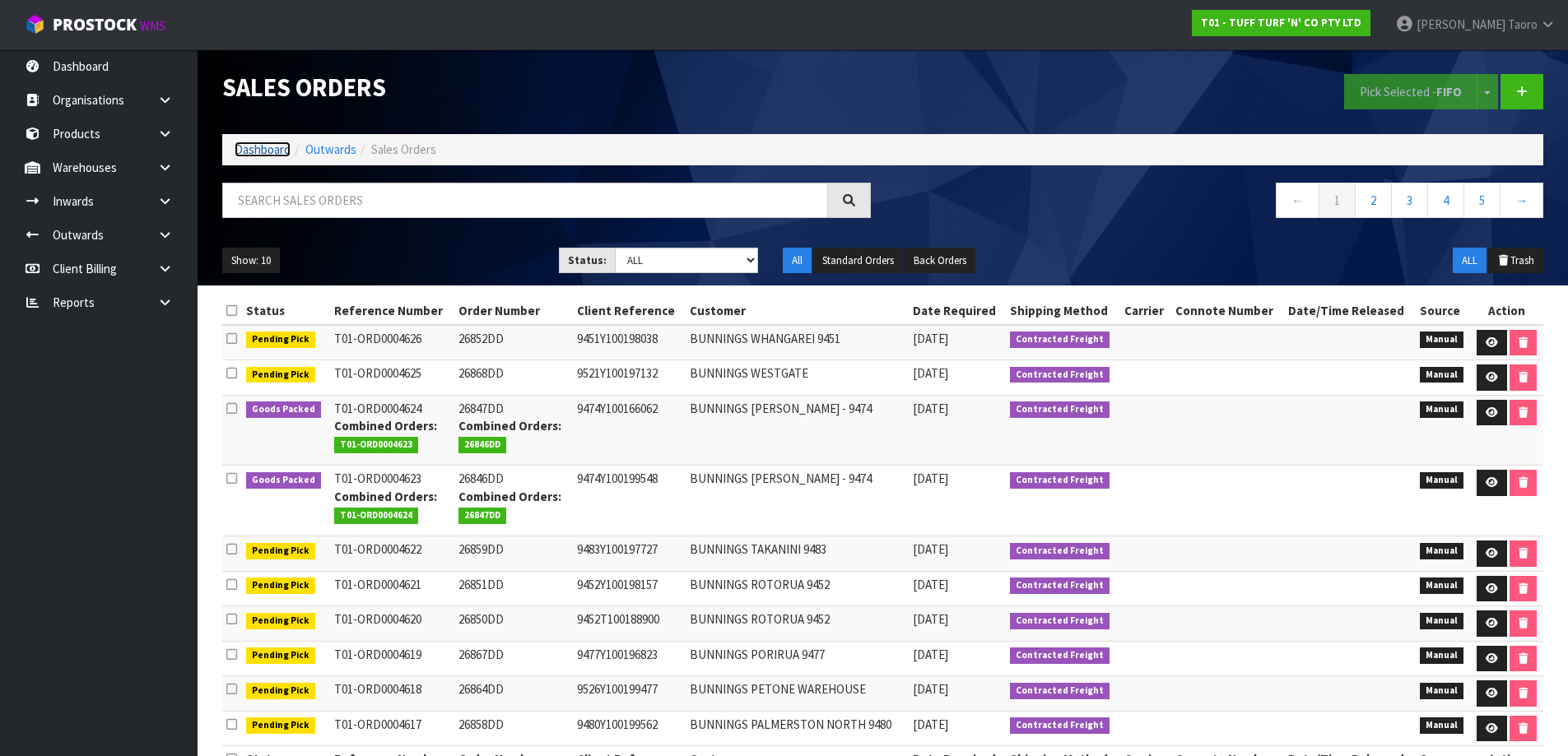
click at [270, 151] on link "Dashboard" at bounding box center [263, 149] width 56 height 16
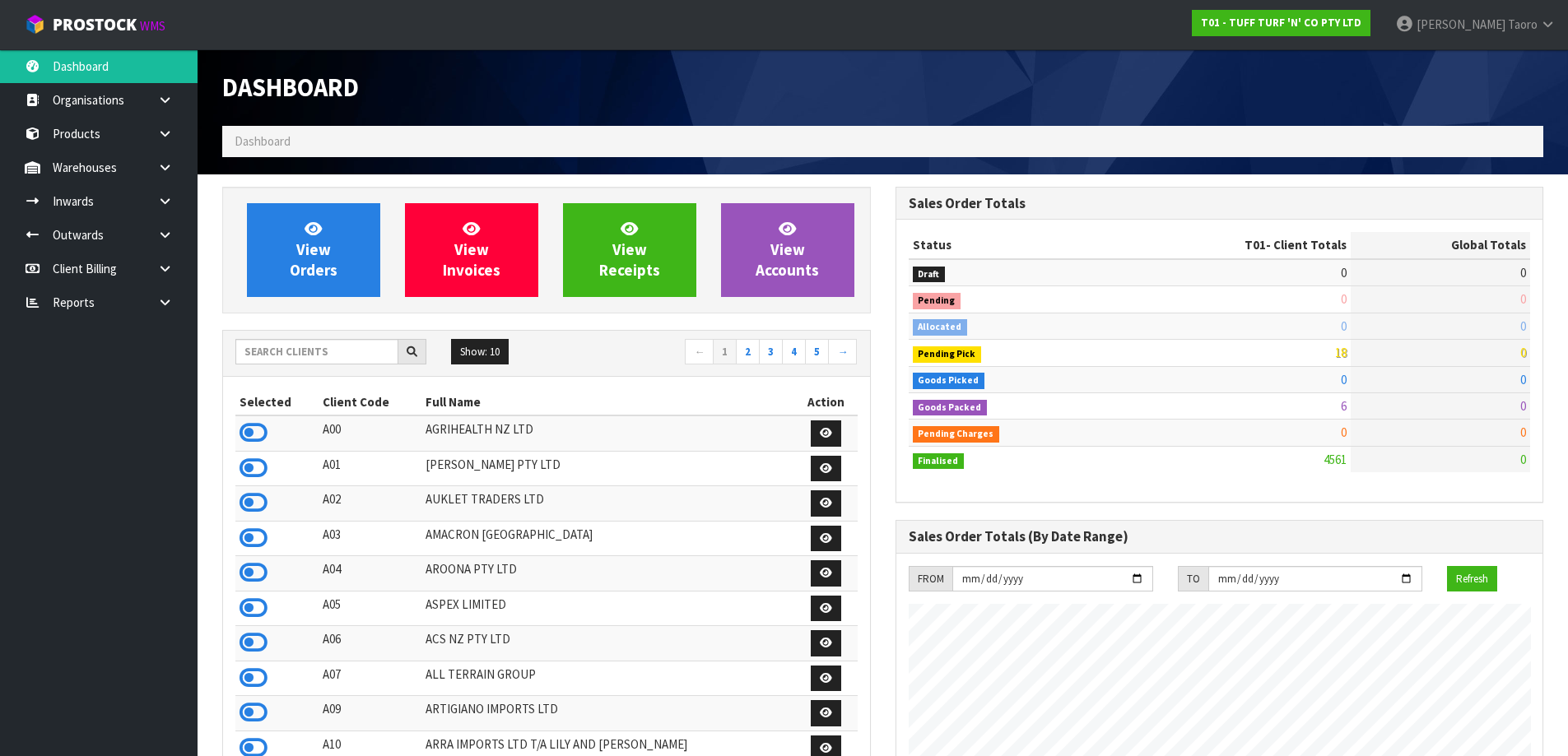
scroll to position [1246, 672]
click at [881, 66] on div "Dashboard" at bounding box center [546, 87] width 673 height 77
click at [266, 429] on icon at bounding box center [253, 433] width 28 height 25
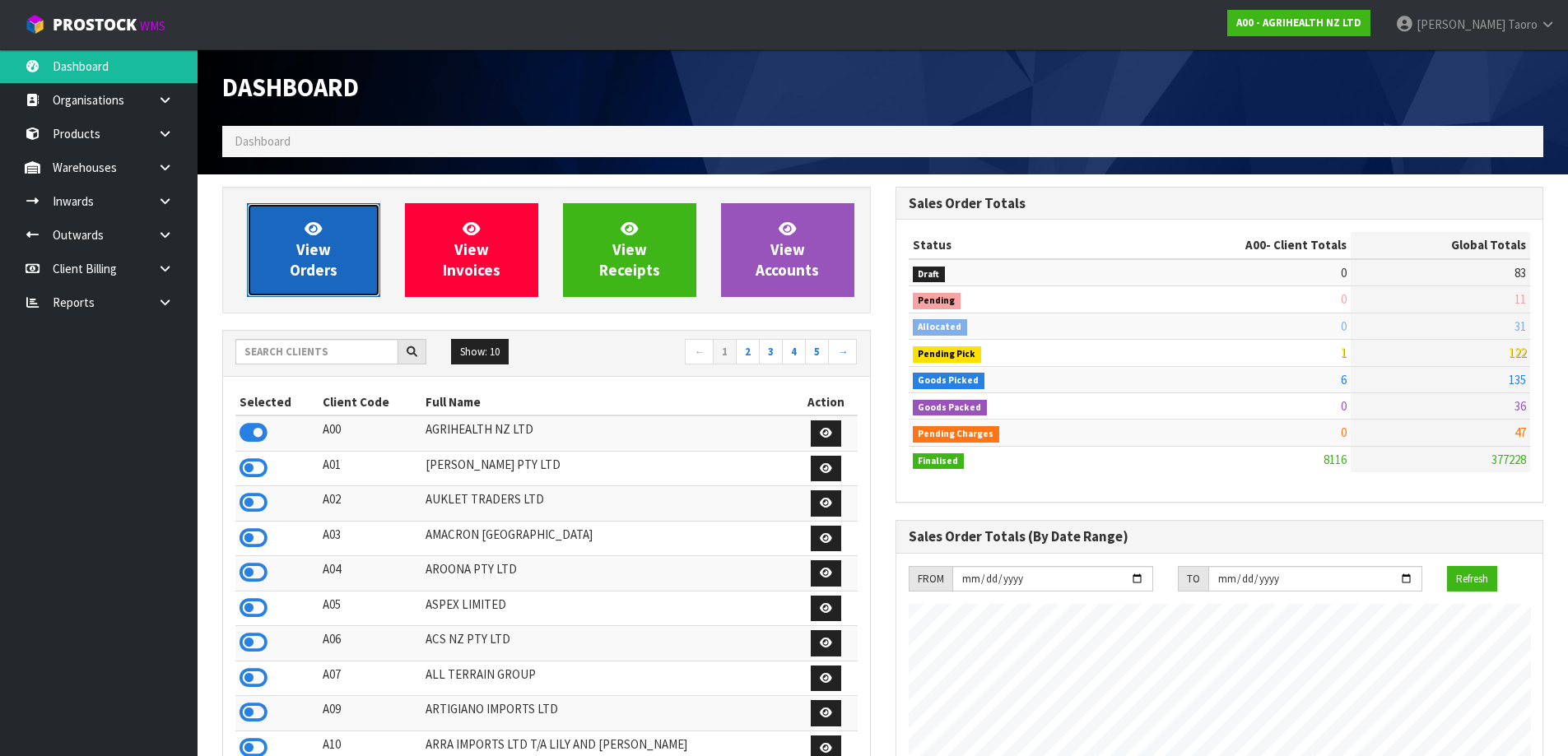
click at [339, 264] on link "View Orders" at bounding box center [313, 250] width 133 height 93
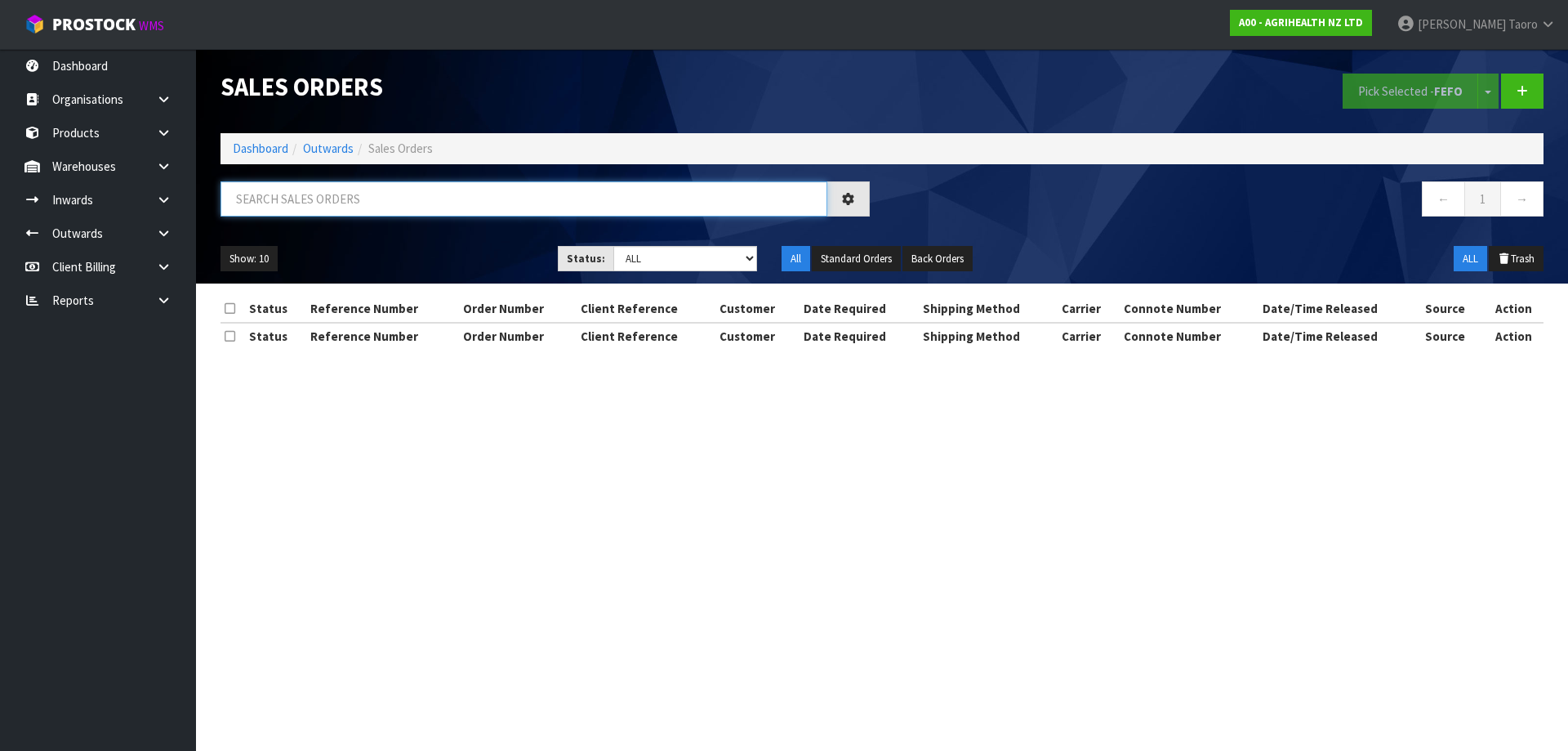
click at [390, 197] on input "text" at bounding box center [523, 199] width 606 height 35
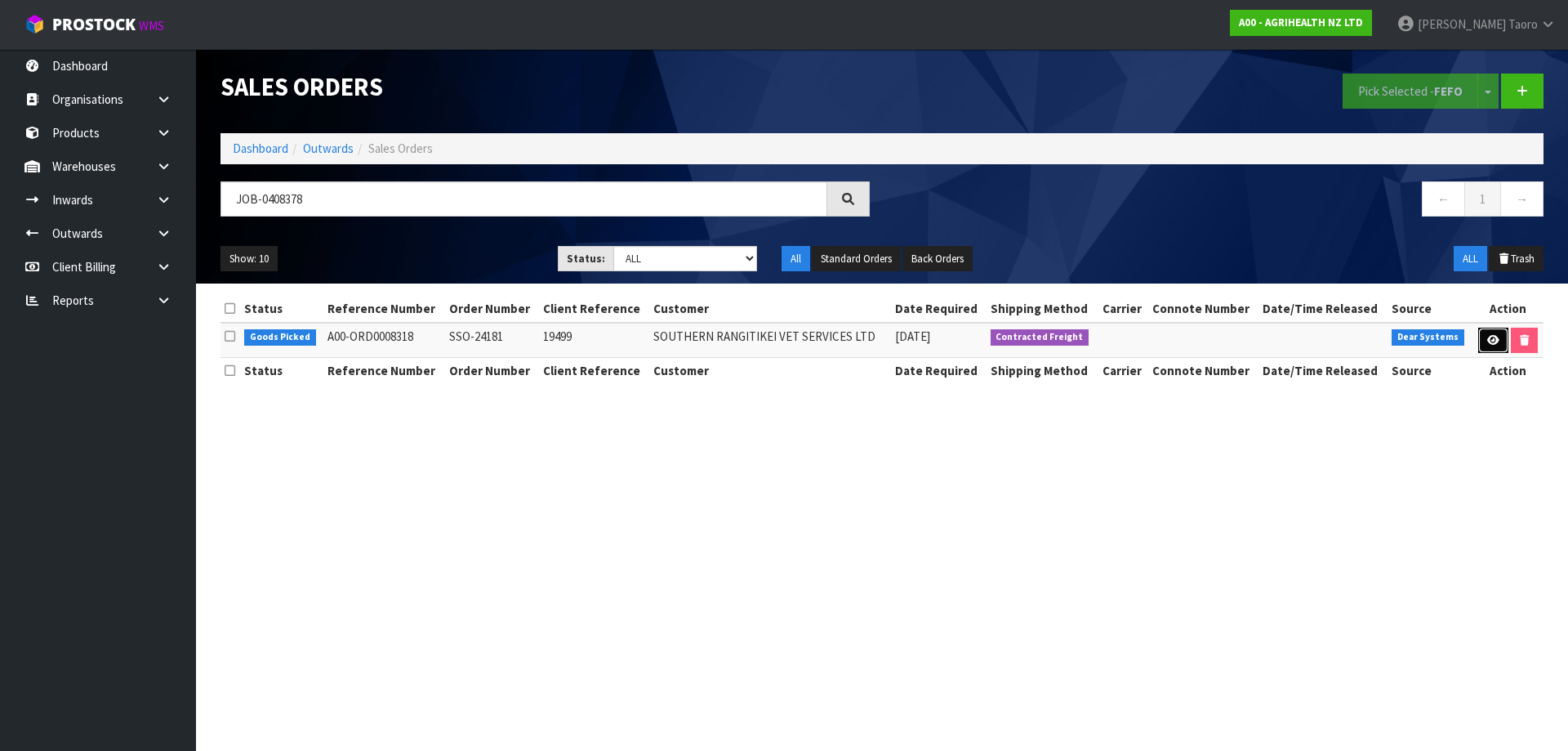
click at [1490, 342] on icon at bounding box center [1493, 341] width 12 height 11
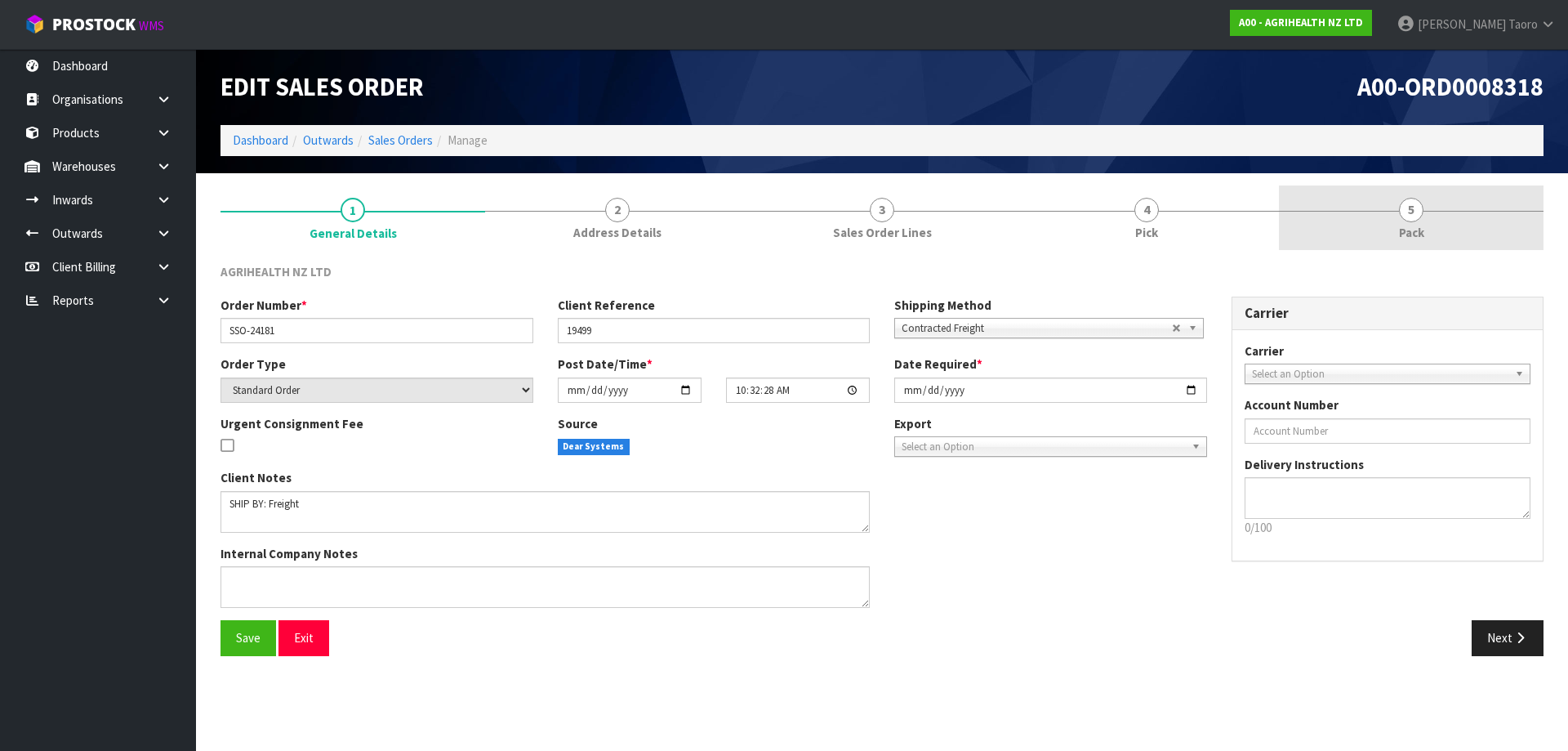
drag, startPoint x: 1431, startPoint y: 232, endPoint x: 1429, endPoint y: 222, distance: 10.2
click at [1430, 231] on link "5 Pack" at bounding box center [1411, 218] width 264 height 64
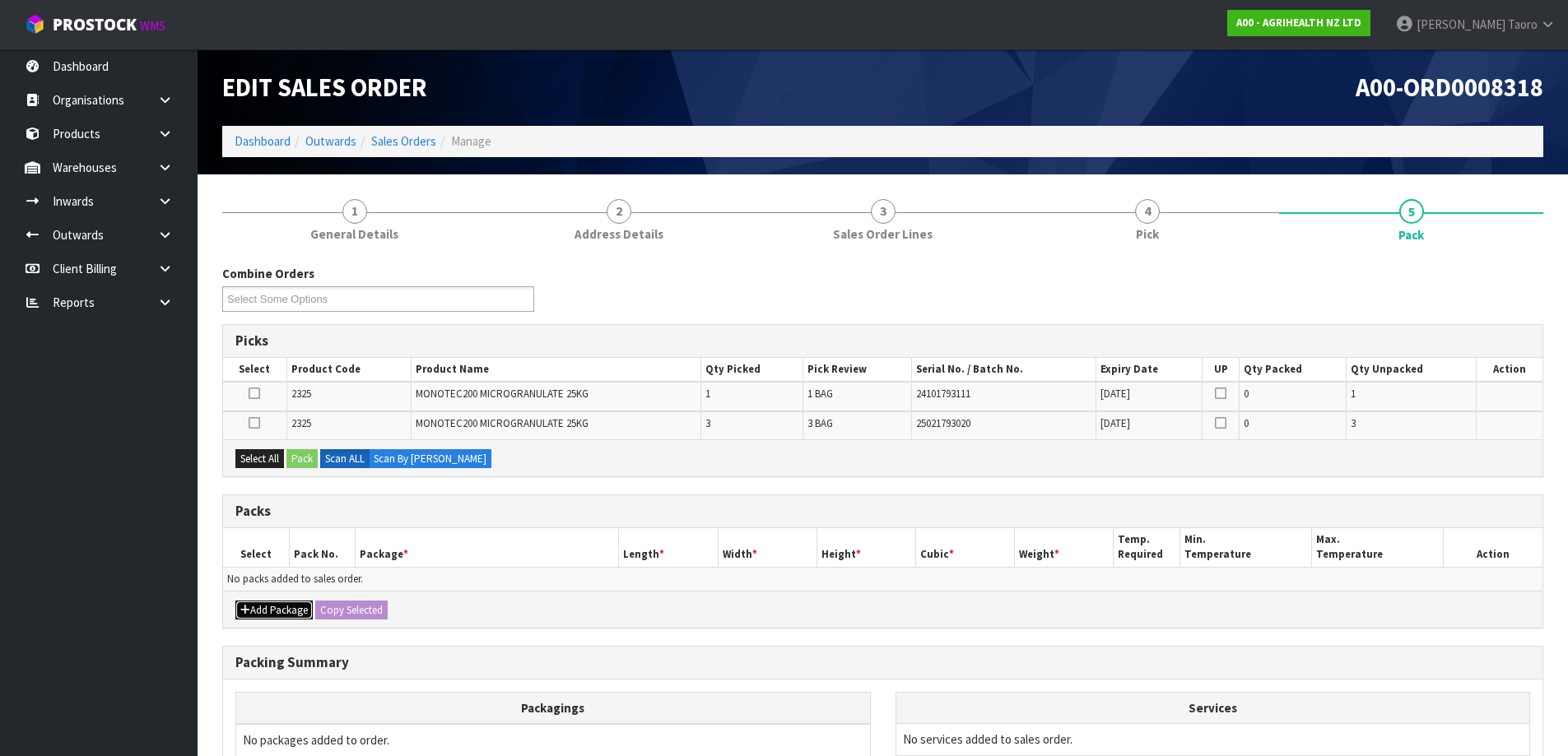
click at [244, 609] on icon "button" at bounding box center [245, 610] width 10 height 11
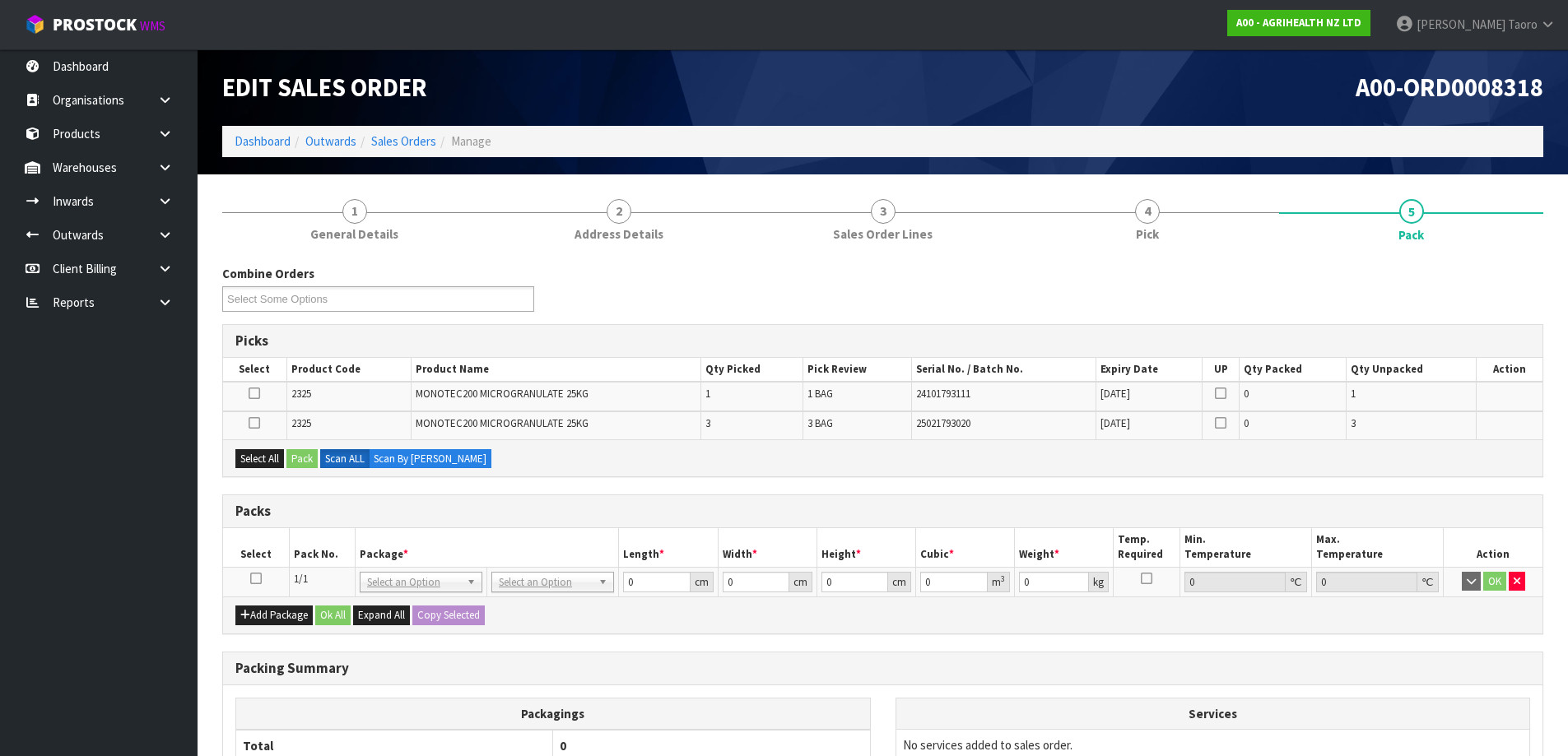
click at [254, 579] on icon at bounding box center [256, 579] width 11 height 1
click at [274, 463] on button "Select All" at bounding box center [260, 458] width 49 height 19
click at [296, 461] on button "Pack" at bounding box center [302, 458] width 31 height 19
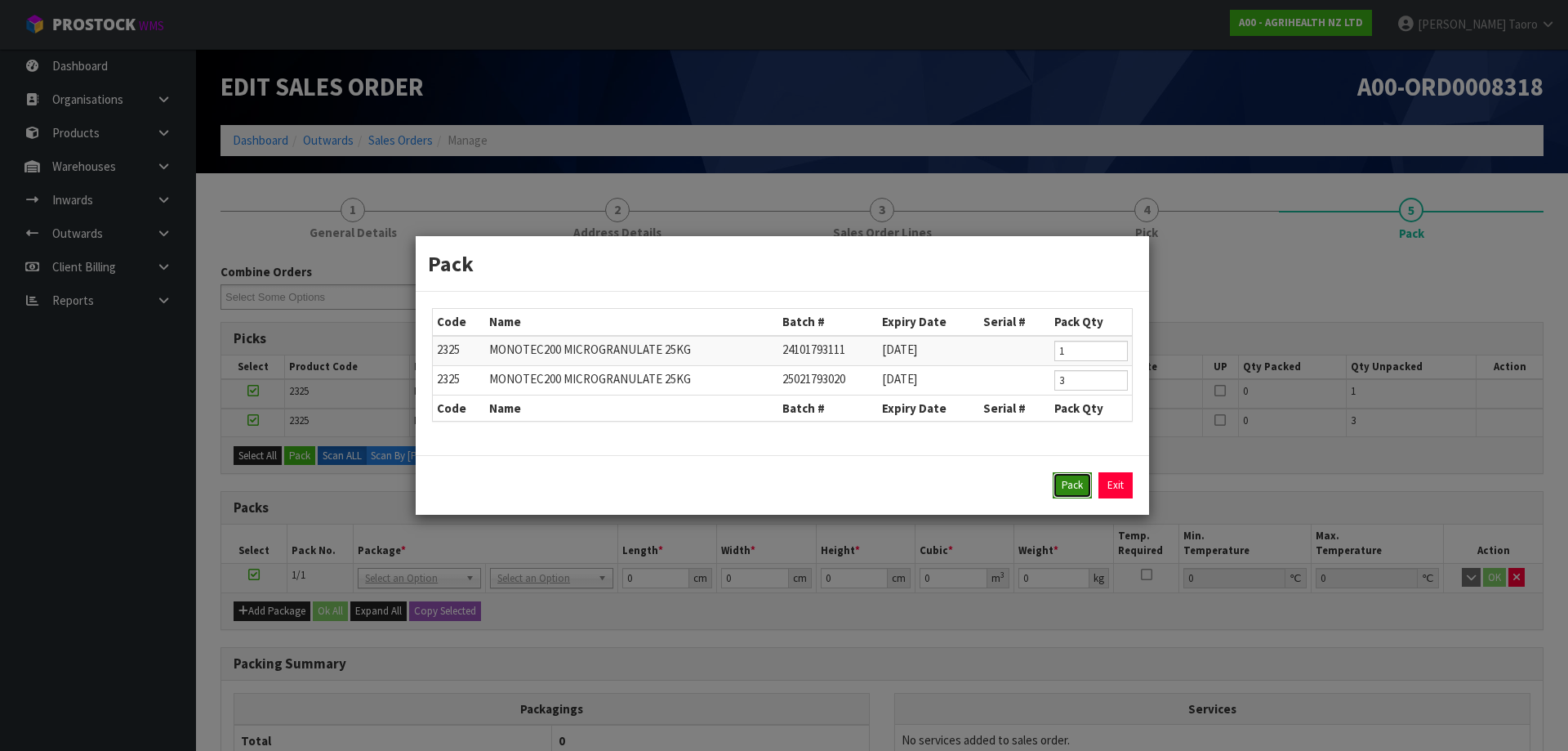
drag, startPoint x: 1076, startPoint y: 487, endPoint x: 757, endPoint y: 528, distance: 321.6
click at [1074, 487] on button "Pack" at bounding box center [1072, 485] width 39 height 26
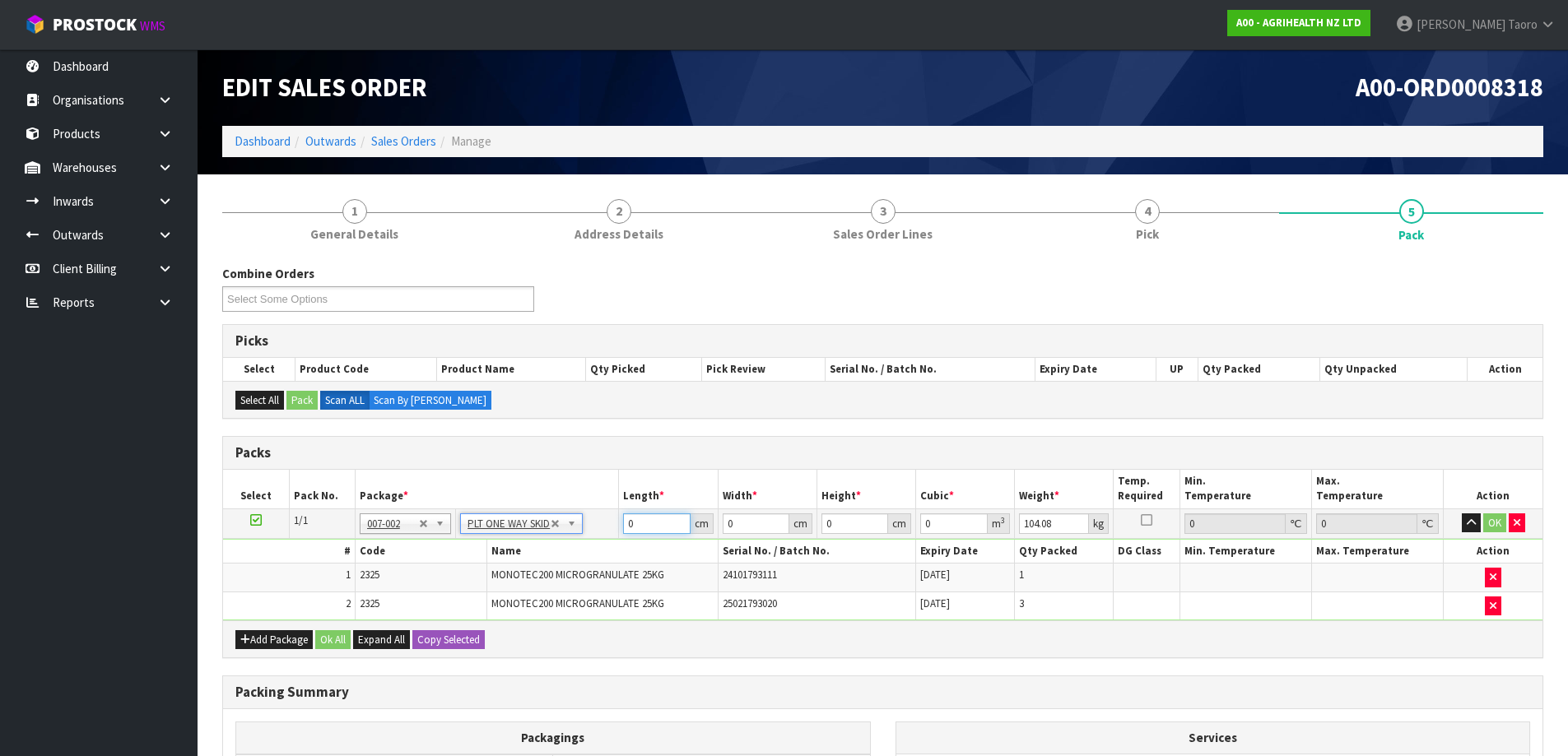
click at [668, 520] on input "0" at bounding box center [656, 523] width 67 height 20
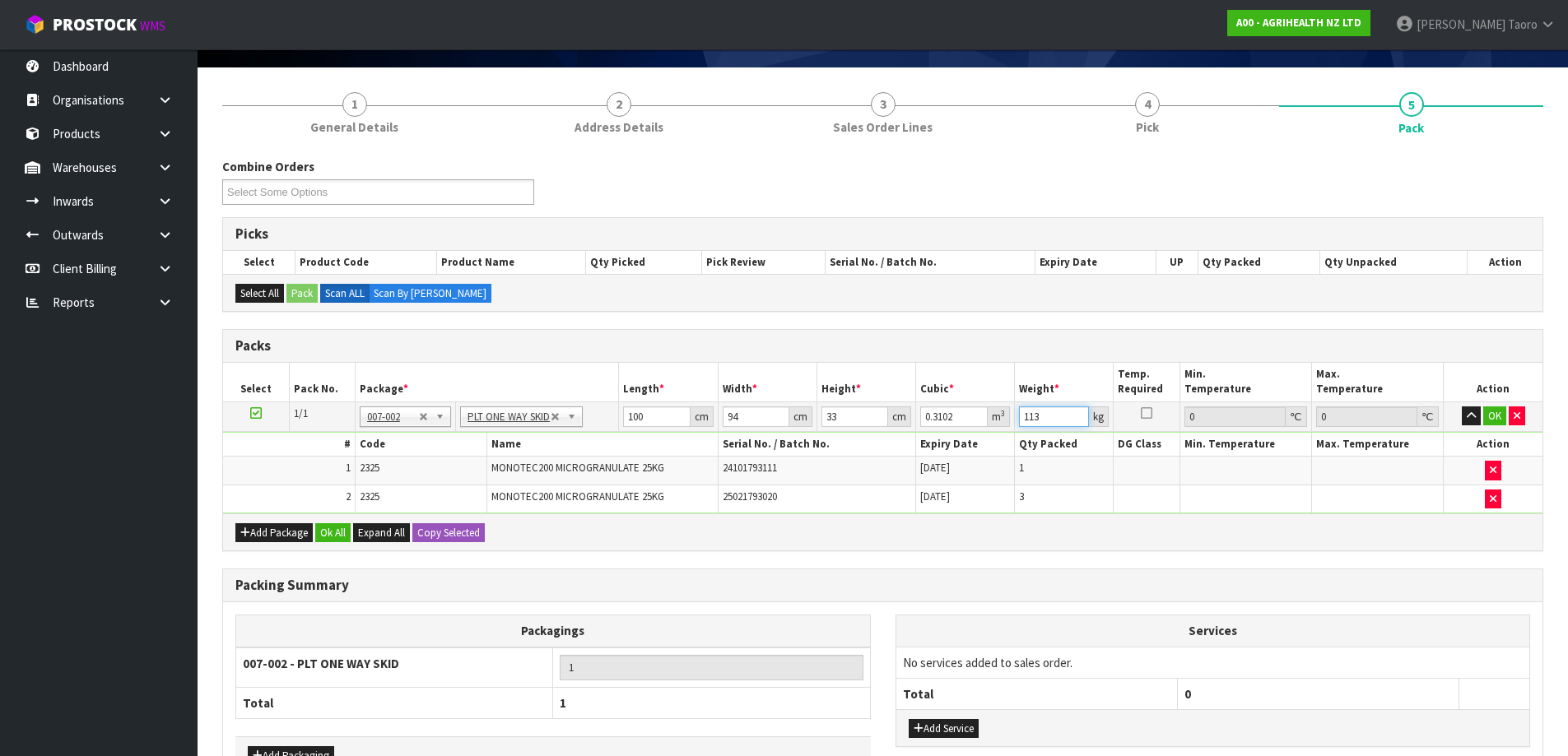
scroll to position [214, 0]
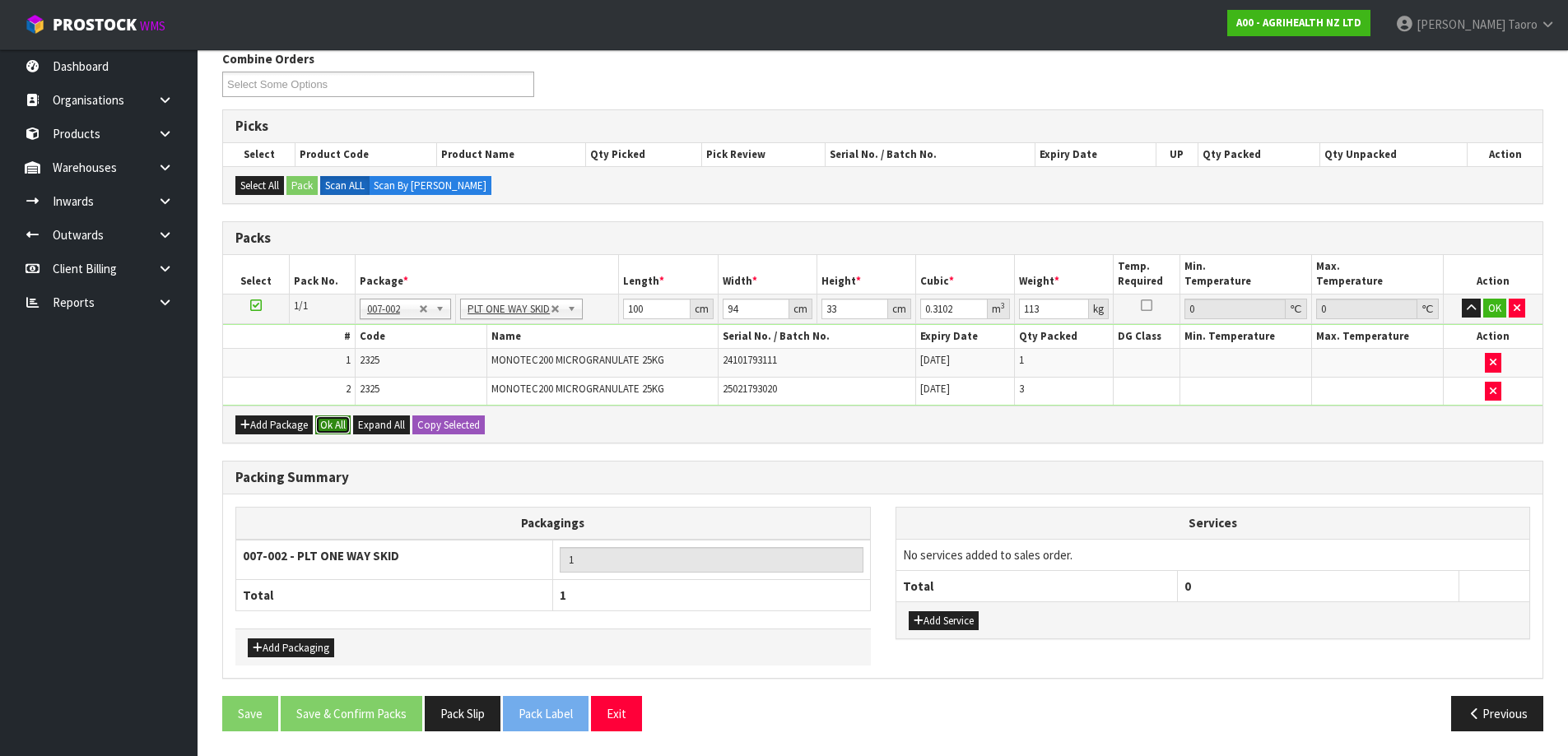
drag, startPoint x: 324, startPoint y: 422, endPoint x: 358, endPoint y: 575, distance: 156.7
click at [324, 423] on button "Ok All" at bounding box center [333, 424] width 35 height 19
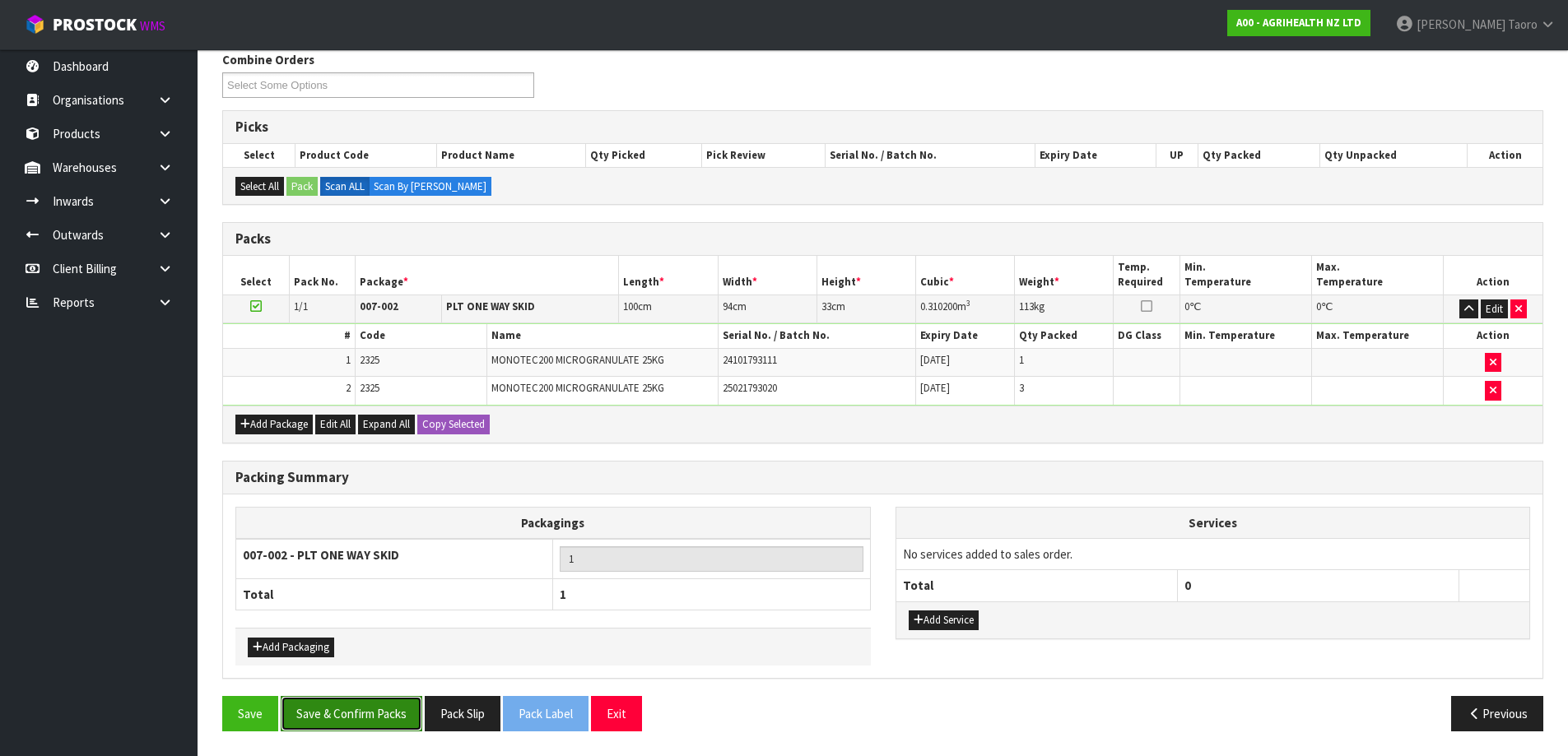
click at [370, 719] on button "Save & Confirm Packs" at bounding box center [351, 713] width 141 height 35
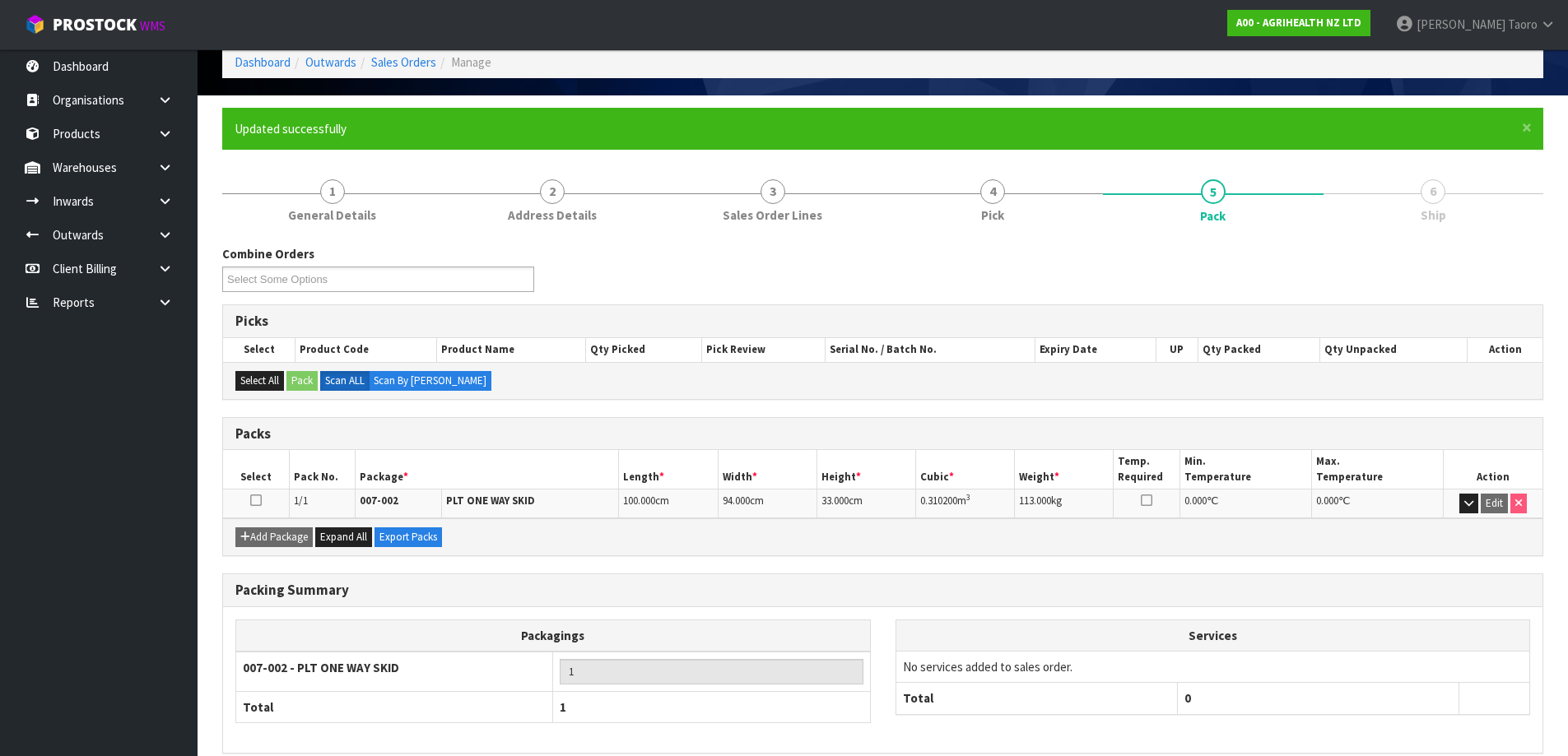
scroll to position [154, 0]
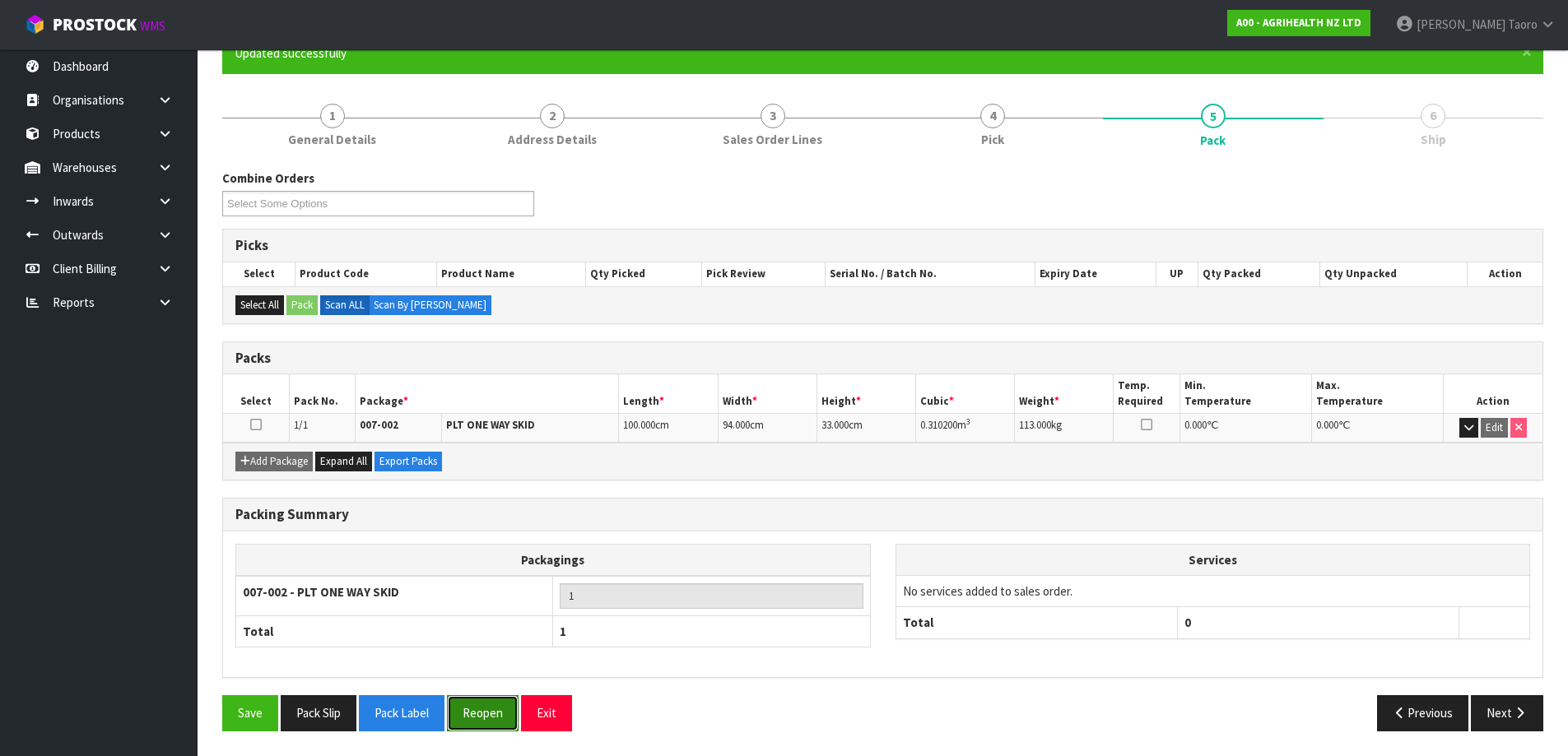
click at [498, 715] on button "Reopen" at bounding box center [482, 713] width 71 height 35
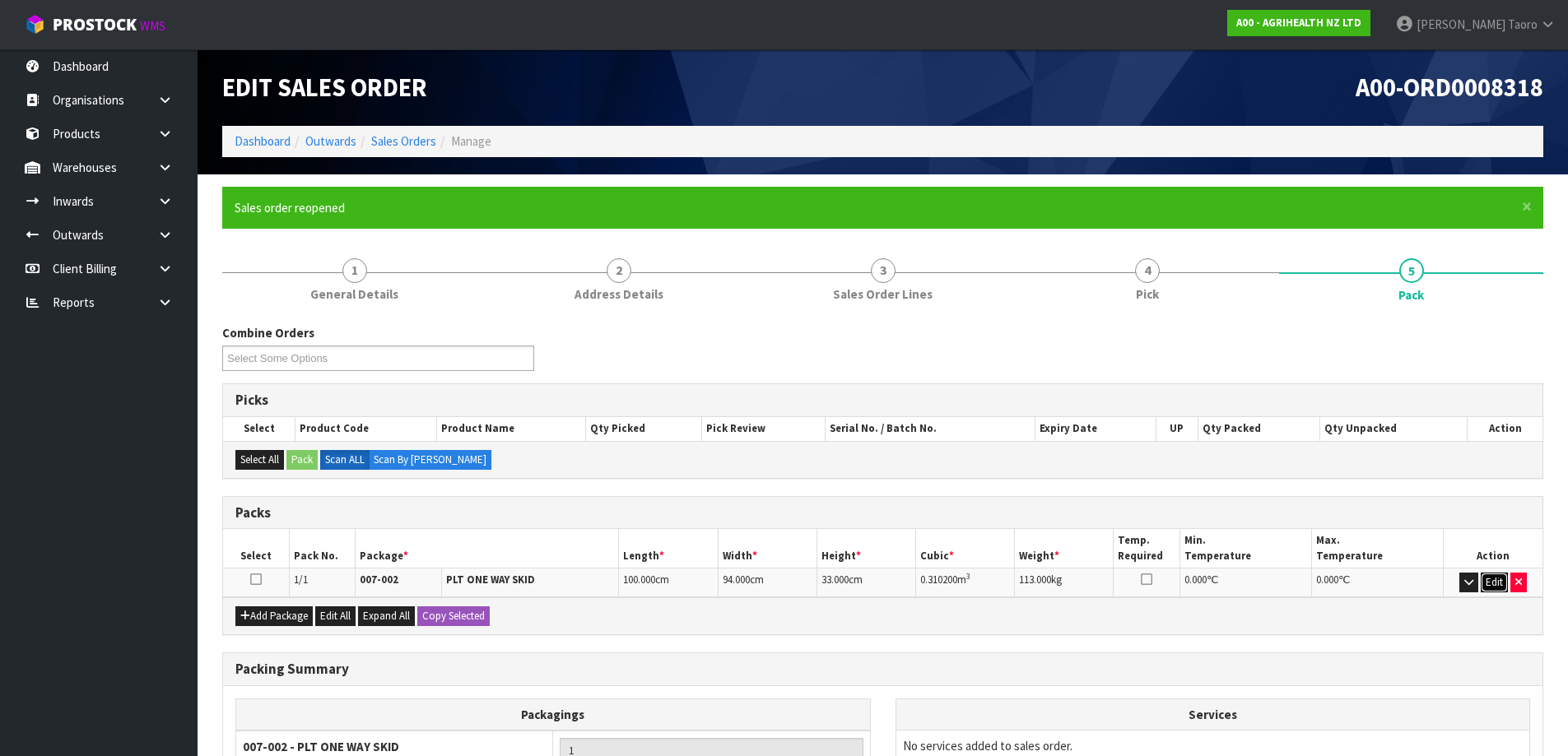
click at [1494, 590] on button "Edit" at bounding box center [1493, 582] width 27 height 19
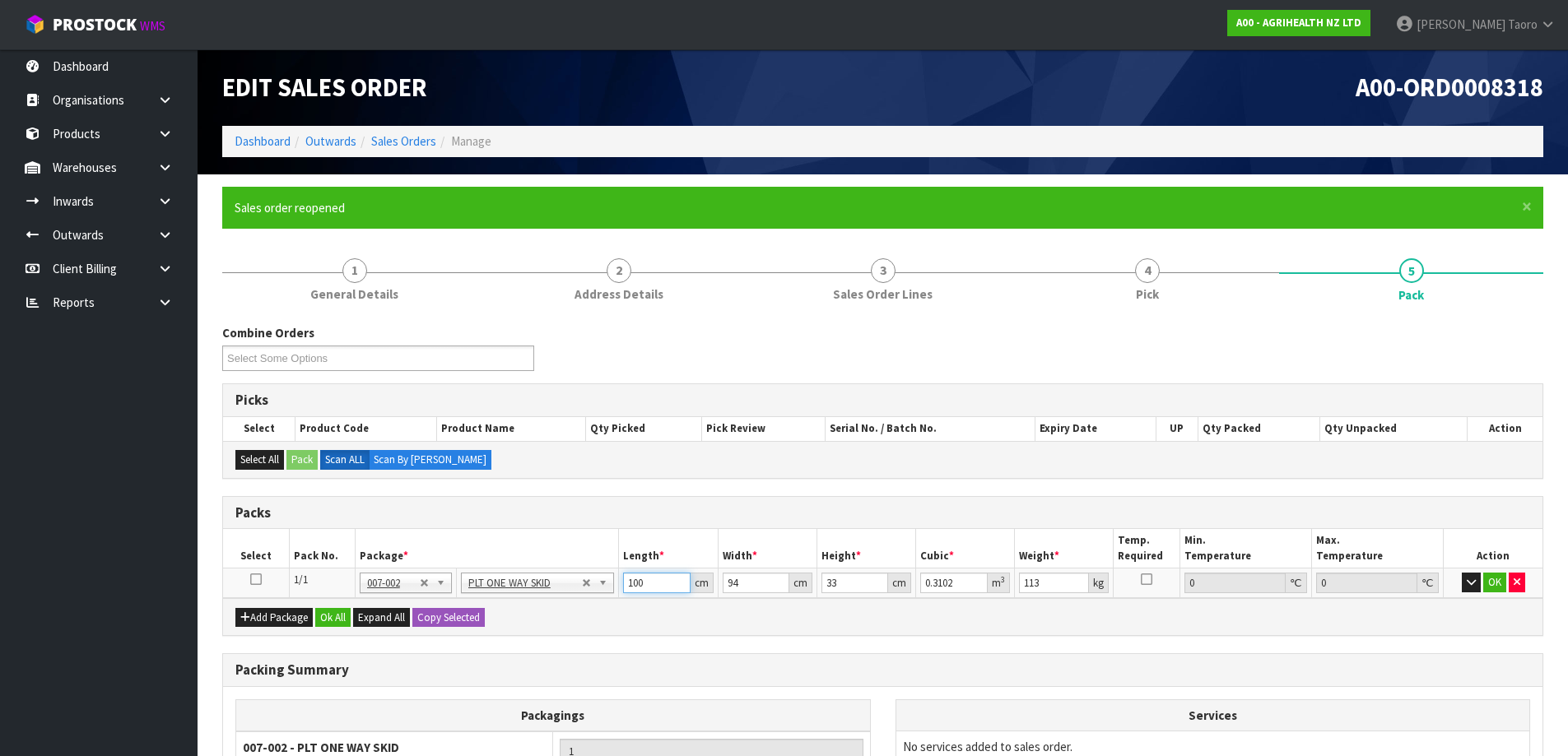
click at [664, 581] on input "100" at bounding box center [656, 583] width 67 height 20
click at [663, 581] on input "100" at bounding box center [656, 583] width 67 height 20
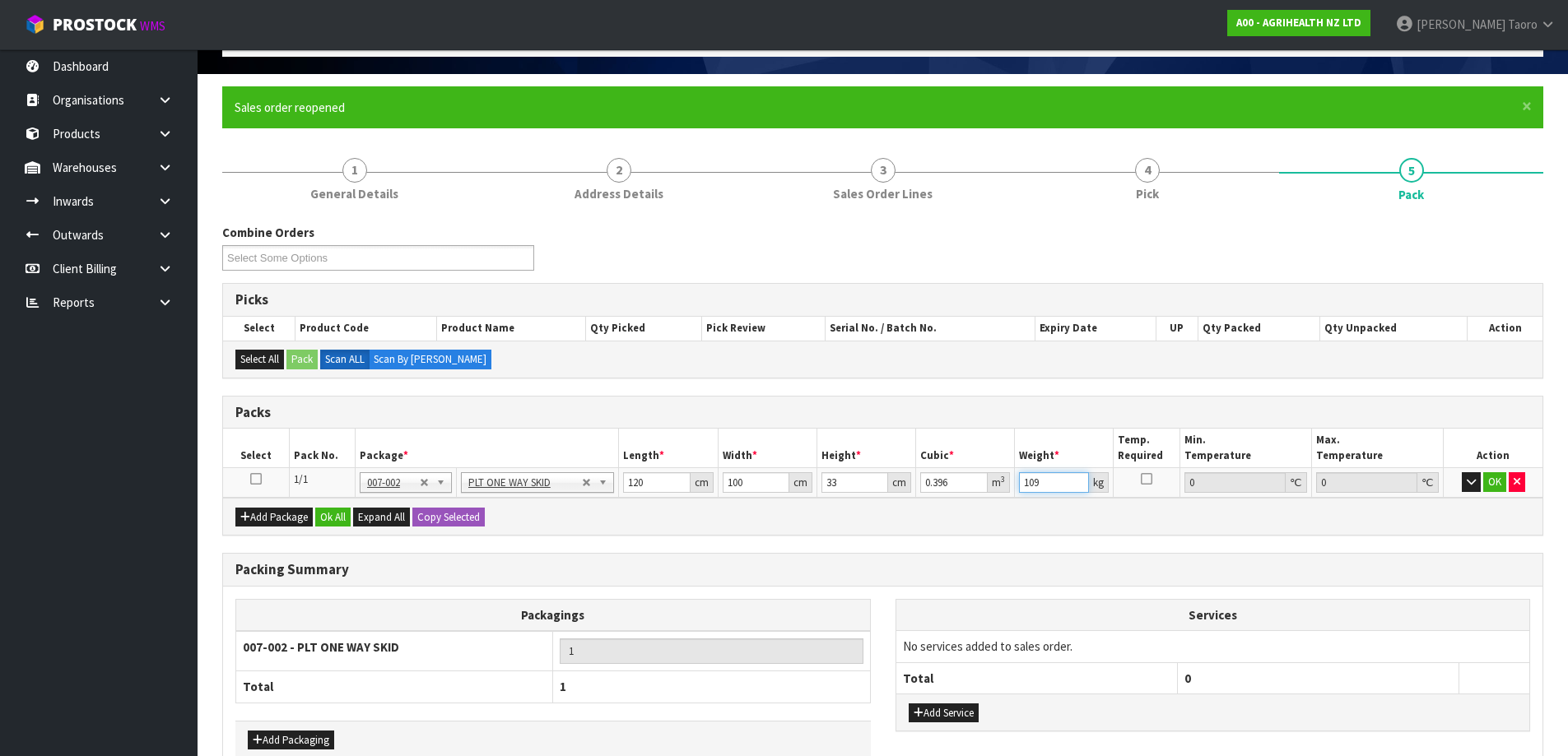
scroll to position [192, 0]
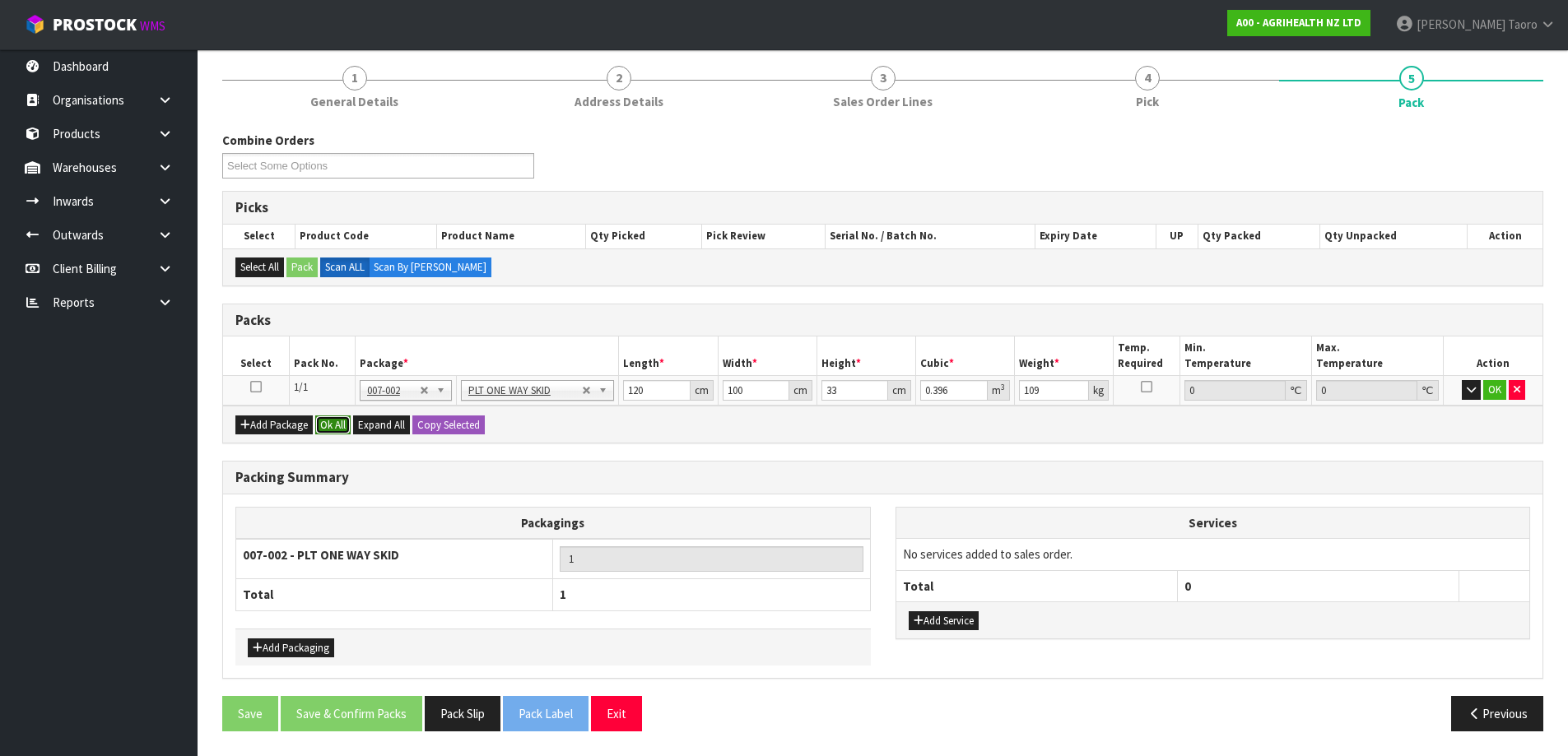
click at [337, 424] on button "Ok All" at bounding box center [333, 424] width 35 height 19
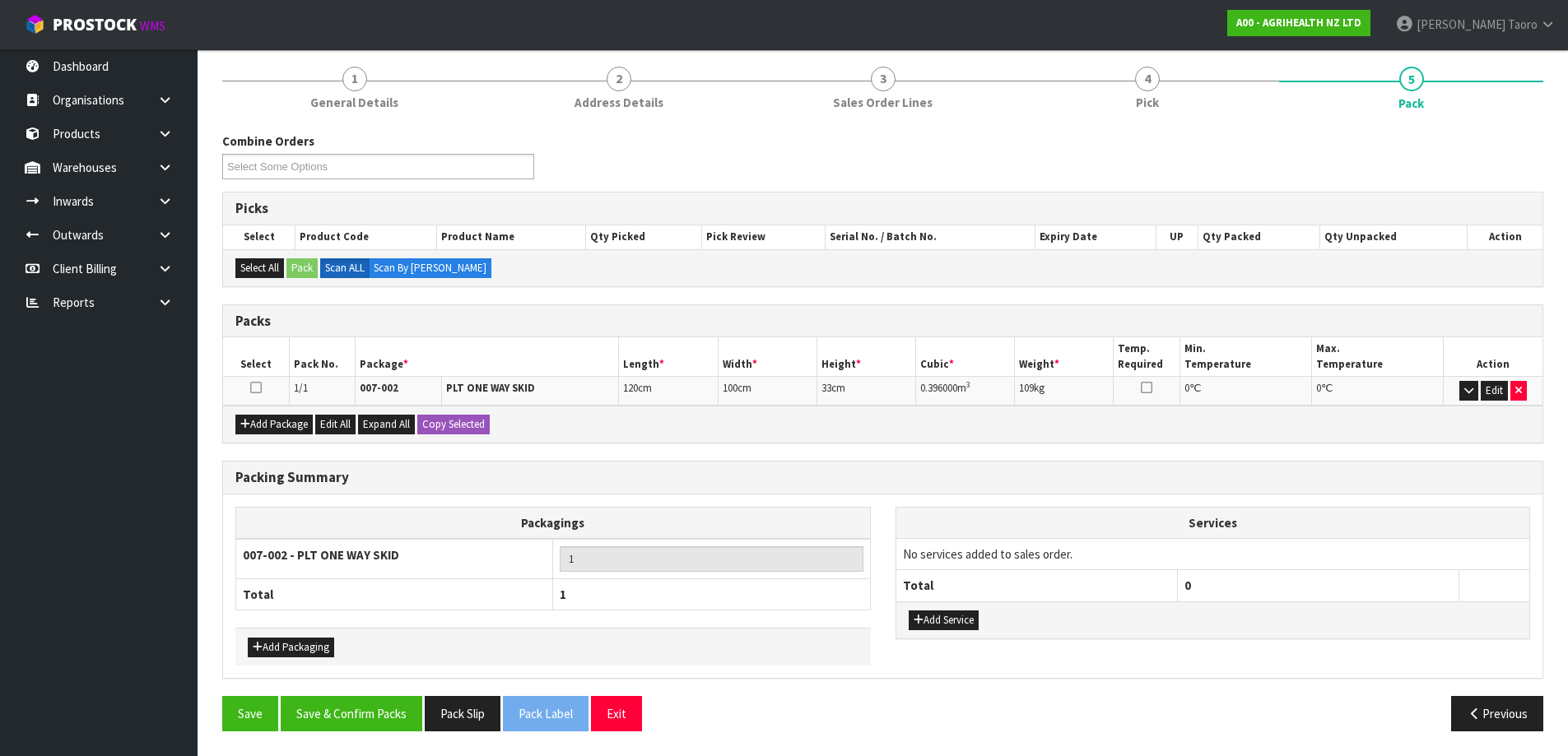
scroll to position [191, 0]
click at [415, 708] on button "Save & Confirm Packs" at bounding box center [351, 713] width 141 height 35
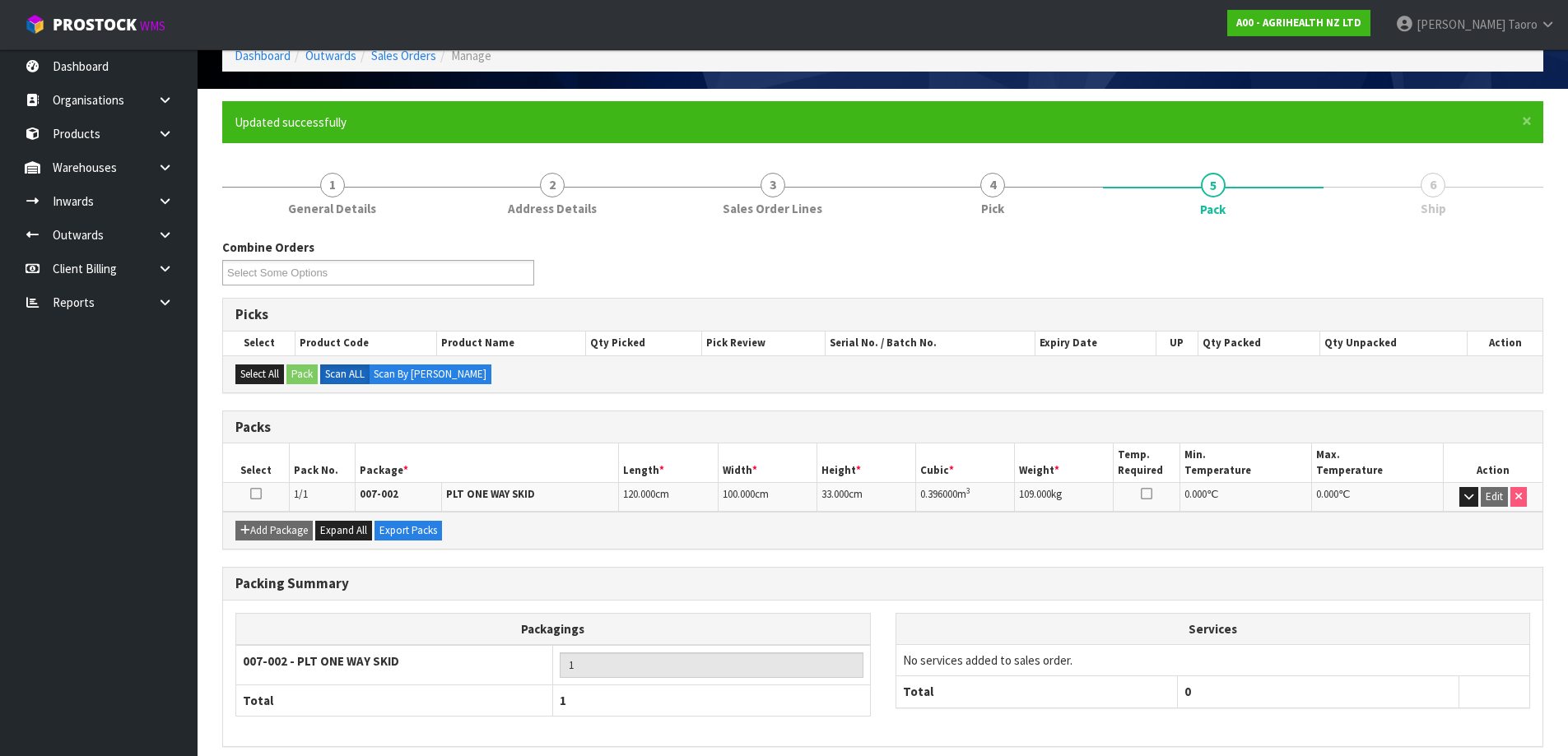
scroll to position [154, 0]
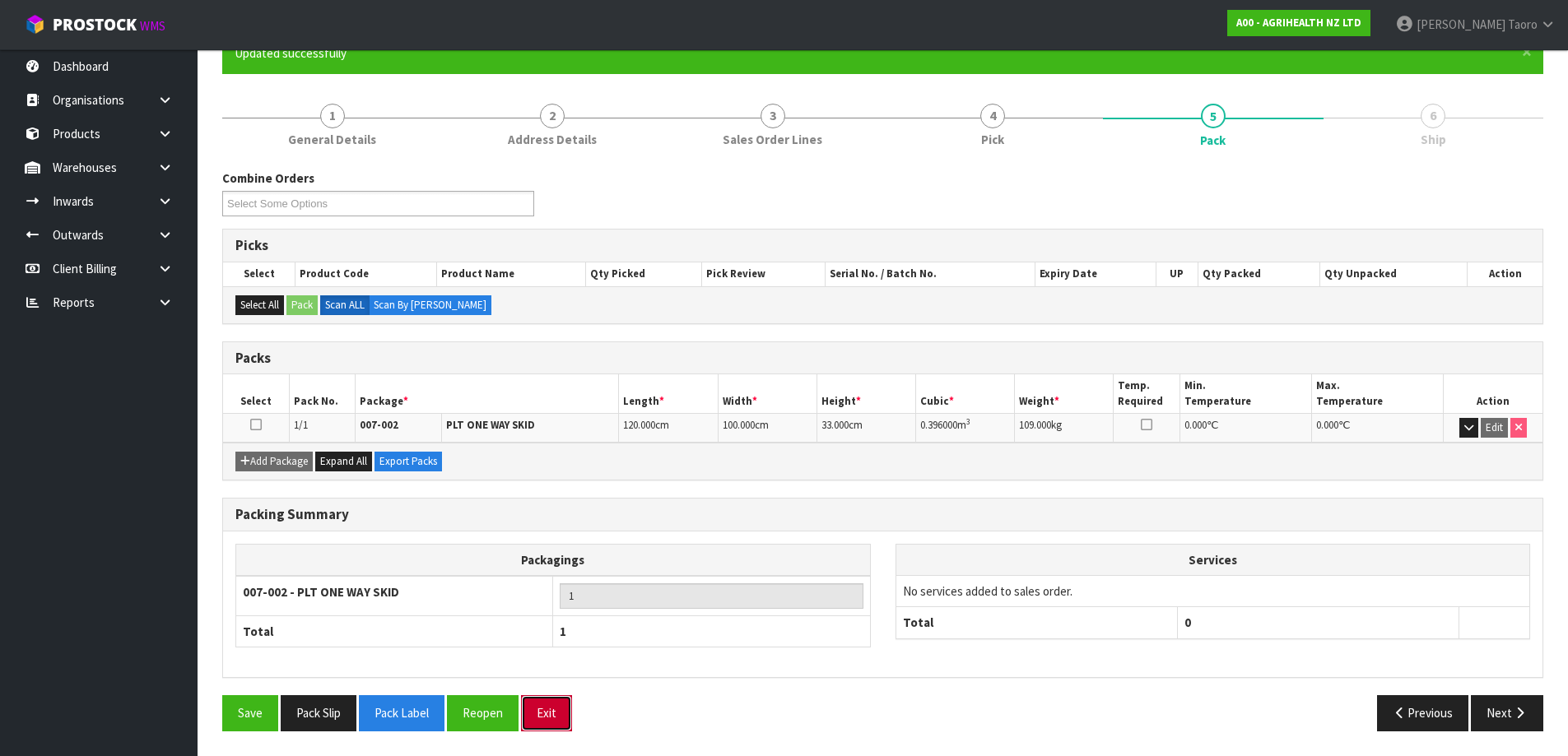
click at [557, 706] on button "Exit" at bounding box center [545, 713] width 51 height 35
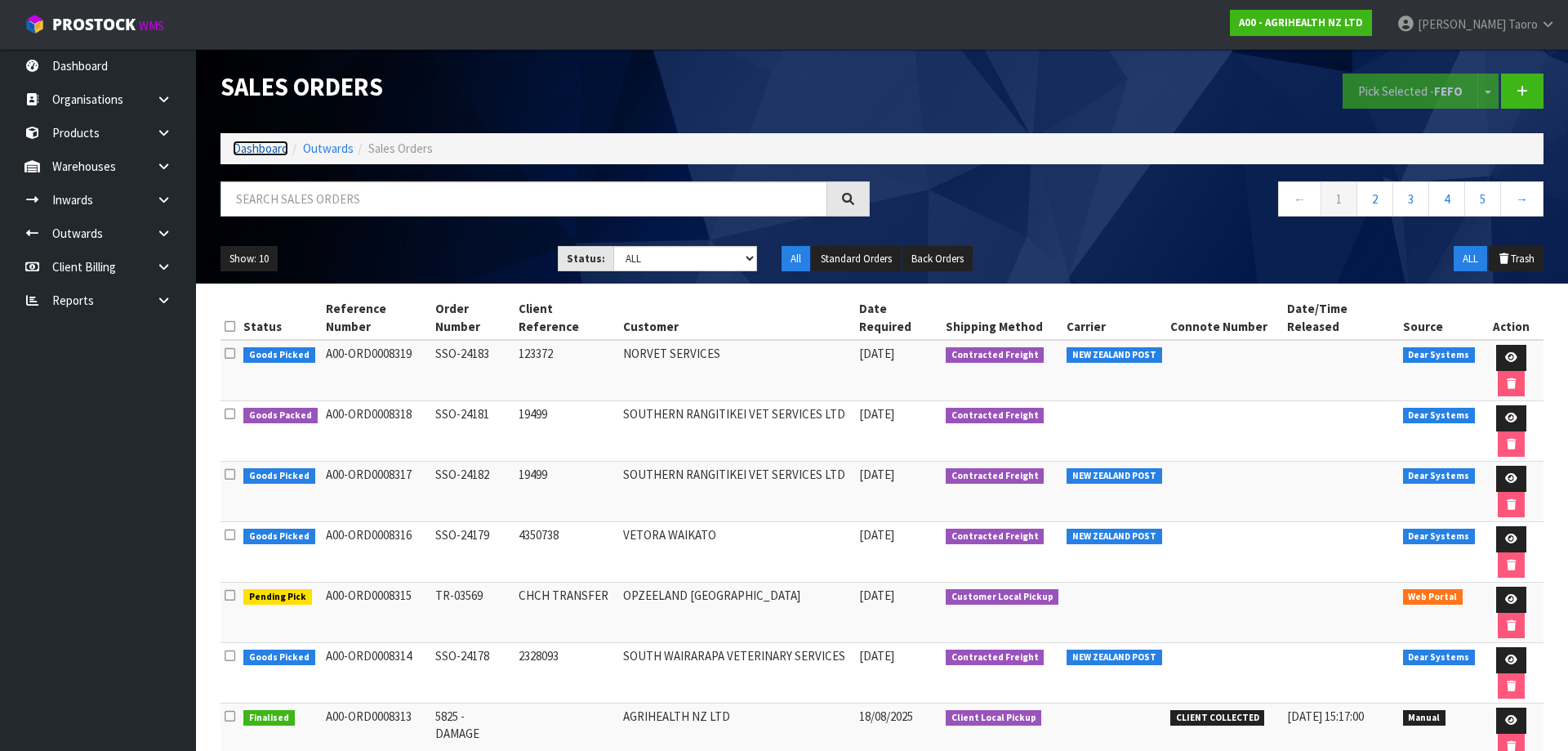
click at [280, 152] on link "Dashboard" at bounding box center [261, 148] width 56 height 16
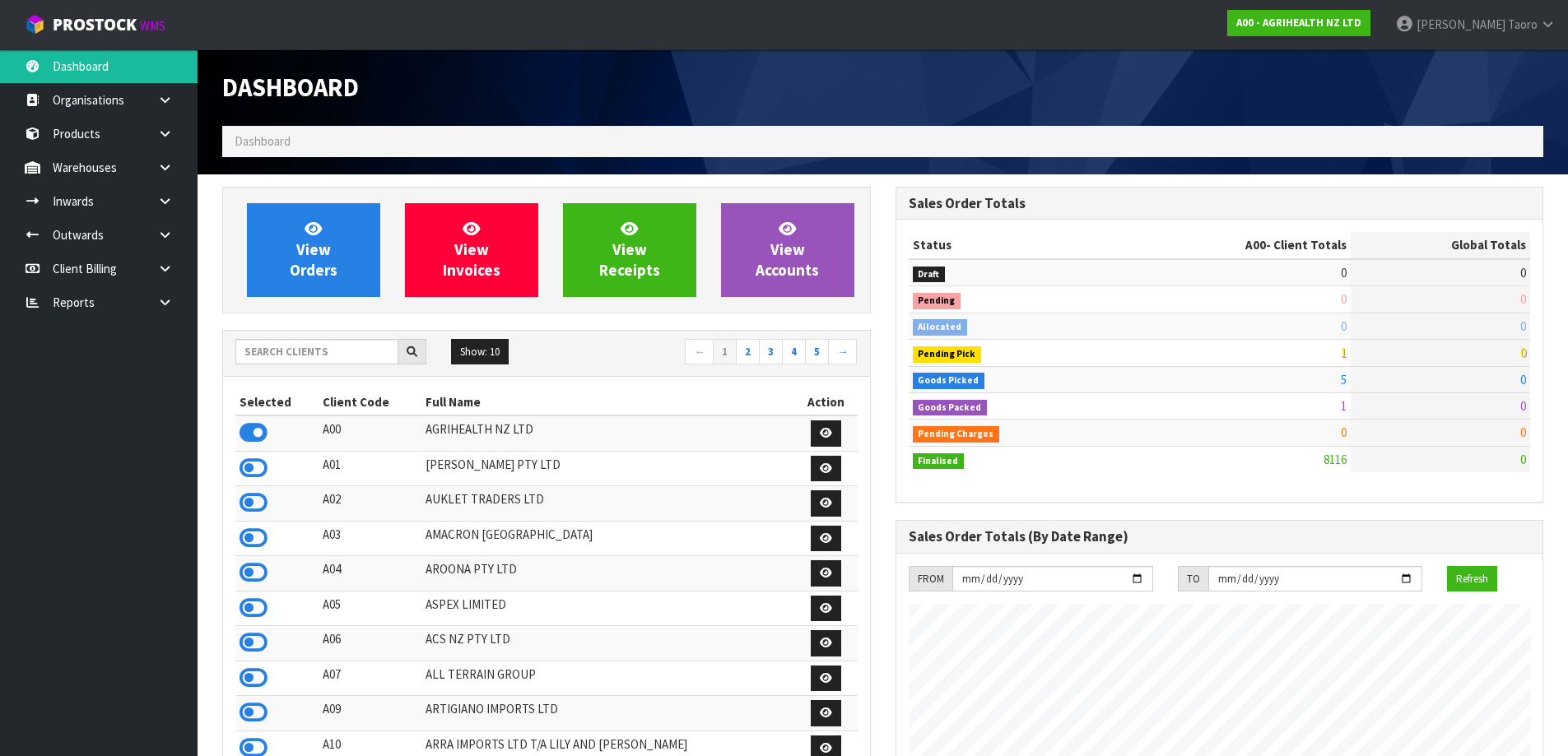
scroll to position [1246, 672]
click at [790, 345] on link "4" at bounding box center [794, 352] width 24 height 26
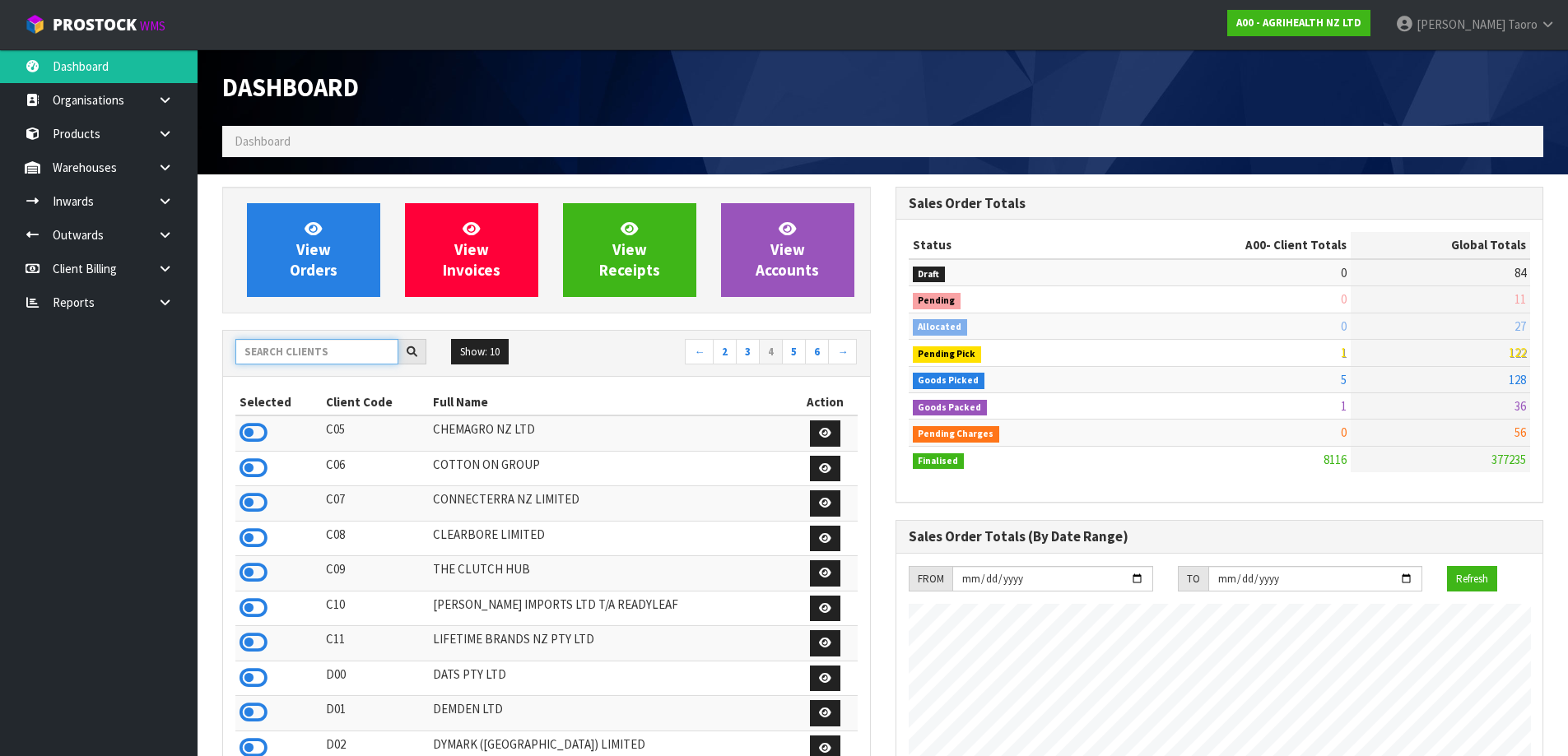
click at [371, 352] on input "text" at bounding box center [317, 352] width 163 height 26
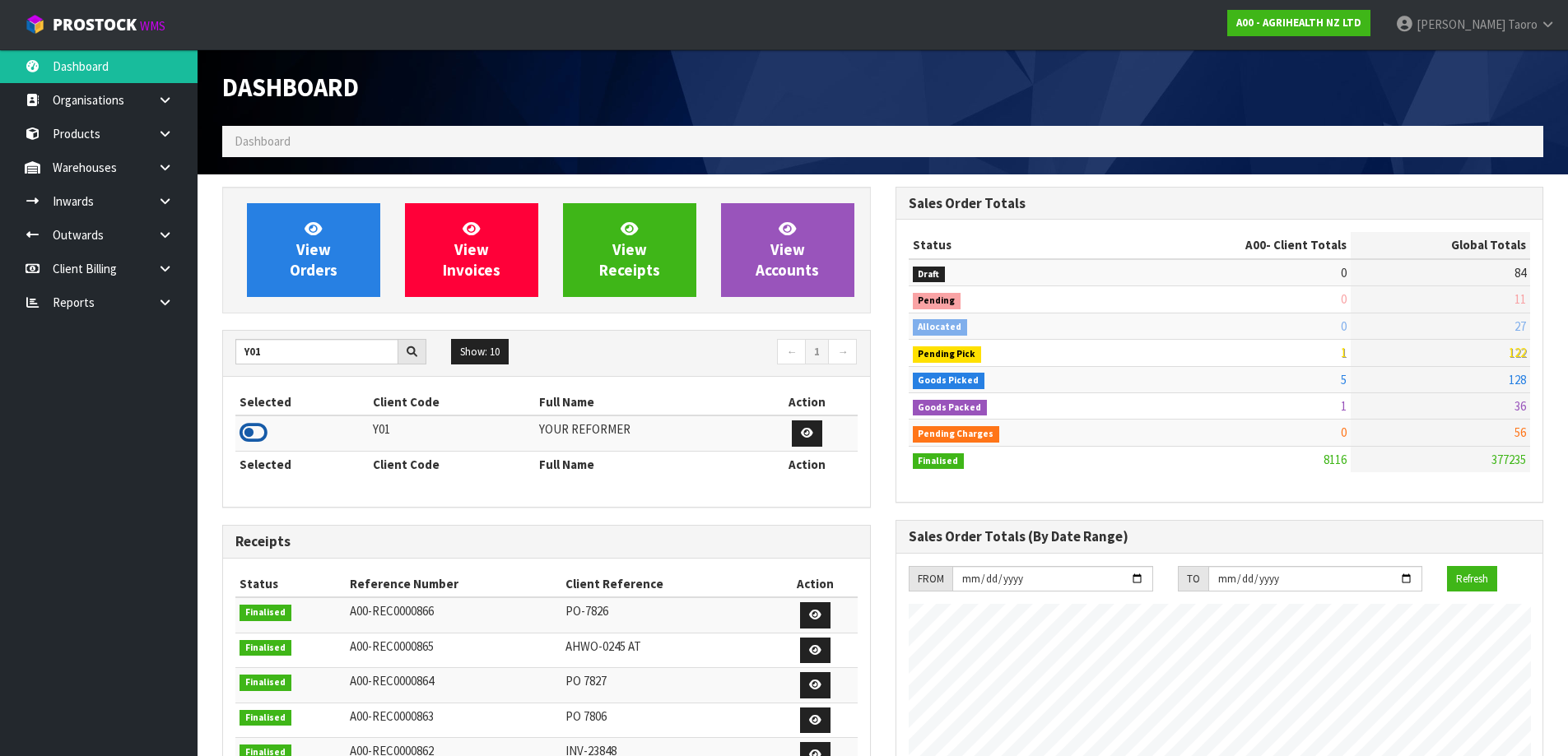
click at [259, 431] on icon at bounding box center [253, 433] width 28 height 25
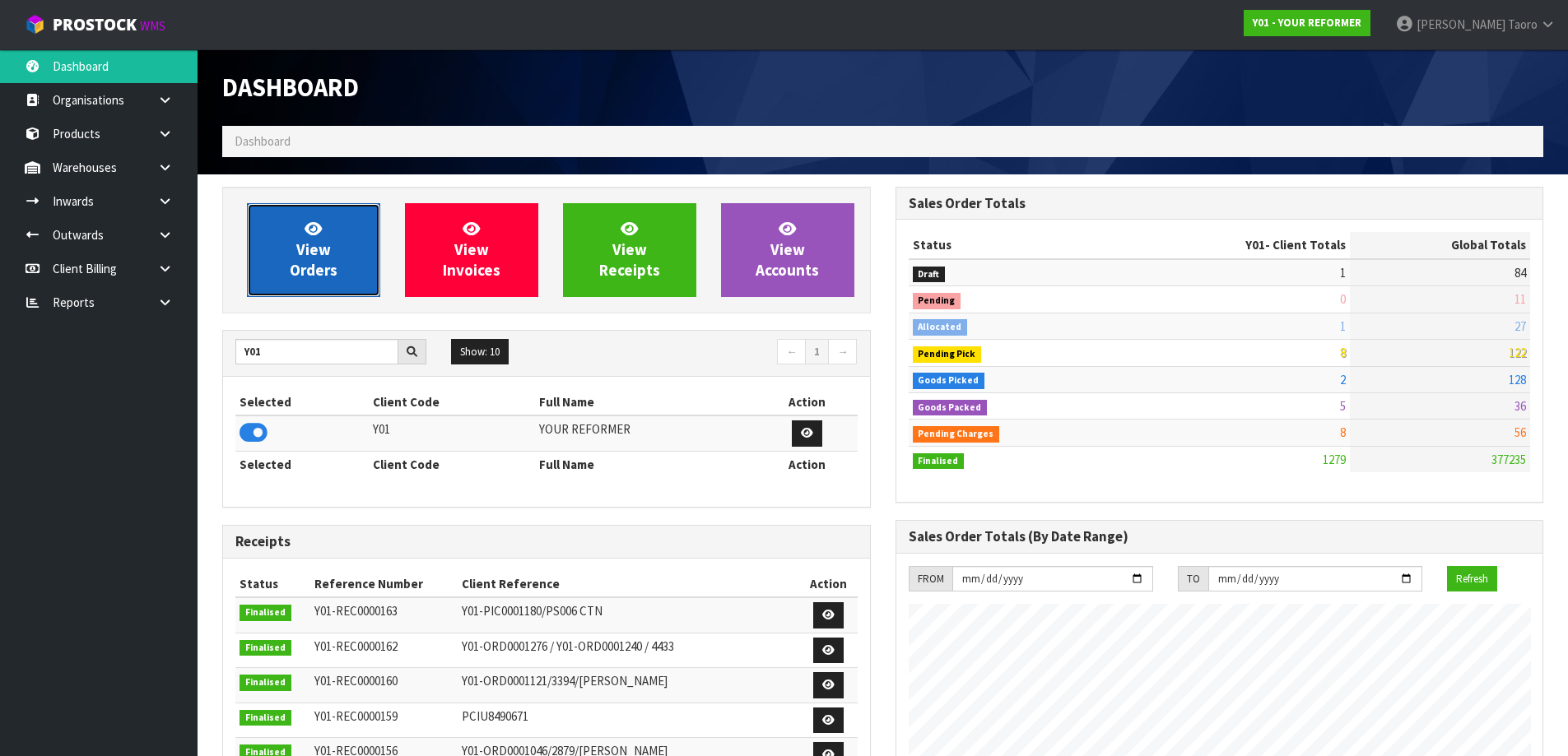
click at [347, 238] on link "View Orders" at bounding box center [313, 250] width 133 height 93
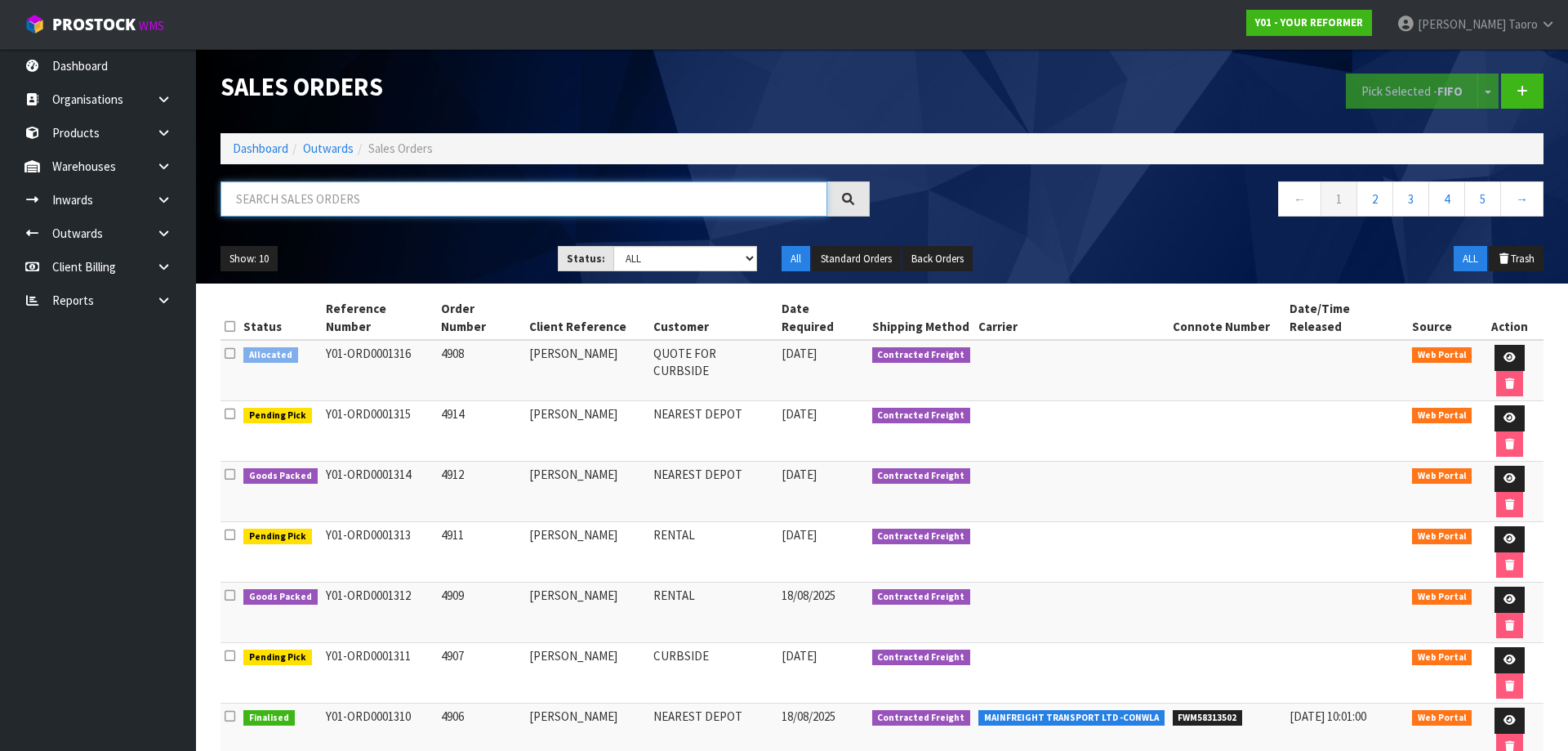
click at [354, 192] on input "text" at bounding box center [523, 199] width 606 height 35
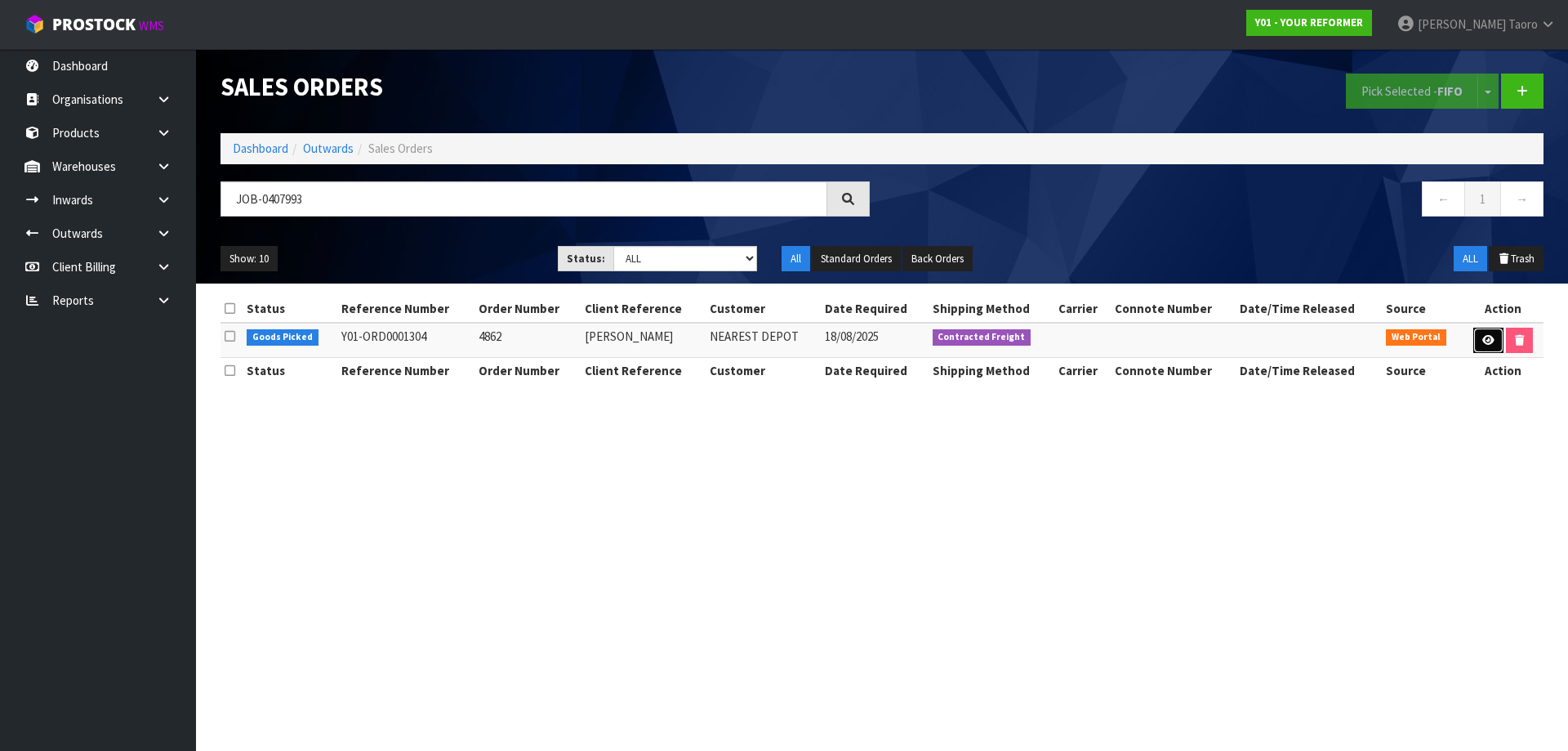
click at [1485, 331] on link at bounding box center [1488, 341] width 30 height 26
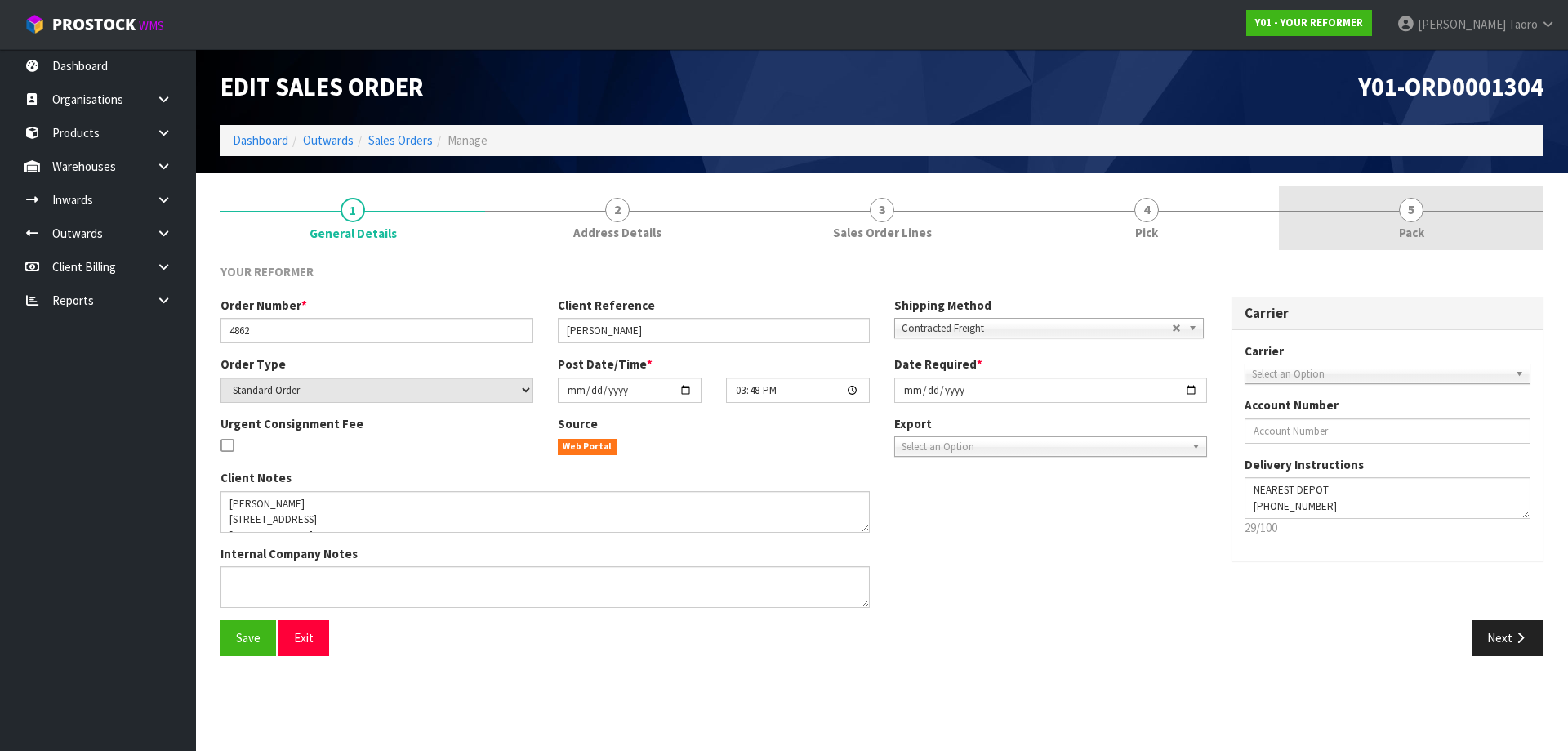
click at [1428, 228] on link "5 Pack" at bounding box center [1411, 218] width 264 height 64
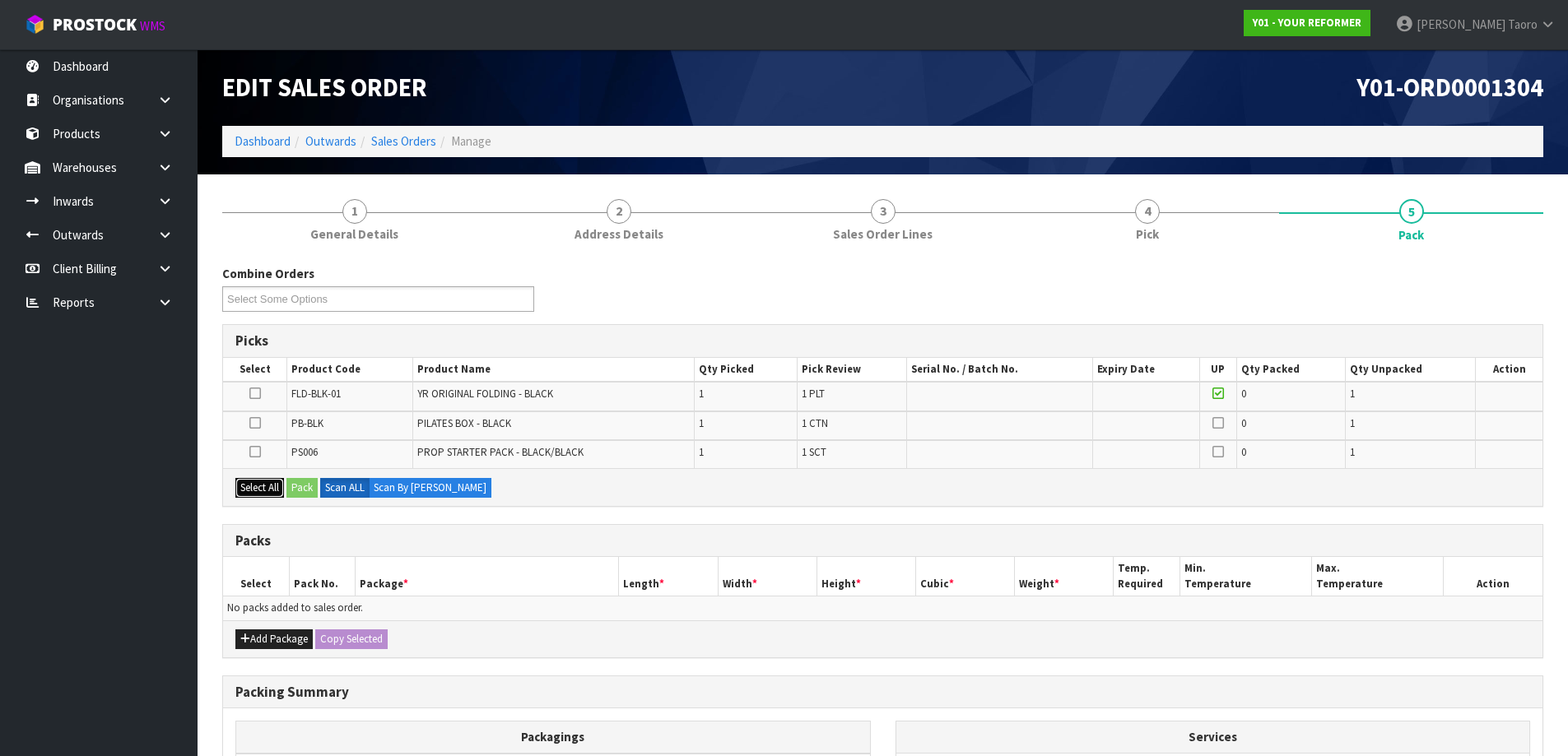
click at [259, 484] on button "Select All" at bounding box center [260, 487] width 49 height 19
click at [307, 487] on button "Pack" at bounding box center [302, 487] width 31 height 19
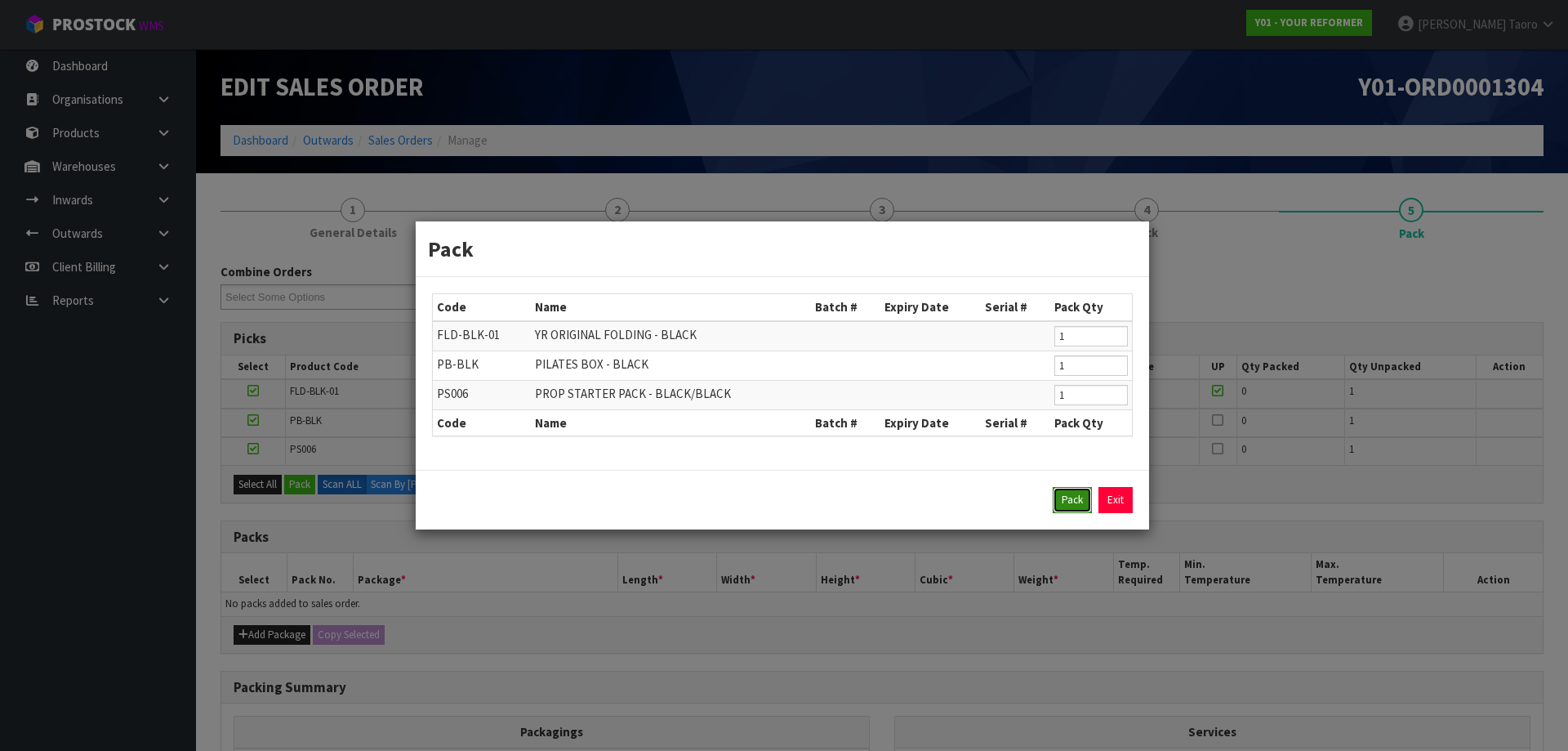
click at [1080, 499] on button "Pack" at bounding box center [1072, 499] width 39 height 26
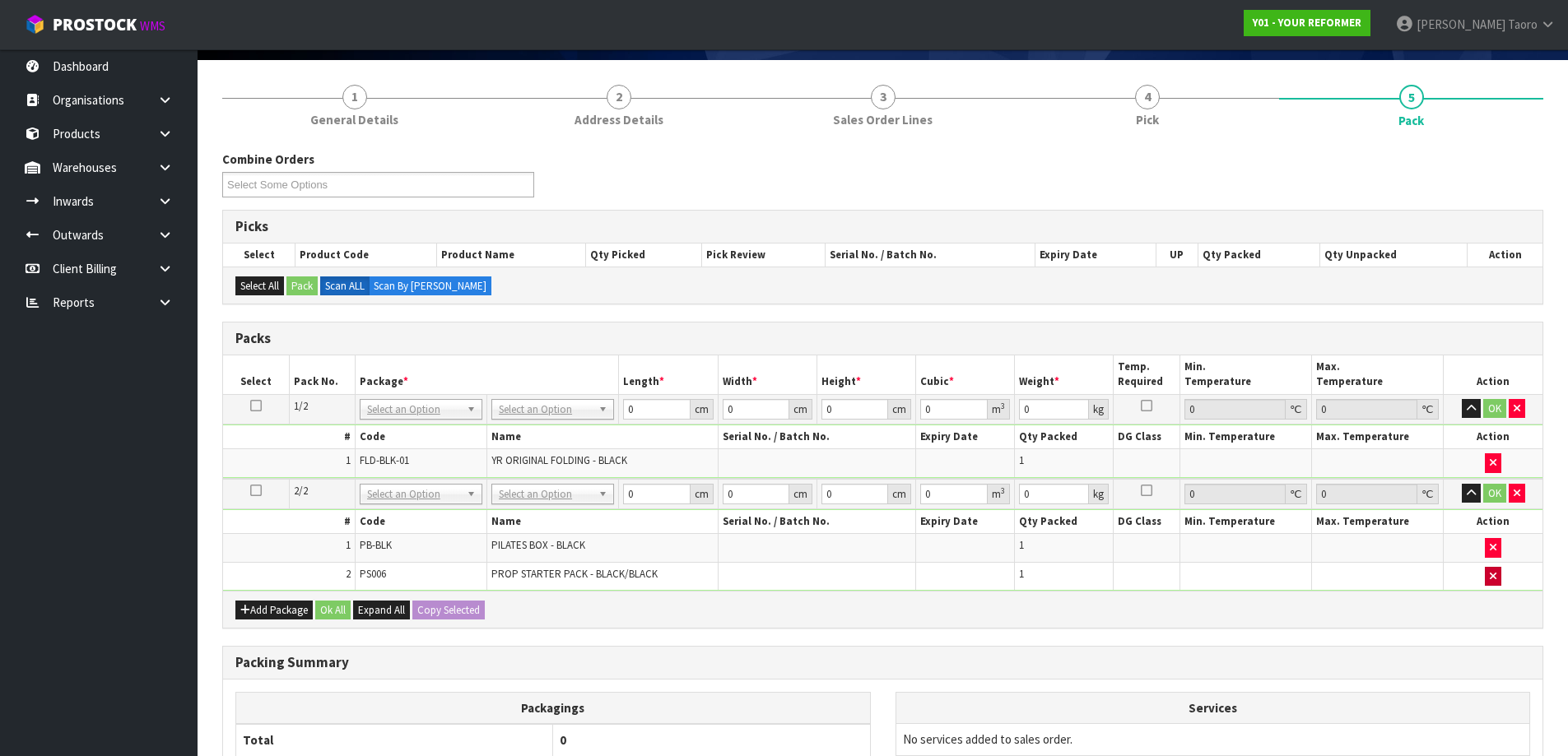
scroll to position [165, 0]
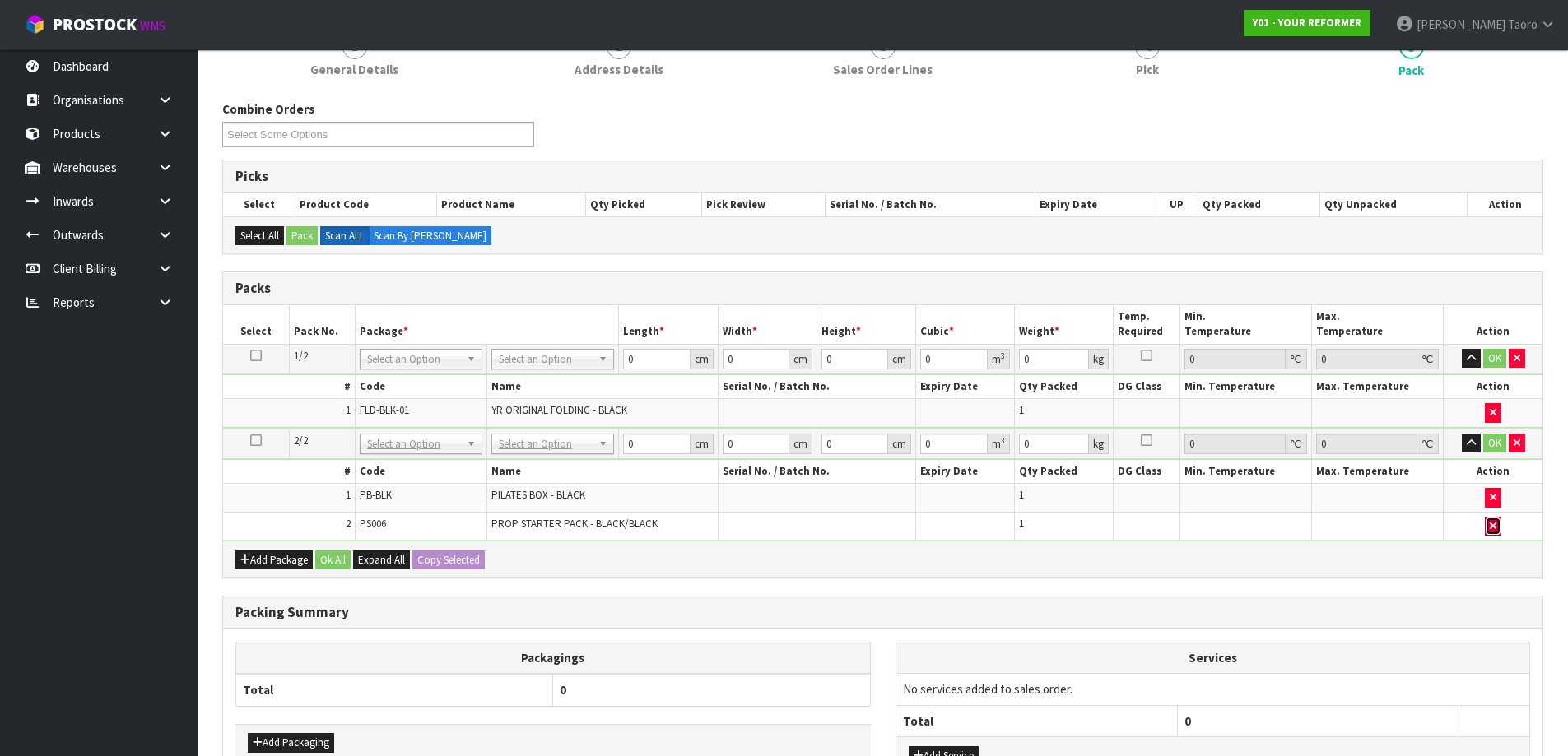
click at [1492, 531] on button "button" at bounding box center [1493, 526] width 17 height 19
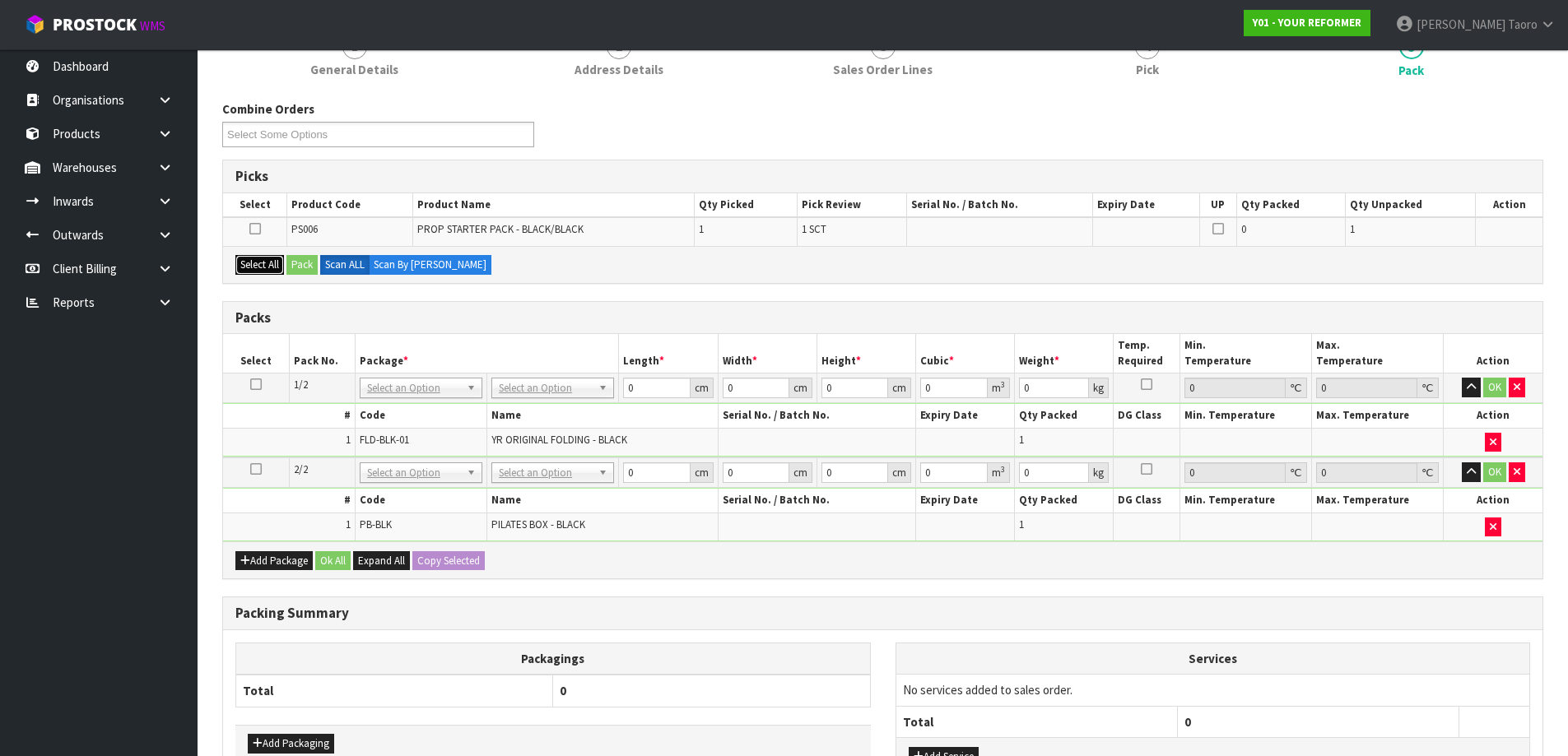
click at [282, 267] on button "Select All" at bounding box center [260, 264] width 49 height 19
click at [306, 271] on button "Pack" at bounding box center [302, 264] width 31 height 19
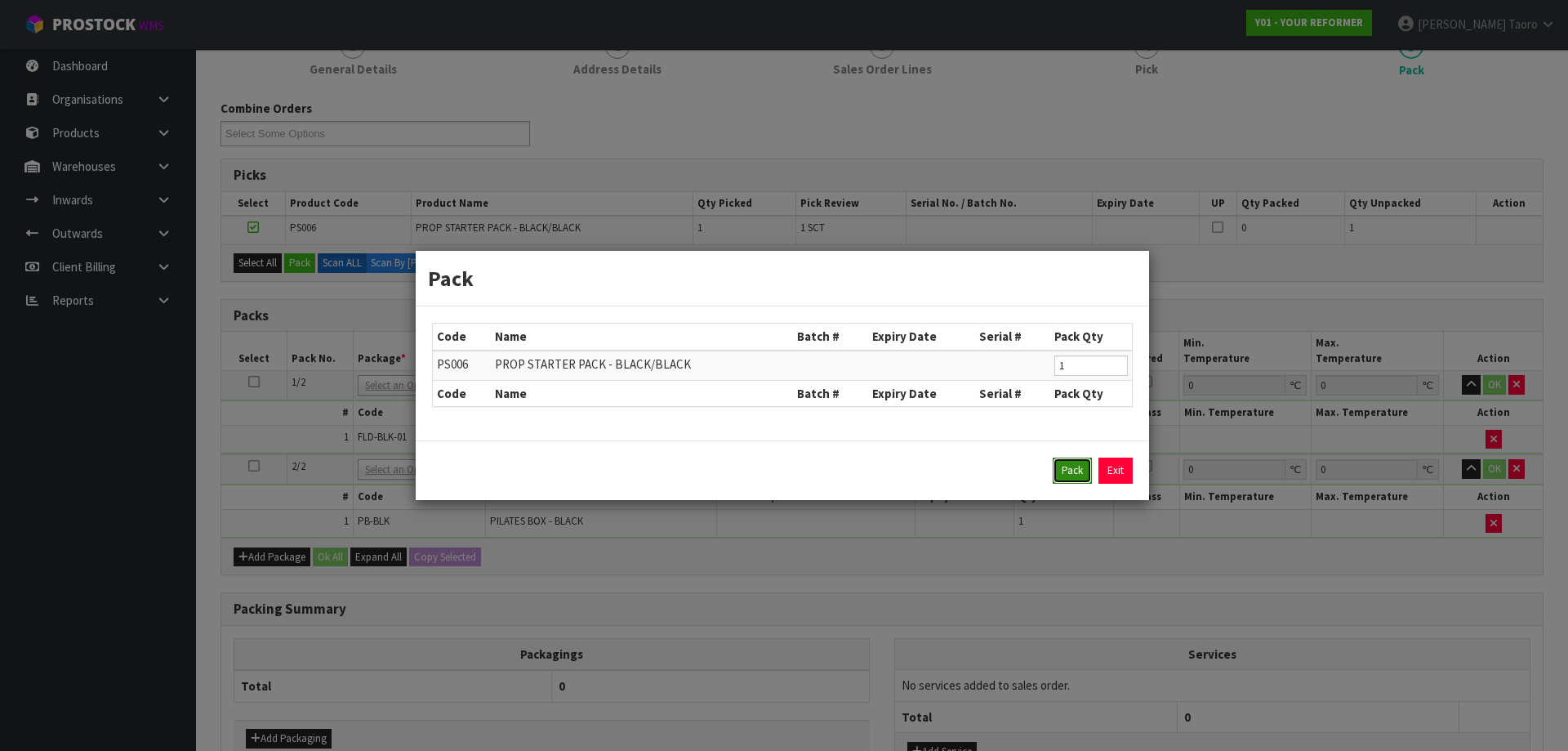
click at [1086, 466] on button "Pack" at bounding box center [1072, 470] width 39 height 26
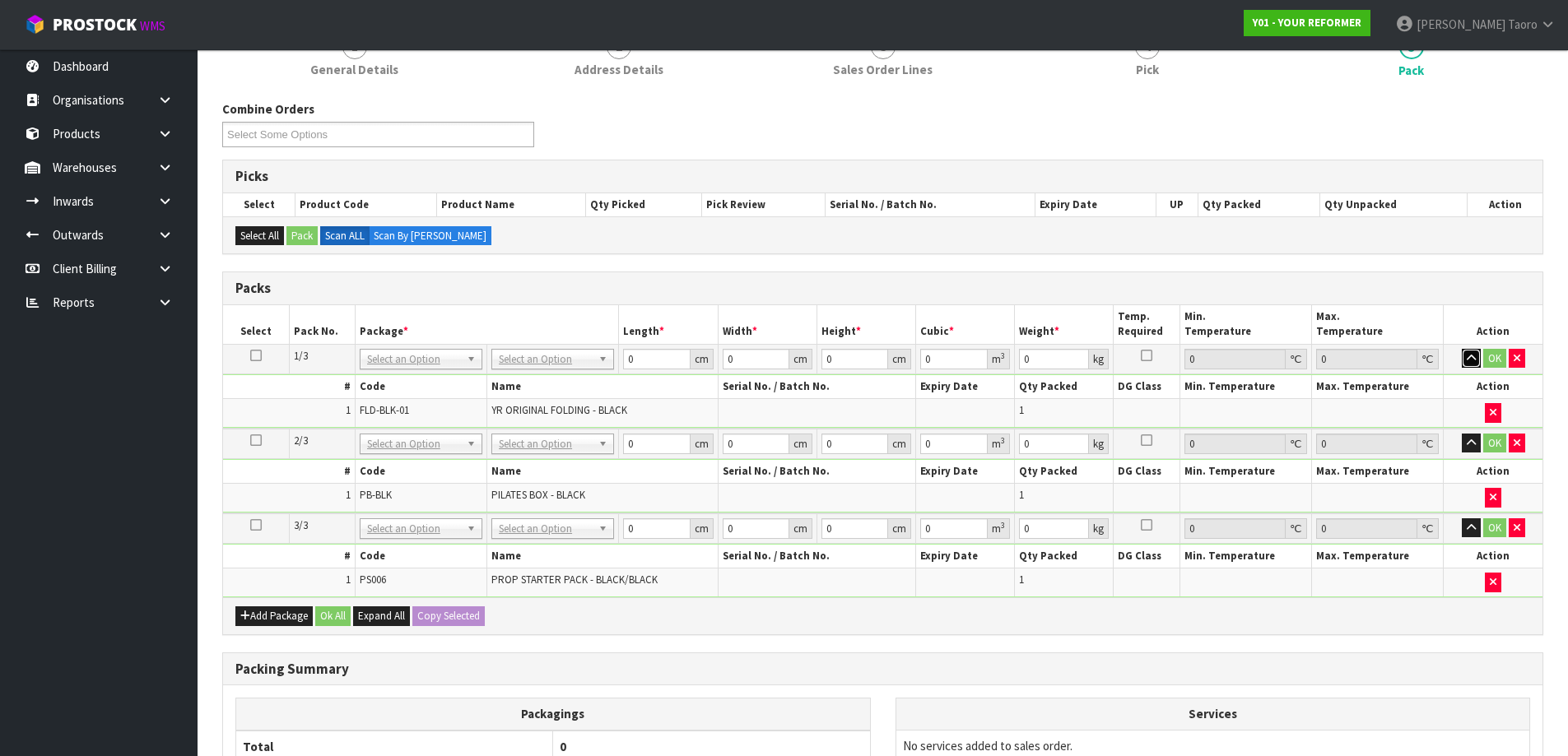
click at [1471, 363] on icon "button" at bounding box center [1471, 359] width 9 height 11
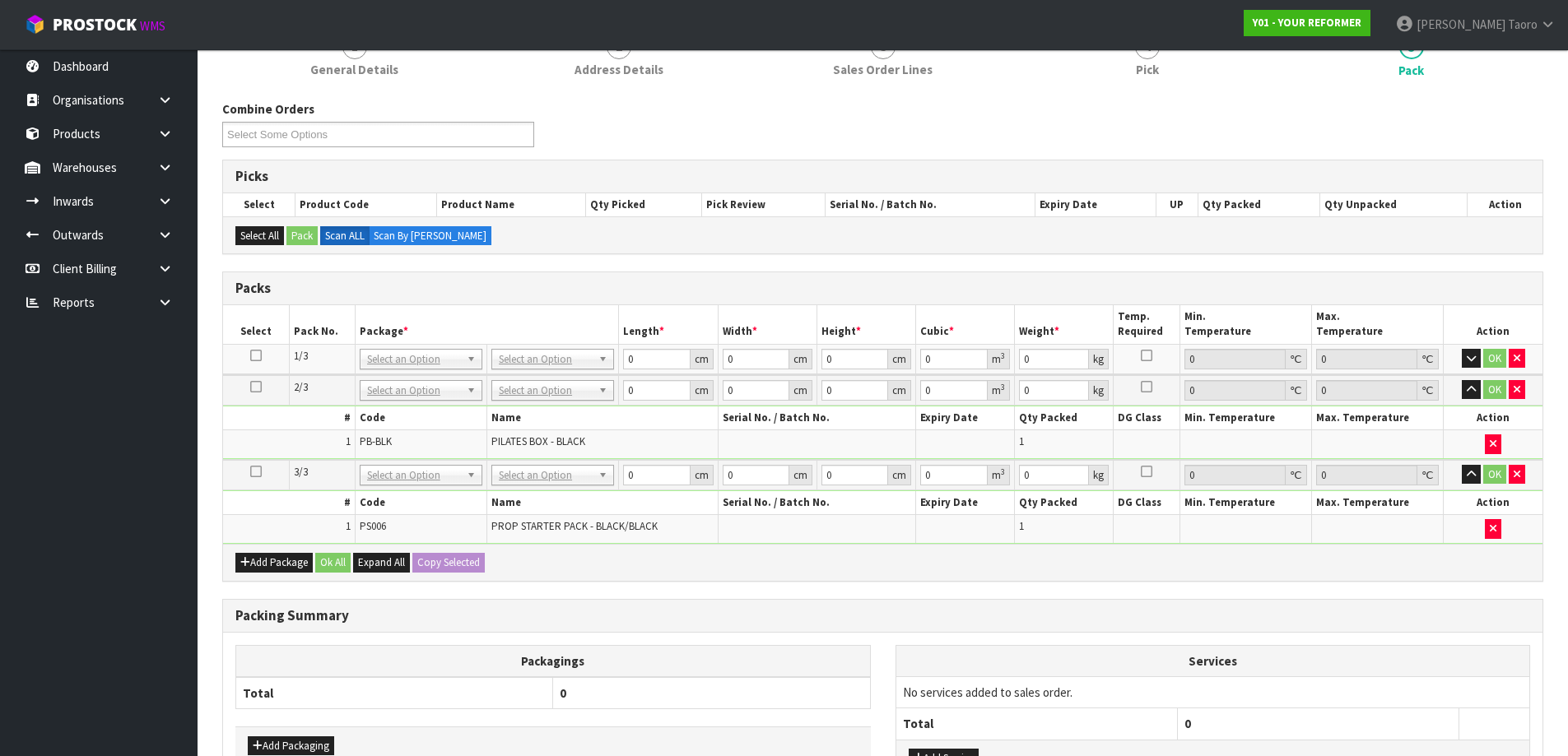
click at [1466, 378] on td "OK" at bounding box center [1492, 390] width 99 height 30
click at [1471, 387] on icon "button" at bounding box center [1471, 390] width 9 height 11
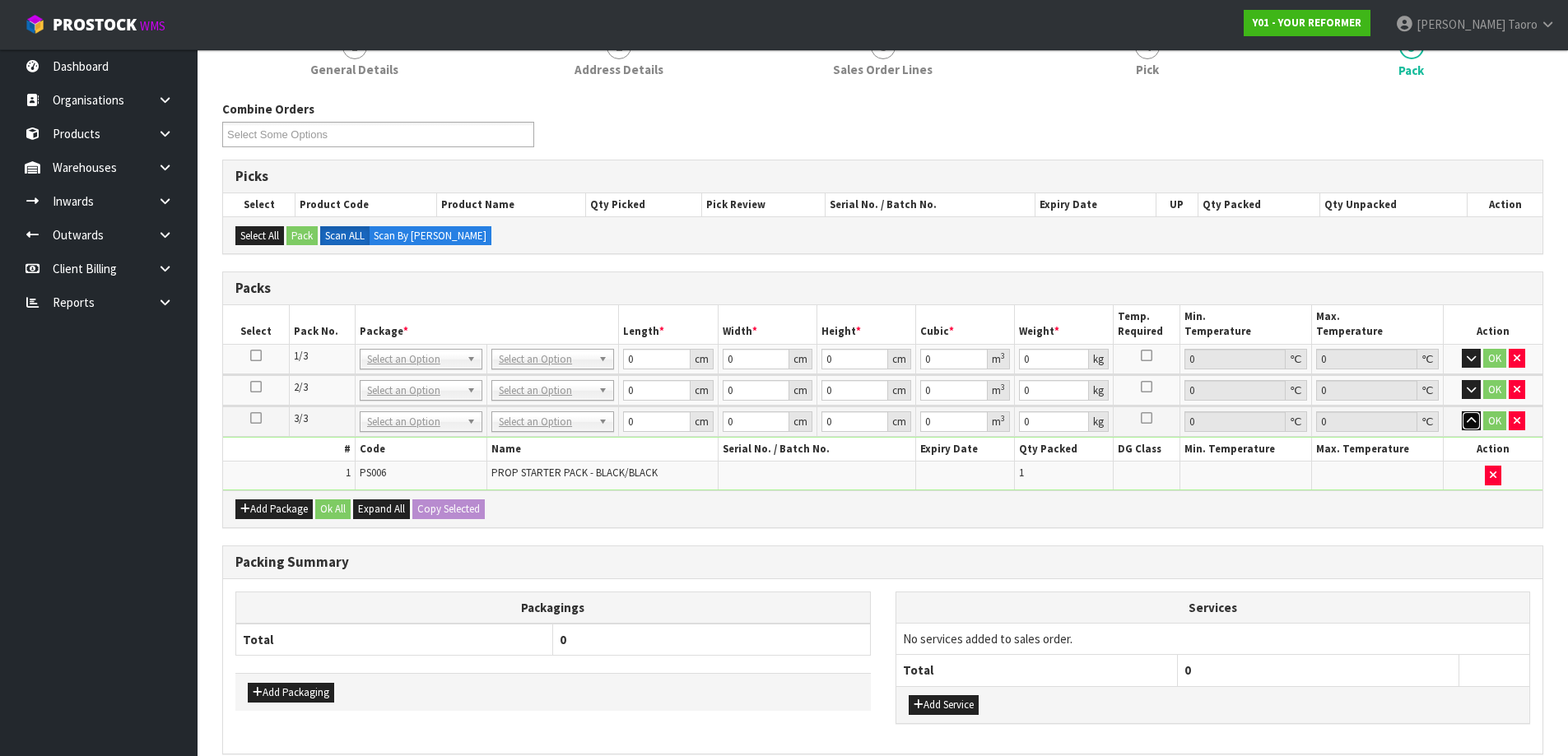
click at [1467, 424] on icon "button" at bounding box center [1471, 421] width 9 height 11
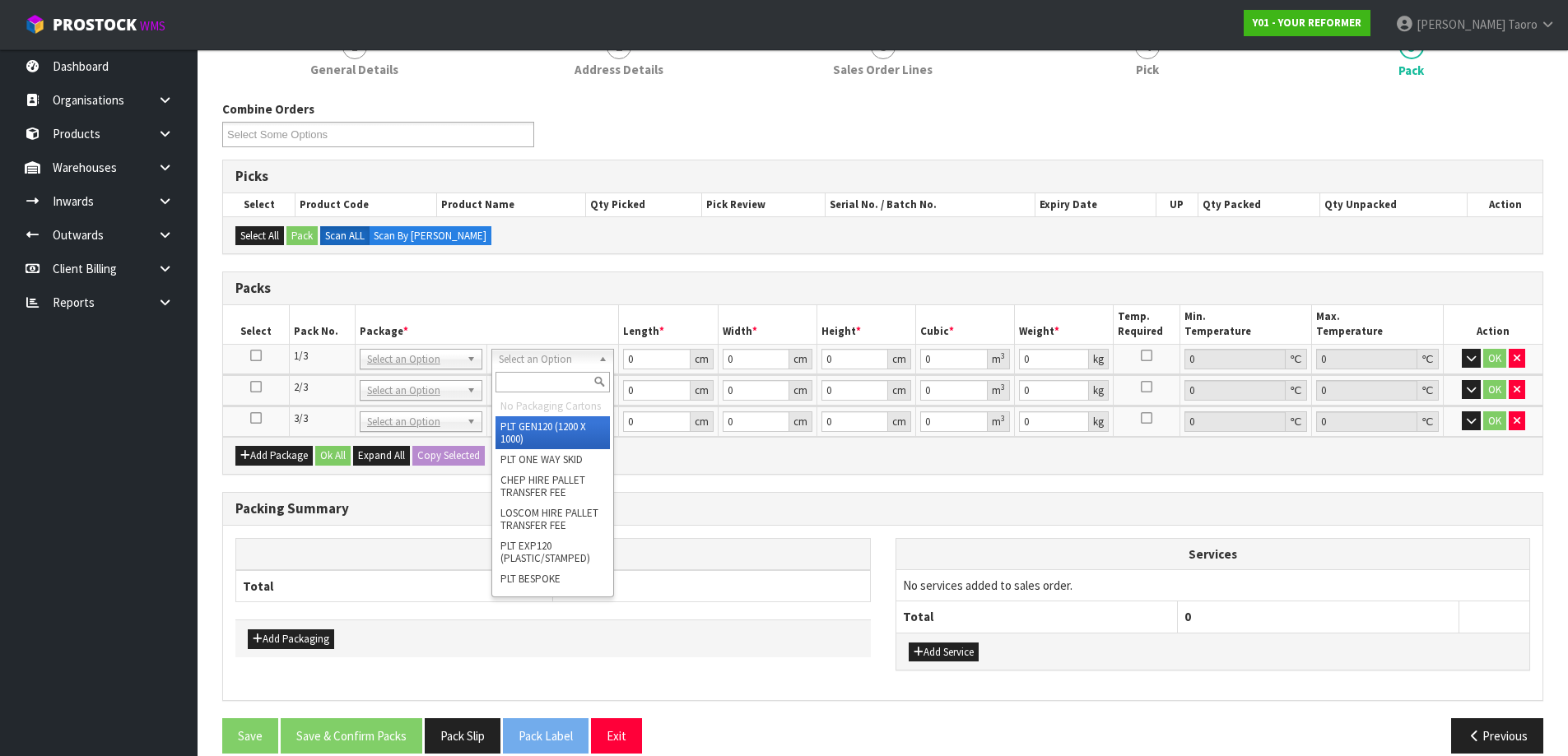
click at [565, 380] on input "text" at bounding box center [553, 382] width 115 height 20
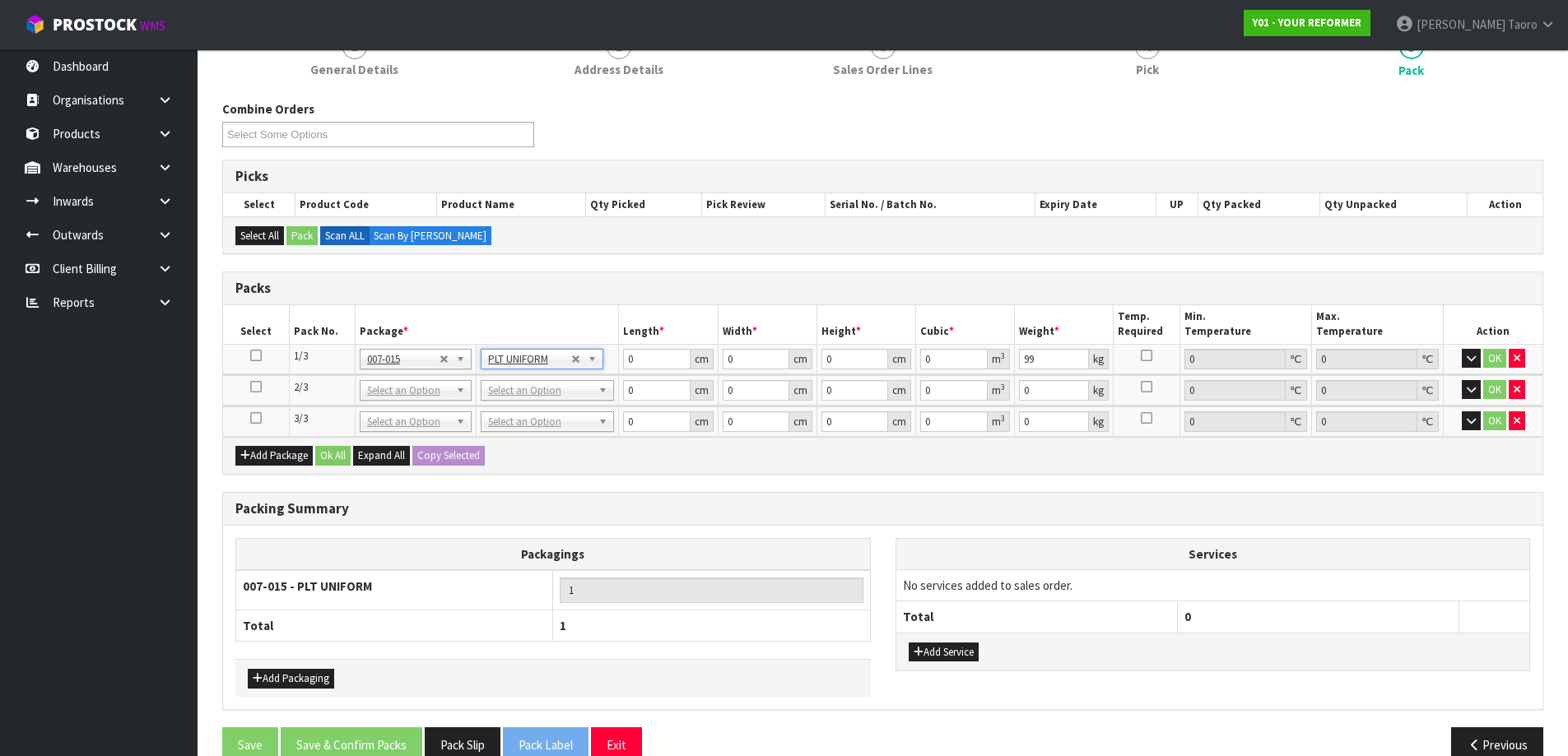
drag, startPoint x: 570, startPoint y: 381, endPoint x: 584, endPoint y: 375, distance: 15.2
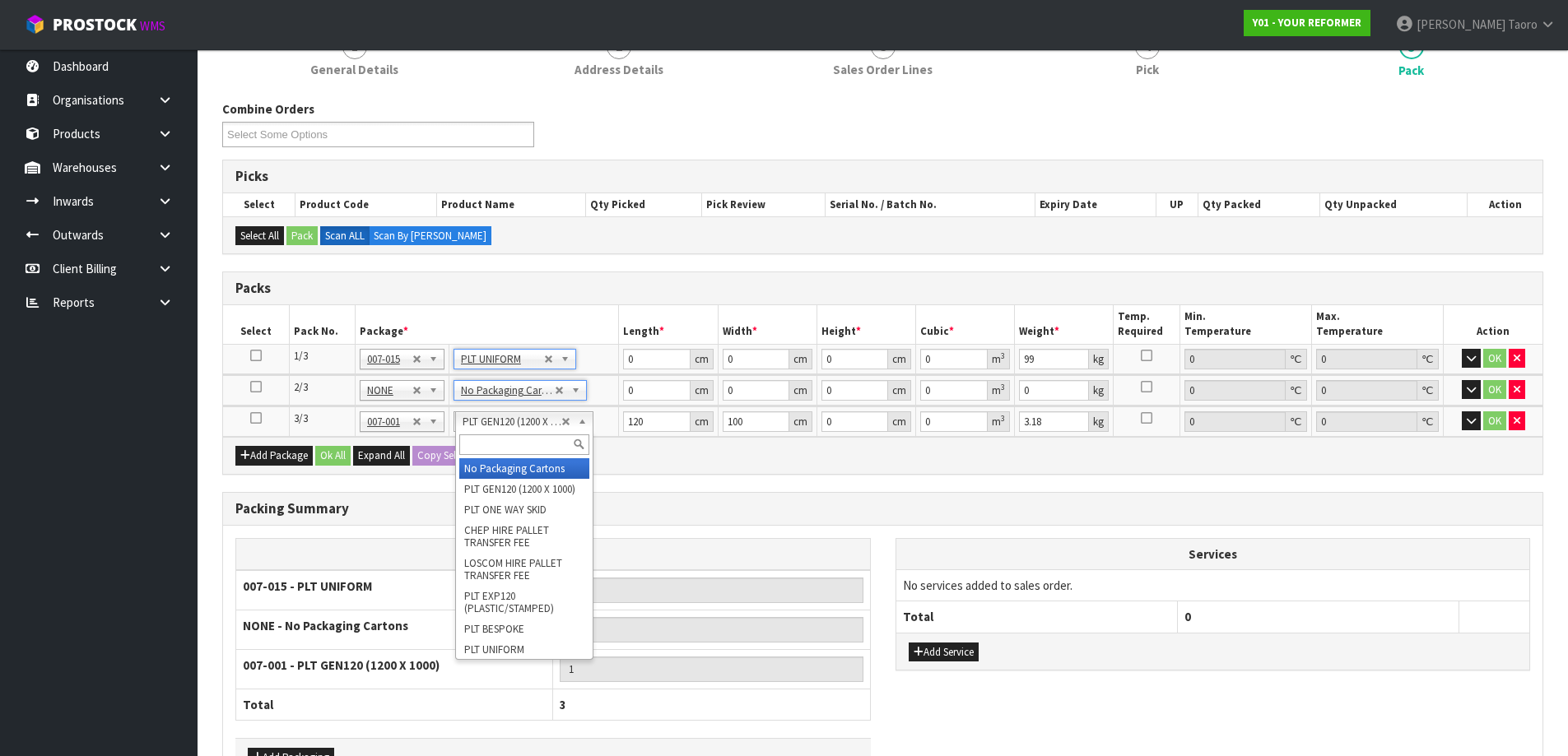
drag, startPoint x: 557, startPoint y: 470, endPoint x: 615, endPoint y: 427, distance: 72.2
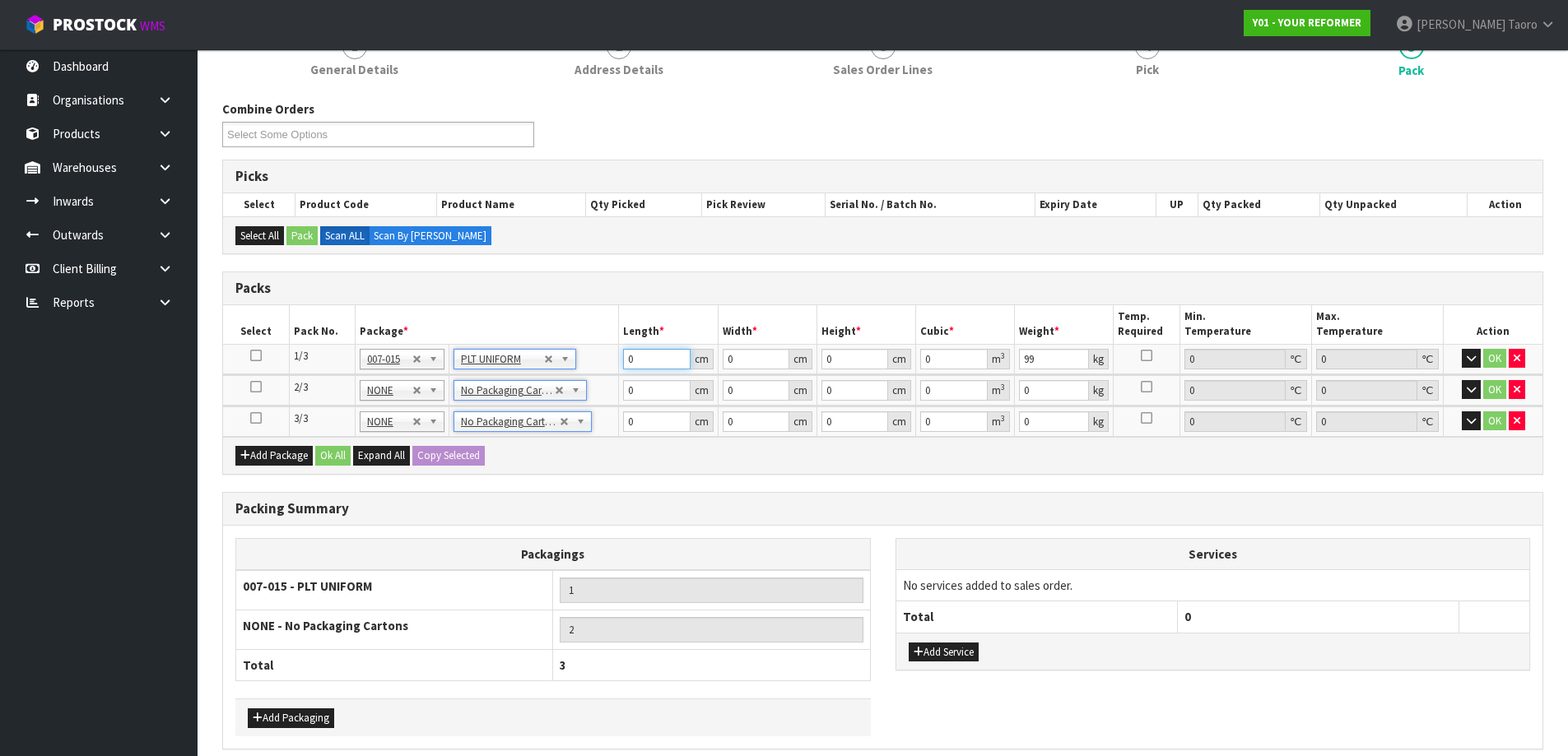
click at [664, 364] on input "0" at bounding box center [656, 359] width 67 height 20
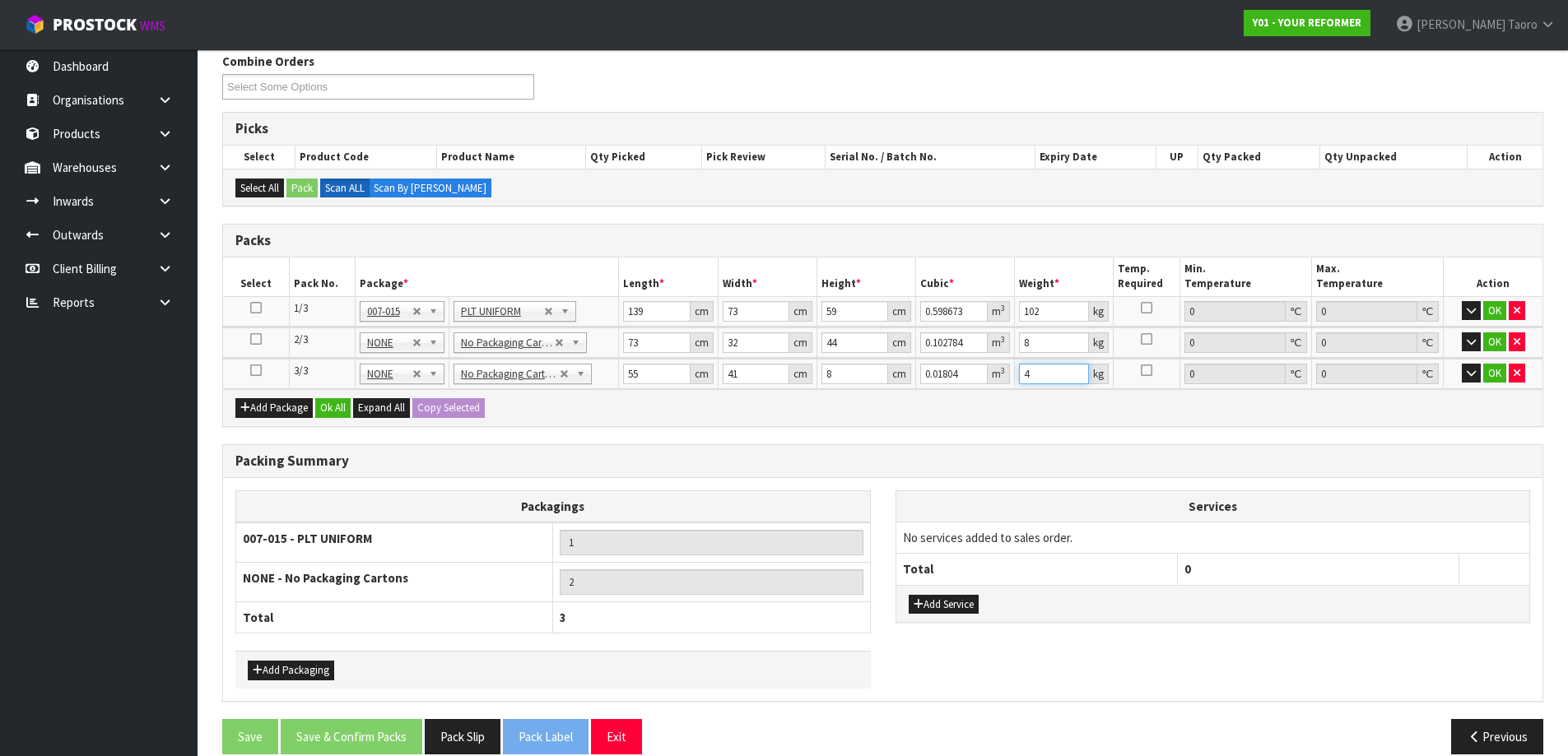
scroll to position [236, 0]
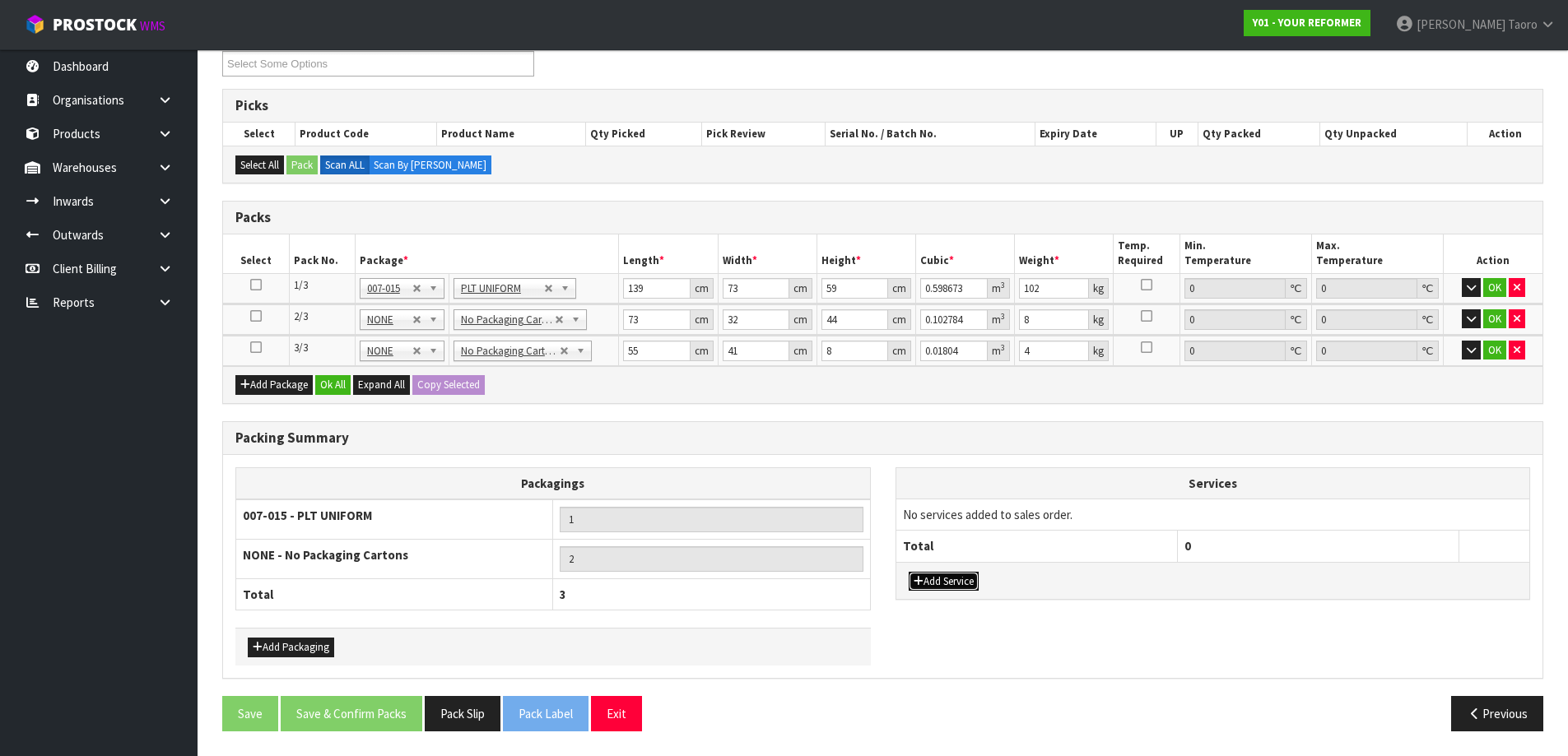
drag, startPoint x: 935, startPoint y: 582, endPoint x: 960, endPoint y: 543, distance: 46.3
click at [936, 581] on button "Add Service" at bounding box center [944, 581] width 70 height 19
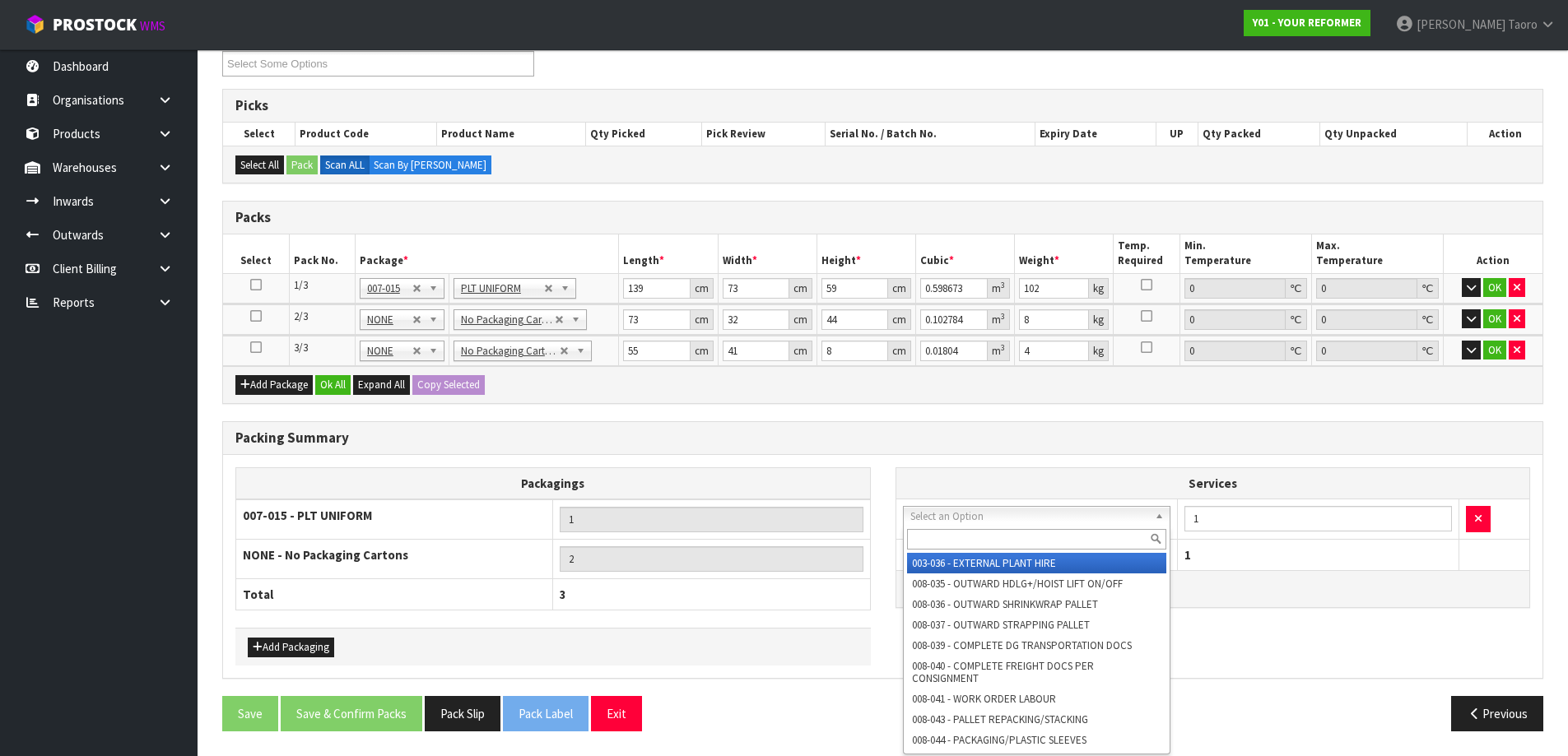
click at [986, 533] on input "text" at bounding box center [1036, 539] width 260 height 20
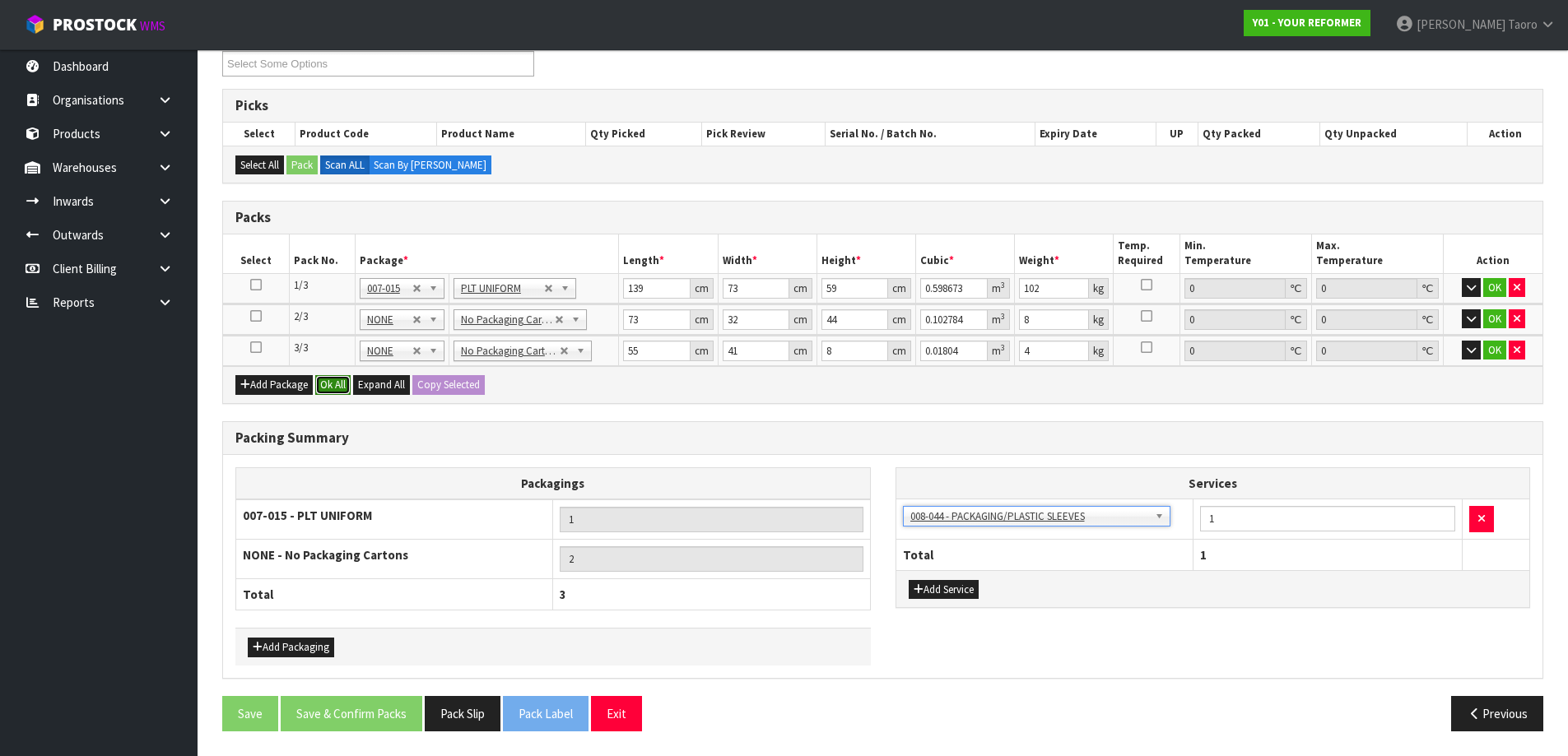
click at [339, 384] on button "Ok All" at bounding box center [333, 384] width 35 height 19
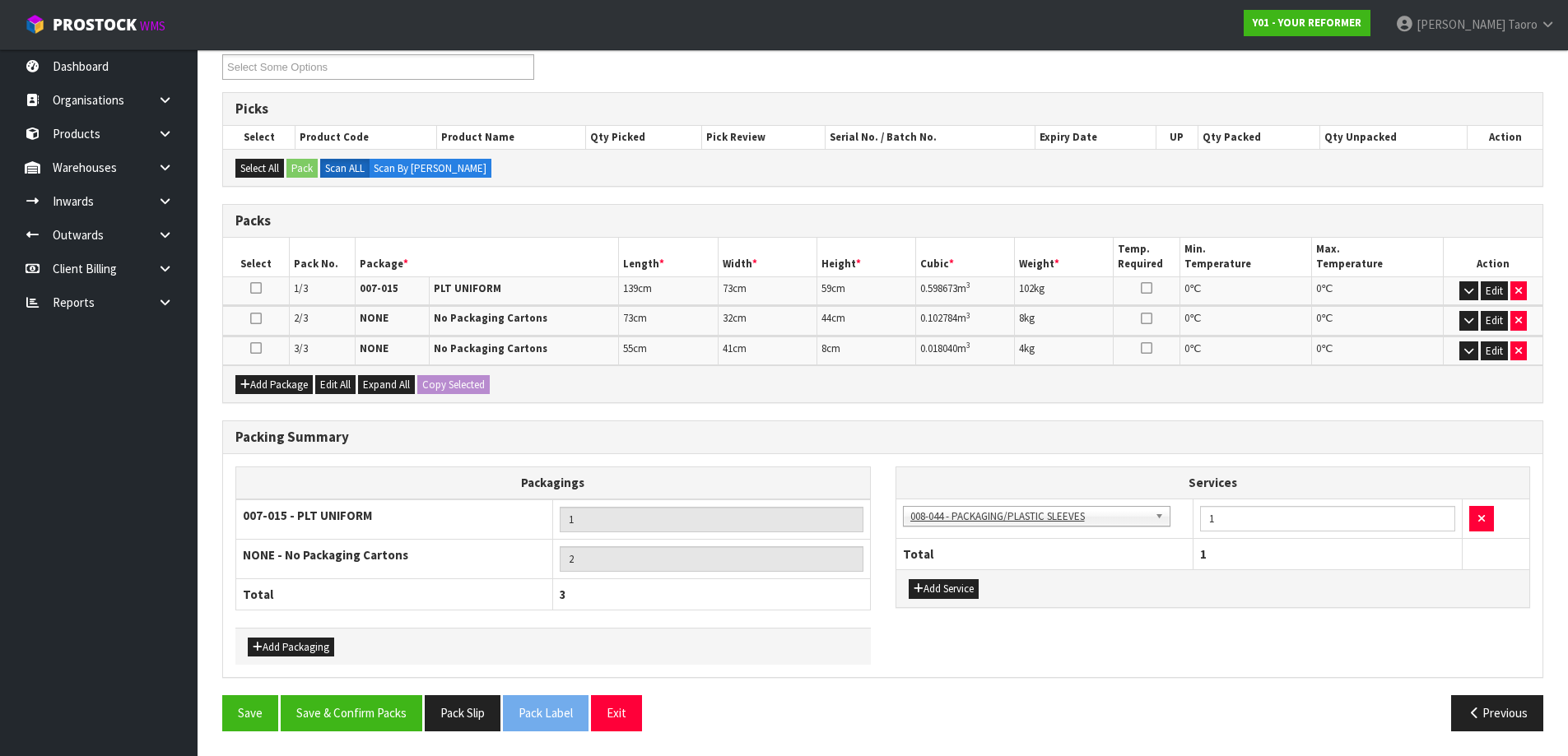
scroll to position [232, 0]
click at [386, 716] on button "Save & Confirm Packs" at bounding box center [351, 713] width 141 height 35
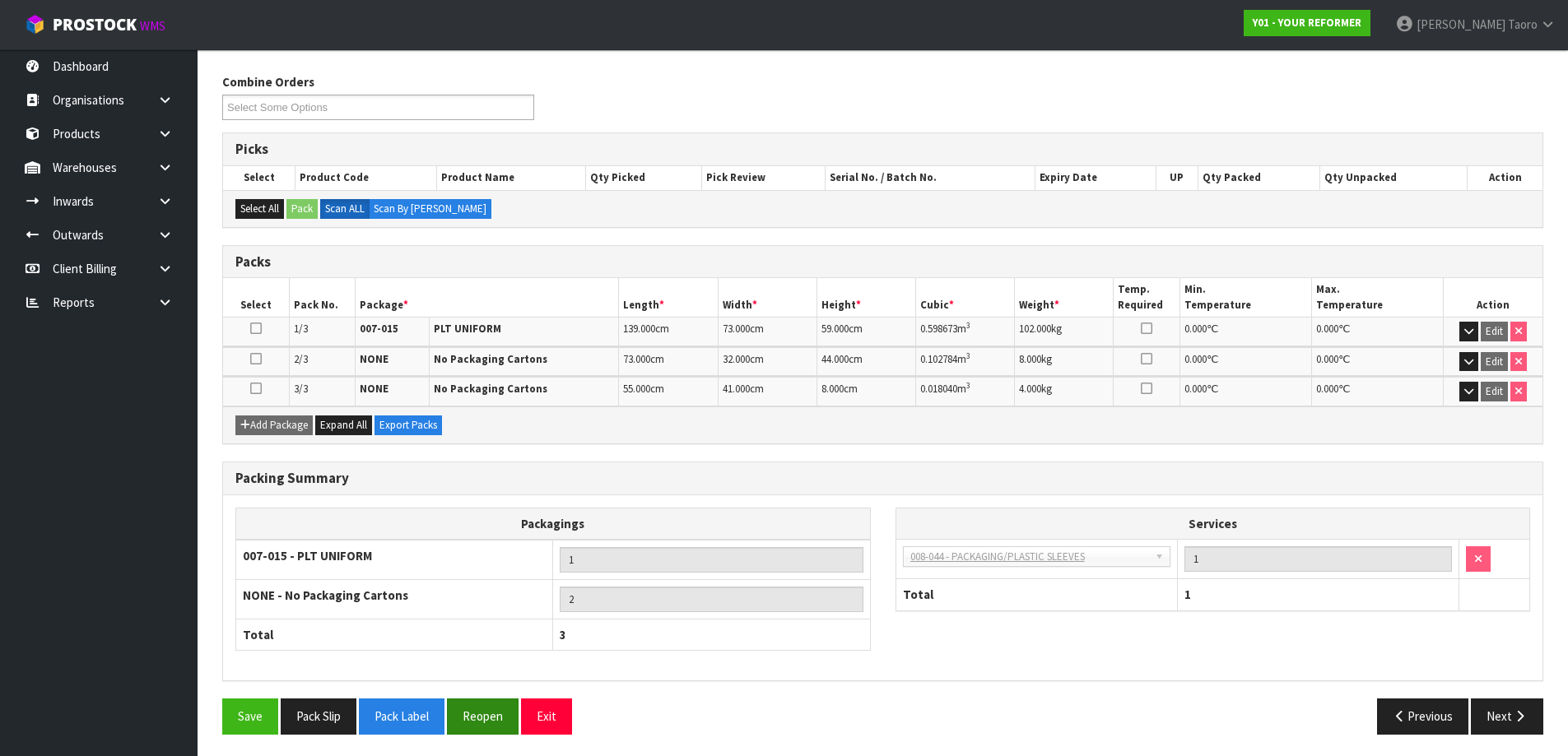
scroll to position [254, 0]
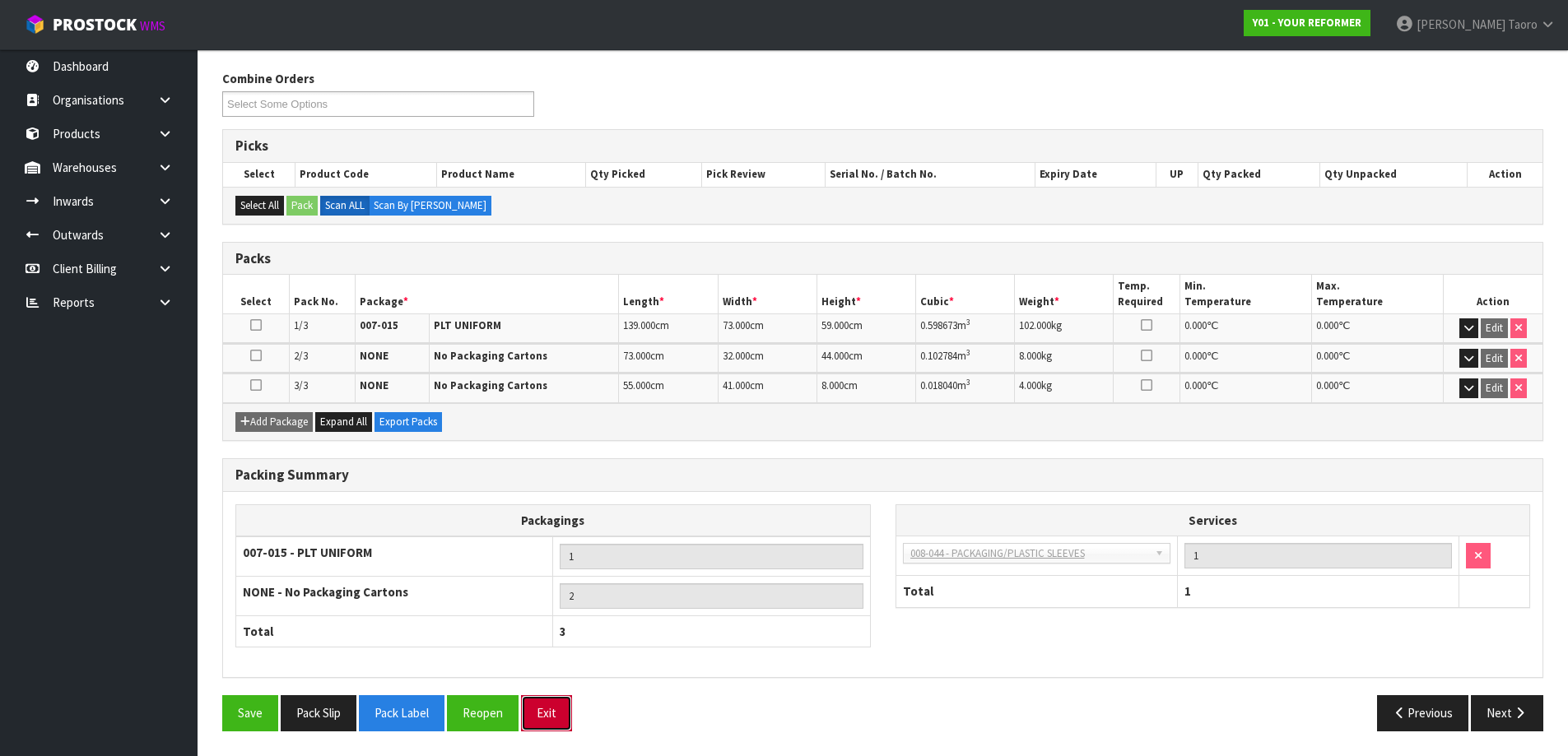
click at [540, 714] on button "Exit" at bounding box center [545, 713] width 51 height 35
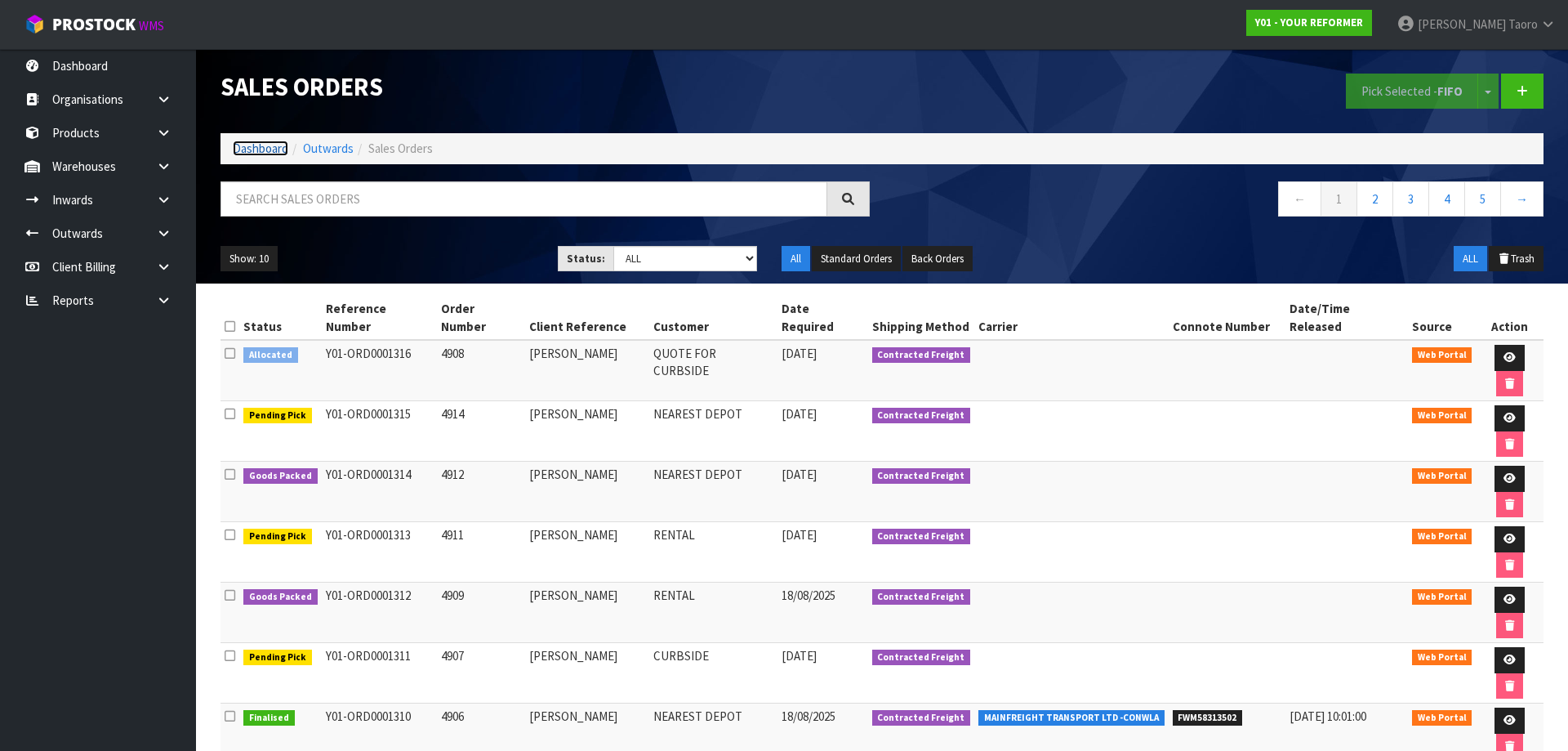
click at [266, 152] on link "Dashboard" at bounding box center [261, 148] width 56 height 16
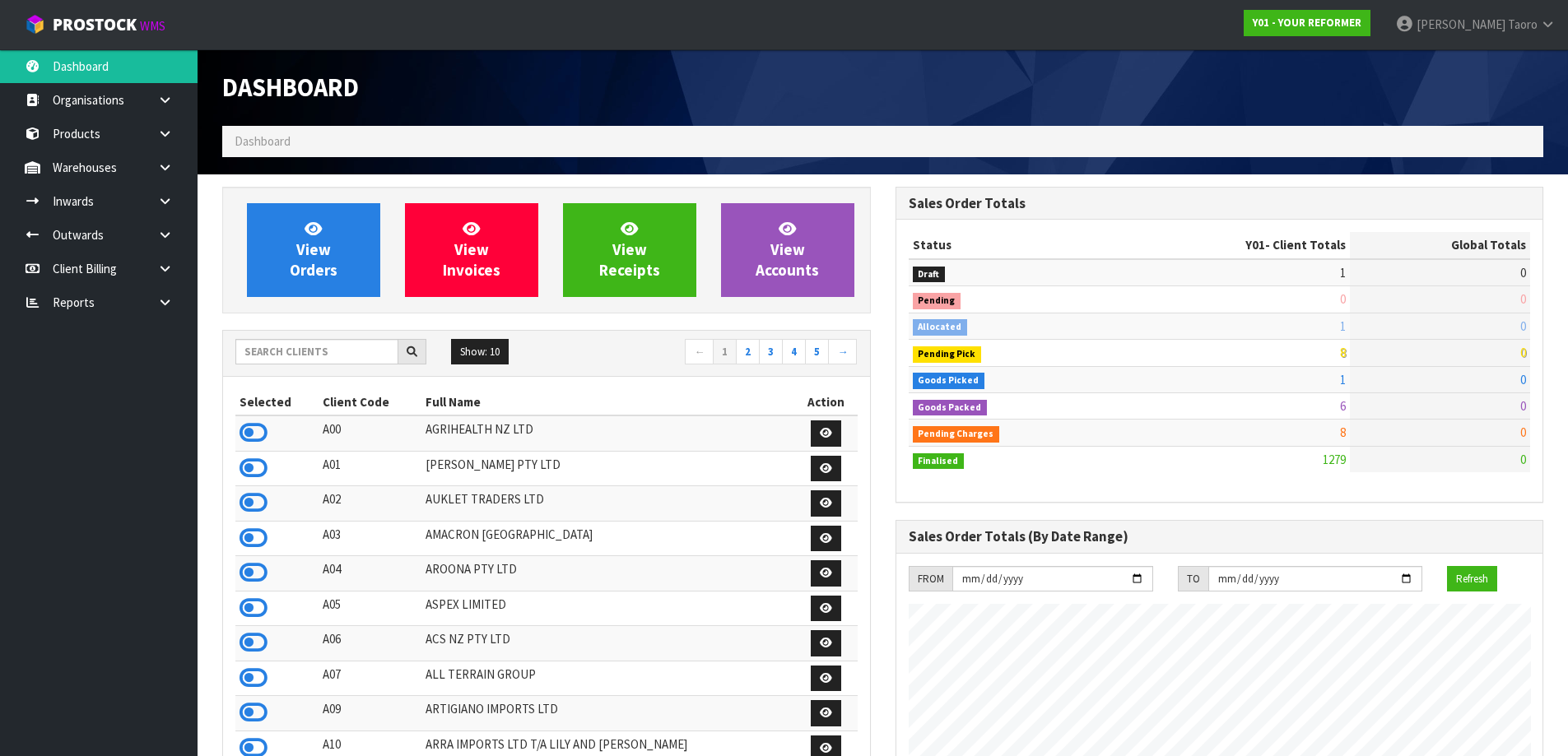
scroll to position [1246, 672]
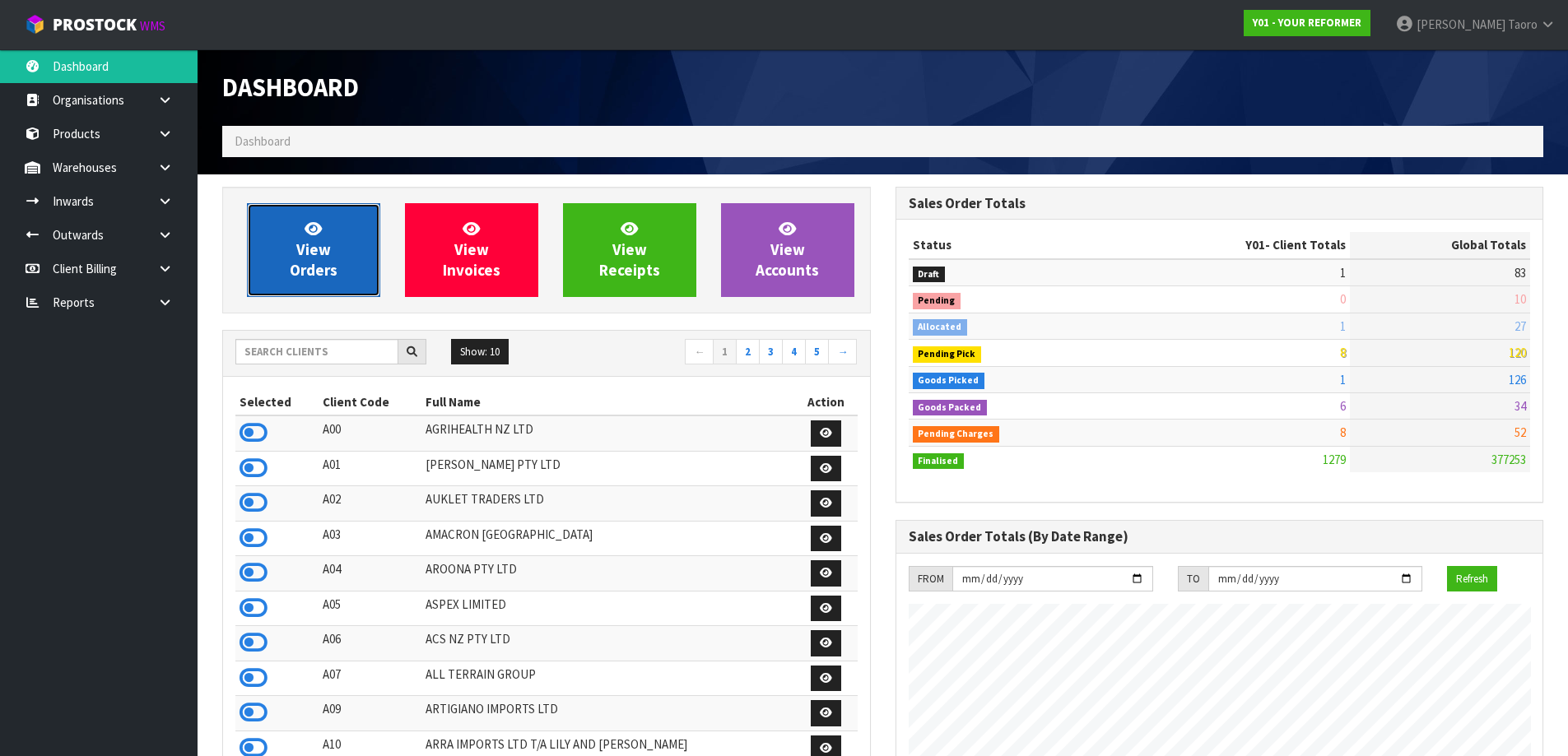
click at [329, 237] on link "View Orders" at bounding box center [313, 250] width 133 height 93
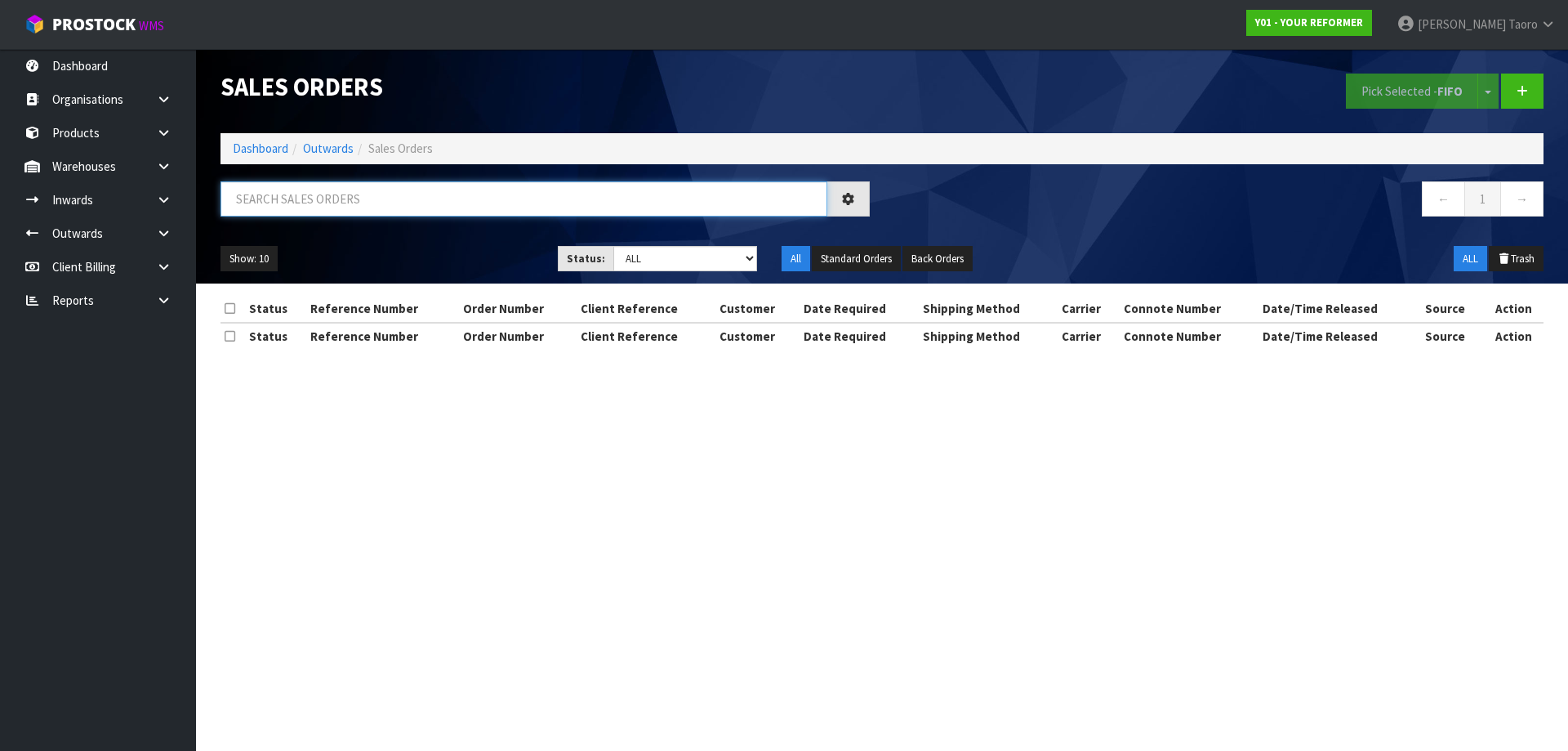
click at [328, 206] on input "text" at bounding box center [523, 199] width 606 height 35
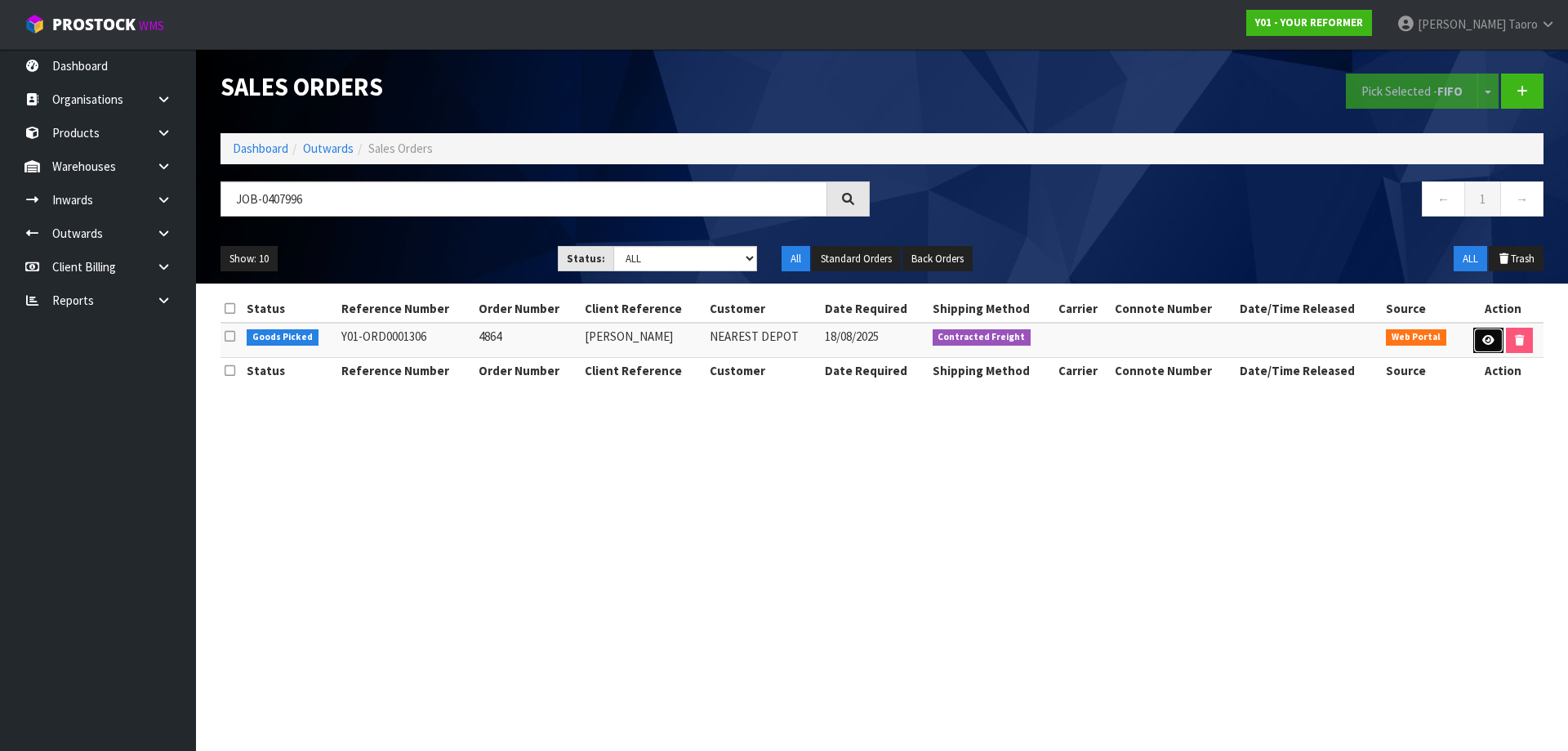
click at [1483, 343] on icon at bounding box center [1488, 341] width 12 height 11
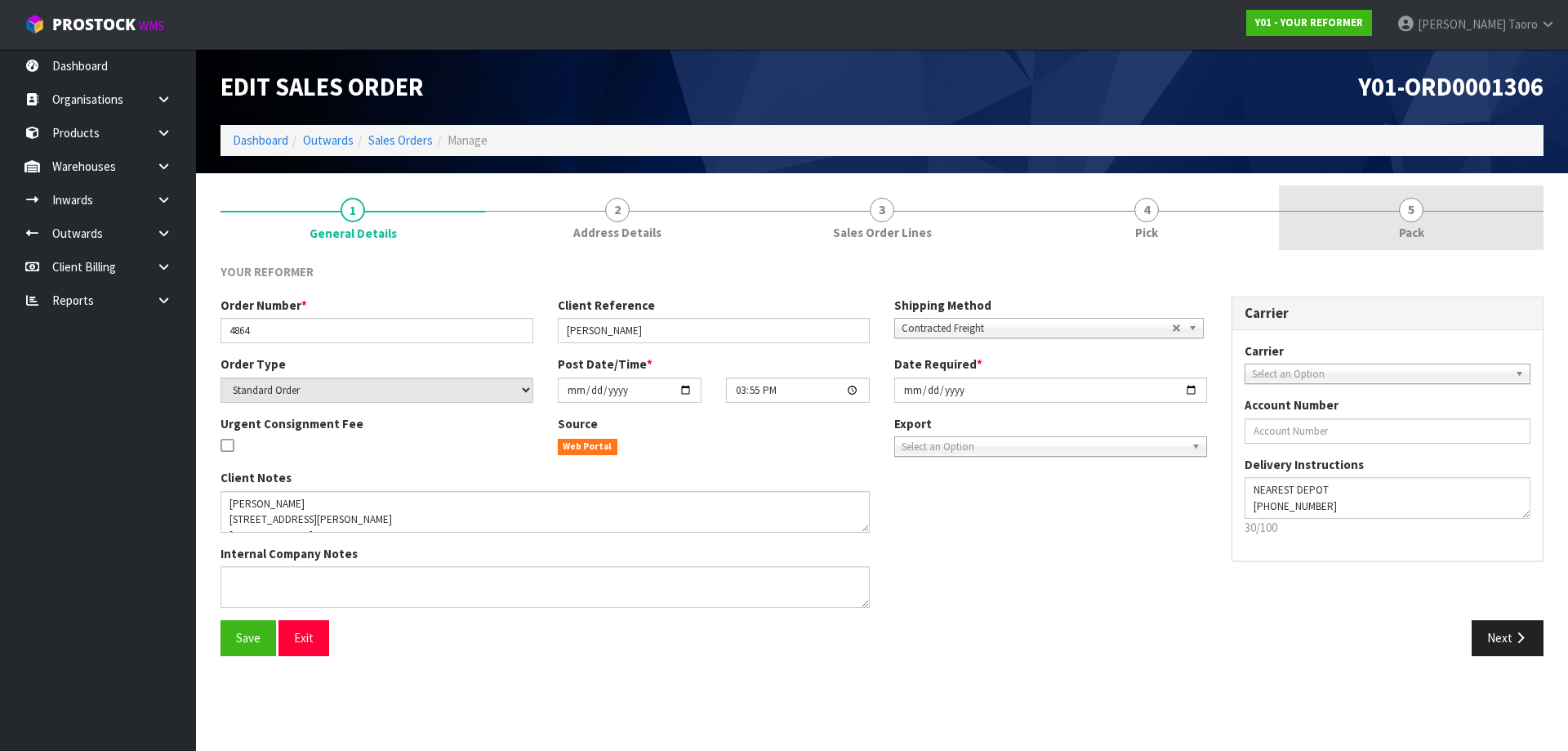
click at [1443, 220] on link "5 Pack" at bounding box center [1411, 218] width 264 height 64
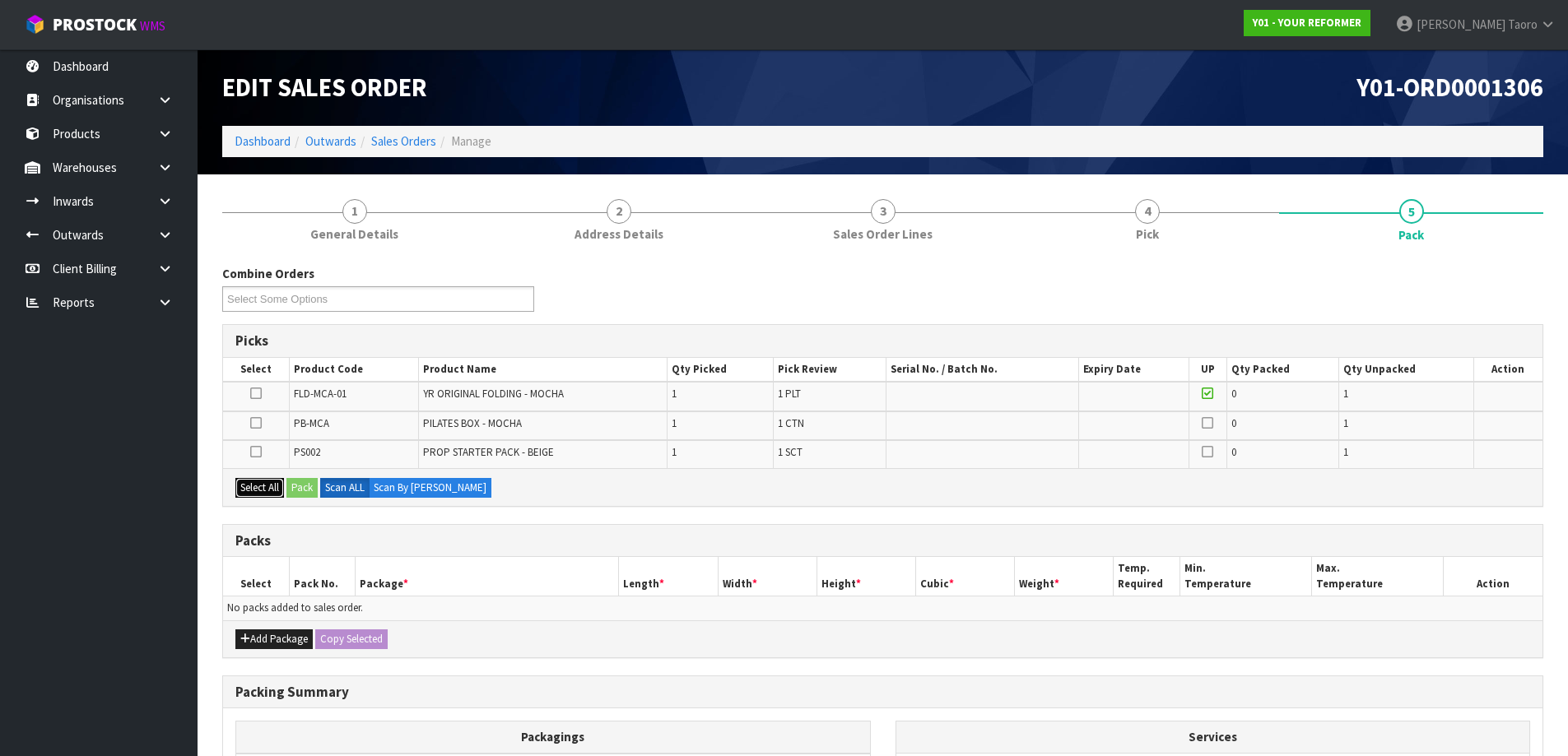
click at [281, 497] on button "Select All" at bounding box center [260, 487] width 49 height 19
click at [303, 491] on button "Pack" at bounding box center [302, 487] width 31 height 19
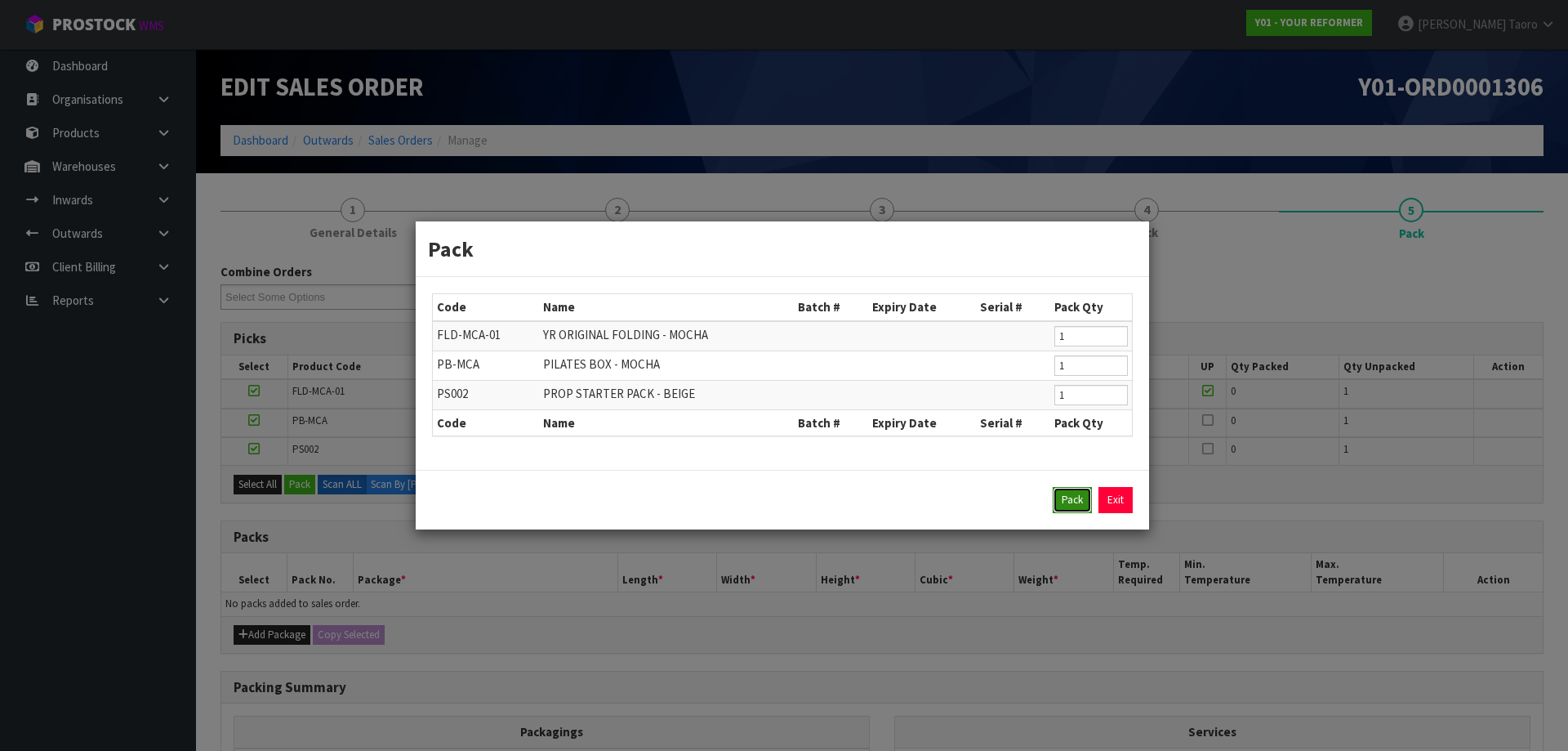
drag, startPoint x: 1071, startPoint y: 502, endPoint x: 1079, endPoint y: 495, distance: 10.6
click at [1076, 498] on button "Pack" at bounding box center [1072, 499] width 39 height 26
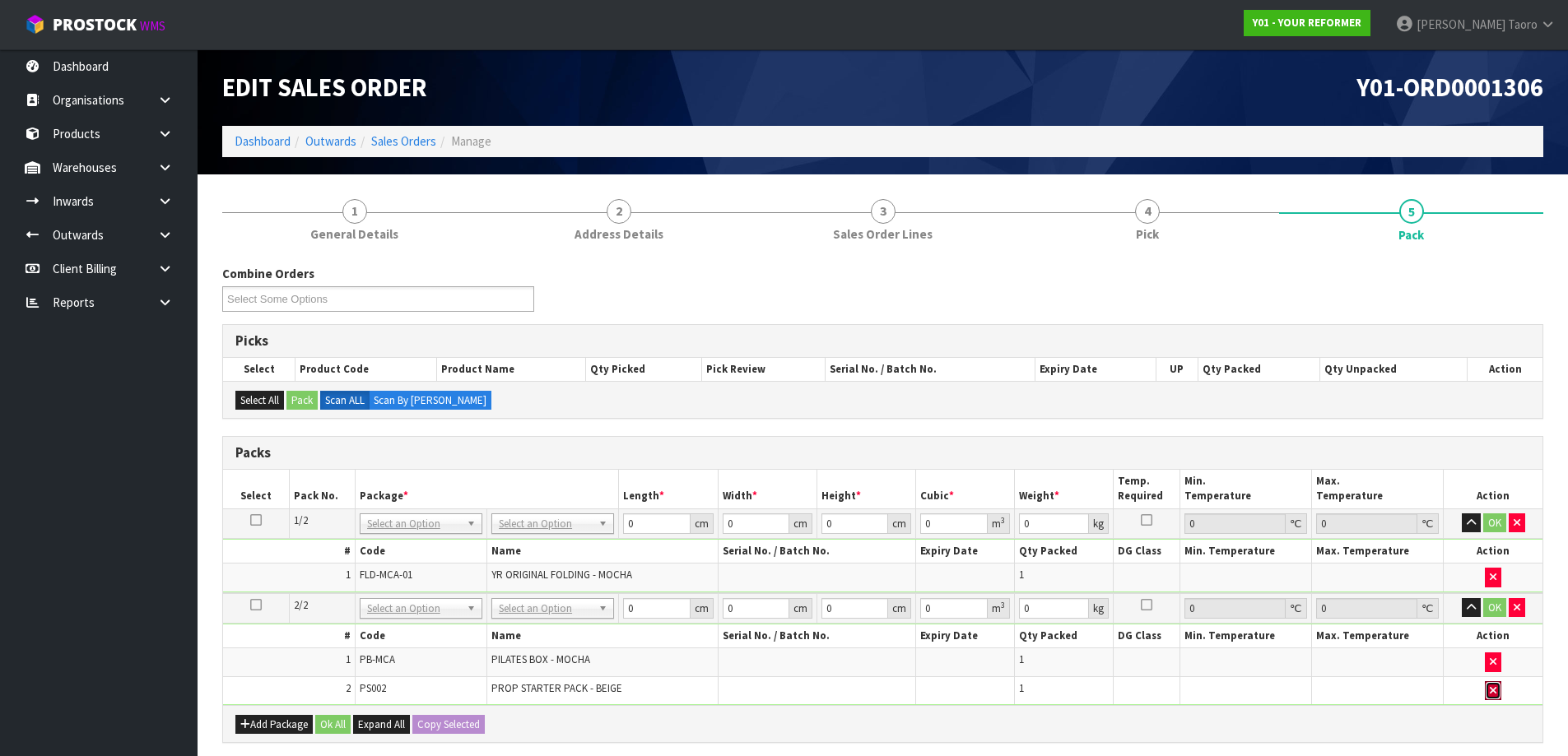
click at [1499, 688] on button "button" at bounding box center [1493, 690] width 17 height 19
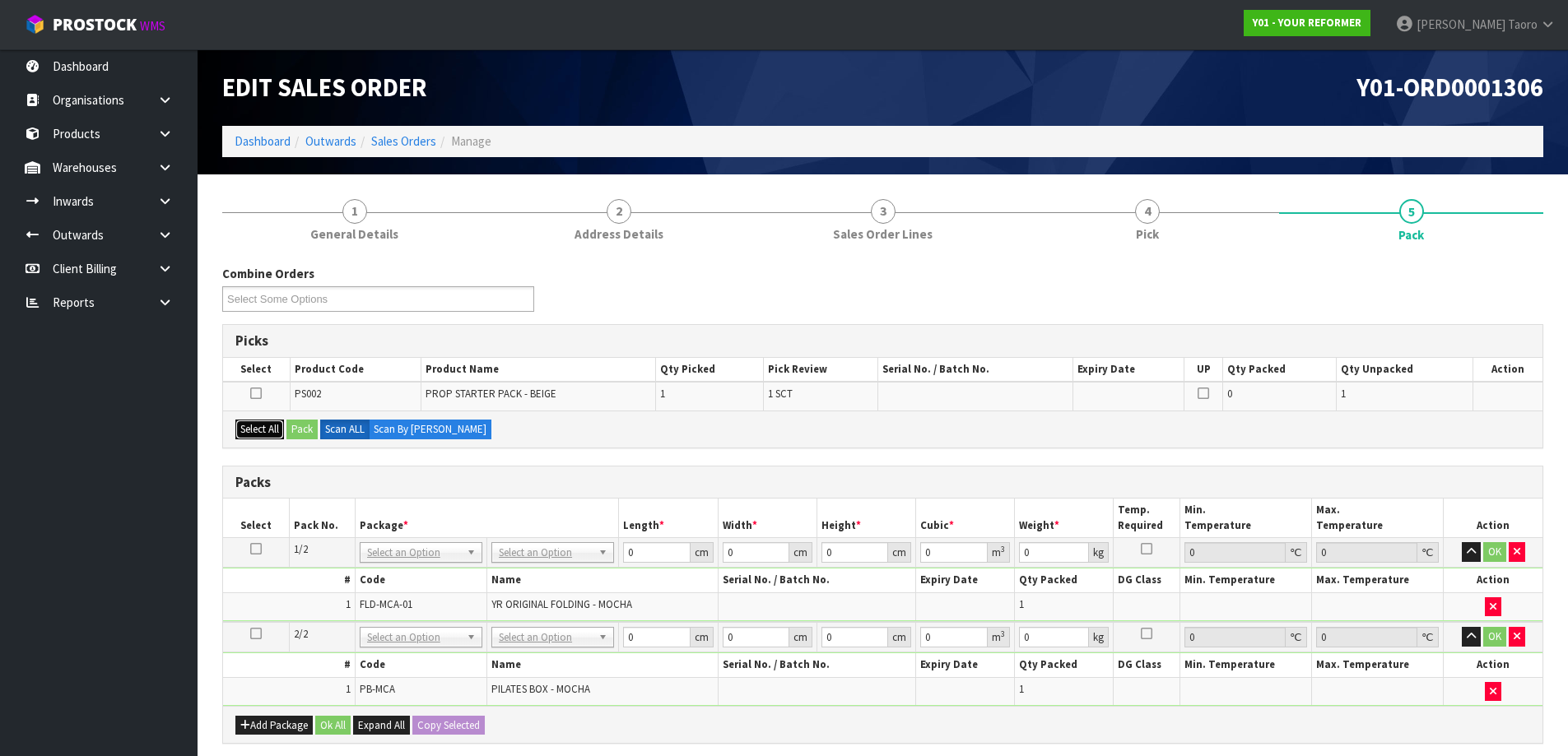
click at [270, 436] on button "Select All" at bounding box center [260, 429] width 49 height 19
click at [303, 434] on button "Pack" at bounding box center [302, 429] width 31 height 19
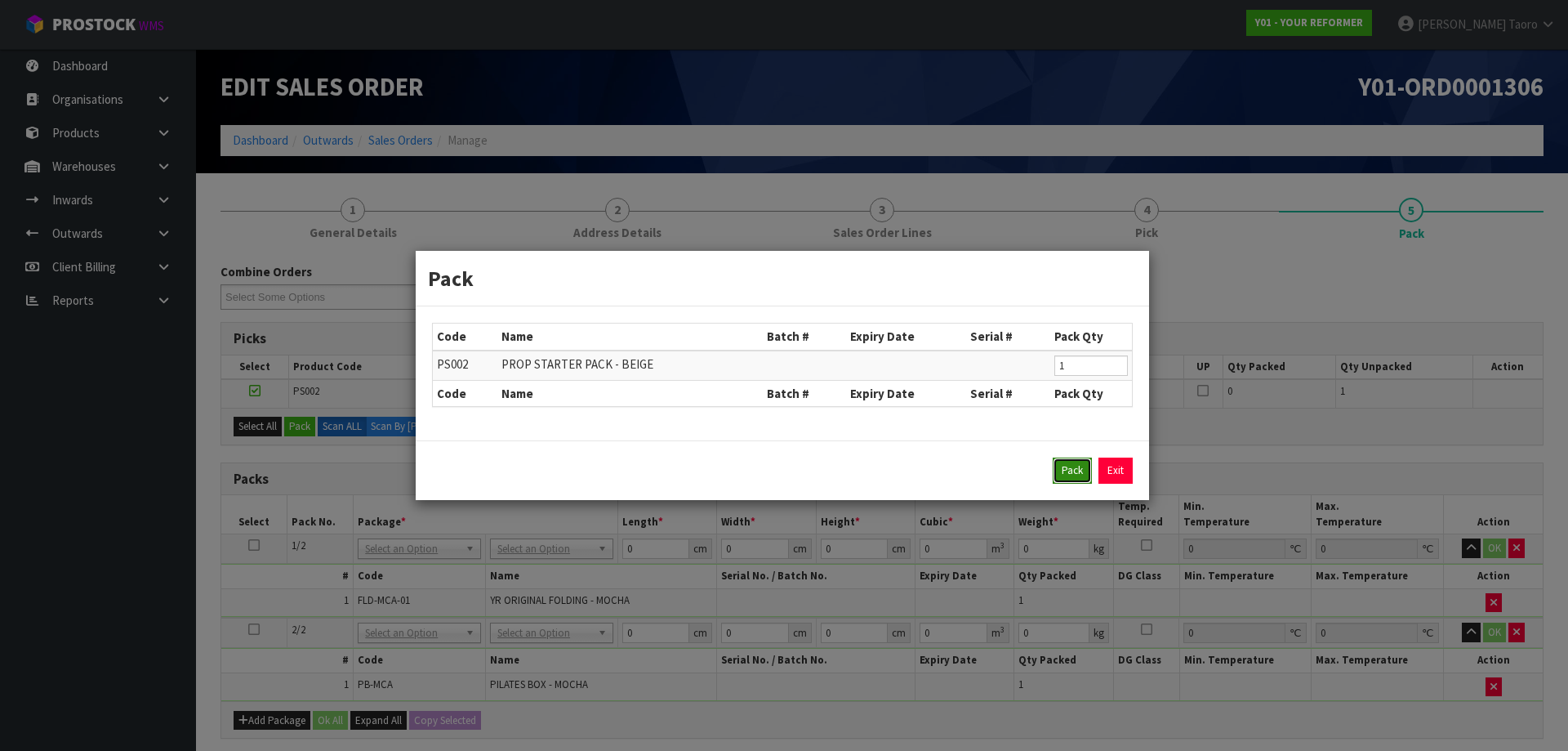
click at [1056, 465] on button "Pack" at bounding box center [1072, 470] width 39 height 26
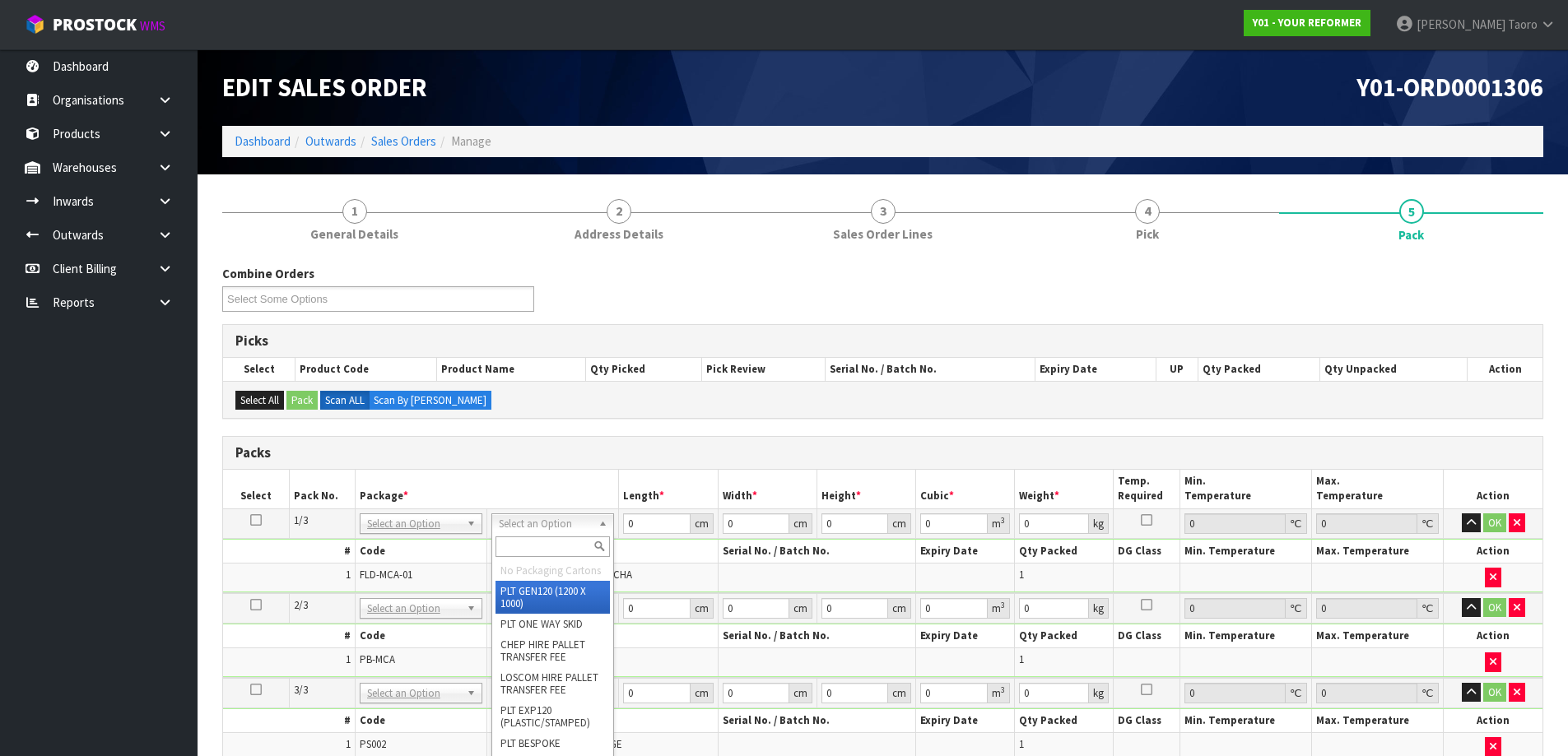
click at [581, 551] on input "text" at bounding box center [553, 546] width 115 height 20
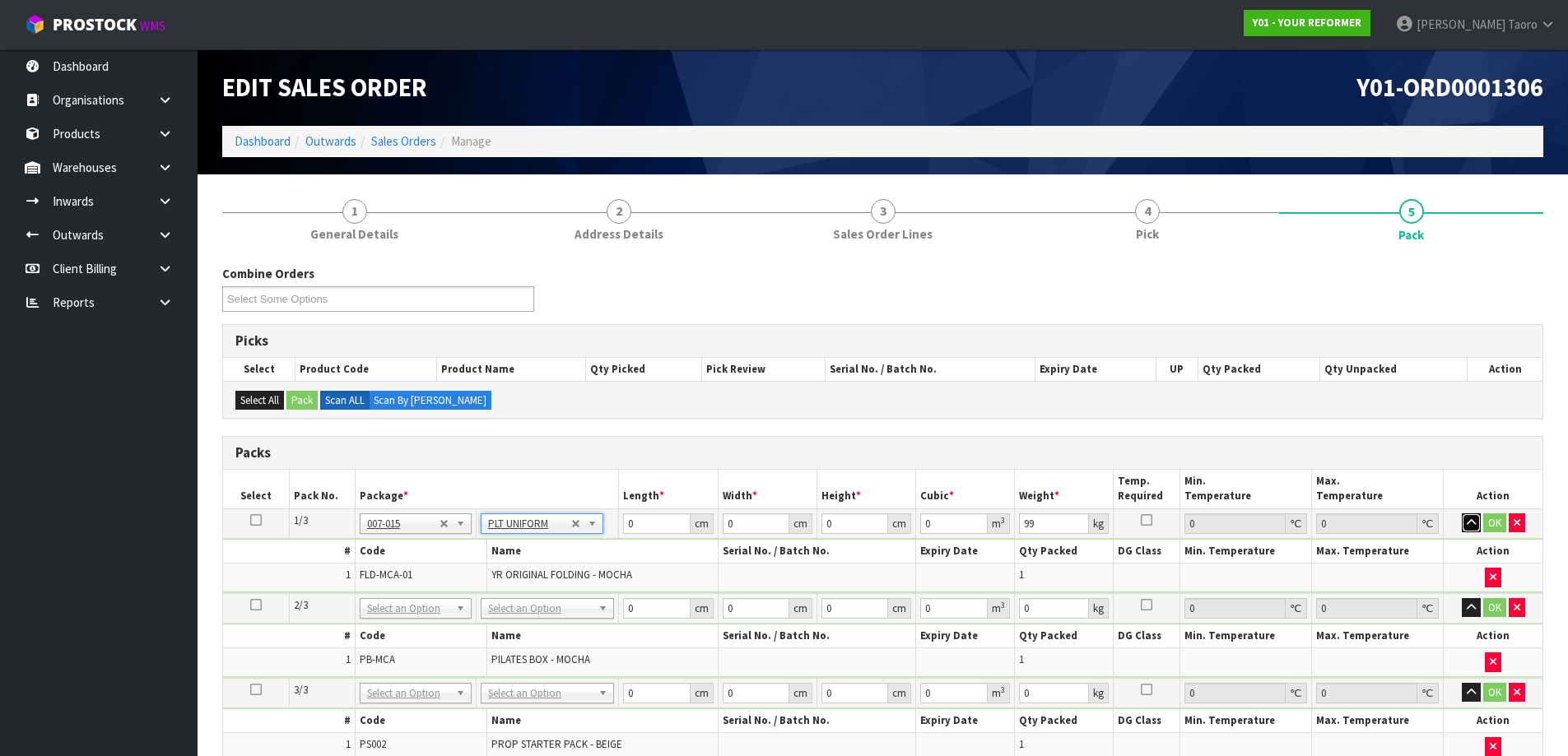
click at [1469, 525] on icon "button" at bounding box center [1471, 523] width 9 height 11
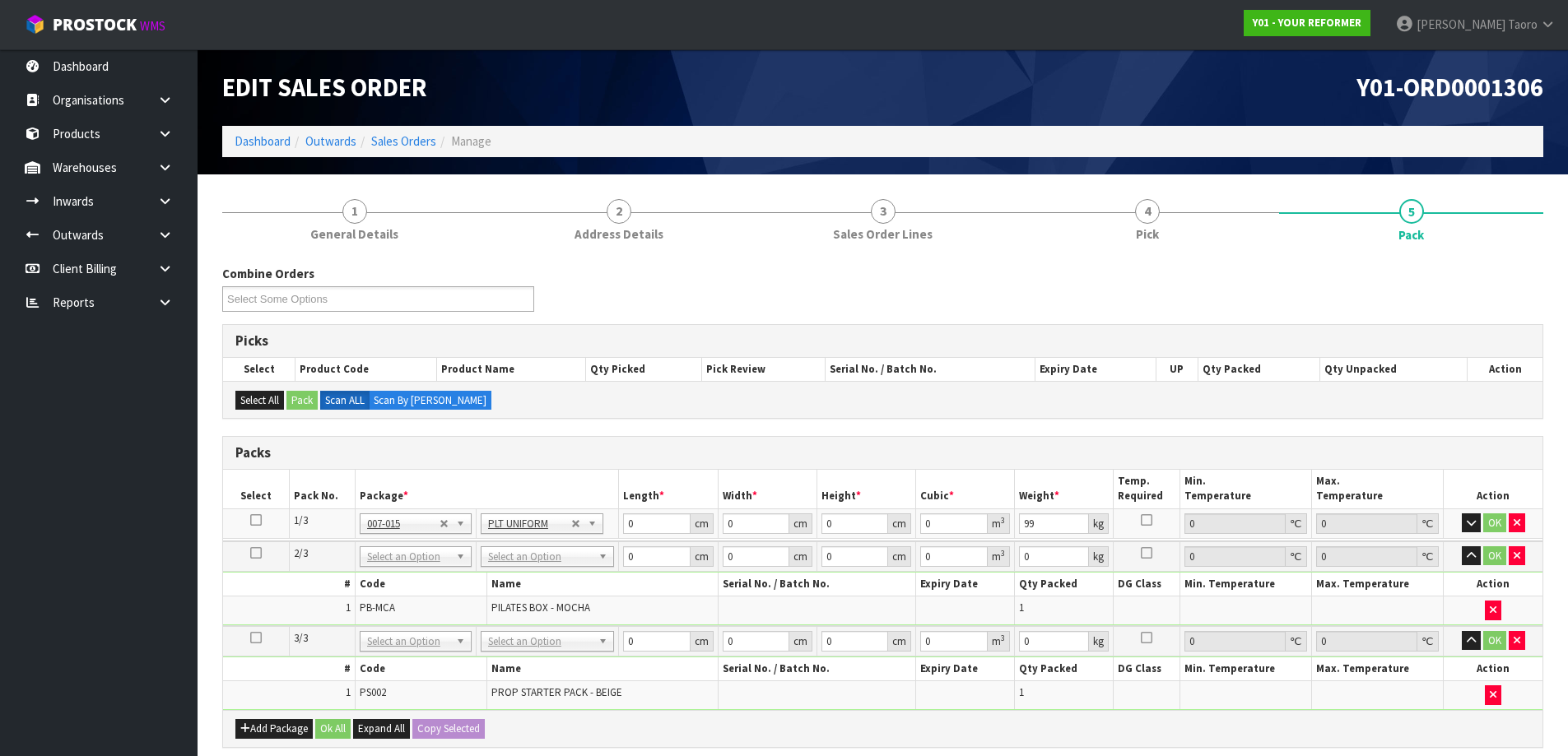
click at [1471, 543] on td "OK" at bounding box center [1492, 556] width 99 height 30
click at [1473, 550] on icon "button" at bounding box center [1471, 555] width 9 height 11
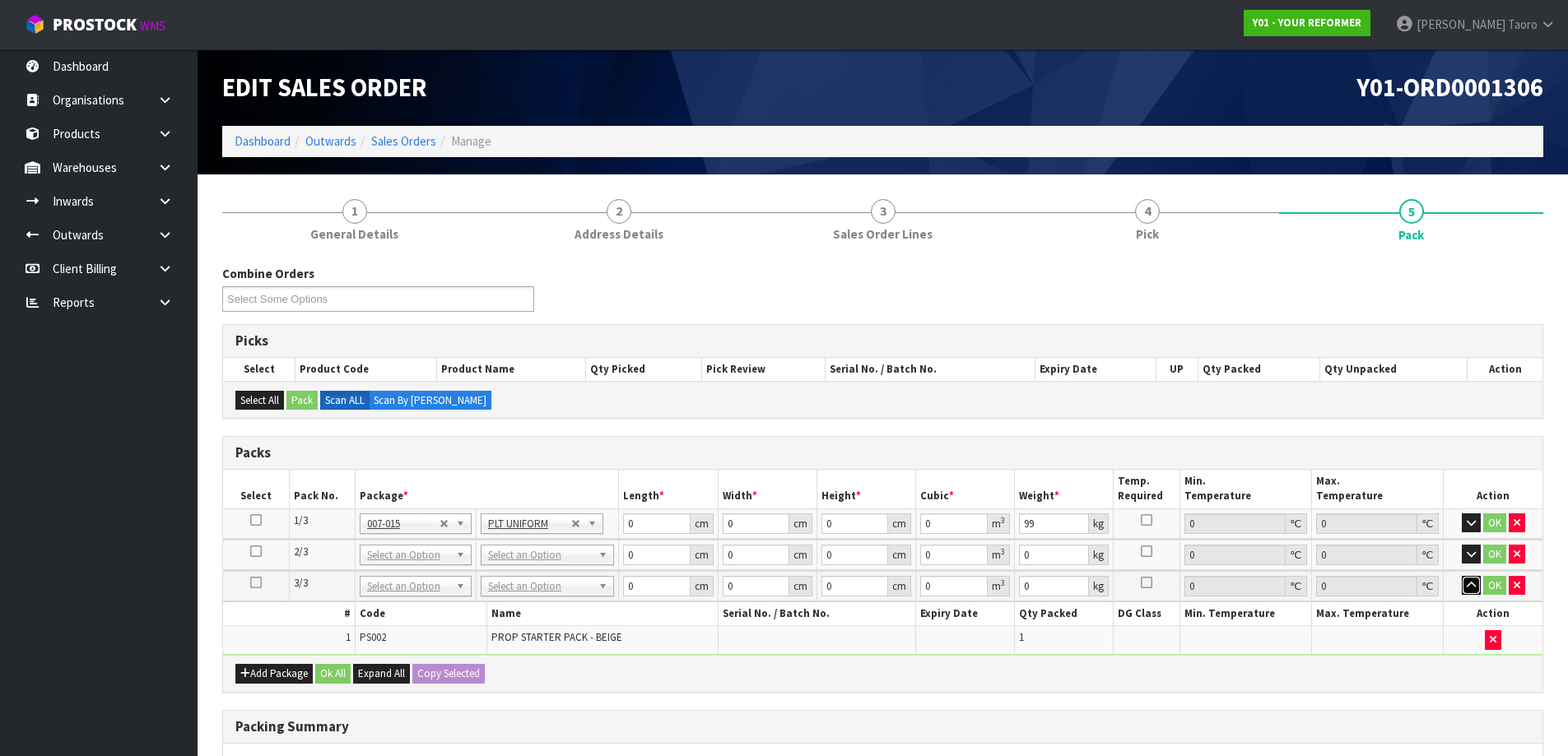
click at [1470, 579] on button "button" at bounding box center [1471, 585] width 18 height 19
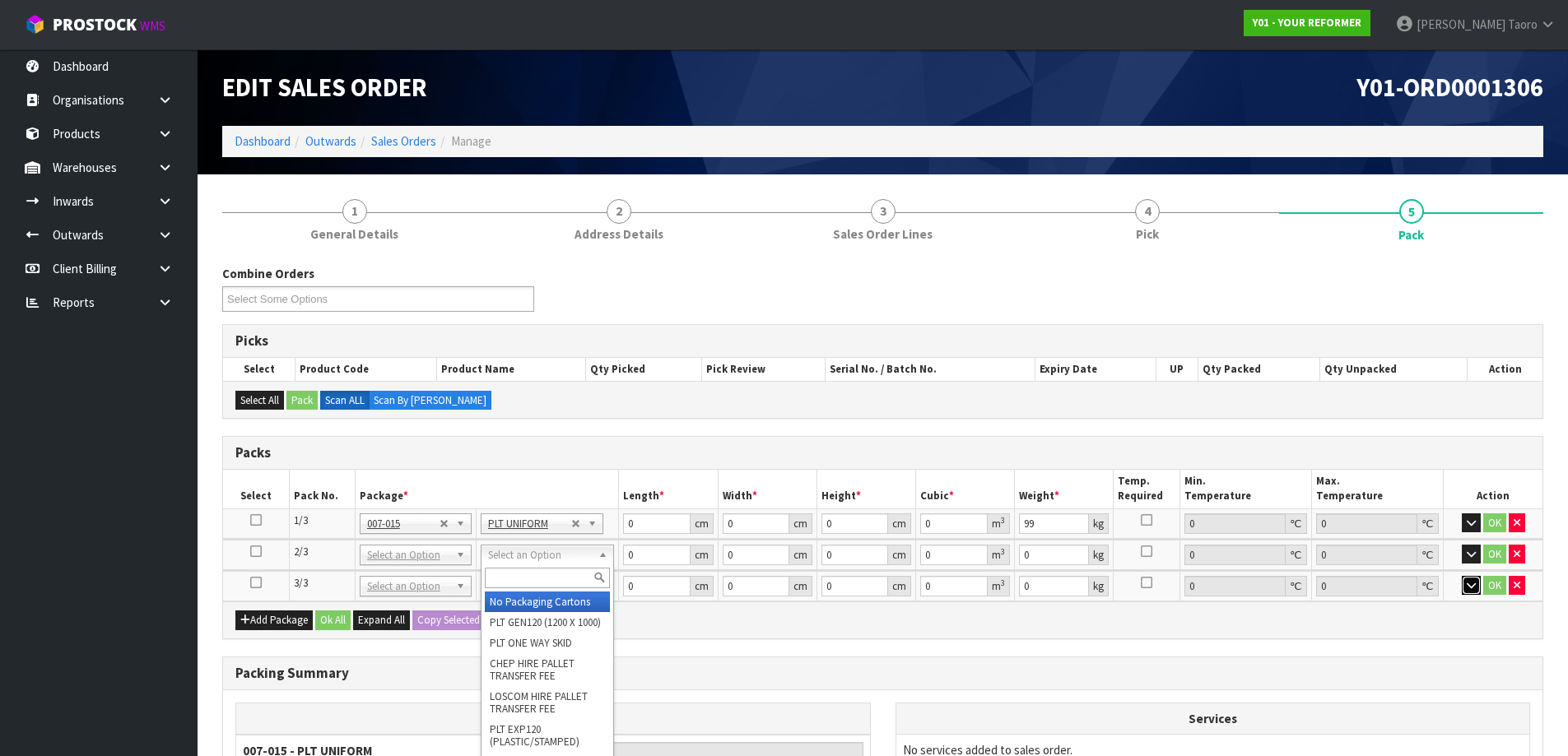
drag, startPoint x: 573, startPoint y: 545, endPoint x: 578, endPoint y: 561, distance: 16.8
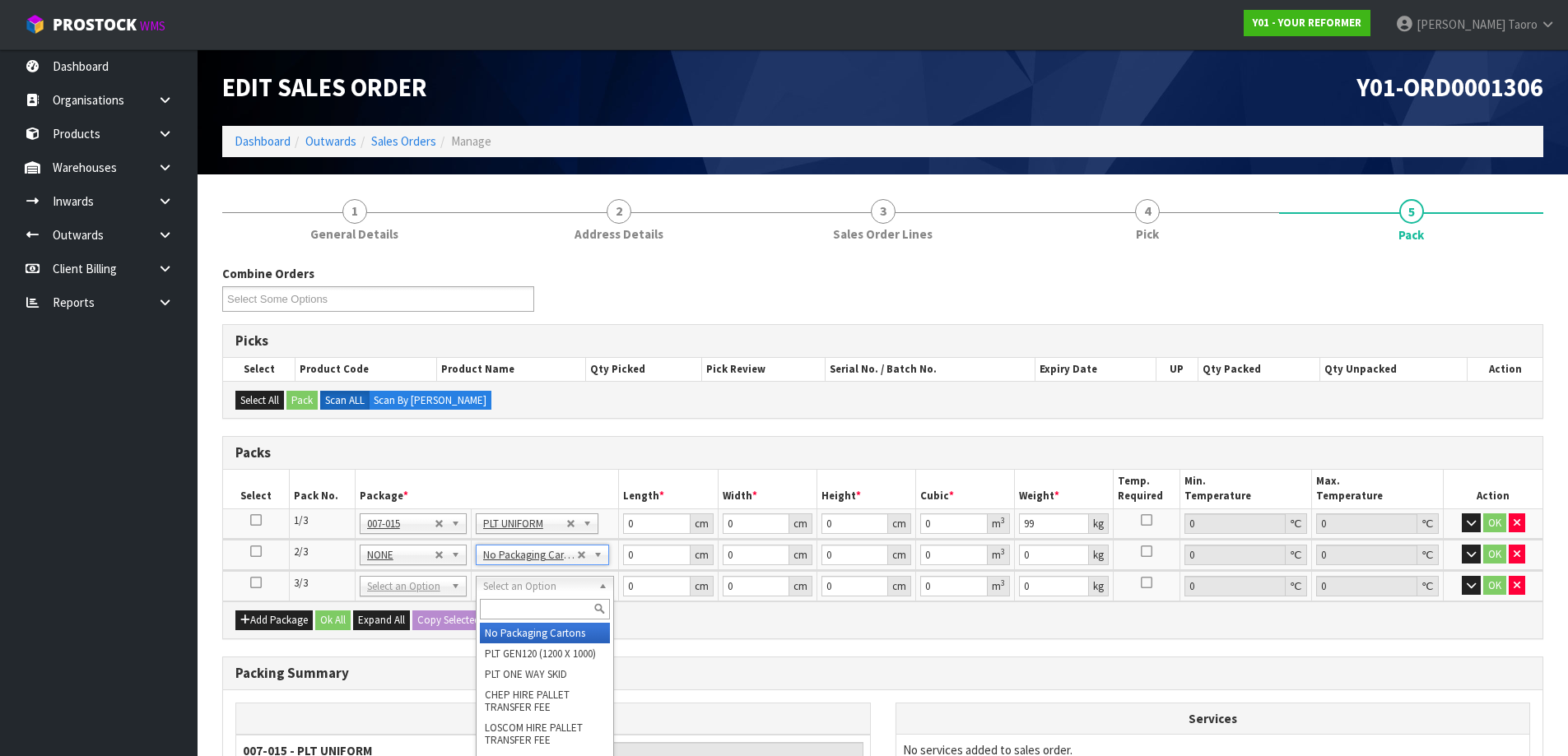
drag, startPoint x: 569, startPoint y: 588, endPoint x: 577, endPoint y: 620, distance: 33.0
click at [578, 622] on div at bounding box center [545, 608] width 137 height 27
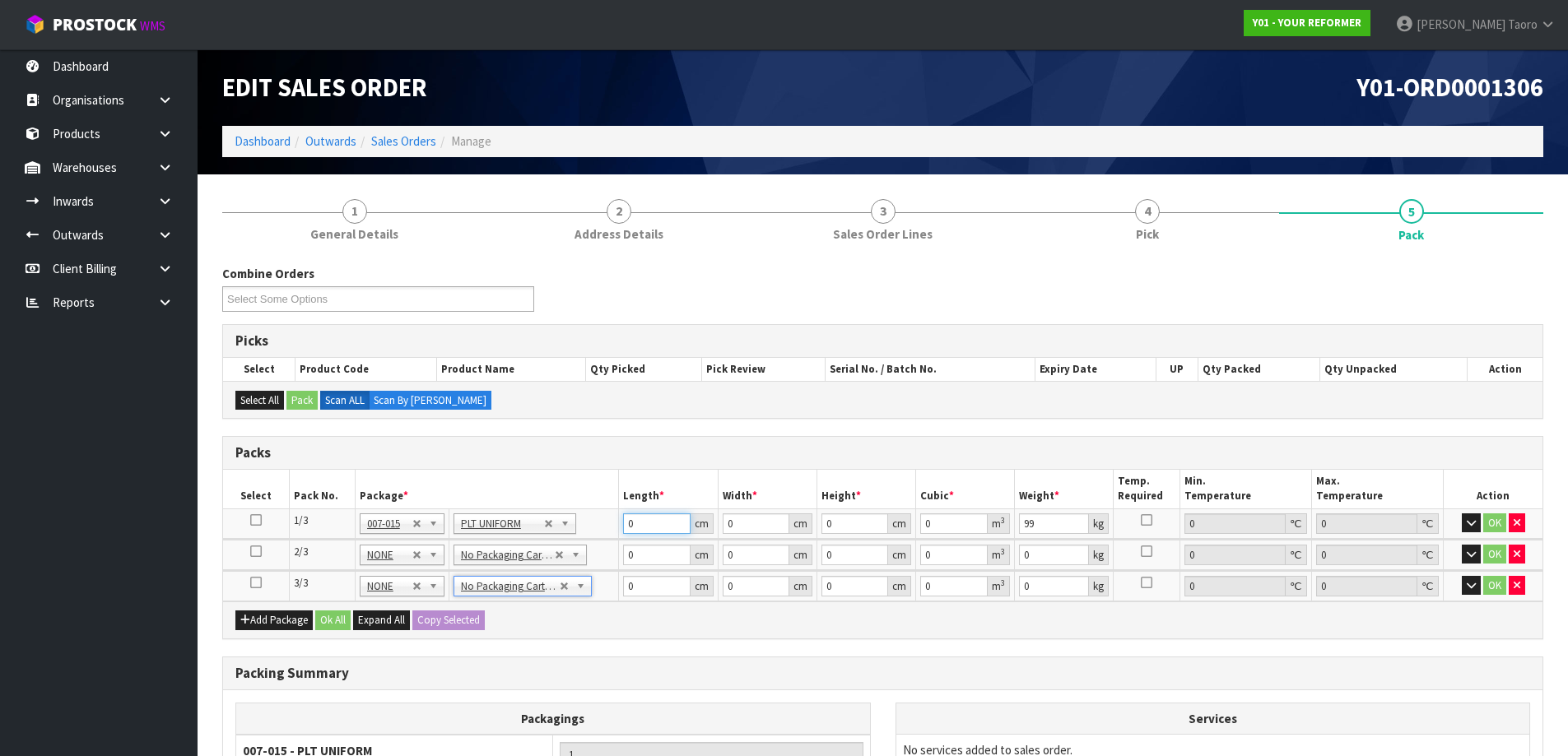
click at [669, 523] on input "0" at bounding box center [656, 523] width 67 height 20
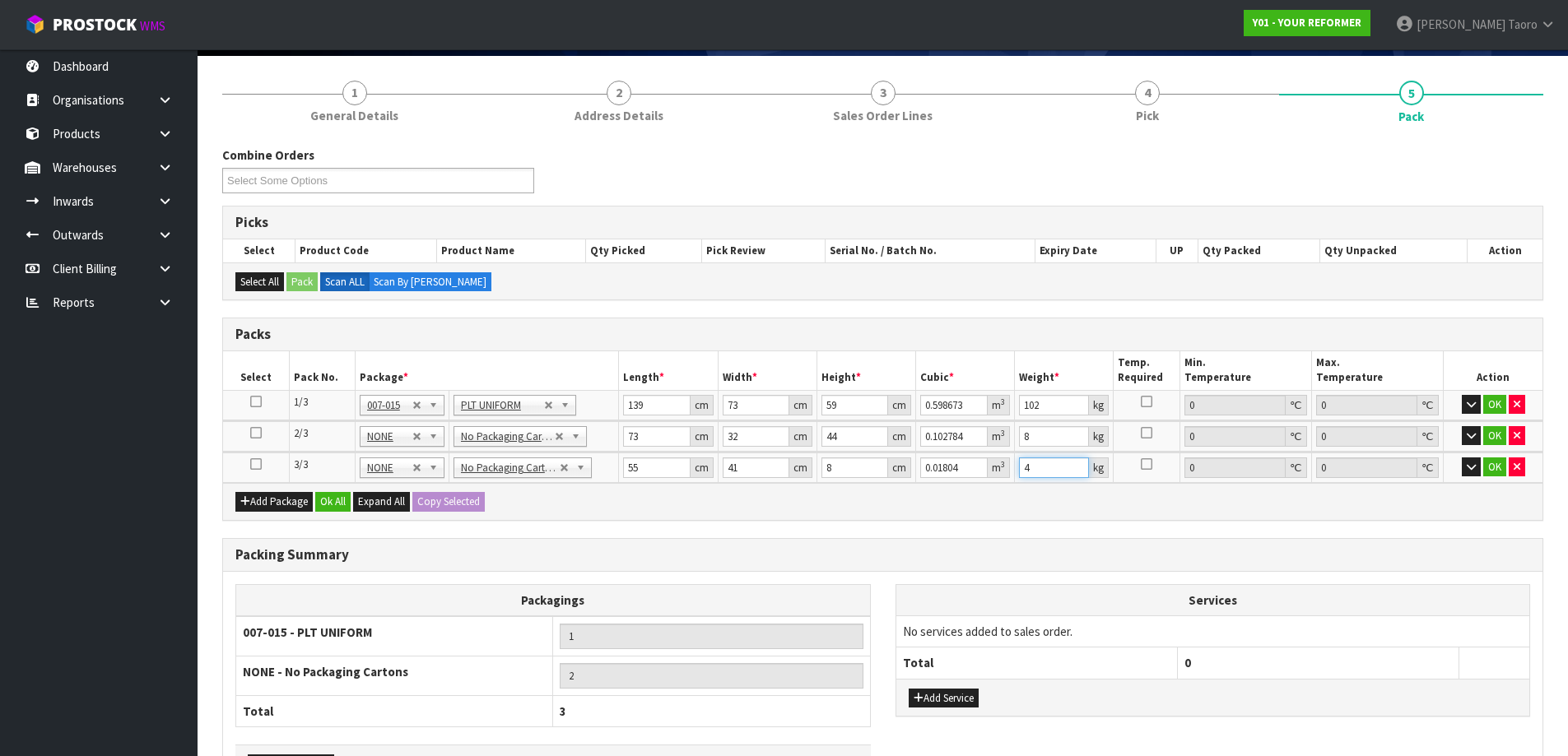
scroll to position [236, 0]
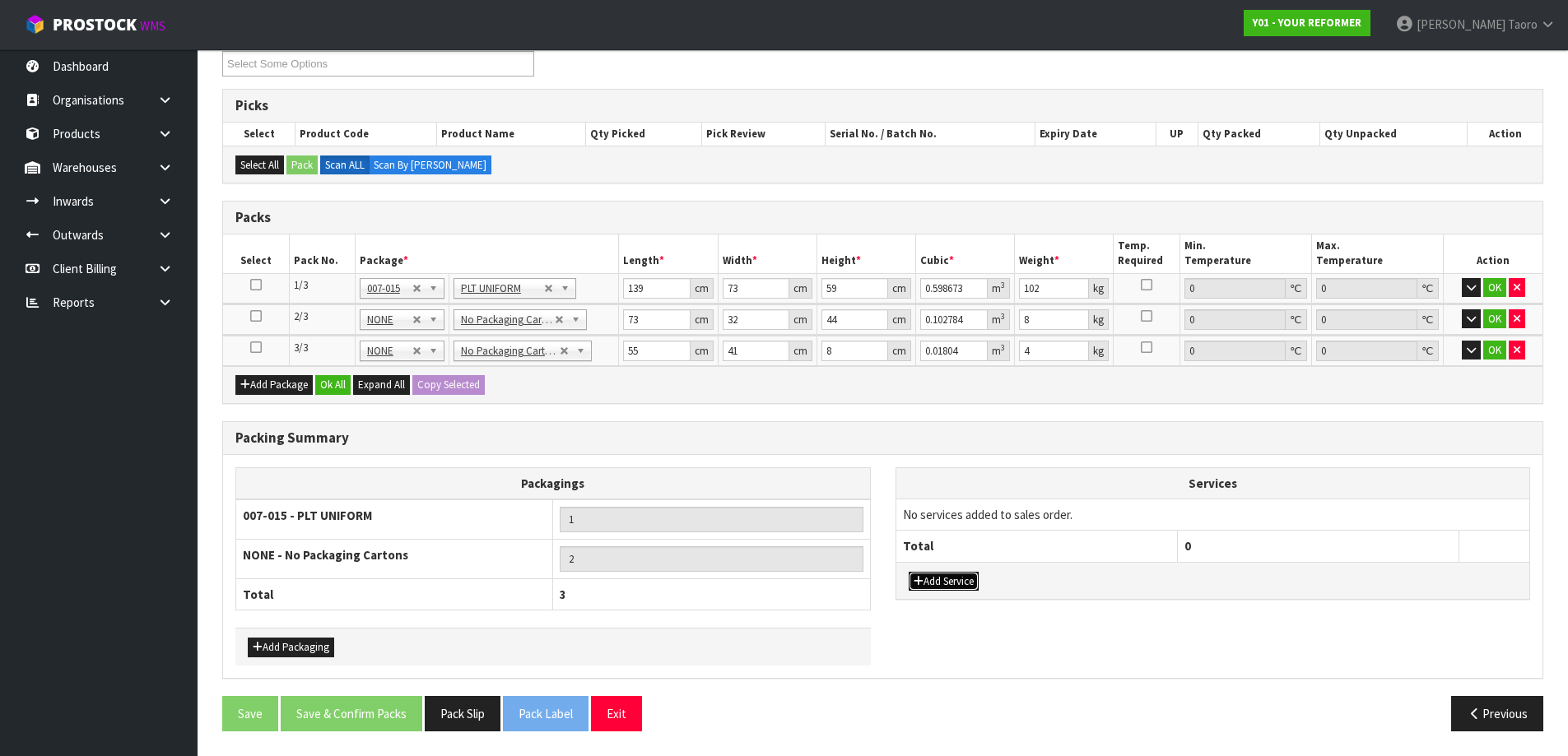
click at [937, 588] on button "Add Service" at bounding box center [944, 581] width 70 height 19
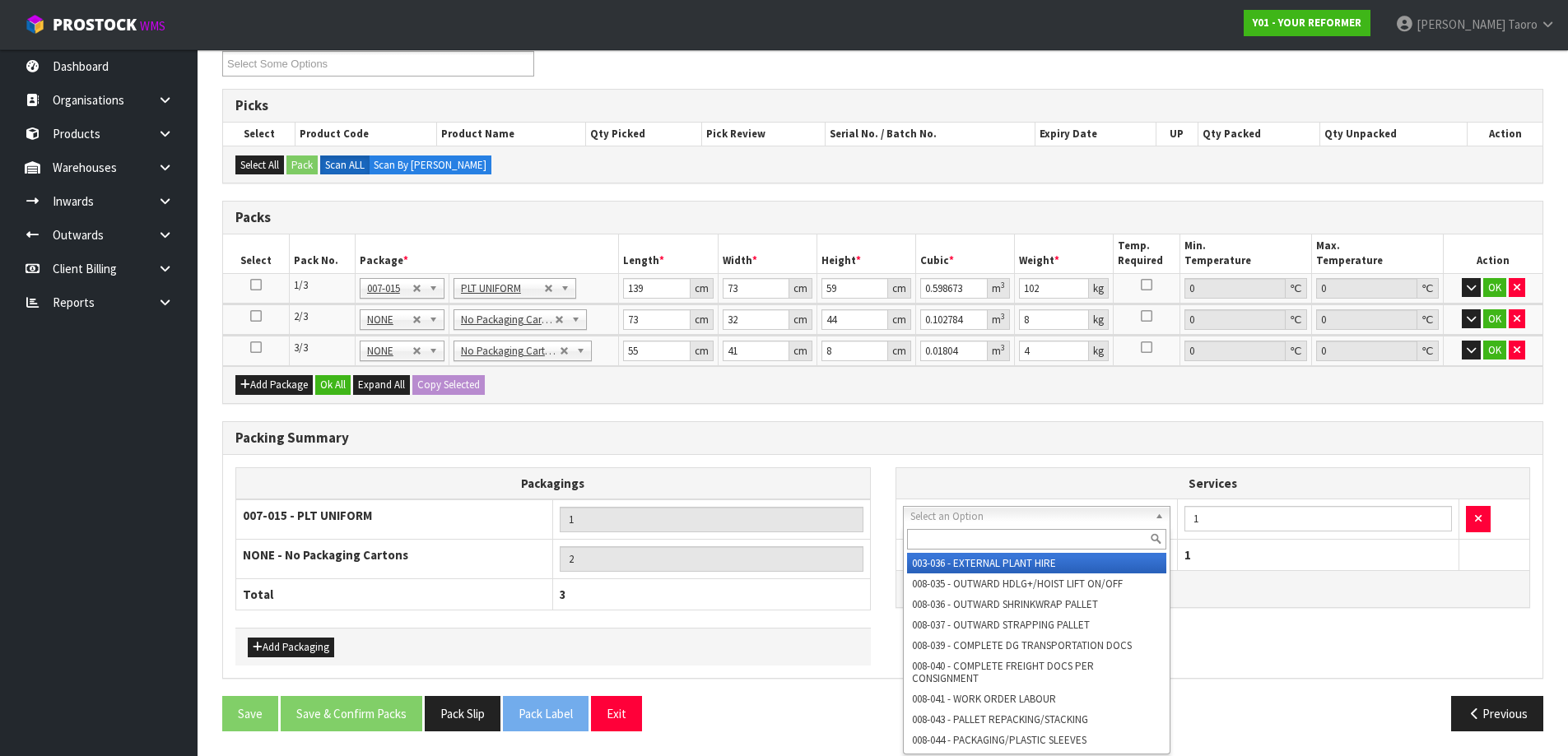
click at [975, 546] on input "text" at bounding box center [1036, 539] width 260 height 20
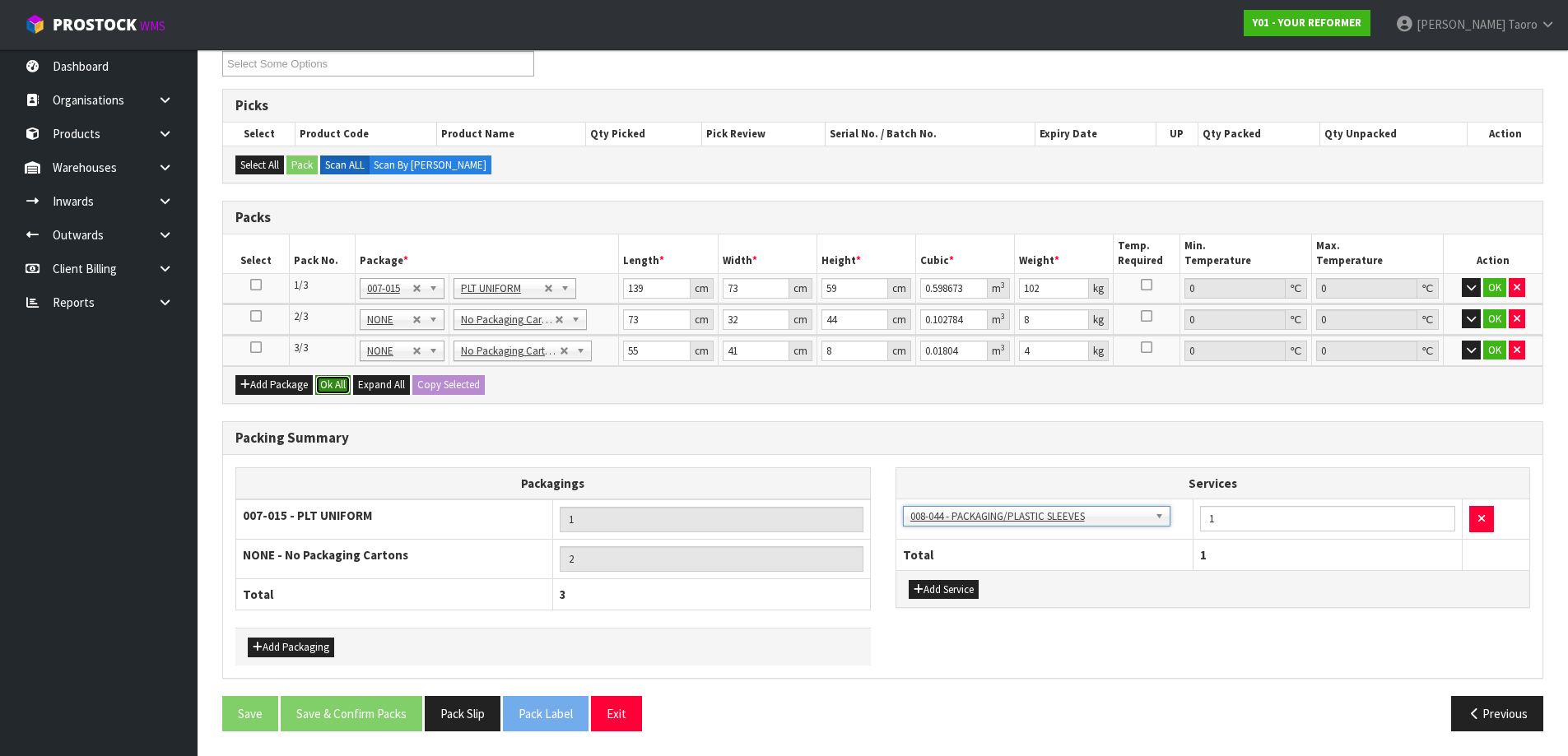
drag, startPoint x: 340, startPoint y: 388, endPoint x: 353, endPoint y: 539, distance: 151.6
click at [340, 387] on button "Ok All" at bounding box center [333, 384] width 35 height 19
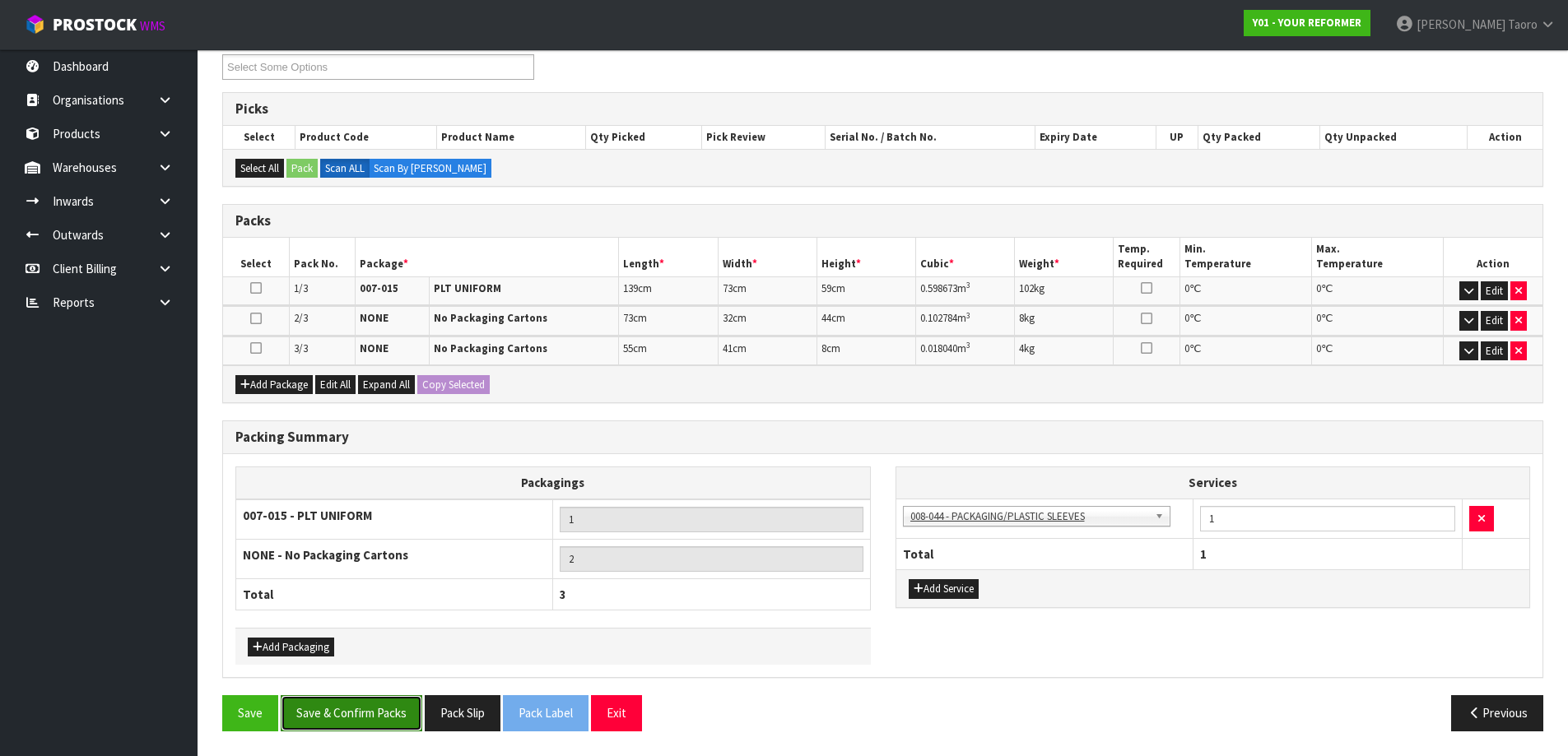
click at [400, 701] on button "Save & Confirm Packs" at bounding box center [351, 713] width 141 height 35
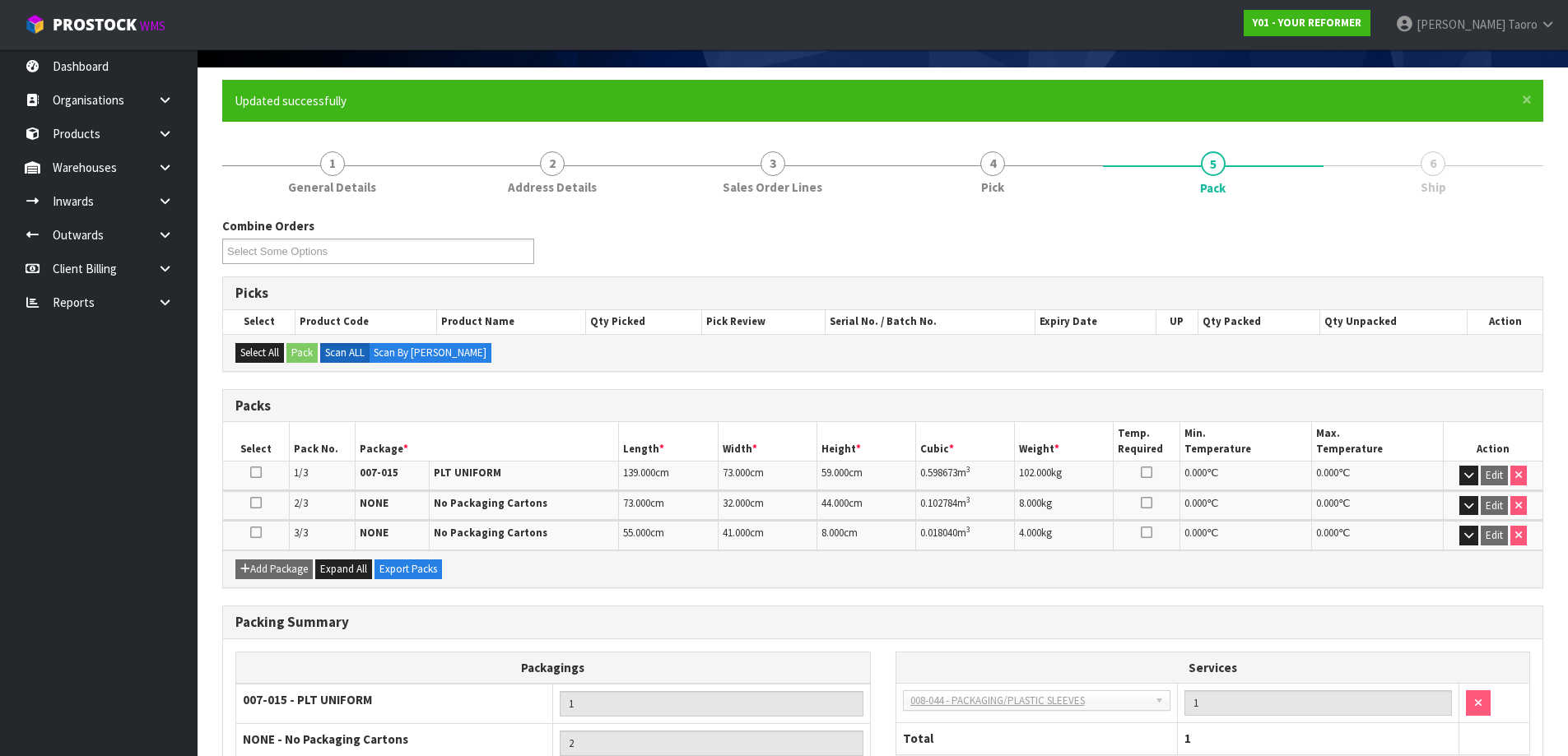
scroll to position [254, 0]
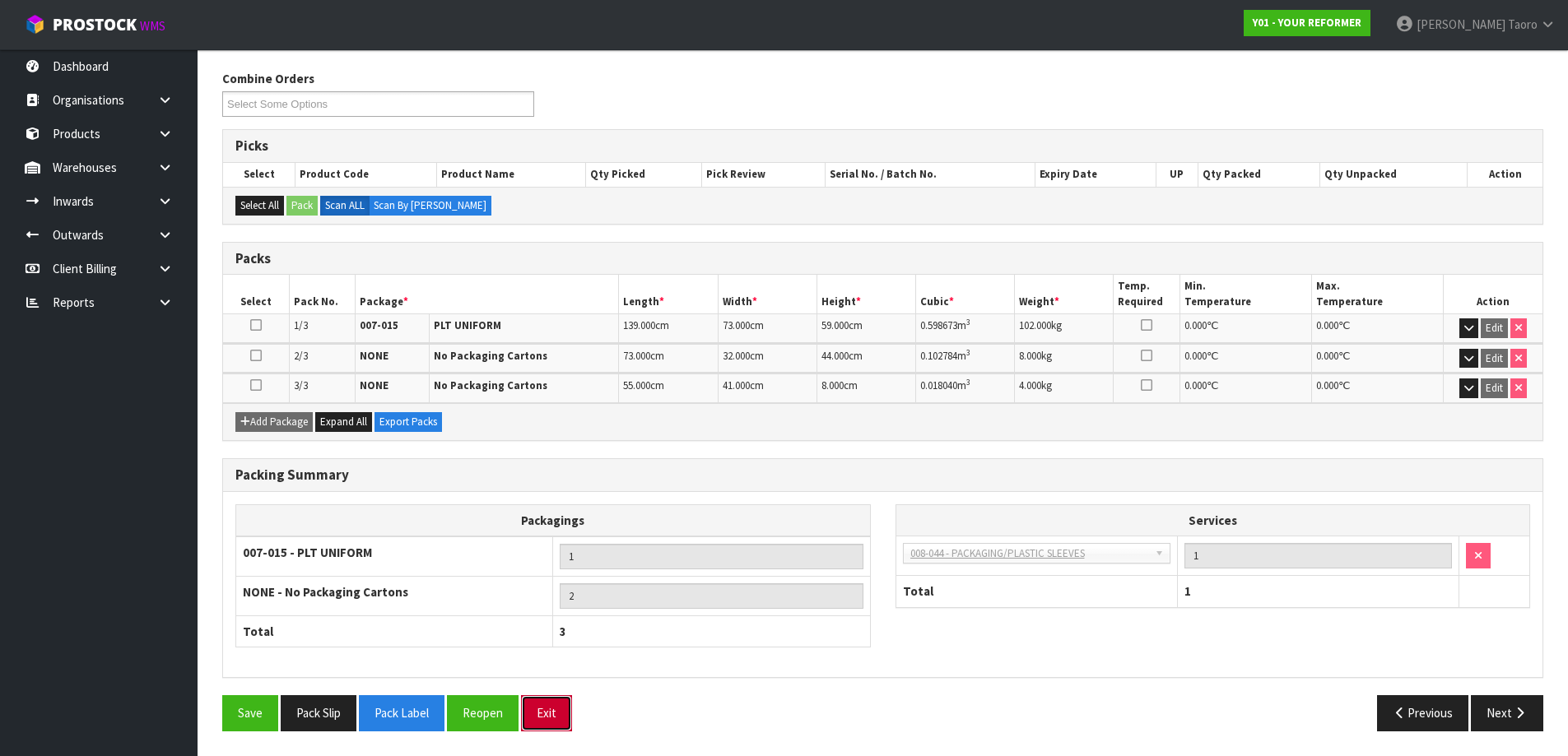
click at [548, 722] on button "Exit" at bounding box center [545, 713] width 51 height 35
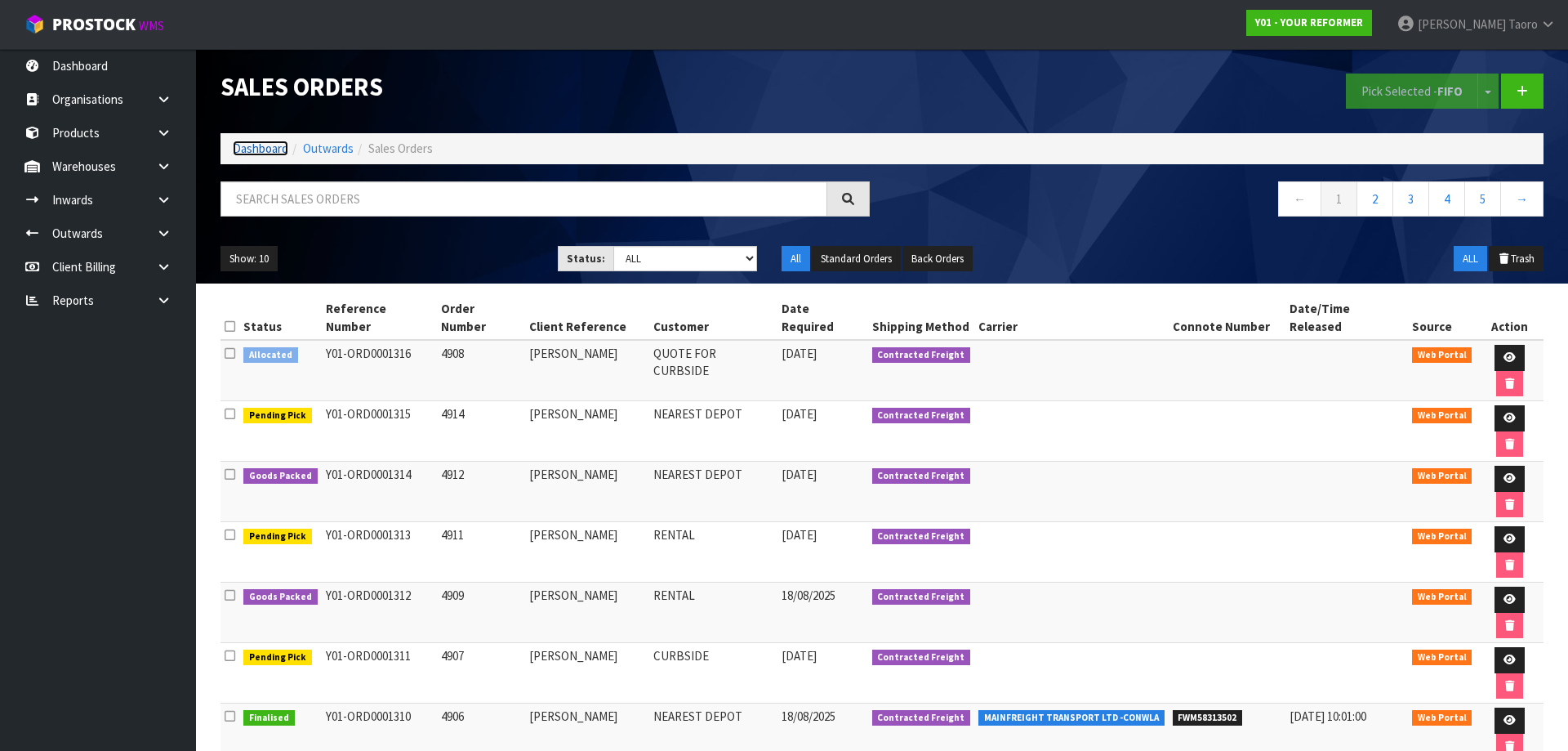
click at [250, 145] on link "Dashboard" at bounding box center [261, 148] width 56 height 16
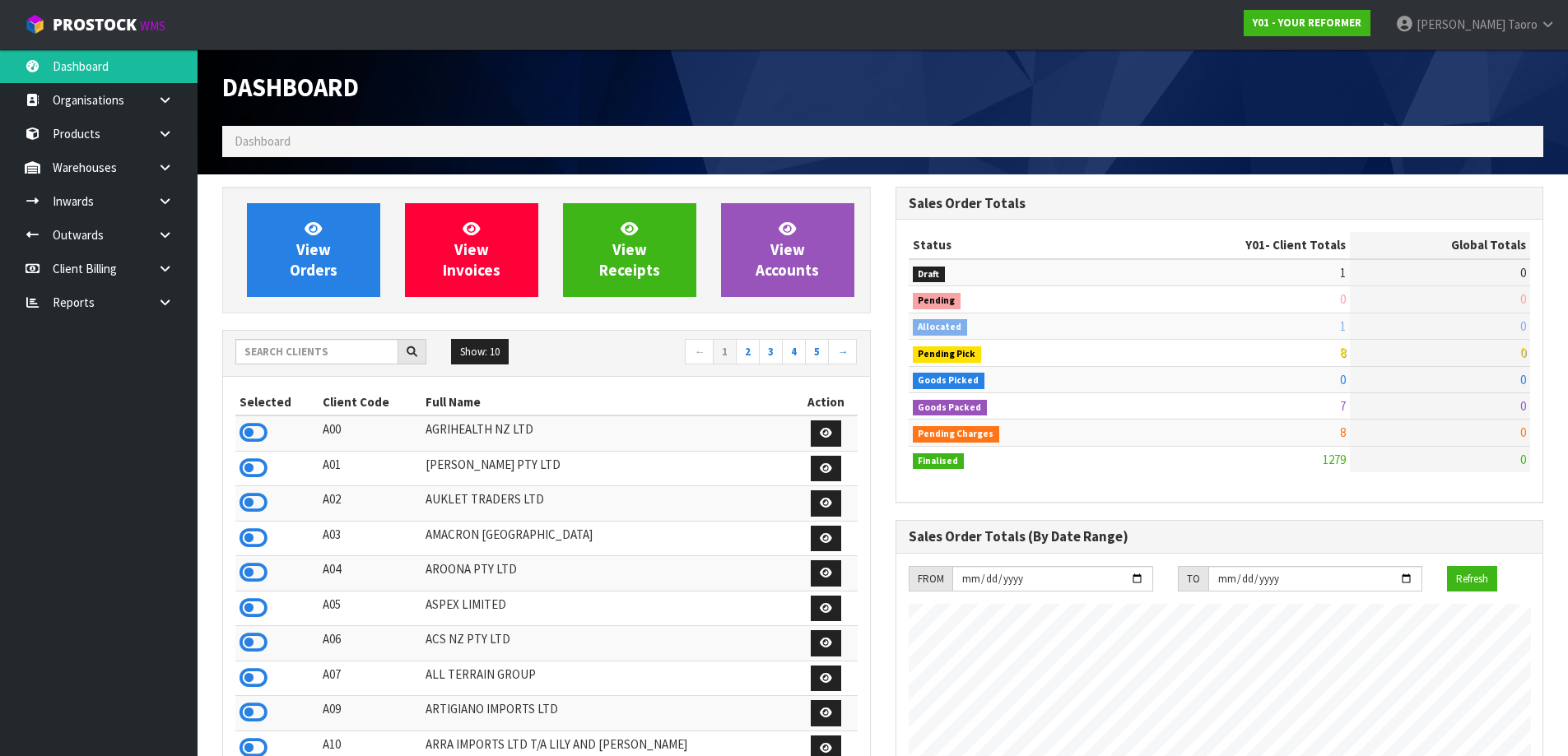
scroll to position [1246, 672]
click at [349, 357] on input "text" at bounding box center [317, 352] width 163 height 26
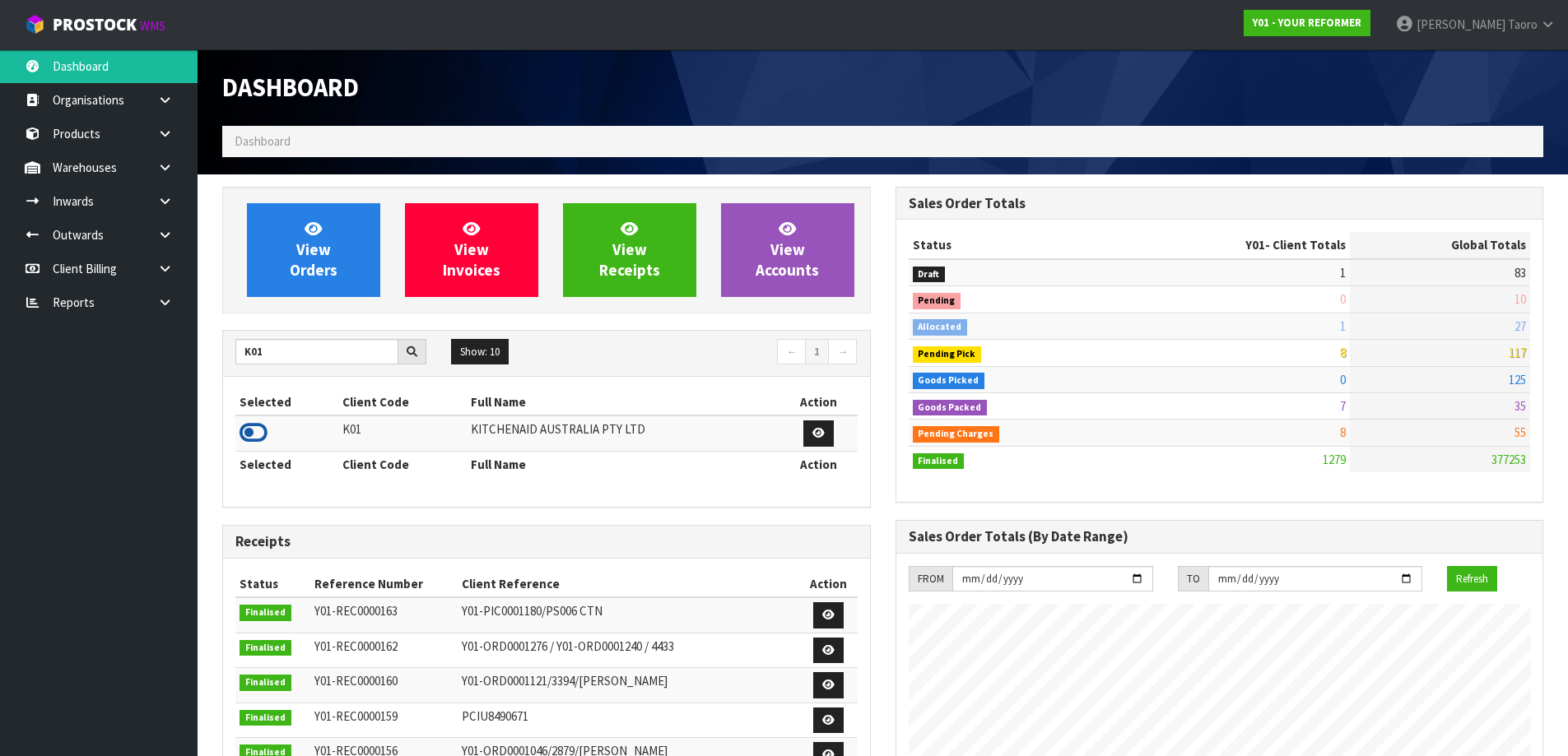
click at [263, 430] on icon at bounding box center [253, 433] width 28 height 25
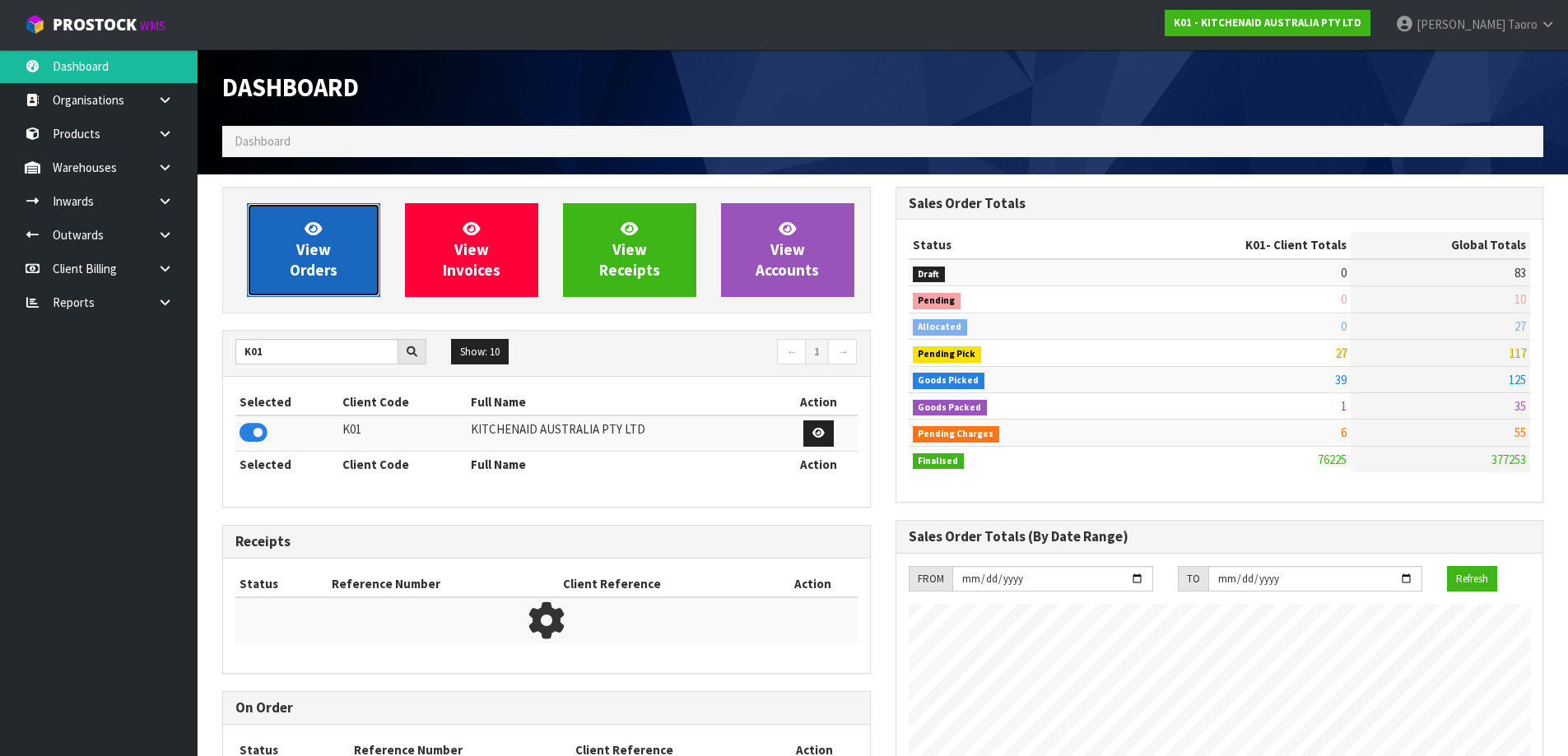
click at [298, 236] on link "View Orders" at bounding box center [313, 250] width 133 height 93
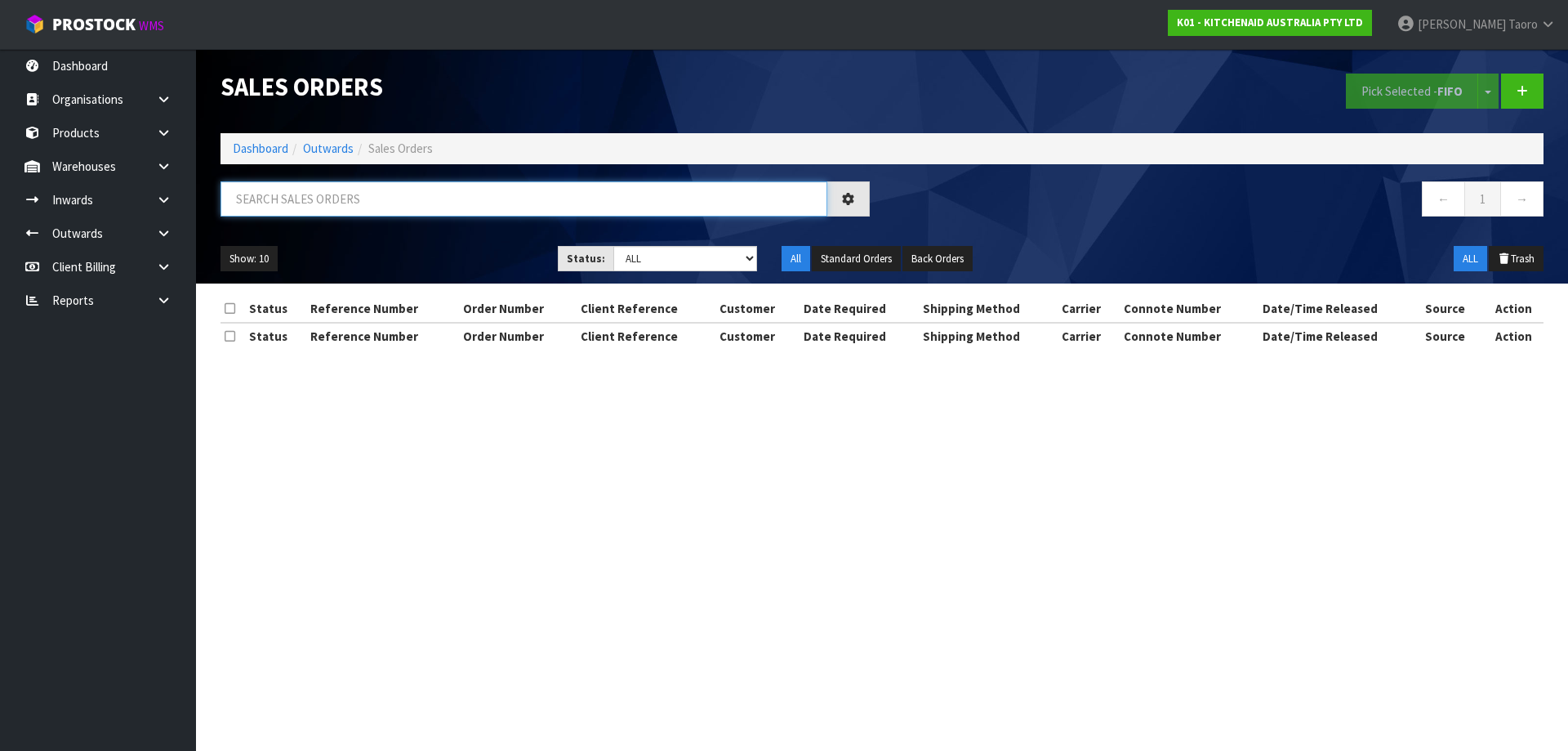
click at [331, 205] on input "text" at bounding box center [523, 199] width 606 height 35
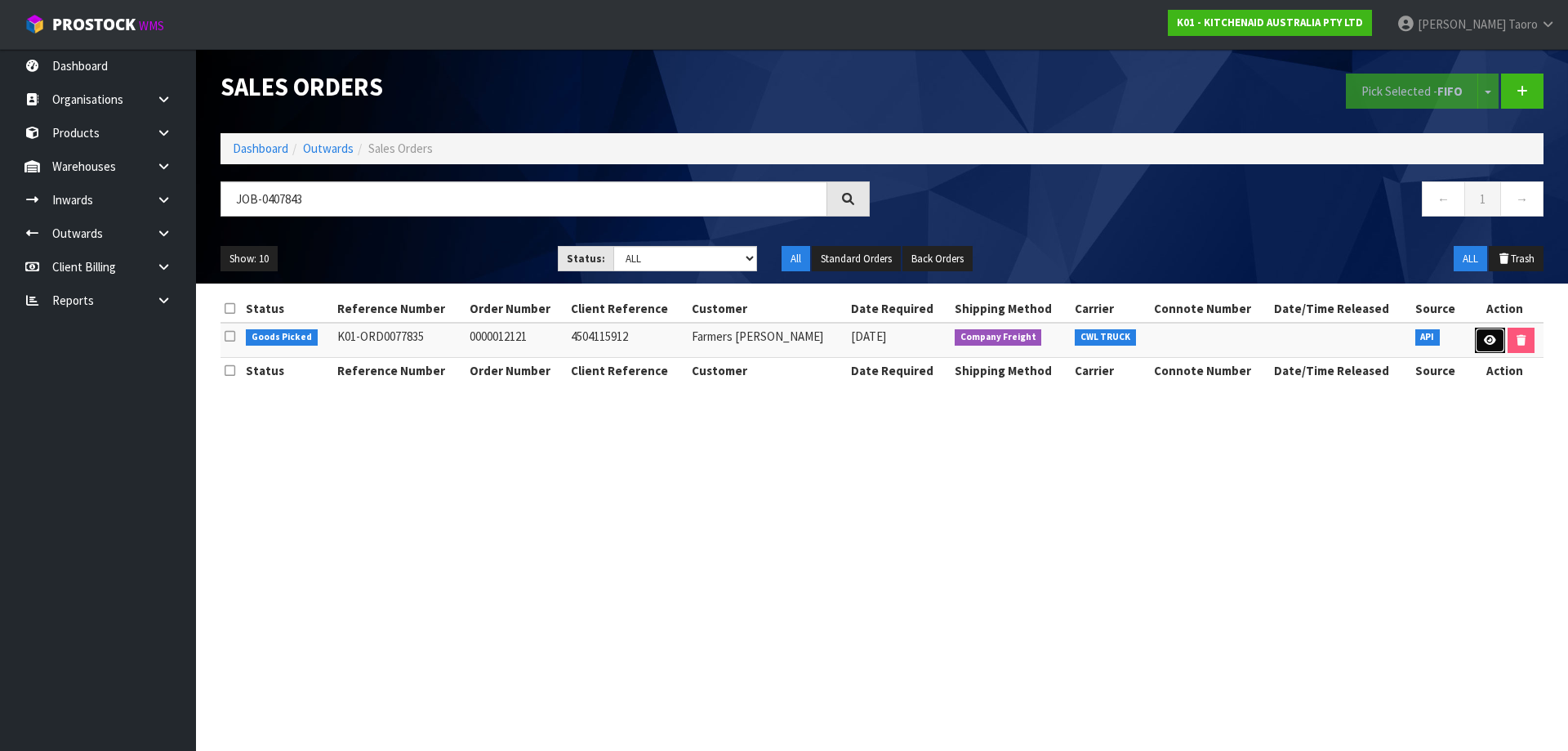
click at [1484, 344] on icon at bounding box center [1489, 341] width 12 height 11
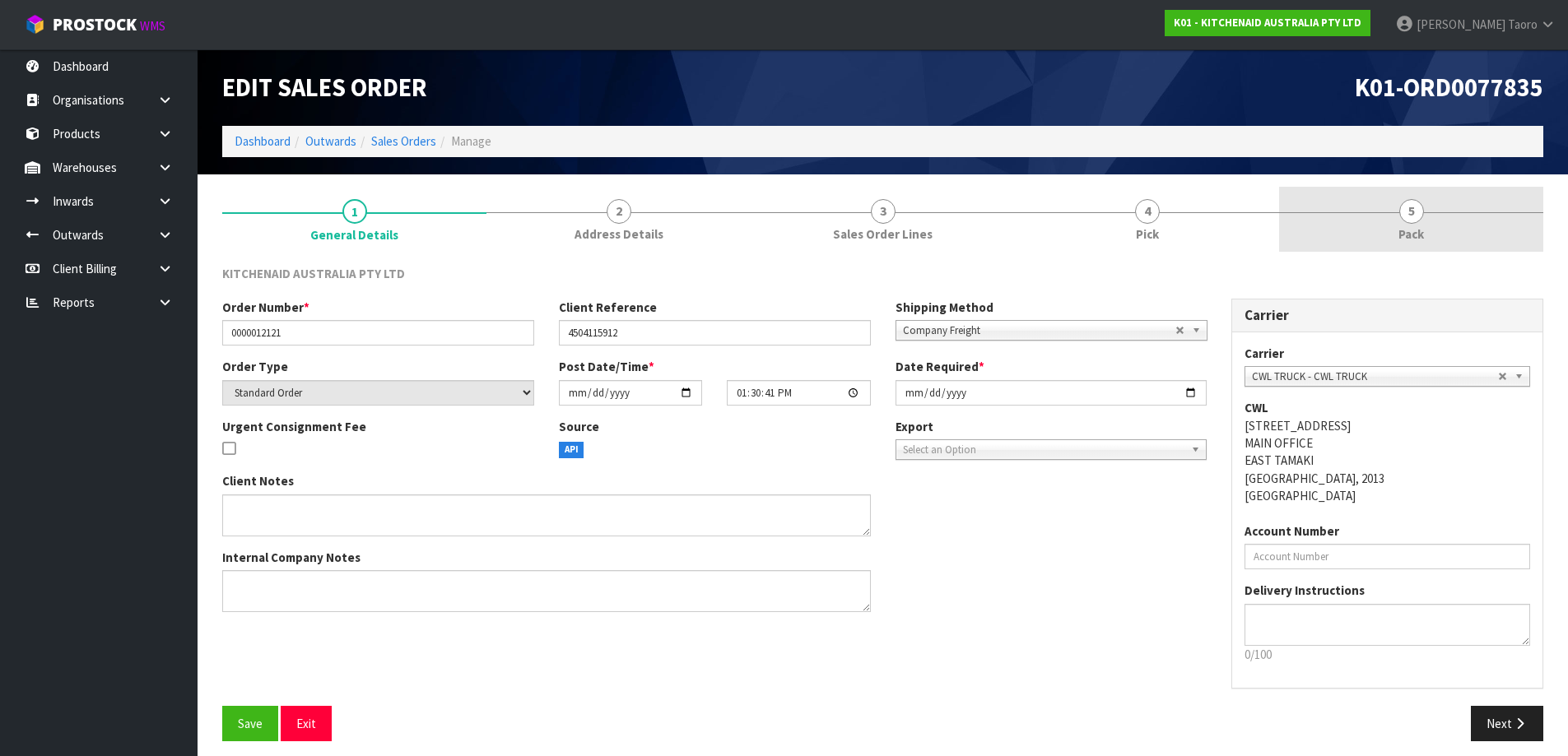
click at [1431, 236] on link "5 Pack" at bounding box center [1411, 219] width 264 height 65
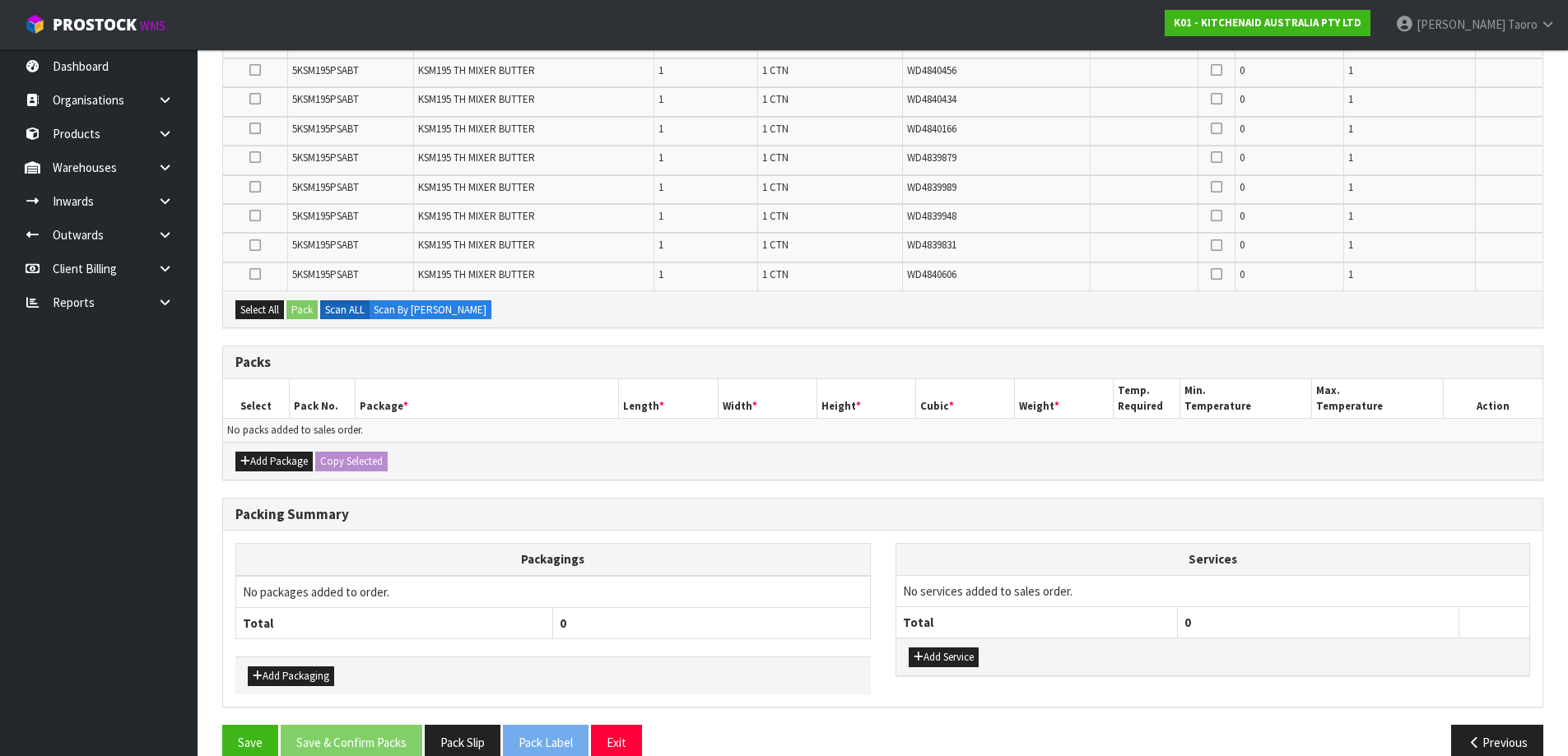
scroll to position [1460, 0]
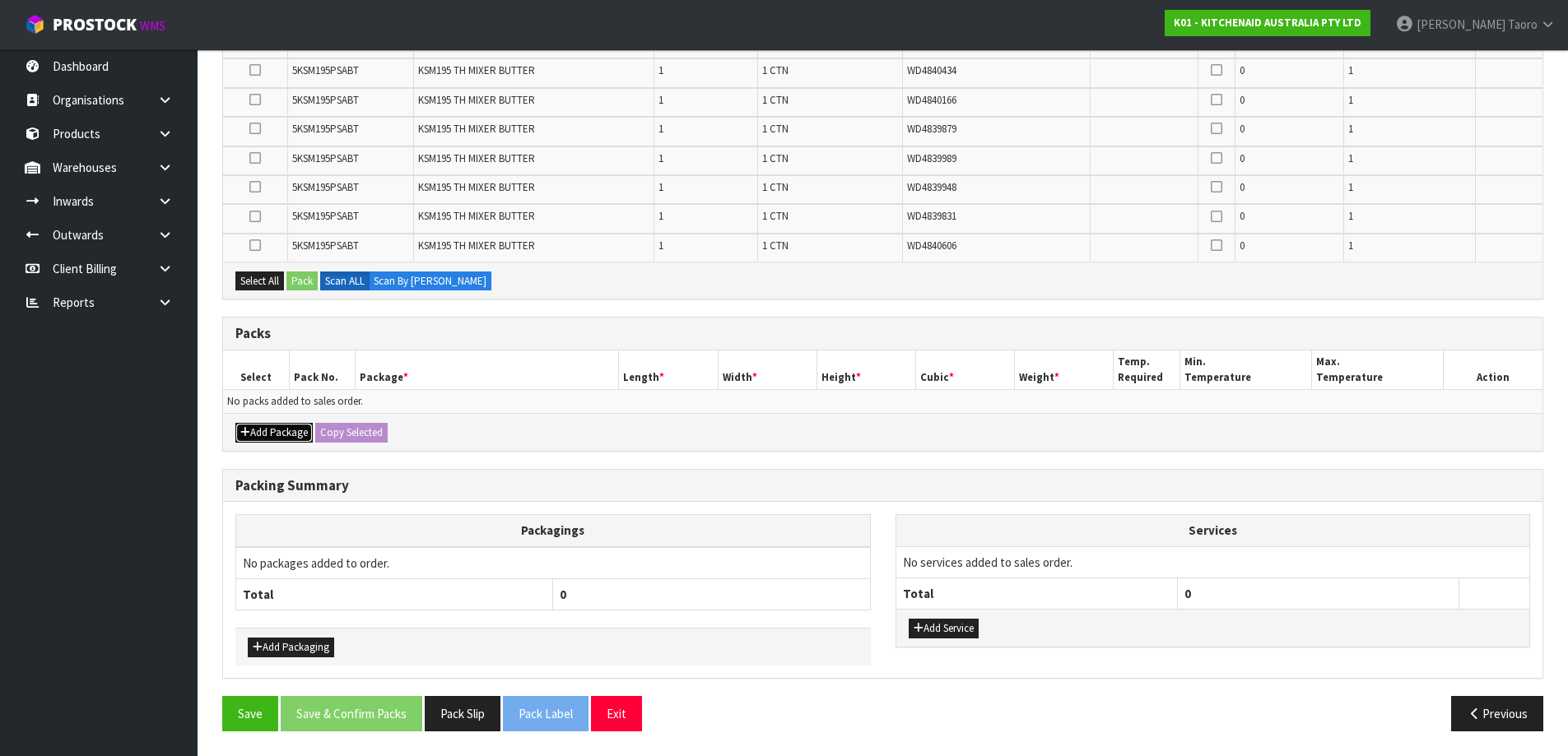
click at [247, 438] on icon "button" at bounding box center [245, 433] width 10 height 11
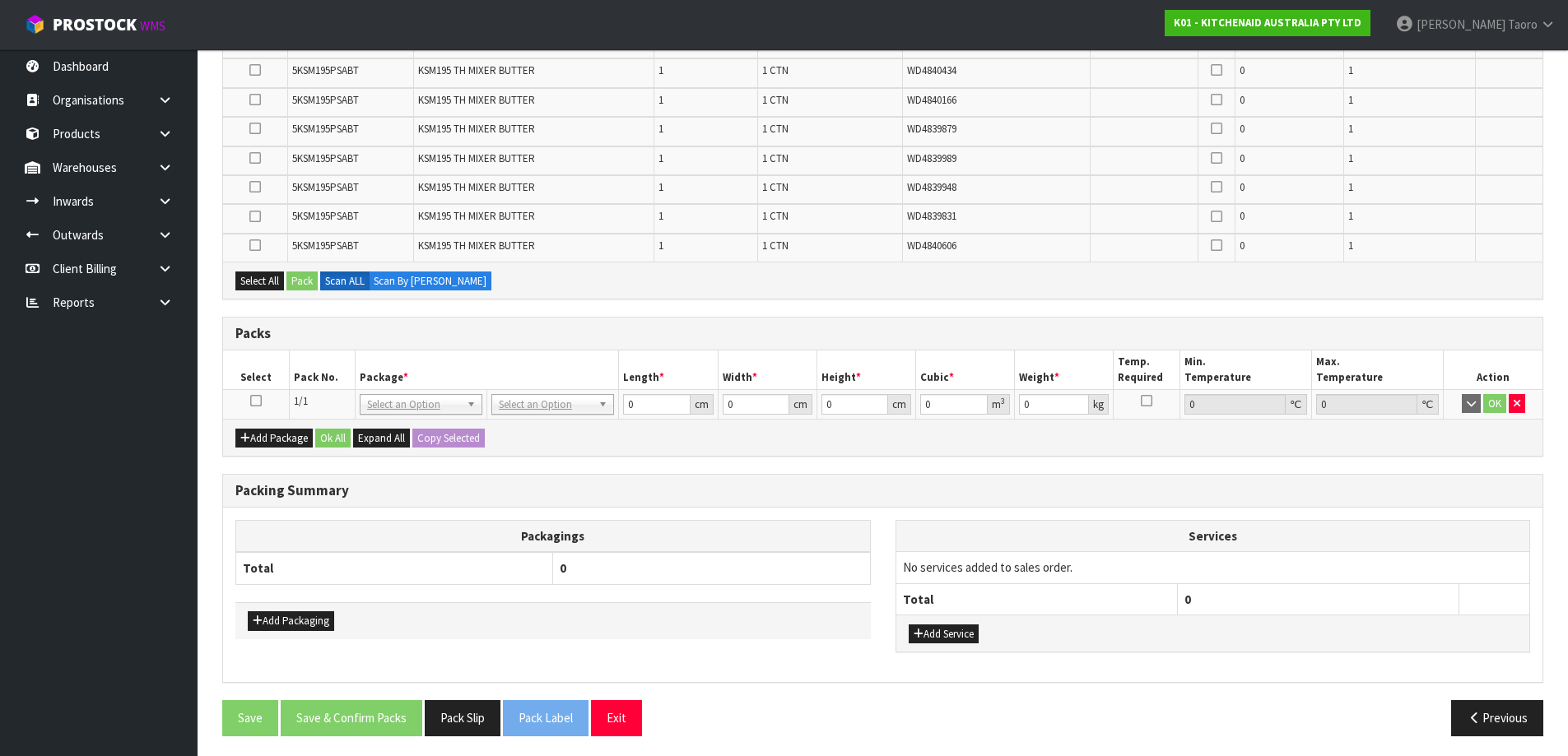
click at [251, 401] on icon at bounding box center [256, 400] width 11 height 1
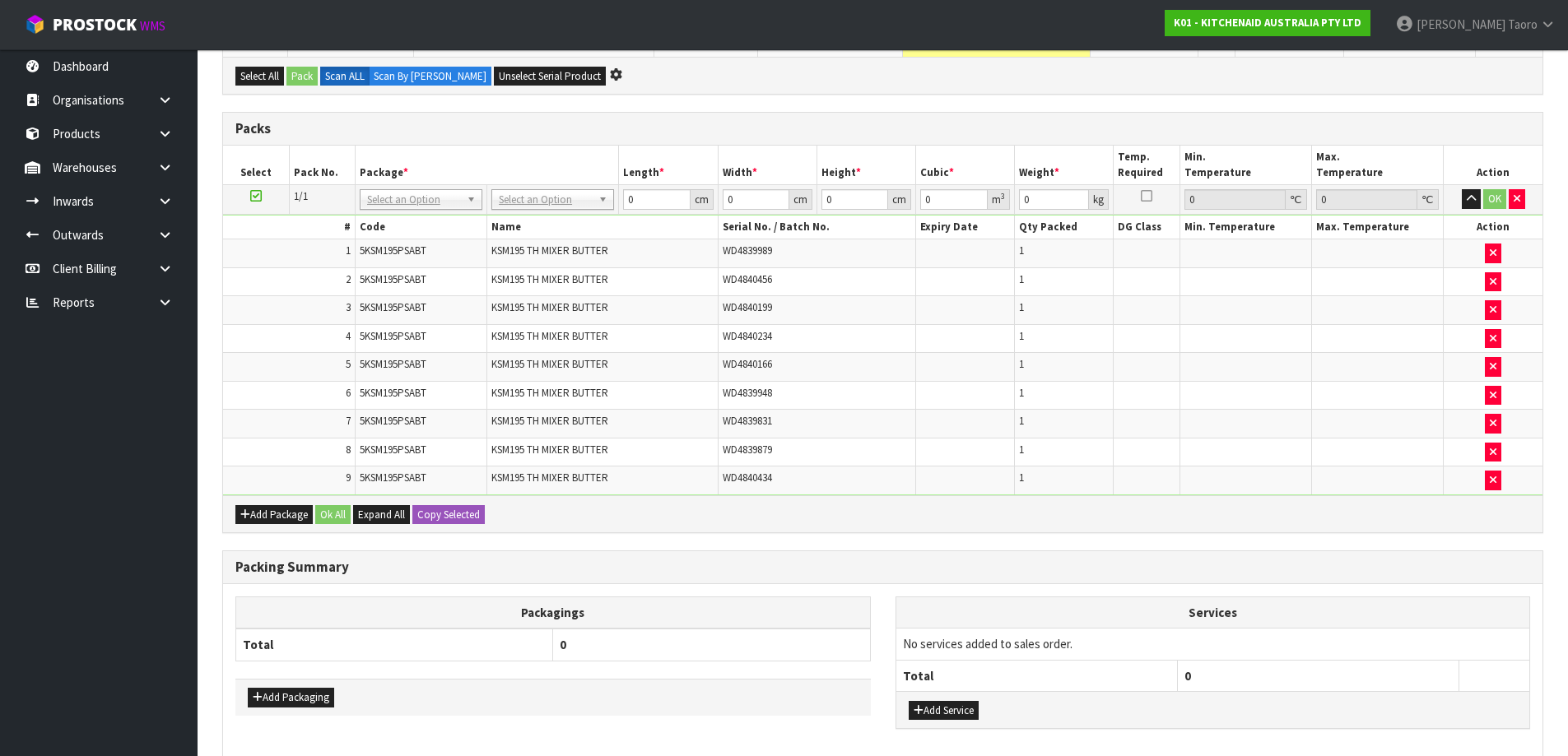
scroll to position [0, 0]
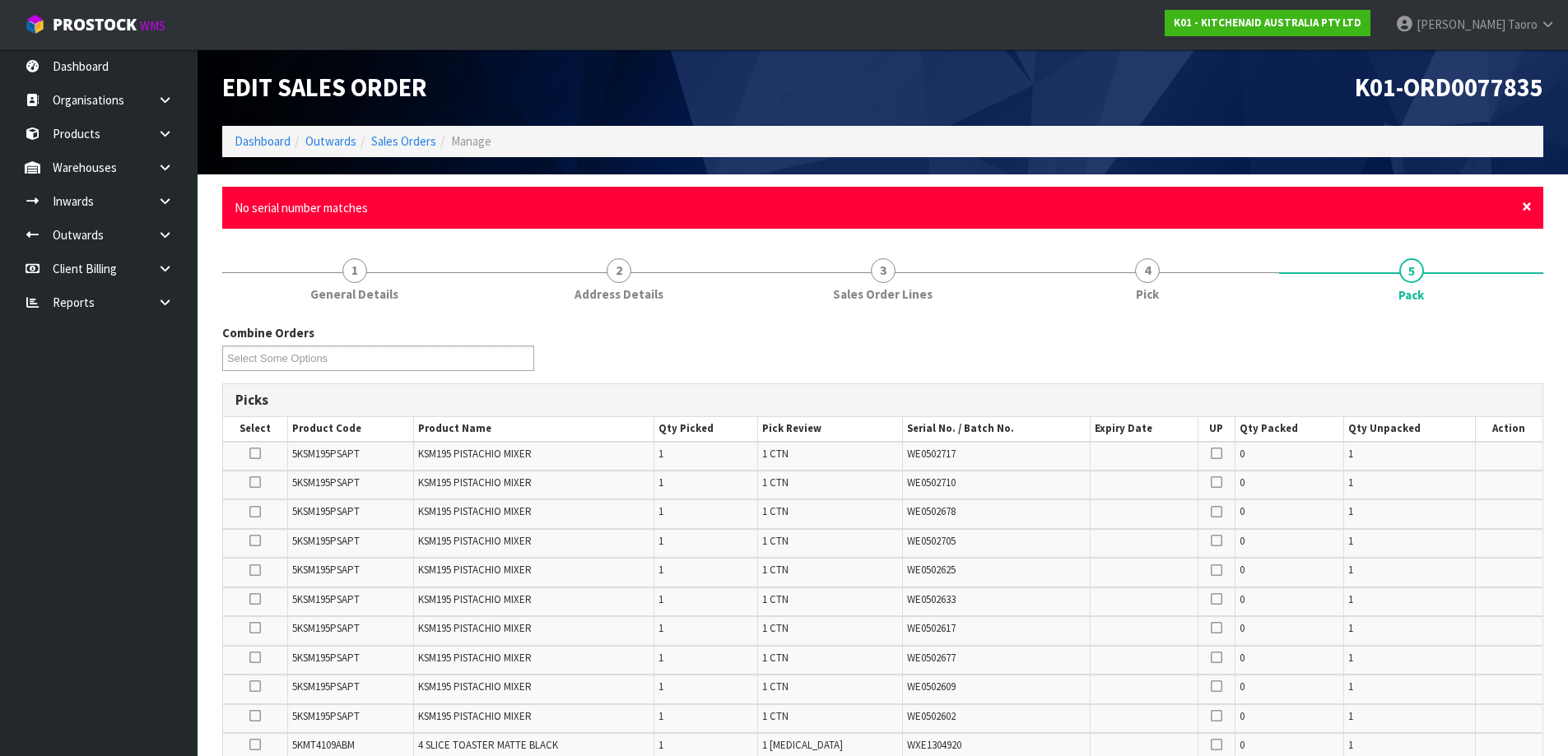
click at [1526, 210] on span "×" at bounding box center [1526, 206] width 10 height 23
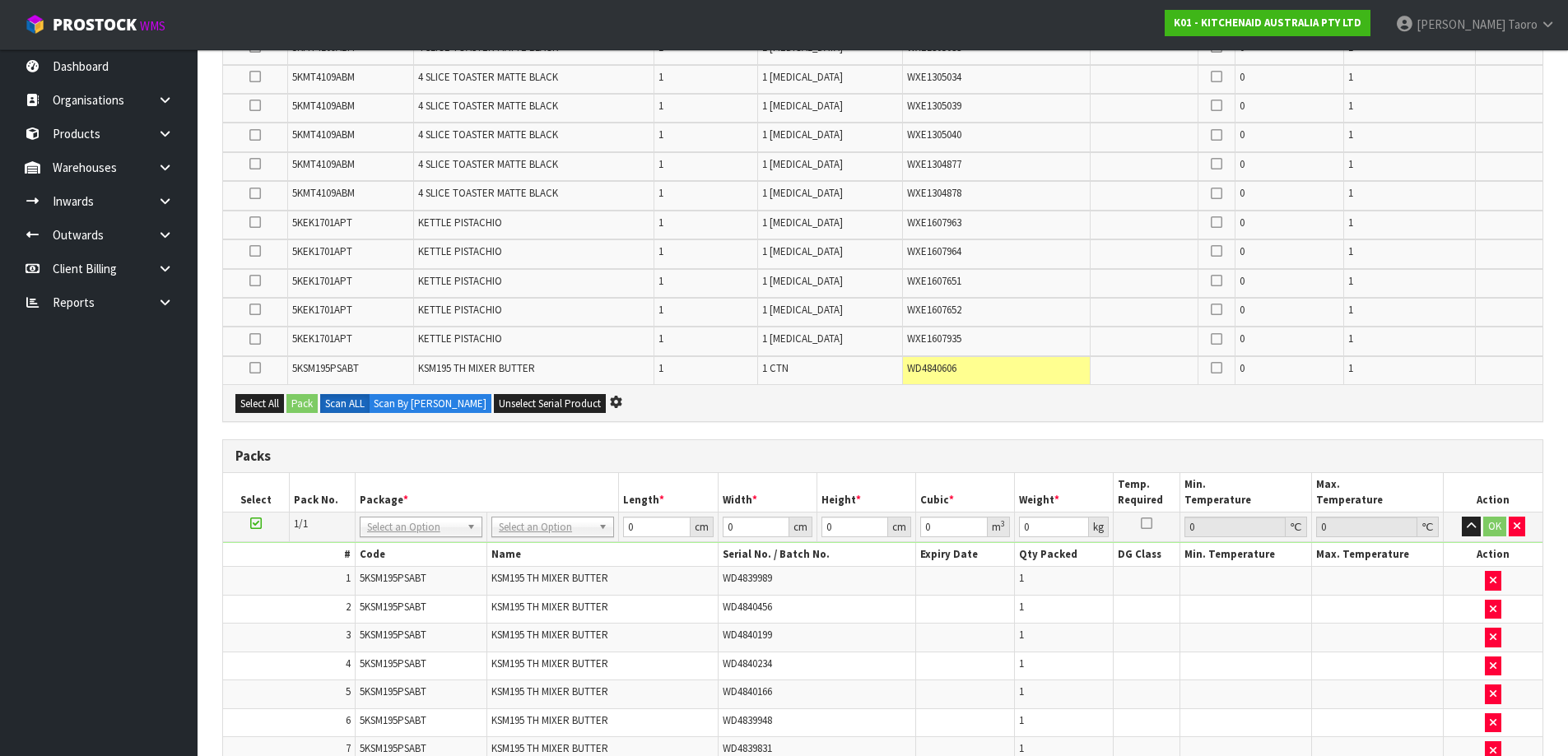
scroll to position [1073, 0]
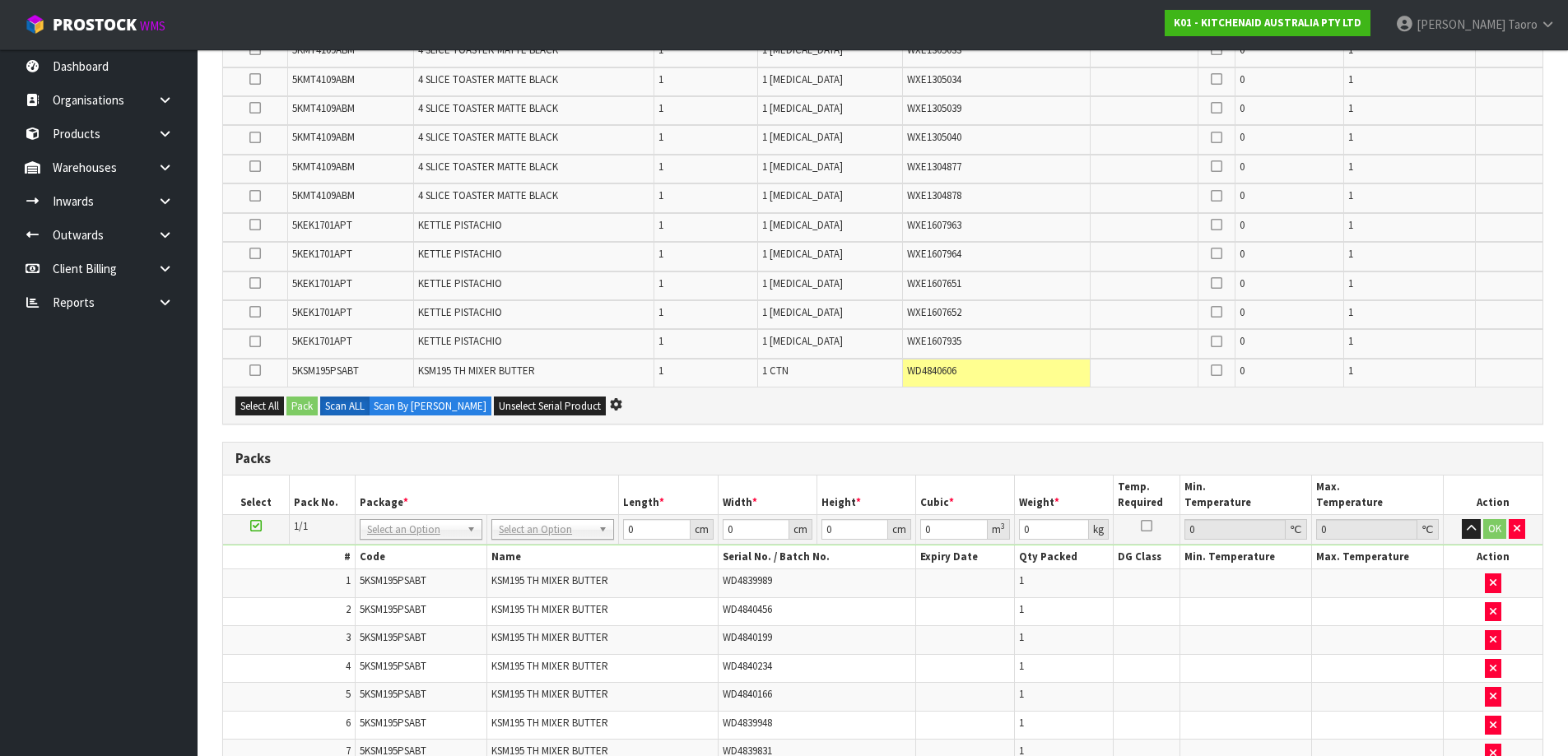
click at [853, 438] on div "Combine Orders K01-ORD0077835 K01-ORD0077946 K01-ORD0077948 K01-ORD0077962 K01-…" at bounding box center [882, 174] width 1321 height 1963
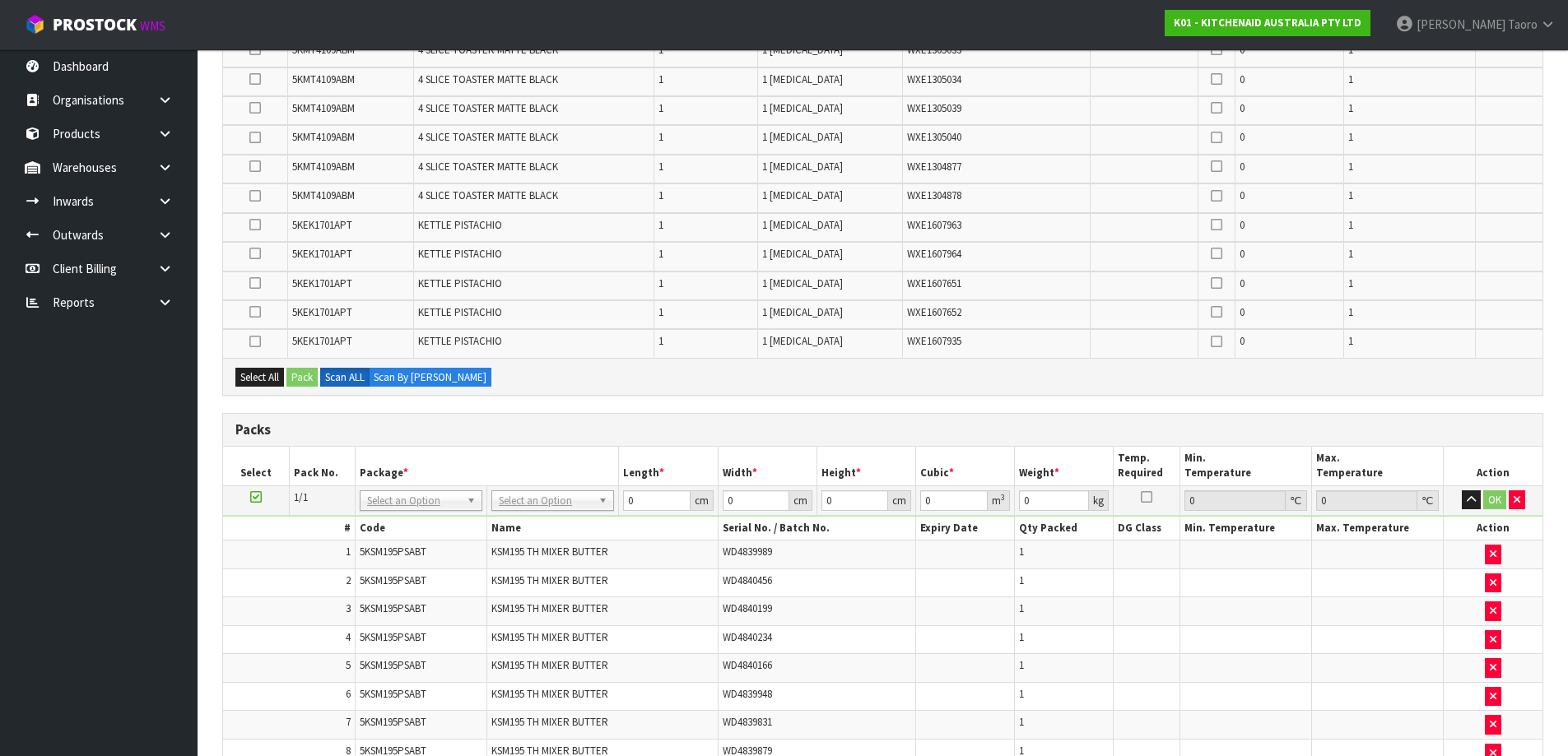
click at [853, 438] on div "Packs" at bounding box center [882, 431] width 1319 height 33
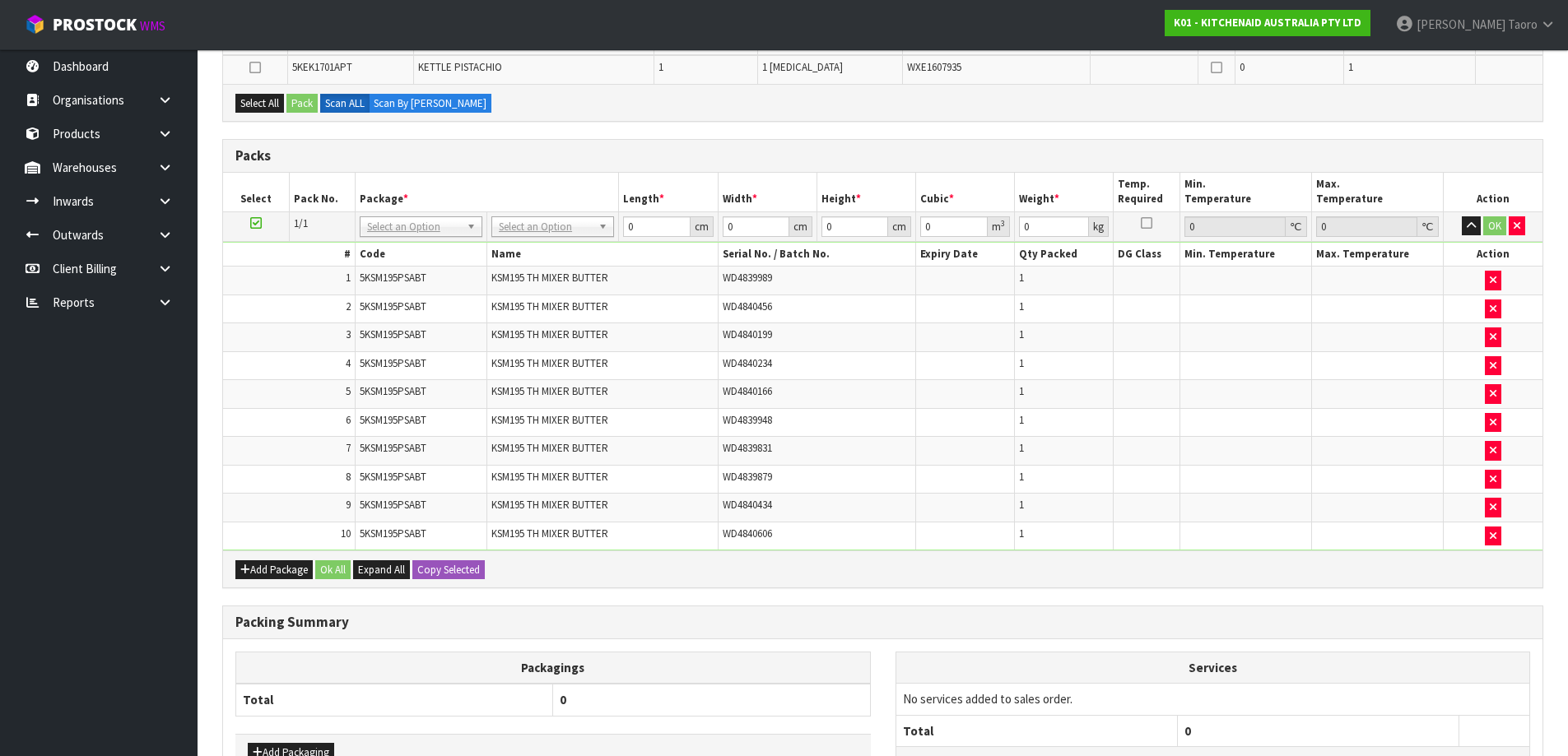
scroll to position [1483, 0]
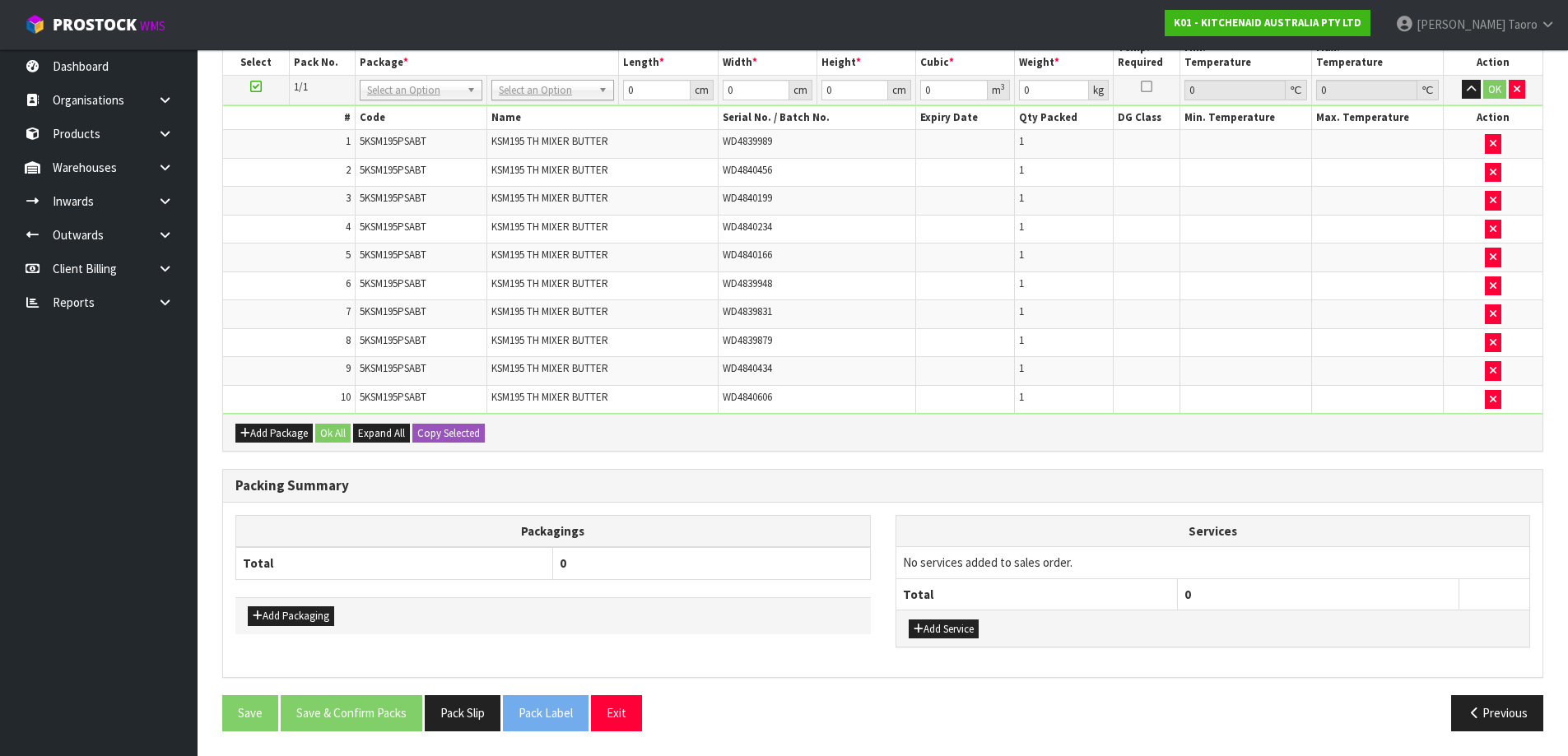
click at [861, 434] on div "Add Package Ok All Expand All Copy Selected" at bounding box center [882, 433] width 1319 height 37
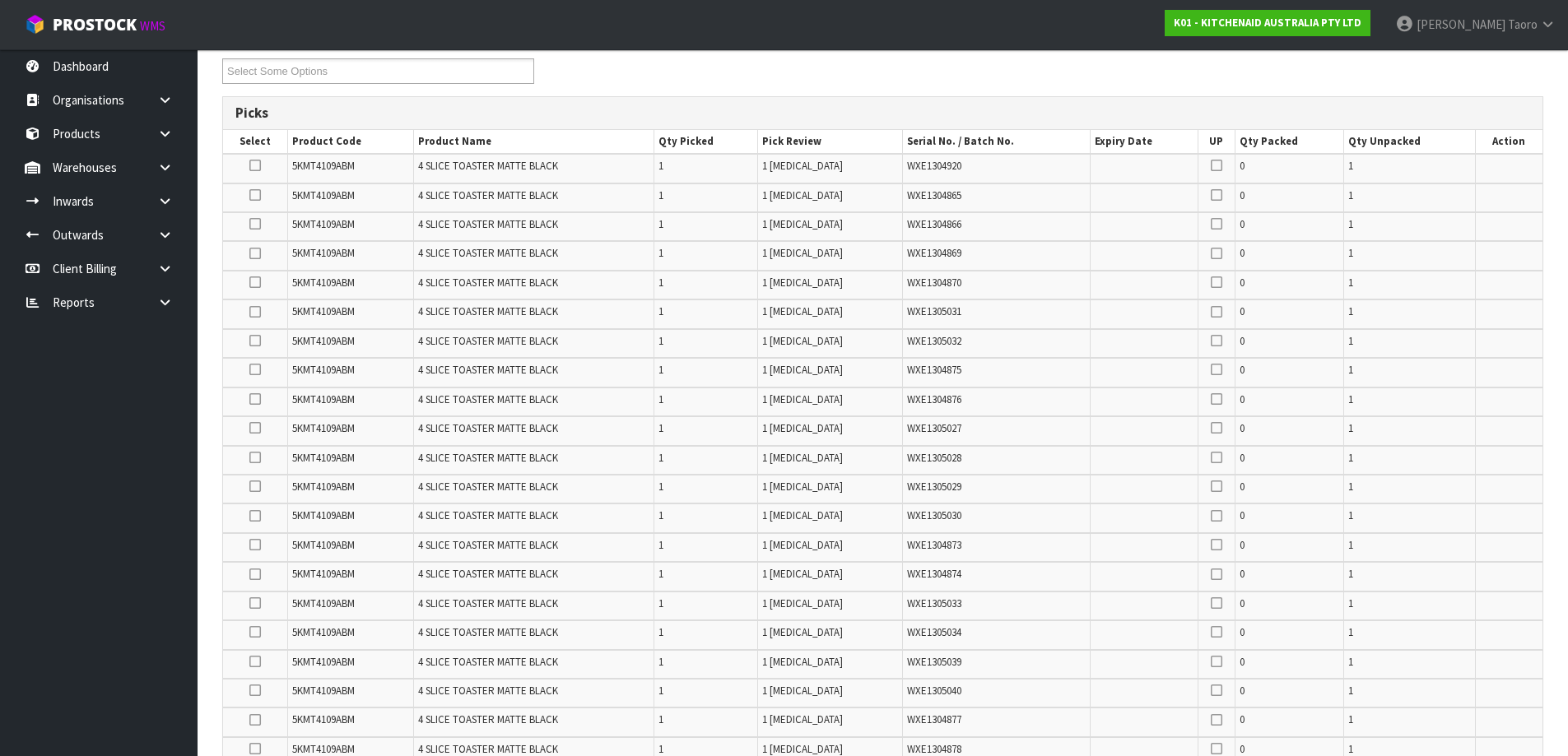
scroll to position [0, 0]
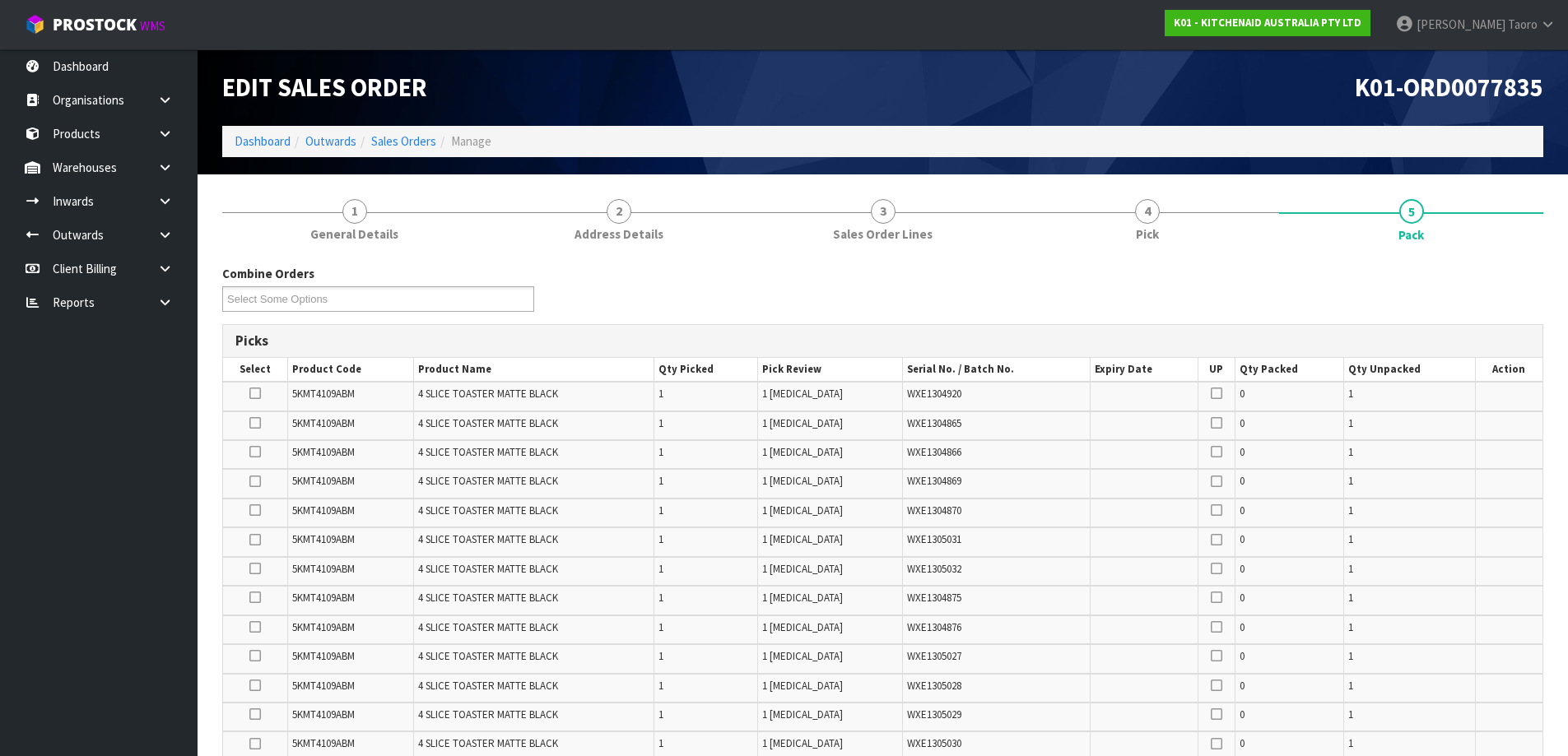
click at [851, 433] on td "1 [MEDICAL_DATA]" at bounding box center [830, 425] width 145 height 29
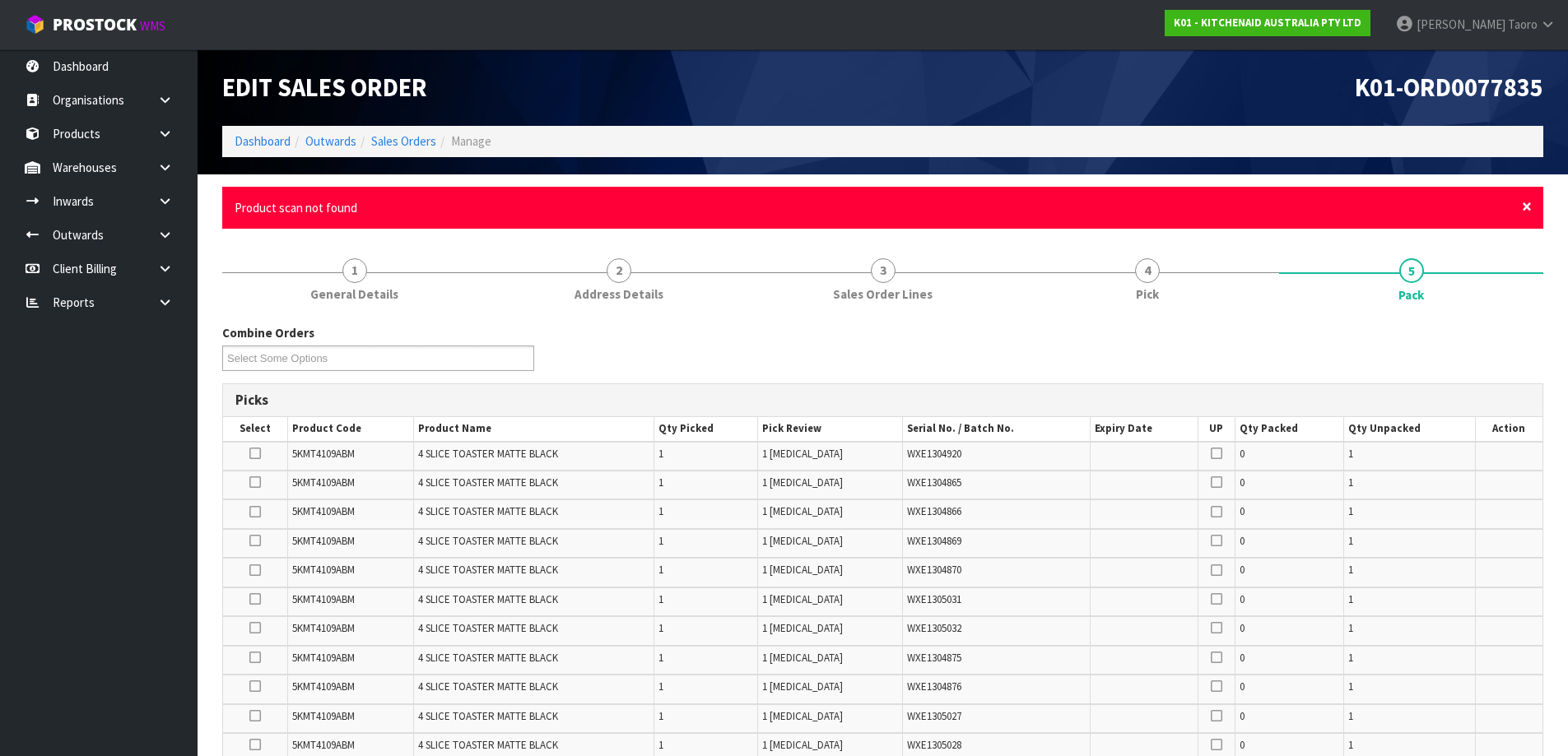
click at [1525, 212] on span "×" at bounding box center [1526, 206] width 10 height 23
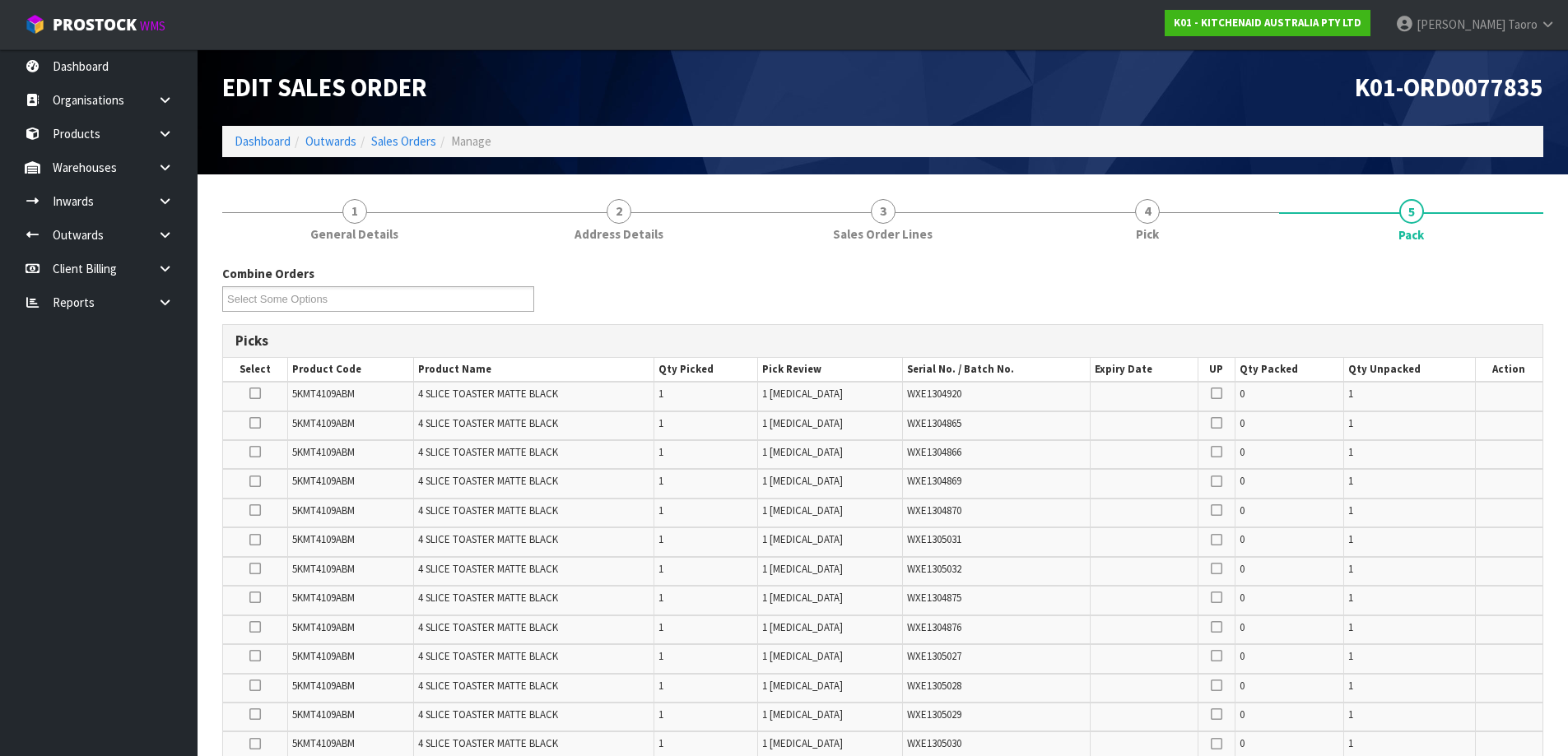
click at [1516, 307] on div "Combine Orders K01-ORD0077835 K01-ORD0077946 K01-ORD0077948 K01-ORD0077962 K01-…" at bounding box center [882, 295] width 1345 height 59
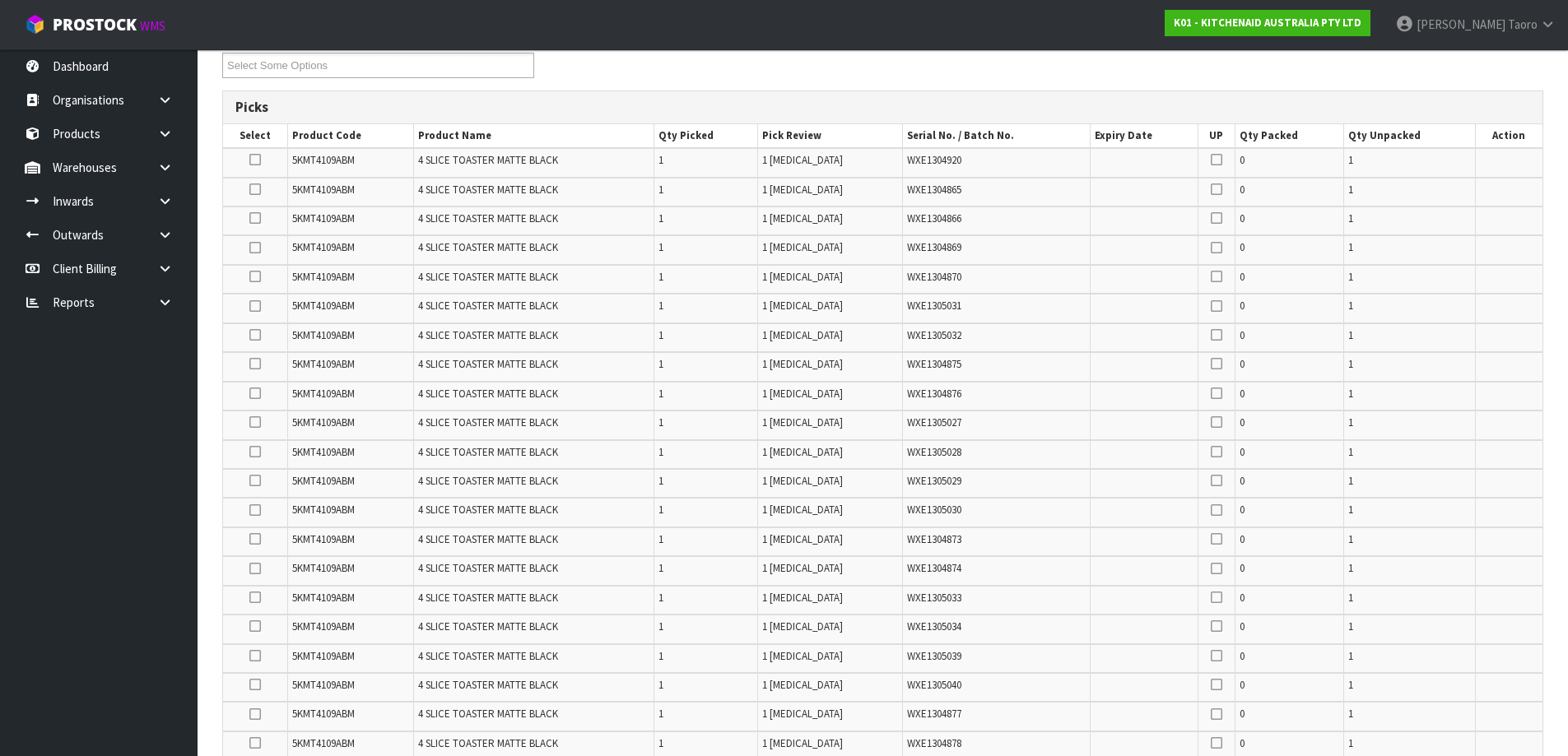
scroll to position [159, 0]
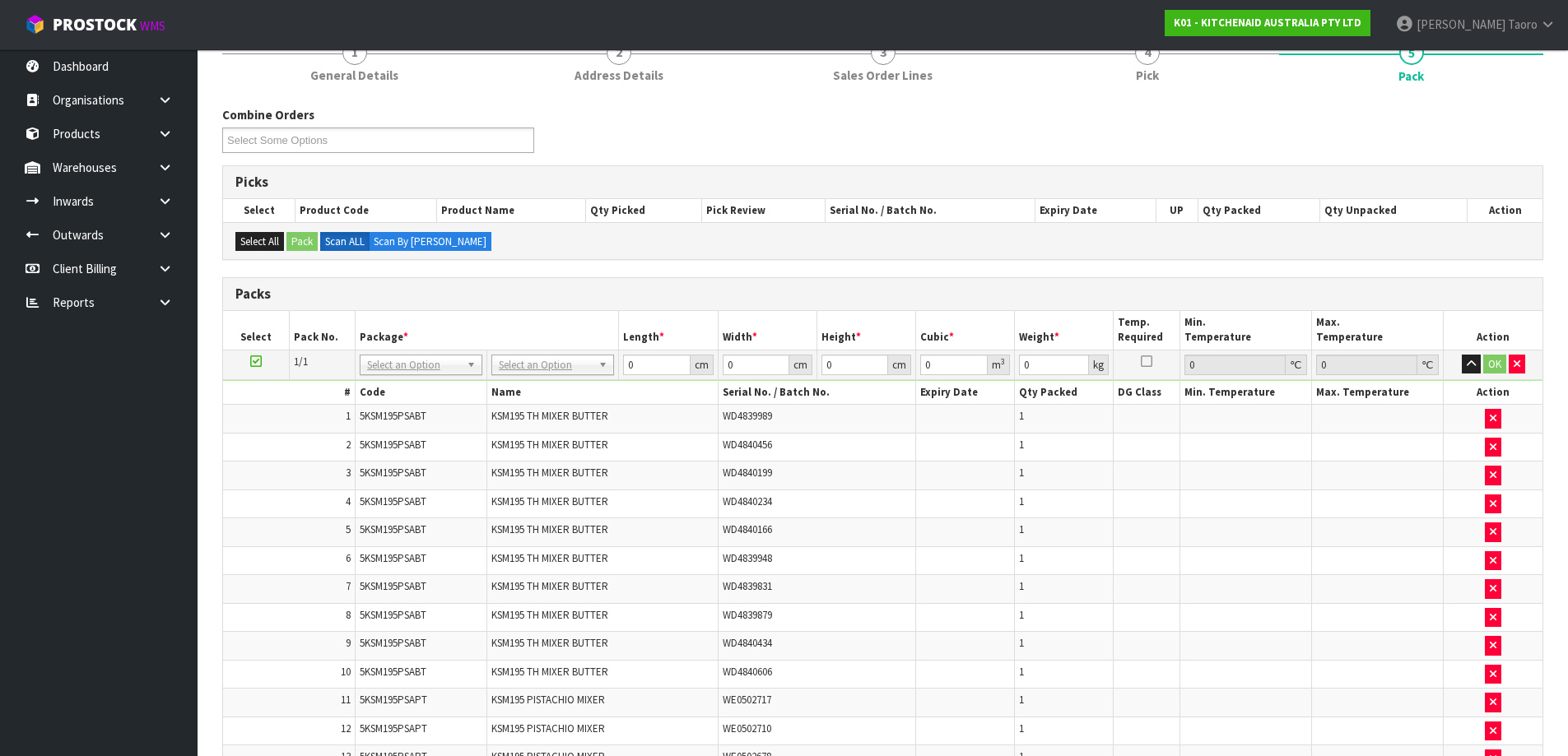
click at [564, 376] on td "No Packaging Cartons PLT GEN120 (1200 X 1000) PLT ONE WAY SKID CHEP HIRE PALLET…" at bounding box center [553, 364] width 131 height 30
click at [570, 384] on input "text" at bounding box center [553, 388] width 115 height 20
click at [864, 364] on input "14" at bounding box center [854, 365] width 67 height 20
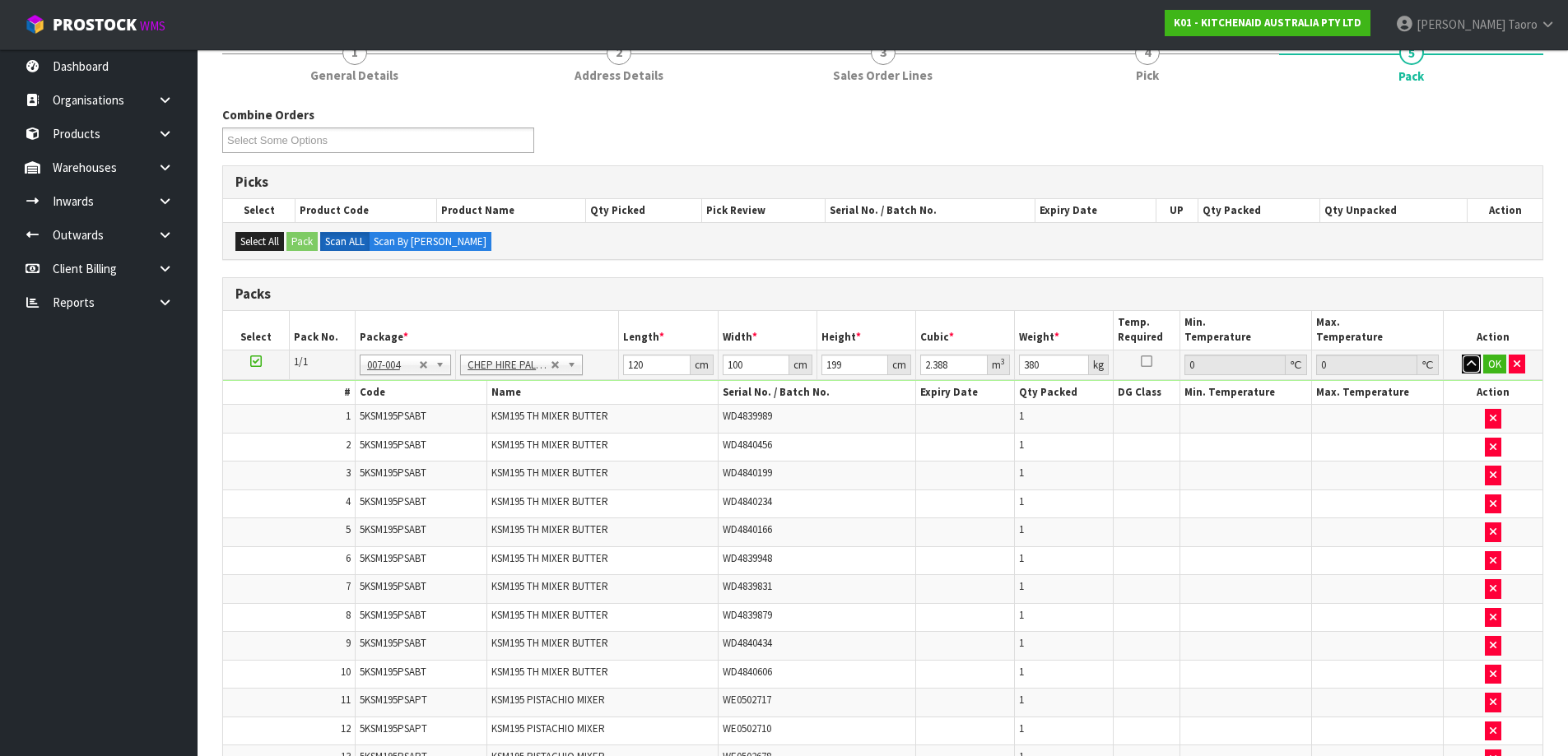
click at [1467, 360] on icon "button" at bounding box center [1471, 364] width 9 height 11
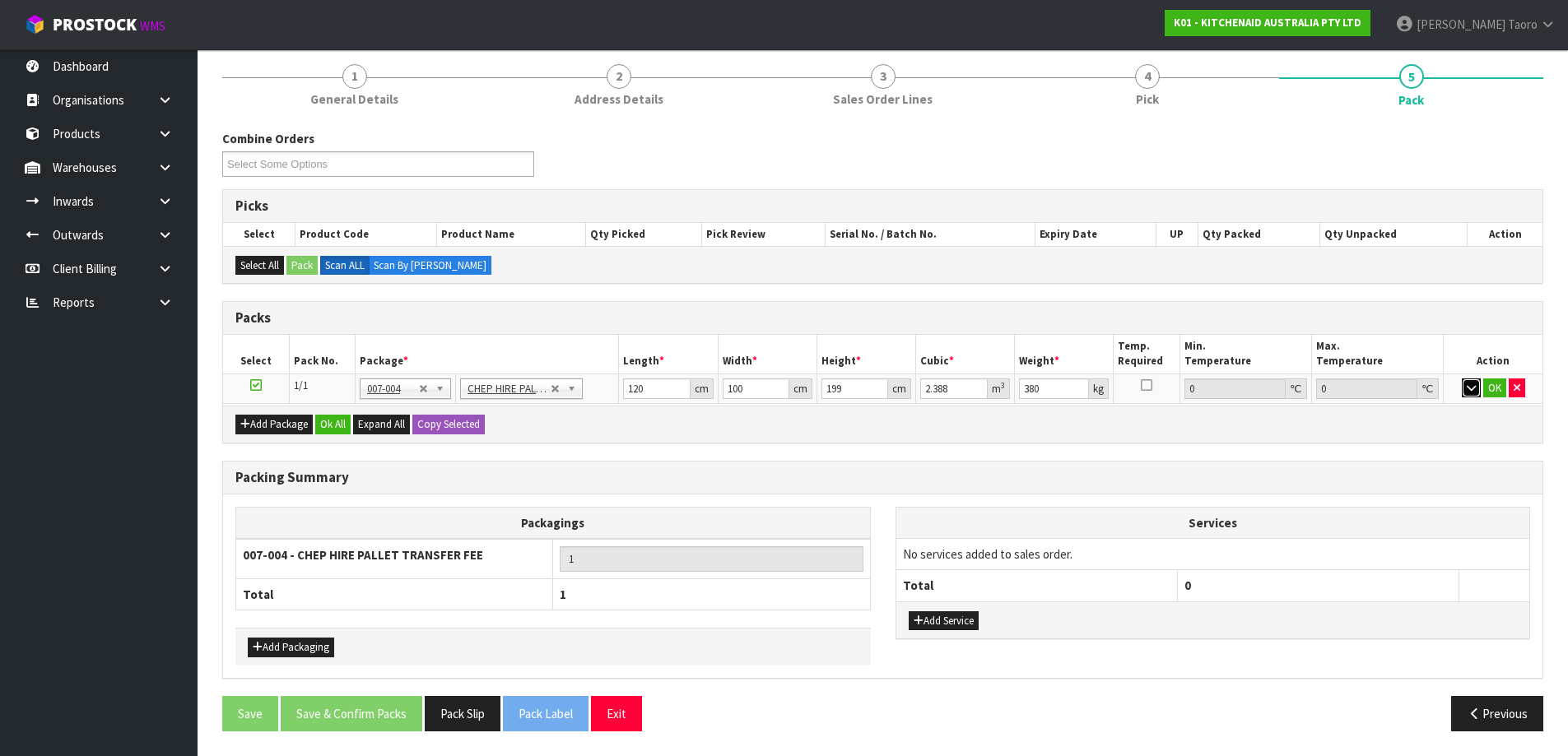
scroll to position [133, 0]
click at [347, 426] on button "Ok All" at bounding box center [333, 424] width 35 height 19
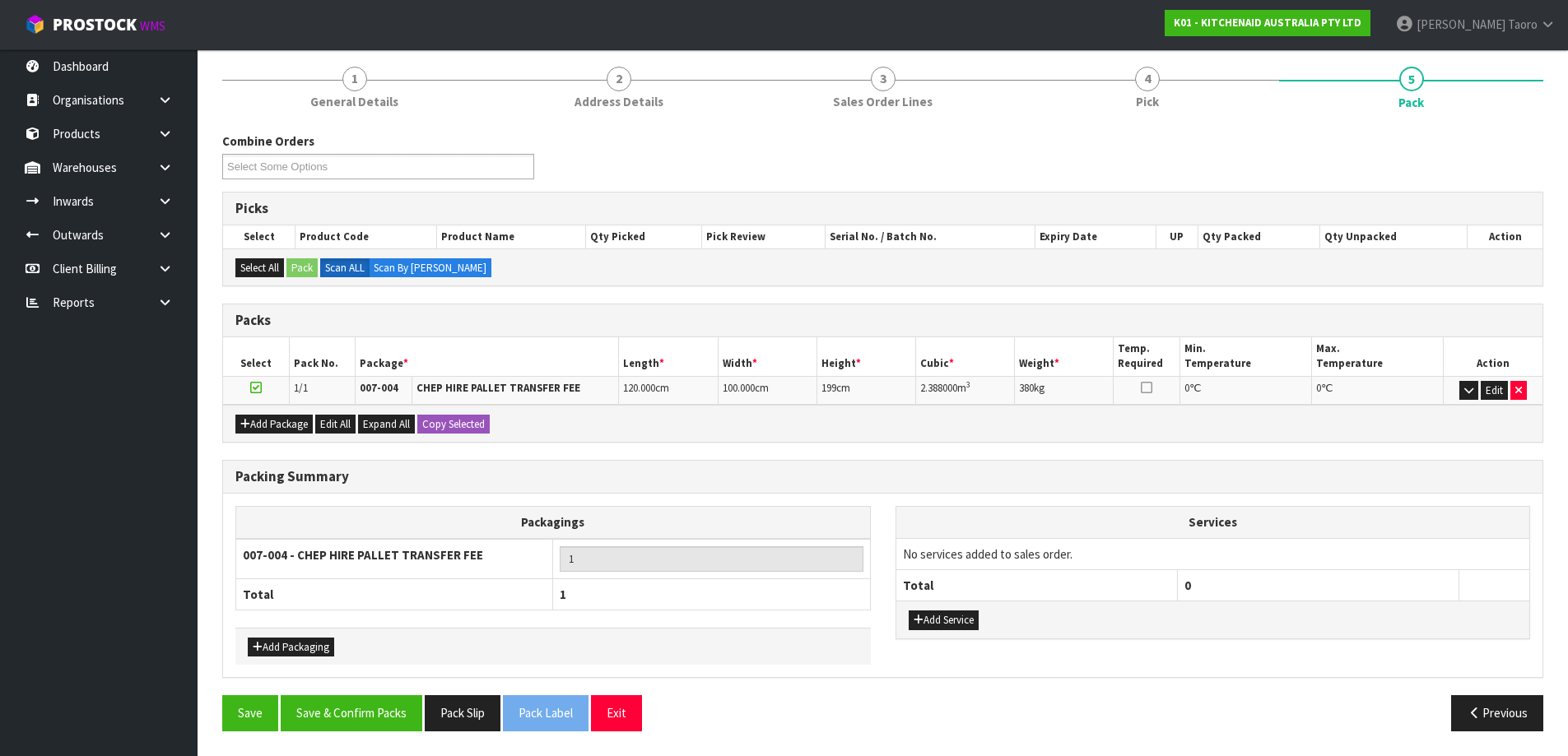
scroll to position [132, 0]
click at [387, 704] on button "Save & Confirm Packs" at bounding box center [351, 713] width 141 height 35
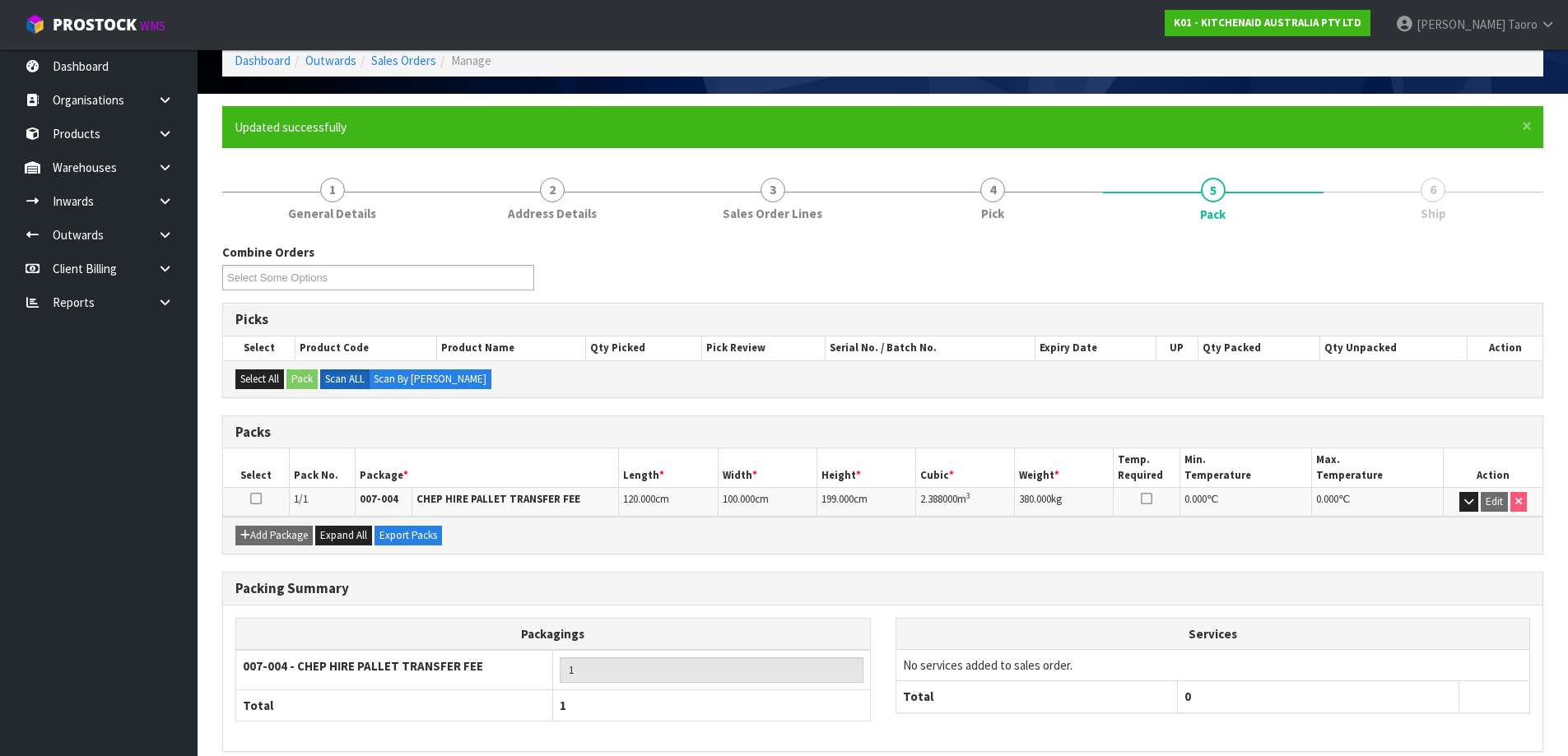
scroll to position [154, 0]
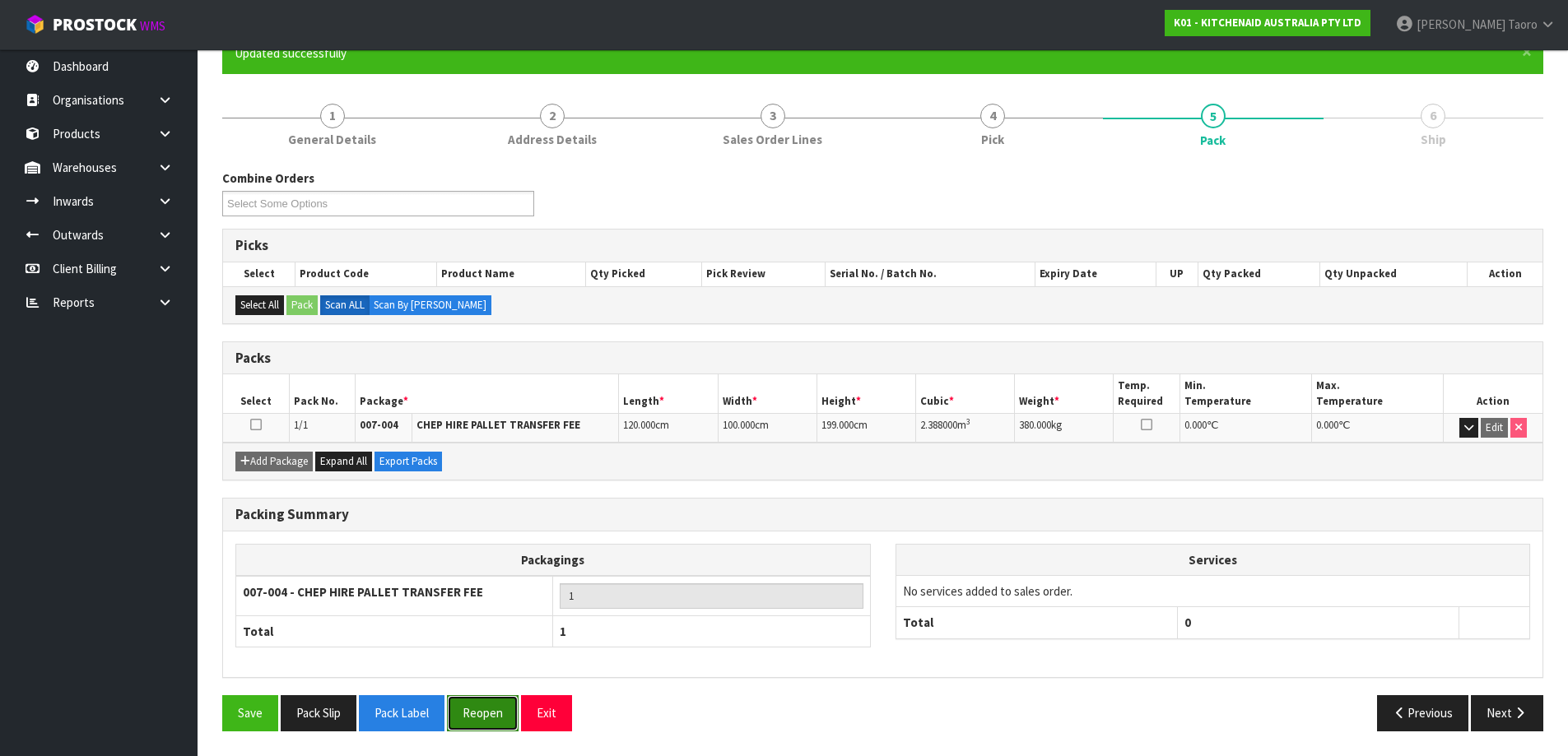
drag, startPoint x: 491, startPoint y: 715, endPoint x: 493, endPoint y: 704, distance: 11.2
click at [493, 714] on button "Reopen" at bounding box center [482, 713] width 71 height 35
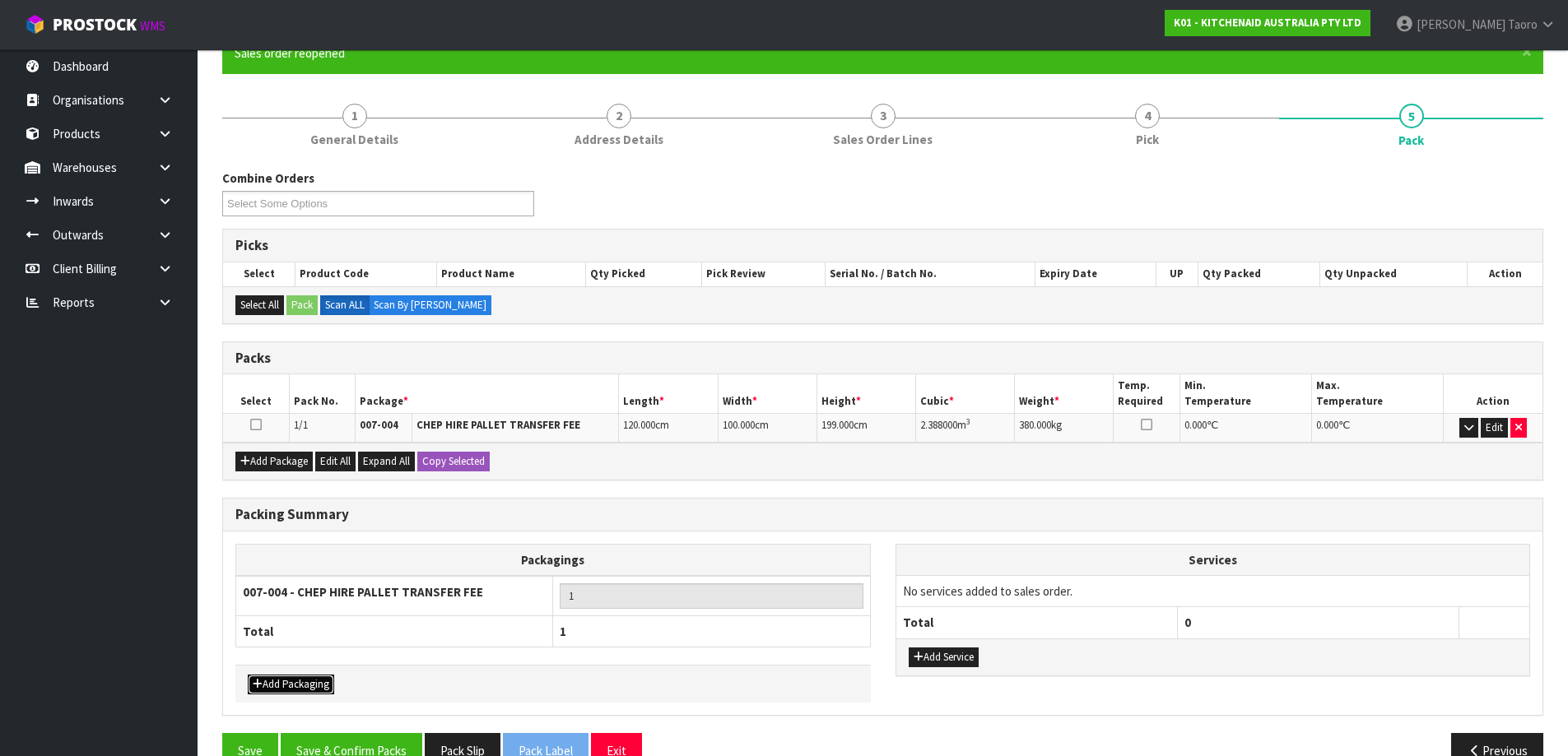
drag, startPoint x: 319, startPoint y: 689, endPoint x: 329, endPoint y: 687, distance: 10.2
click at [320, 689] on button "Add Packaging" at bounding box center [290, 684] width 86 height 19
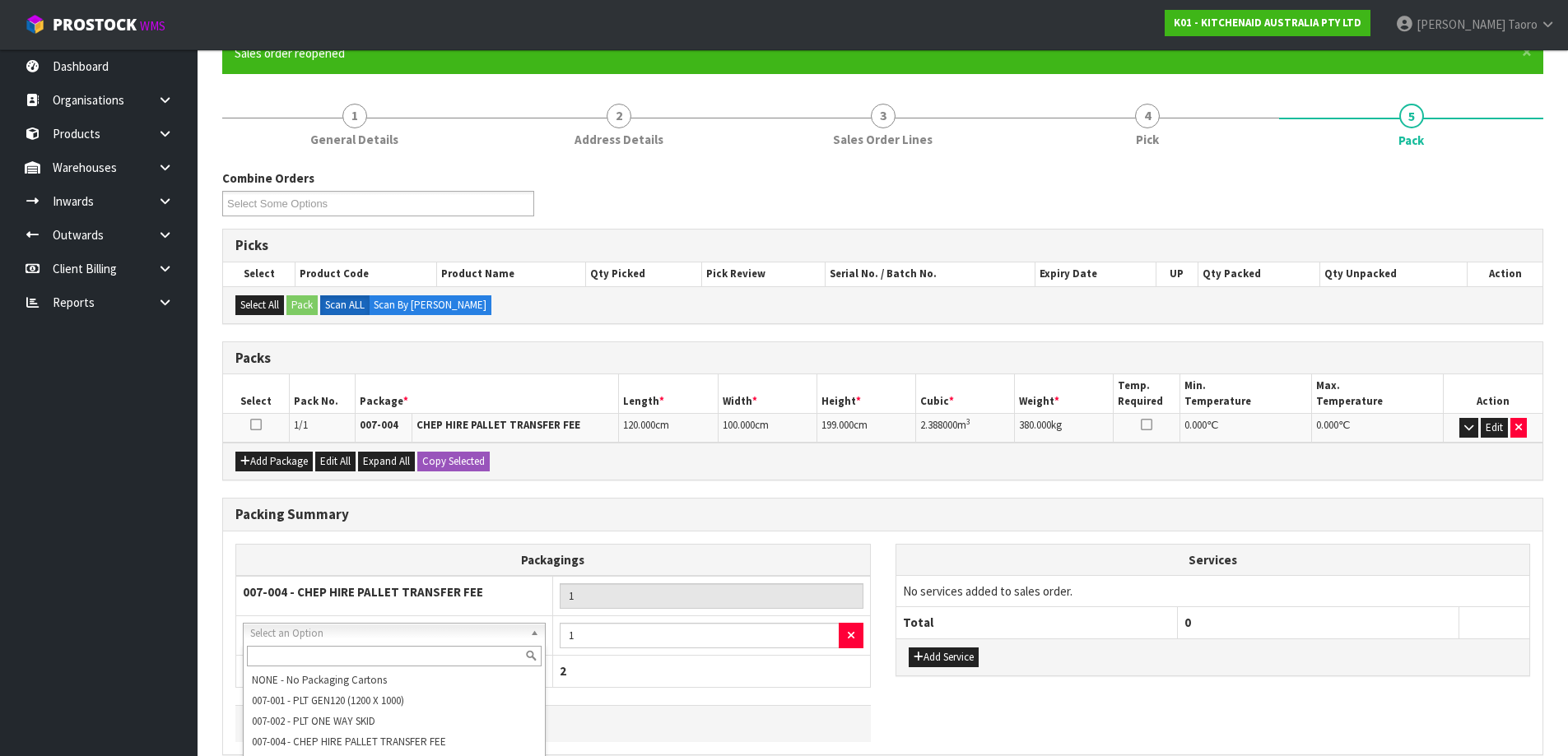
click at [415, 660] on input "text" at bounding box center [394, 656] width 295 height 20
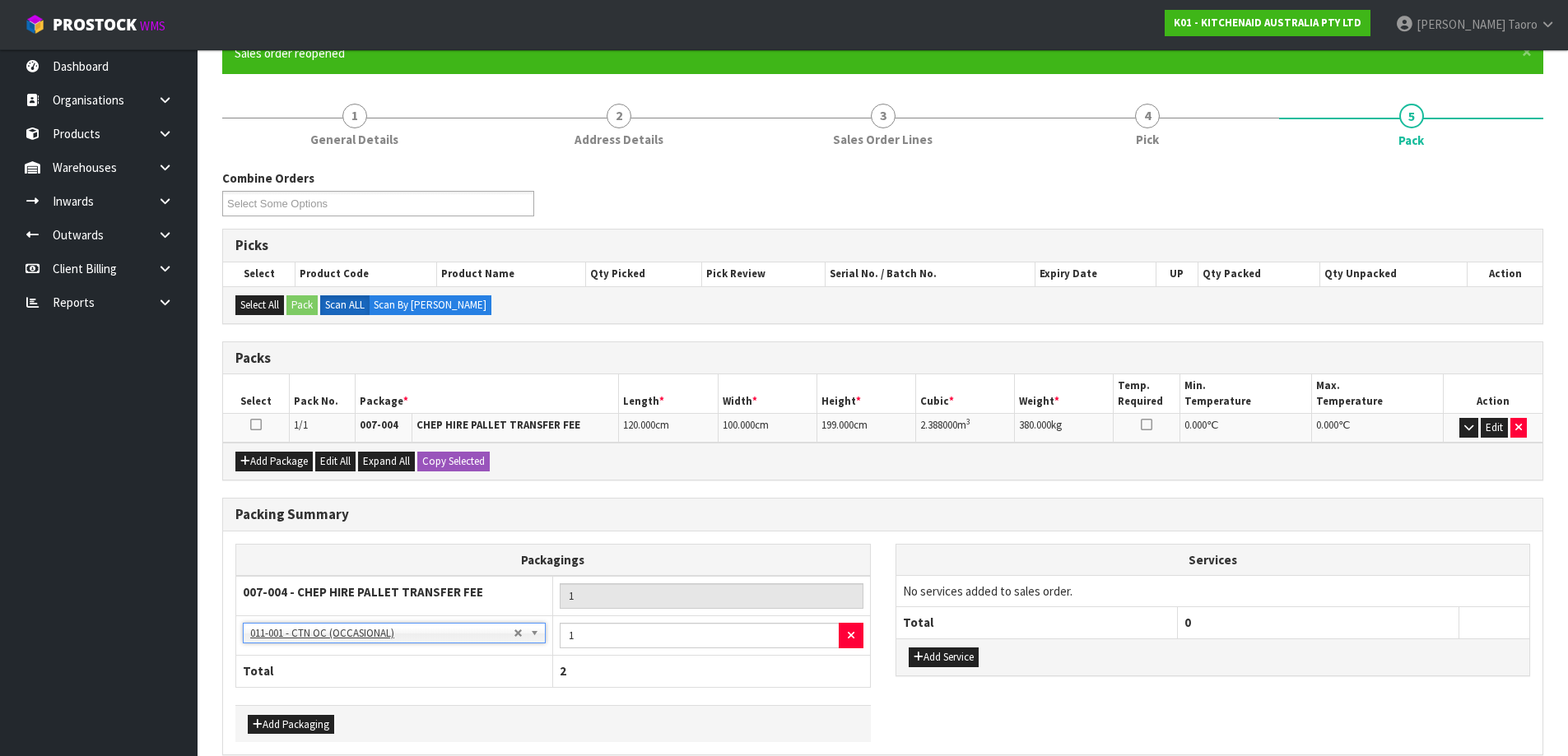
scroll to position [231, 0]
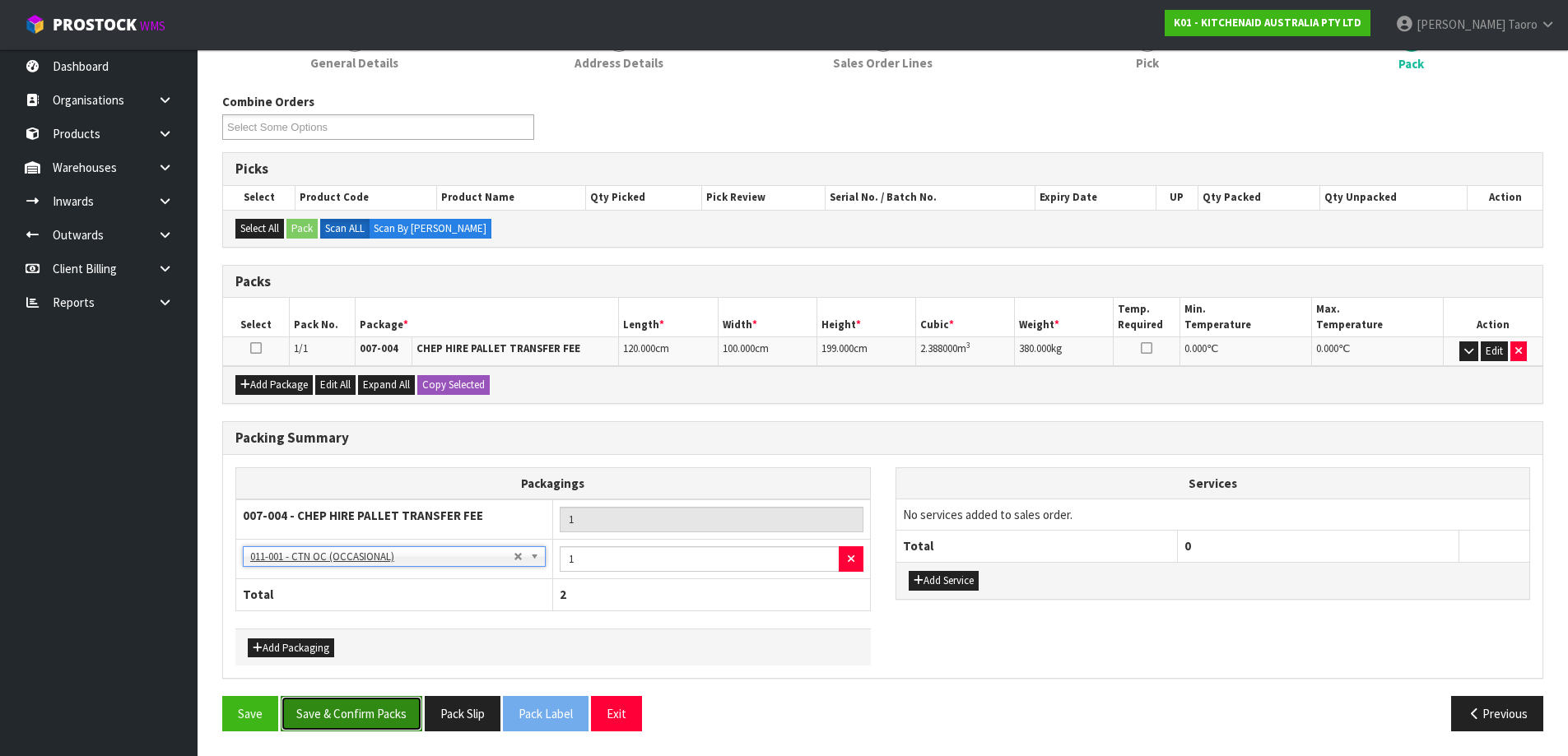
drag, startPoint x: 376, startPoint y: 708, endPoint x: 374, endPoint y: 699, distance: 9.2
click at [378, 708] on button "Save & Confirm Packs" at bounding box center [351, 713] width 141 height 35
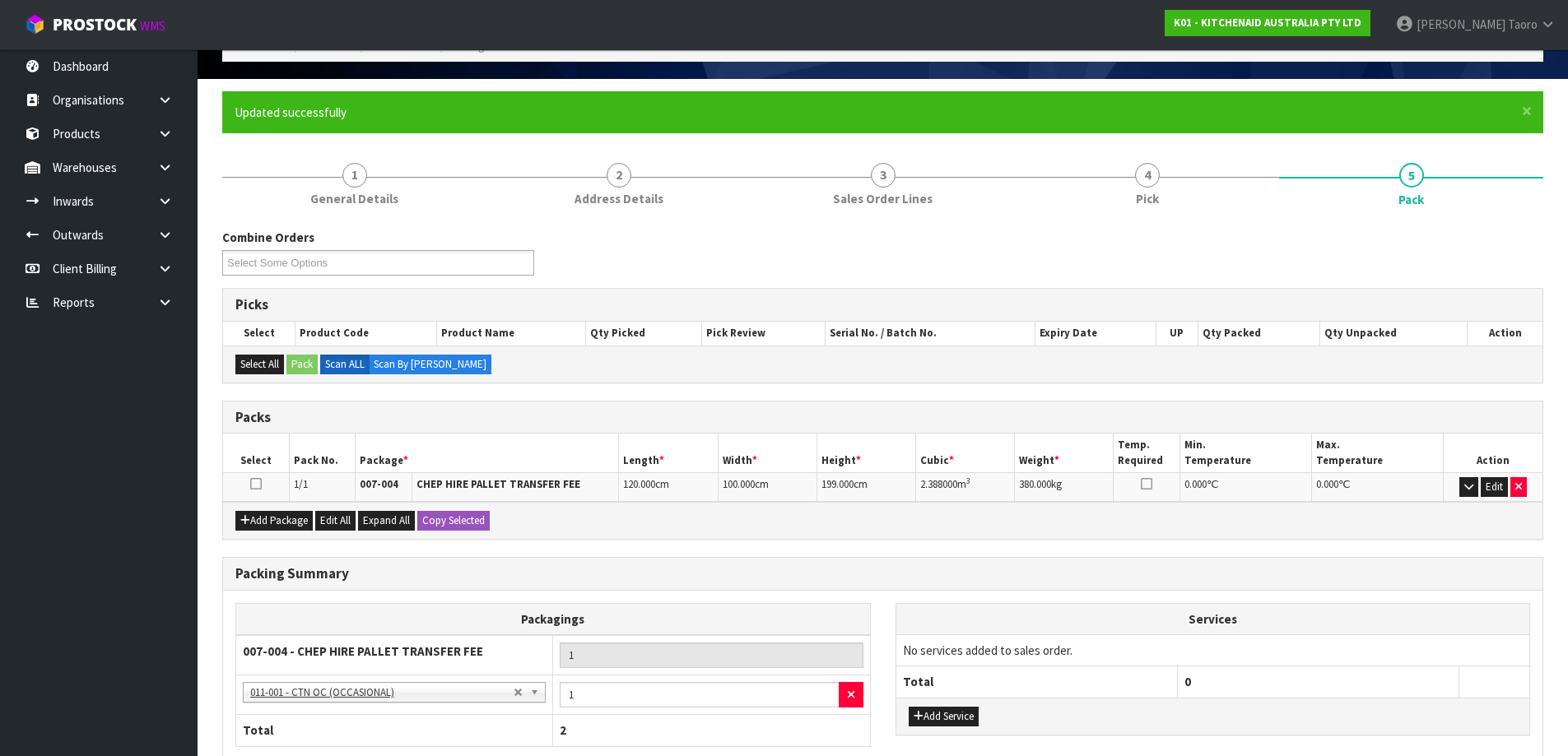
scroll to position [194, 0]
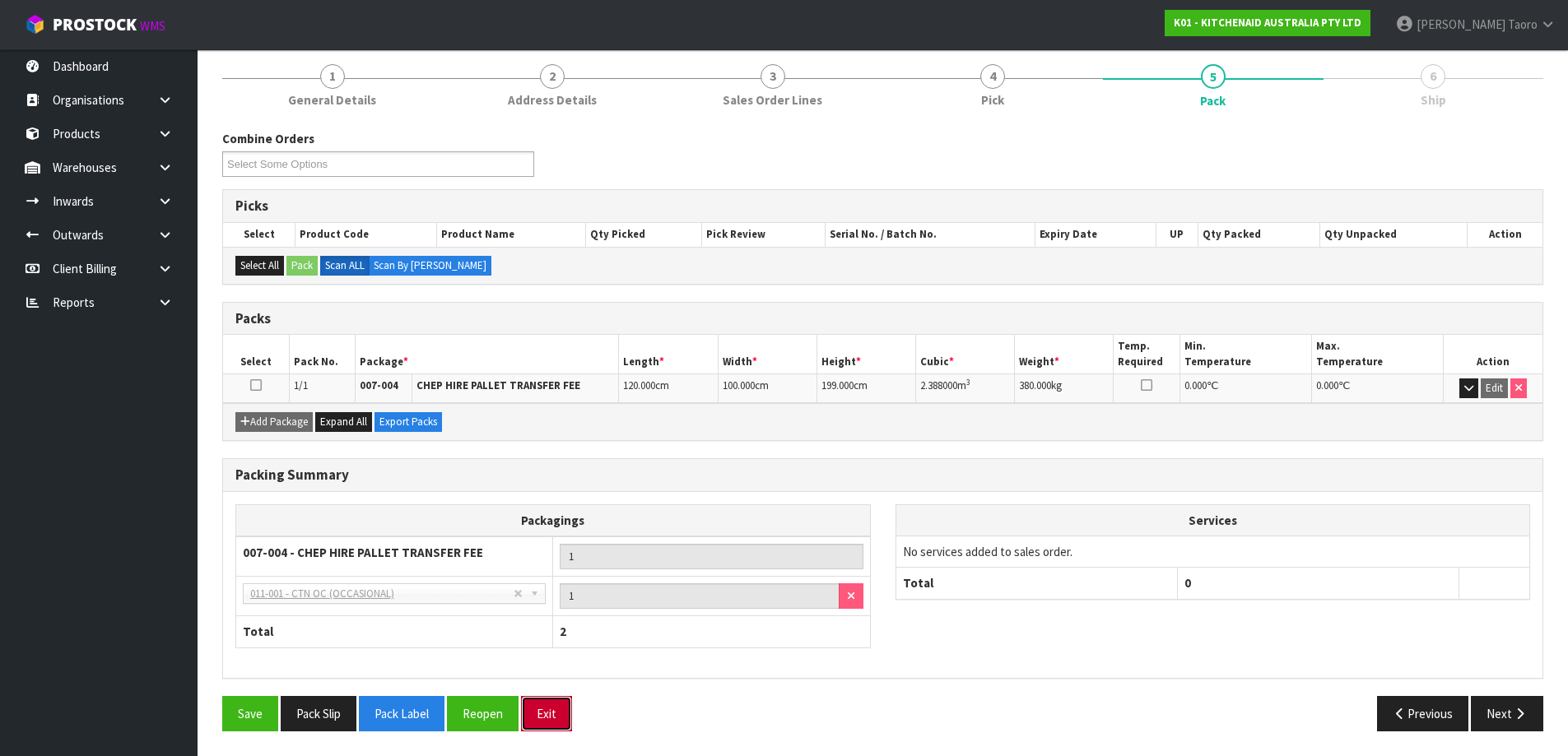
click at [548, 701] on button "Exit" at bounding box center [545, 713] width 51 height 35
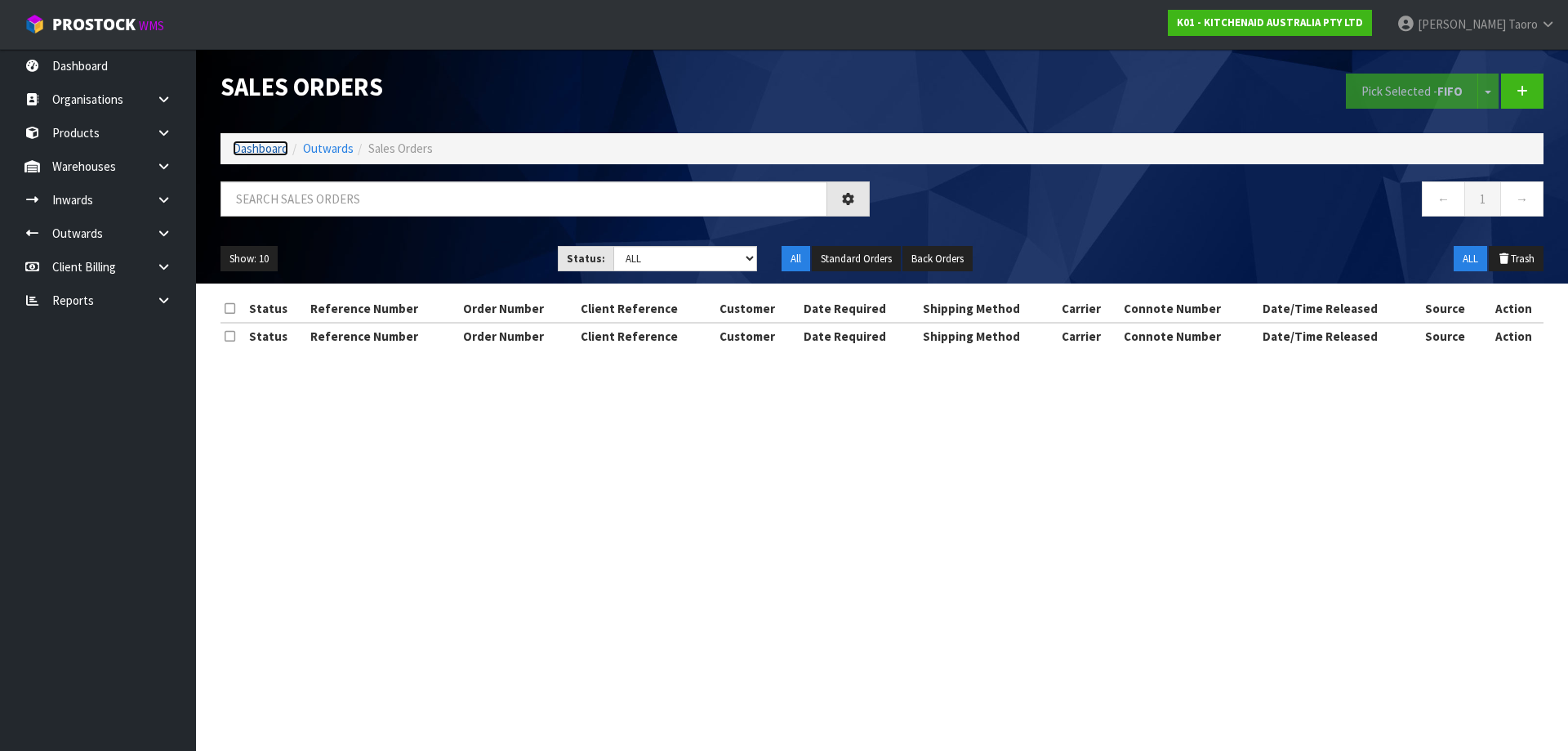
click at [274, 150] on link "Dashboard" at bounding box center [261, 148] width 56 height 16
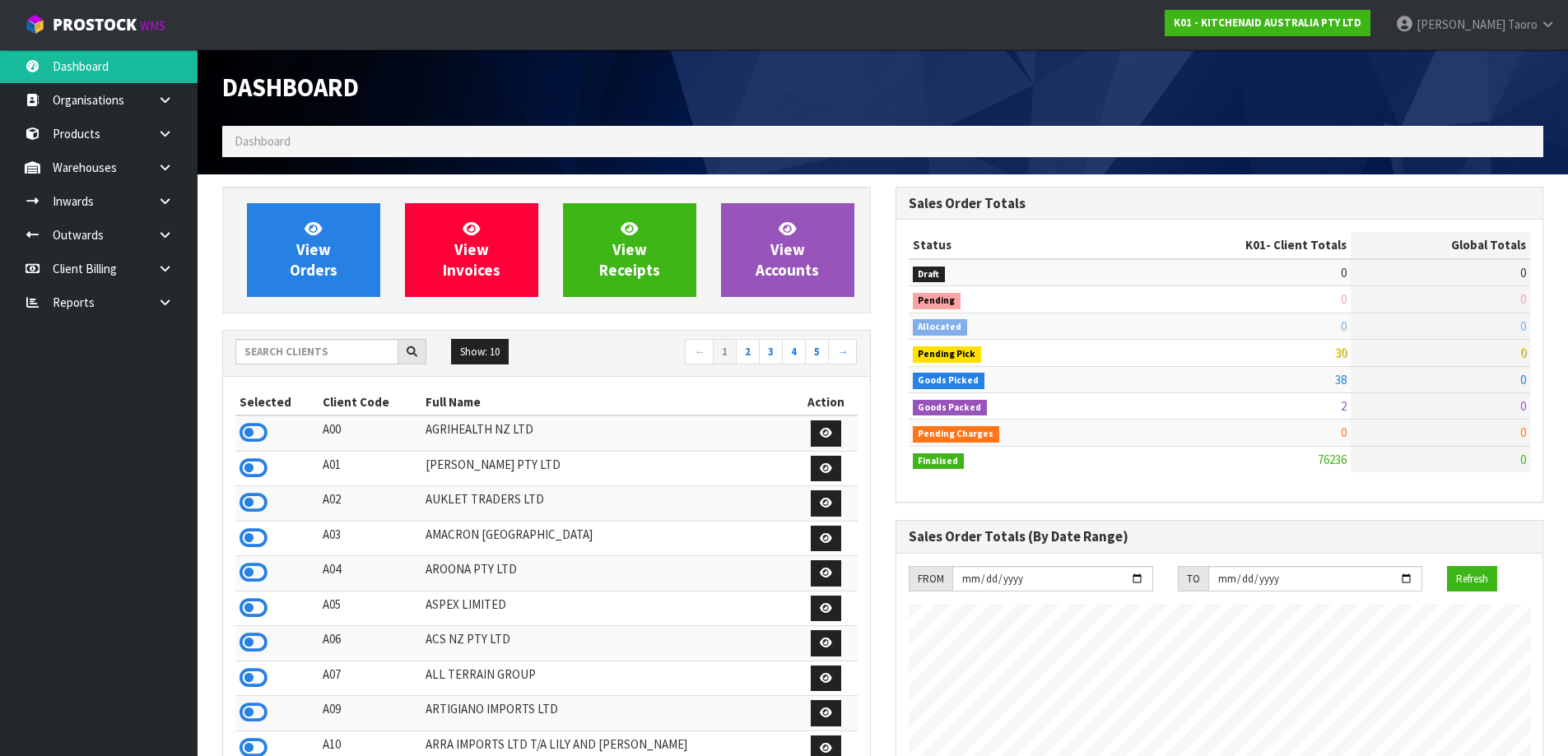
scroll to position [1246, 672]
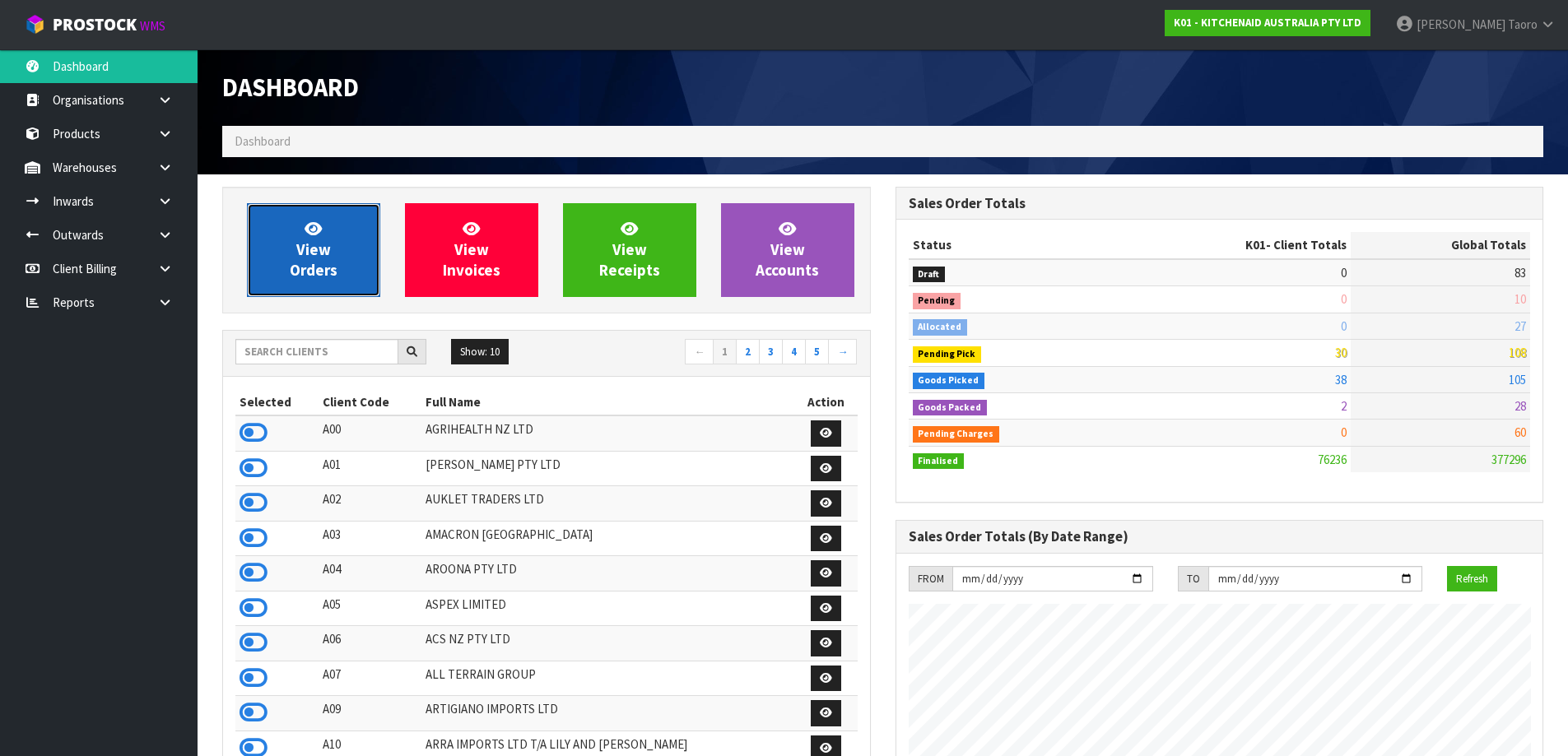
click at [351, 267] on link "View Orders" at bounding box center [313, 250] width 133 height 93
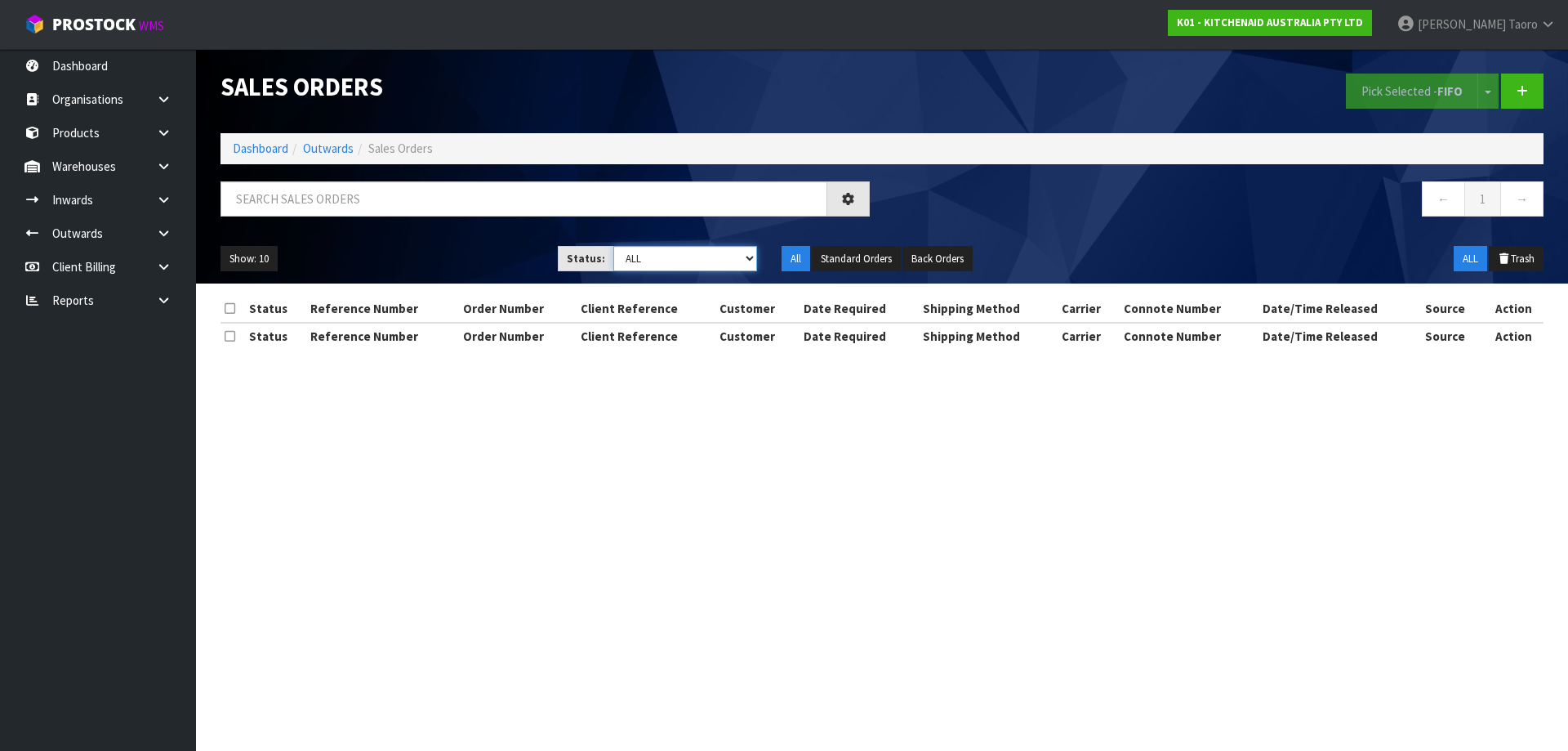
click at [709, 249] on select "Draft Pending Allocated Pending Pick Goods Picked Goods Packed Pending Charges …" at bounding box center [685, 259] width 145 height 26
click at [613, 246] on select "Draft Pending Allocated Pending Pick Goods Picked Goods Packed Pending Charges …" at bounding box center [685, 259] width 145 height 26
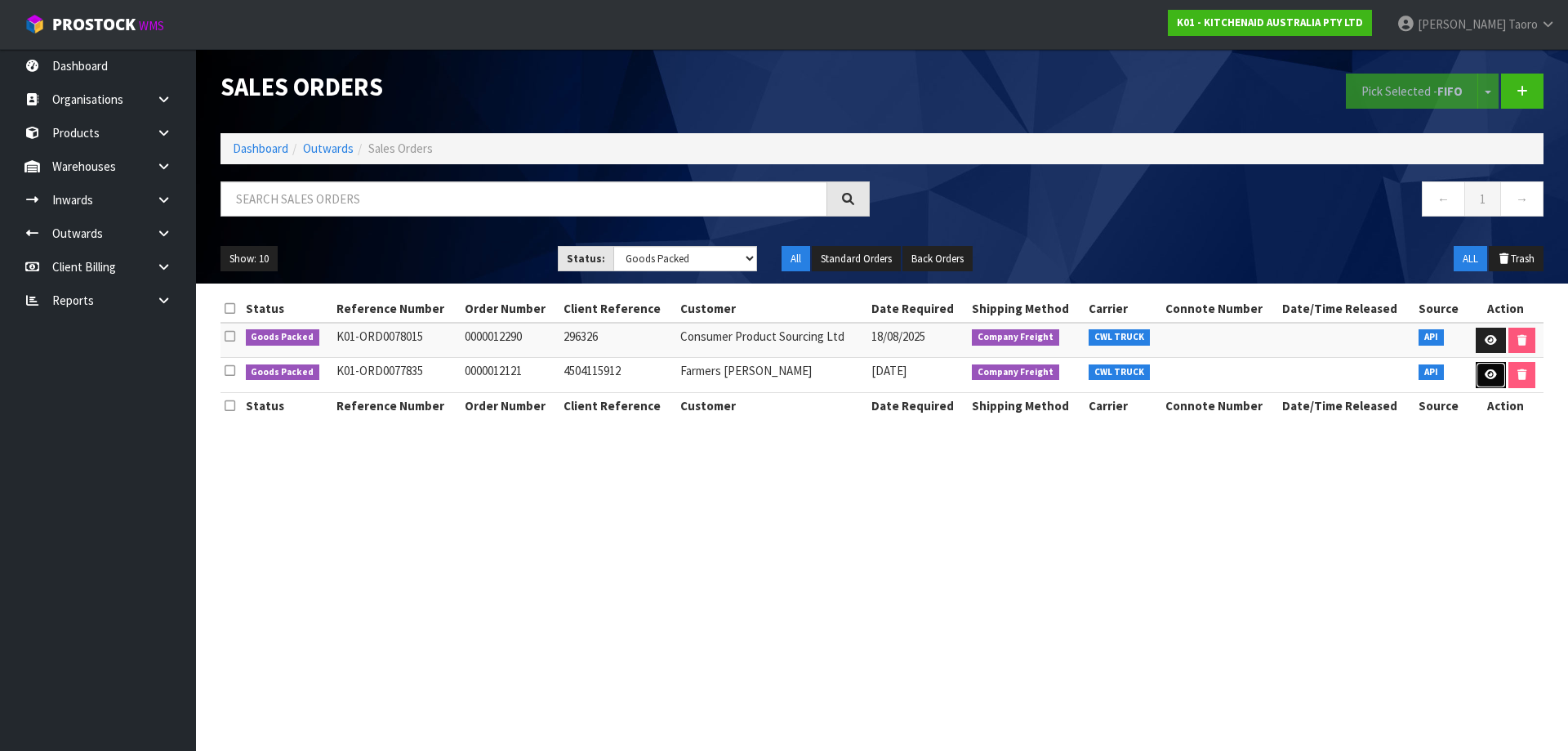
click at [1485, 378] on icon at bounding box center [1490, 375] width 12 height 11
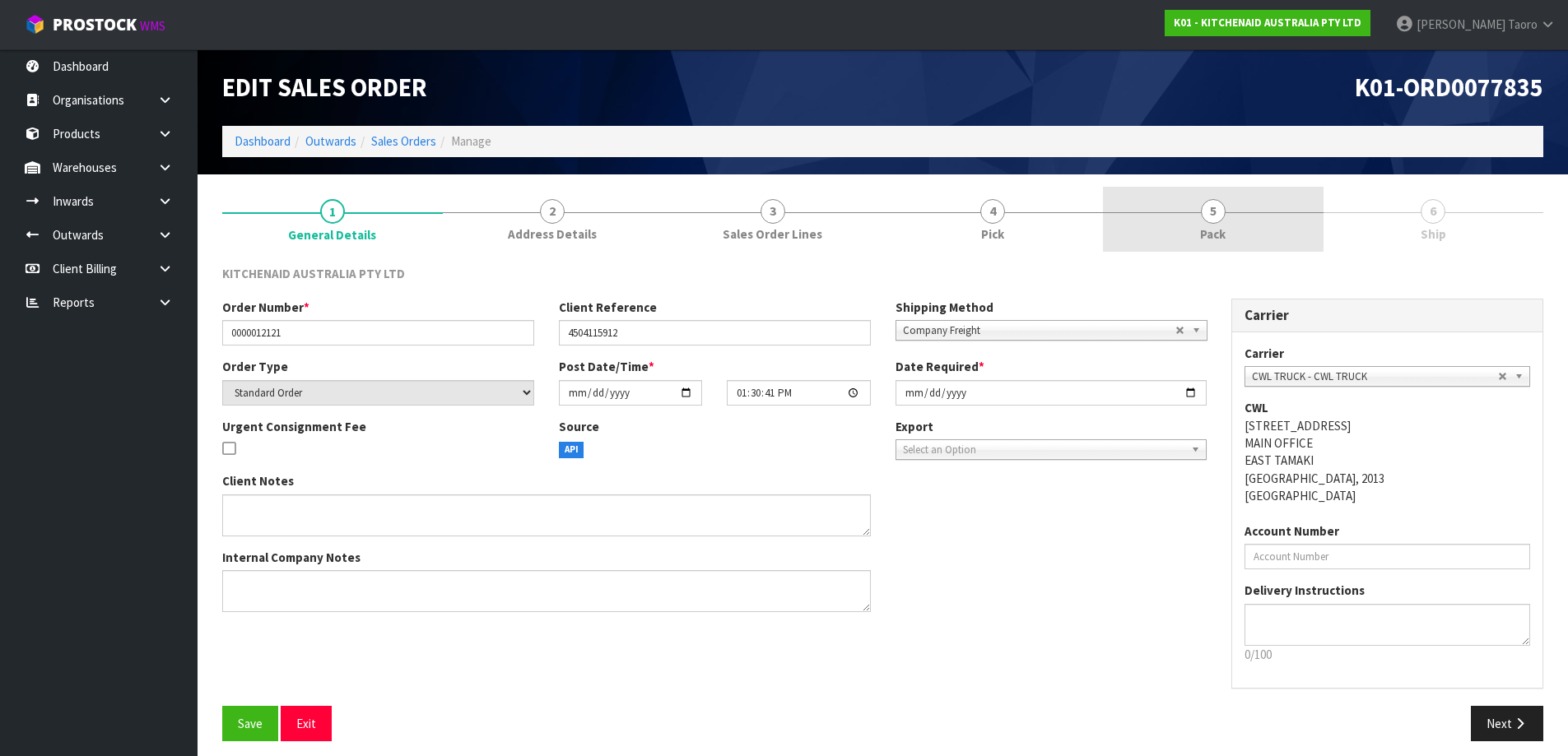
click at [1233, 230] on link "5 Pack" at bounding box center [1213, 219] width 221 height 65
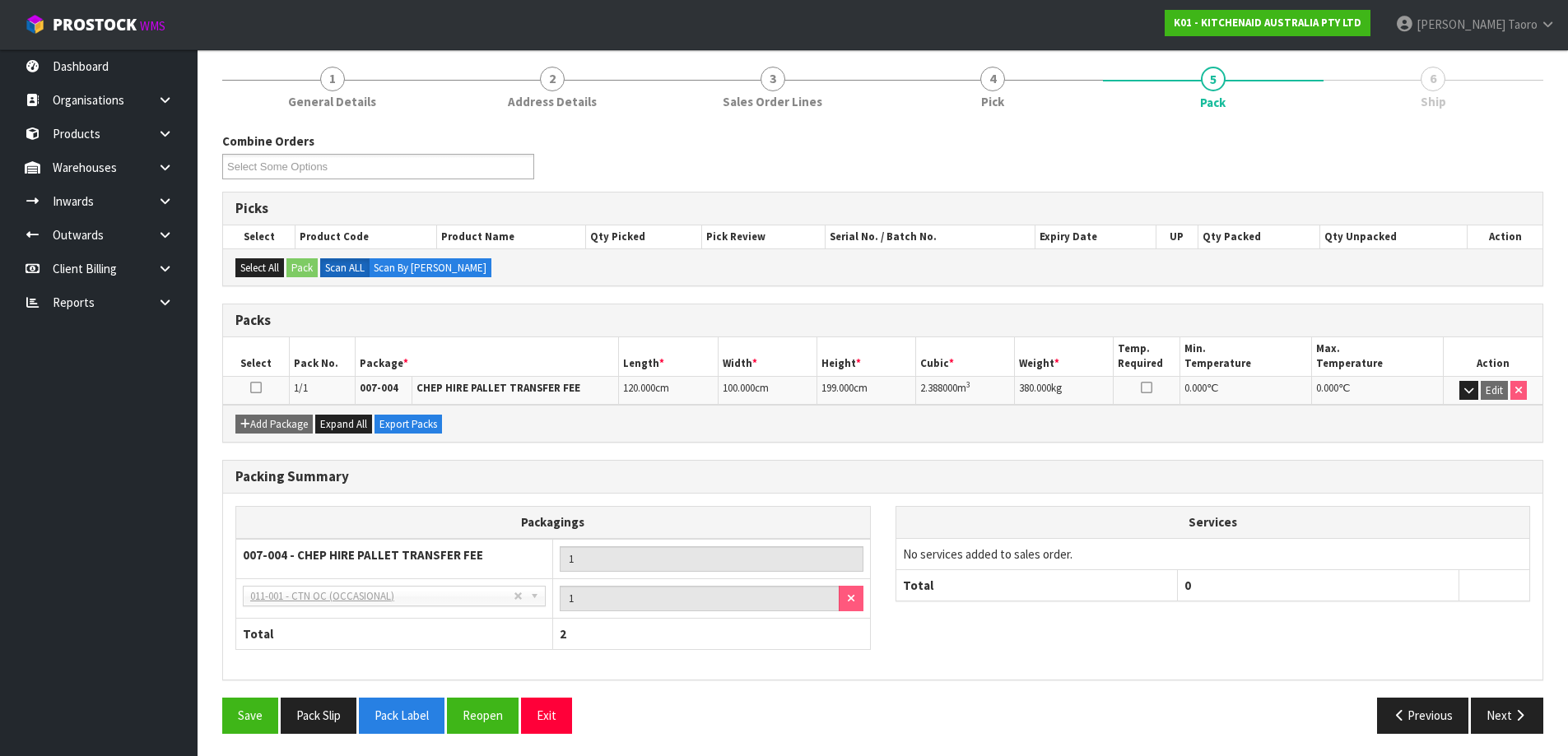
scroll to position [135, 0]
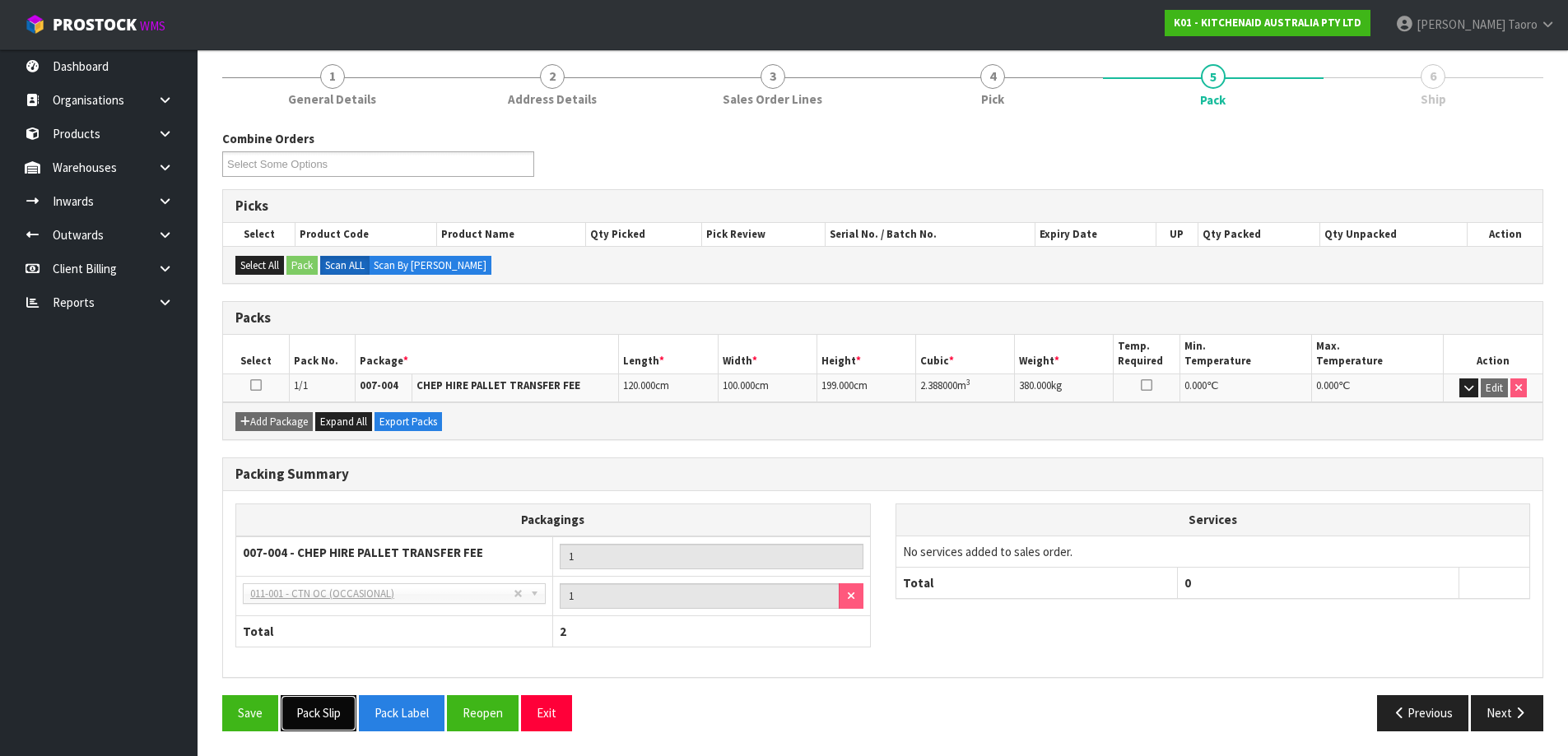
click at [333, 719] on button "Pack Slip" at bounding box center [319, 713] width 76 height 35
click at [558, 722] on button "Exit" at bounding box center [545, 713] width 51 height 35
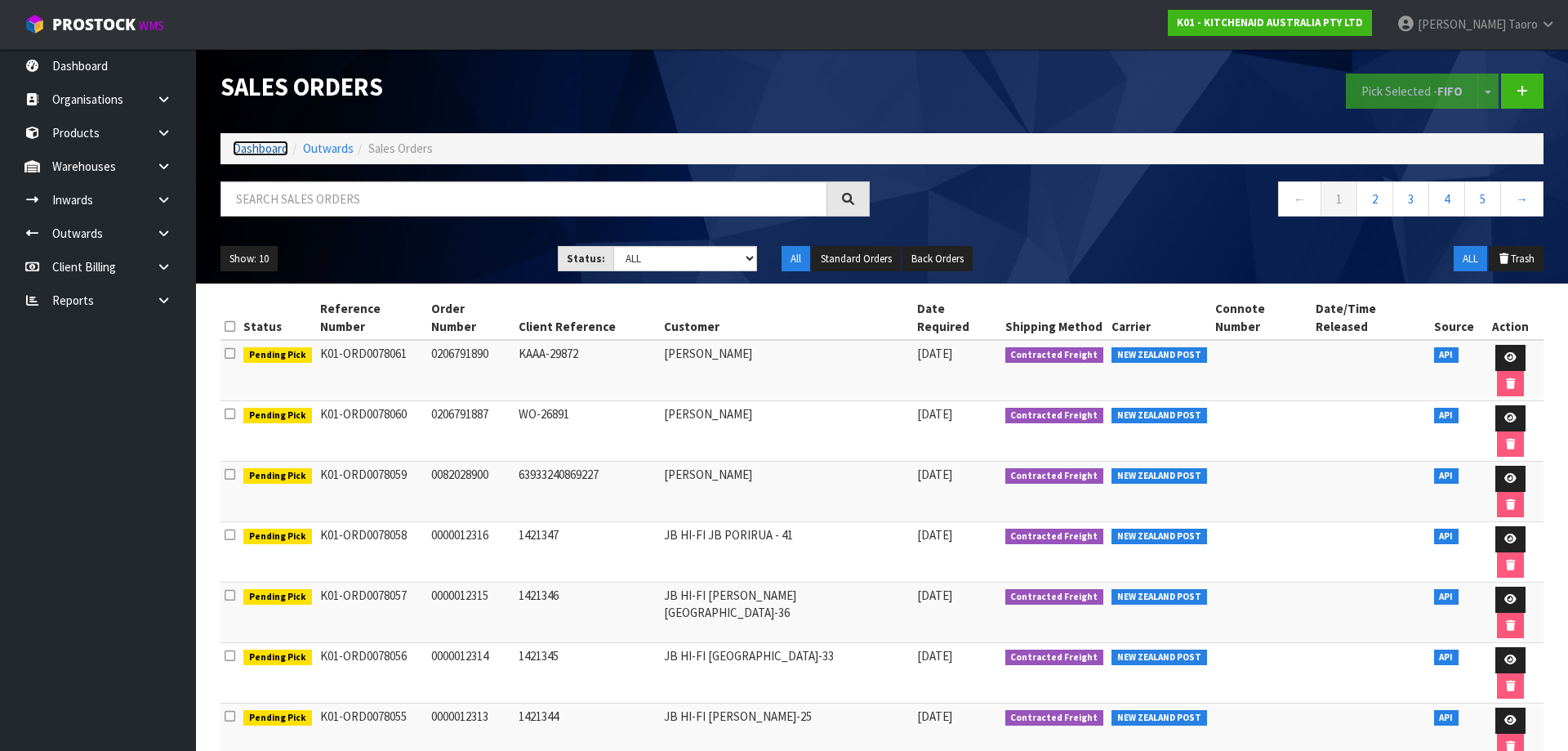
click at [257, 140] on link "Dashboard" at bounding box center [261, 148] width 56 height 16
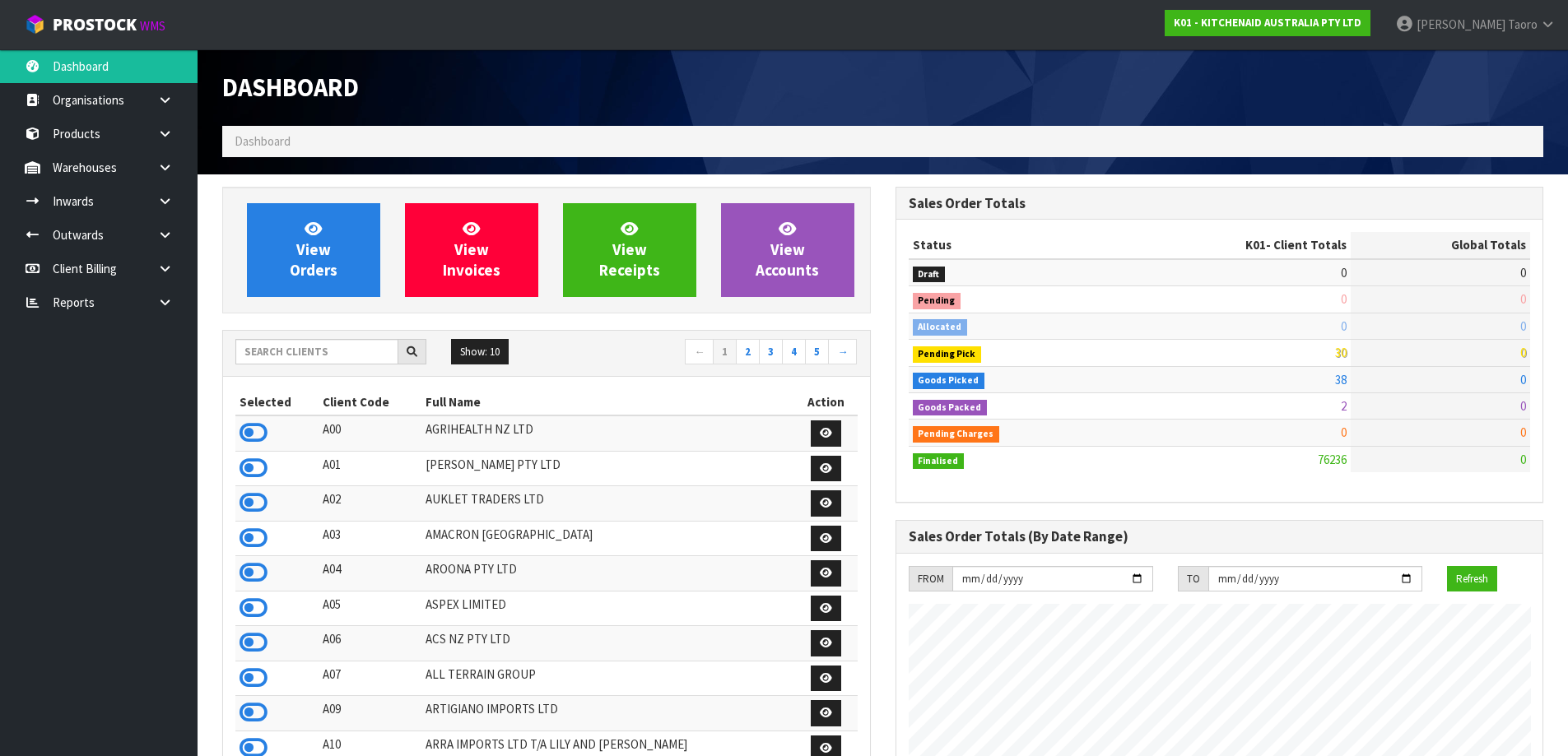
scroll to position [1246, 672]
click at [330, 353] on input "text" at bounding box center [317, 352] width 163 height 26
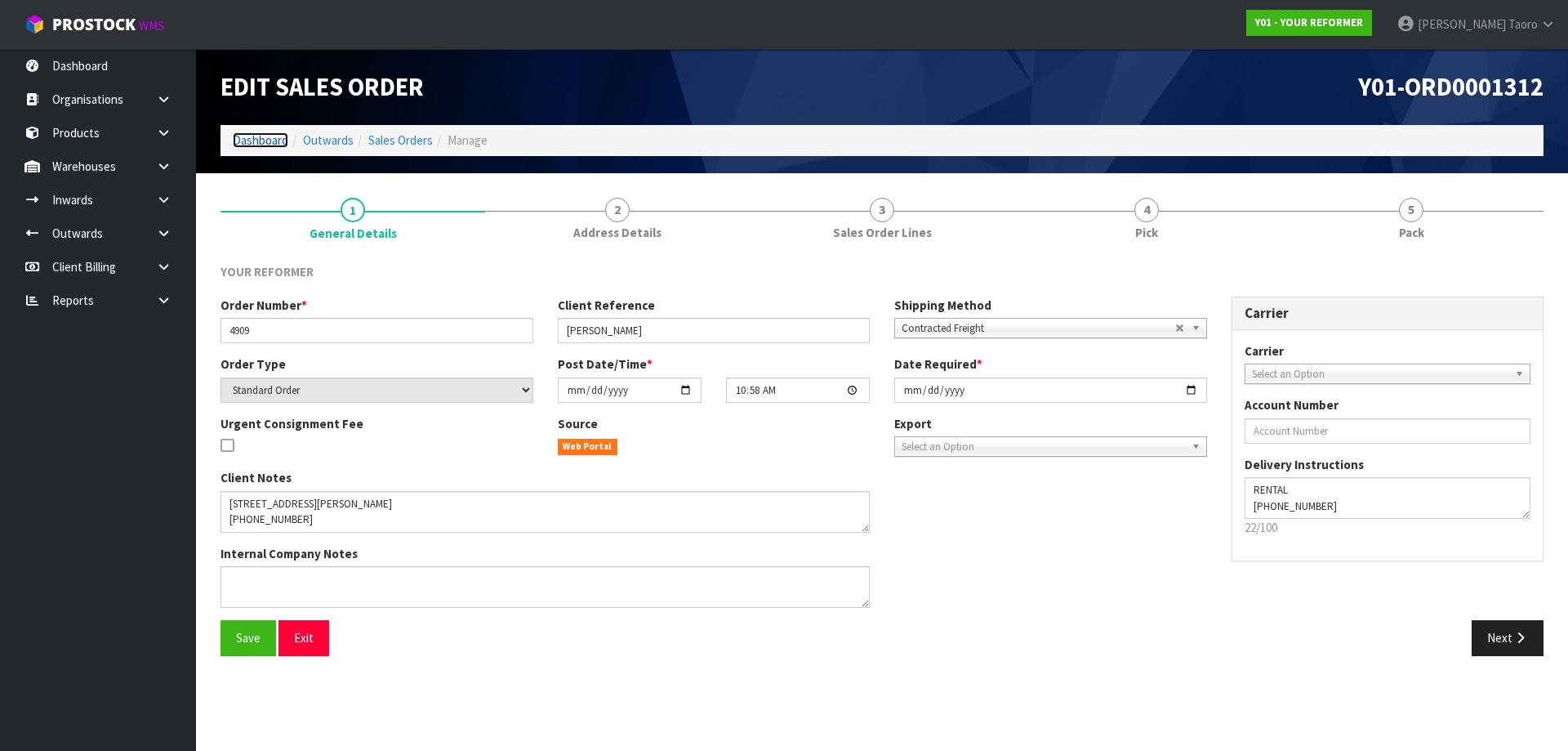
click at [278, 143] on link "Dashboard" at bounding box center [261, 140] width 56 height 16
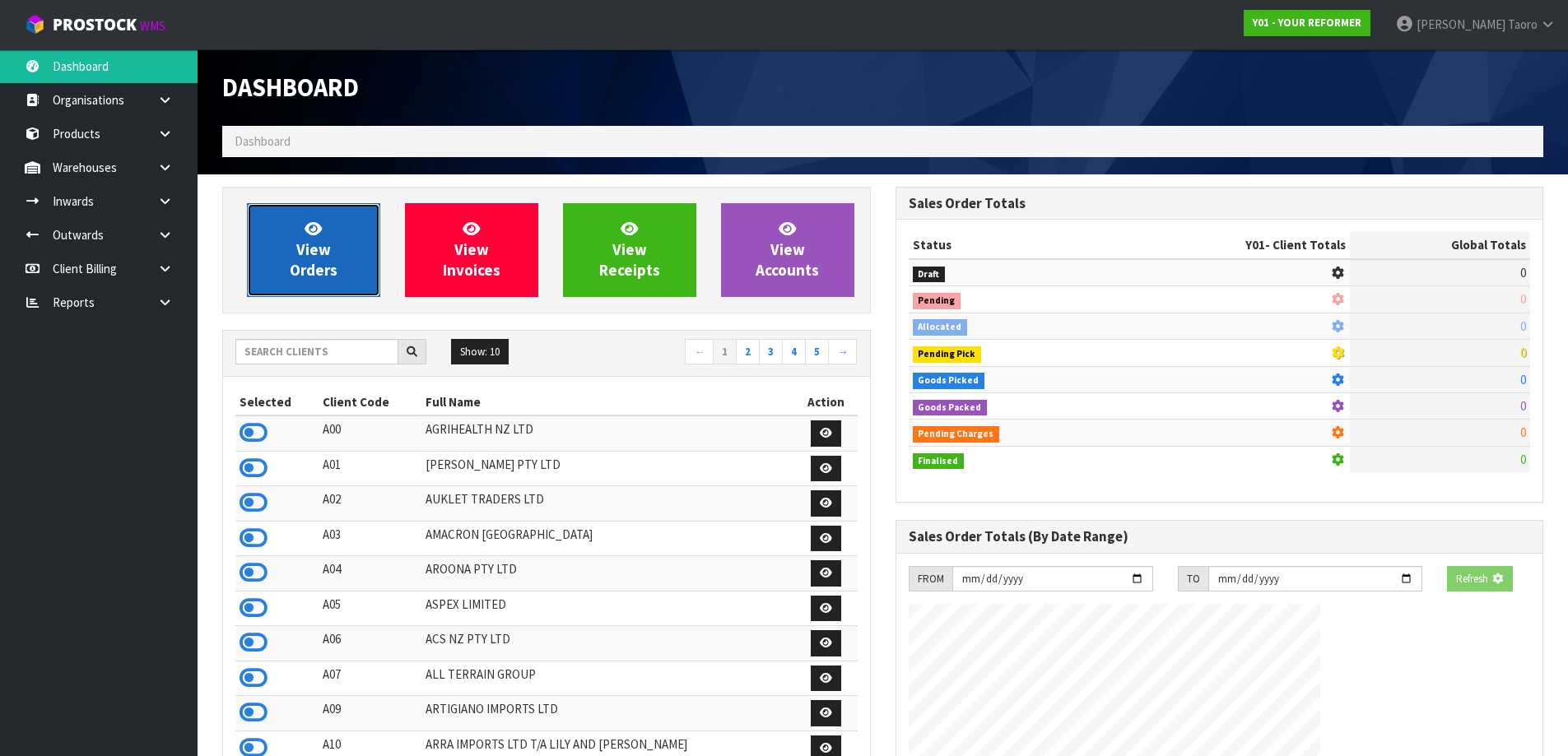
click at [299, 232] on link "View Orders" at bounding box center [313, 250] width 133 height 93
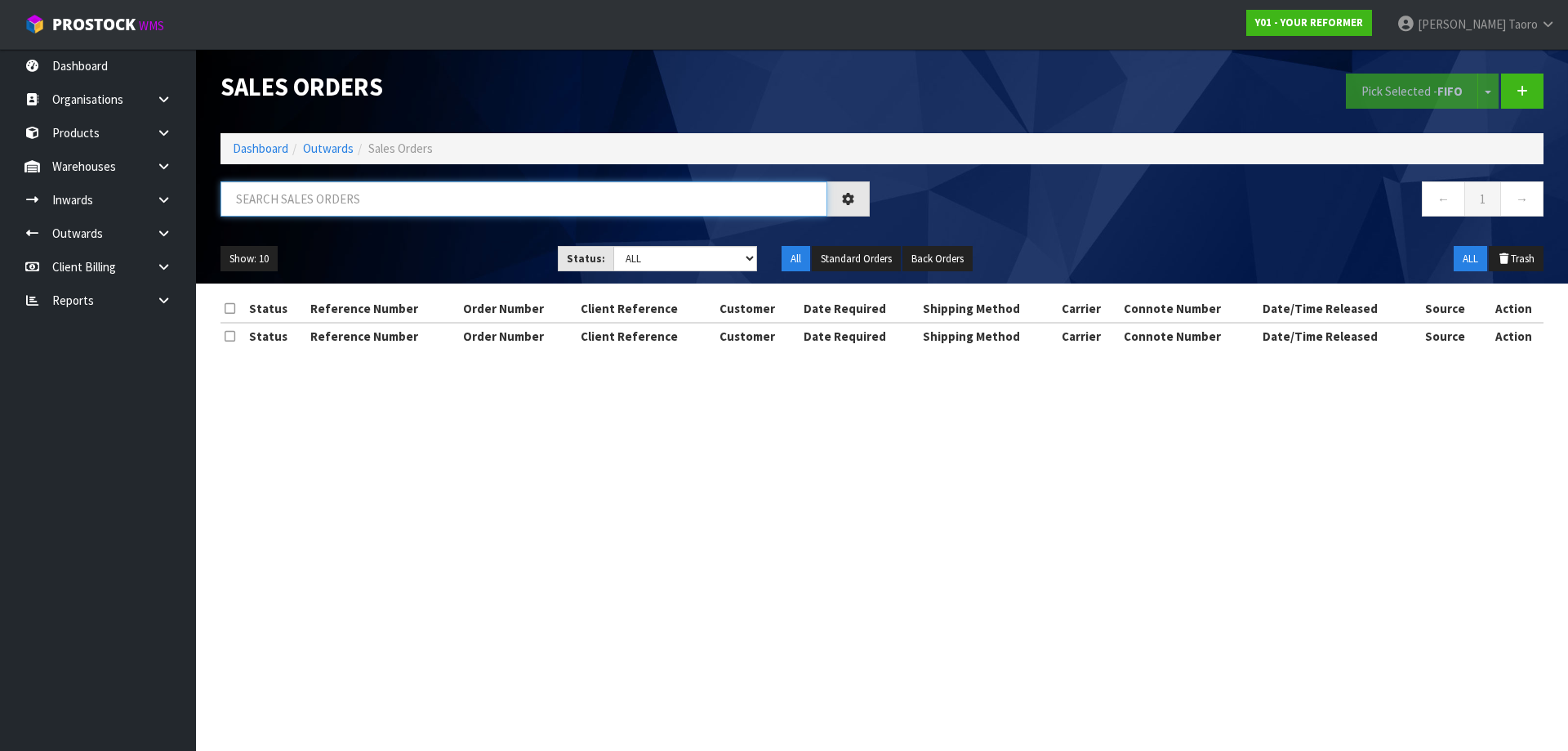
click at [317, 196] on input "text" at bounding box center [523, 199] width 606 height 35
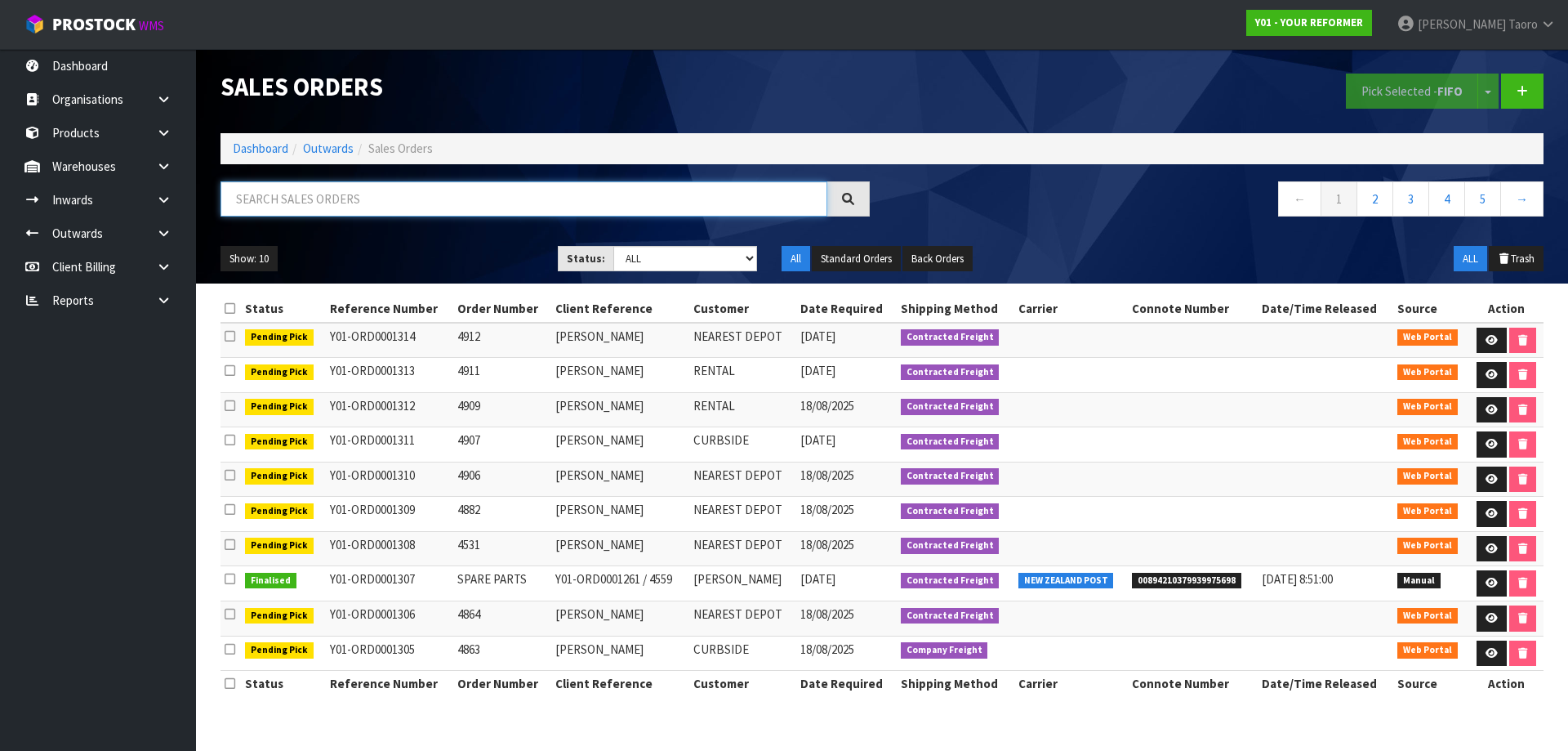
paste input "ENVY-RENT-01-ASS"
type input "ENVY-RENT-01-ASS"
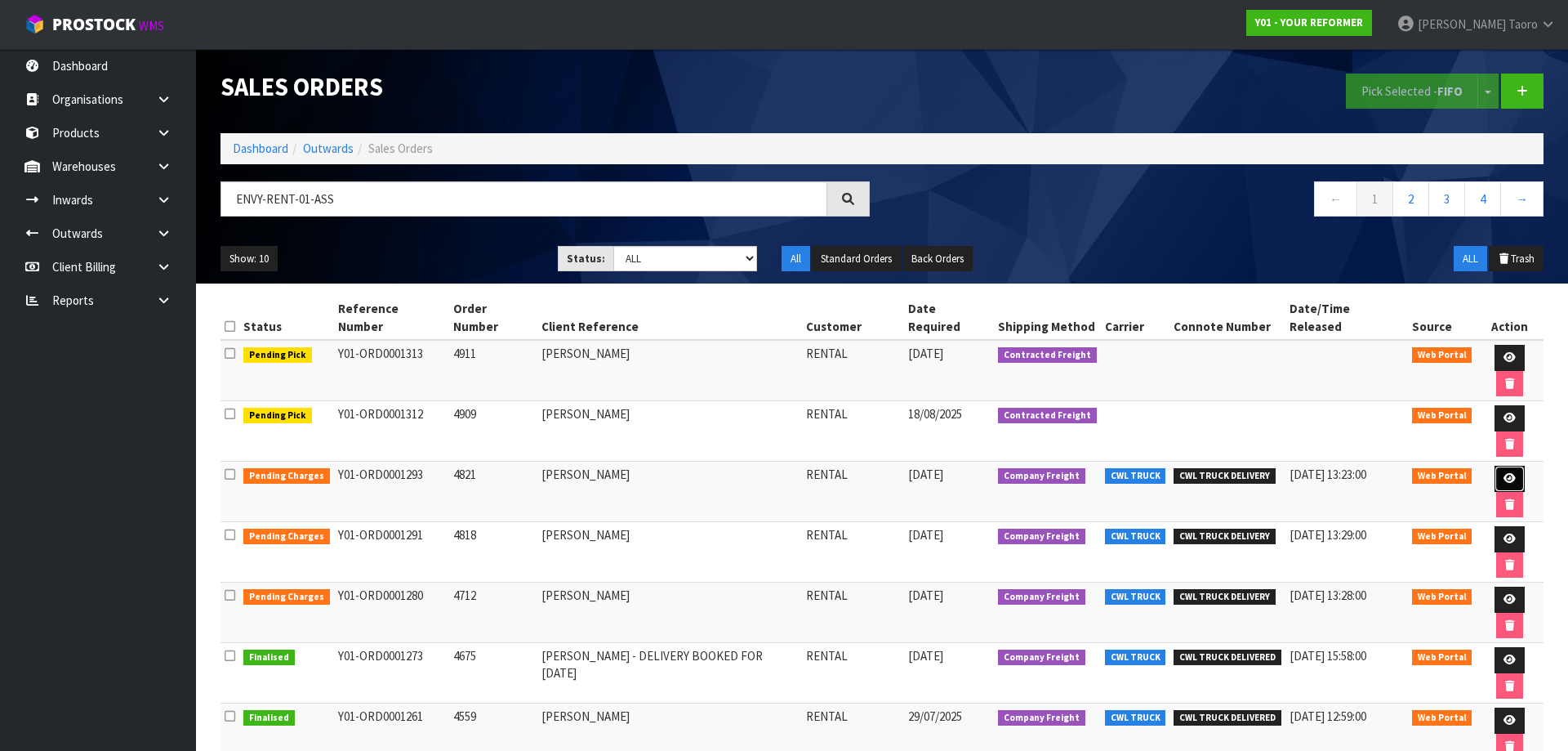
click at [1495, 465] on link at bounding box center [1509, 478] width 30 height 26
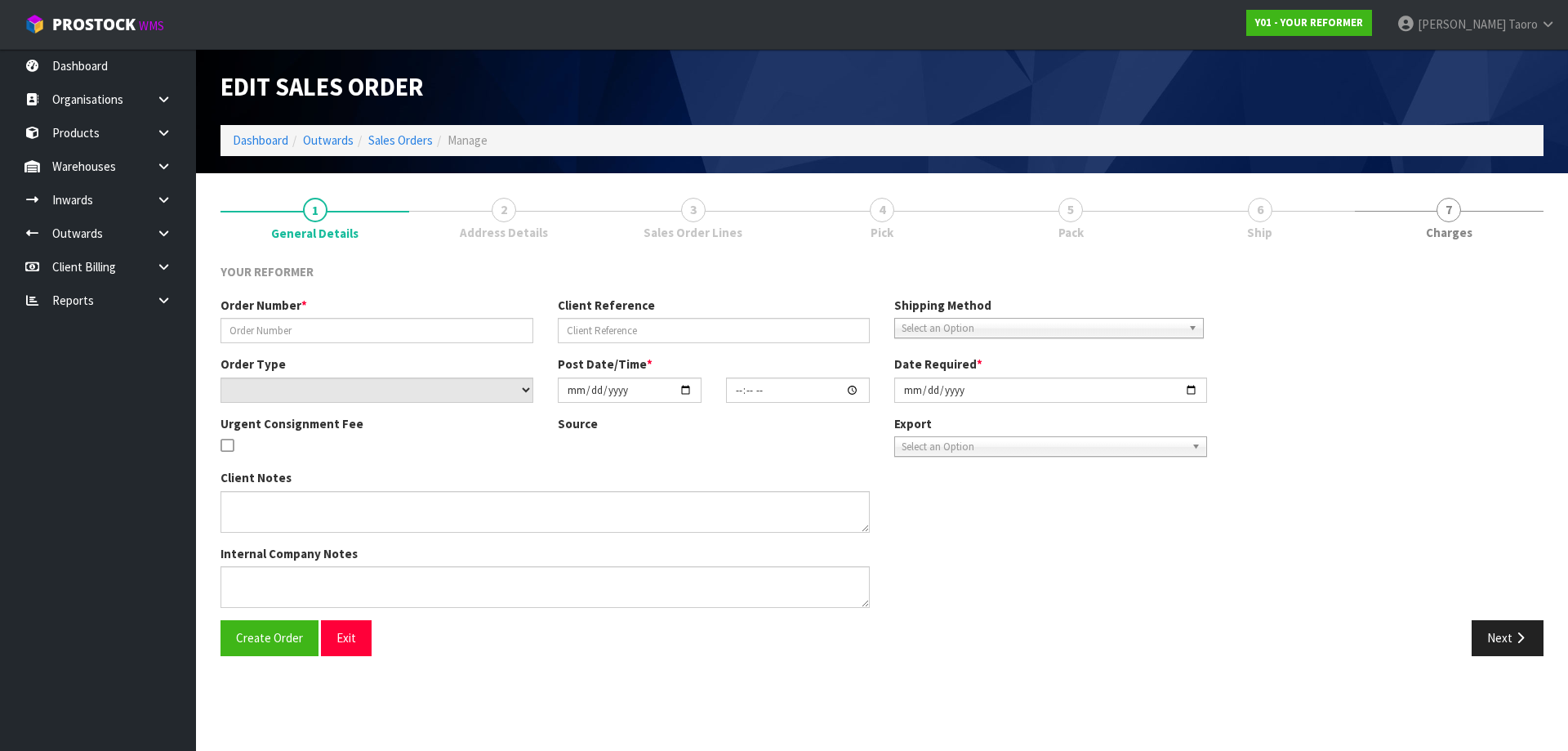
type input "4821"
type input "MAREE LEITH"
select select "number:0"
type input "[DATE]"
type input "11:59:00.000"
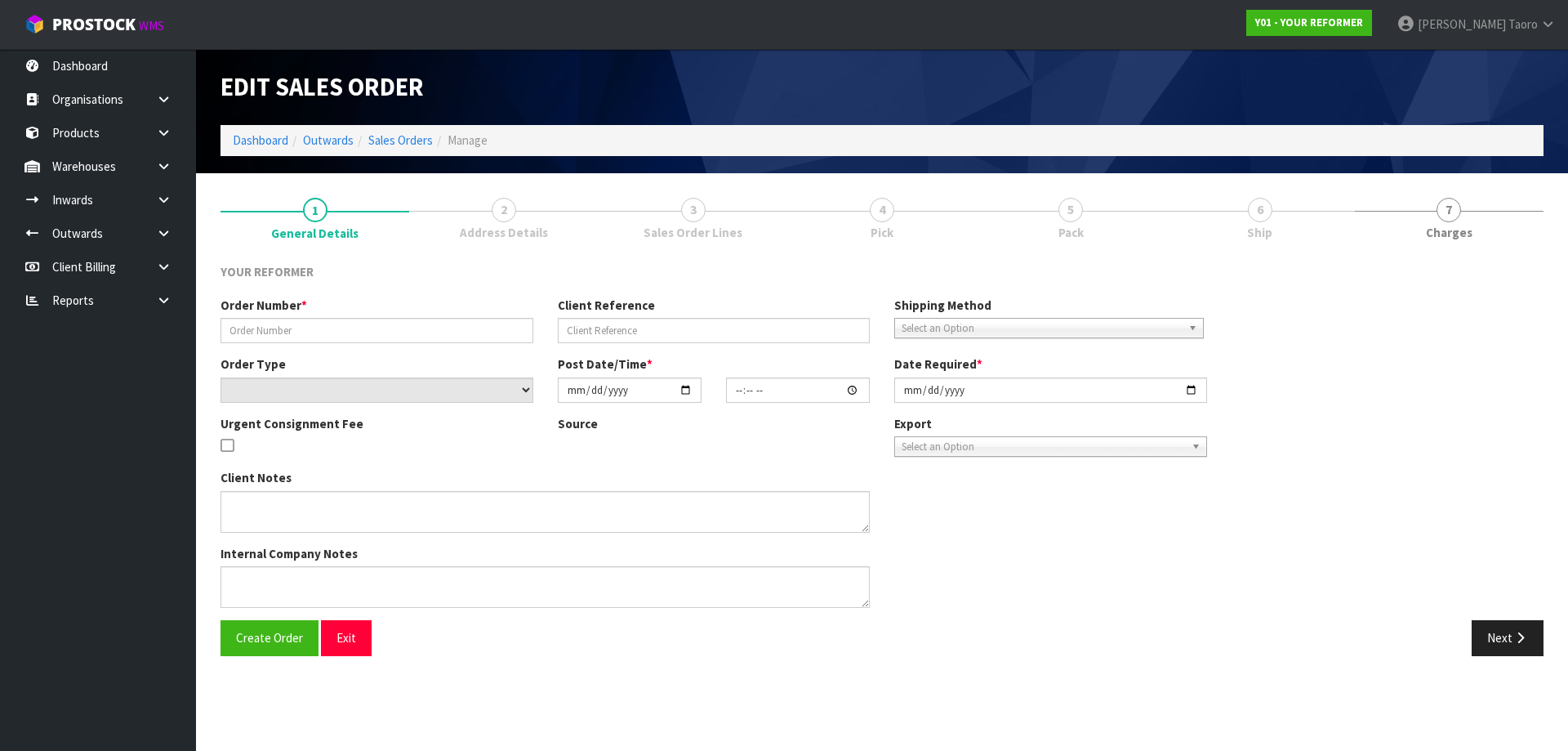
type input "[DATE]"
type textarea "MAREE LEITH 138 BRIGHTSIDE ROAD STANMORE BAY AUK WHANGAPARĀOA 0932 NEW ZEALAND …"
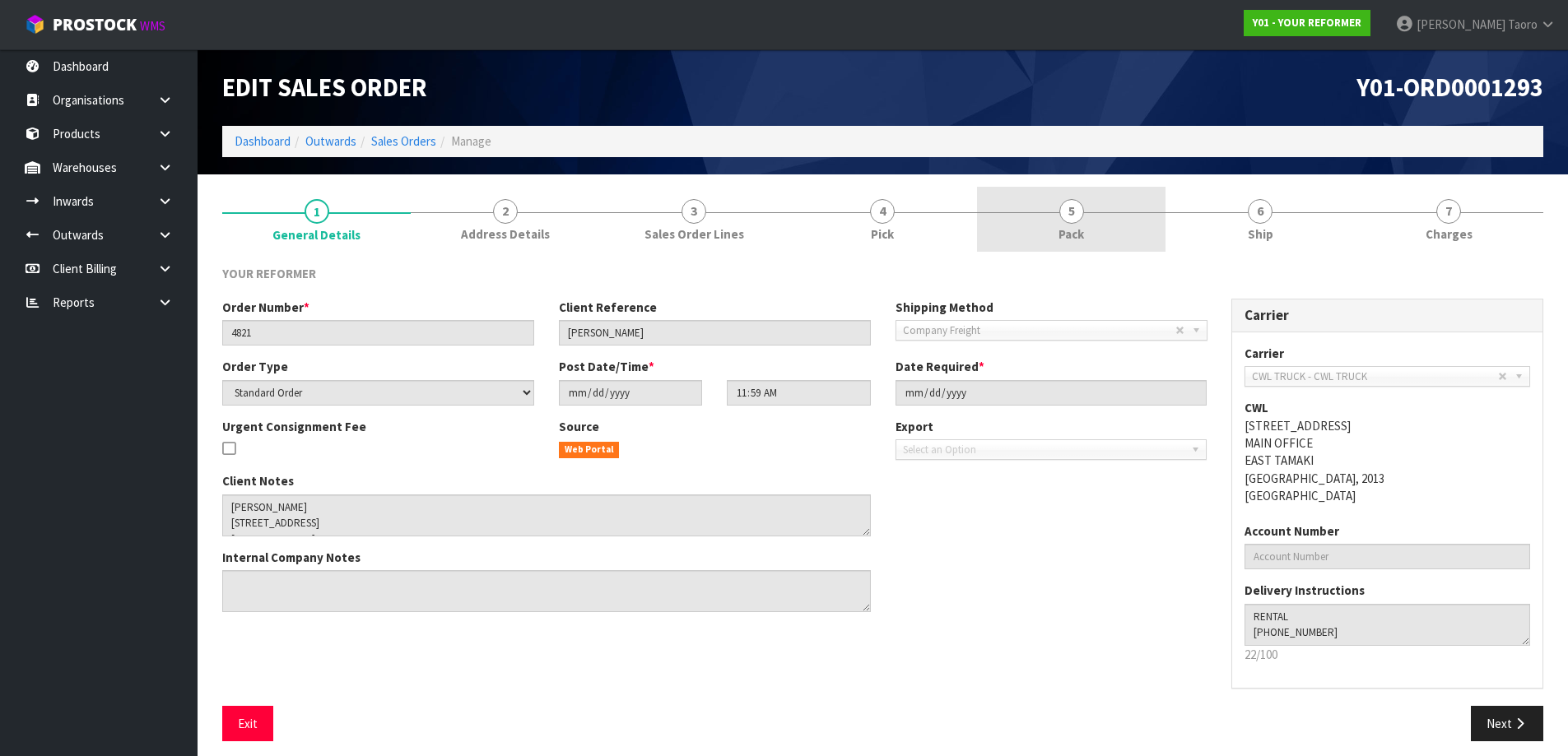
click at [1121, 226] on link "5 Pack" at bounding box center [1072, 219] width 189 height 65
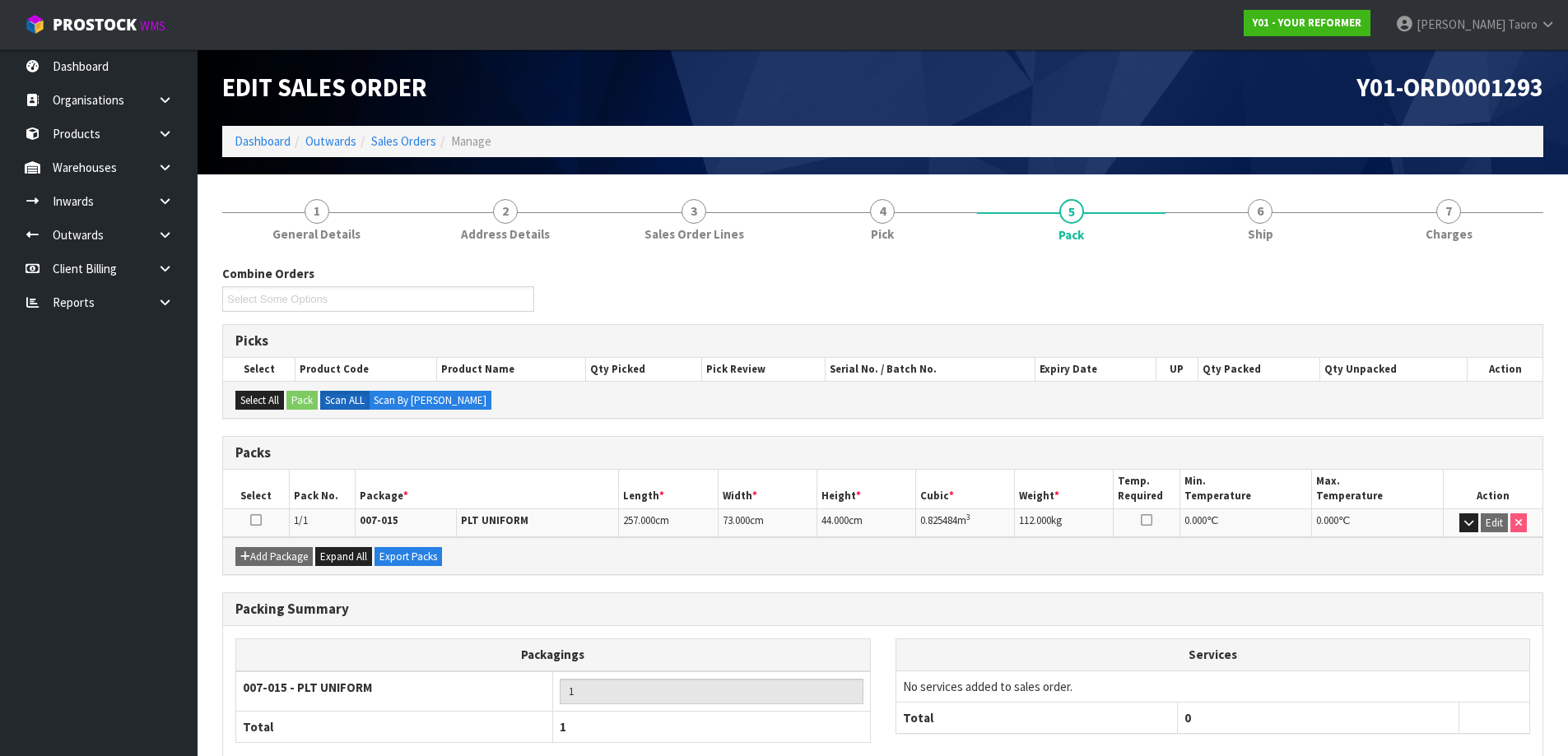
click at [1141, 122] on div "Y01-ORD0001293" at bounding box center [1219, 87] width 673 height 77
click at [275, 146] on link "Dashboard" at bounding box center [263, 140] width 56 height 16
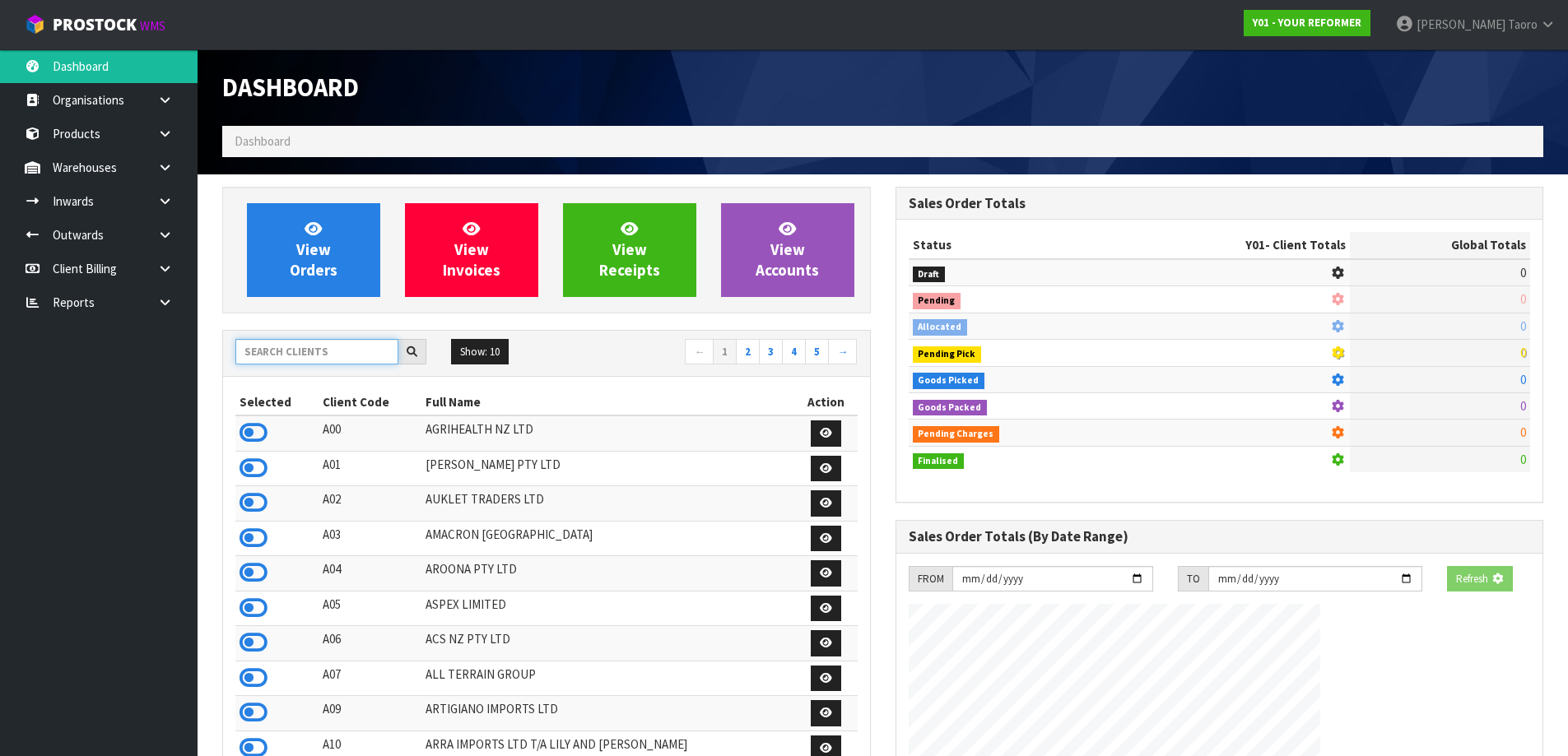
click at [342, 363] on input "text" at bounding box center [317, 352] width 163 height 26
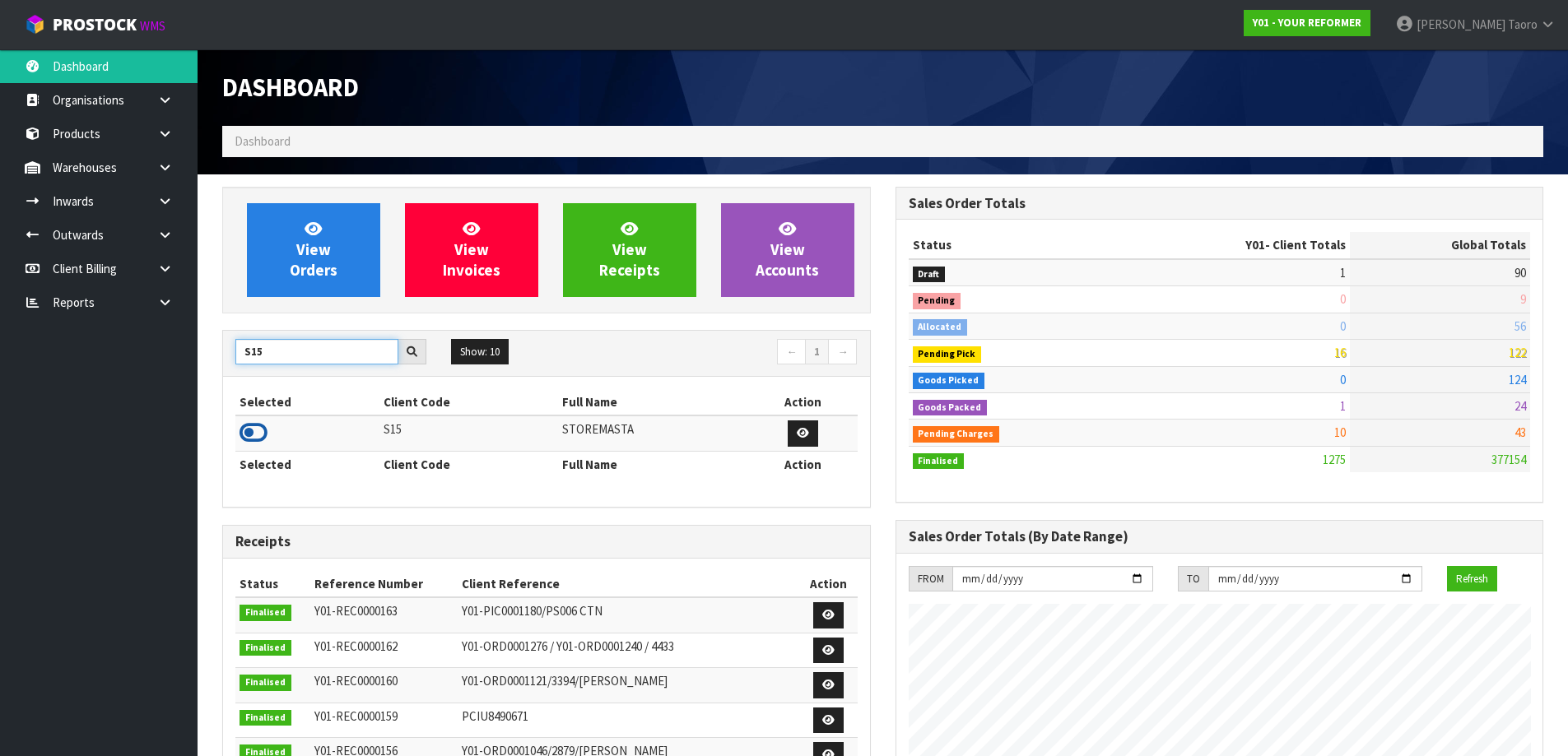
type input "S15"
click at [246, 431] on icon at bounding box center [253, 433] width 28 height 25
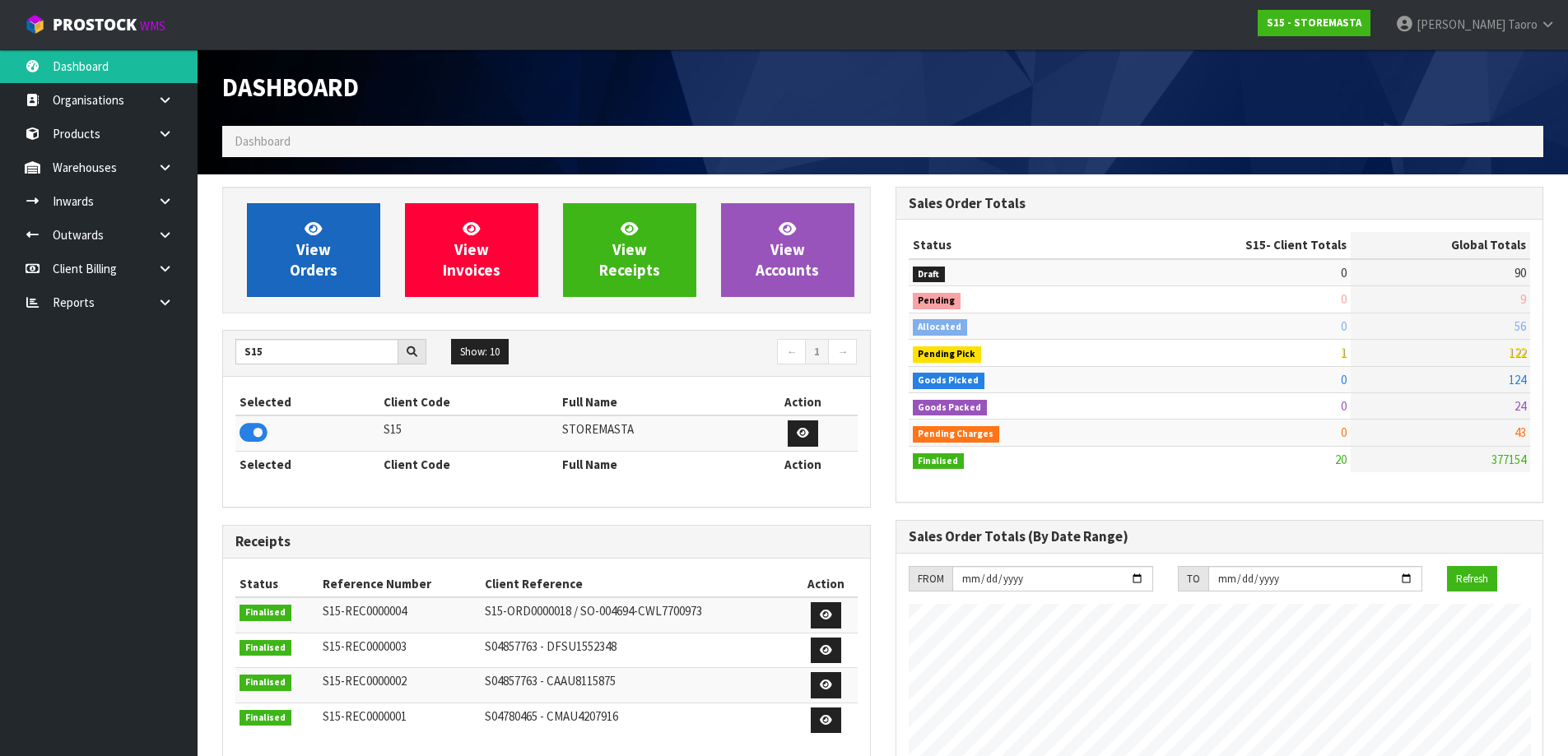
scroll to position [821618, 822238]
click at [340, 239] on link "View Orders" at bounding box center [313, 250] width 133 height 93
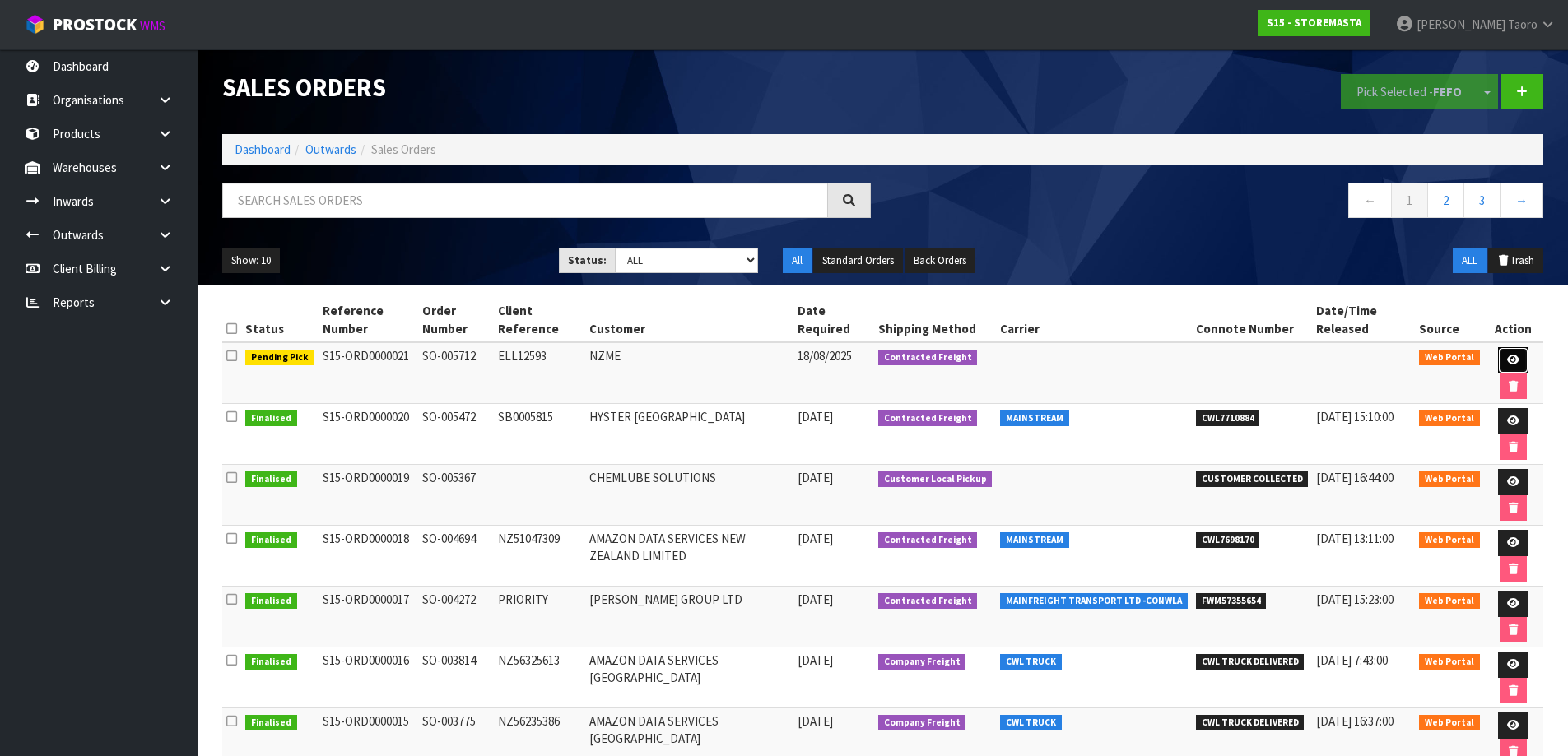
click at [1508, 358] on icon at bounding box center [1513, 360] width 12 height 11
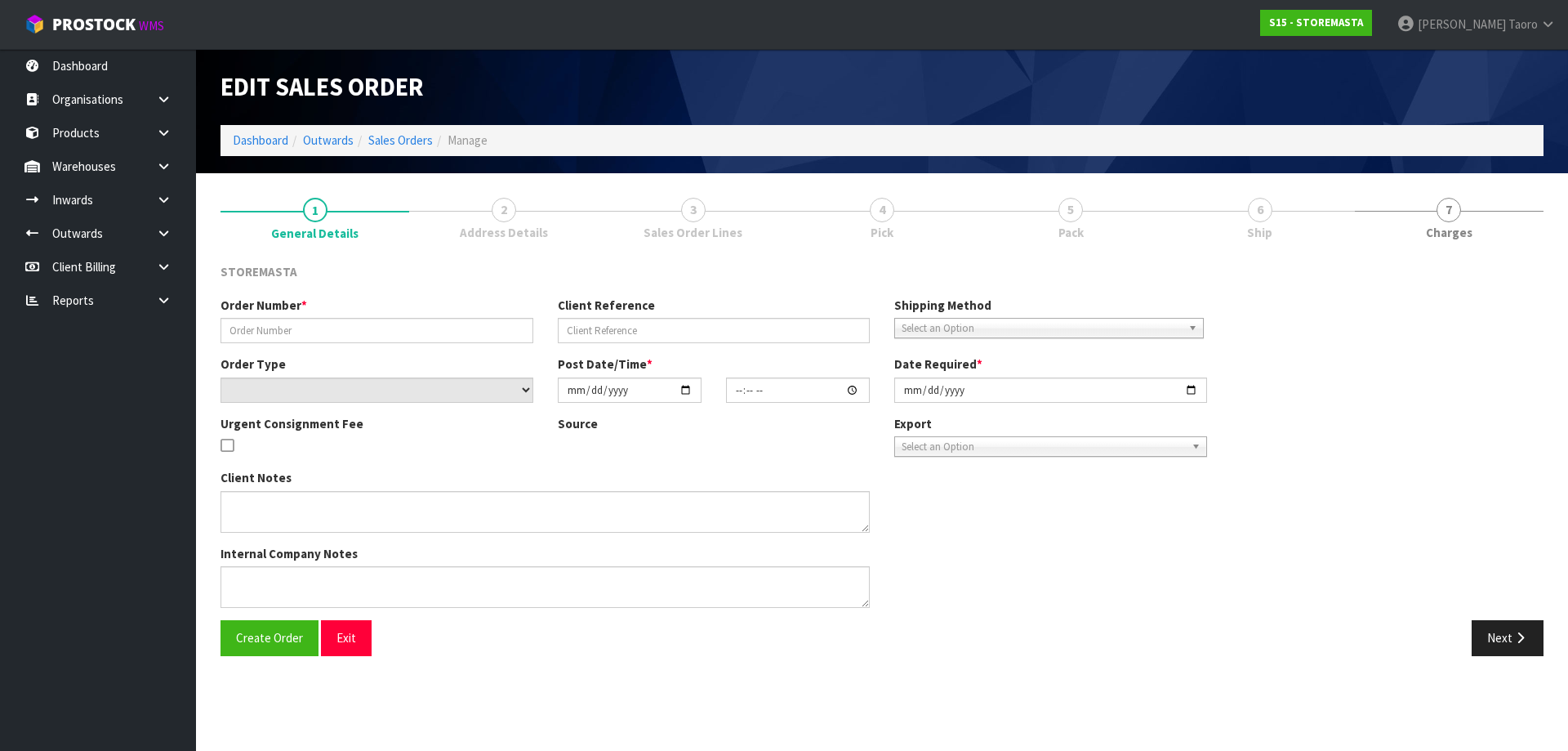
type input "SO-005712"
type input "ELL12593"
select select "number:0"
type input "[DATE]"
type input "18:38:00.000"
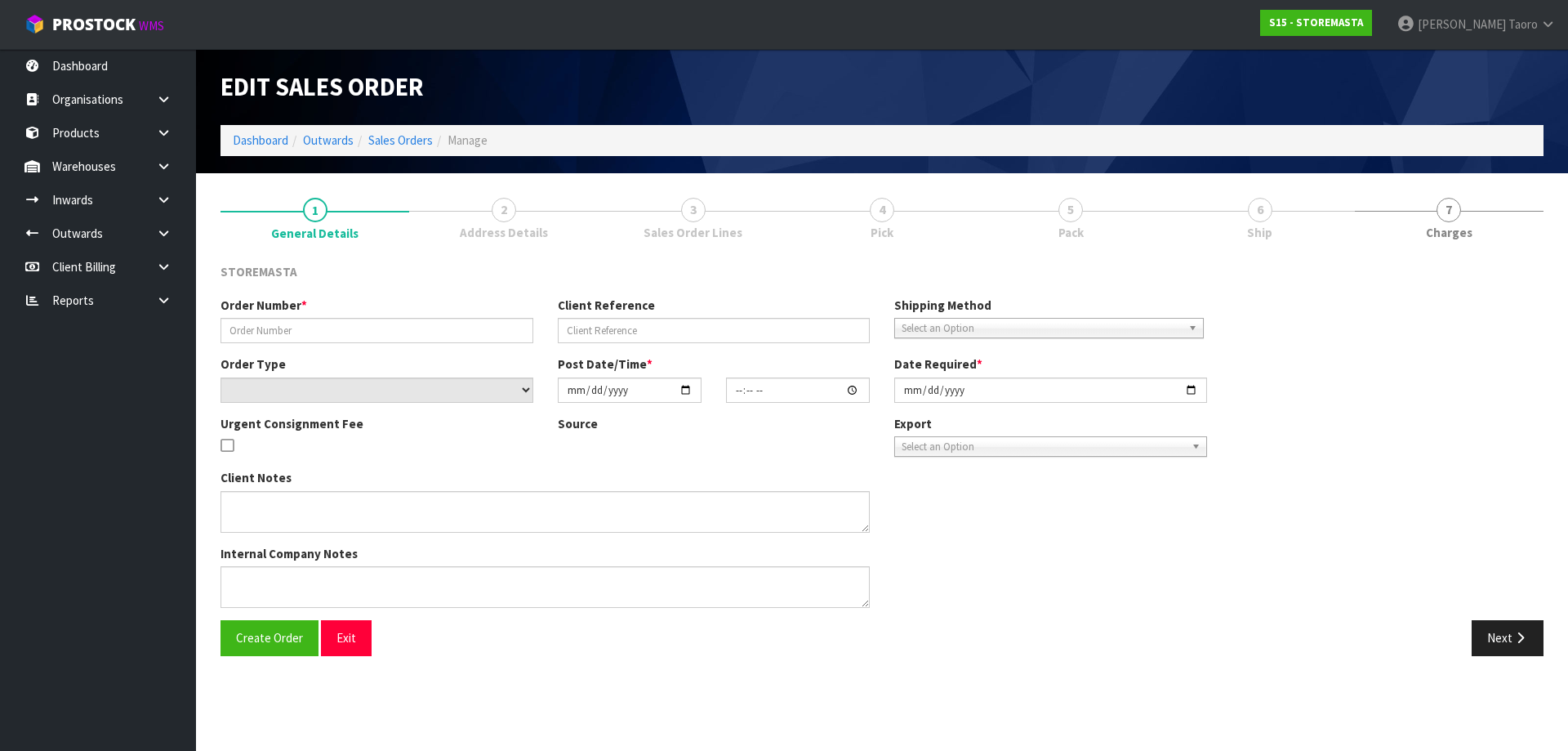
type input "[DATE]"
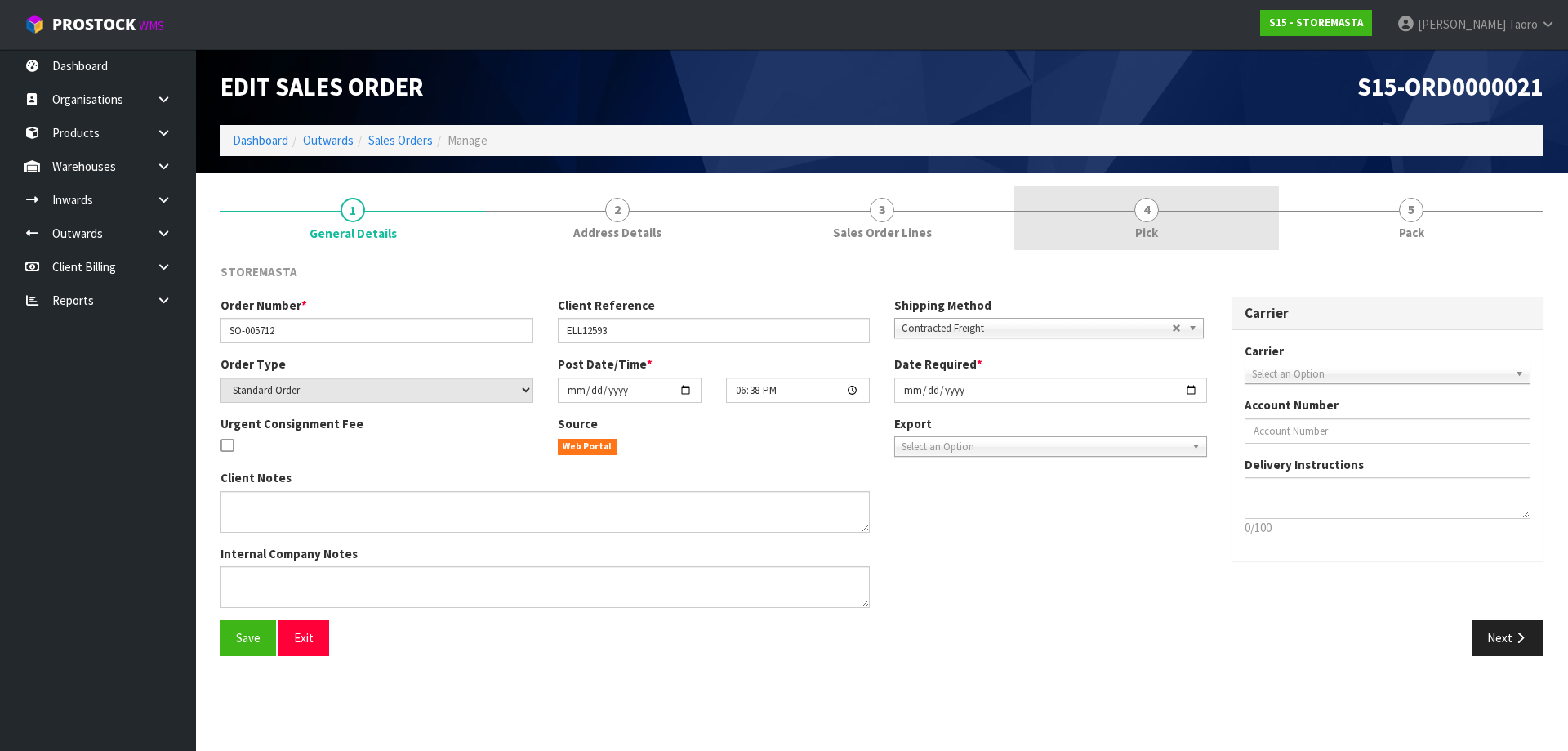
click at [1153, 207] on span "4" at bounding box center [1146, 209] width 25 height 25
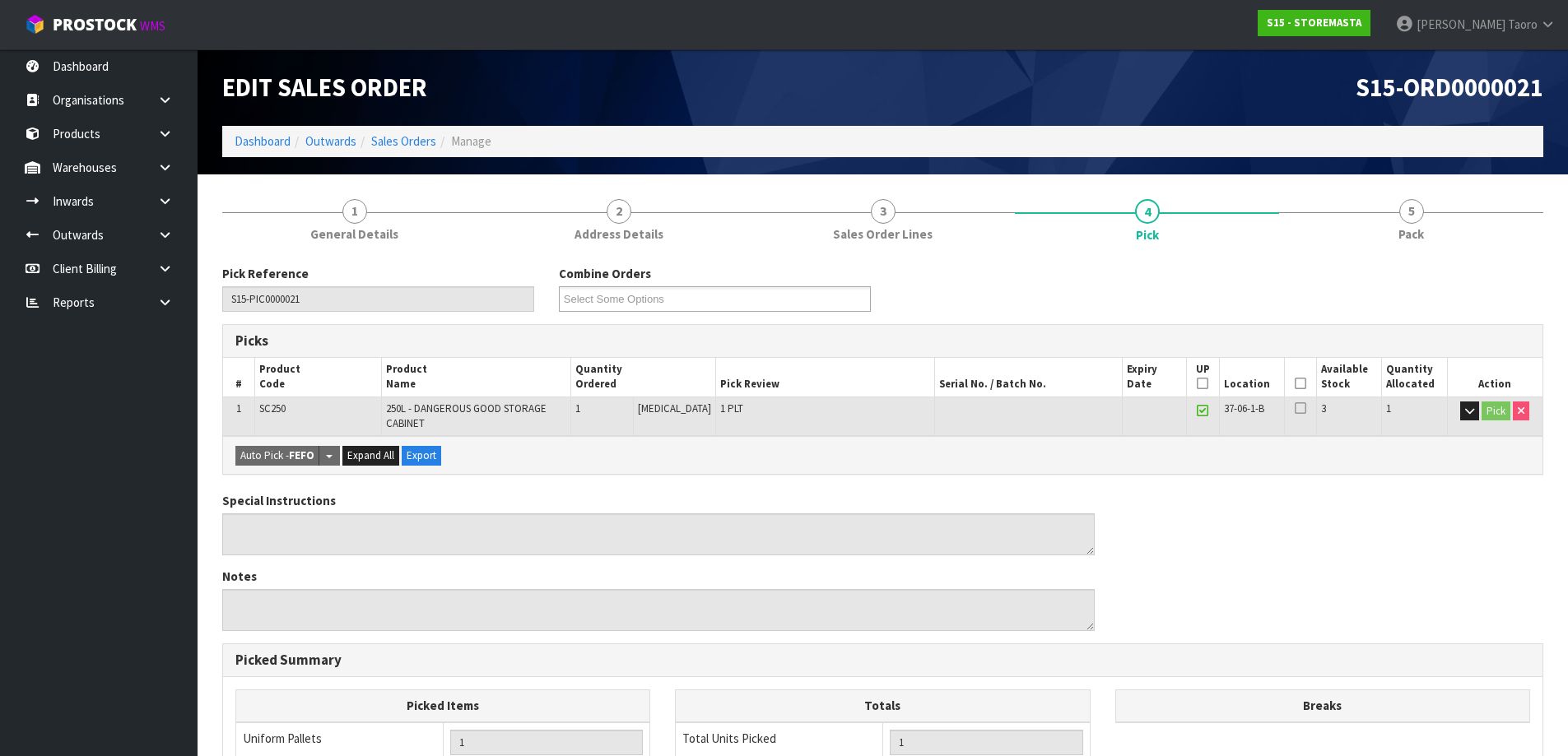
click at [1294, 384] on icon at bounding box center [1300, 384] width 11 height 1
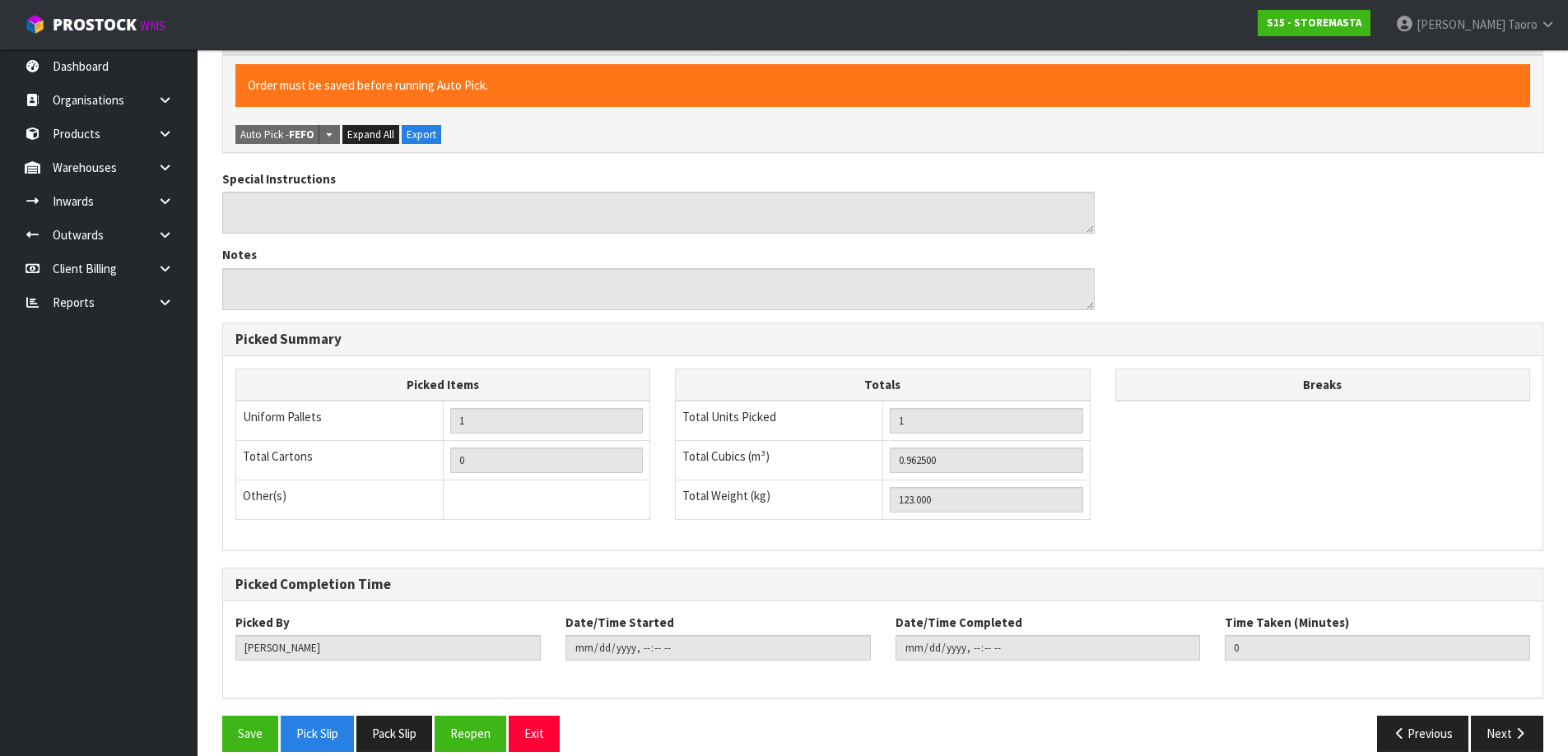
scroll to position [401, 0]
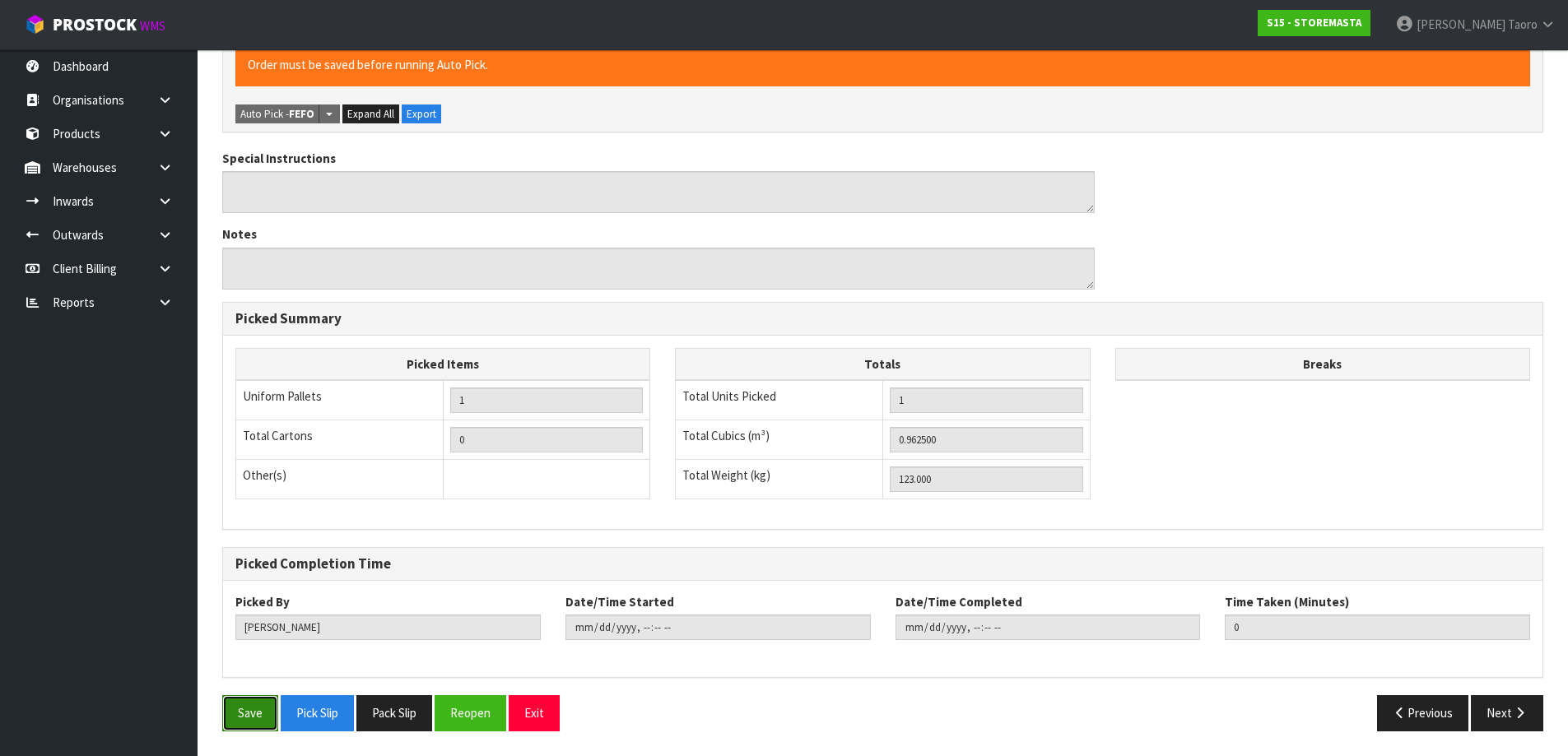
click at [258, 722] on button "Save" at bounding box center [250, 713] width 56 height 35
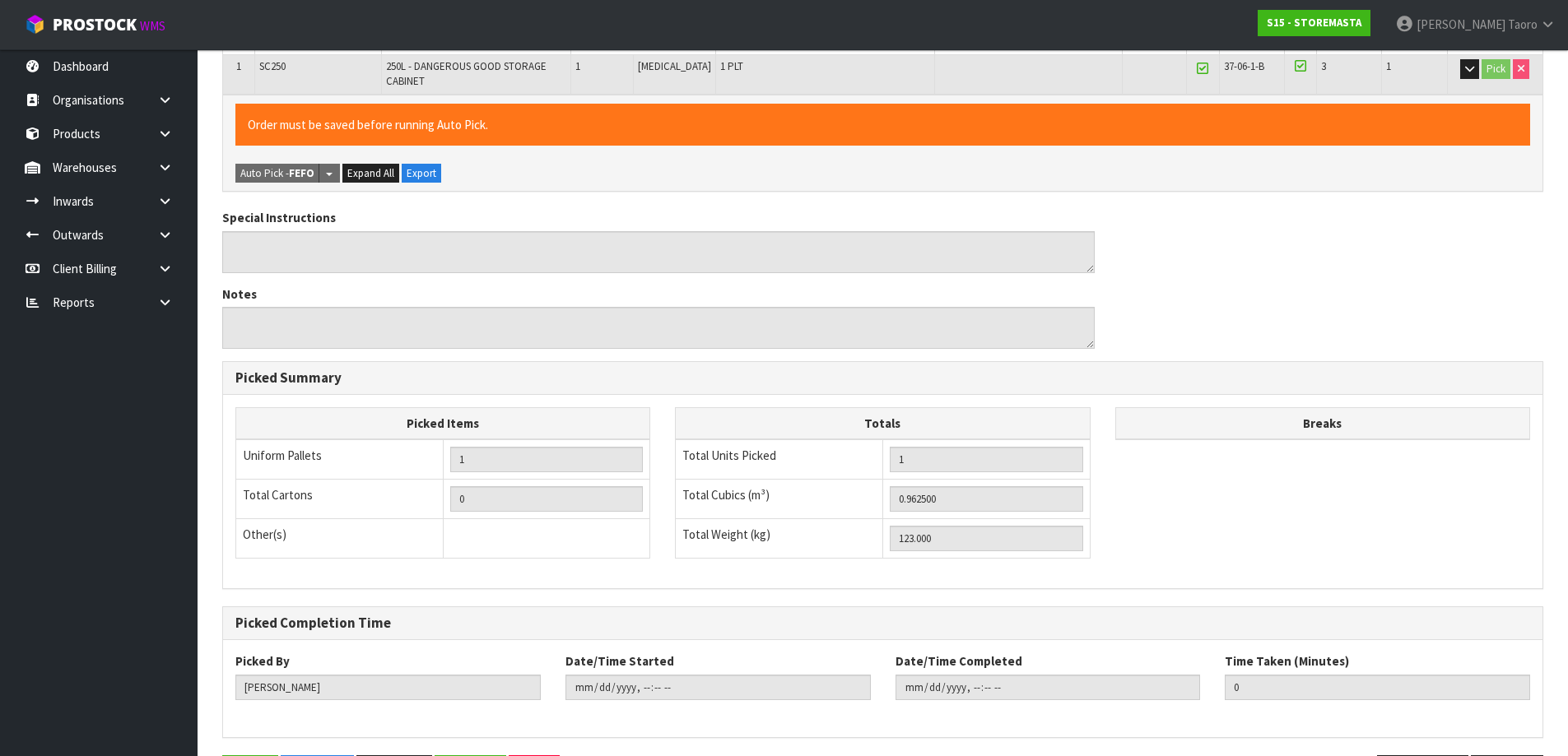
scroll to position [0, 0]
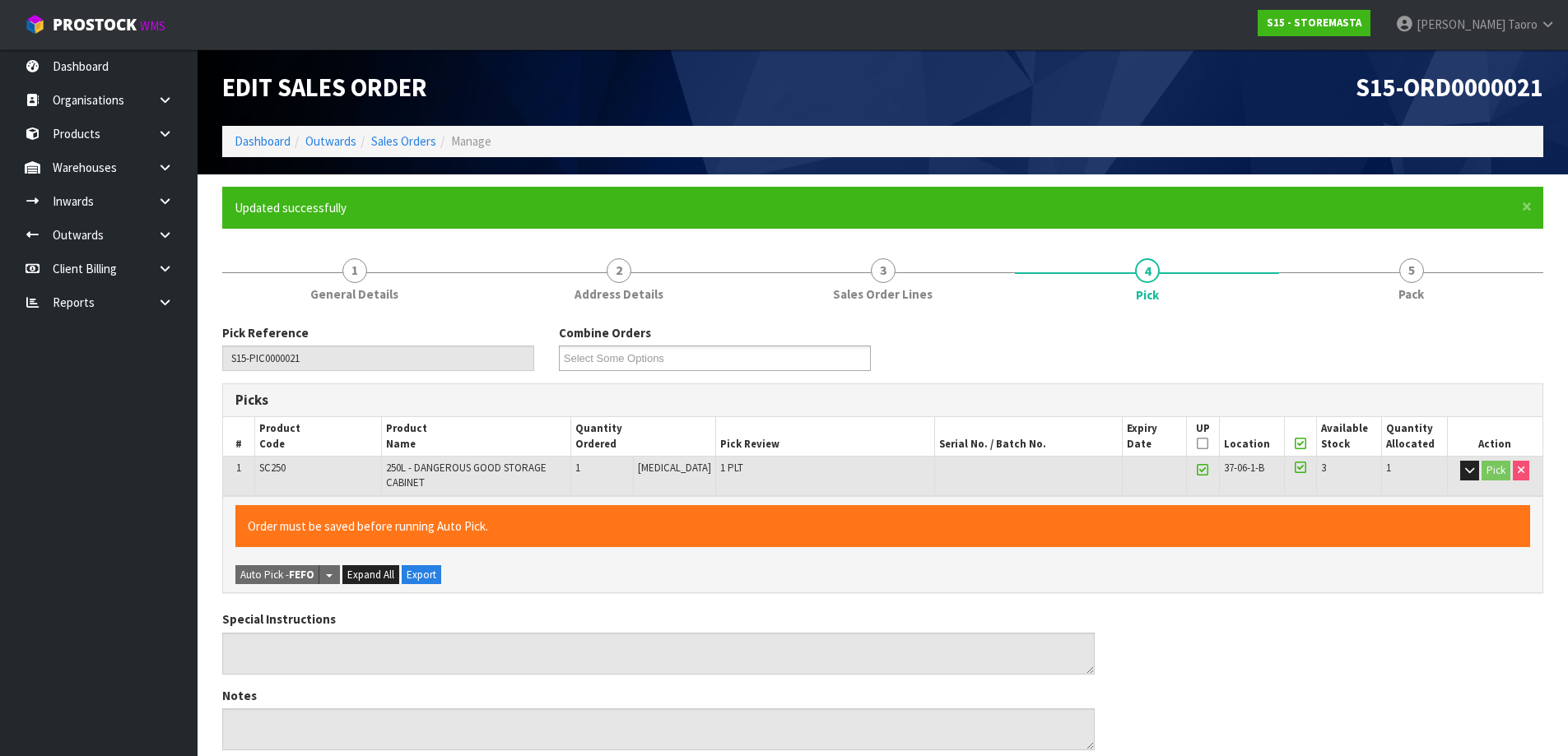
type input "[PERSON_NAME]"
type input "2025-08-19T08:05:46"
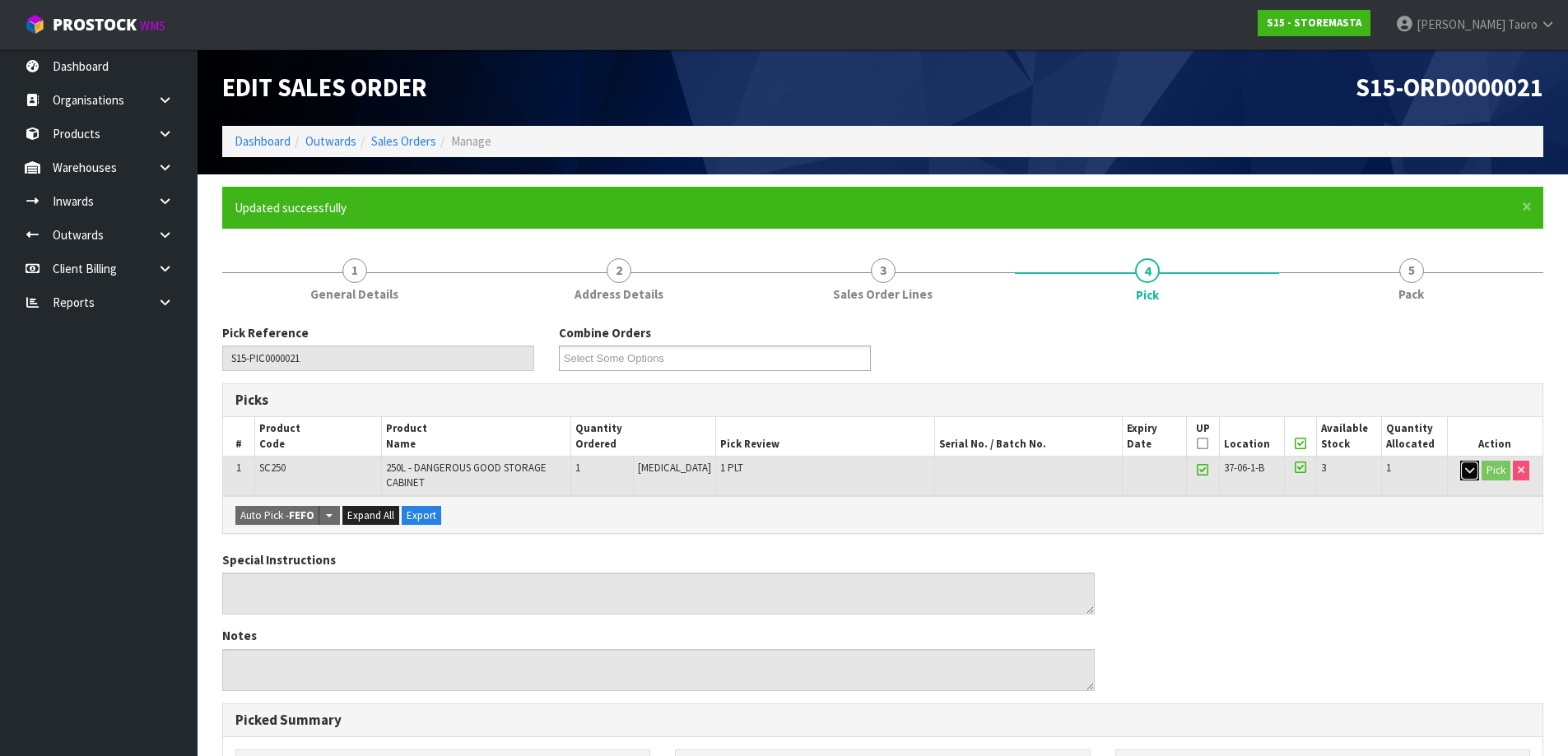
click at [1467, 469] on icon "button" at bounding box center [1469, 470] width 9 height 11
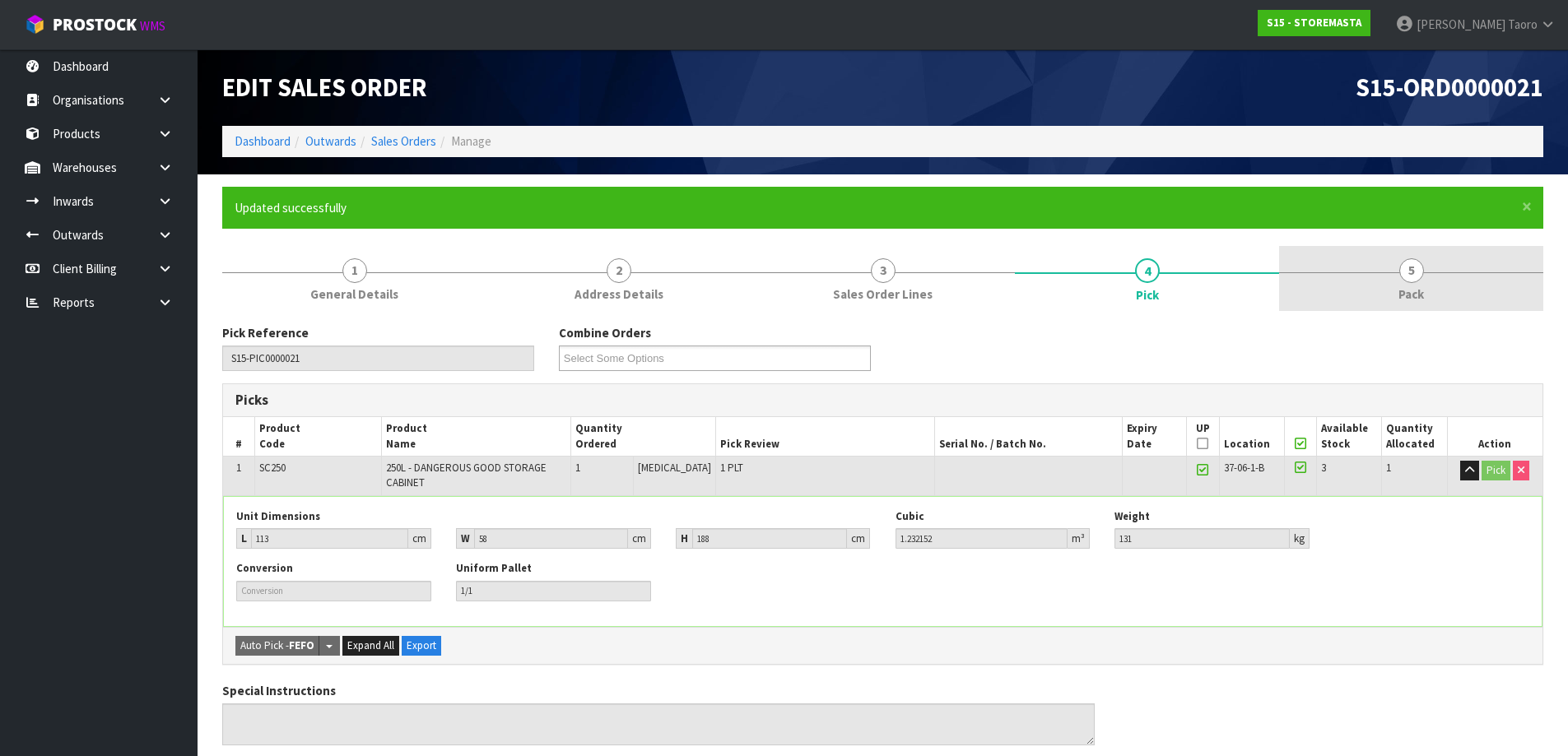
click at [1403, 296] on span "Pack" at bounding box center [1411, 294] width 26 height 18
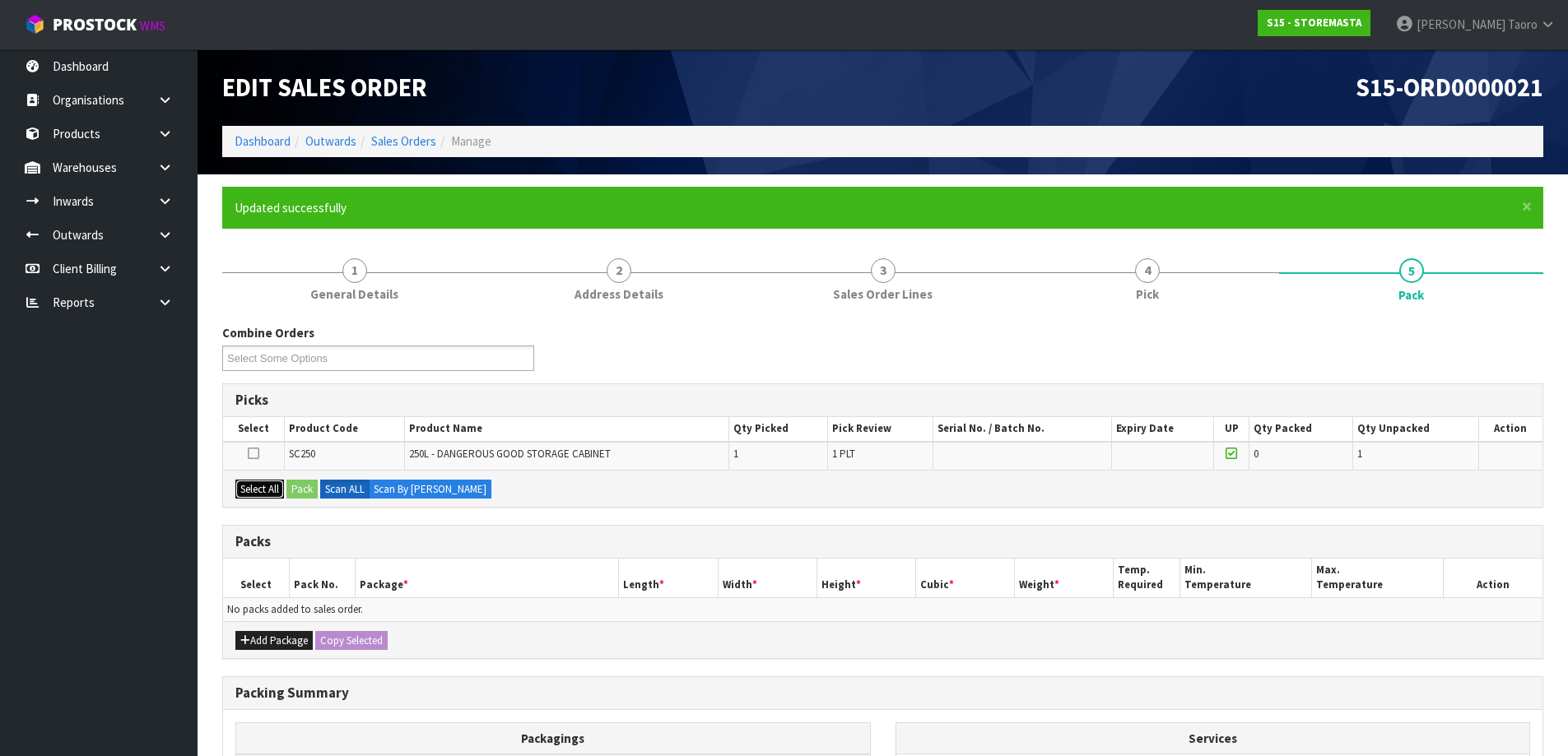
click at [280, 482] on button "Select All" at bounding box center [260, 489] width 49 height 19
click at [297, 489] on button "Pack" at bounding box center [302, 489] width 31 height 19
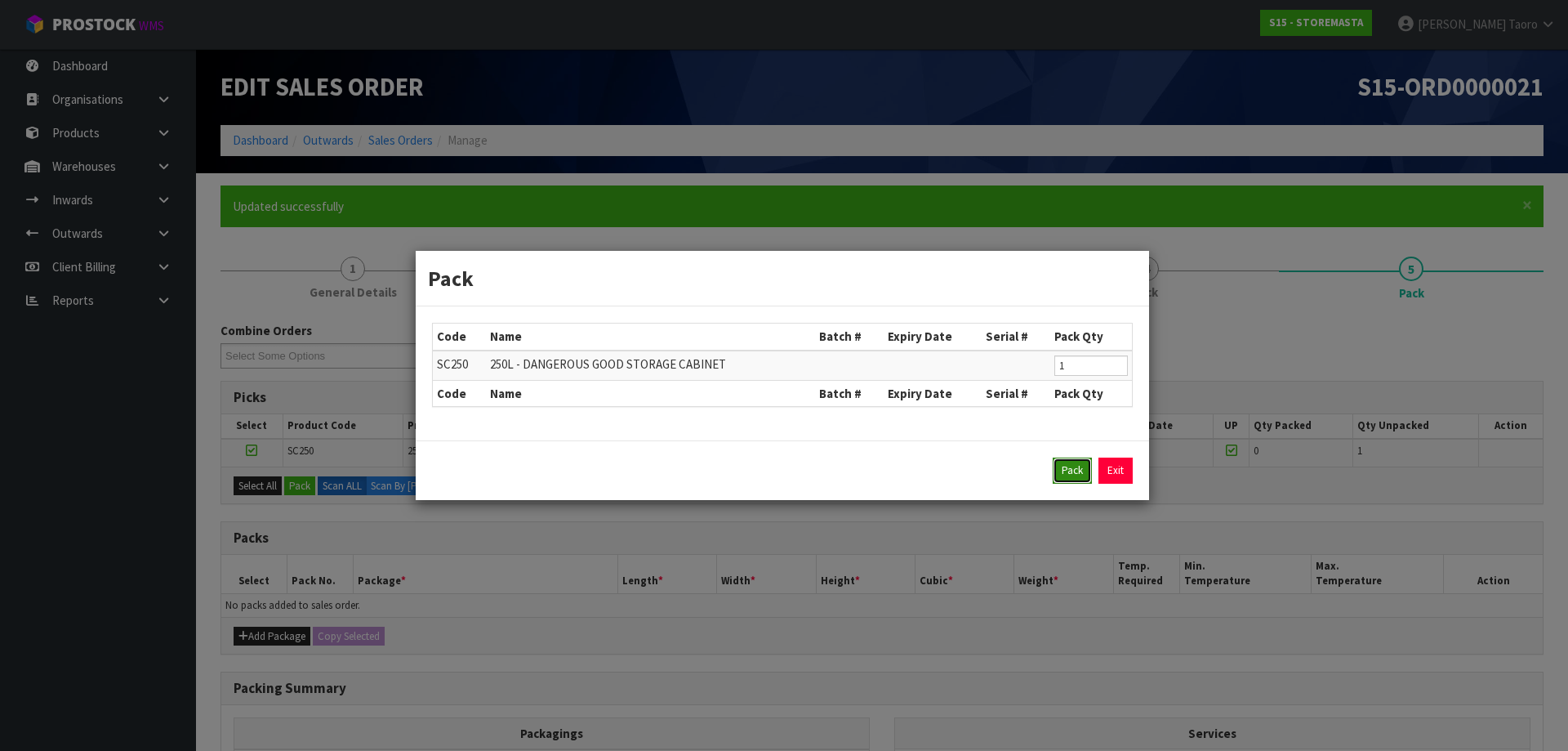
click at [1064, 470] on button "Pack" at bounding box center [1072, 470] width 39 height 26
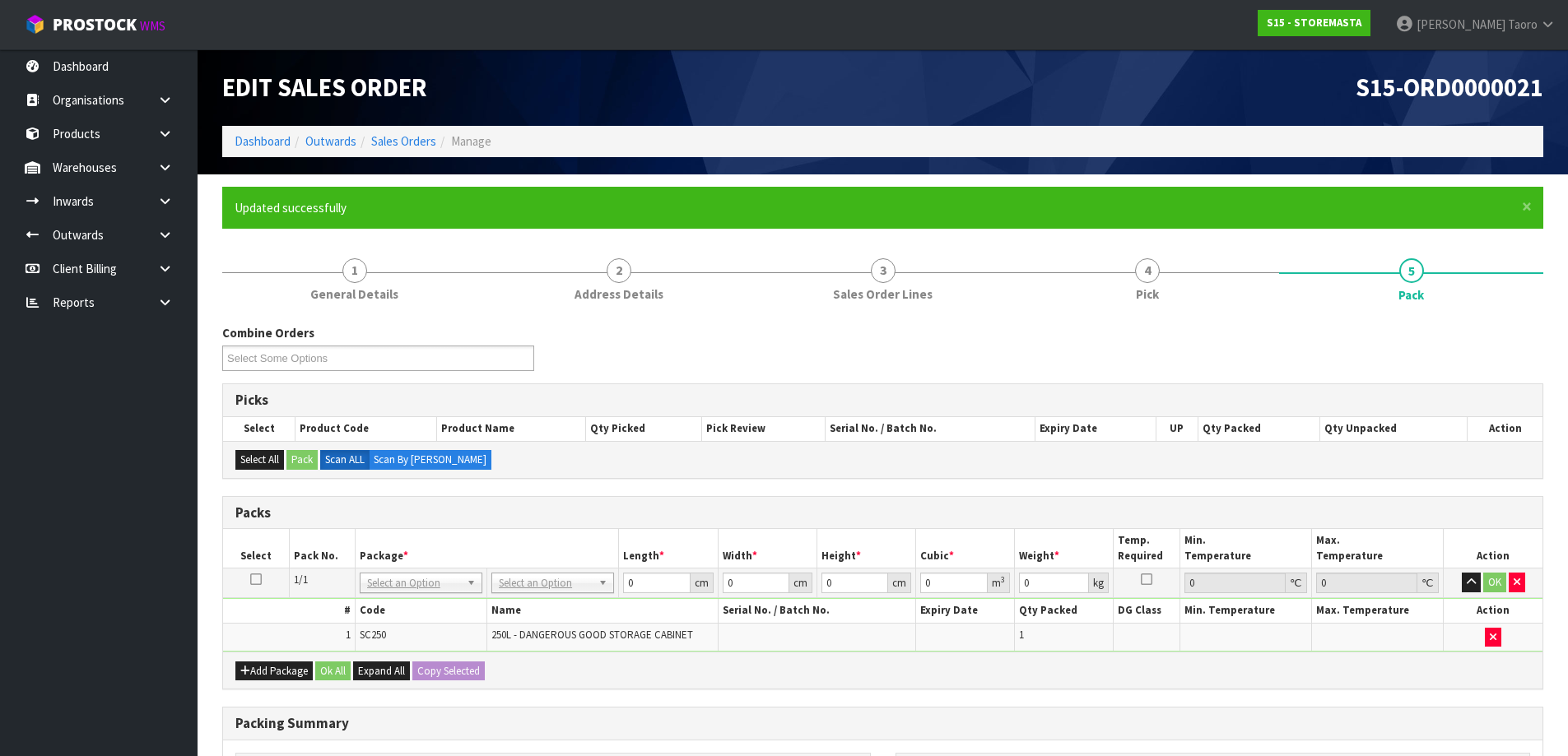
click at [558, 598] on td "# Code Name Serial No. / Batch No. Expiry Date Qty Packed DG Class Min. Tempera…" at bounding box center [882, 625] width 1319 height 54
click at [581, 611] on input "text" at bounding box center [553, 605] width 115 height 20
type input "U"
type input "123"
click at [649, 587] on input "0" at bounding box center [656, 583] width 67 height 20
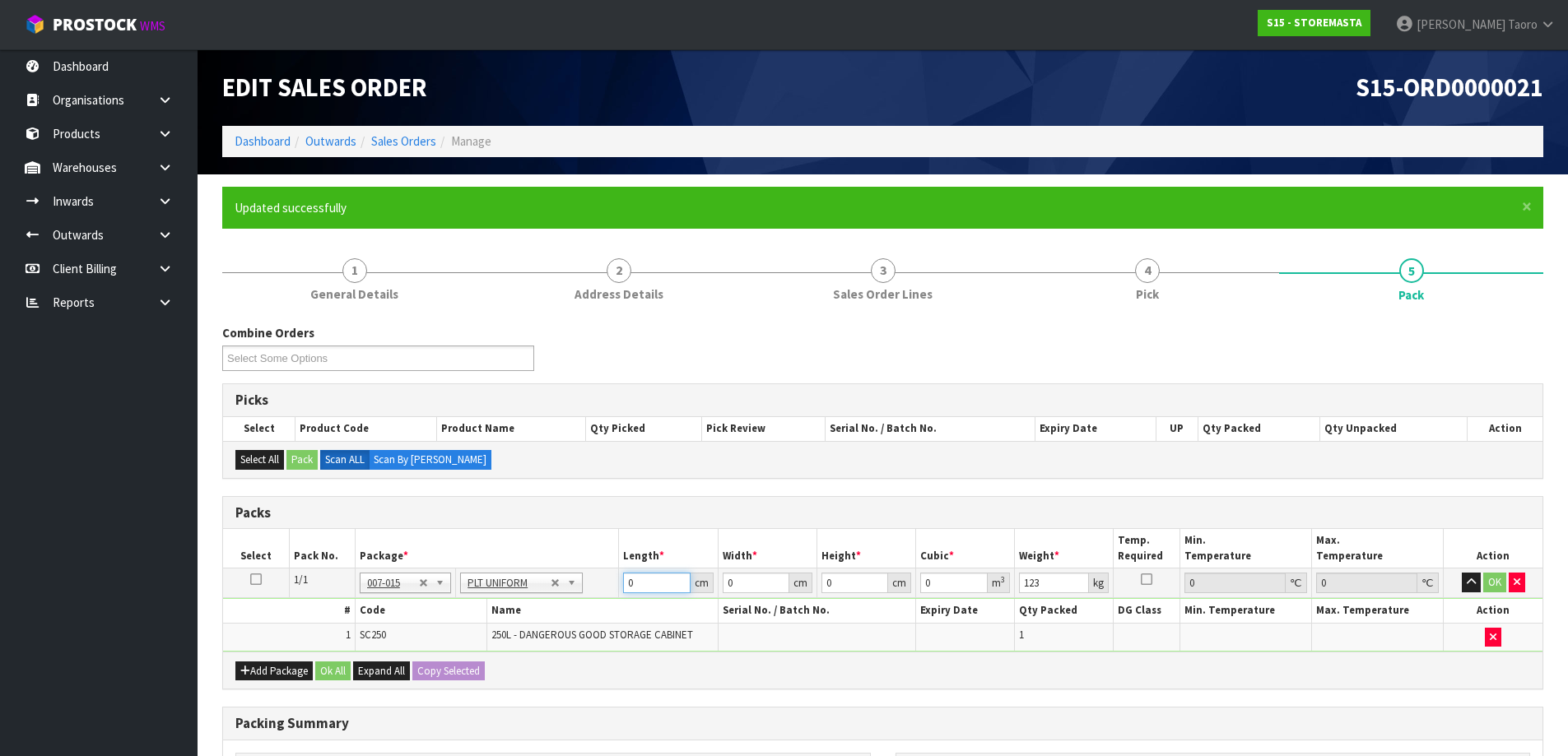
click at [649, 587] on input "0" at bounding box center [656, 583] width 67 height 20
type input "113"
type input "58"
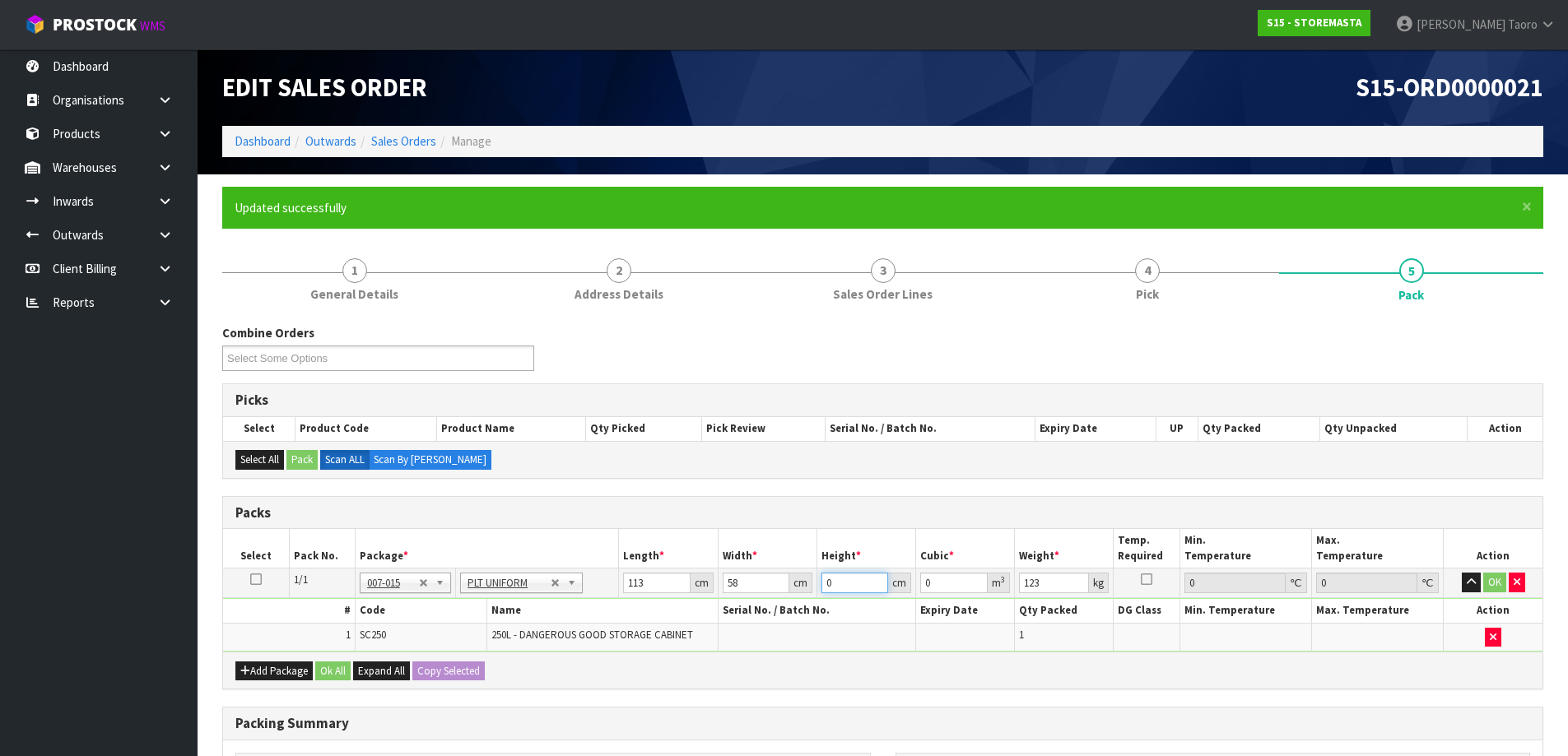
type input "1"
type input "0.006554"
type input "18"
type input "0.117972"
type input "188"
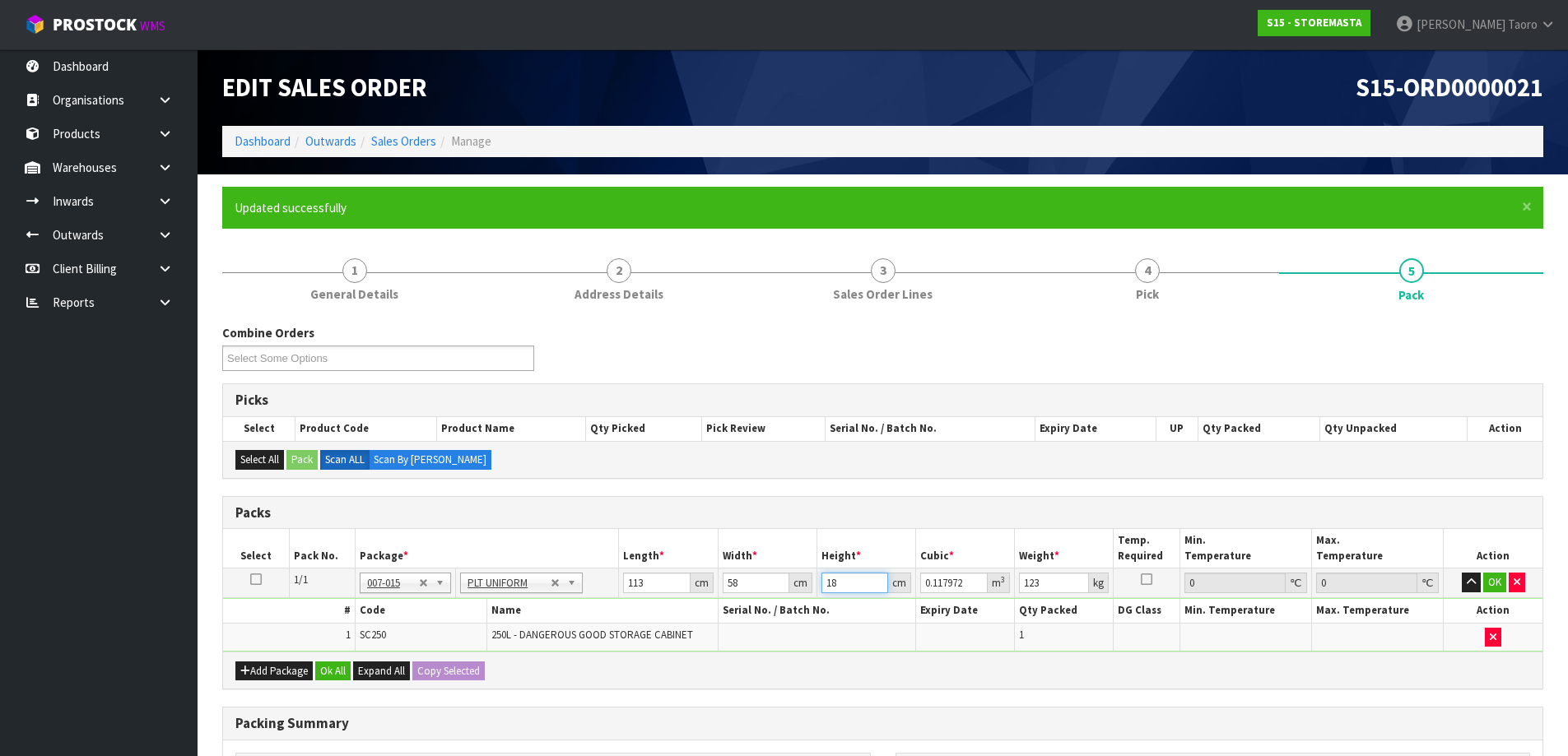
type input "1.232152"
type input "188"
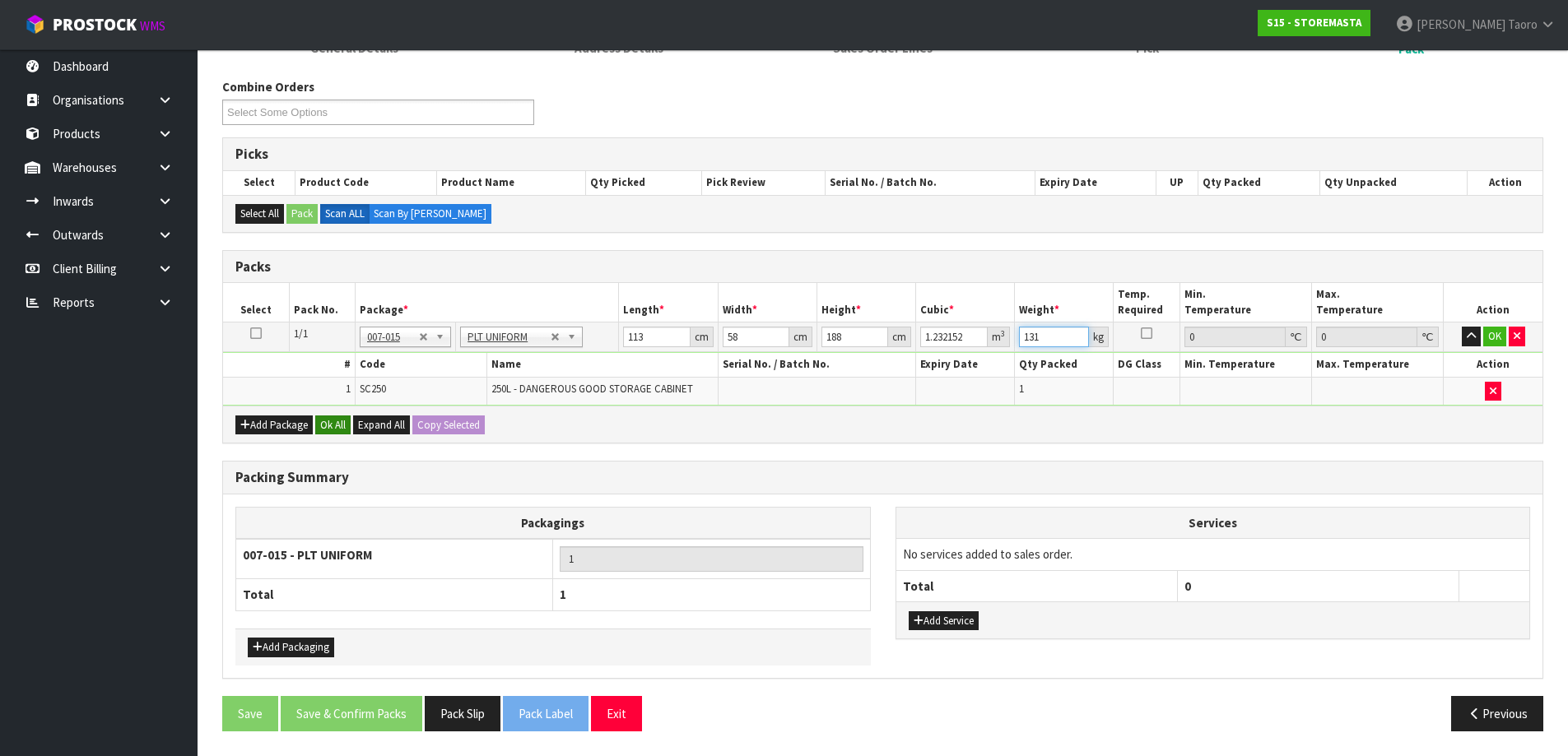
type input "131"
drag, startPoint x: 335, startPoint y: 429, endPoint x: 349, endPoint y: 567, distance: 138.7
click at [337, 429] on button "Ok All" at bounding box center [333, 424] width 35 height 19
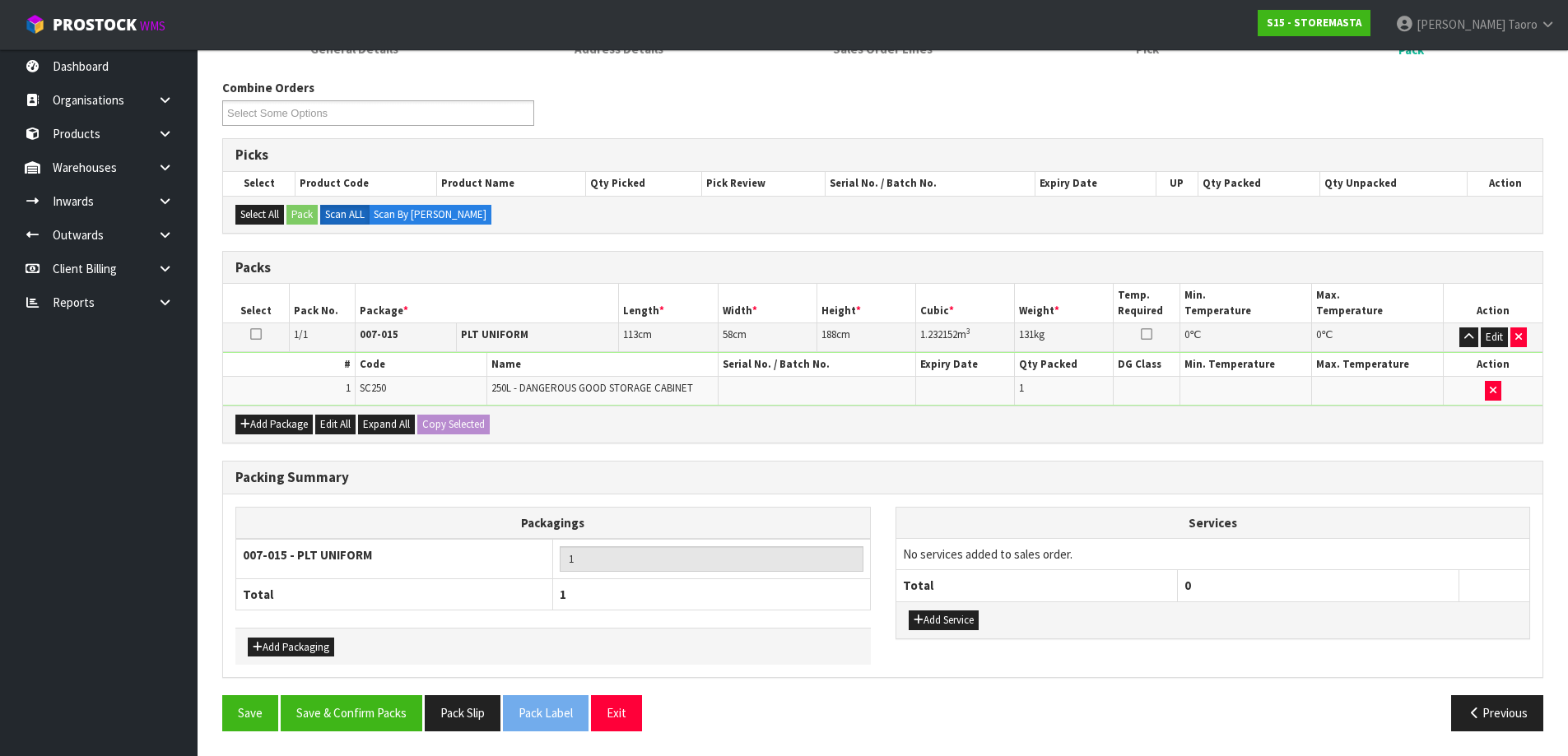
click at [373, 731] on div "Save Save & Confirm Packs Pack Slip Pack Label Exit Previous" at bounding box center [882, 719] width 1345 height 48
click at [408, 710] on button "Save & Confirm Packs" at bounding box center [351, 713] width 141 height 35
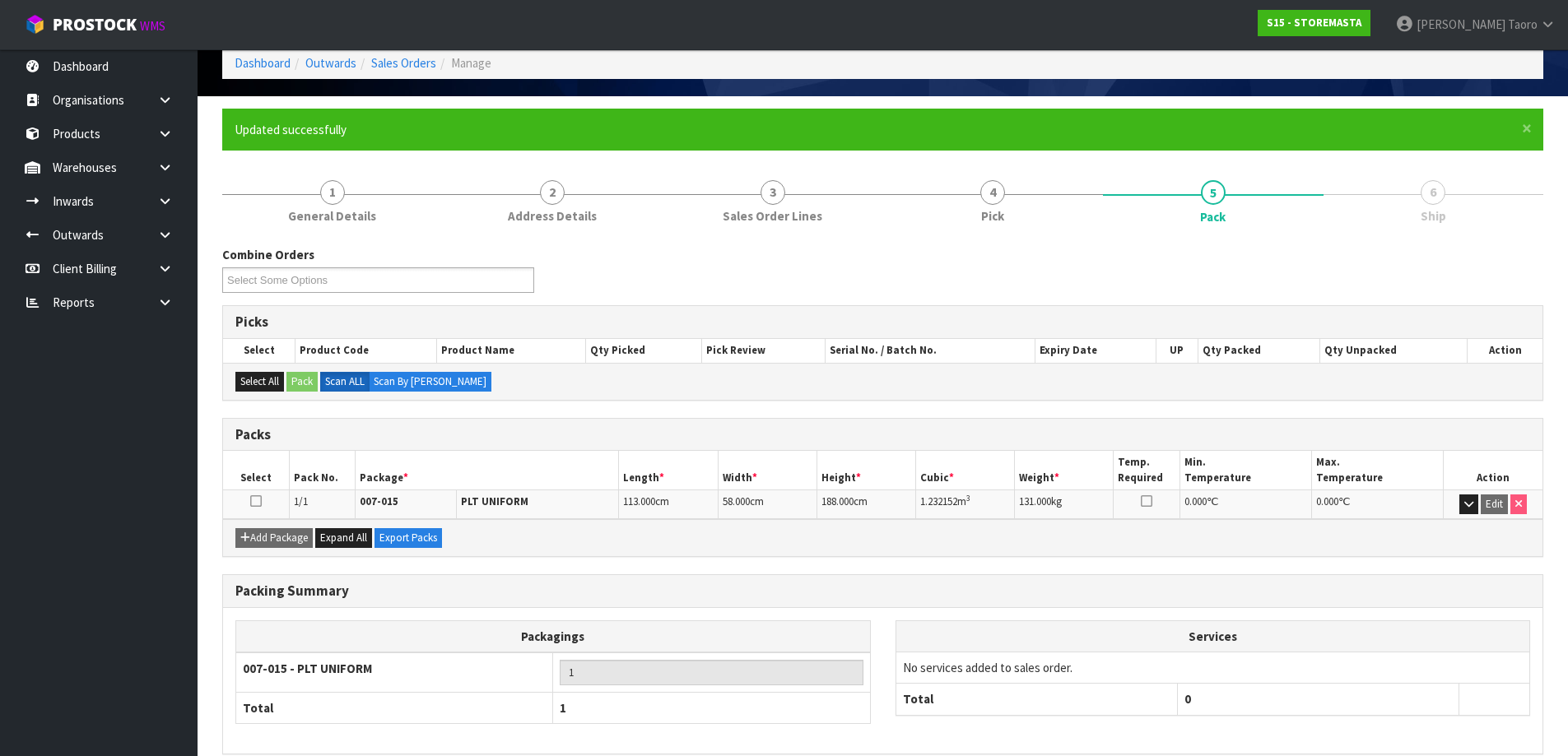
scroll to position [154, 0]
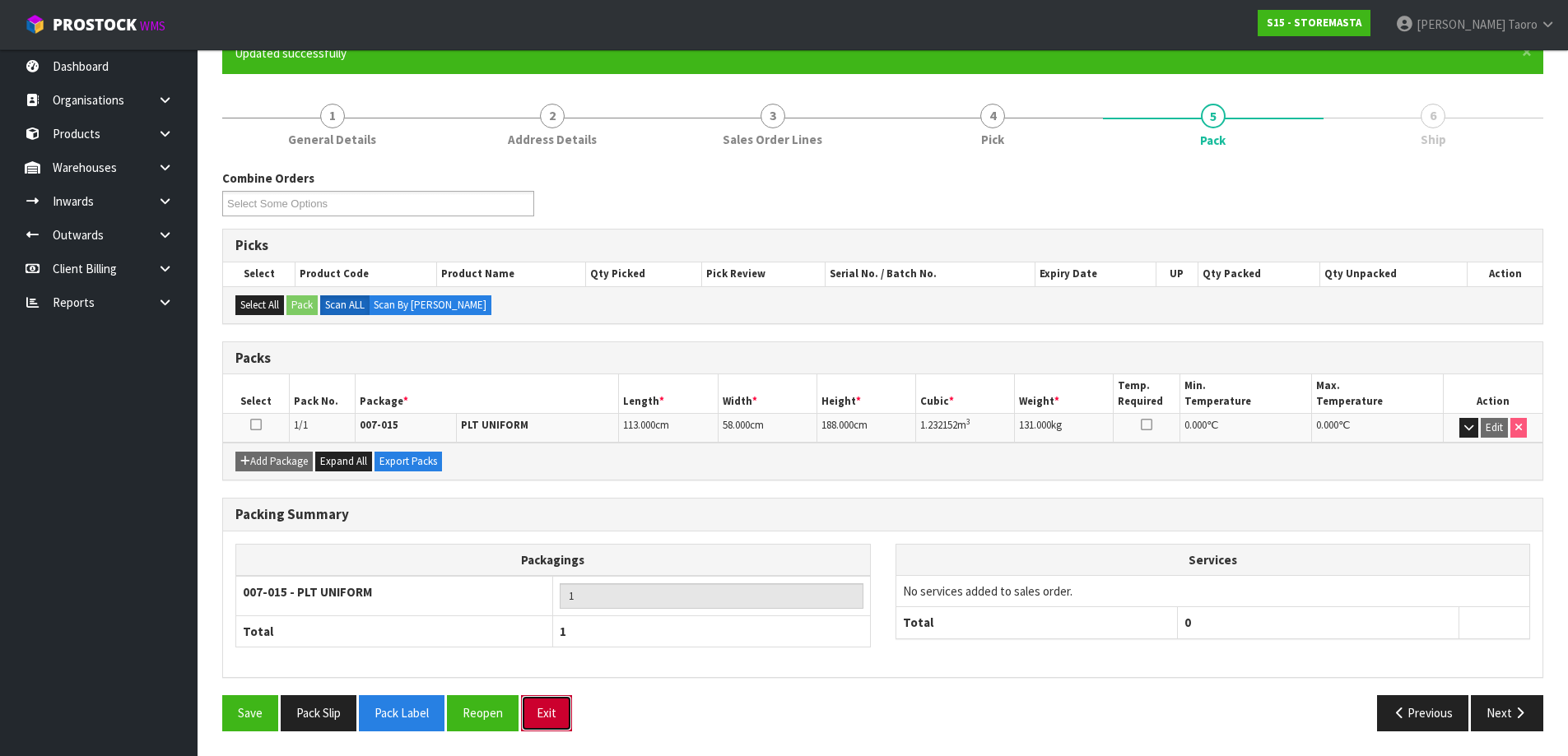
click at [564, 720] on button "Exit" at bounding box center [545, 713] width 51 height 35
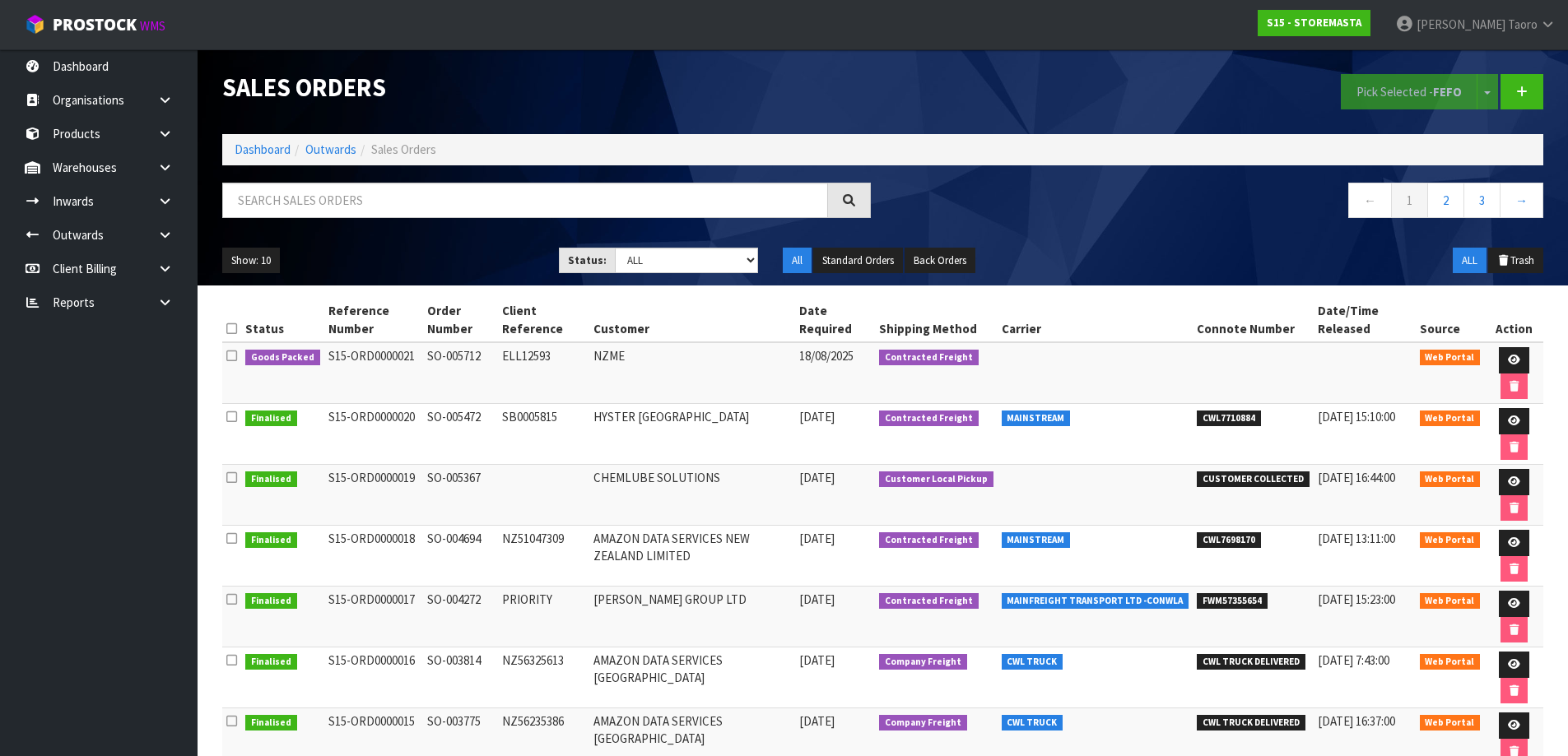
click at [267, 159] on ol "Dashboard Outwards Sales Orders" at bounding box center [882, 149] width 1321 height 30
click at [268, 157] on link "Dashboard" at bounding box center [263, 149] width 56 height 16
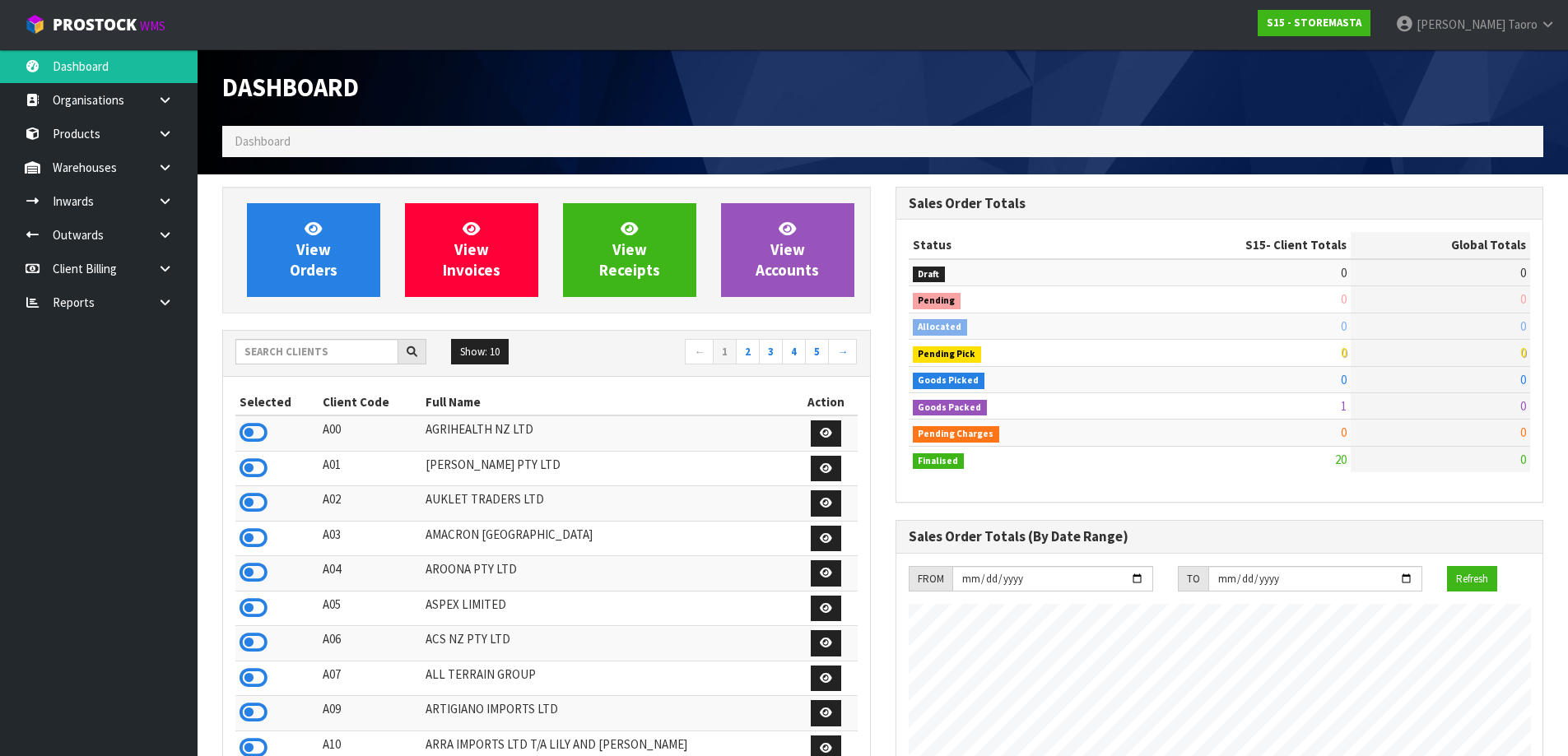
scroll to position [1006, 672]
click at [349, 339] on input "text" at bounding box center [317, 352] width 163 height 26
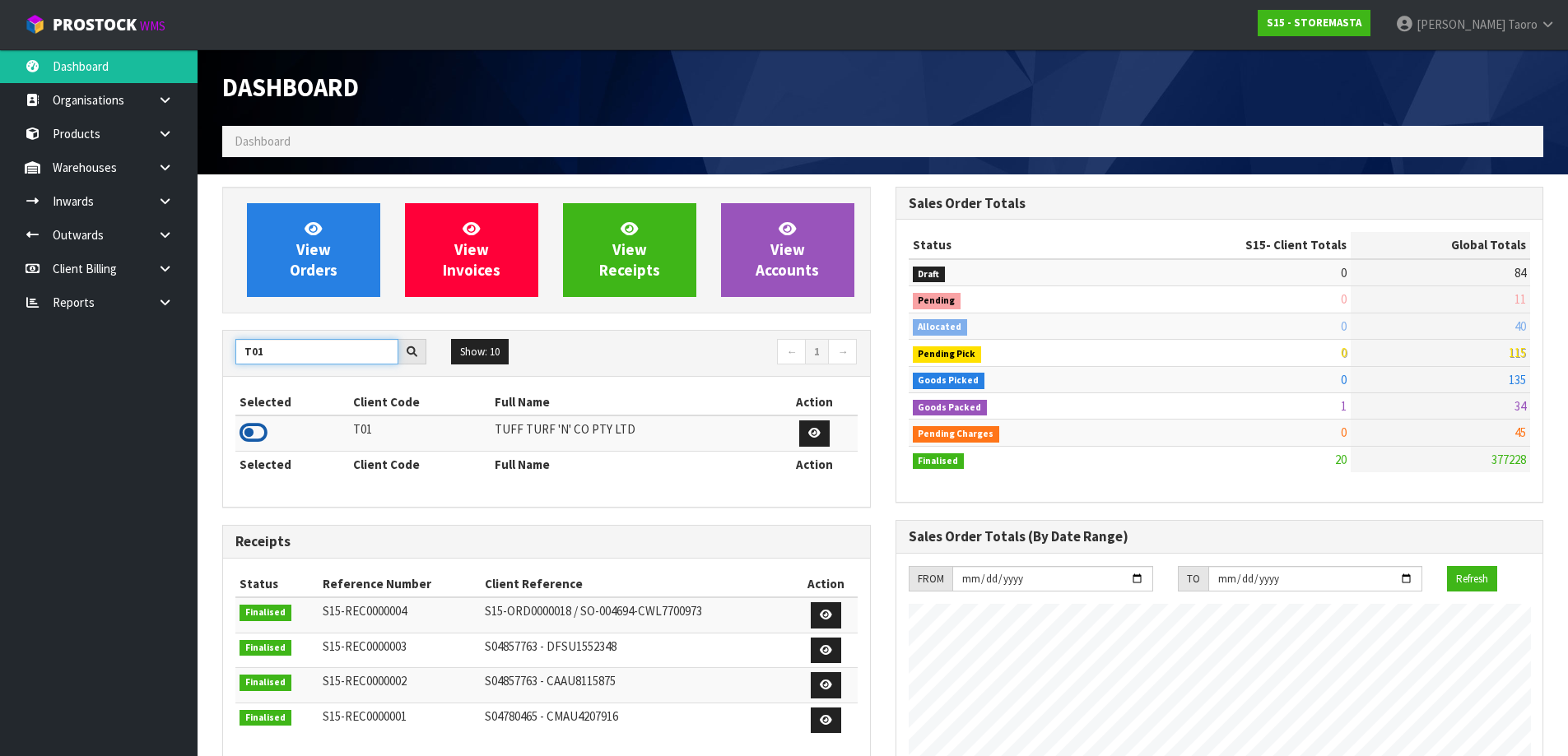
type input "T01"
click at [261, 430] on icon at bounding box center [253, 433] width 28 height 25
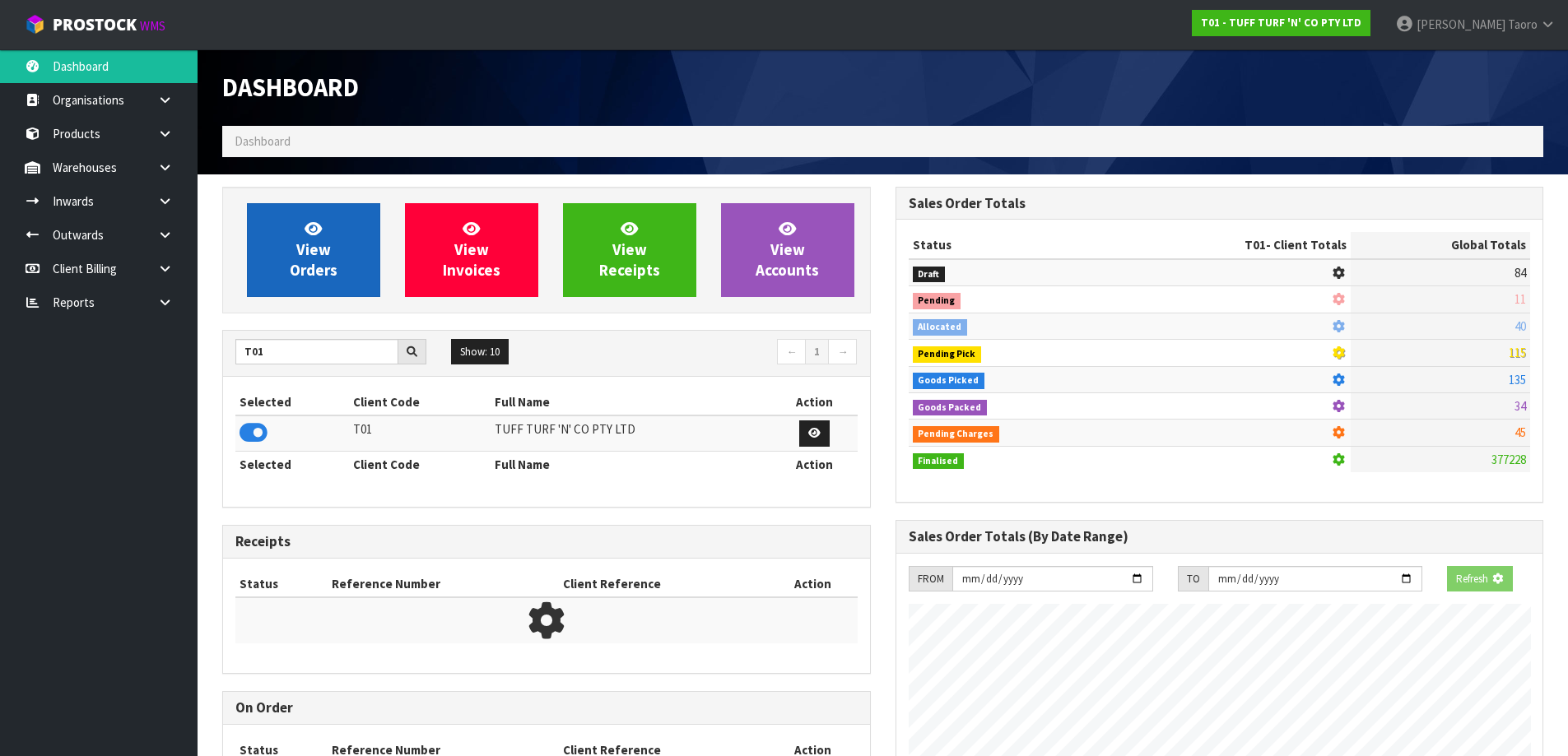
scroll to position [1026, 672]
click at [297, 283] on link "View Orders" at bounding box center [313, 250] width 133 height 93
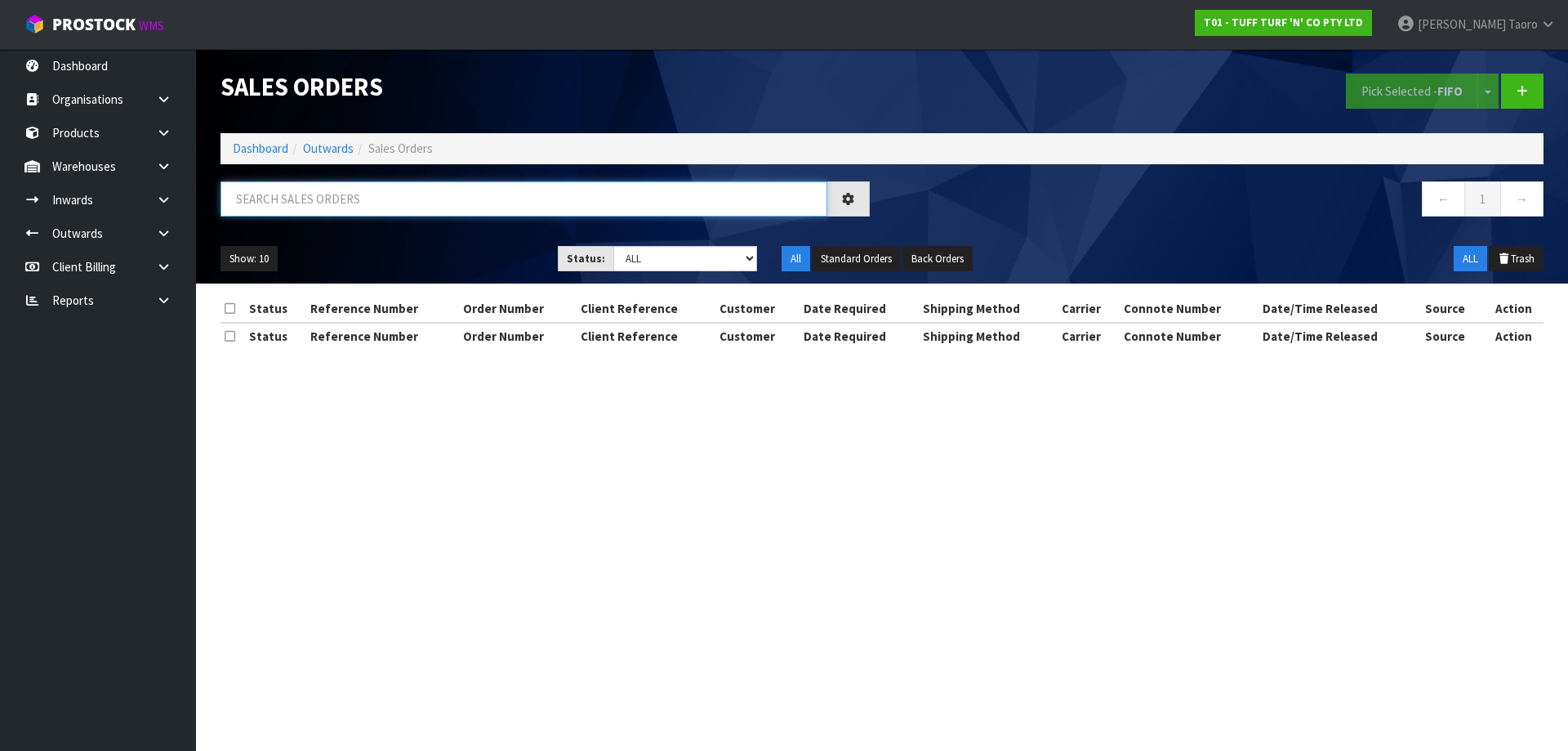
click at [337, 198] on input "text" at bounding box center [523, 199] width 606 height 35
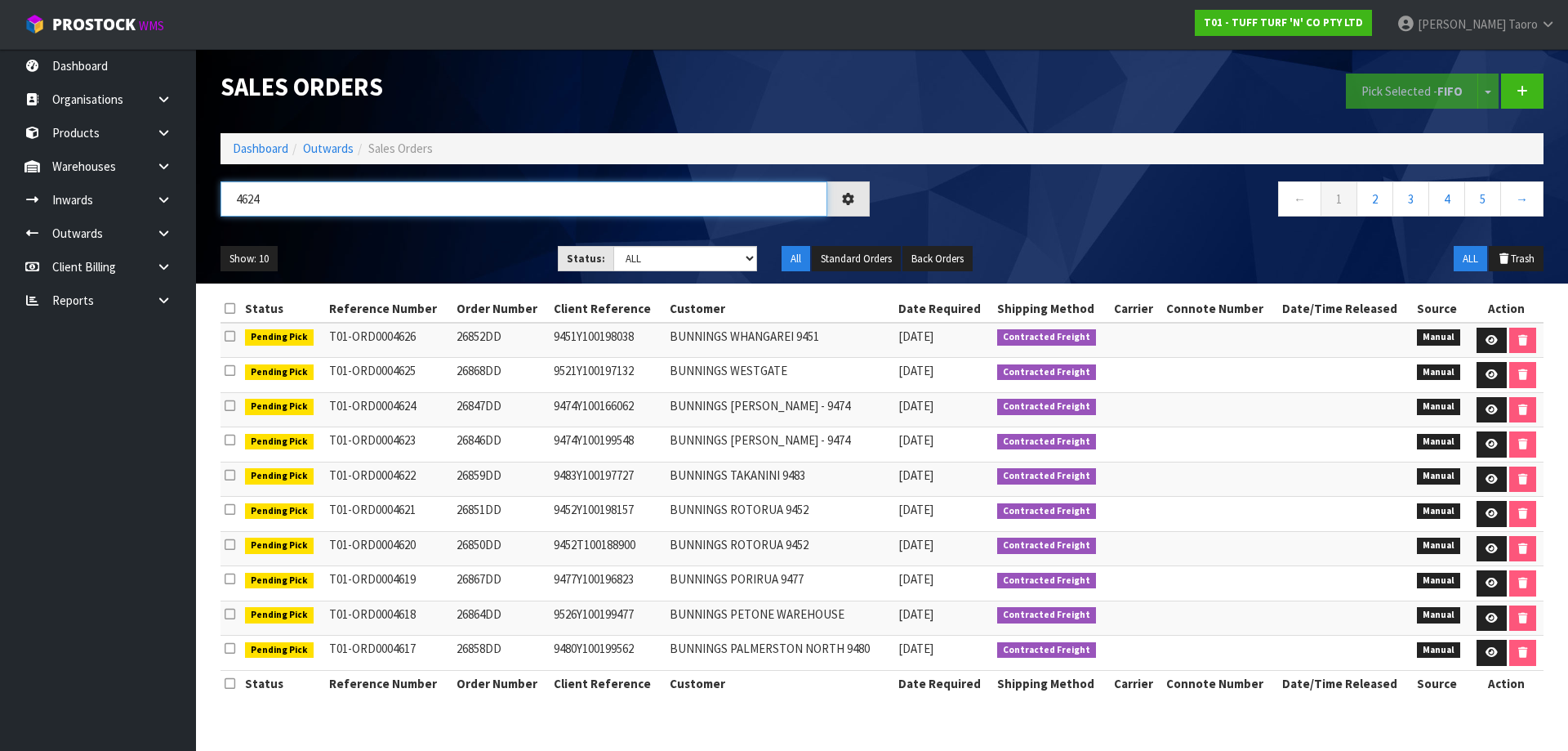
type input "4624"
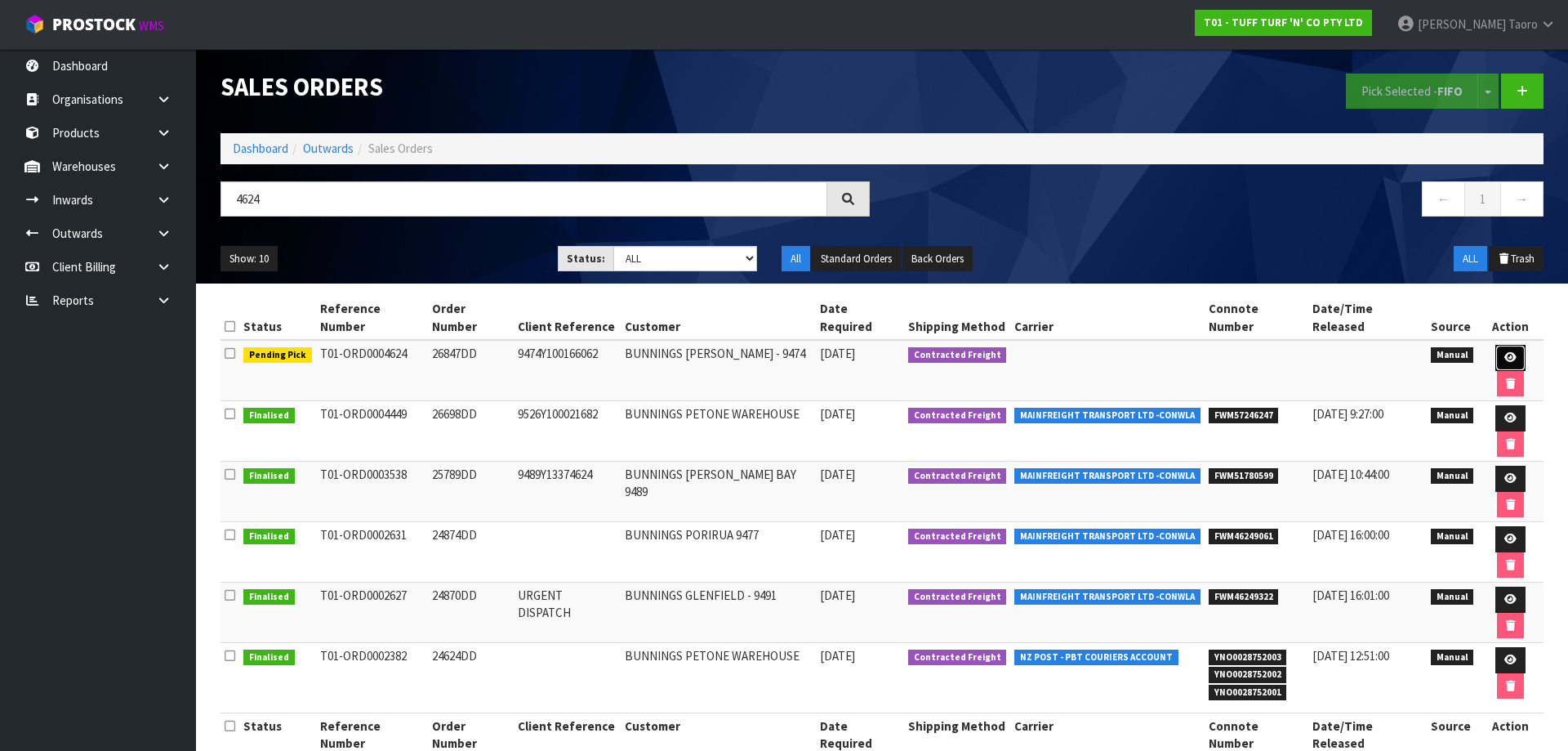
click at [1505, 353] on icon at bounding box center [1510, 358] width 12 height 11
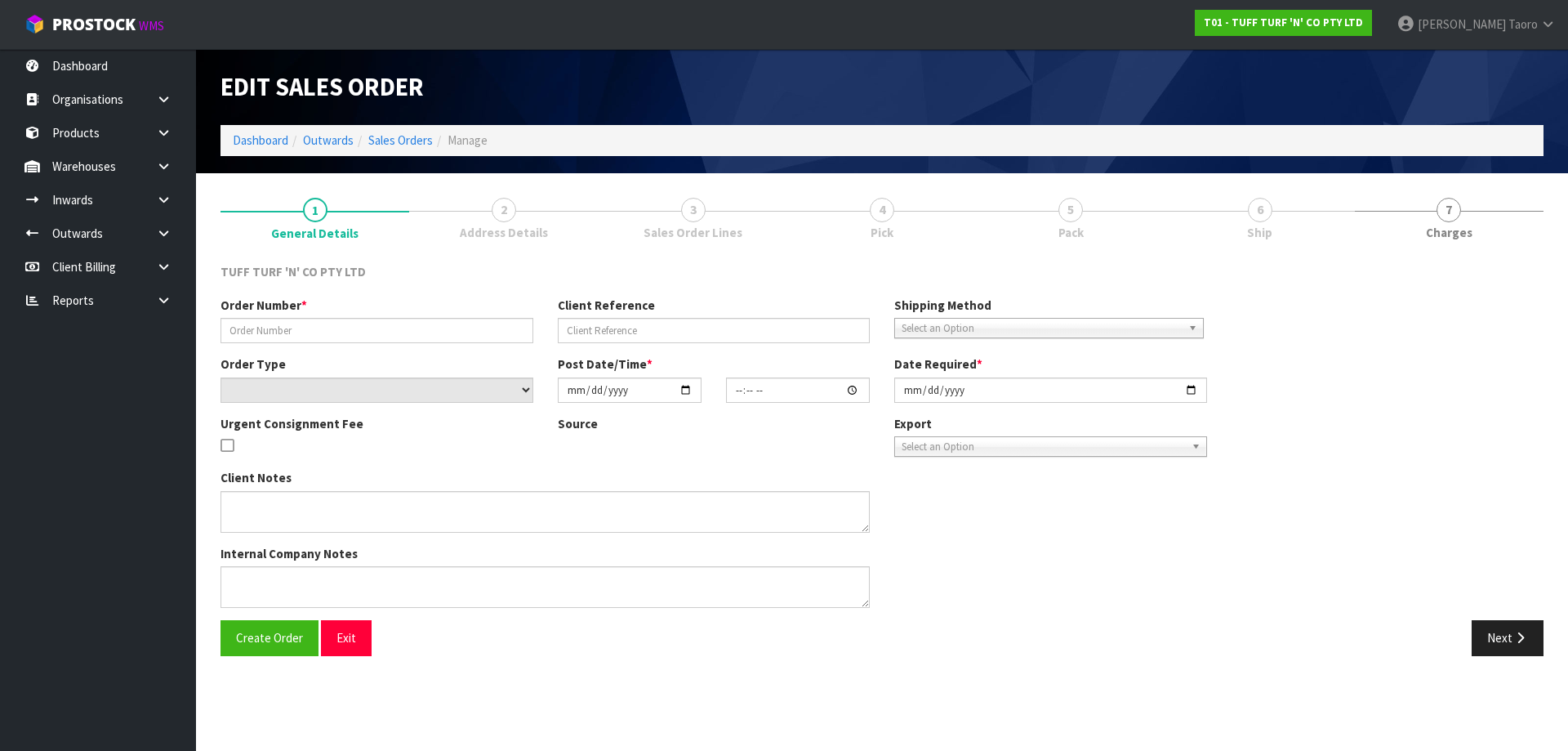
type input "26847DD"
type input "9474Y100166062"
select select "number:0"
type input "[DATE]"
type input "13:47:00.000"
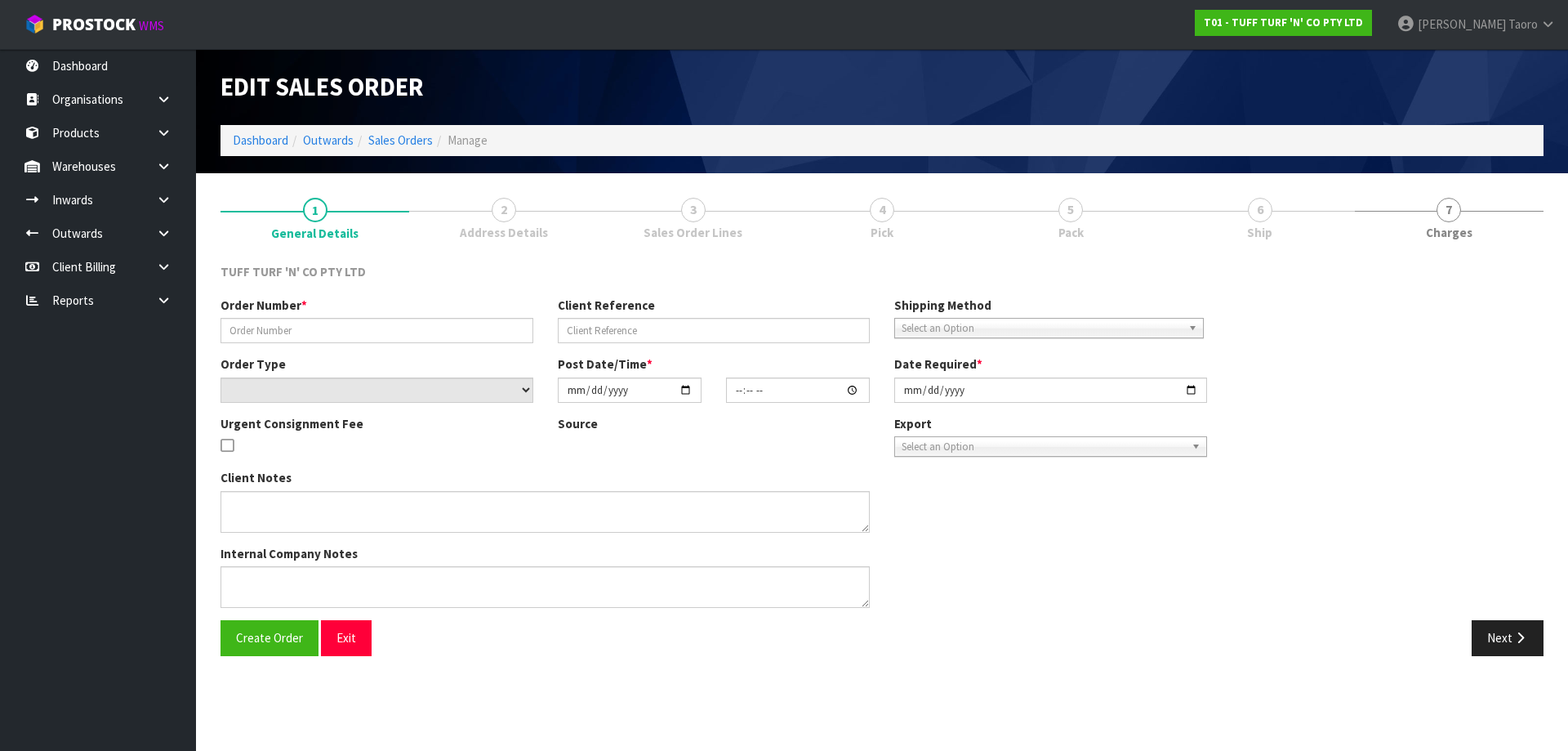
type input "[DATE]"
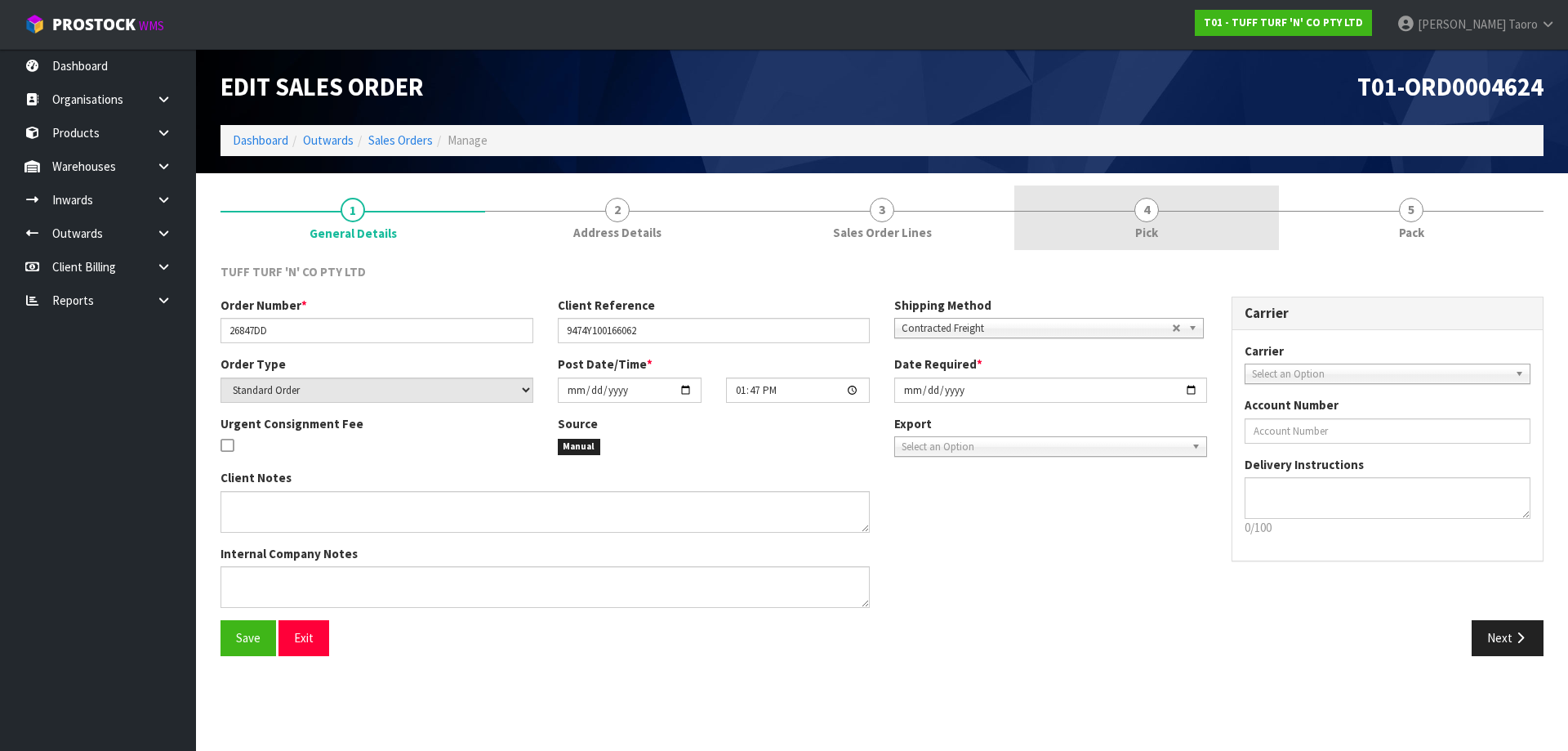
click at [1151, 231] on span "Pick" at bounding box center [1146, 232] width 23 height 17
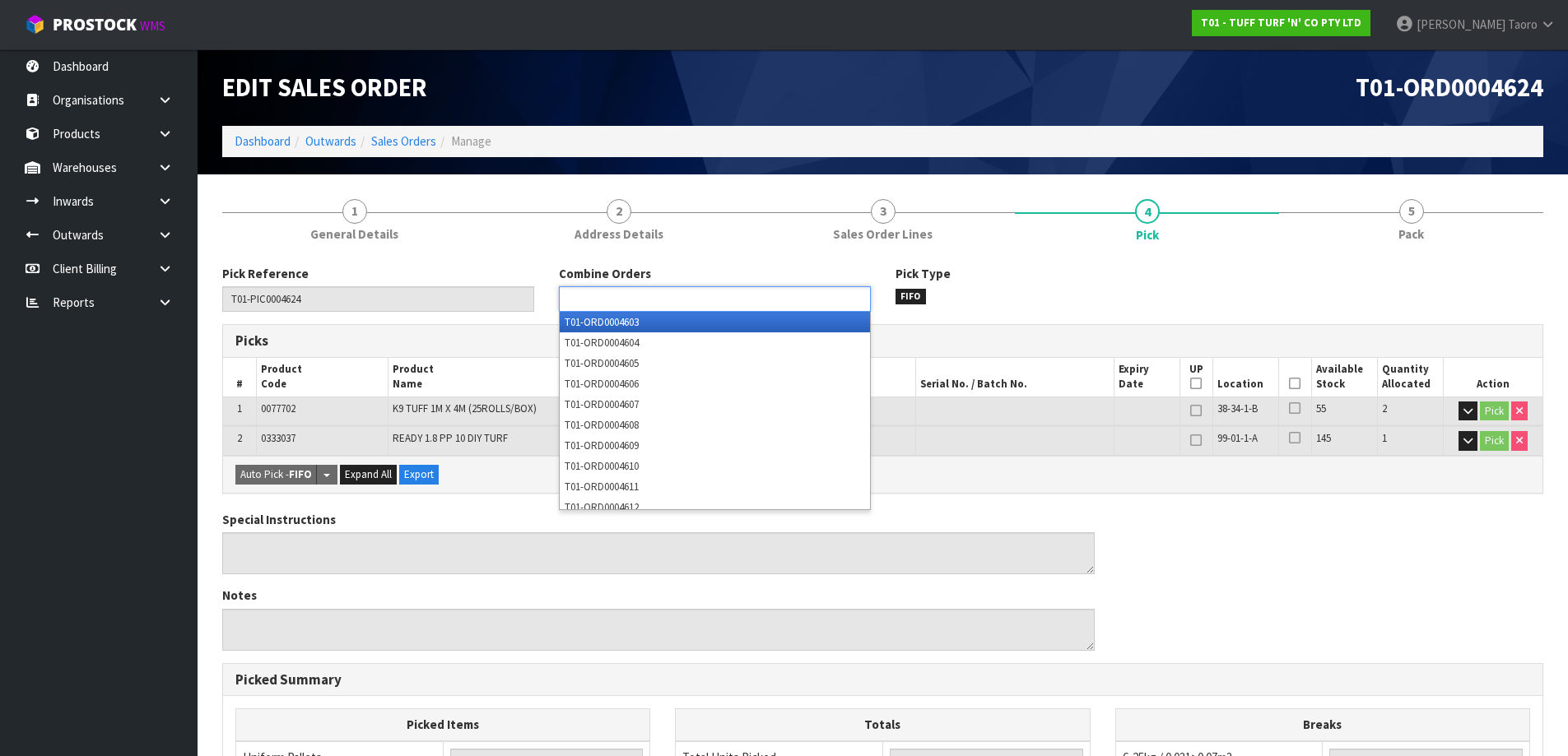
click at [838, 302] on ul at bounding box center [714, 299] width 312 height 26
type input "4623"
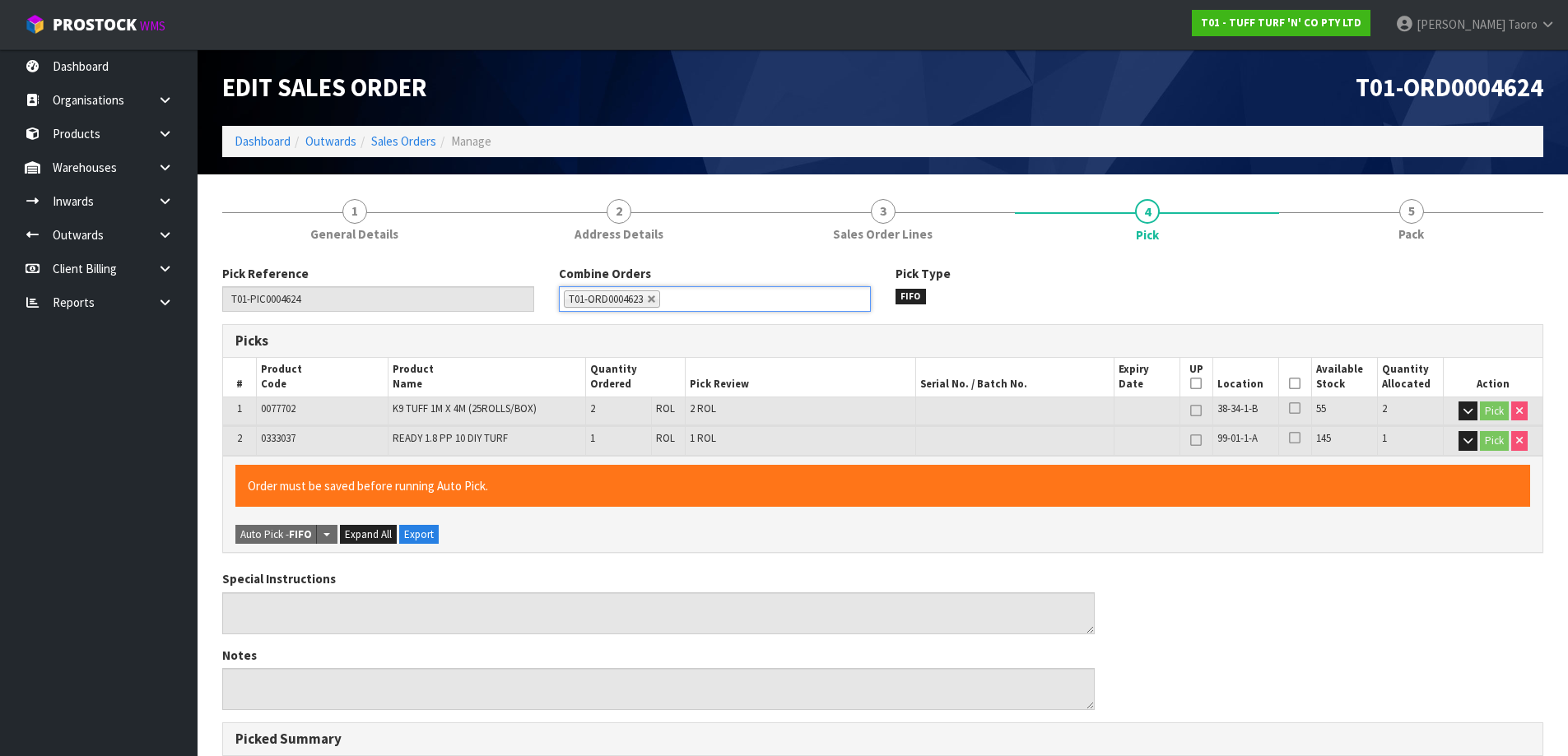
click at [1289, 384] on icon at bounding box center [1294, 384] width 11 height 1
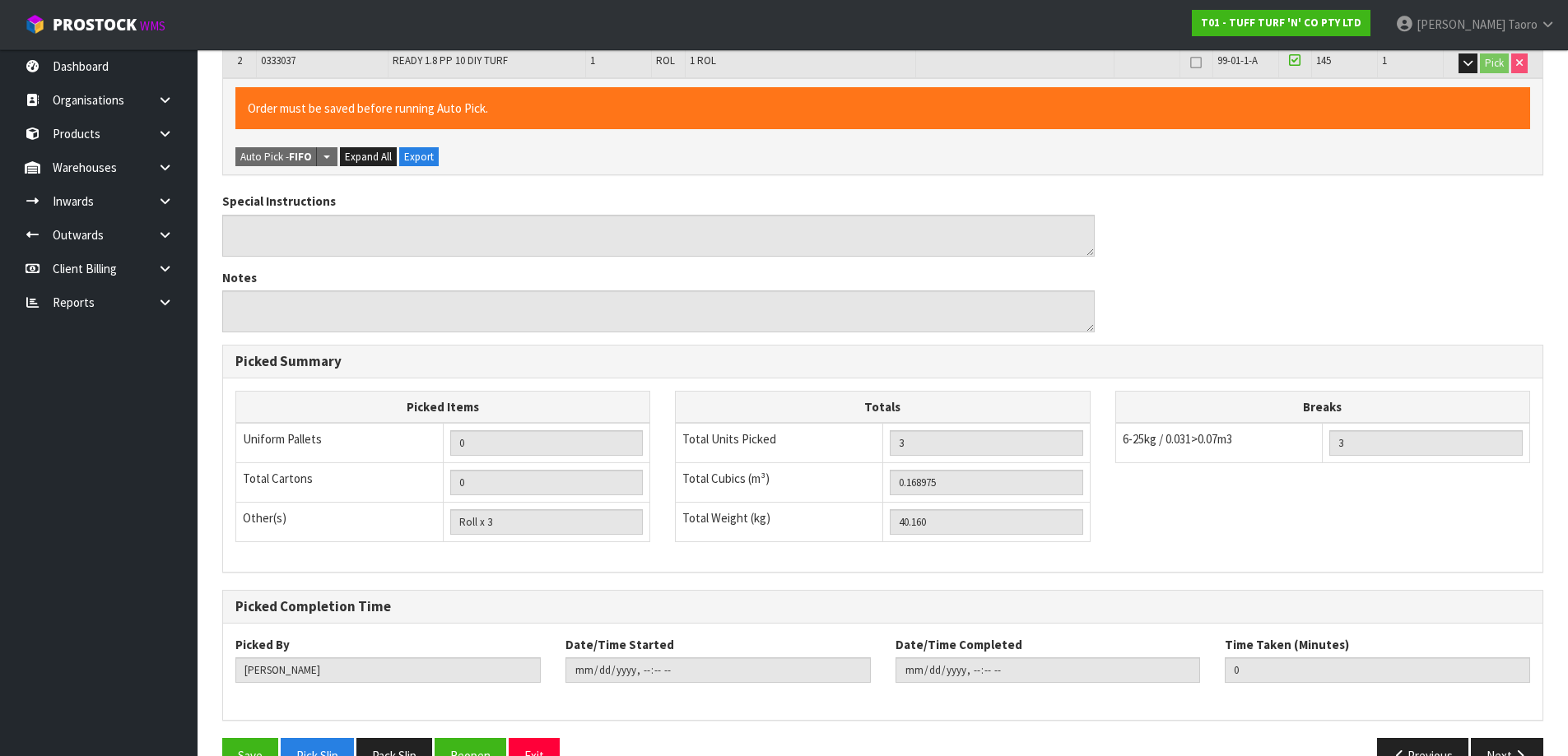
scroll to position [421, 0]
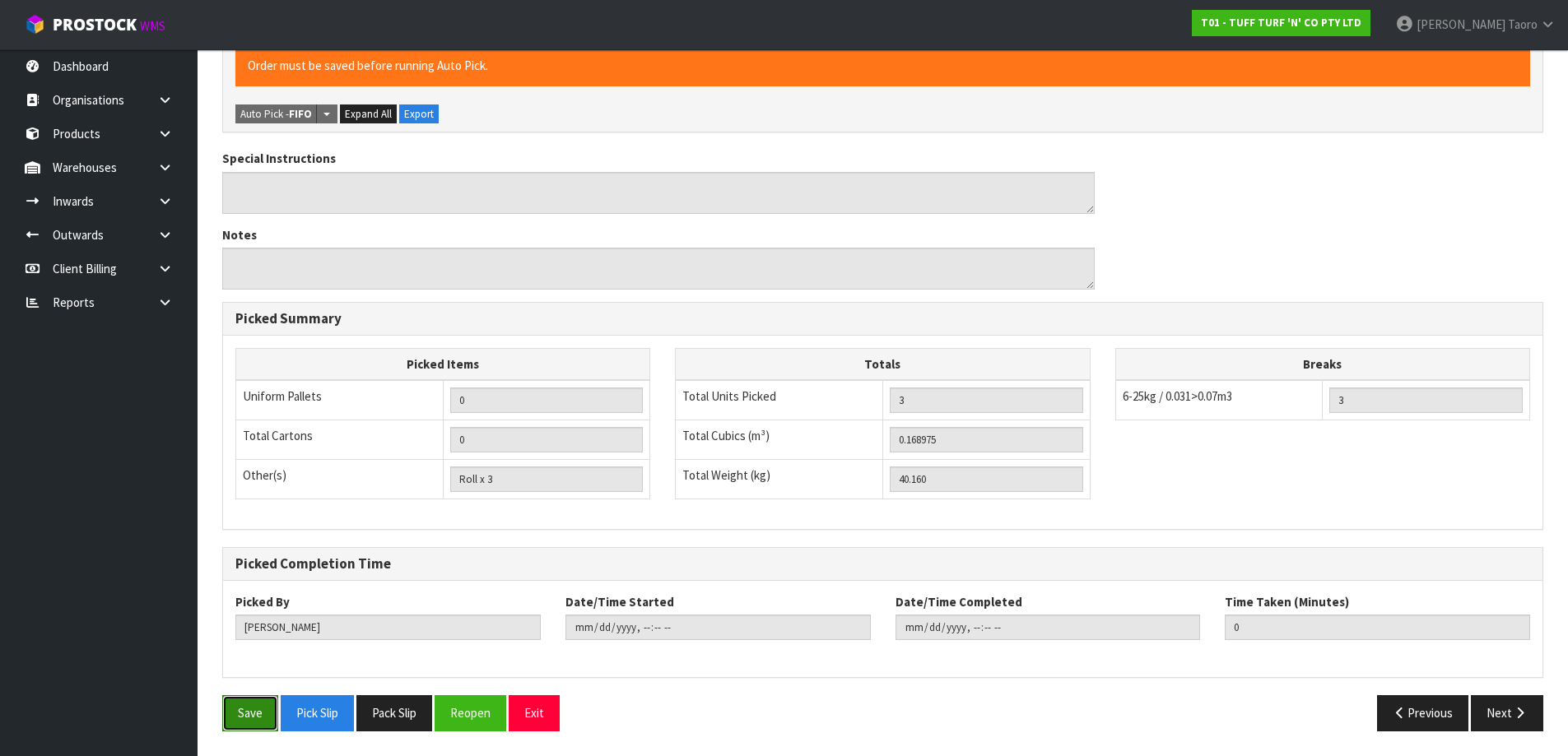
click at [256, 715] on button "Save" at bounding box center [250, 713] width 56 height 35
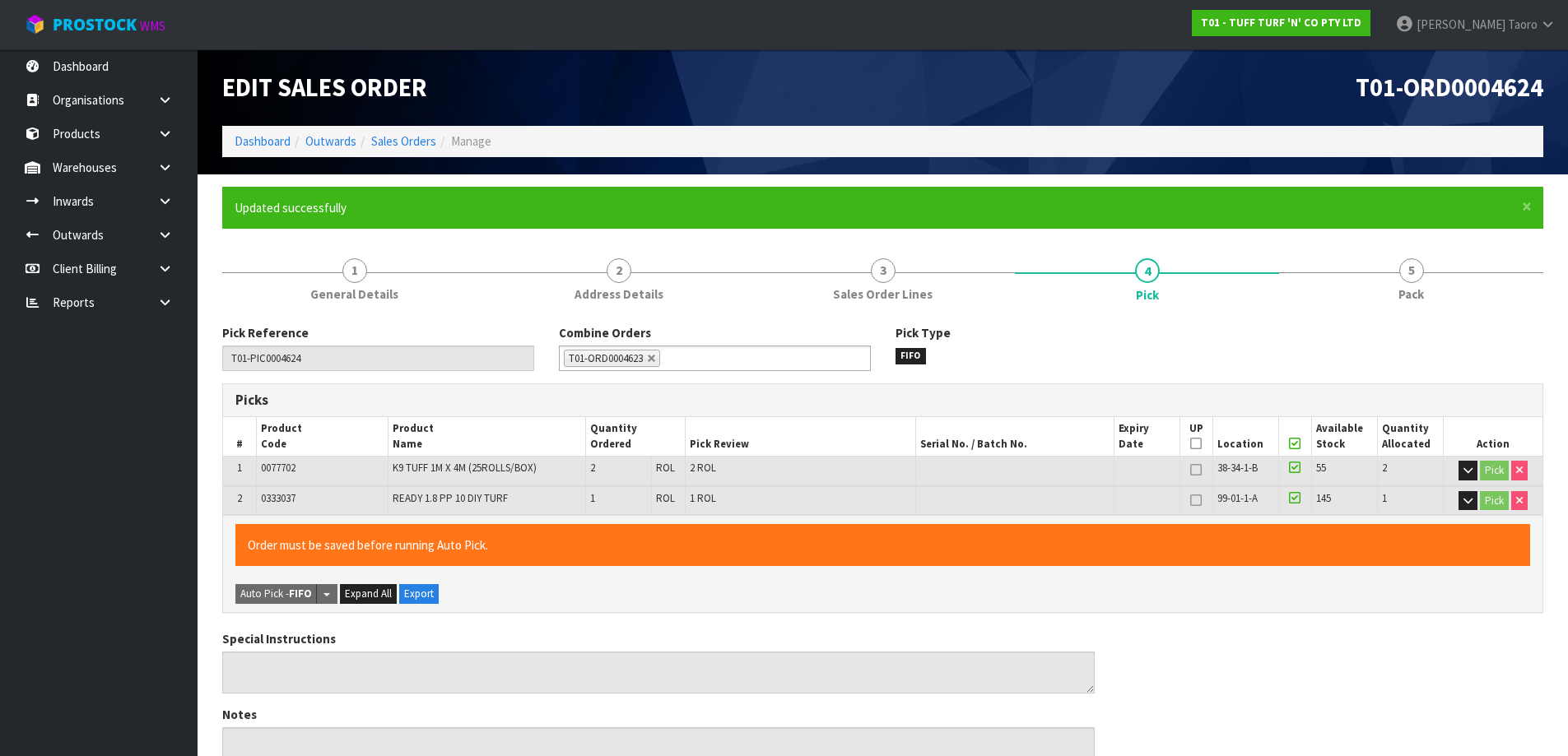
type input "[PERSON_NAME]"
type input "2025-08-19T11:49:07"
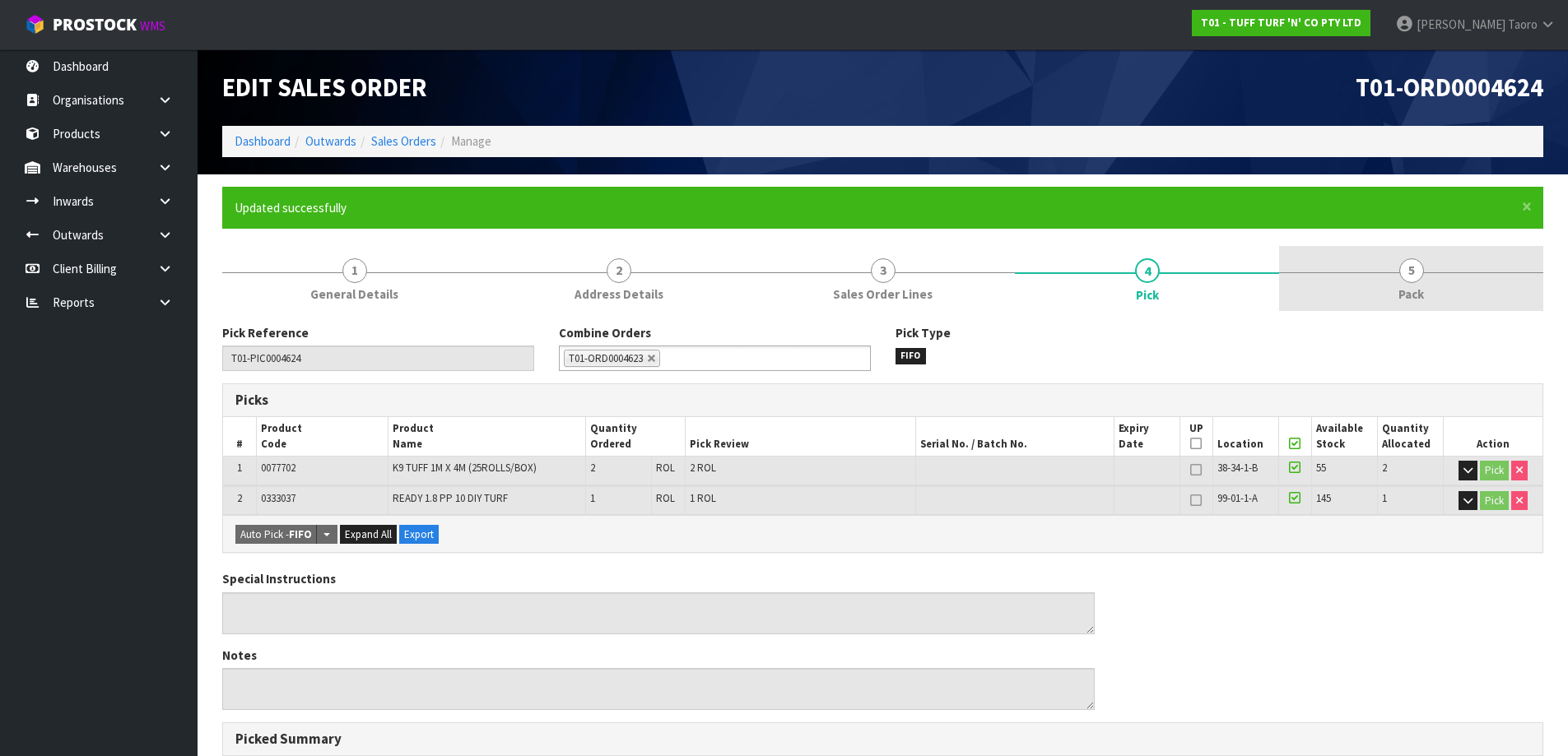
click at [1467, 276] on link "5 Pack" at bounding box center [1411, 278] width 264 height 65
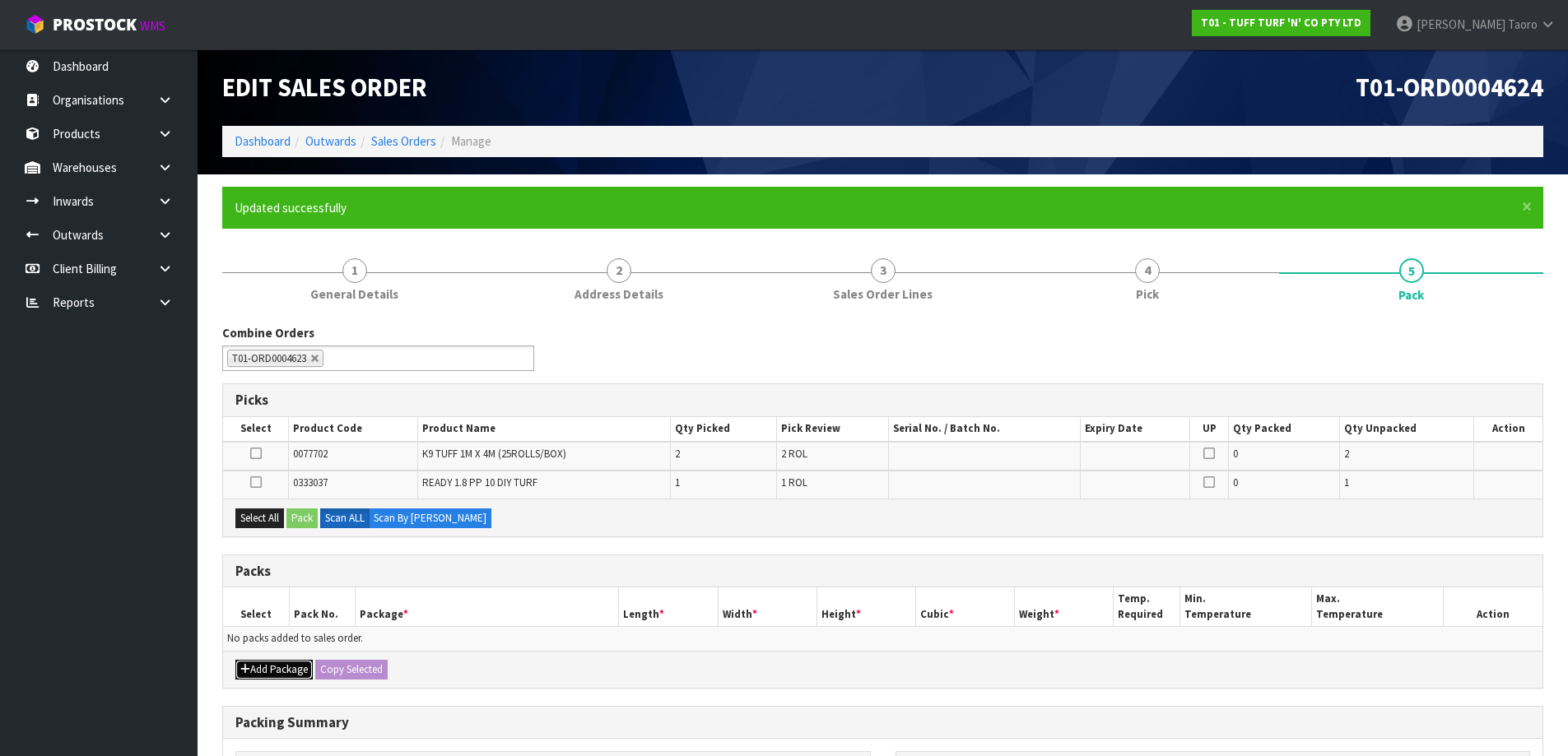
click at [265, 661] on button "Add Package" at bounding box center [275, 669] width 78 height 19
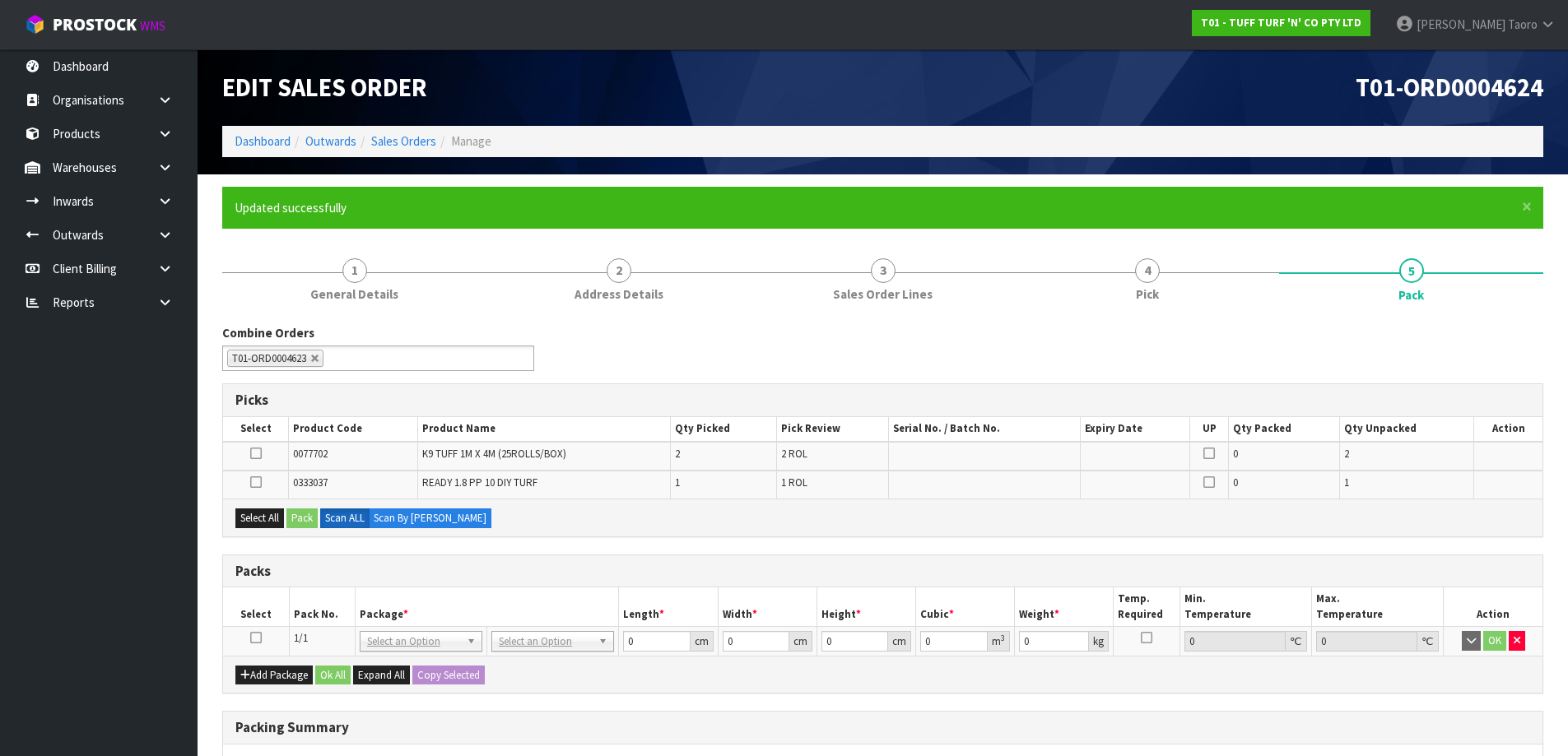
click at [257, 639] on icon at bounding box center [256, 638] width 11 height 1
click at [271, 528] on button "Select All" at bounding box center [260, 518] width 49 height 19
click at [297, 517] on button "Pack" at bounding box center [302, 518] width 31 height 19
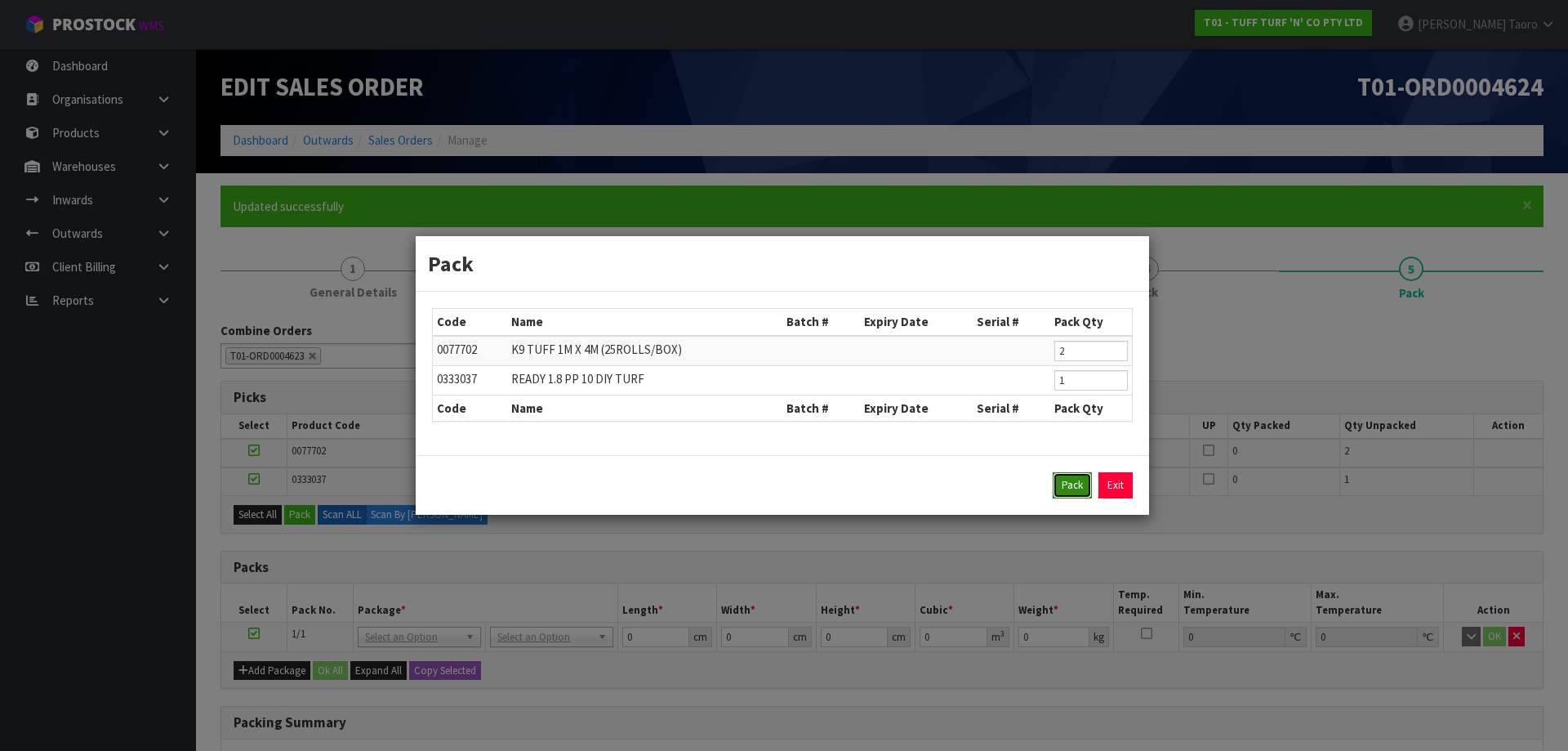
click at [1076, 488] on button "Pack" at bounding box center [1072, 485] width 39 height 26
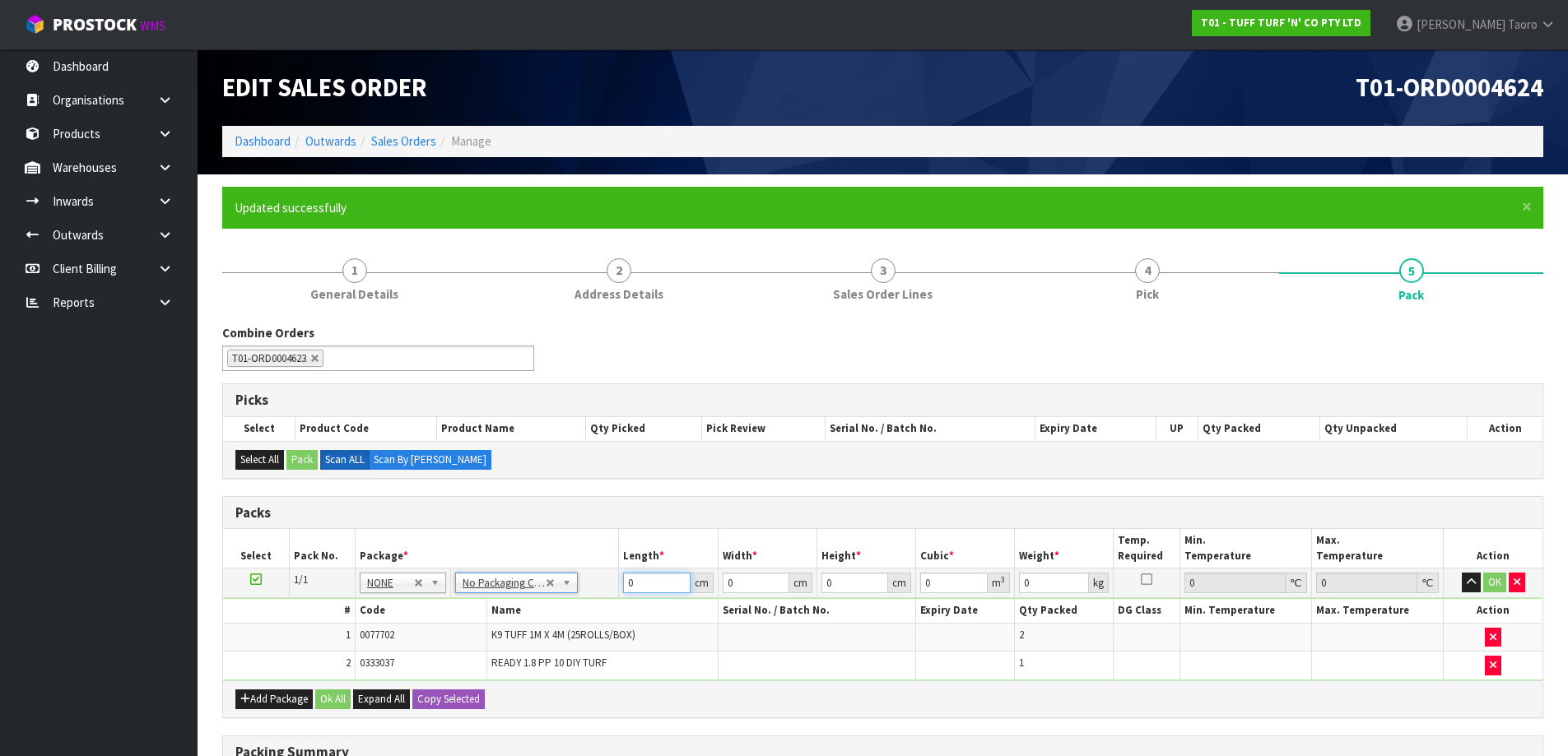
click at [654, 587] on input "0" at bounding box center [656, 583] width 67 height 20
type input "182"
type input "119"
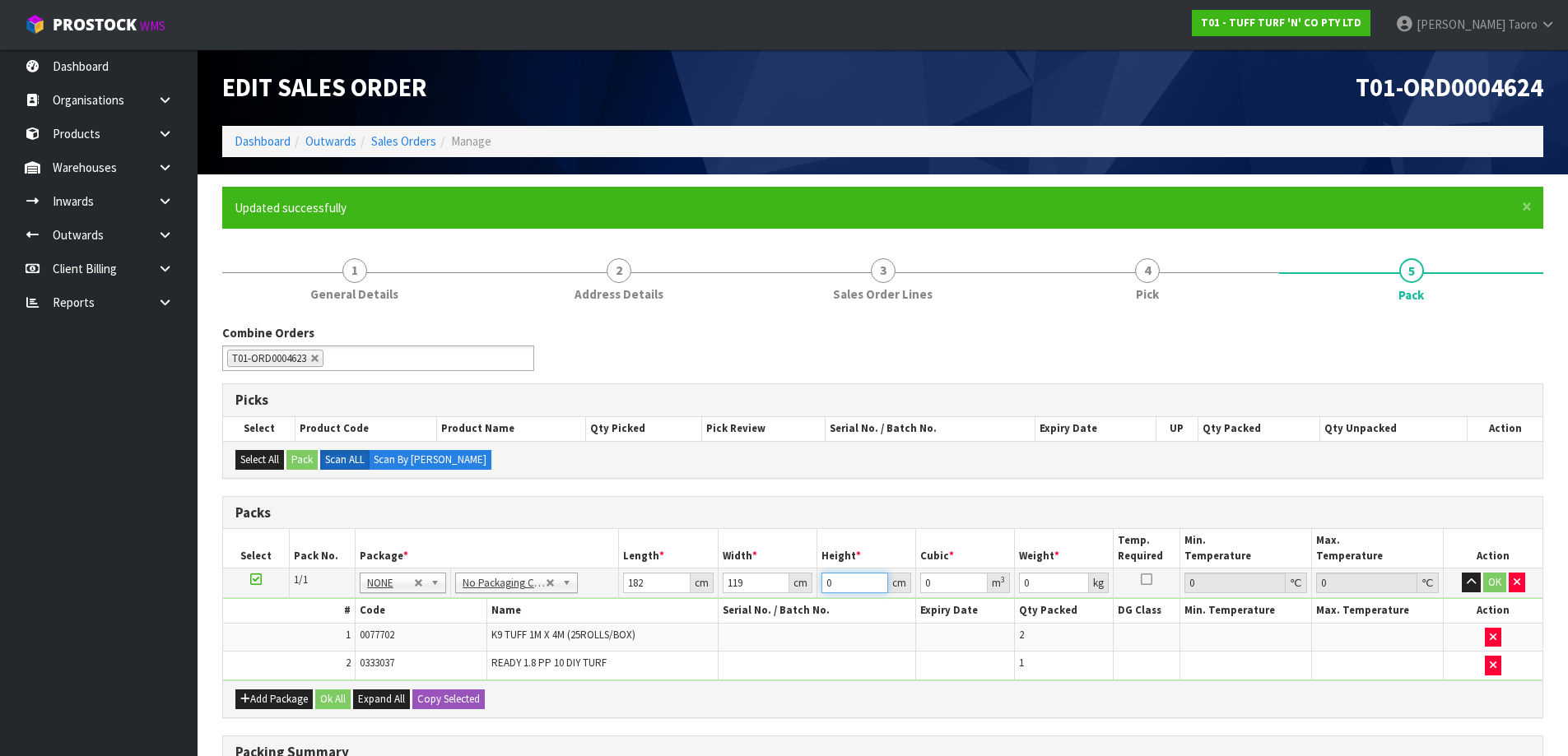
type input "5"
type input "0.10829"
type input "52"
type input "1.126216"
type input "52"
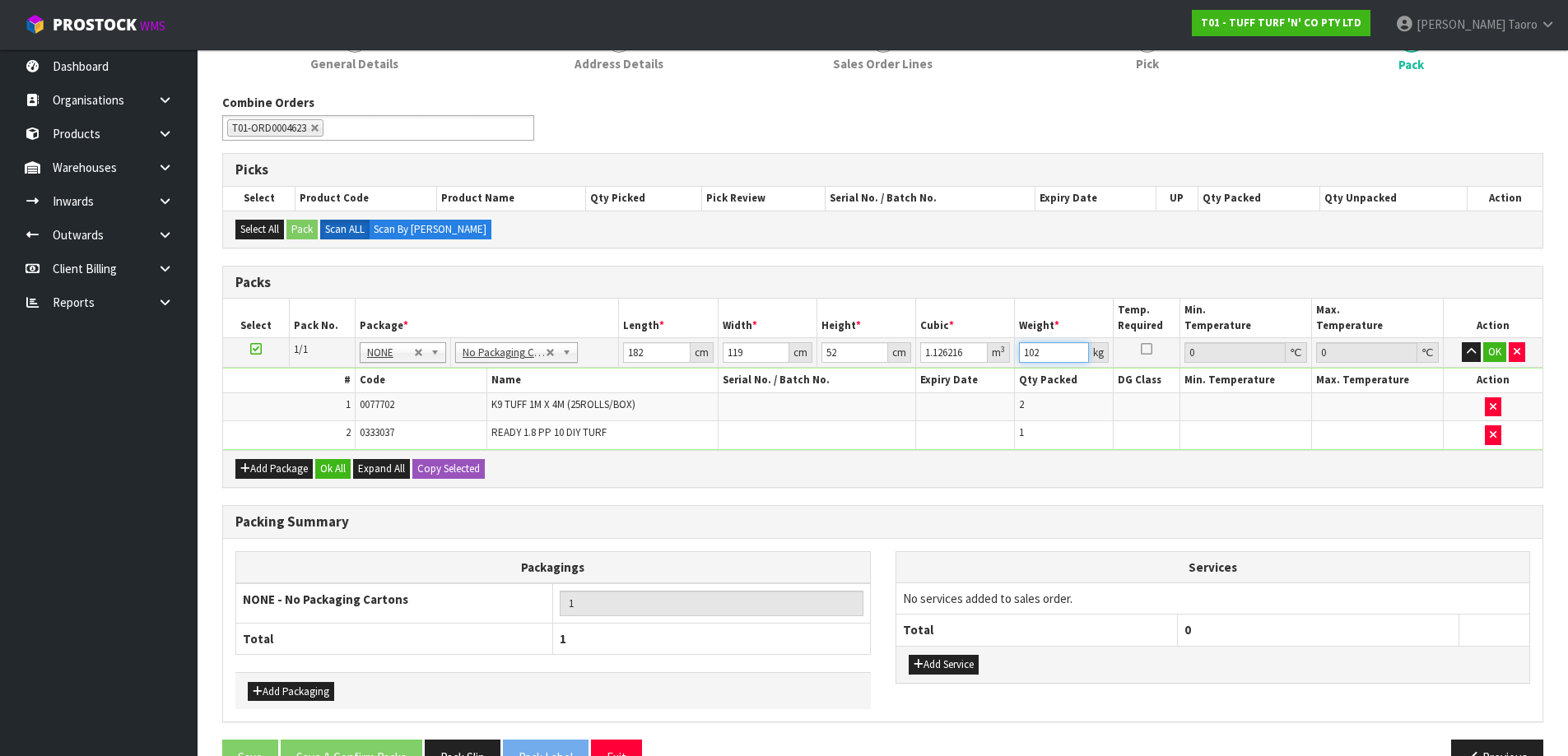
scroll to position [274, 0]
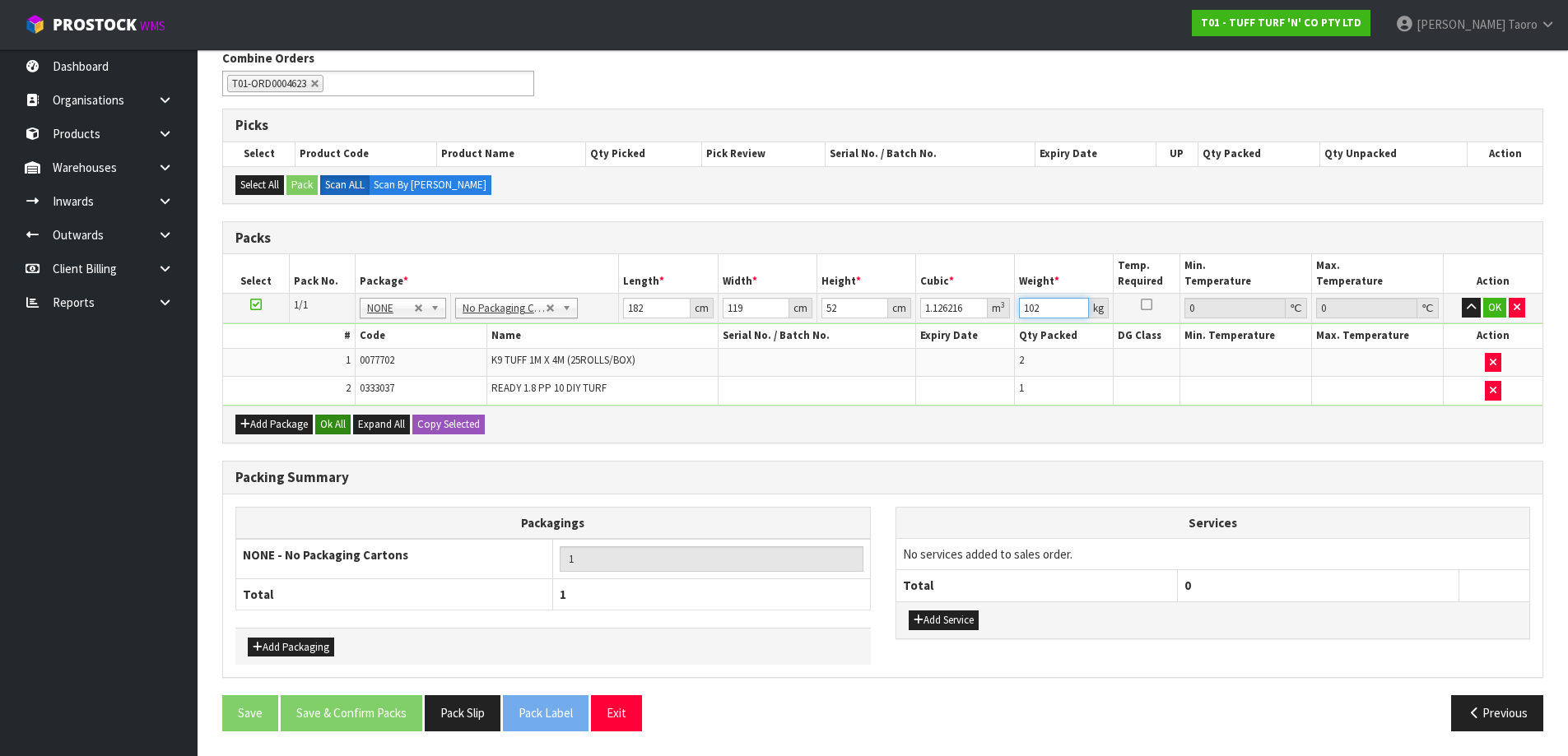
type input "102"
click at [331, 426] on button "Ok All" at bounding box center [333, 424] width 35 height 19
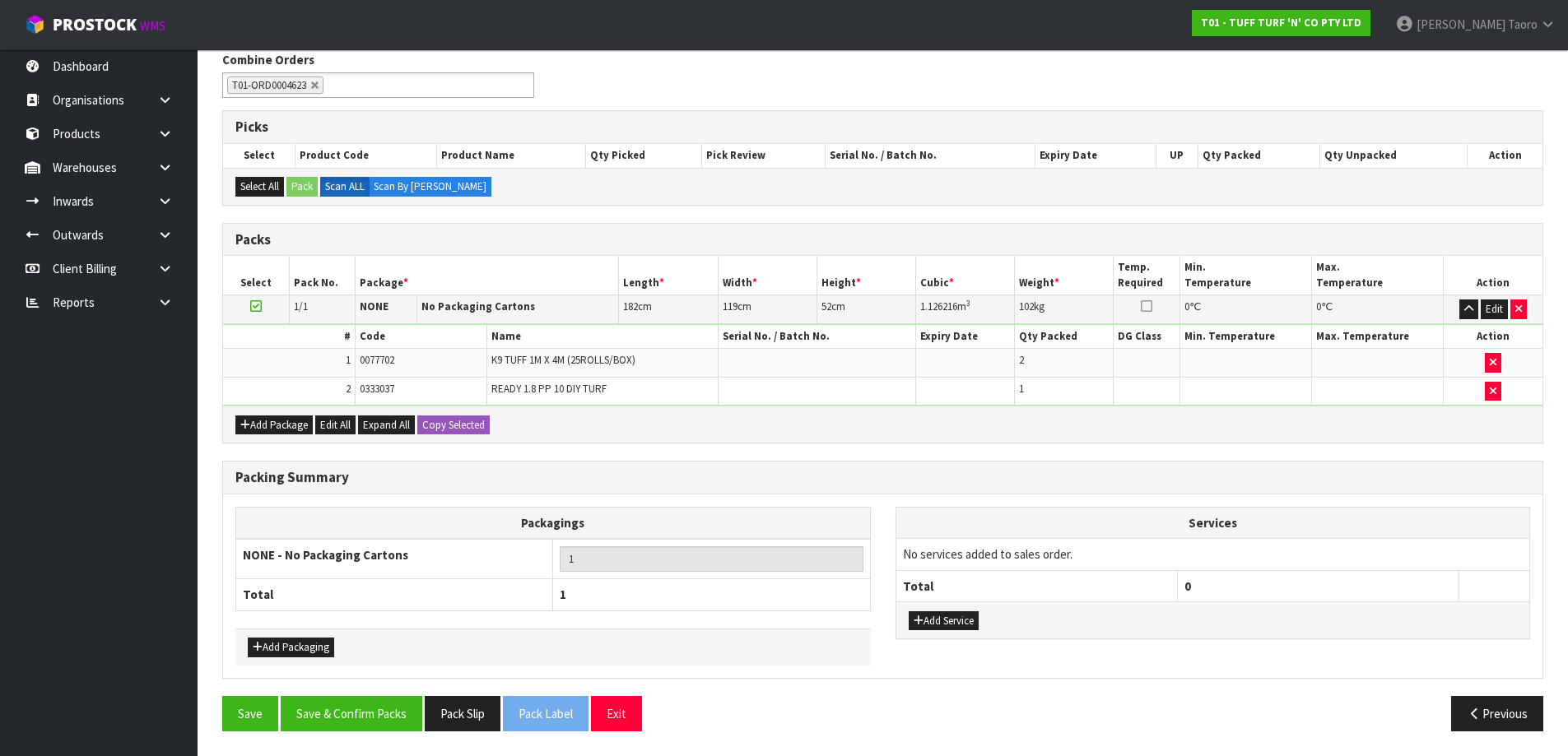
scroll to position [274, 0]
click at [383, 722] on button "Save & Confirm Packs" at bounding box center [351, 713] width 141 height 35
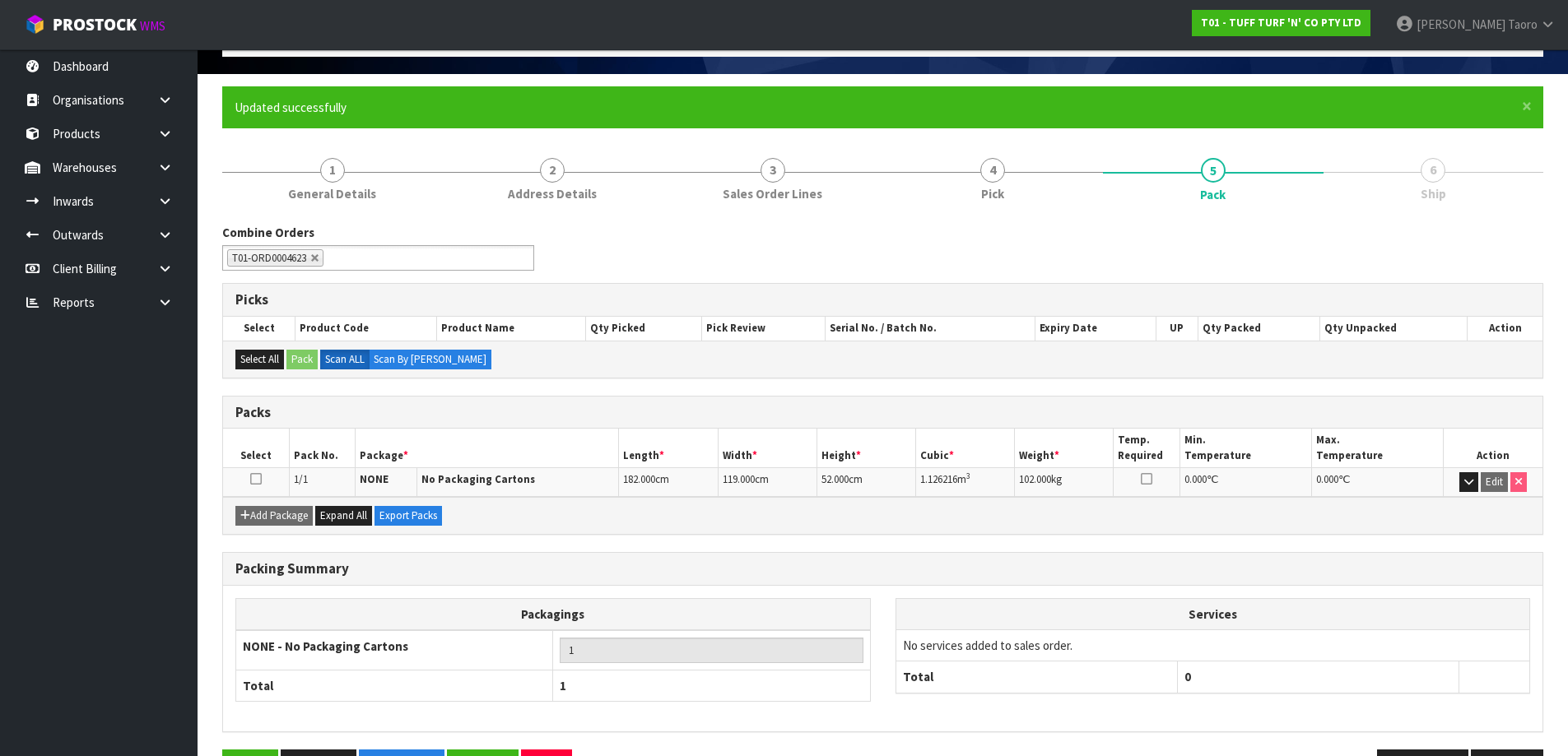
scroll to position [154, 0]
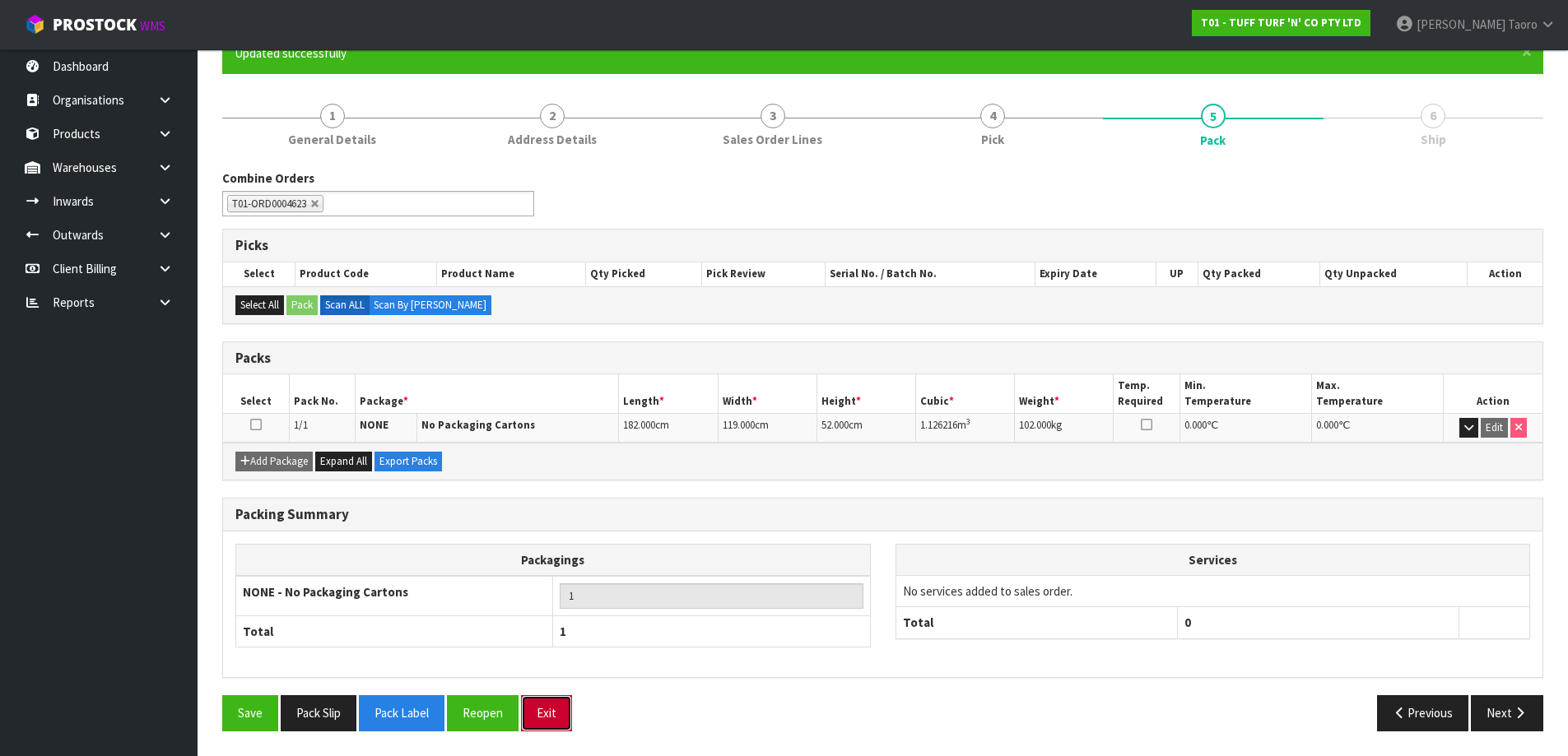
drag, startPoint x: 559, startPoint y: 714, endPoint x: 559, endPoint y: 703, distance: 11.0
click at [559, 713] on button "Exit" at bounding box center [545, 713] width 51 height 35
